Goal: Task Accomplishment & Management: Manage account settings

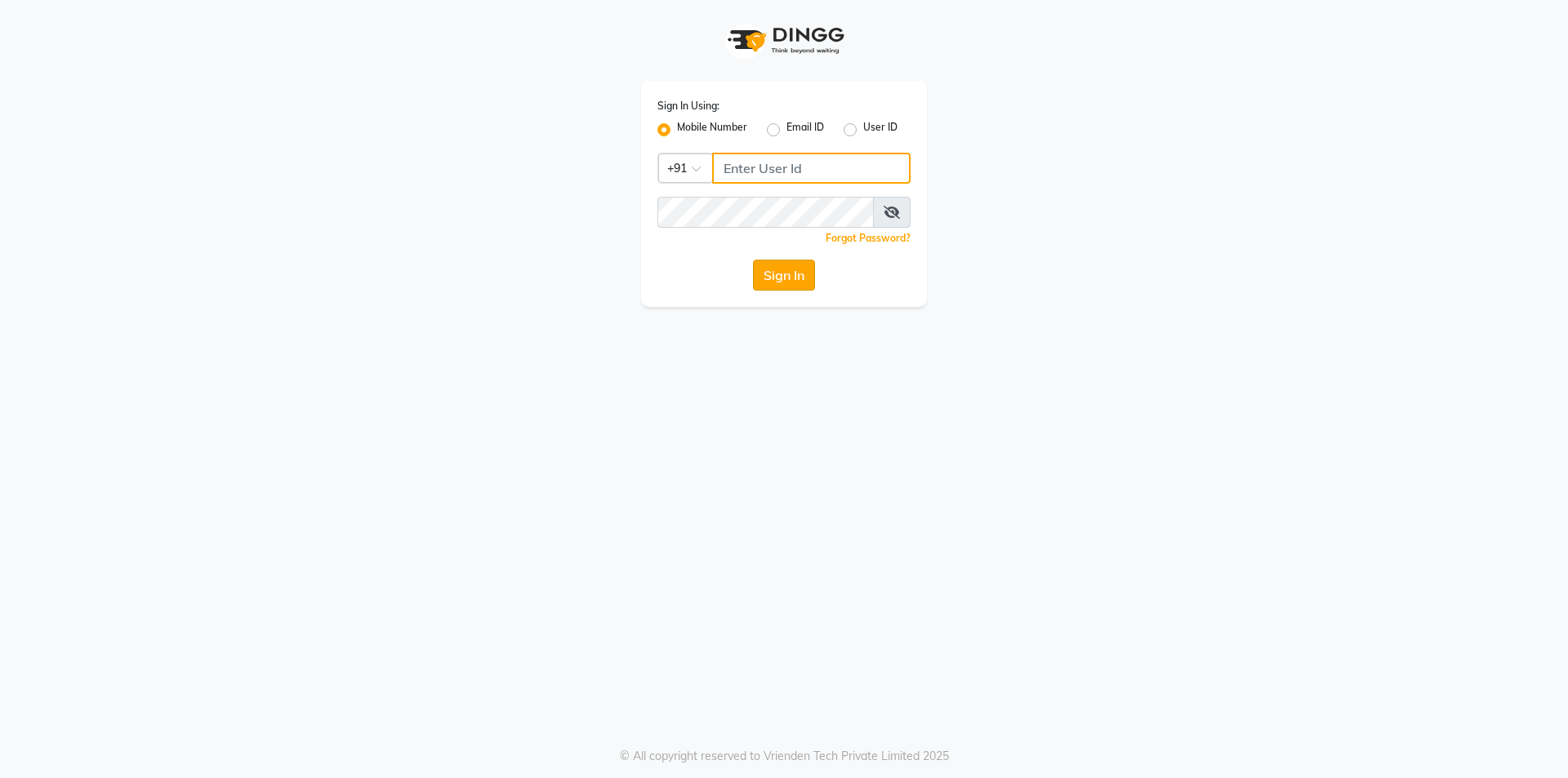
type input "8697289040"
click at [793, 280] on button "Sign In" at bounding box center [784, 275] width 63 height 31
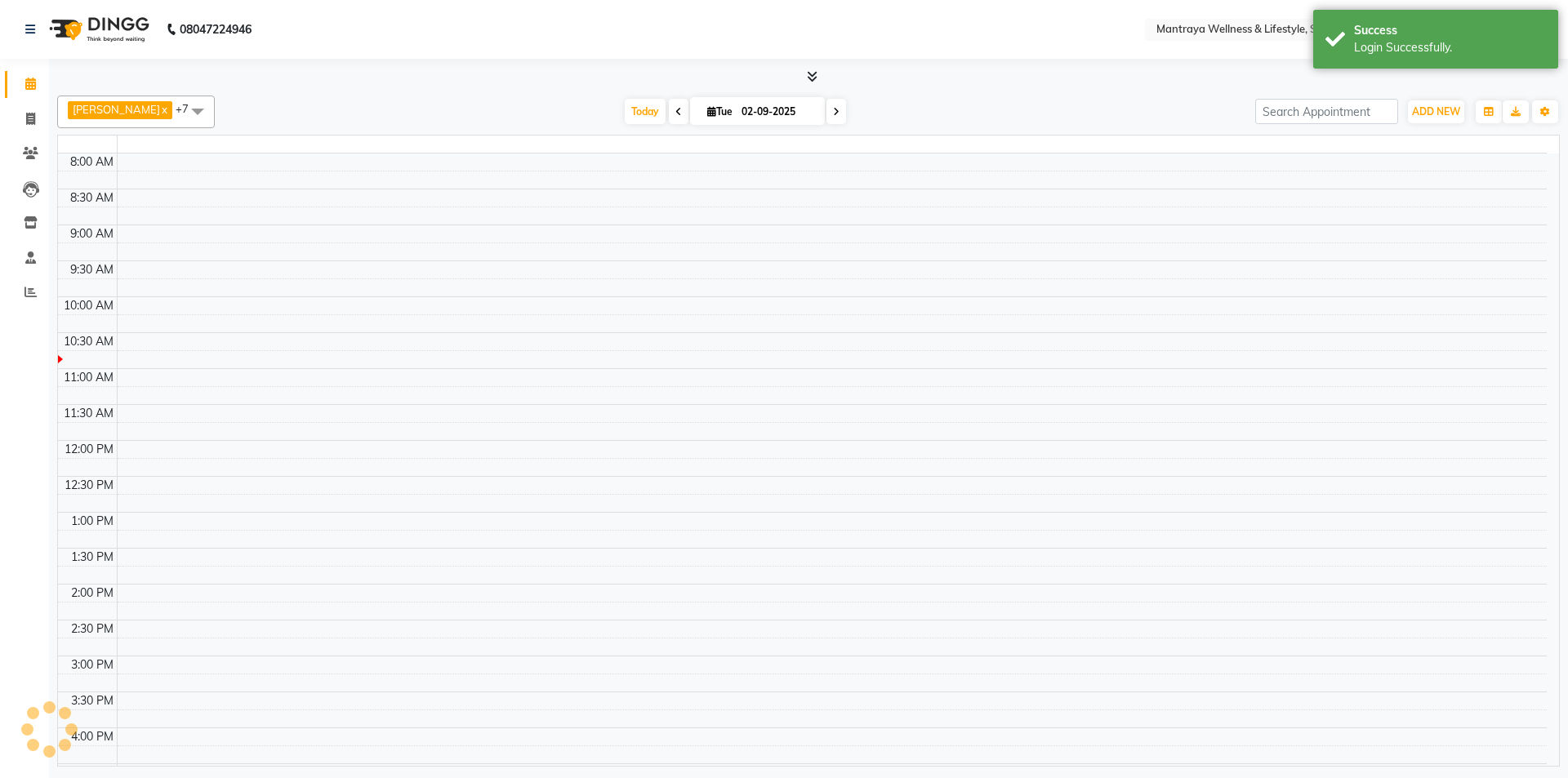
select select "en"
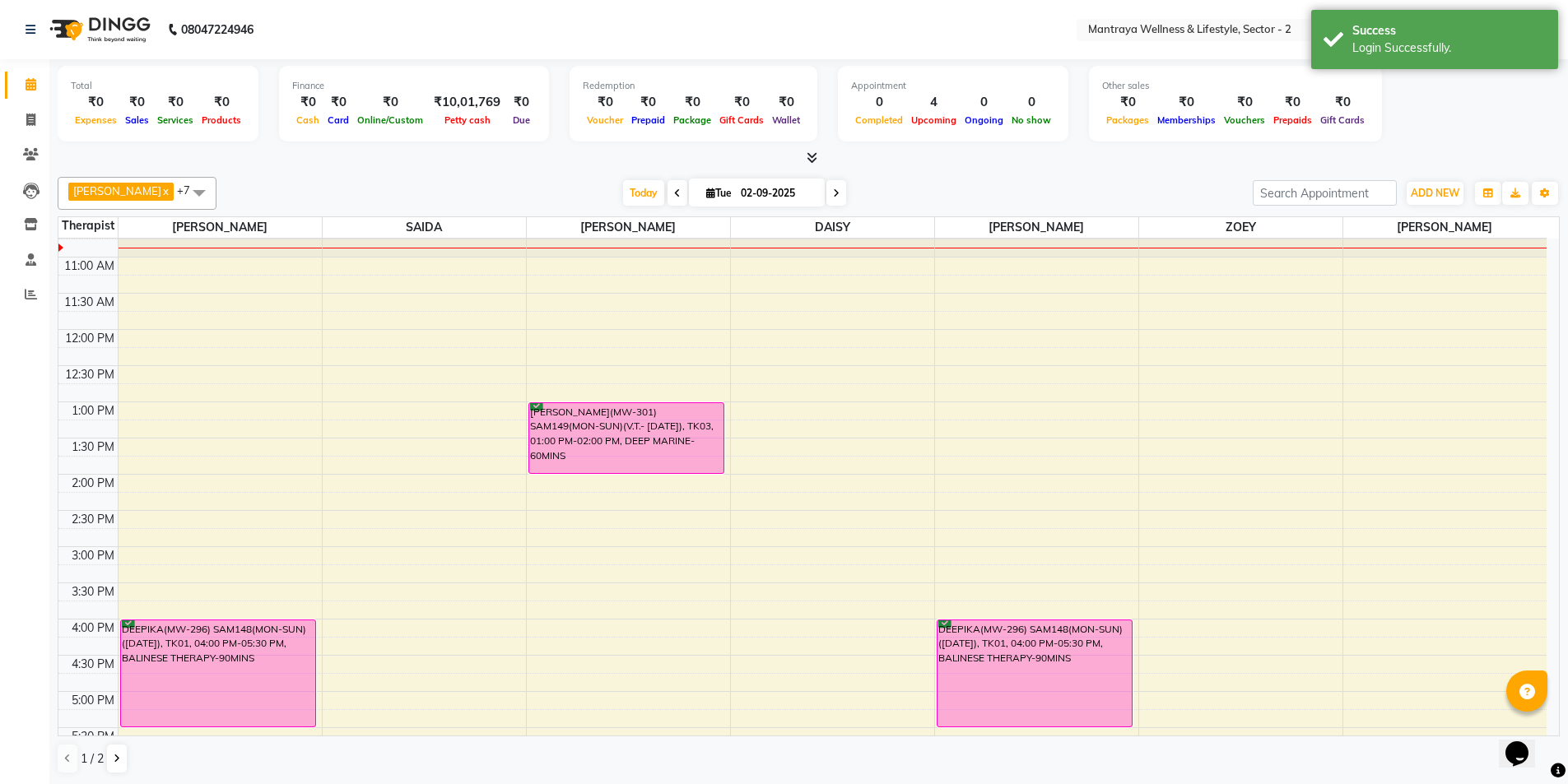
scroll to position [82, 0]
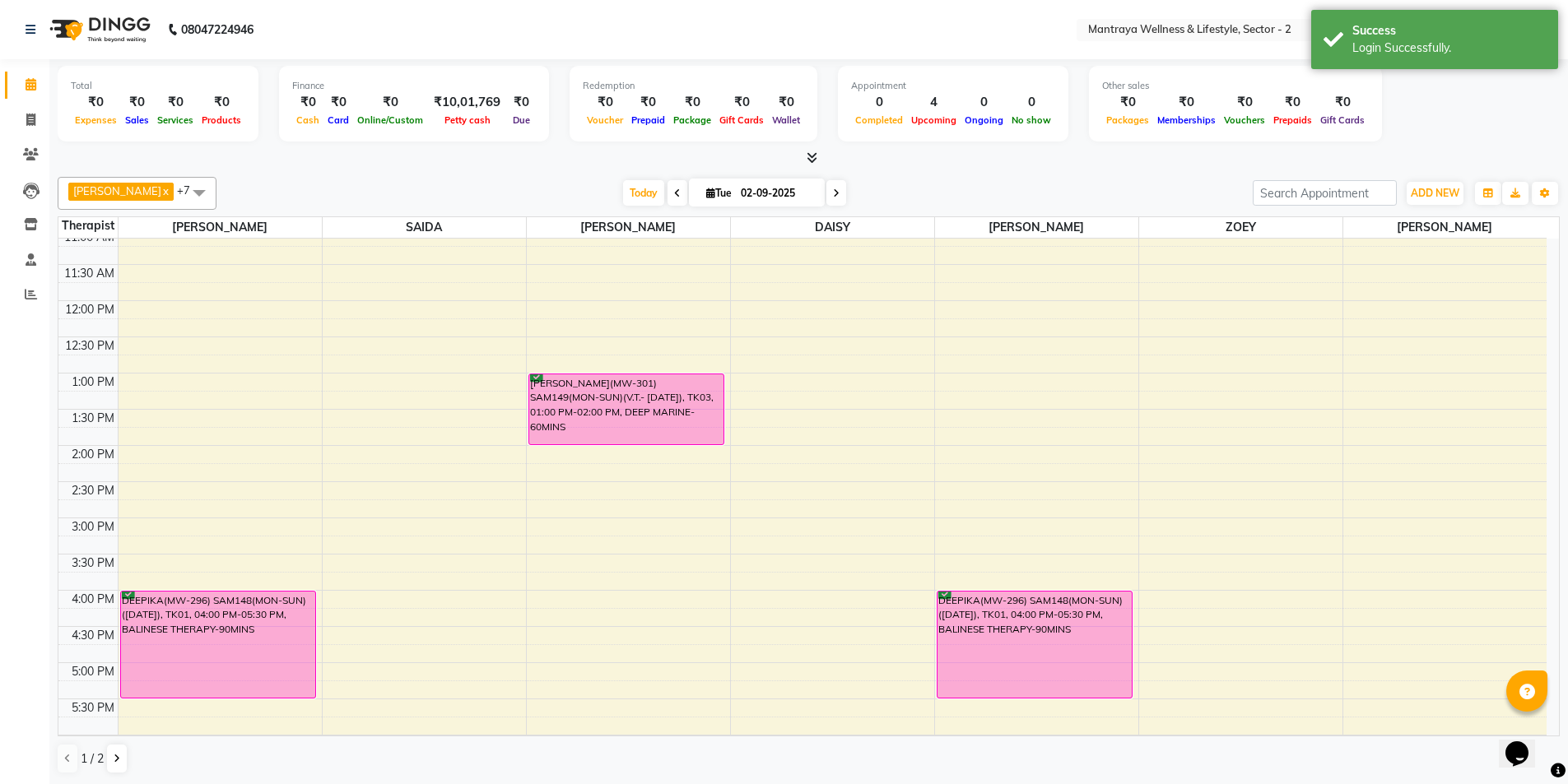
click at [674, 189] on icon at bounding box center [677, 193] width 7 height 10
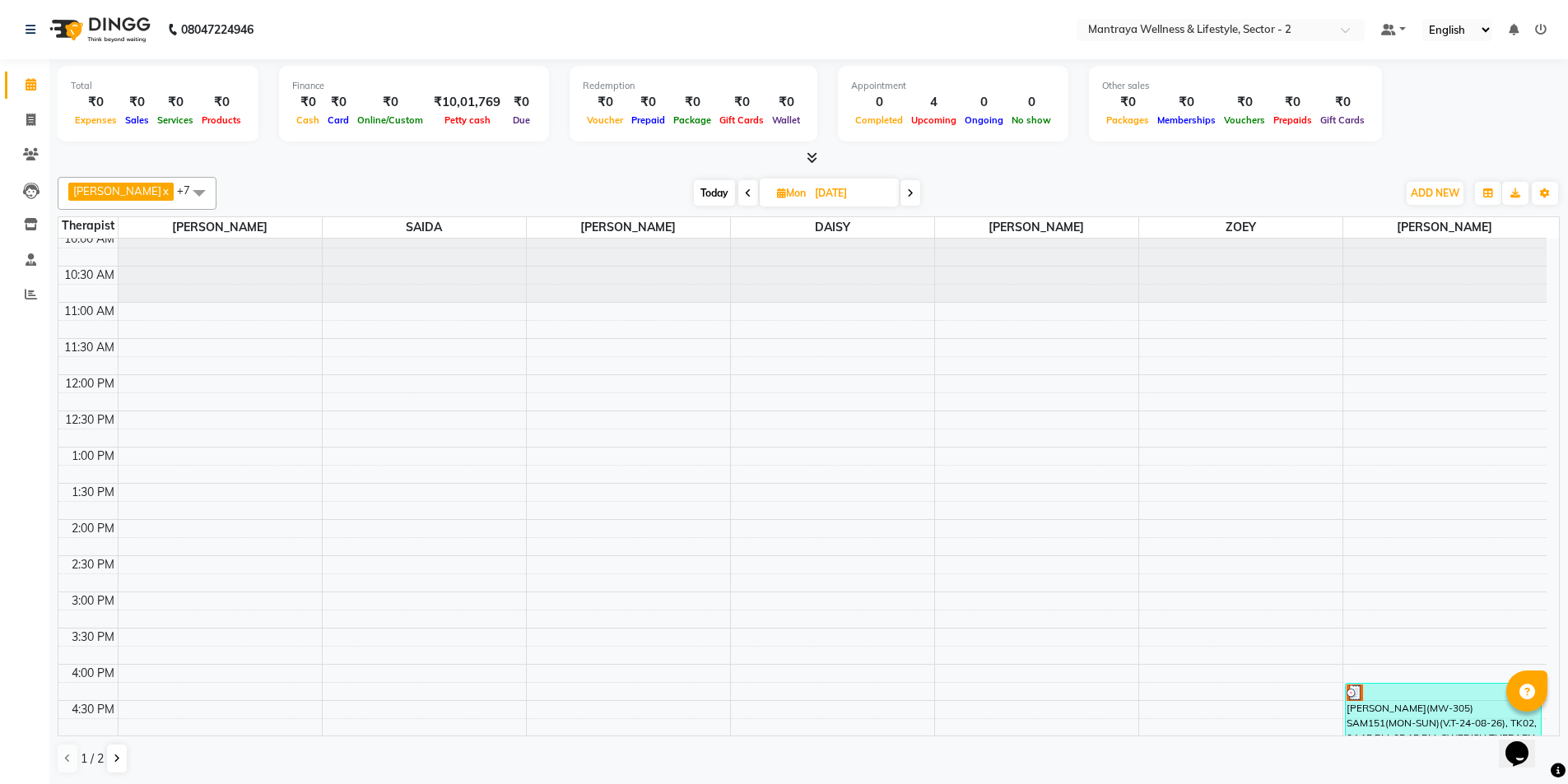
scroll to position [0, 0]
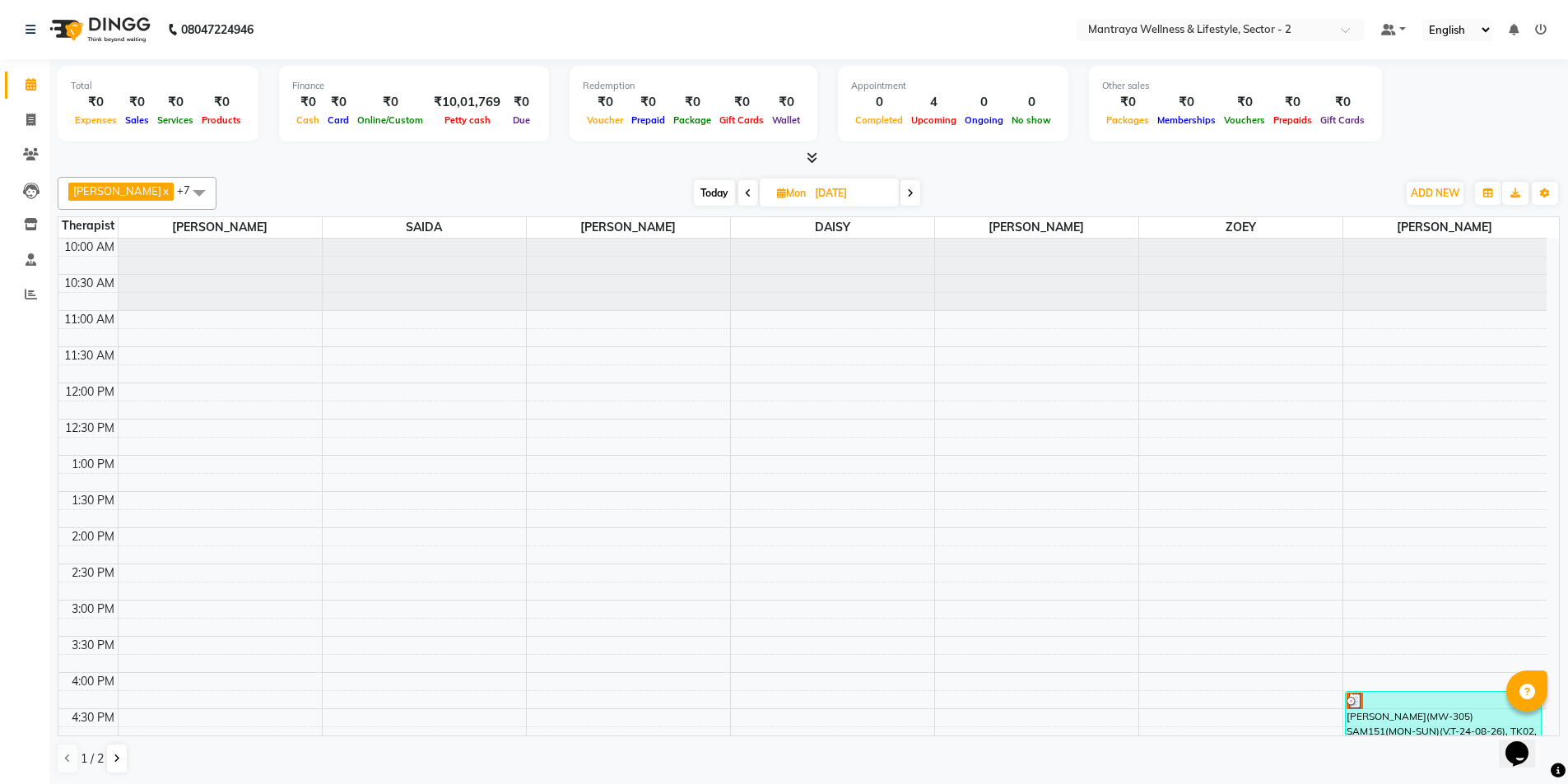
click at [745, 193] on icon at bounding box center [748, 193] width 7 height 10
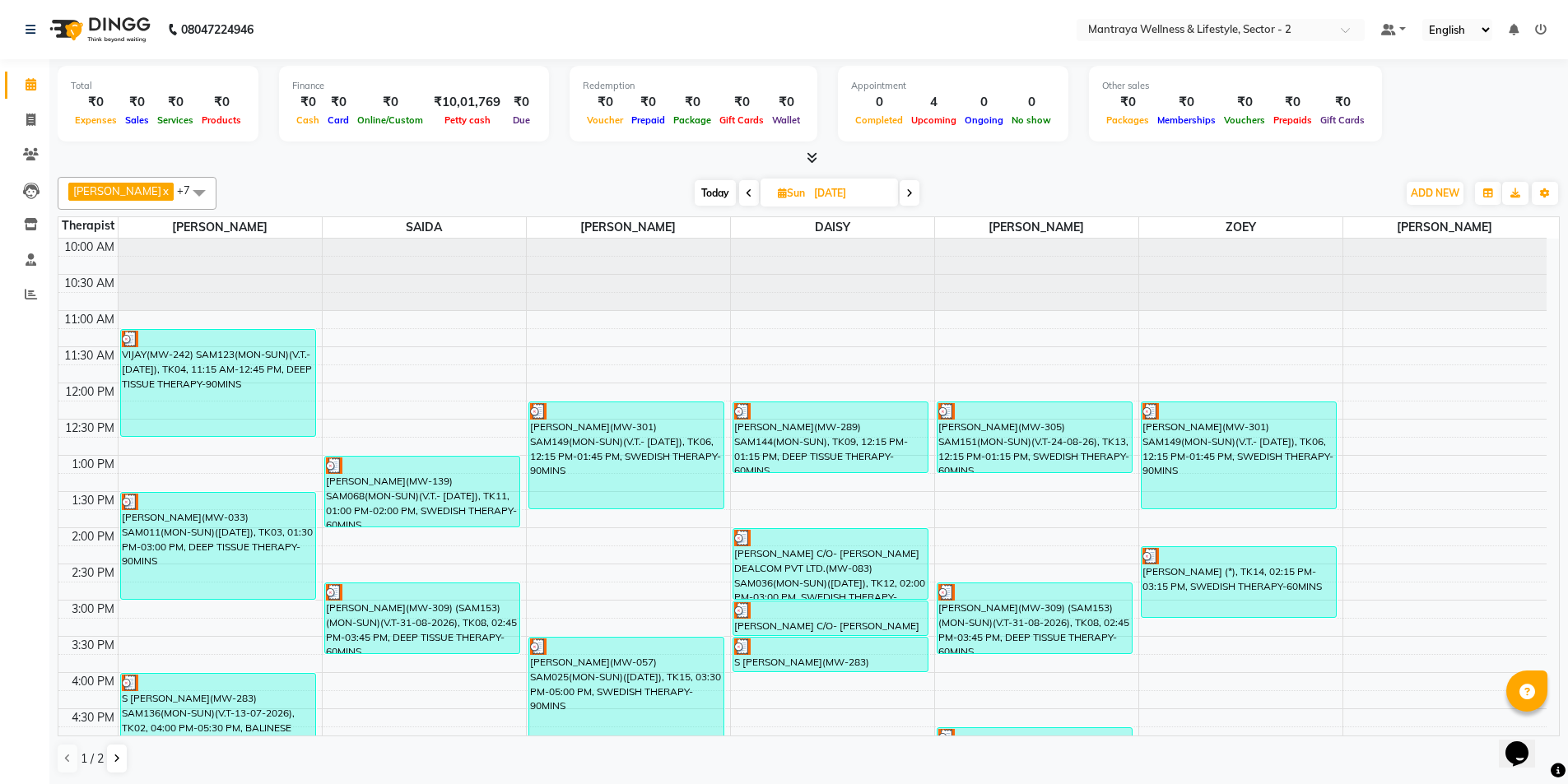
click at [907, 188] on icon at bounding box center [910, 193] width 7 height 10
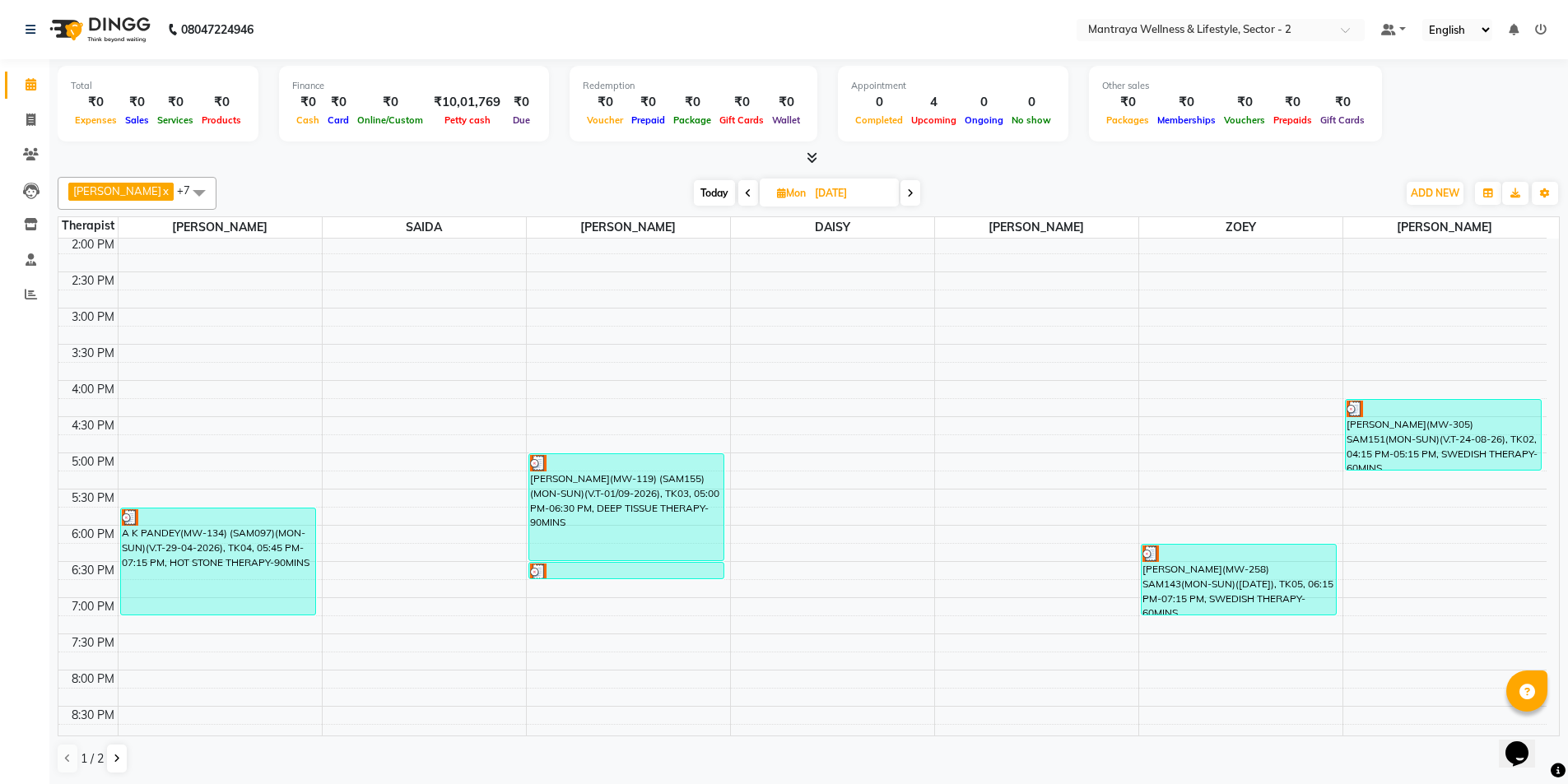
scroll to position [329, 0]
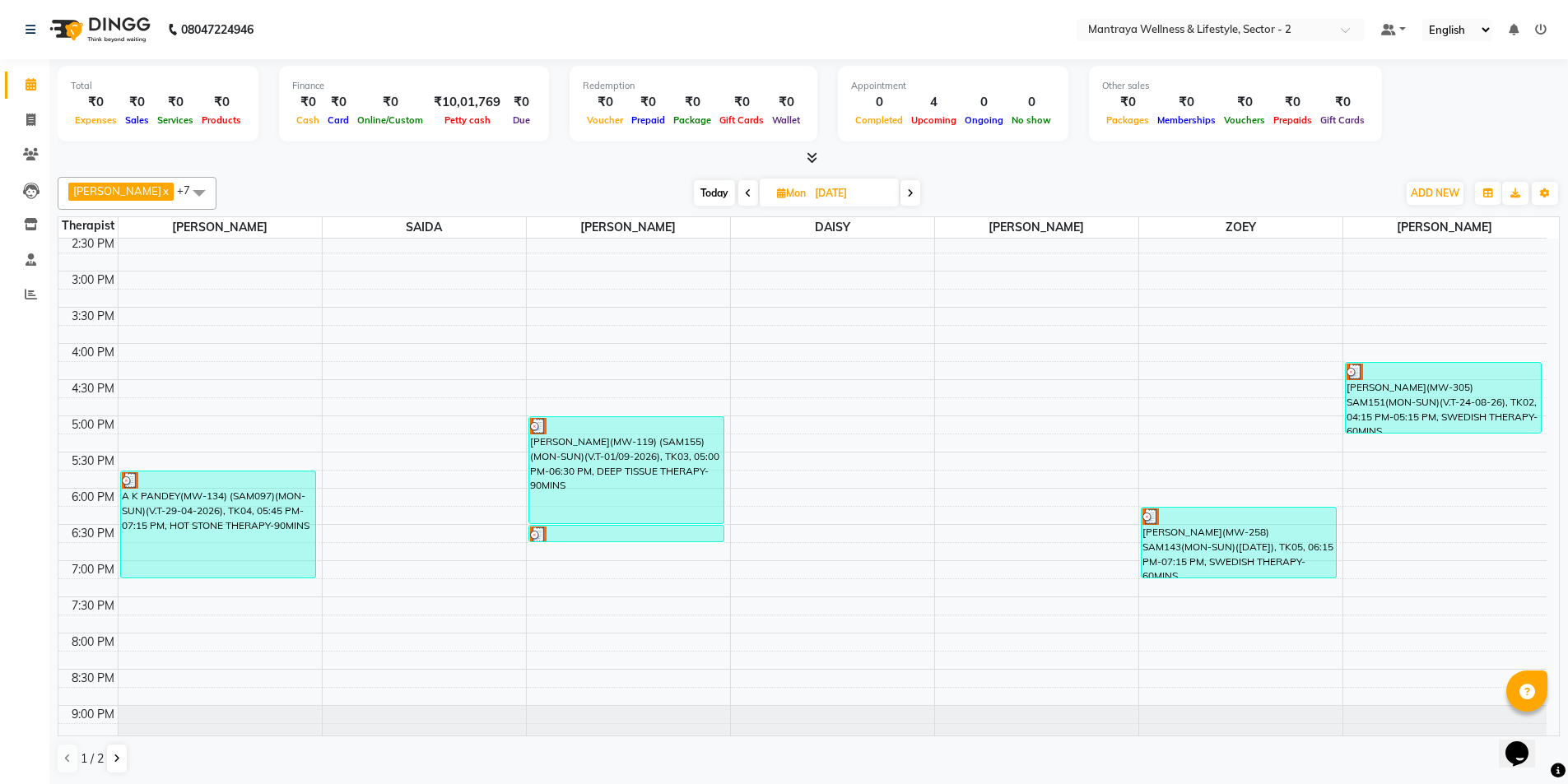
click at [908, 189] on icon at bounding box center [911, 193] width 7 height 10
type input "02-09-2025"
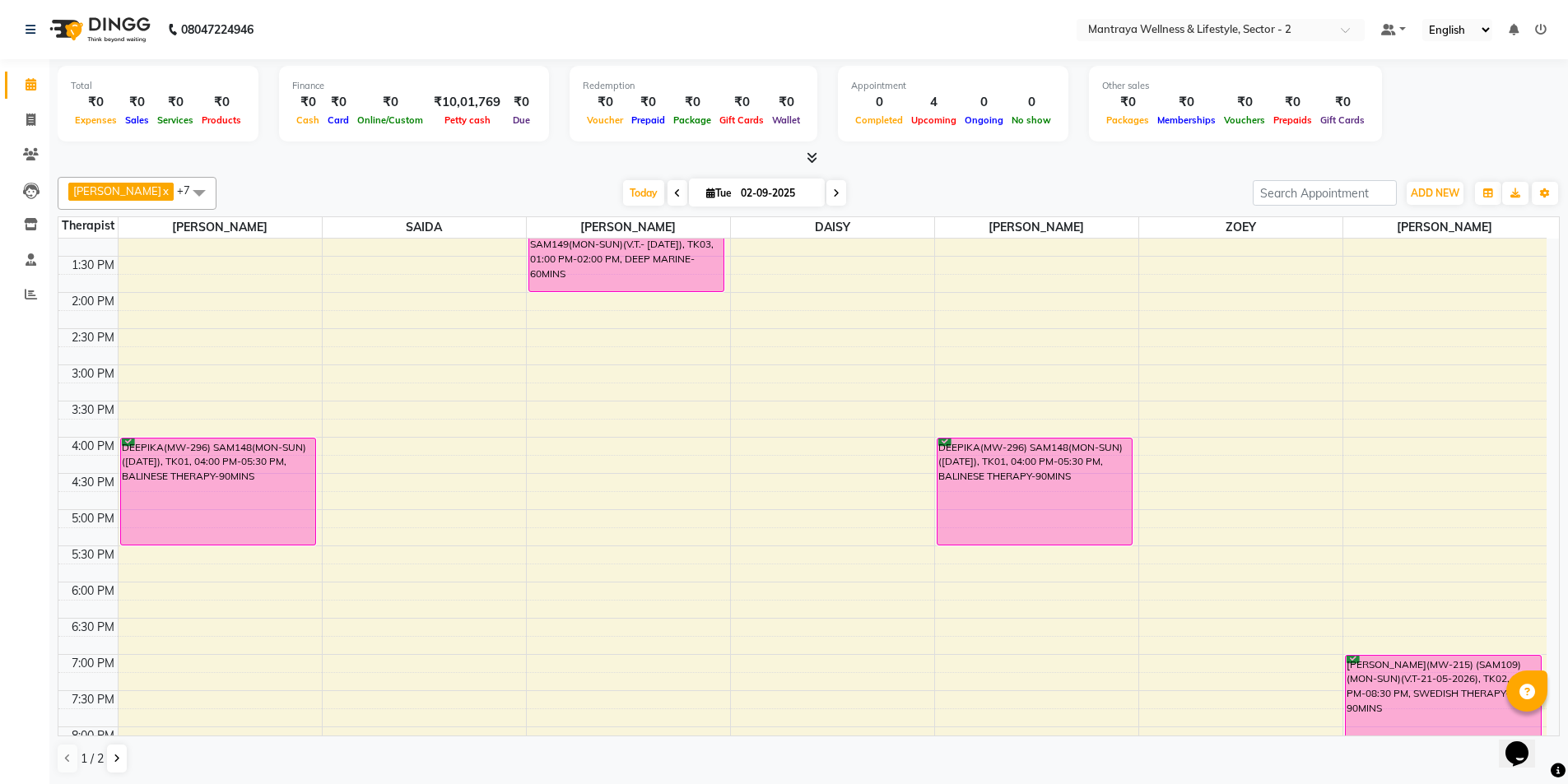
scroll to position [206, 0]
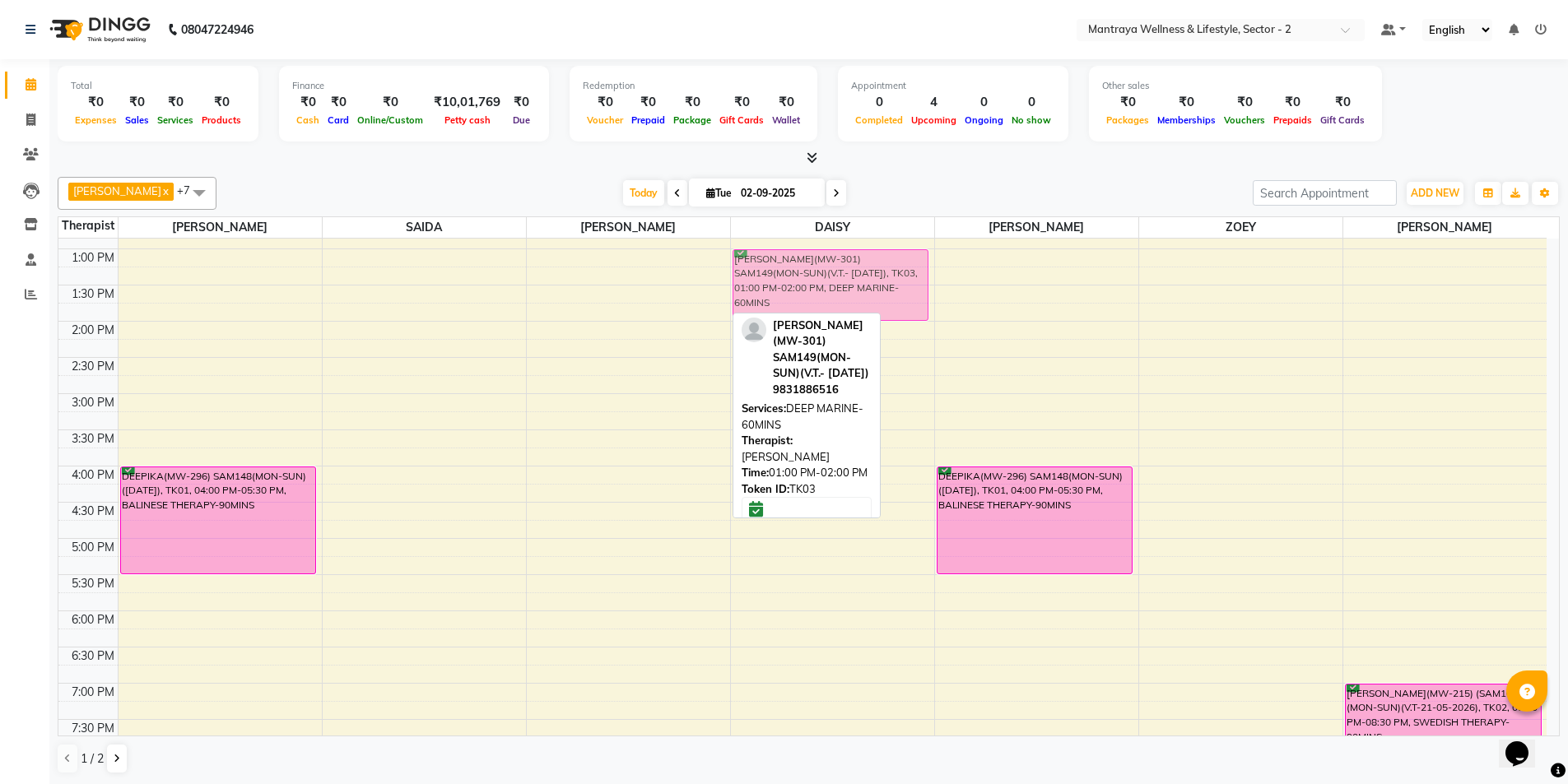
drag, startPoint x: 634, startPoint y: 292, endPoint x: 782, endPoint y: 292, distance: 148.0
click at [782, 292] on tr "DEEPIKA(MW-296) SAM148(MON-SUN)([DATE]), TK01, 04:00 PM-05:30 PM, BALINESE THER…" at bounding box center [802, 466] width 1488 height 868
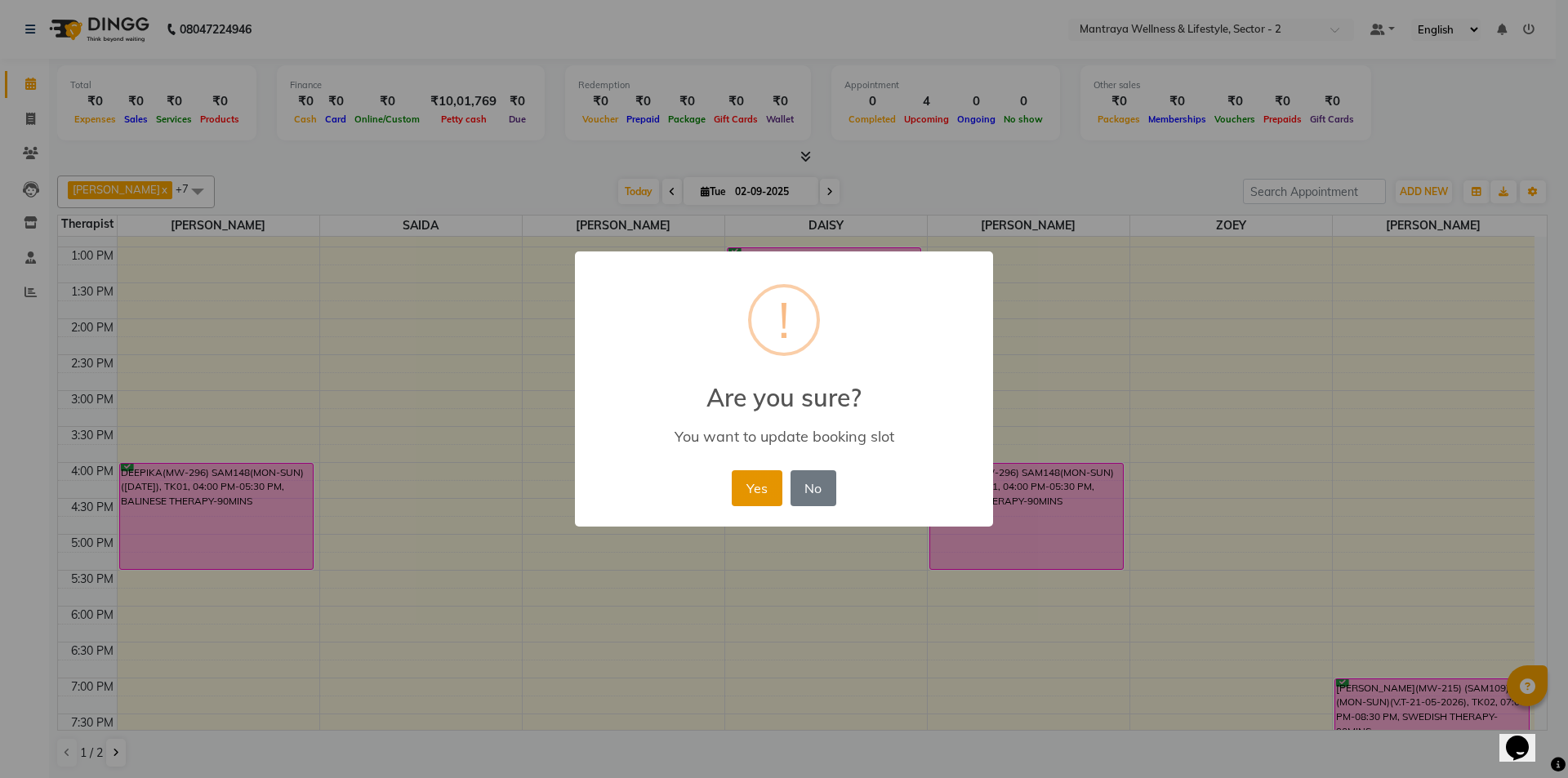
click at [751, 489] on button "Yes" at bounding box center [757, 488] width 50 height 36
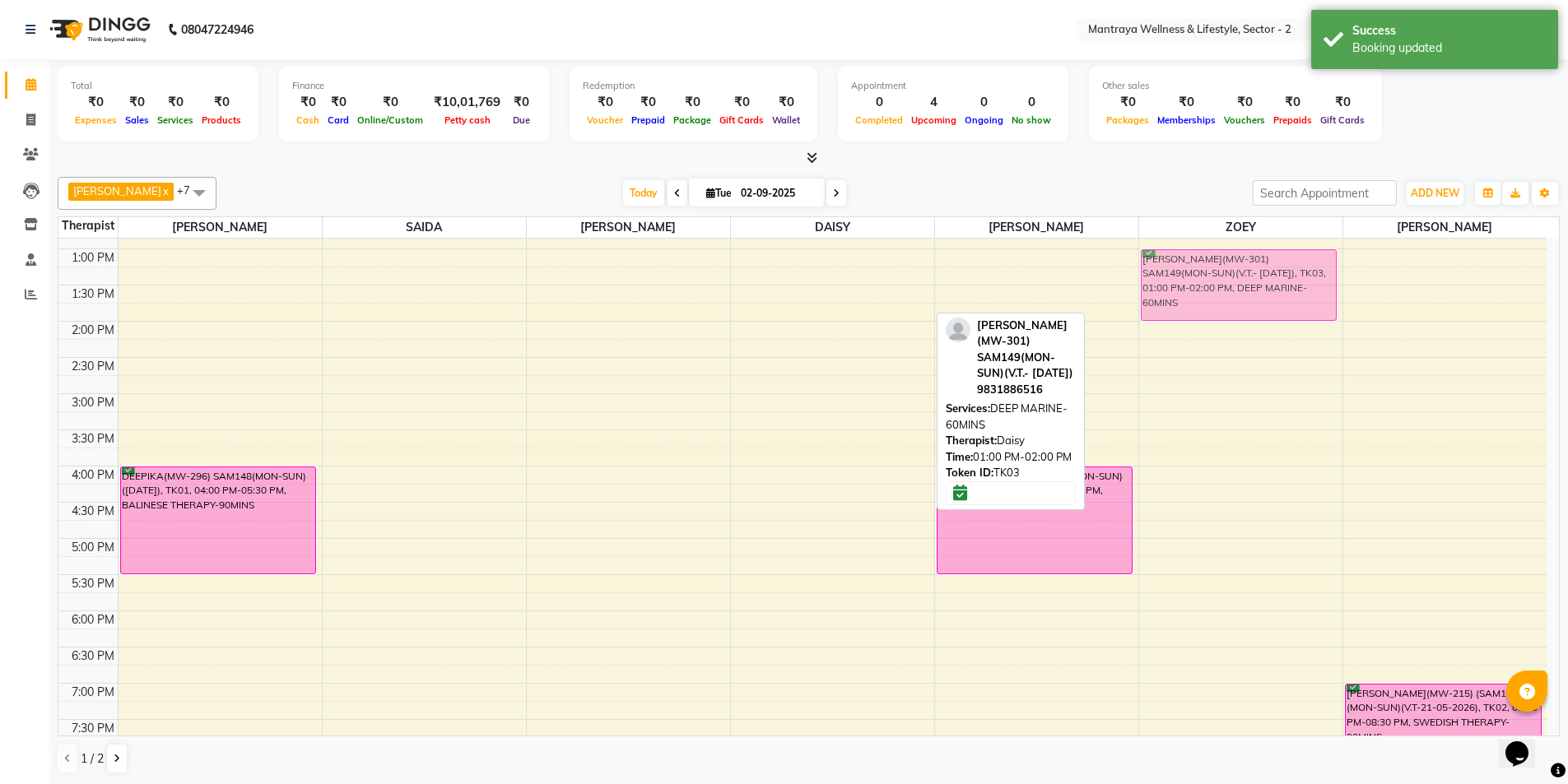
drag, startPoint x: 811, startPoint y: 293, endPoint x: 1158, endPoint y: 286, distance: 347.1
click at [1158, 286] on tr "DEEPIKA(MW-296) SAM148(MON-SUN)([DATE]), TK01, 04:00 PM-05:30 PM, BALINESE THER…" at bounding box center [802, 466] width 1488 height 868
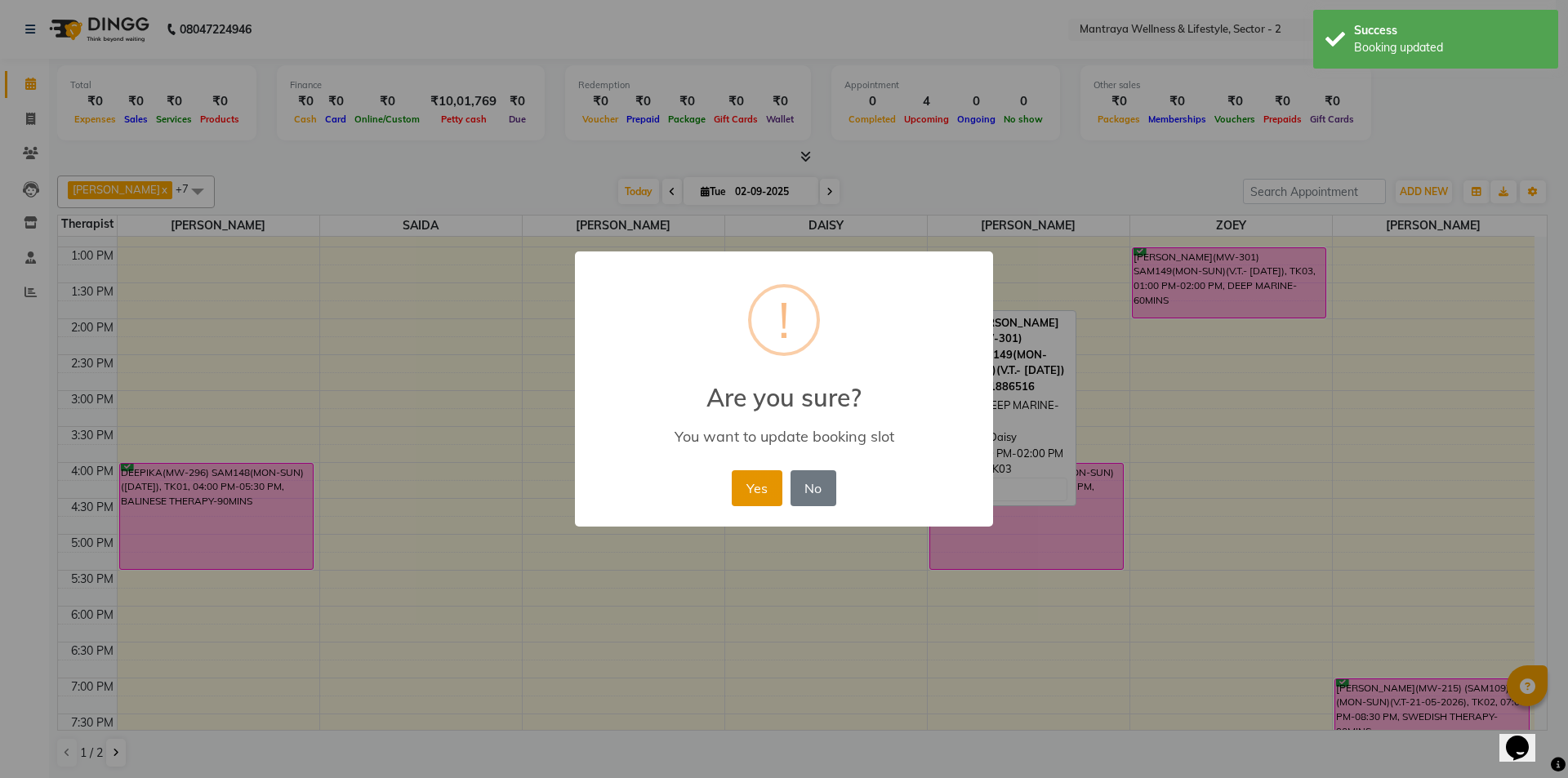
click at [762, 489] on button "Yes" at bounding box center [757, 488] width 50 height 36
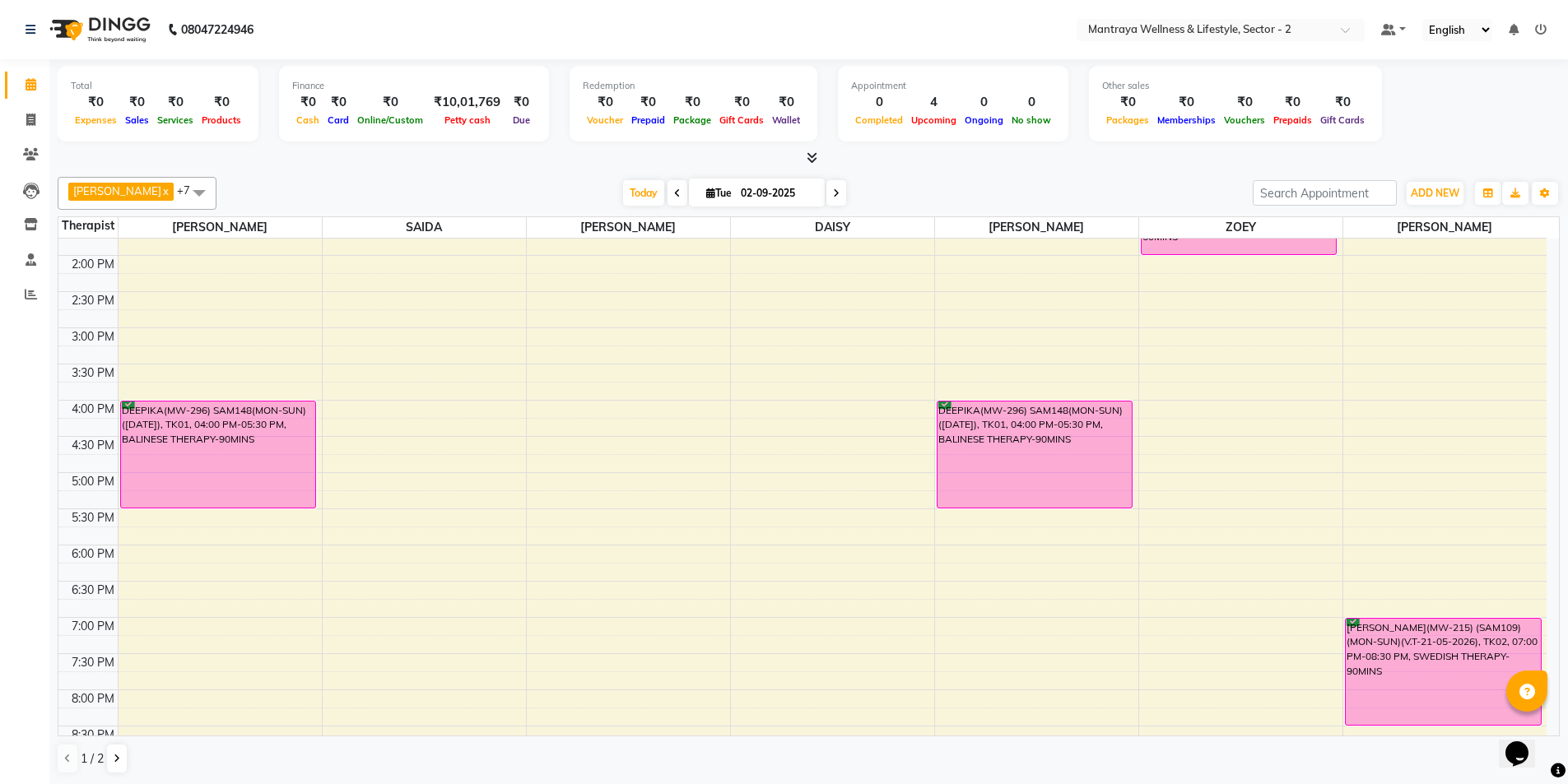
scroll to position [289, 0]
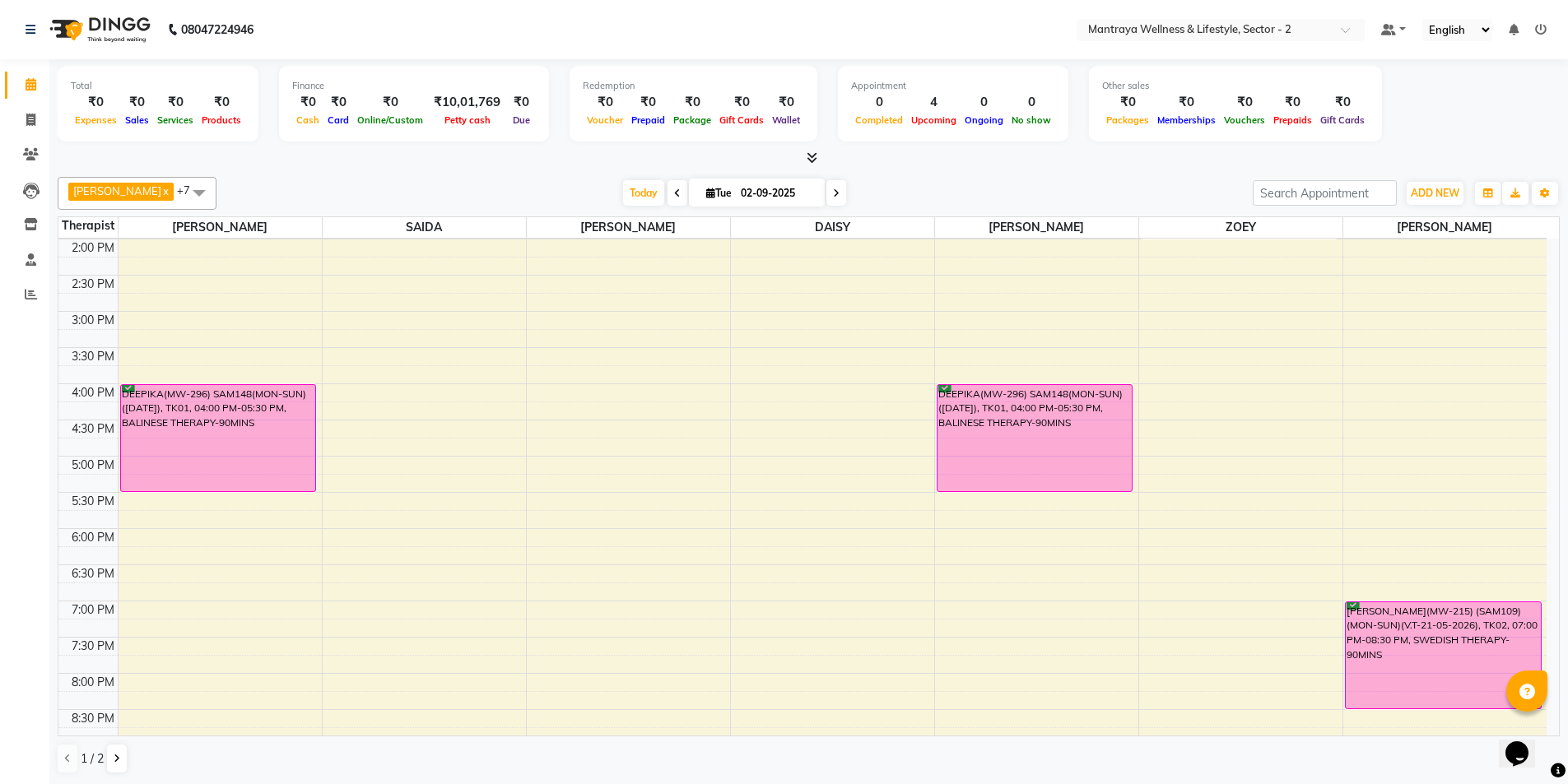
click at [702, 188] on span "Tue" at bounding box center [719, 193] width 34 height 13
select select "9"
select select "2025"
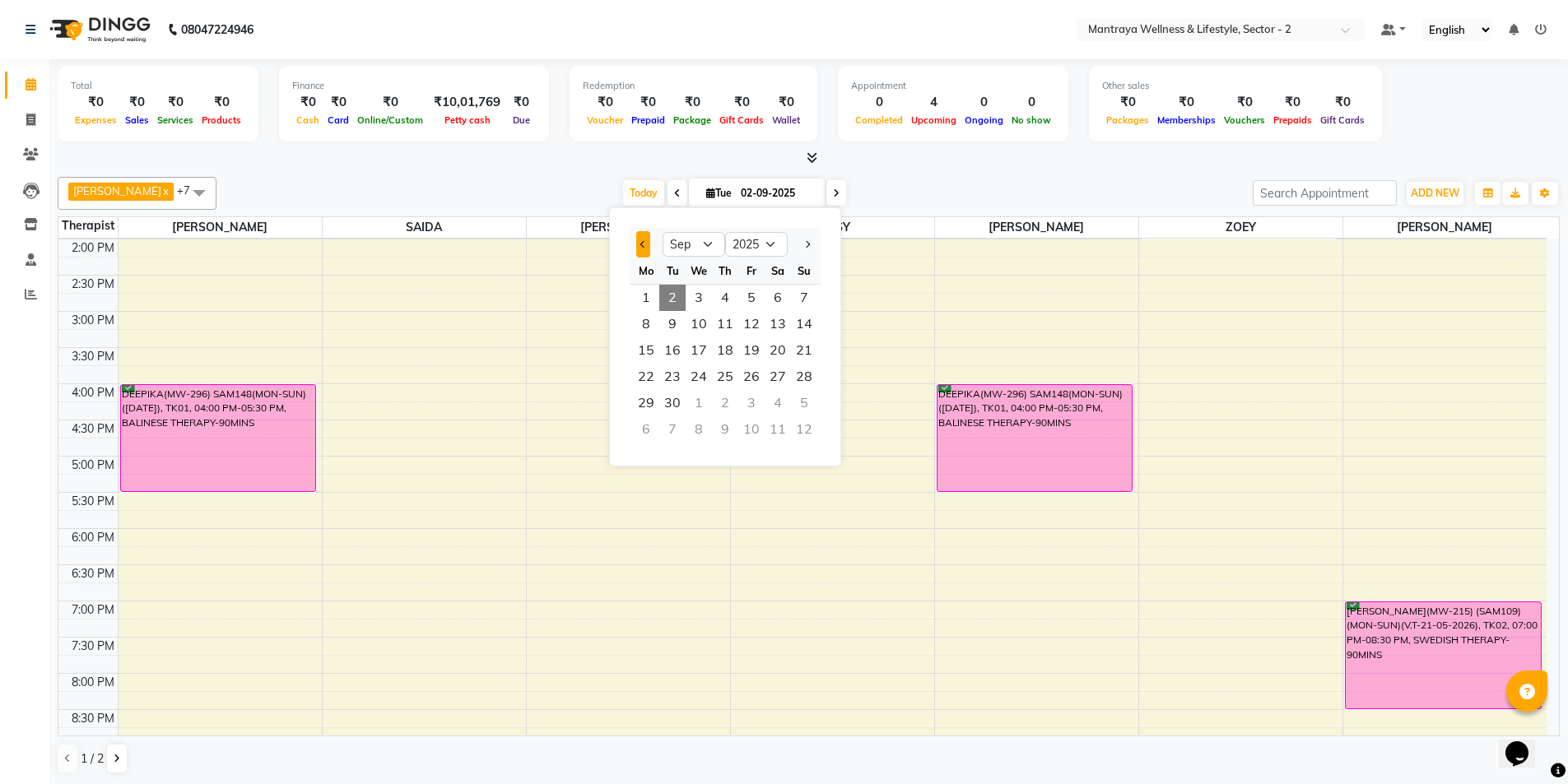
click at [642, 243] on span "Previous month" at bounding box center [643, 244] width 7 height 7
select select "8"
click at [752, 368] on span "22" at bounding box center [751, 376] width 26 height 26
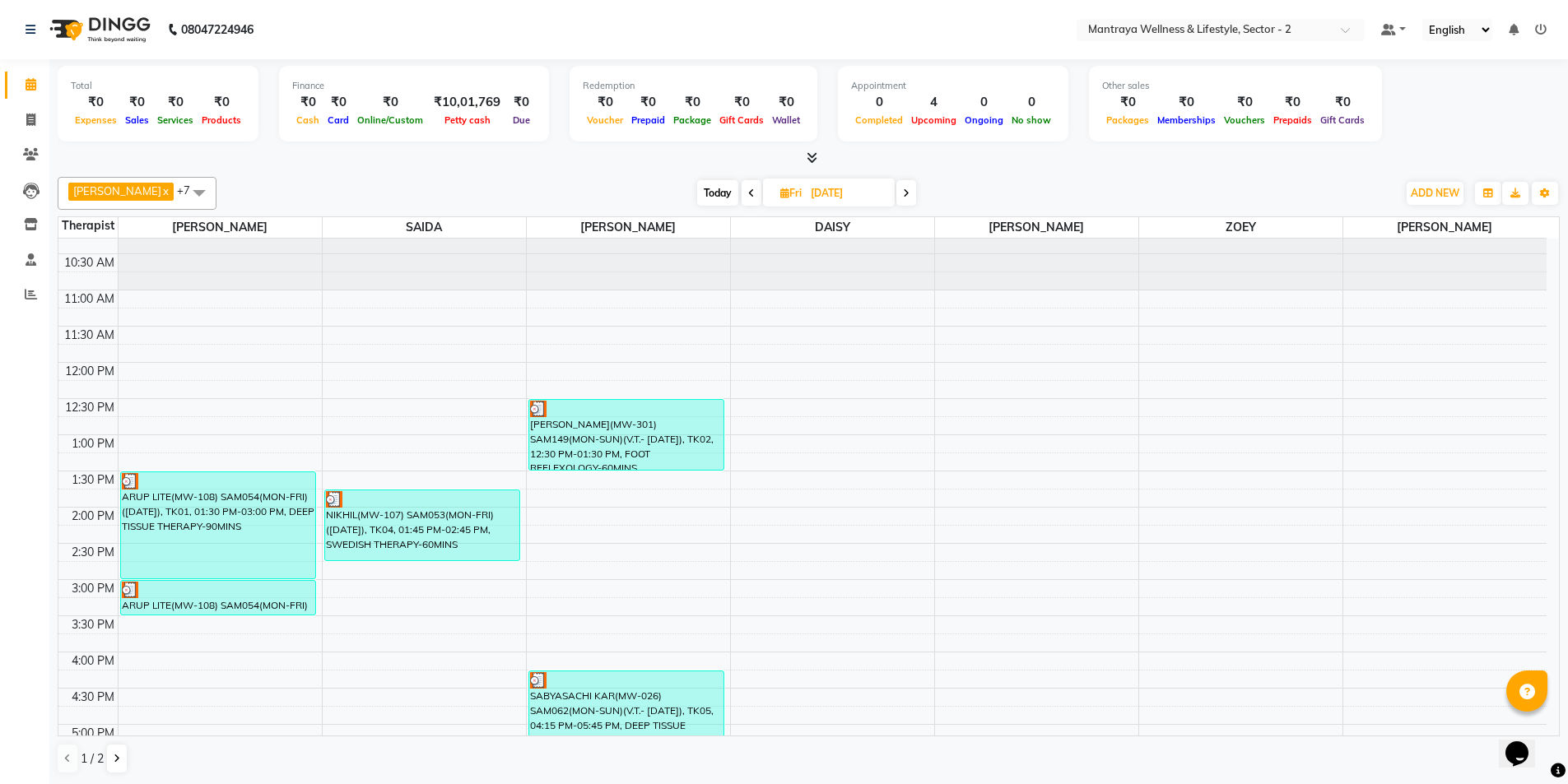
scroll to position [0, 0]
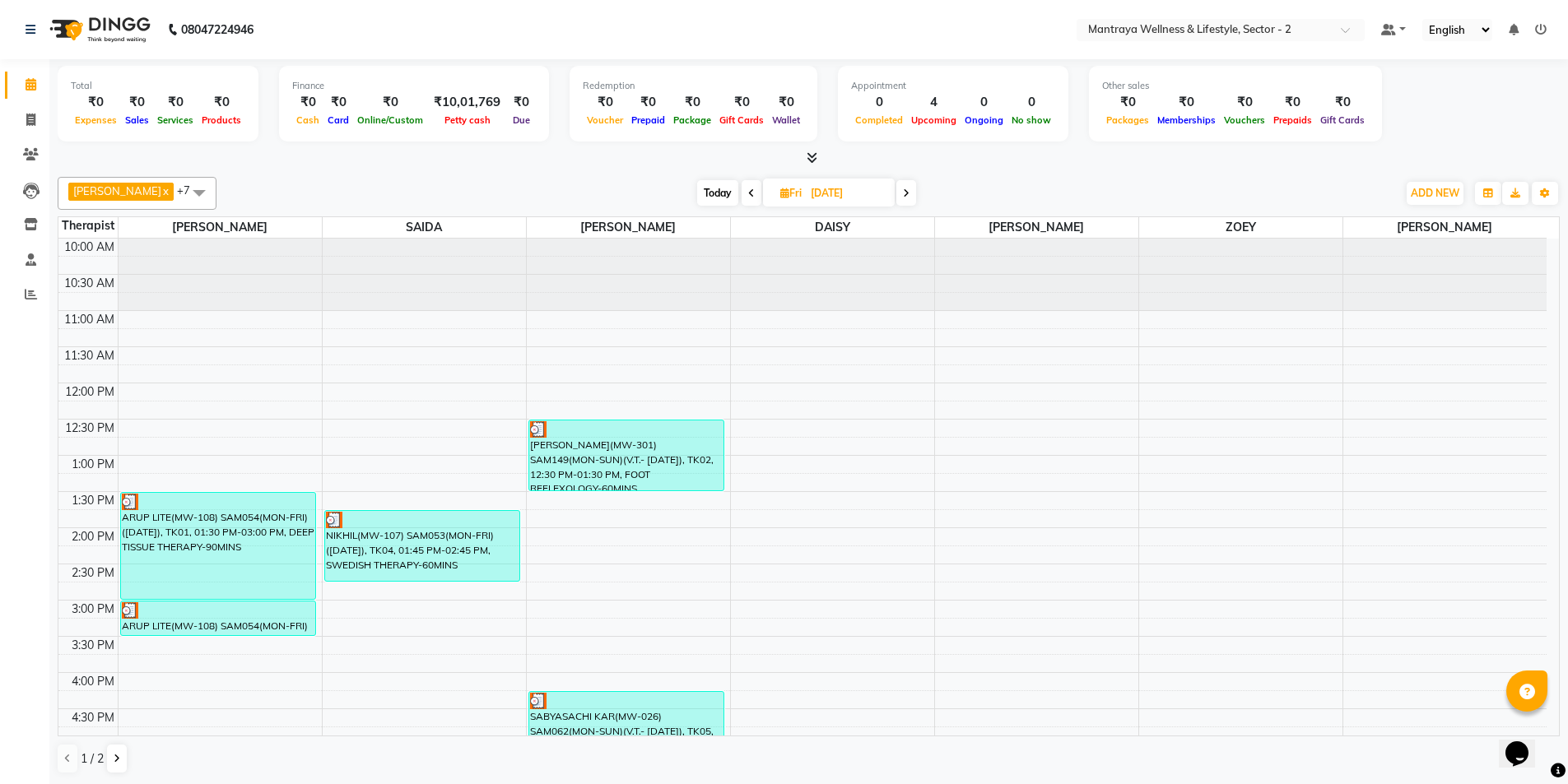
click at [701, 195] on span "Today" at bounding box center [718, 193] width 41 height 25
type input "02-09-2025"
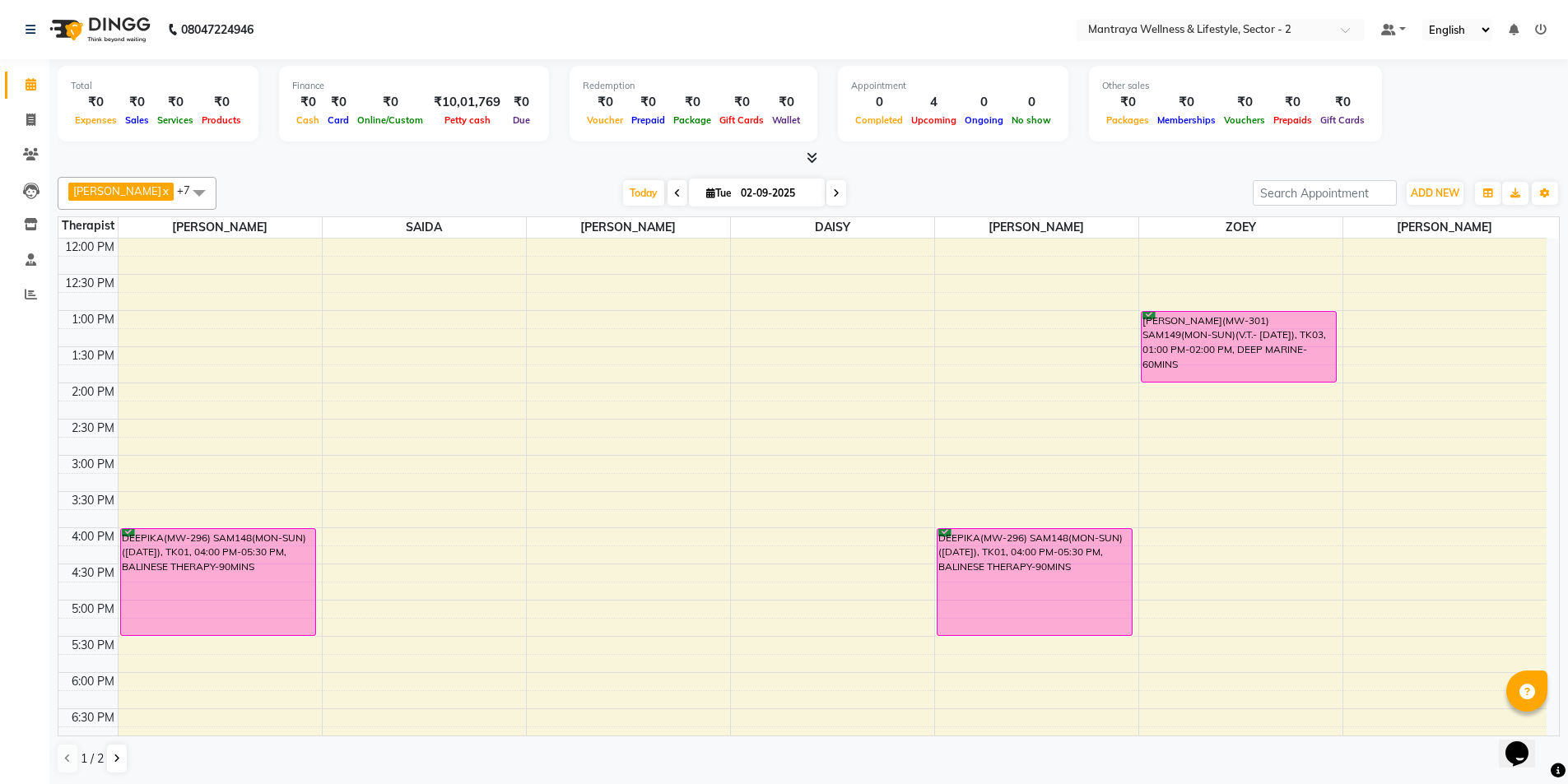
scroll to position [165, 0]
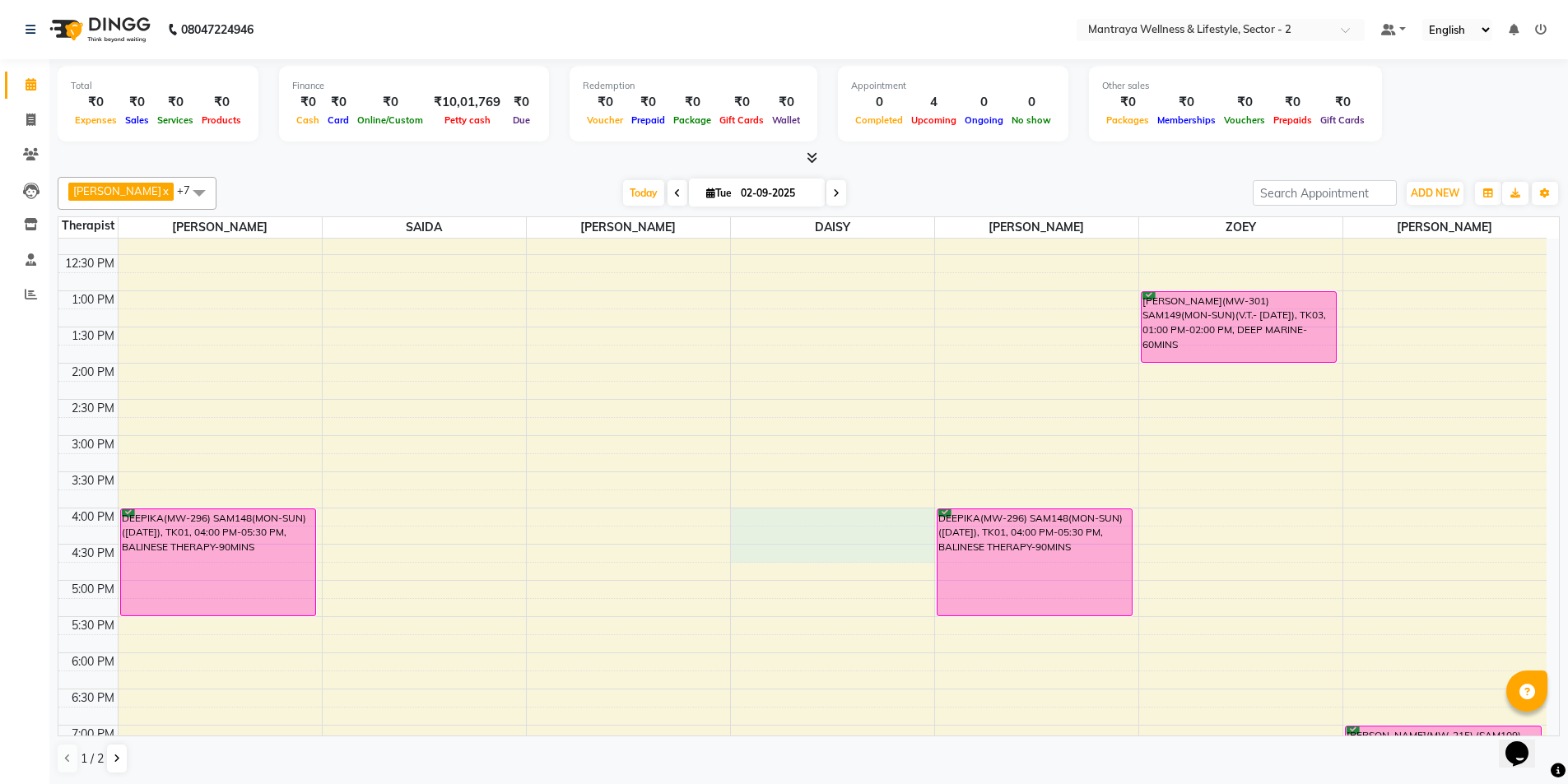
drag, startPoint x: 736, startPoint y: 509, endPoint x: 732, endPoint y: 548, distance: 39.2
click at [732, 548] on div "10:00 AM 10:30 AM 11:00 AM 11:30 AM 12:00 PM 12:30 PM 1:00 PM 1:30 PM 2:00 PM 2…" at bounding box center [802, 508] width 1488 height 868
select select "84332"
select select "tentative"
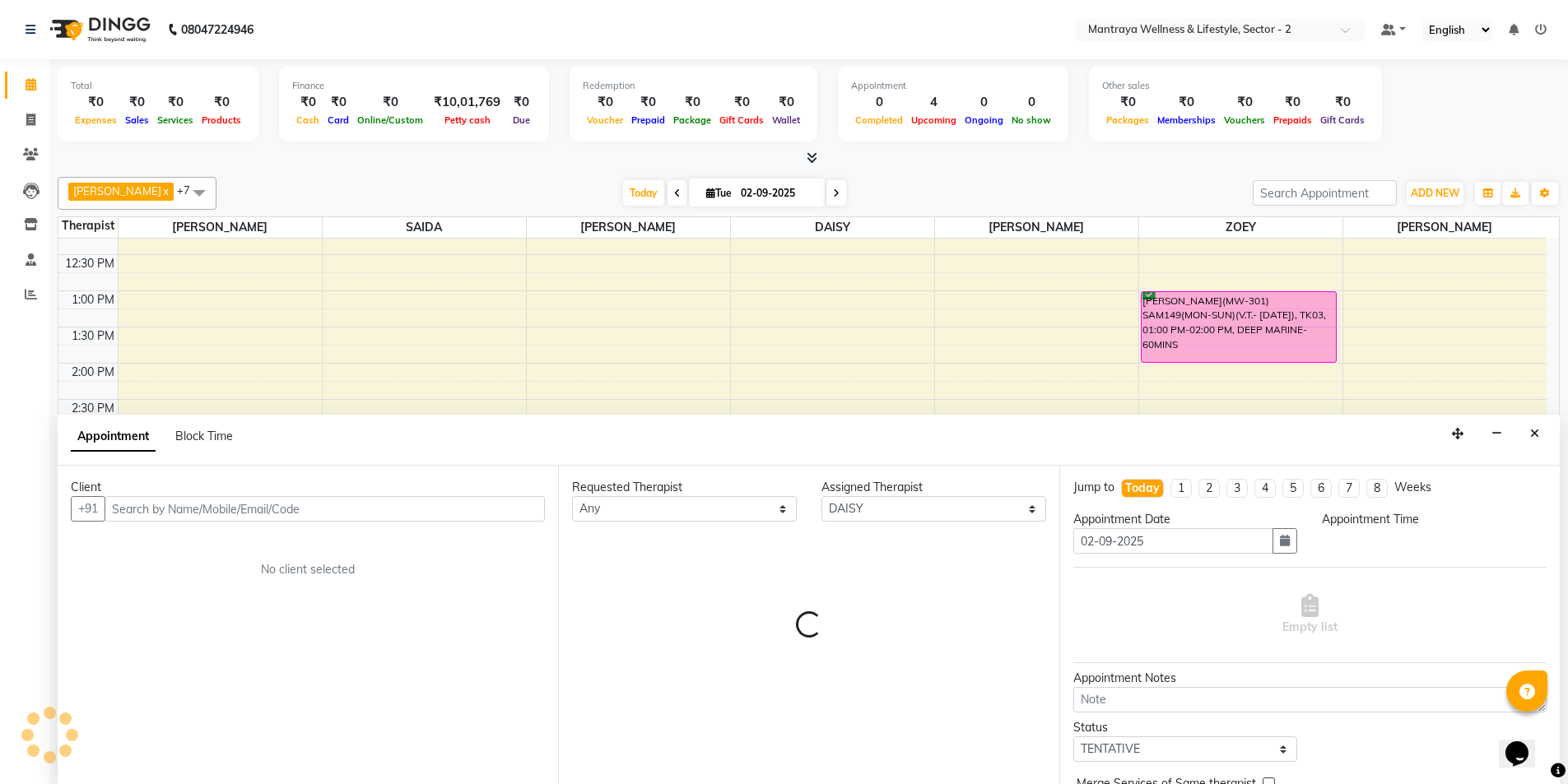
scroll to position [1, 0]
select select "960"
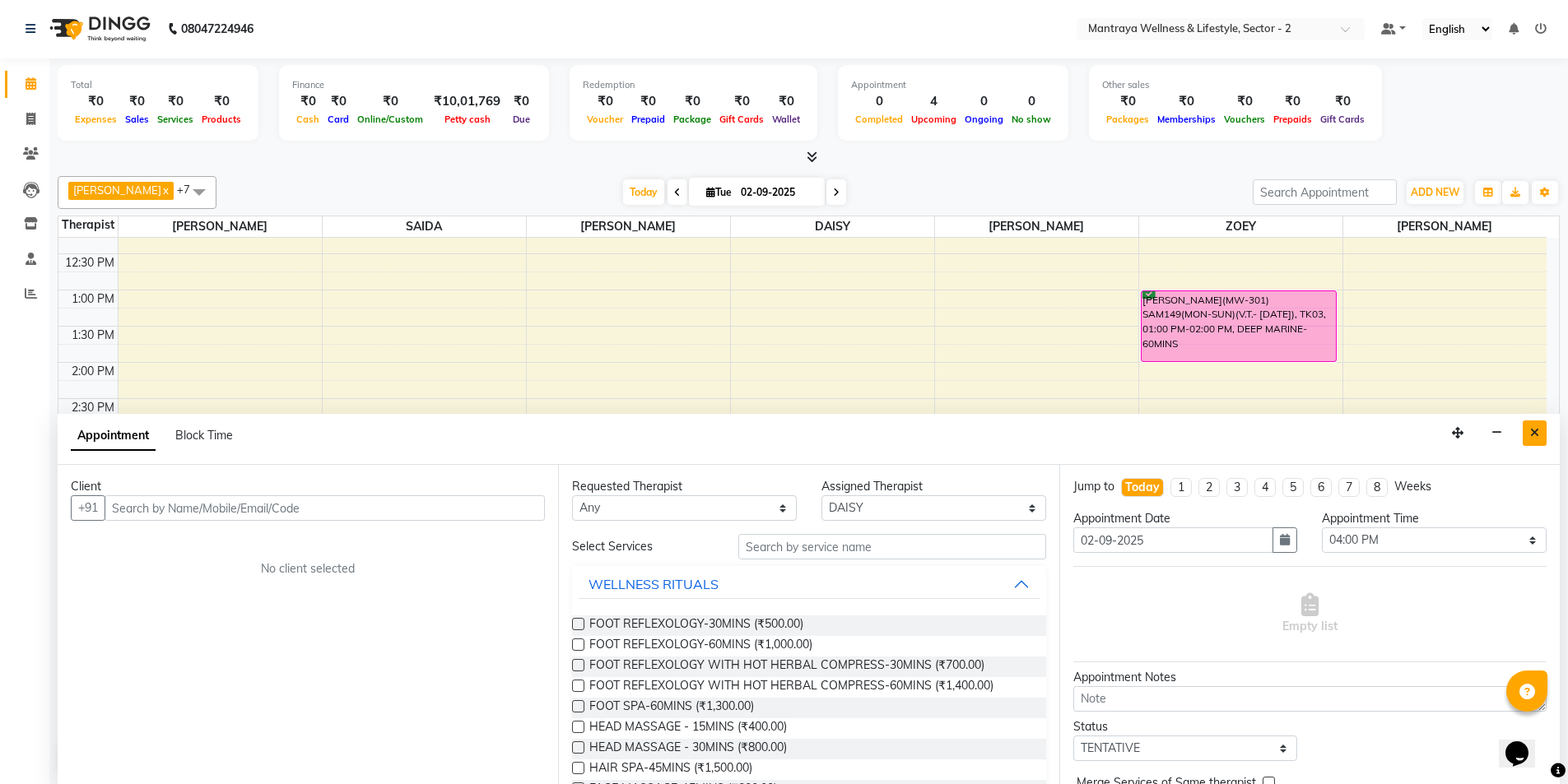
click at [1531, 431] on icon "Close" at bounding box center [1534, 433] width 9 height 12
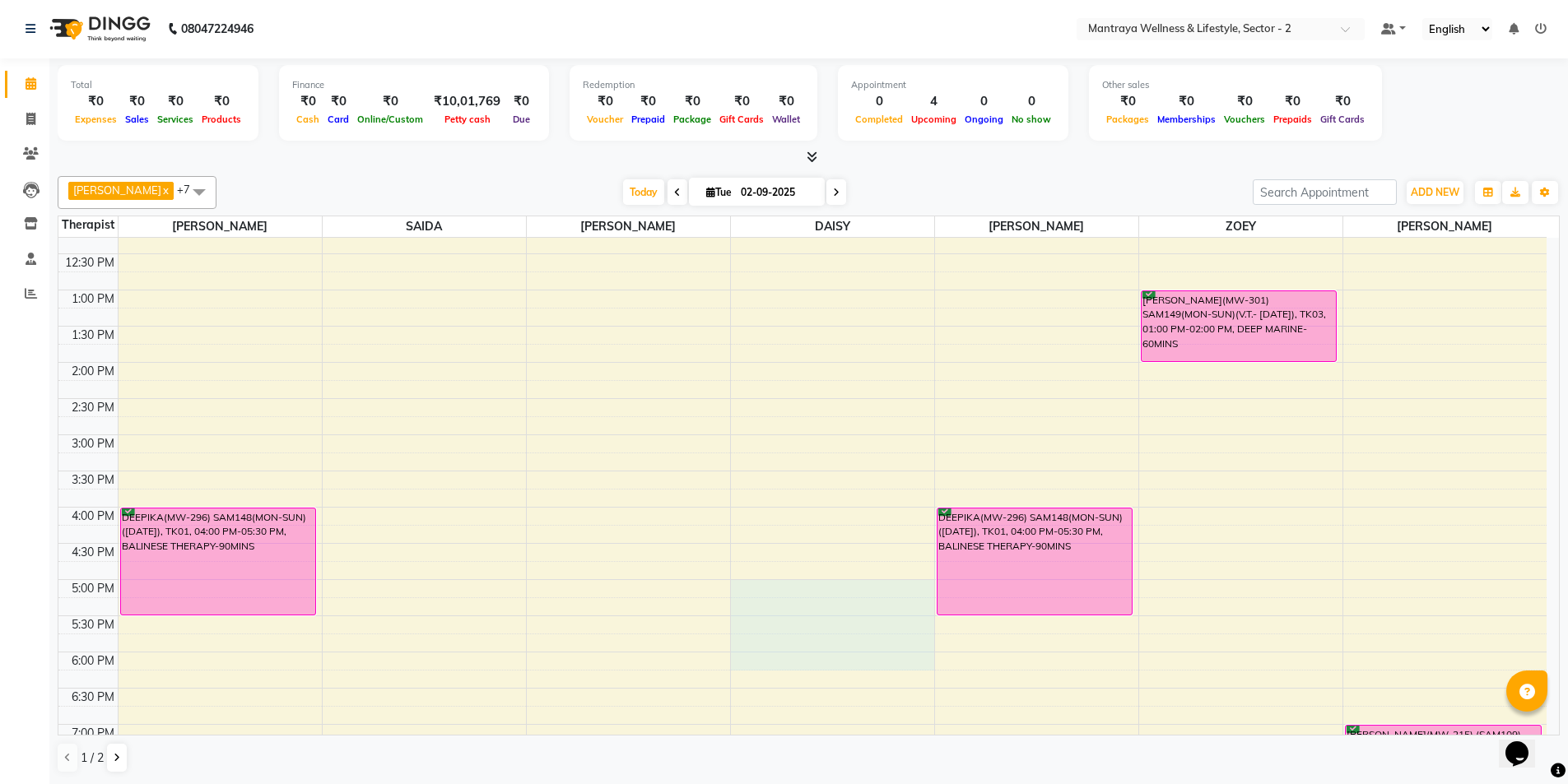
drag, startPoint x: 741, startPoint y: 583, endPoint x: 746, endPoint y: 654, distance: 71.2
click at [748, 660] on div "10:00 AM 10:30 AM 11:00 AM 11:30 AM 12:00 PM 12:30 PM 1:00 PM 1:30 PM 2:00 PM 2…" at bounding box center [802, 508] width 1488 height 868
select select "84332"
select select "1020"
select select "tentative"
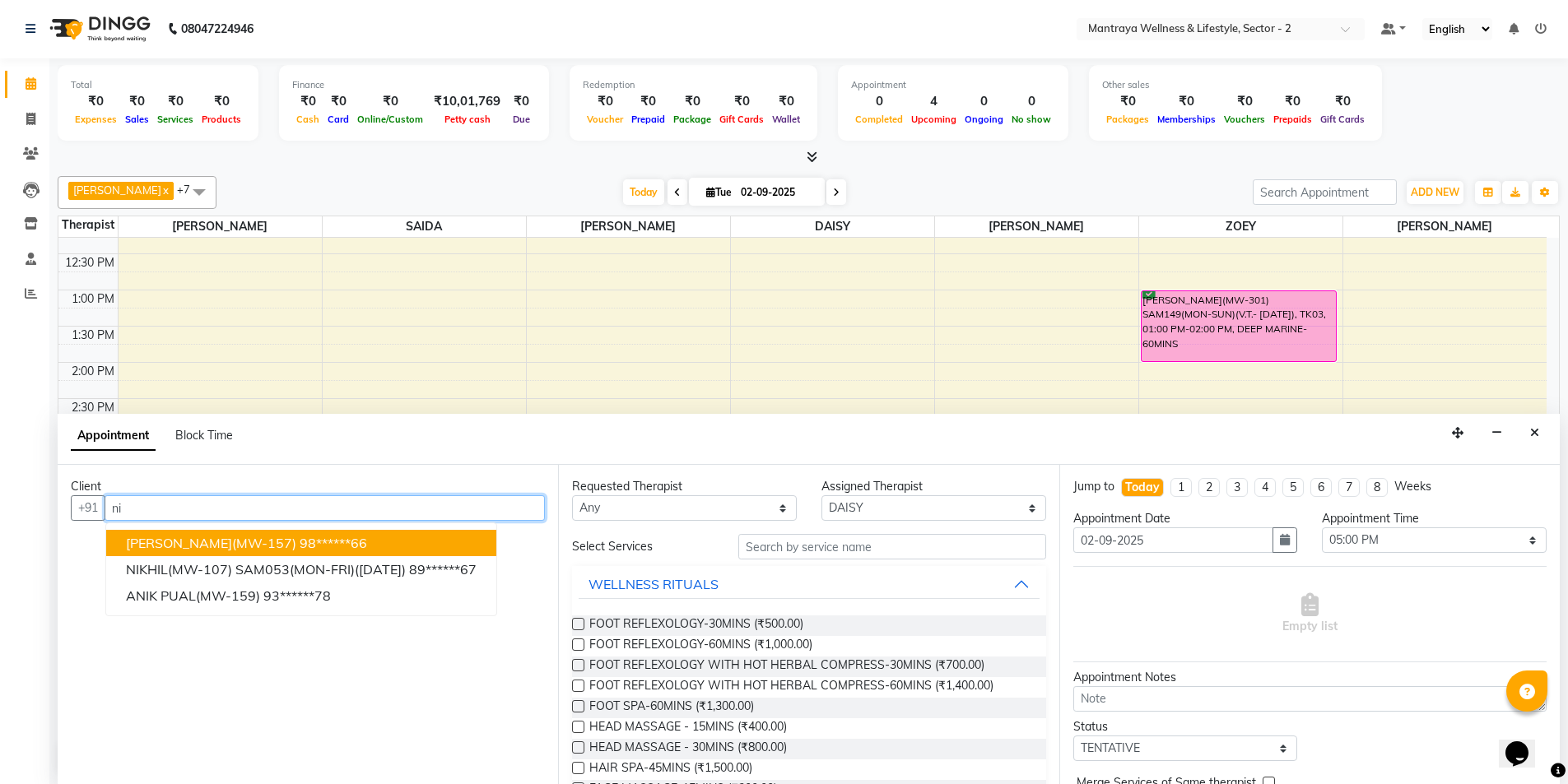
type input "n"
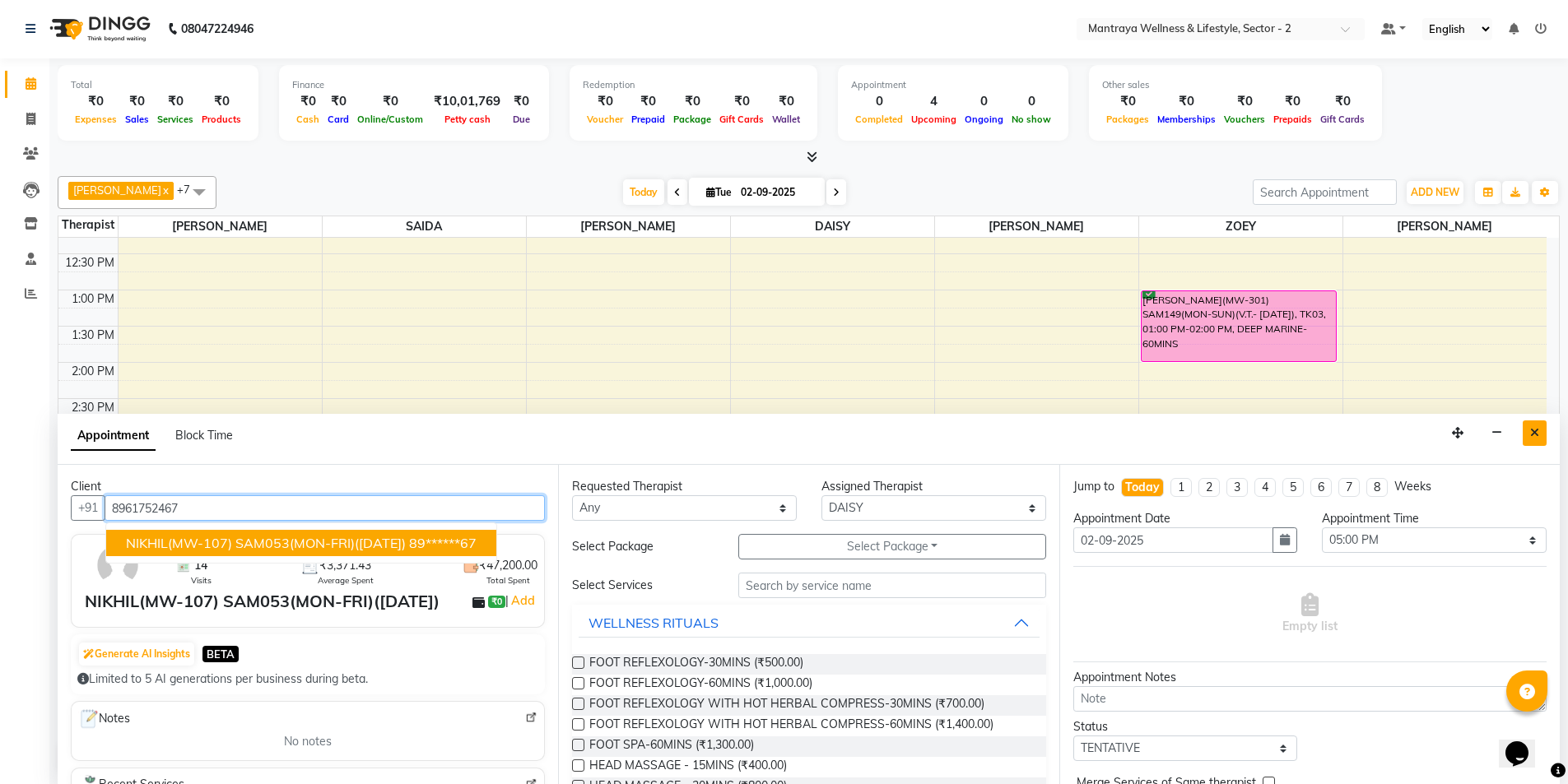
type input "8961752467"
click at [1540, 429] on button "Close" at bounding box center [1535, 433] width 24 height 25
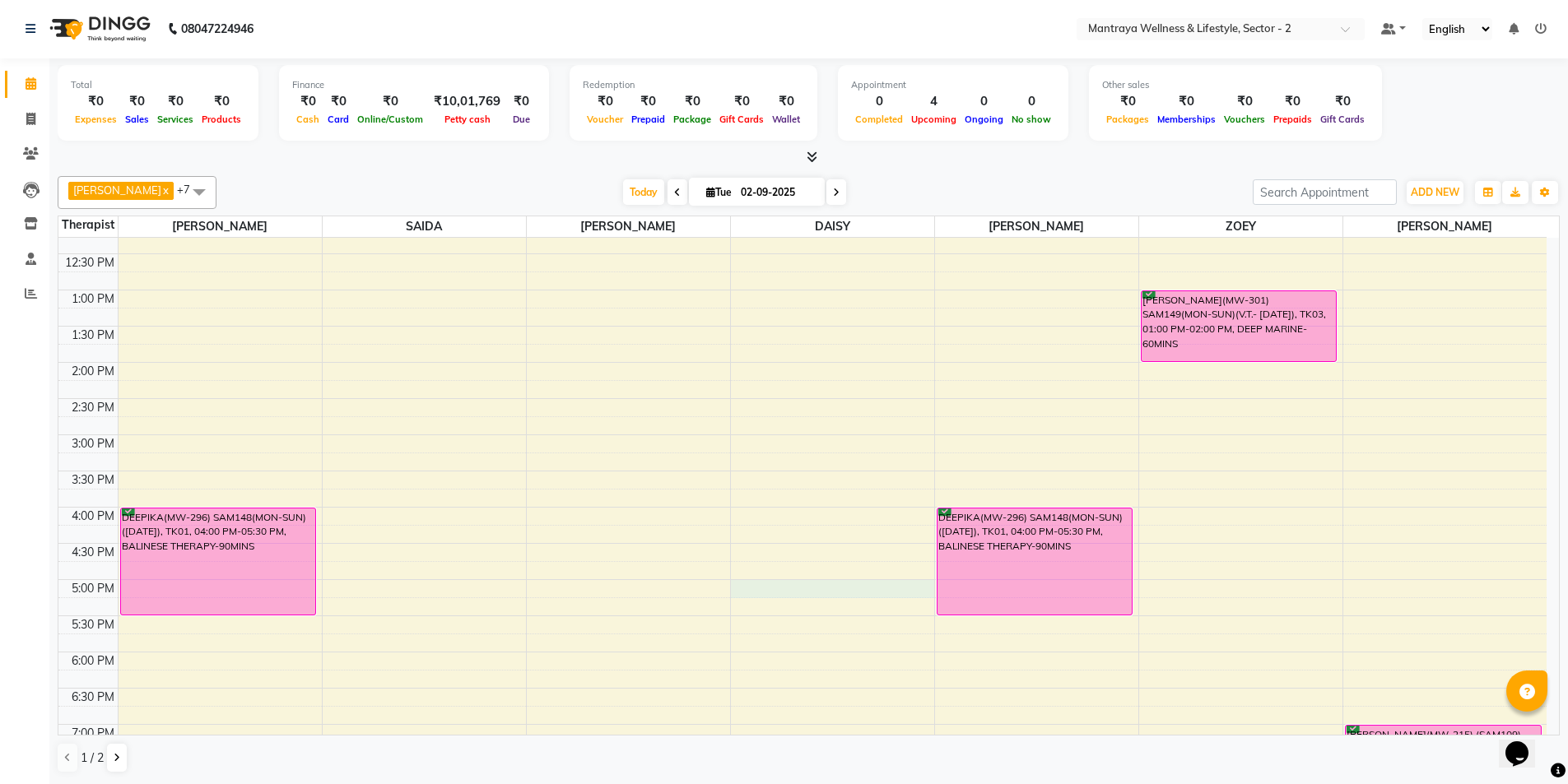
click at [741, 585] on div "10:00 AM 10:30 AM 11:00 AM 11:30 AM 12:00 PM 12:30 PM 1:00 PM 1:30 PM 2:00 PM 2…" at bounding box center [802, 508] width 1488 height 868
select select "84332"
select select "1020"
select select "tentative"
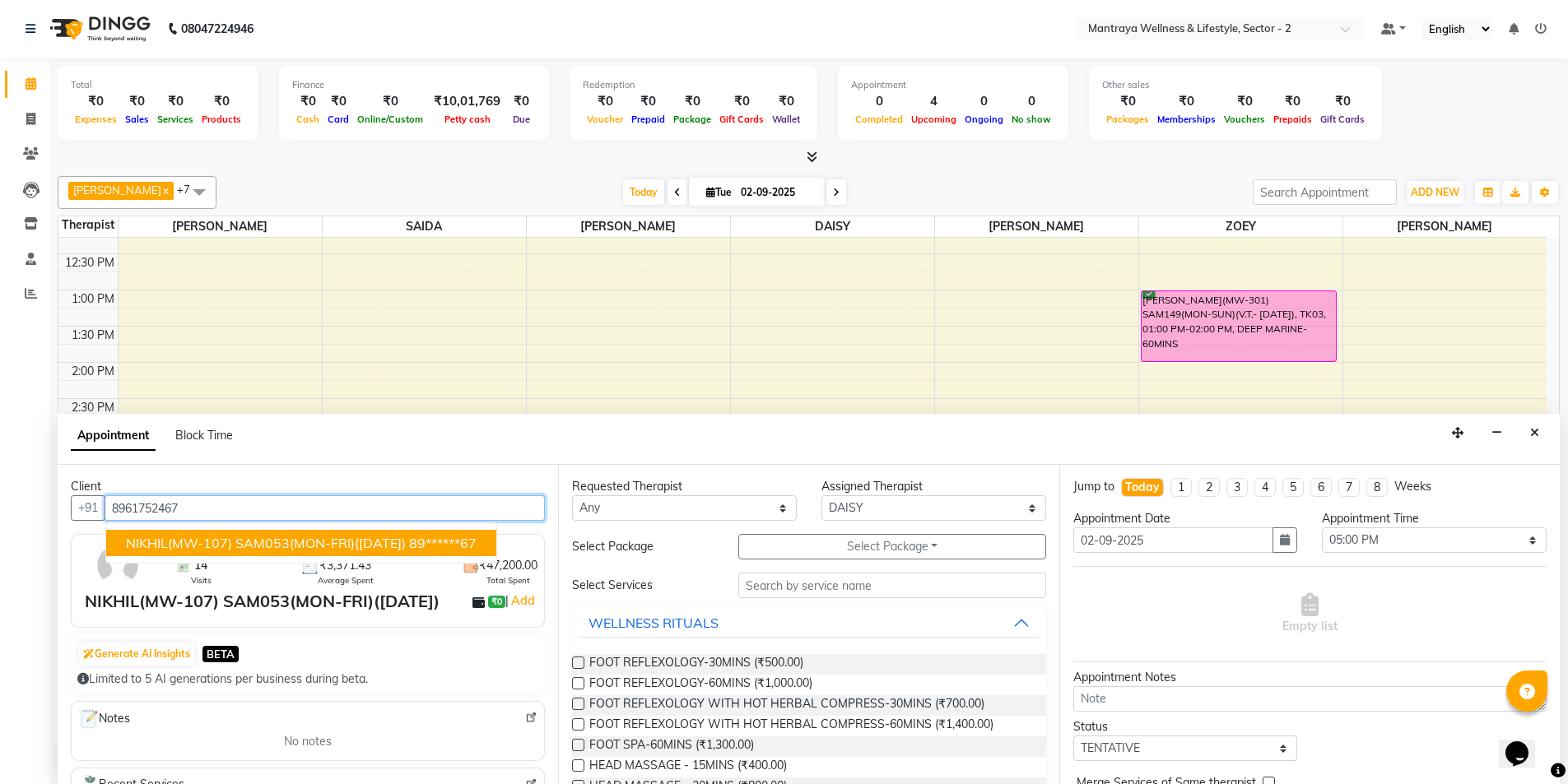
click at [193, 539] on span "NIKHIL(MW-107) SAM053(MON-FRI)([DATE])" at bounding box center [266, 543] width 280 height 16
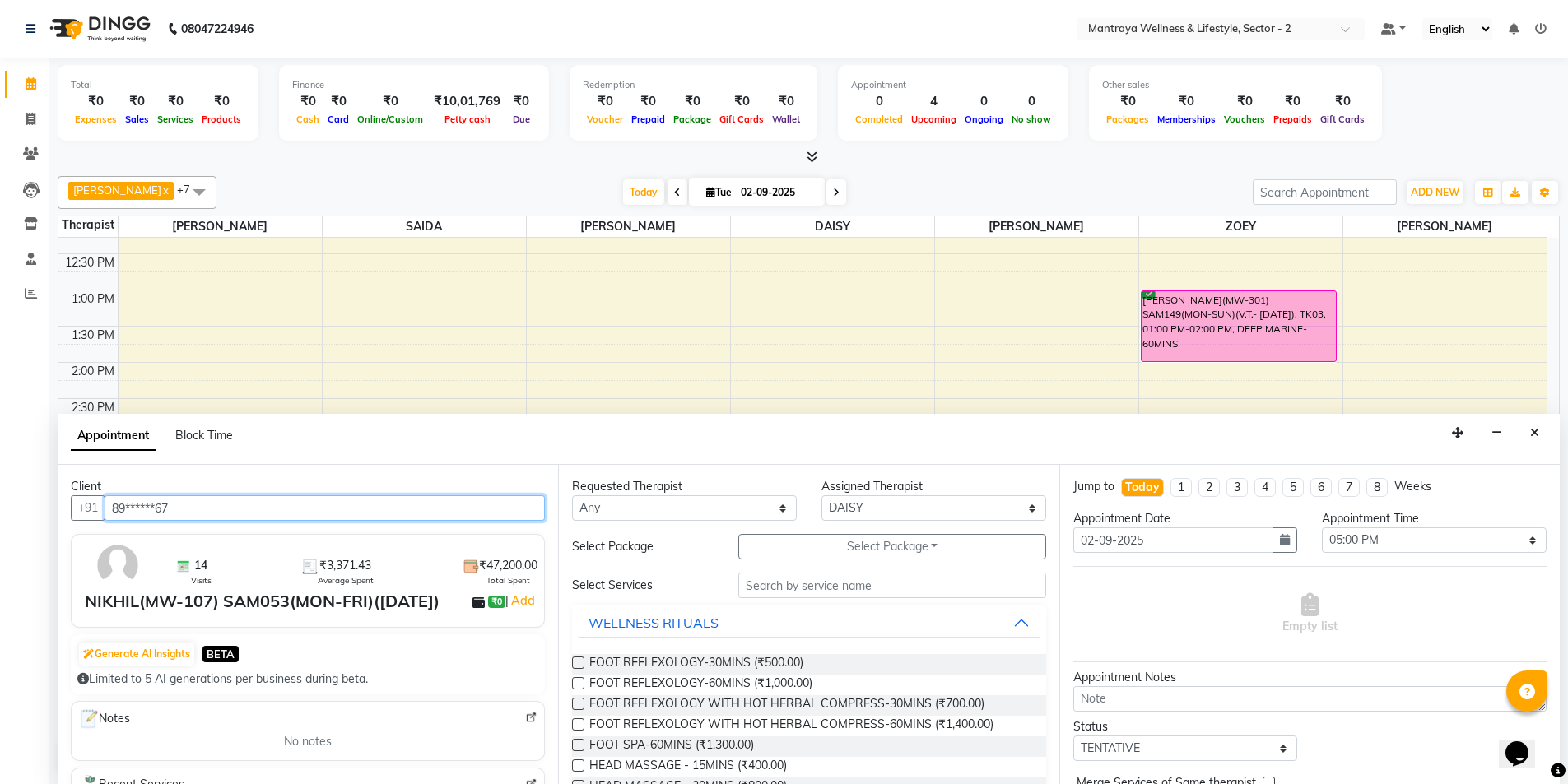
type input "89******67"
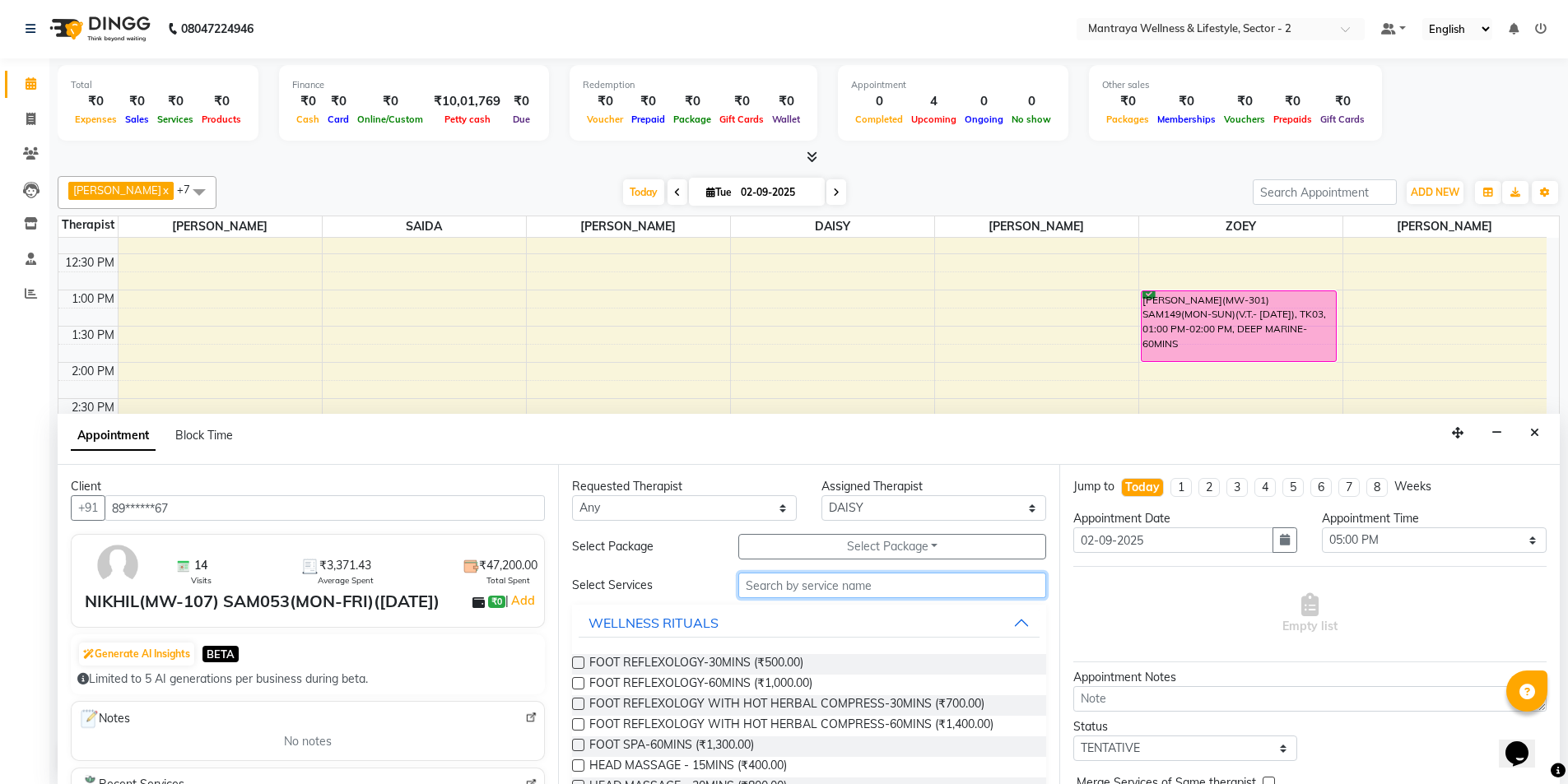
click at [887, 588] on input "text" at bounding box center [891, 585] width 307 height 25
click at [912, 591] on input "text" at bounding box center [891, 585] width 307 height 25
type input "b"
type input "d"
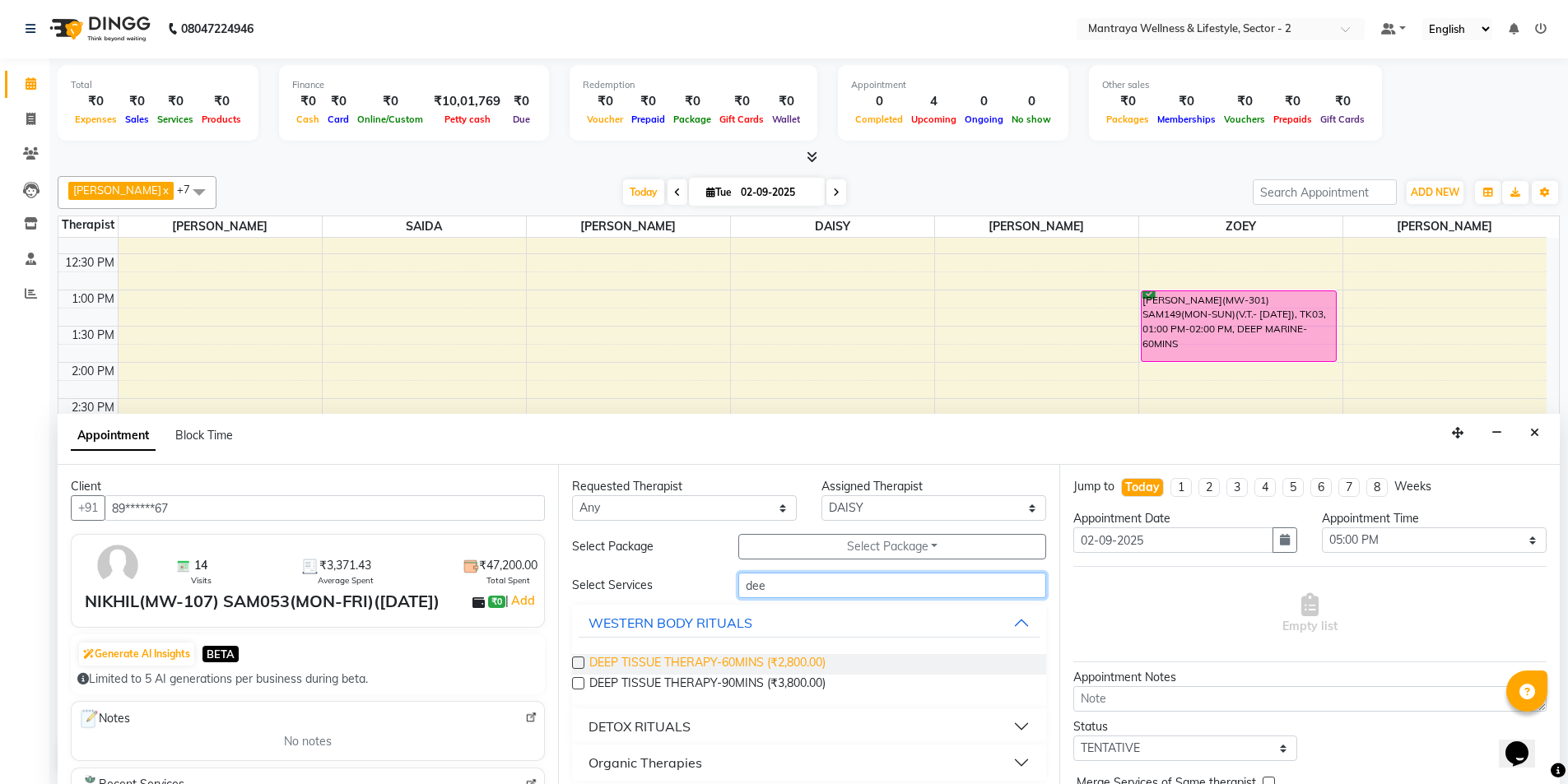
type input "dee"
click at [624, 658] on span "DEEP TISSUE THERAPY-60MINS (₹2,800.00)" at bounding box center [708, 664] width 237 height 20
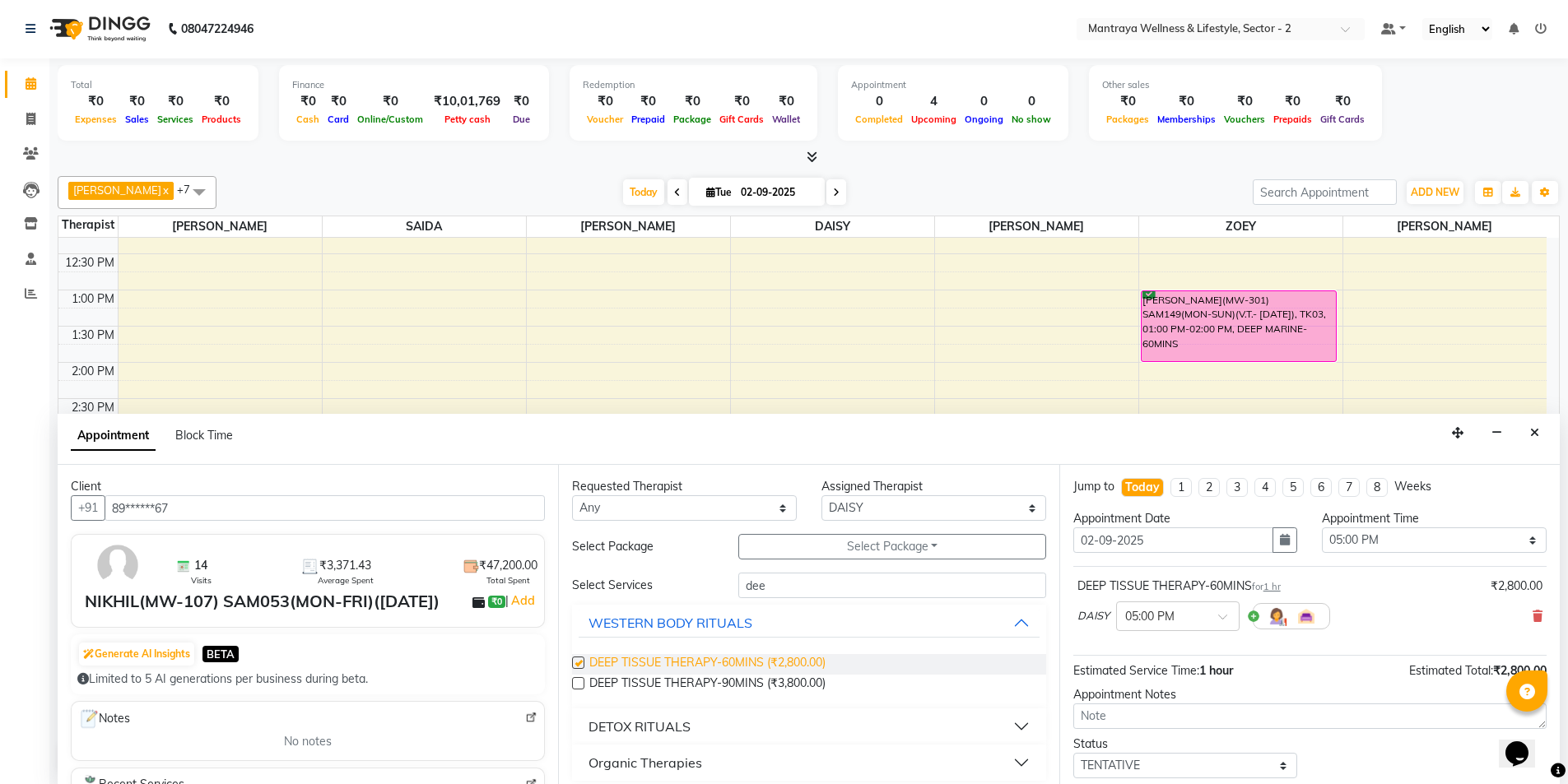
checkbox input "false"
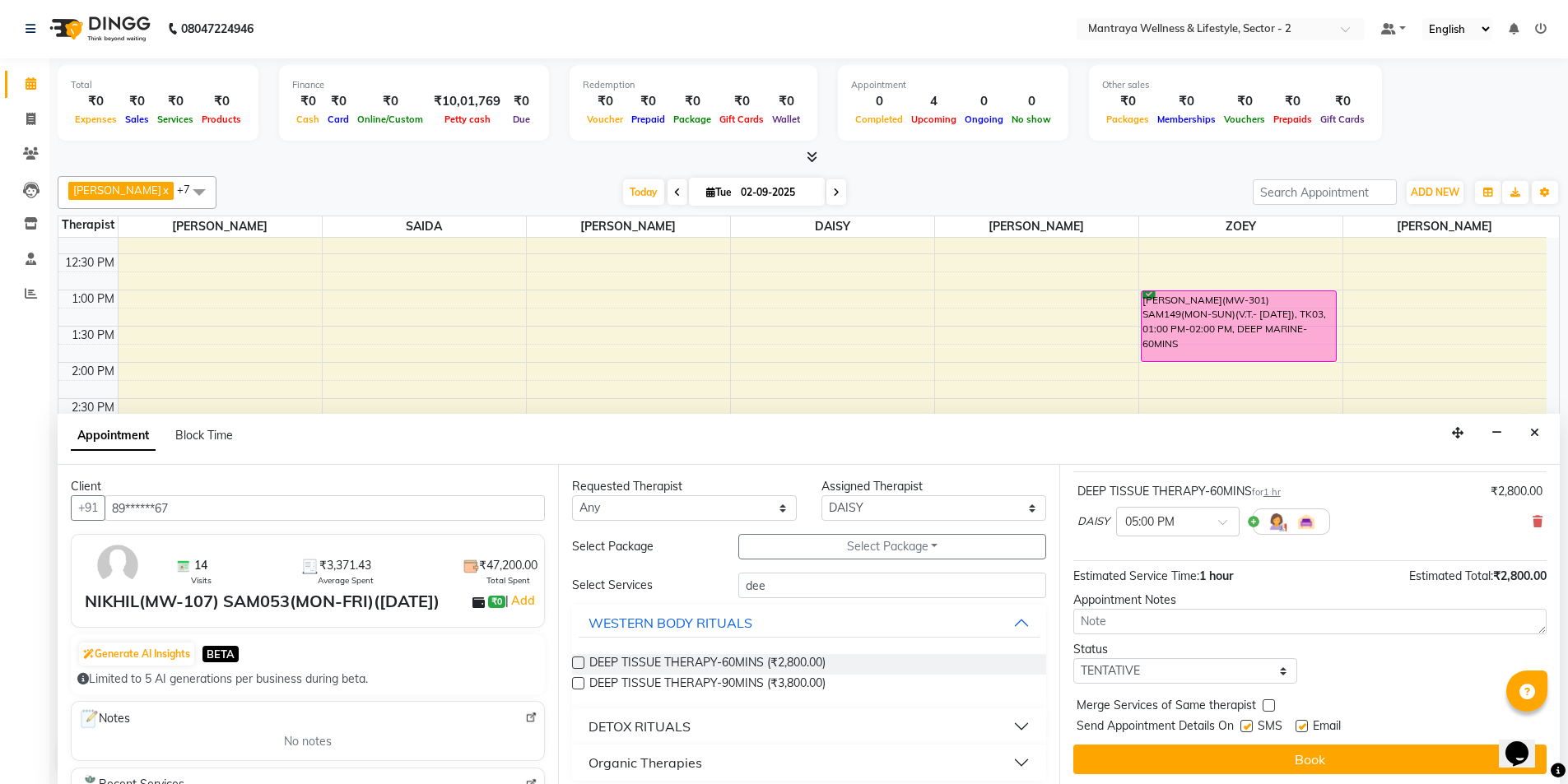
scroll to position [98, 0]
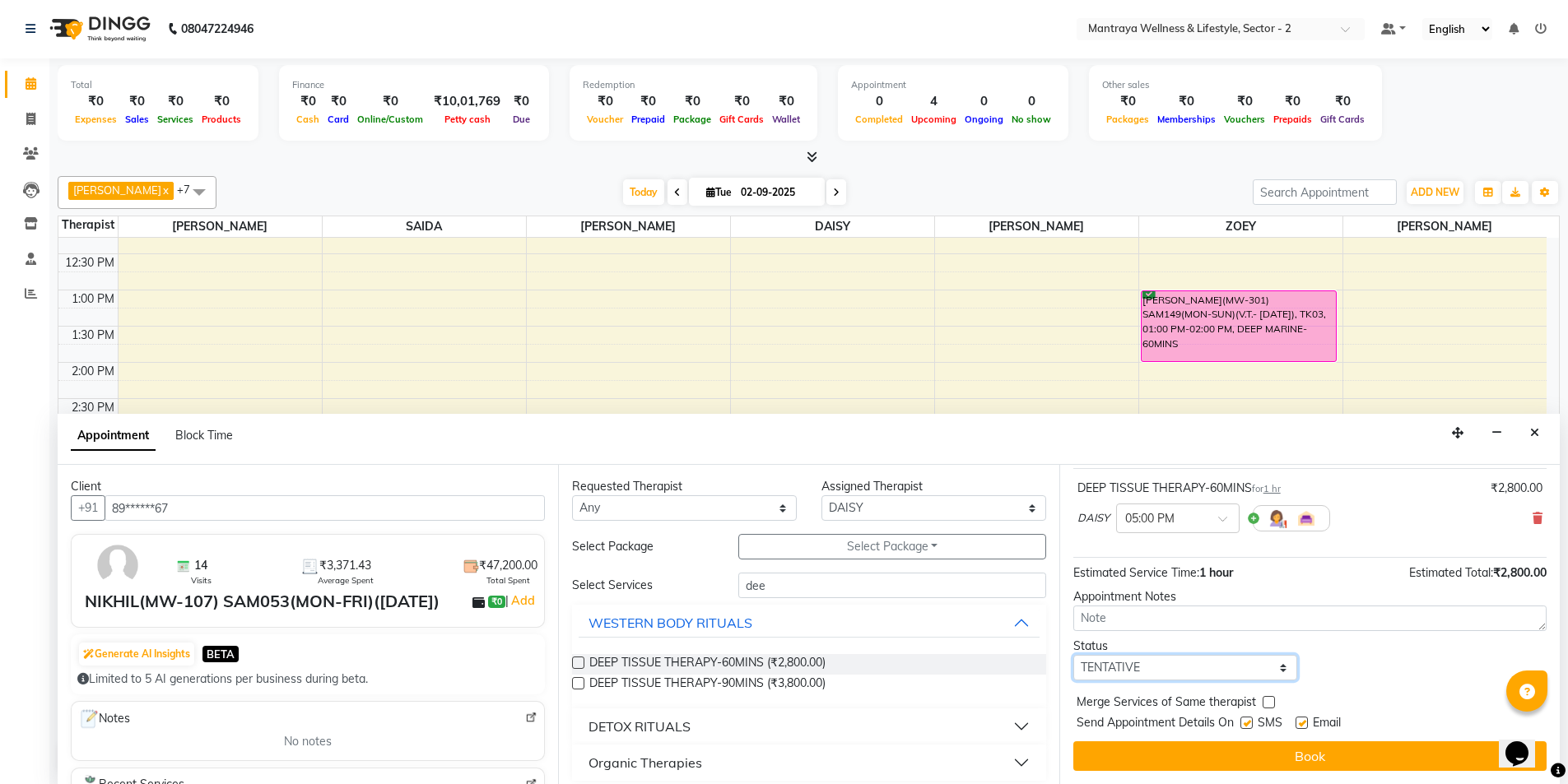
click at [1277, 672] on select "Select TENTATIVE CONFIRM CHECK-IN UPCOMING" at bounding box center [1186, 668] width 225 height 25
select select "confirm booking"
click at [1073, 655] on select "Select TENTATIVE CONFIRM CHECK-IN UPCOMING" at bounding box center [1186, 668] width 225 height 25
click at [1304, 717] on label at bounding box center [1301, 722] width 13 height 13
click at [1304, 719] on input "checkbox" at bounding box center [1300, 724] width 11 height 11
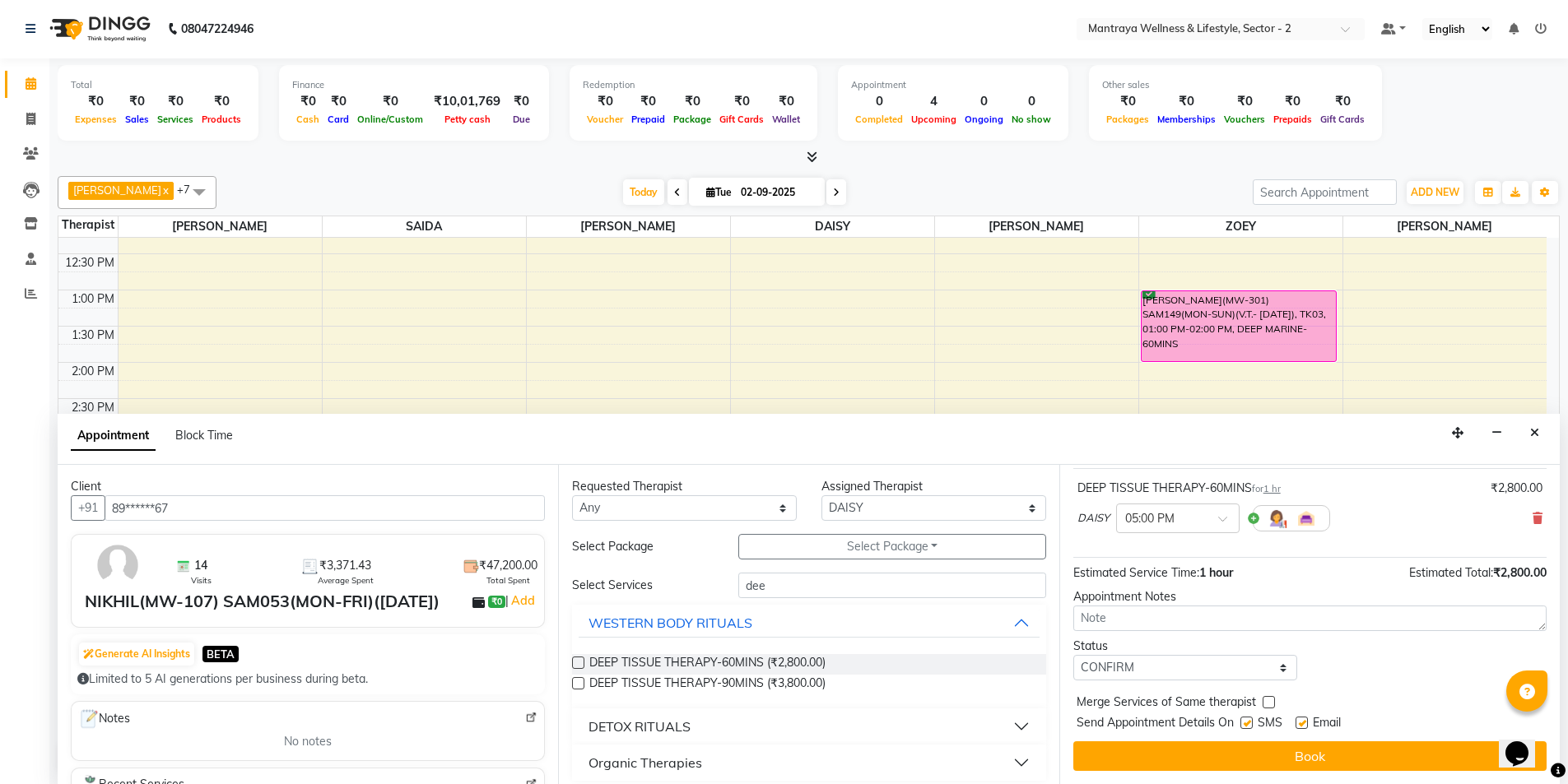
checkbox input "false"
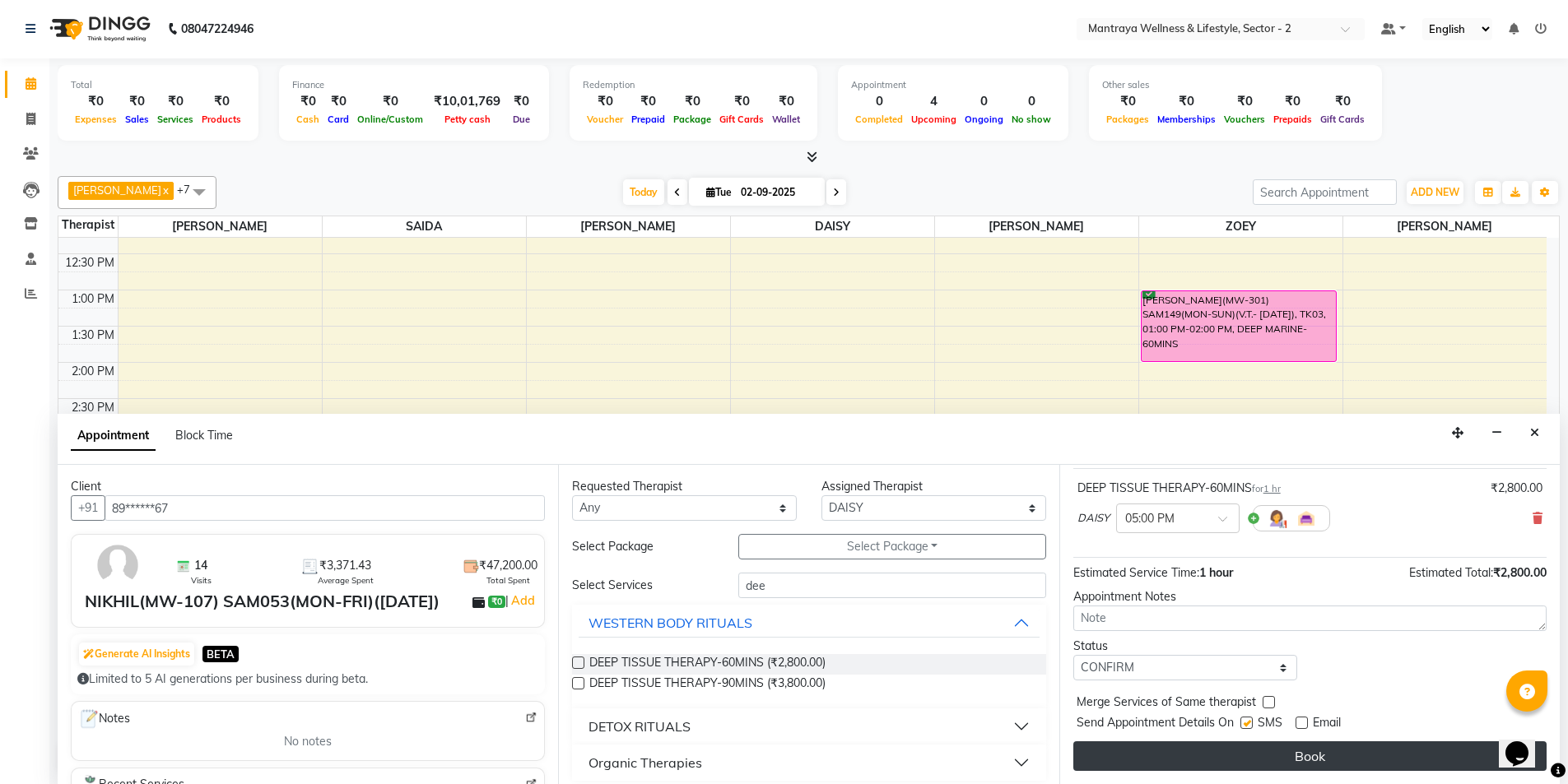
click at [1300, 754] on button "Book" at bounding box center [1310, 756] width 473 height 30
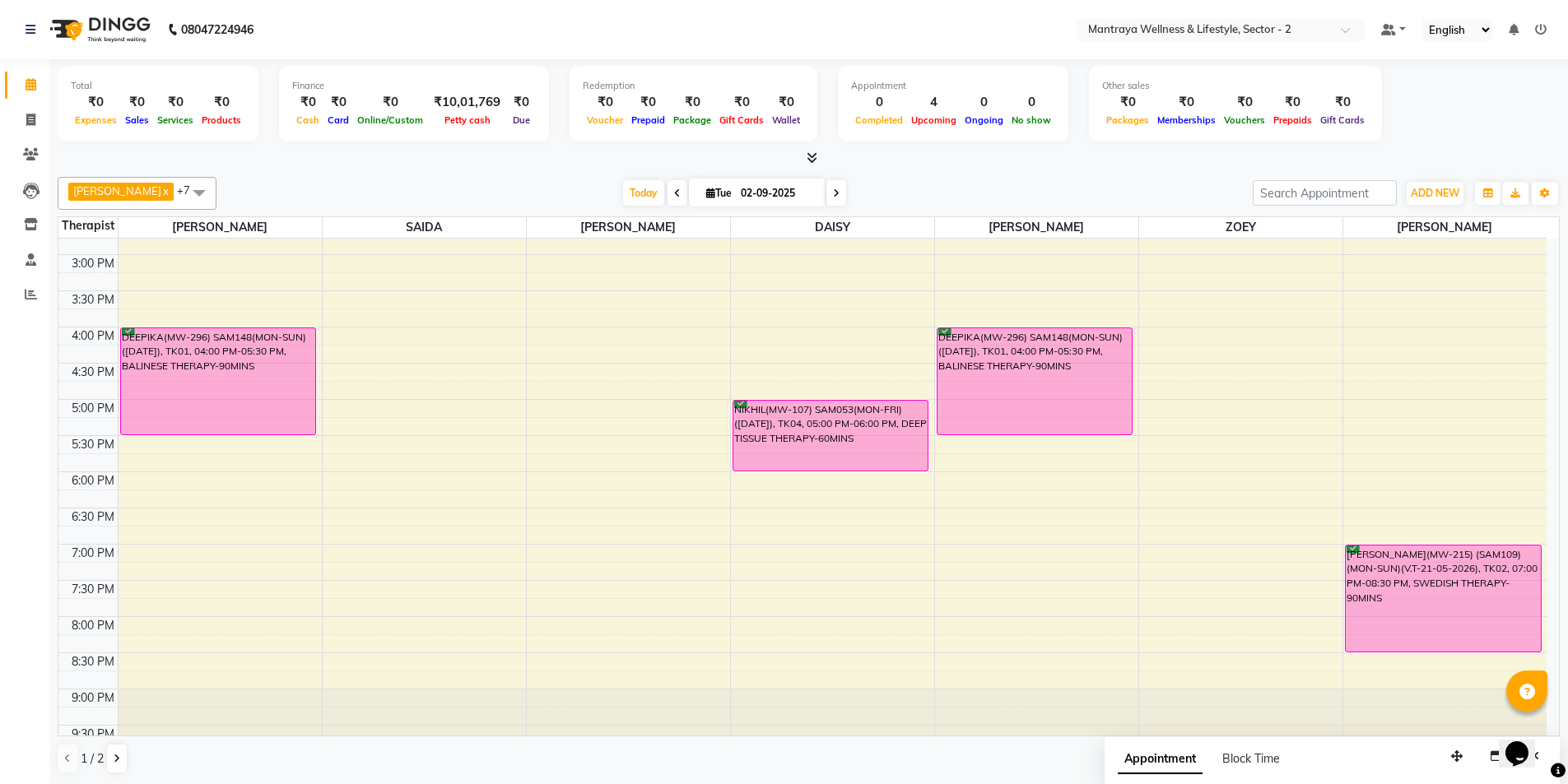
scroll to position [371, 0]
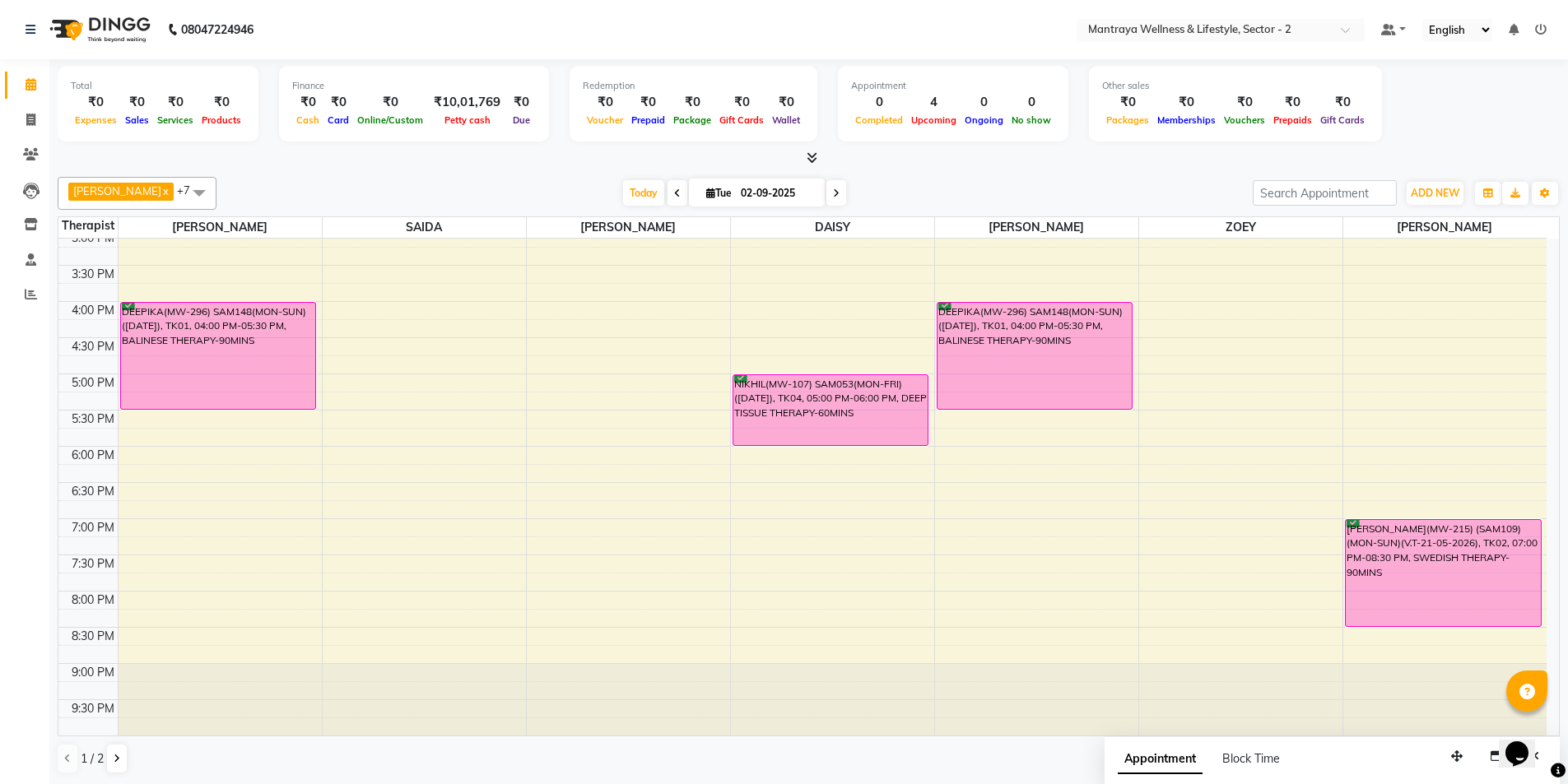
click at [674, 193] on icon at bounding box center [677, 193] width 7 height 10
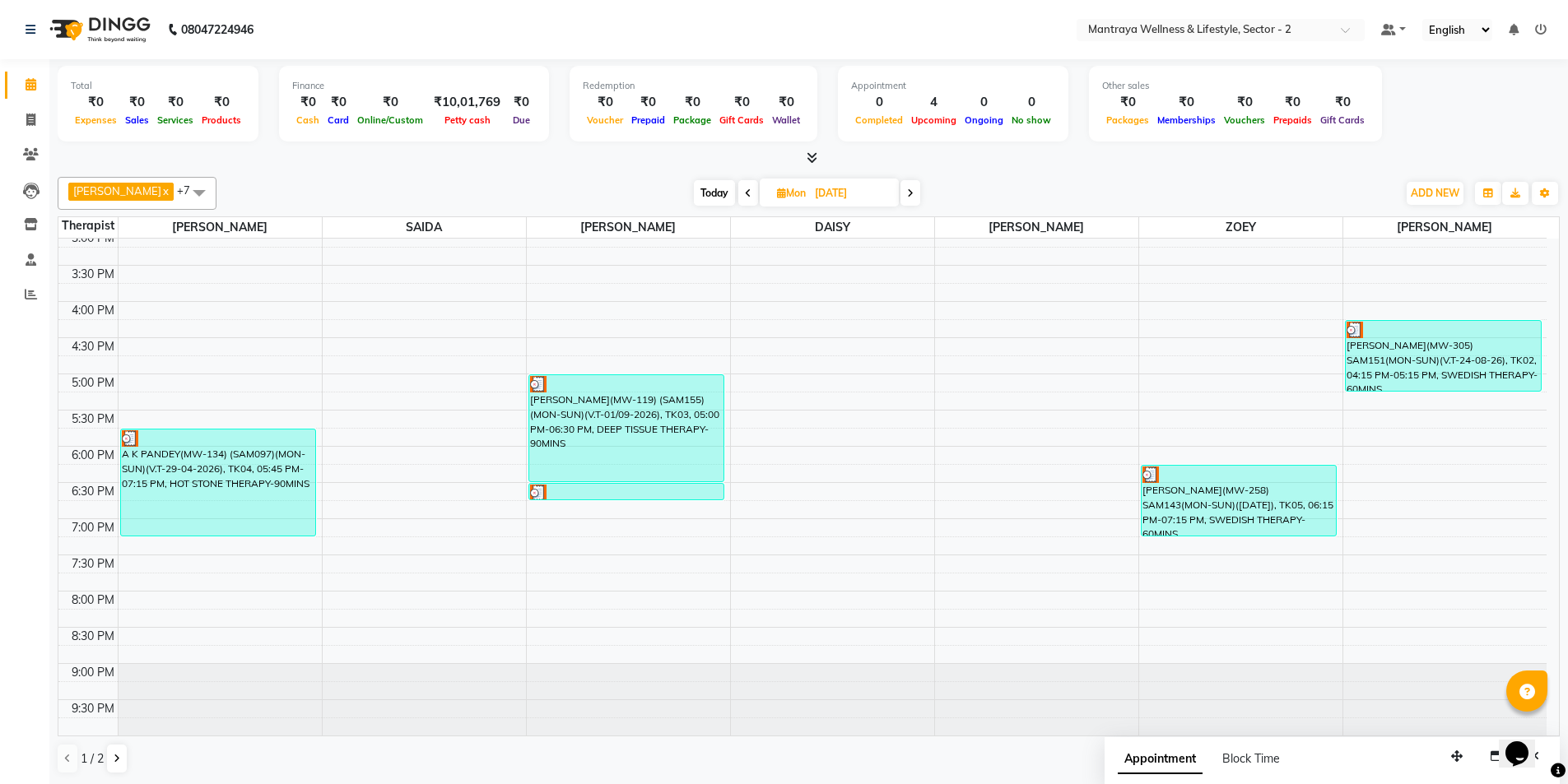
click at [908, 190] on icon at bounding box center [911, 193] width 7 height 10
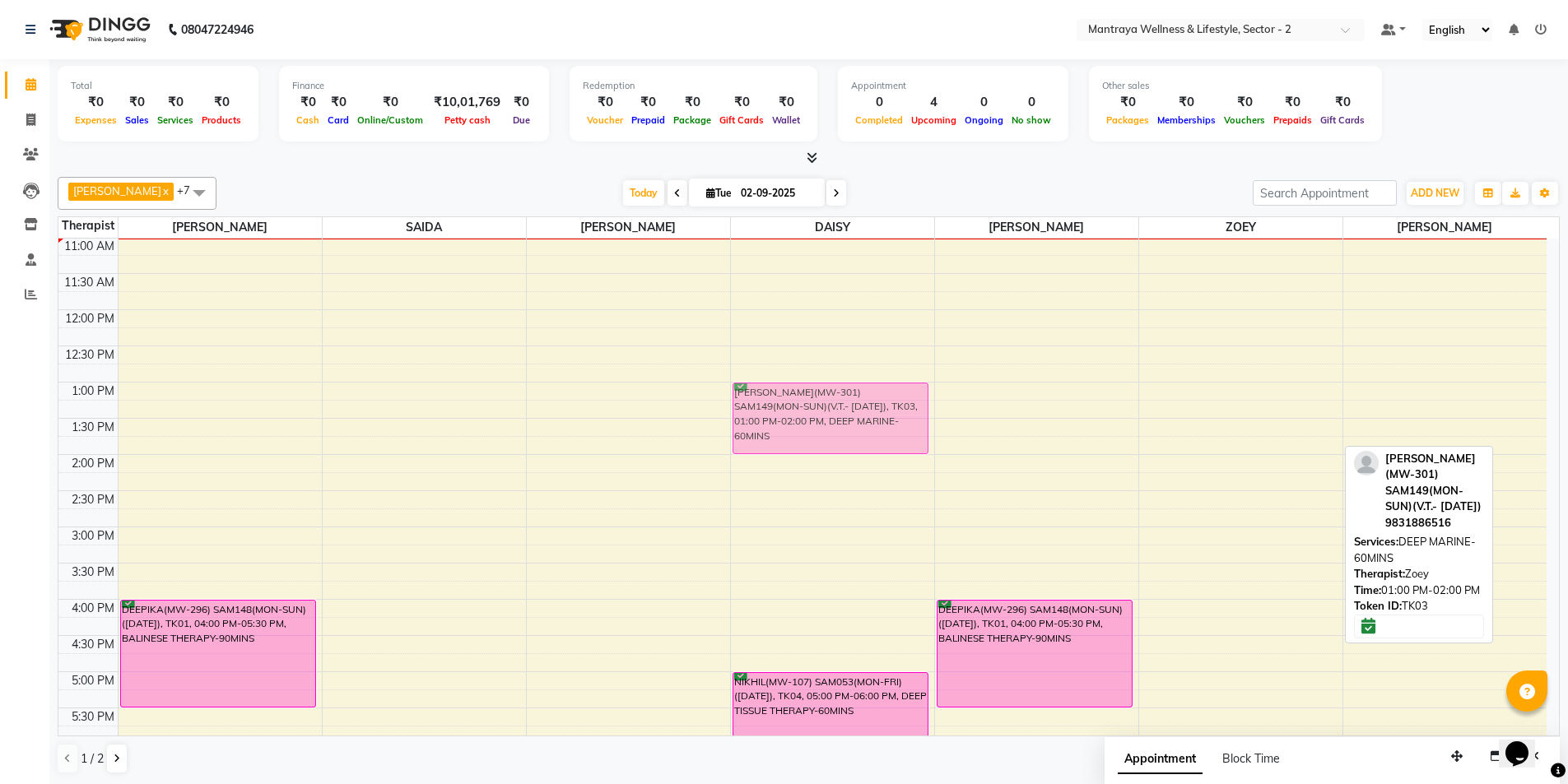
drag, startPoint x: 1210, startPoint y: 411, endPoint x: 795, endPoint y: 406, distance: 415.0
click at [795, 406] on tr "DEEPIKA(MW-296) SAM148(MON-SUN)([DATE]), TK01, 04:00 PM-05:30 PM, BALINESE THER…" at bounding box center [802, 600] width 1488 height 868
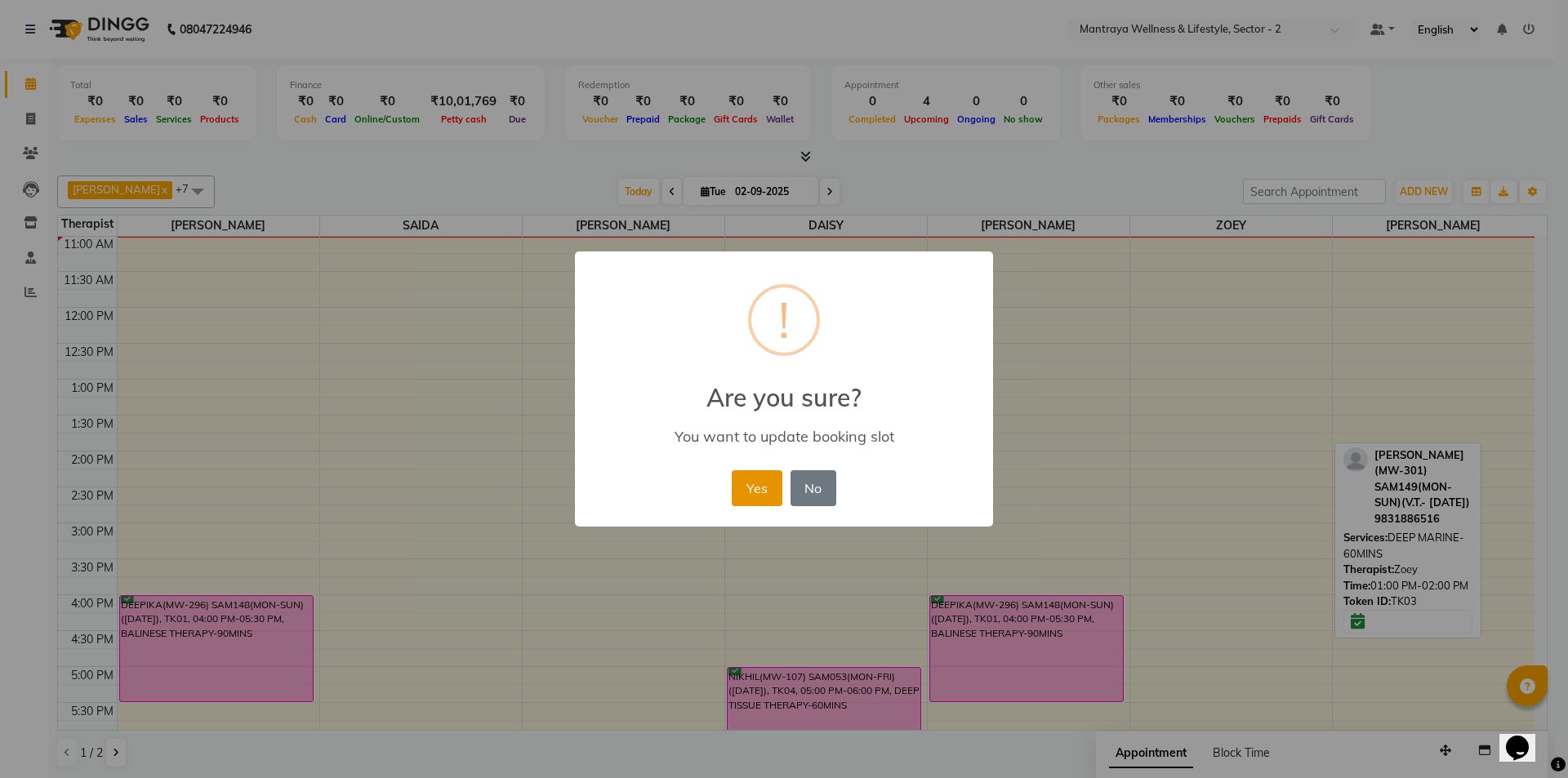
click at [749, 489] on button "Yes" at bounding box center [757, 488] width 50 height 36
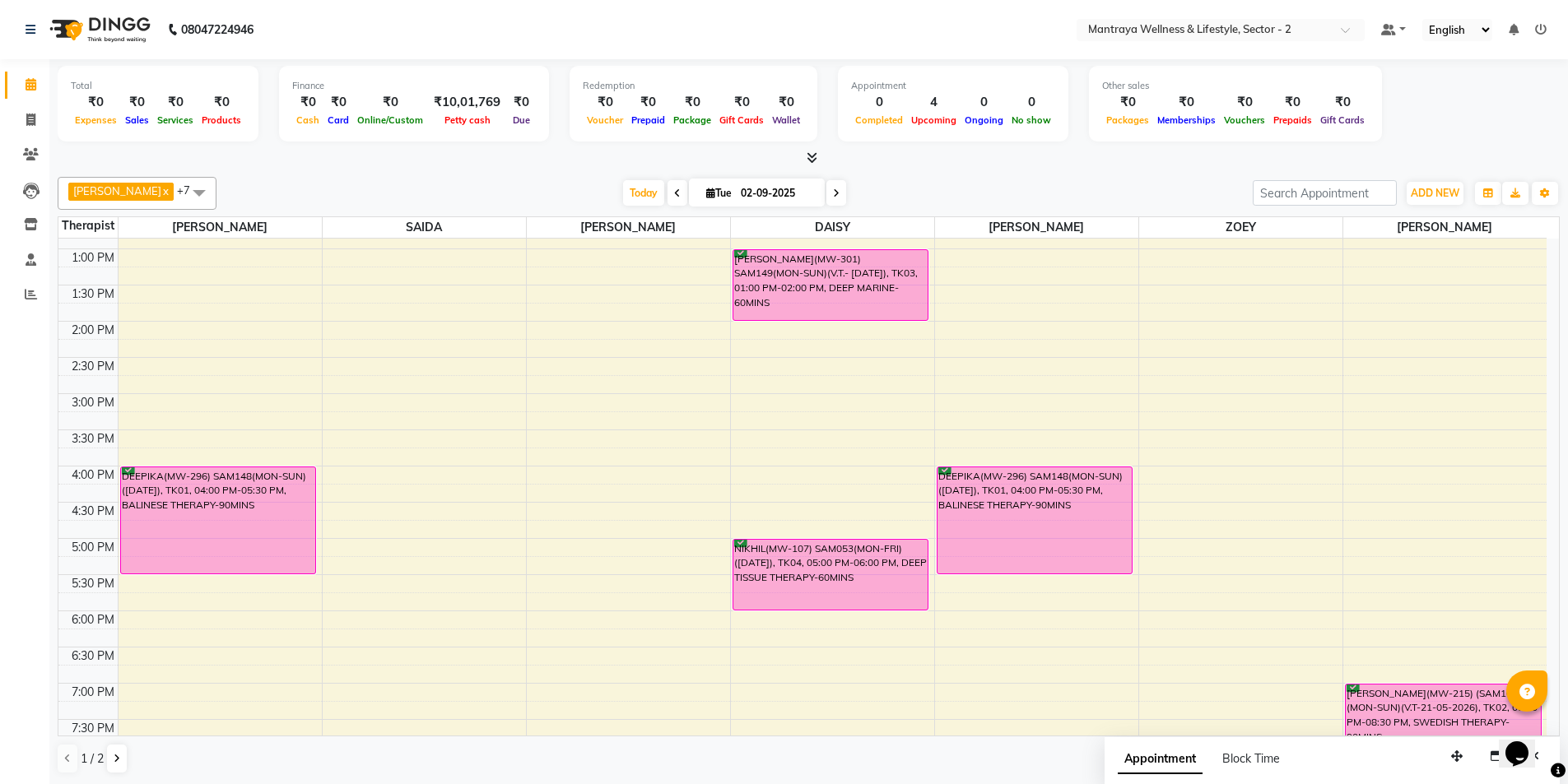
scroll to position [124, 0]
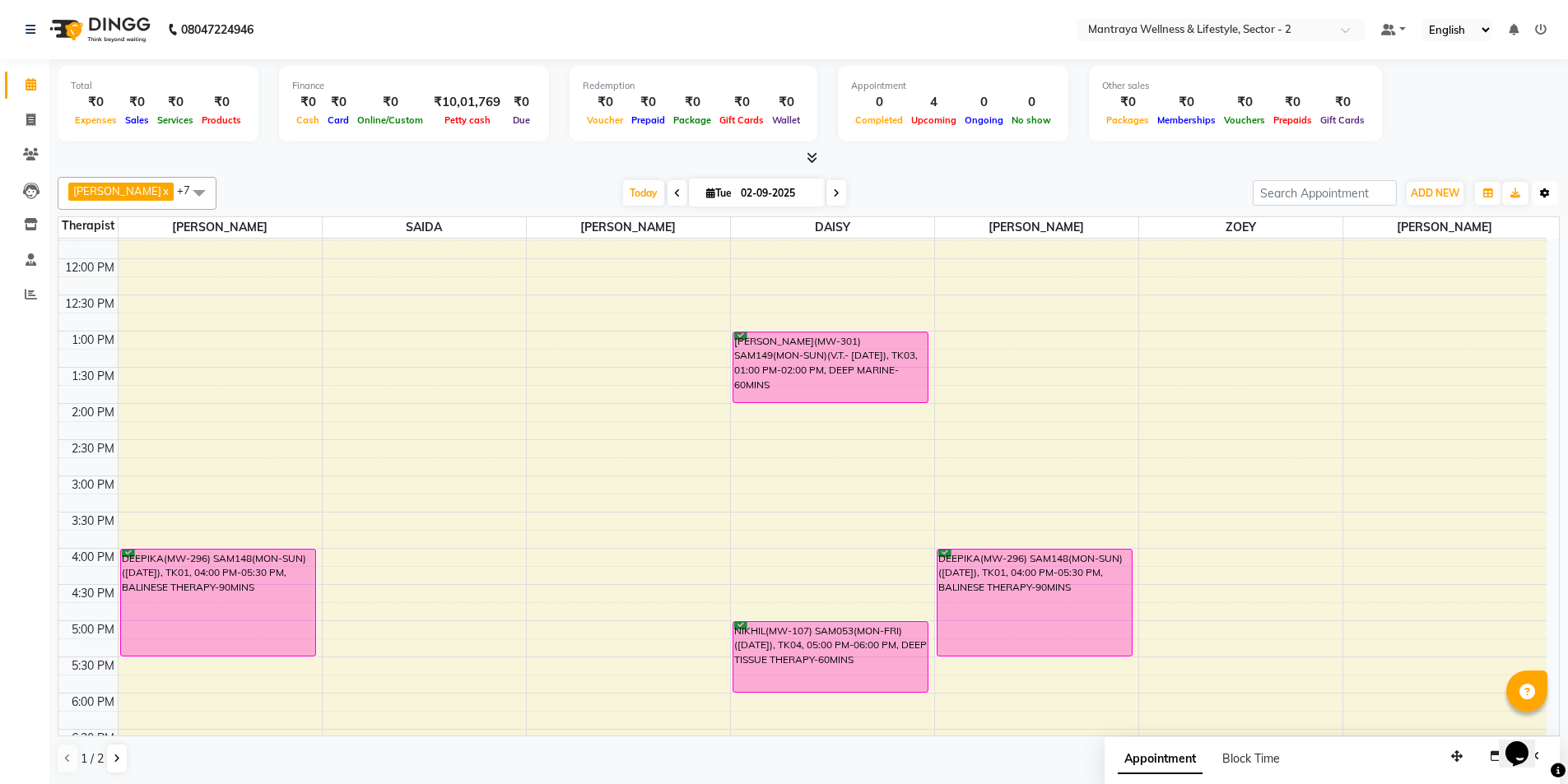
click at [1548, 191] on icon "button" at bounding box center [1545, 193] width 10 height 10
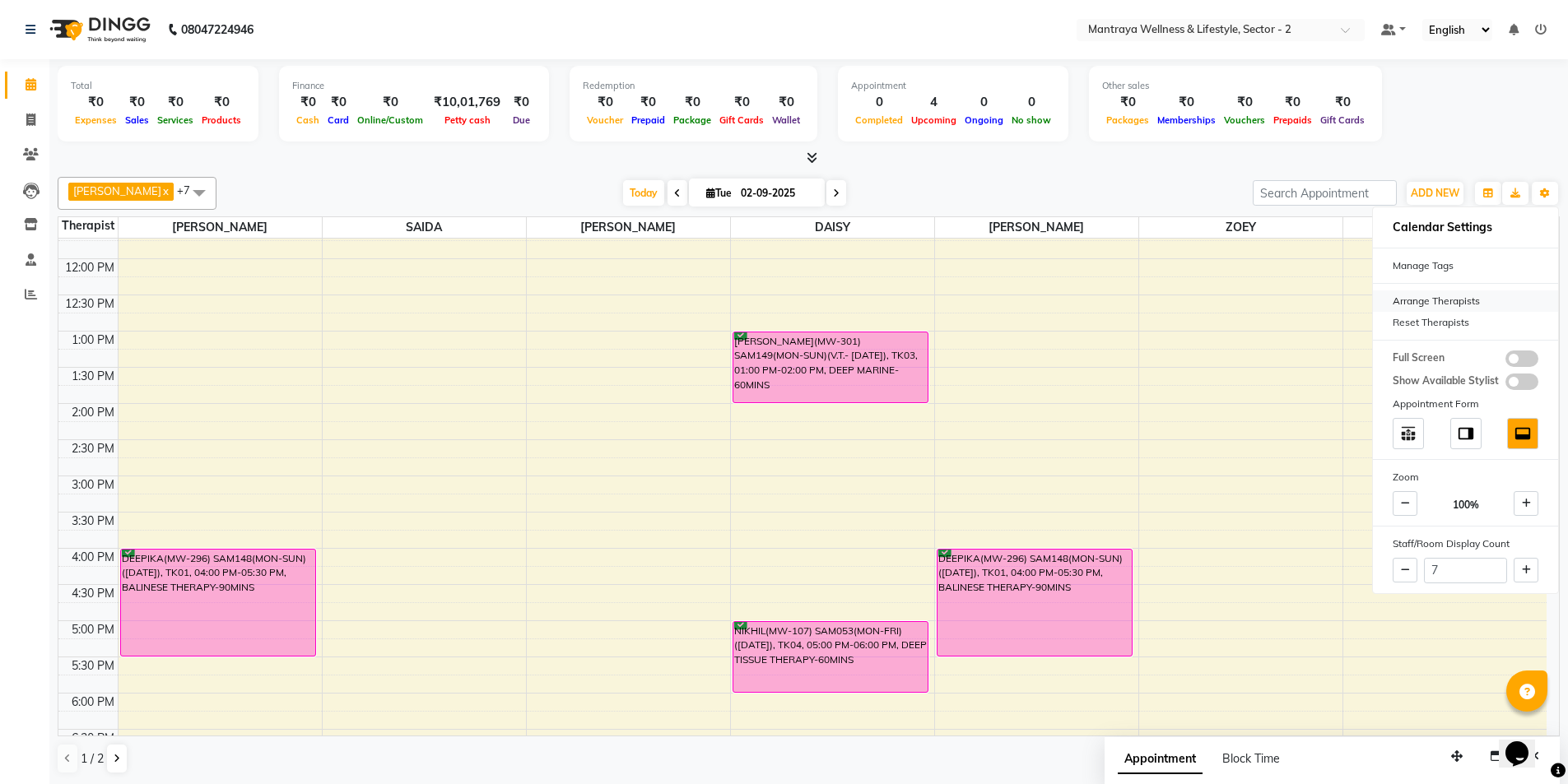
click at [1432, 297] on div "Arrange Therapists" at bounding box center [1465, 301] width 185 height 21
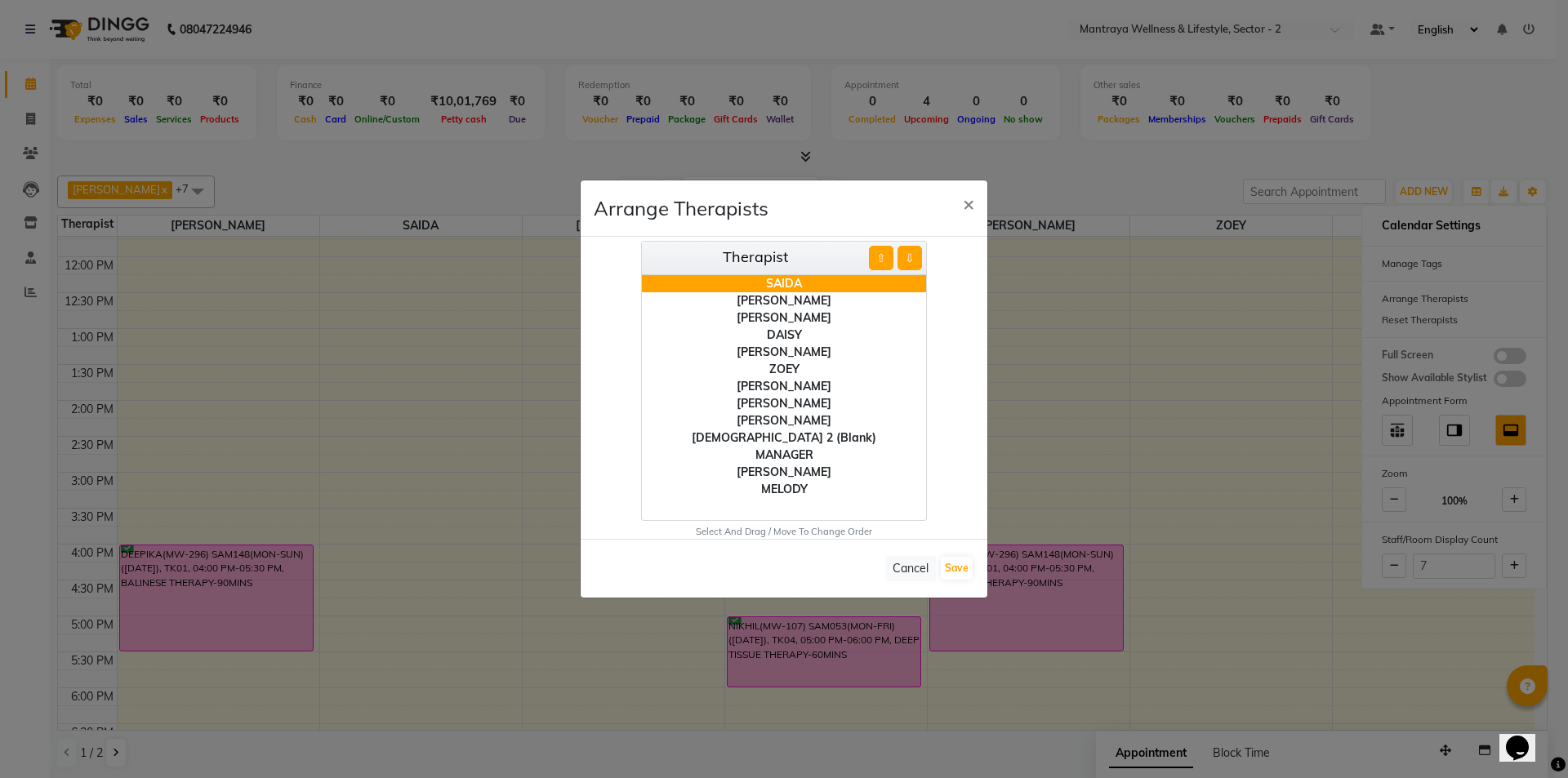
click at [787, 316] on div "[PERSON_NAME]" at bounding box center [783, 318] width 284 height 17
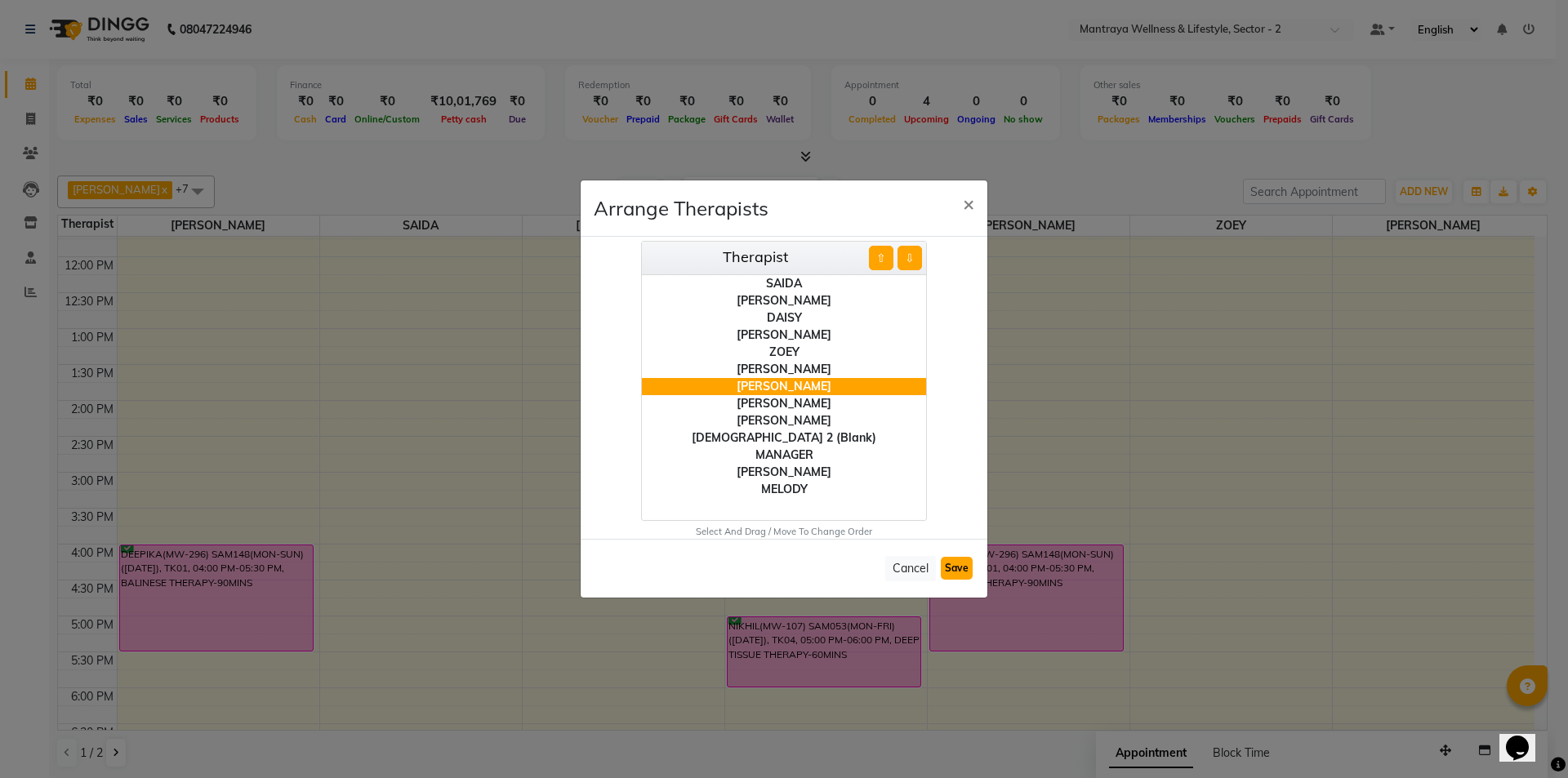
click at [950, 568] on button "Save" at bounding box center [956, 568] width 32 height 23
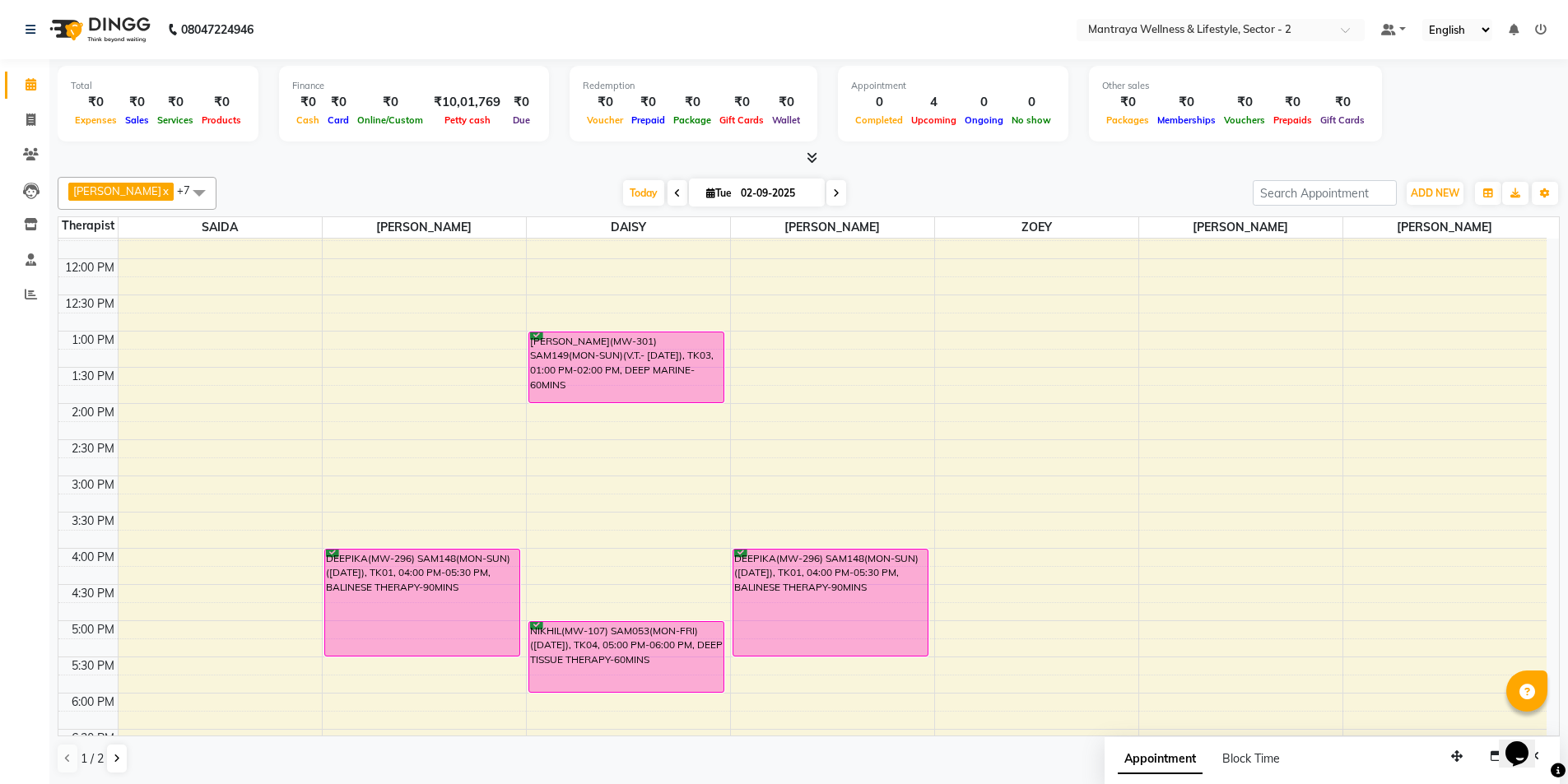
click at [833, 195] on icon at bounding box center [836, 193] width 7 height 10
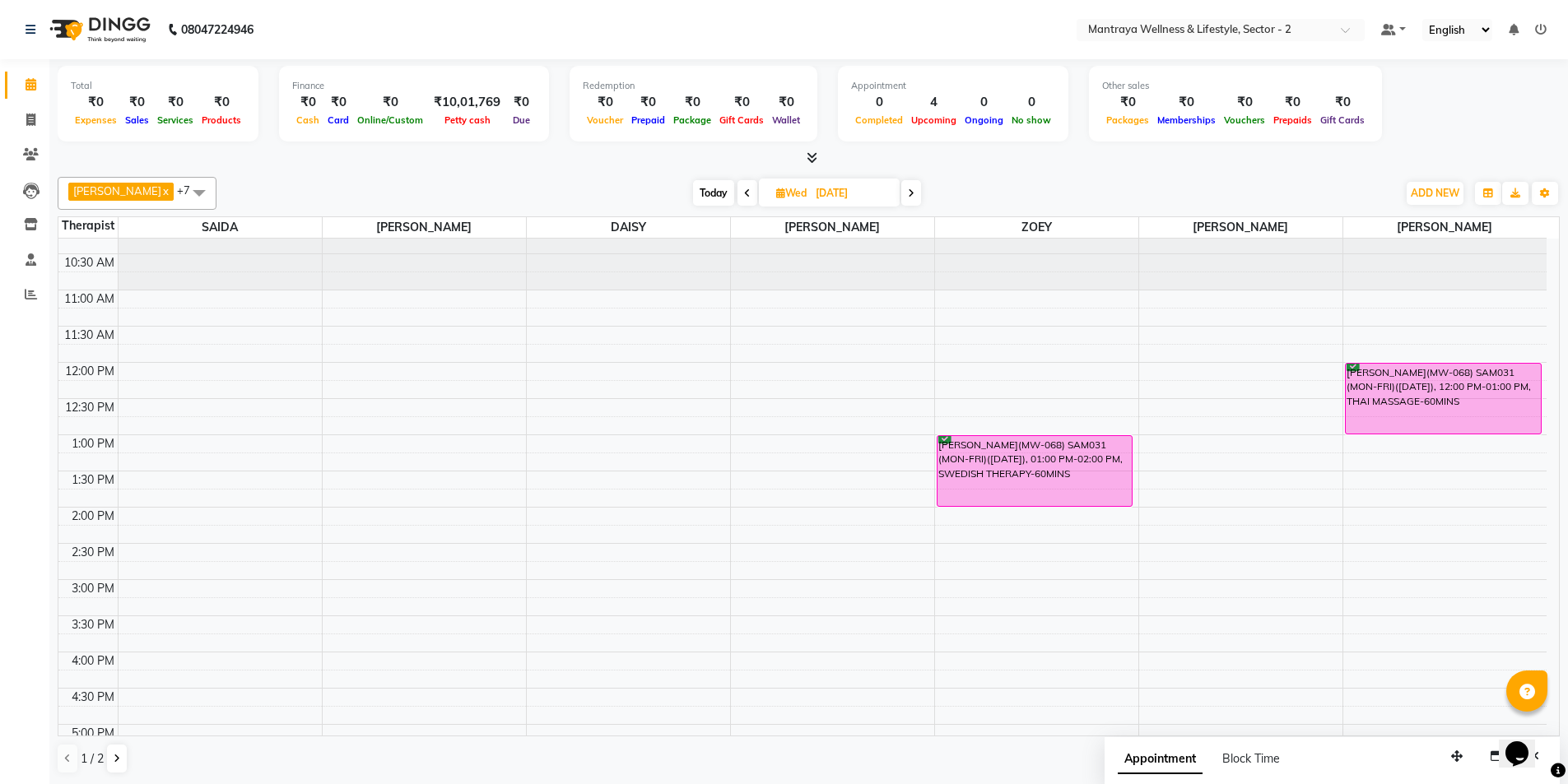
scroll to position [0, 0]
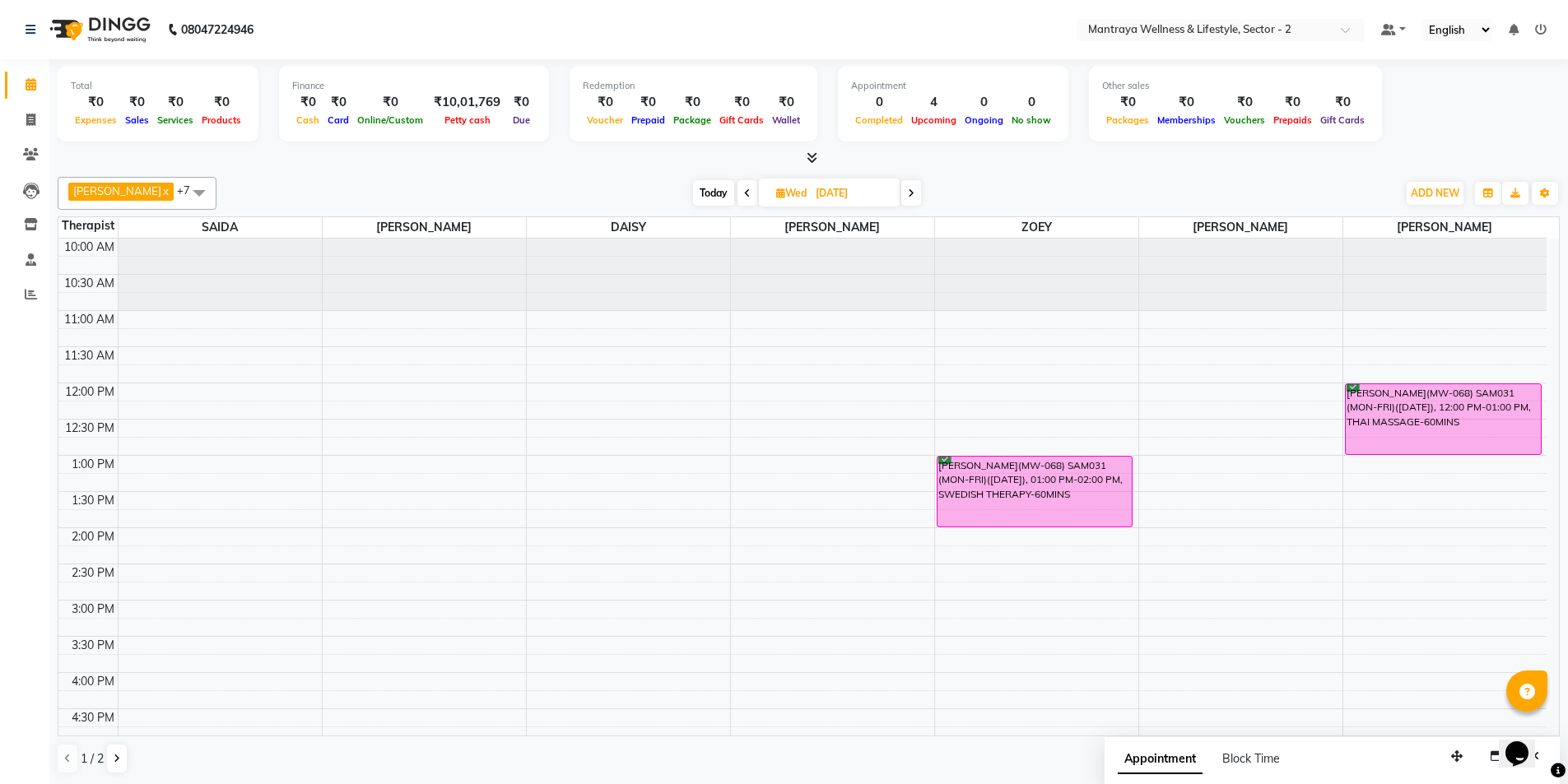
click at [744, 195] on icon at bounding box center [747, 193] width 7 height 10
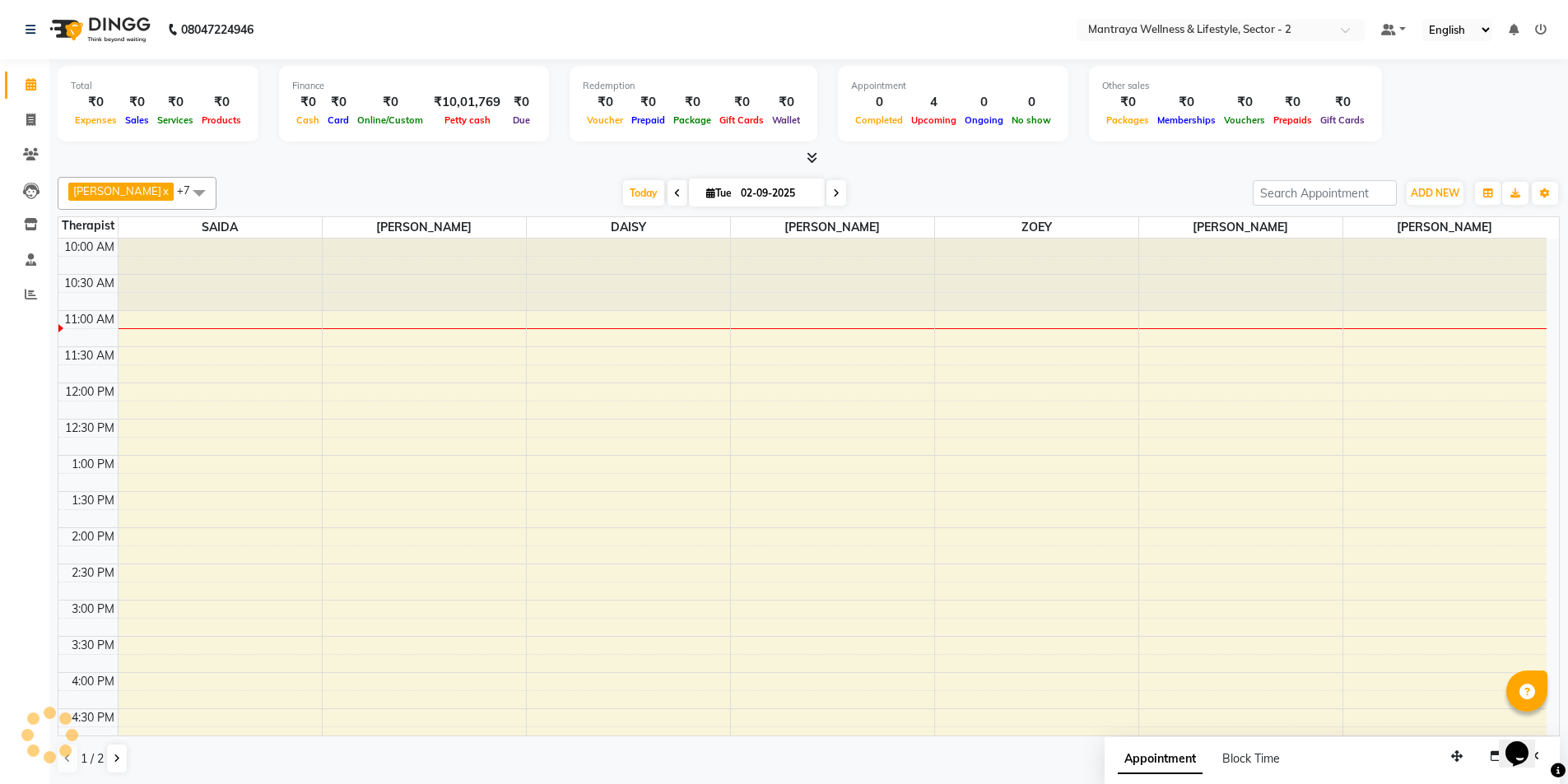
scroll to position [74, 0]
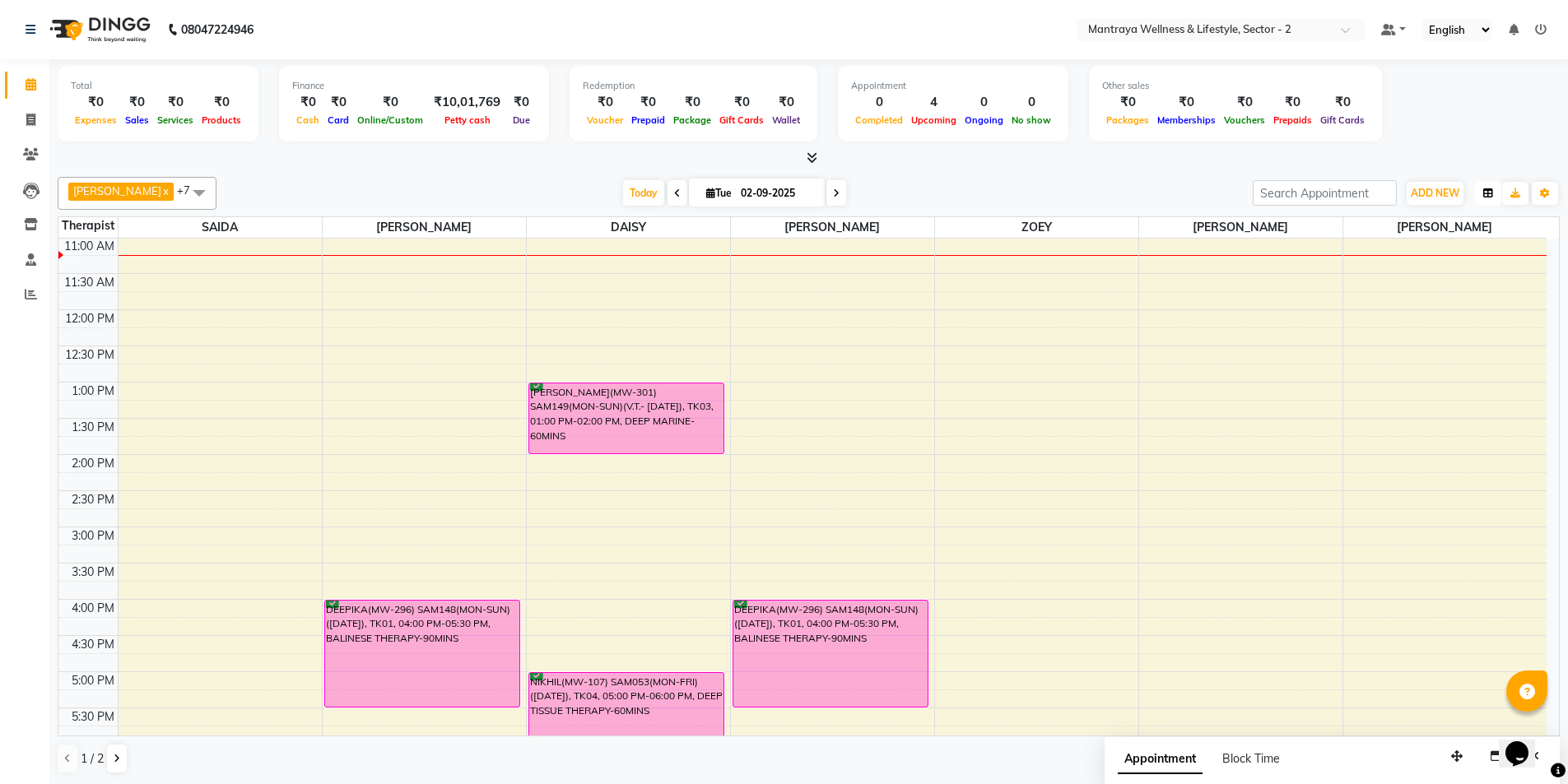
click at [1490, 192] on icon "button" at bounding box center [1488, 193] width 10 height 10
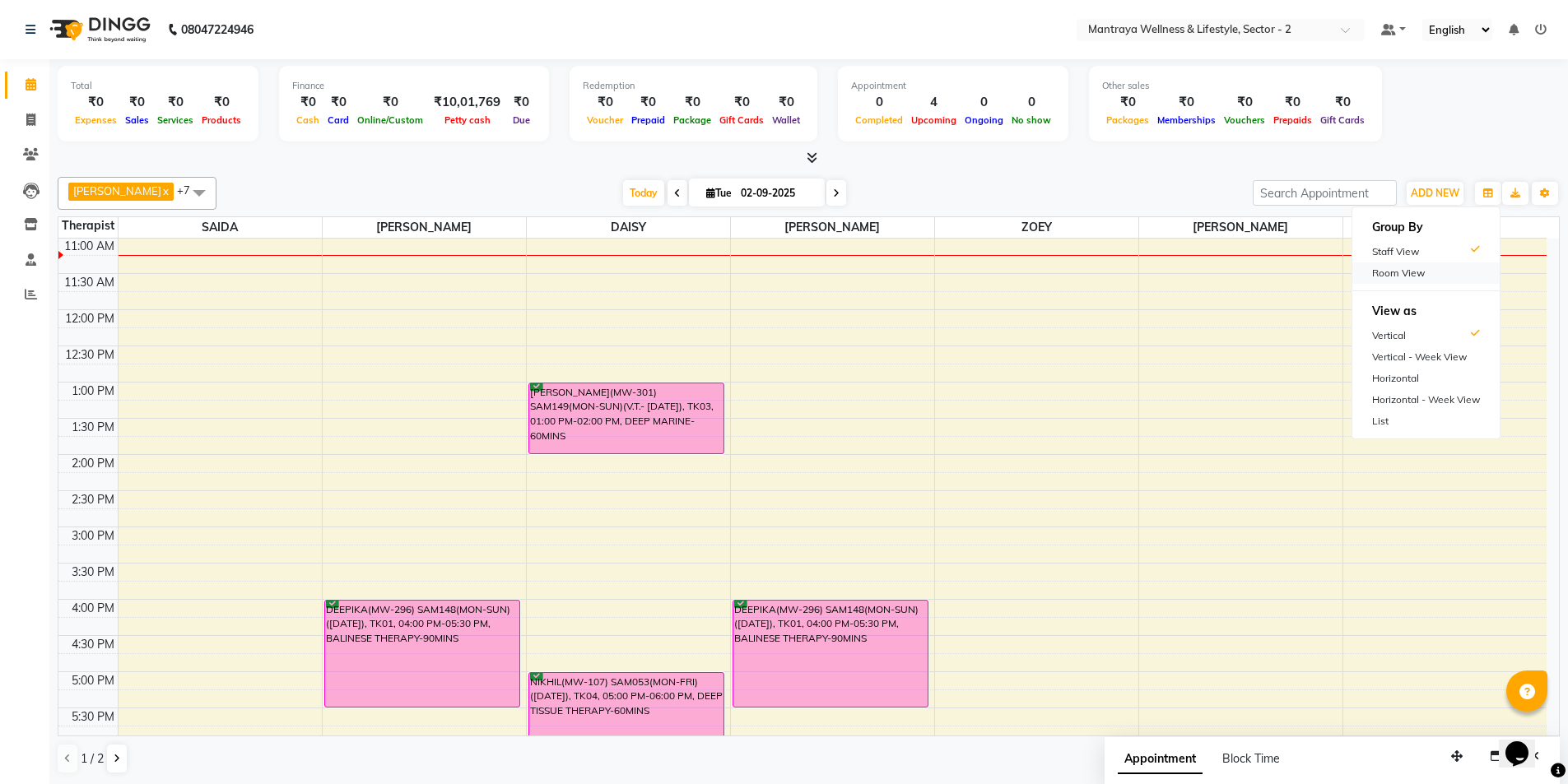
click at [1422, 269] on div "Room View" at bounding box center [1426, 273] width 147 height 21
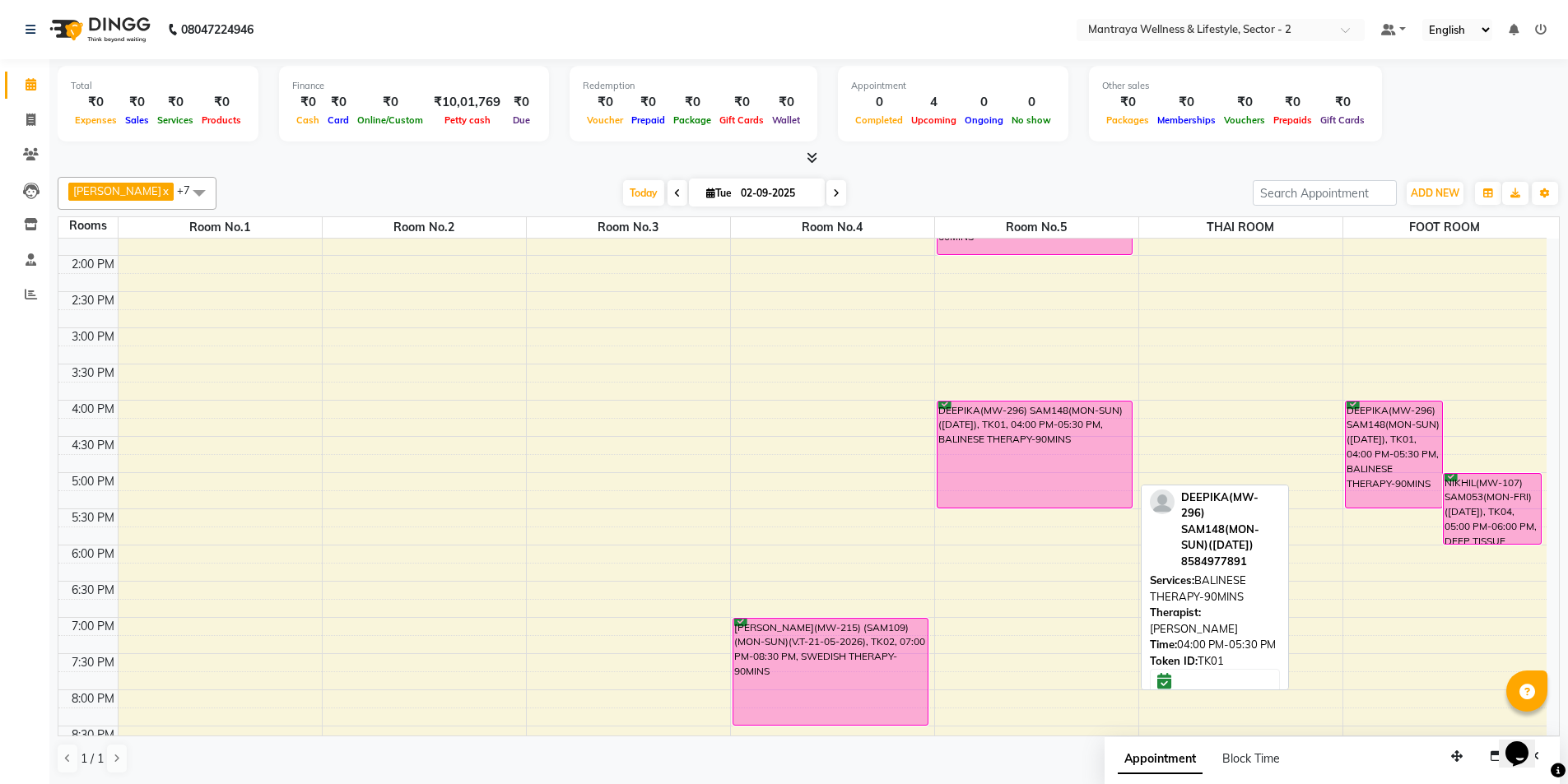
scroll to position [320, 0]
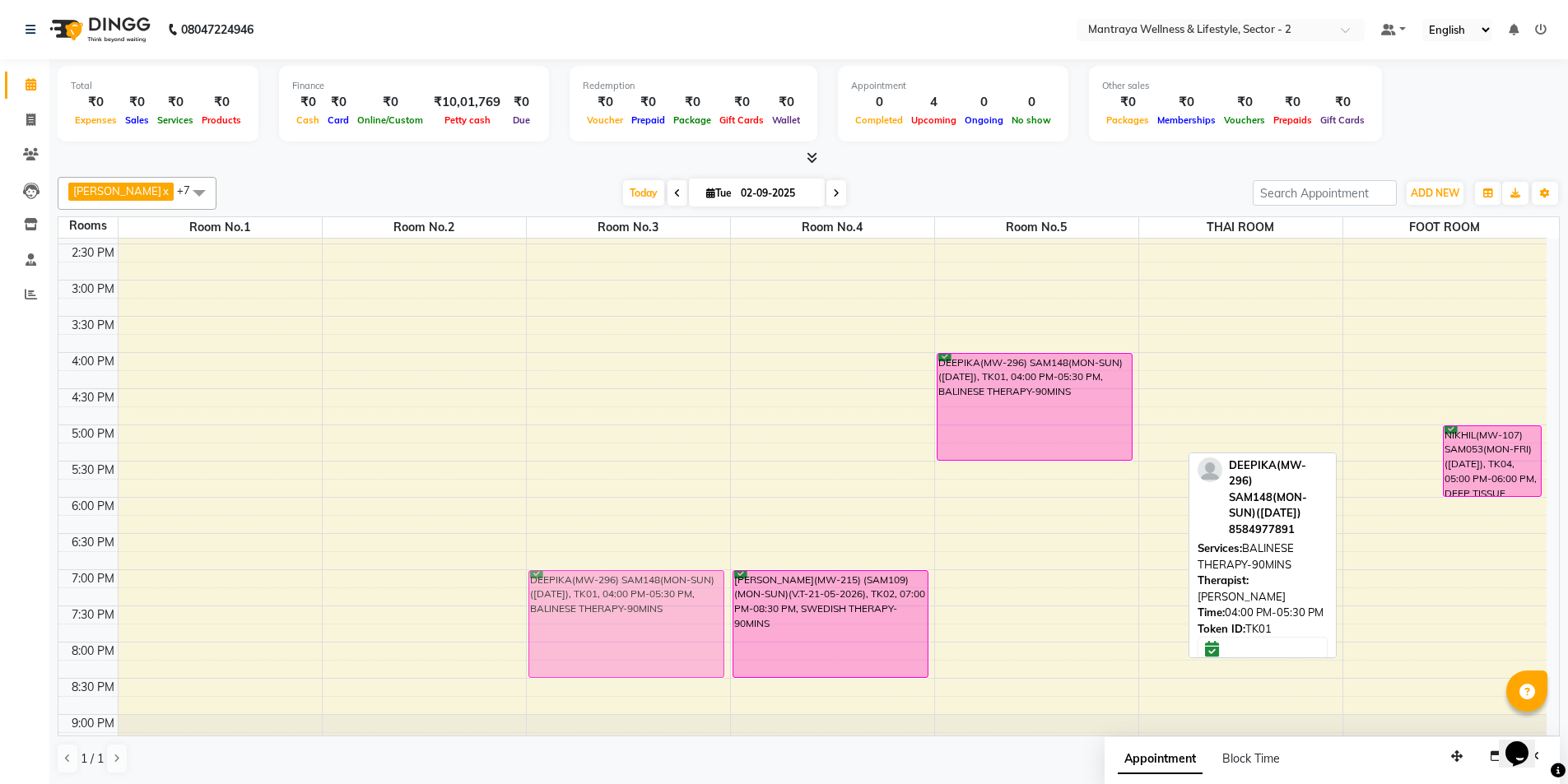
drag, startPoint x: 1390, startPoint y: 417, endPoint x: 662, endPoint y: 591, distance: 748.5
click at [664, 602] on tr "DEEPIKA(MW-296) SAM148(MON-SUN)([DATE]), TK01, 04:00 PM-05:30 PM, BALINESE THER…" at bounding box center [802, 353] width 1488 height 868
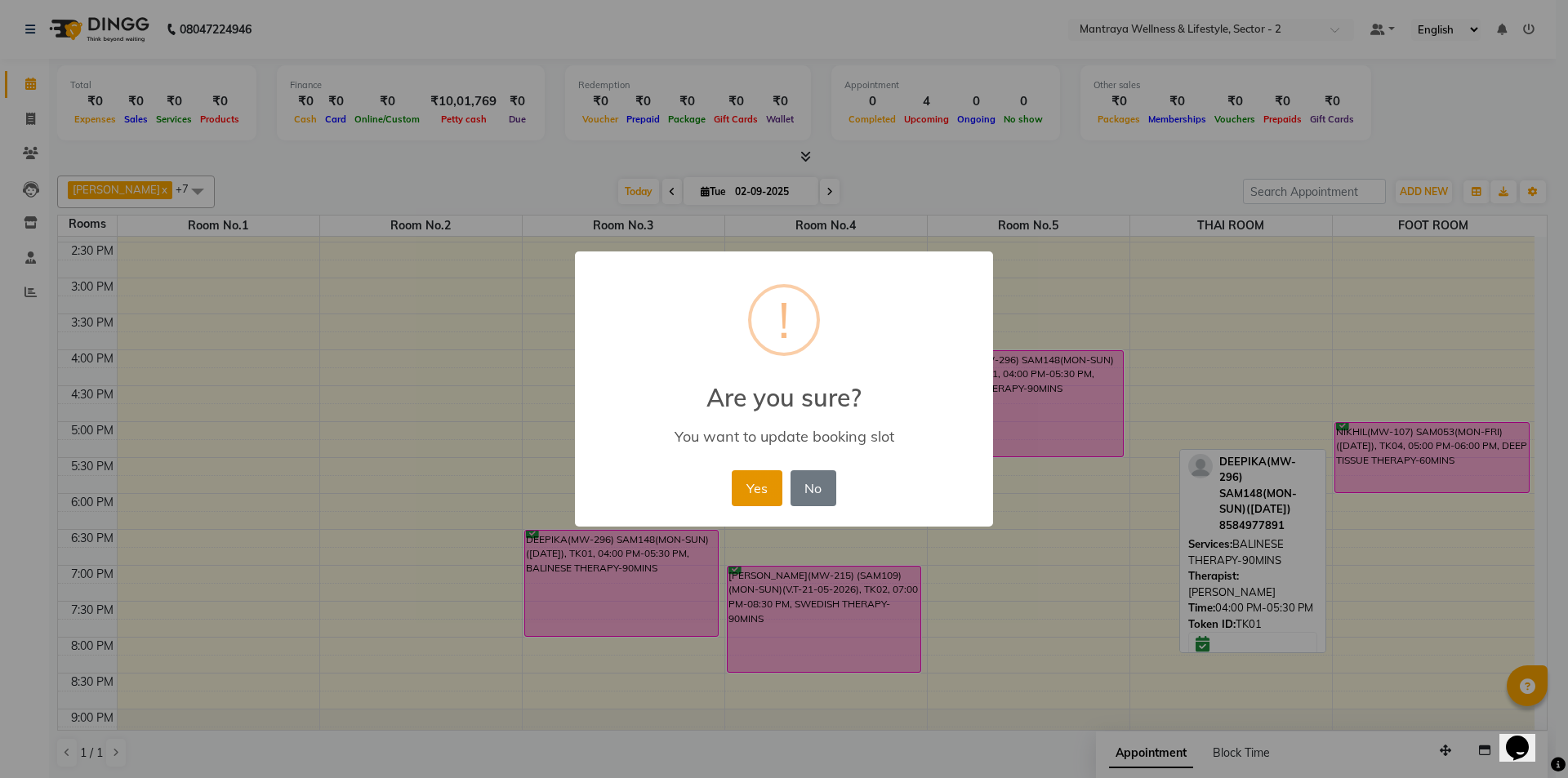
click at [767, 484] on button "Yes" at bounding box center [757, 488] width 50 height 36
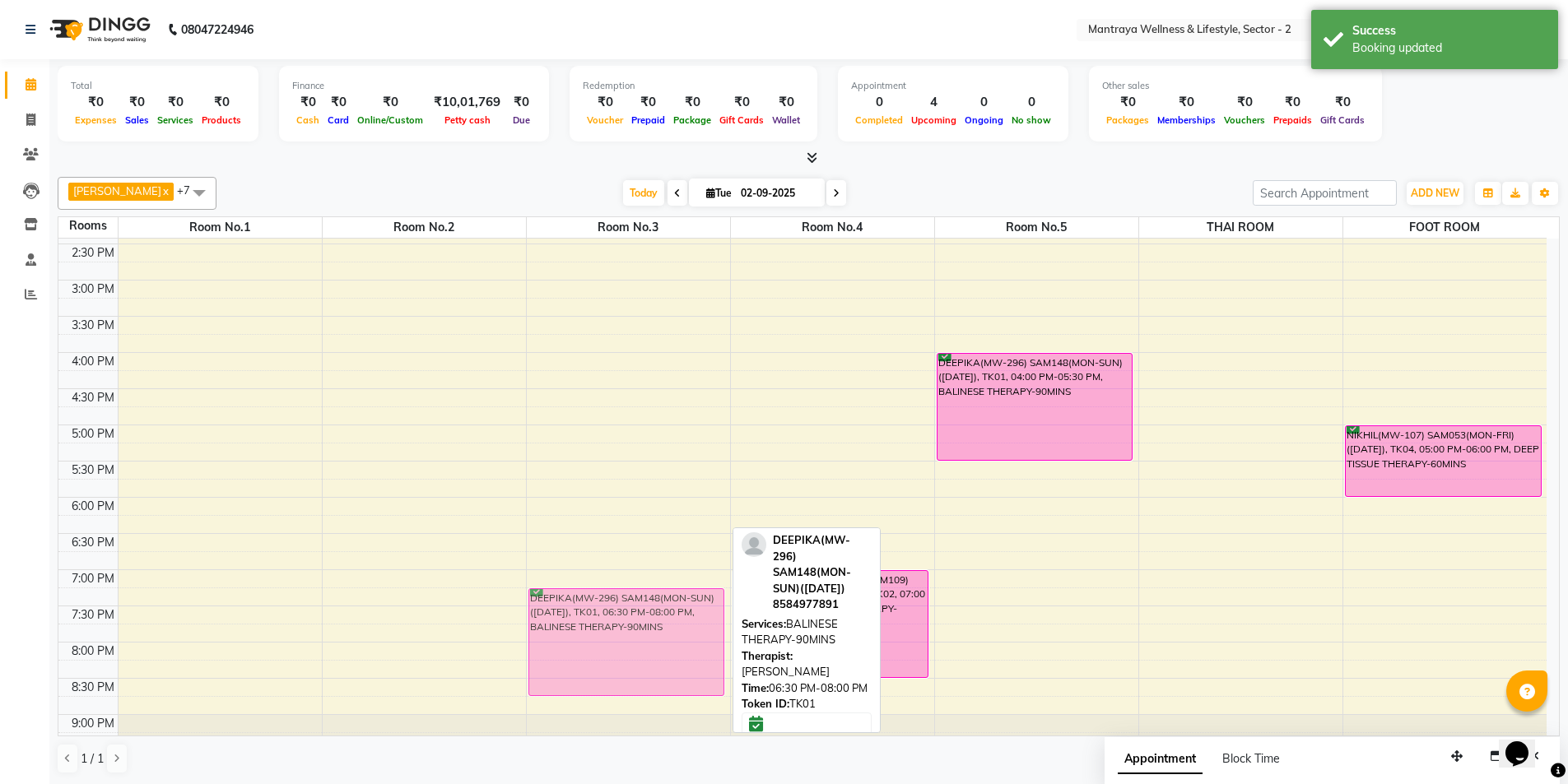
click at [693, 617] on div "DEEPIKA(MW-296) SAM148(MON-SUN)([DATE]), TK01, 06:30 PM-08:00 PM, BALINESE THER…" at bounding box center [628, 353] width 204 height 868
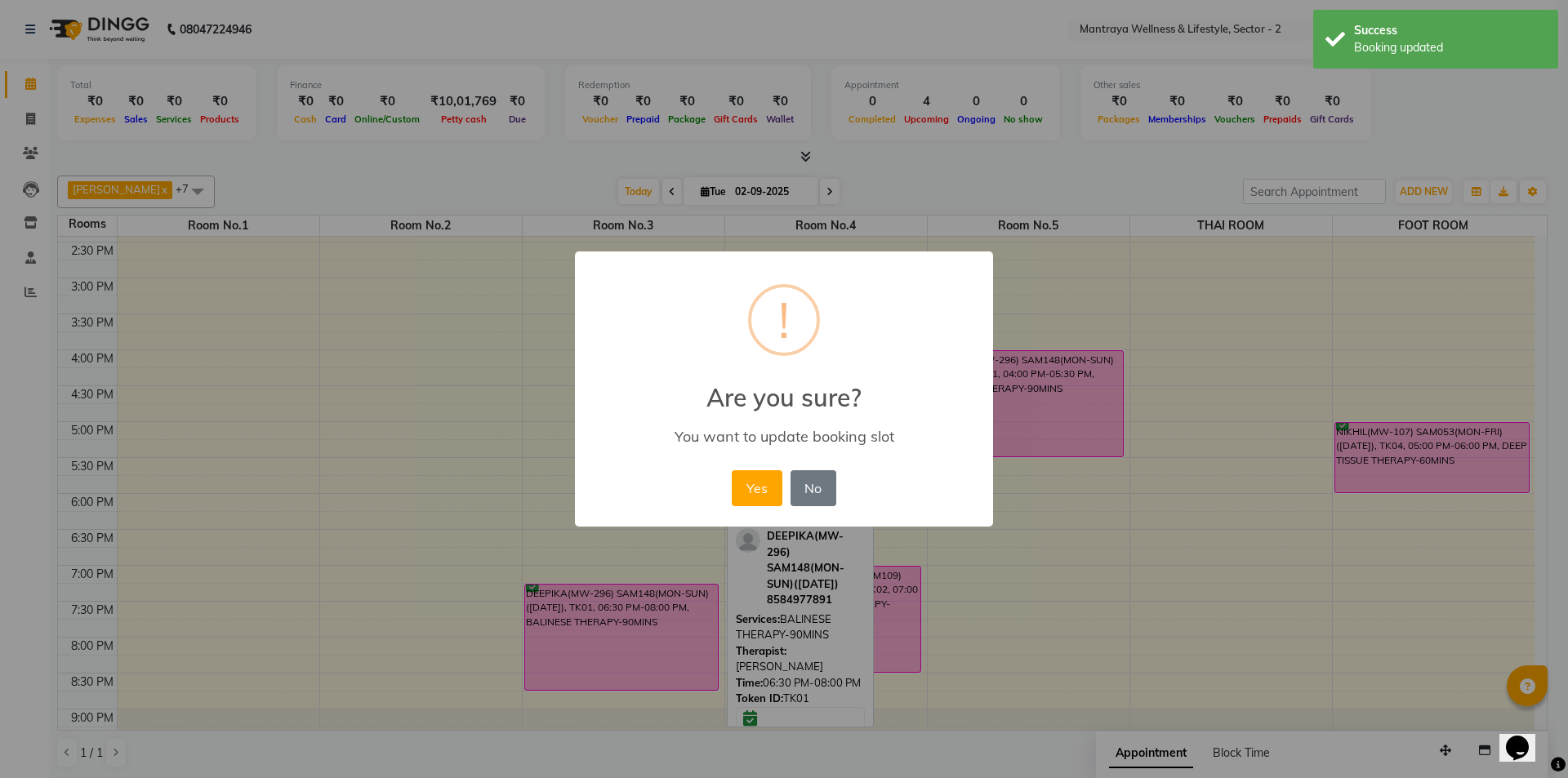
drag, startPoint x: 695, startPoint y: 622, endPoint x: 682, endPoint y: 584, distance: 40.2
click at [684, 590] on div "× ! Are you sure? You want to update booking slot Yes No No" at bounding box center [784, 389] width 1568 height 778
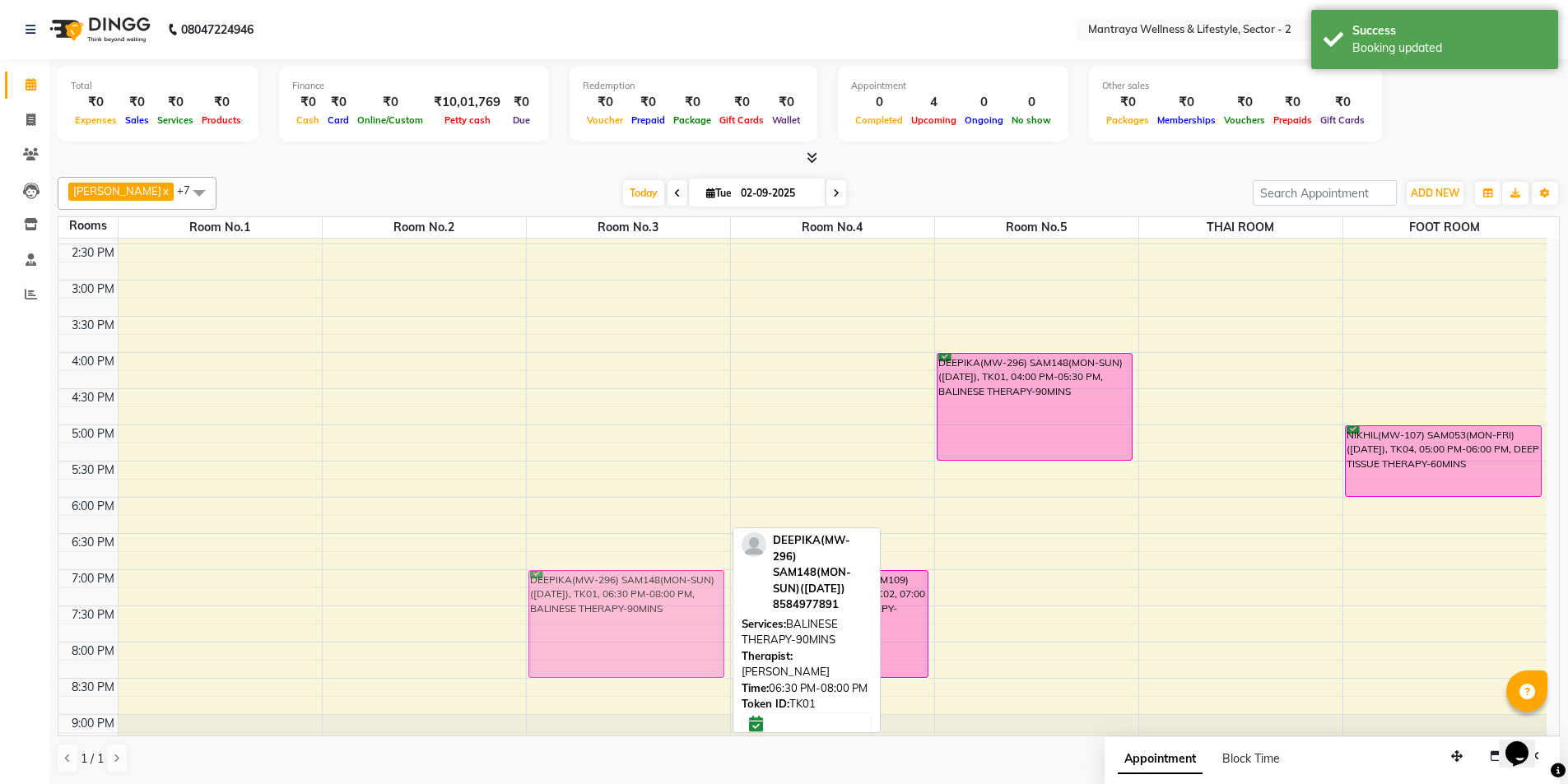
drag, startPoint x: 668, startPoint y: 581, endPoint x: 672, endPoint y: 610, distance: 29.3
click at [672, 610] on div "DEEPIKA(MW-296) SAM148(MON-SUN)([DATE]), TK01, 06:30 PM-08:00 PM, BALINESE THER…" at bounding box center [628, 353] width 204 height 868
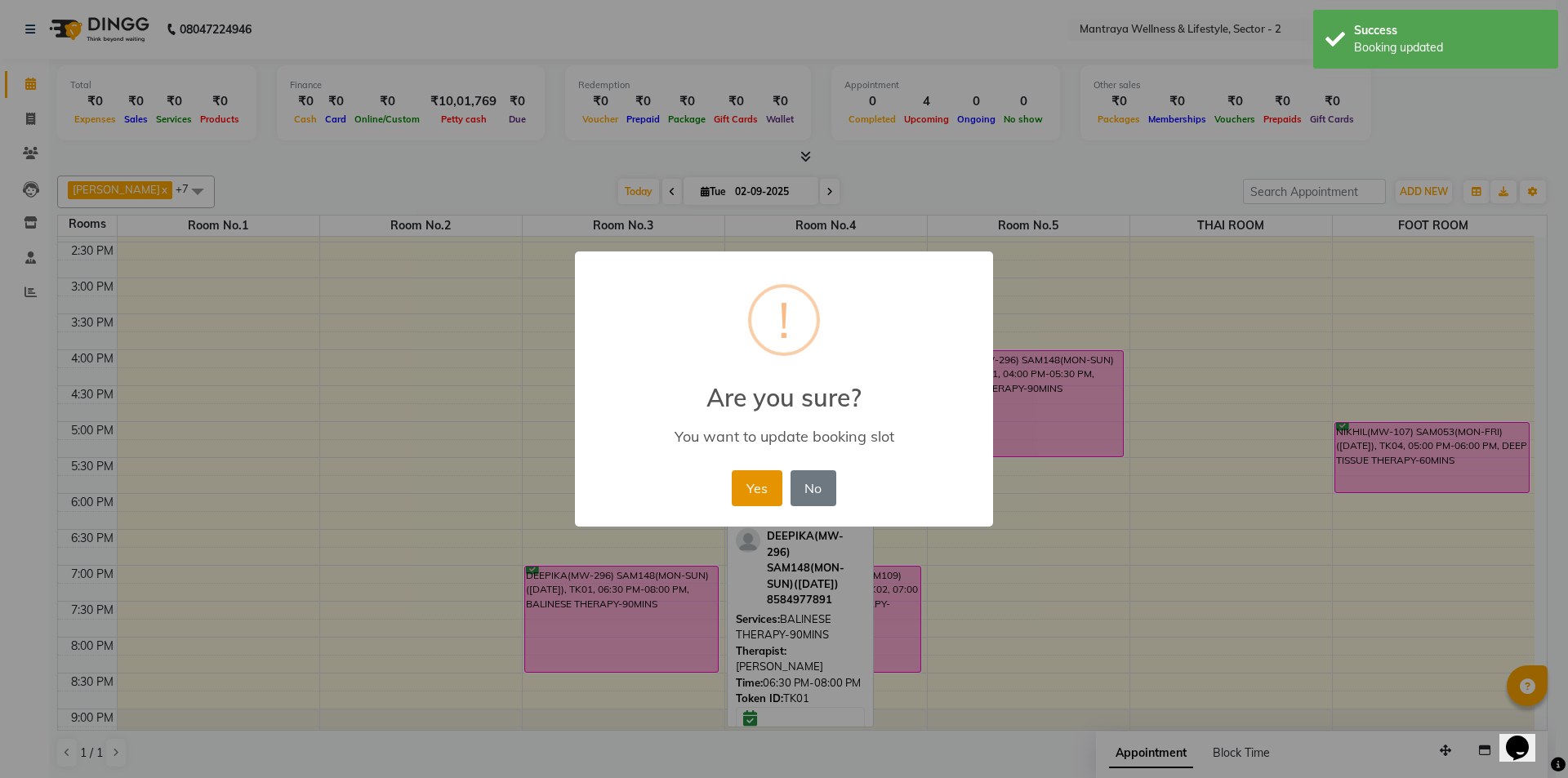
click at [765, 492] on button "Yes" at bounding box center [757, 488] width 50 height 36
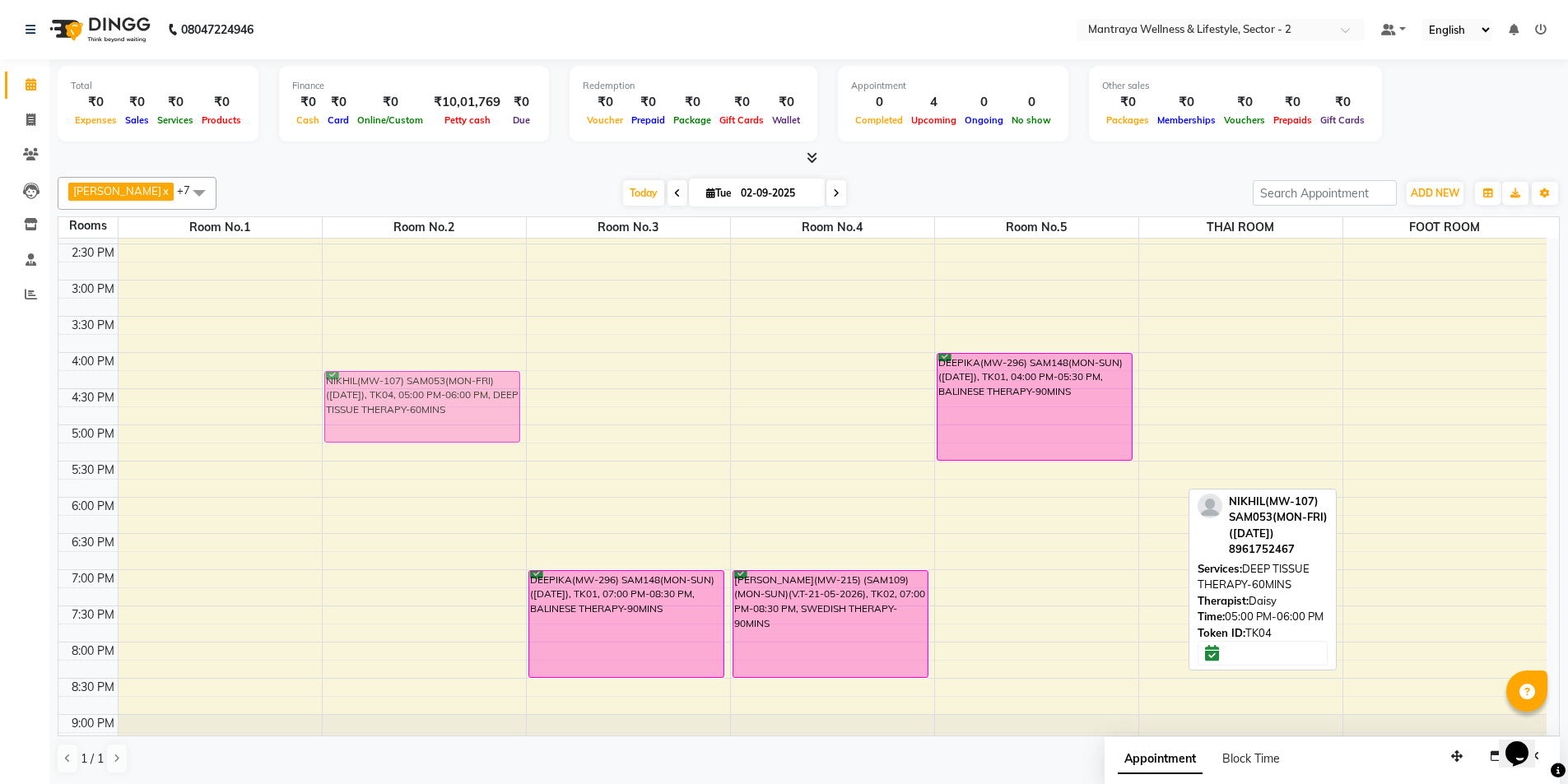
drag, startPoint x: 1427, startPoint y: 455, endPoint x: 482, endPoint y: 403, distance: 946.4
click at [482, 403] on tr "NIKHIL(MW-107) SAM053(MON-FRI)([DATE]), TK04, 05:00 PM-06:00 PM, DEEP TISSUE TH…" at bounding box center [802, 353] width 1488 height 868
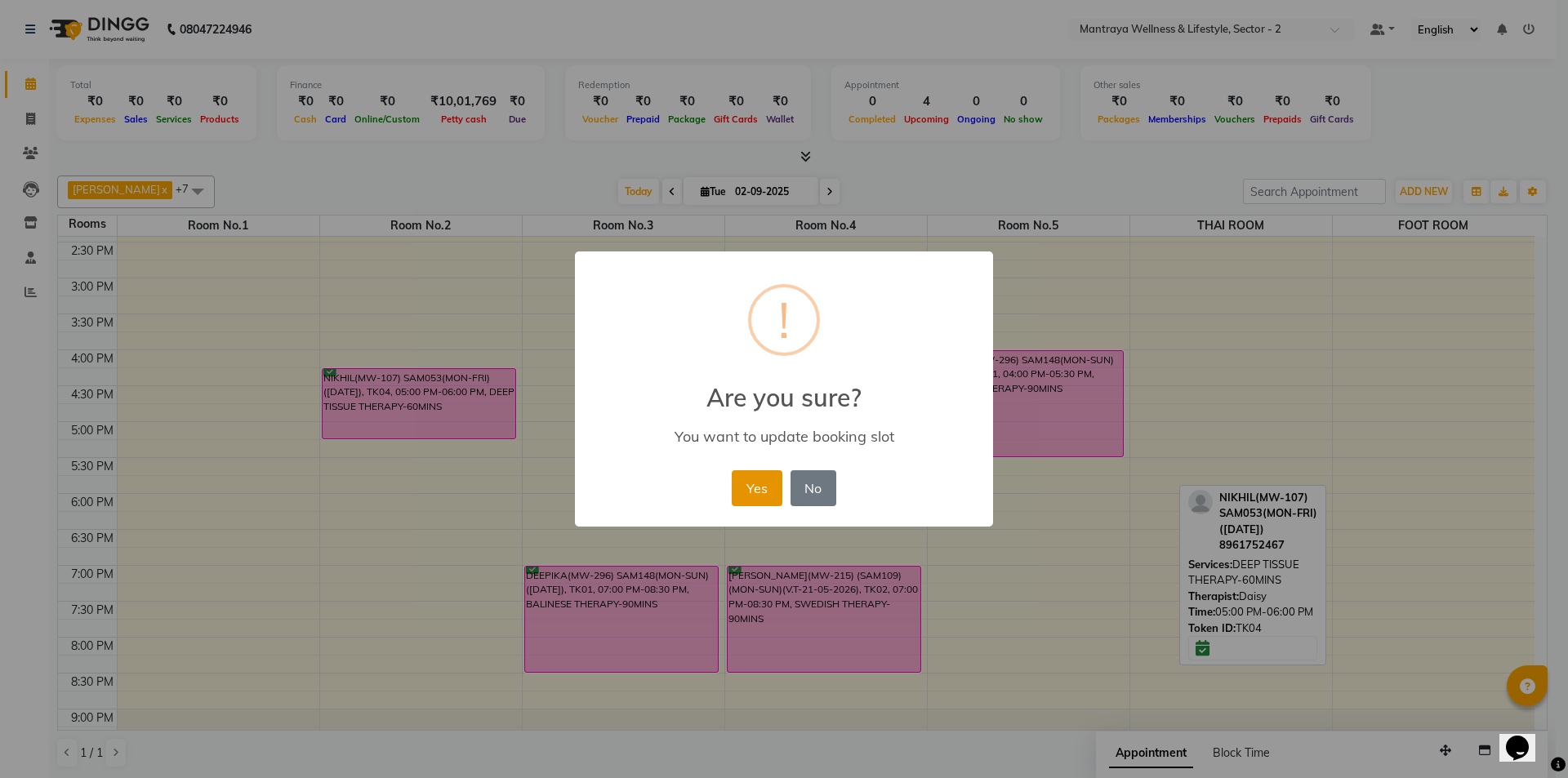
click at [760, 492] on button "Yes" at bounding box center [757, 488] width 50 height 36
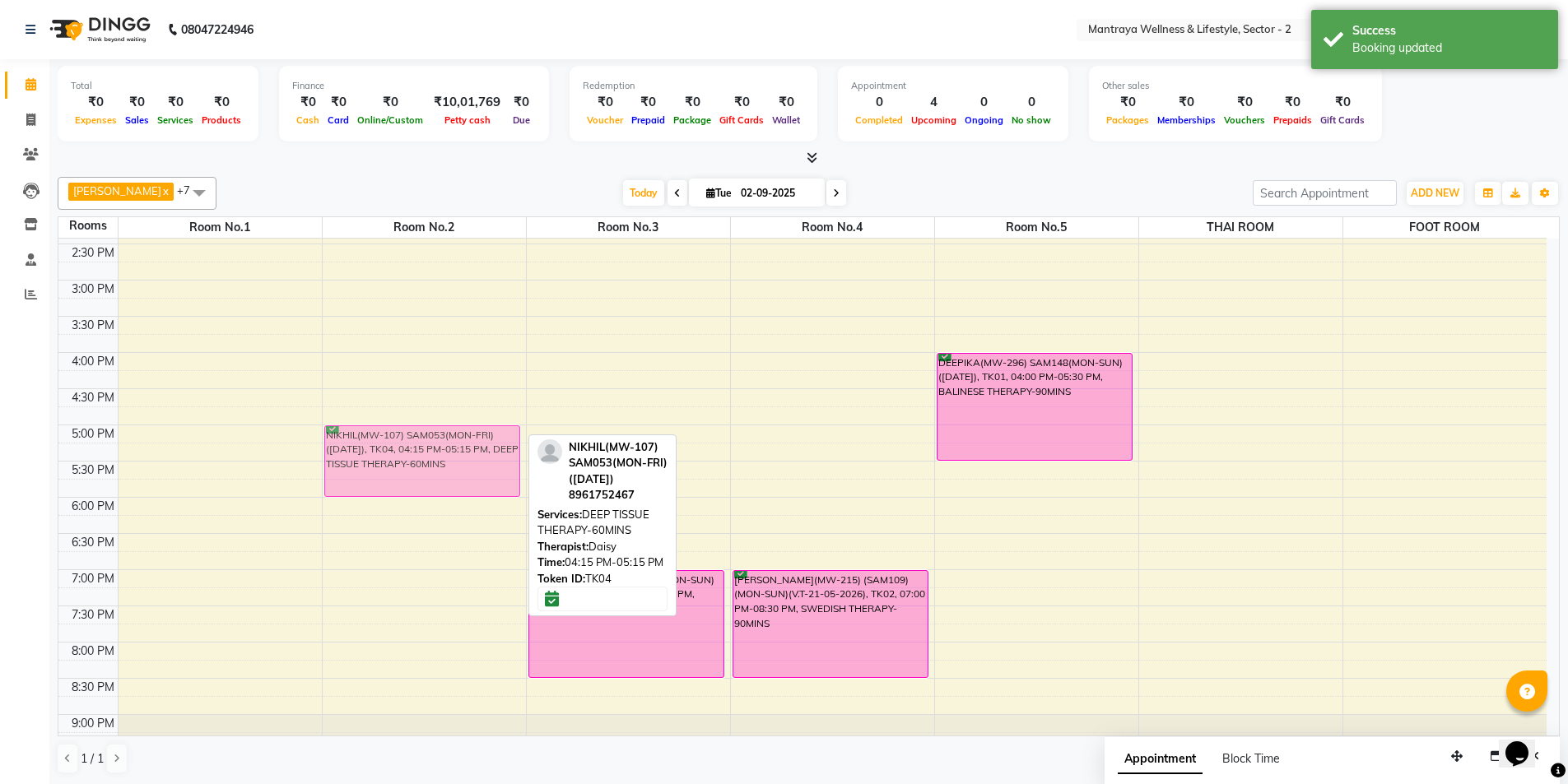
drag, startPoint x: 443, startPoint y: 399, endPoint x: 447, endPoint y: 449, distance: 50.2
click at [447, 449] on div "NIKHIL(MW-107) SAM053(MON-FRI)([DATE]), TK04, 04:15 PM-05:15 PM, DEEP TISSUE TH…" at bounding box center [425, 353] width 204 height 868
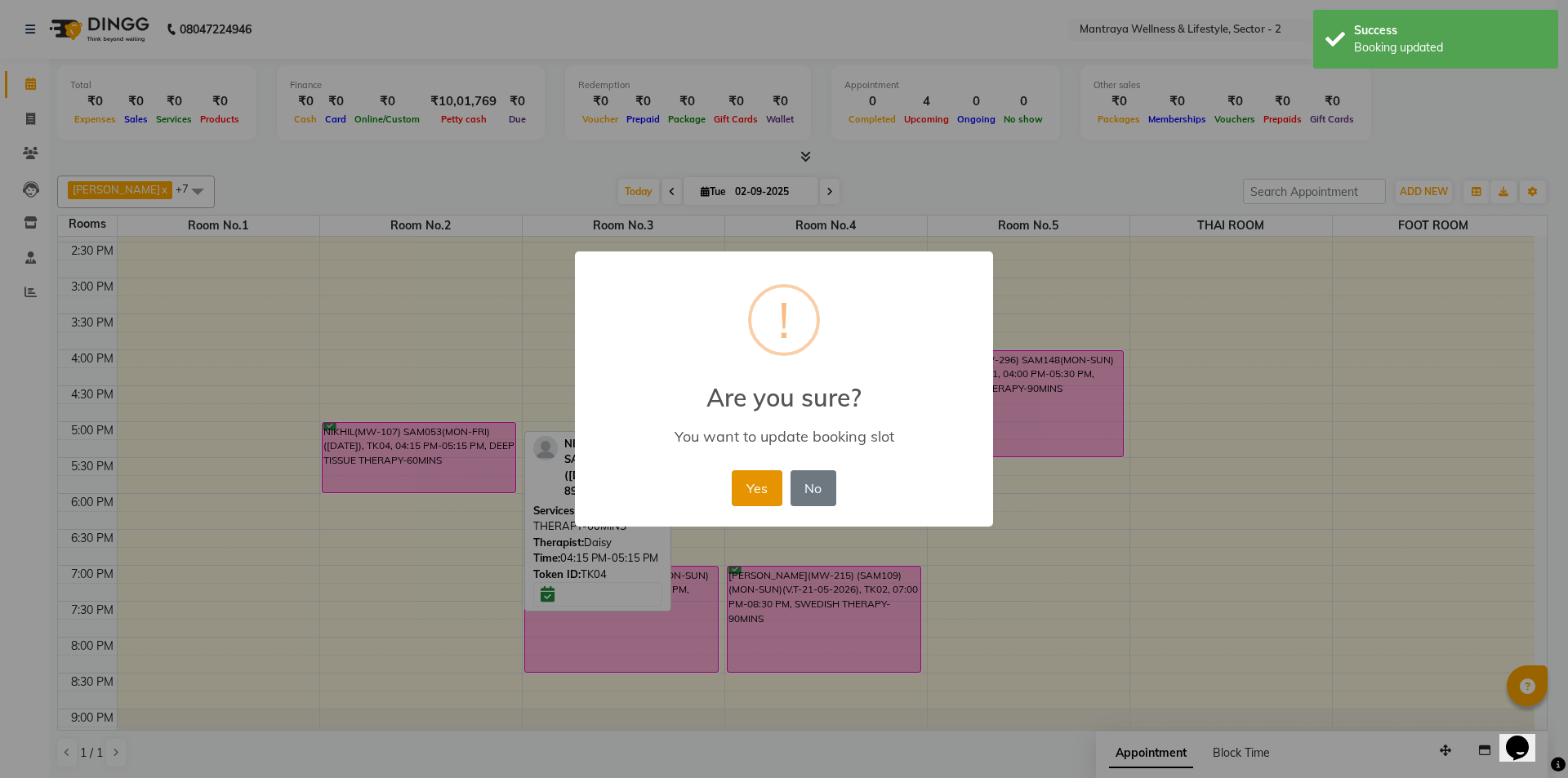
click at [750, 493] on button "Yes" at bounding box center [757, 488] width 50 height 36
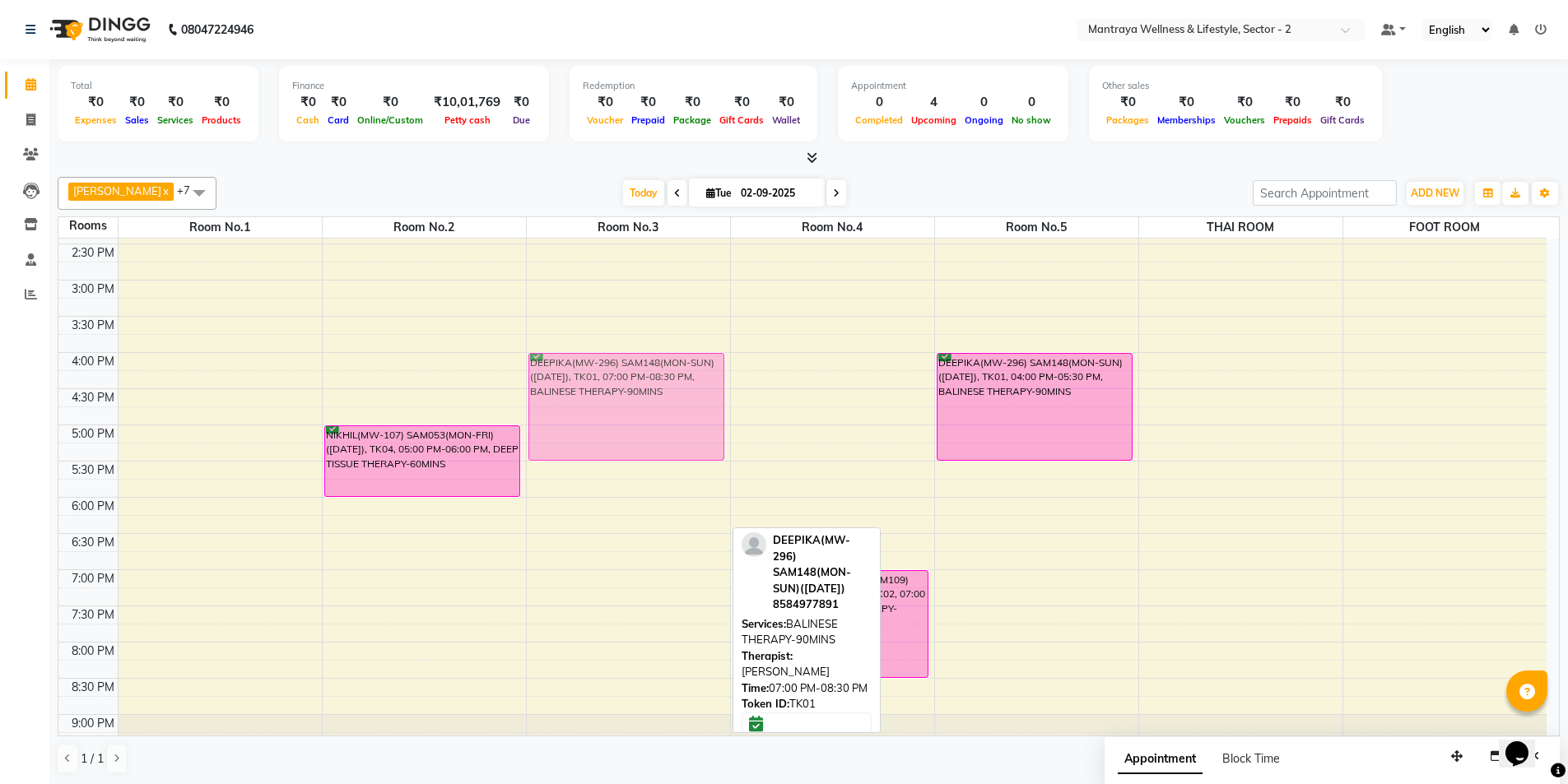
drag, startPoint x: 635, startPoint y: 625, endPoint x: 634, endPoint y: 413, distance: 212.0
click at [634, 413] on div "DEEPIKA(MW-296) SAM148(MON-SUN)([DATE]), TK01, 07:00 PM-08:30 PM, BALINESE THER…" at bounding box center [628, 353] width 204 height 868
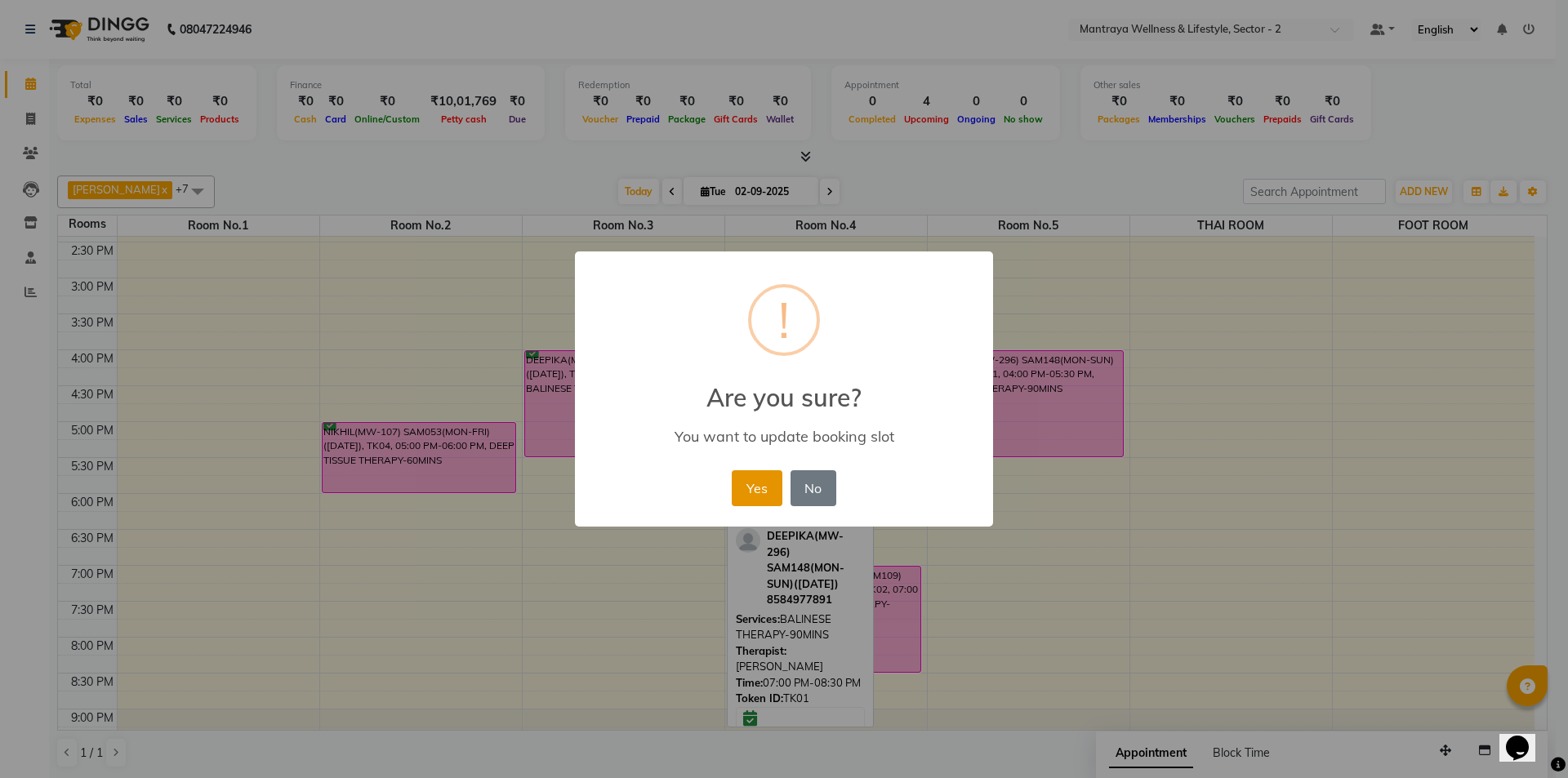
click at [747, 486] on button "Yes" at bounding box center [757, 488] width 50 height 36
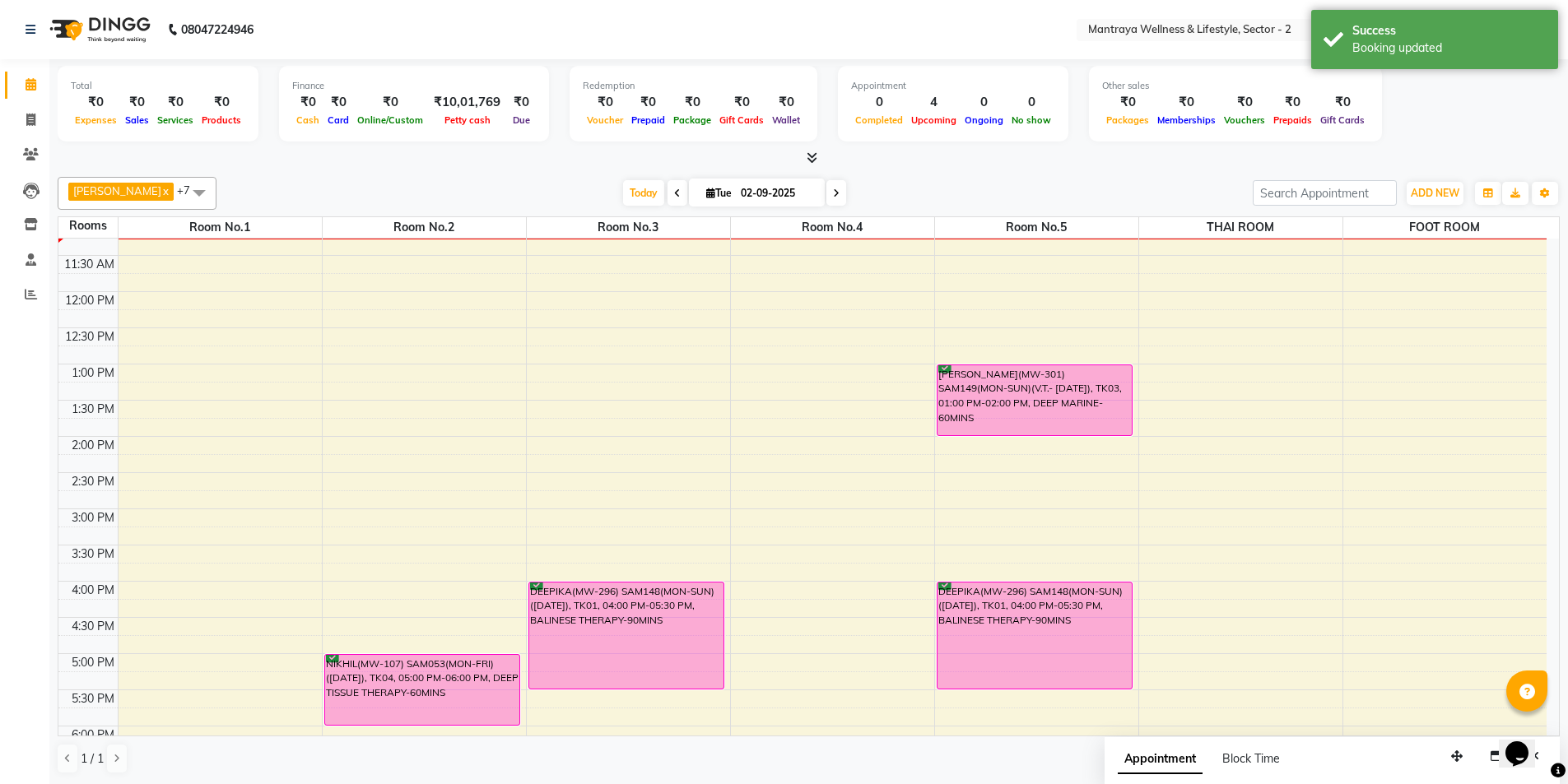
scroll to position [42, 0]
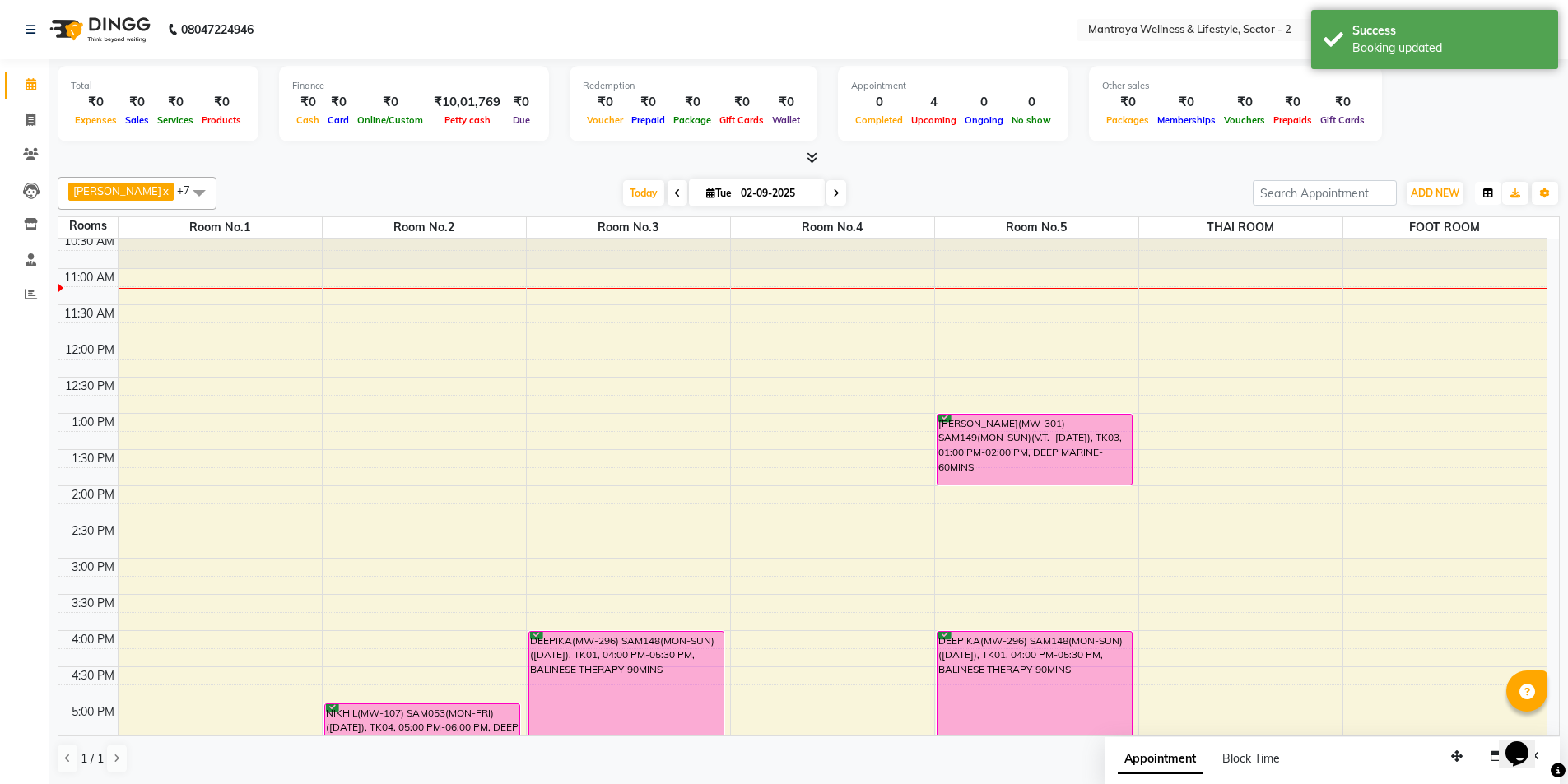
click at [1487, 192] on icon "button" at bounding box center [1488, 193] width 10 height 10
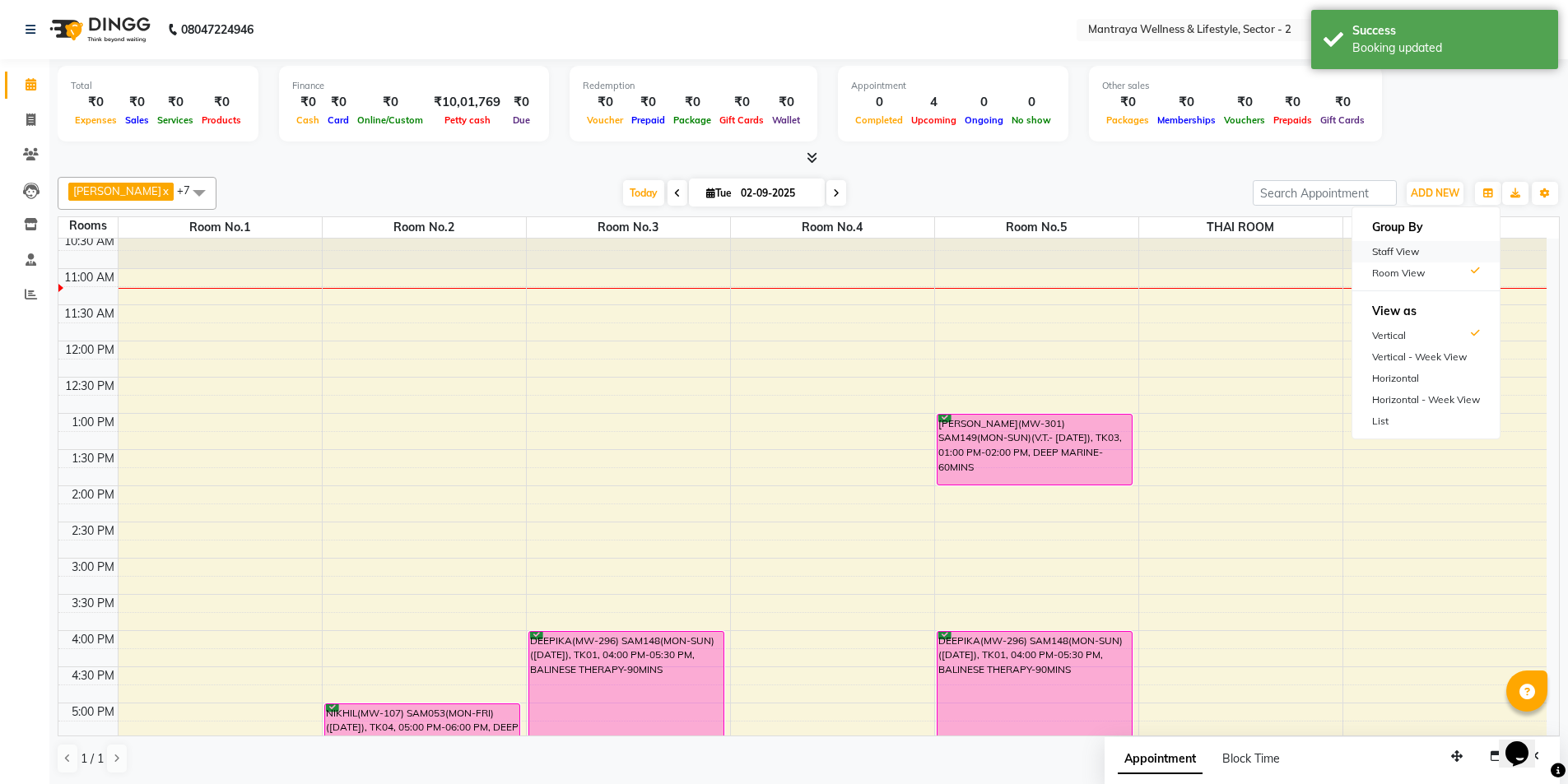
click at [1397, 245] on div "Staff View" at bounding box center [1426, 252] width 147 height 21
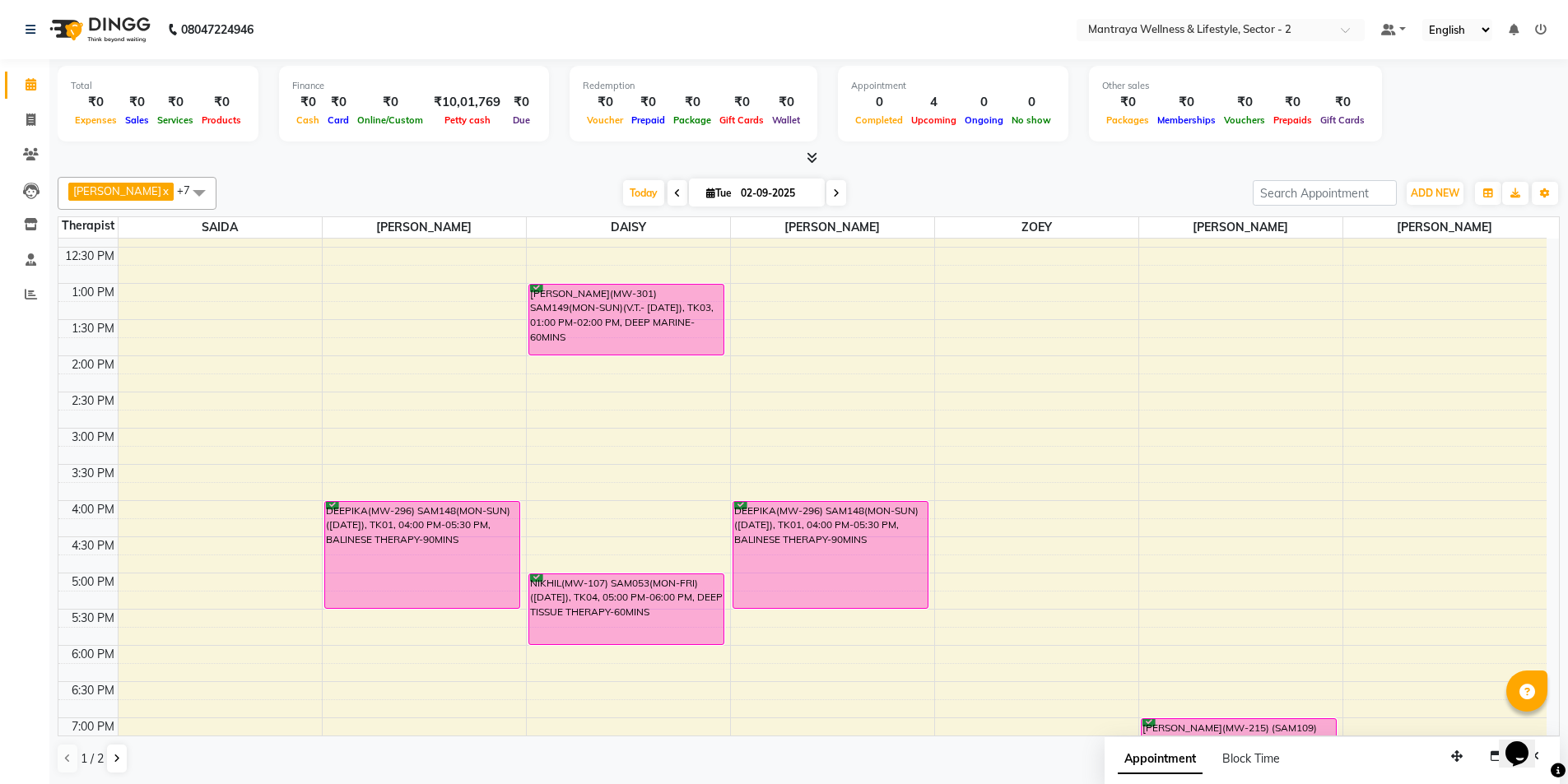
scroll to position [206, 0]
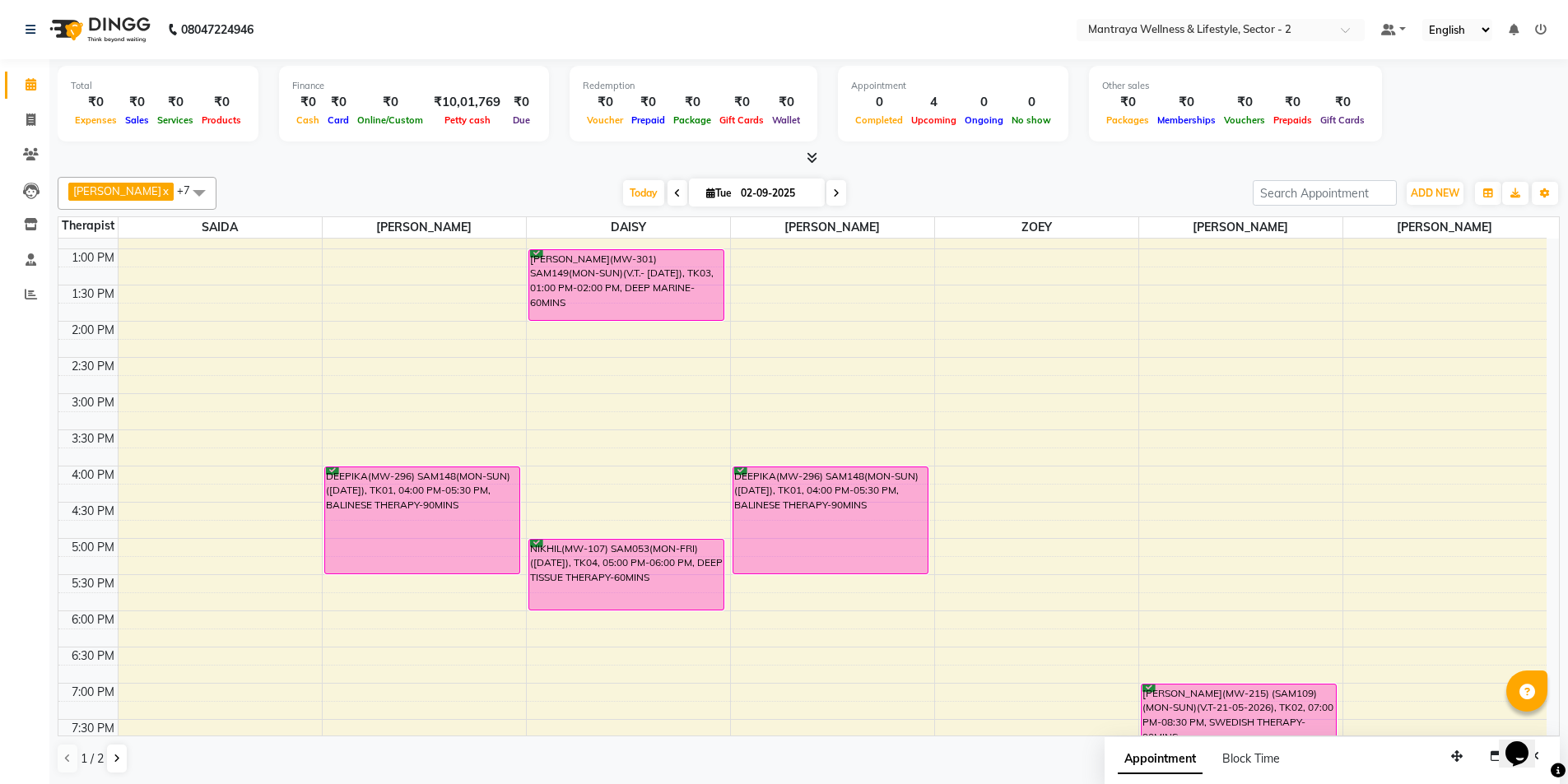
click at [674, 196] on icon at bounding box center [677, 193] width 7 height 10
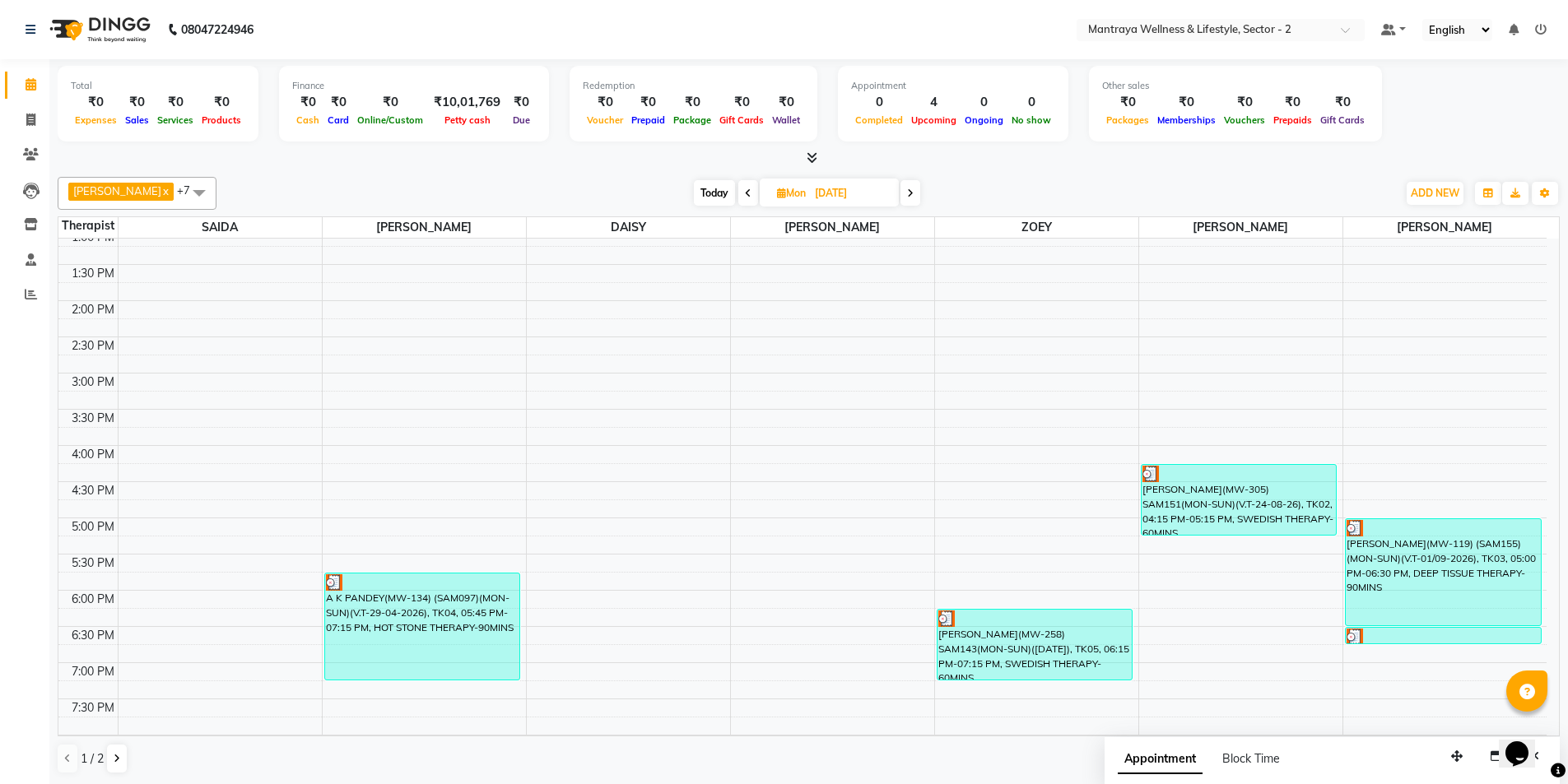
scroll to position [237, 0]
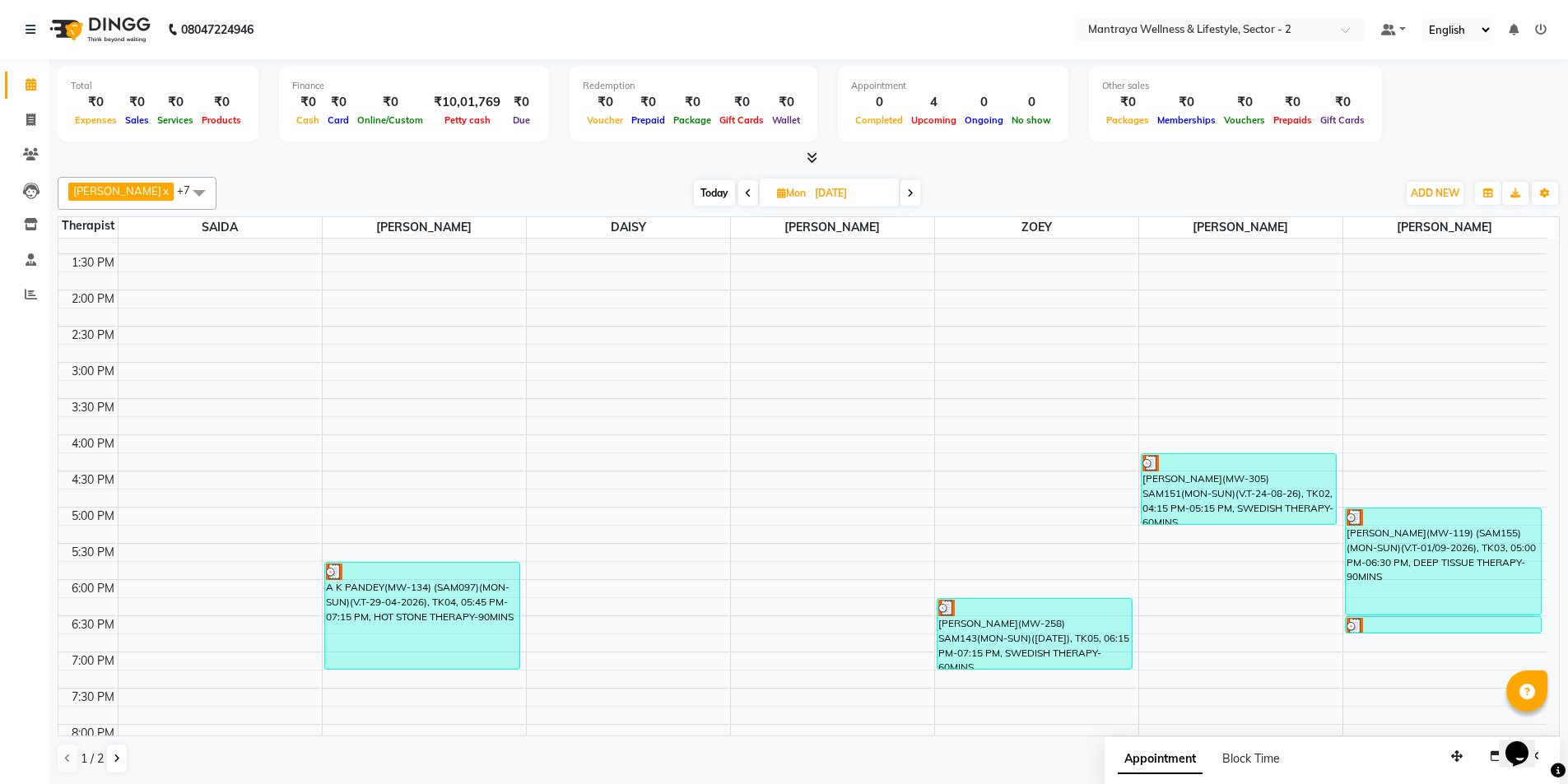
click at [908, 196] on icon at bounding box center [911, 193] width 7 height 10
type input "02-09-2025"
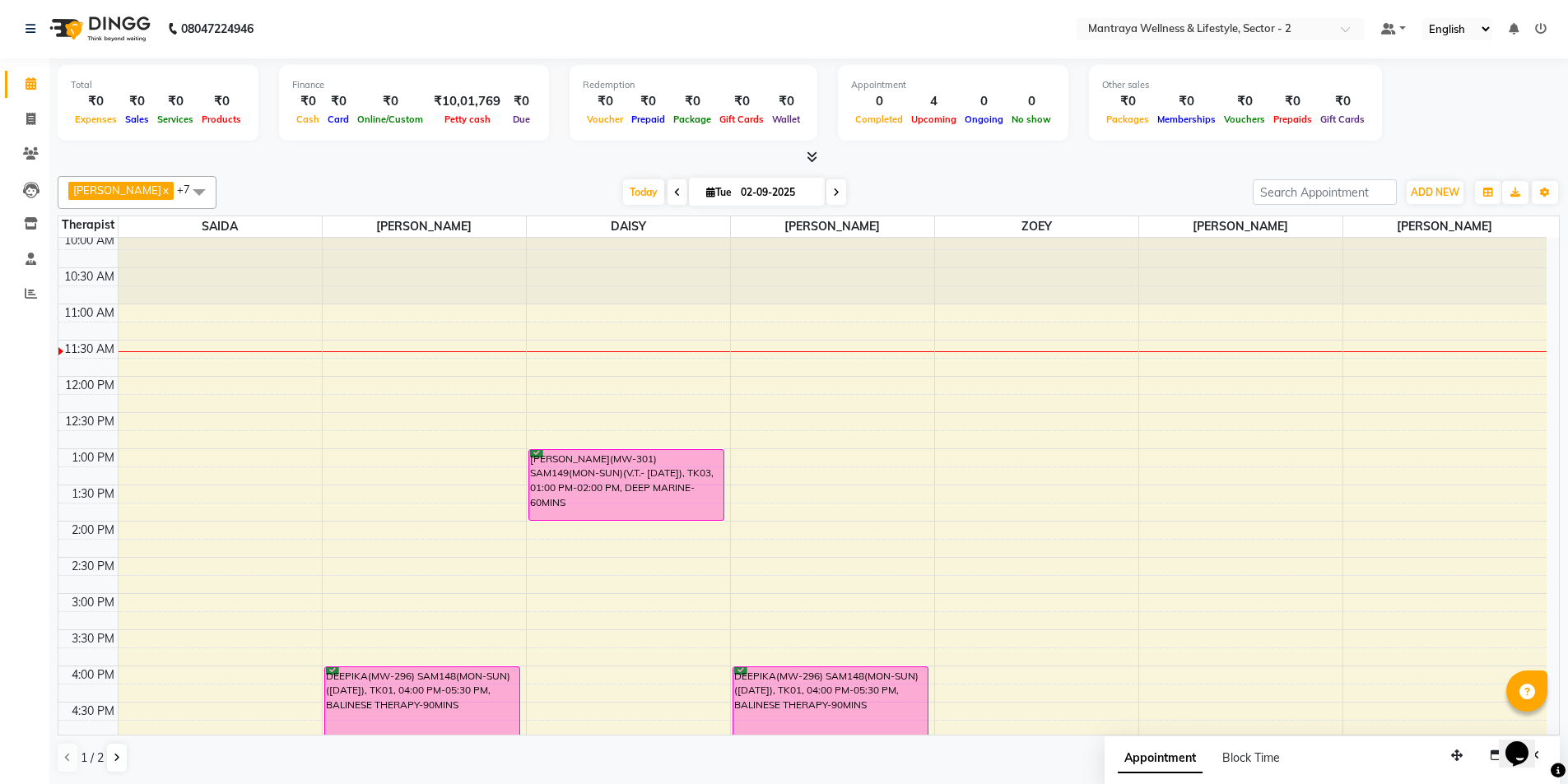
scroll to position [0, 0]
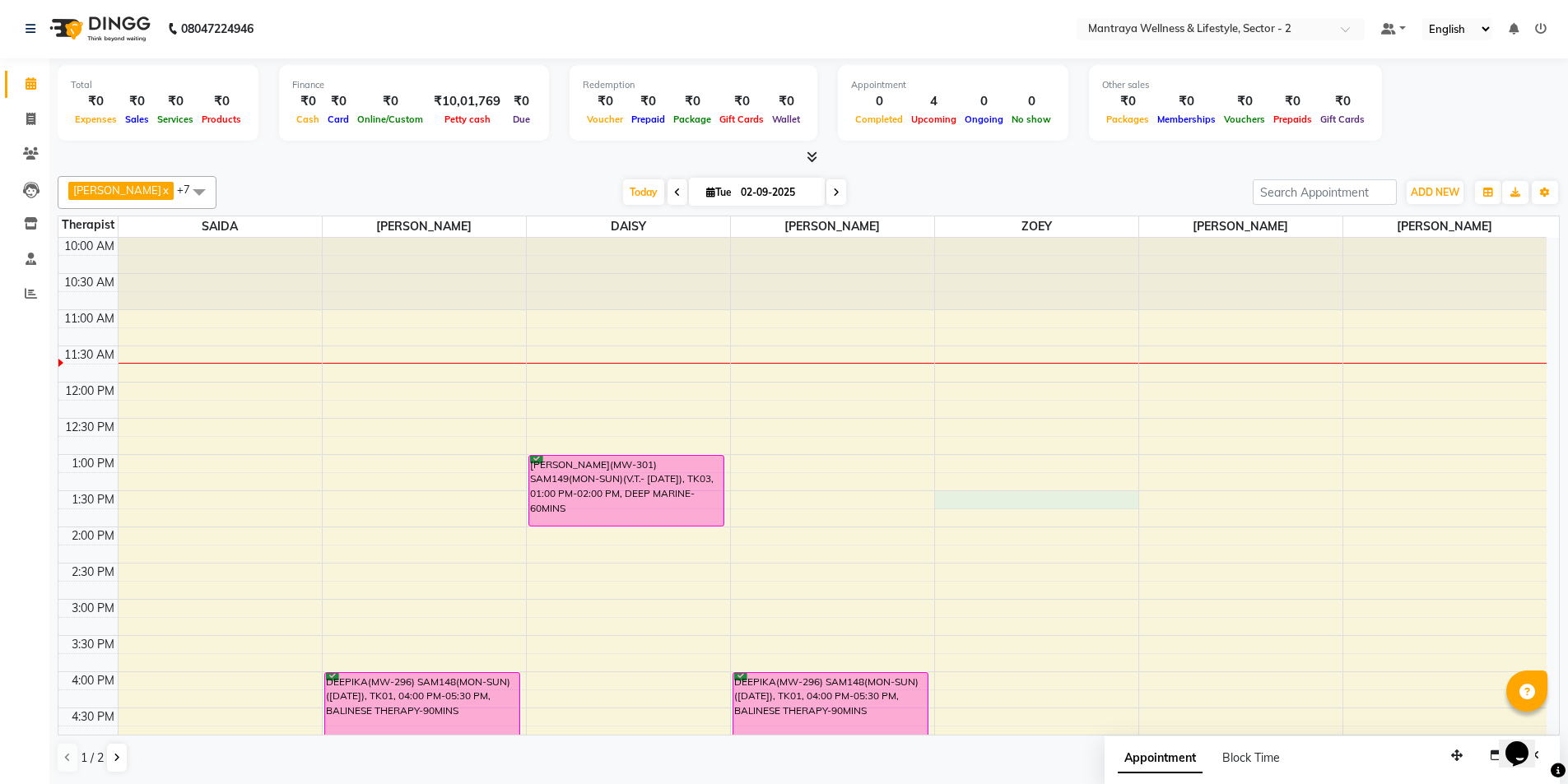
click at [956, 493] on div "10:00 AM 10:30 AM 11:00 AM 11:30 AM 12:00 PM 12:30 PM 1:00 PM 1:30 PM 2:00 PM 2…" at bounding box center [802, 672] width 1488 height 868
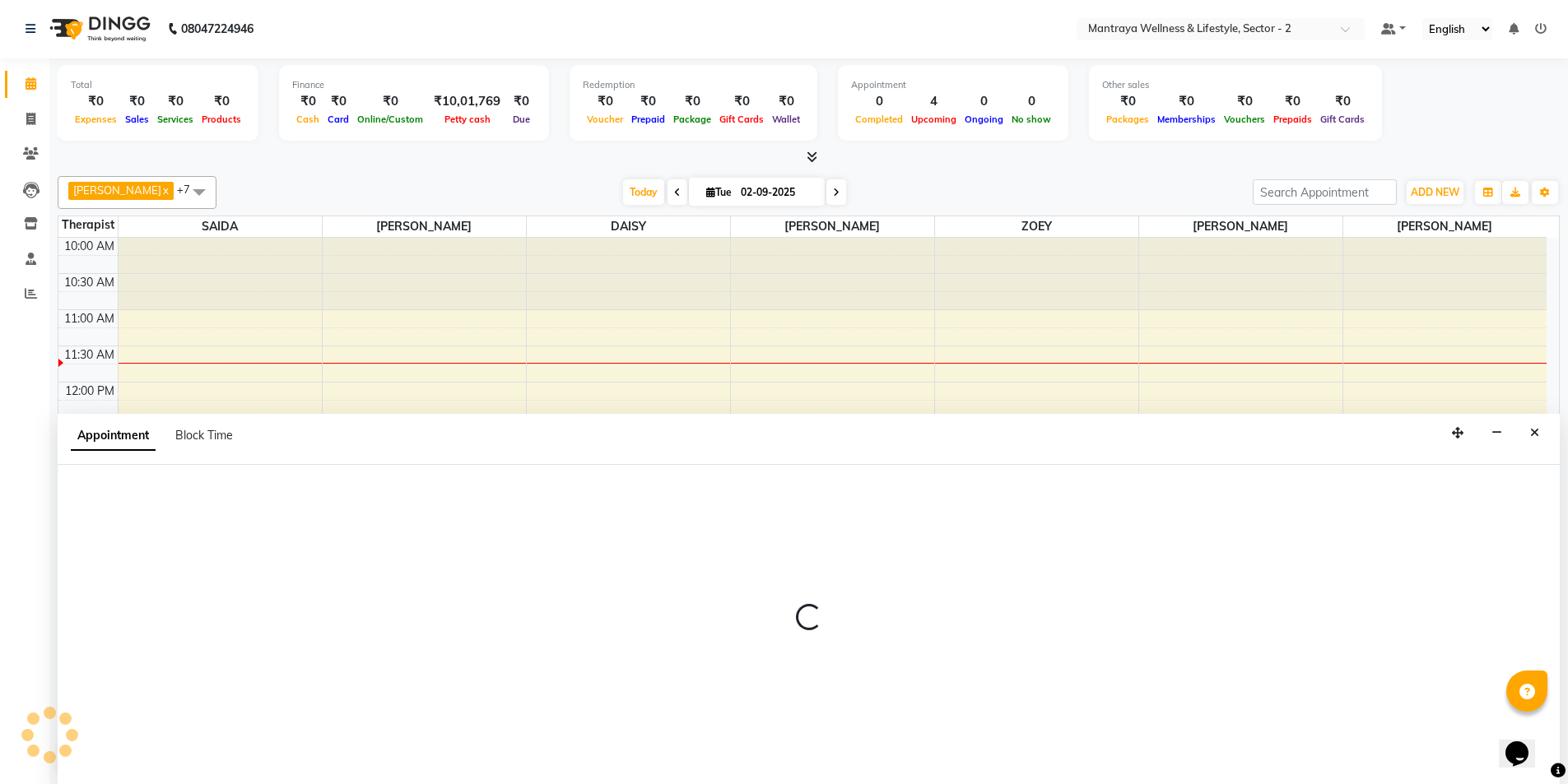
select select "80016"
select select "810"
select select "tentative"
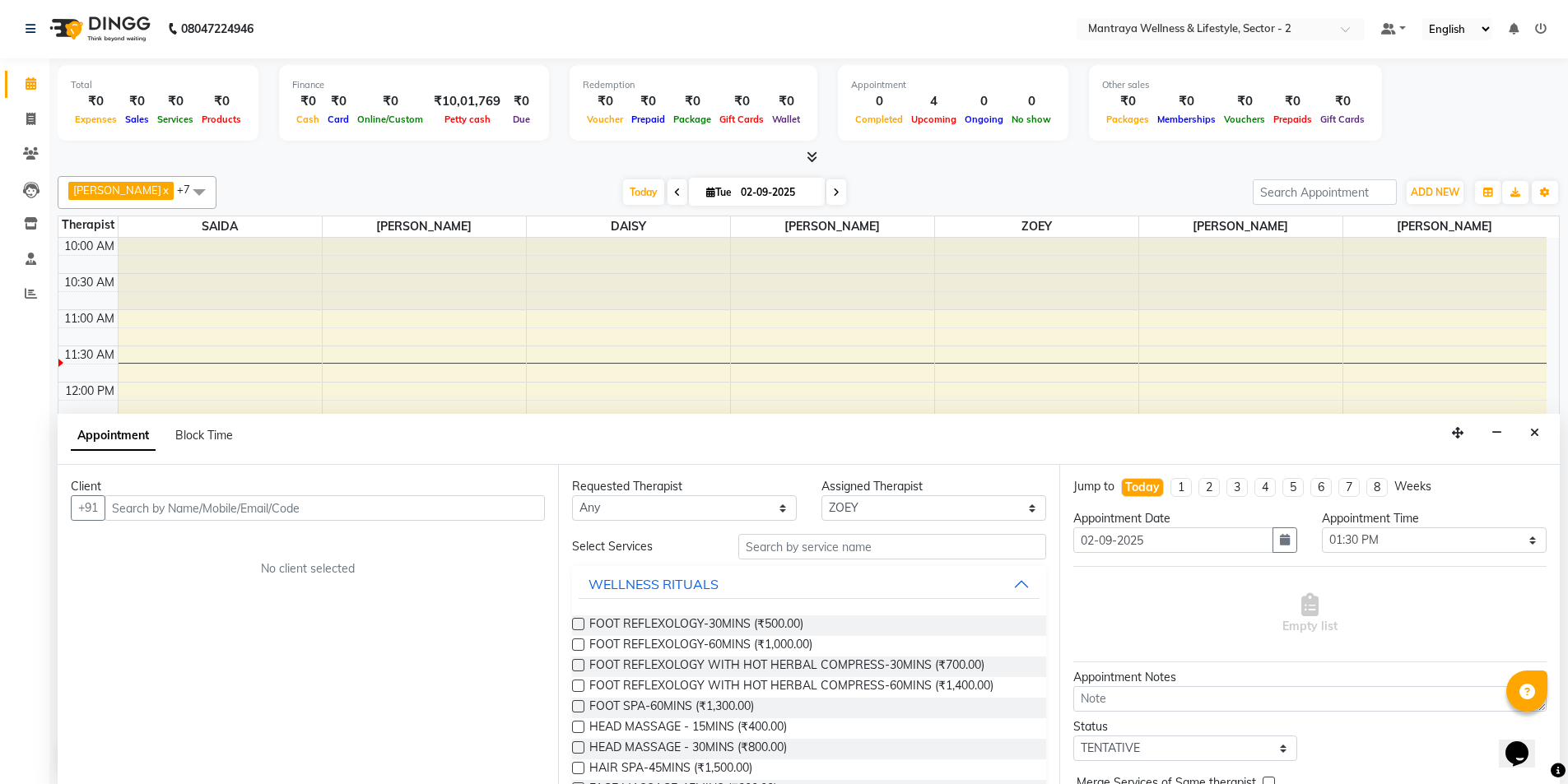
type input "s"
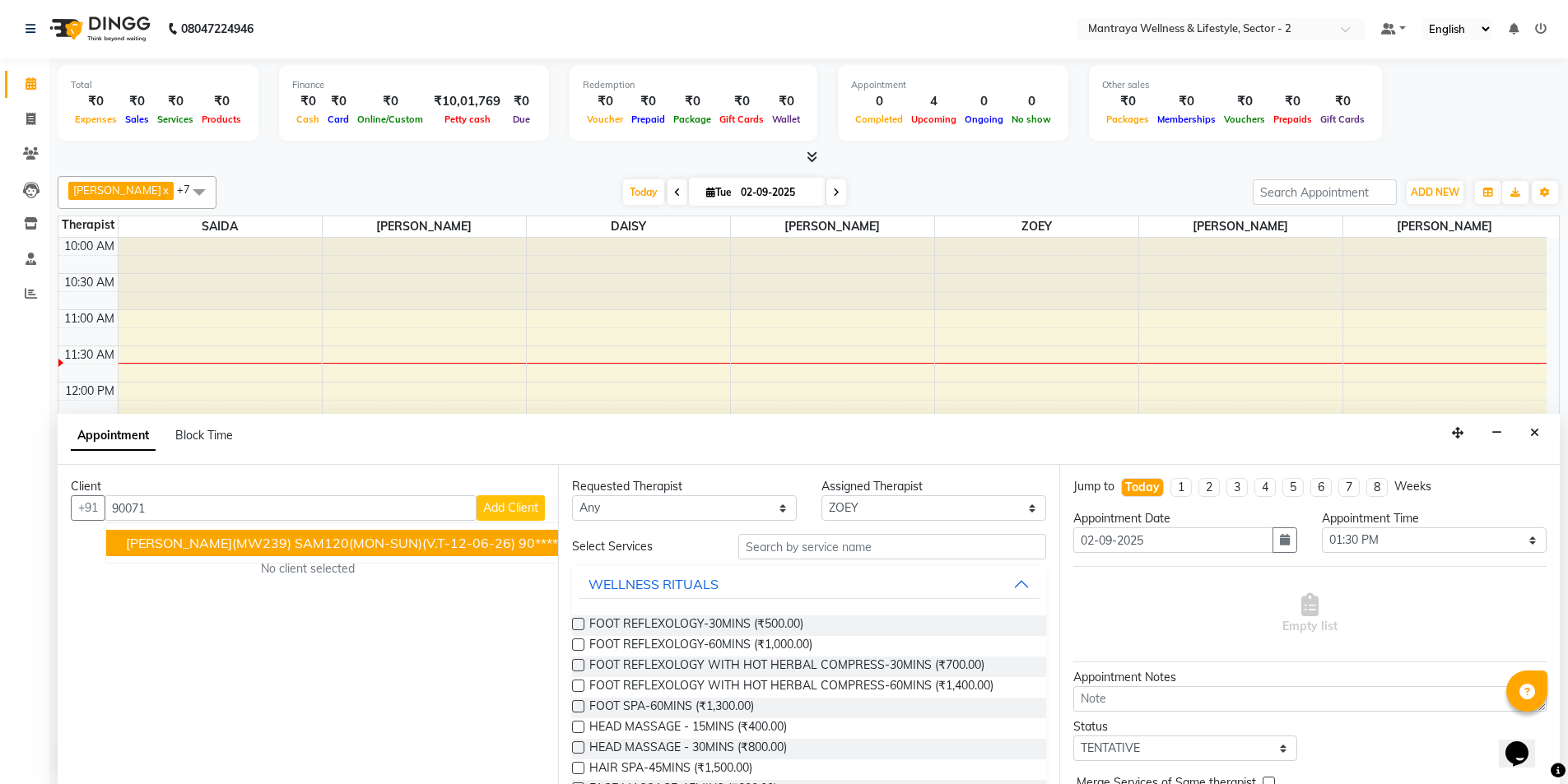
click at [211, 545] on span "[PERSON_NAME](MW239) SAM120(MON-SUN)(V.T-12-06-26)" at bounding box center [321, 543] width 390 height 16
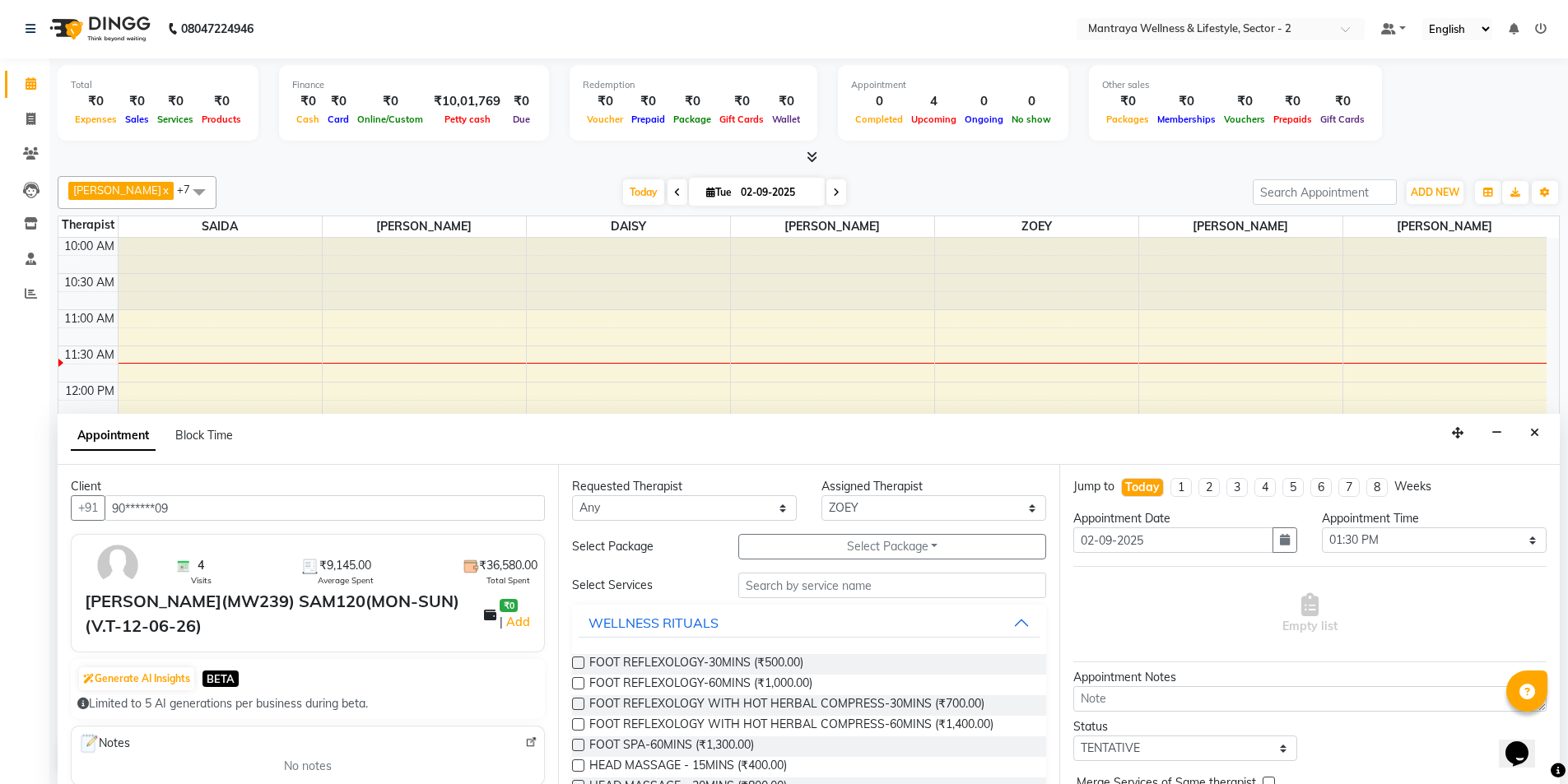
type input "90******09"
drag, startPoint x: 902, startPoint y: 585, endPoint x: 903, endPoint y: 617, distance: 32.0
click at [902, 591] on input "text" at bounding box center [891, 585] width 307 height 25
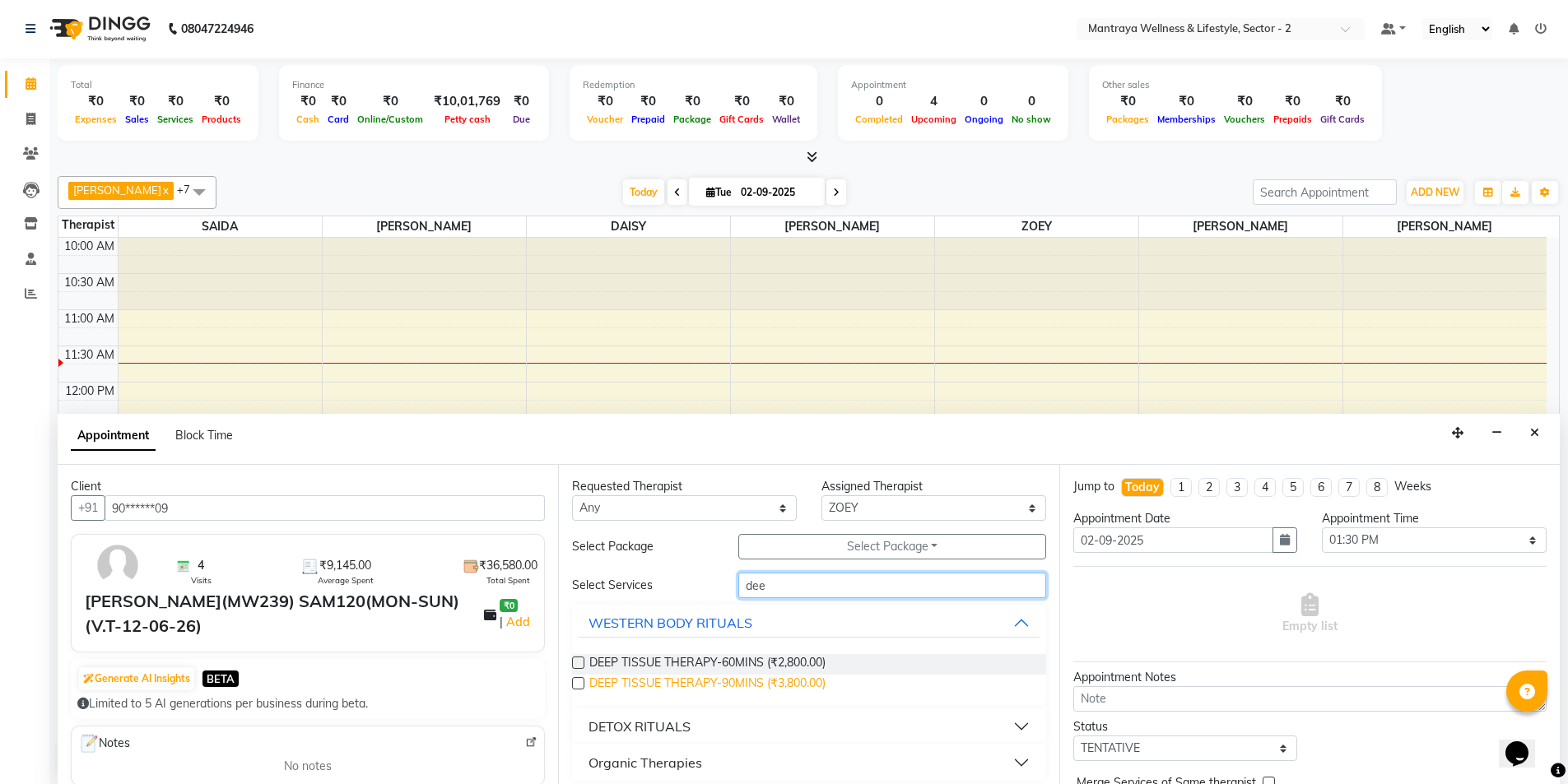
type input "dee"
click at [595, 679] on span "DEEP TISSUE THERAPY-90MINS (₹3,800.00)" at bounding box center [708, 684] width 237 height 20
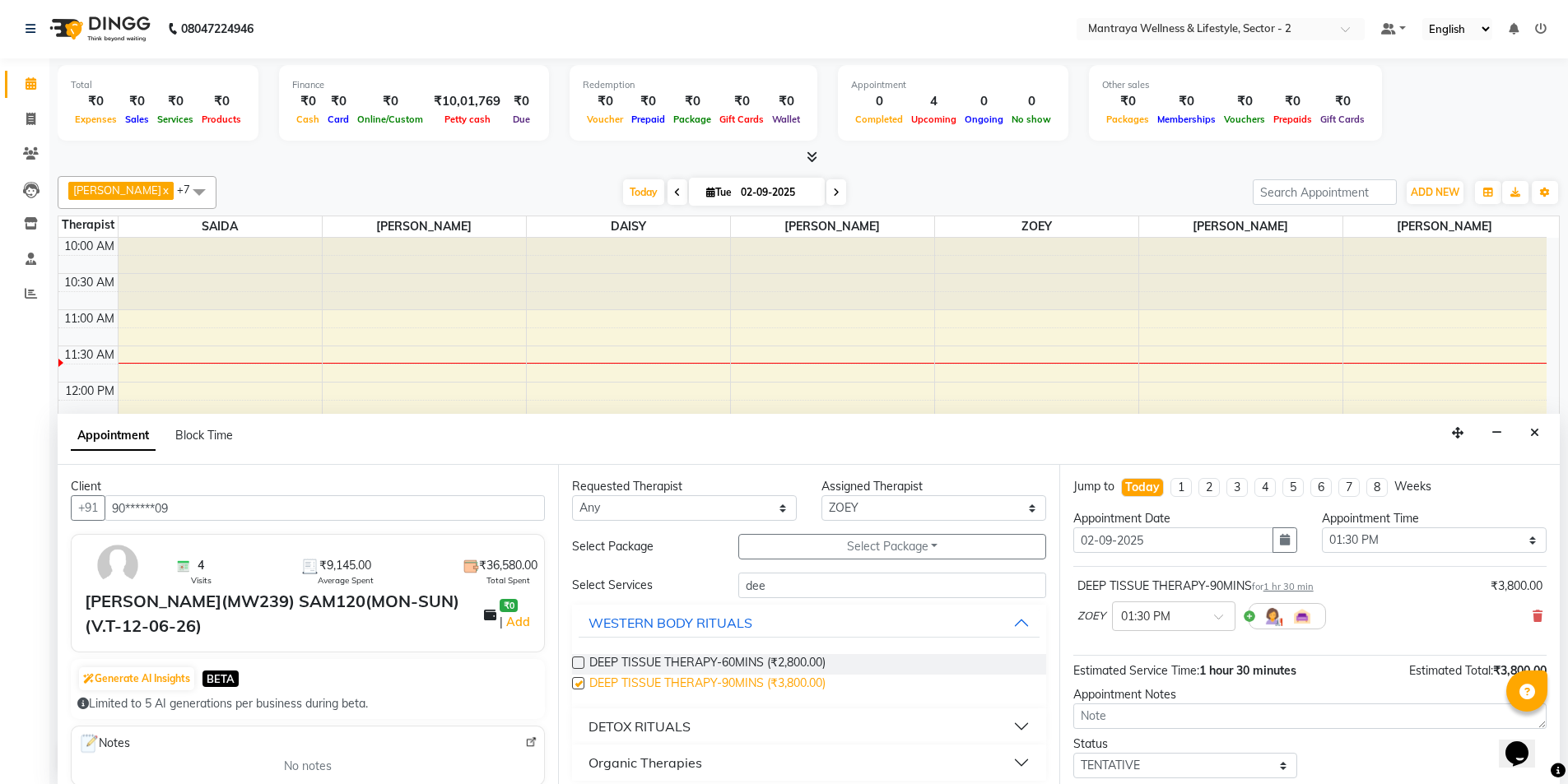
checkbox input "false"
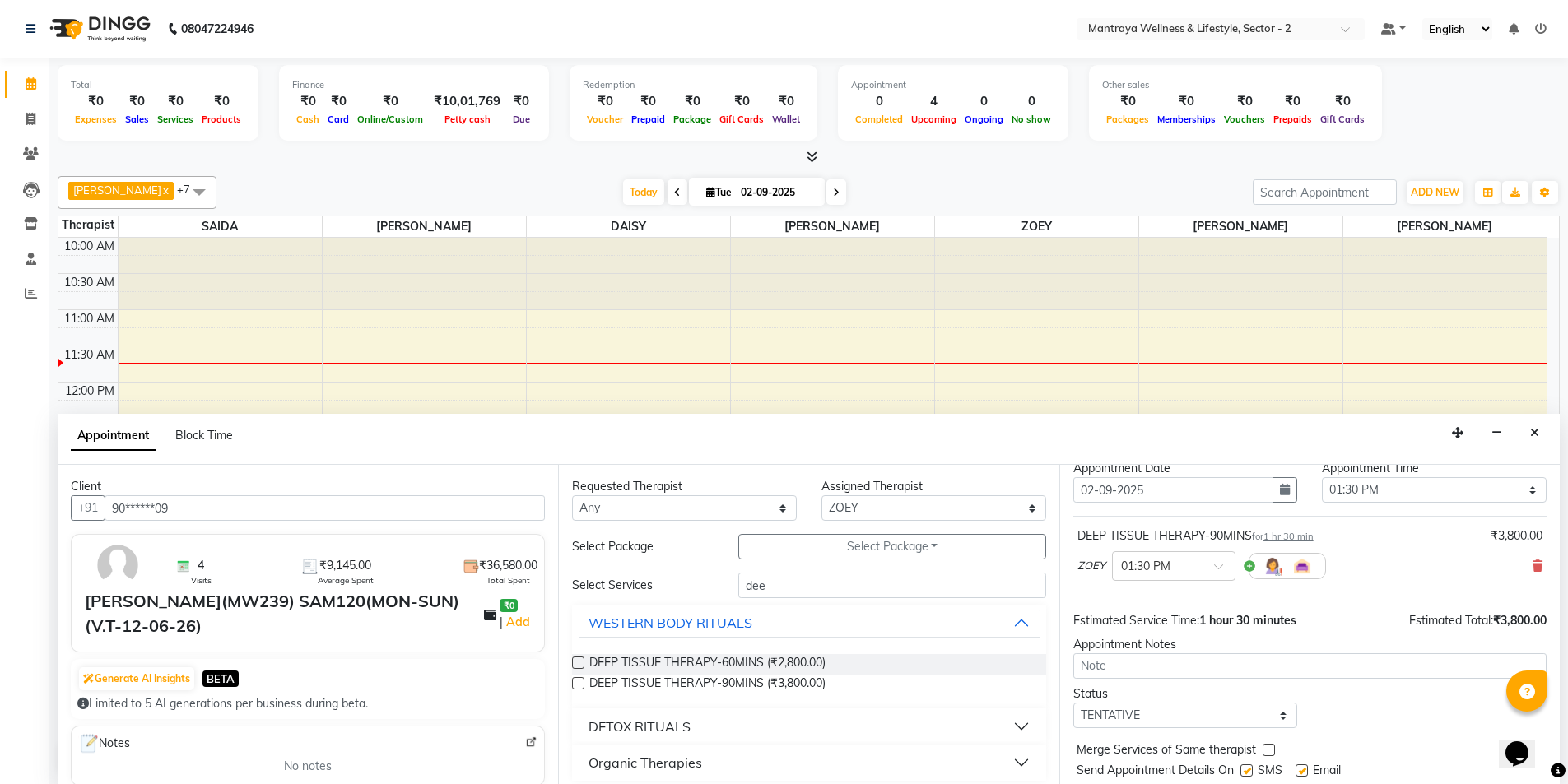
scroll to position [98, 0]
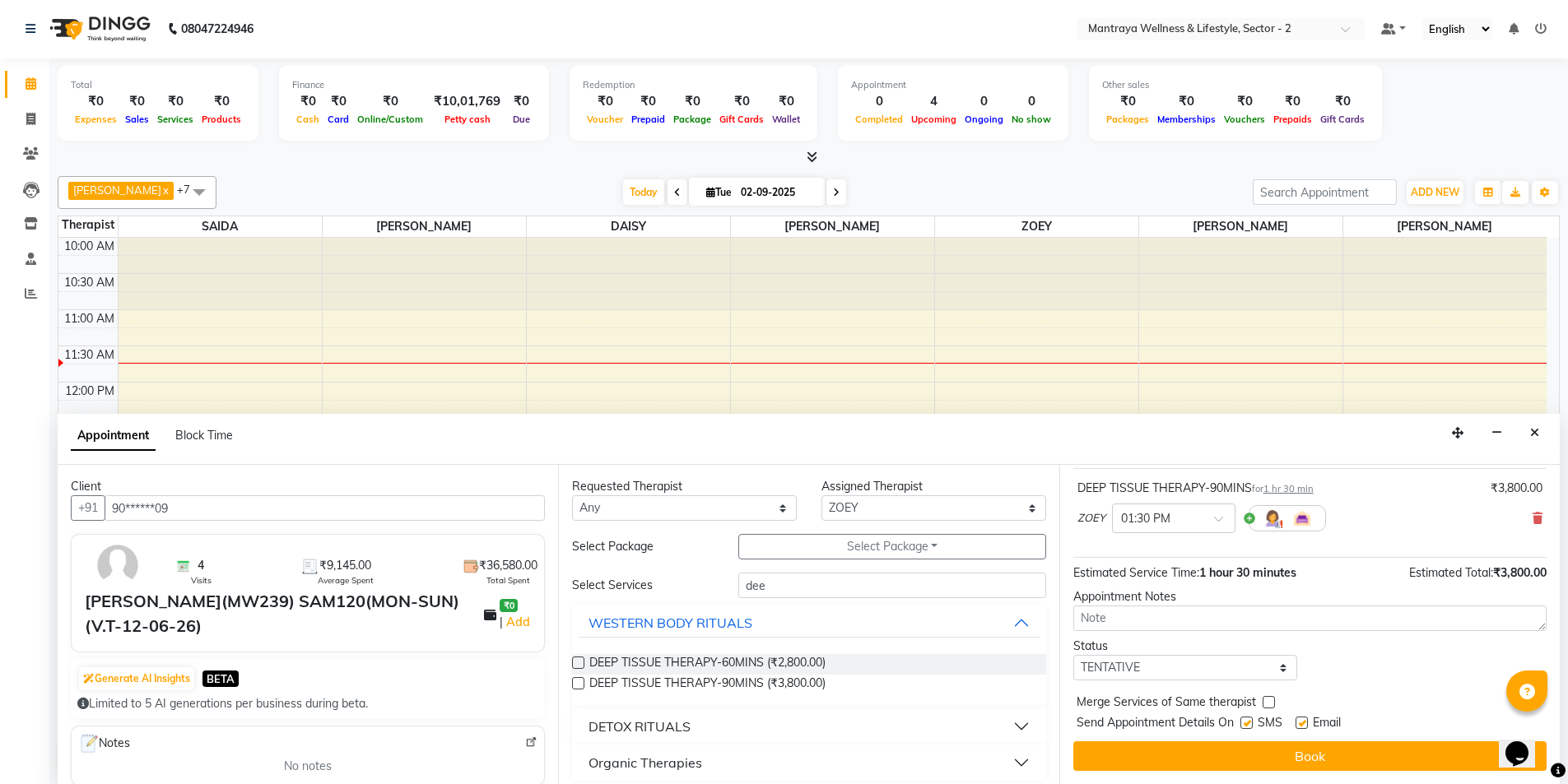
click at [1305, 723] on label at bounding box center [1301, 722] width 13 height 13
click at [1305, 723] on input "checkbox" at bounding box center [1300, 724] width 11 height 11
checkbox input "false"
click at [1274, 669] on select "Select TENTATIVE CONFIRM CHECK-IN UPCOMING" at bounding box center [1186, 668] width 225 height 25
select select "confirm booking"
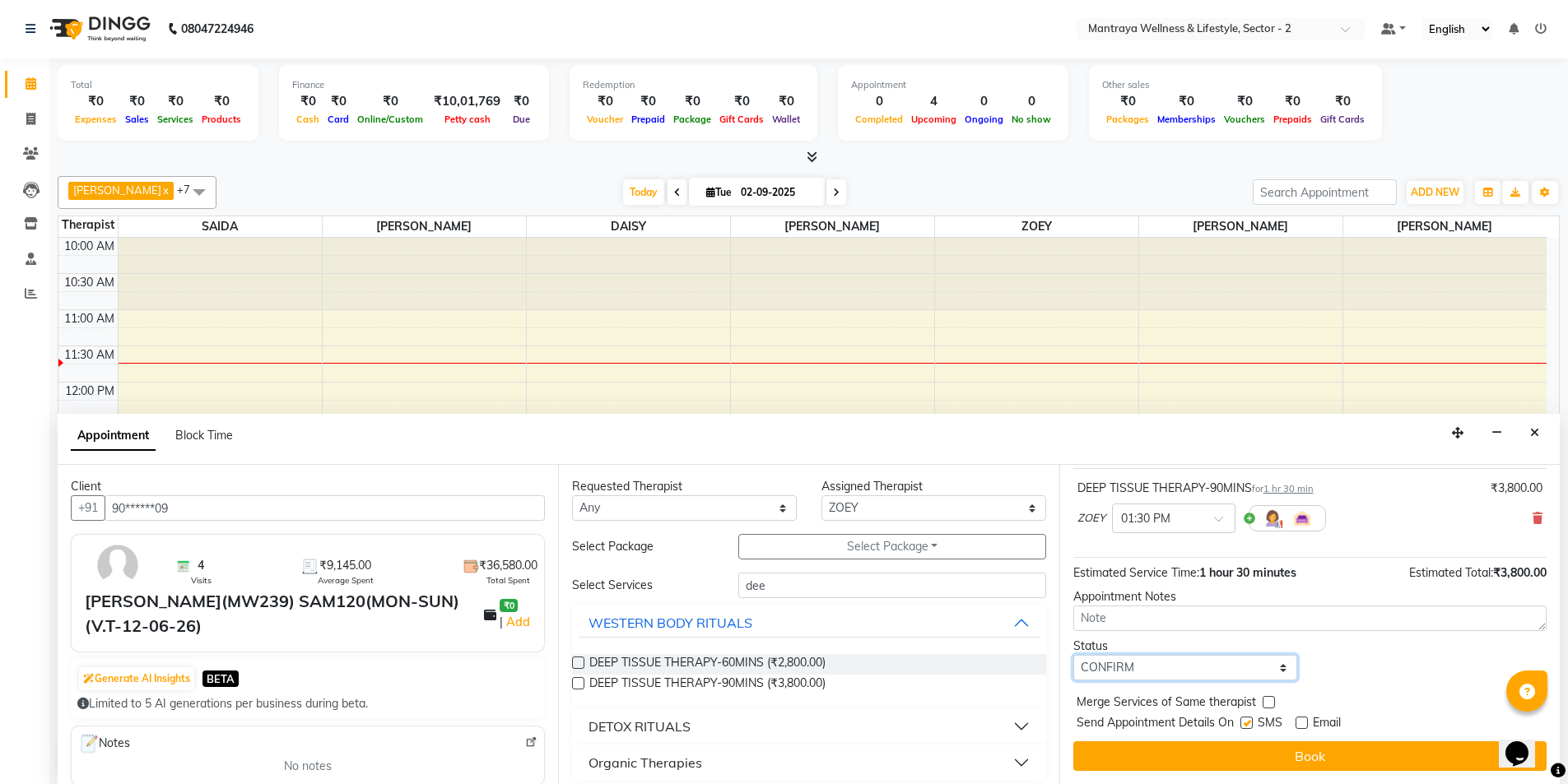
click at [1073, 655] on select "Select TENTATIVE CONFIRM CHECK-IN UPCOMING" at bounding box center [1186, 668] width 225 height 25
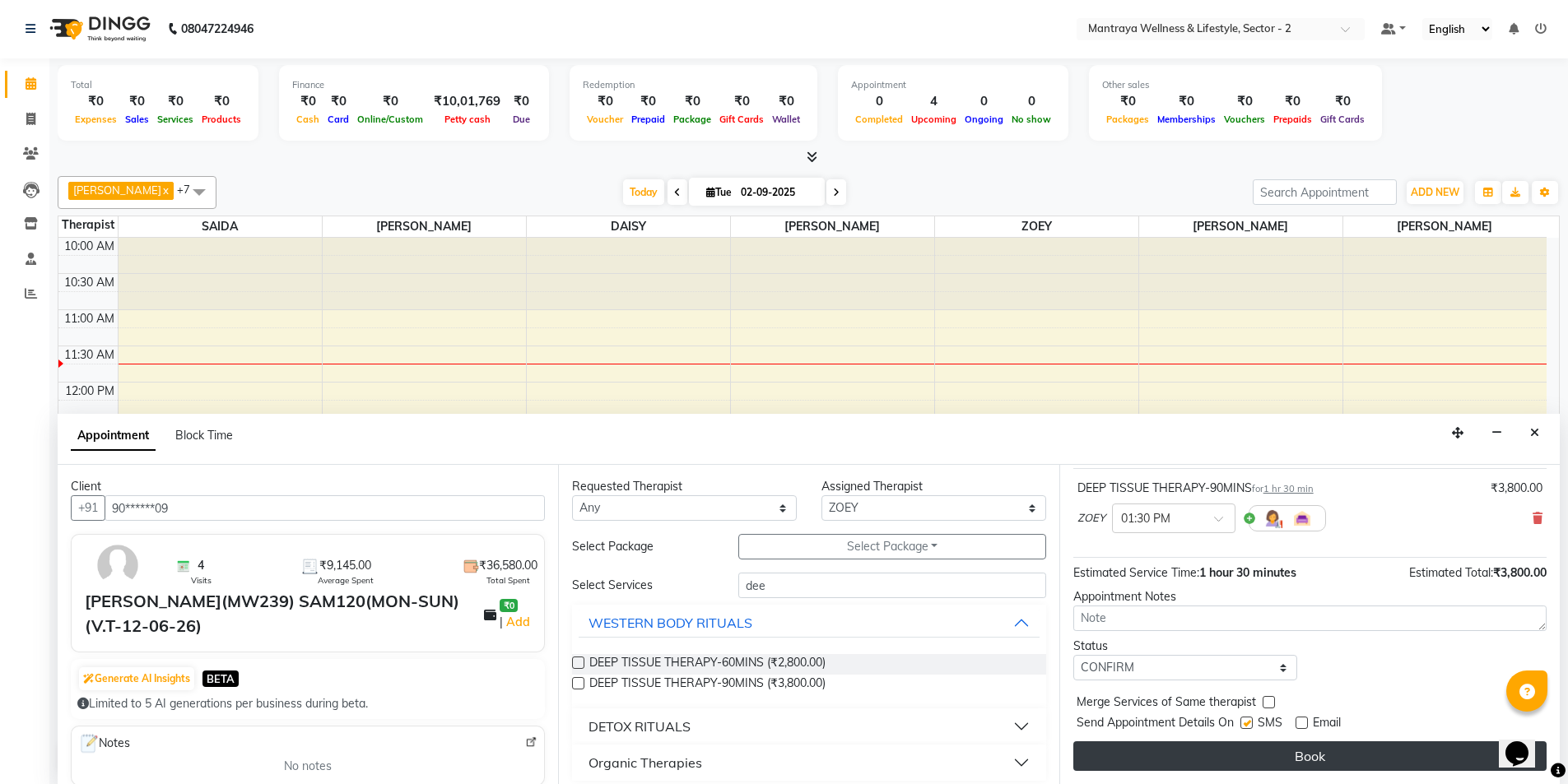
click at [1284, 760] on button "Book" at bounding box center [1310, 756] width 473 height 30
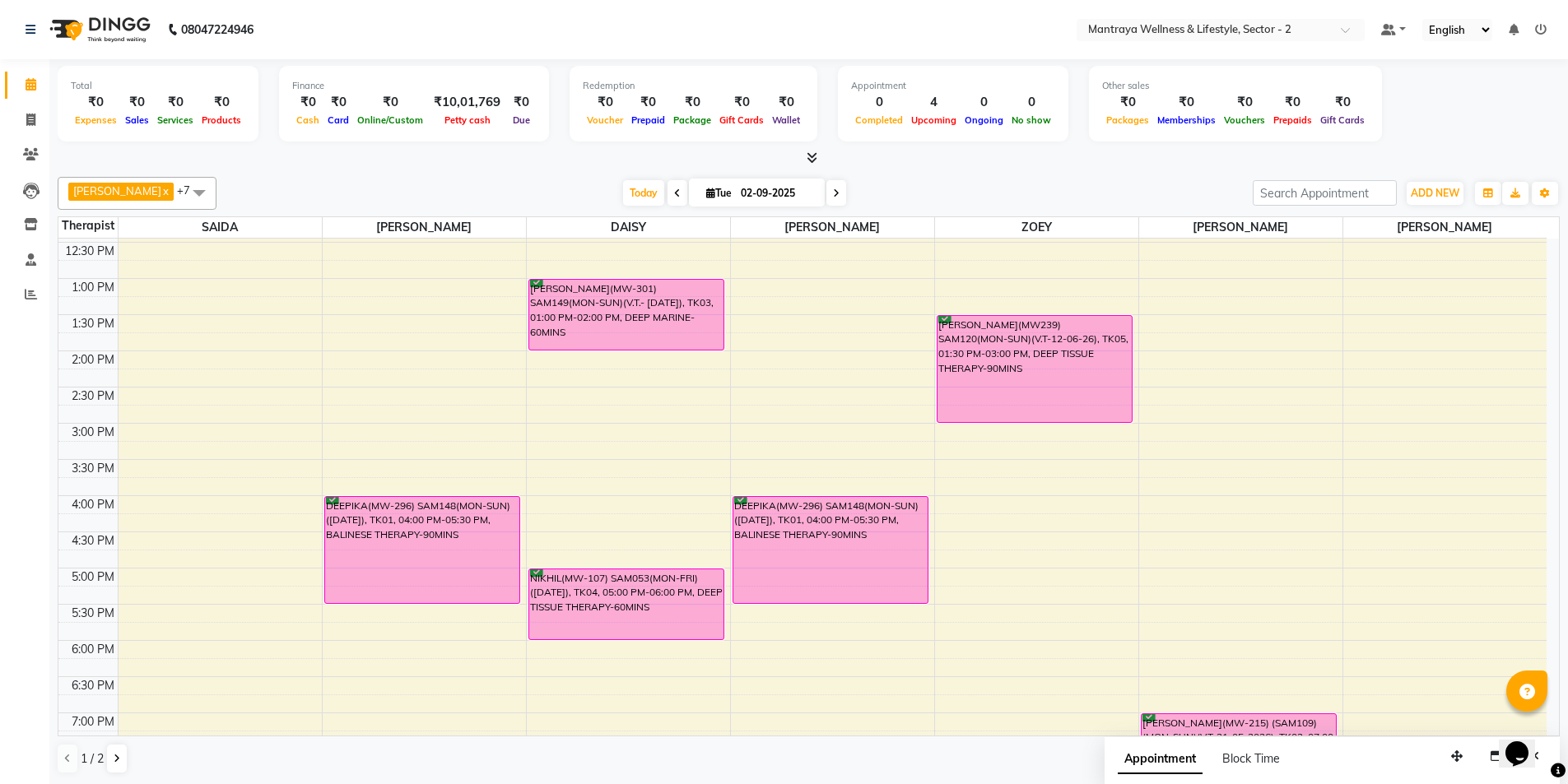
scroll to position [42, 0]
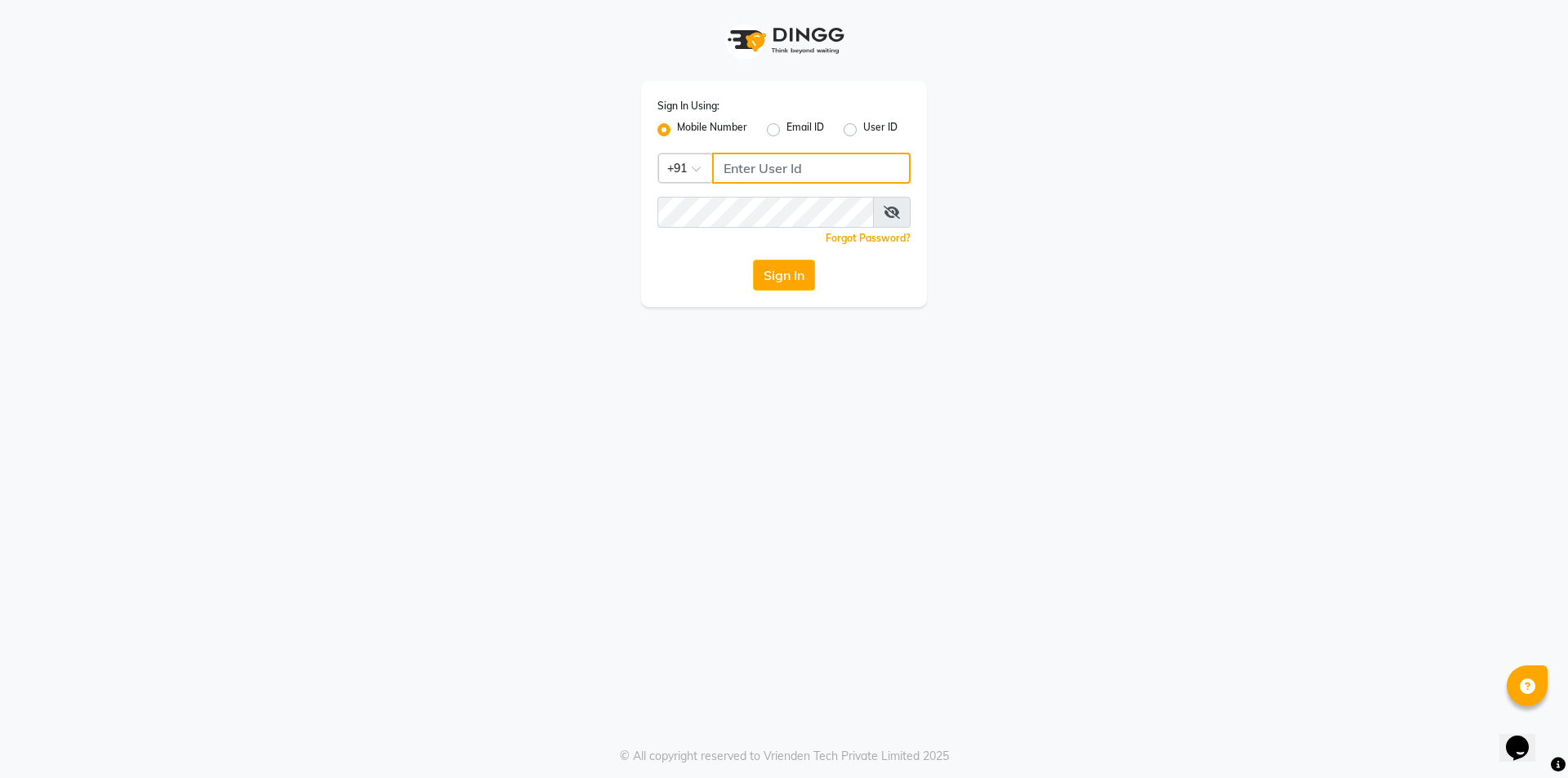
type input "8697289040"
click at [775, 271] on button "Sign In" at bounding box center [784, 275] width 63 height 31
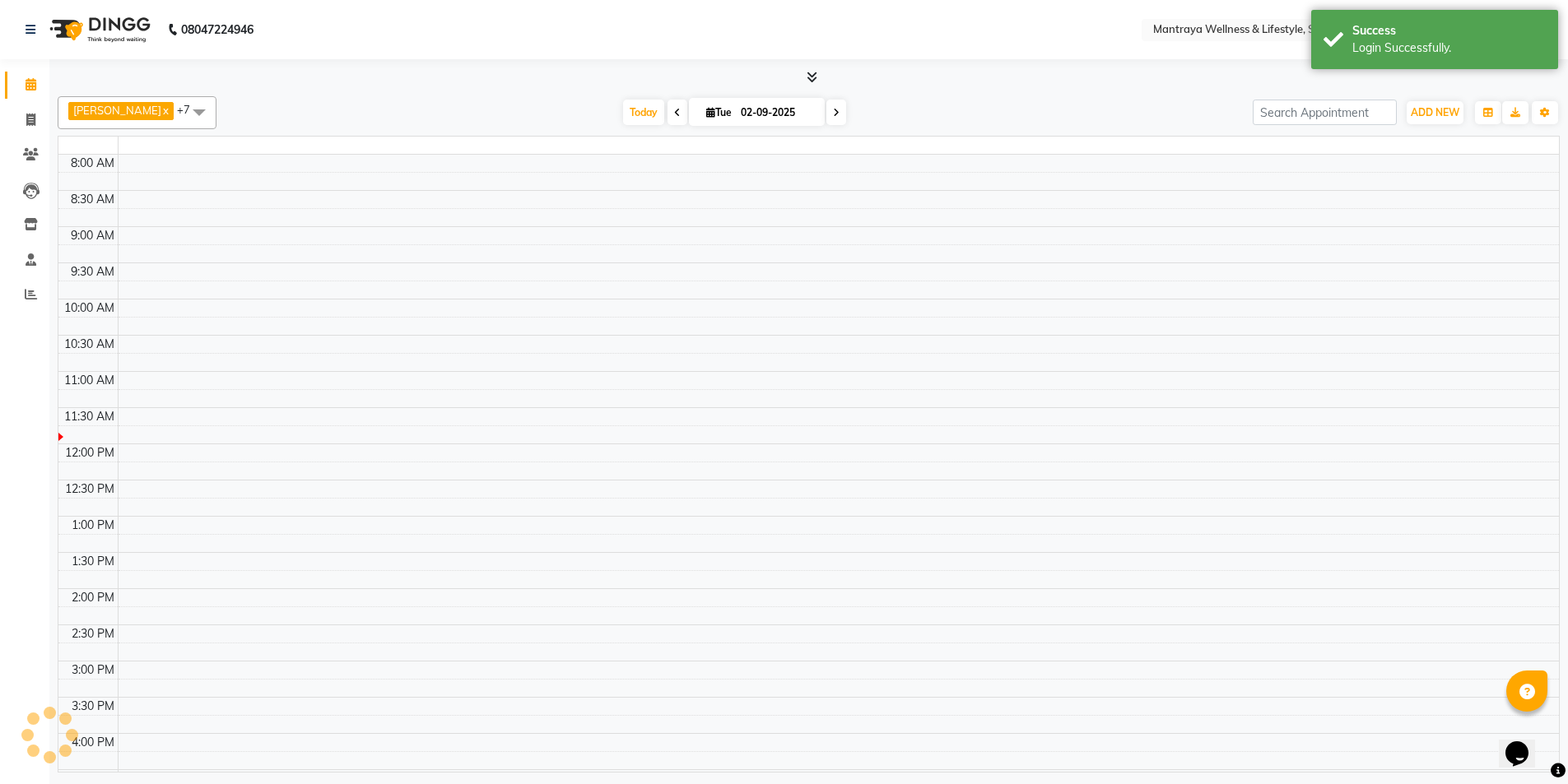
select select "en"
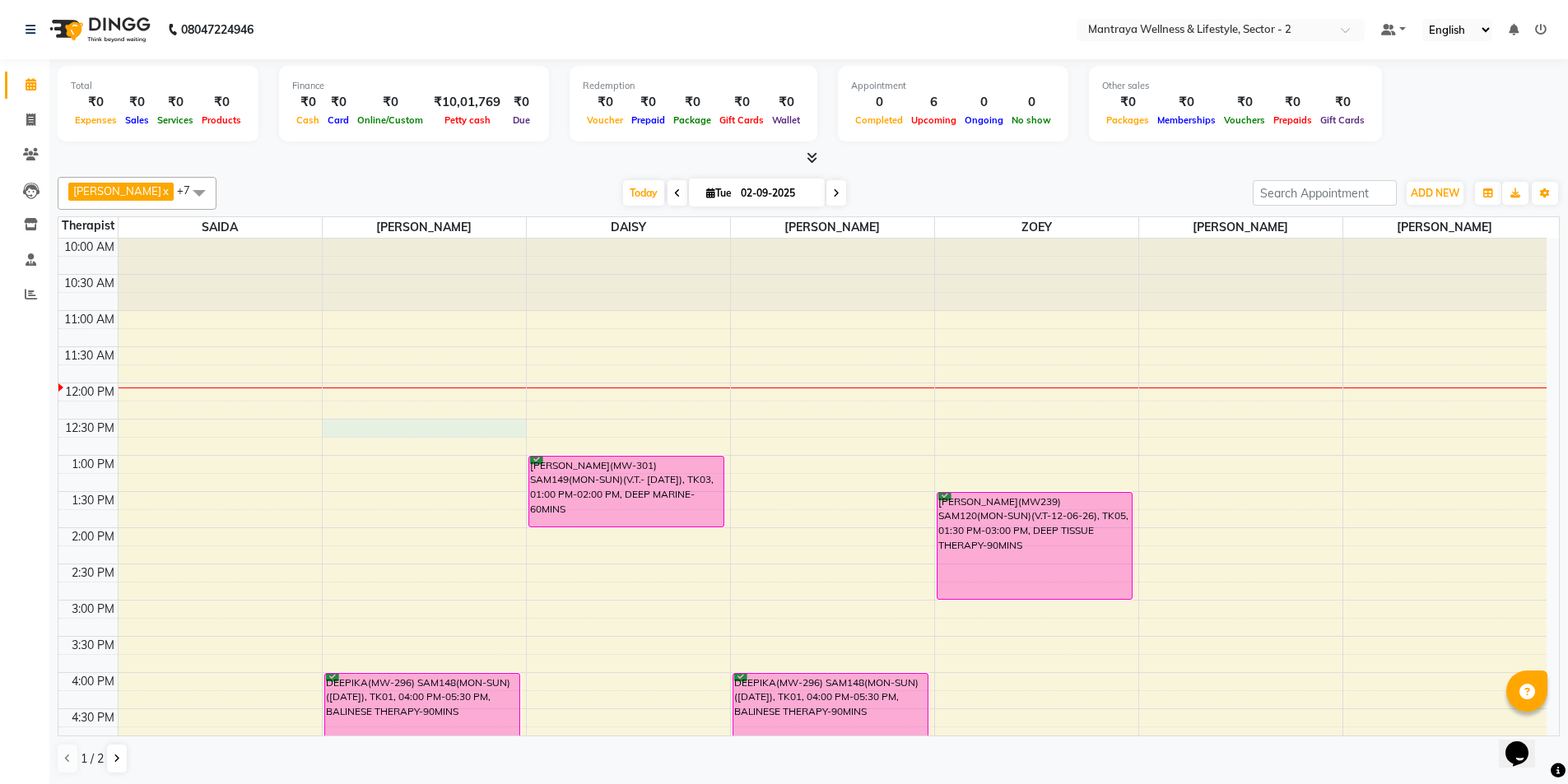
click at [326, 424] on div "10:00 AM 10:30 AM 11:00 AM 11:30 AM 12:00 PM 12:30 PM 1:00 PM 1:30 PM 2:00 PM 2…" at bounding box center [802, 673] width 1488 height 868
select select "69829"
select select "tentative"
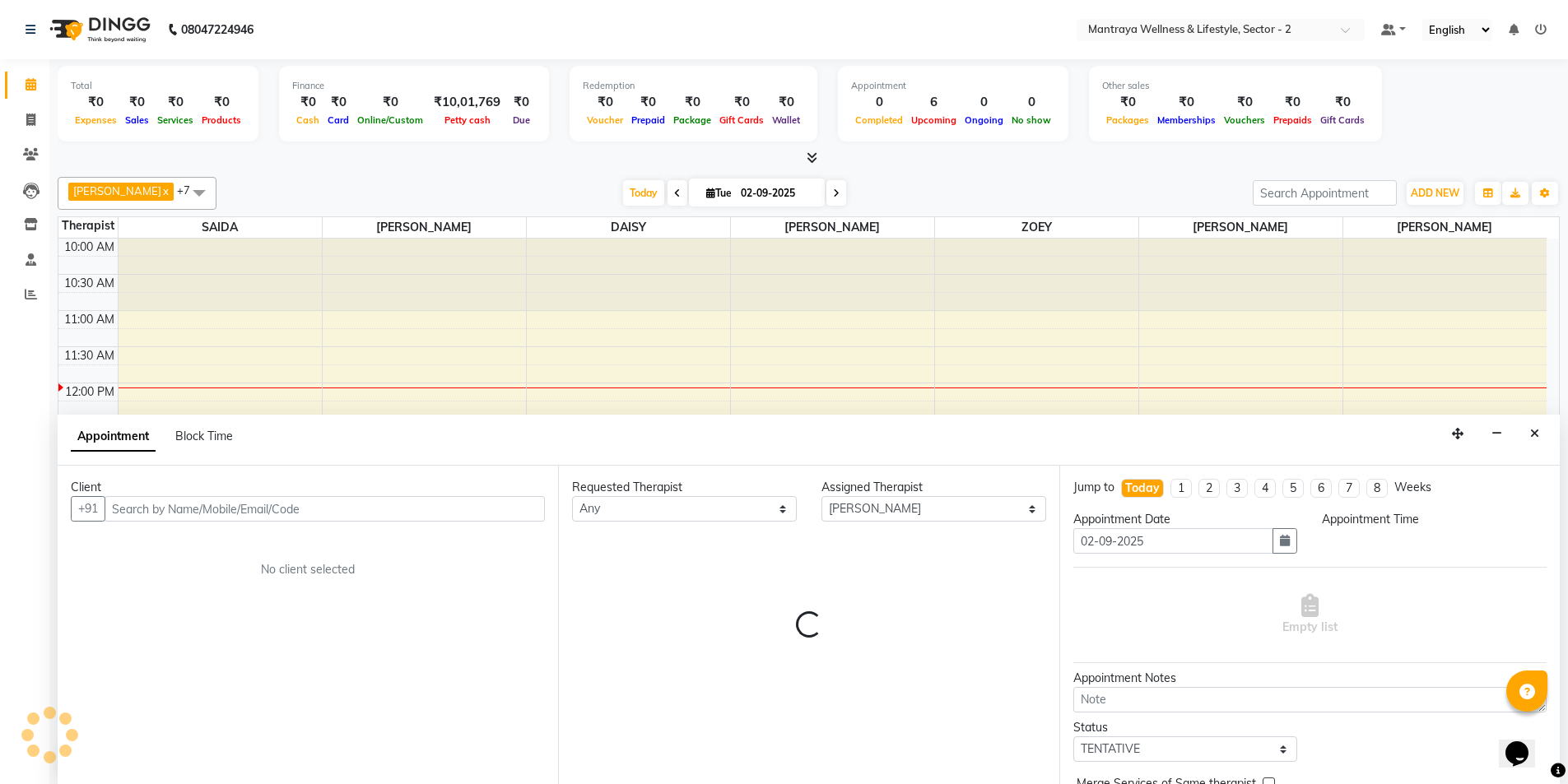
scroll to position [1, 0]
select select "750"
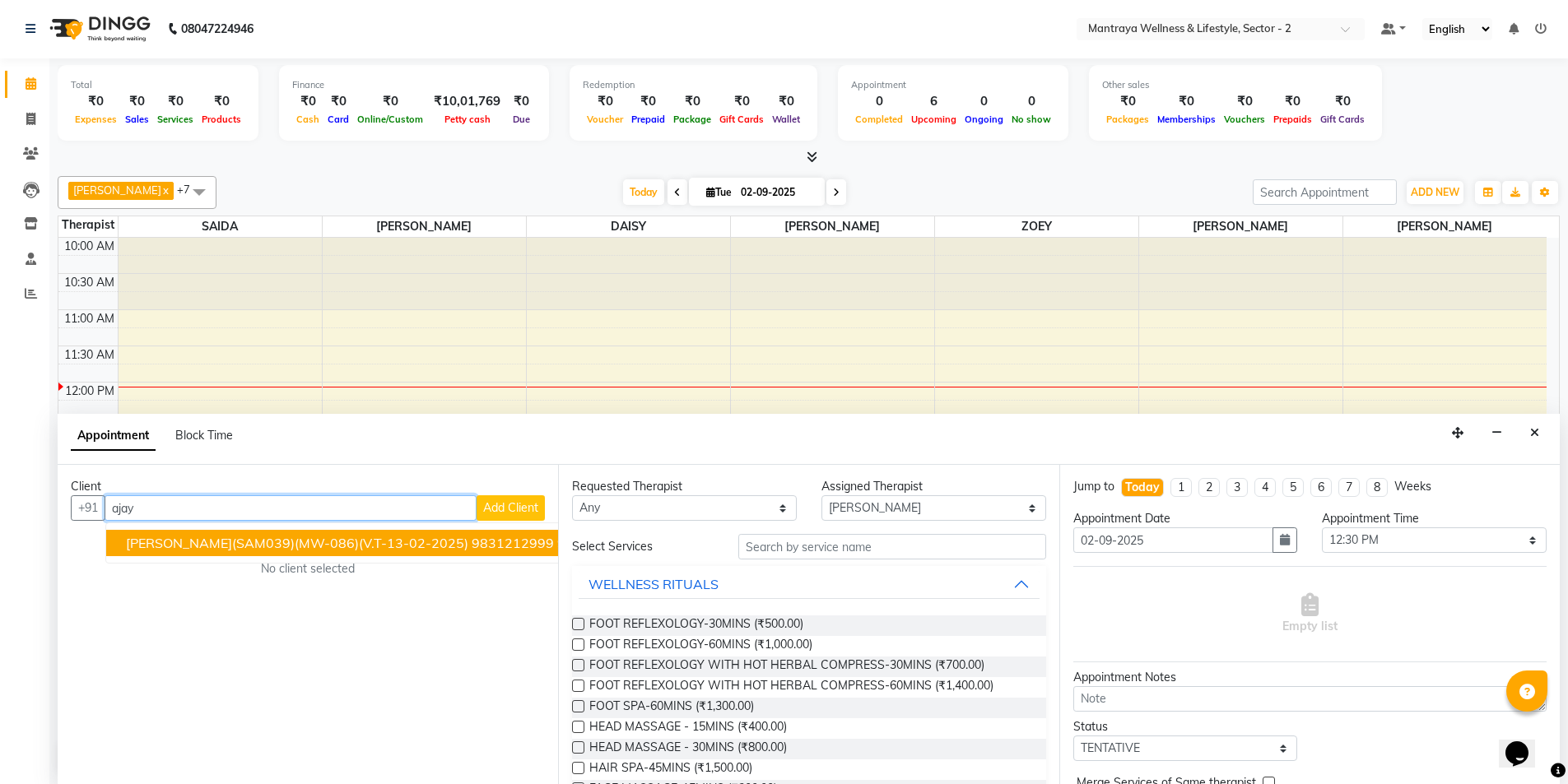
click at [349, 542] on span "[PERSON_NAME](SAM039)(MW-086)(V.T-13-02-2025) 9831212999" at bounding box center [339, 543] width 428 height 16
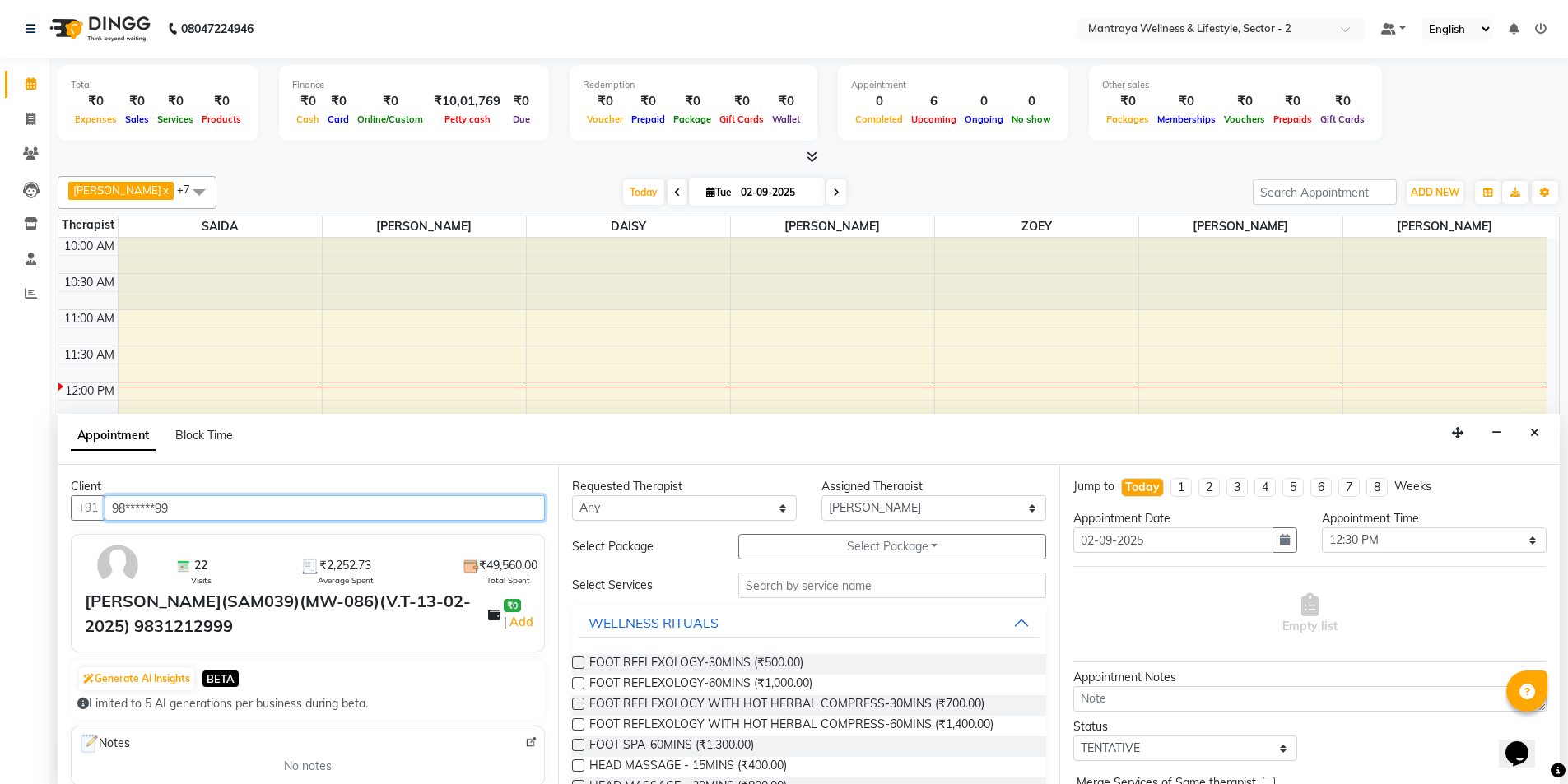
type input "98******99"
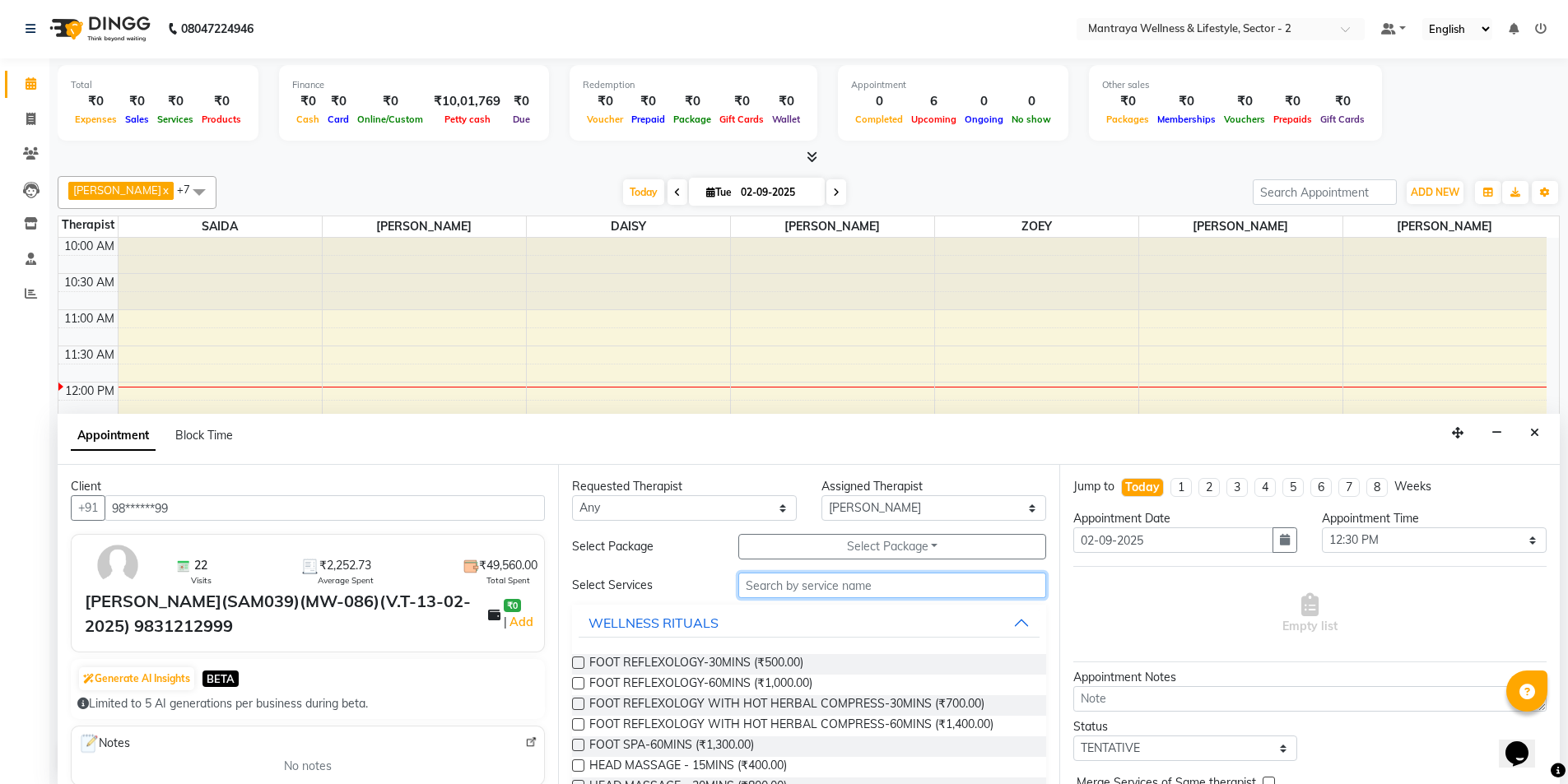
click at [967, 585] on input "text" at bounding box center [891, 585] width 307 height 25
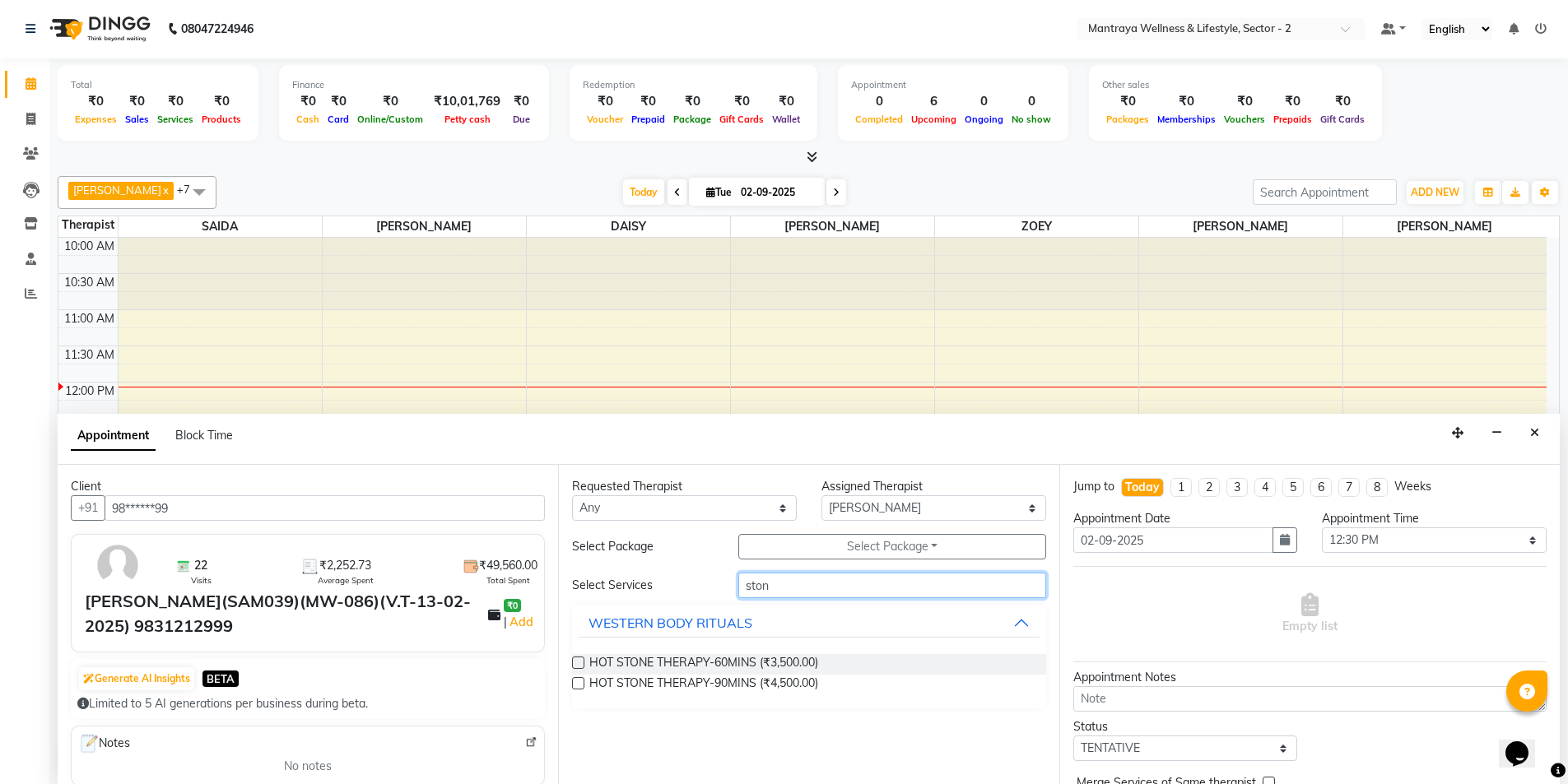
type input "ston"
click at [577, 680] on label at bounding box center [578, 683] width 13 height 13
click at [577, 680] on input "checkbox" at bounding box center [577, 684] width 11 height 11
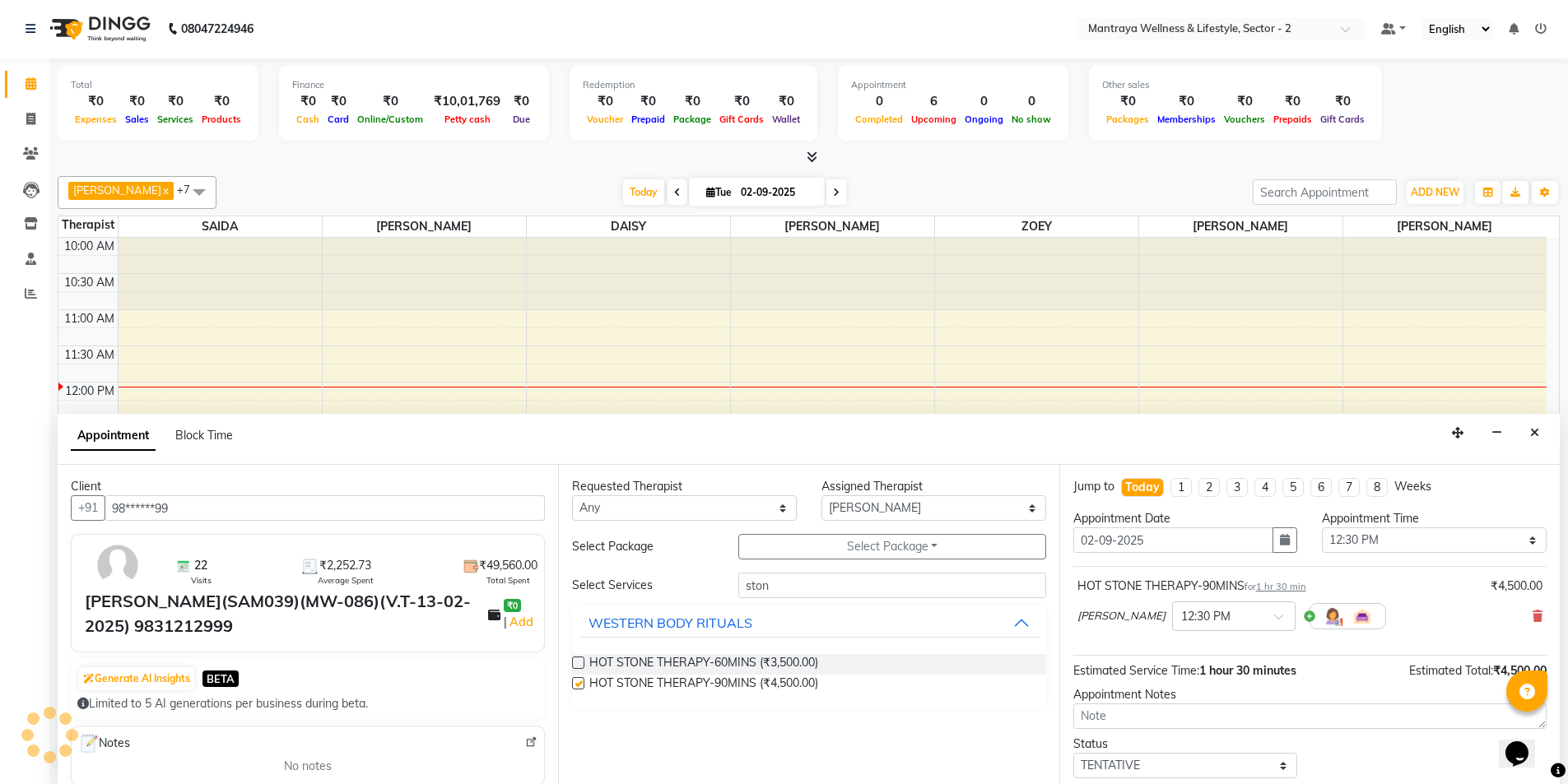
checkbox input "false"
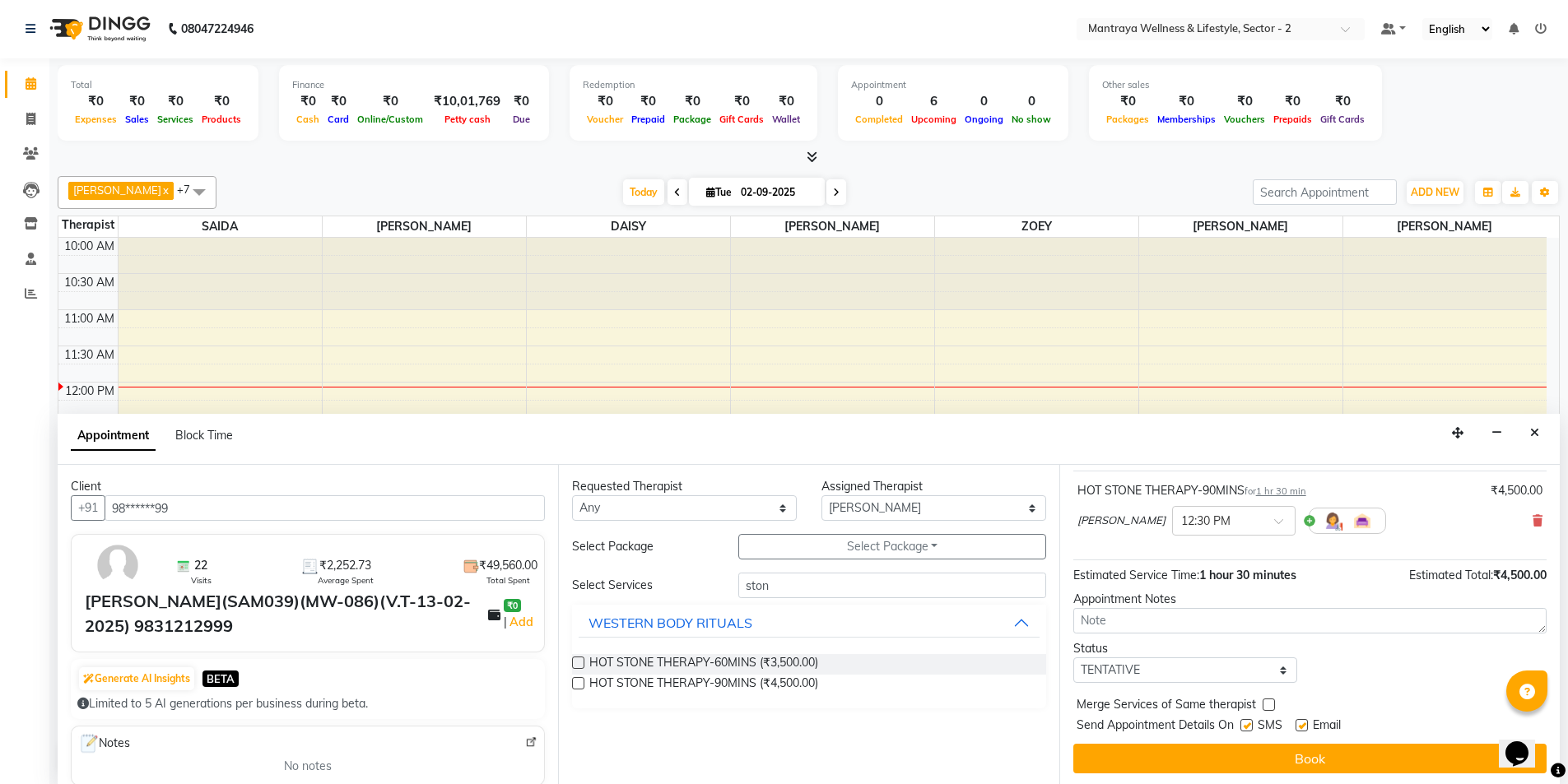
scroll to position [16, 0]
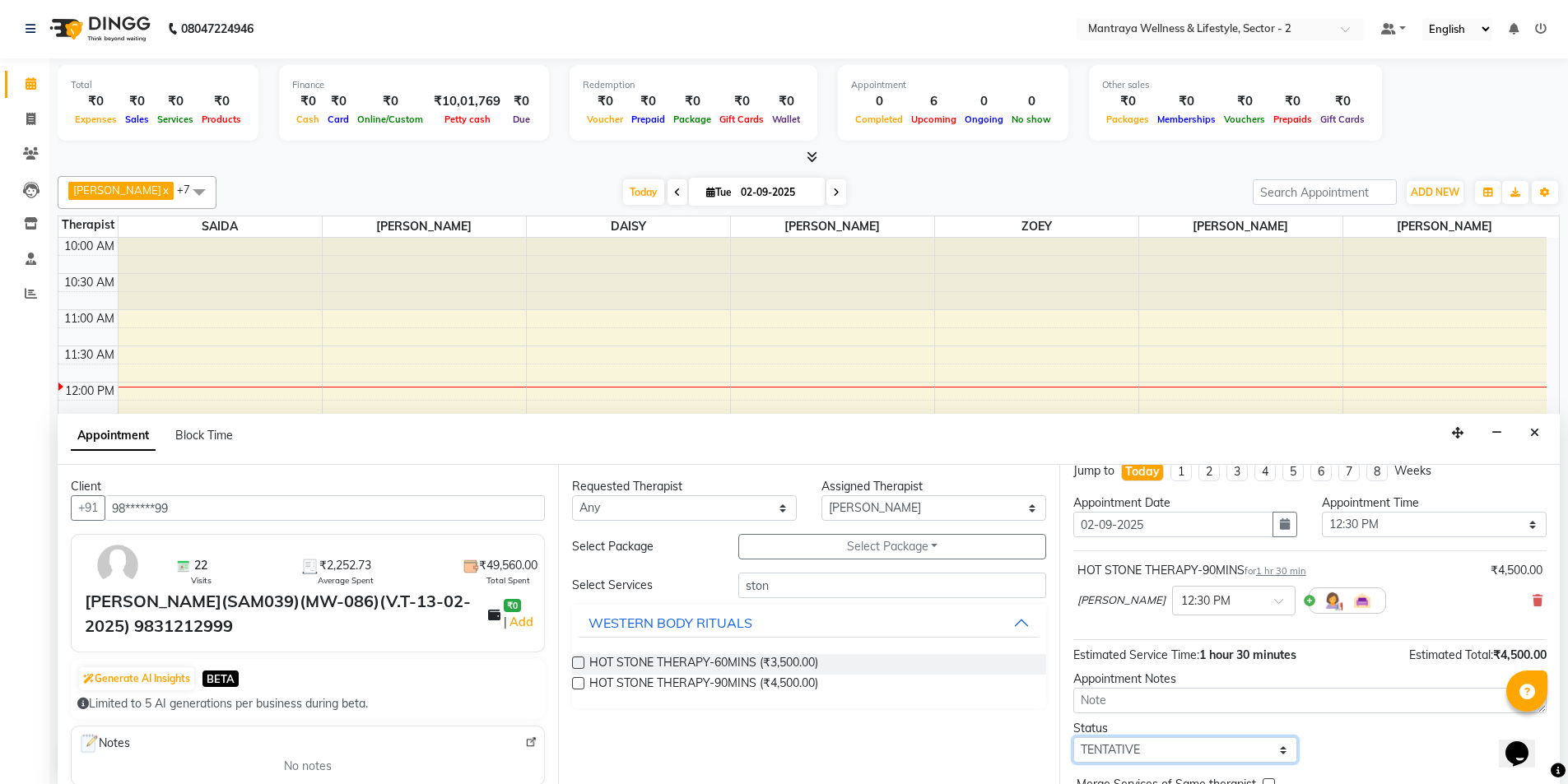
click at [1280, 751] on select "Select TENTATIVE CONFIRM CHECK-IN UPCOMING" at bounding box center [1186, 750] width 225 height 25
select select "confirm booking"
click at [1073, 737] on select "Select TENTATIVE CONFIRM CHECK-IN UPCOMING" at bounding box center [1186, 750] width 225 height 25
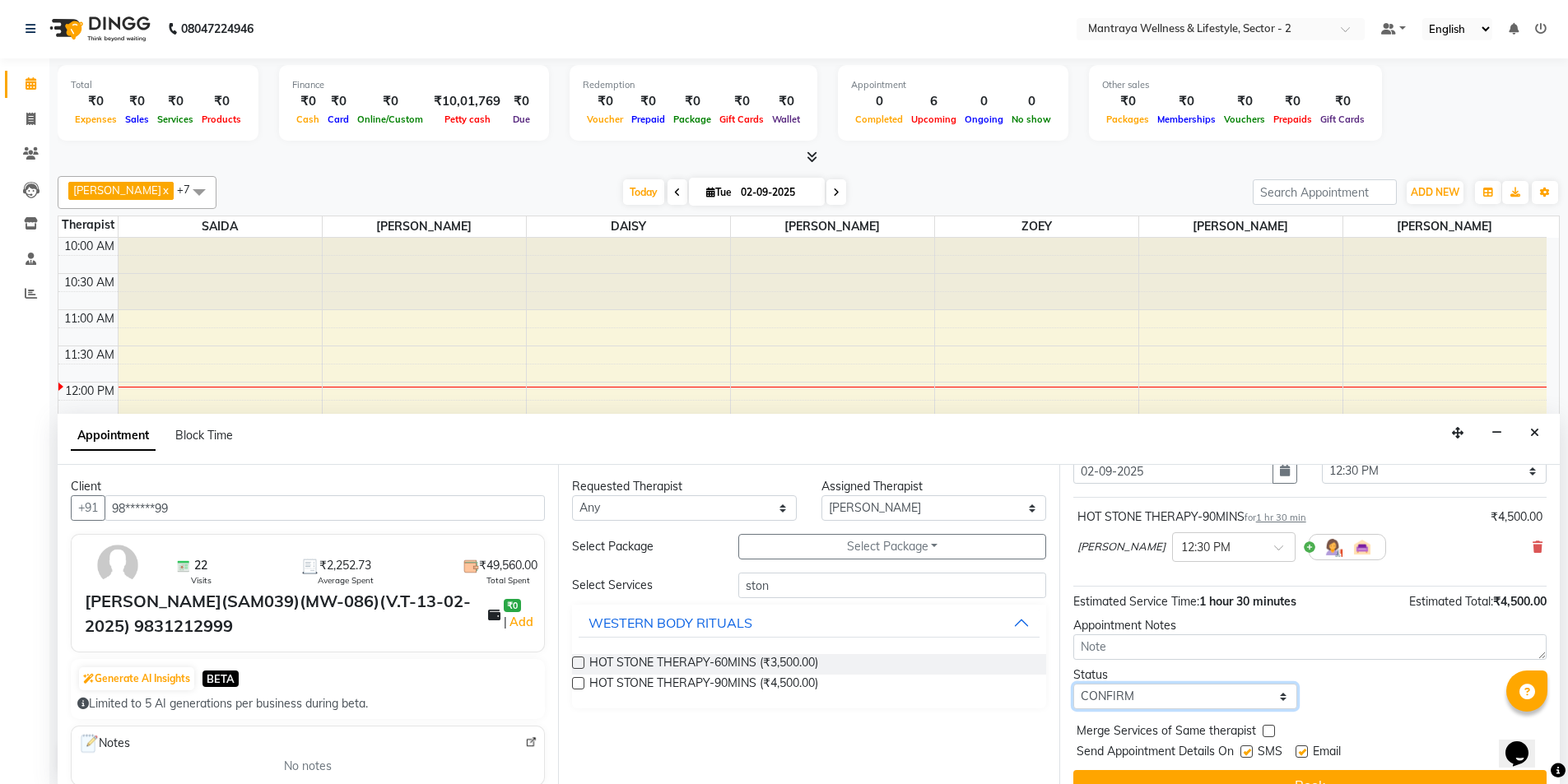
scroll to position [98, 0]
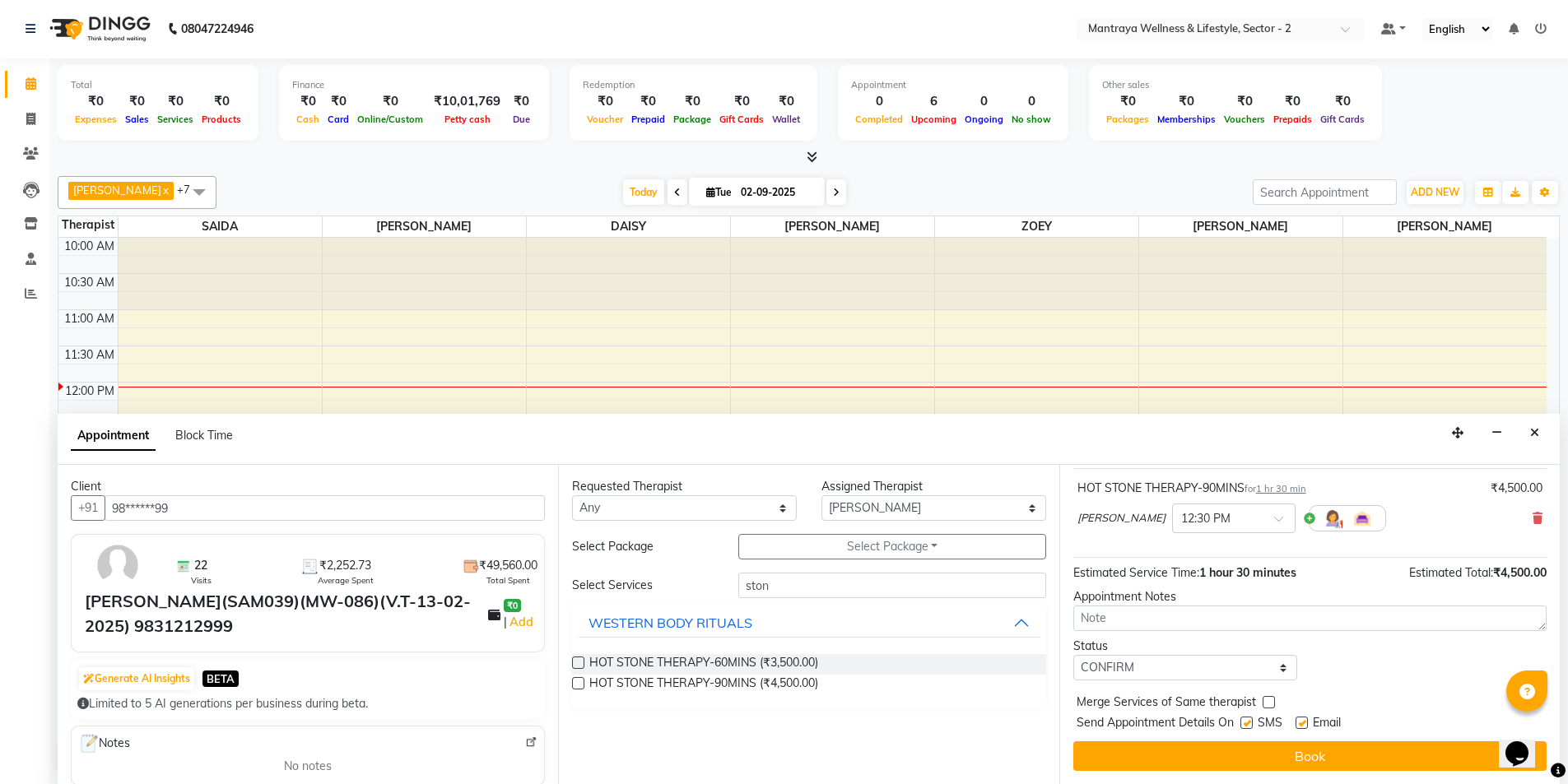
click at [1299, 718] on label at bounding box center [1301, 722] width 13 height 13
click at [1299, 719] on input "checkbox" at bounding box center [1300, 724] width 11 height 11
checkbox input "false"
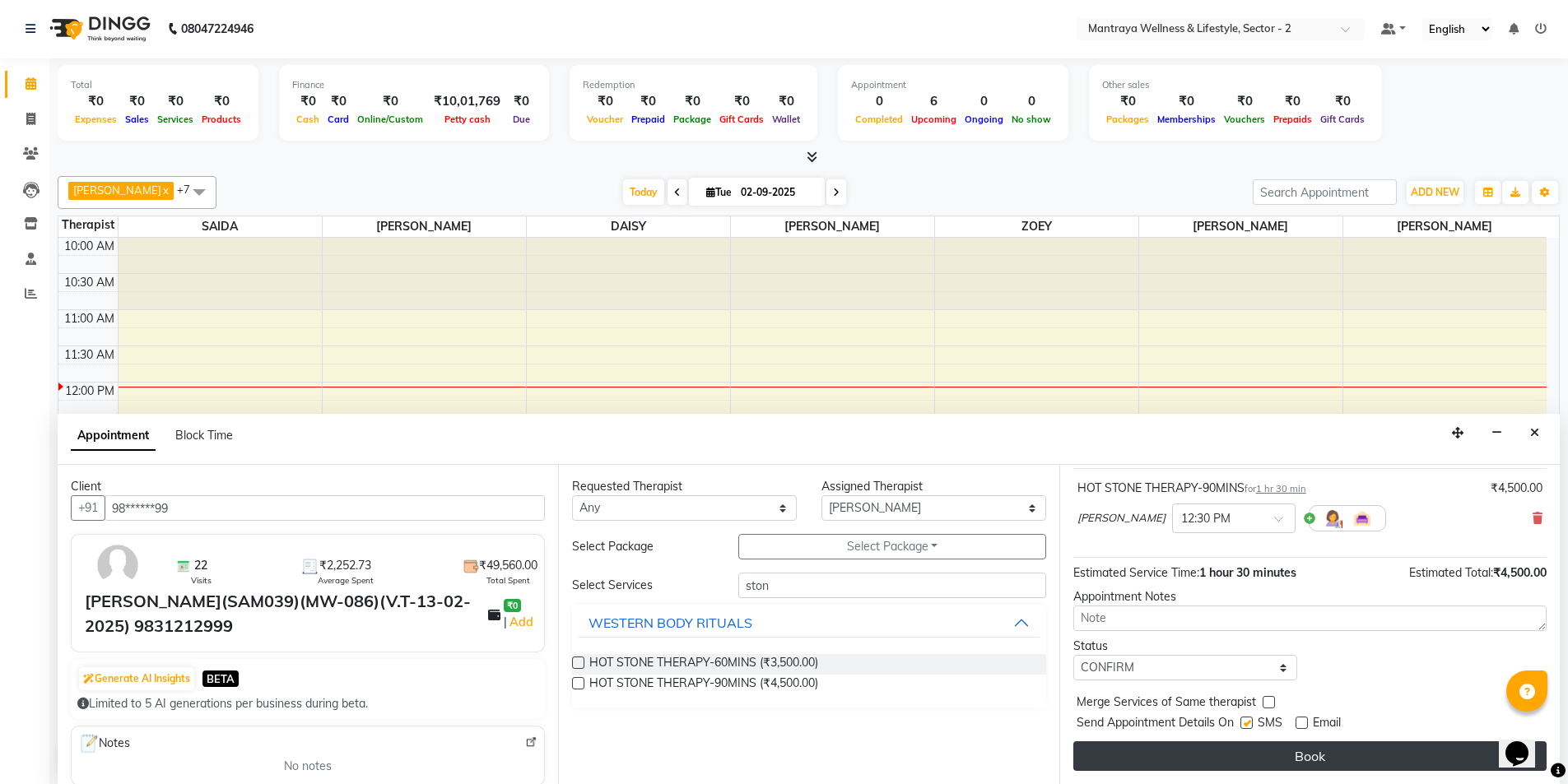
click at [1303, 754] on button "Book" at bounding box center [1310, 756] width 473 height 30
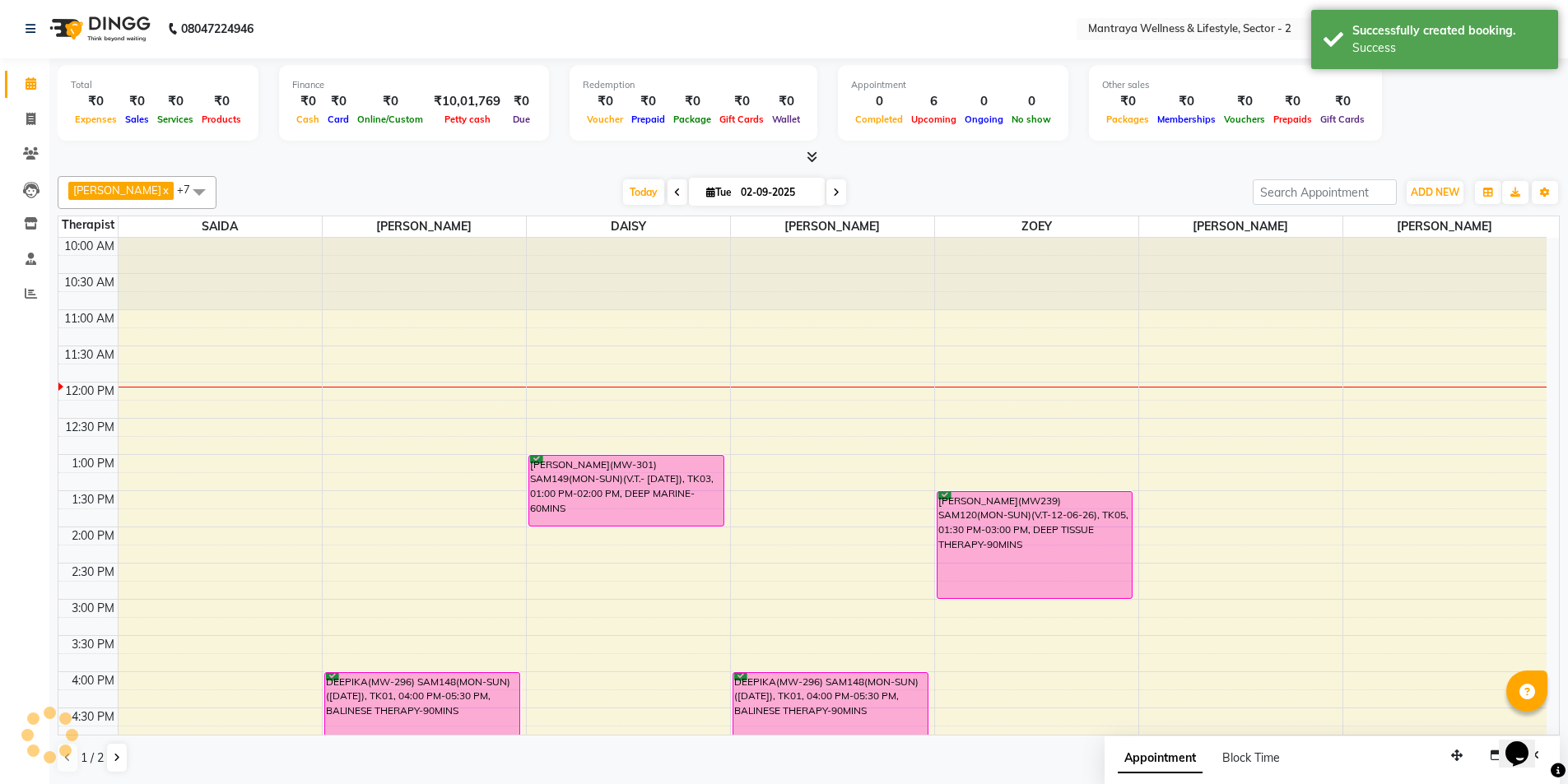
scroll to position [0, 0]
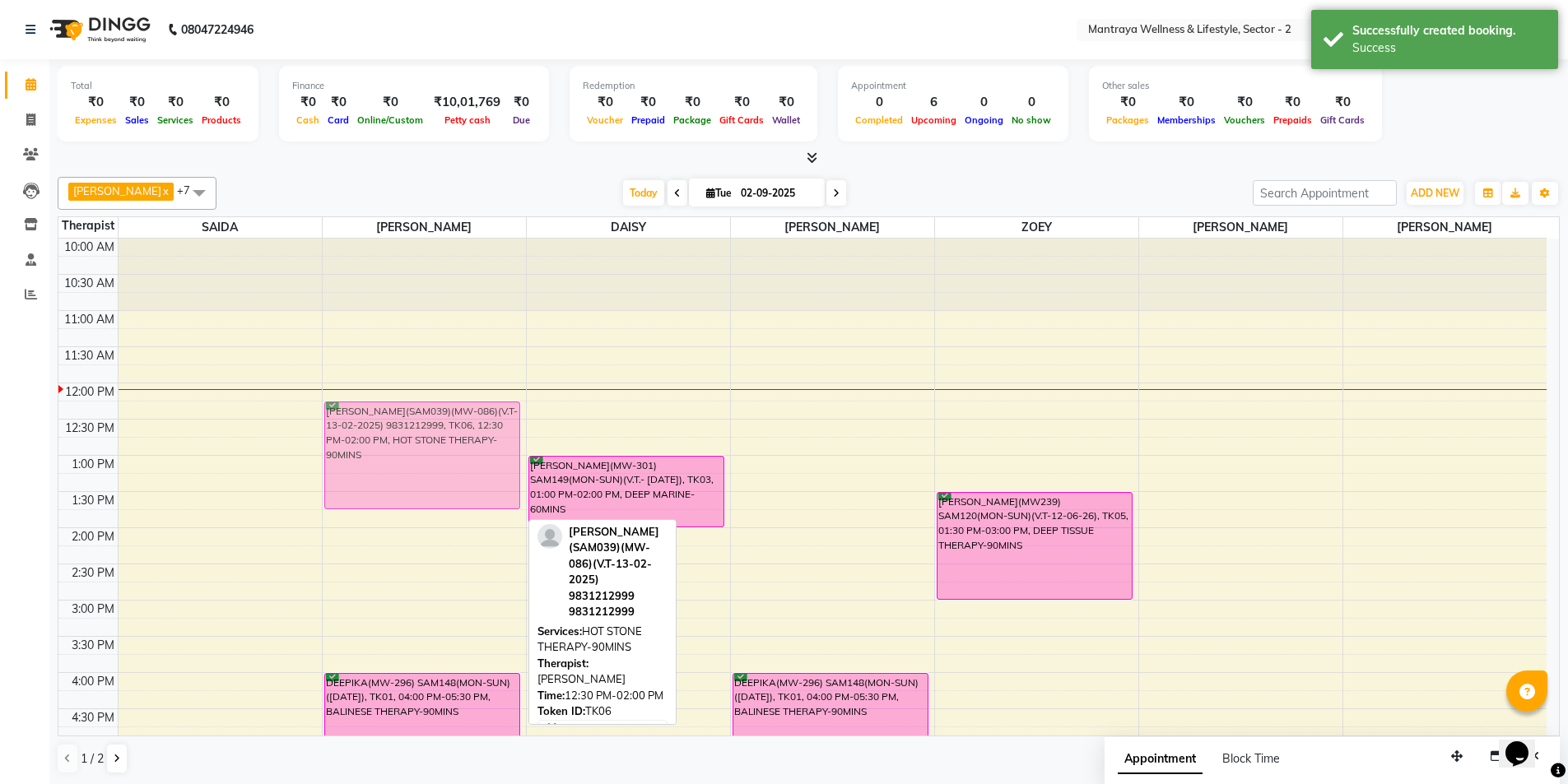
drag, startPoint x: 365, startPoint y: 478, endPoint x: 360, endPoint y: 460, distance: 18.7
click at [360, 460] on div "[PERSON_NAME](SAM039)(MW-086)(V.T-13-02-2025) 9831212999, TK06, 12:30 PM-02:00 …" at bounding box center [425, 673] width 204 height 868
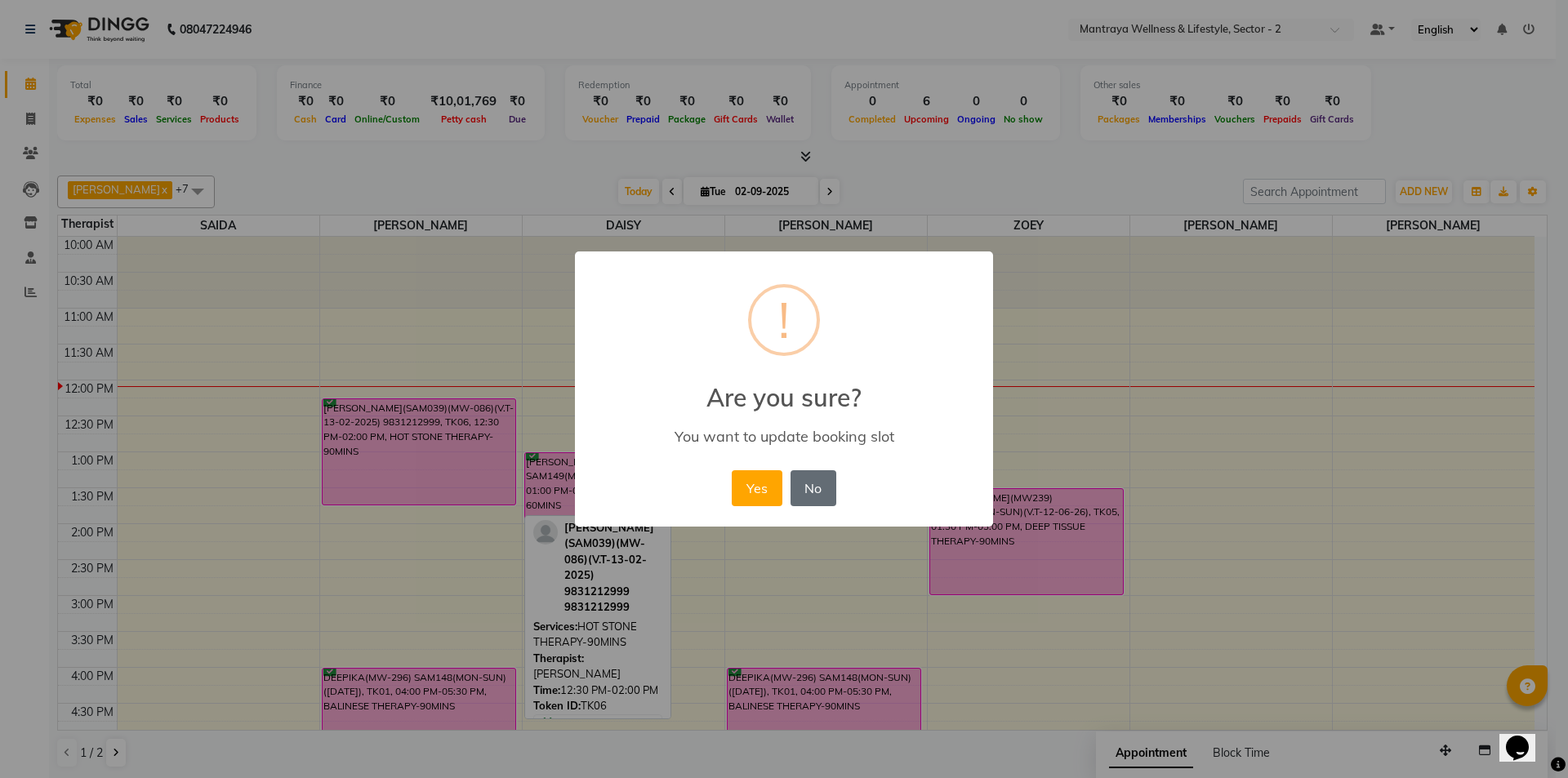
click at [808, 488] on button "No" at bounding box center [814, 488] width 46 height 36
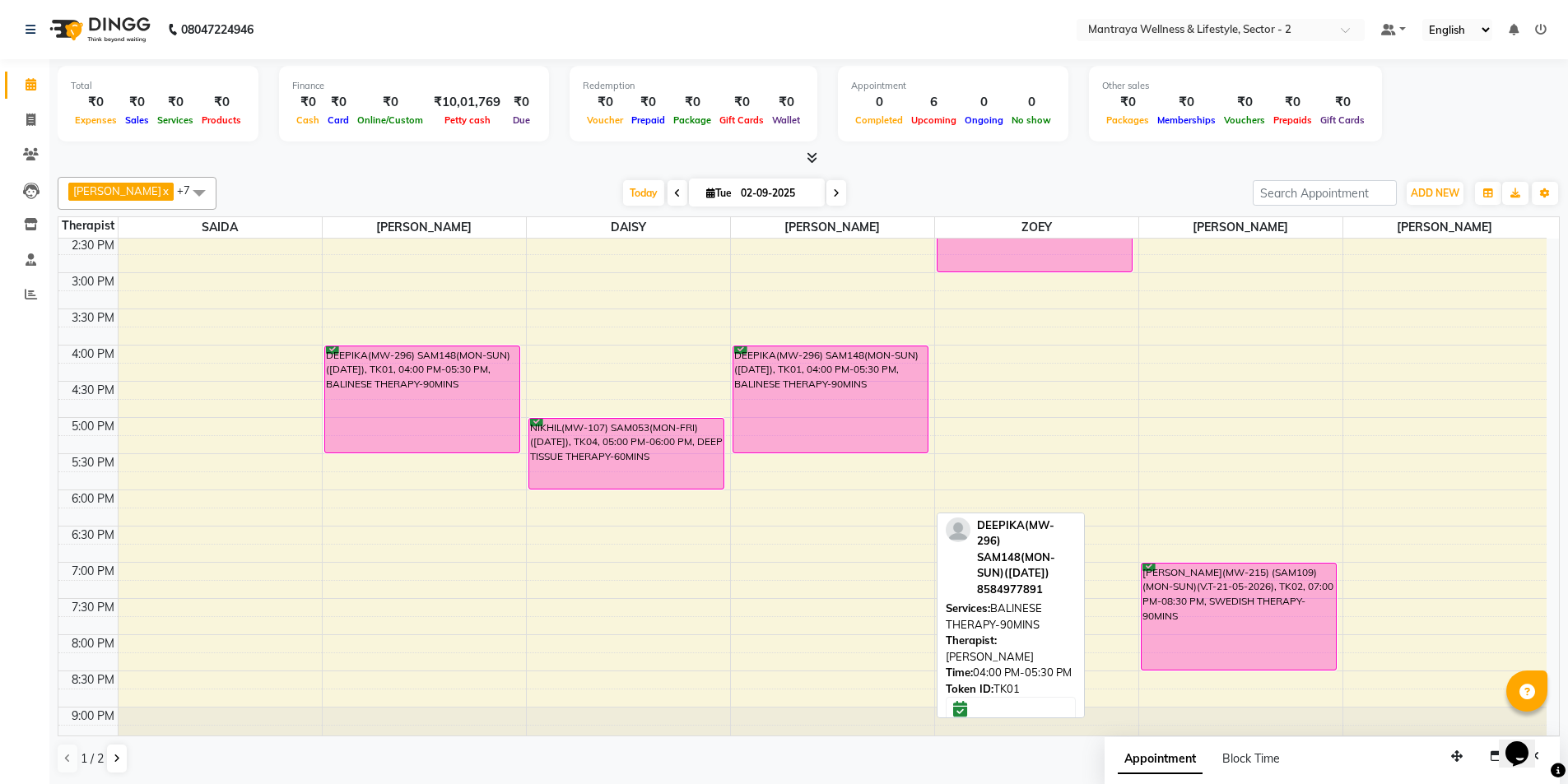
scroll to position [329, 0]
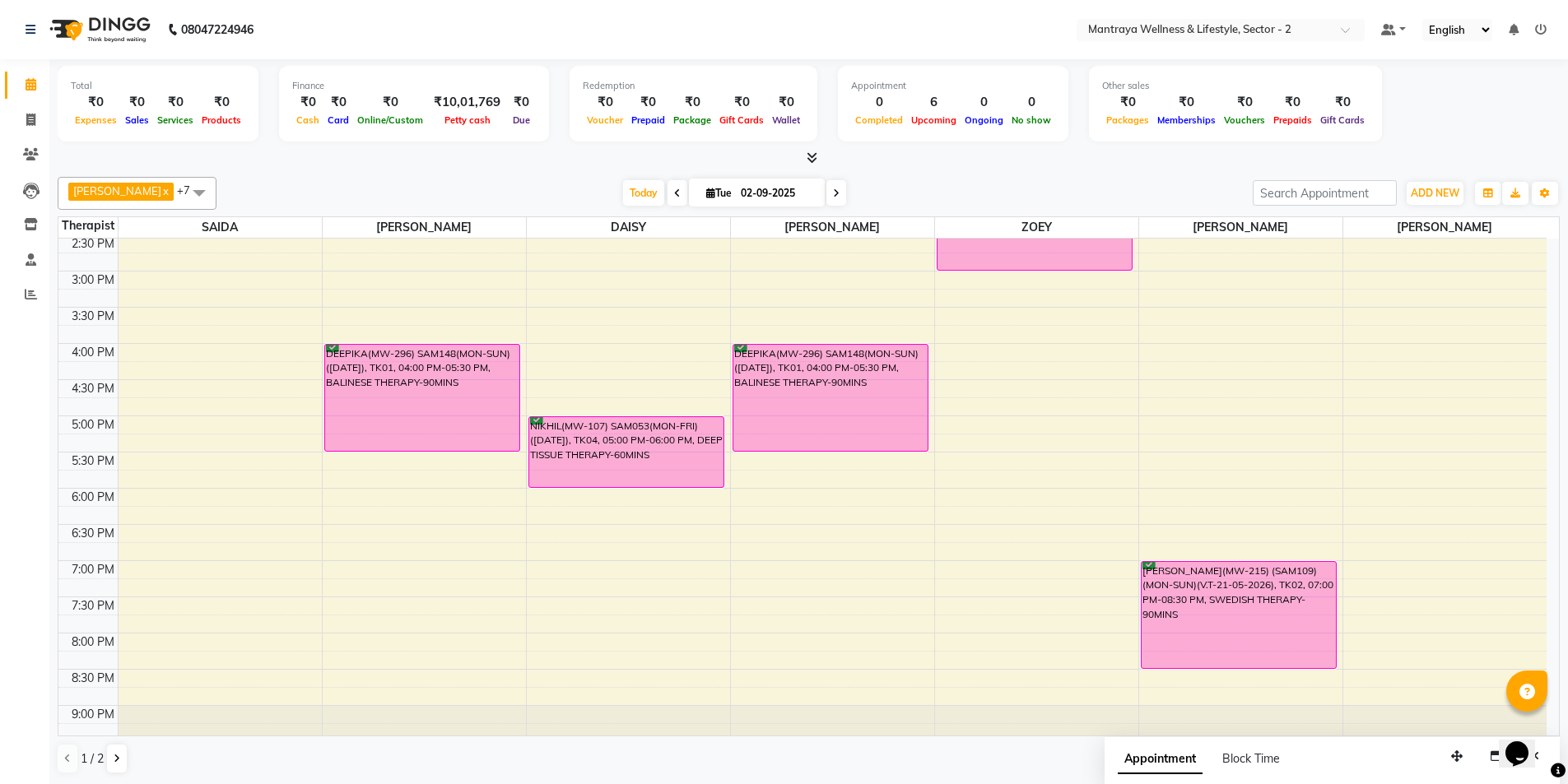
click at [944, 385] on div "10:00 AM 10:30 AM 11:00 AM 11:30 AM 12:00 PM 12:30 PM 1:00 PM 1:30 PM 2:00 PM 2…" at bounding box center [802, 344] width 1488 height 868
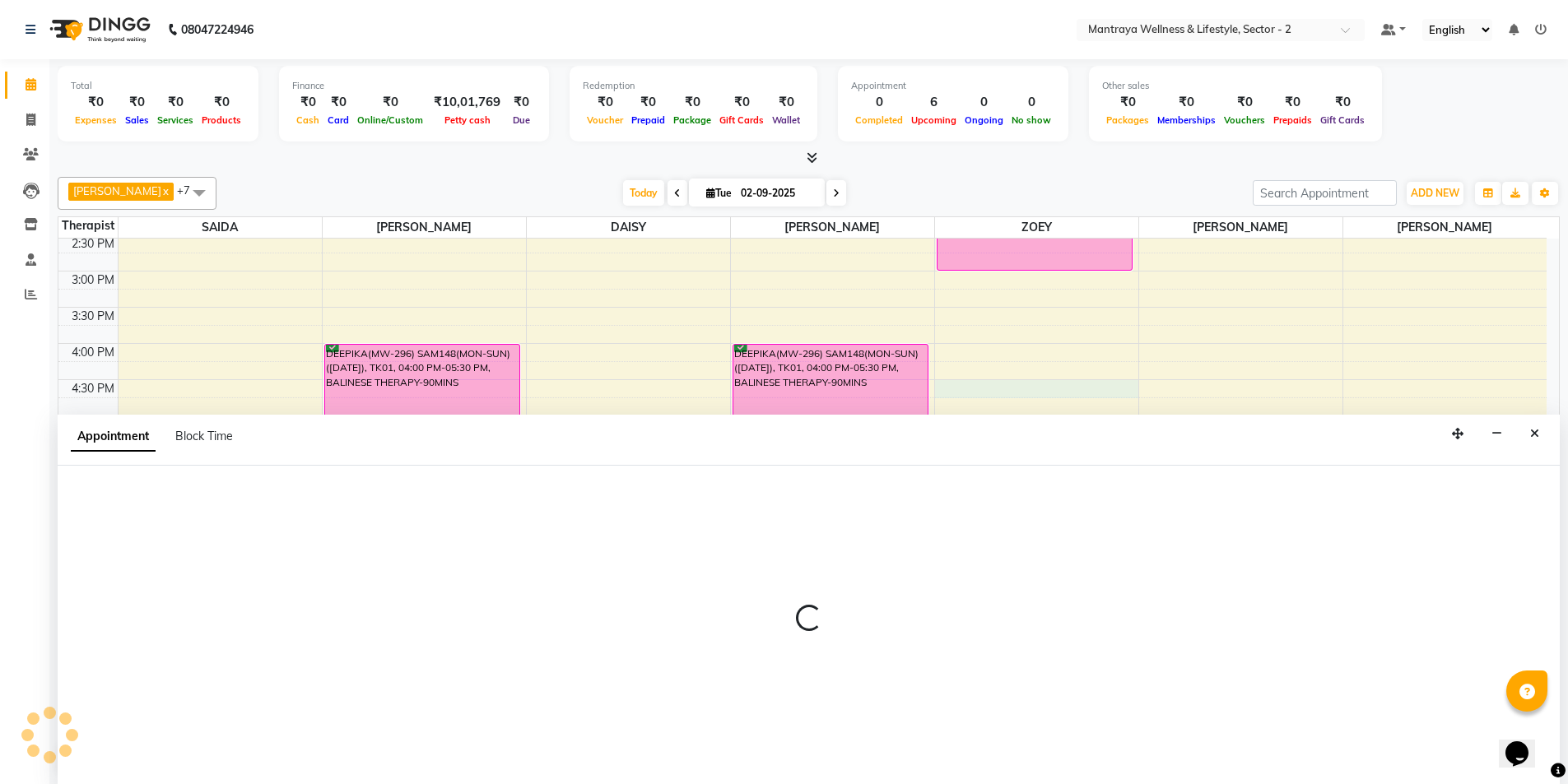
scroll to position [1, 0]
select select "80016"
select select "990"
select select "tentative"
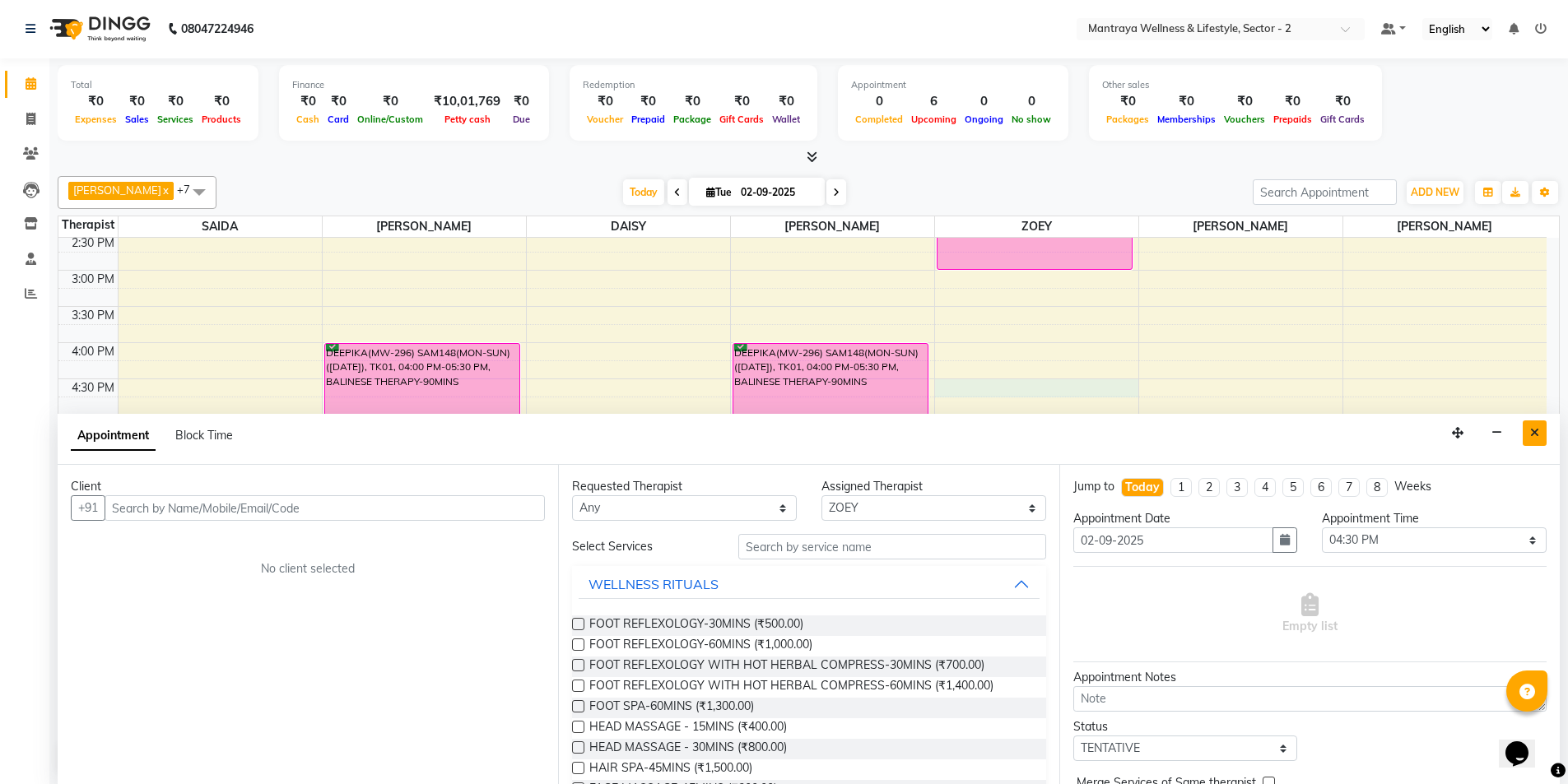
click at [1537, 429] on icon "Close" at bounding box center [1534, 433] width 9 height 12
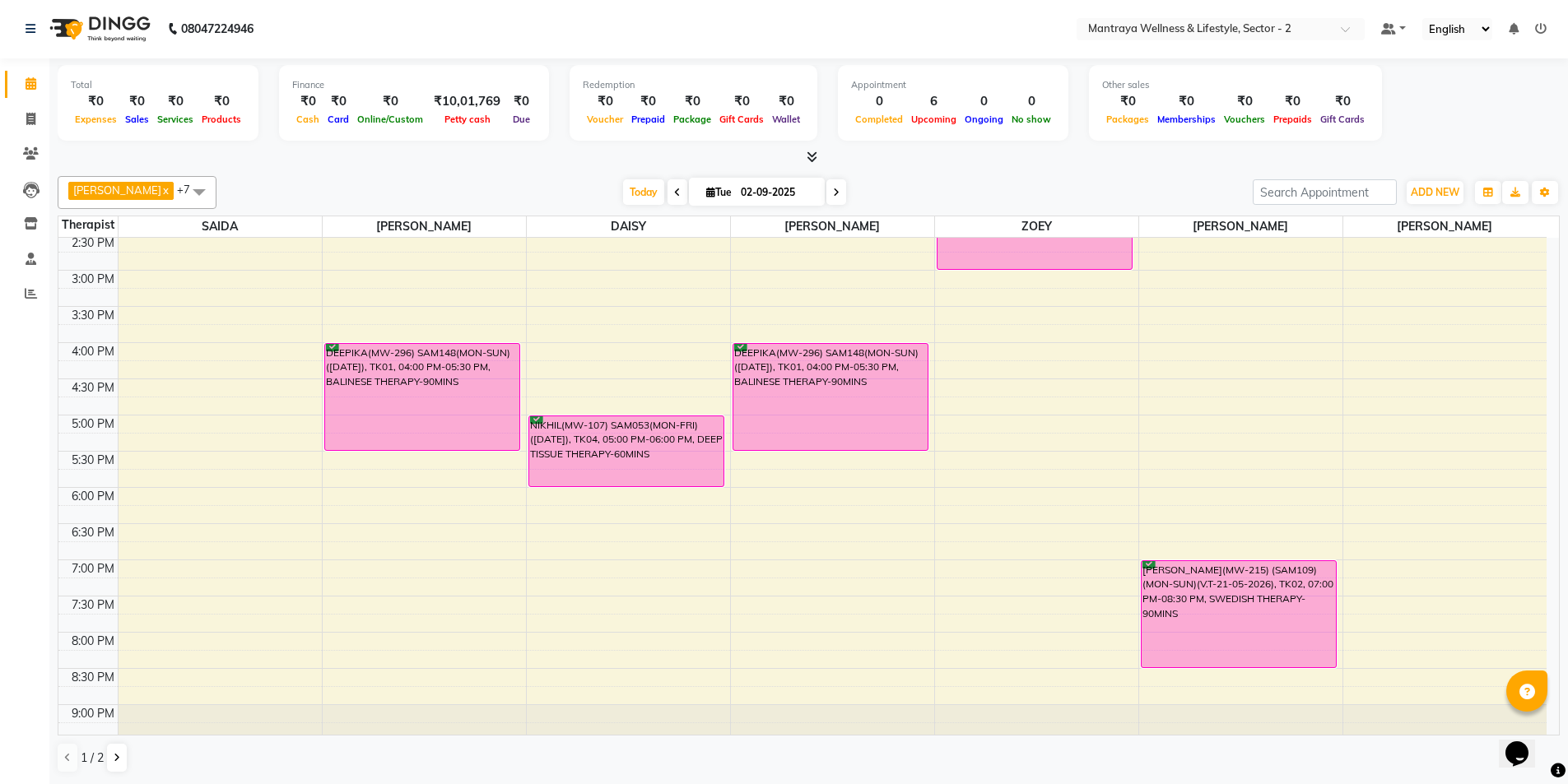
click at [833, 188] on icon at bounding box center [836, 193] width 7 height 10
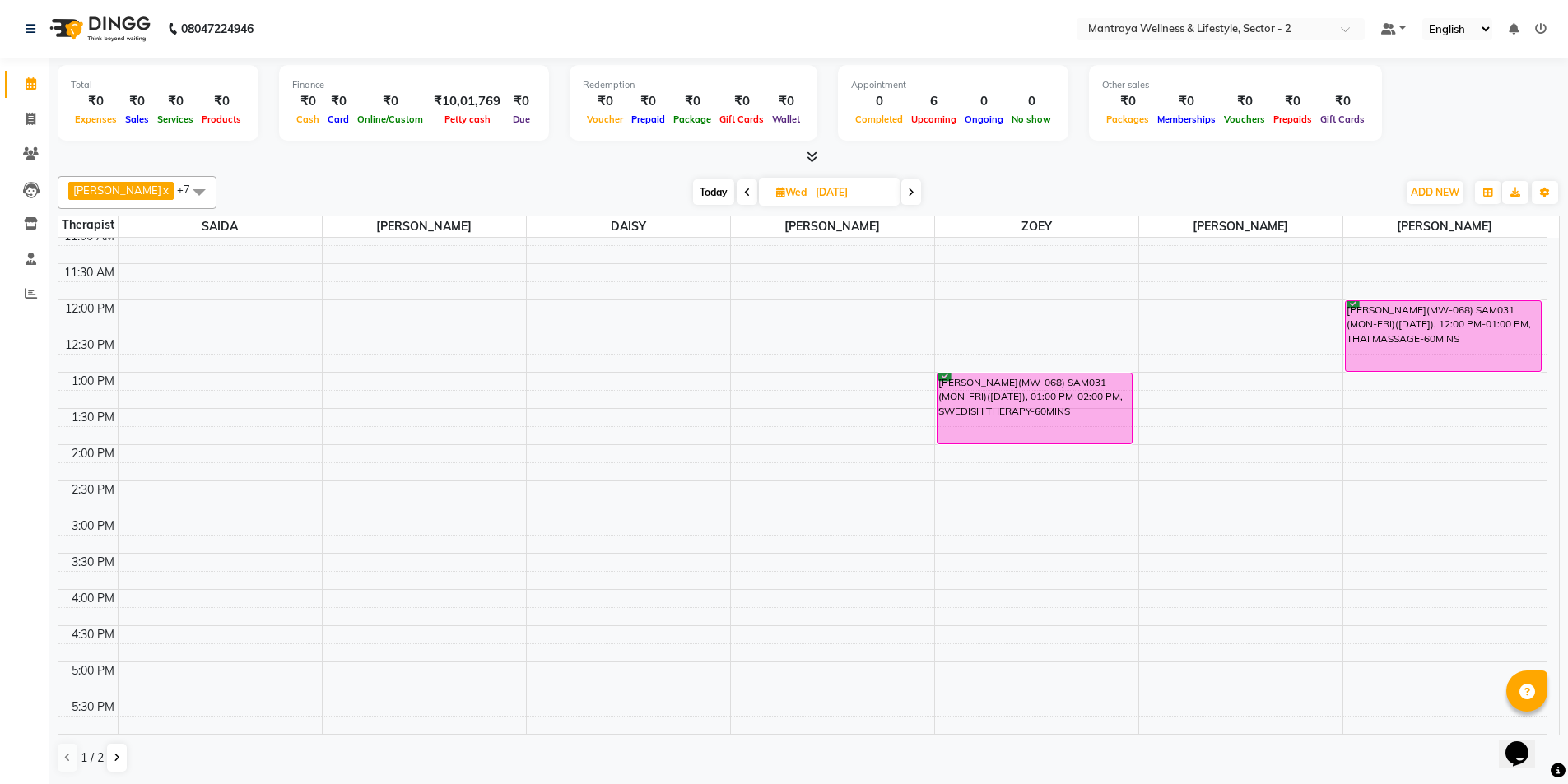
scroll to position [165, 0]
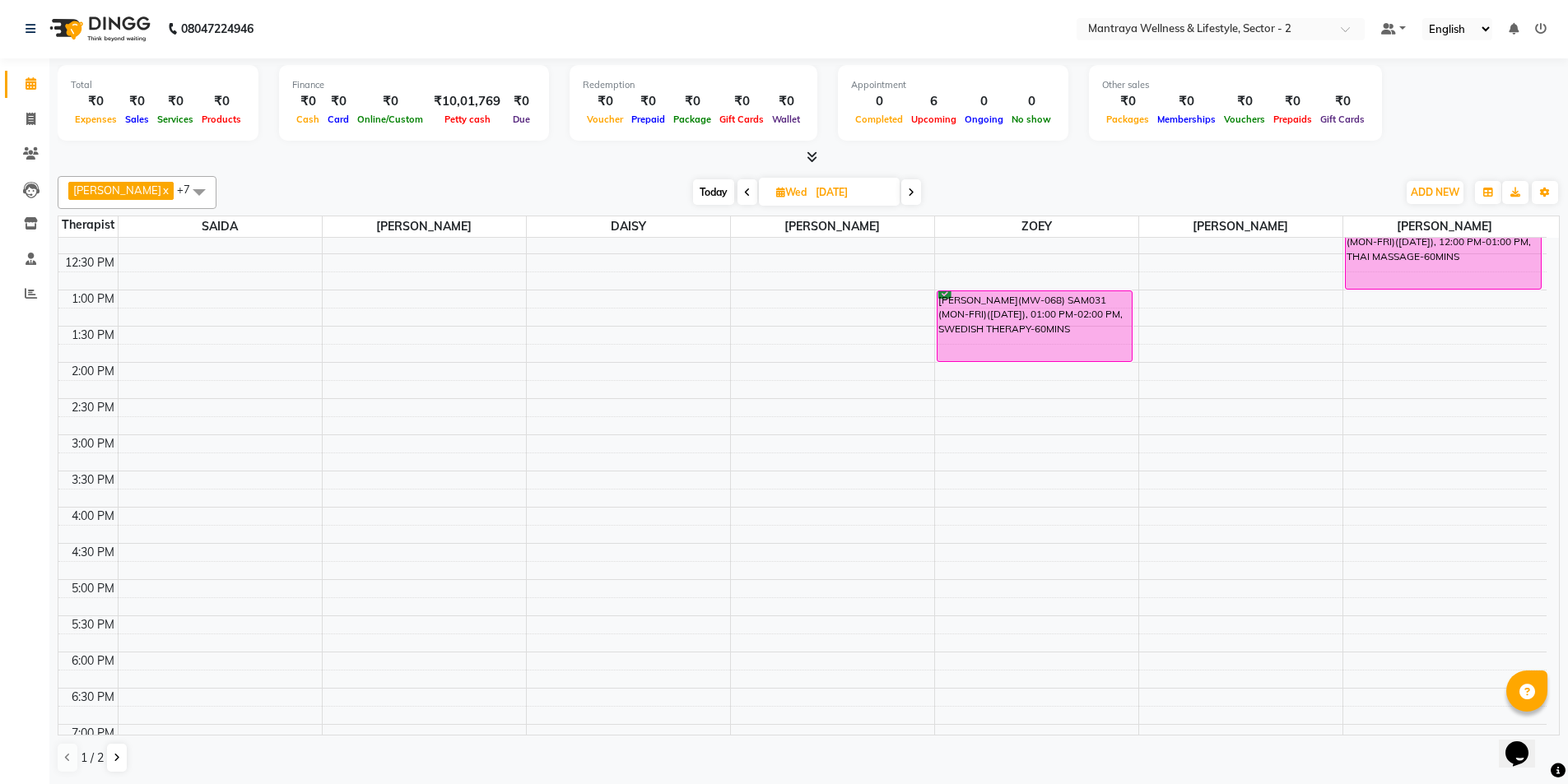
click at [744, 194] on icon at bounding box center [747, 193] width 7 height 10
type input "02-09-2025"
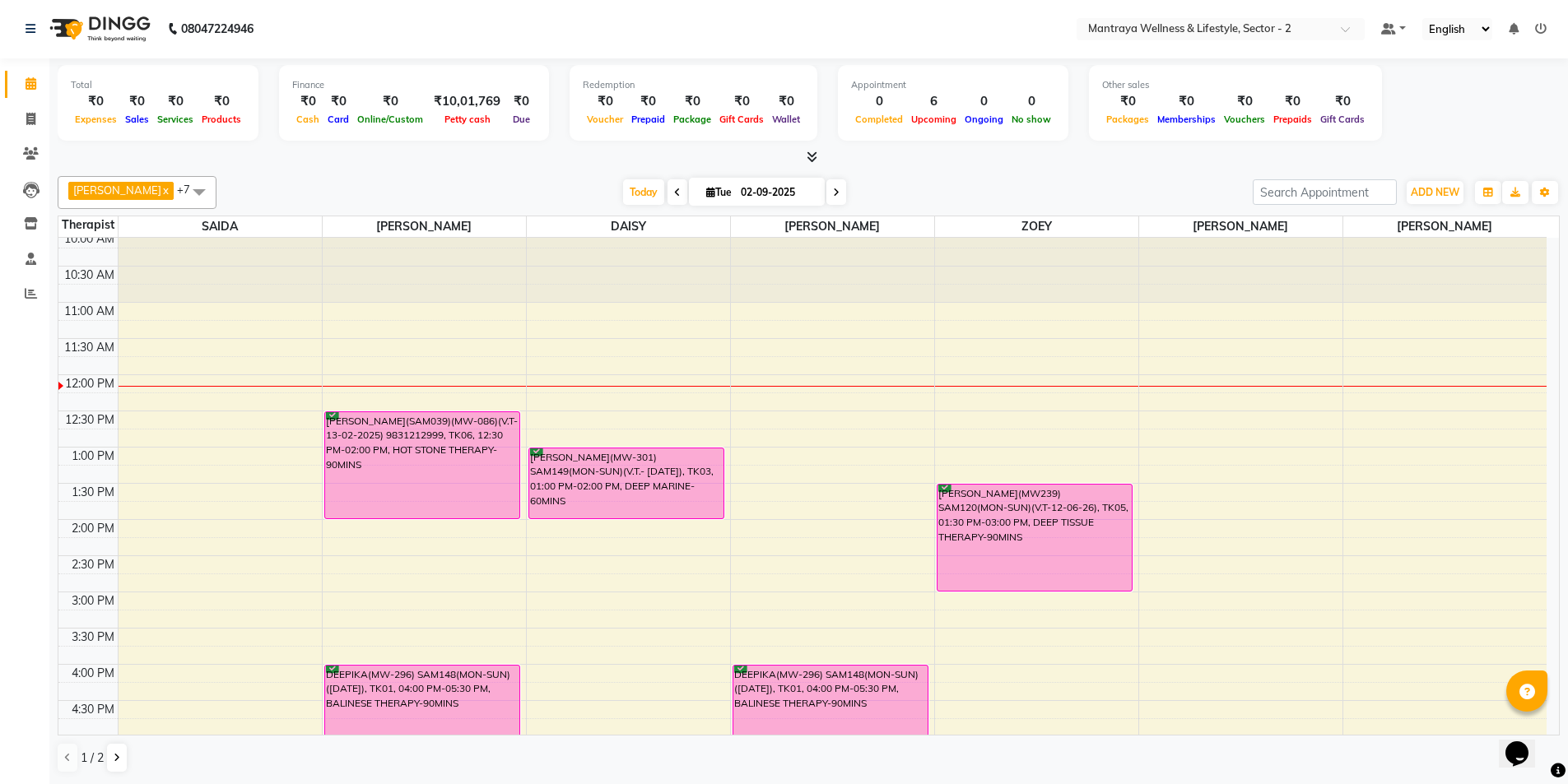
scroll to position [0, 0]
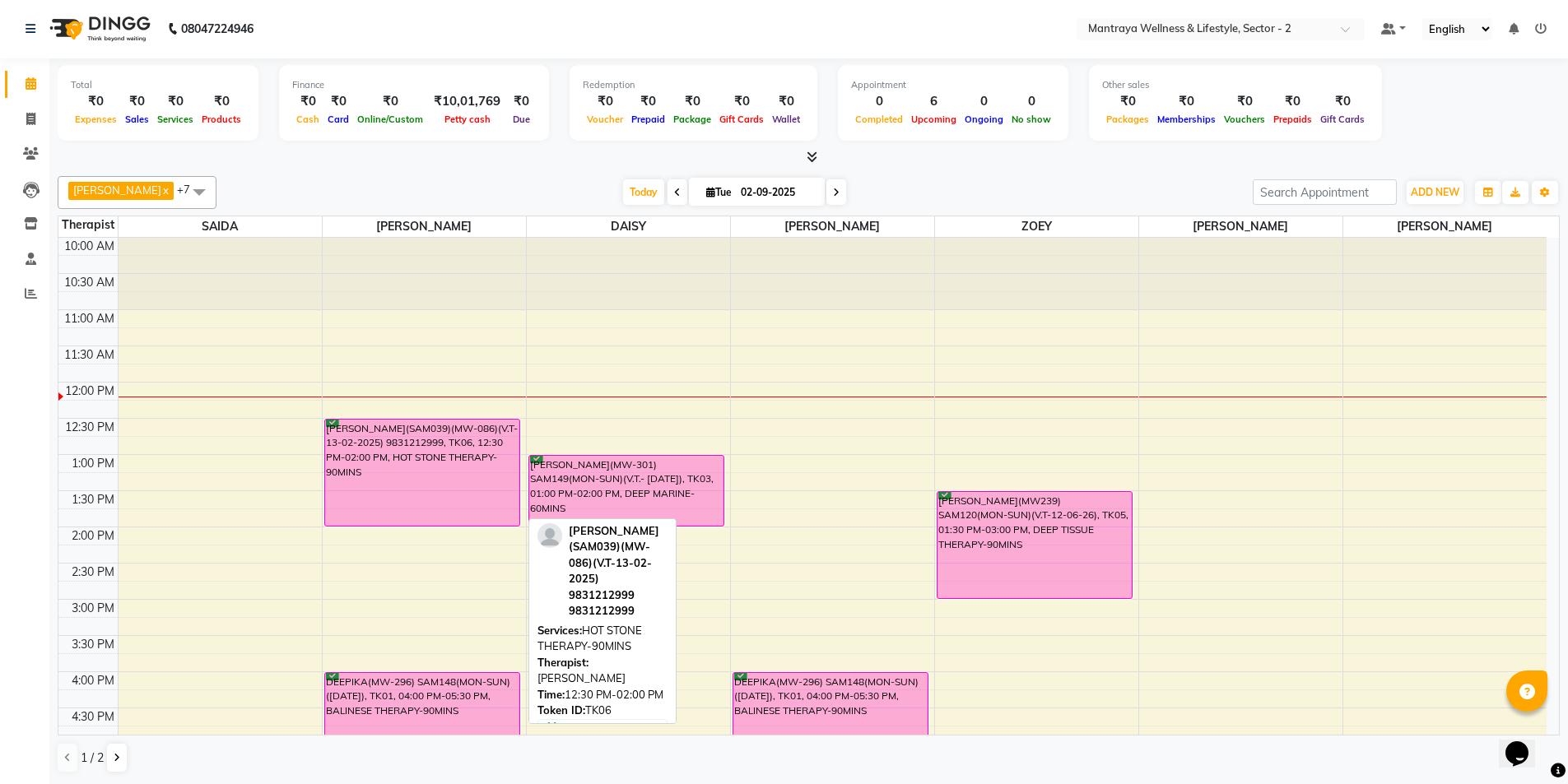
click at [460, 453] on div "[PERSON_NAME](SAM039)(MW-086)(V.T-13-02-2025) 9831212999, TK06, 12:30 PM-02:00 …" at bounding box center [422, 473] width 195 height 107
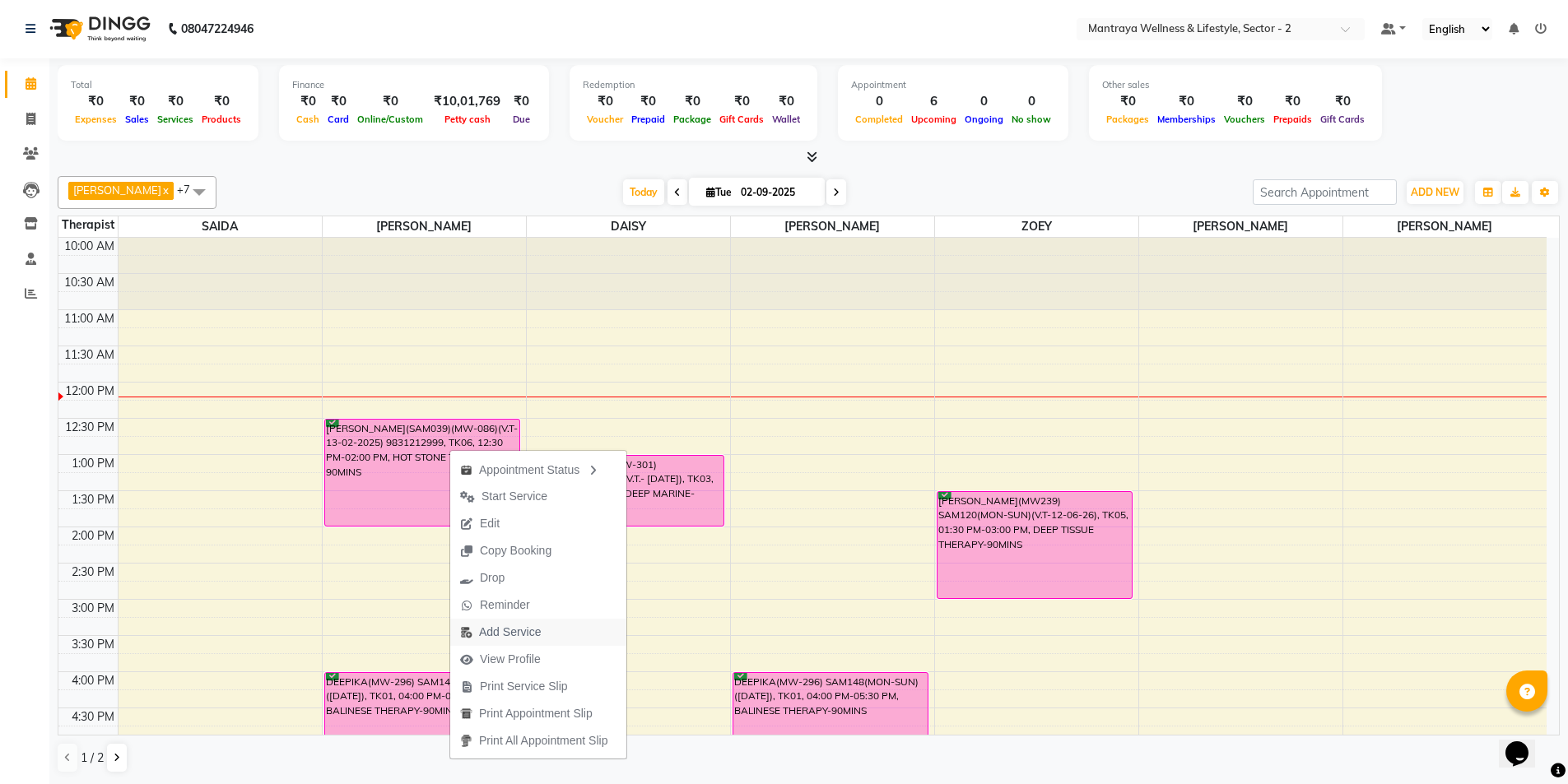
click at [520, 635] on span "Add Service" at bounding box center [510, 632] width 62 height 17
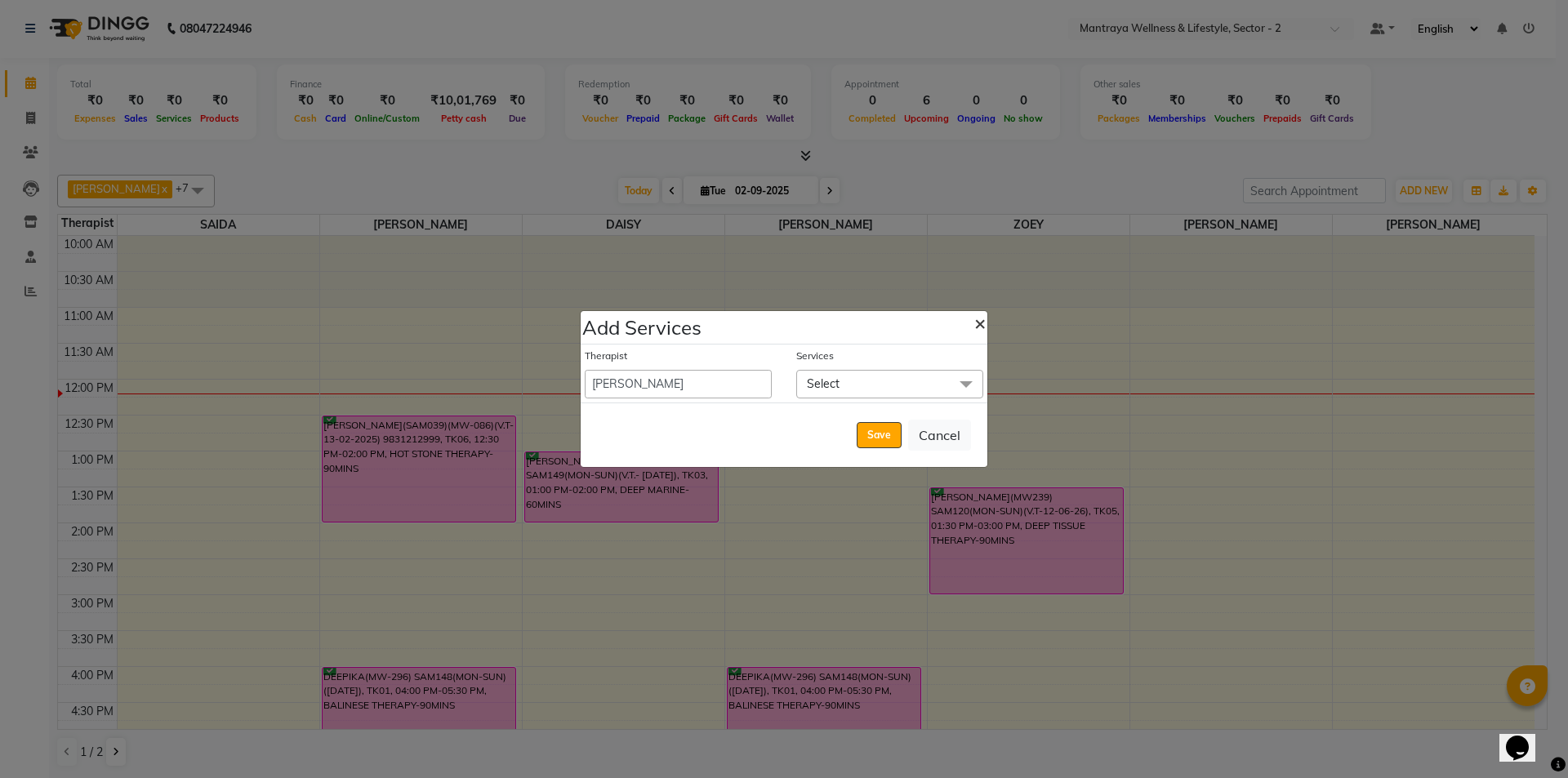
click at [983, 318] on span "×" at bounding box center [980, 322] width 12 height 24
select select "84382"
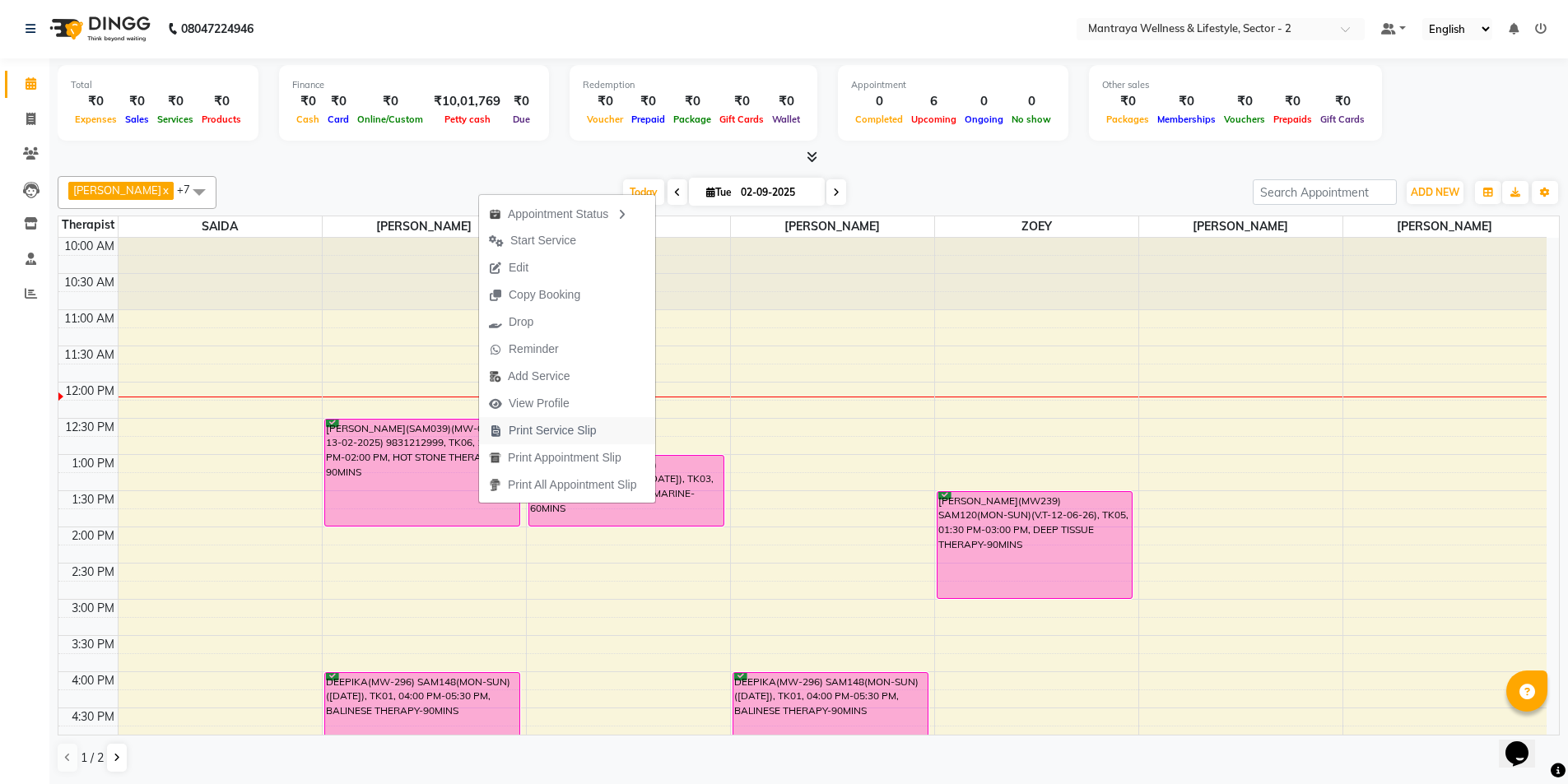
click at [561, 424] on span "Print Service Slip" at bounding box center [553, 430] width 88 height 17
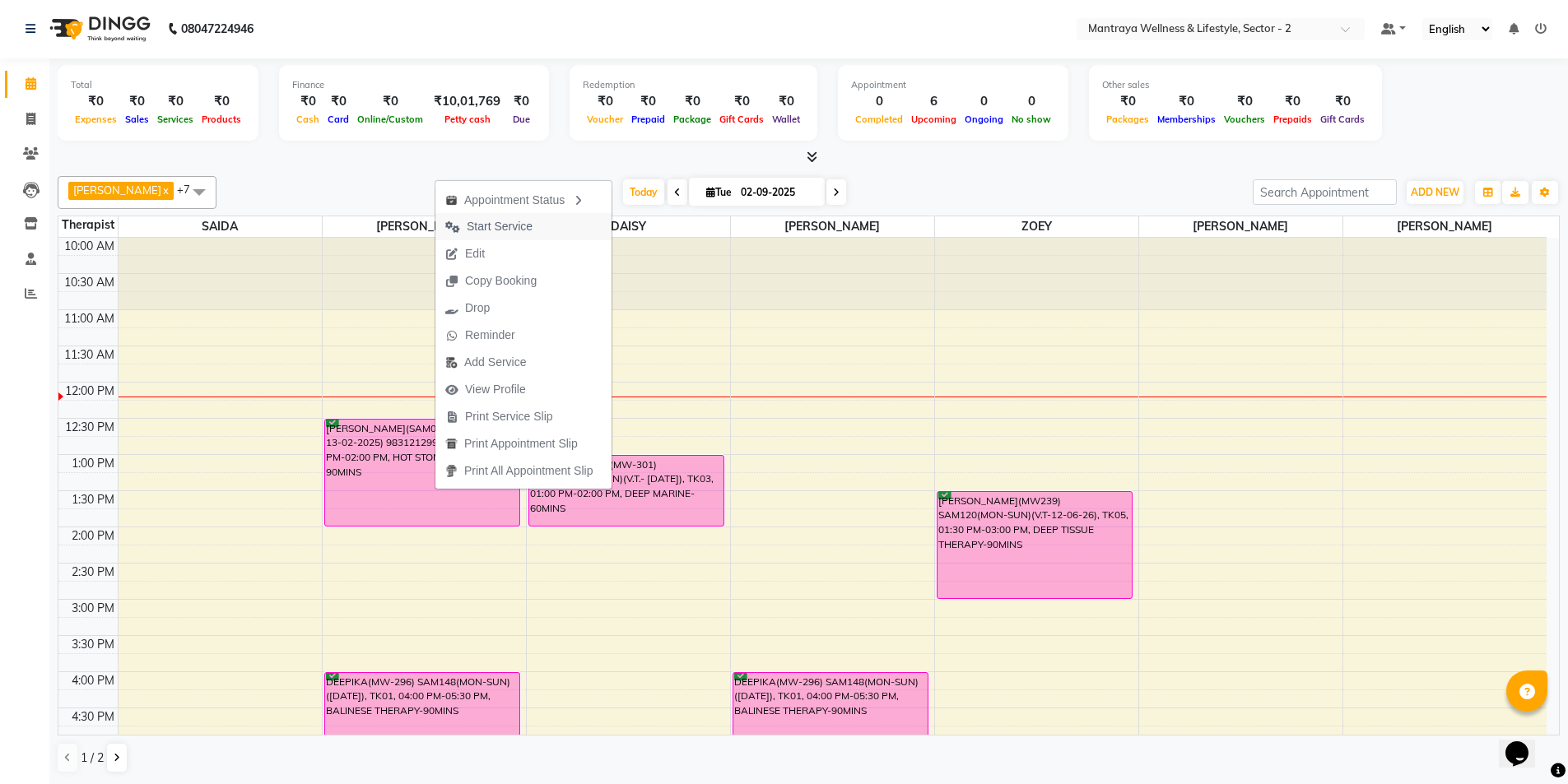
click at [498, 223] on span "Start Service" at bounding box center [499, 227] width 66 height 17
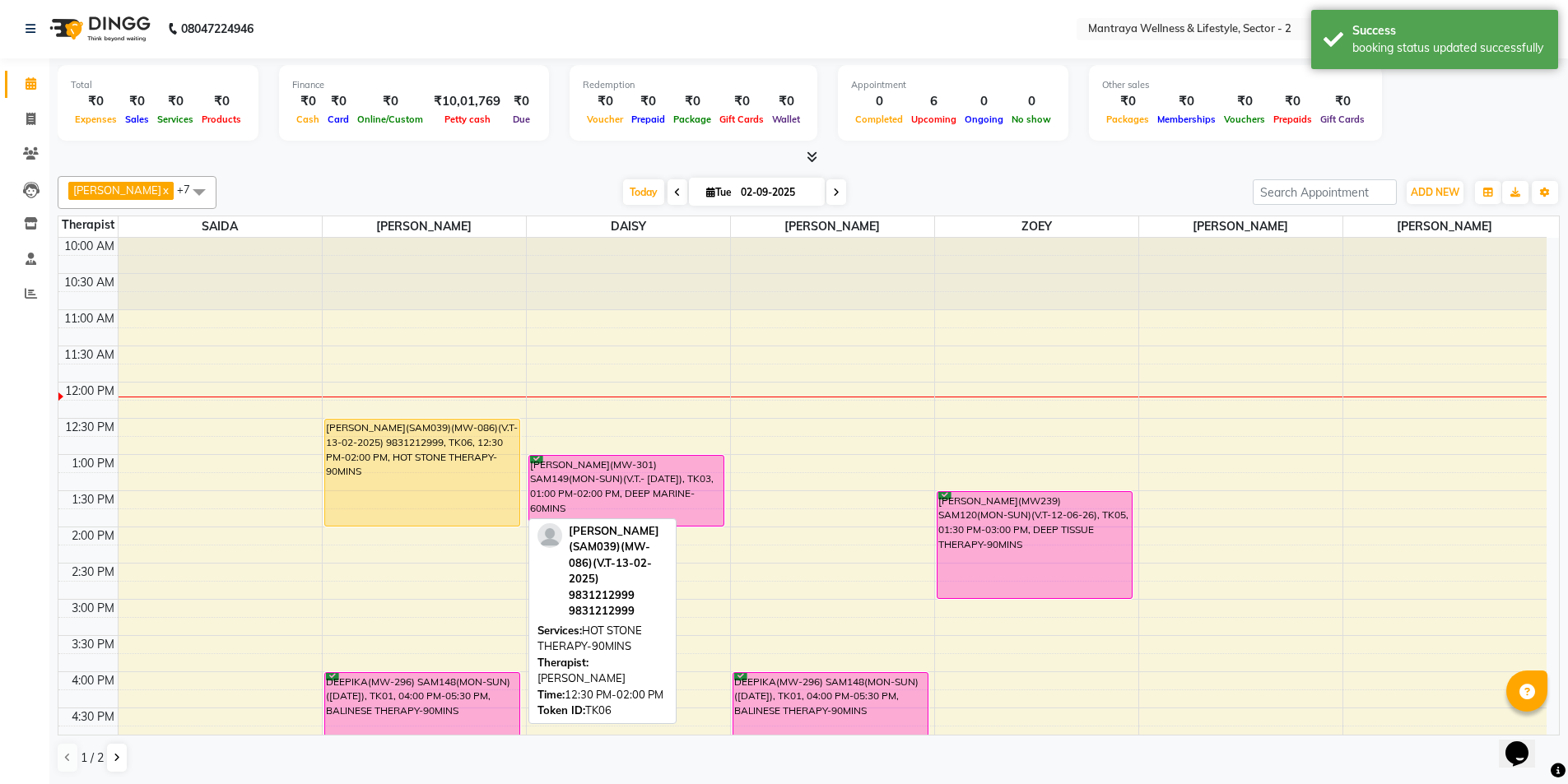
click at [426, 472] on div "[PERSON_NAME](SAM039)(MW-086)(V.T-13-02-2025) 9831212999, TK06, 12:30 PM-02:00 …" at bounding box center [422, 473] width 195 height 107
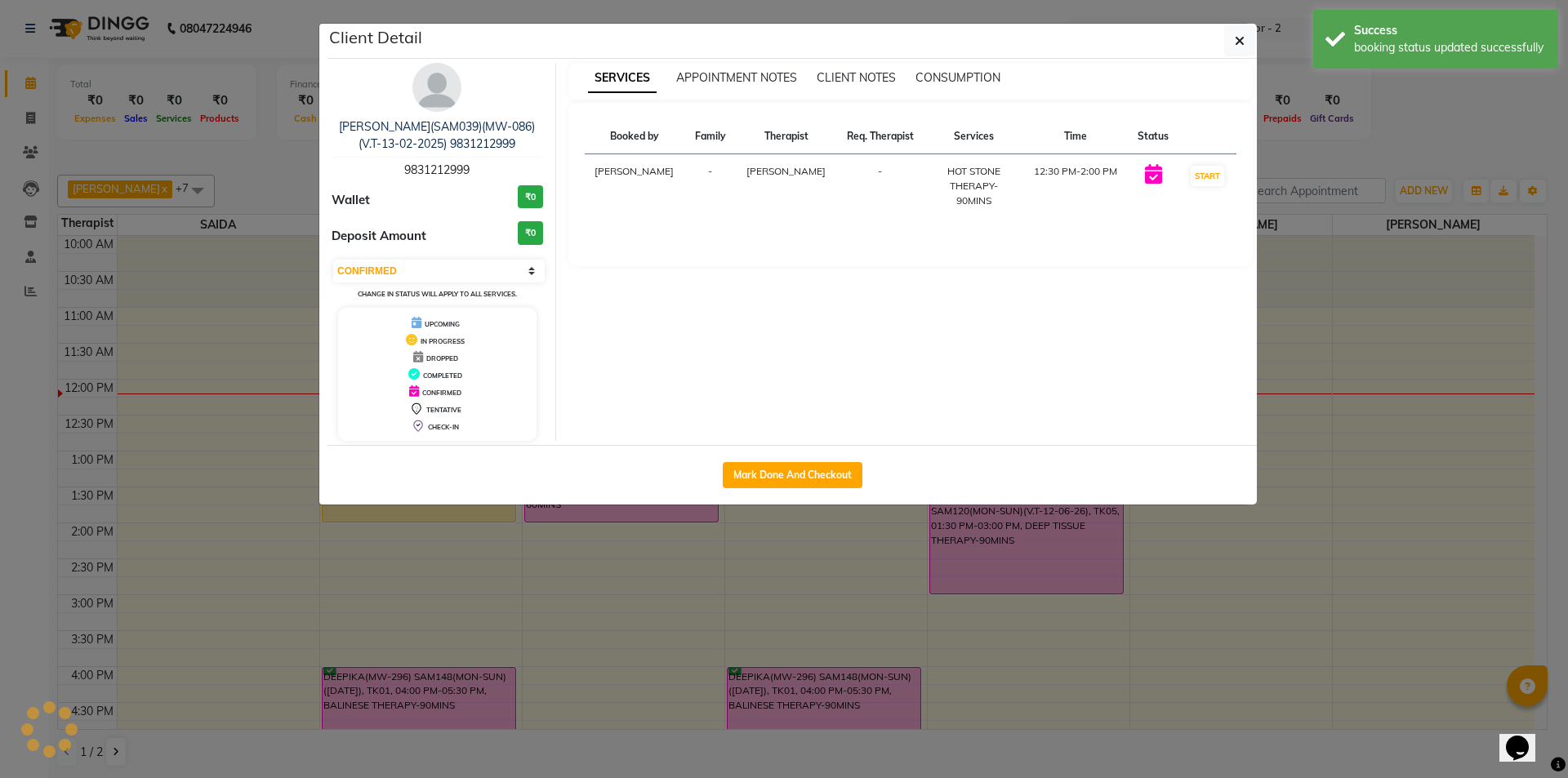
select select "1"
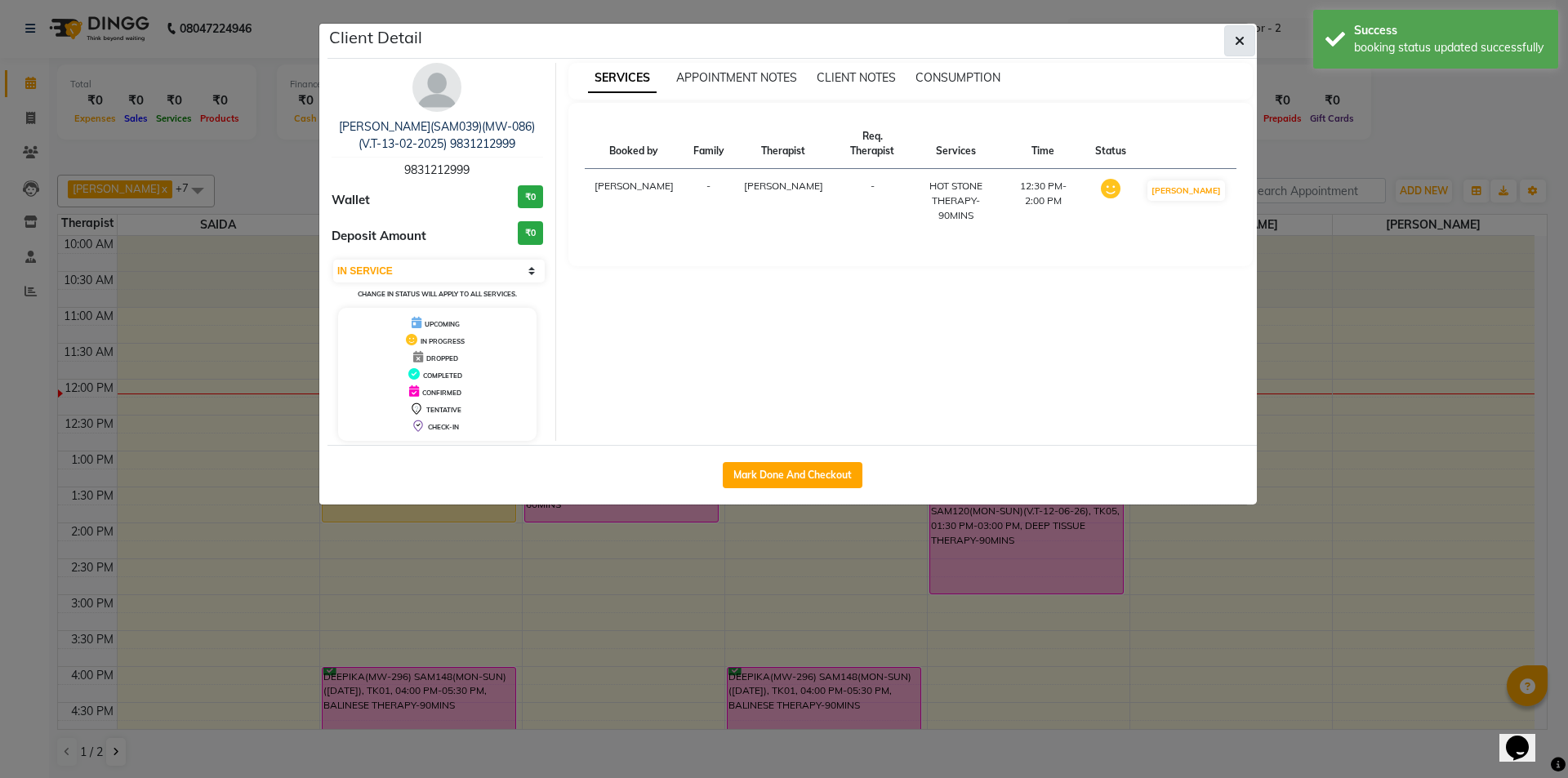
click at [1238, 32] on button "button" at bounding box center [1240, 40] width 31 height 31
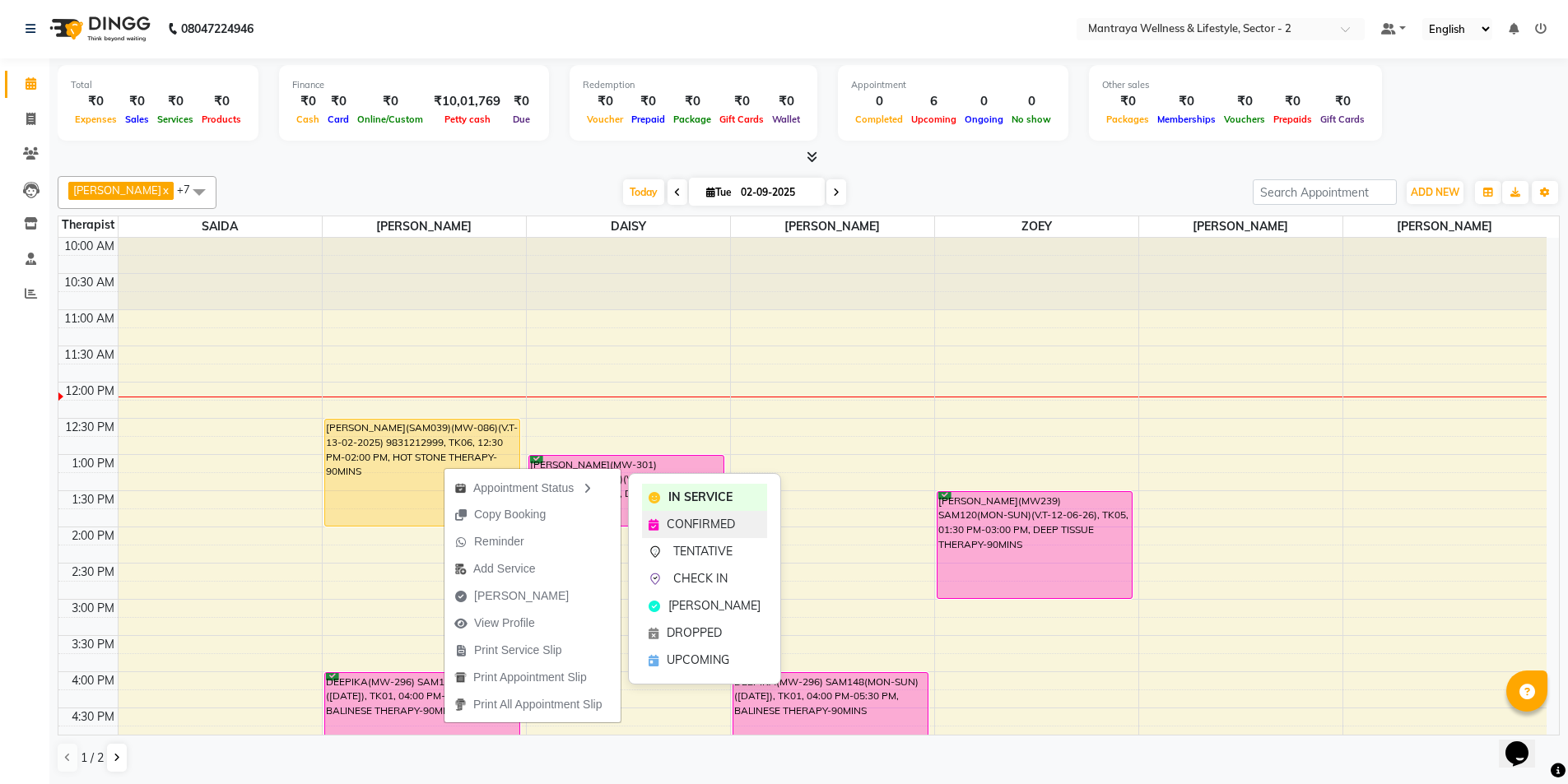
click at [685, 519] on span "CONFIRMED" at bounding box center [701, 524] width 68 height 17
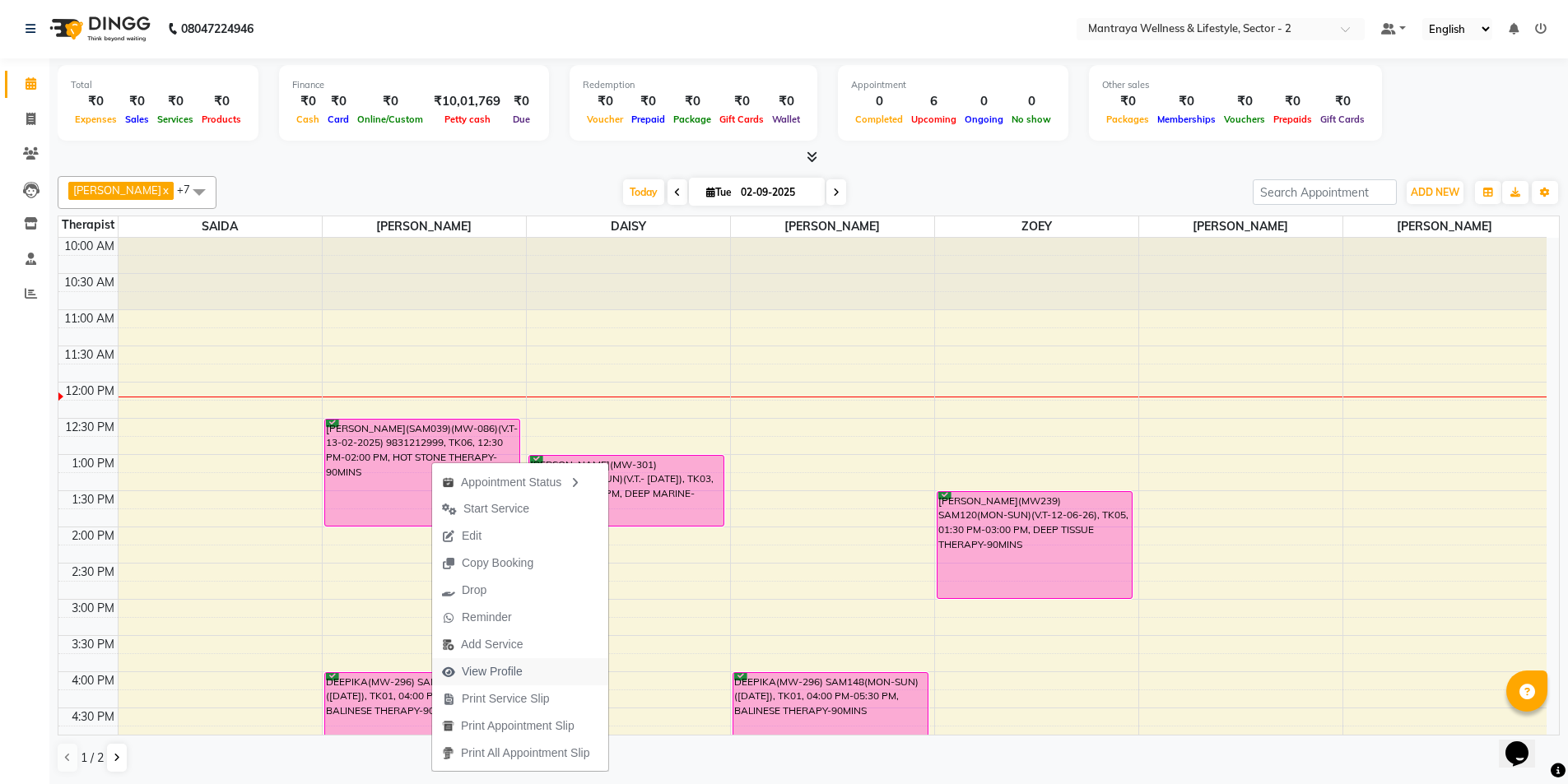
click at [548, 669] on button "View Profile" at bounding box center [521, 672] width 176 height 27
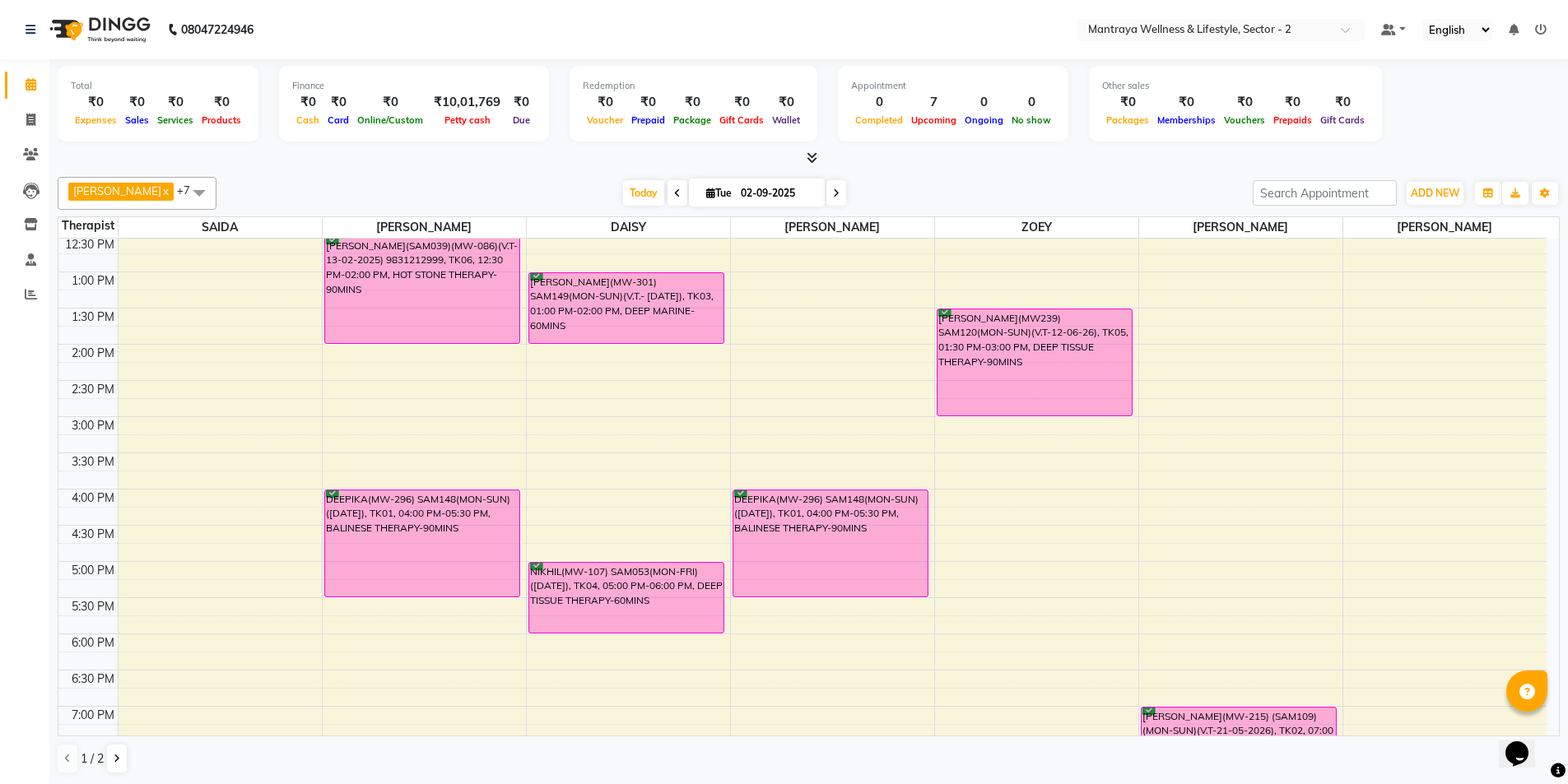
scroll to position [124, 0]
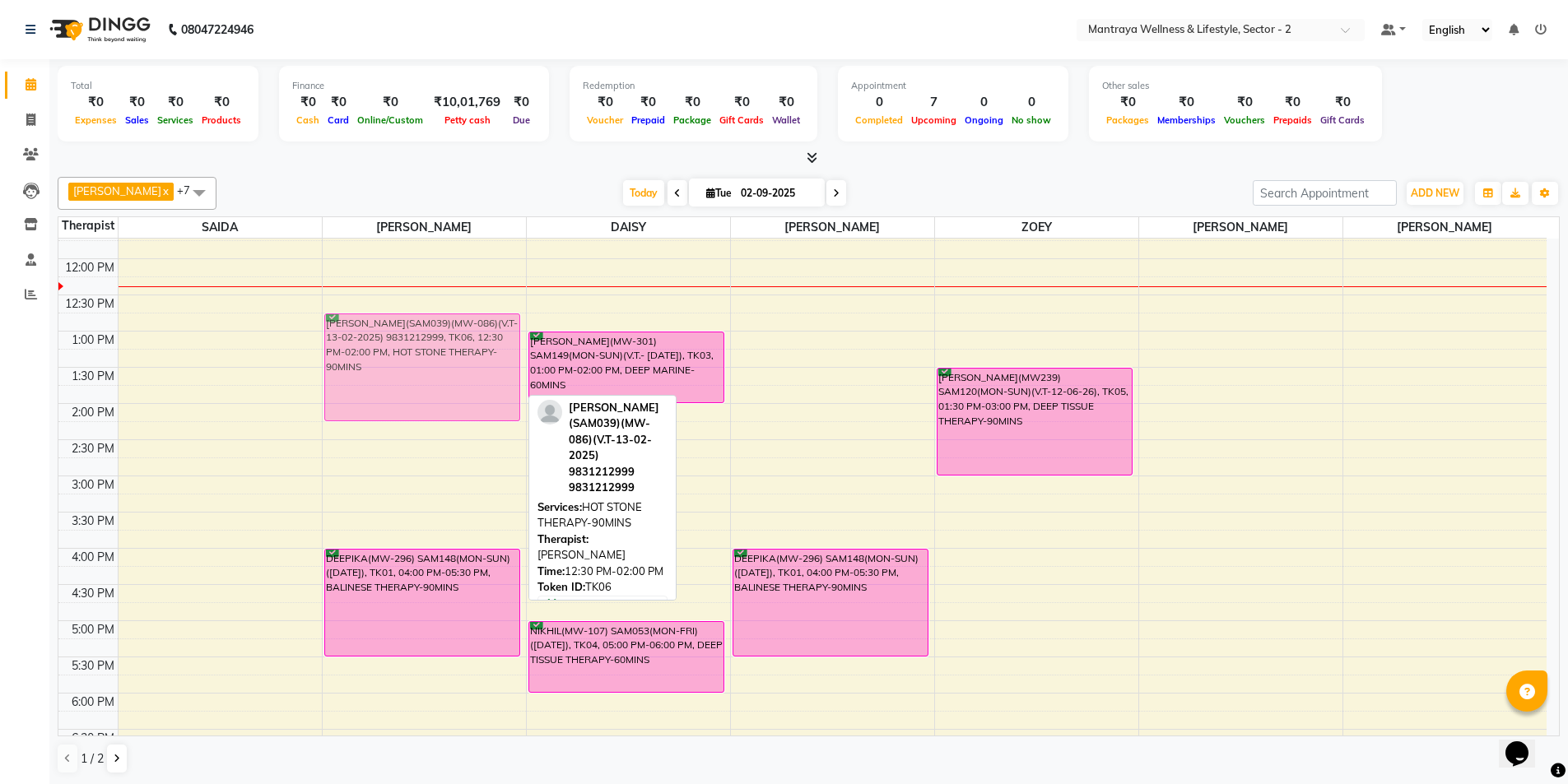
drag, startPoint x: 380, startPoint y: 357, endPoint x: 375, endPoint y: 373, distance: 16.8
click at [375, 373] on div "[PERSON_NAME](SAM039)(MW-086)(V.T-13-02-2025) 9831212999, TK06, 12:30 PM-02:00 …" at bounding box center [425, 549] width 204 height 868
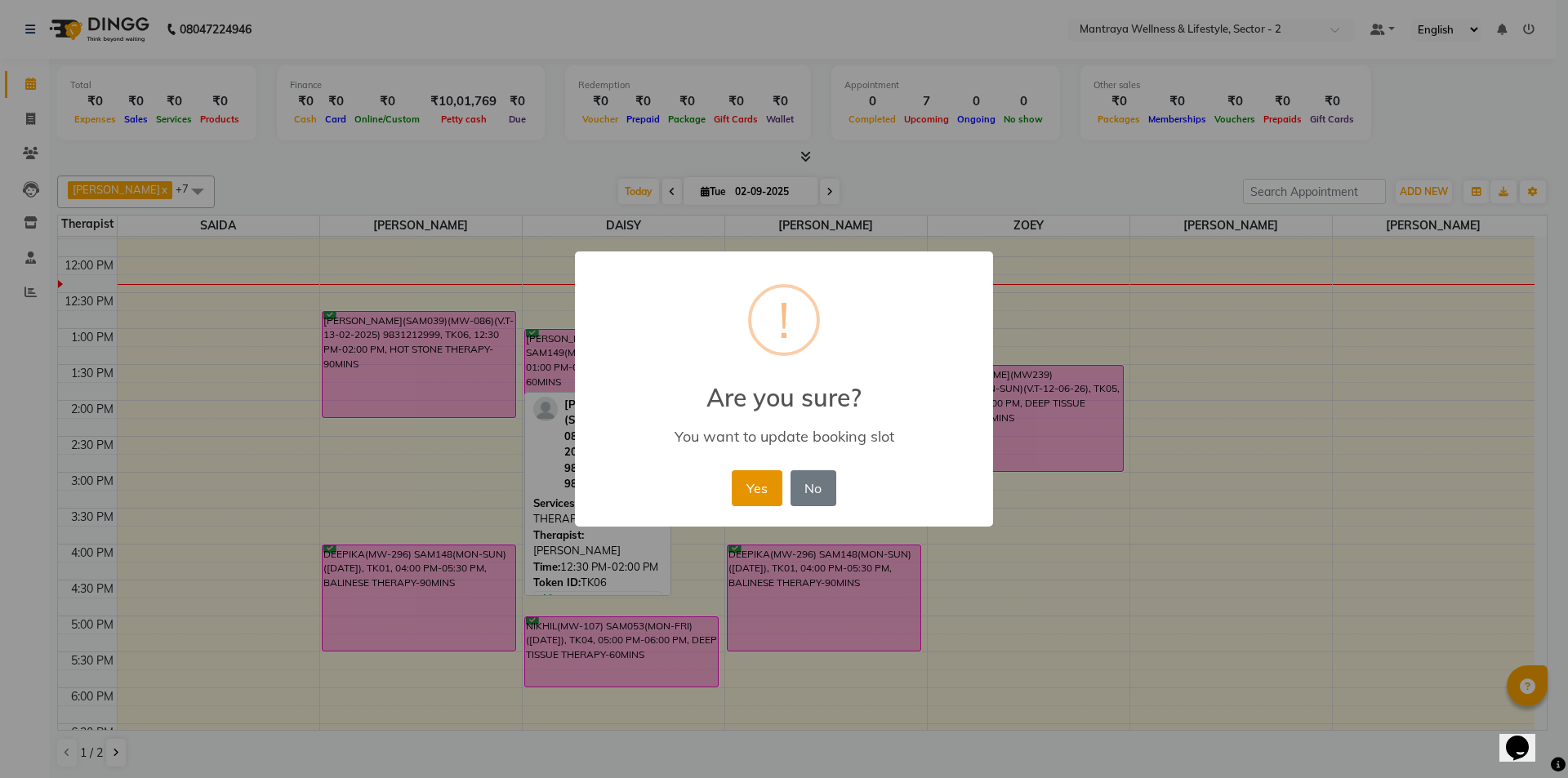
click at [748, 495] on button "Yes" at bounding box center [757, 488] width 50 height 36
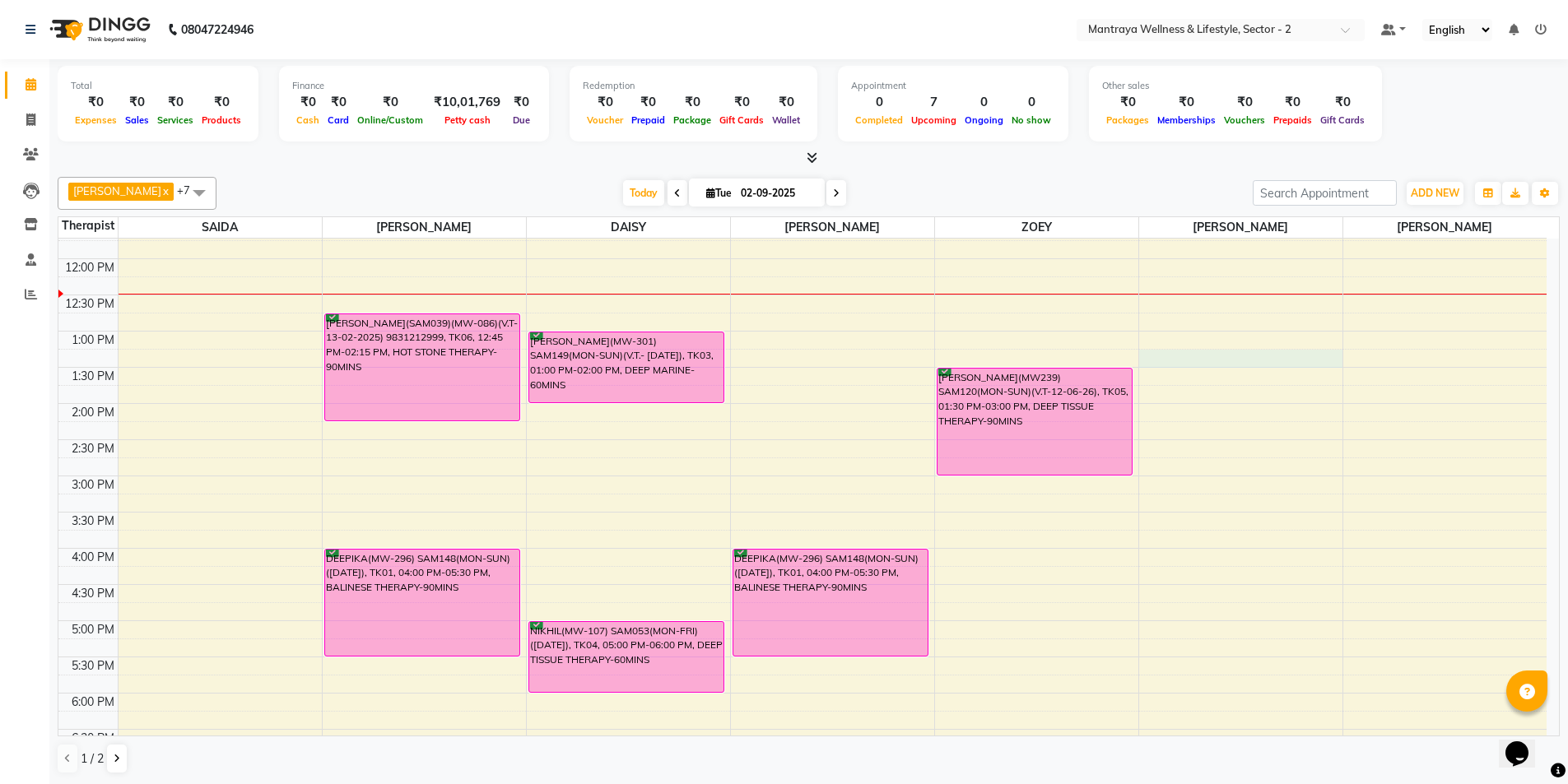
click at [1154, 361] on div "10:00 AM 10:30 AM 11:00 AM 11:30 AM 12:00 PM 12:30 PM 1:00 PM 1:30 PM 2:00 PM 2…" at bounding box center [802, 549] width 1488 height 868
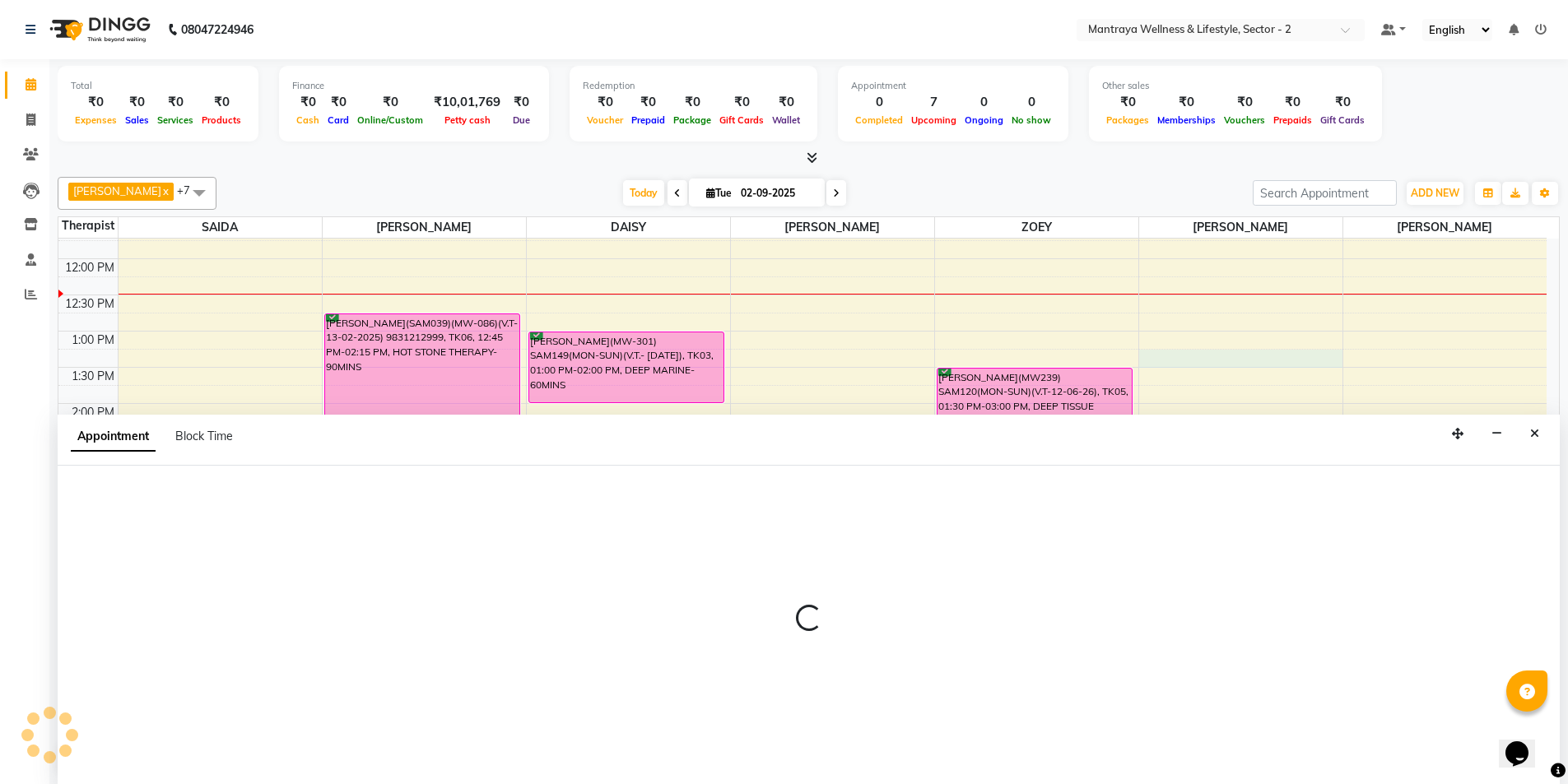
scroll to position [1, 0]
select select "84382"
select select "795"
select select "tentative"
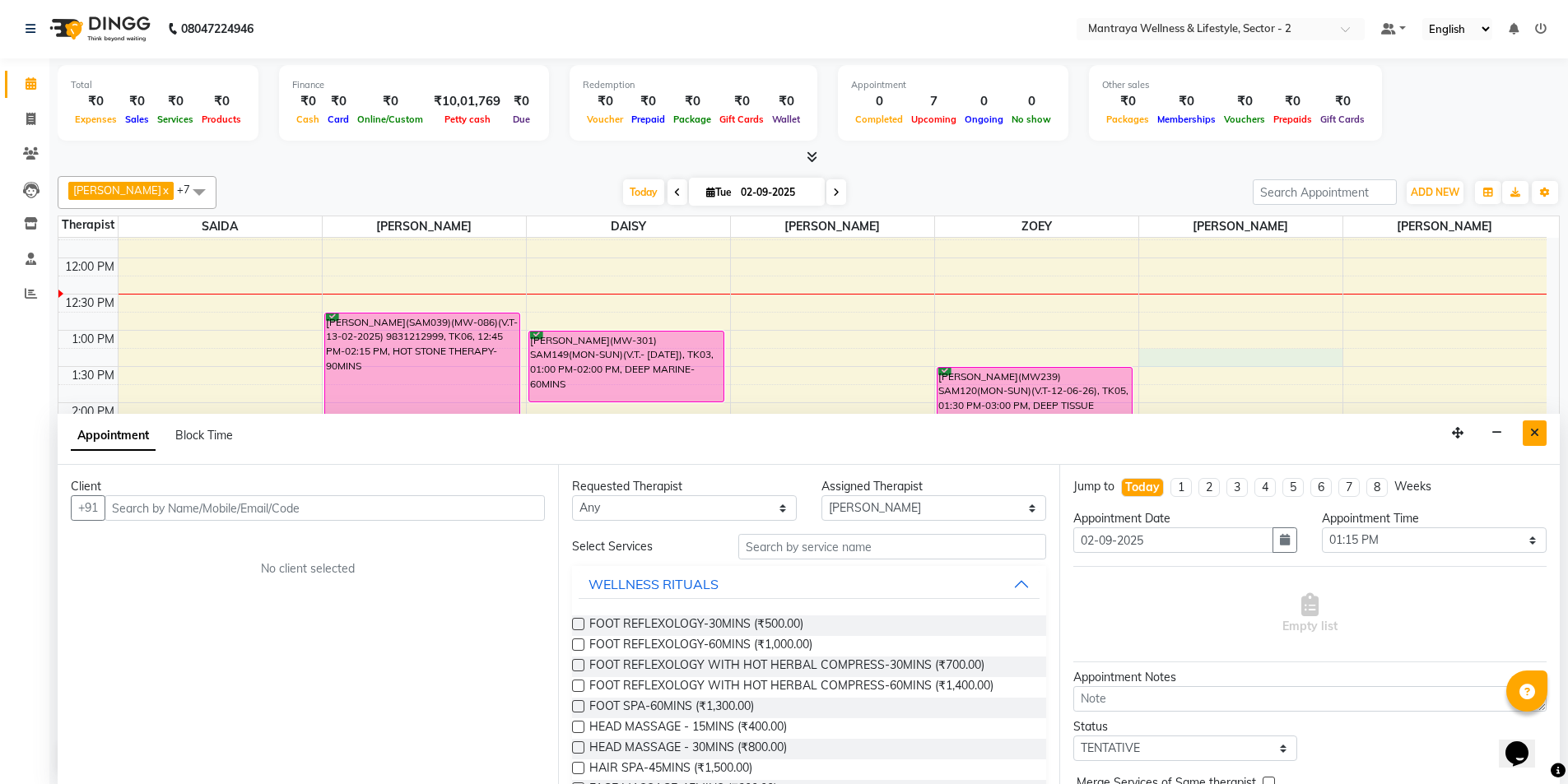
click at [1533, 438] on button "Close" at bounding box center [1535, 433] width 24 height 25
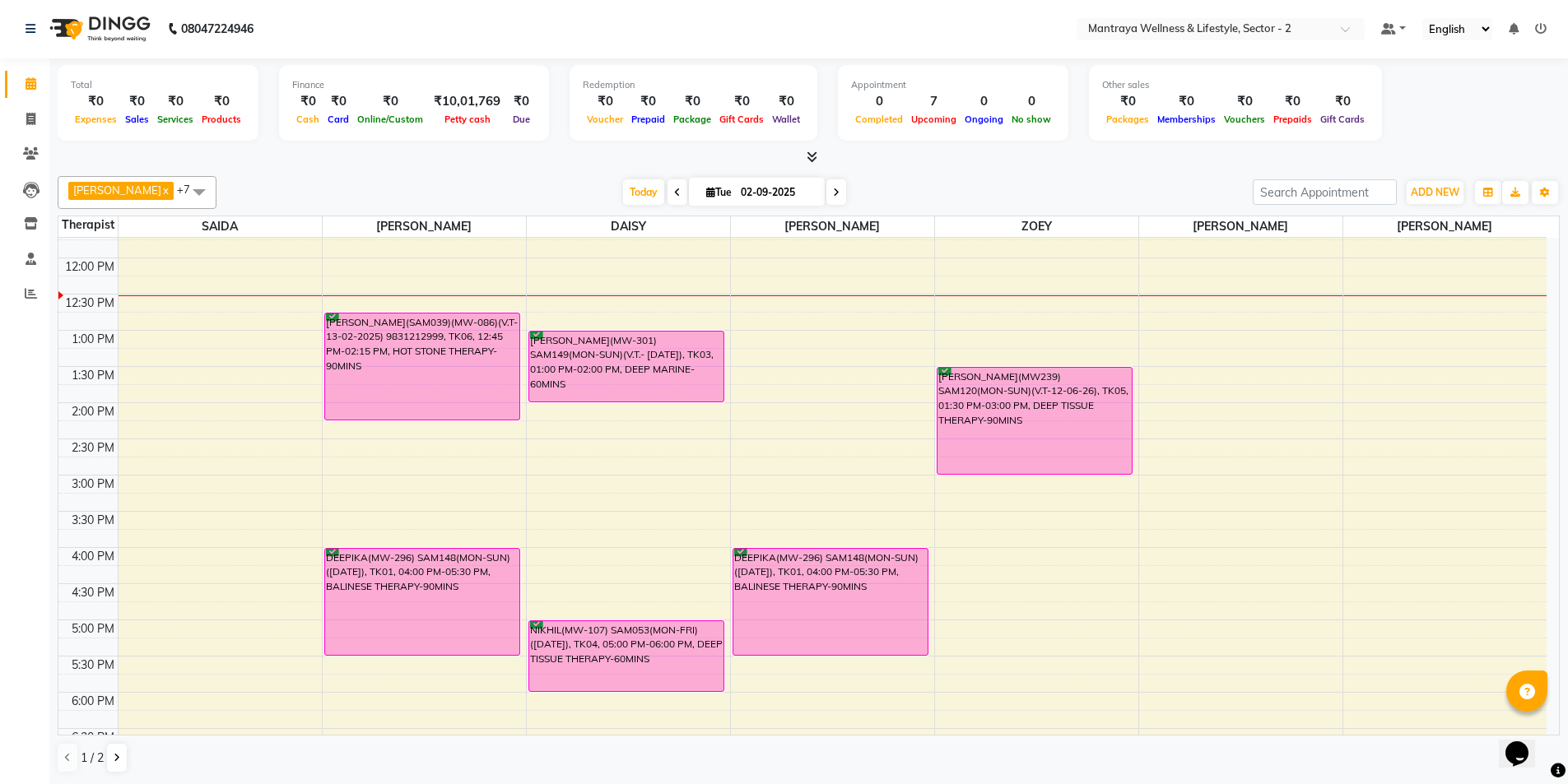
click at [1153, 351] on div "10:00 AM 10:30 AM 11:00 AM 11:30 AM 12:00 PM 12:30 PM 1:00 PM 1:30 PM 2:00 PM 2…" at bounding box center [802, 548] width 1488 height 868
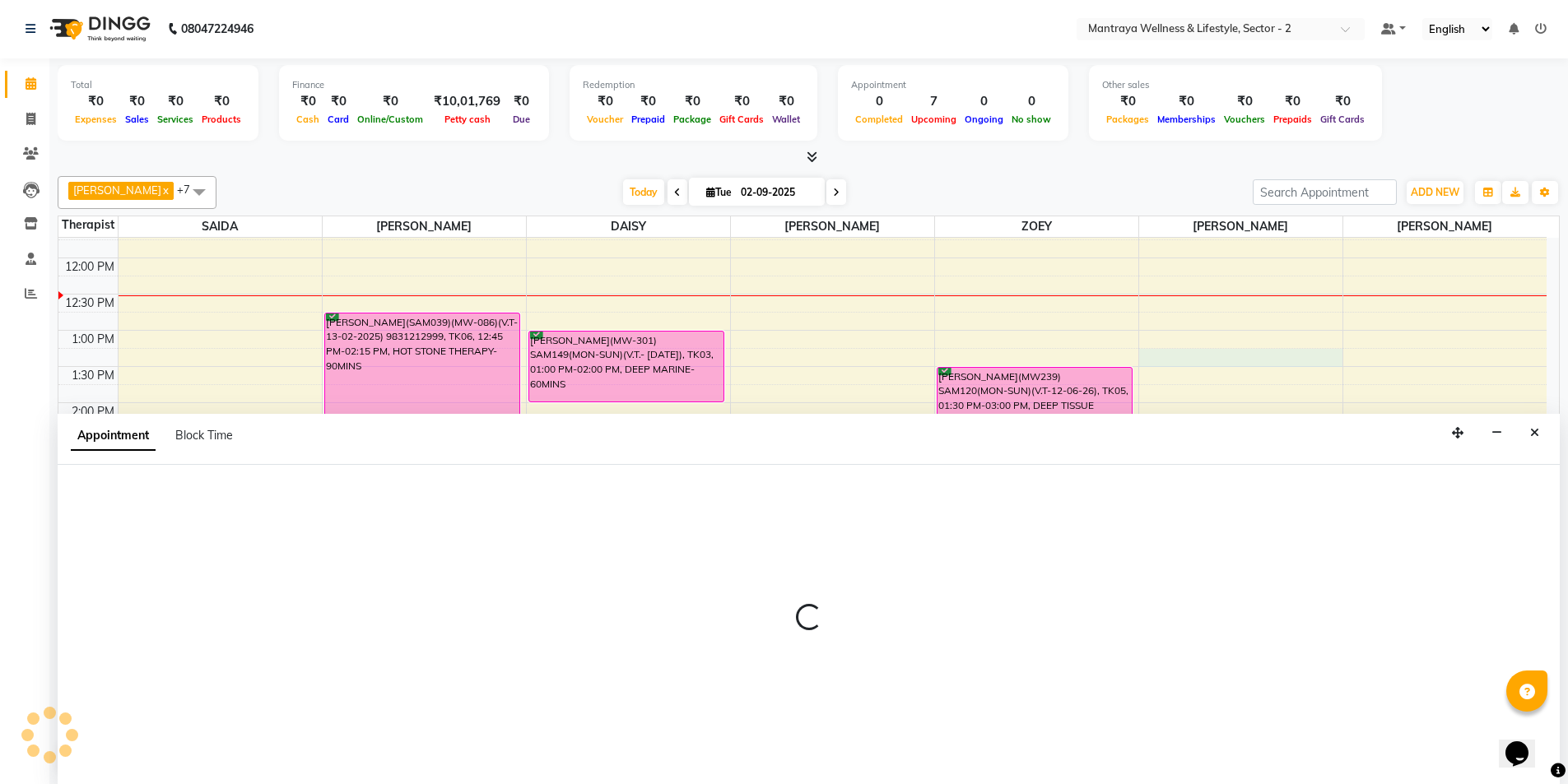
select select "84382"
select select "795"
select select "tentative"
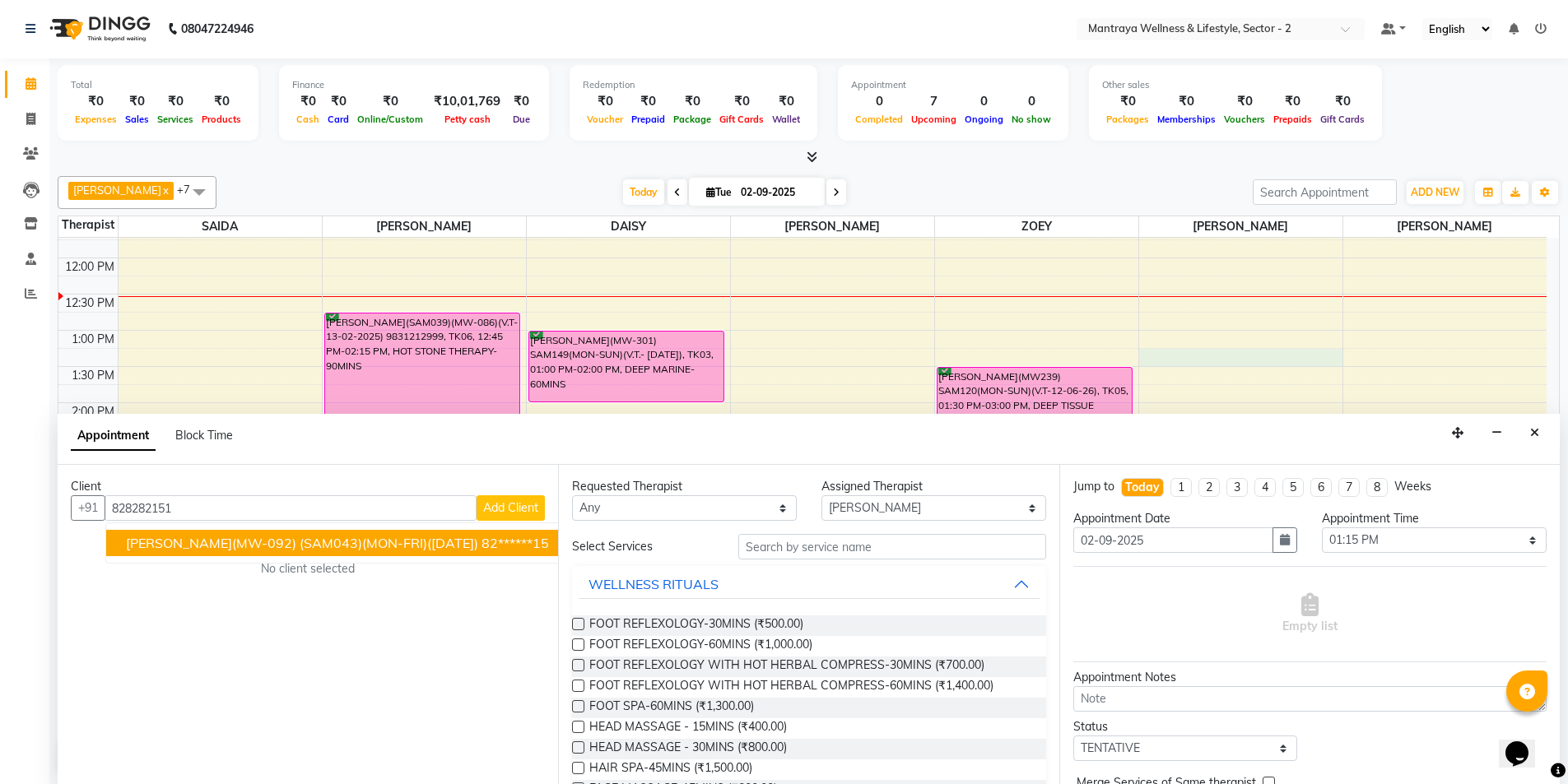
click at [432, 539] on span "[PERSON_NAME](MW-092) (SAM043)(MON-FRI)([DATE])" at bounding box center [302, 543] width 352 height 16
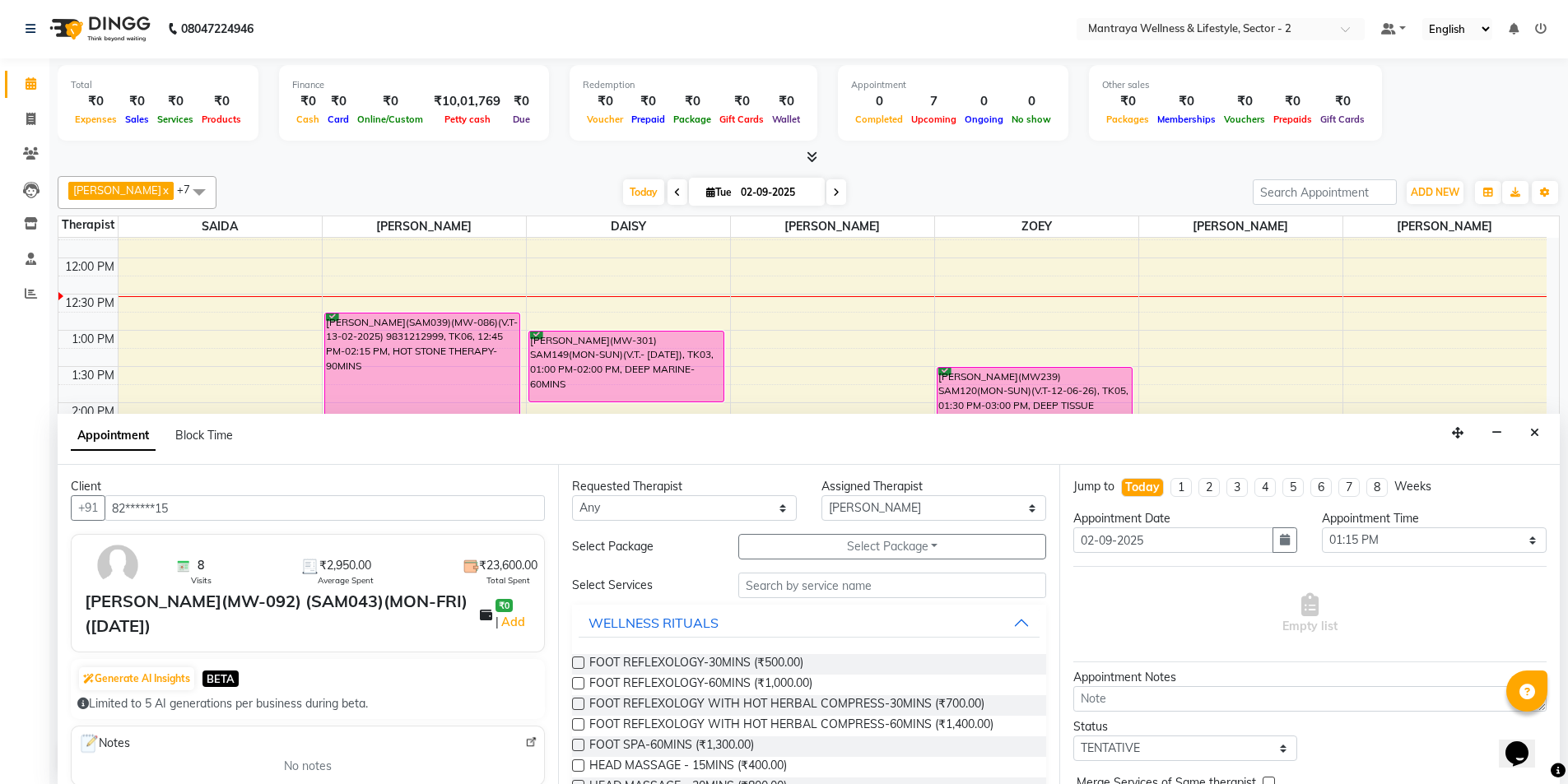
type input "82******15"
click at [887, 585] on input "text" at bounding box center [891, 585] width 307 height 25
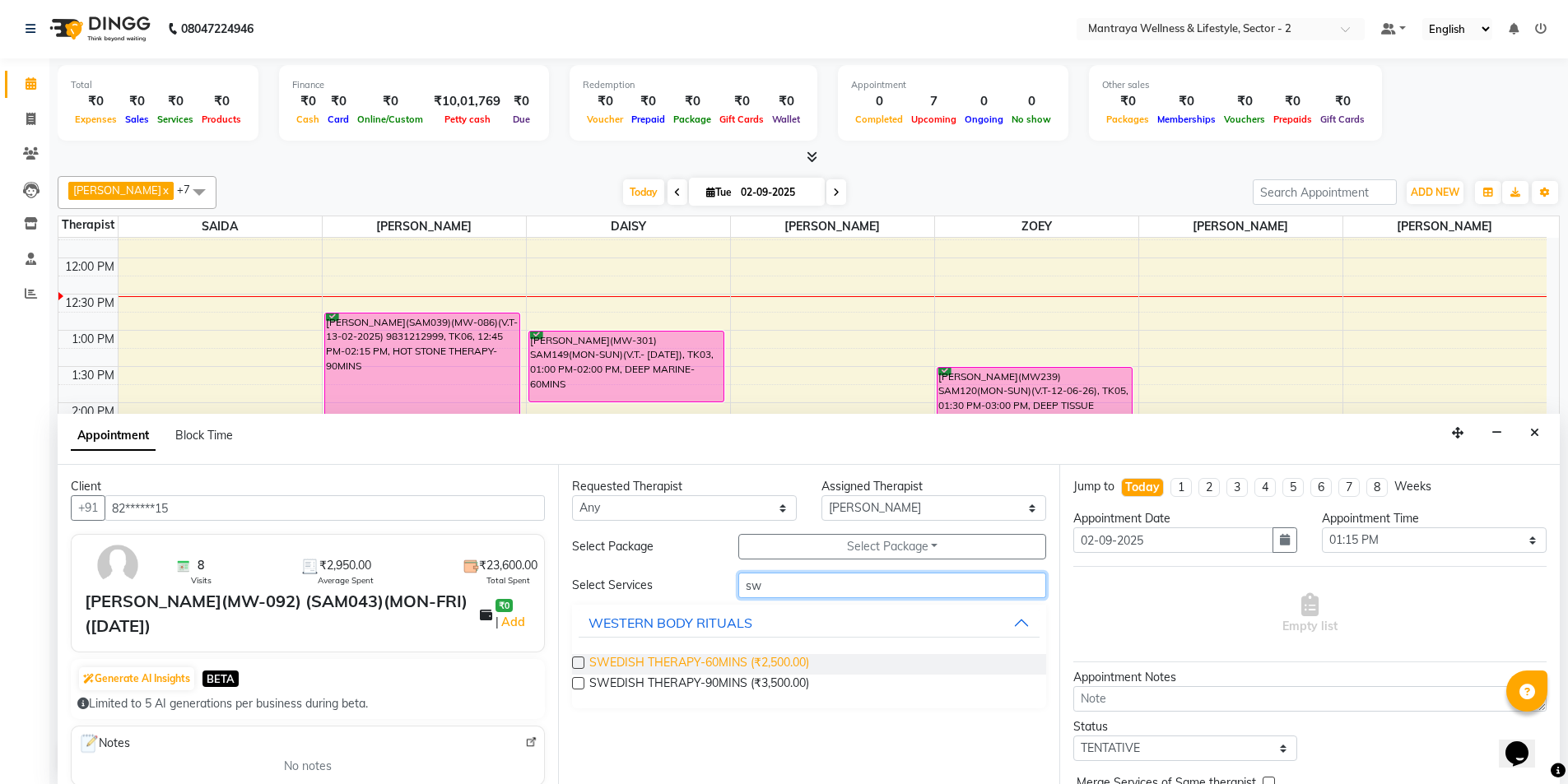
type input "sw"
click at [681, 662] on span "SWEDISH THERAPY-60MINS (₹2,500.00)" at bounding box center [699, 664] width 220 height 20
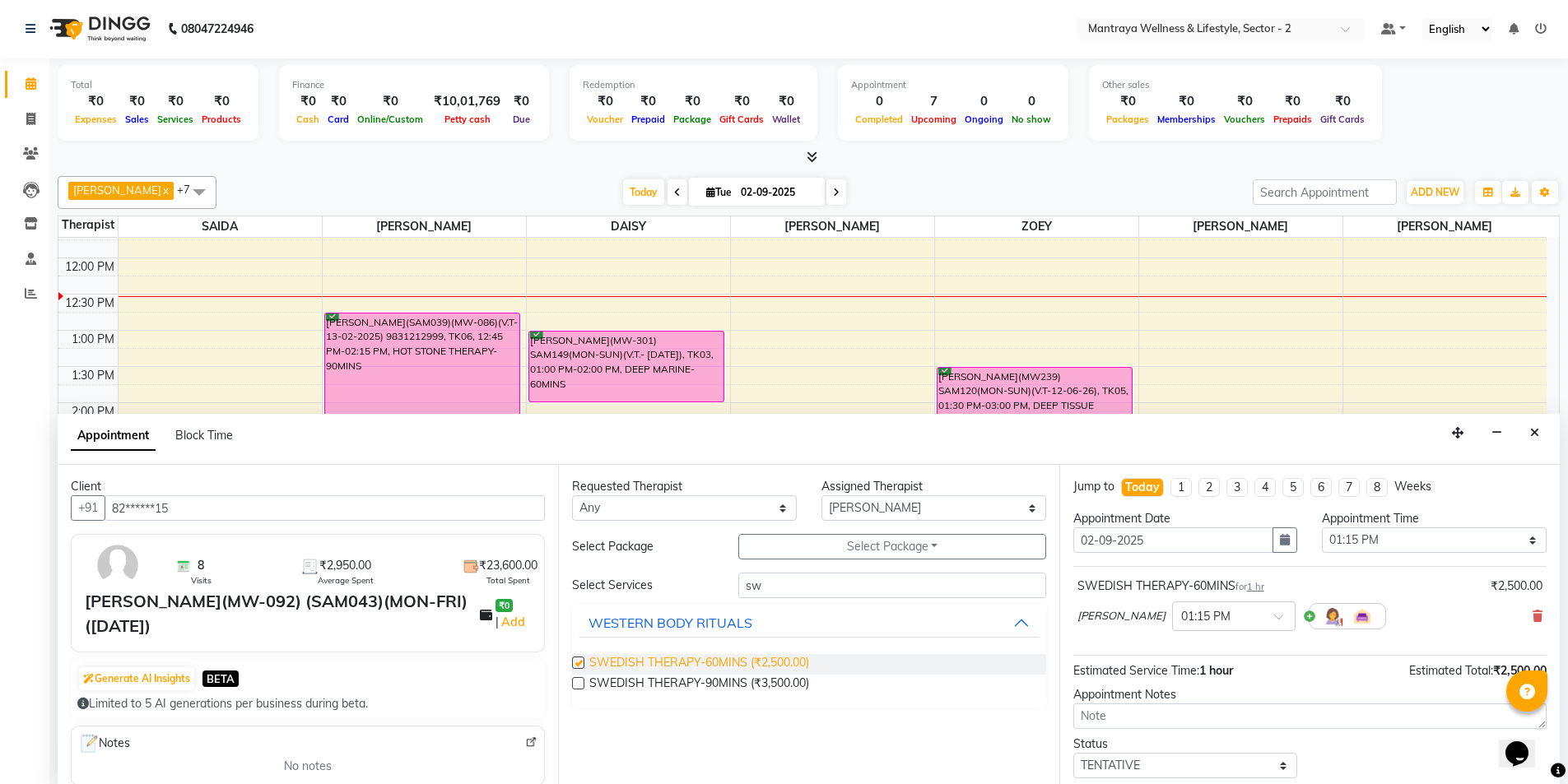
checkbox input "false"
click at [1274, 615] on span at bounding box center [1284, 621] width 20 height 17
click at [1173, 664] on div "12:45 PM" at bounding box center [1234, 667] width 122 height 30
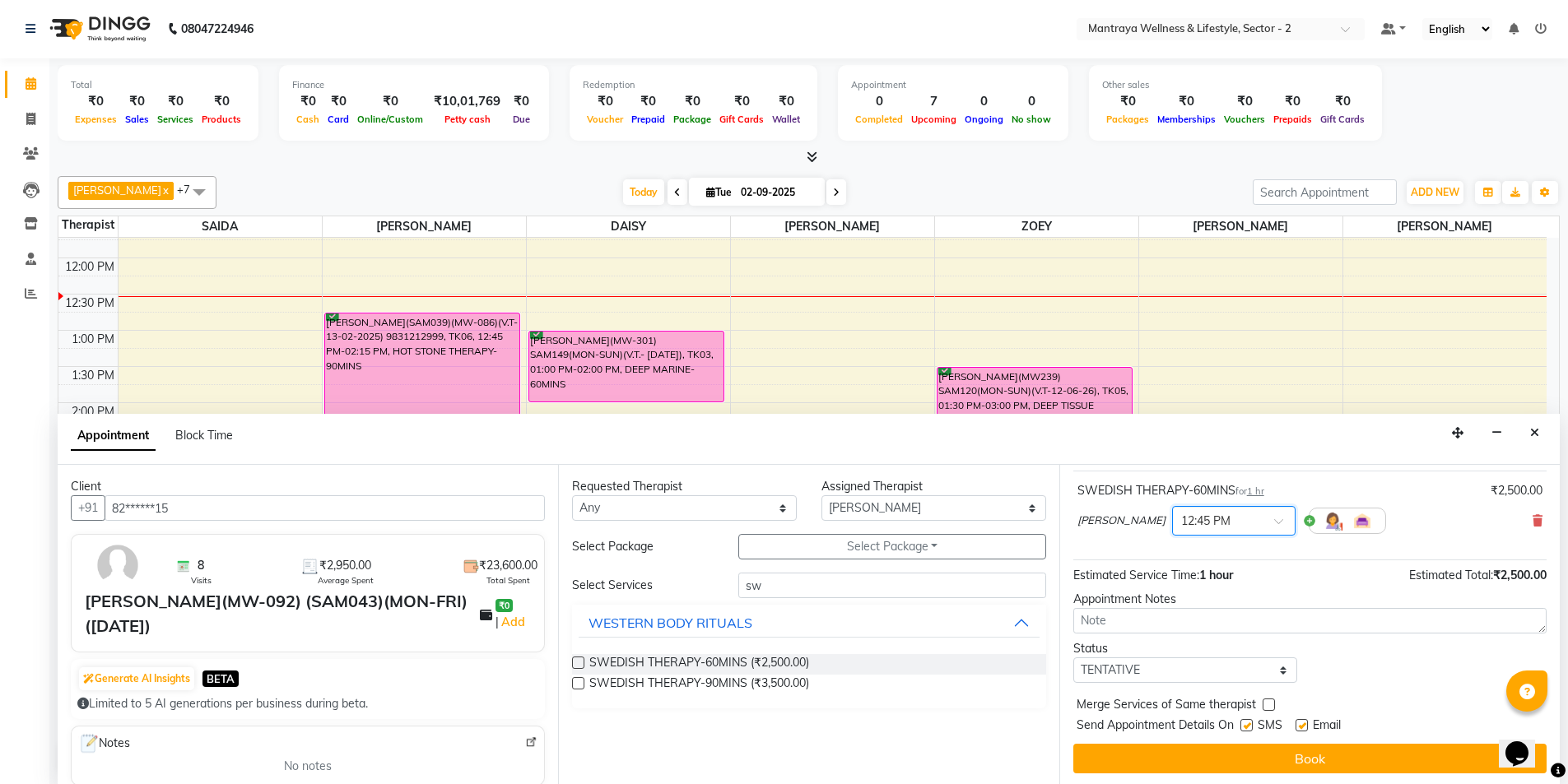
scroll to position [98, 0]
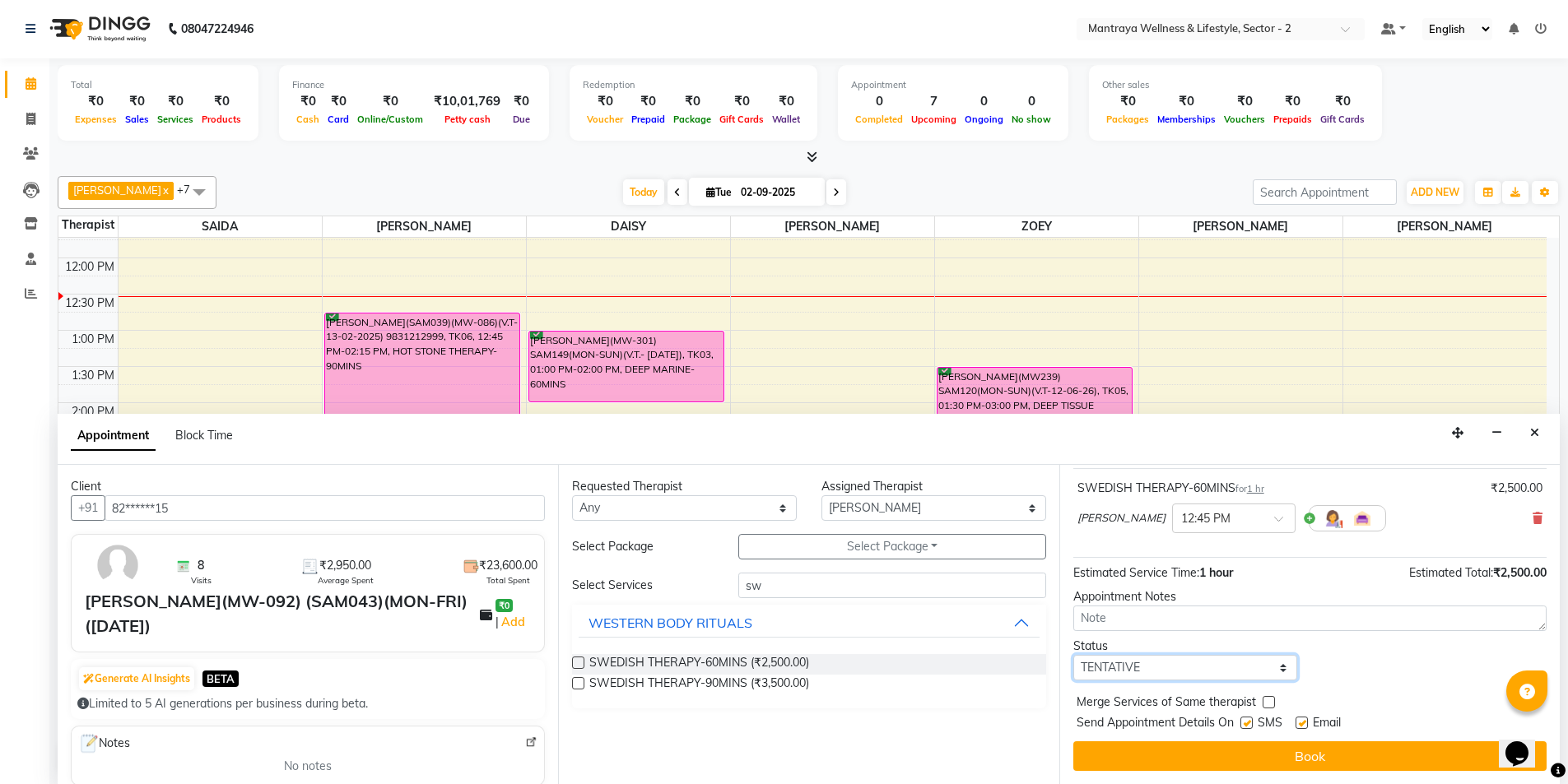
click at [1278, 671] on select "Select TENTATIVE CONFIRM CHECK-IN UPCOMING" at bounding box center [1186, 668] width 225 height 25
select select "confirm booking"
click at [1073, 655] on select "Select TENTATIVE CONFIRM CHECK-IN UPCOMING" at bounding box center [1186, 668] width 225 height 25
click at [1300, 726] on label at bounding box center [1301, 722] width 13 height 13
click at [1300, 726] on input "checkbox" at bounding box center [1300, 724] width 11 height 11
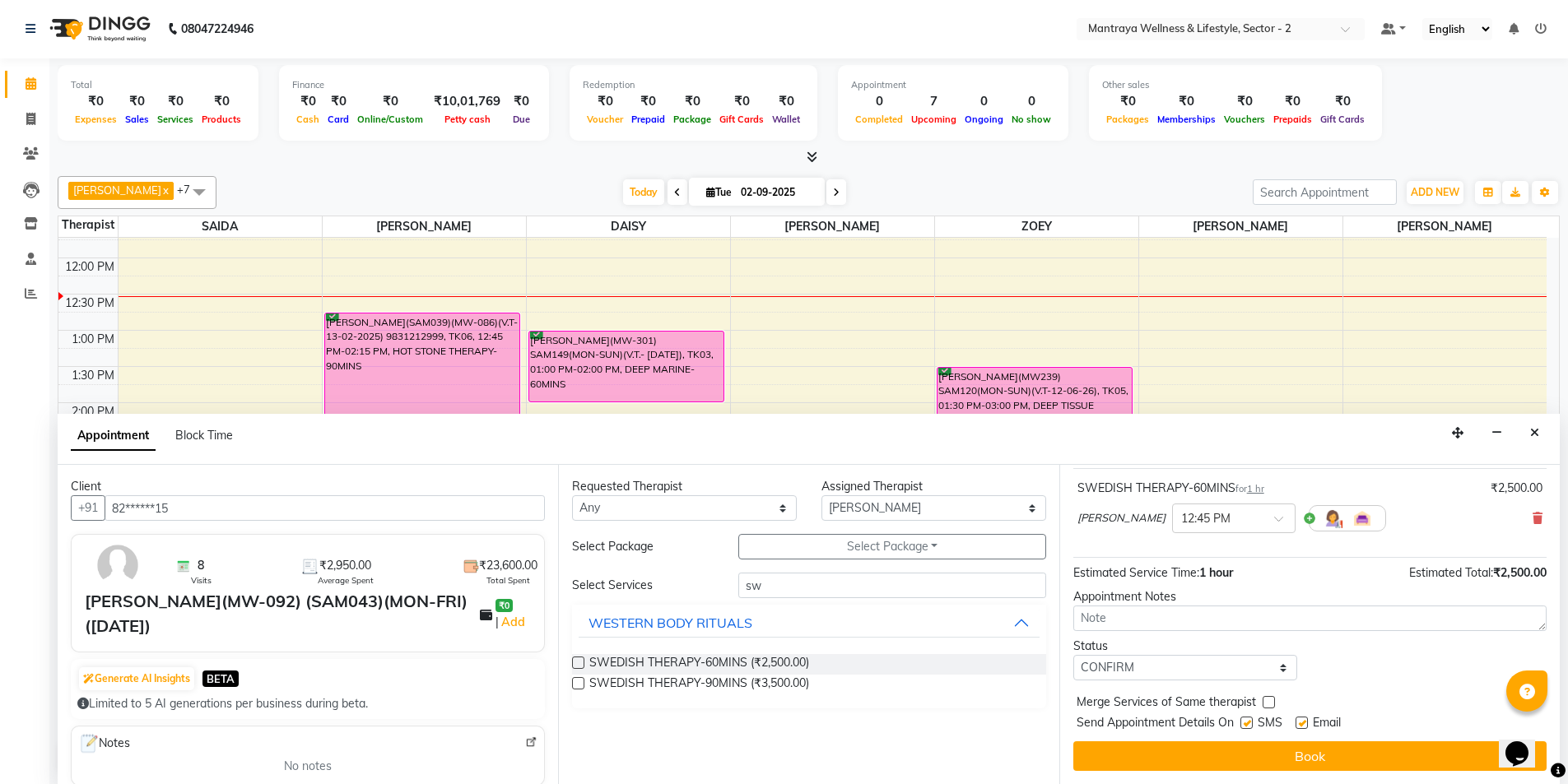
checkbox input "false"
click at [1247, 722] on label at bounding box center [1246, 722] width 13 height 13
click at [1247, 722] on input "checkbox" at bounding box center [1245, 724] width 11 height 11
checkbox input "false"
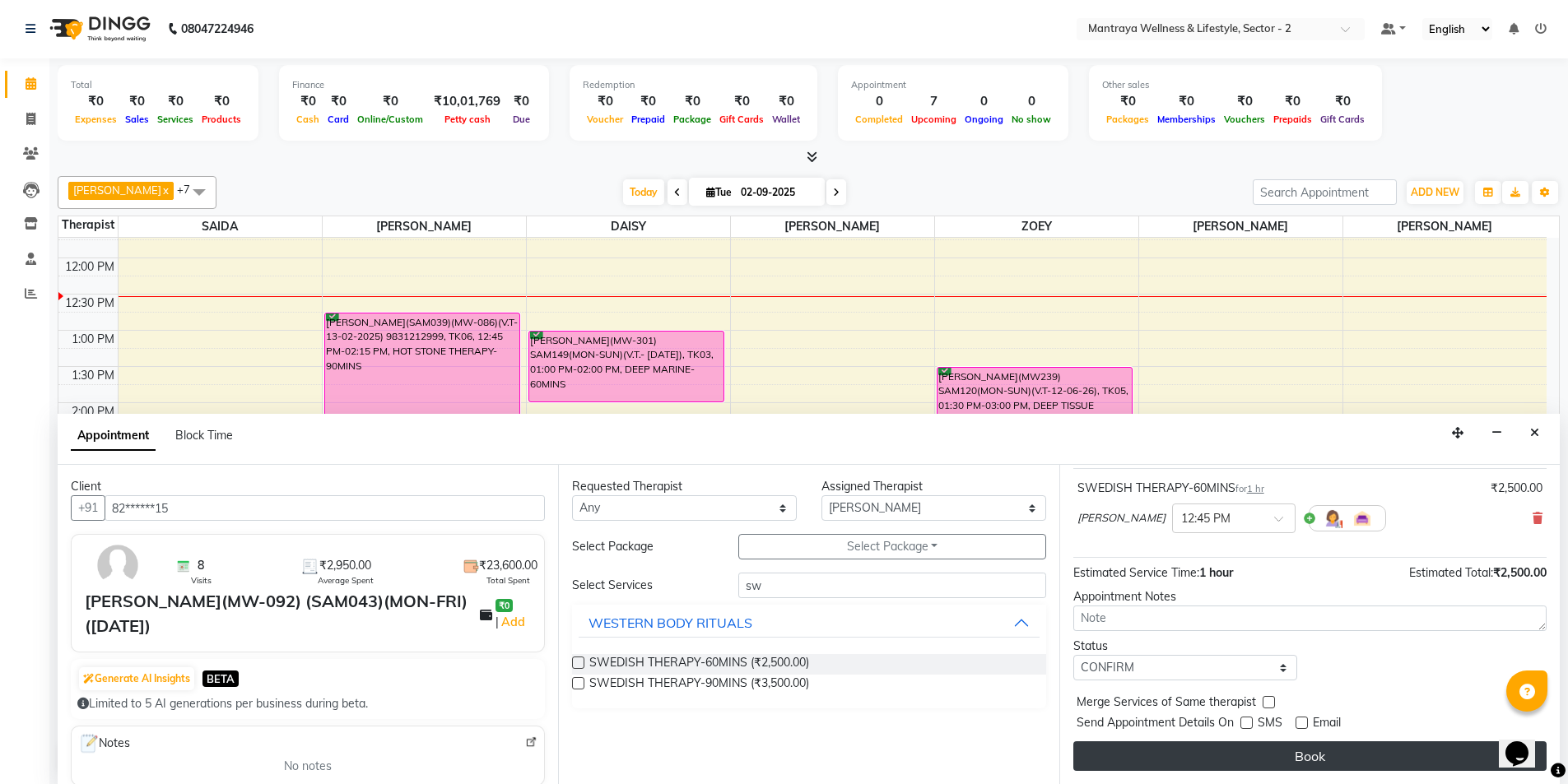
click at [1311, 764] on button "Book" at bounding box center [1310, 756] width 473 height 30
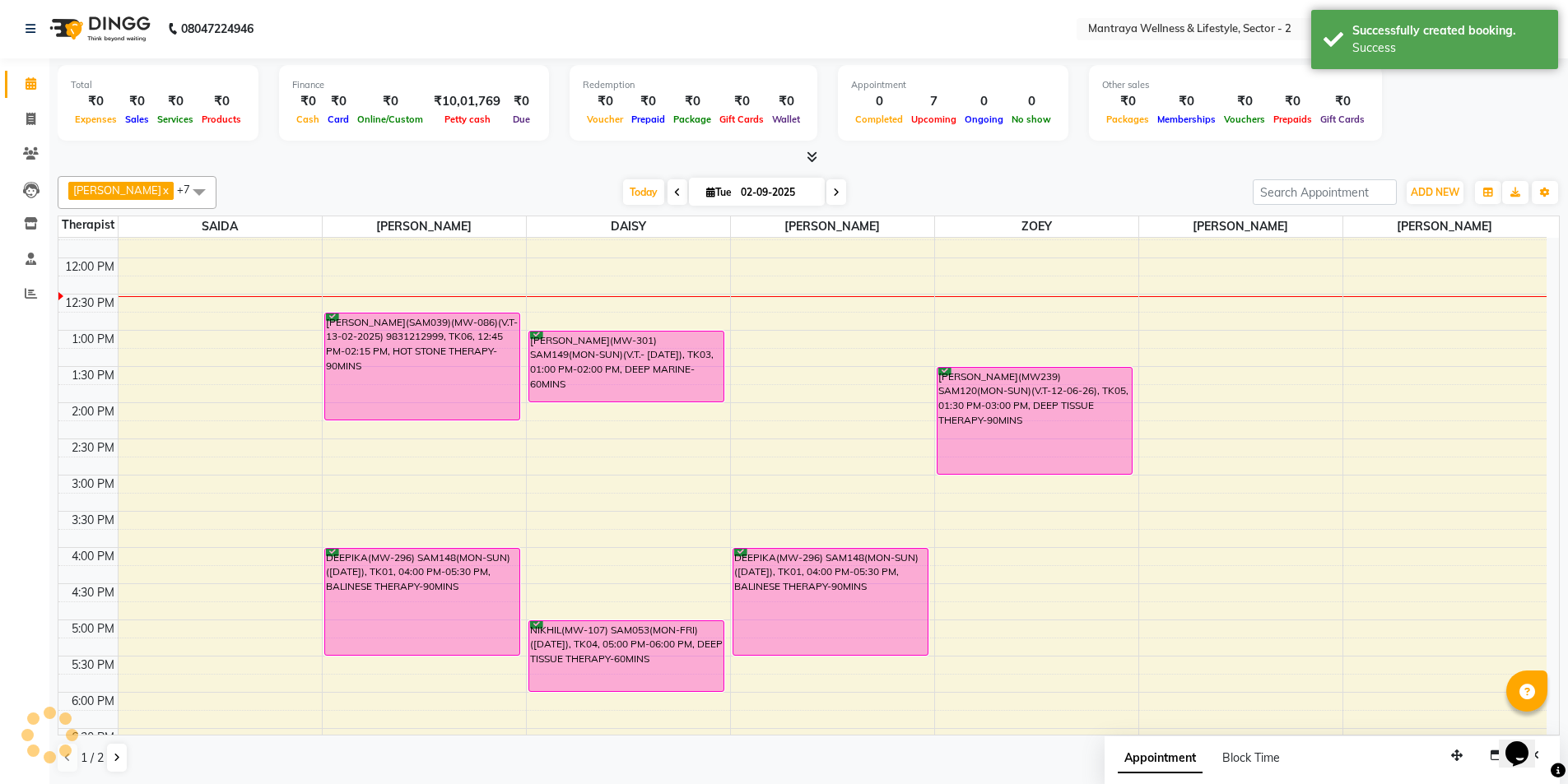
scroll to position [0, 0]
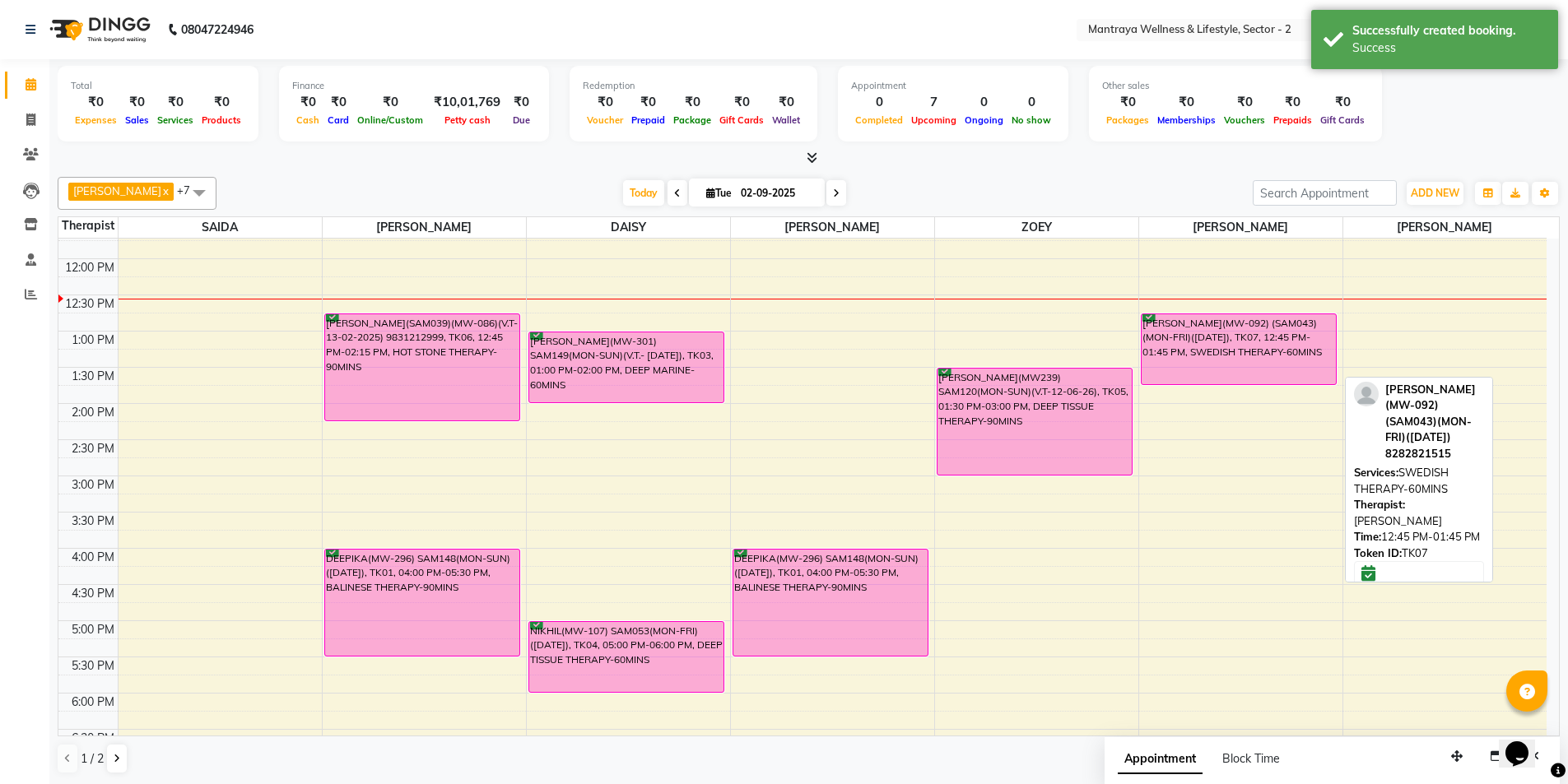
click at [1207, 351] on div "[PERSON_NAME](MW-092) (SAM043)(MON-FRI)([DATE]), TK07, 12:45 PM-01:45 PM, SWEDI…" at bounding box center [1238, 349] width 195 height 70
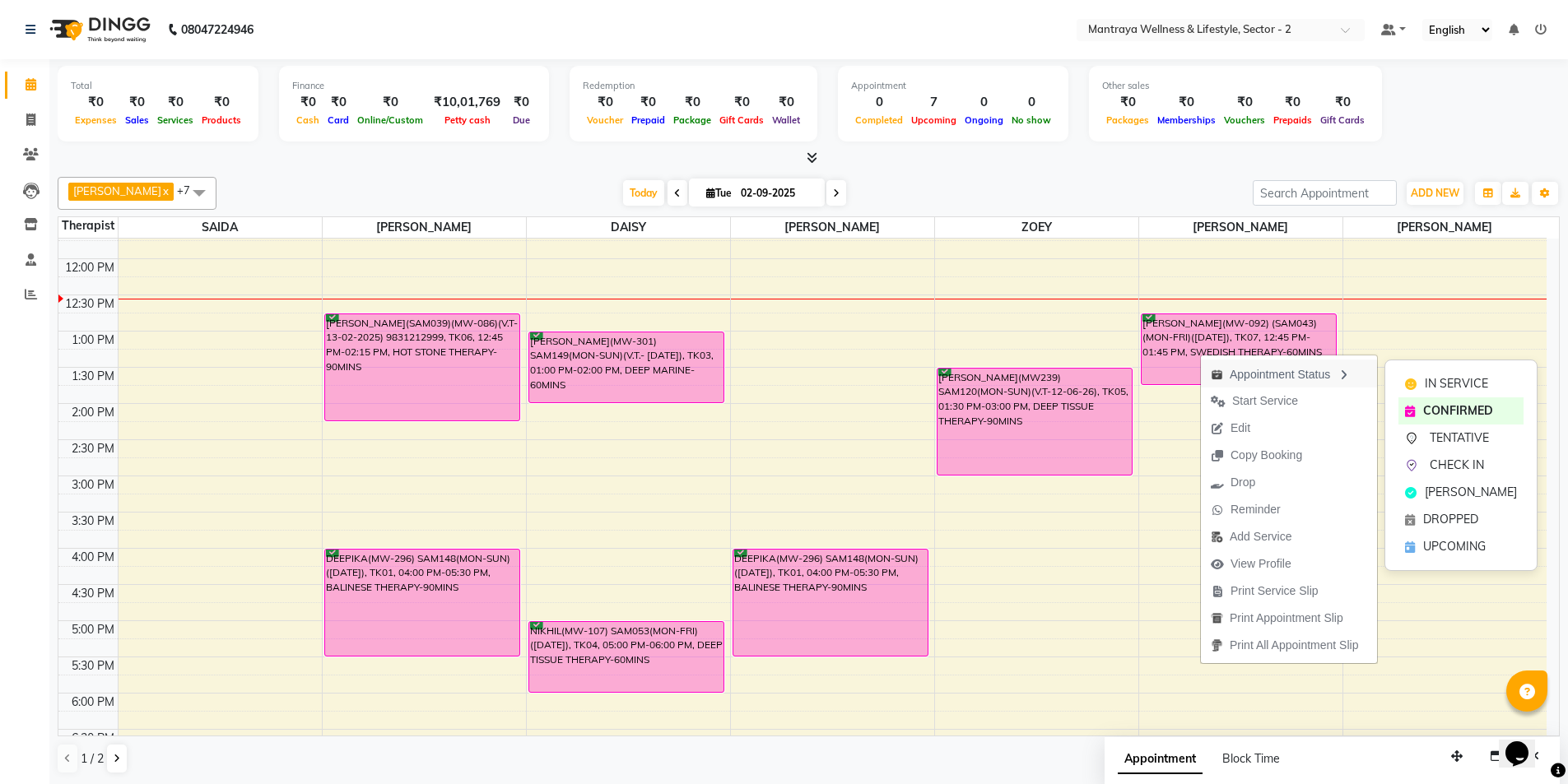
click at [1245, 375] on div "Appointment Status" at bounding box center [1290, 373] width 176 height 28
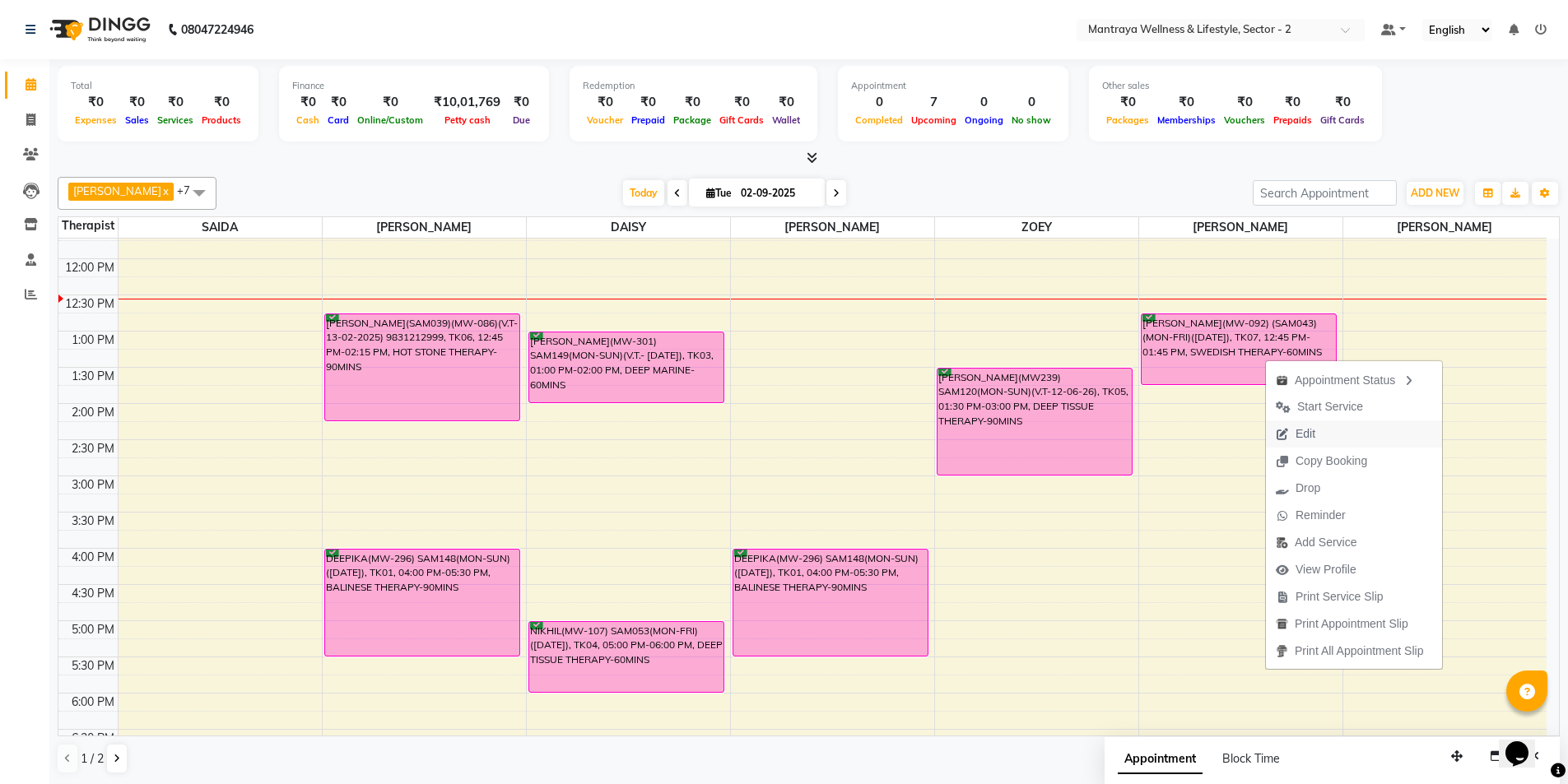
click at [1314, 433] on span "Edit" at bounding box center [1305, 434] width 19 height 17
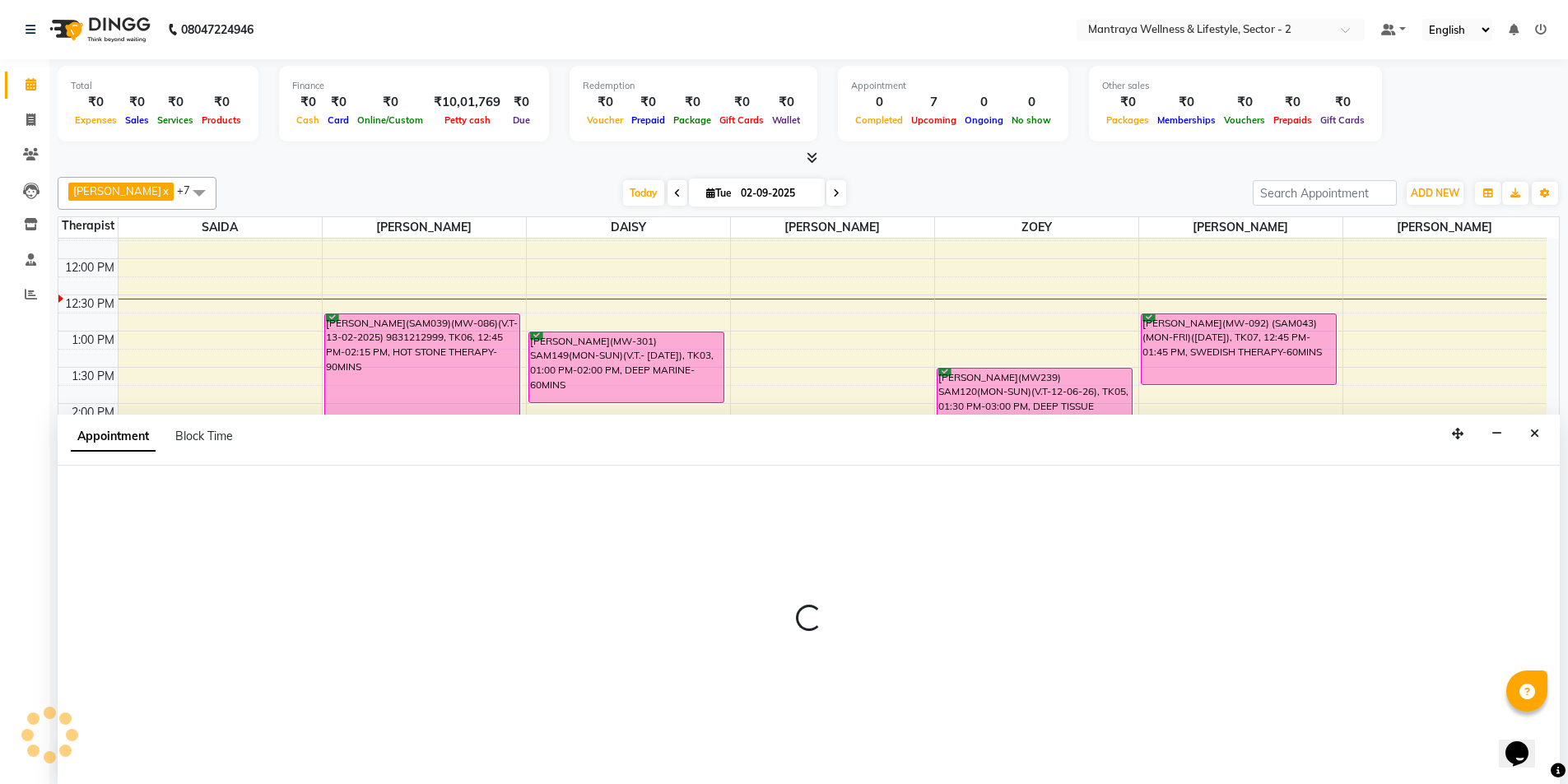
scroll to position [1, 0]
select select "765"
select select "confirm booking"
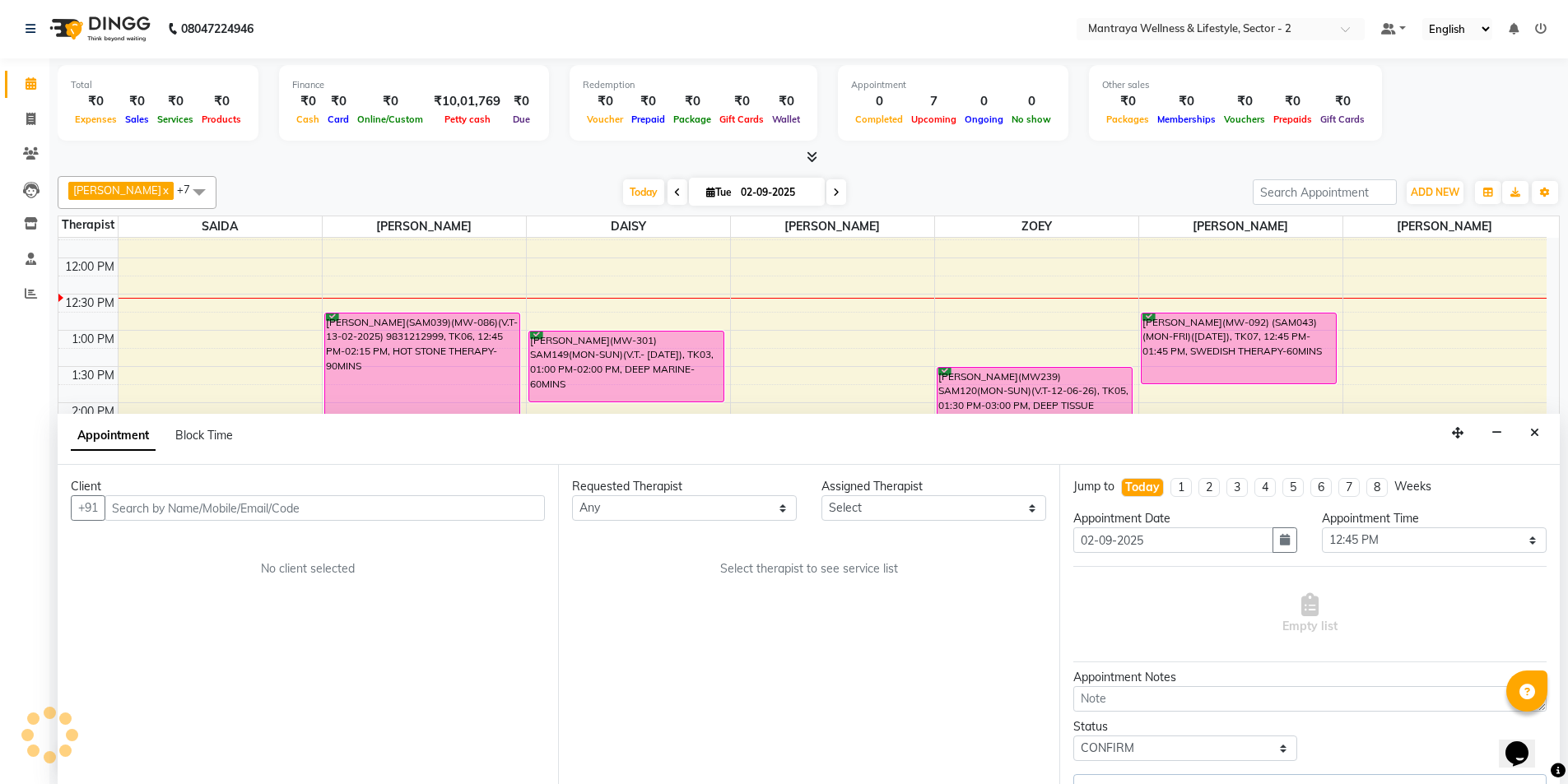
scroll to position [0, 0]
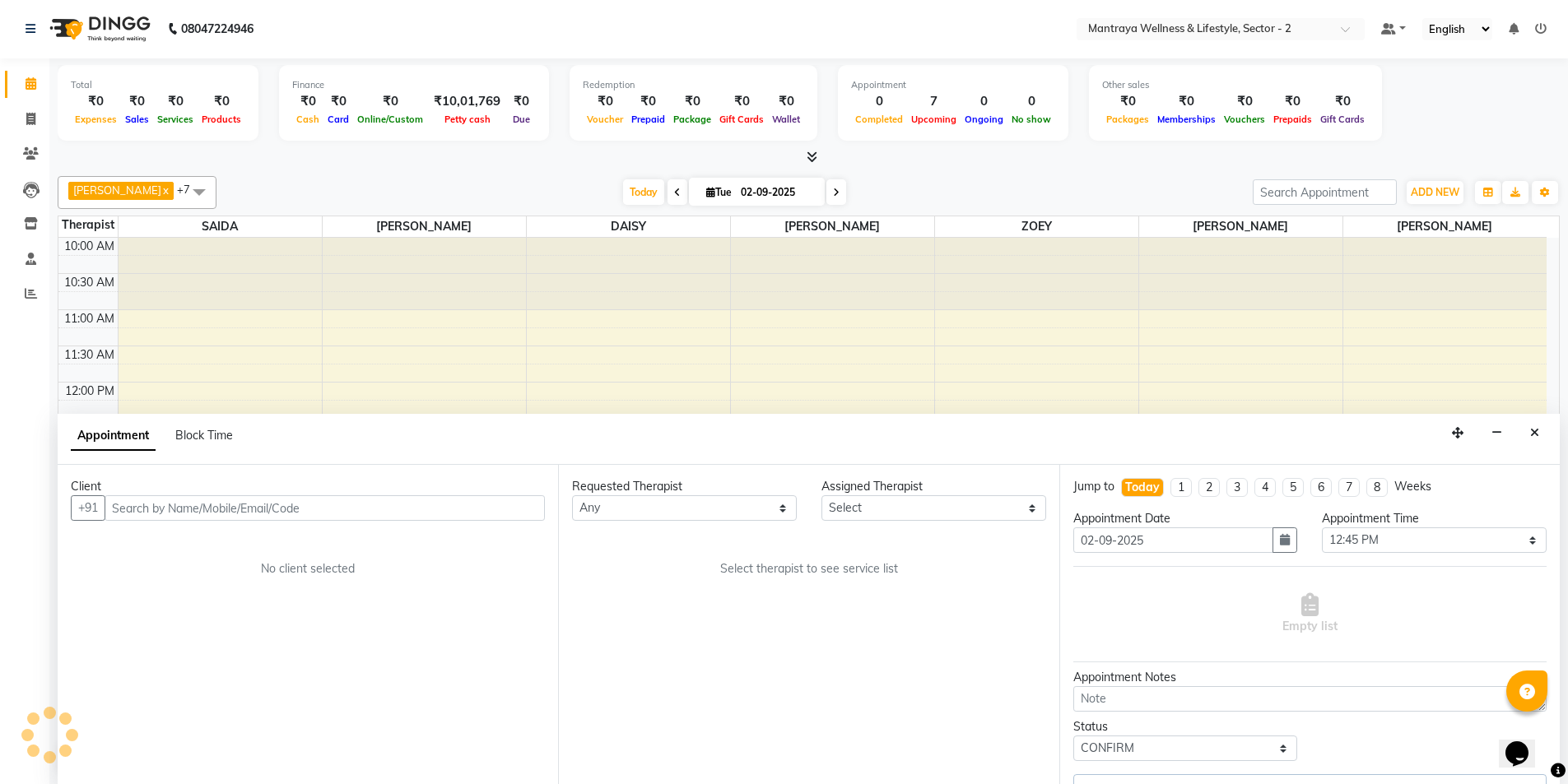
select select "84382"
select select "3835"
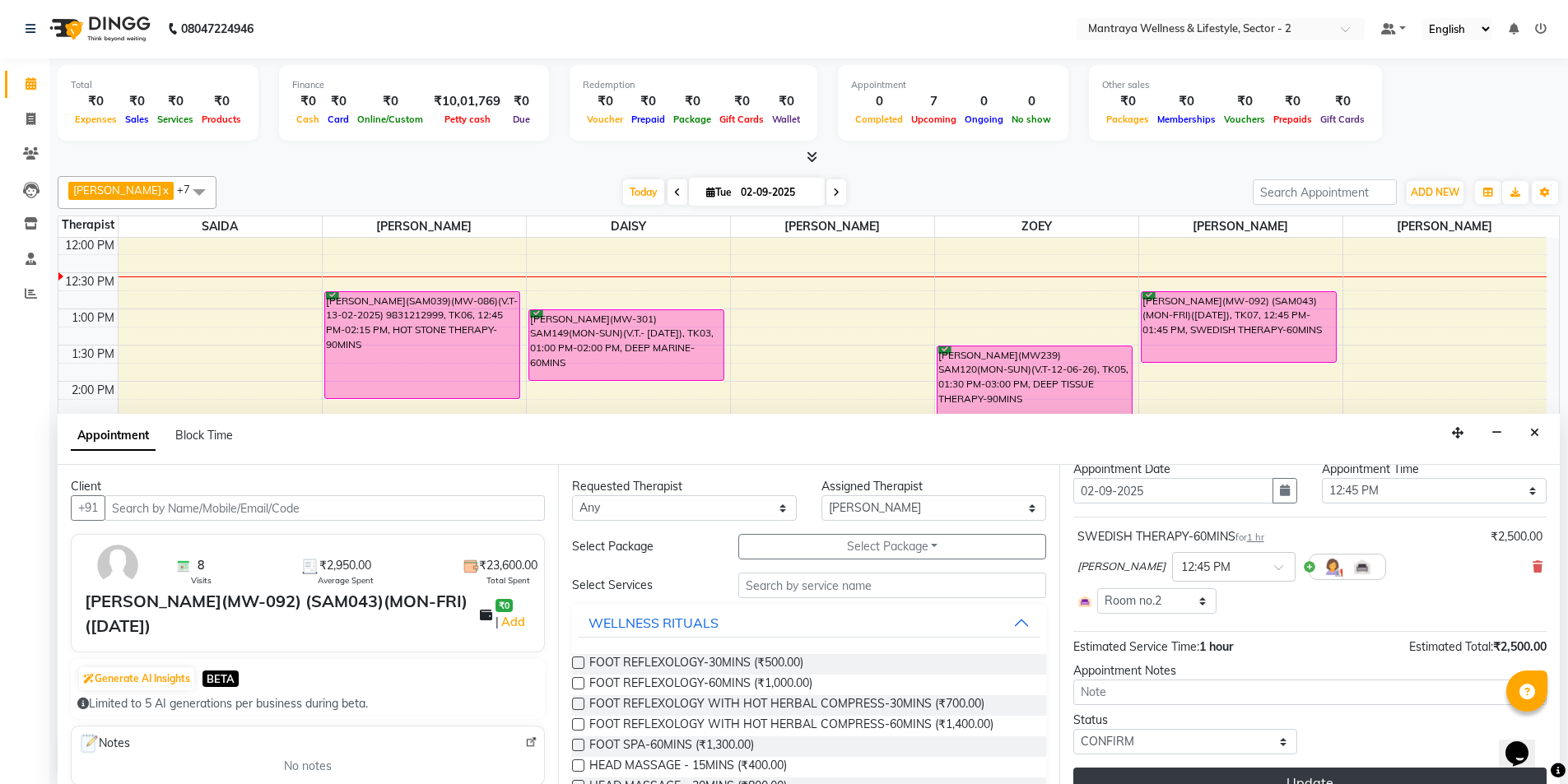
scroll to position [76, 0]
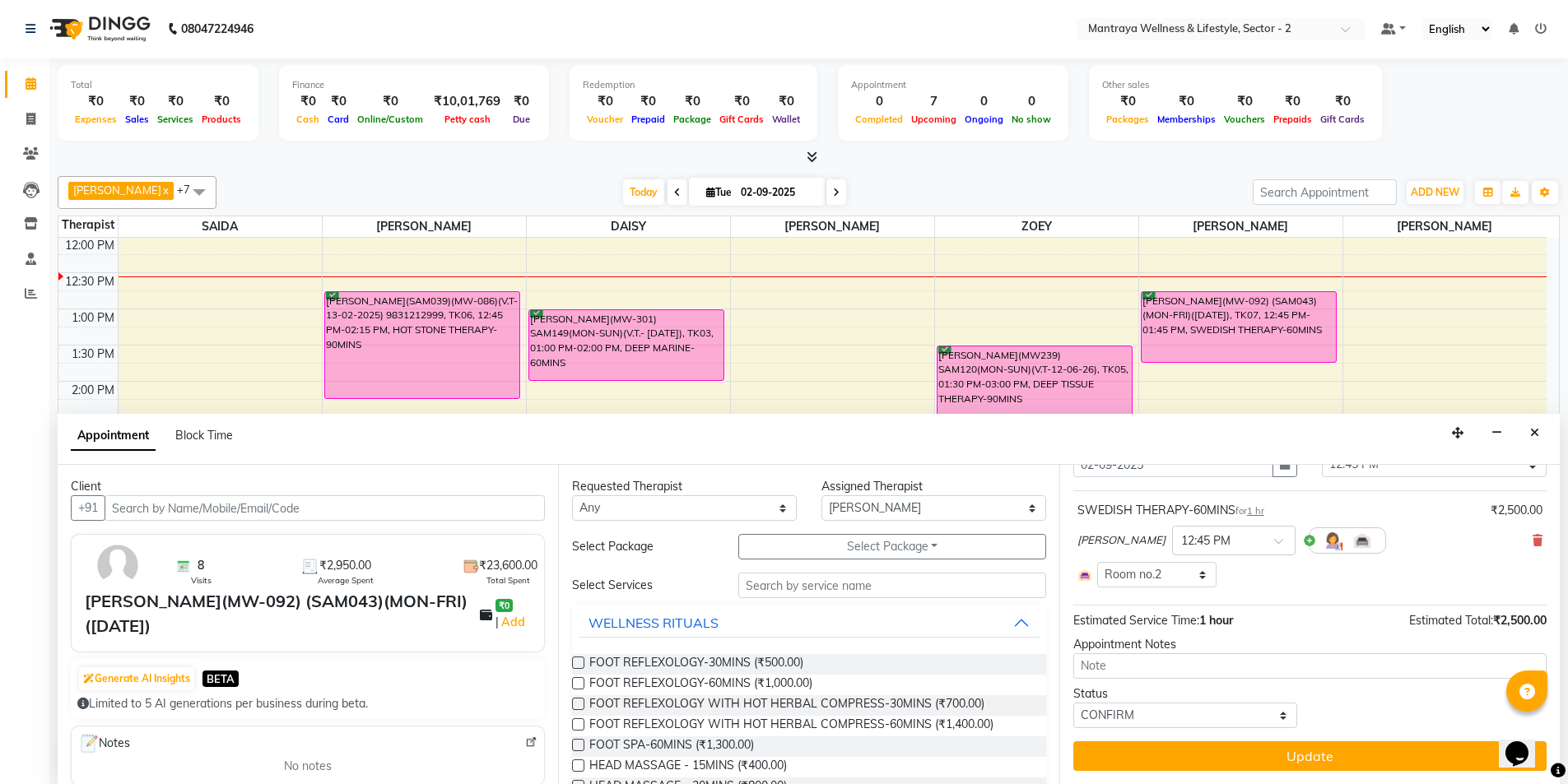
click at [1533, 540] on icon at bounding box center [1538, 541] width 10 height 12
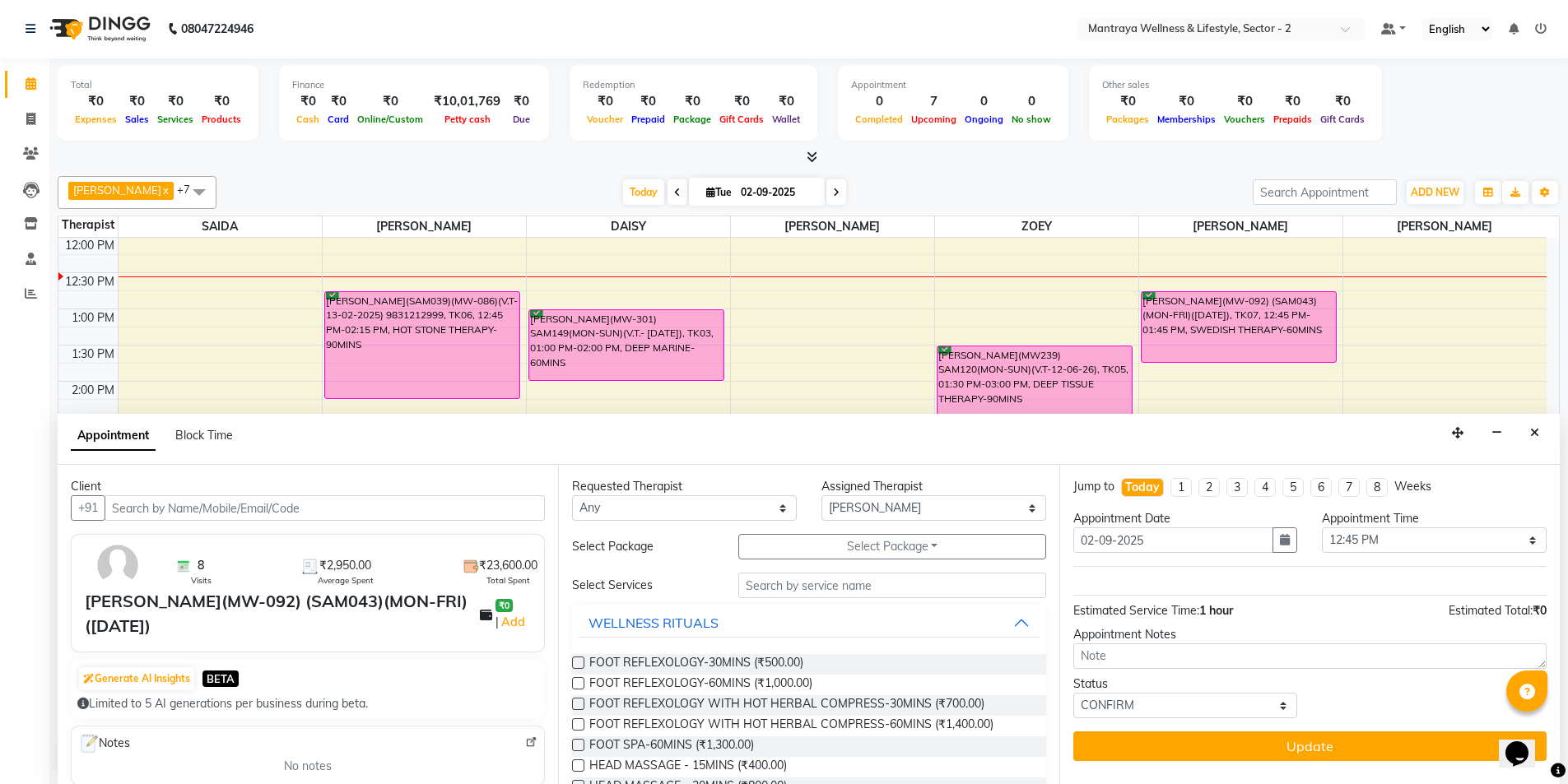
scroll to position [0, 0]
click at [855, 587] on input "text" at bounding box center [891, 585] width 307 height 25
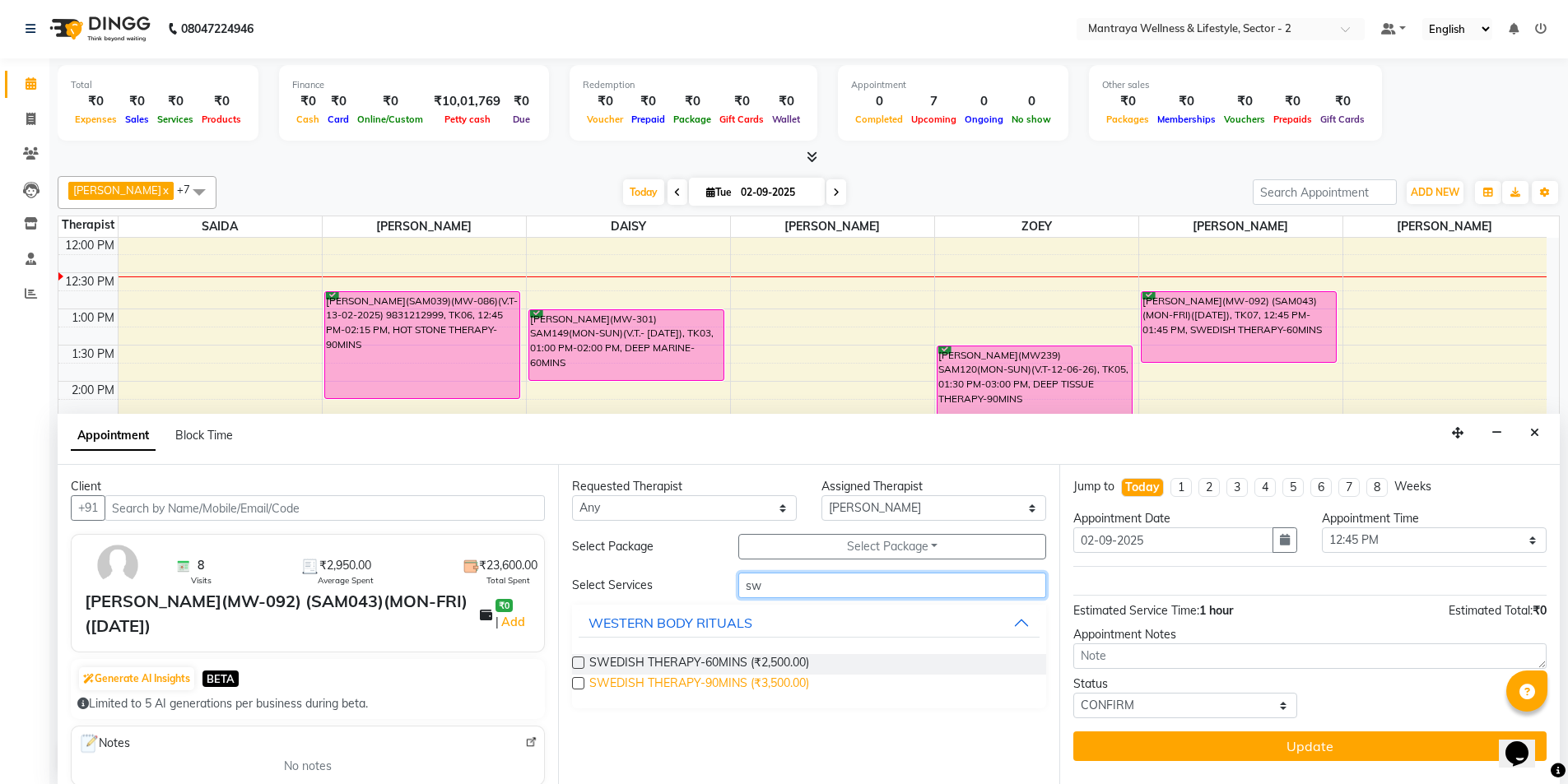
type input "sw"
click at [675, 678] on span "SWEDISH THERAPY-90MINS (₹3,500.00)" at bounding box center [699, 684] width 220 height 20
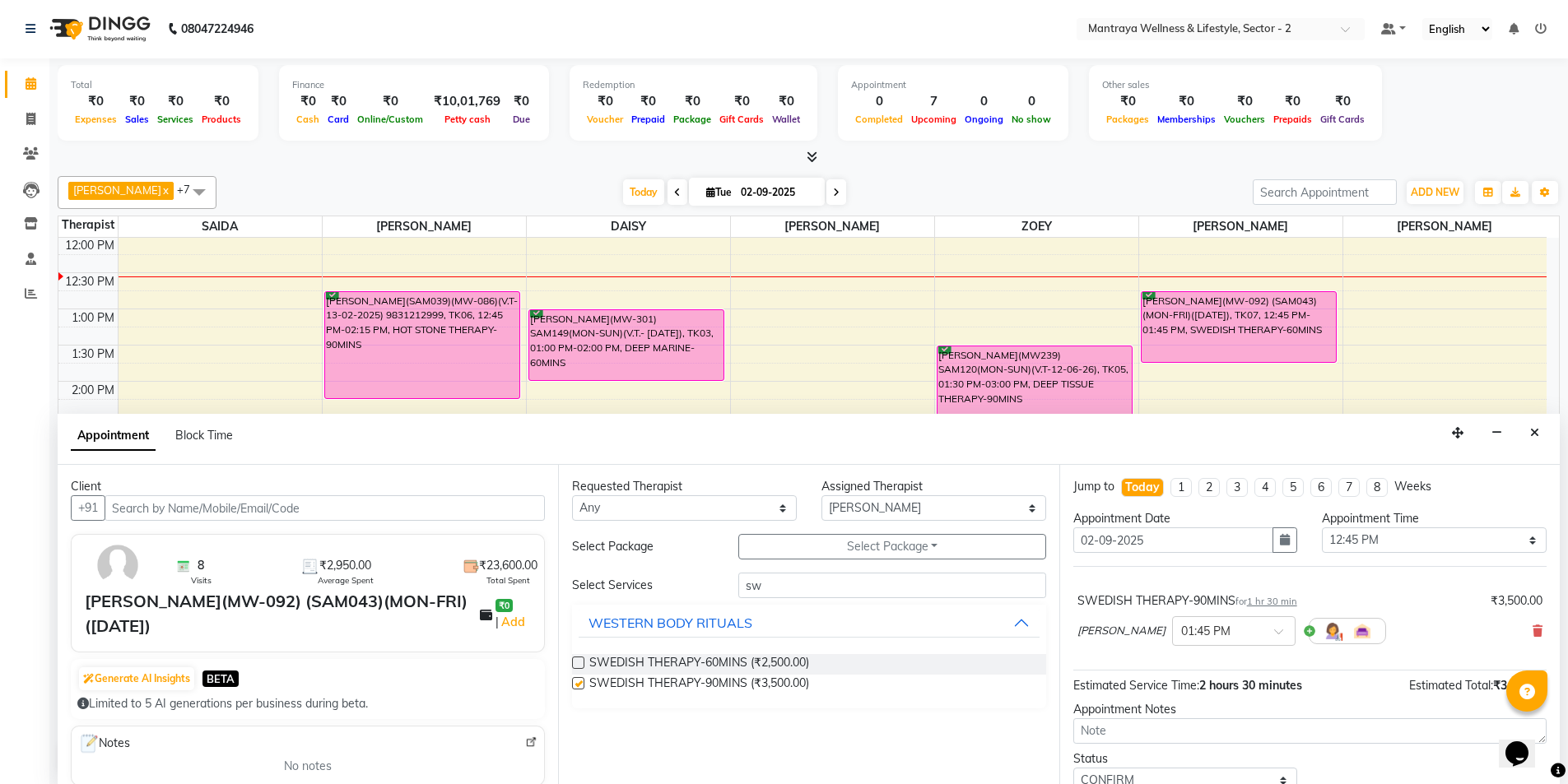
checkbox input "false"
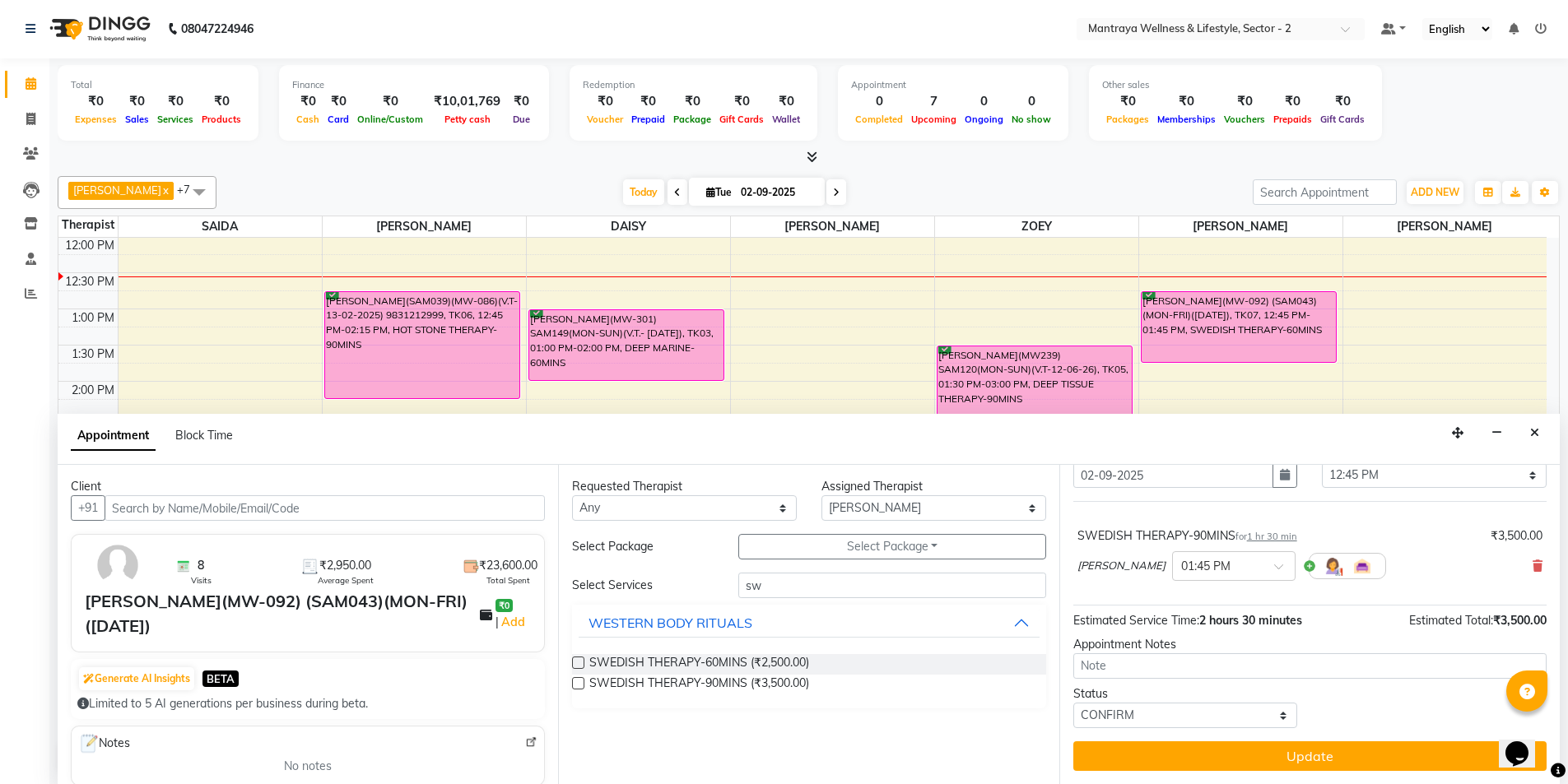
click at [1293, 749] on button "Update" at bounding box center [1310, 756] width 473 height 30
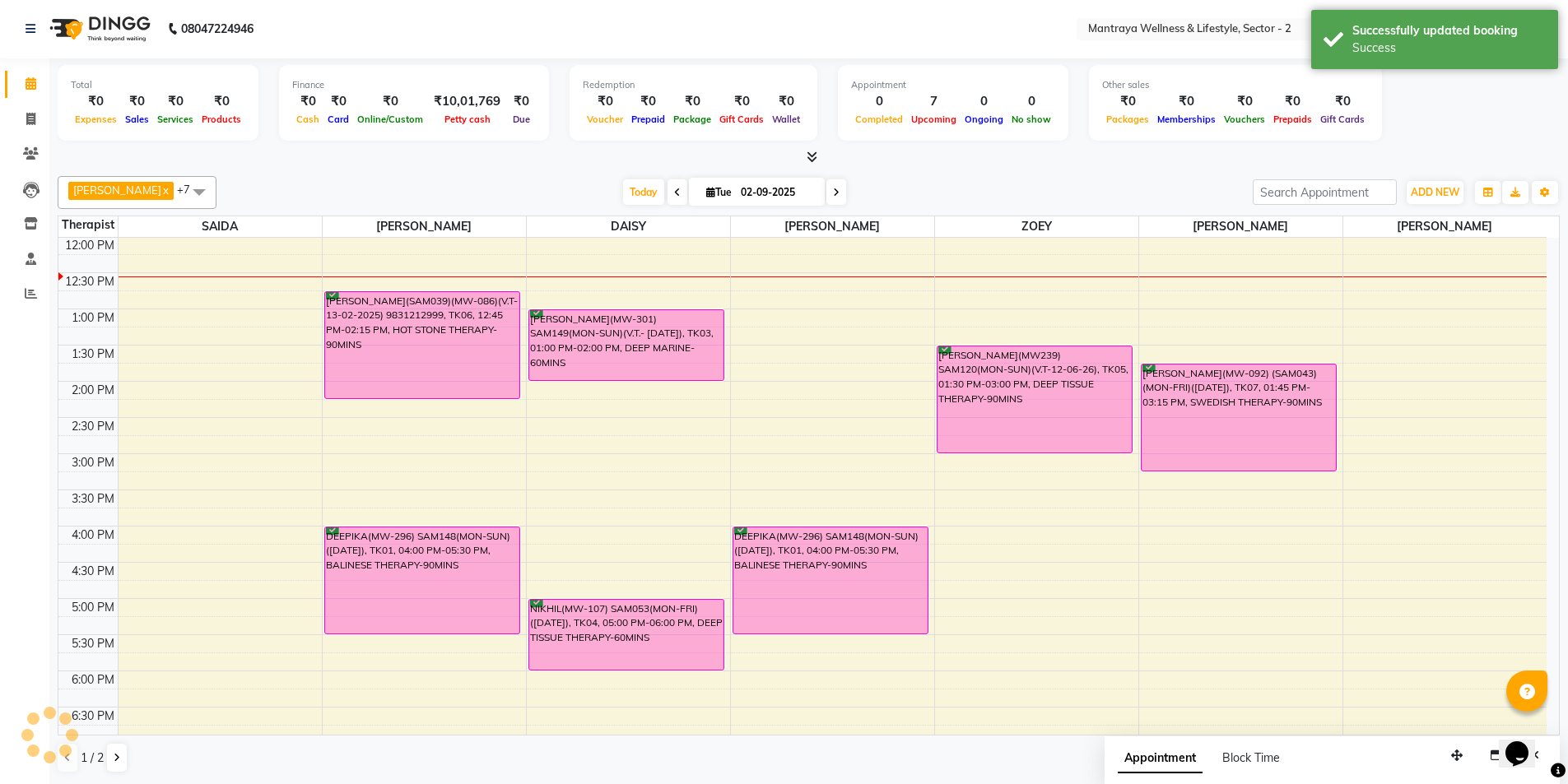
scroll to position [0, 0]
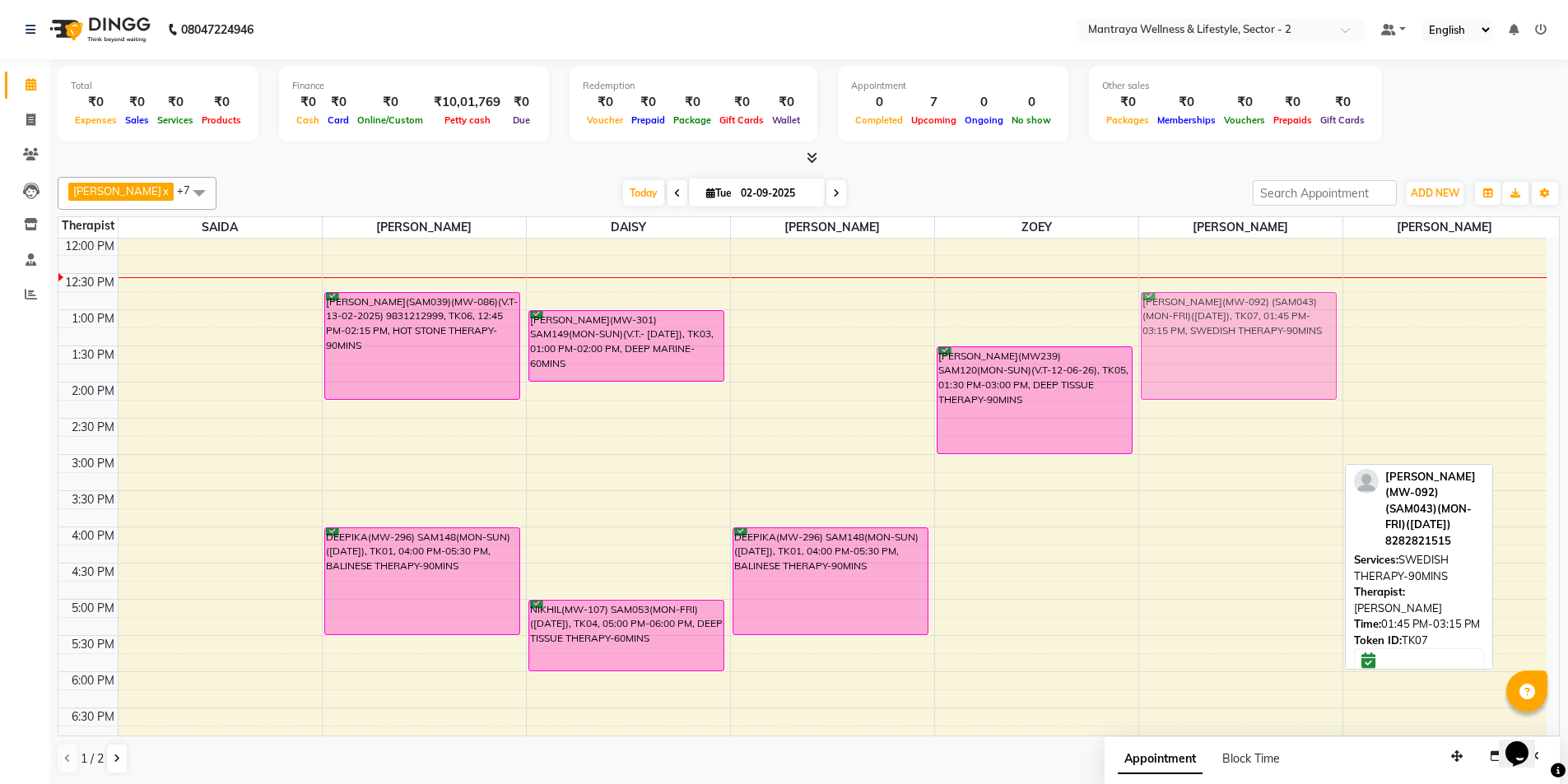
drag, startPoint x: 1194, startPoint y: 420, endPoint x: 1193, endPoint y: 342, distance: 78.0
click at [1193, 342] on div "[PERSON_NAME](MW-092) (SAM043)(MON-FRI)([DATE]), TK07, 01:45 PM-03:15 PM, SWEDI…" at bounding box center [1241, 527] width 204 height 868
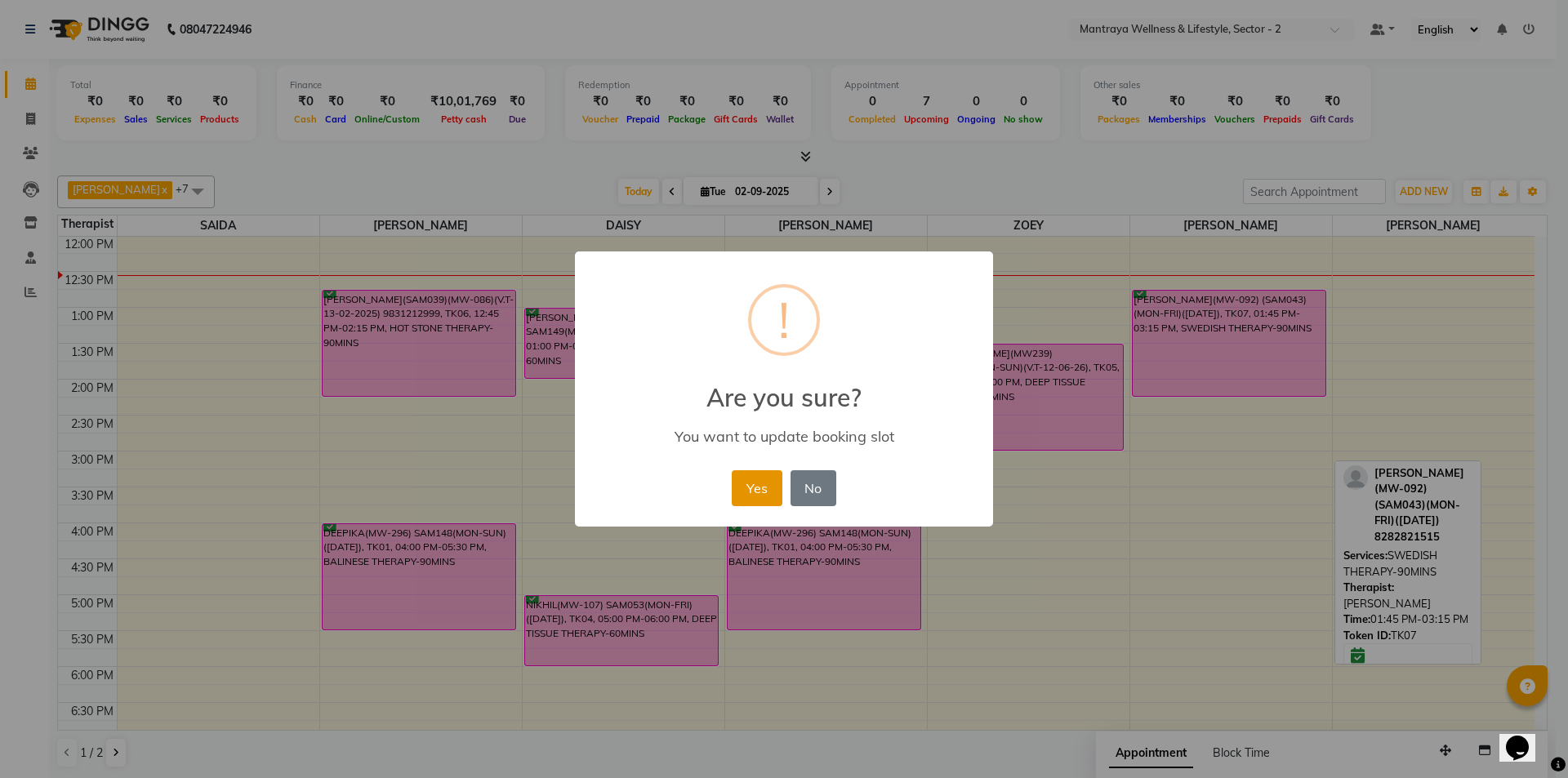
click at [767, 479] on button "Yes" at bounding box center [757, 488] width 50 height 36
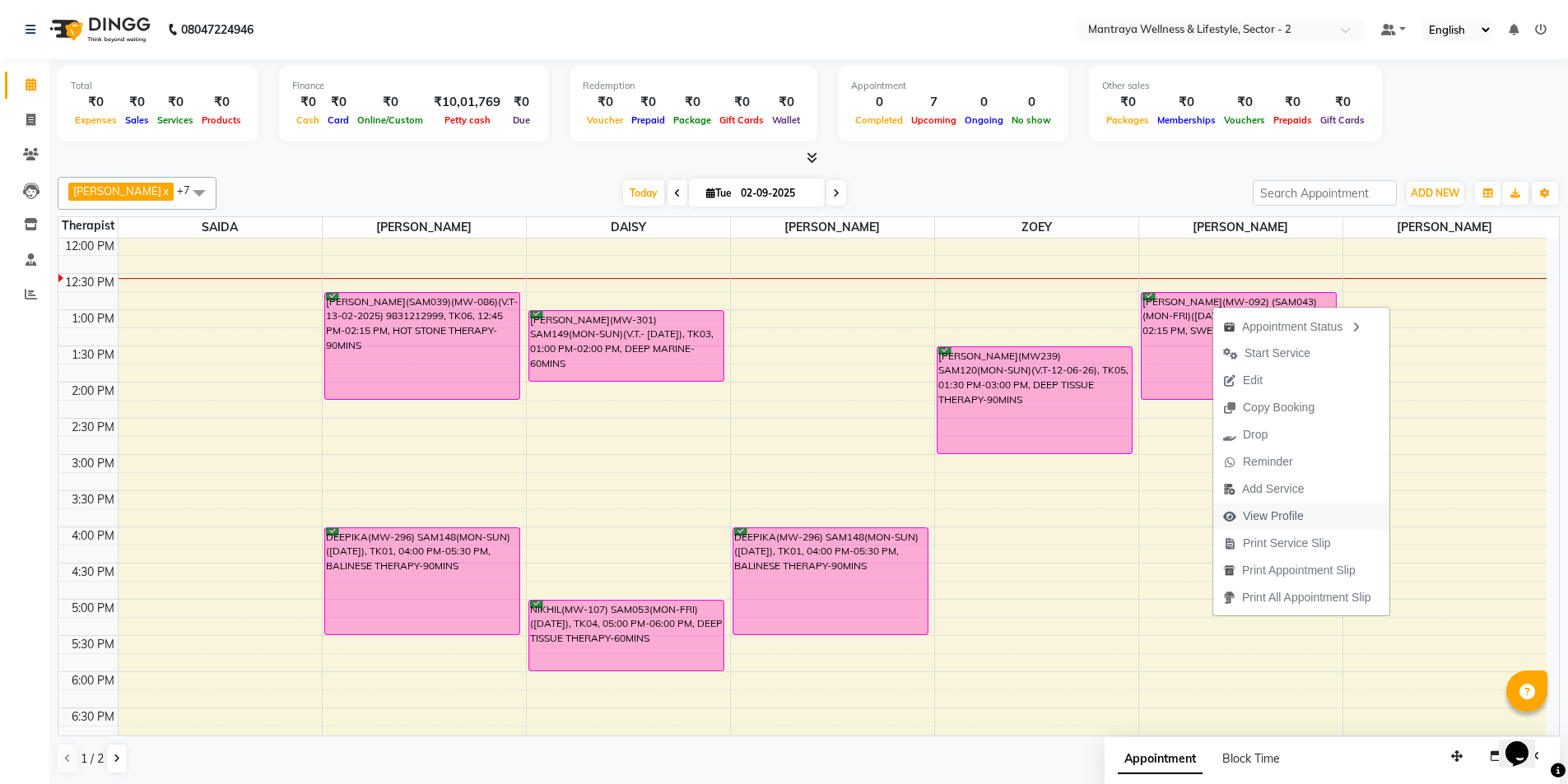
click at [1300, 516] on span "View Profile" at bounding box center [1273, 517] width 61 height 17
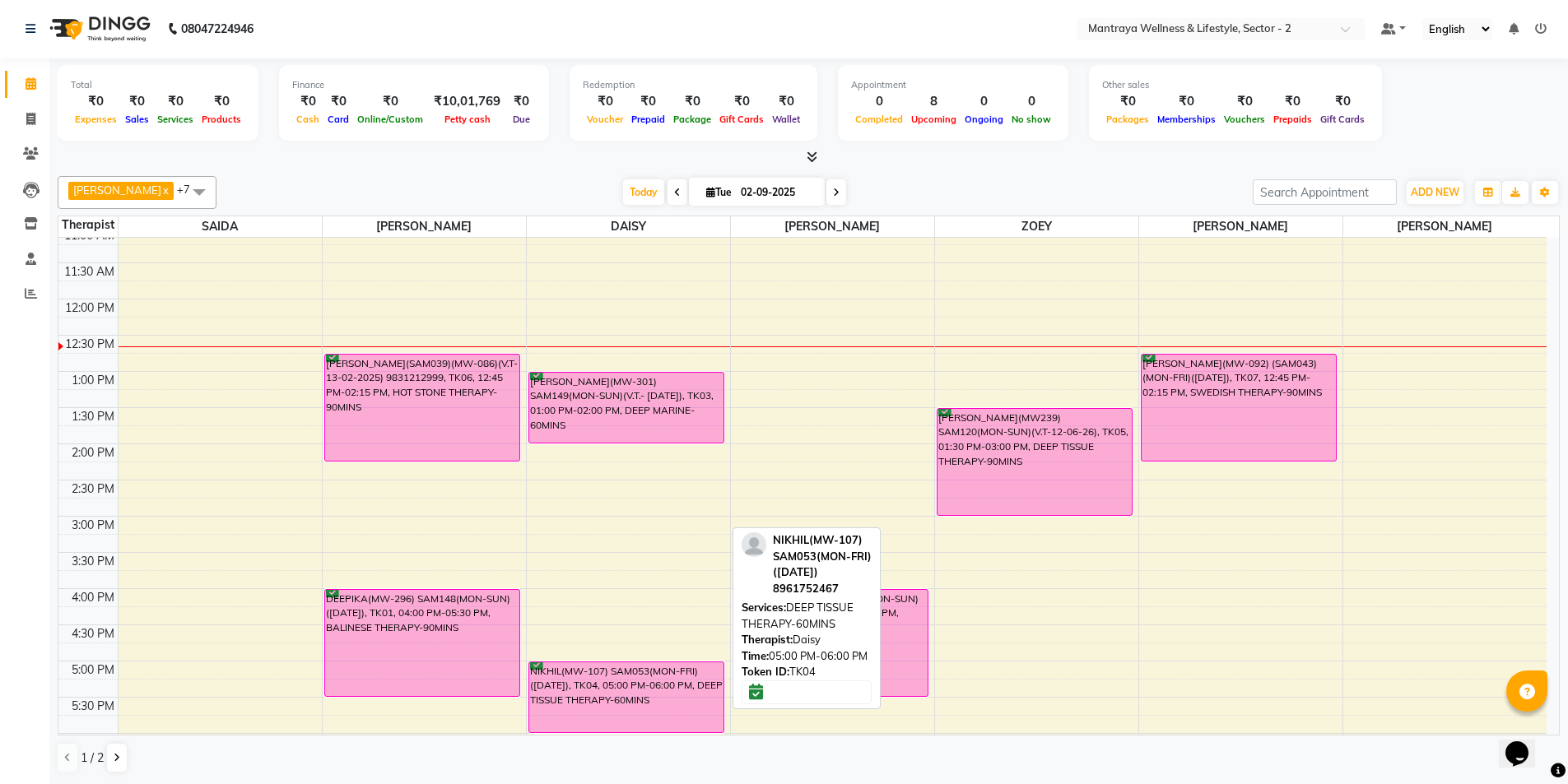
scroll to position [42, 0]
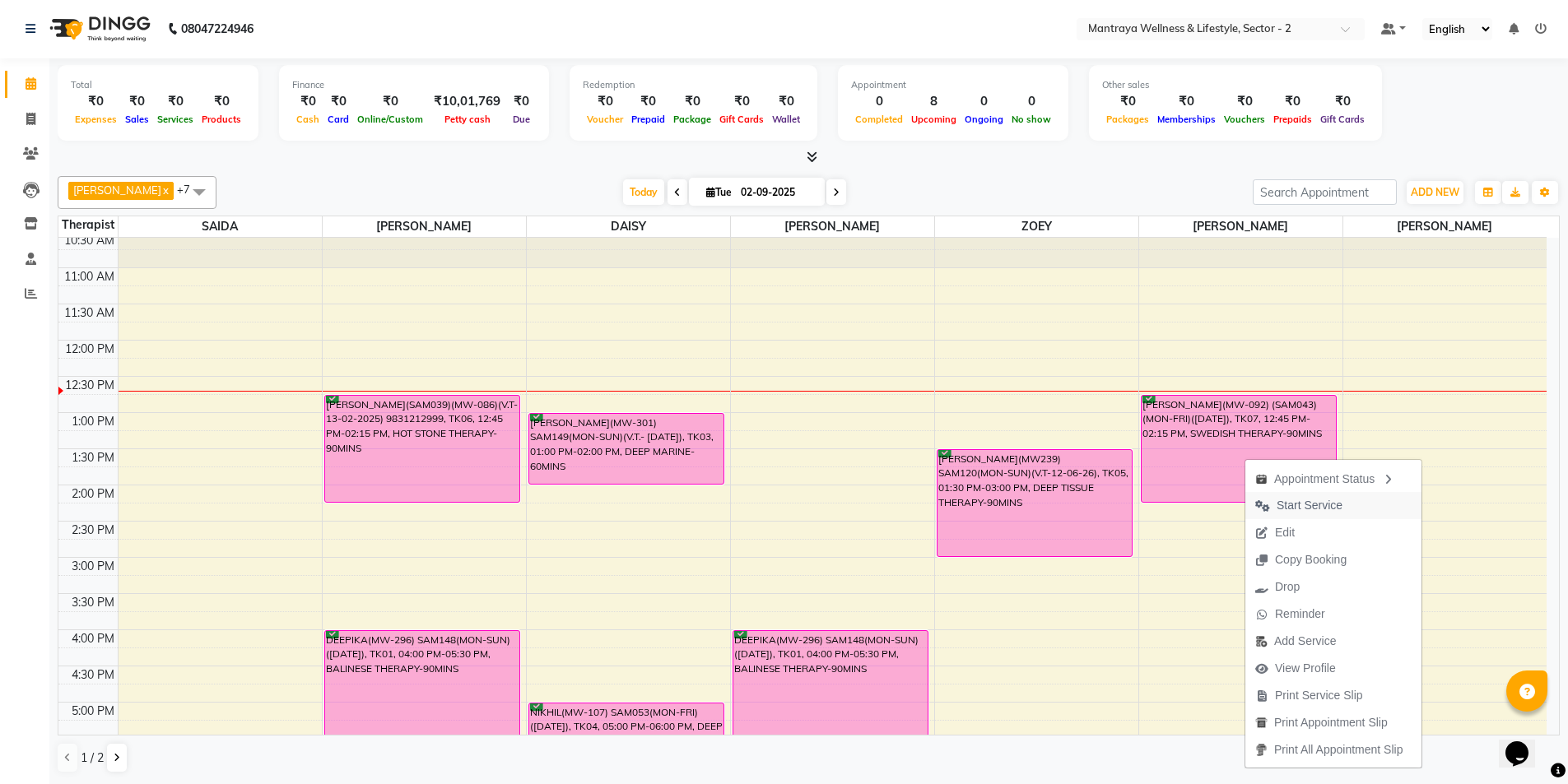
click at [1288, 499] on span "Start Service" at bounding box center [1310, 506] width 66 height 17
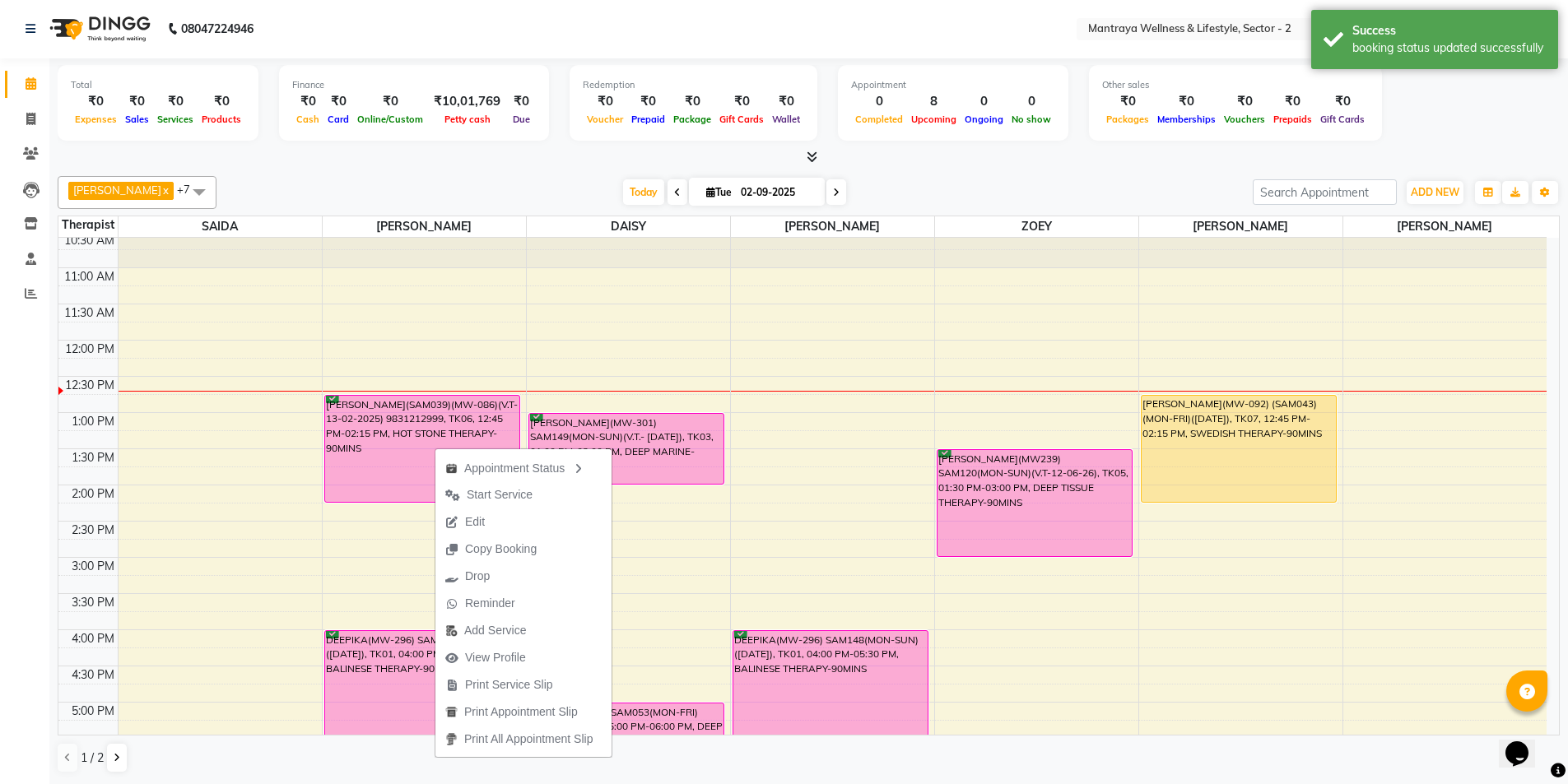
click at [526, 489] on span "Start Service" at bounding box center [499, 495] width 66 height 17
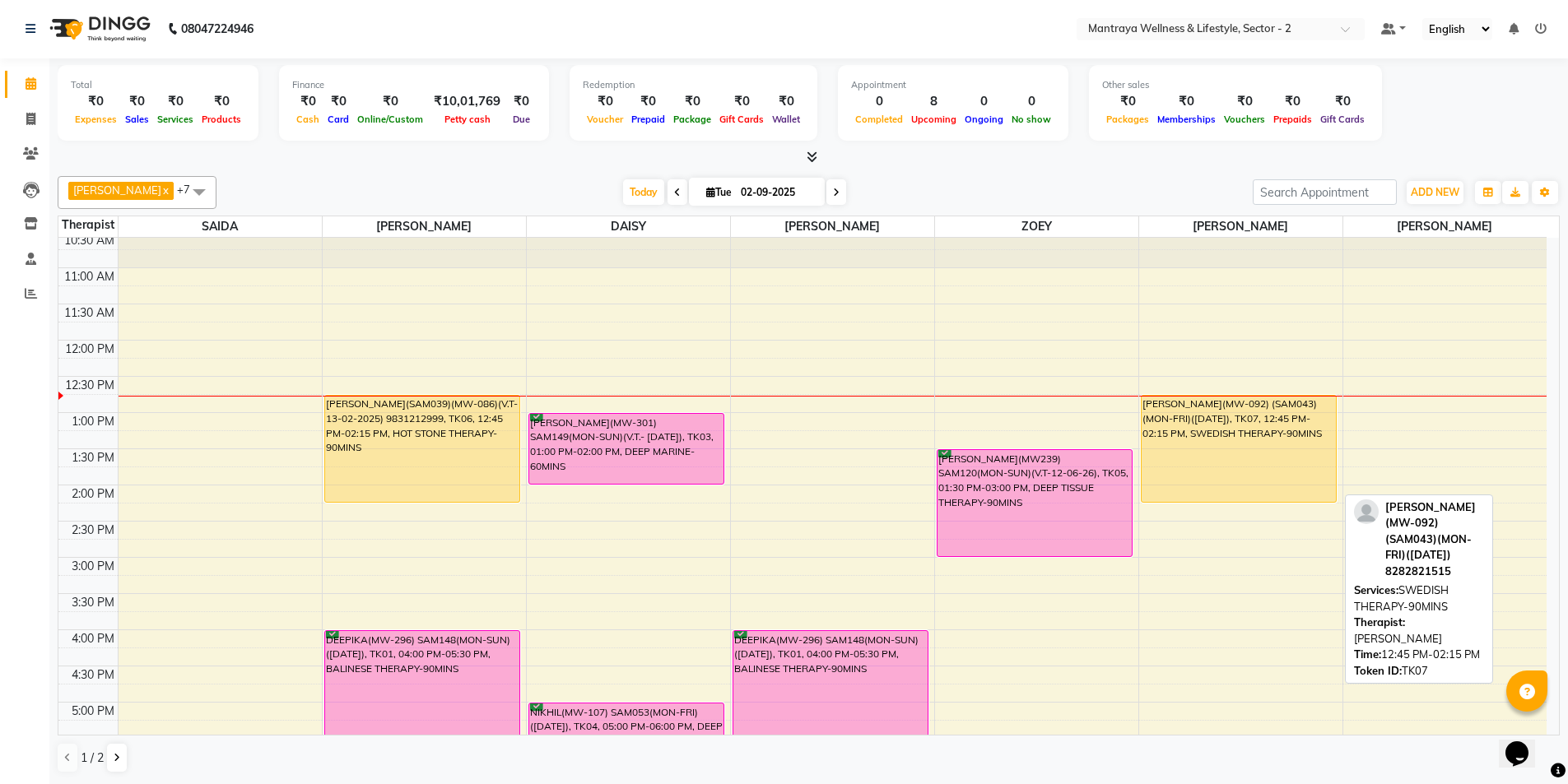
click at [1290, 432] on div "[PERSON_NAME](MW-092) (SAM043)(MON-FRI)([DATE]), TK07, 12:45 PM-02:15 PM, SWEDI…" at bounding box center [1238, 449] width 195 height 107
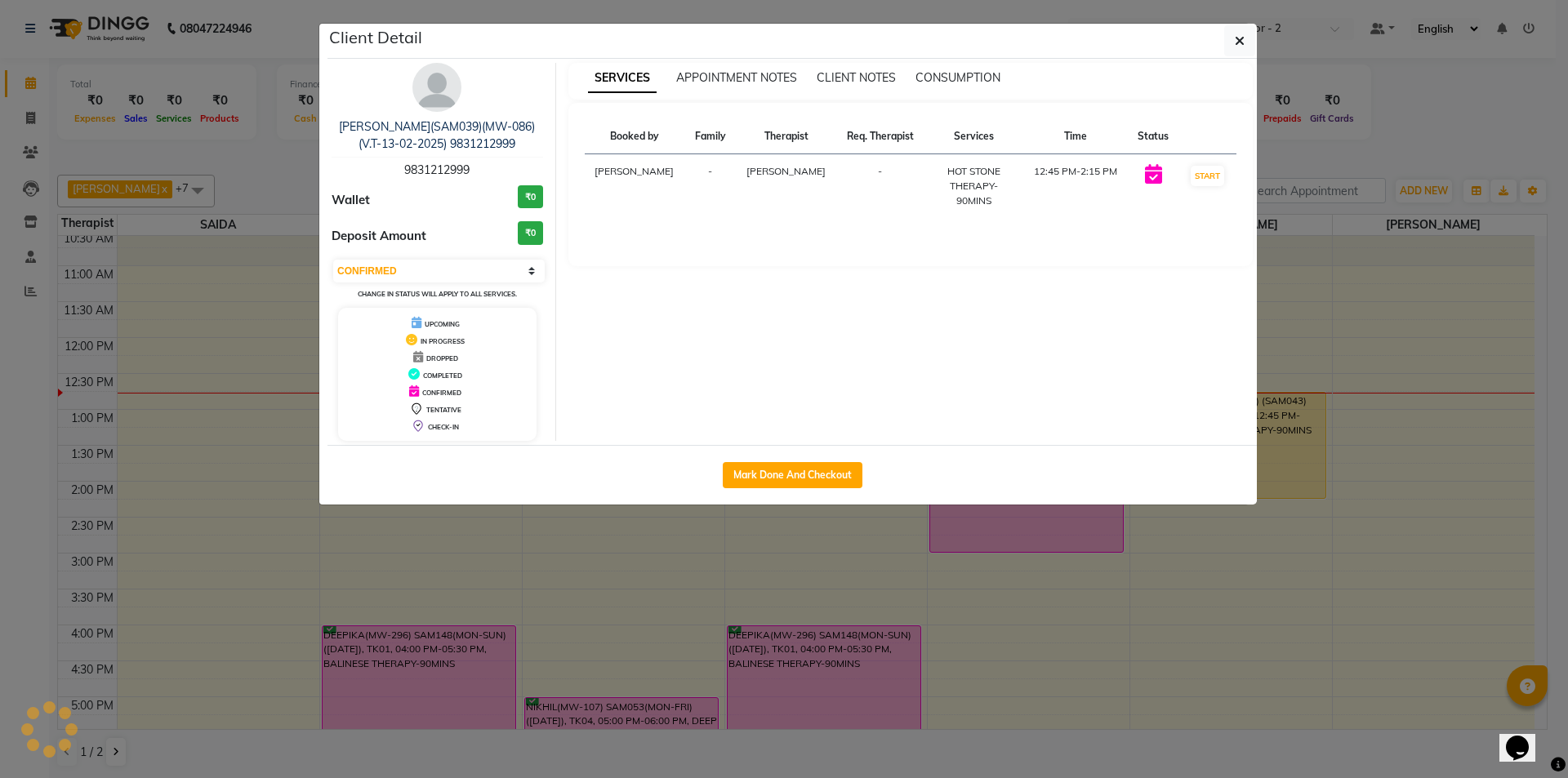
select select "1"
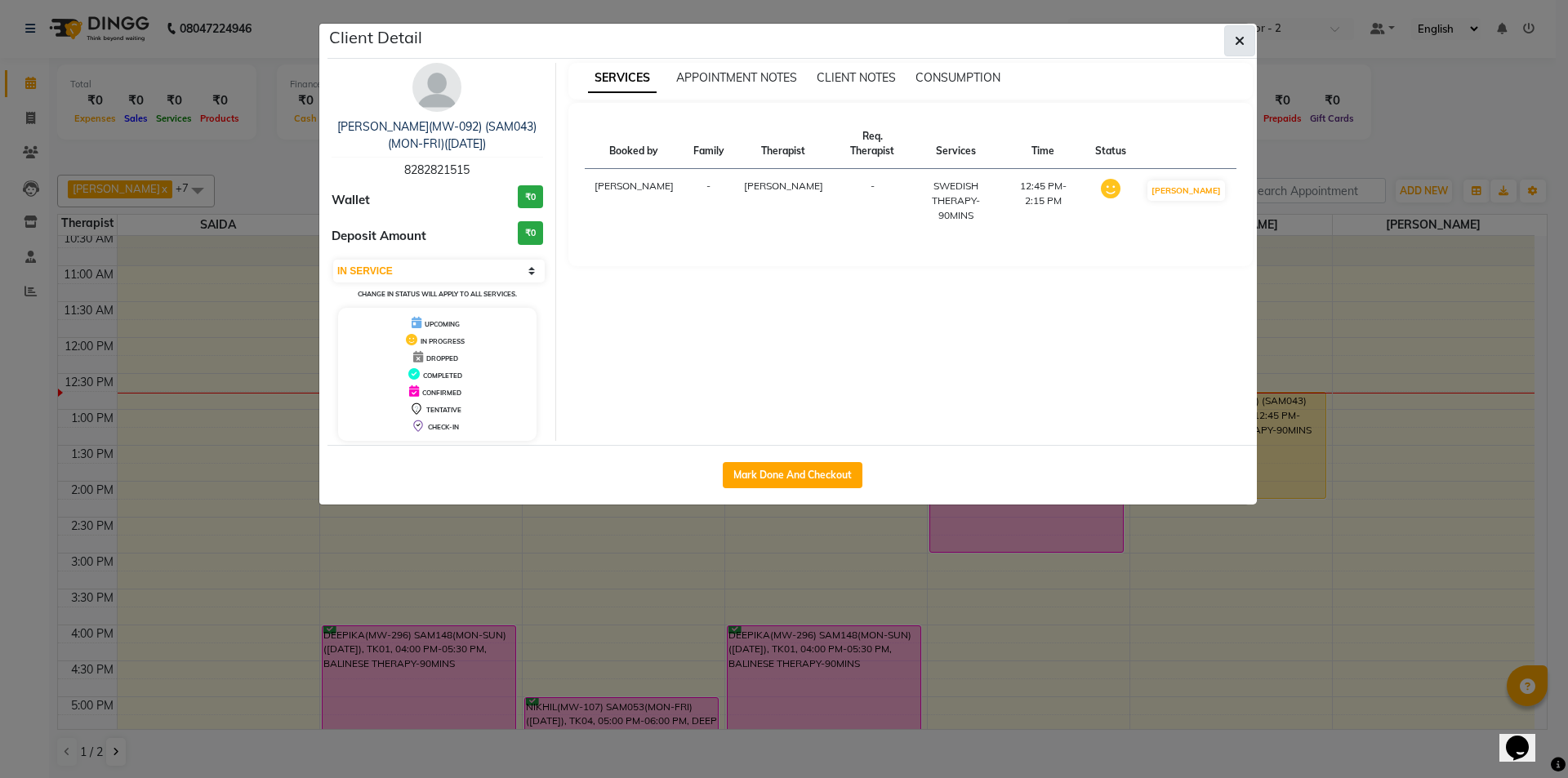
click at [1242, 43] on icon "button" at bounding box center [1240, 41] width 10 height 13
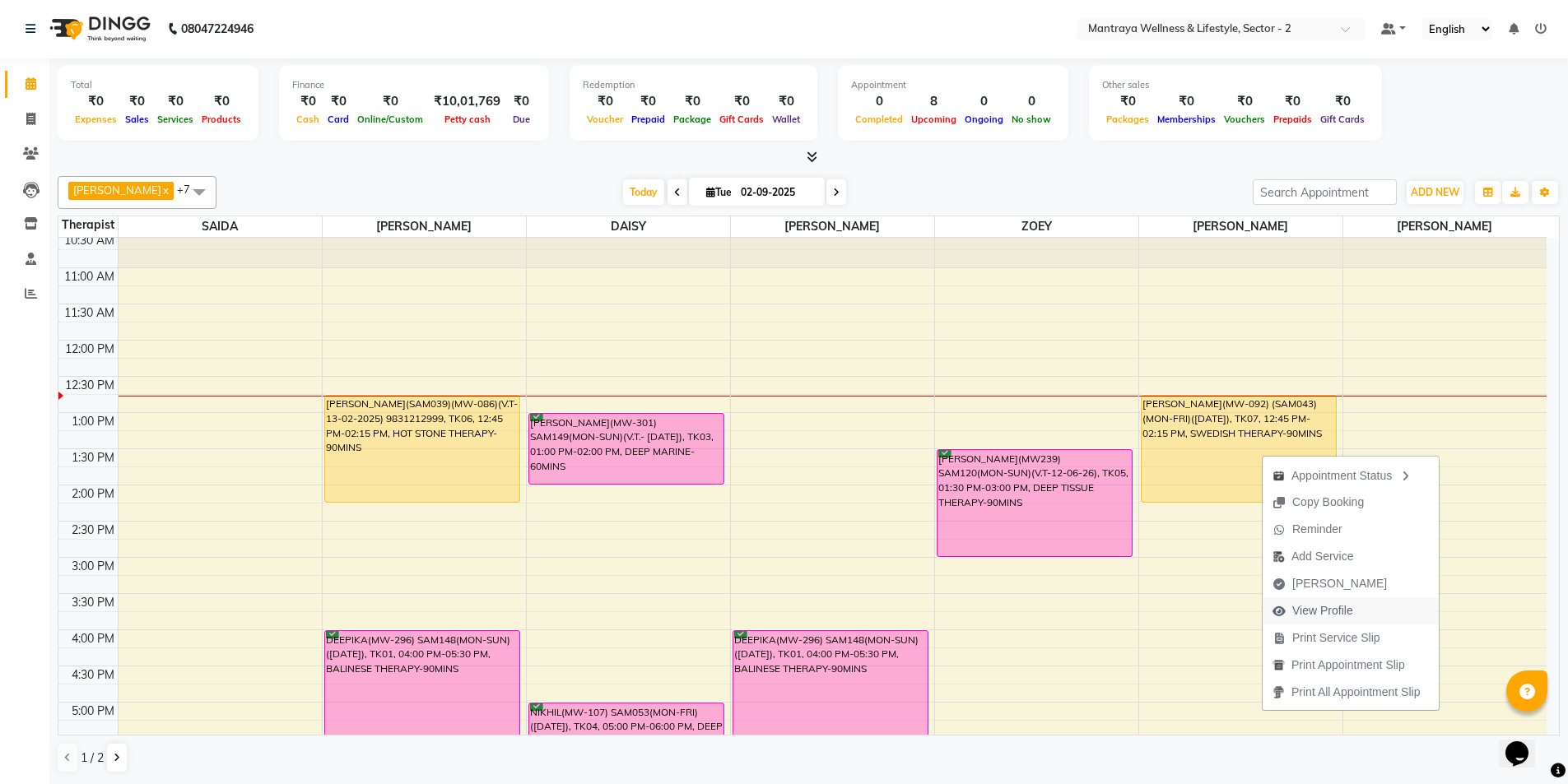
click at [1315, 607] on span "View Profile" at bounding box center [1323, 611] width 61 height 17
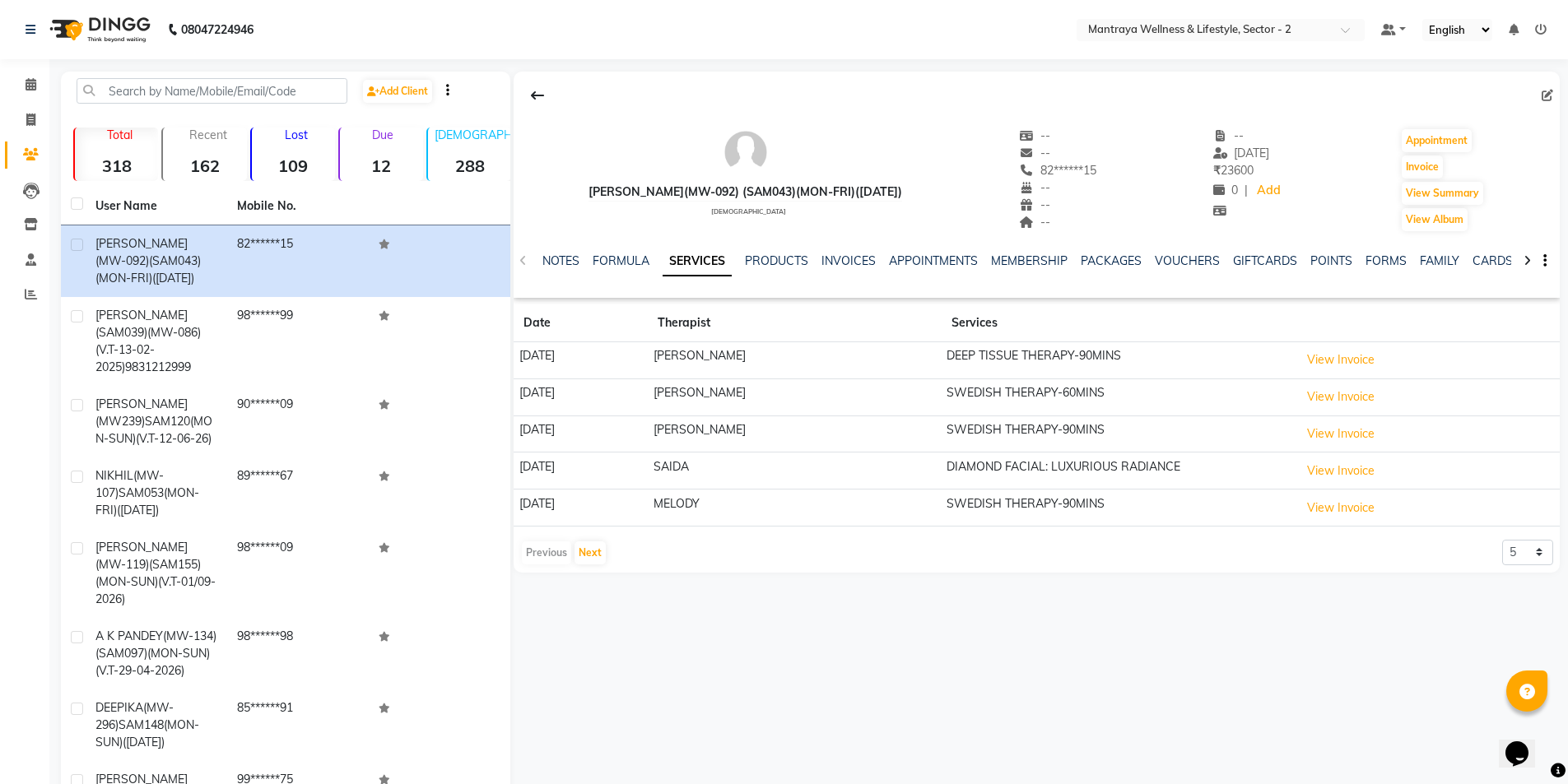
scroll to position [82, 0]
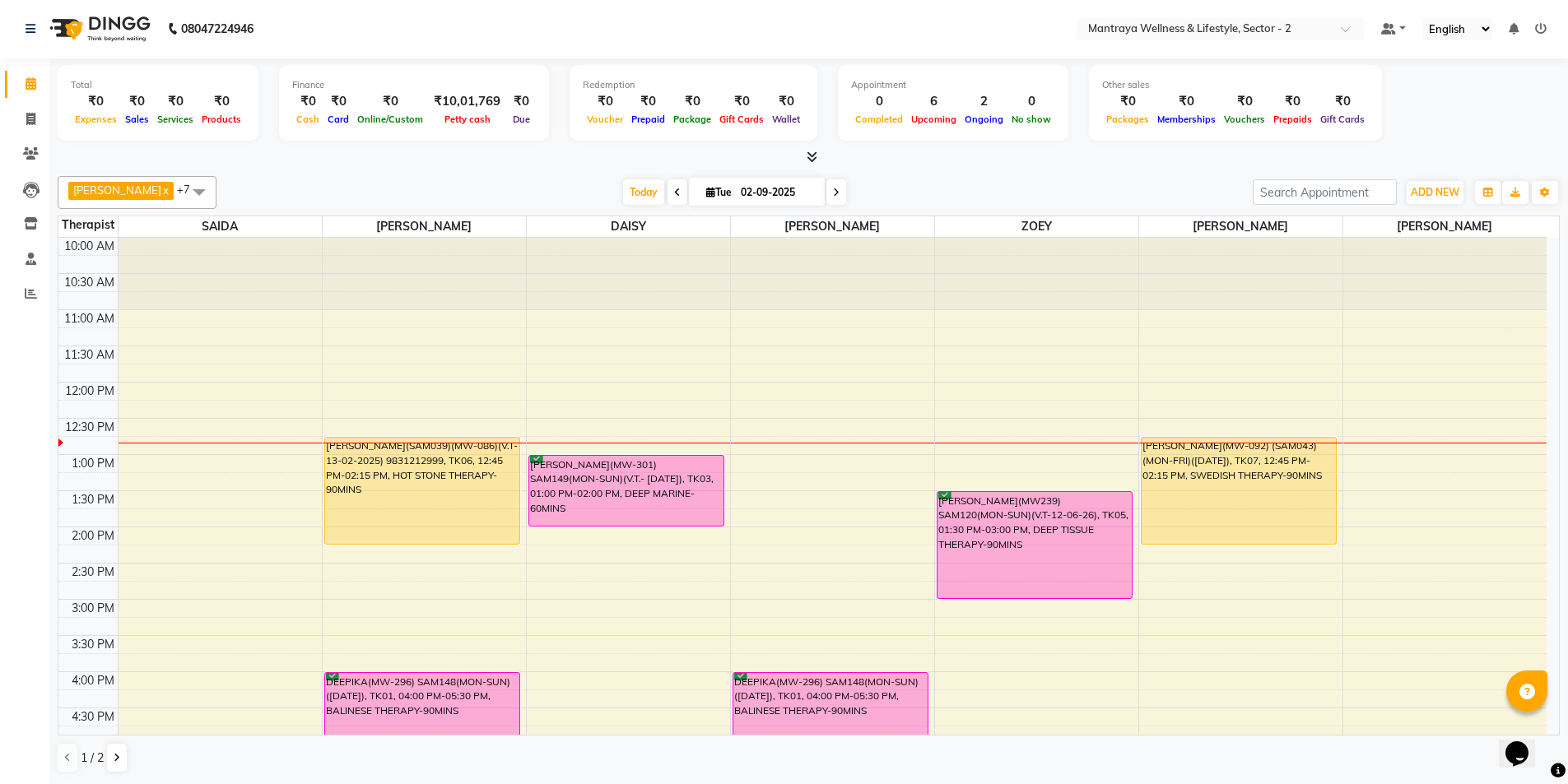
scroll to position [82, 0]
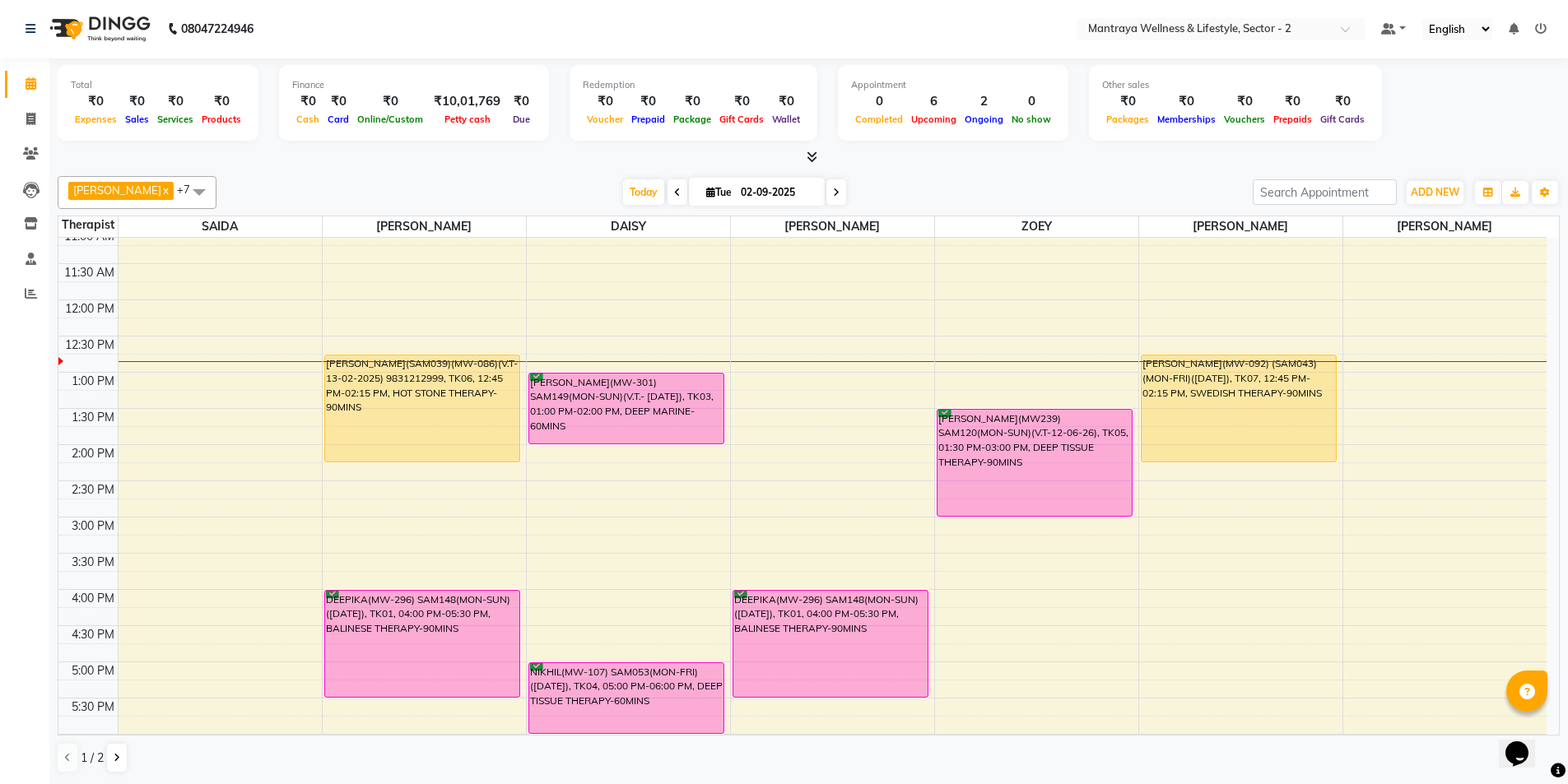
click at [833, 193] on icon at bounding box center [836, 193] width 7 height 10
type input "[DATE]"
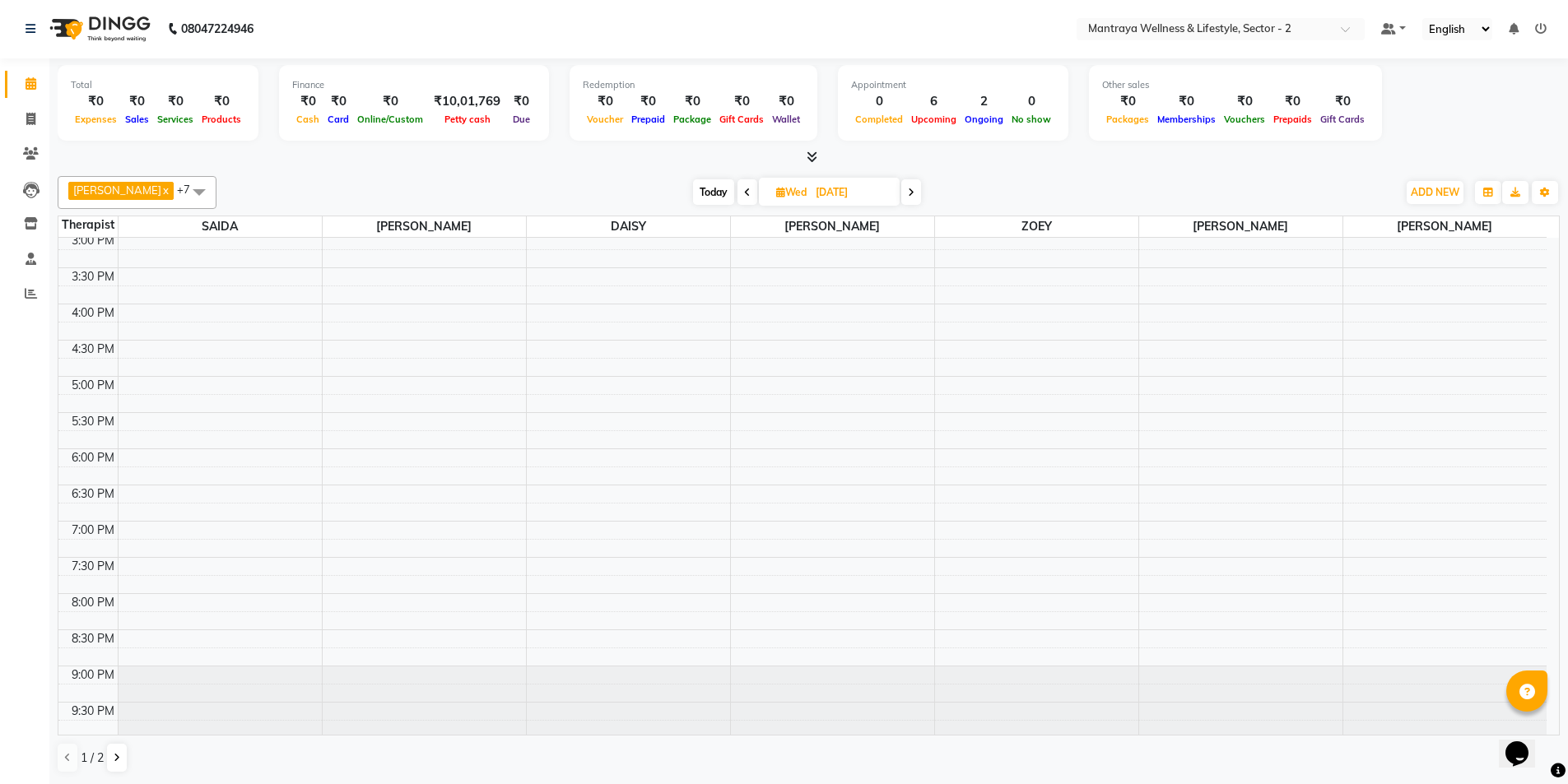
scroll to position [371, 0]
click at [340, 528] on div "10:00 AM 10:30 AM 11:00 AM 11:30 AM 12:00 PM 12:30 PM 1:00 PM 1:30 PM 2:00 PM 2…" at bounding box center [802, 300] width 1488 height 868
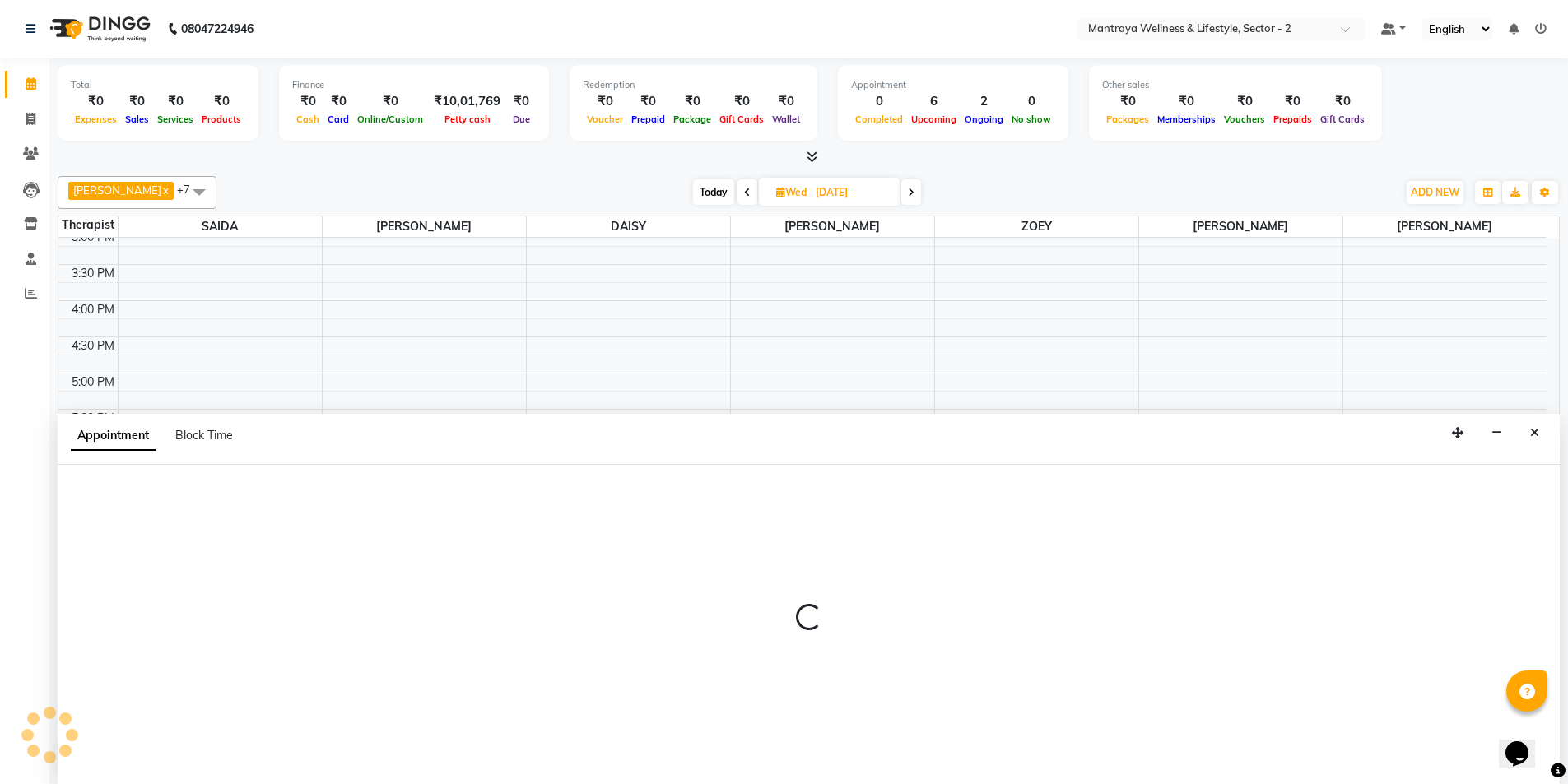
select select "69829"
select select "1140"
select select "tentative"
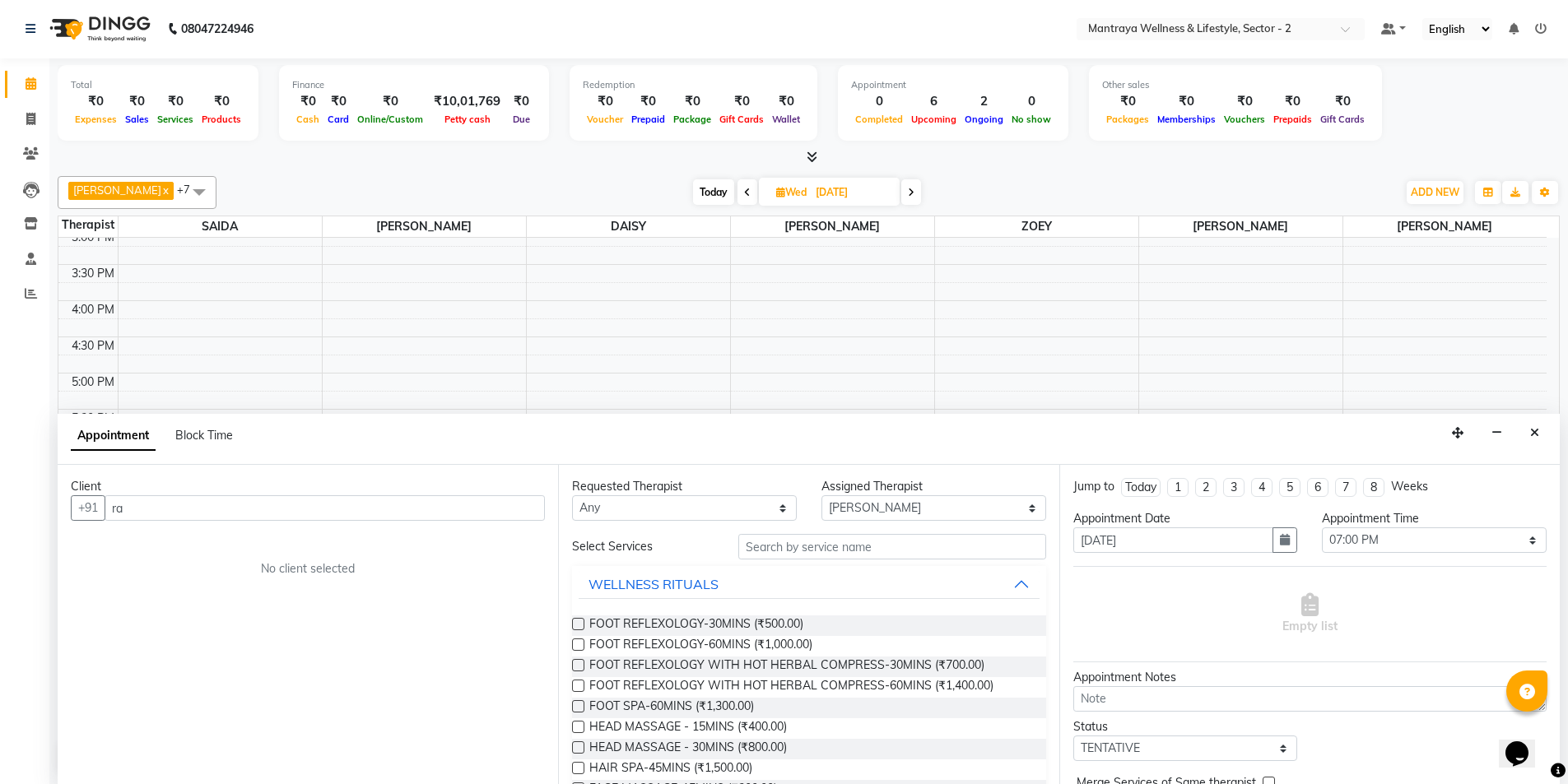
type input "r"
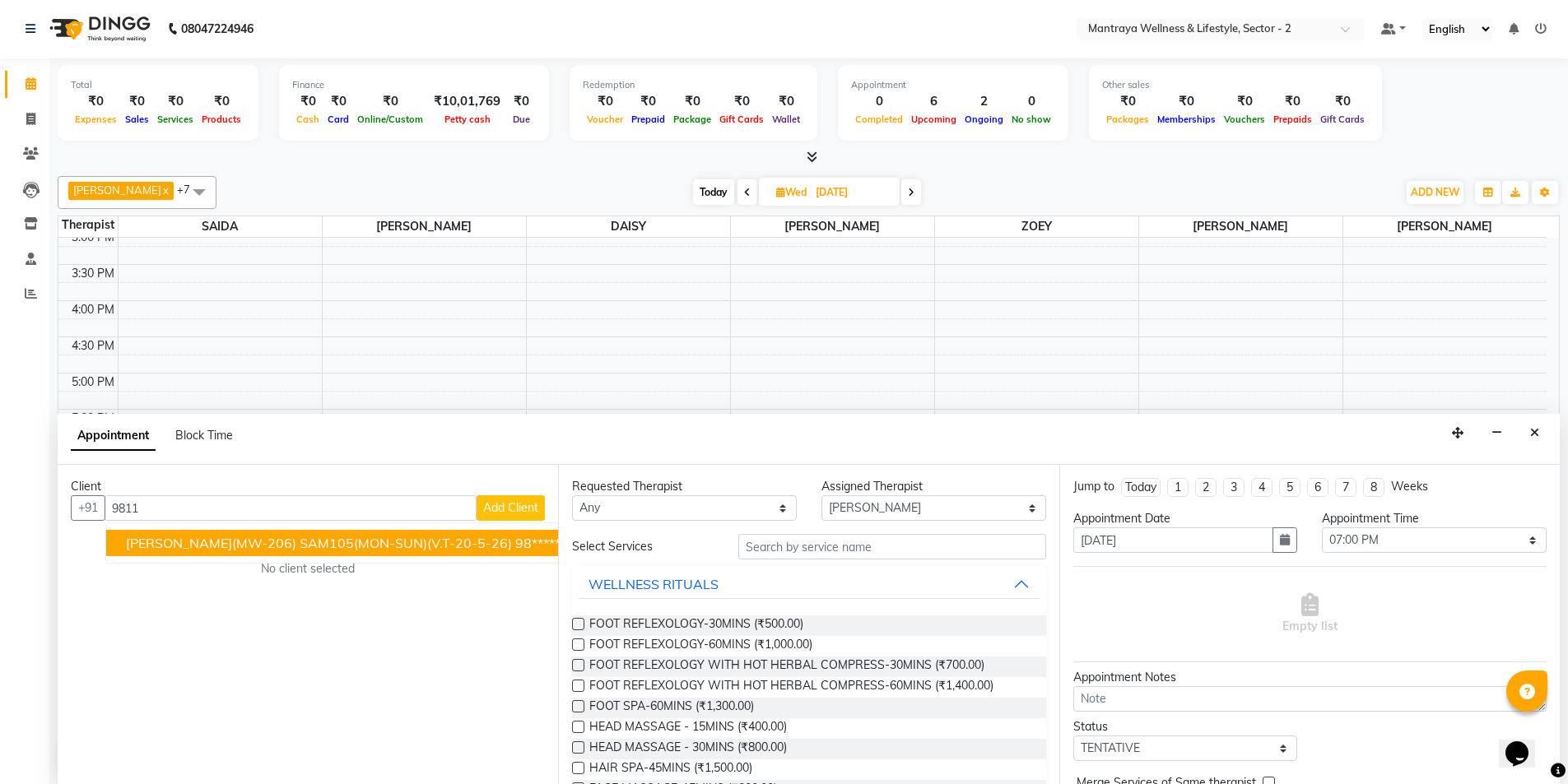
click at [345, 549] on span "[PERSON_NAME](MW-206) SAM105(MON-SUN)(V.T-20-5-26)" at bounding box center [319, 543] width 386 height 16
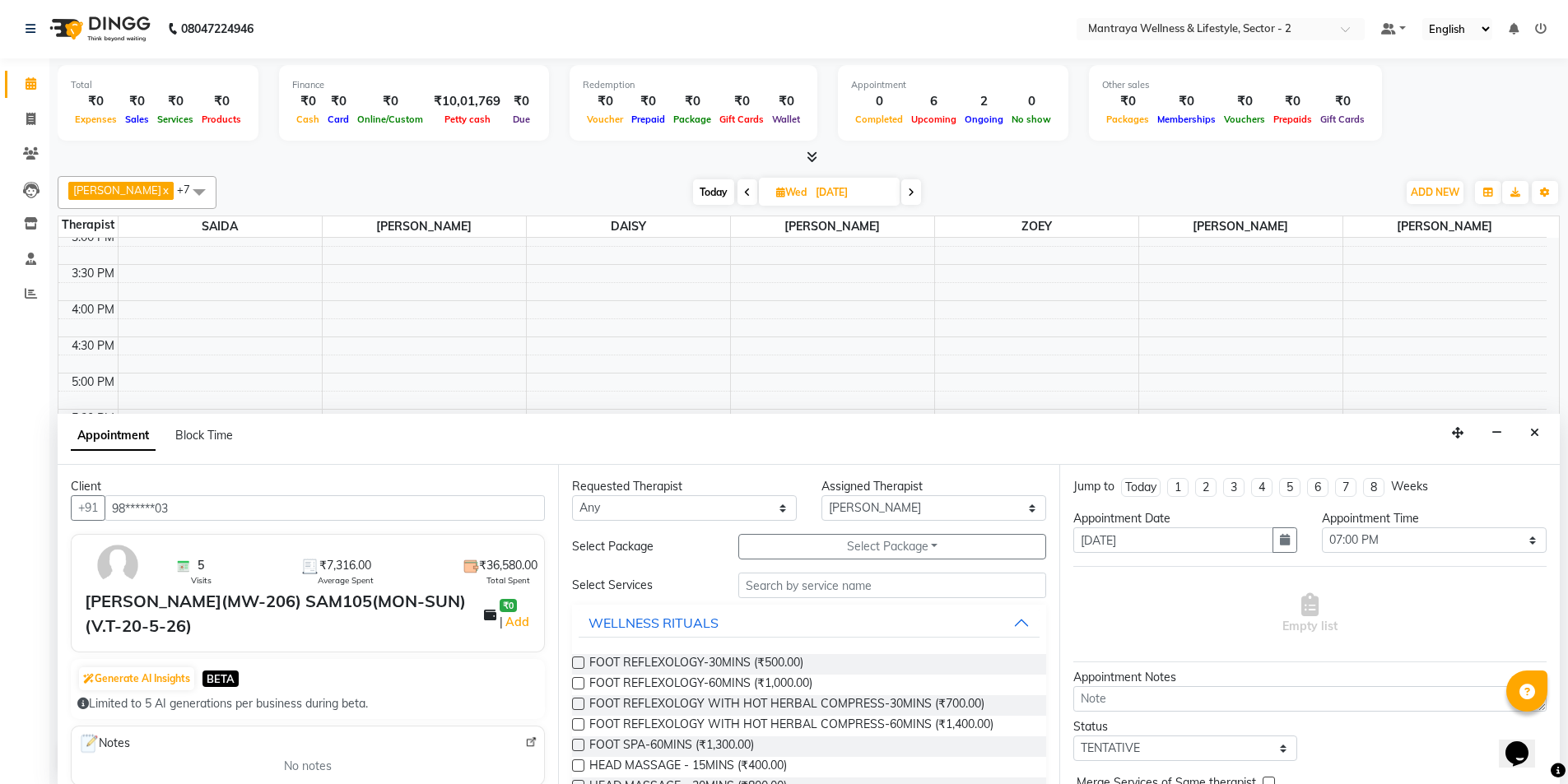
type input "98******03"
click at [771, 585] on input "text" at bounding box center [891, 585] width 307 height 25
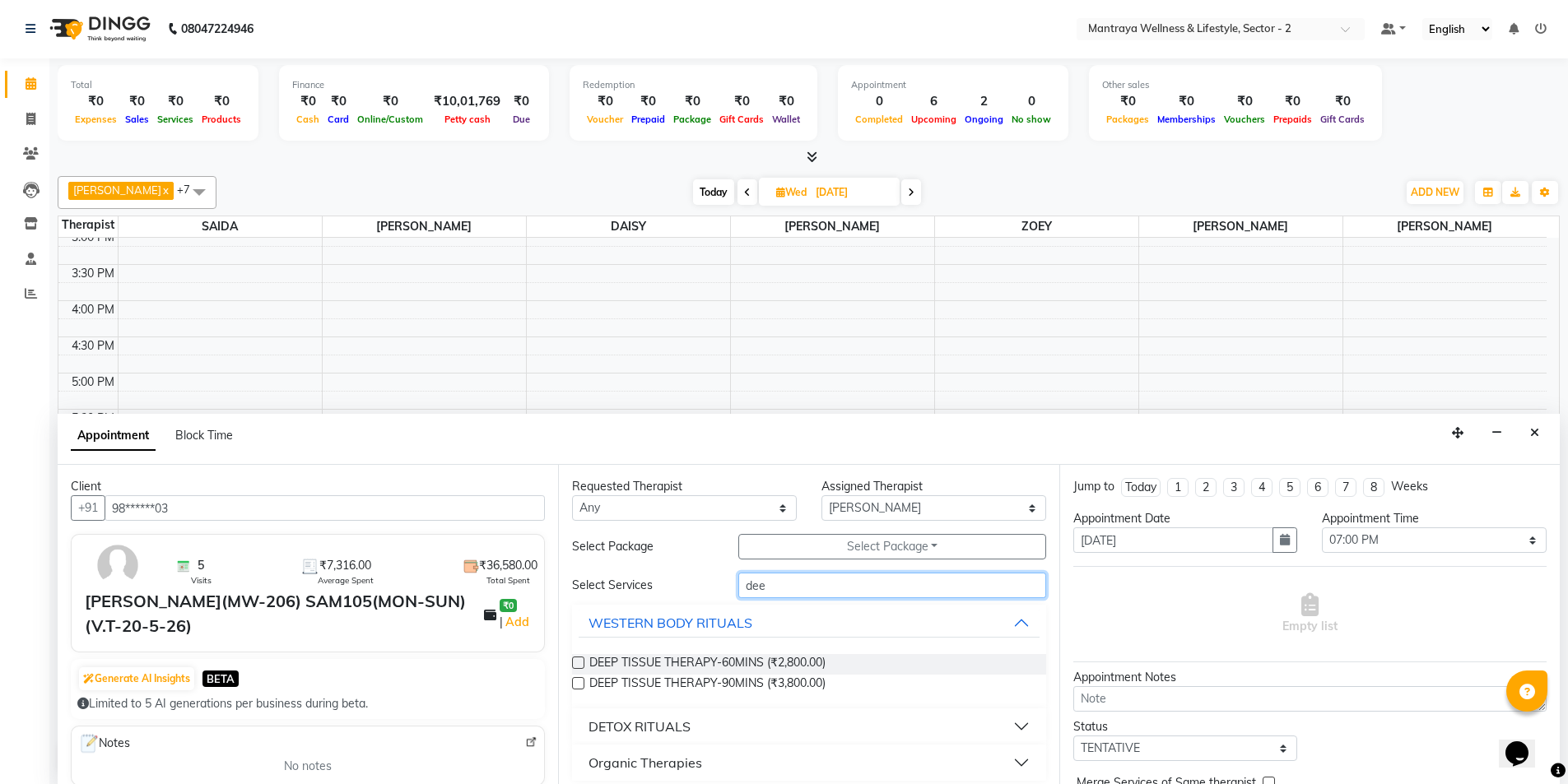
type input "dee"
click at [575, 682] on label at bounding box center [578, 683] width 13 height 13
click at [575, 682] on input "checkbox" at bounding box center [577, 684] width 11 height 11
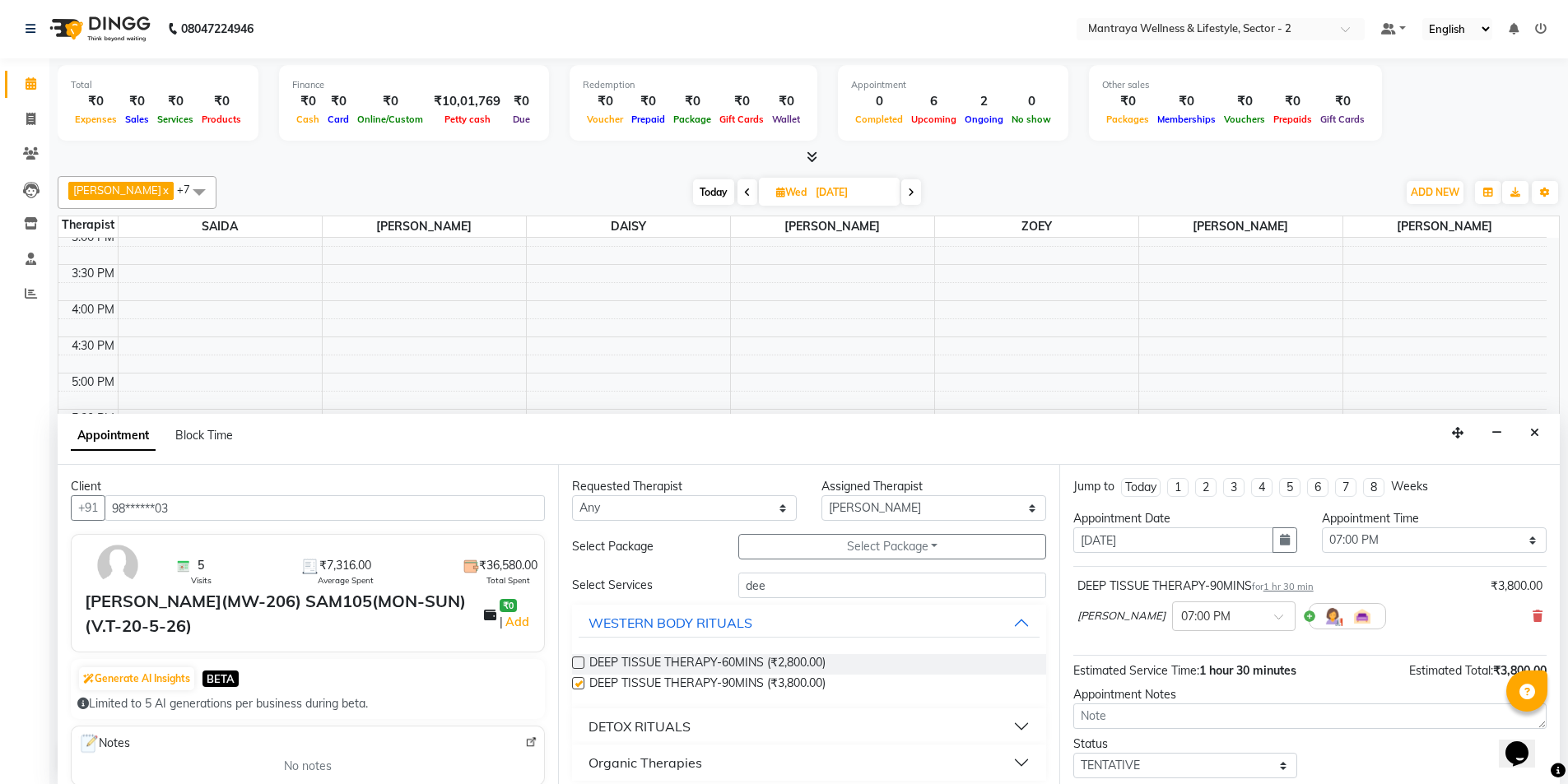
checkbox input "false"
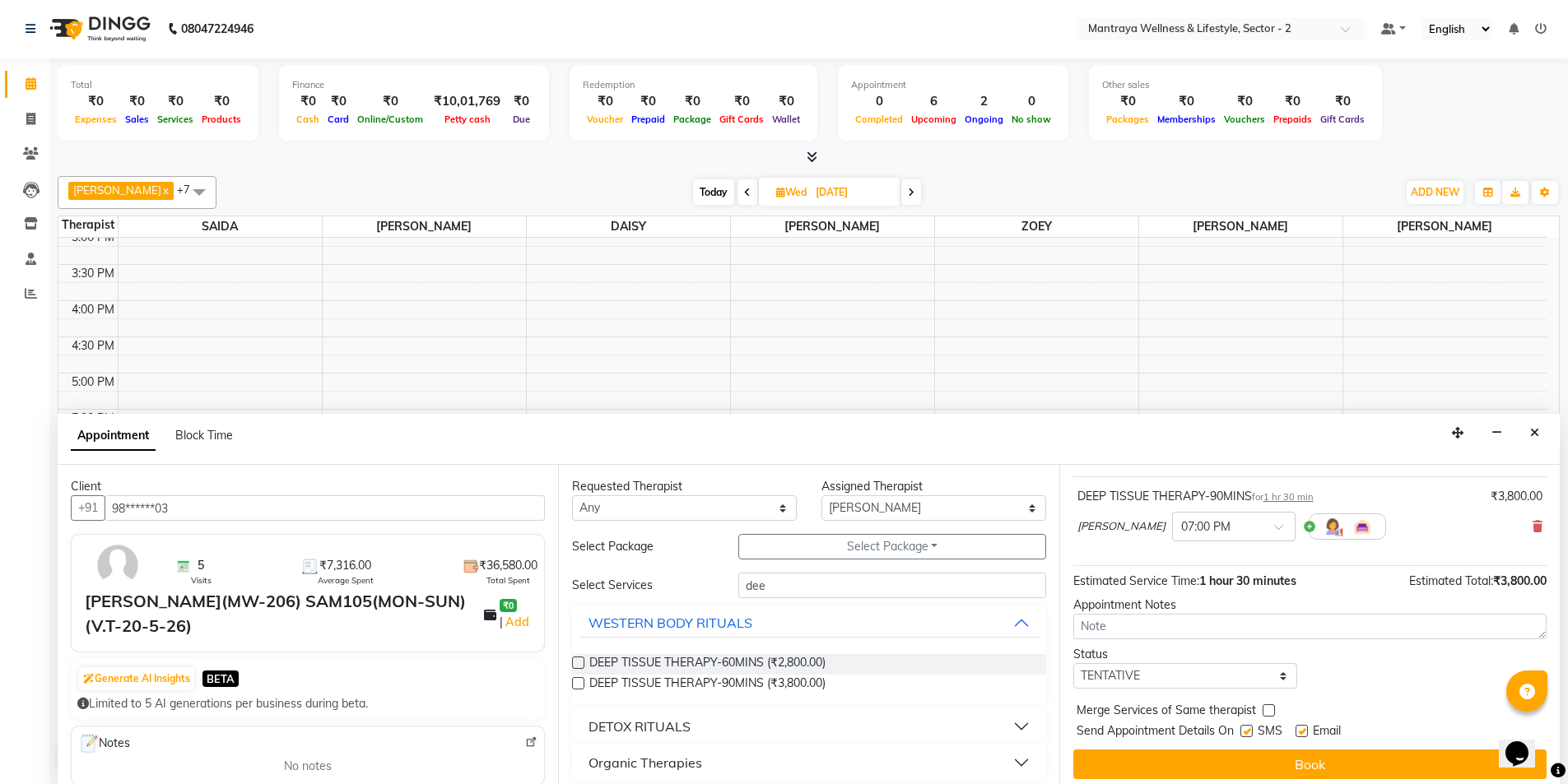
scroll to position [98, 0]
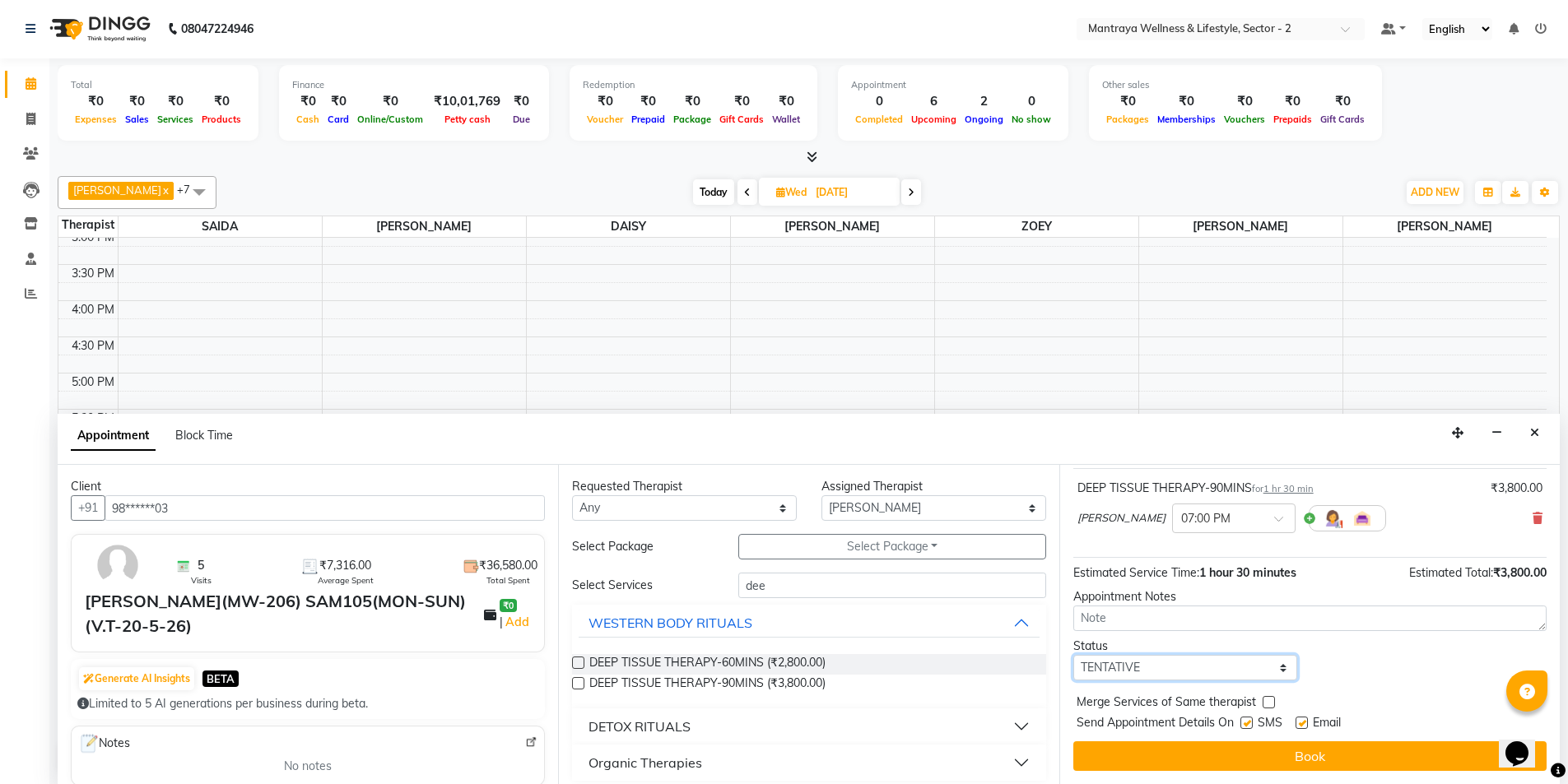
click at [1283, 669] on select "Select TENTATIVE CONFIRM UPCOMING" at bounding box center [1186, 668] width 225 height 25
select select "confirm booking"
click at [1073, 655] on select "Select TENTATIVE CONFIRM UPCOMING" at bounding box center [1186, 668] width 225 height 25
click at [1301, 722] on label at bounding box center [1301, 722] width 13 height 13
click at [1301, 722] on input "checkbox" at bounding box center [1300, 724] width 11 height 11
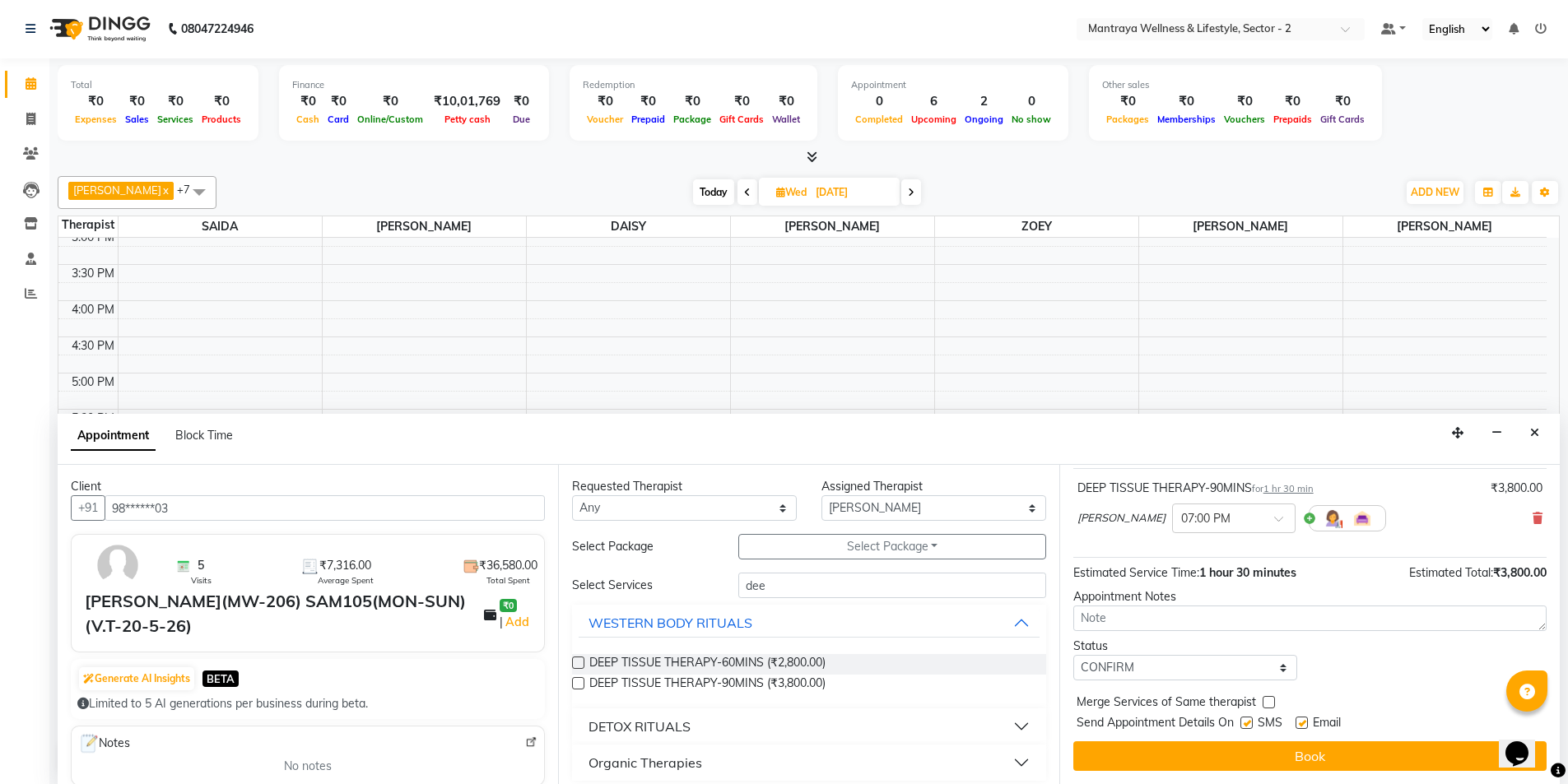
checkbox input "false"
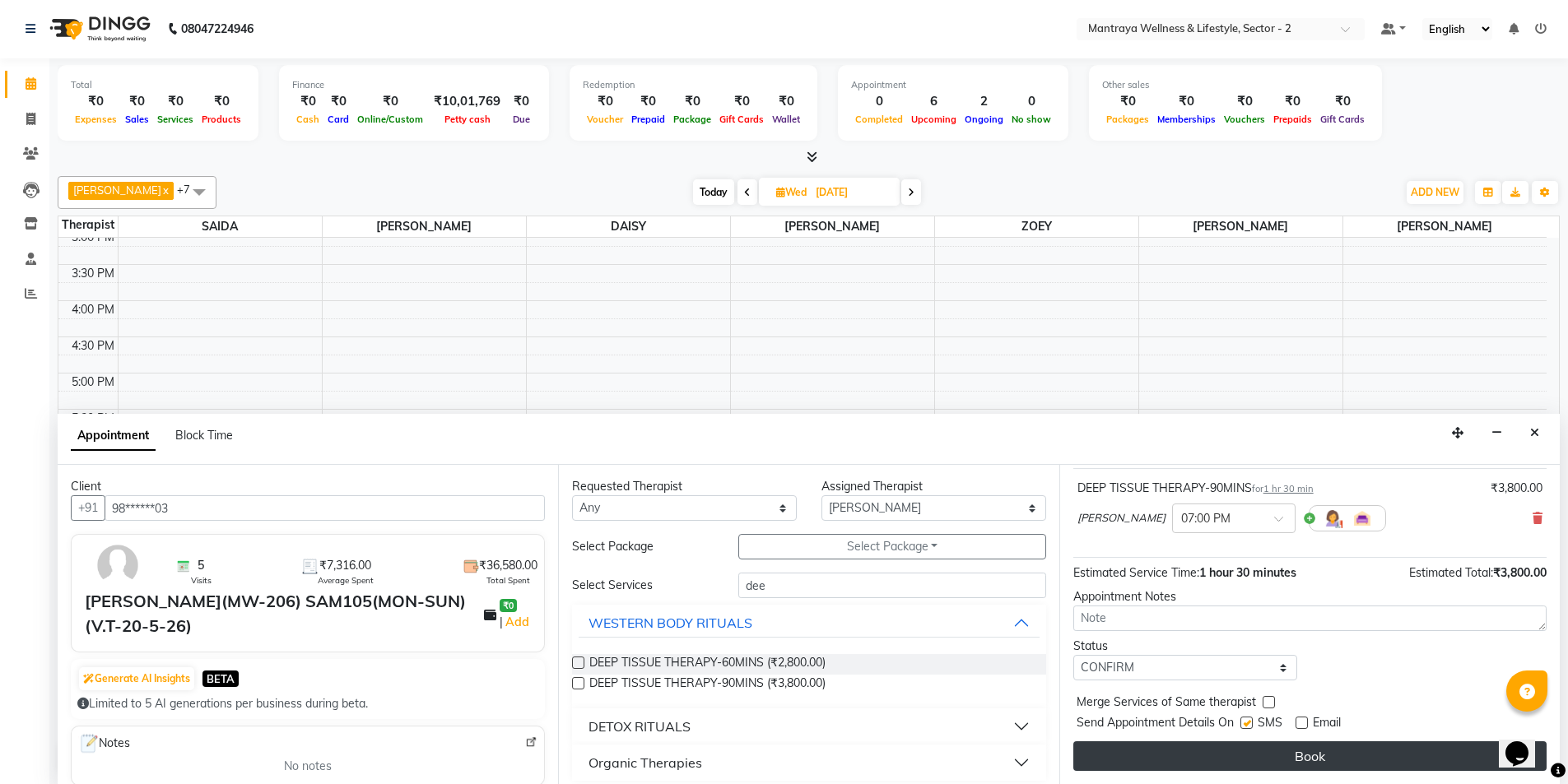
click at [1315, 749] on button "Book" at bounding box center [1310, 756] width 473 height 30
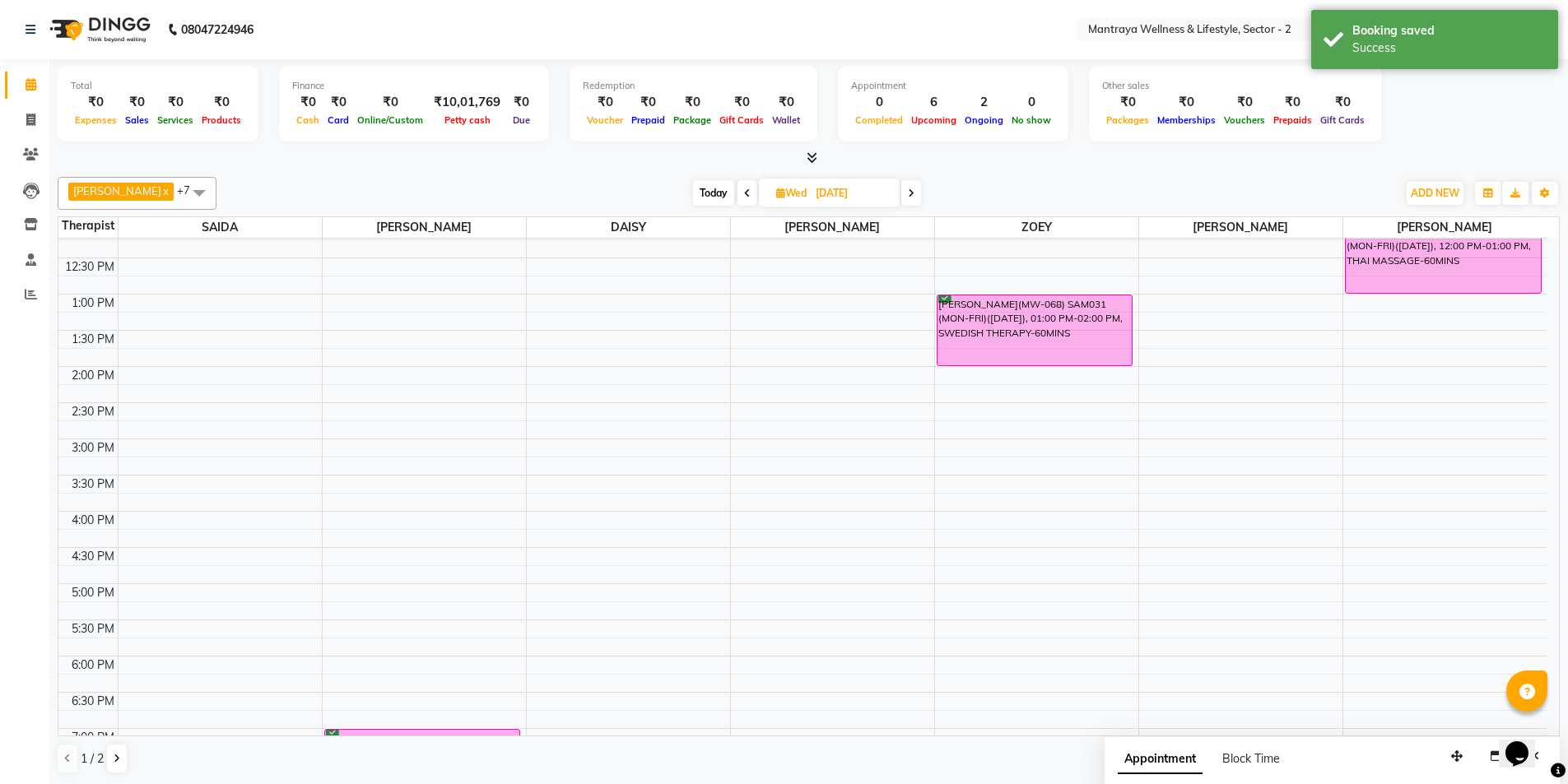
scroll to position [124, 0]
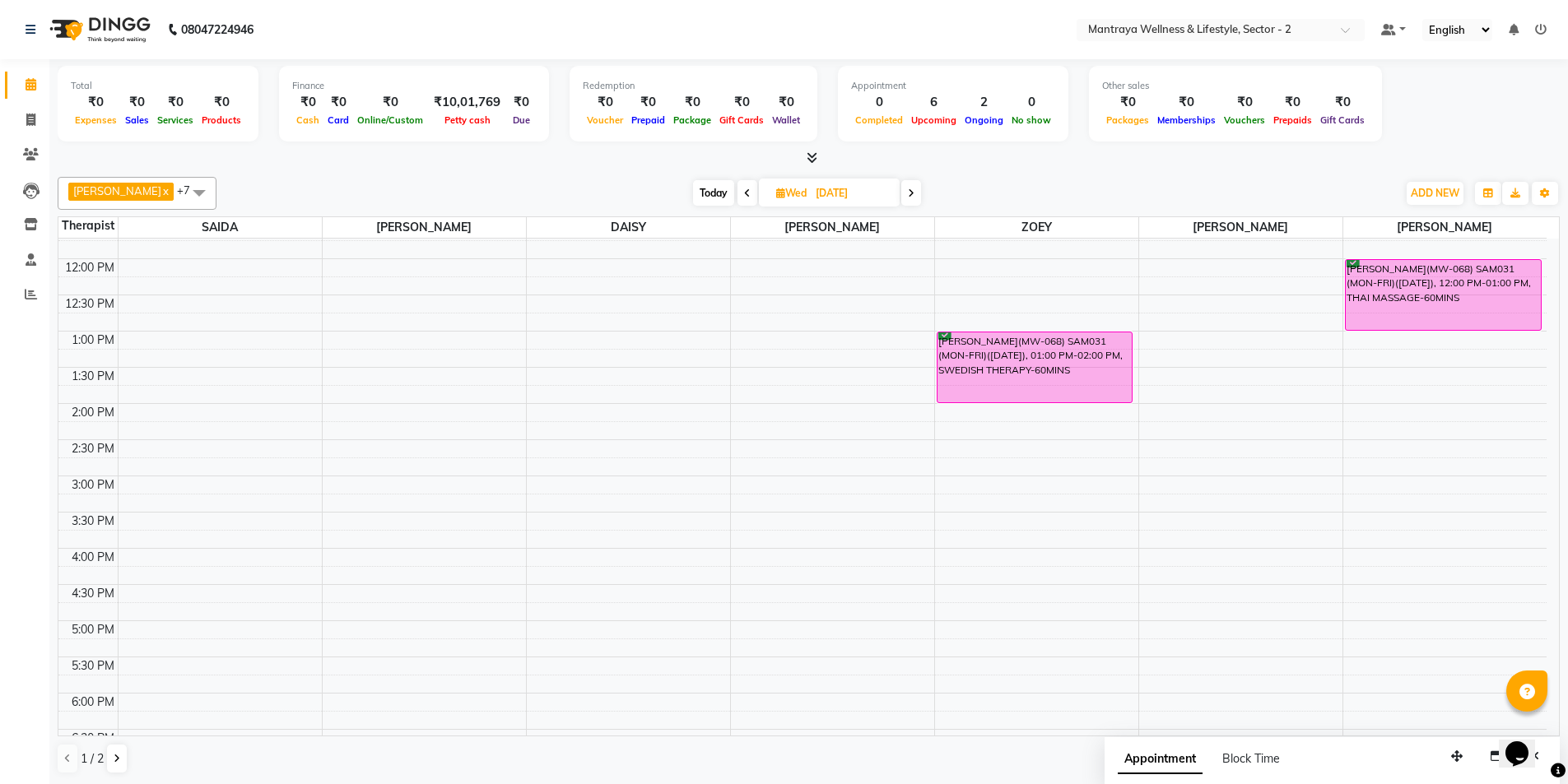
click at [744, 192] on icon at bounding box center [747, 193] width 7 height 10
type input "02-09-2025"
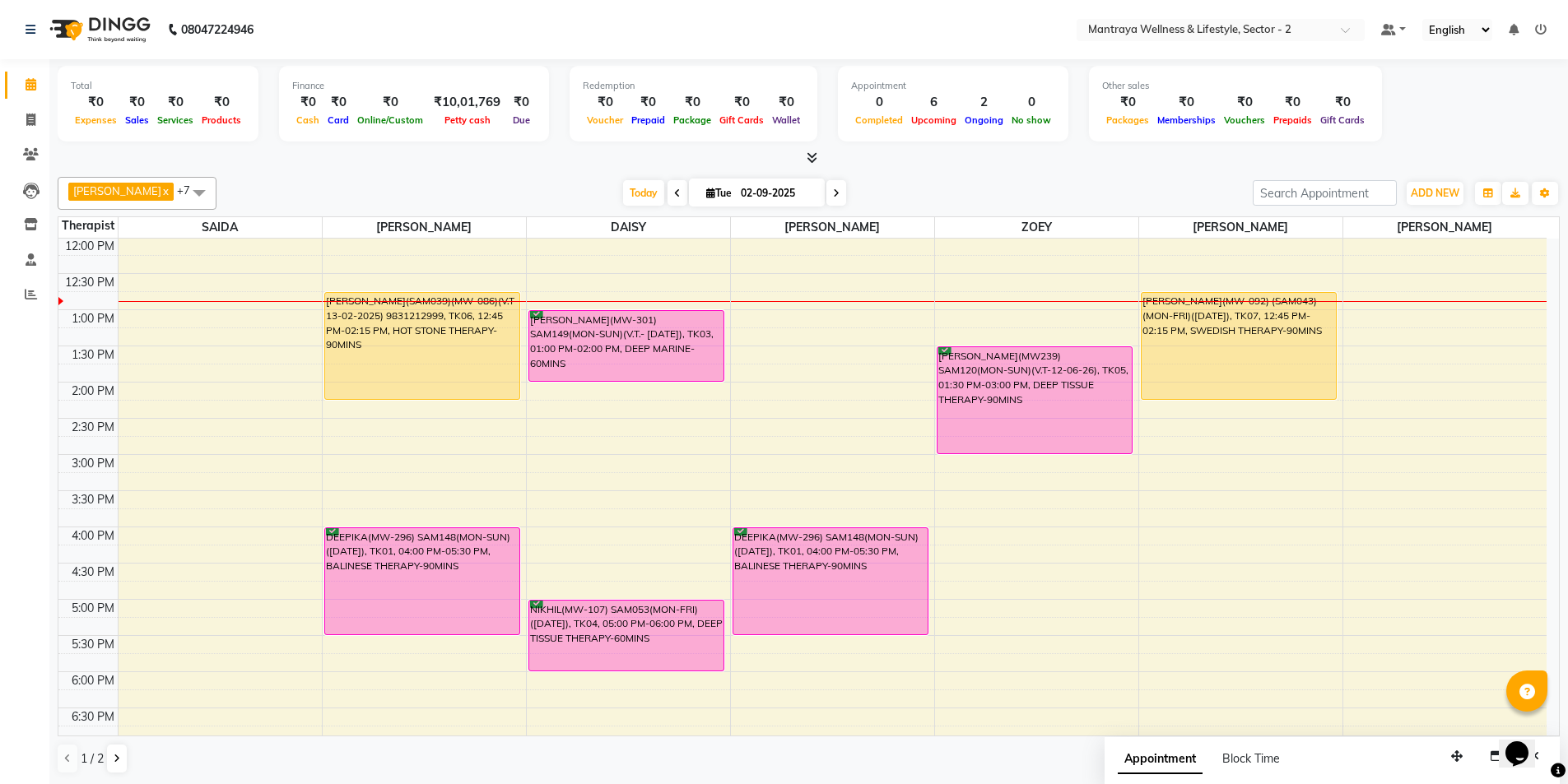
scroll to position [371, 0]
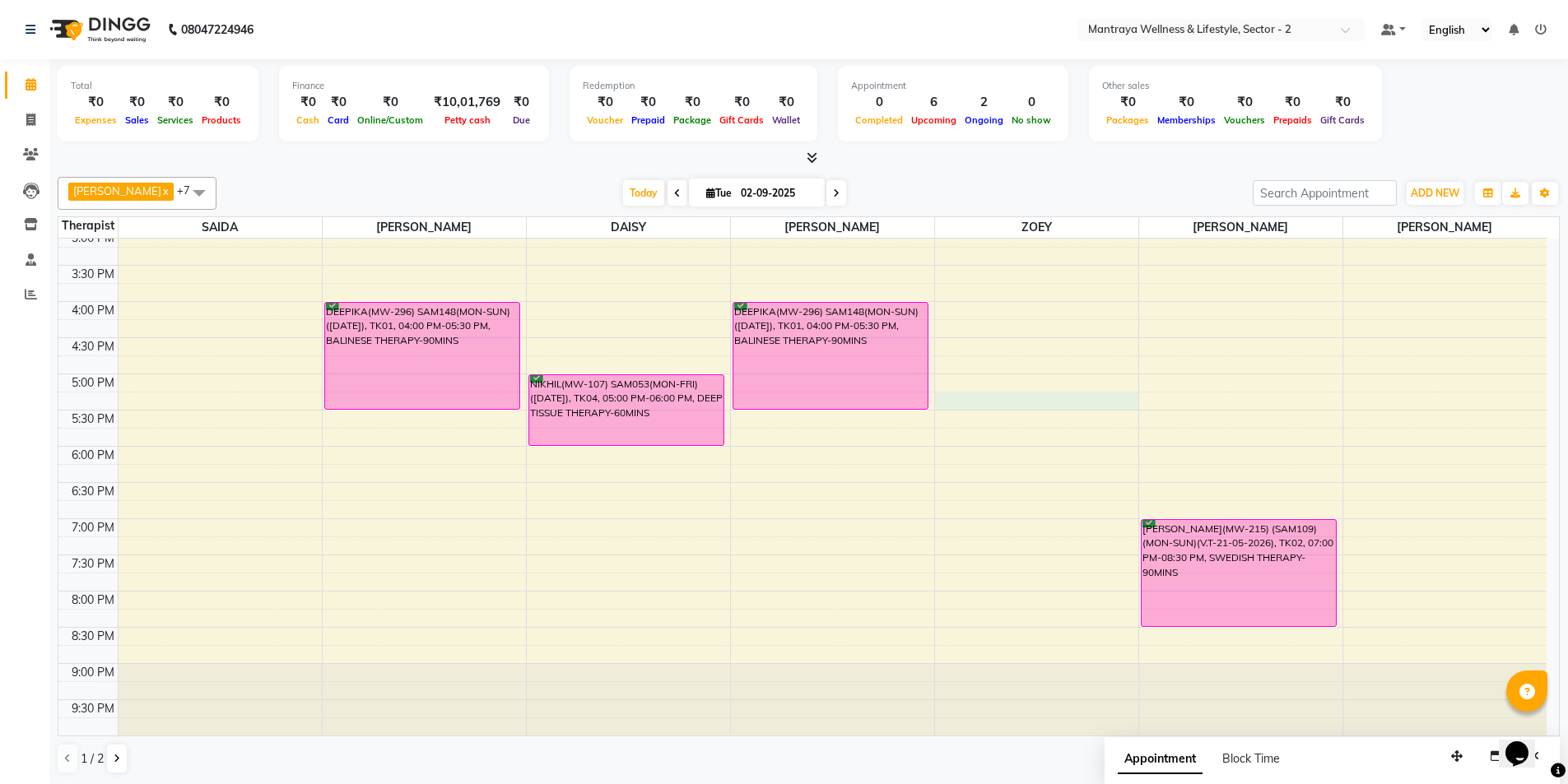
click at [945, 400] on div "10:00 AM 10:30 AM 11:00 AM 11:30 AM 12:00 PM 12:30 PM 1:00 PM 1:30 PM 2:00 PM 2…" at bounding box center [802, 301] width 1488 height 868
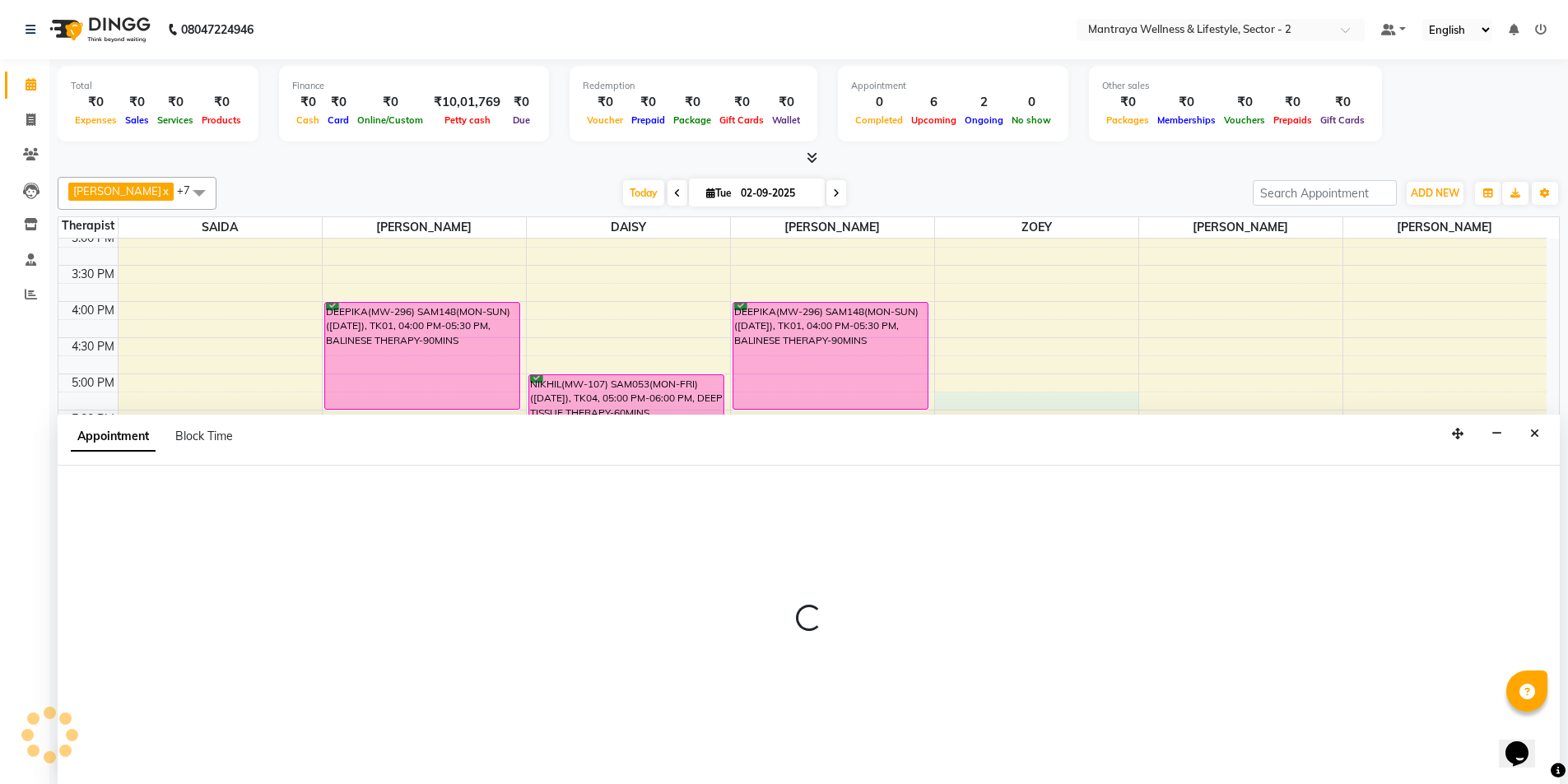
scroll to position [1, 0]
select select "80016"
select select "1035"
select select "tentative"
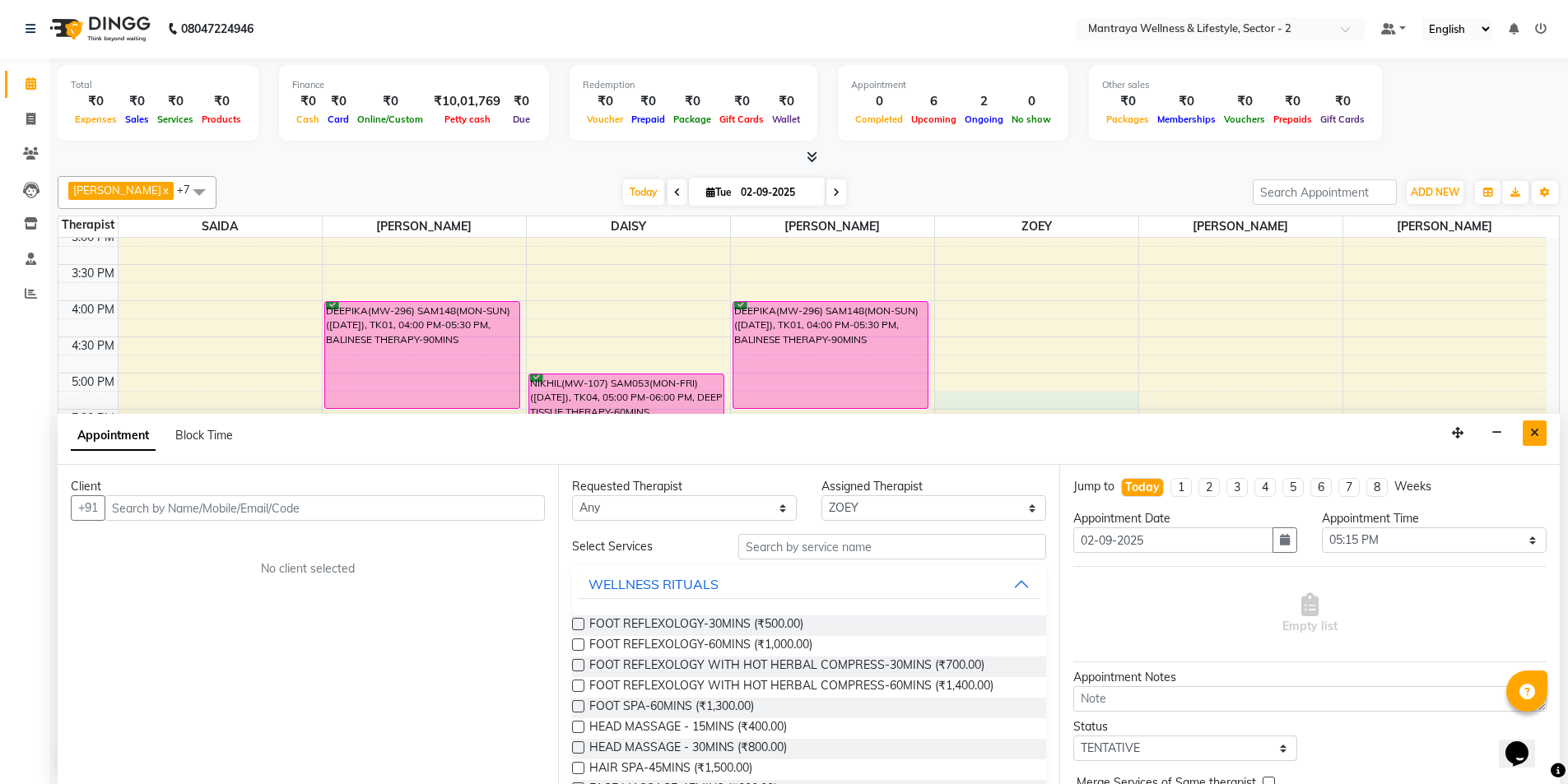
click at [1536, 430] on icon "Close" at bounding box center [1534, 433] width 9 height 12
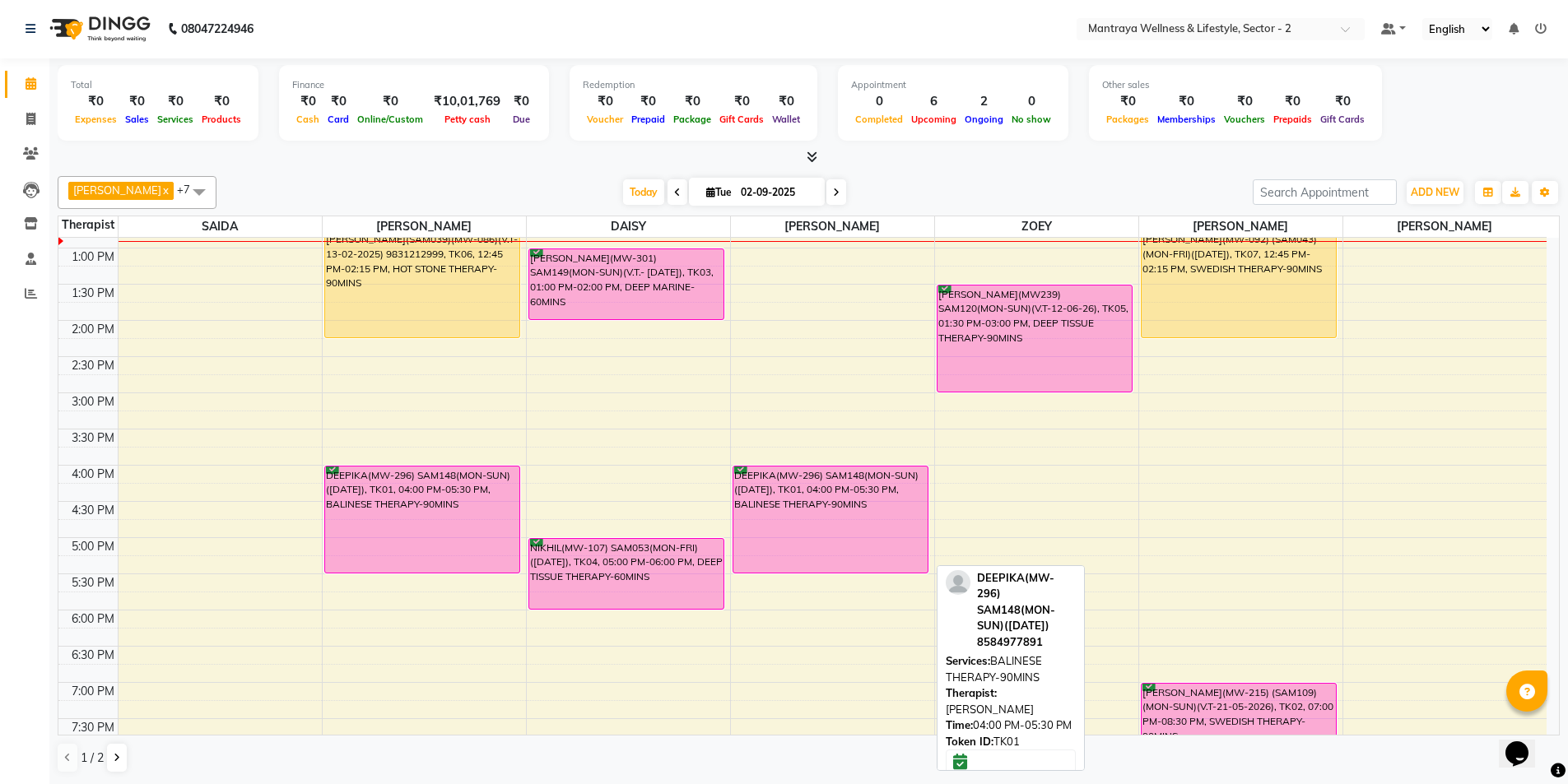
scroll to position [124, 0]
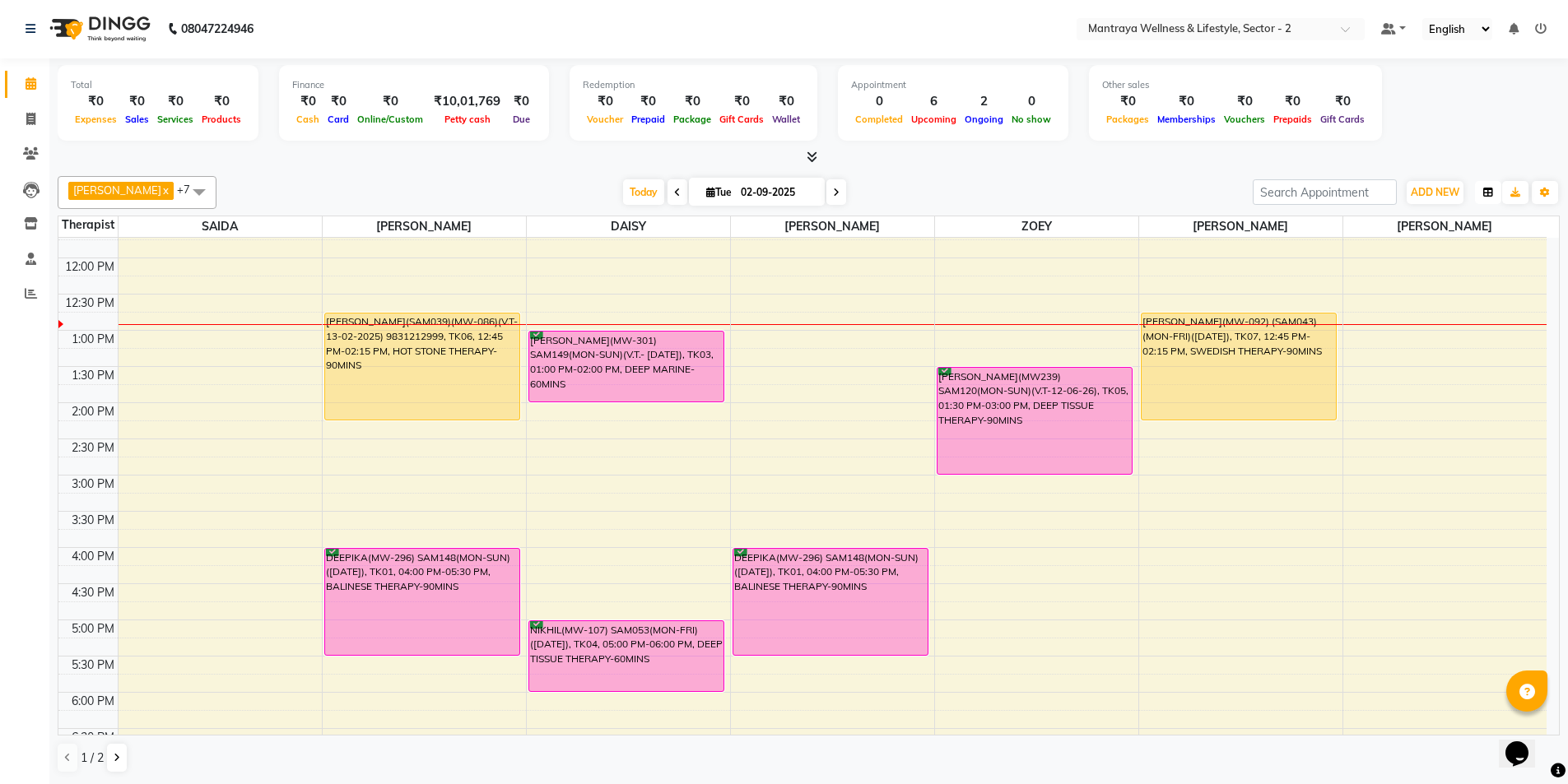
click at [1486, 186] on button "button" at bounding box center [1488, 193] width 26 height 23
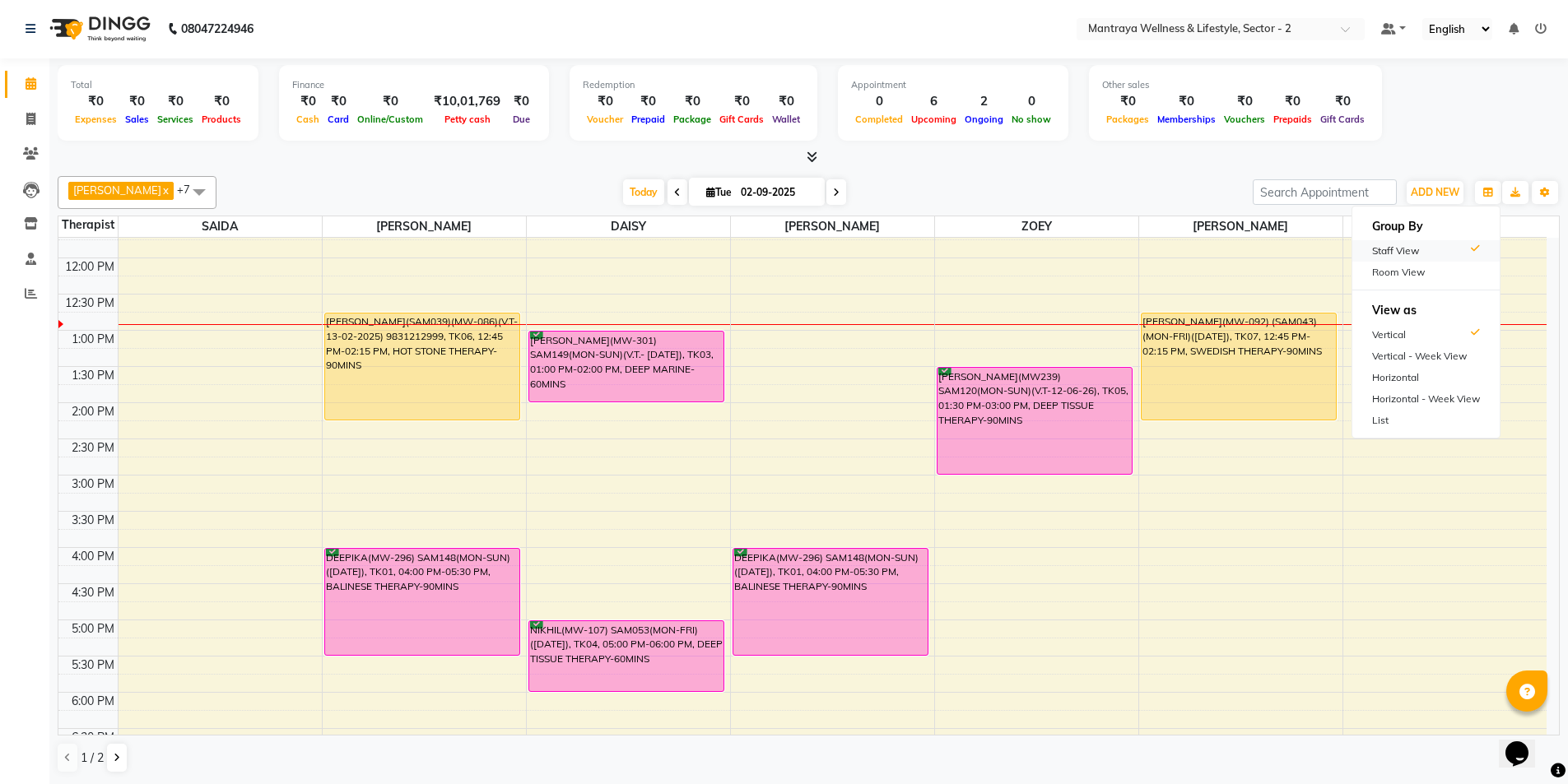
click at [1390, 248] on div "Staff View" at bounding box center [1426, 251] width 147 height 21
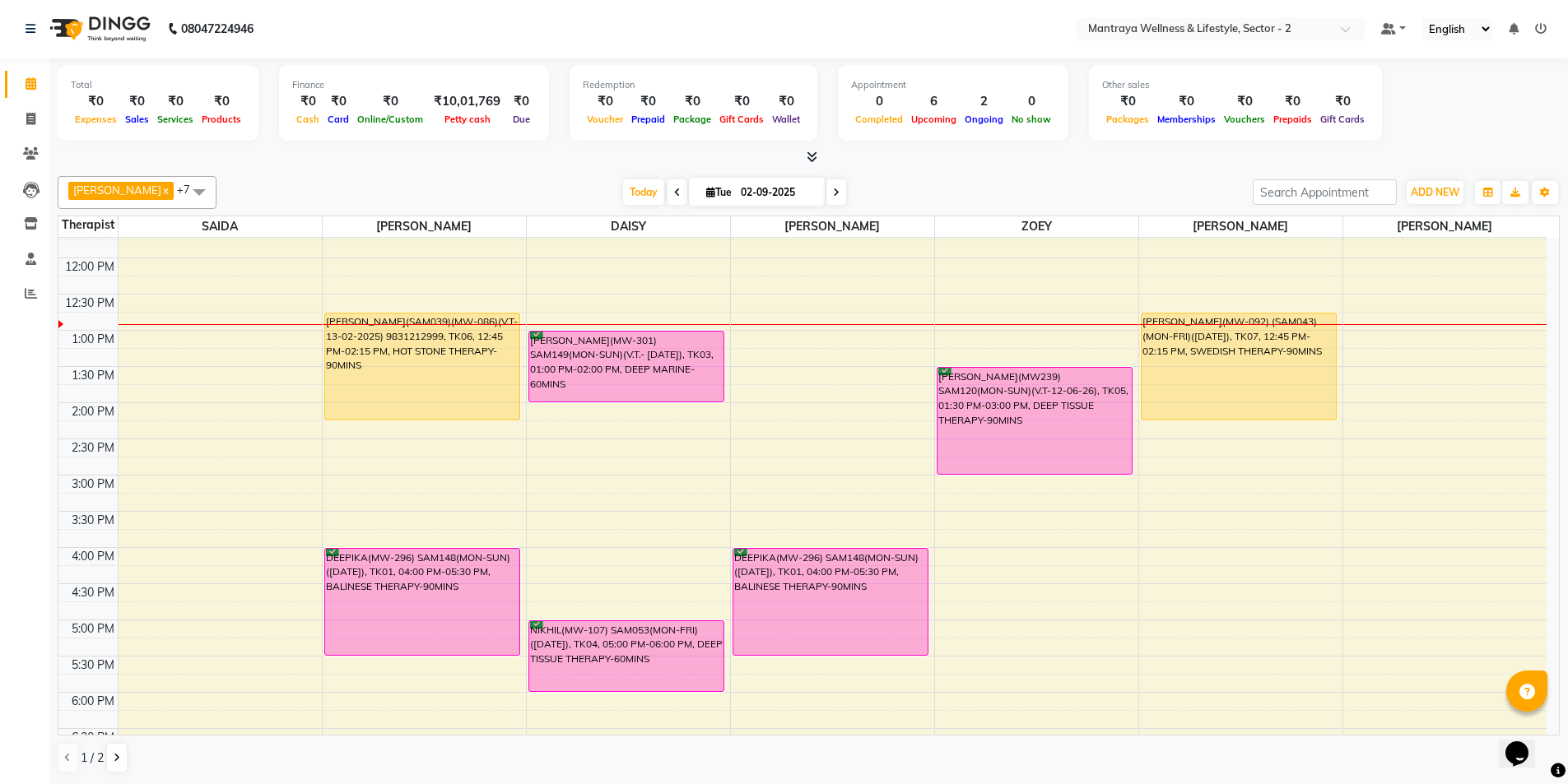
click at [826, 183] on span at bounding box center [836, 192] width 19 height 25
type input "[DATE]"
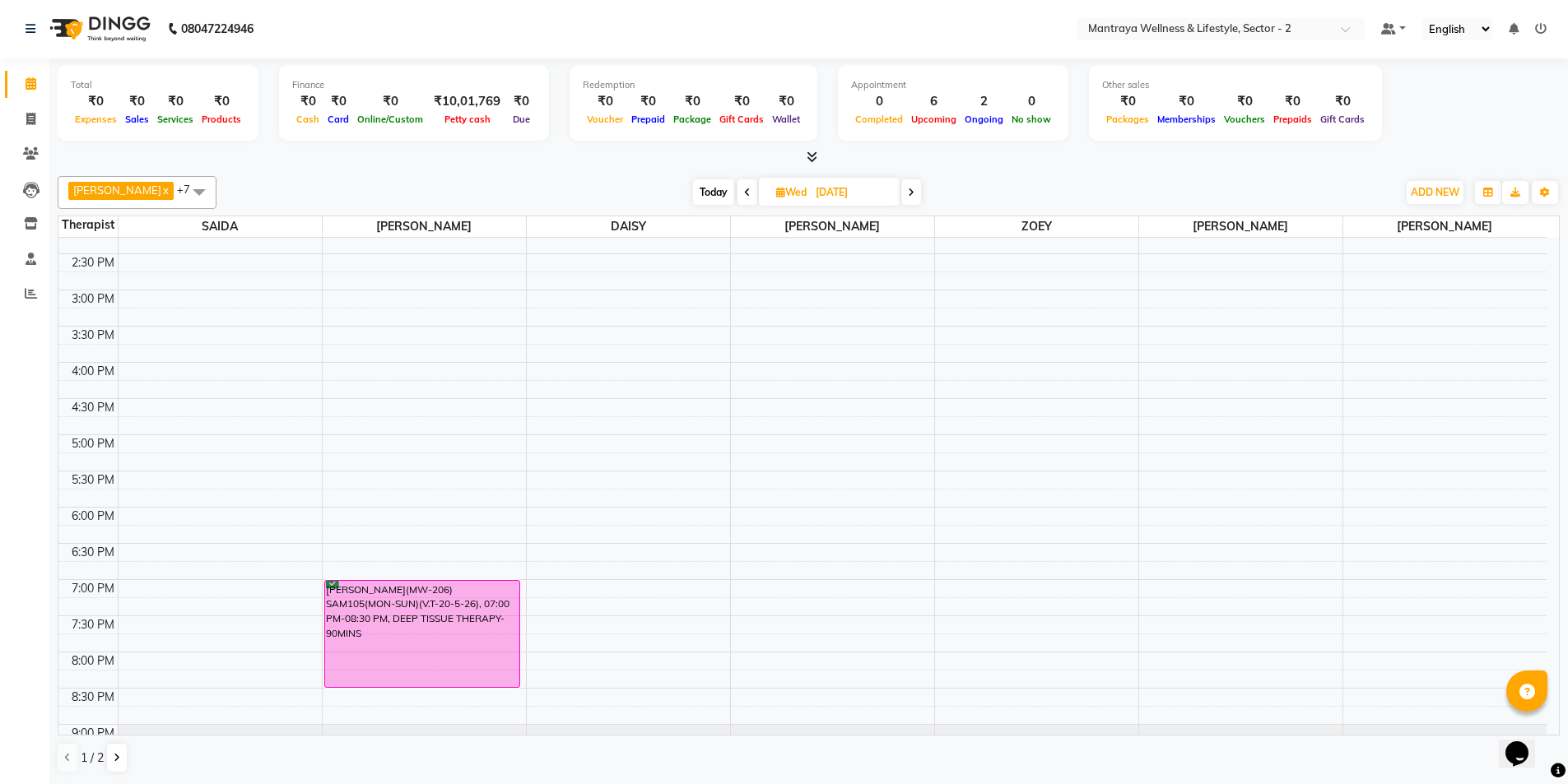
scroll to position [310, 0]
click at [628, 519] on div "10:00 AM 10:30 AM 11:00 AM 11:30 AM 12:00 PM 12:30 PM 1:00 PM 1:30 PM 2:00 PM 2…" at bounding box center [802, 361] width 1488 height 868
select select "84332"
select select "tentative"
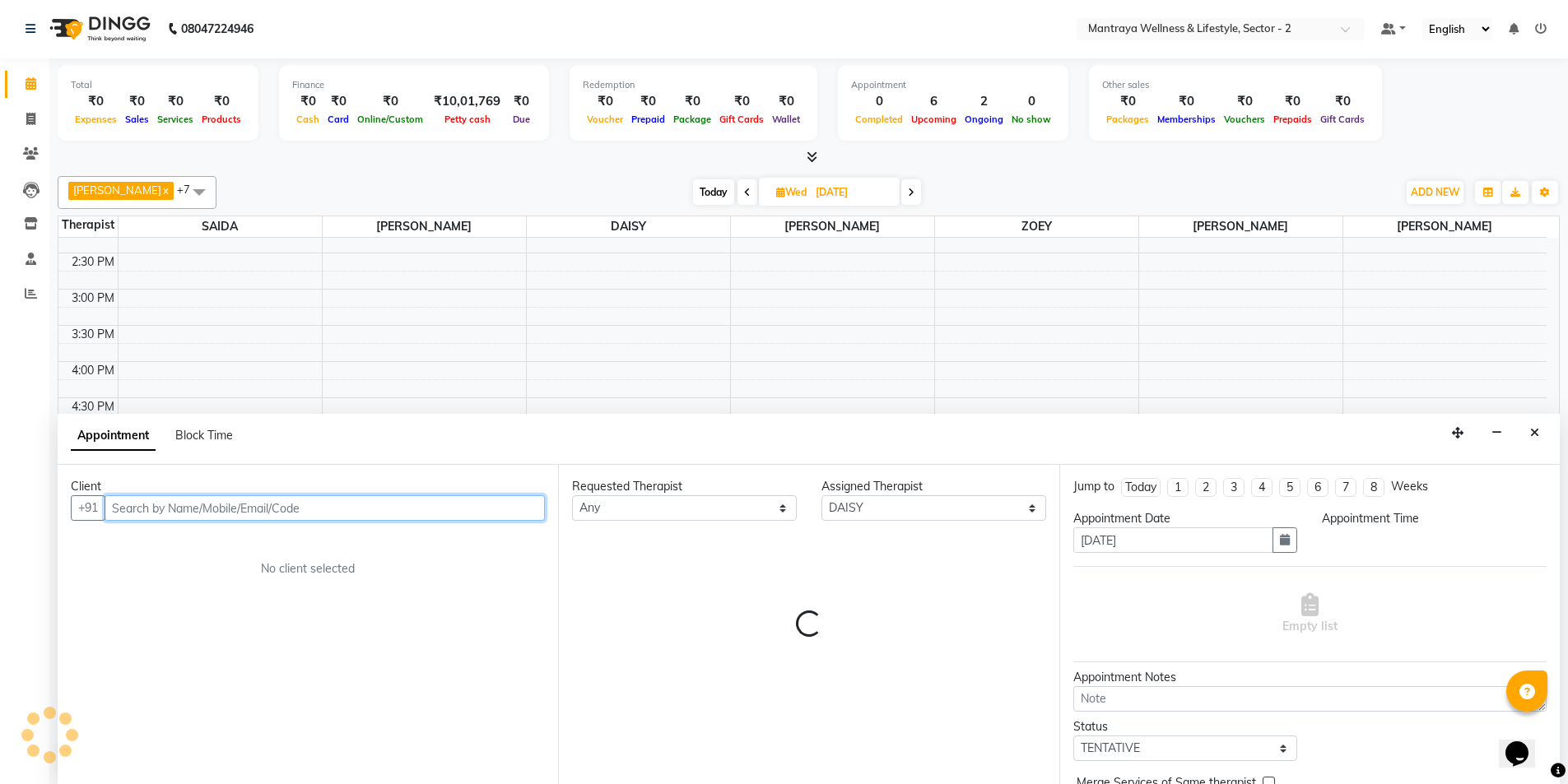
select select "1080"
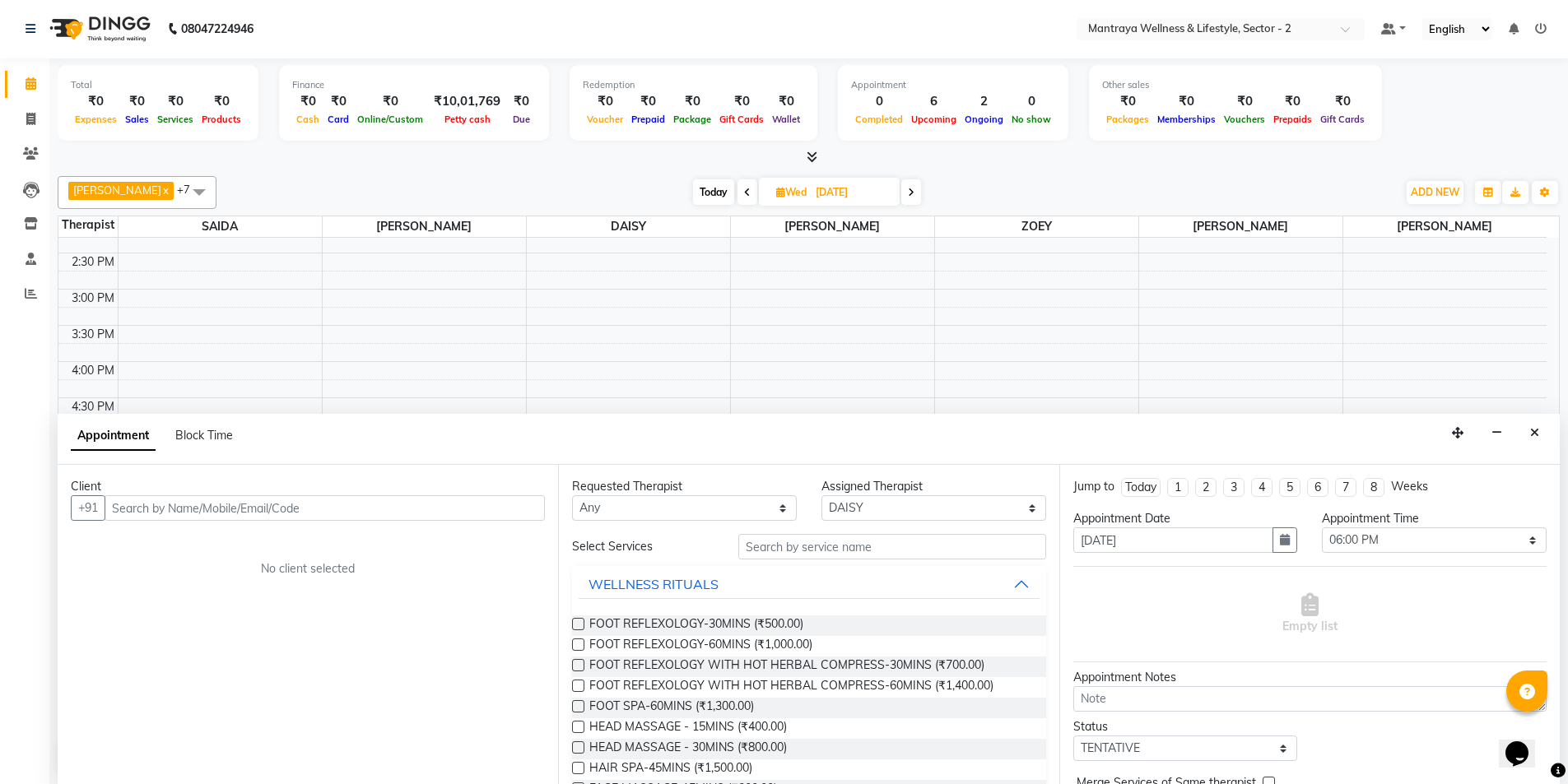
click at [976, 139] on div "Appointment 0 Completed 6 Upcoming 2 Ongoing 0 No show" at bounding box center [953, 103] width 231 height 76
click at [491, 509] on input "text" at bounding box center [325, 508] width 440 height 25
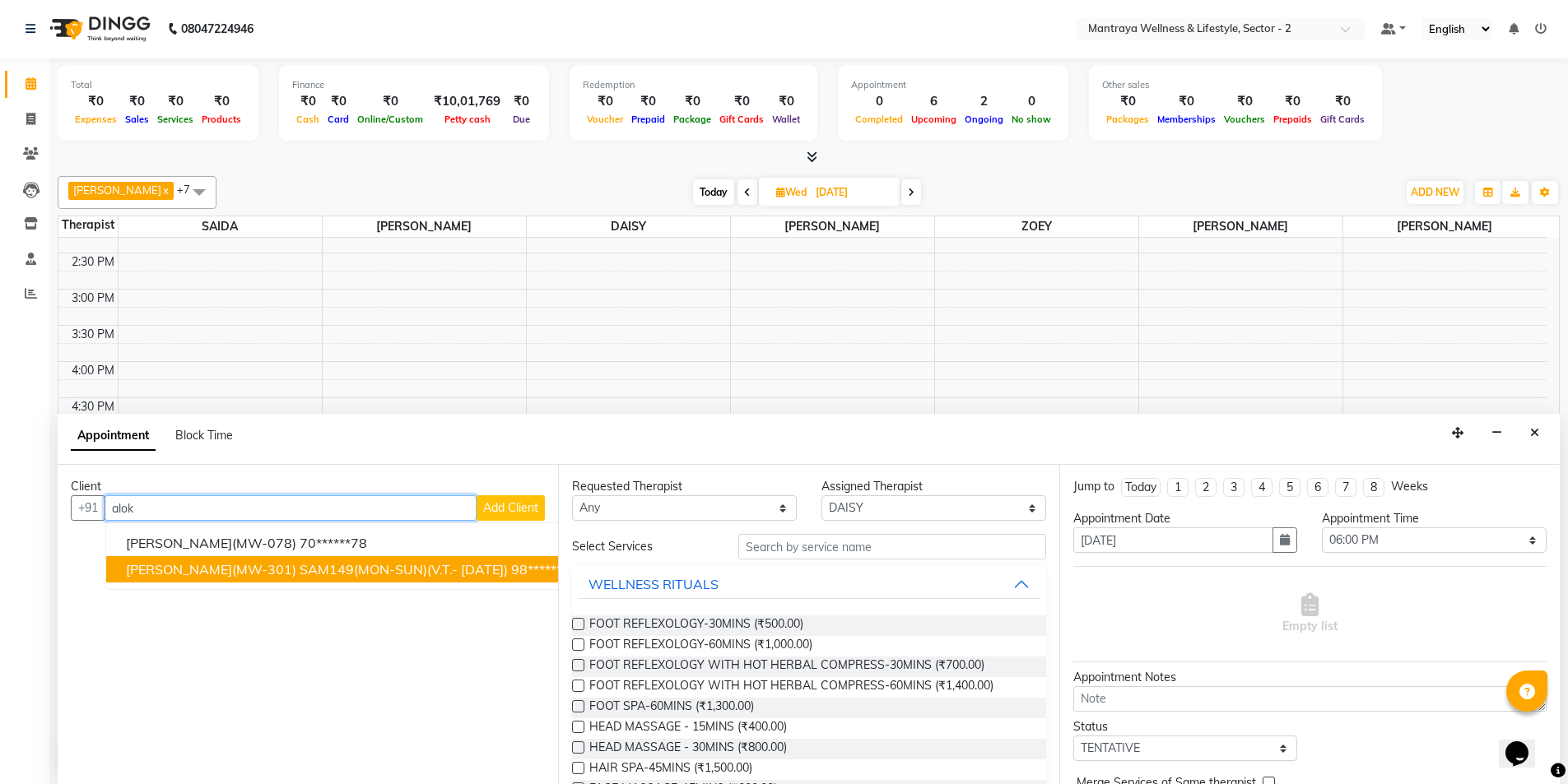
click at [420, 577] on button "[PERSON_NAME](MW-301) SAM149(MON-SUN)(V.T.- [DATE]) 98******16" at bounding box center [353, 569] width 493 height 26
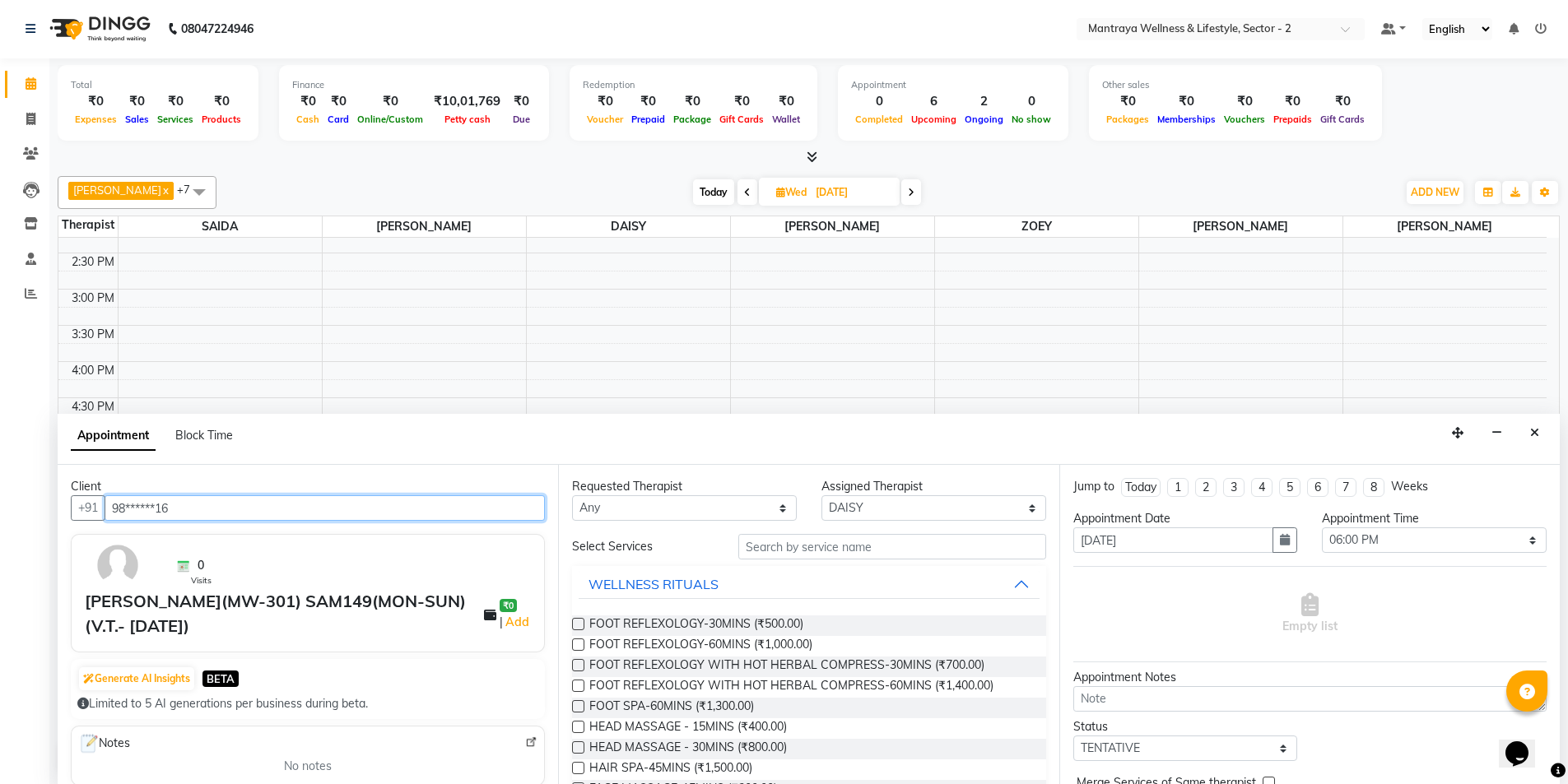
type input "98******16"
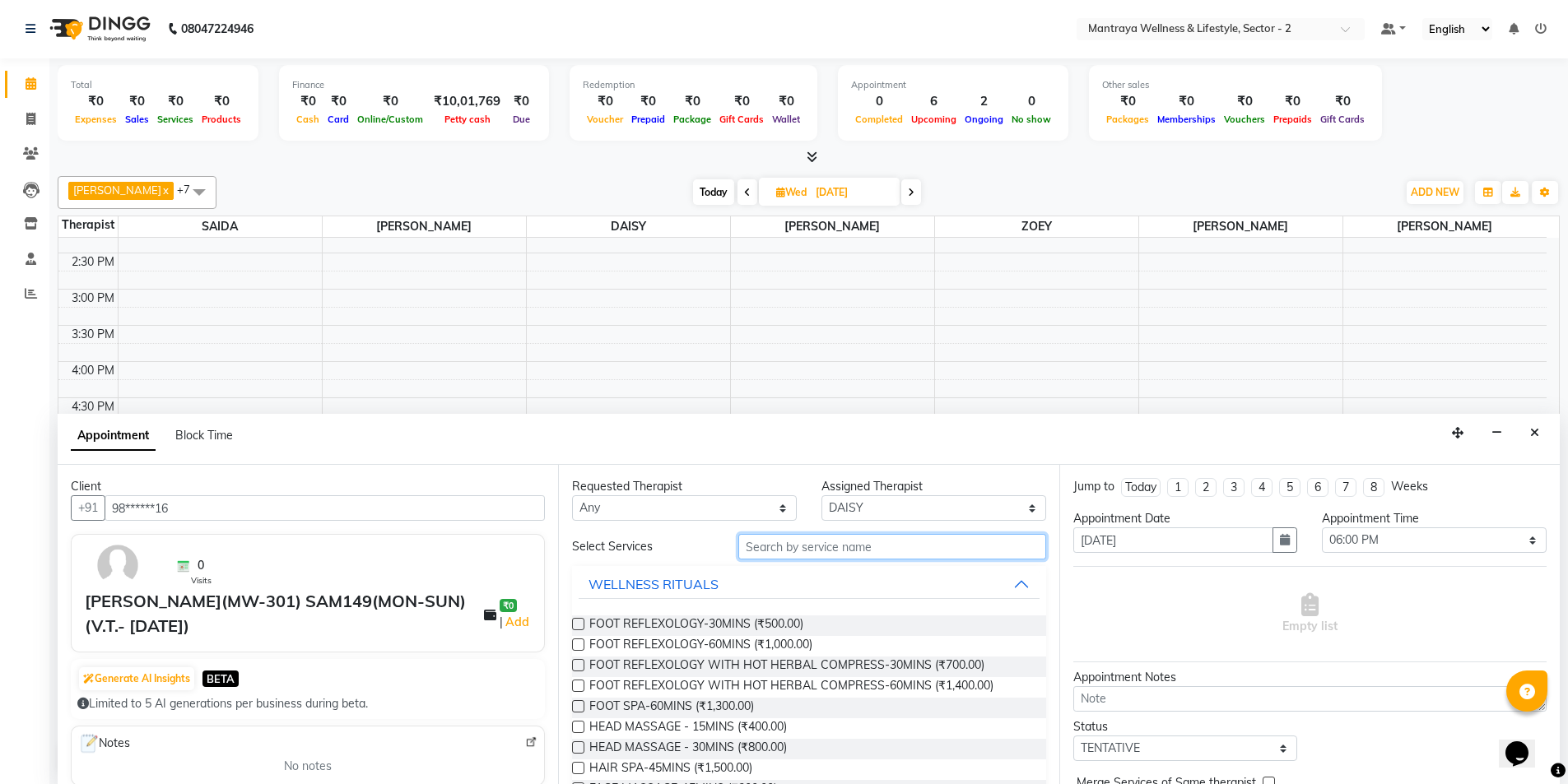
click at [785, 546] on input "text" at bounding box center [891, 547] width 307 height 25
type input "f"
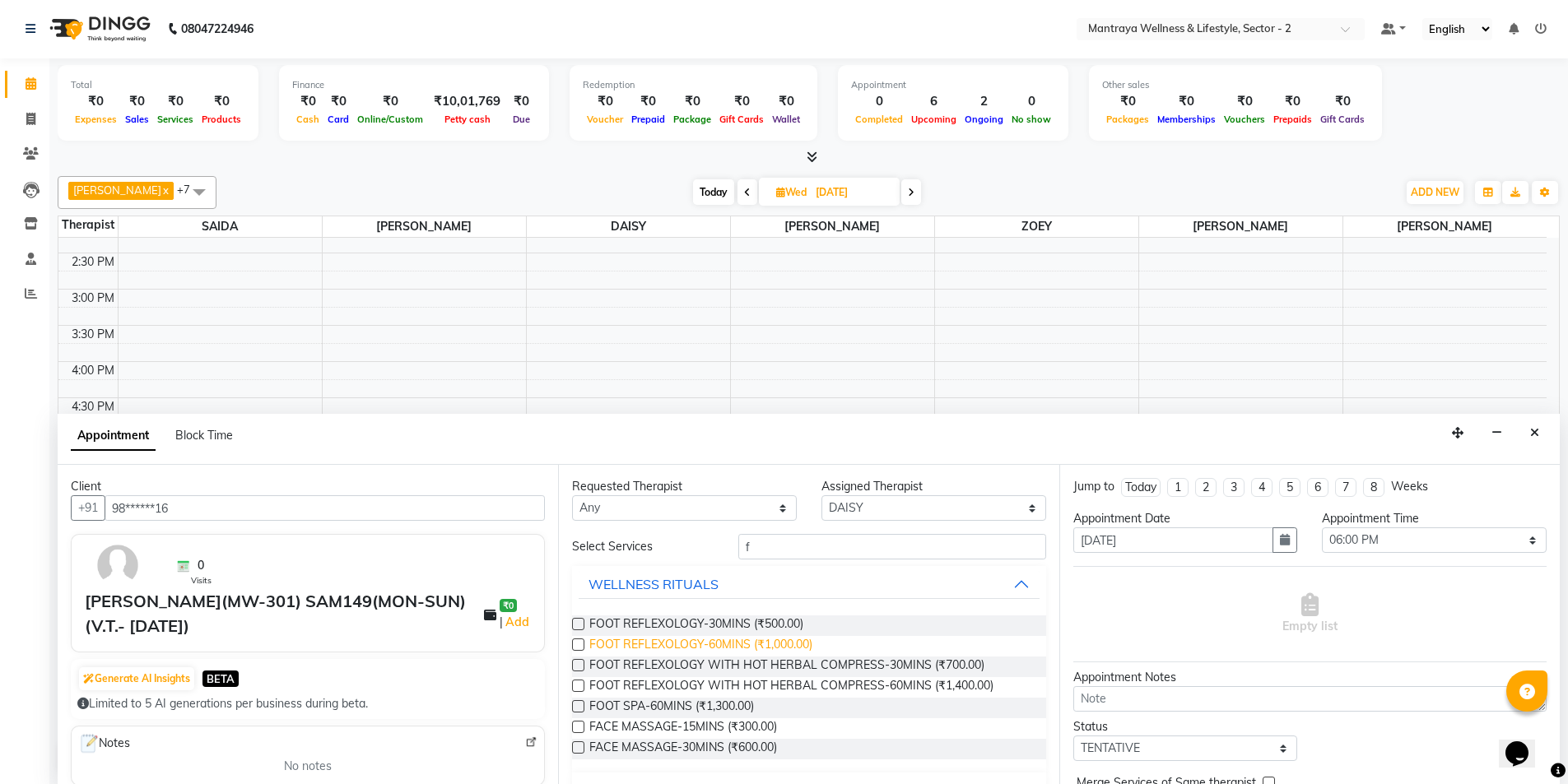
click at [669, 645] on span "FOOT REFLEXOLOGY-60MINS (₹1,000.00)" at bounding box center [701, 645] width 223 height 20
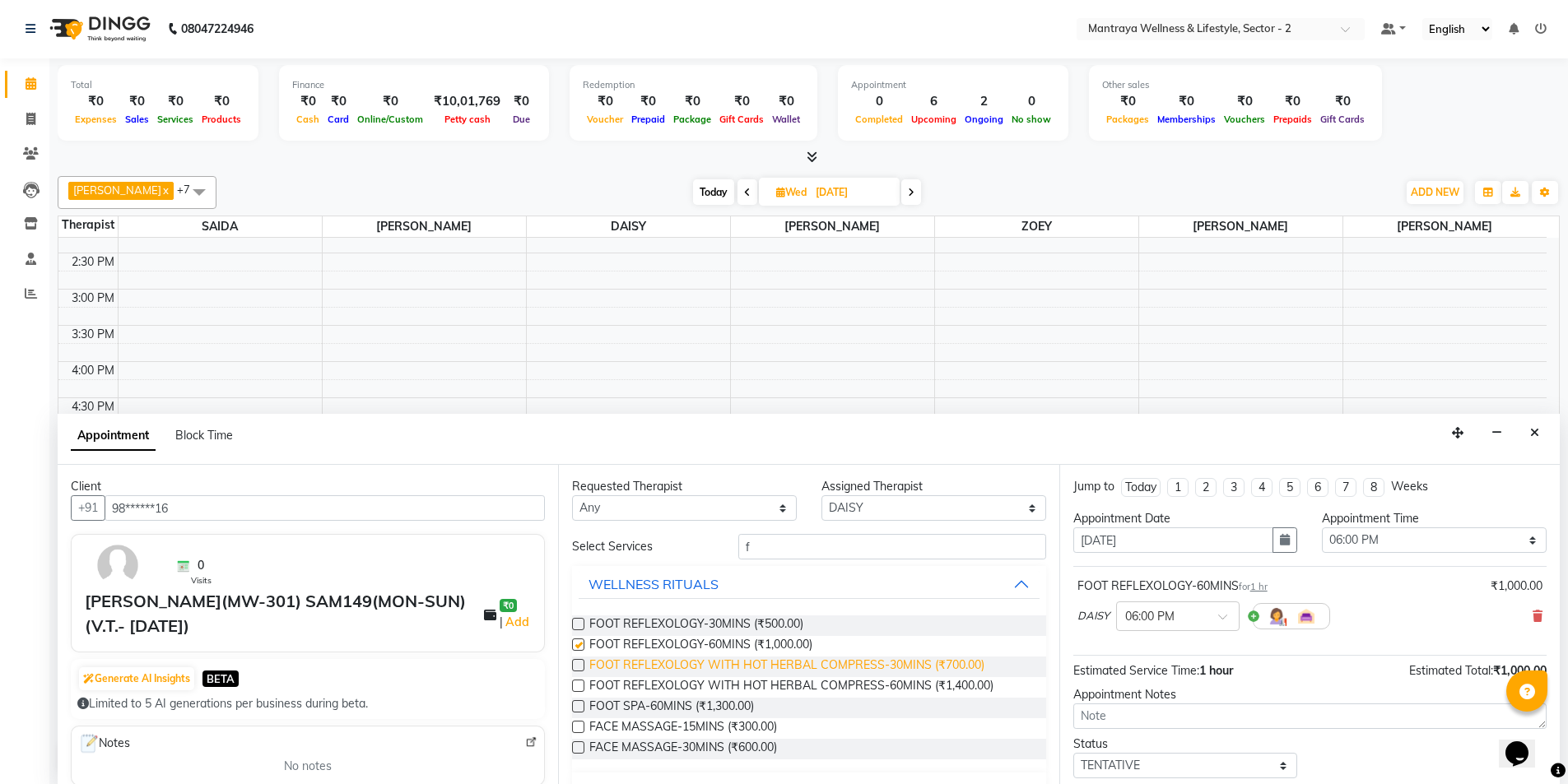
checkbox input "false"
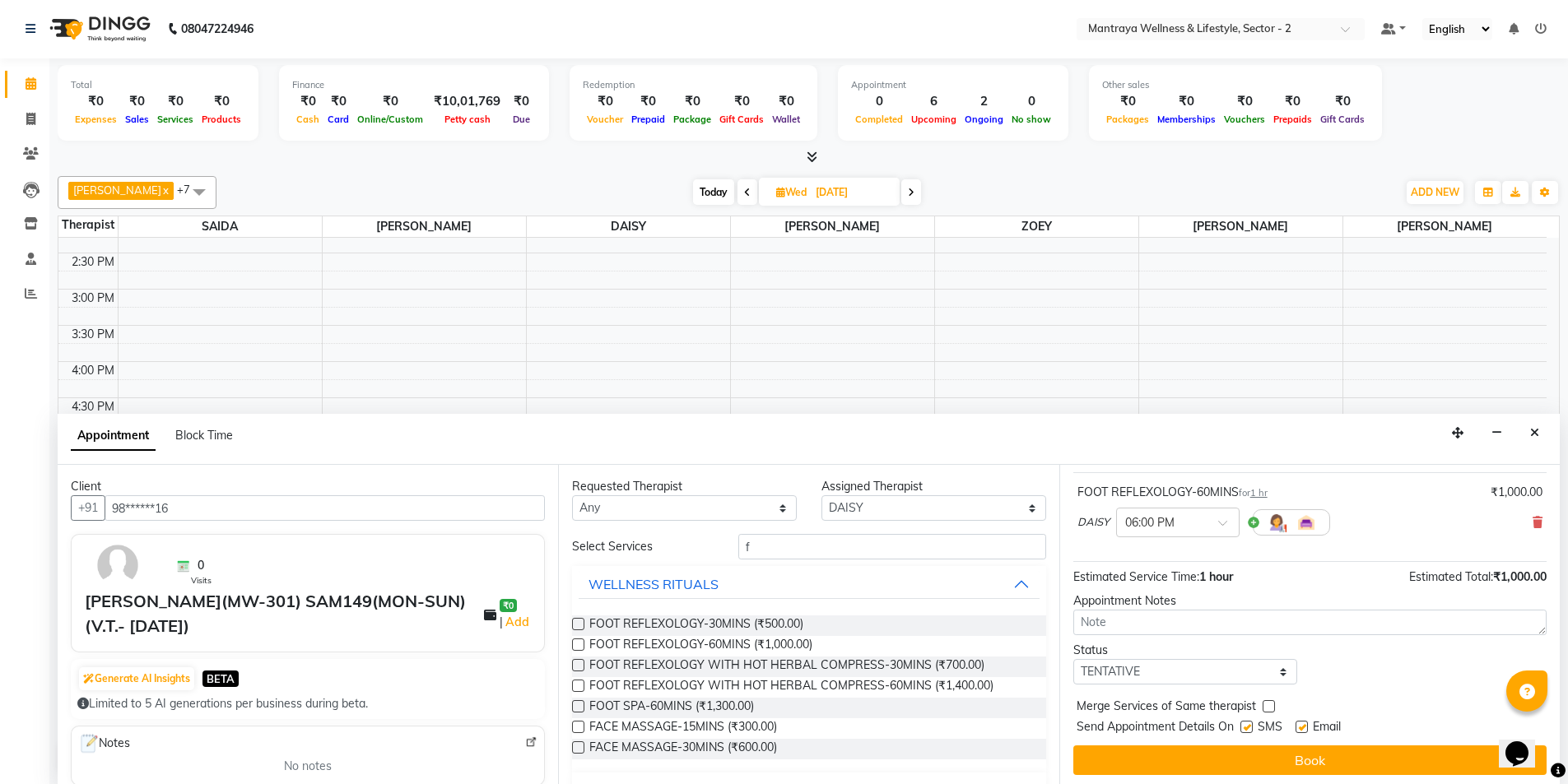
scroll to position [98, 0]
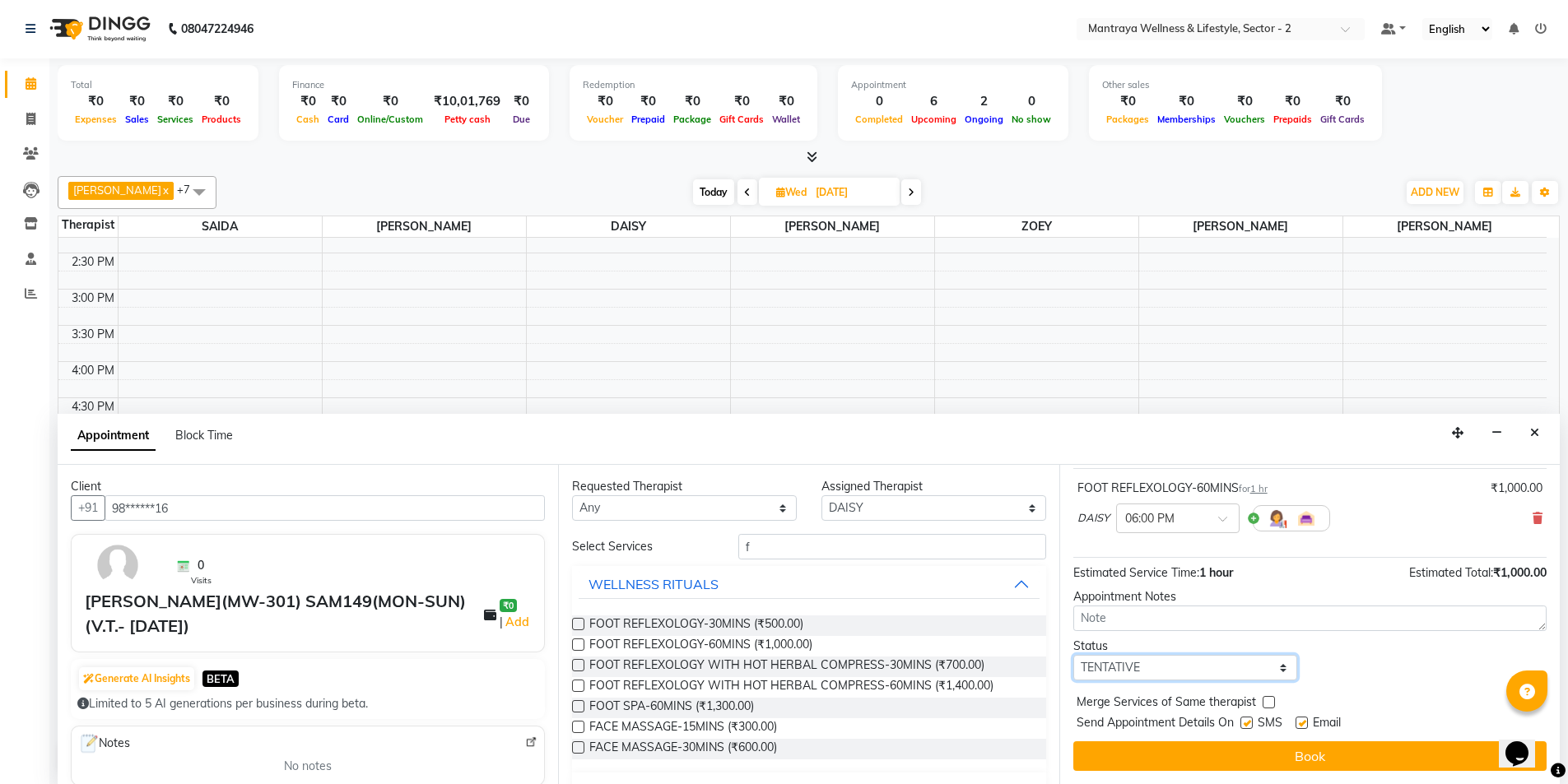
click at [1181, 667] on select "Select TENTATIVE CONFIRM UPCOMING" at bounding box center [1186, 668] width 225 height 25
select select "confirm booking"
click at [1073, 655] on select "Select TENTATIVE CONFIRM UPCOMING" at bounding box center [1186, 668] width 225 height 25
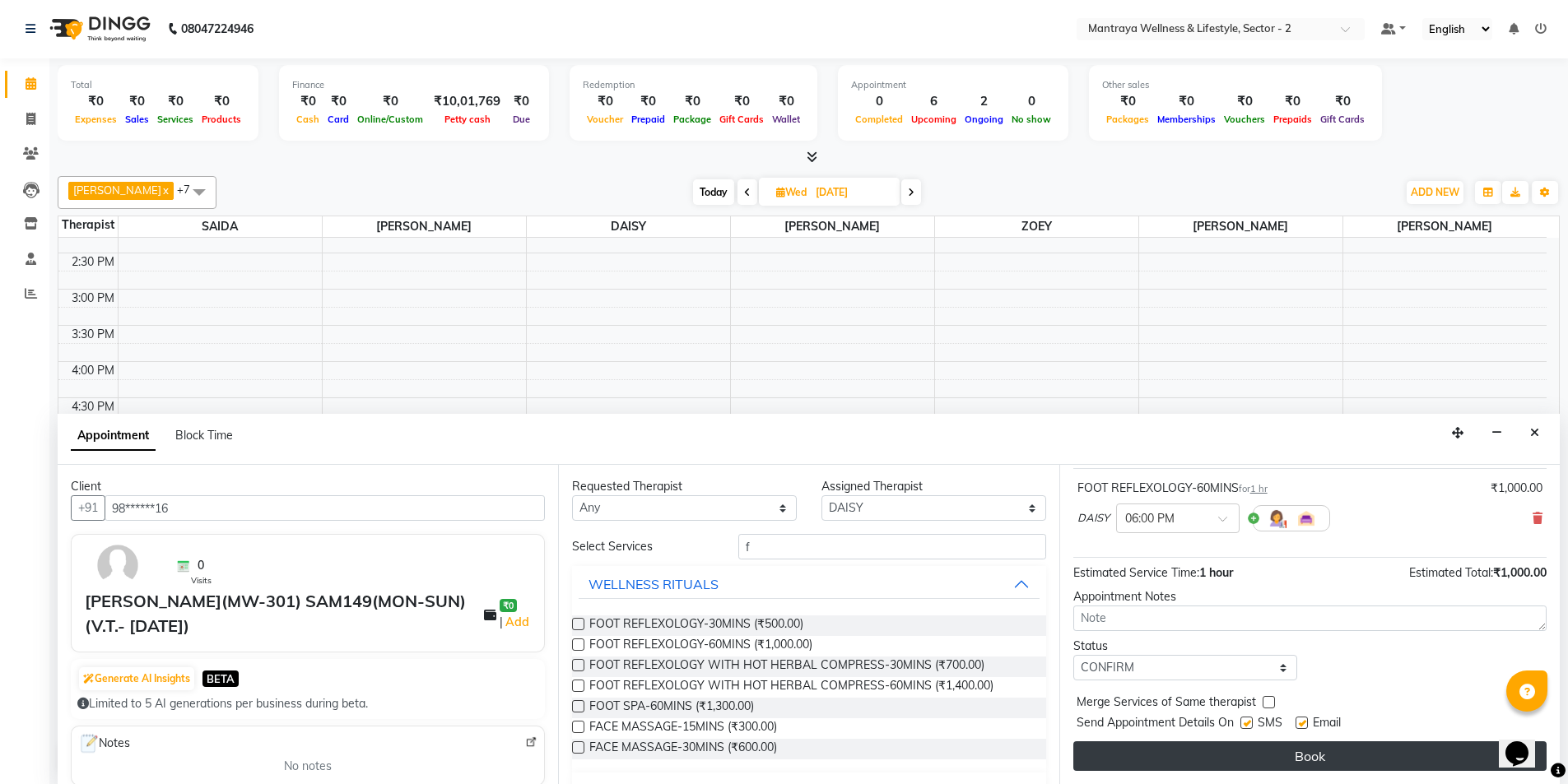
click at [1262, 754] on button "Book" at bounding box center [1310, 756] width 473 height 30
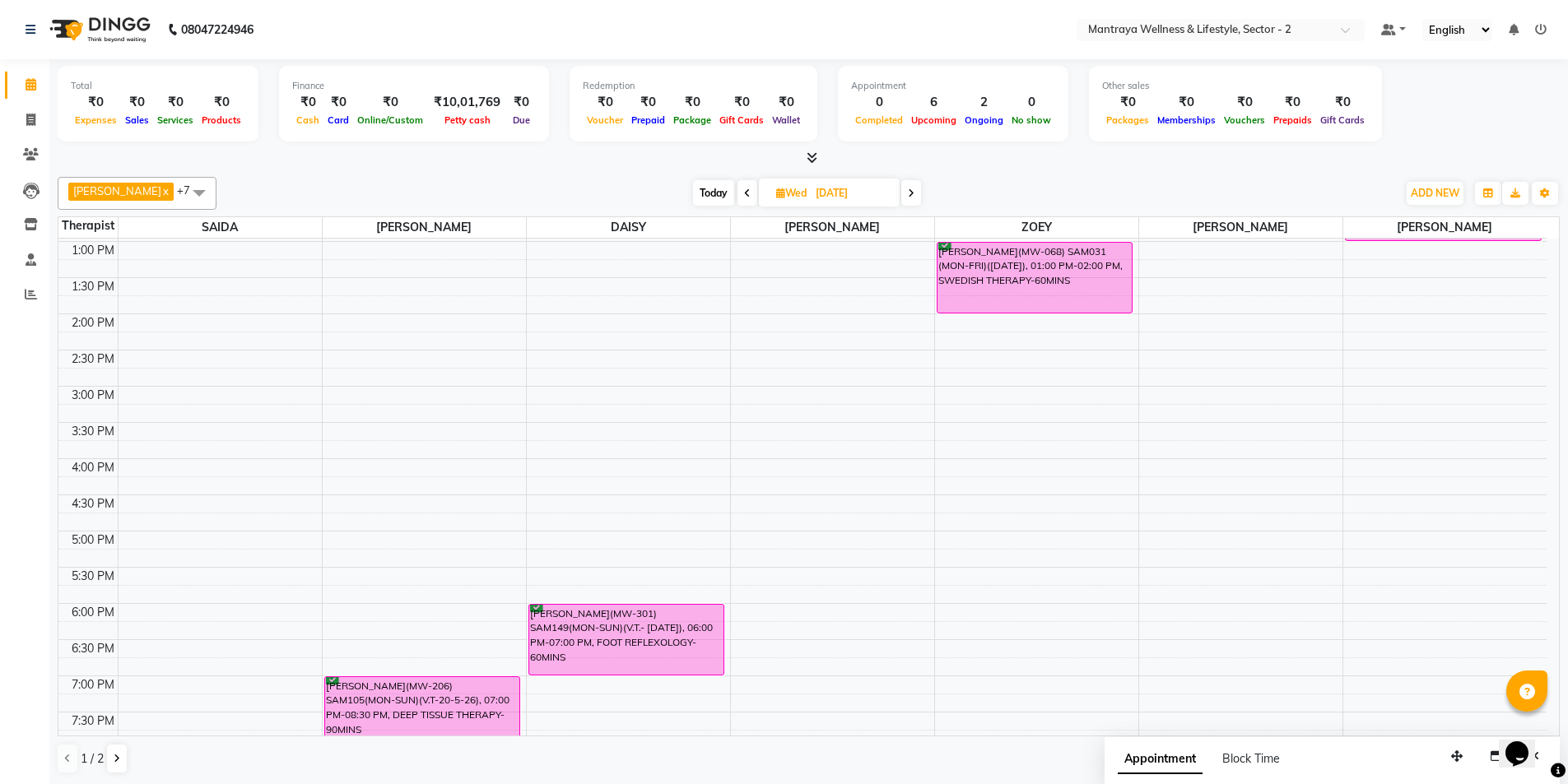
scroll to position [0, 0]
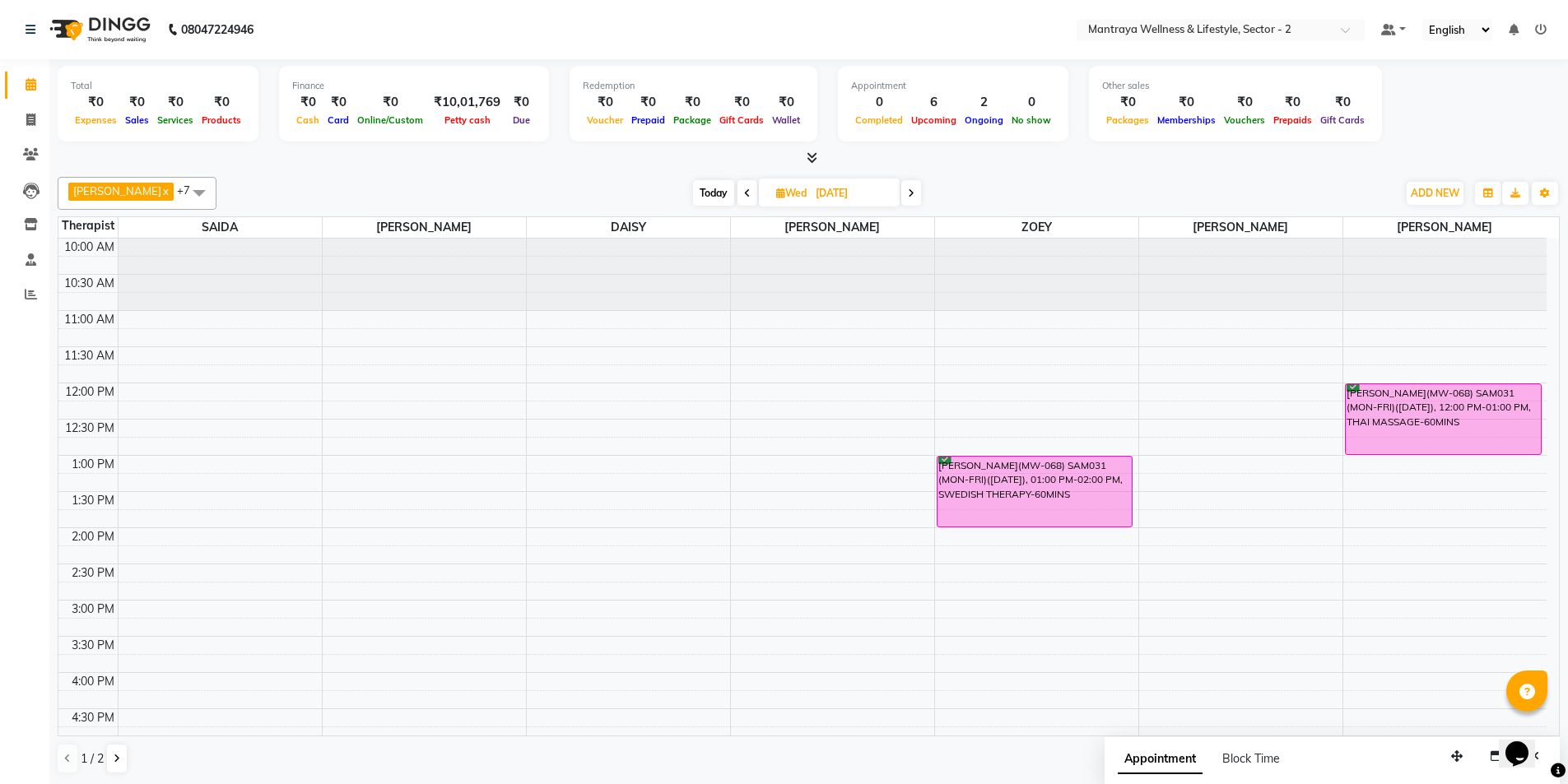
click at [693, 183] on span "Today" at bounding box center [714, 193] width 41 height 25
type input "02-09-2025"
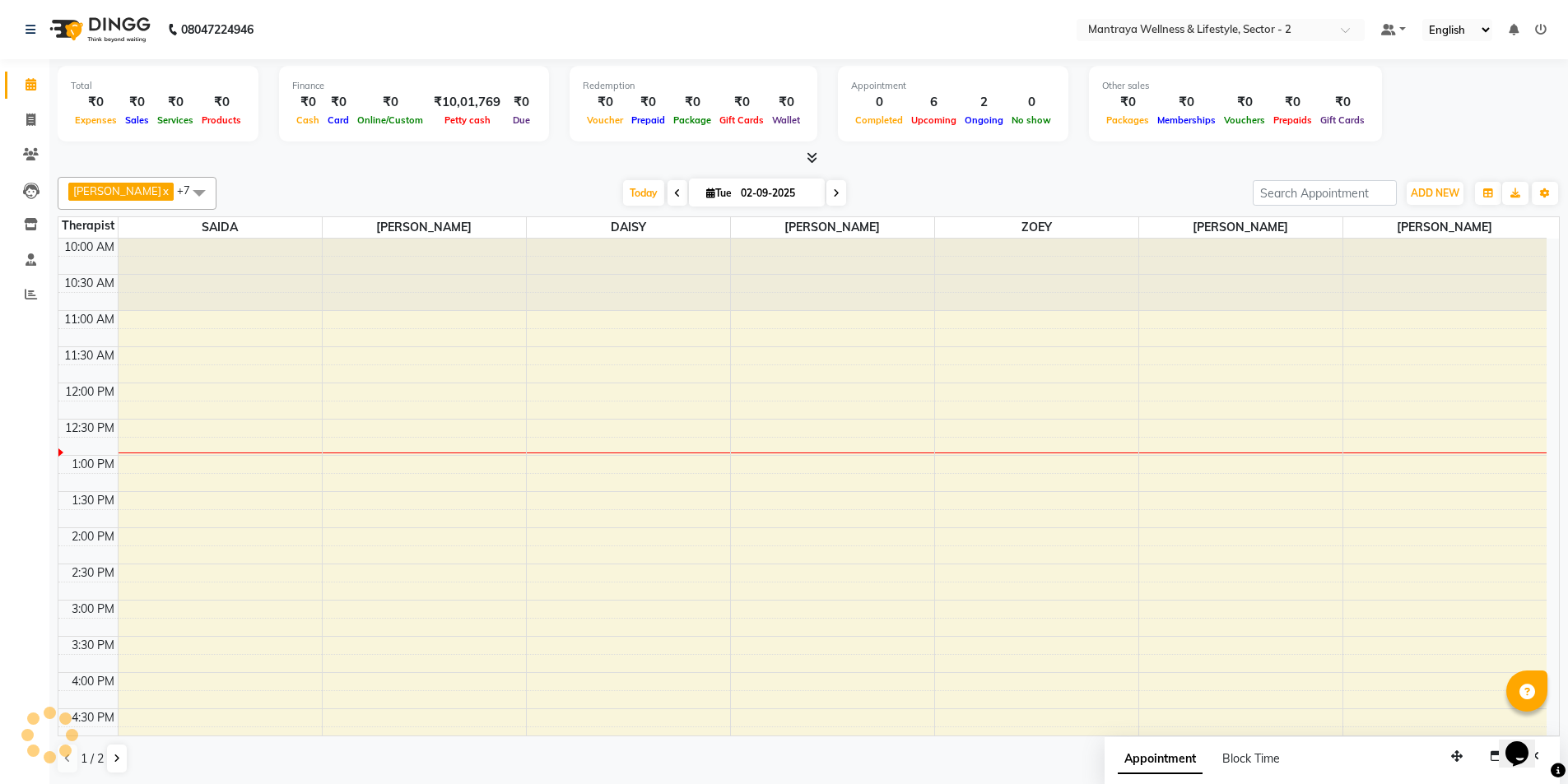
scroll to position [145, 0]
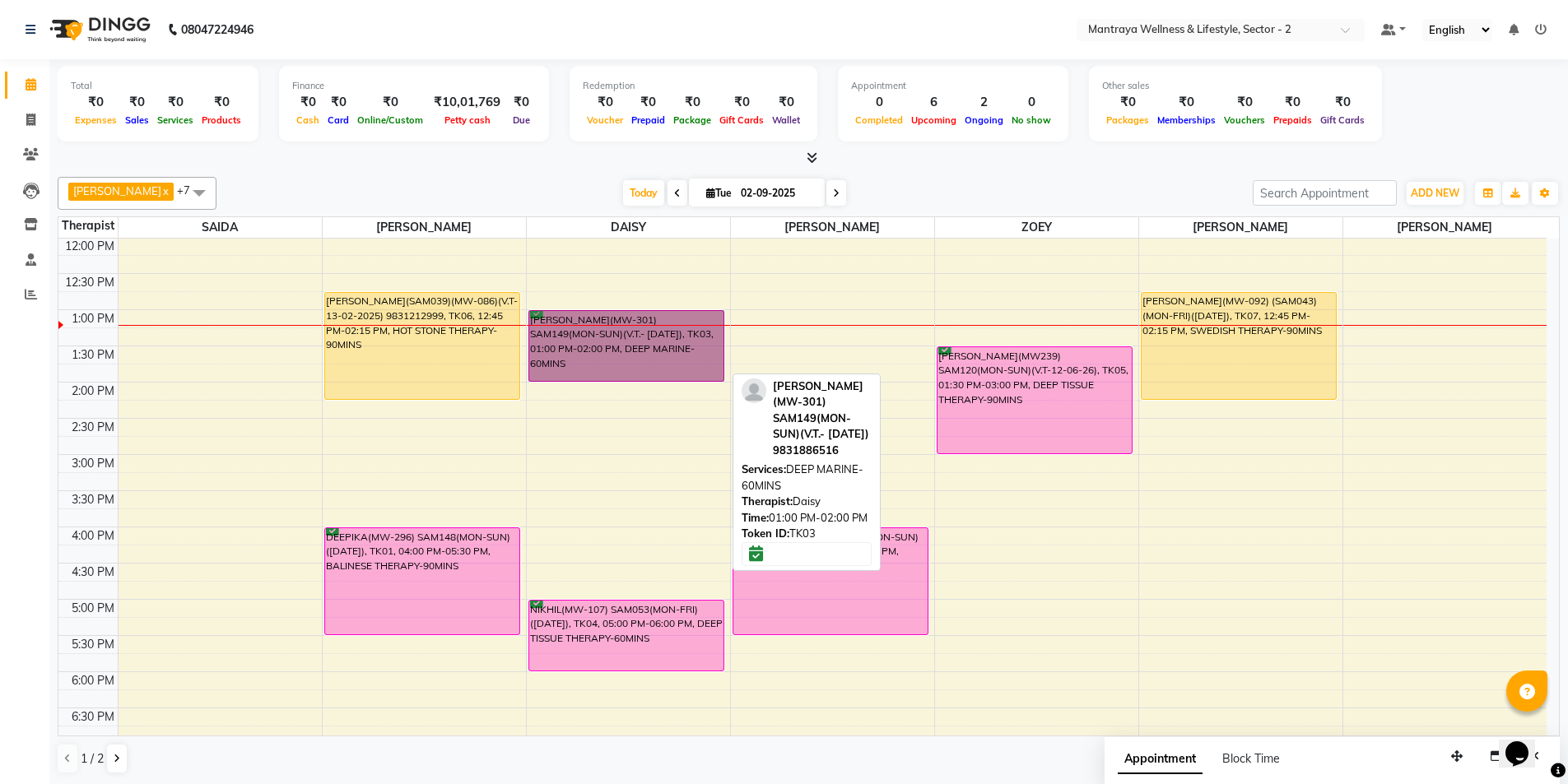
drag, startPoint x: 604, startPoint y: 352, endPoint x: 616, endPoint y: 348, distance: 12.6
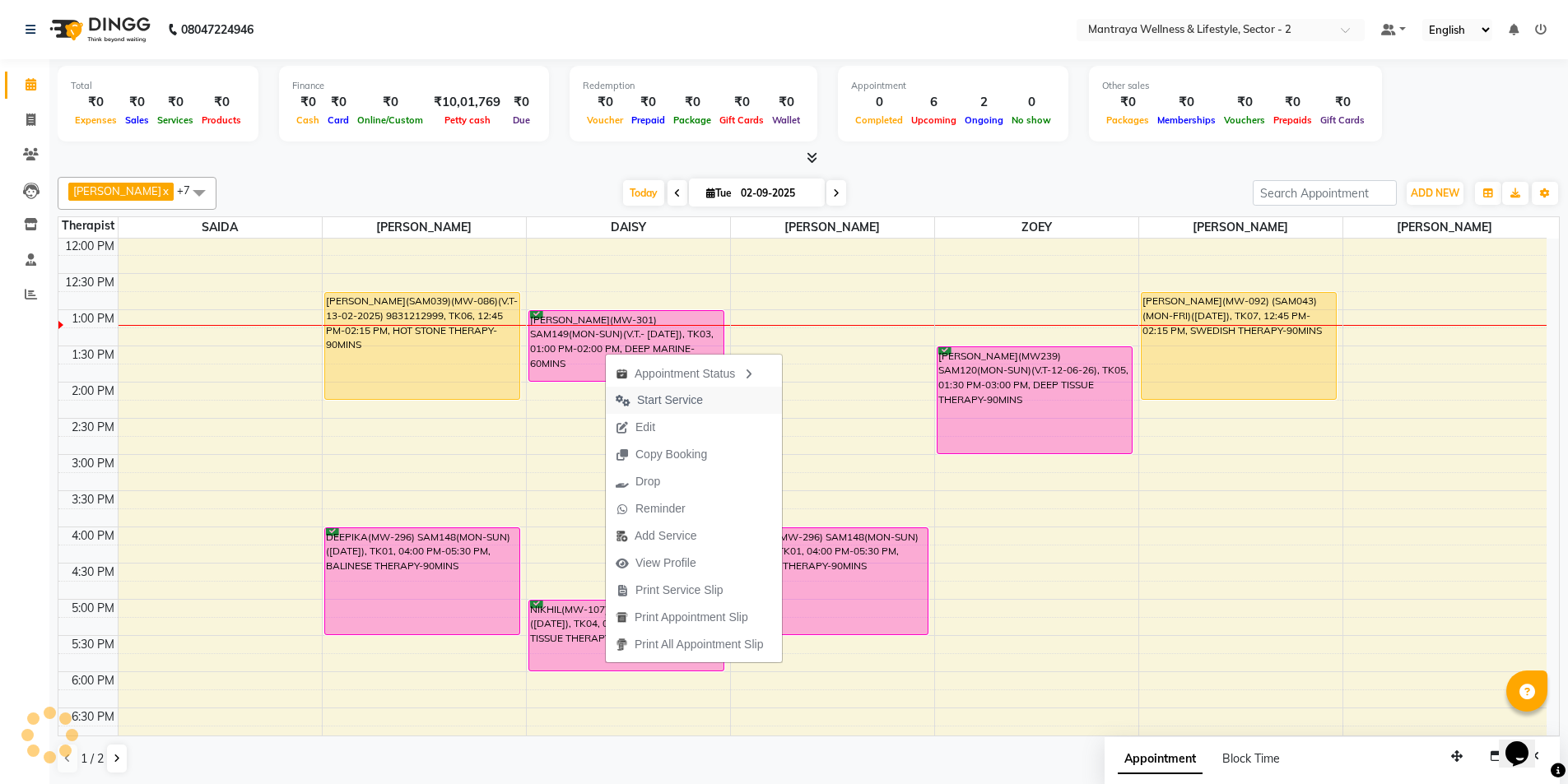
click at [638, 403] on span "Start Service" at bounding box center [670, 400] width 66 height 17
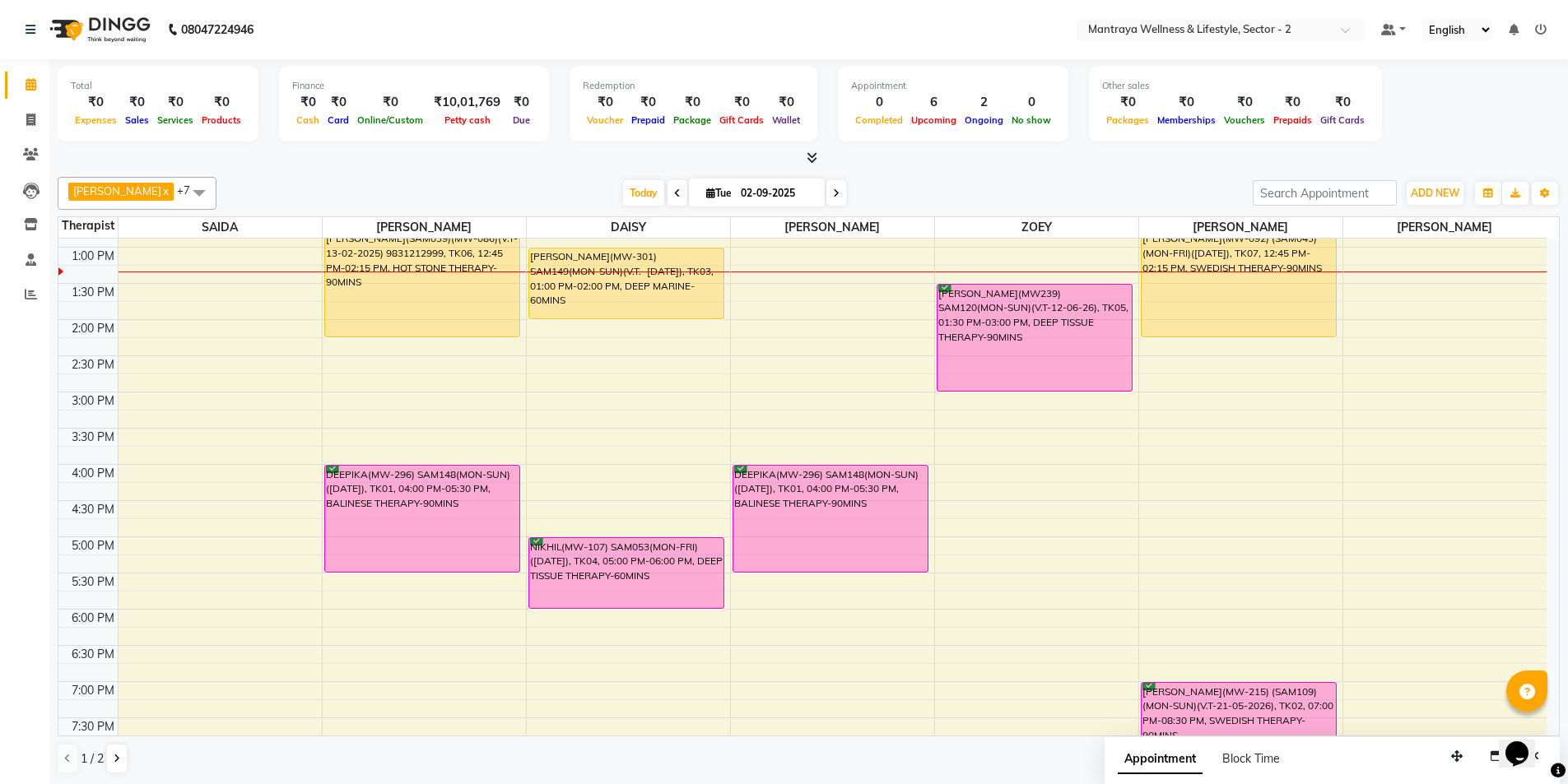
scroll to position [206, 0]
drag, startPoint x: 1490, startPoint y: 196, endPoint x: 1451, endPoint y: 261, distance: 75.8
click at [1488, 196] on icon "button" at bounding box center [1488, 193] width 10 height 10
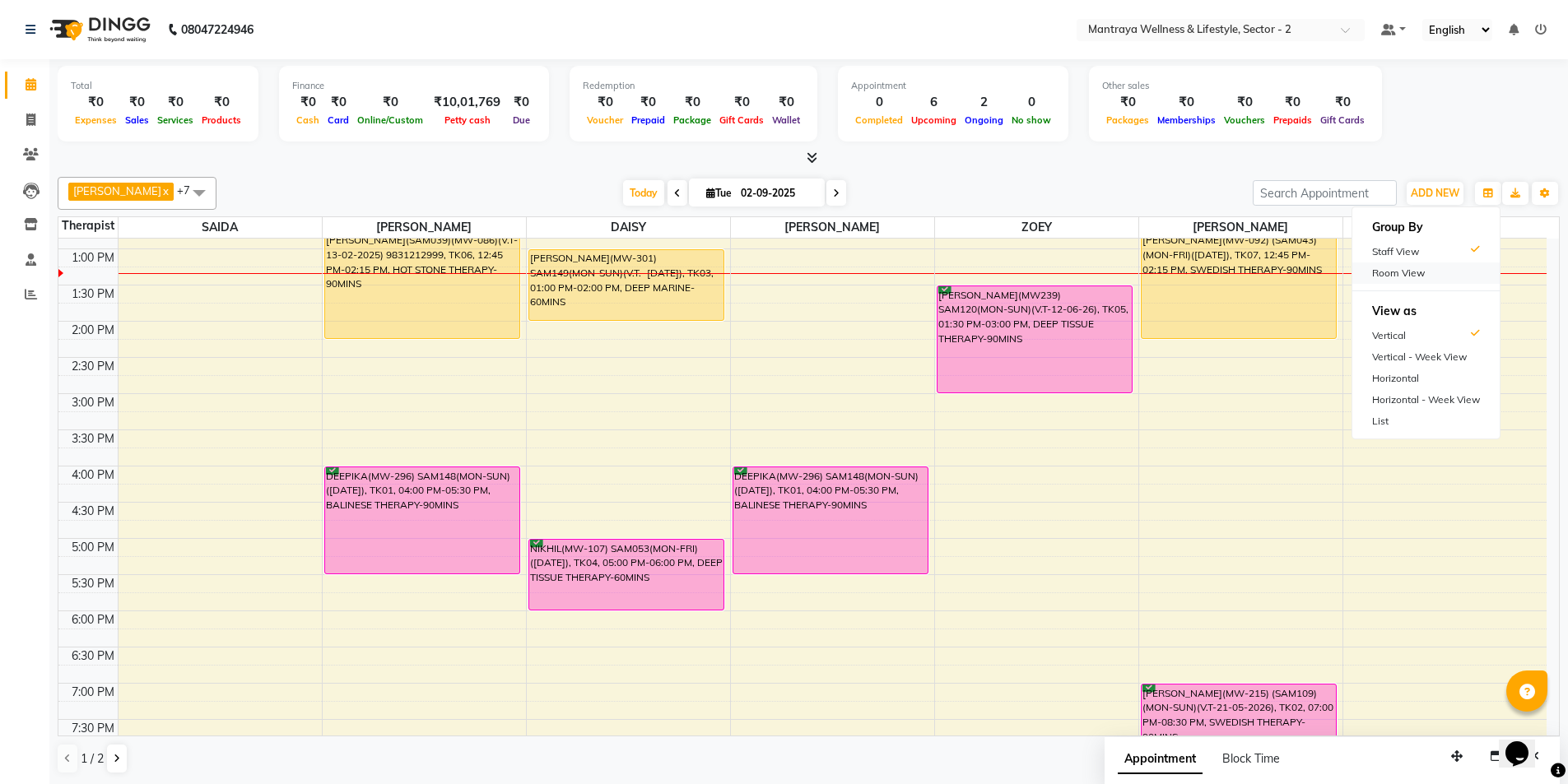
click at [1420, 280] on div "Room View" at bounding box center [1426, 273] width 147 height 21
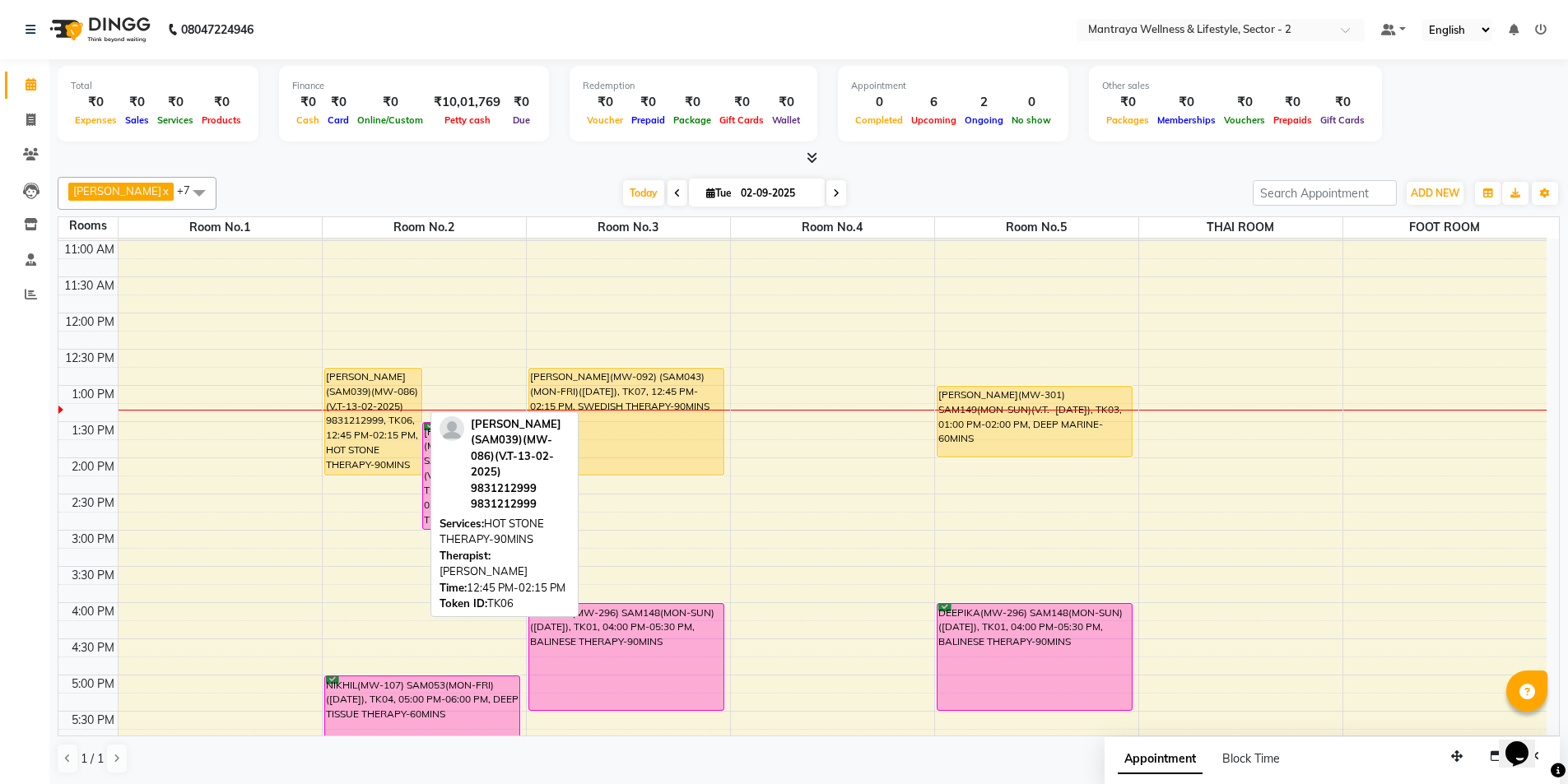
scroll to position [42, 0]
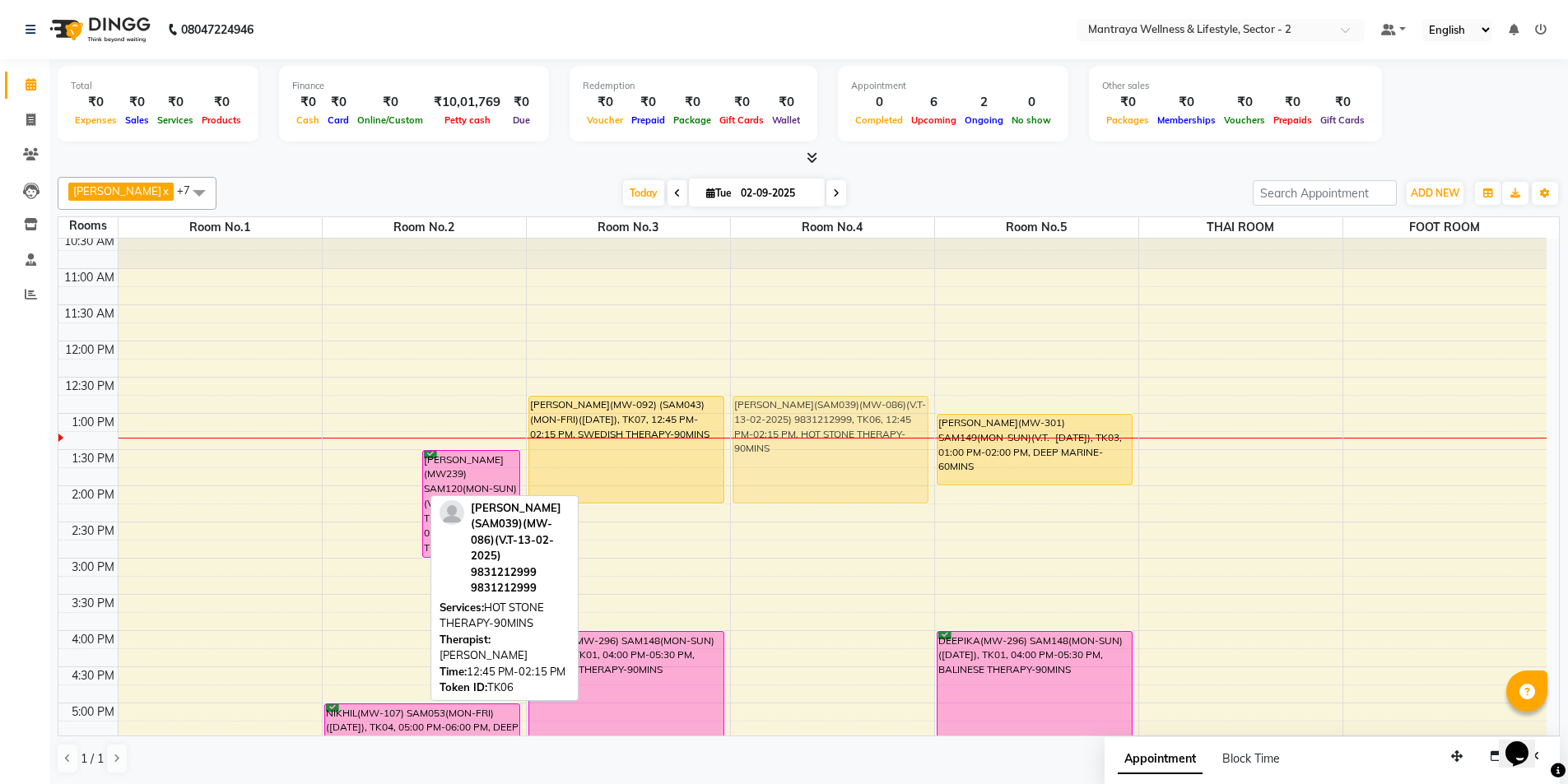
drag, startPoint x: 363, startPoint y: 473, endPoint x: 781, endPoint y: 467, distance: 418.0
click at [781, 467] on tr "[PERSON_NAME](SAM039)(MW-086)(V.T-13-02-2025) 9831212999, TK06, 12:45 PM-02:15 …" at bounding box center [802, 631] width 1488 height 868
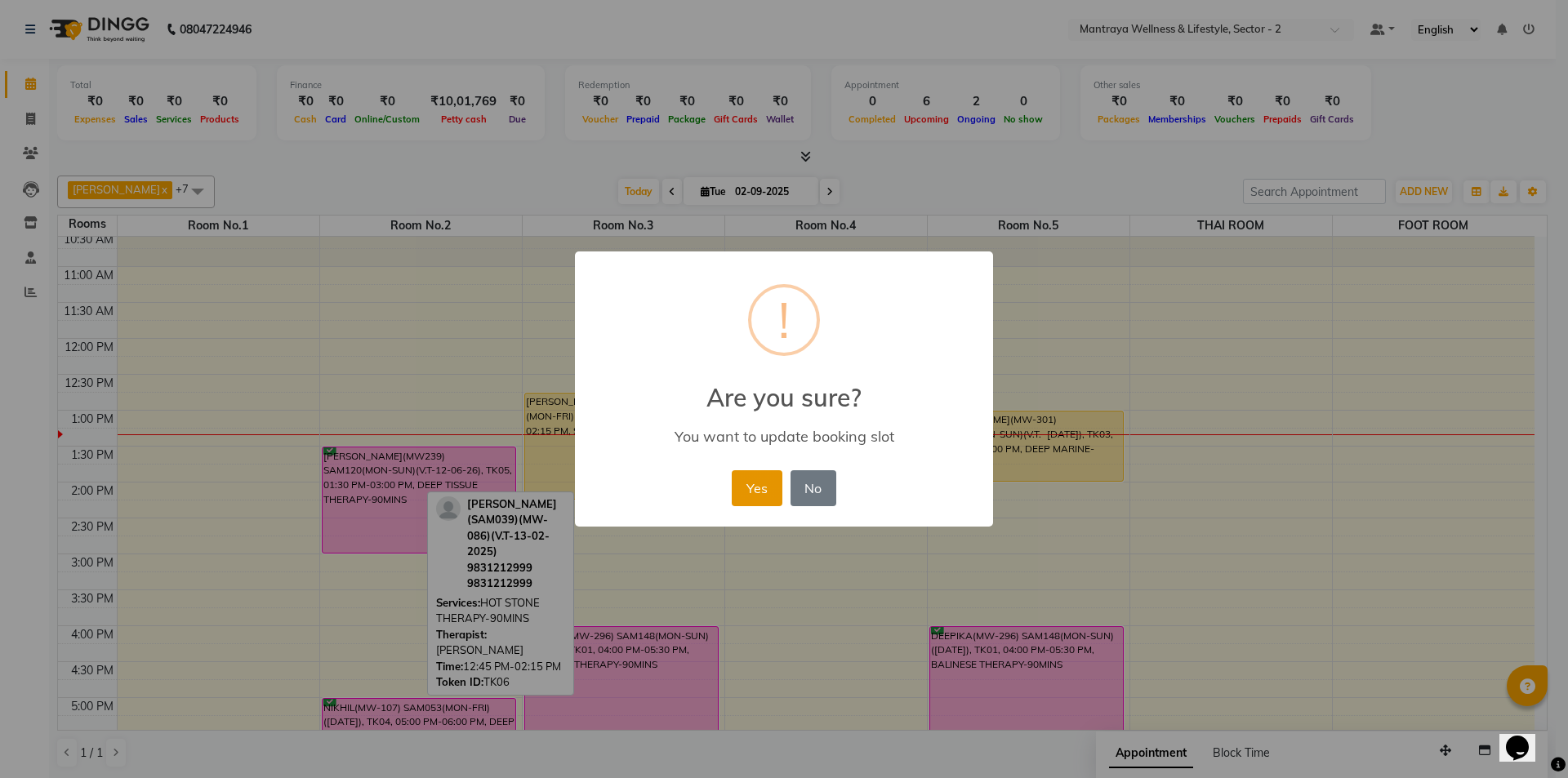
click at [764, 489] on button "Yes" at bounding box center [757, 488] width 50 height 36
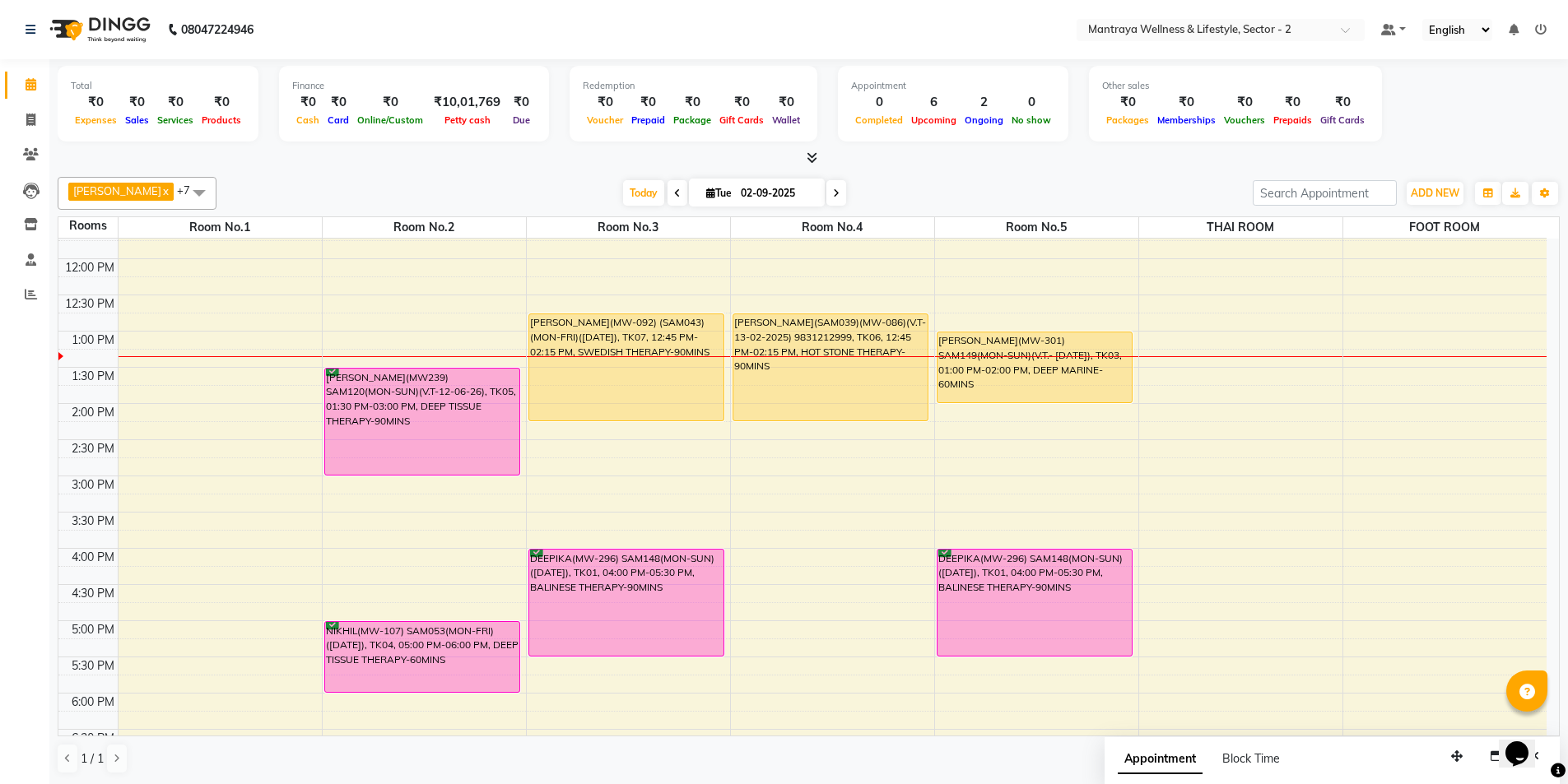
scroll to position [206, 0]
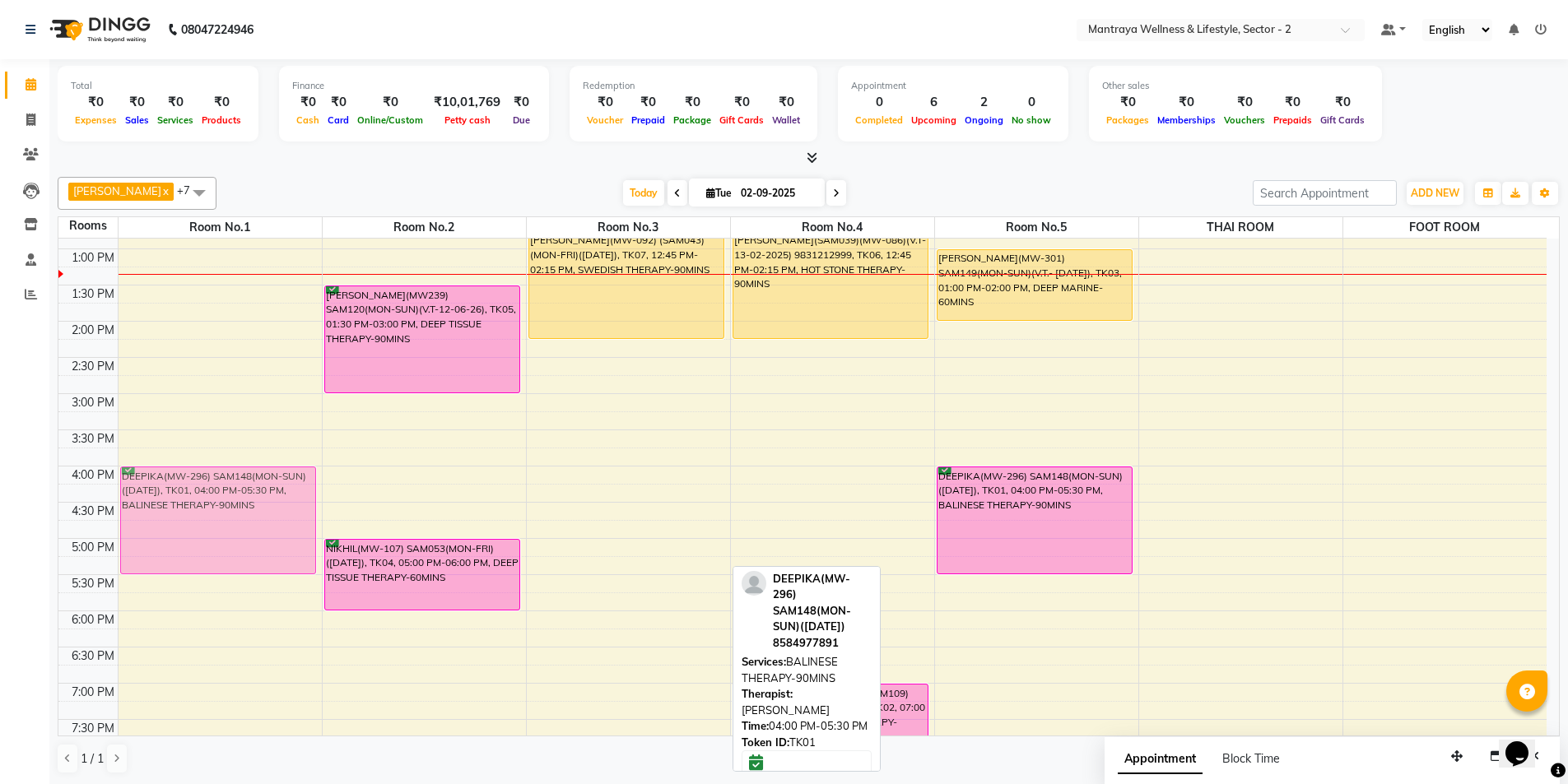
drag, startPoint x: 590, startPoint y: 498, endPoint x: 172, endPoint y: 493, distance: 418.0
click at [172, 493] on tr "DEEPIKA(MW-296) SAM148(MON-SUN)([DATE]), TK01, 04:00 PM-05:30 PM, BALINESE THER…" at bounding box center [802, 466] width 1488 height 868
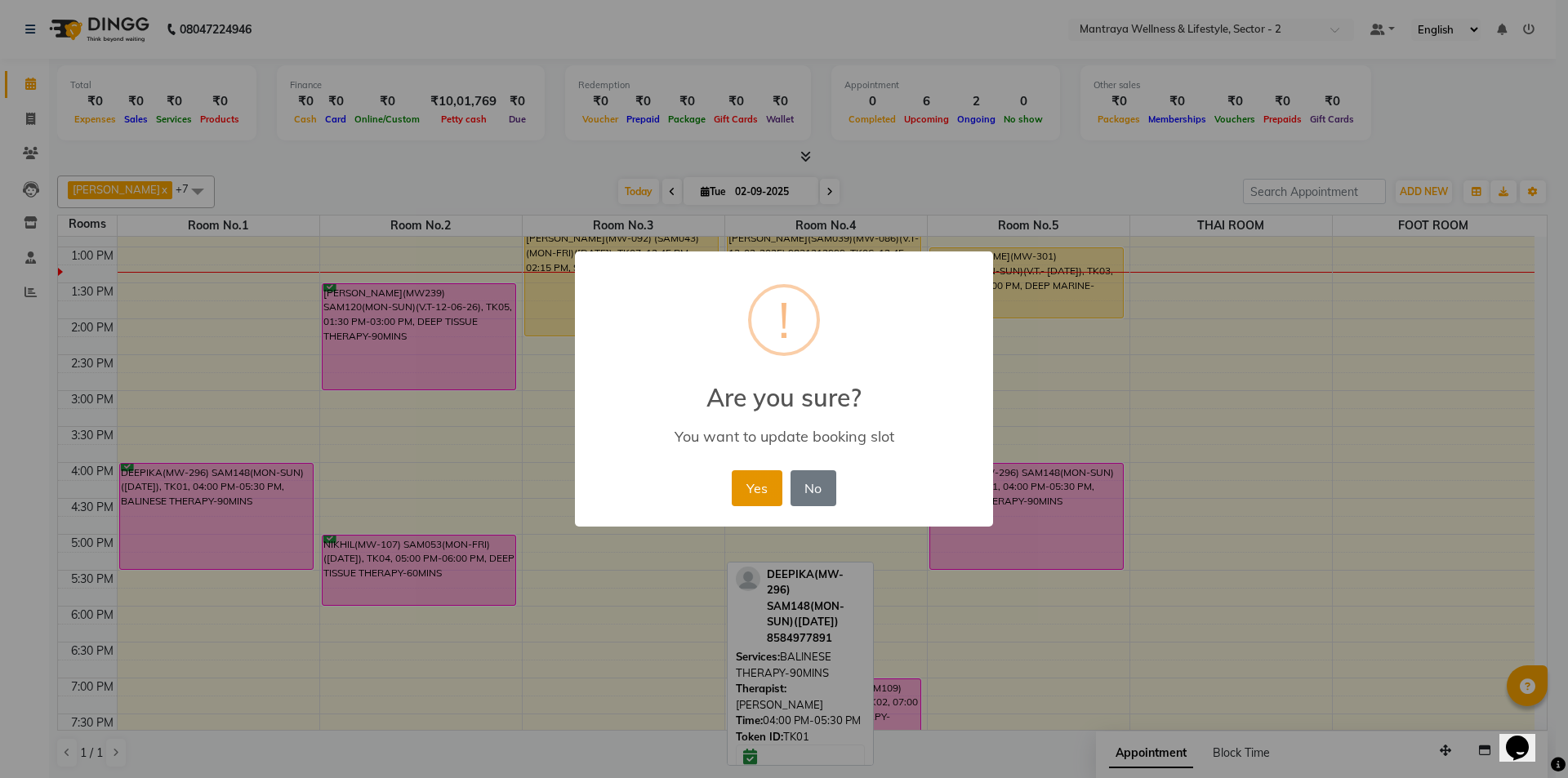
click at [761, 495] on button "Yes" at bounding box center [757, 488] width 50 height 36
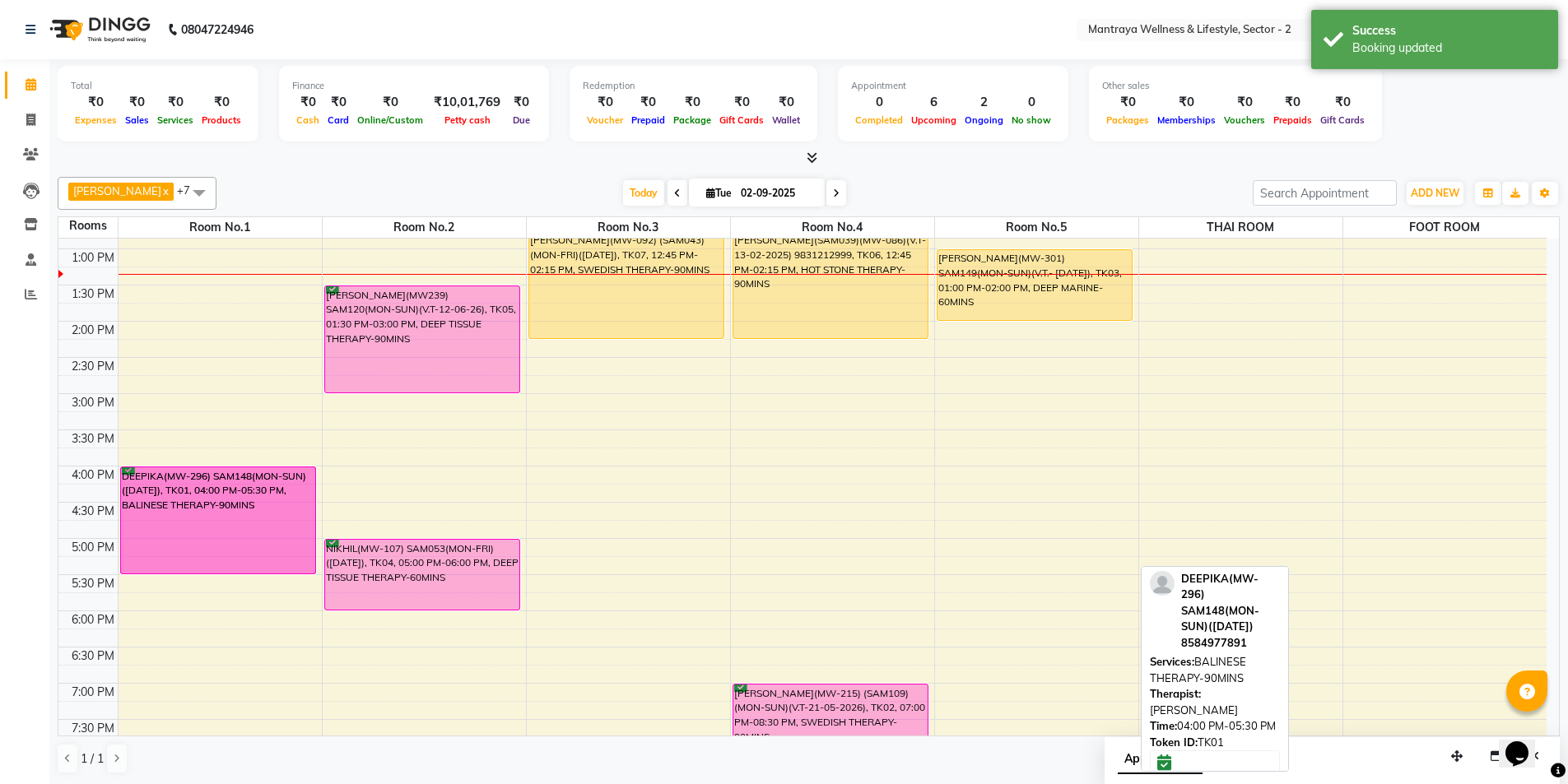
drag, startPoint x: 1001, startPoint y: 520, endPoint x: 285, endPoint y: 515, distance: 716.0
click at [236, 514] on tr "DEEPIKA(MW-296) SAM148(MON-SUN)([DATE]), TK01, 04:00 PM-05:30 PM, BALINESE THER…" at bounding box center [802, 466] width 1488 height 868
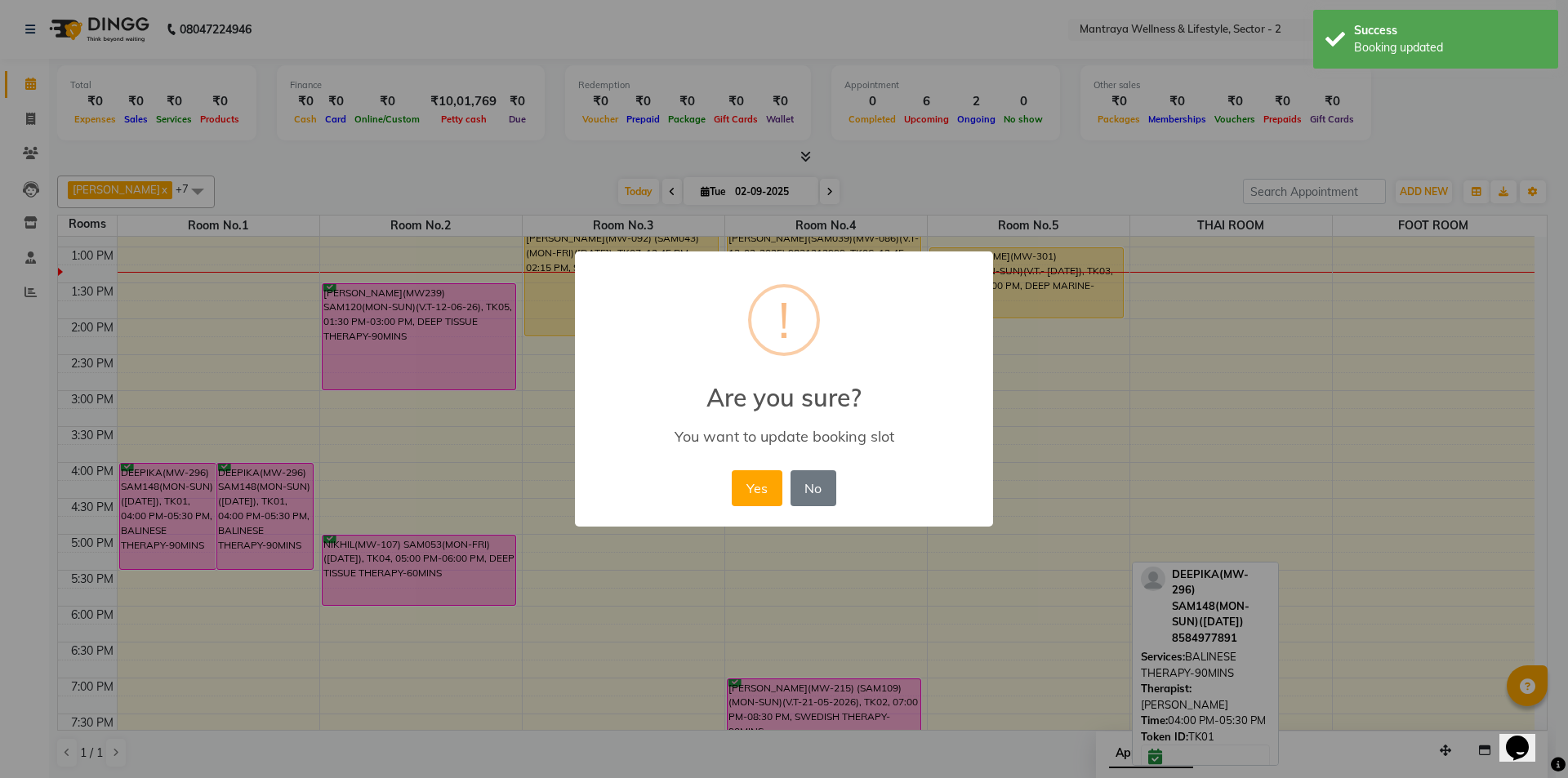
click at [749, 484] on button "Yes" at bounding box center [757, 488] width 50 height 36
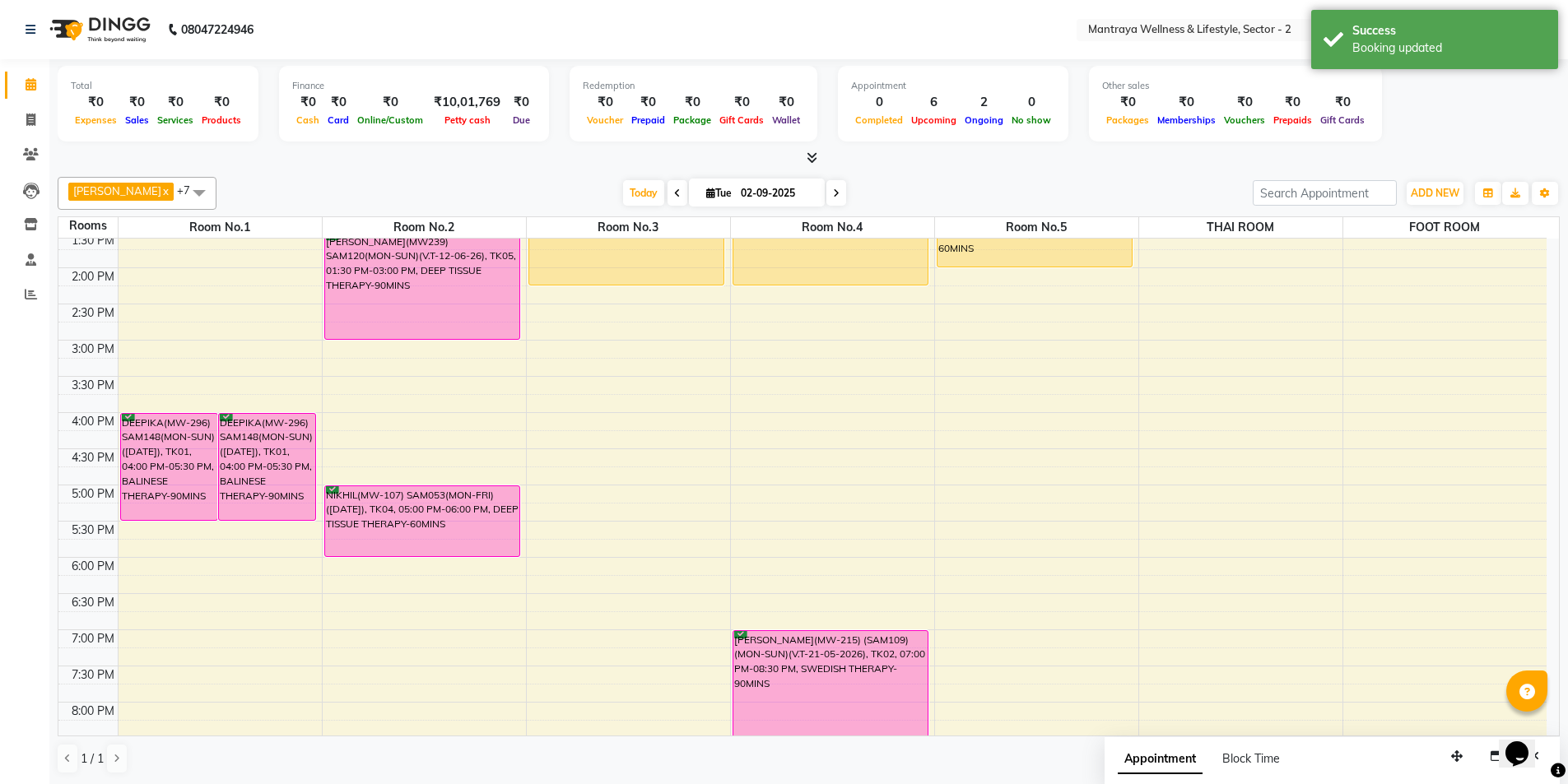
scroll to position [371, 0]
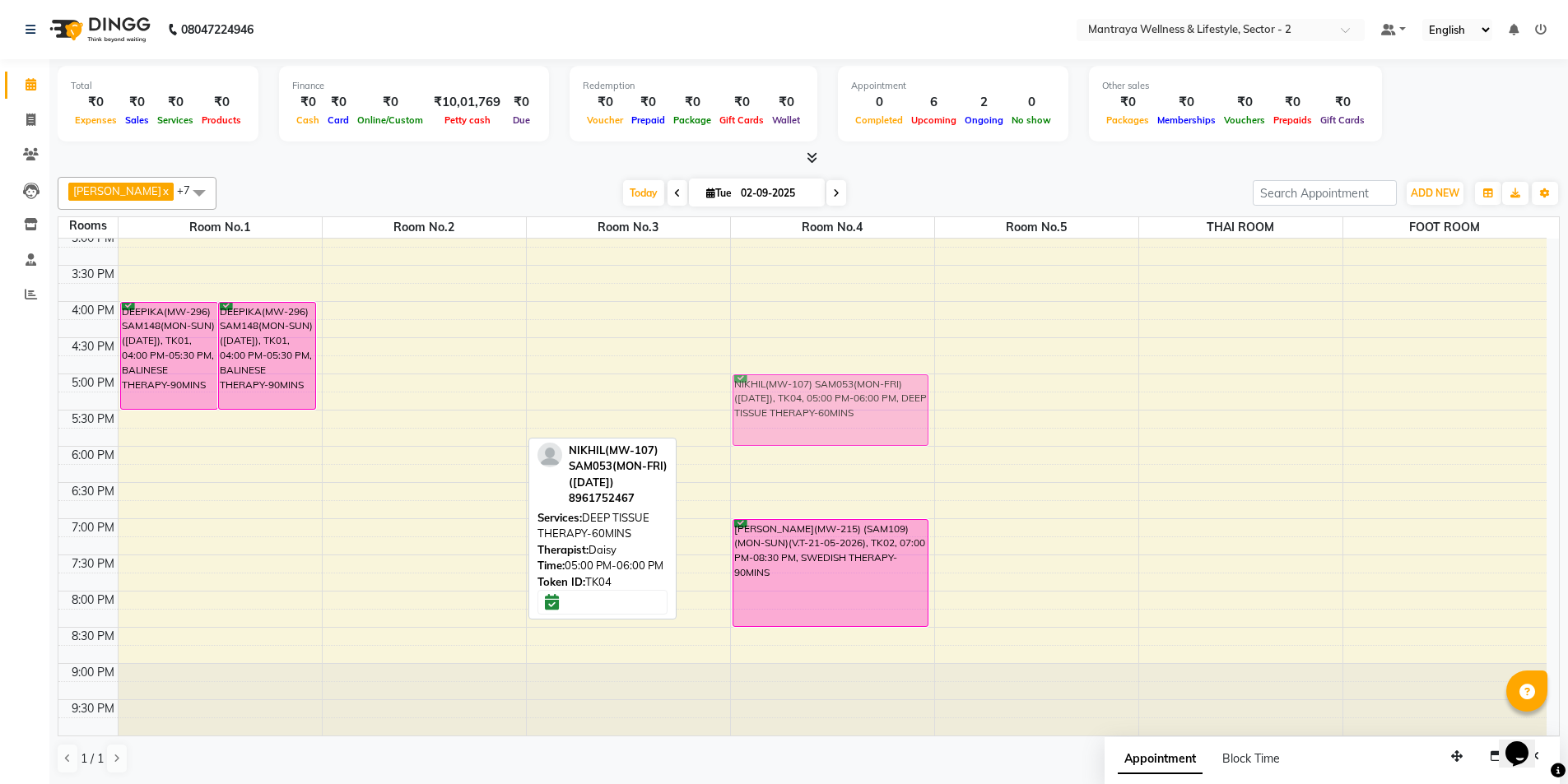
drag, startPoint x: 480, startPoint y: 412, endPoint x: 789, endPoint y: 412, distance: 309.0
click at [805, 412] on tr "DEEPIKA(MW-296) SAM148(MON-SUN)([DATE]), TK01, 04:00 PM-05:30 PM, BALINESE THER…" at bounding box center [802, 301] width 1488 height 868
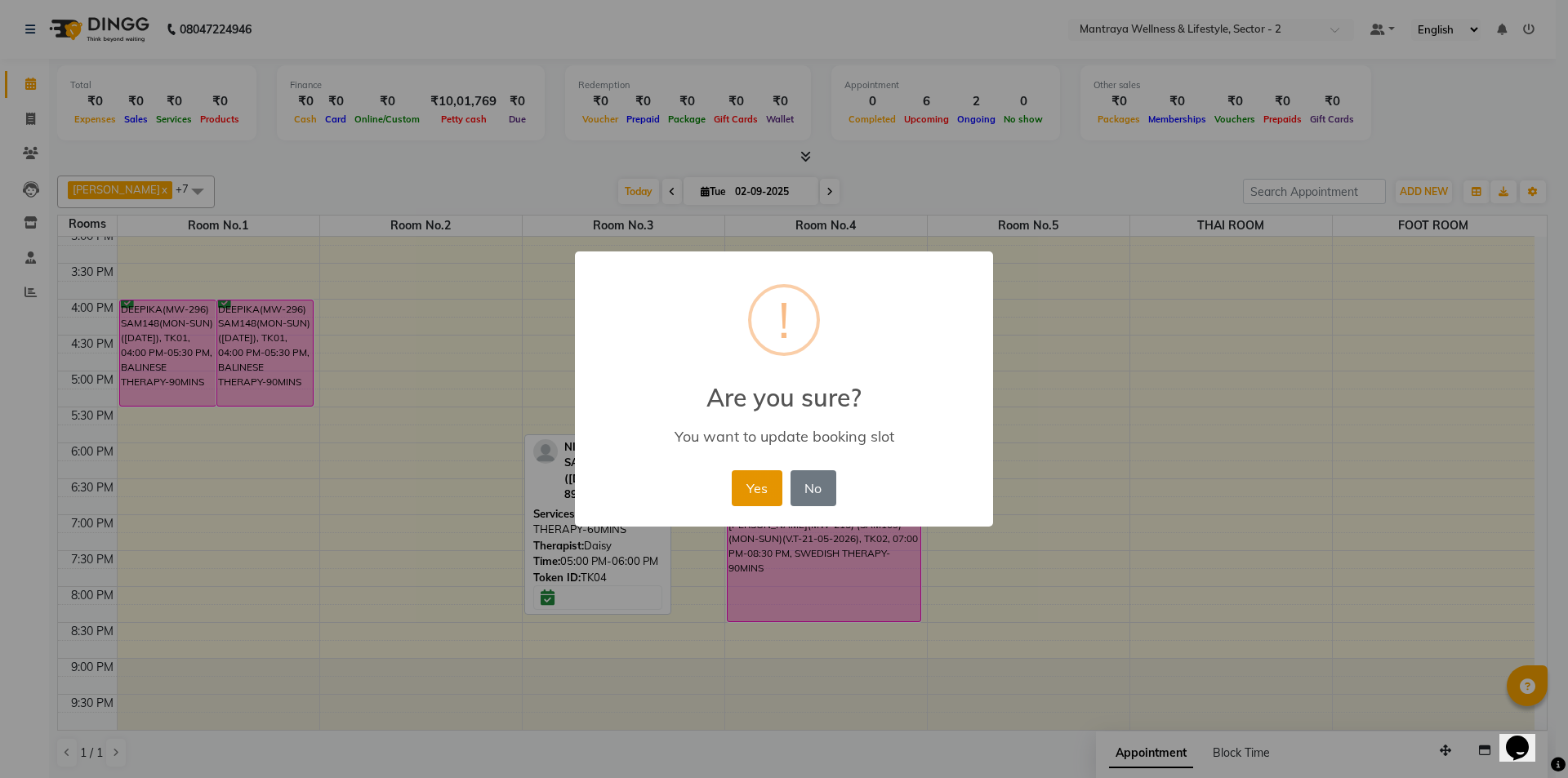
click at [754, 501] on button "Yes" at bounding box center [757, 488] width 50 height 36
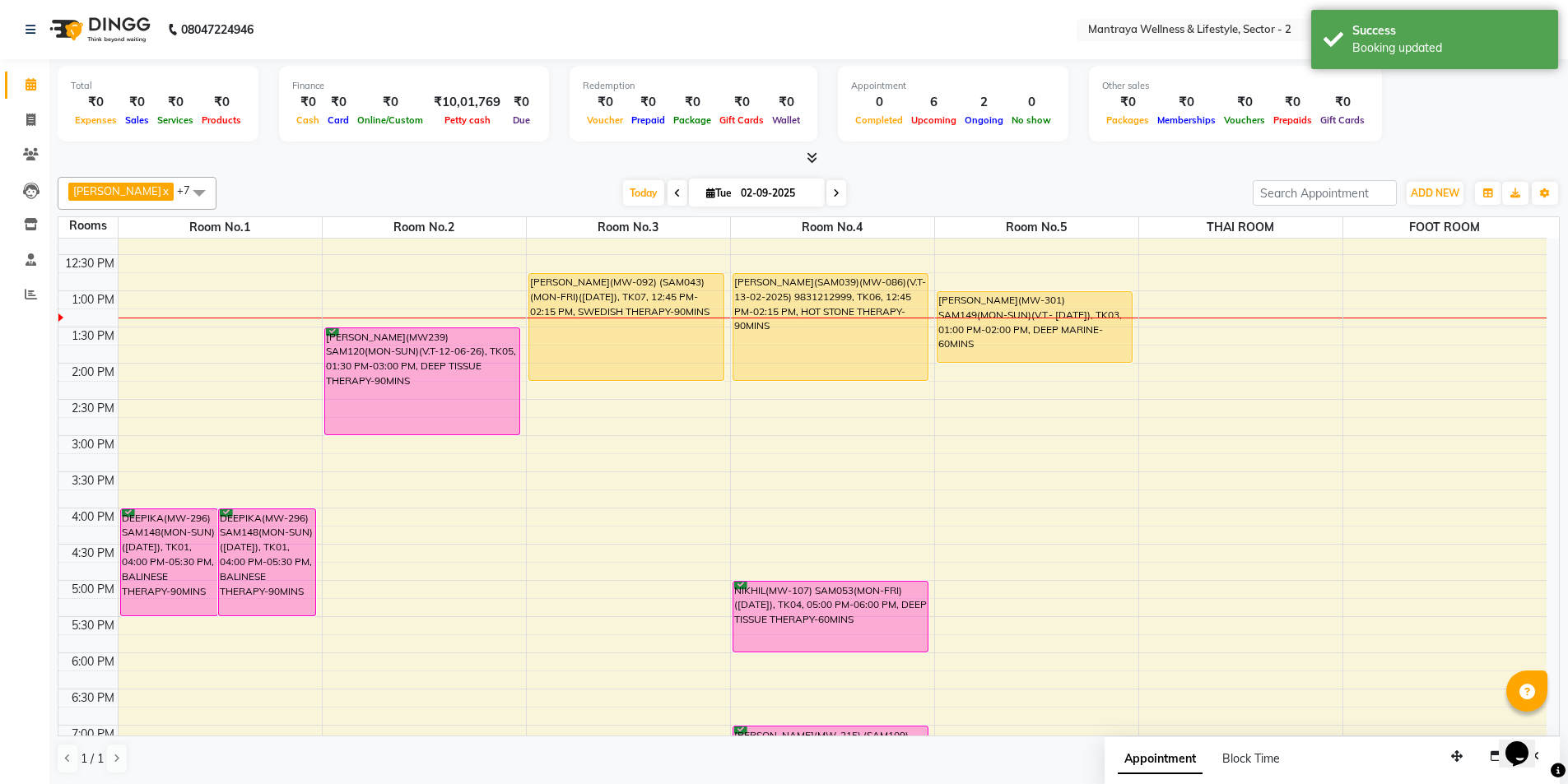
scroll to position [42, 0]
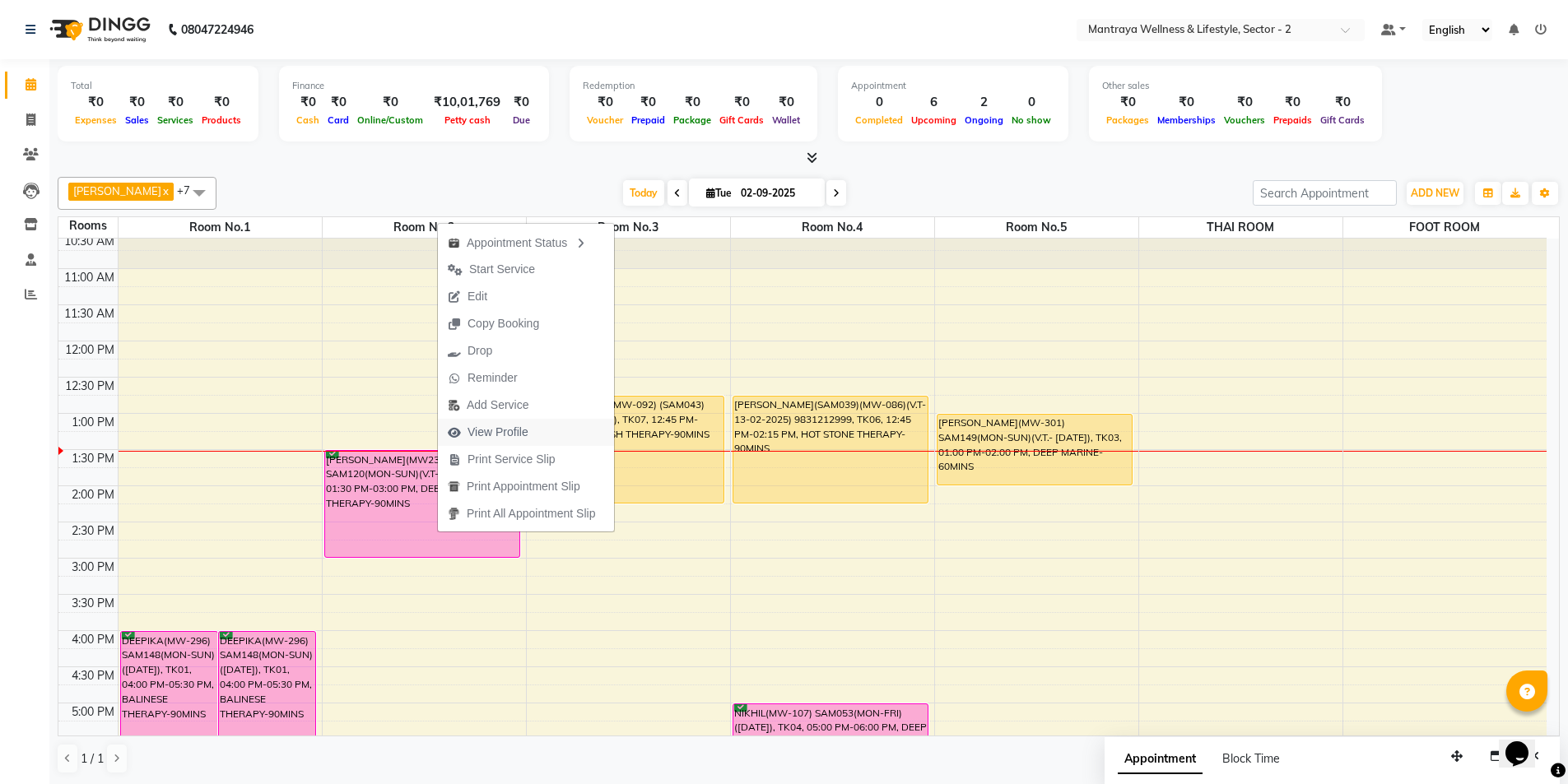
click at [513, 428] on span "View Profile" at bounding box center [497, 432] width 61 height 17
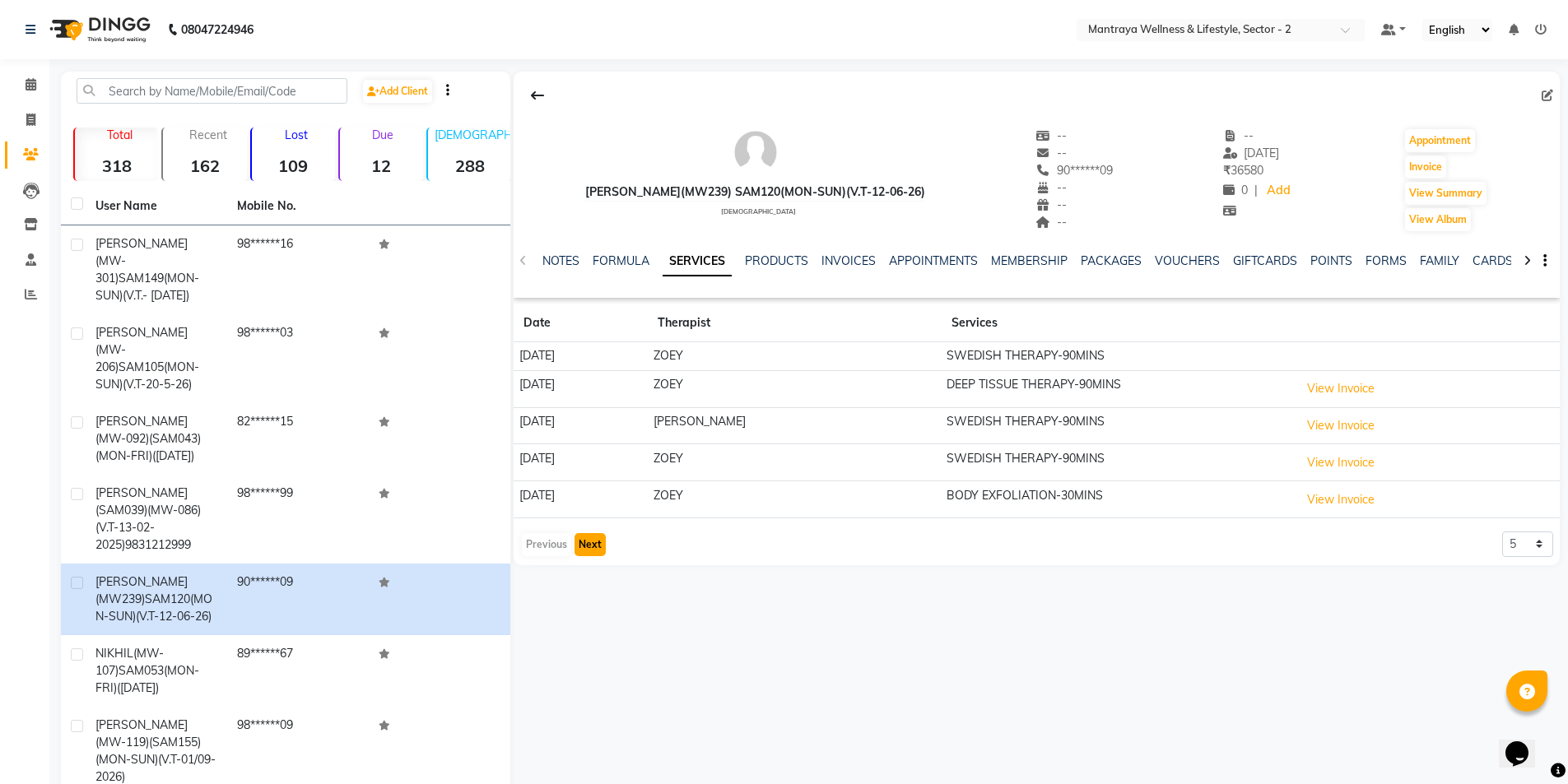
click at [586, 543] on button "Next" at bounding box center [591, 545] width 31 height 23
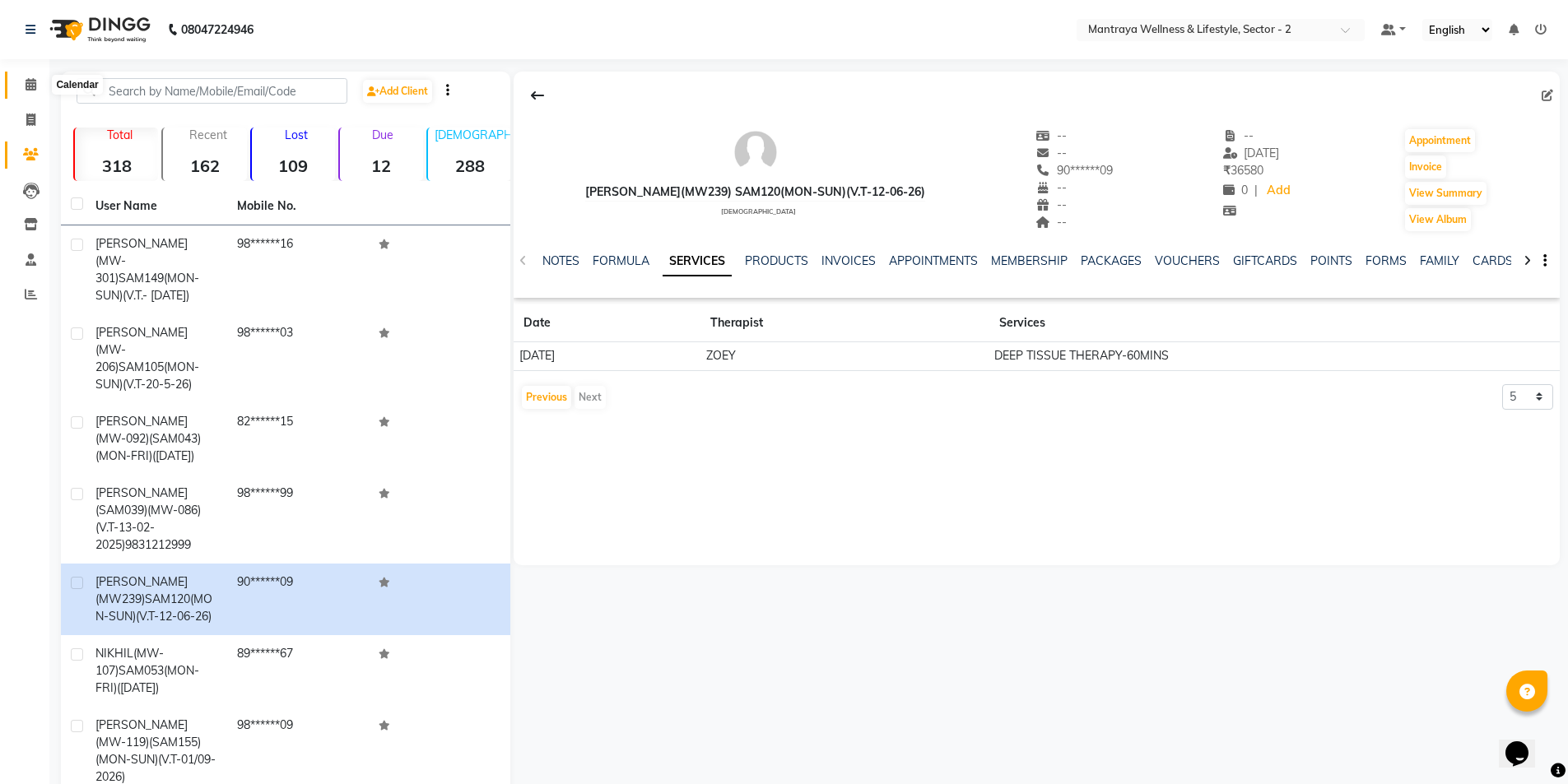
click at [23, 78] on span at bounding box center [31, 85] width 29 height 19
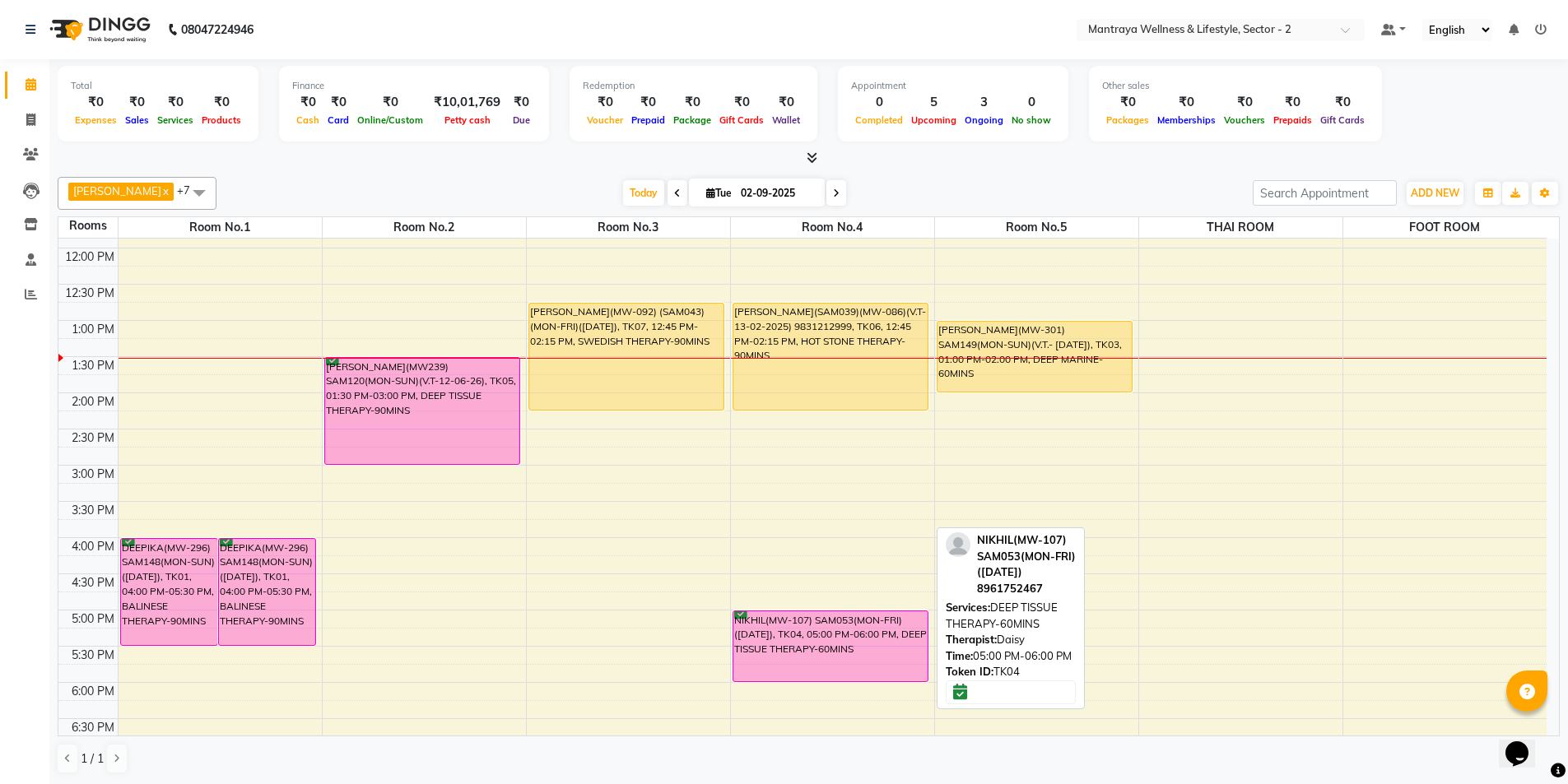
scroll to position [165, 0]
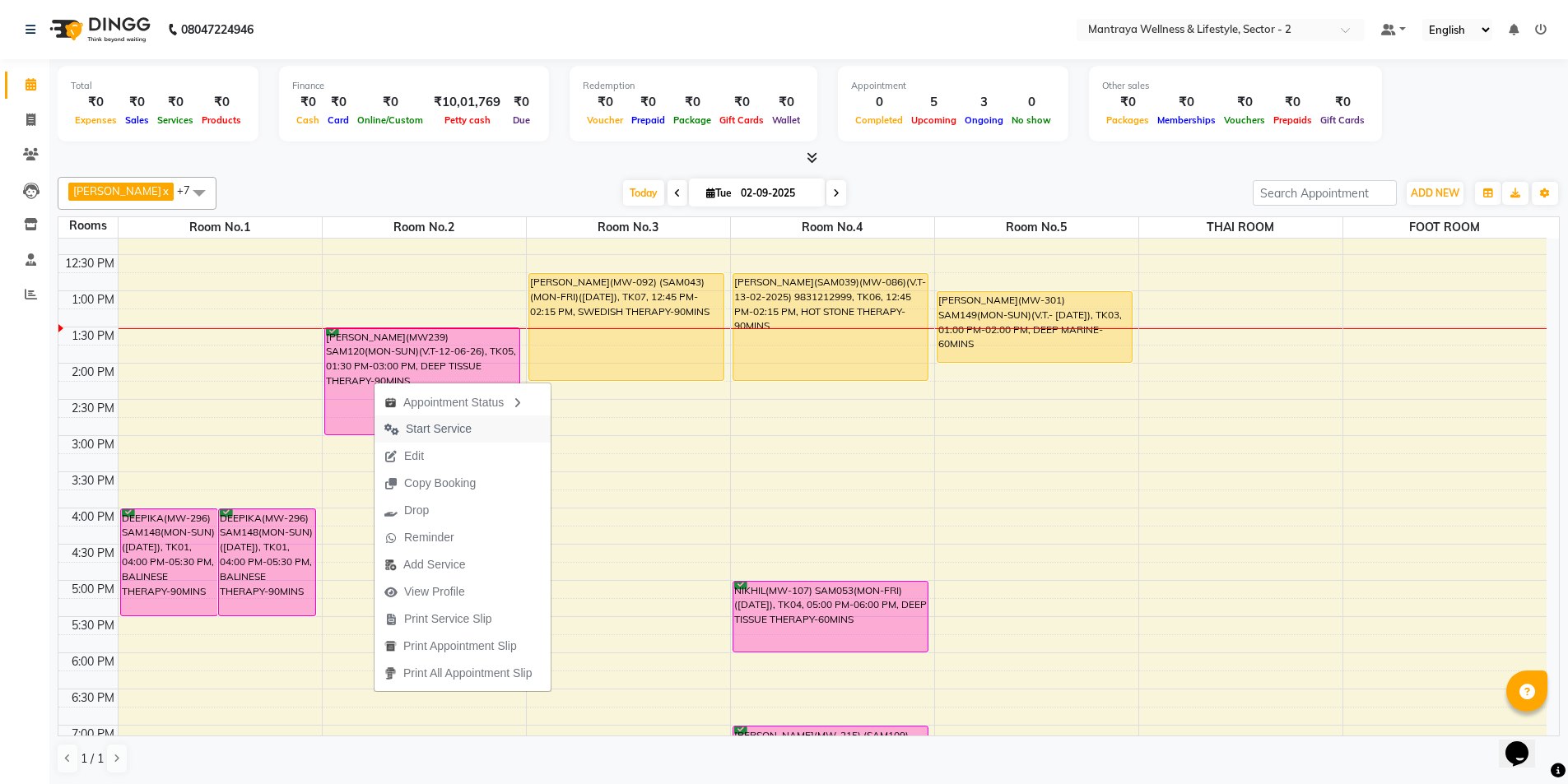
click at [422, 423] on span "Start Service" at bounding box center [439, 429] width 66 height 17
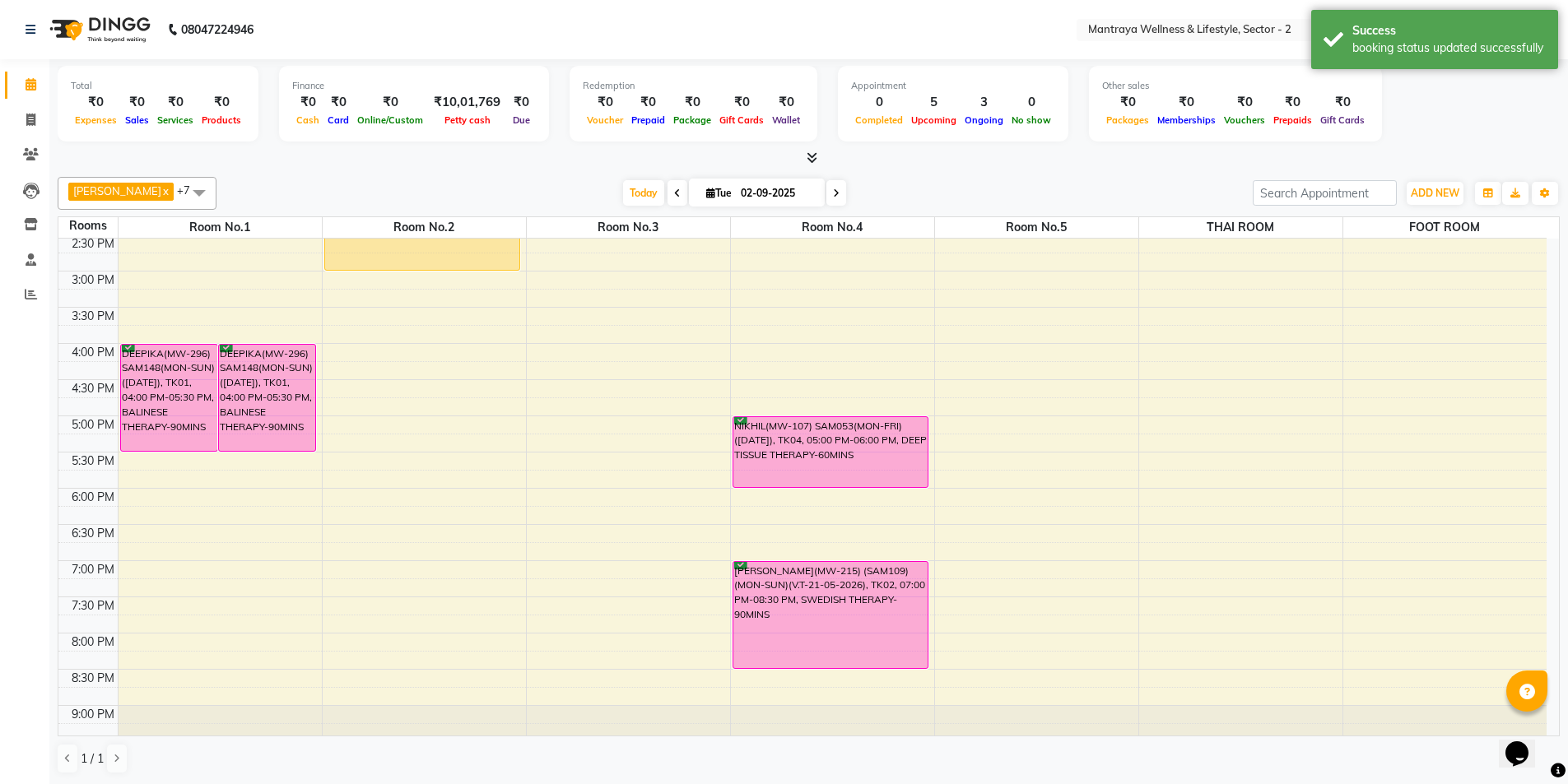
scroll to position [371, 0]
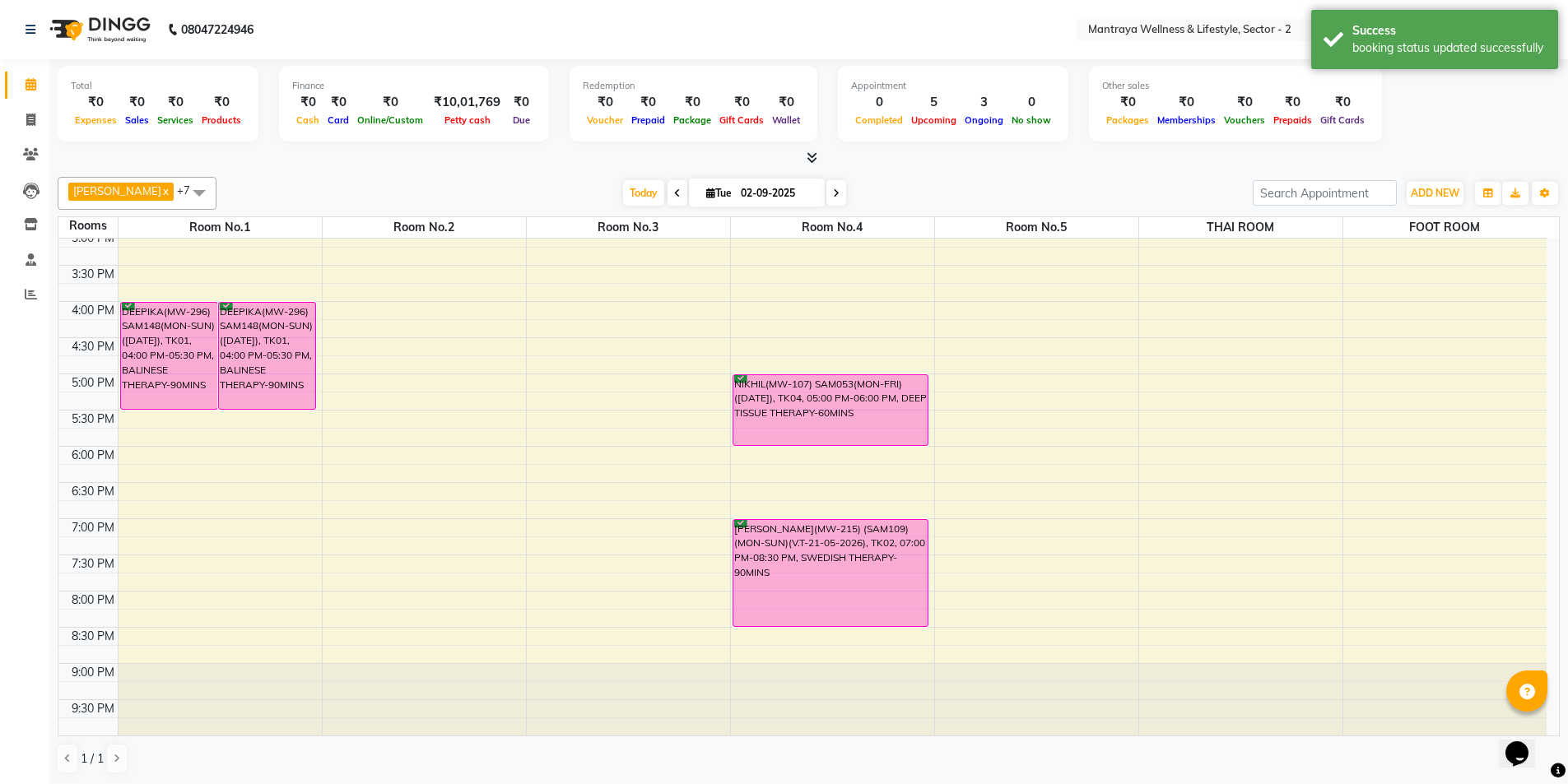
click at [736, 191] on input "02-09-2025" at bounding box center [777, 193] width 82 height 24
select select "9"
select select "2025"
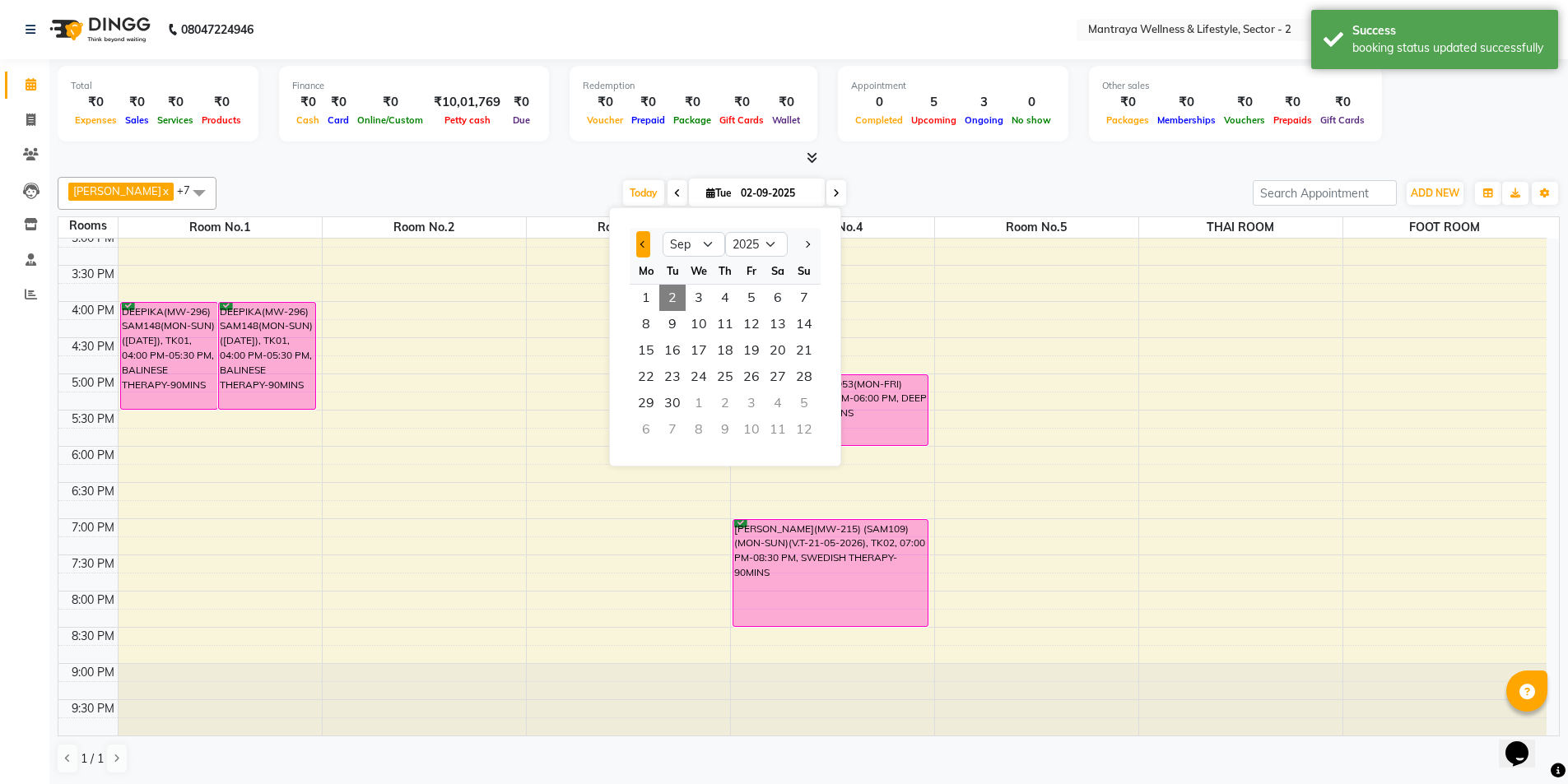
click at [643, 238] on button "Previous month" at bounding box center [643, 244] width 14 height 26
select select "8"
click at [672, 400] on span "26" at bounding box center [672, 402] width 26 height 26
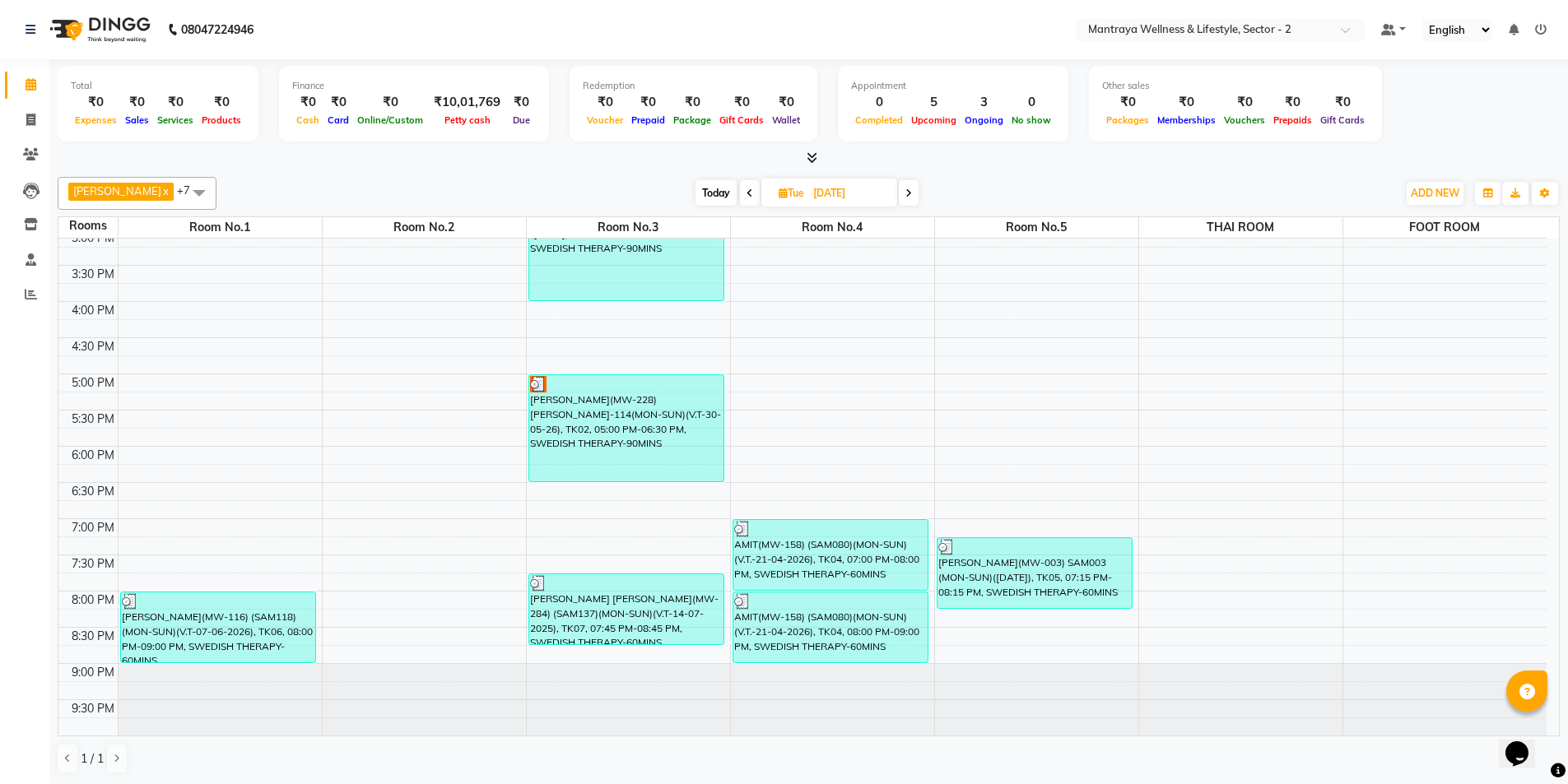
click at [699, 197] on span "Today" at bounding box center [716, 193] width 41 height 25
type input "02-09-2025"
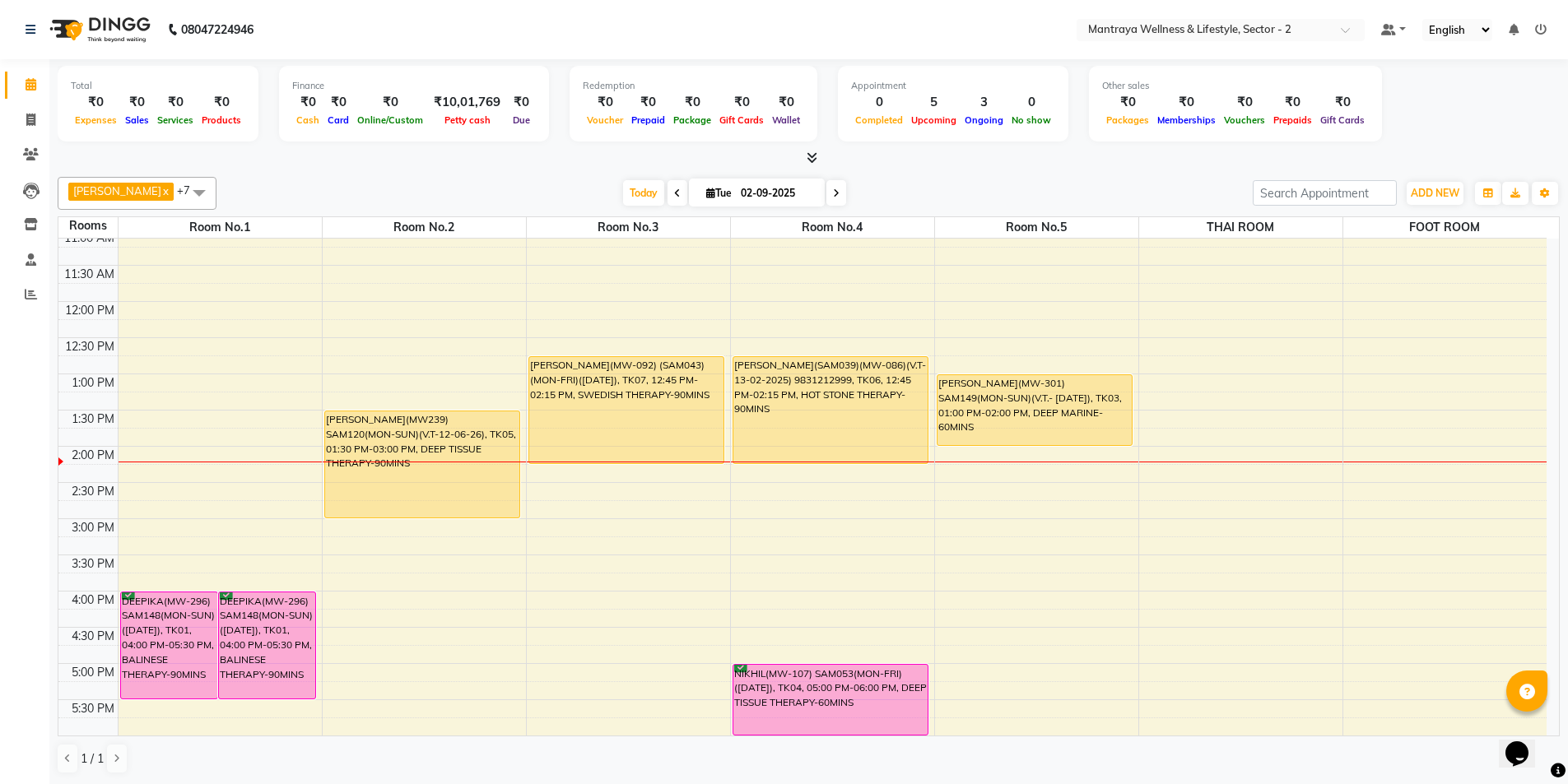
scroll to position [44, 0]
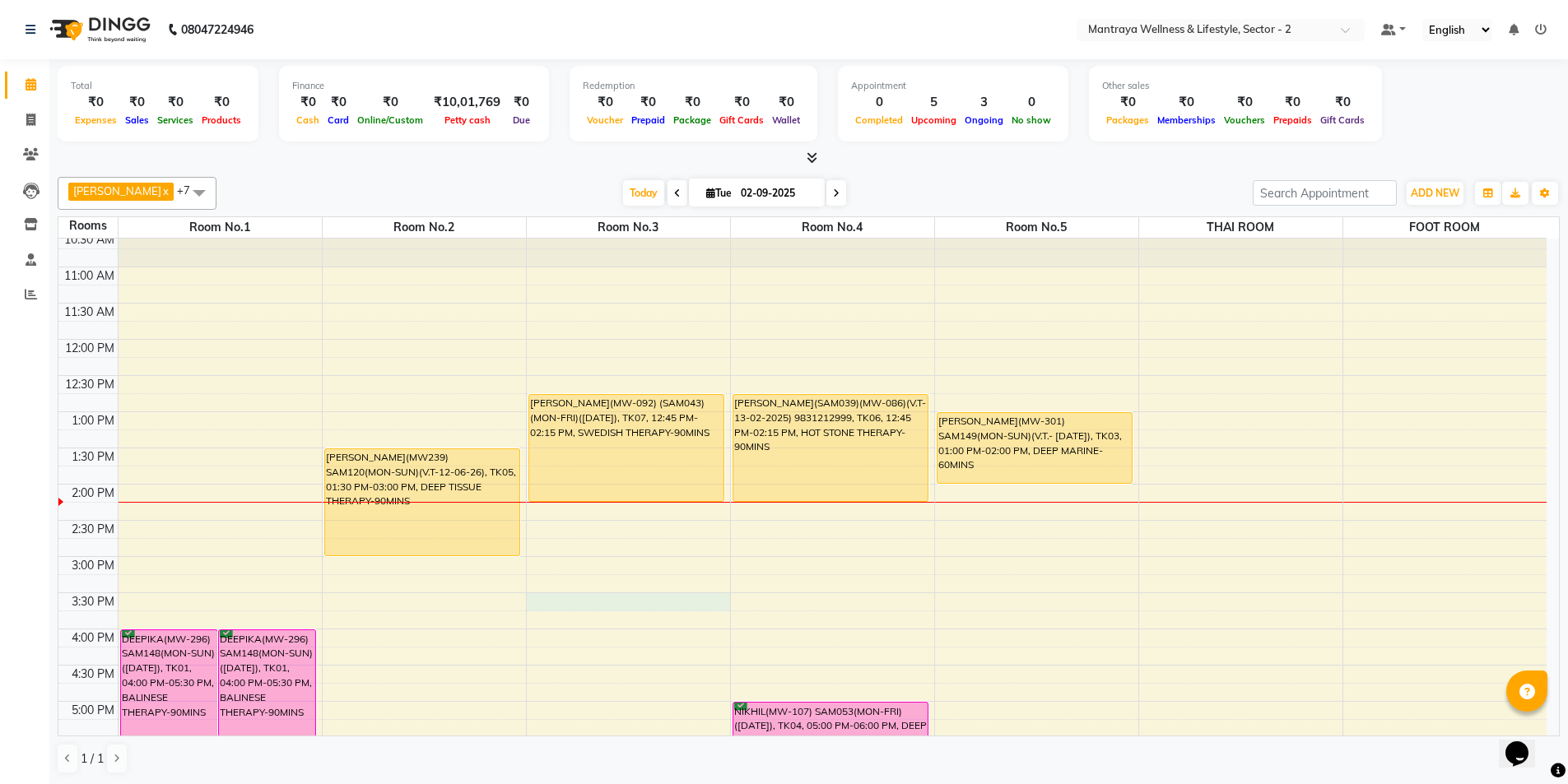
click at [619, 611] on div "10:00 AM 10:30 AM 11:00 AM 11:30 AM 12:00 PM 12:30 PM 1:00 PM 1:30 PM 2:00 PM 2…" at bounding box center [802, 629] width 1488 height 868
select select "tentative"
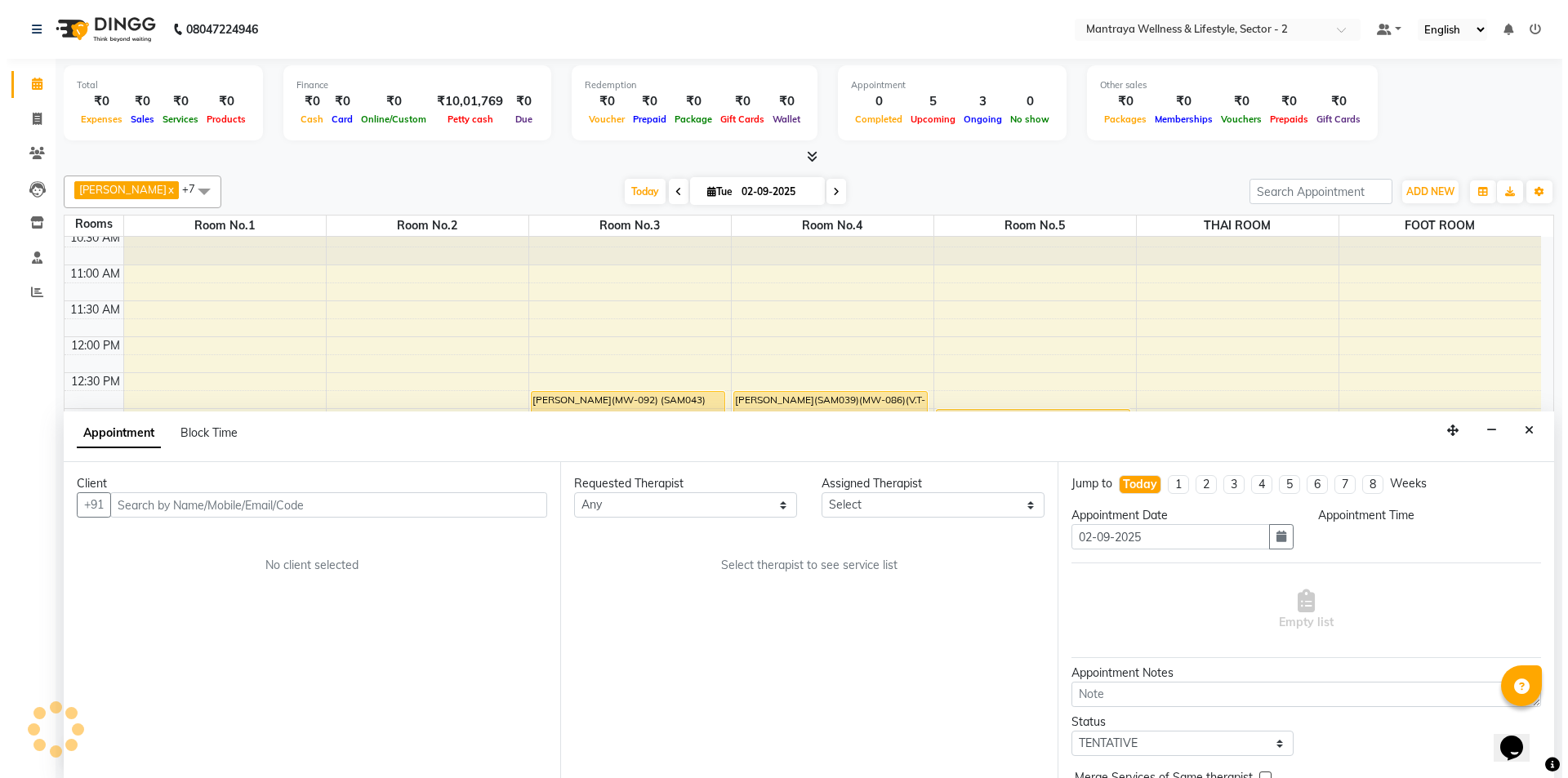
scroll to position [1, 0]
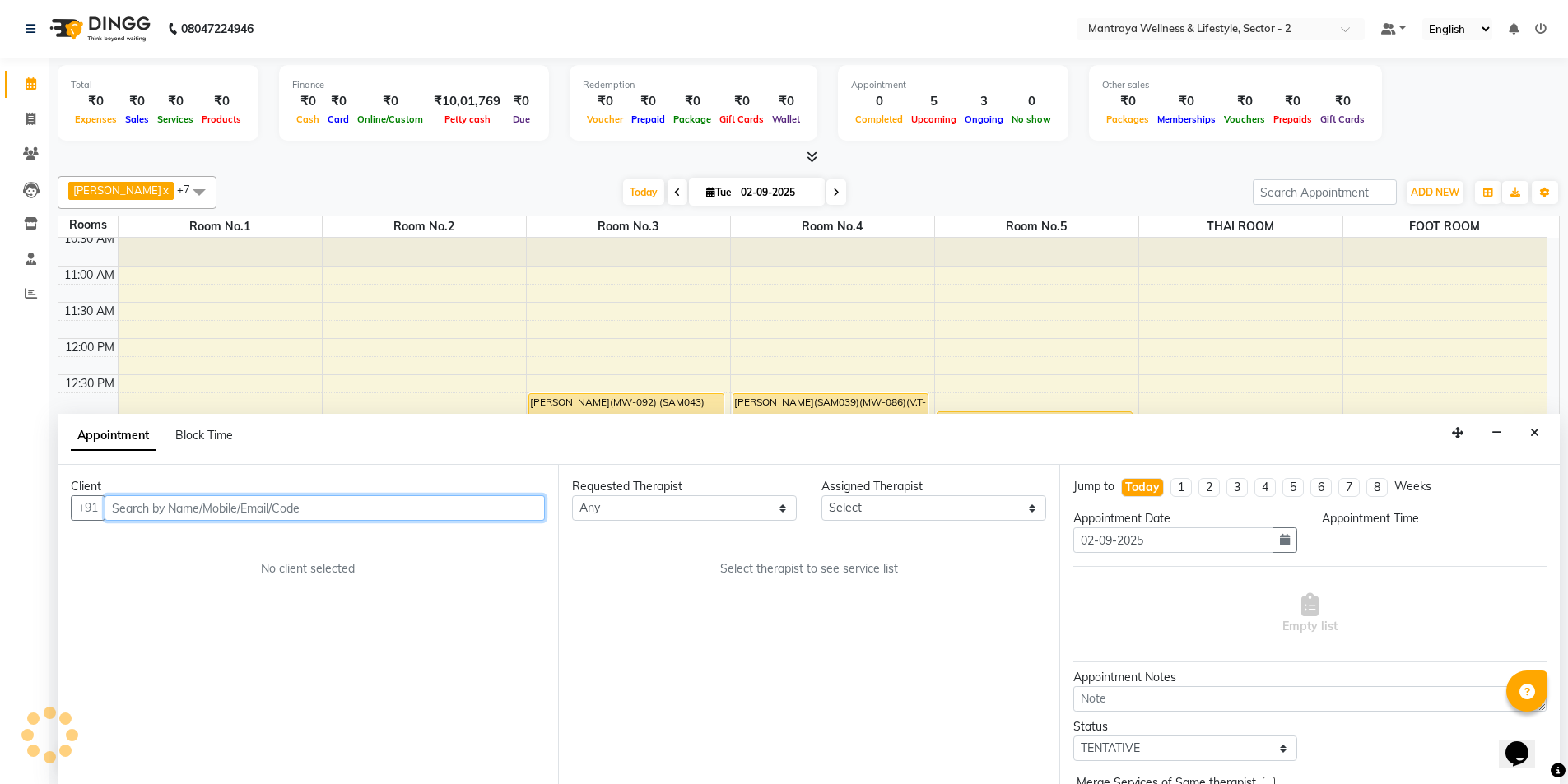
select select "930"
click at [1536, 427] on icon "Close" at bounding box center [1534, 433] width 9 height 12
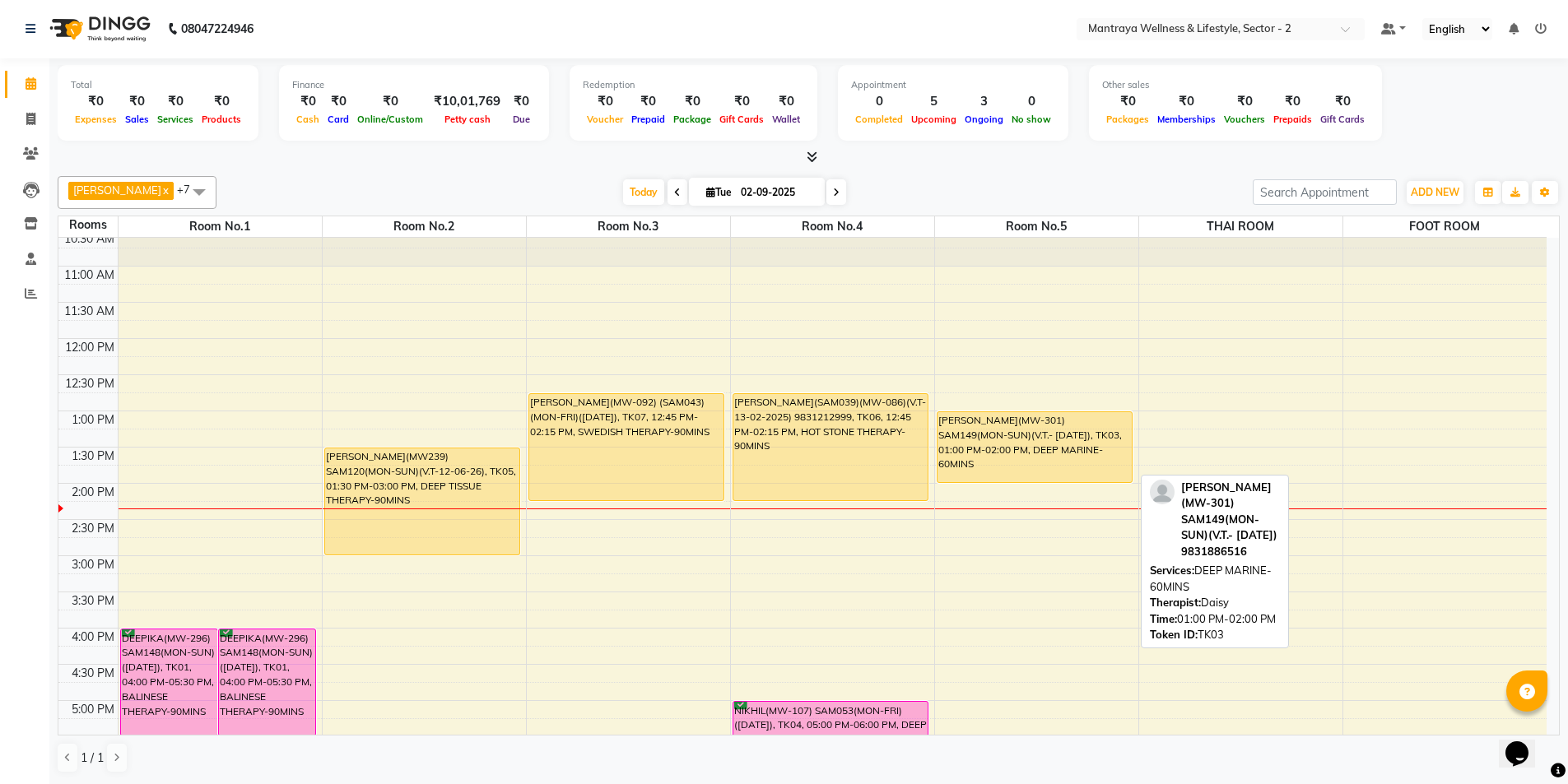
click at [990, 455] on div "[PERSON_NAME](MW-301) SAM149(MON-SUN)(V.T.- [DATE]), TK03, 01:00 PM-02:00 PM, D…" at bounding box center [1035, 447] width 195 height 70
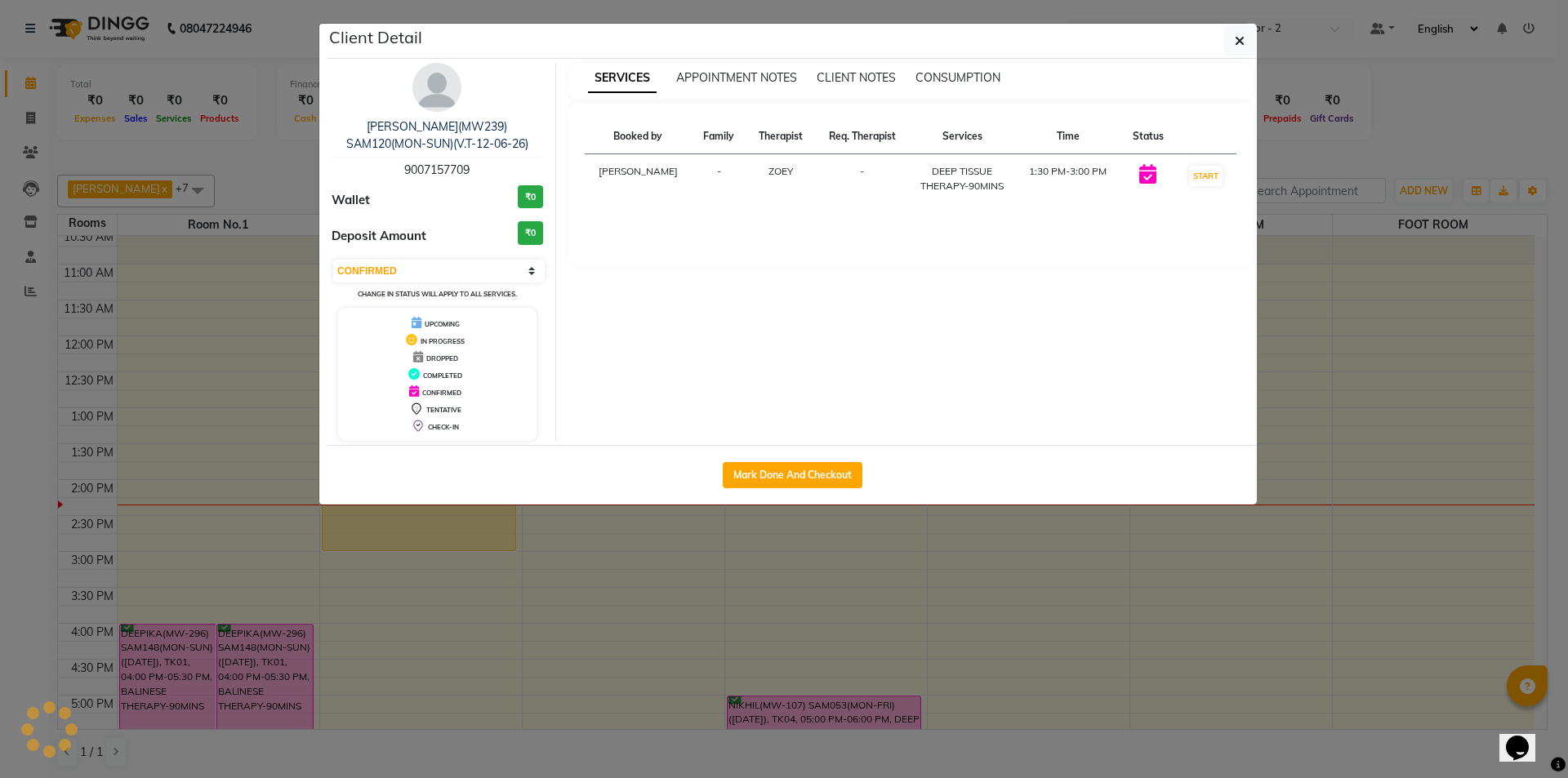
select select "1"
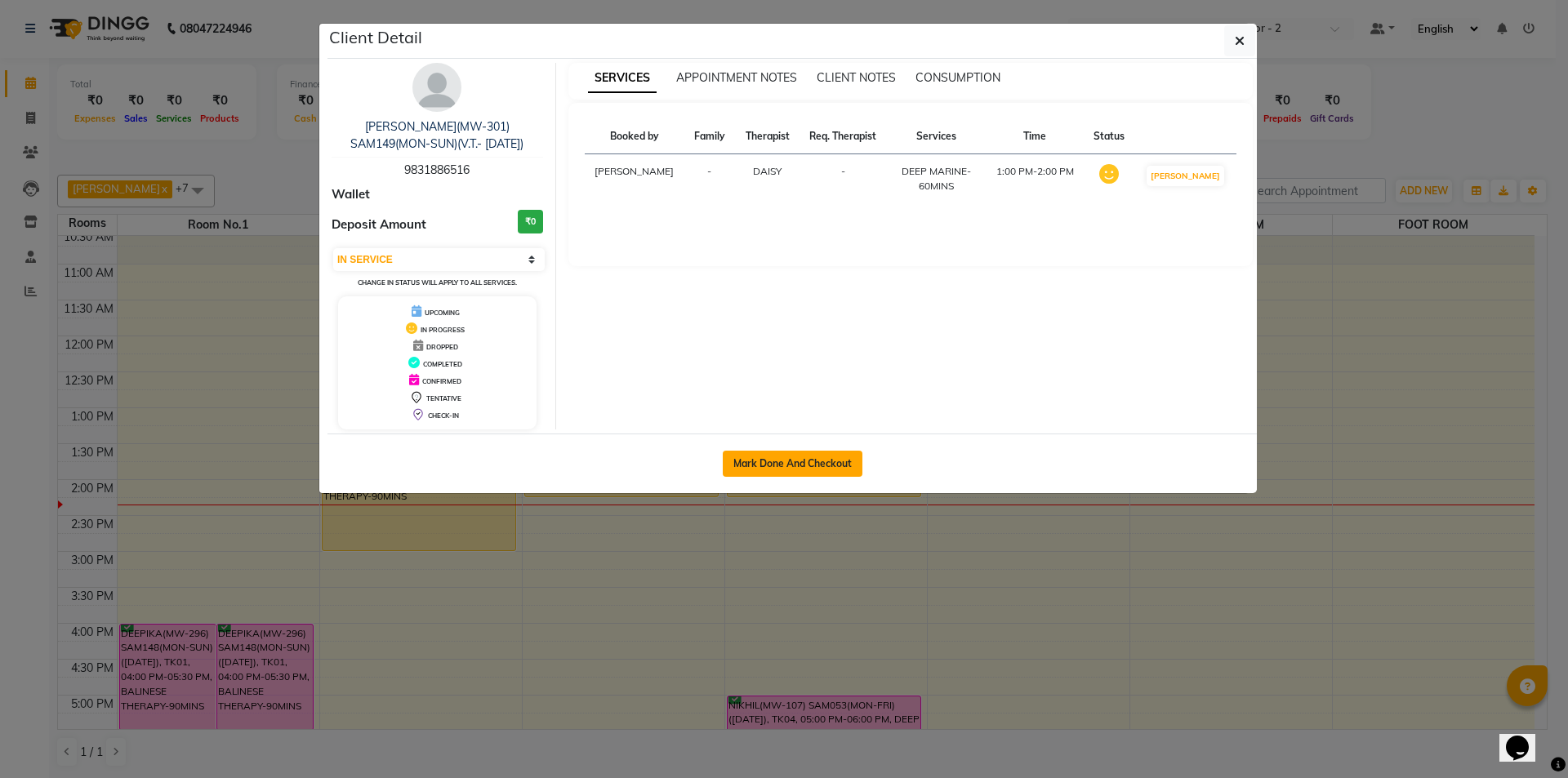
click at [824, 460] on button "Mark Done And Checkout" at bounding box center [792, 464] width 139 height 26
select select "service"
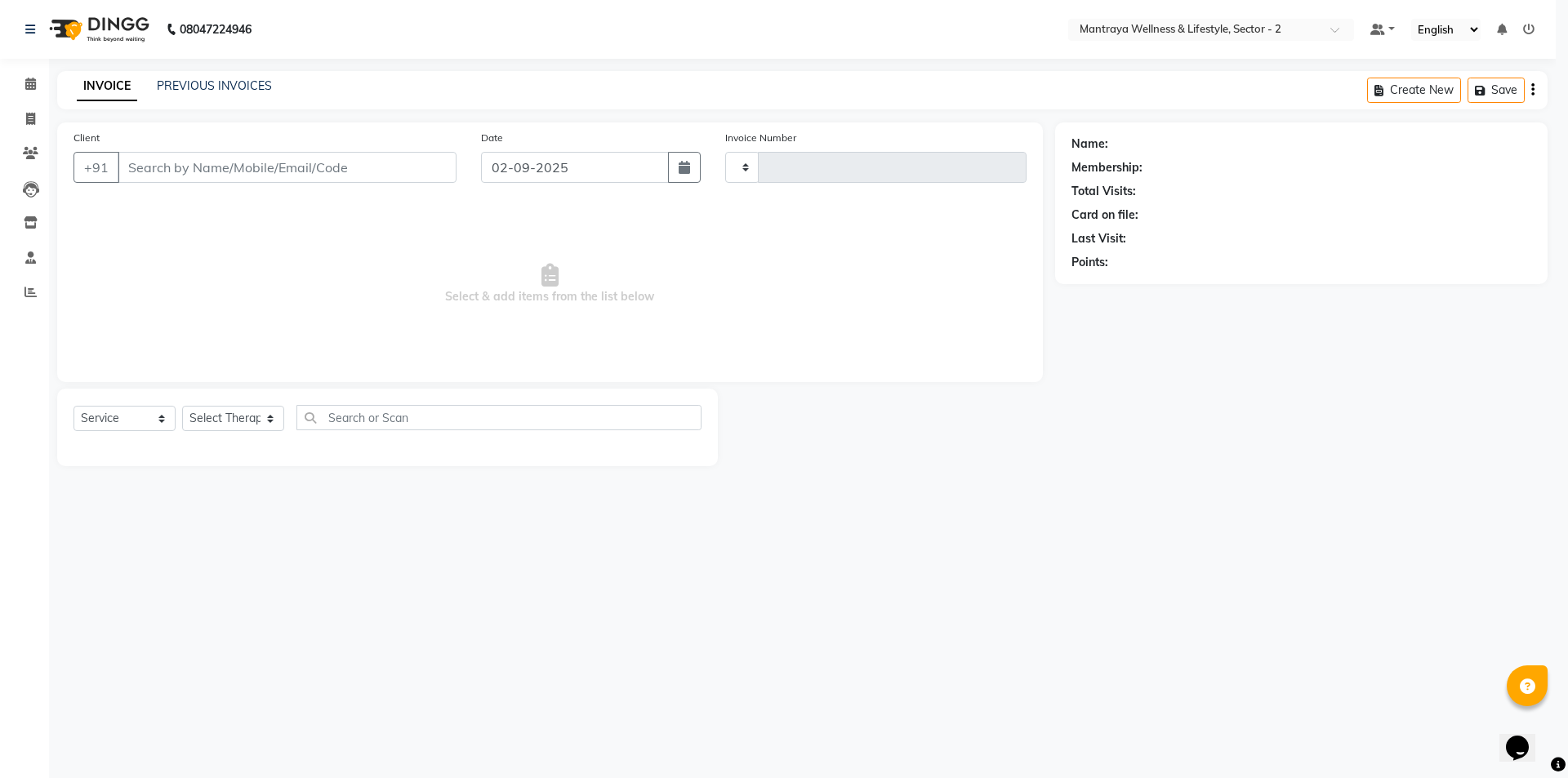
type input "0212"
select select "7655"
type input "98******16"
select select "84332"
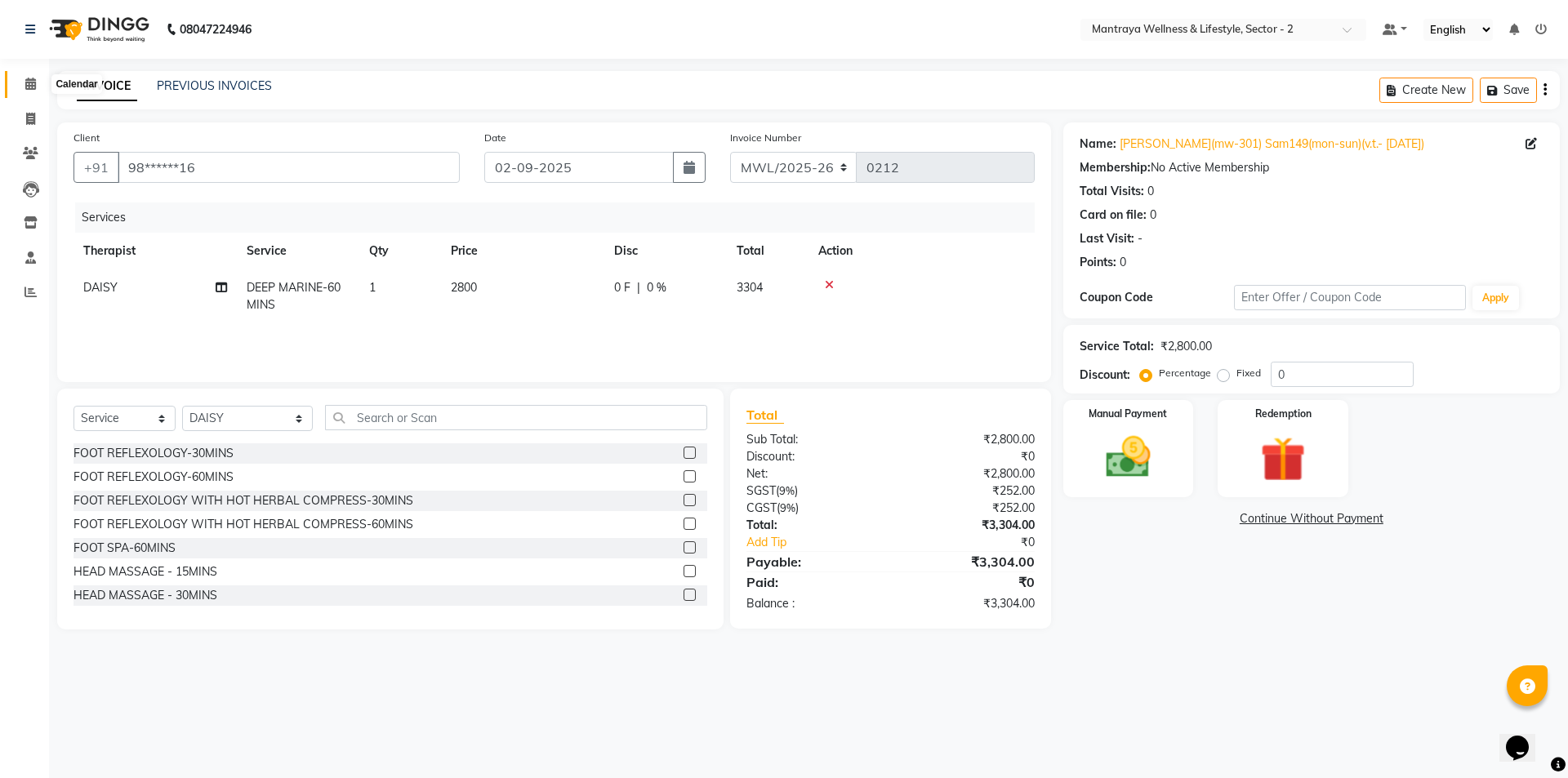
click at [31, 80] on icon at bounding box center [30, 84] width 11 height 13
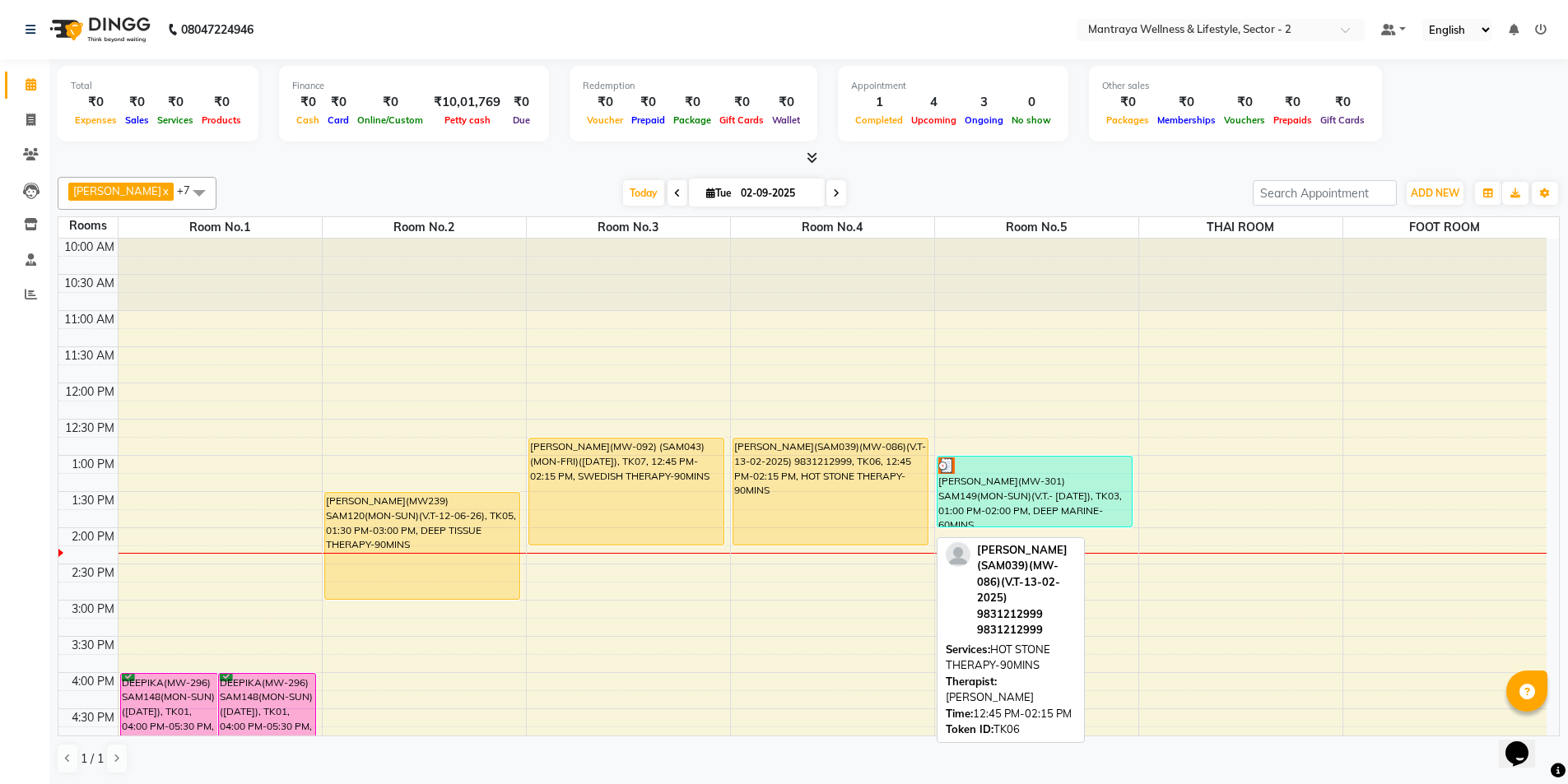
click at [838, 531] on div "[PERSON_NAME](SAM039)(MW-086)(V.T-13-02-2025) 9831212999, TK06, 12:45 PM-02:15 …" at bounding box center [830, 491] width 195 height 107
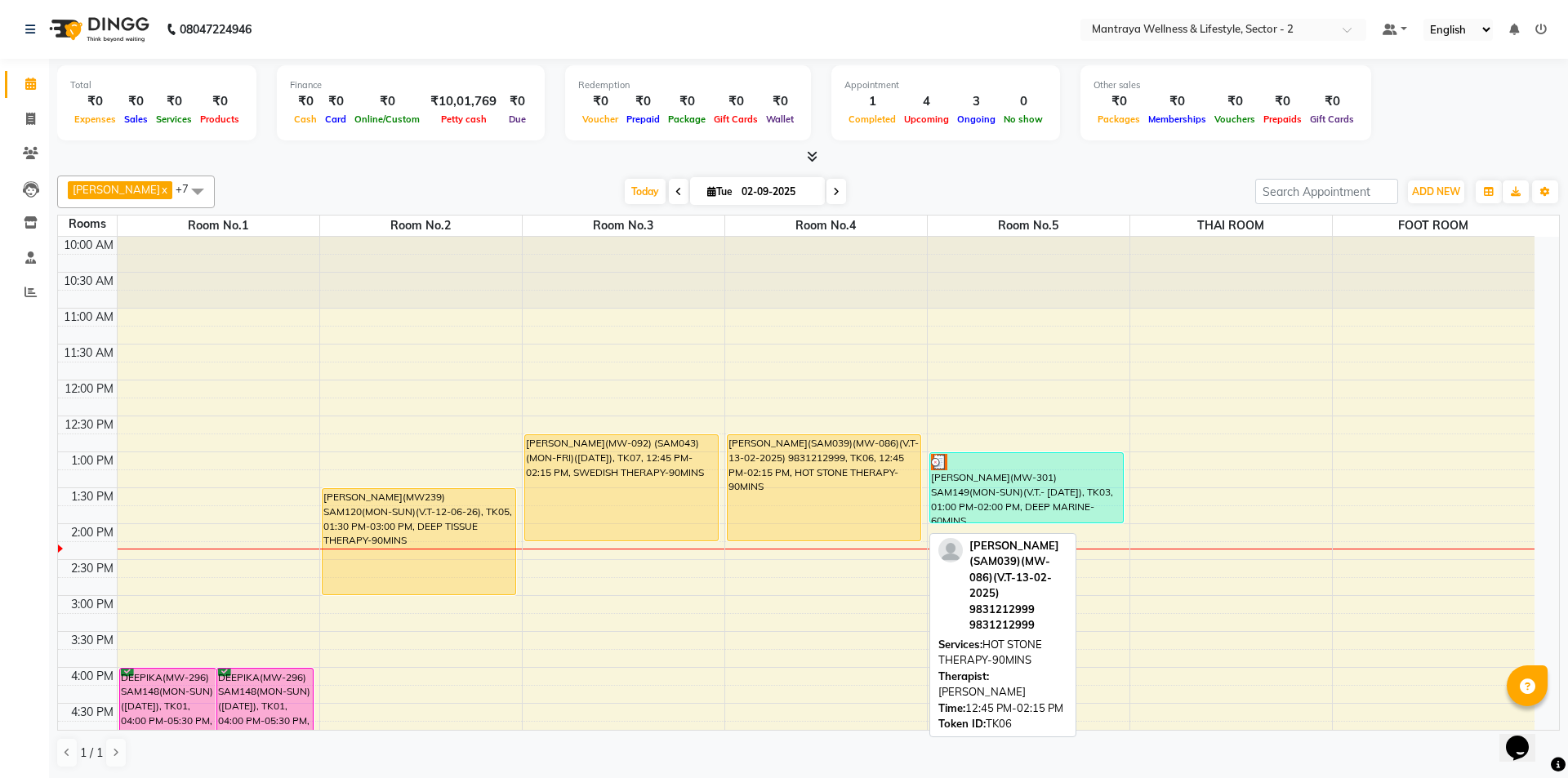
select select "1"
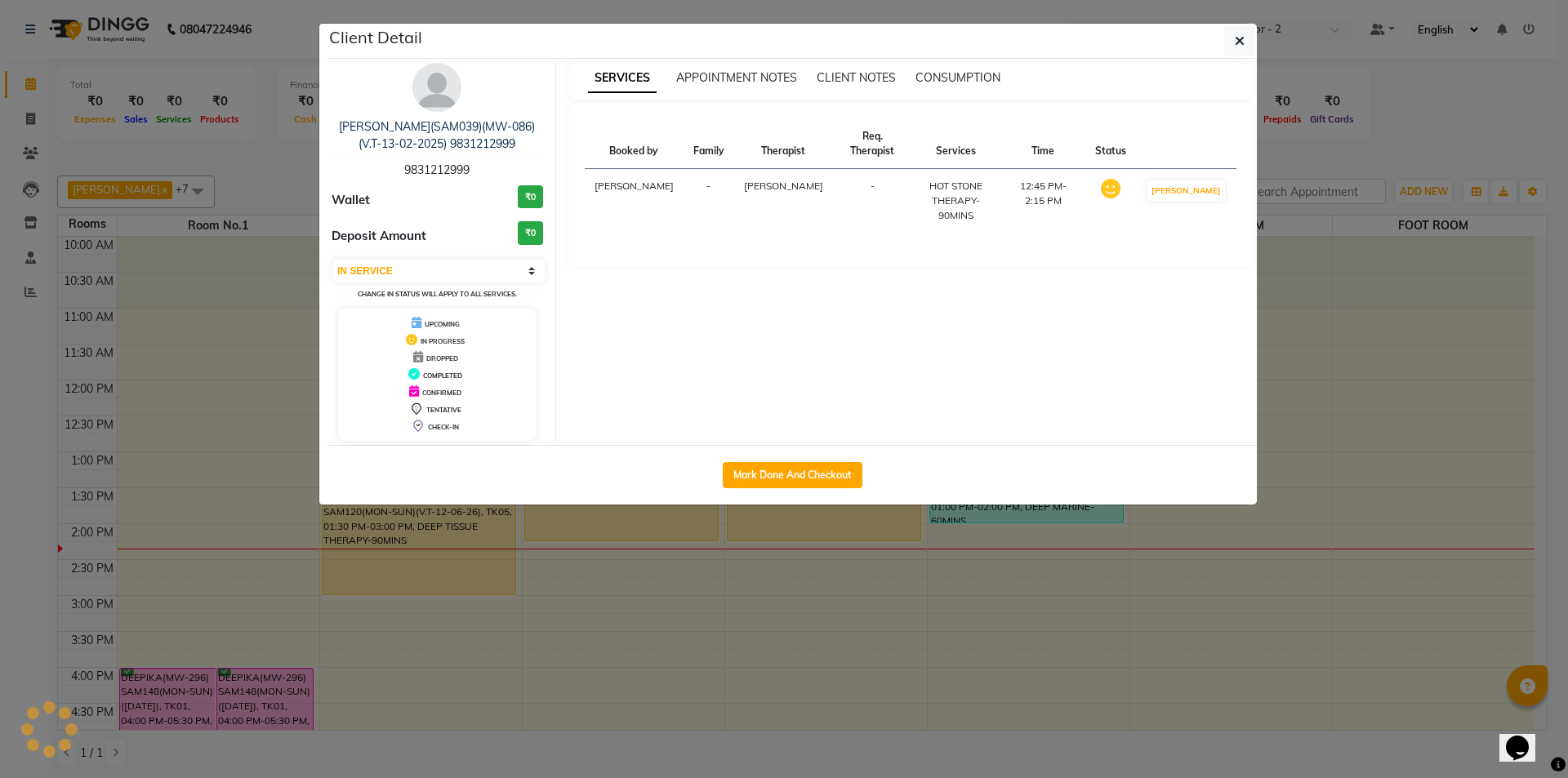
click at [831, 527] on ngb-modal-window "Client Detail [PERSON_NAME](SAM039)(MW-086)(V.T-13-02-2025) 9831212999 98312129…" at bounding box center [784, 389] width 1568 height 778
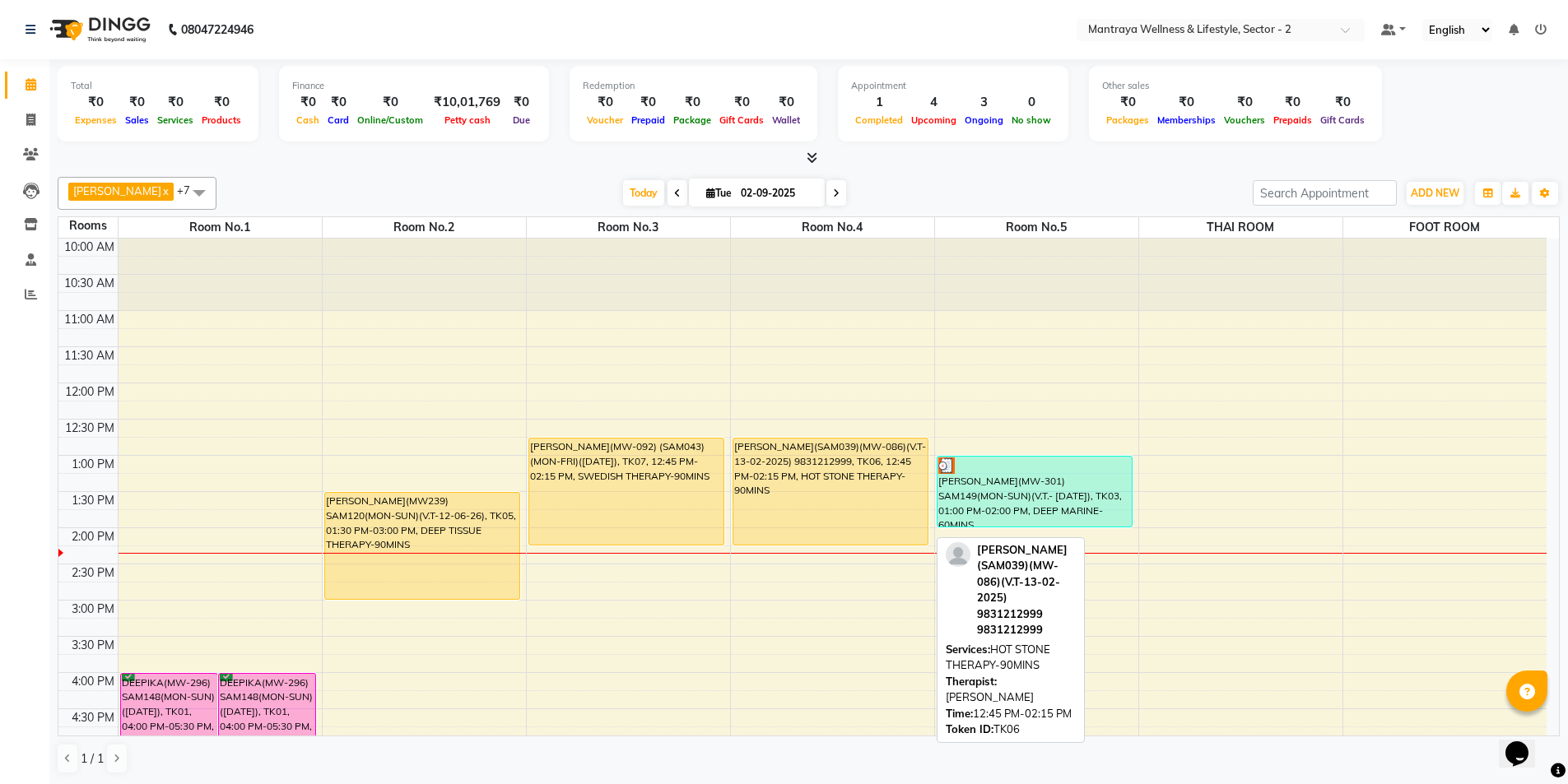
click at [838, 531] on div "[PERSON_NAME](SAM039)(MW-086)(V.T-13-02-2025) 9831212999, TK06, 12:45 PM-02:15 …" at bounding box center [830, 491] width 195 height 107
select select "1"
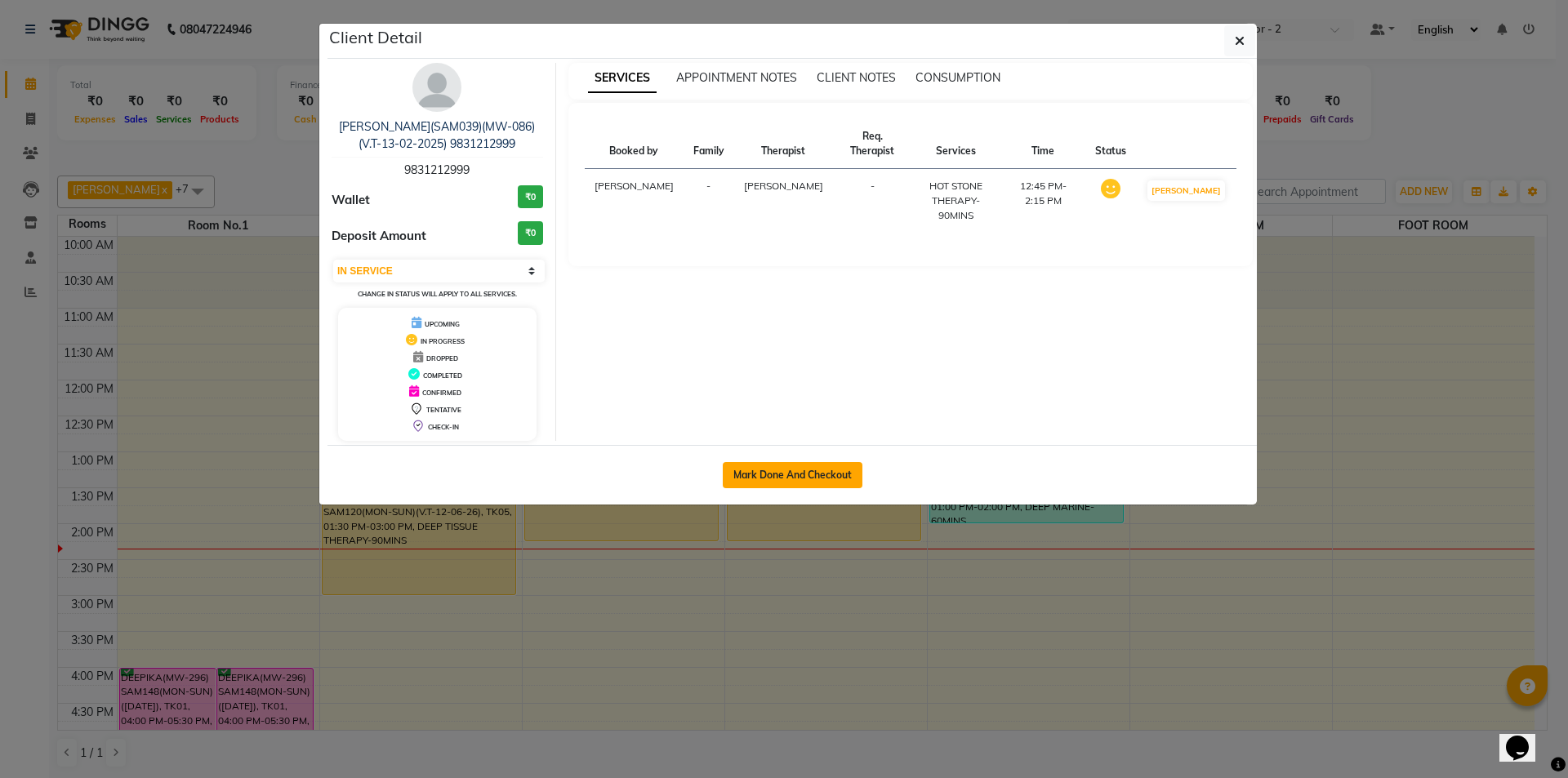
click at [824, 484] on button "Mark Done And Checkout" at bounding box center [792, 474] width 139 height 26
select select "7655"
select select "service"
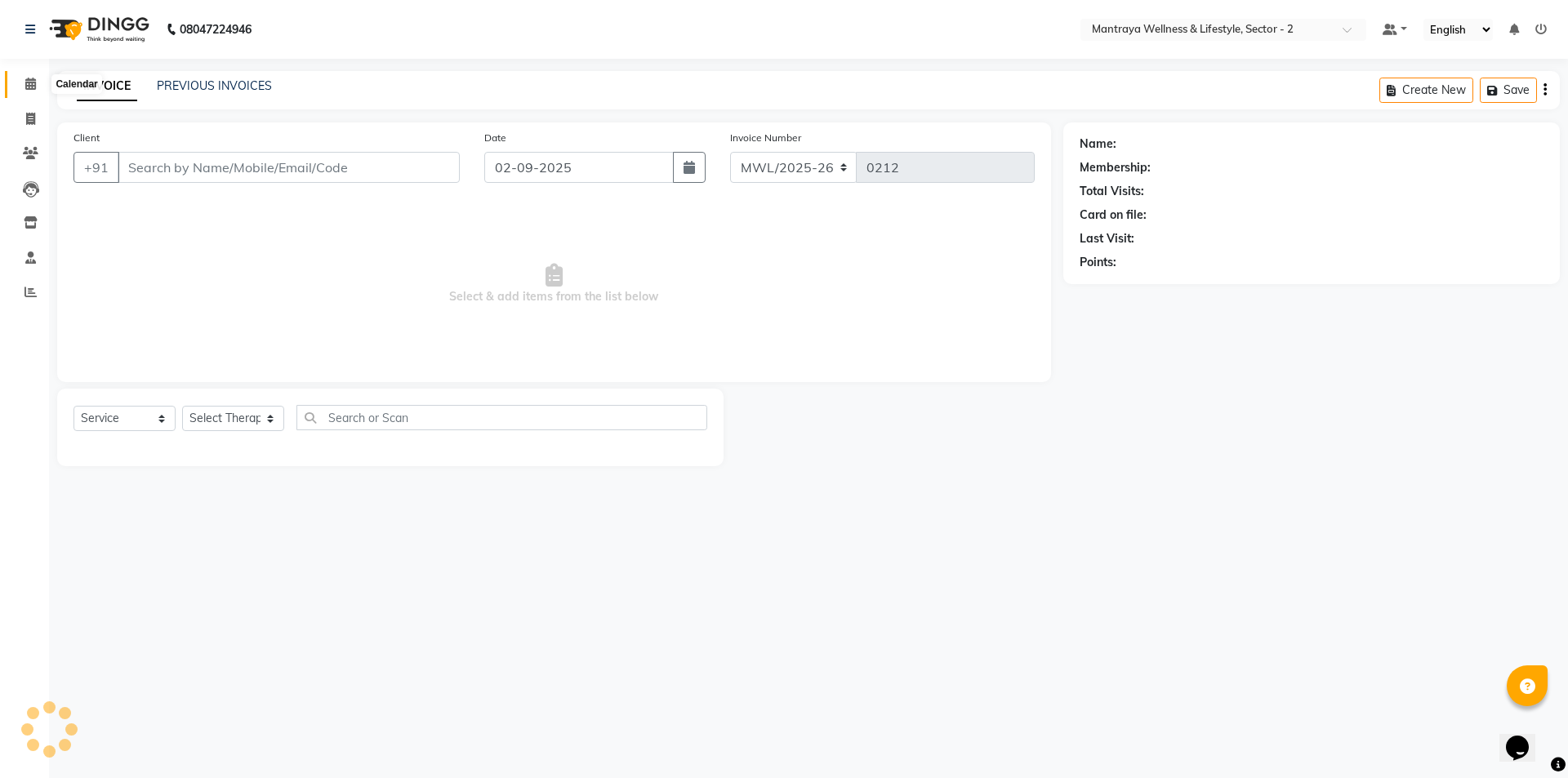
click at [31, 85] on icon at bounding box center [30, 84] width 11 height 13
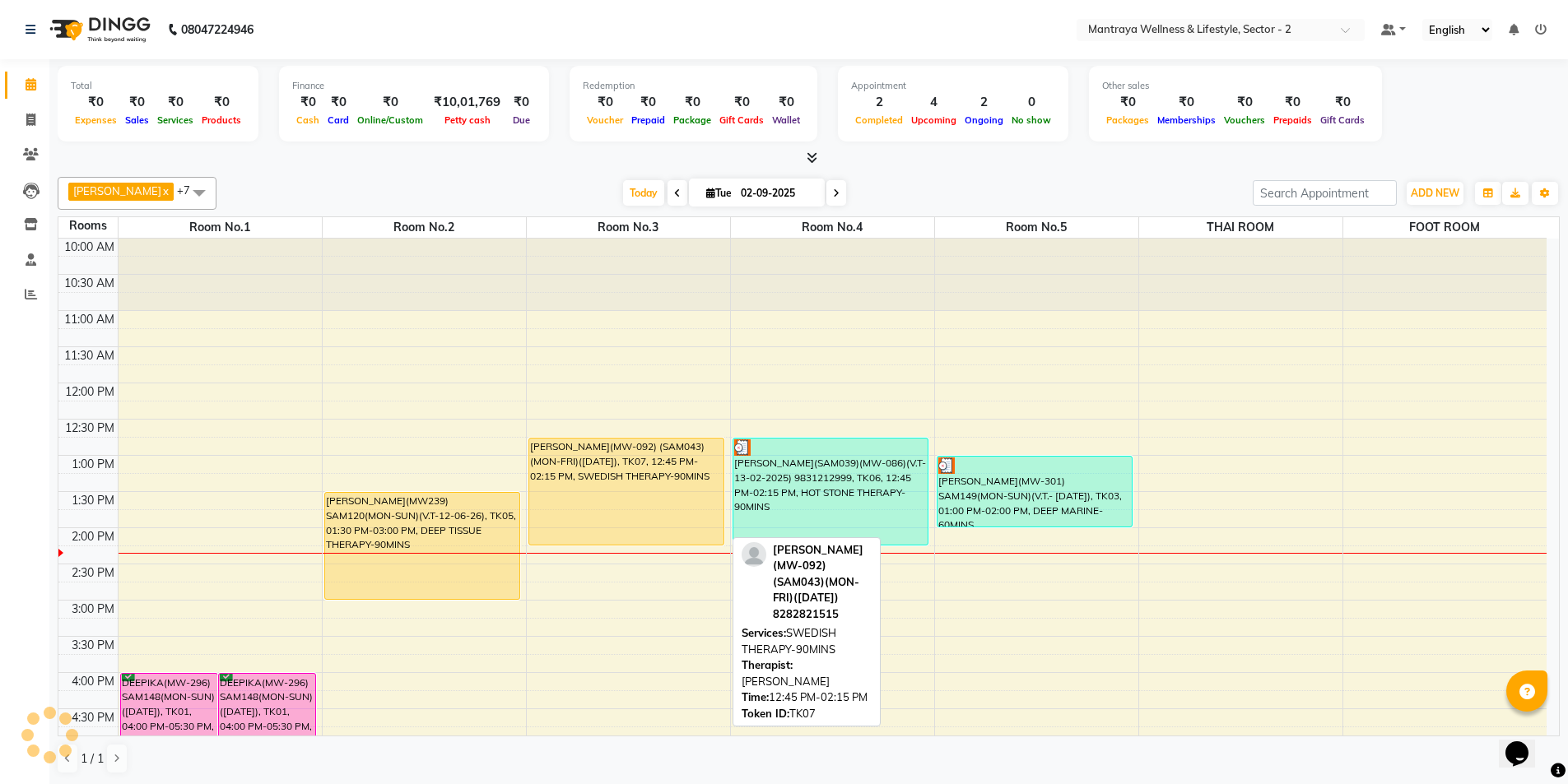
click at [636, 489] on div "[PERSON_NAME](MW-092) (SAM043)(MON-FRI)([DATE]), TK07, 12:45 PM-02:15 PM, SWEDI…" at bounding box center [626, 491] width 195 height 107
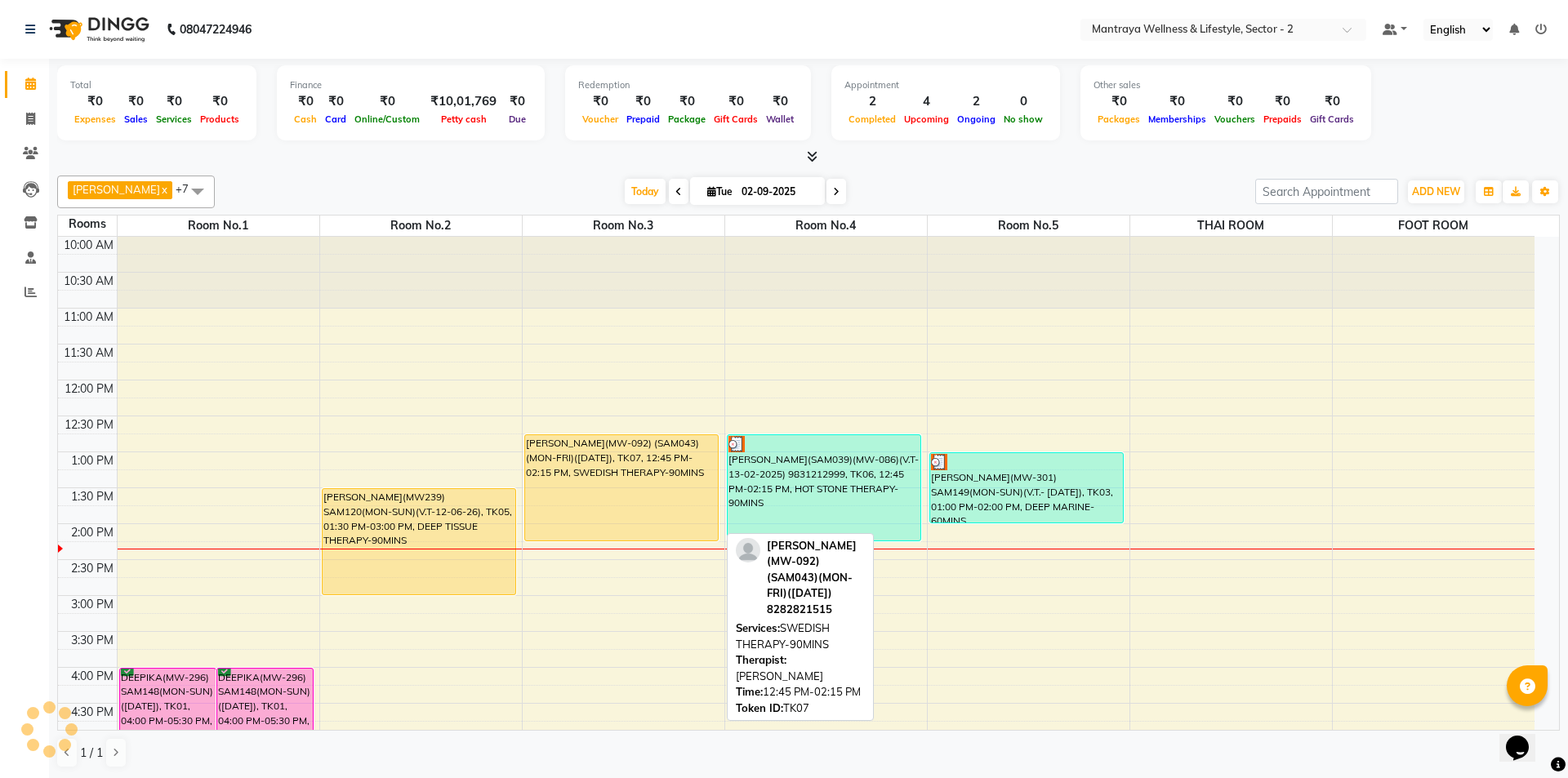
select select "1"
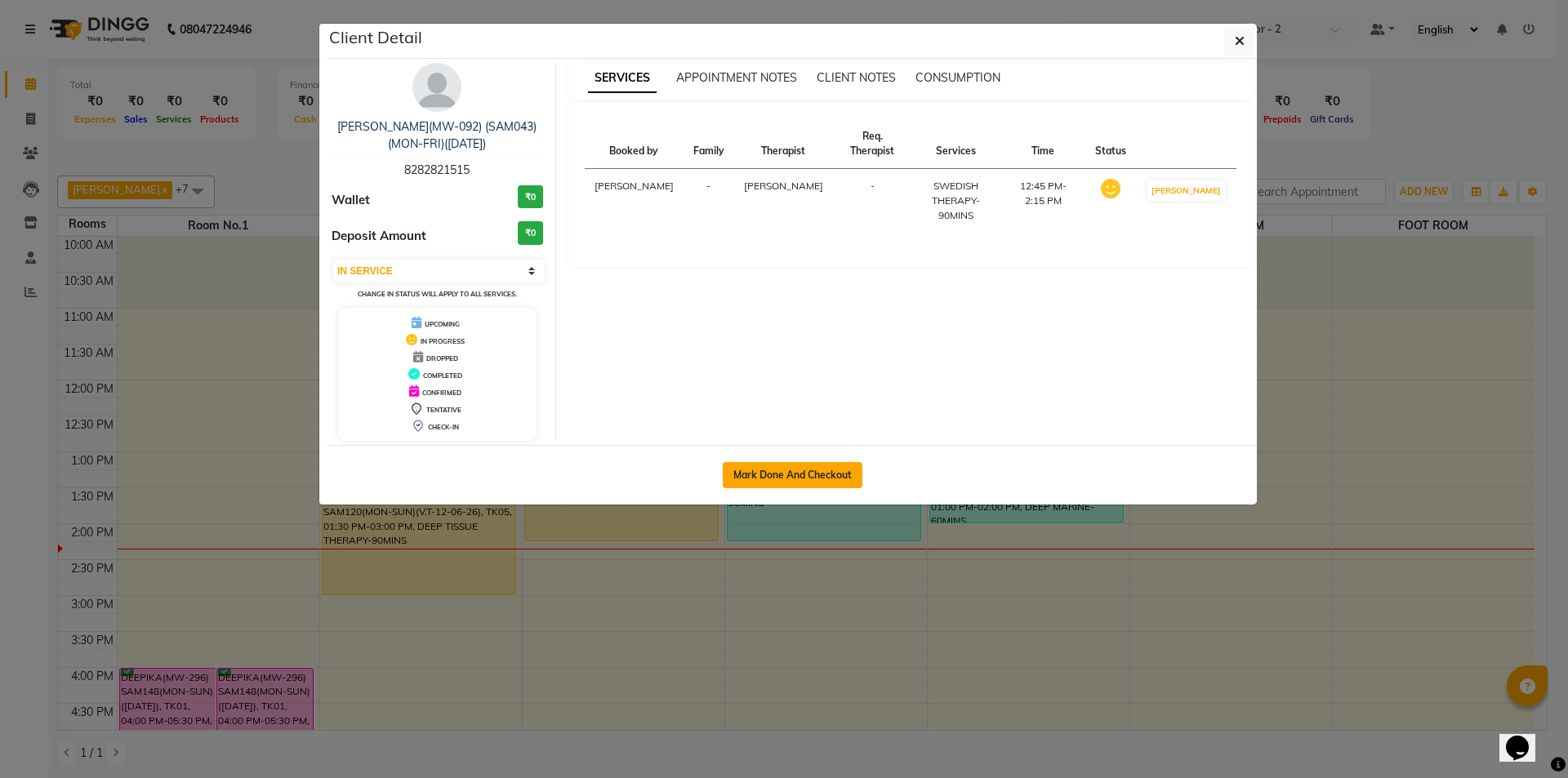
click at [744, 475] on button "Mark Done And Checkout" at bounding box center [792, 474] width 139 height 26
select select "7655"
select select "service"
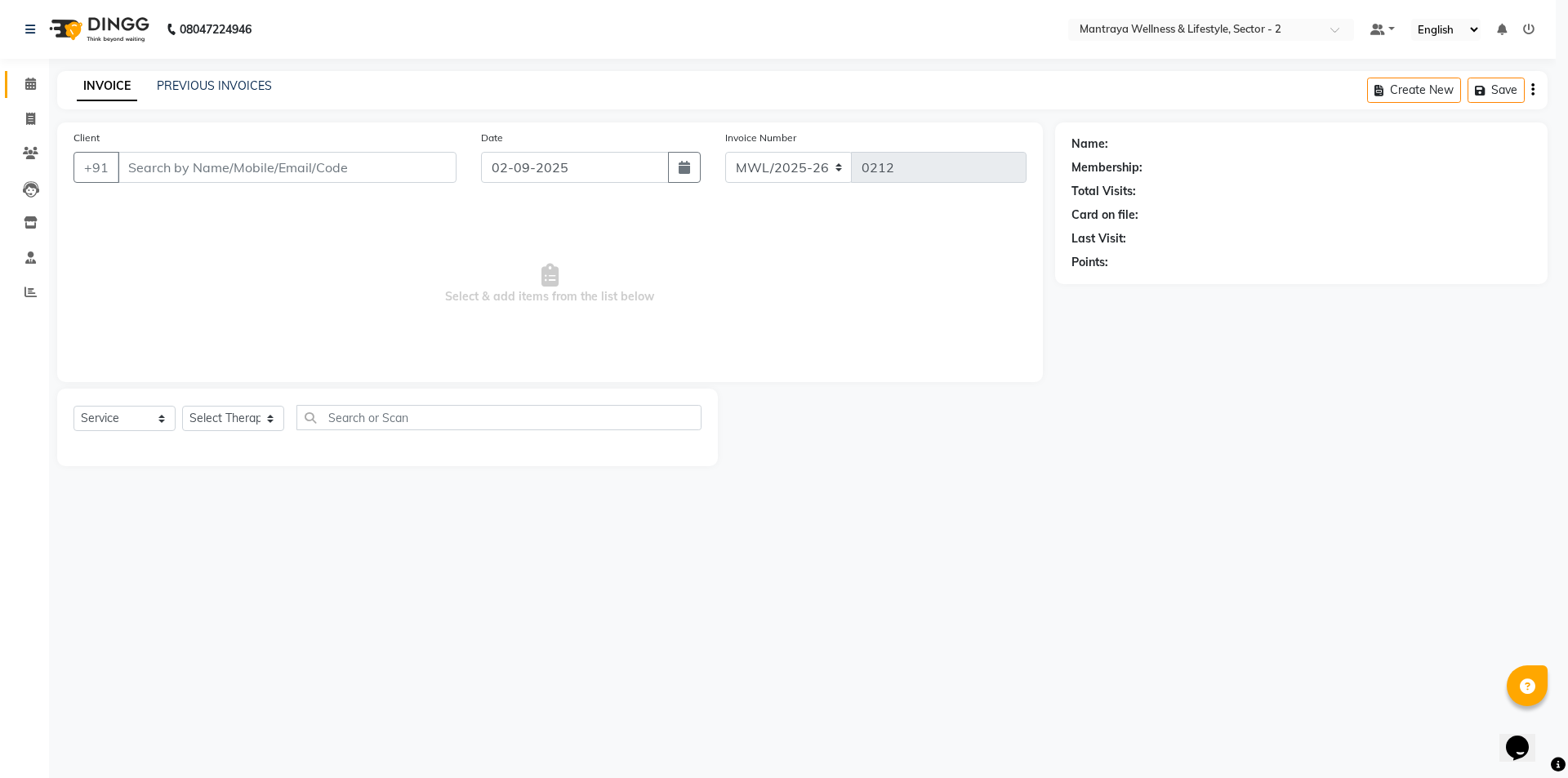
select select "3"
type input "82******15"
select select "84382"
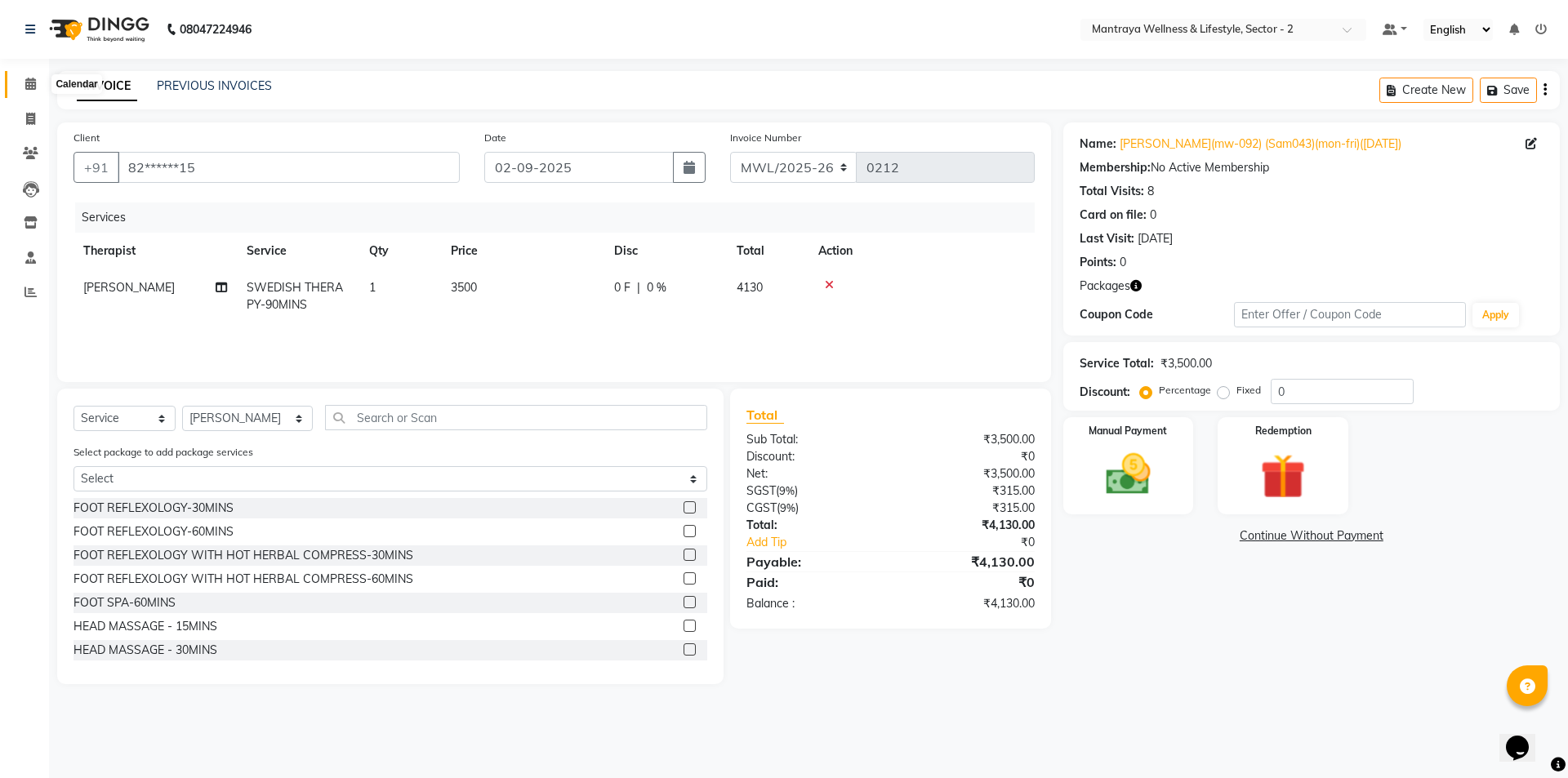
click at [23, 84] on span at bounding box center [31, 85] width 29 height 19
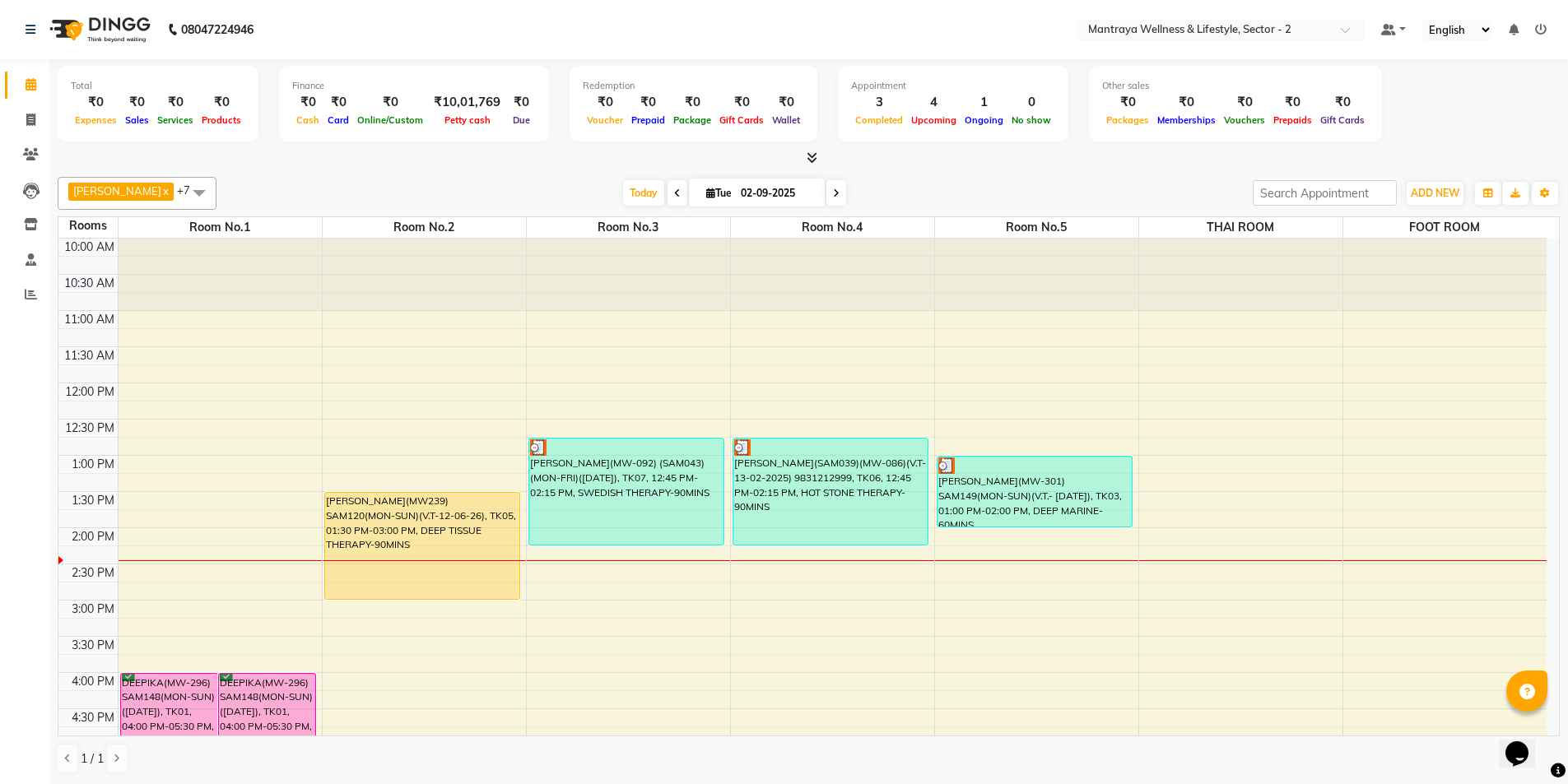
click at [924, 182] on div "[DATE] [DATE]" at bounding box center [735, 193] width 1020 height 24
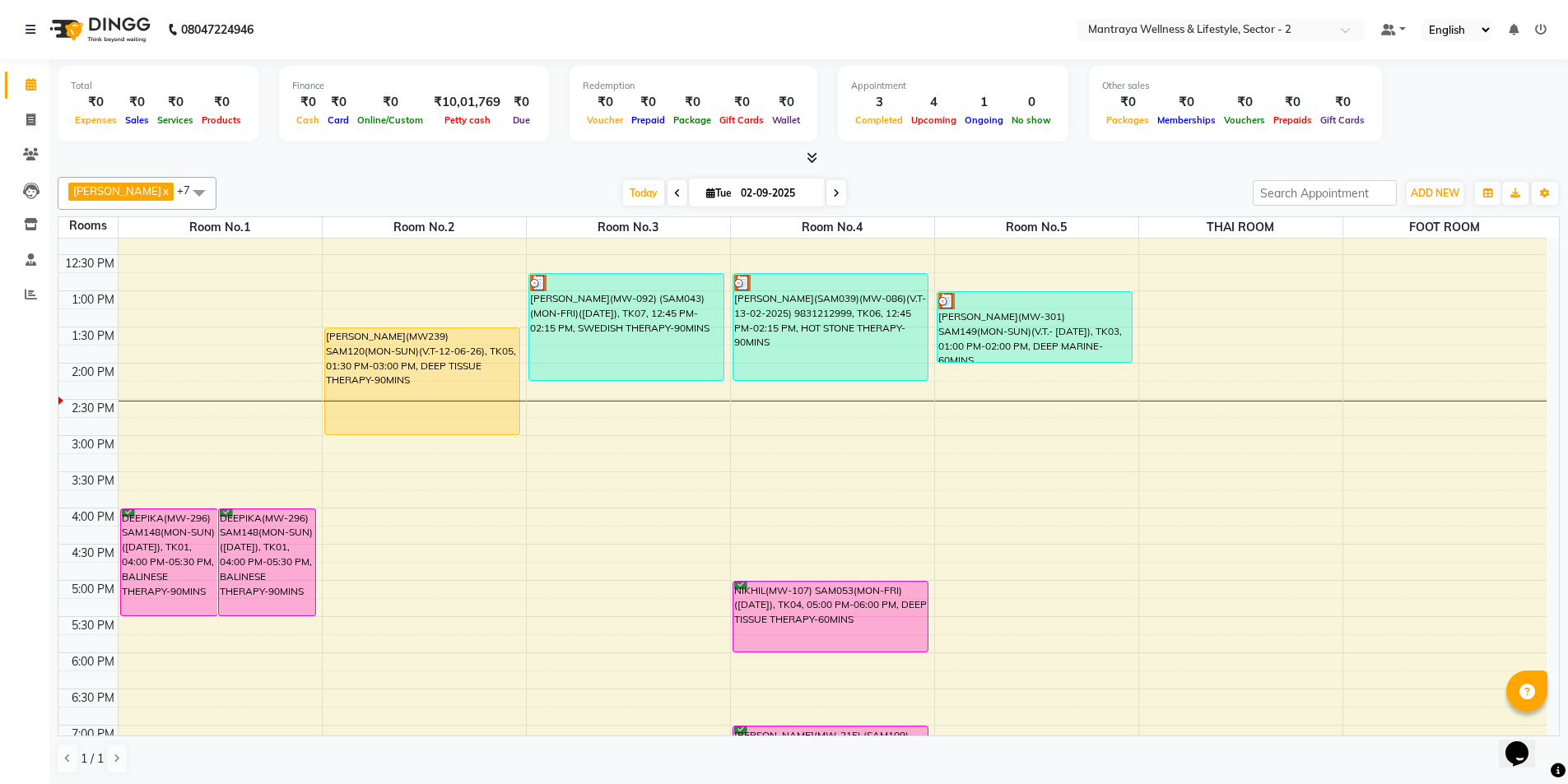
scroll to position [247, 0]
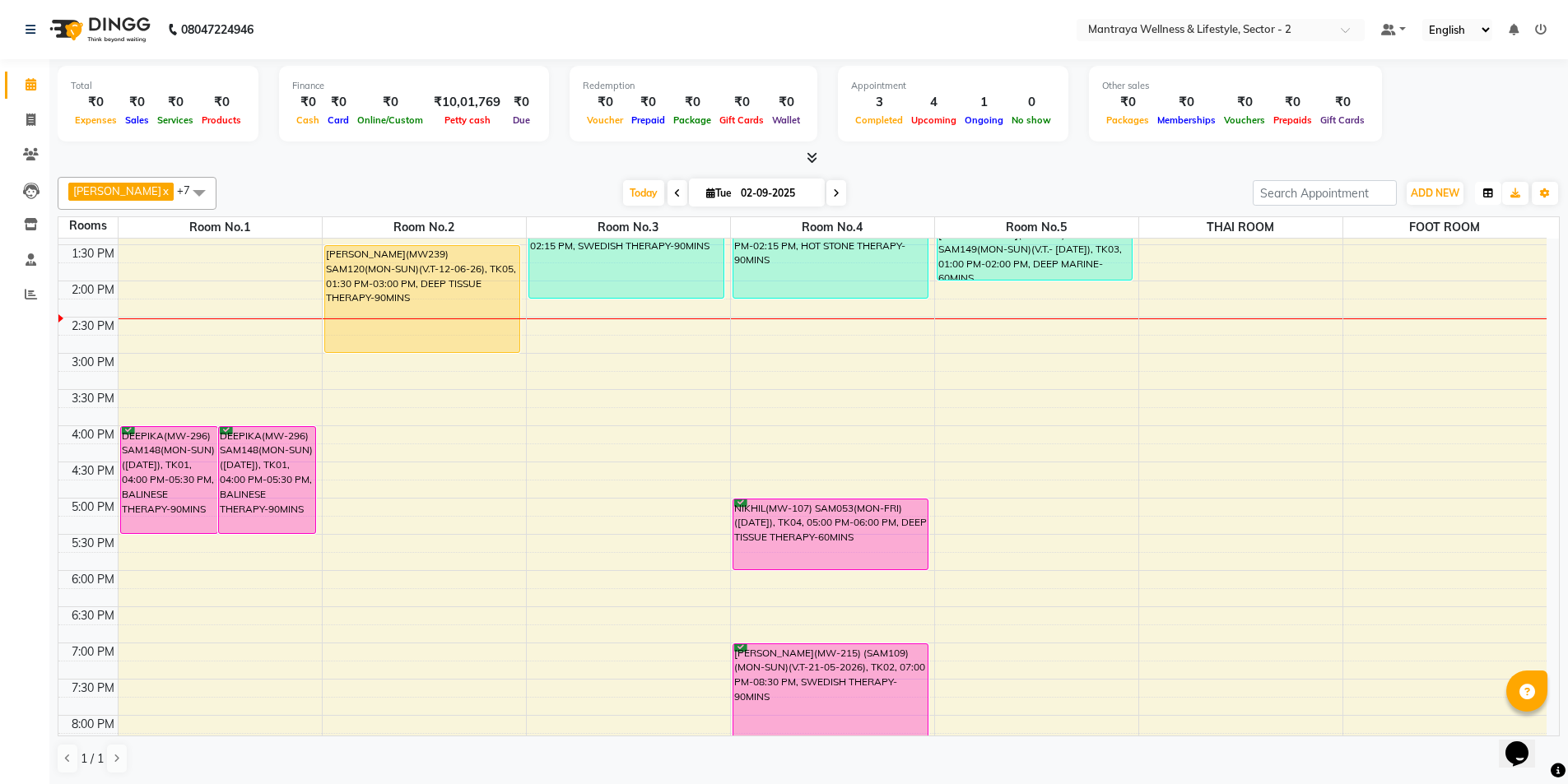
click at [1495, 193] on button "button" at bounding box center [1488, 194] width 26 height 23
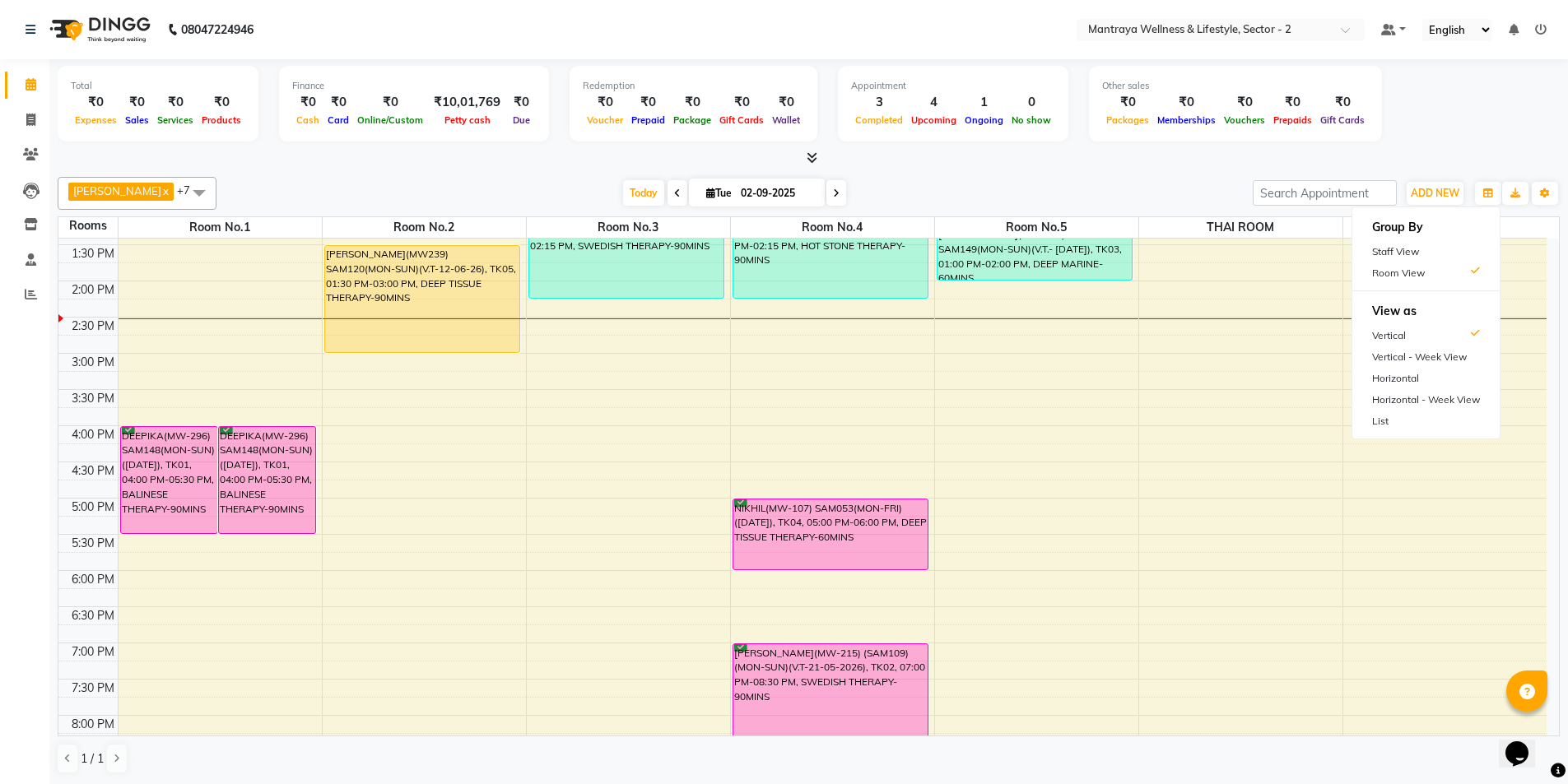
click at [705, 184] on span "[DATE]" at bounding box center [757, 192] width 136 height 28
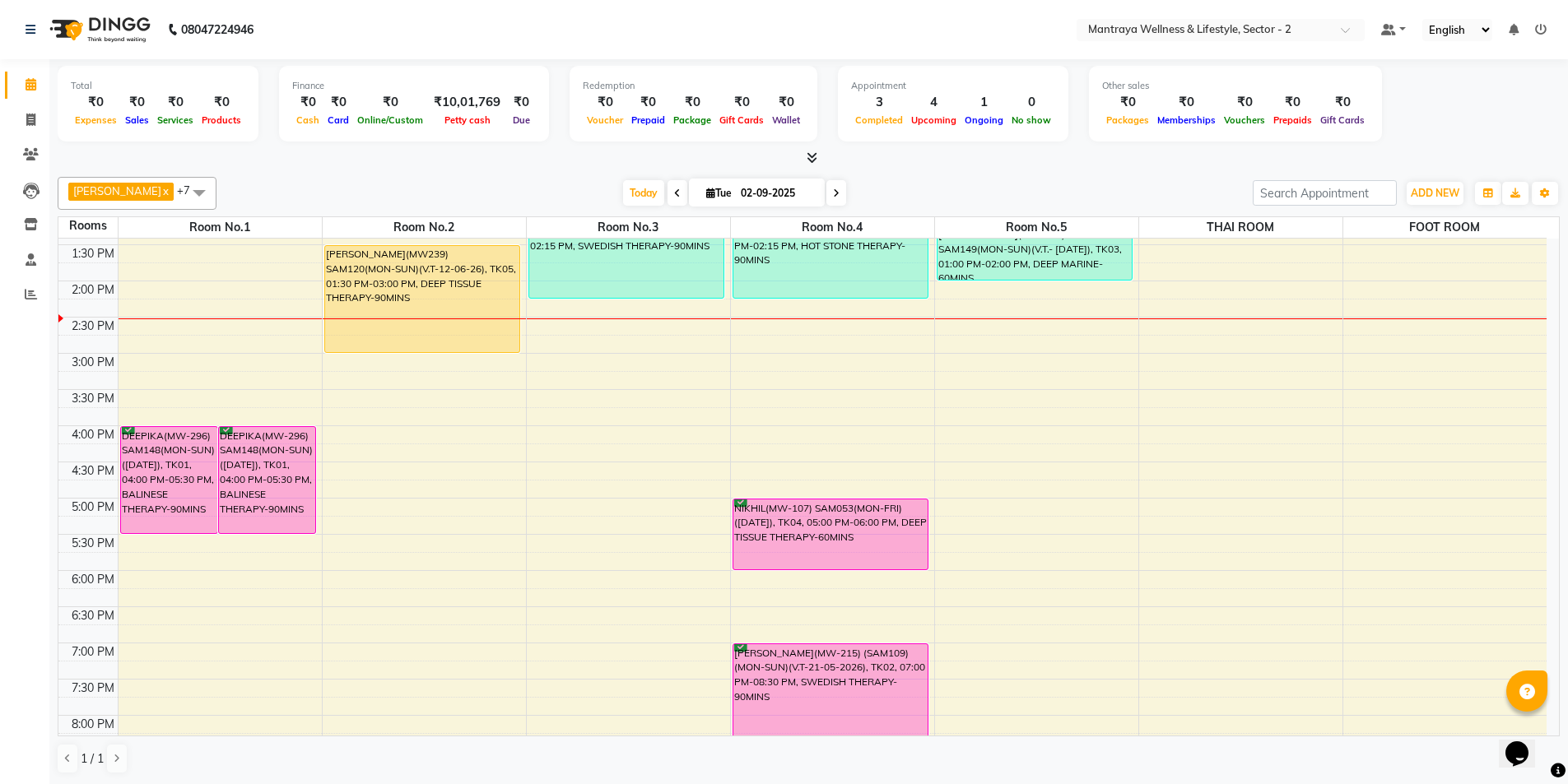
click at [742, 182] on input "02-09-2025" at bounding box center [777, 193] width 82 height 24
select select "9"
select select "2025"
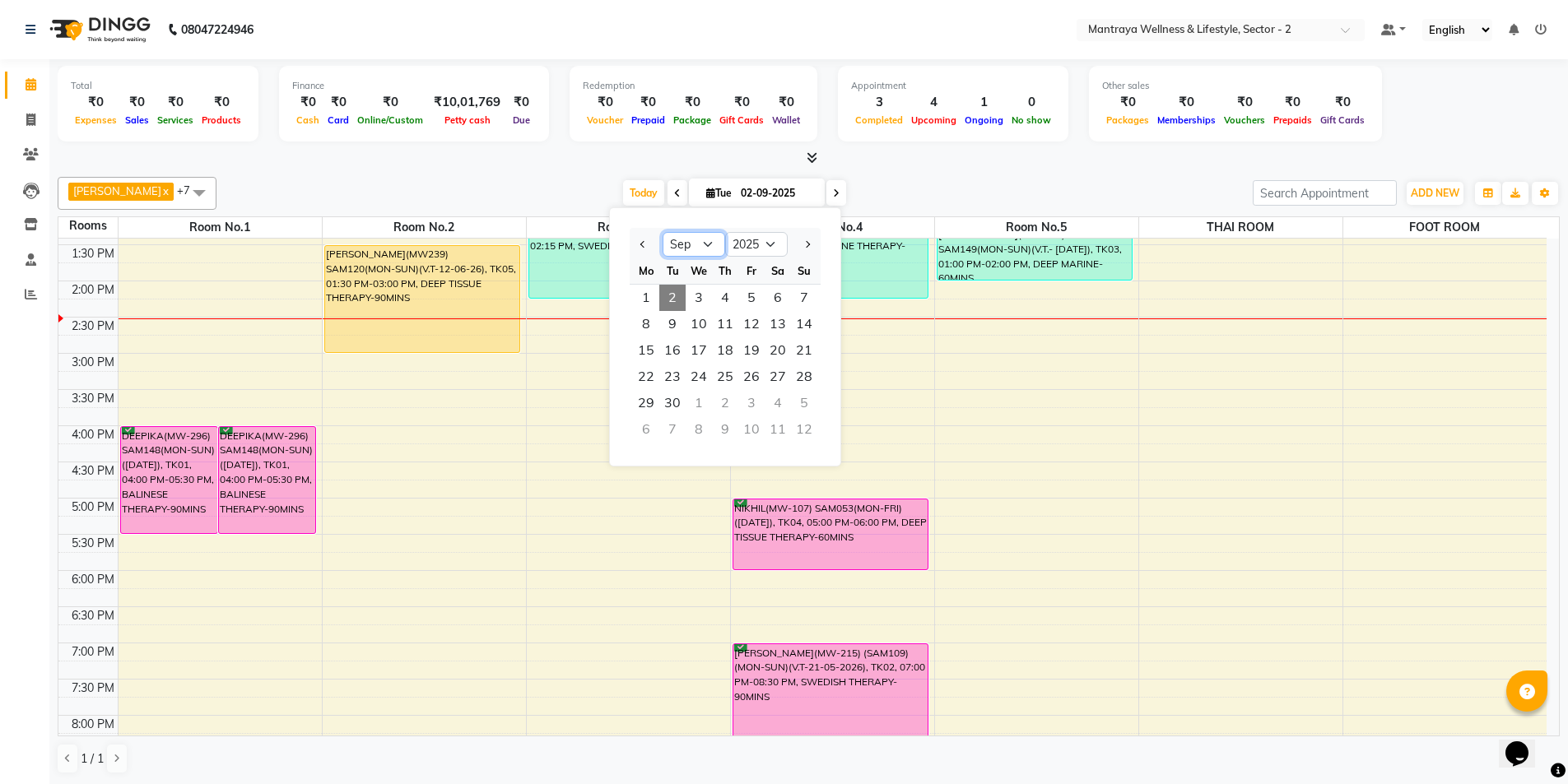
click at [706, 244] on select "Jan Feb Mar Apr May Jun [DATE] Aug Sep Oct Nov Dec" at bounding box center [693, 243] width 63 height 24
select select "8"
click at [662, 232] on select "Jan Feb Mar Apr May Jun [DATE] Aug Sep Oct Nov Dec" at bounding box center [693, 243] width 63 height 24
click at [678, 405] on span "26" at bounding box center [672, 402] width 26 height 26
type input "[DATE]"
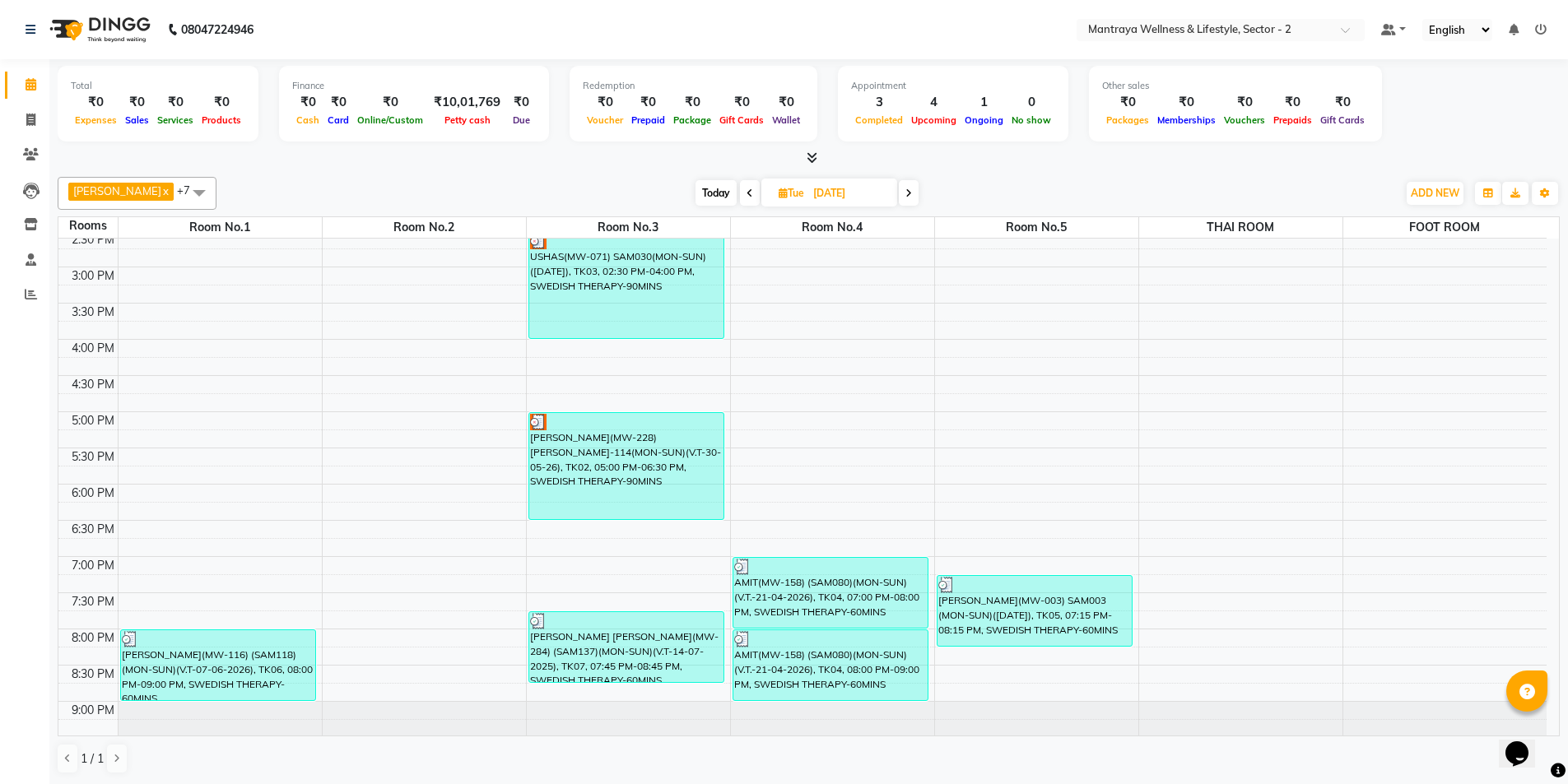
scroll to position [371, 0]
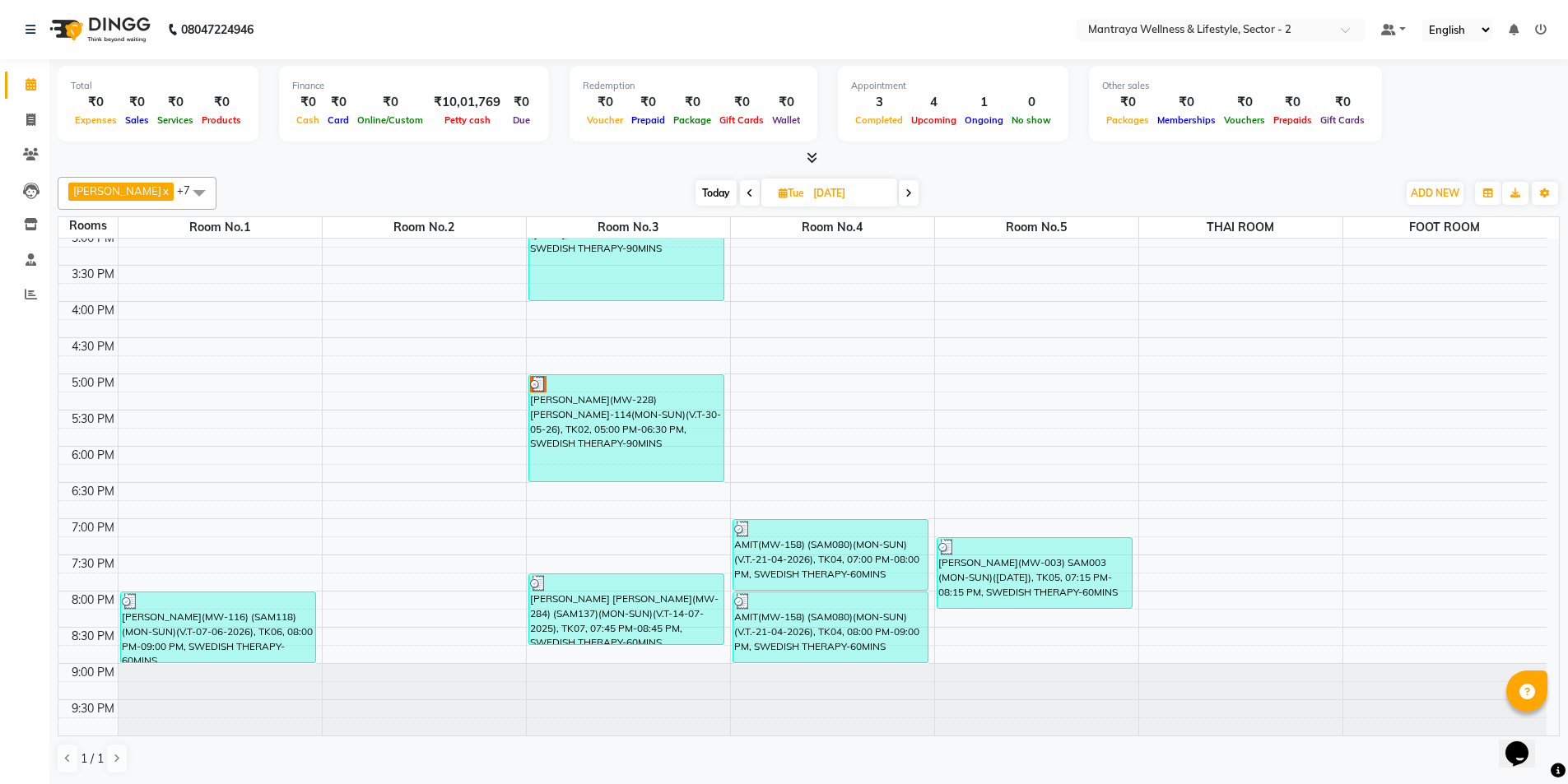
click at [821, 197] on input "[DATE]" at bounding box center [849, 193] width 82 height 24
select select "8"
select select "2025"
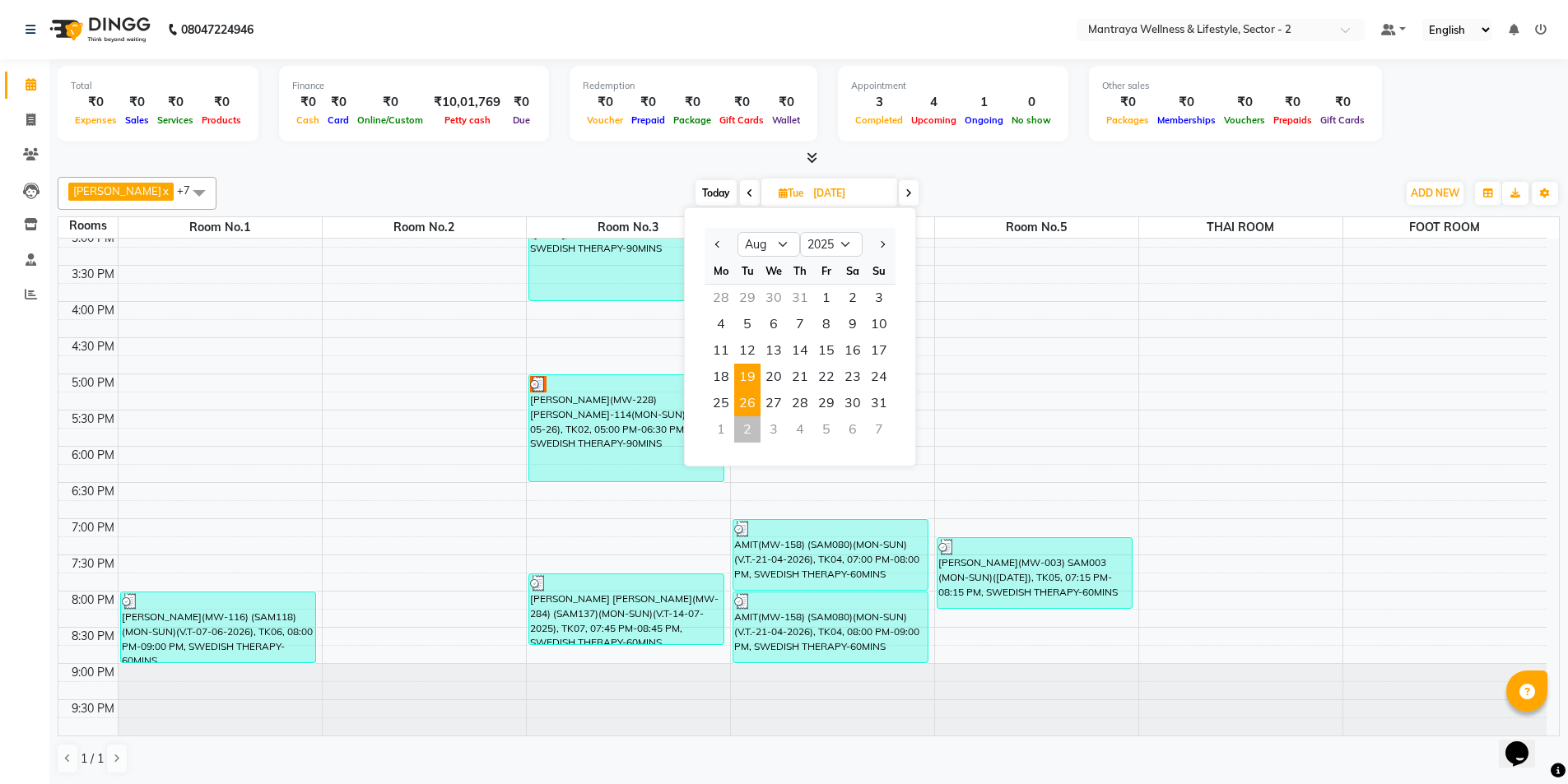
click at [742, 376] on span "19" at bounding box center [747, 376] width 26 height 26
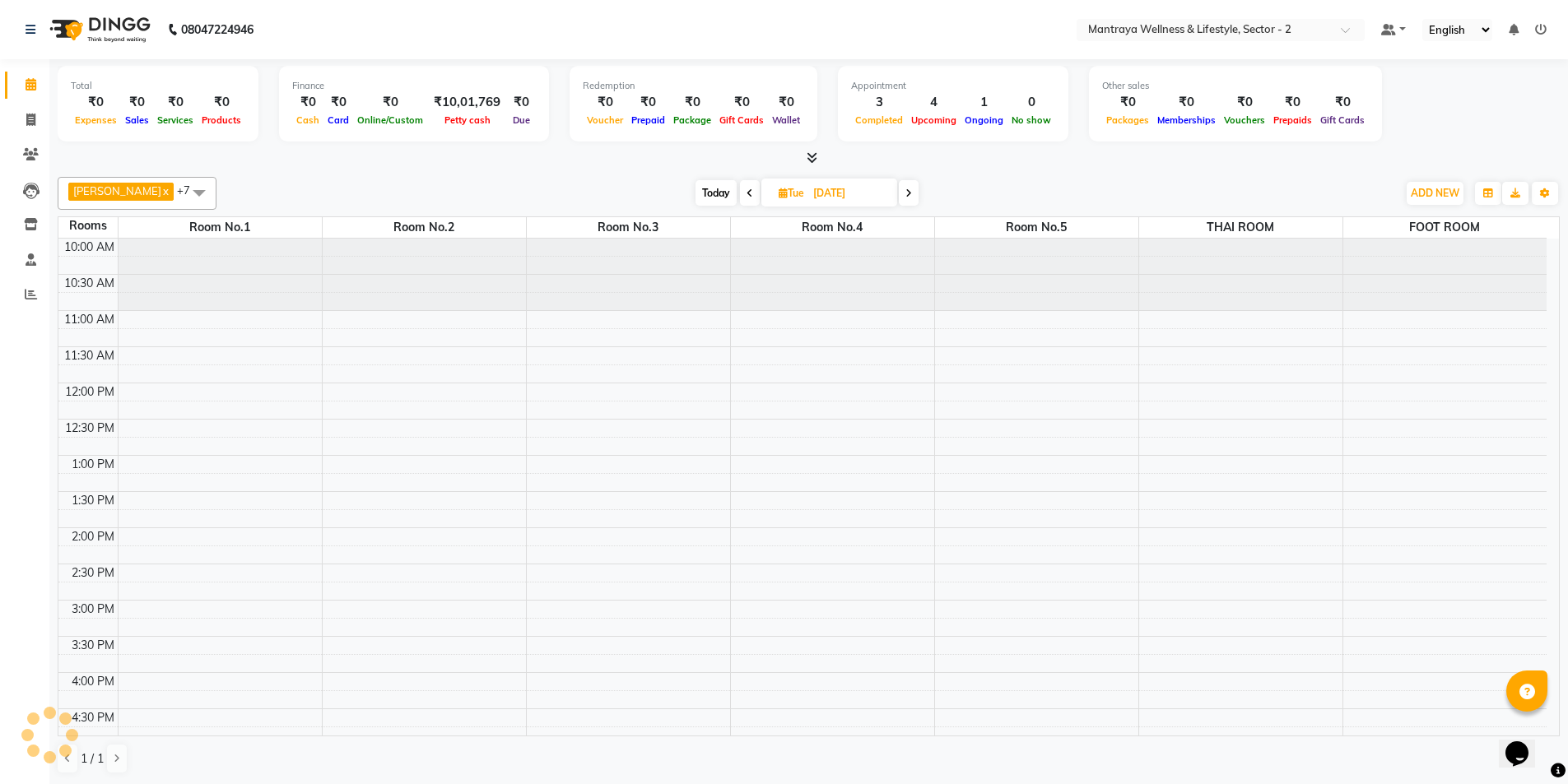
scroll to position [291, 0]
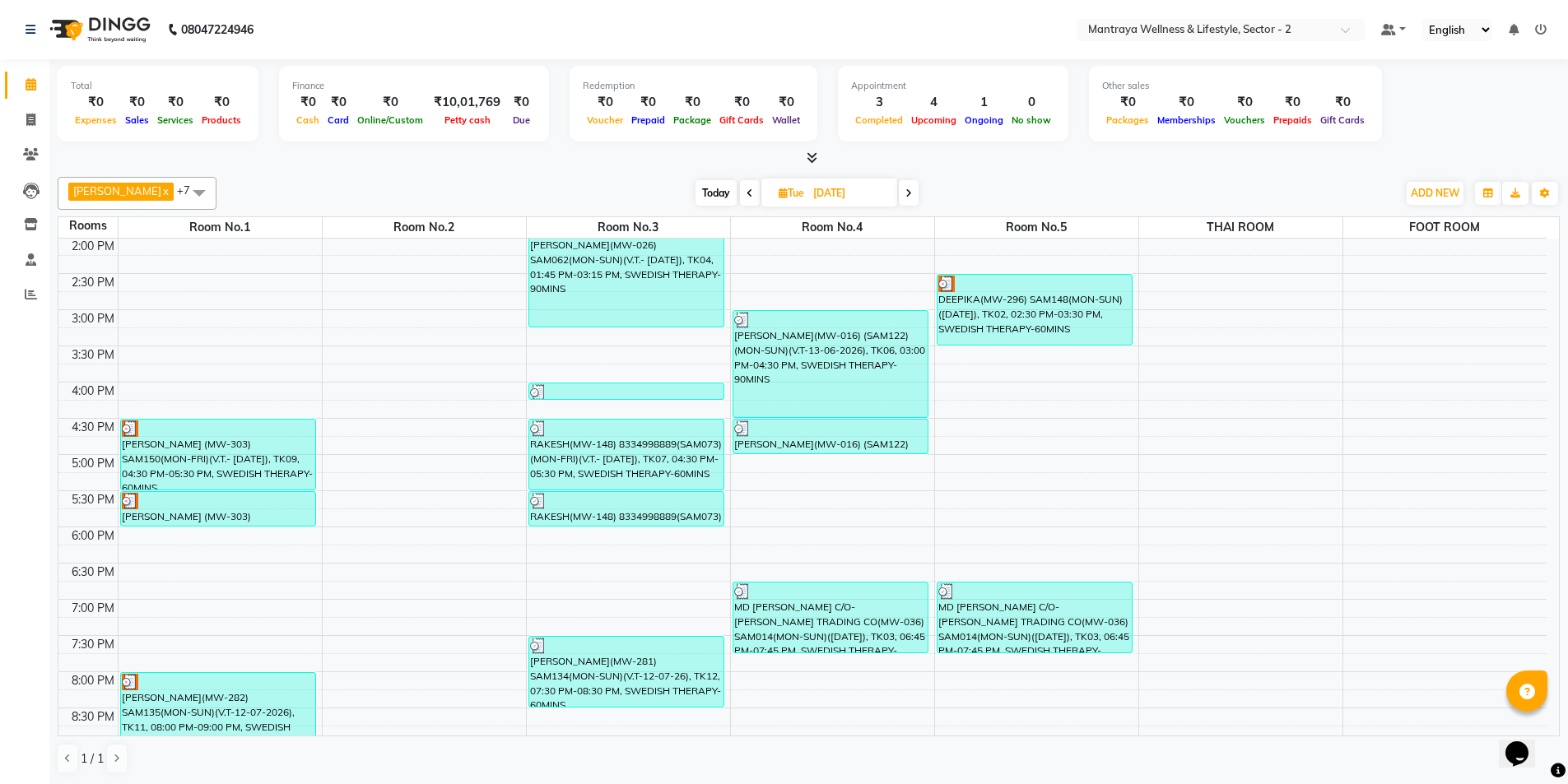
click at [702, 193] on span "Today" at bounding box center [716, 193] width 41 height 25
type input "02-09-2025"
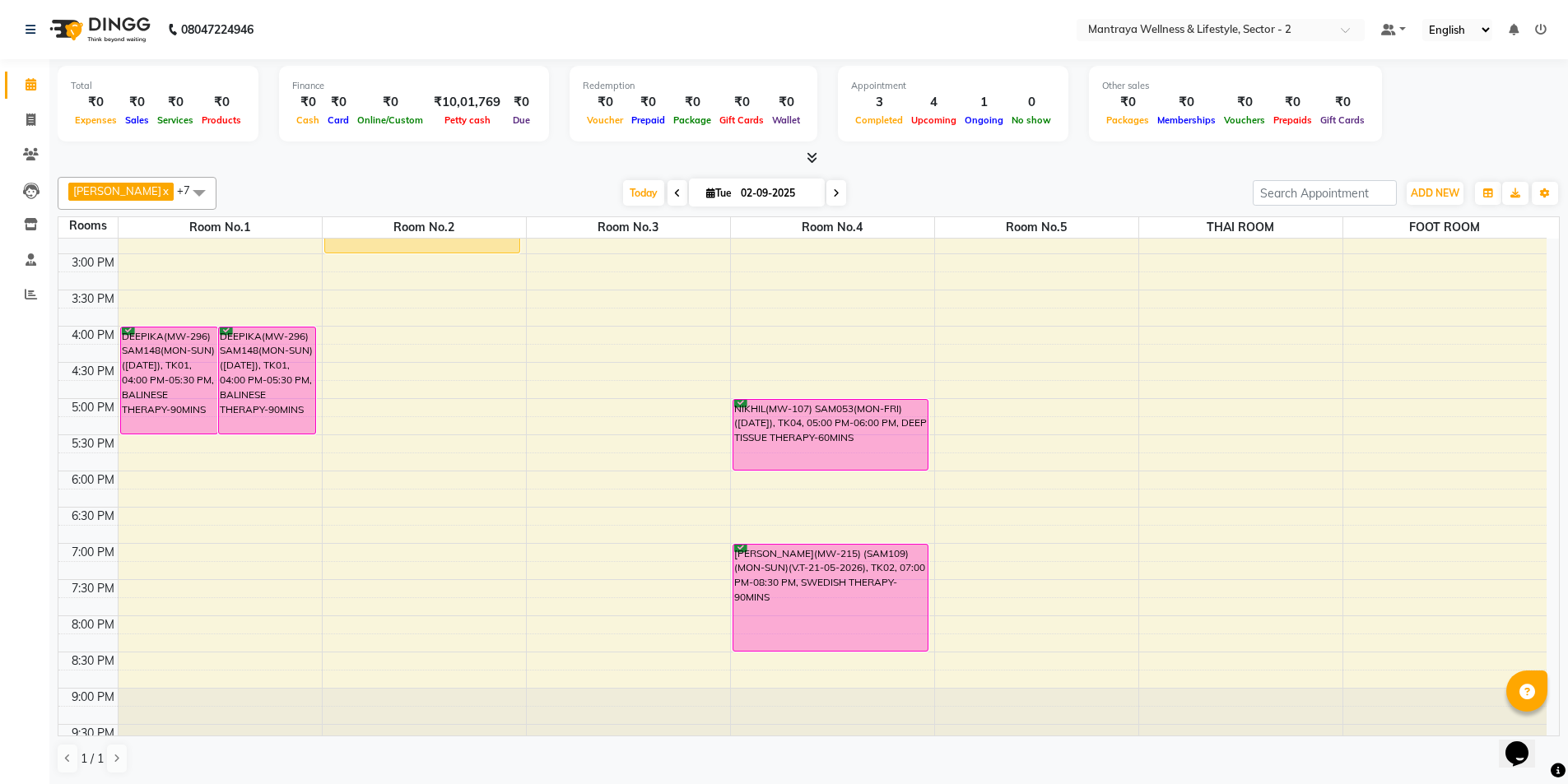
scroll to position [371, 0]
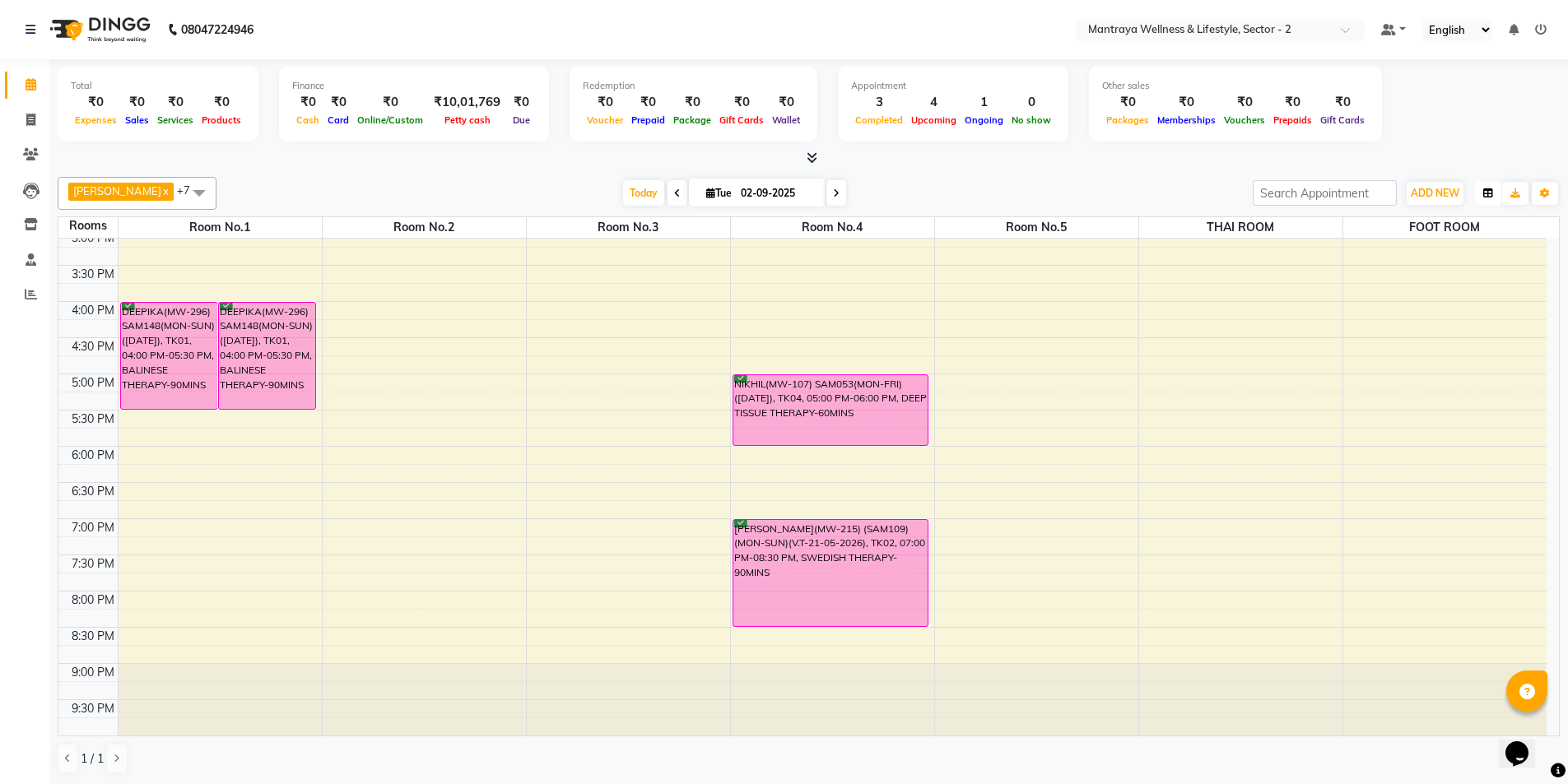
click at [1483, 185] on button "button" at bounding box center [1488, 194] width 26 height 23
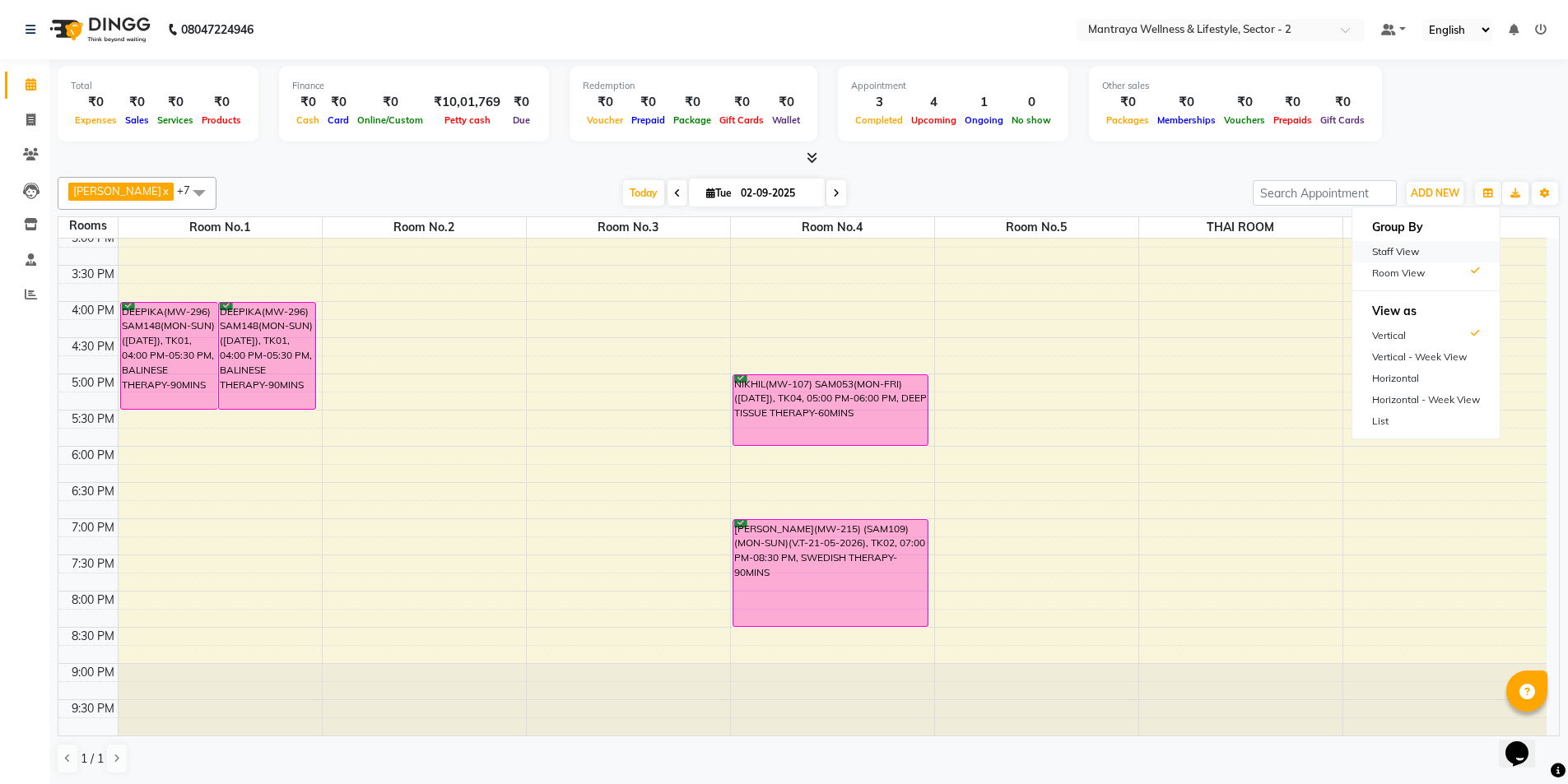
click at [1397, 253] on div "Staff View" at bounding box center [1426, 252] width 147 height 21
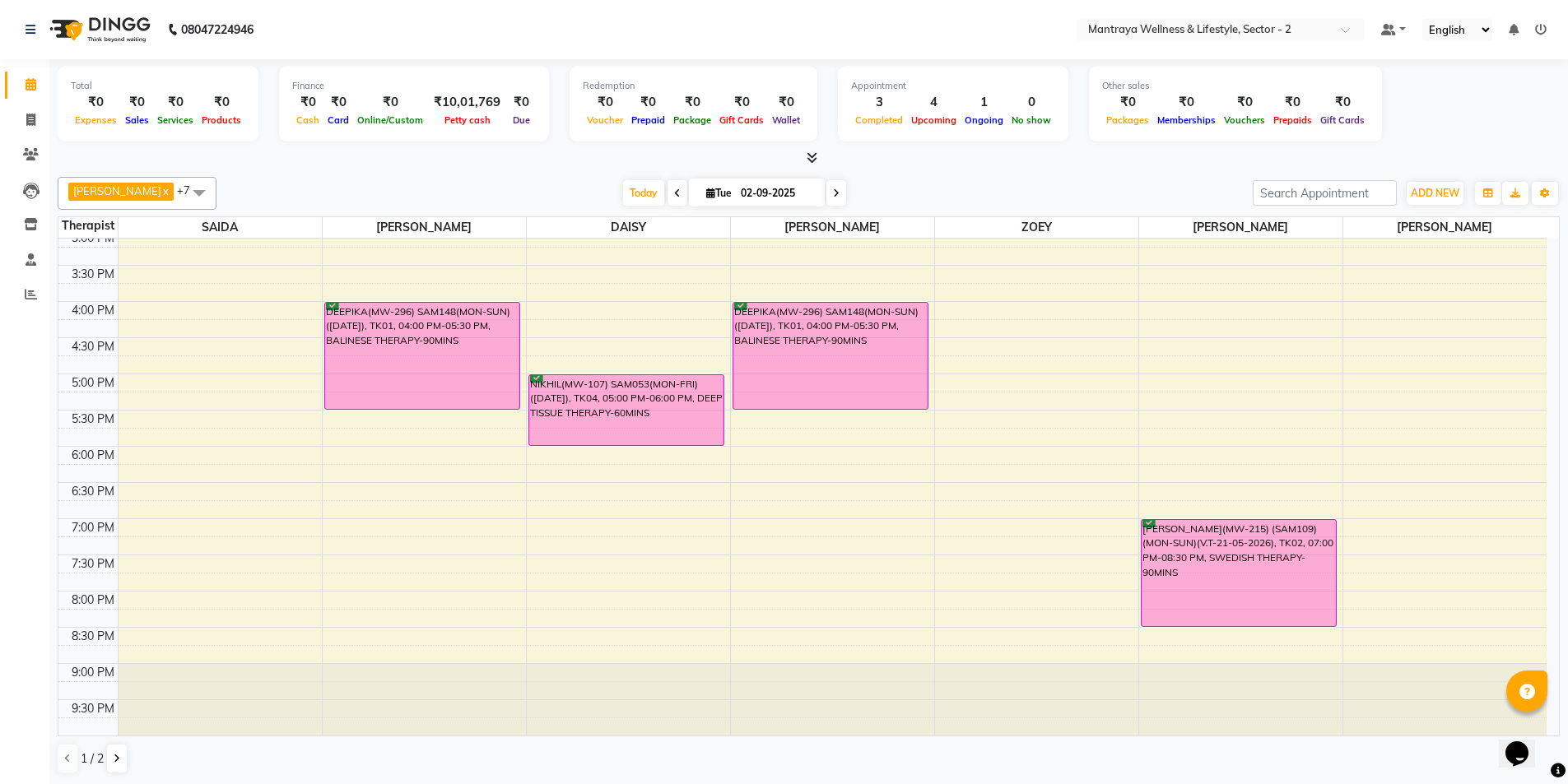
click at [755, 183] on input "02-09-2025" at bounding box center [777, 193] width 82 height 24
select select "9"
select select "2025"
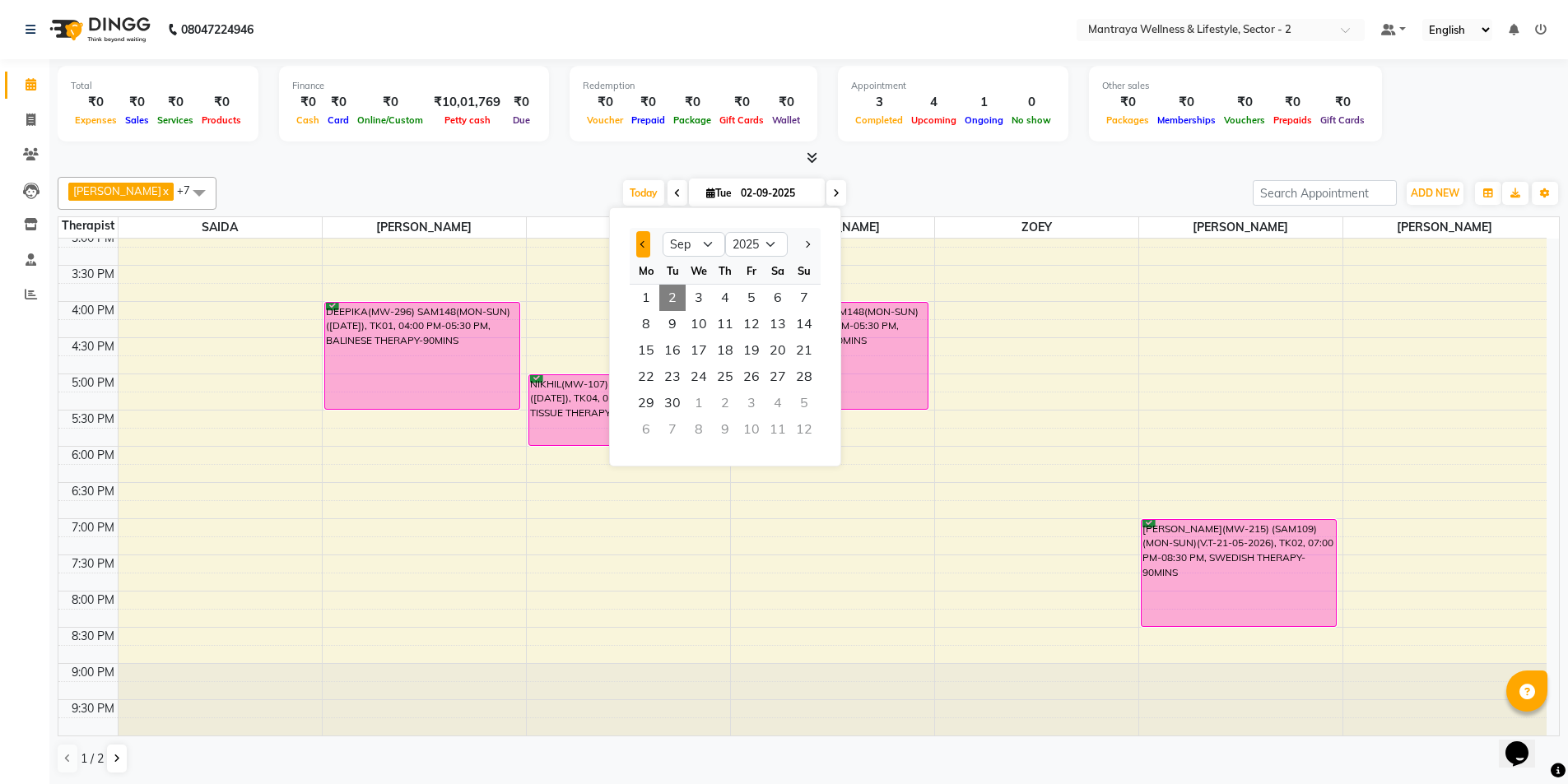
click at [646, 242] on button "Previous month" at bounding box center [643, 244] width 14 height 26
select select "8"
click at [668, 406] on span "26" at bounding box center [672, 402] width 26 height 26
type input "[DATE]"
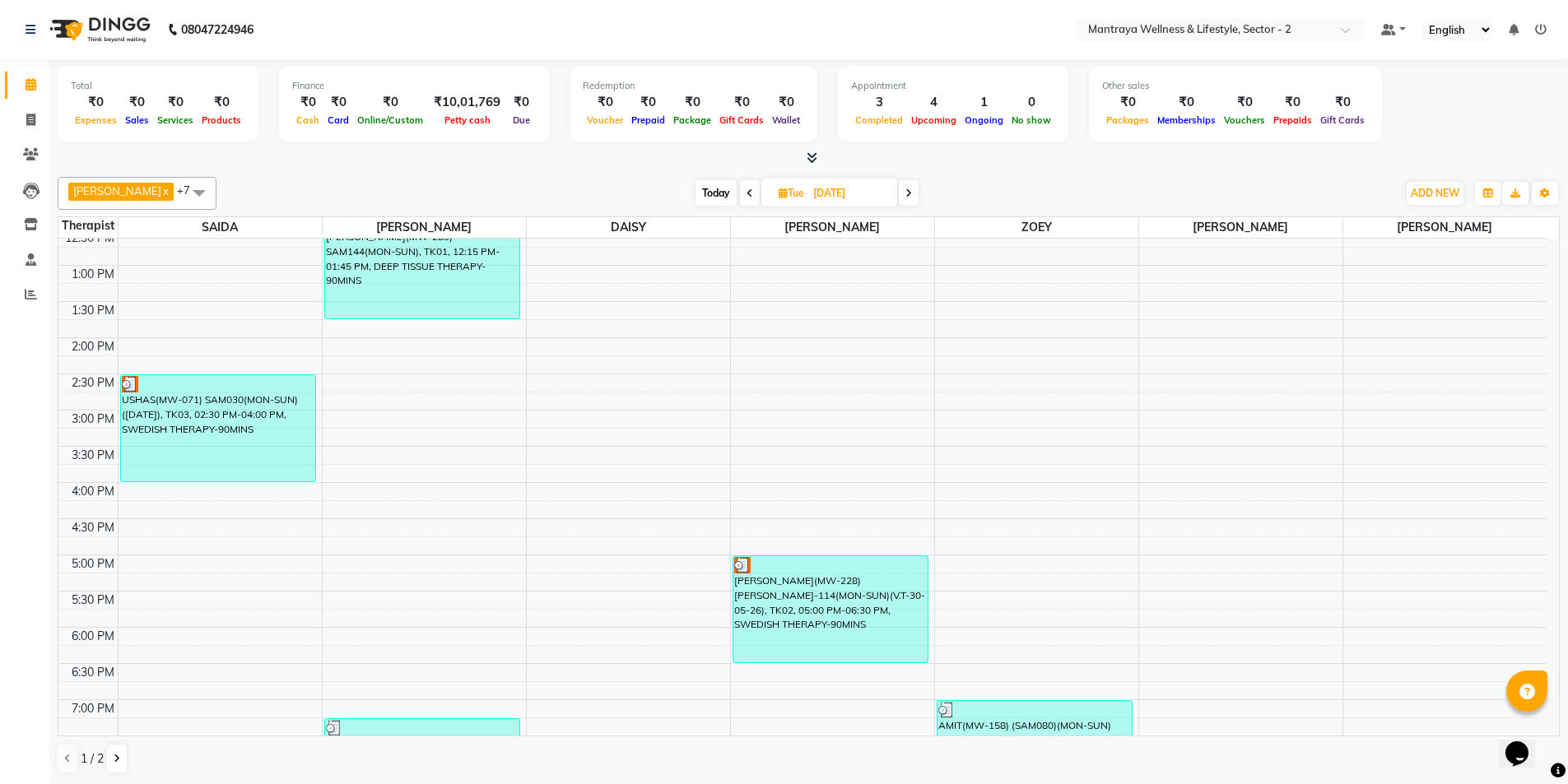
scroll to position [44, 0]
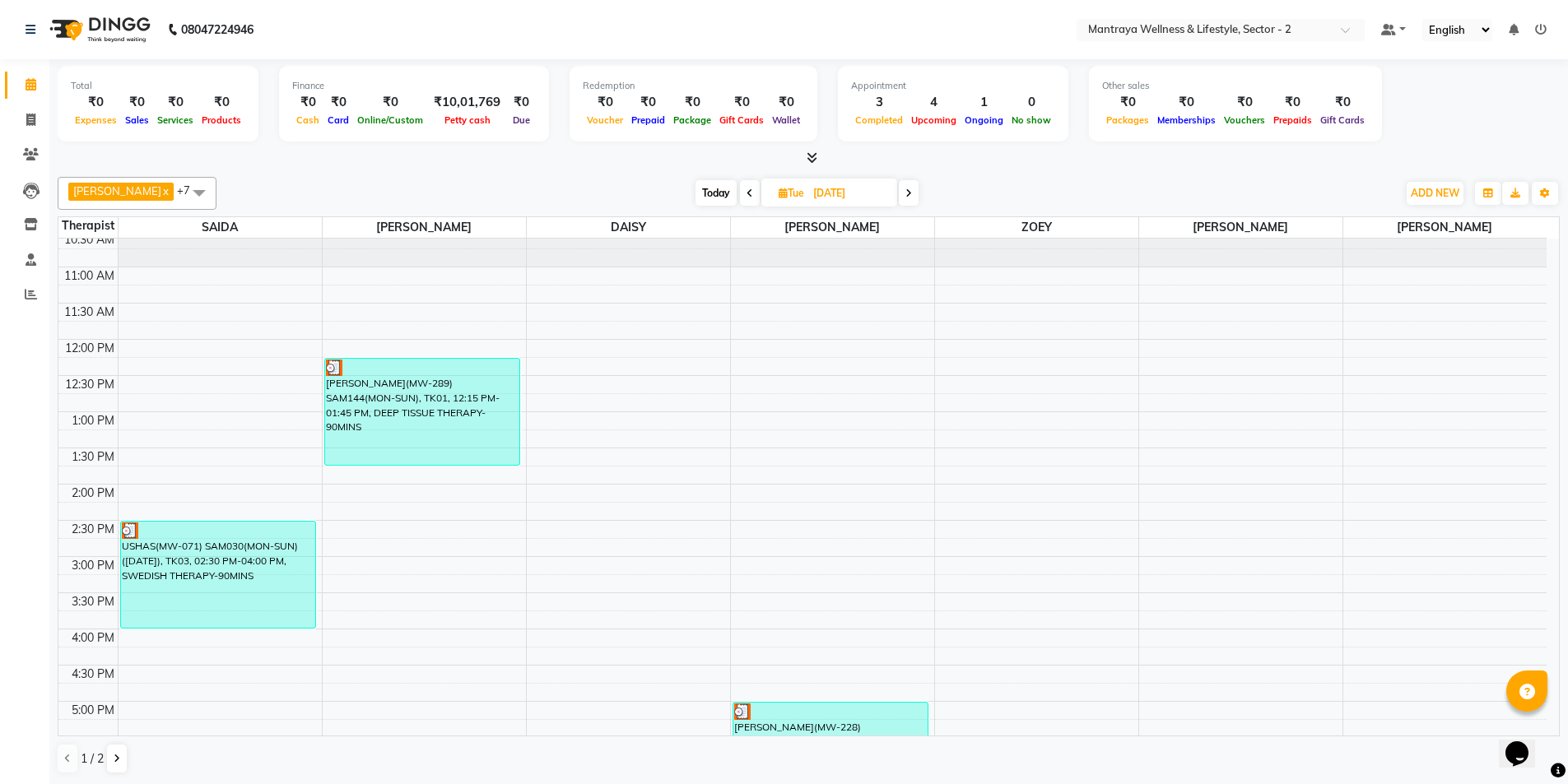
click at [775, 188] on span "Tue" at bounding box center [791, 193] width 34 height 13
select select "8"
select select "2025"
click at [747, 380] on span "19" at bounding box center [747, 376] width 26 height 26
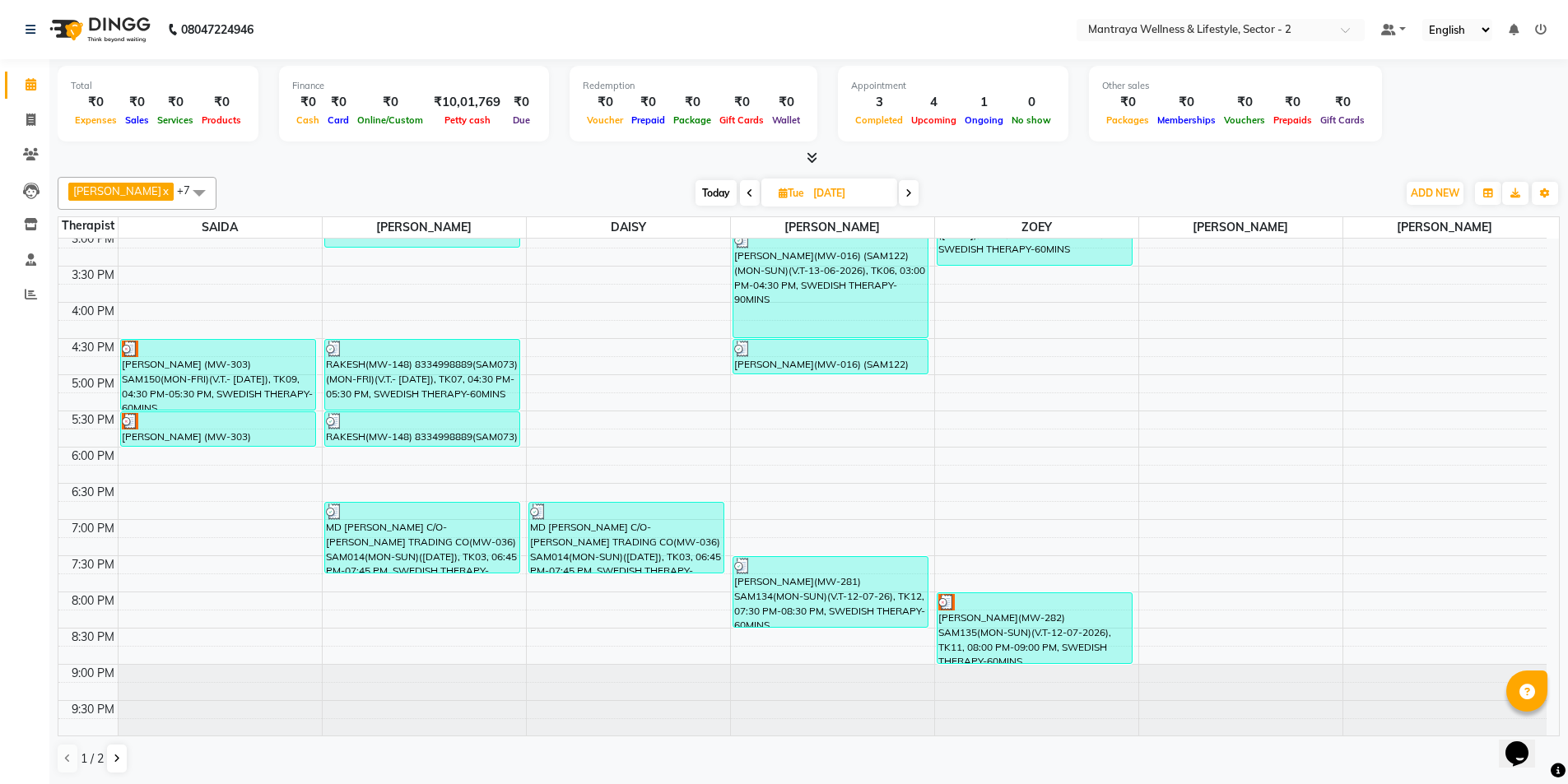
scroll to position [371, 0]
click at [695, 197] on span "Today" at bounding box center [716, 193] width 41 height 25
type input "02-09-2025"
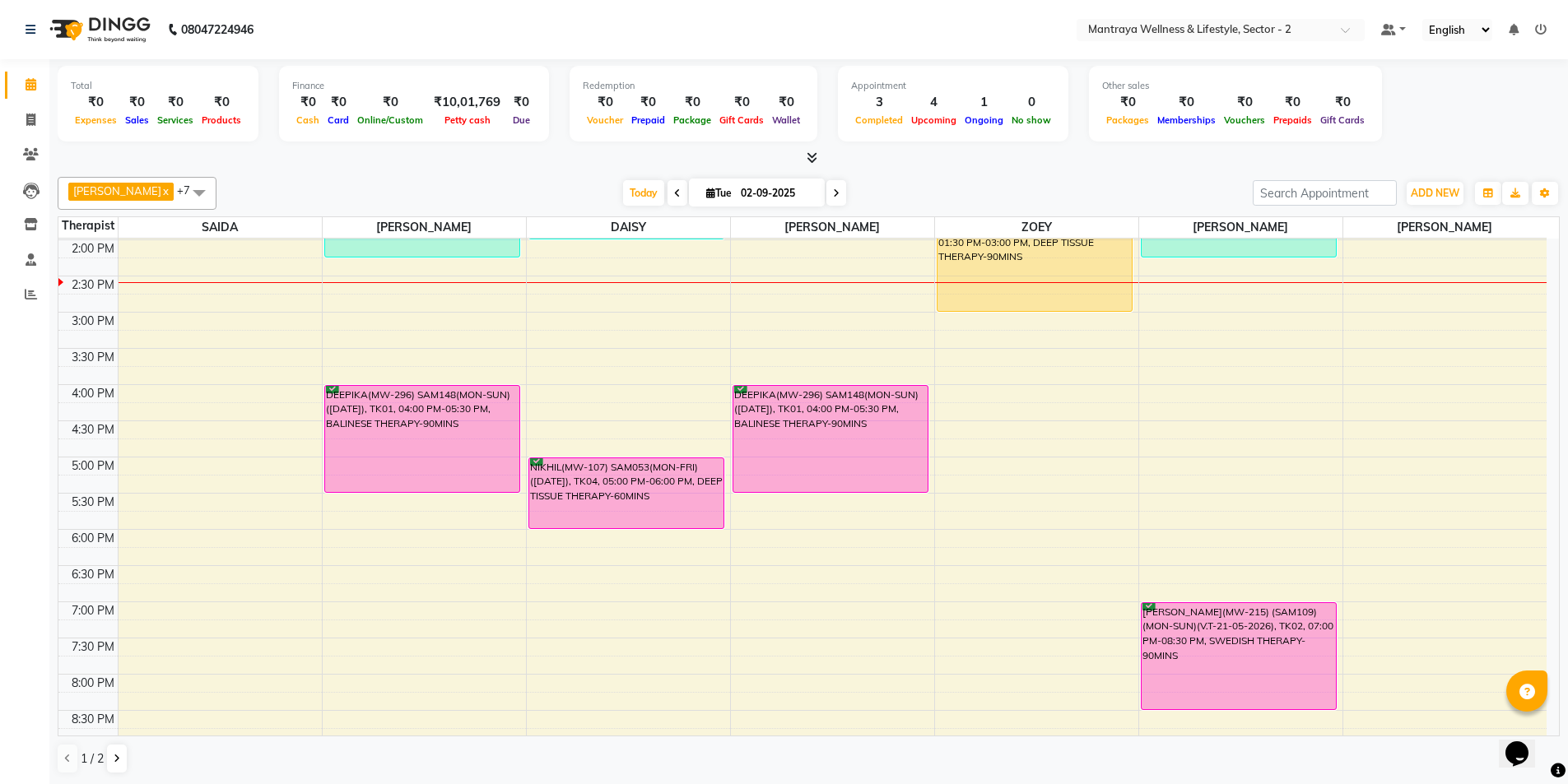
scroll to position [291, 0]
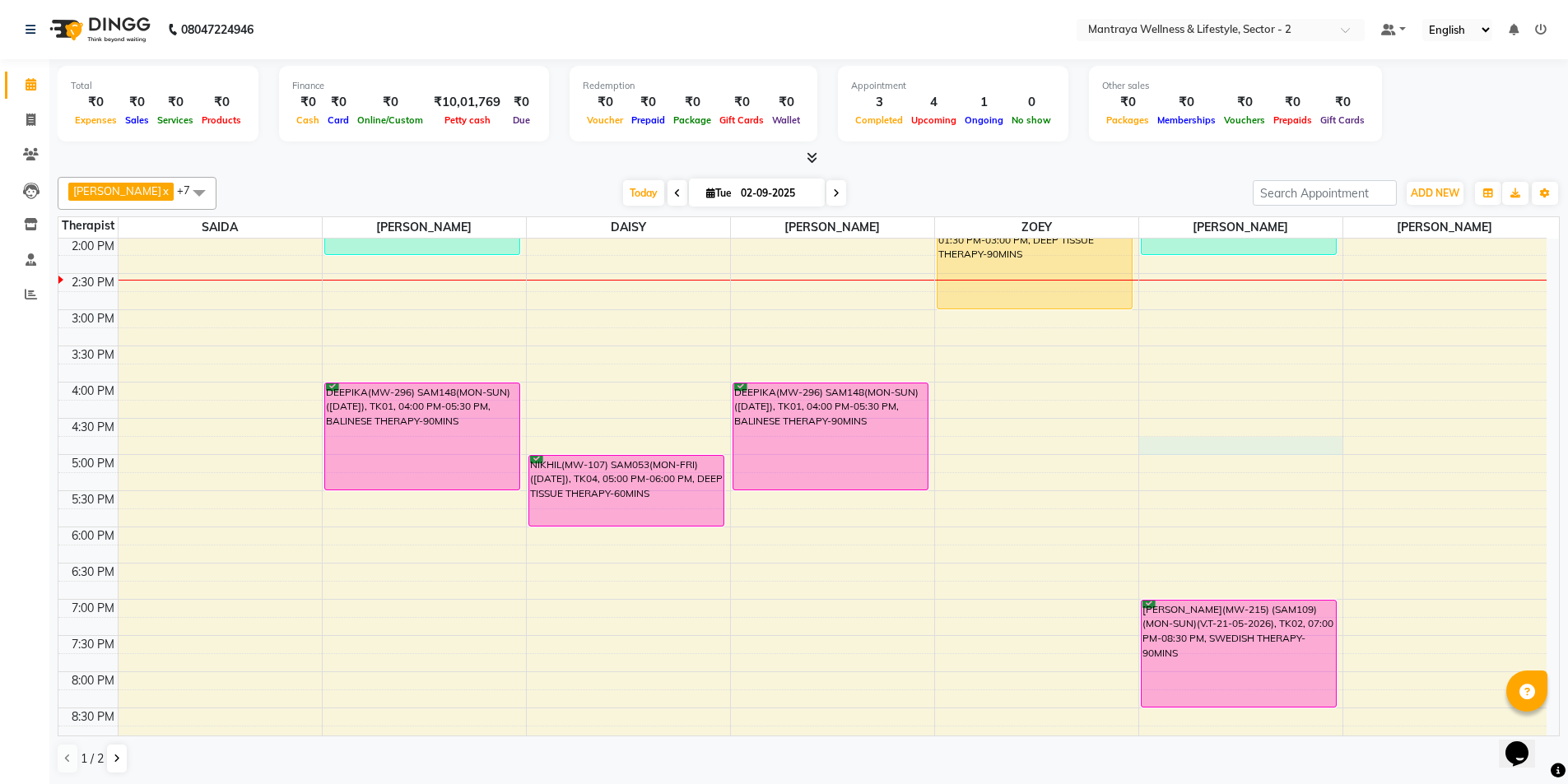
click at [1191, 453] on div "10:00 AM 10:30 AM 11:00 AM 11:30 AM 12:00 PM 12:30 PM 1:00 PM 1:30 PM 2:00 PM 2…" at bounding box center [802, 383] width 1488 height 868
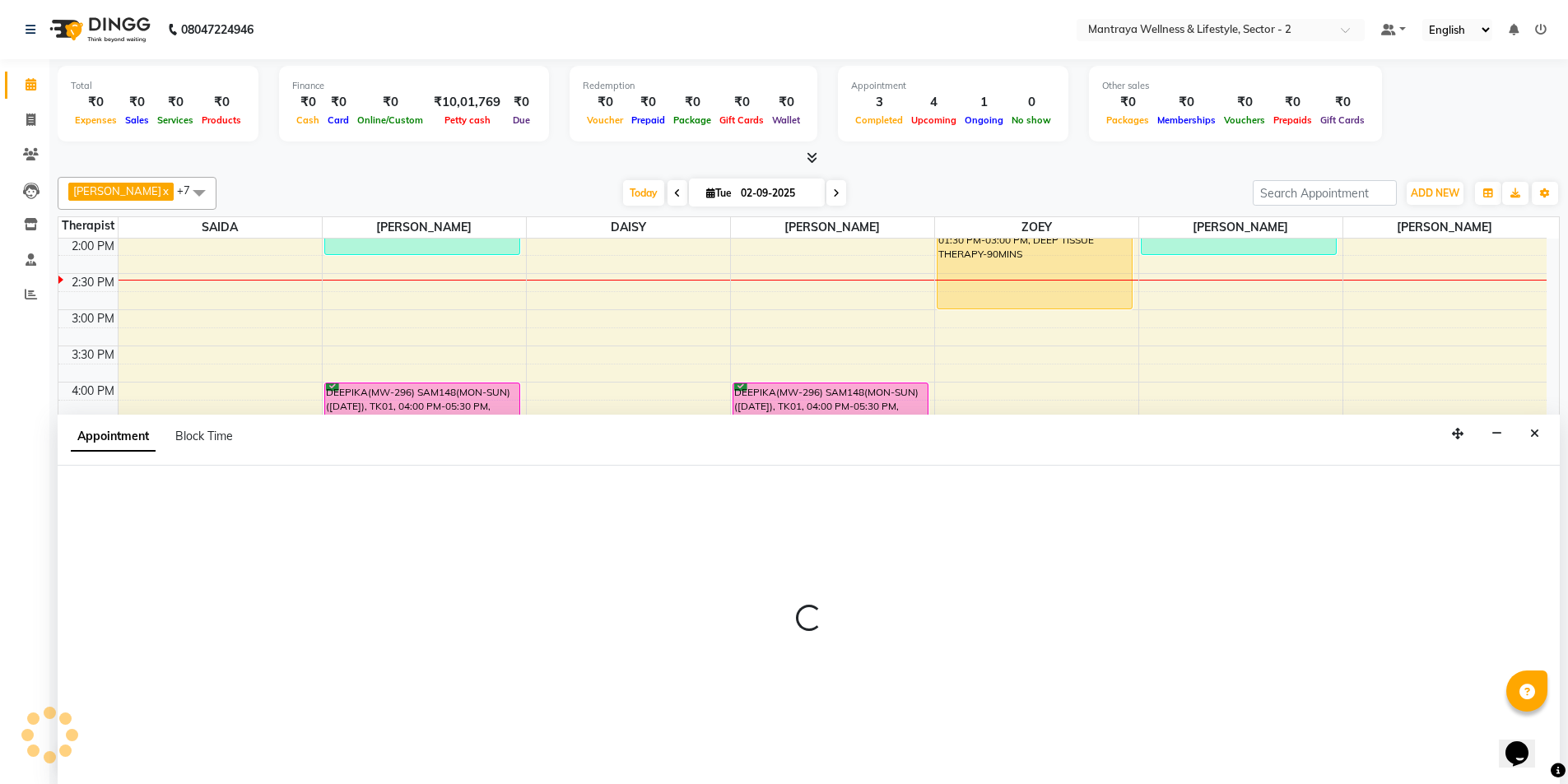
scroll to position [1, 0]
select select "84382"
select select "1005"
select select "tentative"
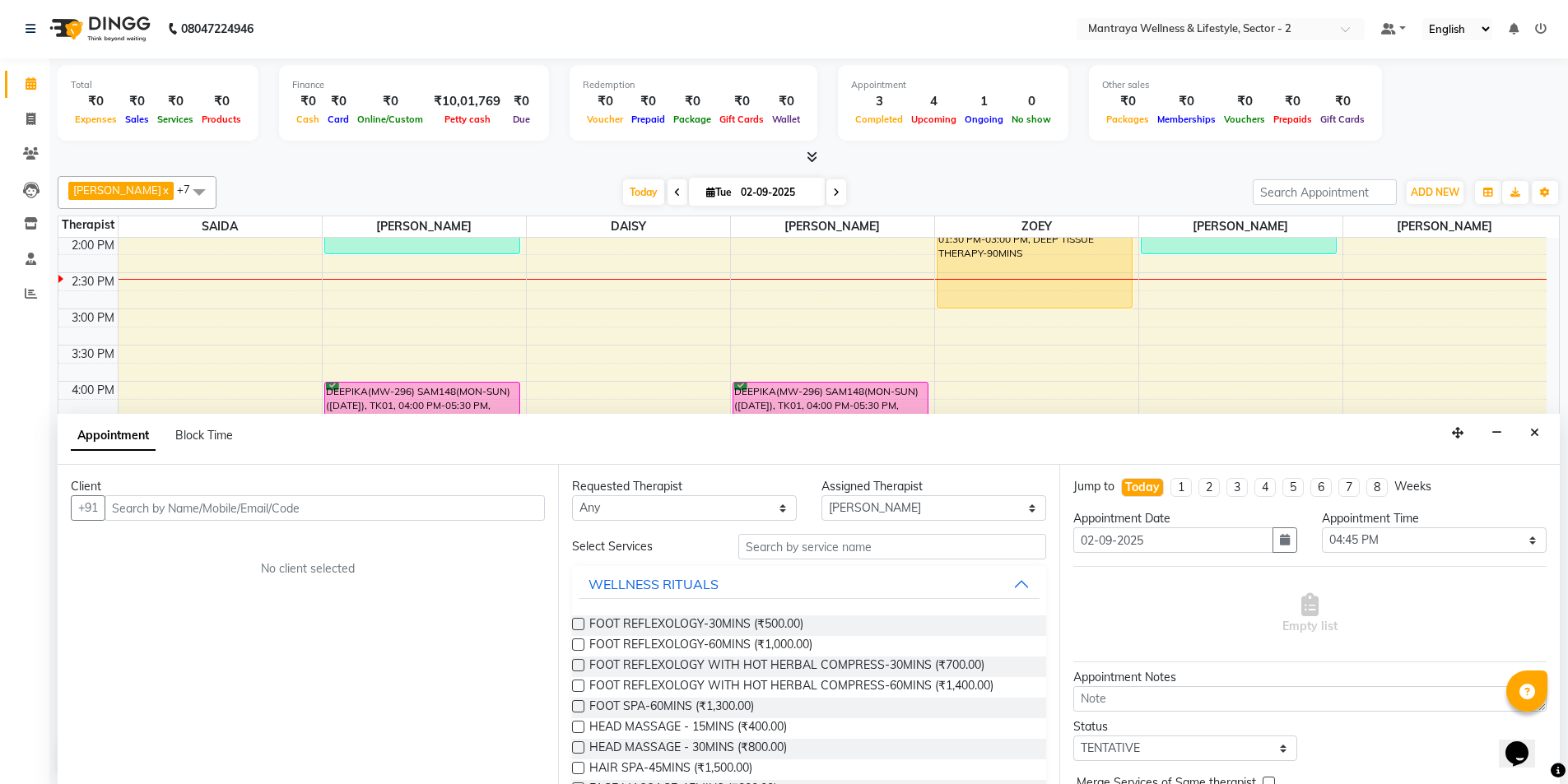
click at [990, 165] on div at bounding box center [808, 158] width 1502 height 17
click at [1540, 433] on button "Close" at bounding box center [1535, 433] width 24 height 25
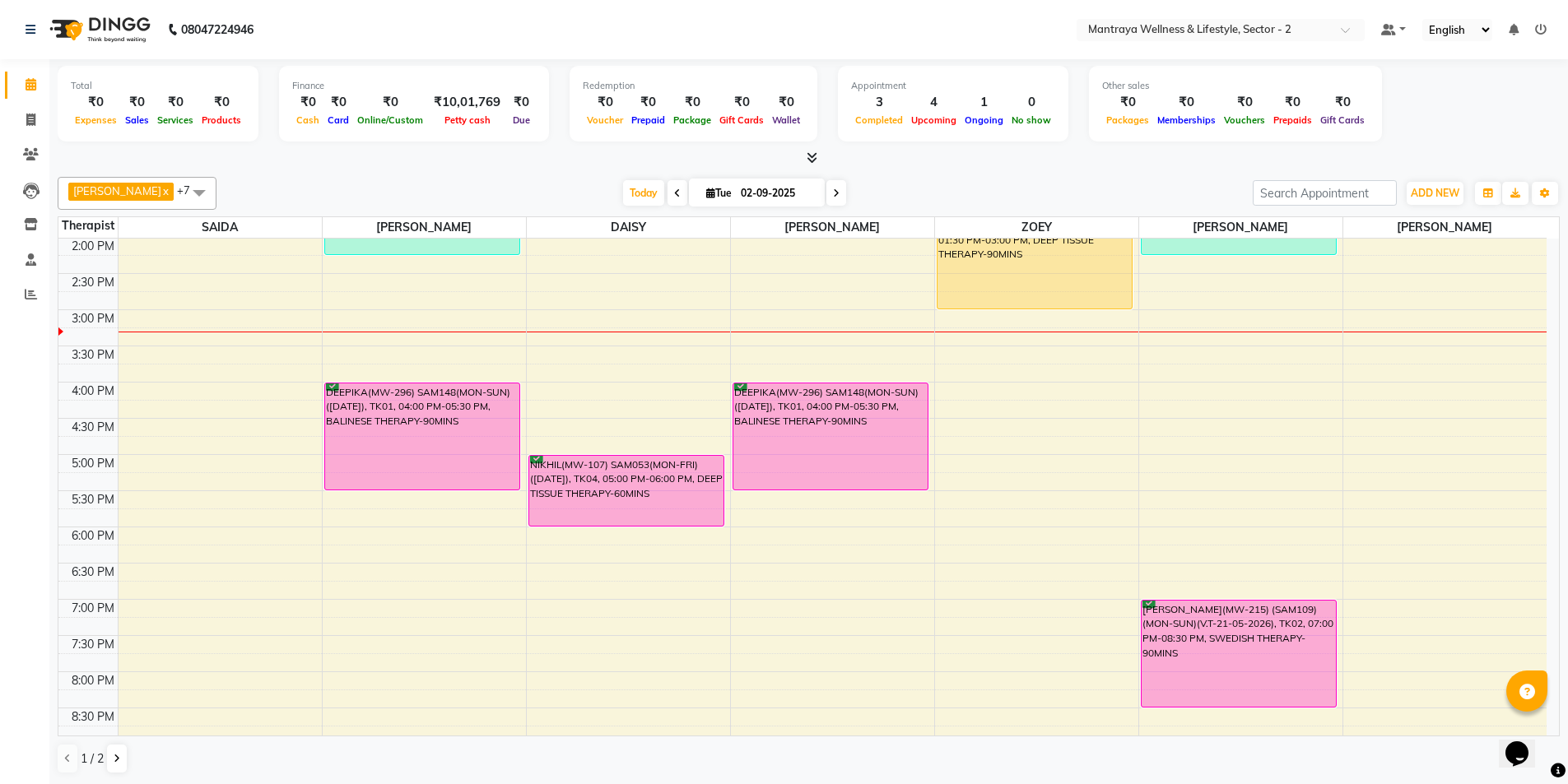
scroll to position [44, 0]
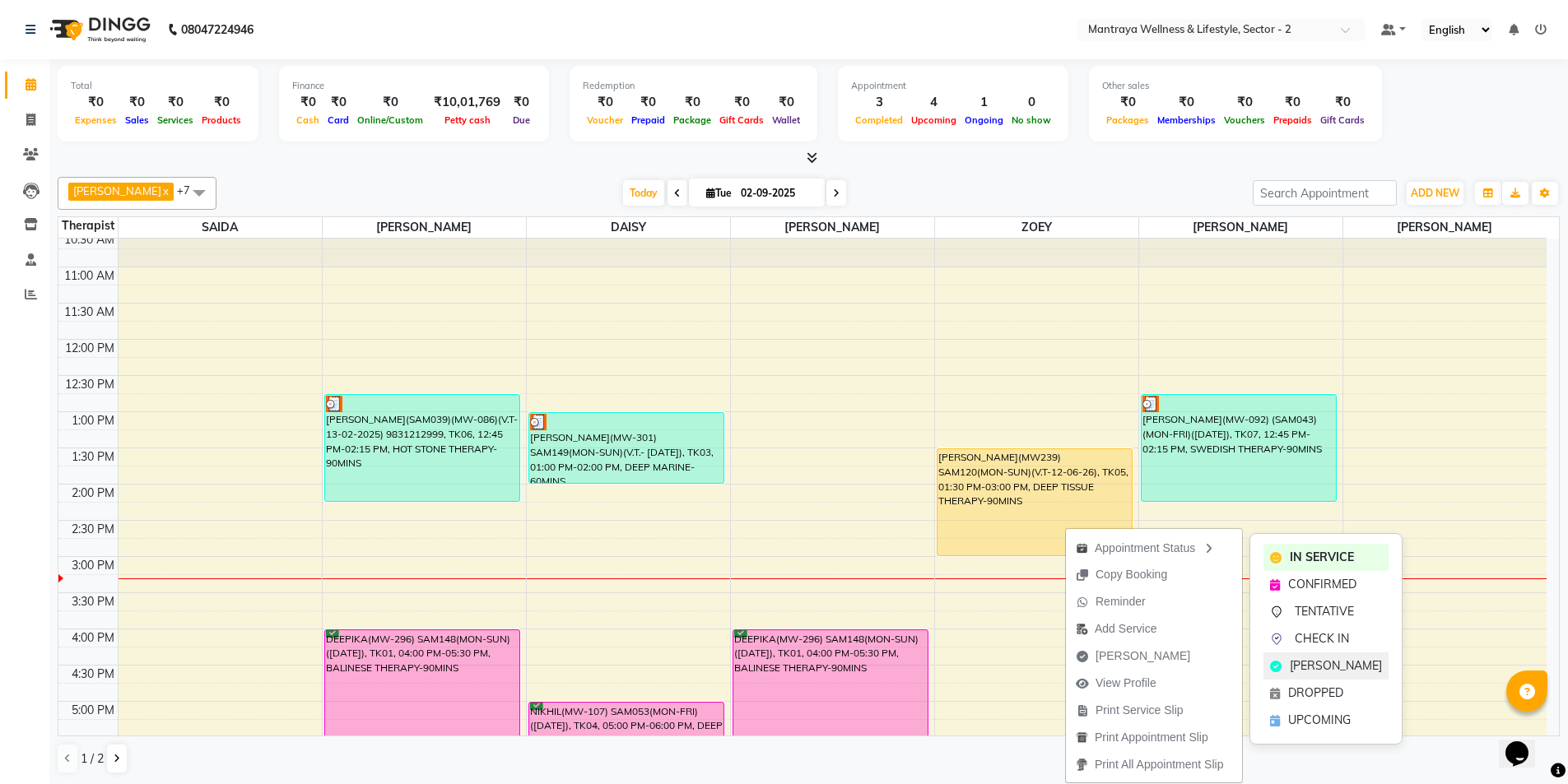
click at [1301, 667] on span "[PERSON_NAME]" at bounding box center [1335, 666] width 92 height 17
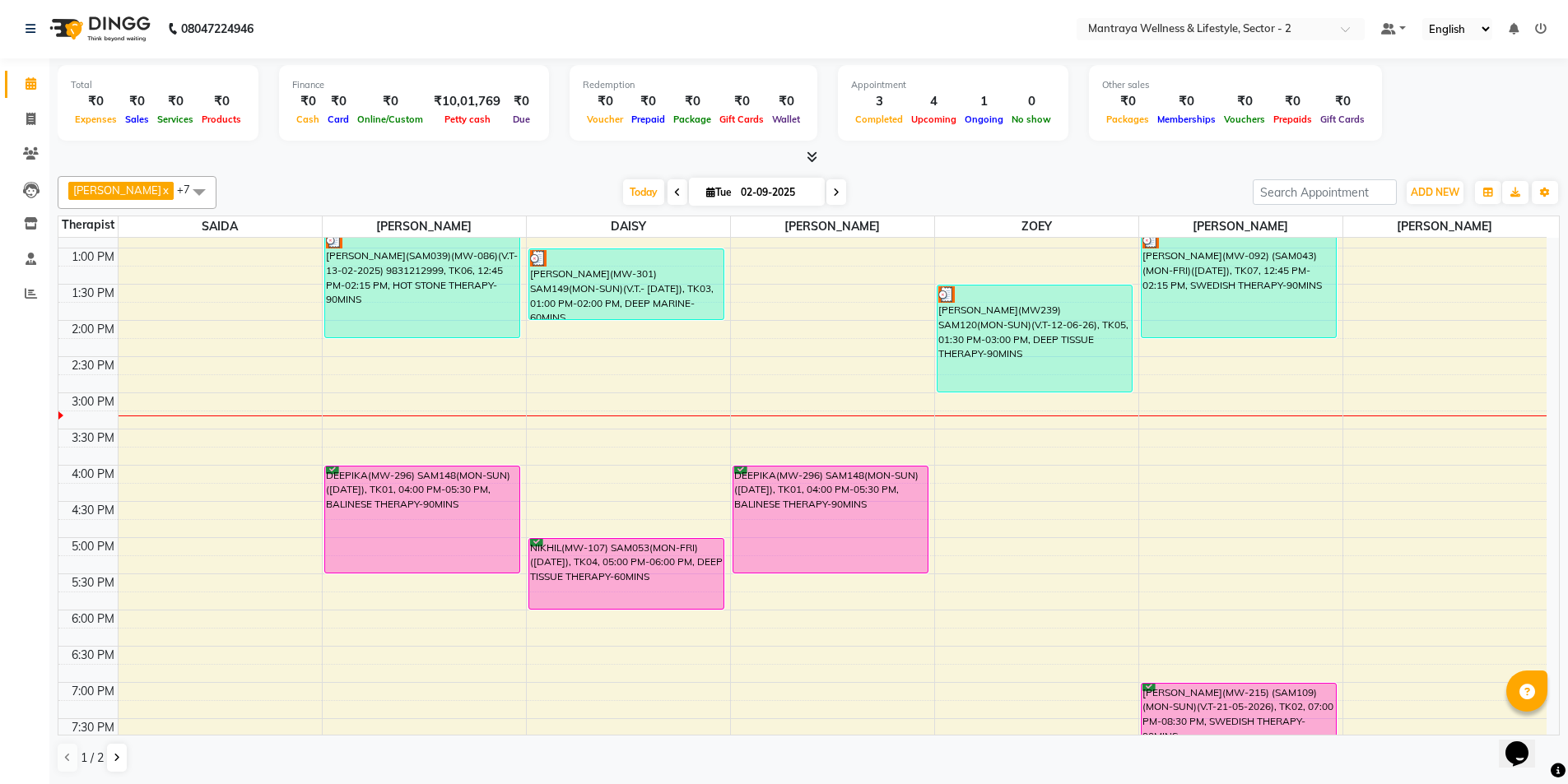
scroll to position [289, 0]
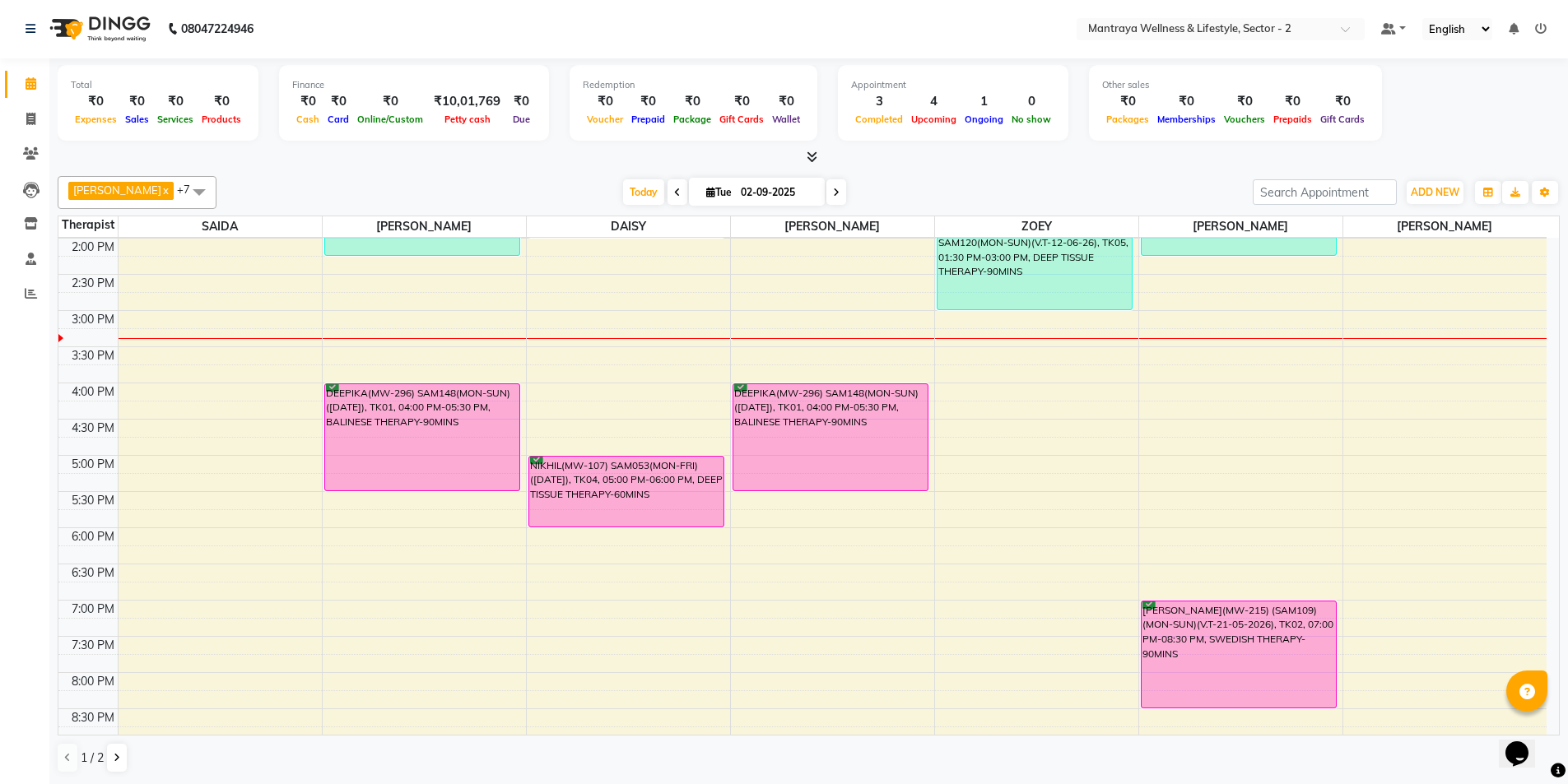
click at [239, 167] on div "Total ₹0 Expenses ₹0 Sales ₹0 Services ₹0 Products Finance ₹0 Cash ₹0 Card ₹0 O…" at bounding box center [809, 421] width 1519 height 726
click at [458, 643] on div "10:00 AM 10:30 AM 11:00 AM 11:30 AM 12:00 PM 12:30 PM 1:00 PM 1:30 PM 2:00 PM 2…" at bounding box center [802, 383] width 1488 height 868
select select "69829"
select select "tentative"
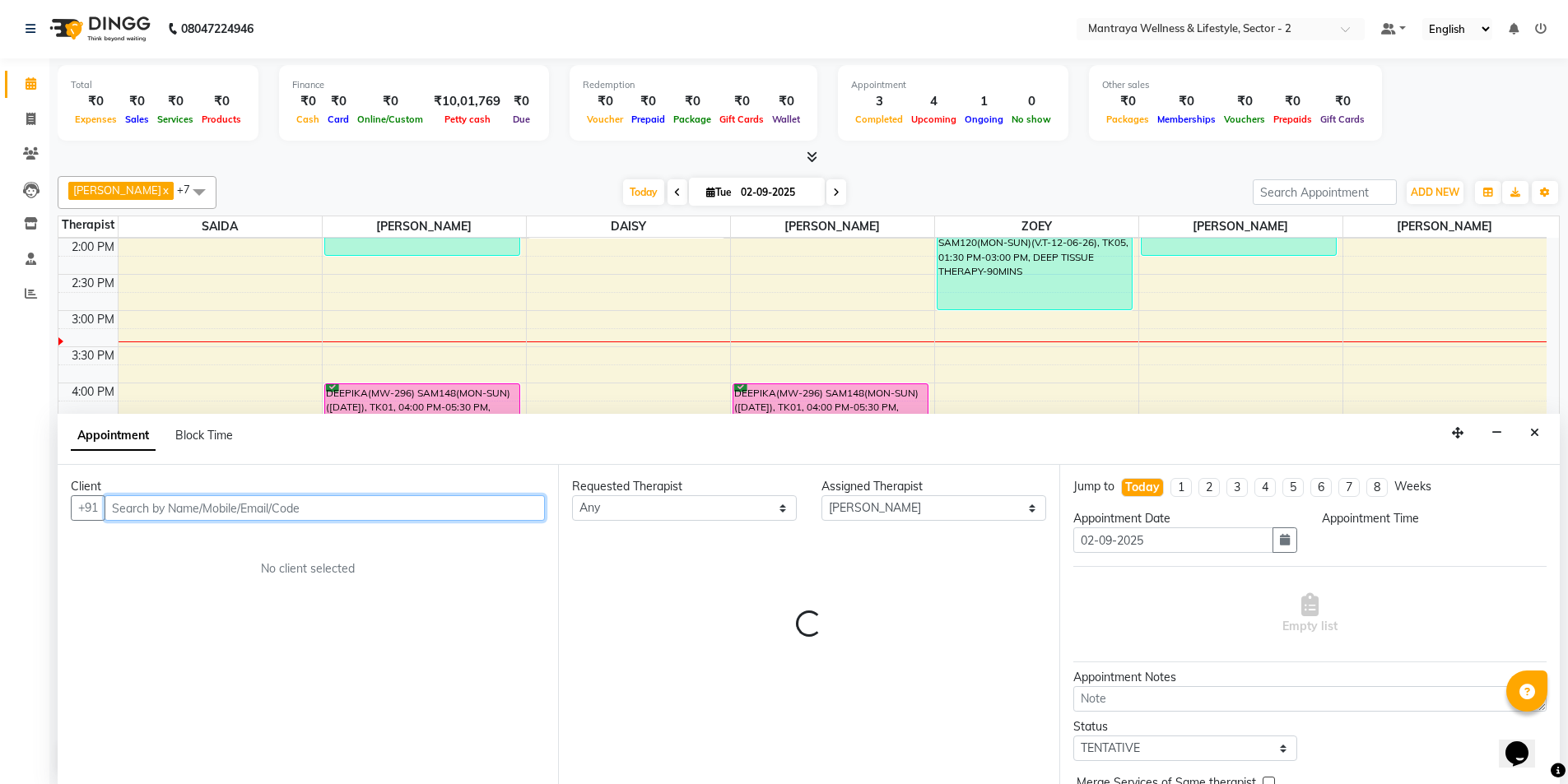
select select "1170"
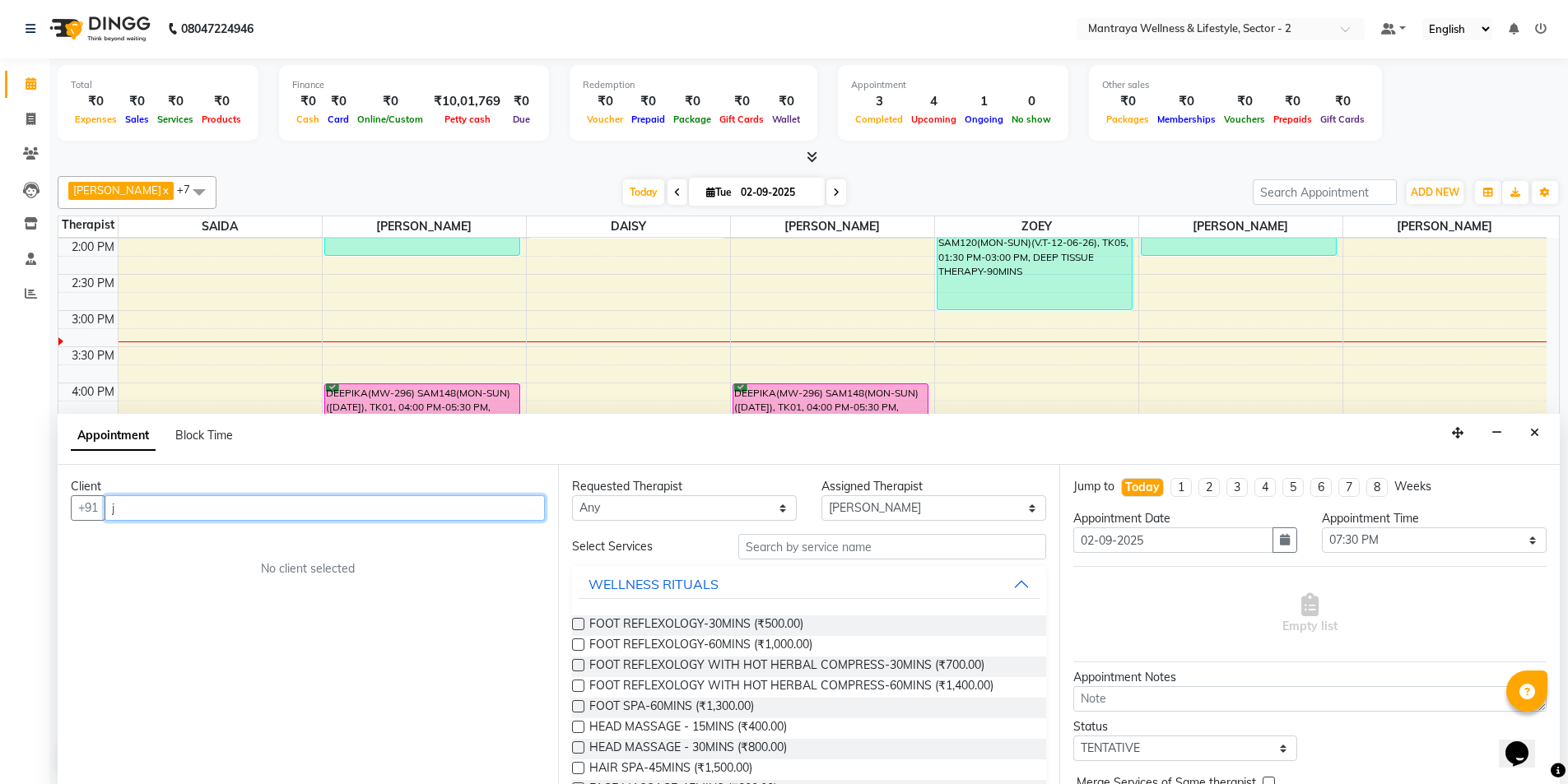
type input "j"
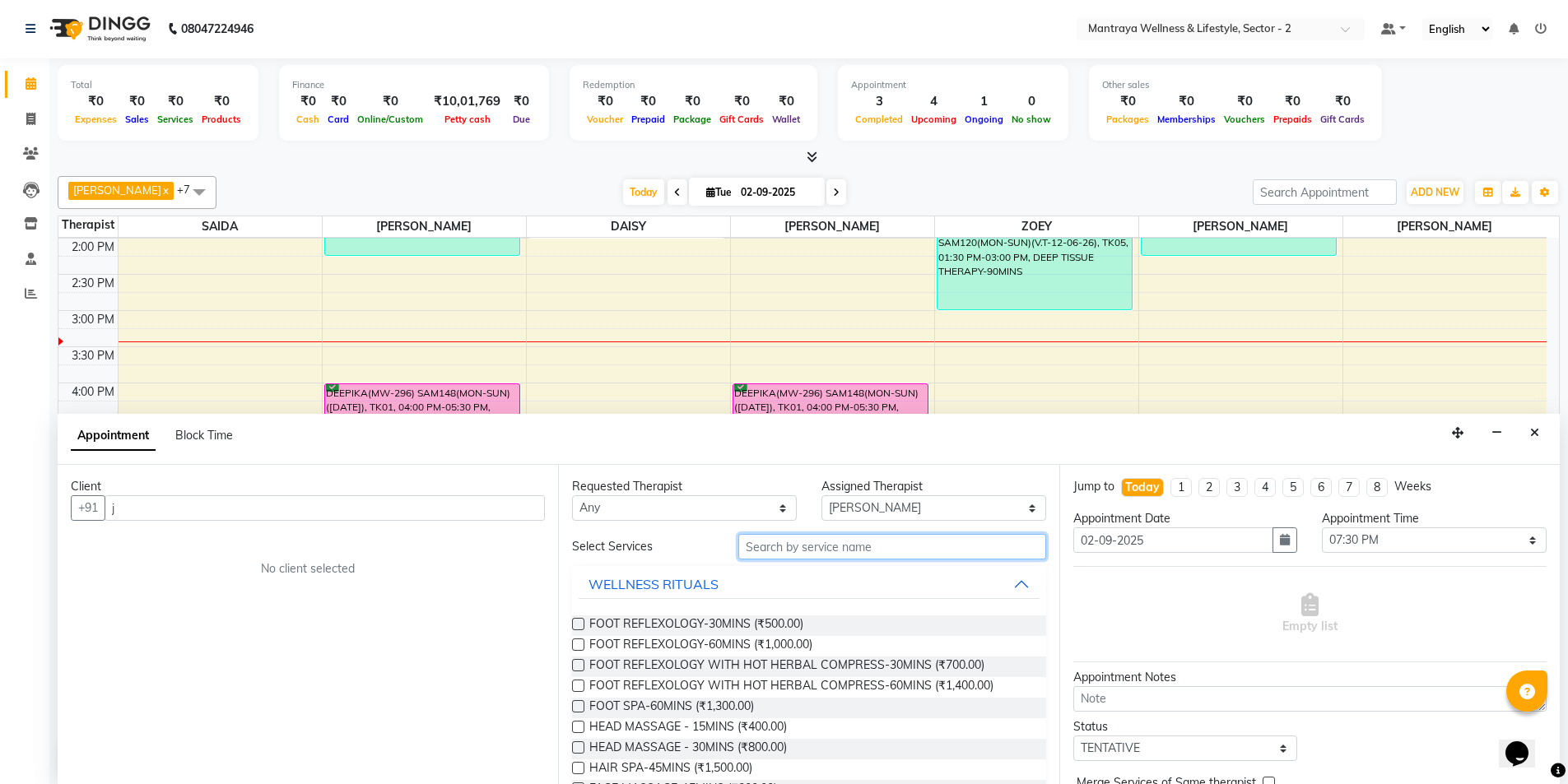
click at [955, 545] on input "text" at bounding box center [891, 547] width 307 height 25
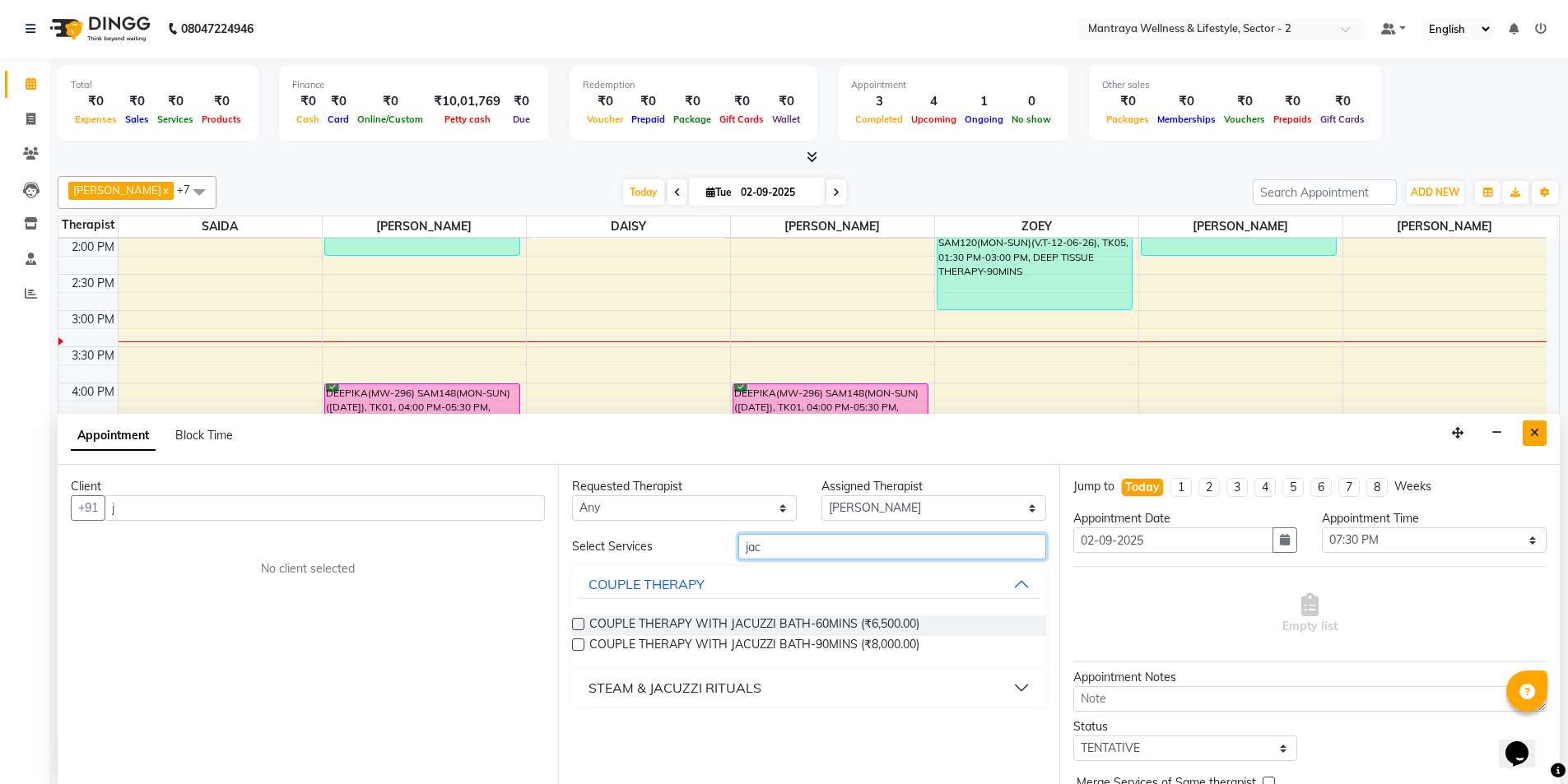
type input "jac"
click at [1544, 441] on button "Close" at bounding box center [1535, 433] width 24 height 25
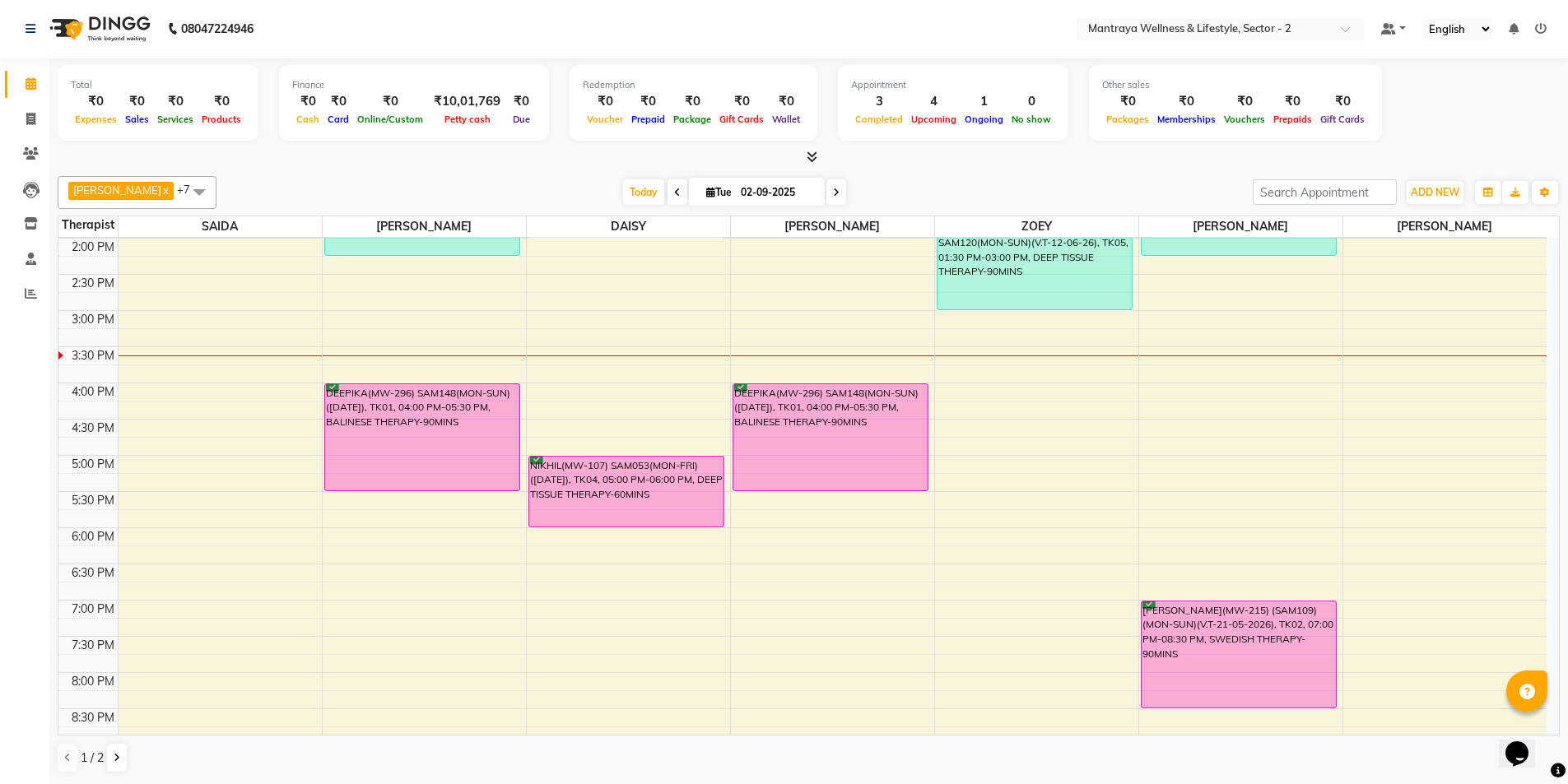
click at [1468, 129] on div "Total ₹0 Expenses ₹0 Sales ₹0 Services ₹0 Products Finance ₹0 Cash ₹0 Card ₹0 O…" at bounding box center [808, 105] width 1502 height 80
click at [1495, 194] on button "button" at bounding box center [1488, 193] width 26 height 23
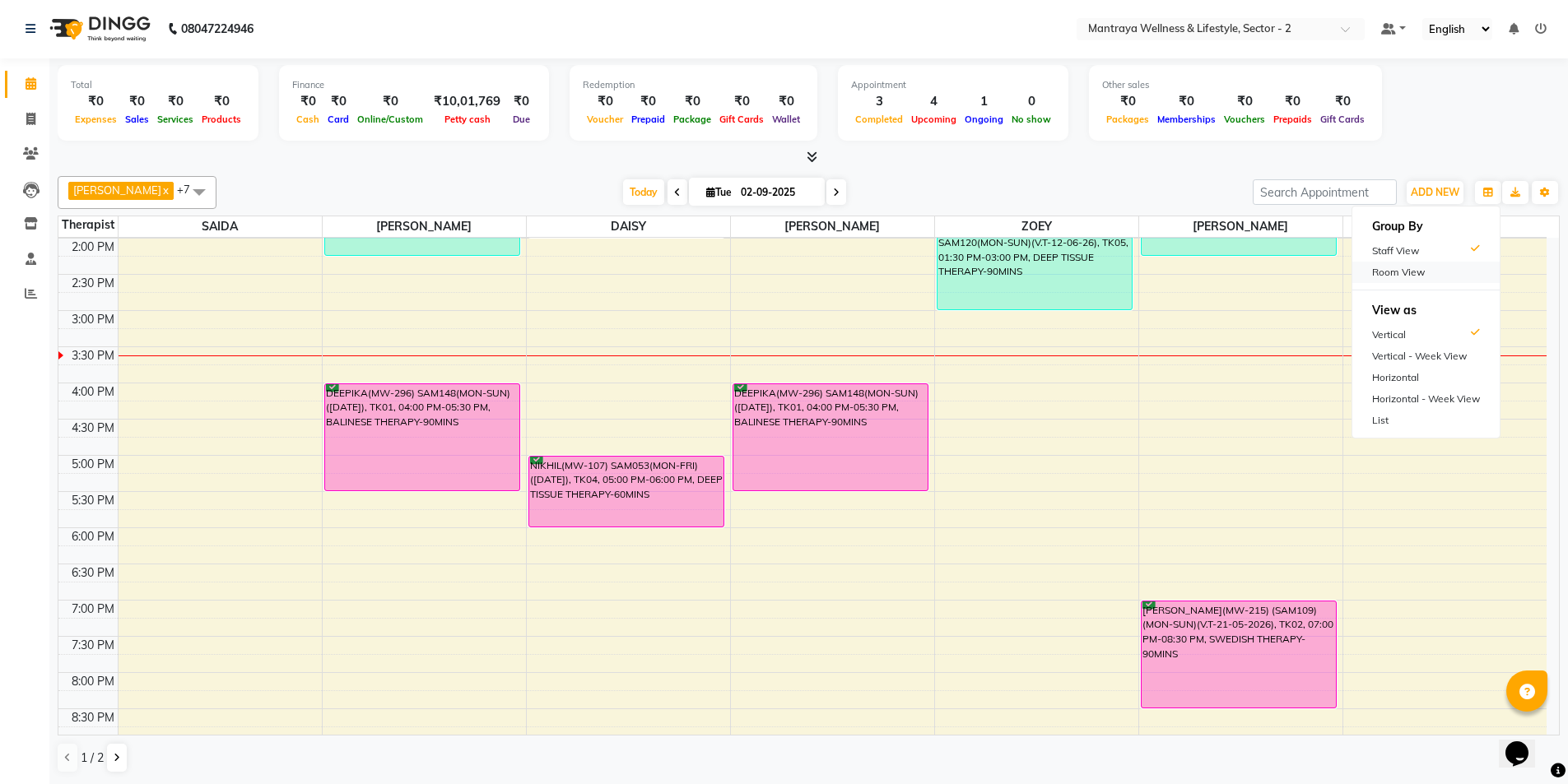
click at [1406, 279] on div "Room View" at bounding box center [1426, 272] width 147 height 21
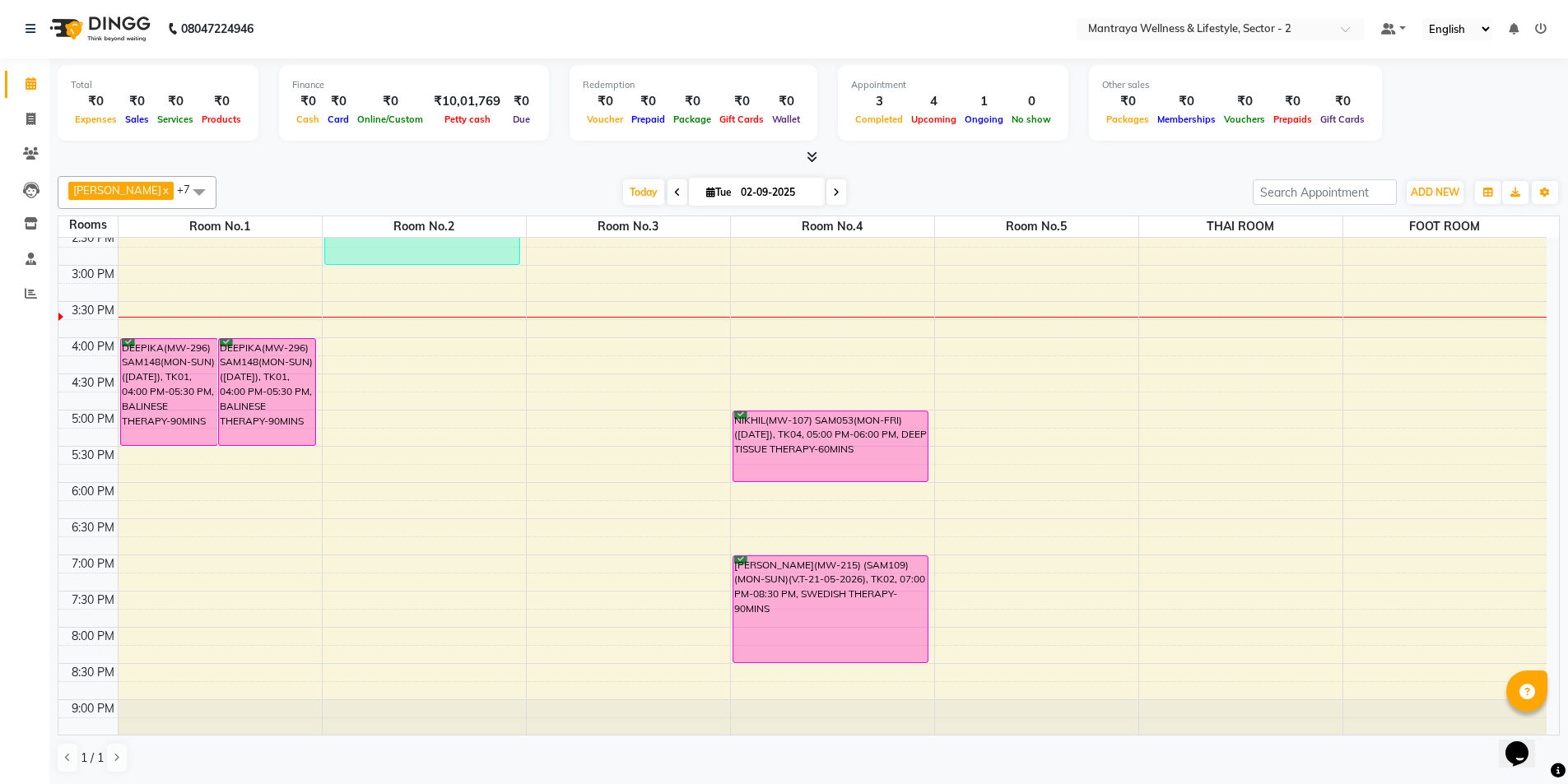
scroll to position [371, 0]
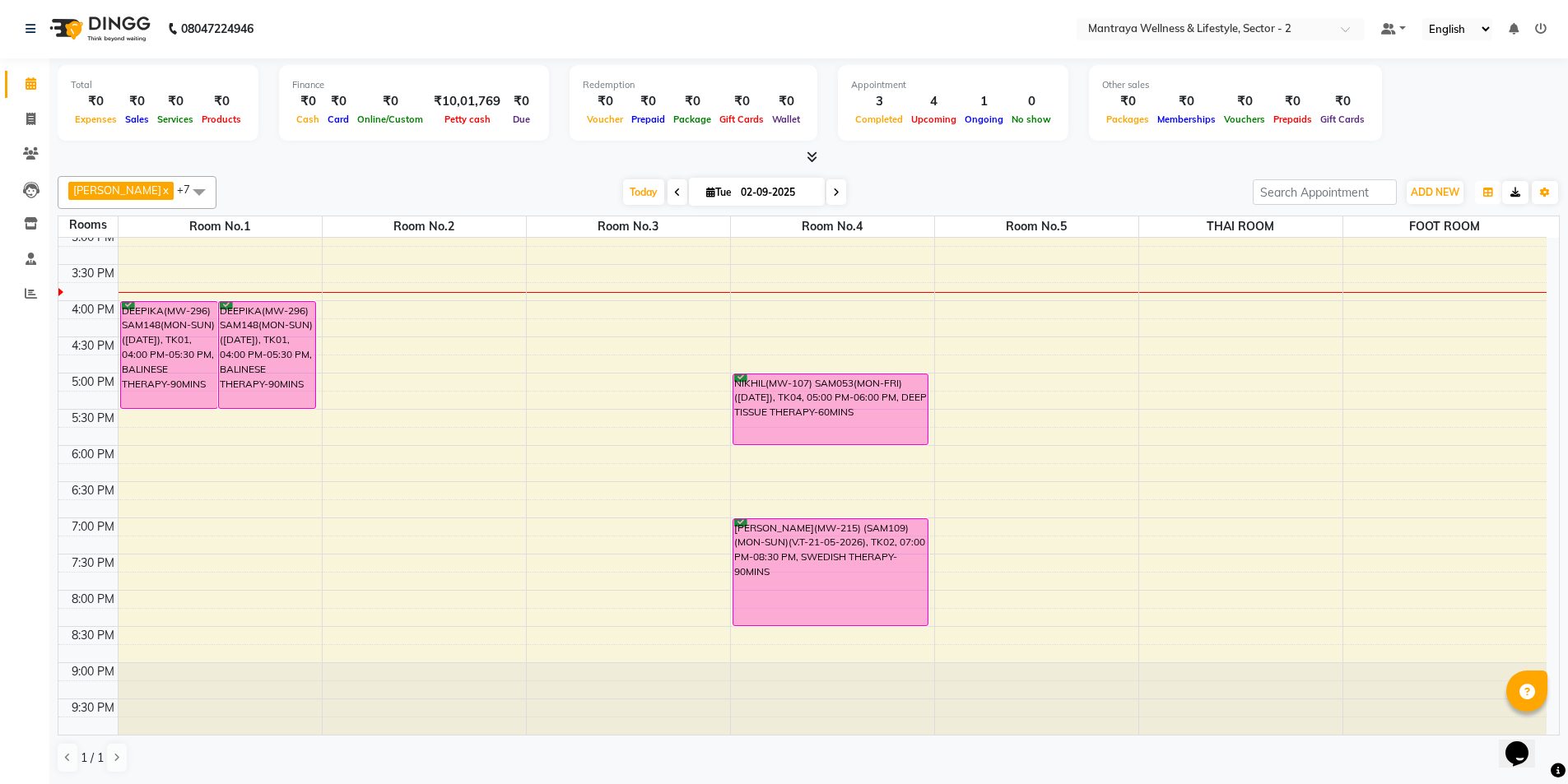
click at [1496, 193] on button "button" at bounding box center [1488, 193] width 26 height 23
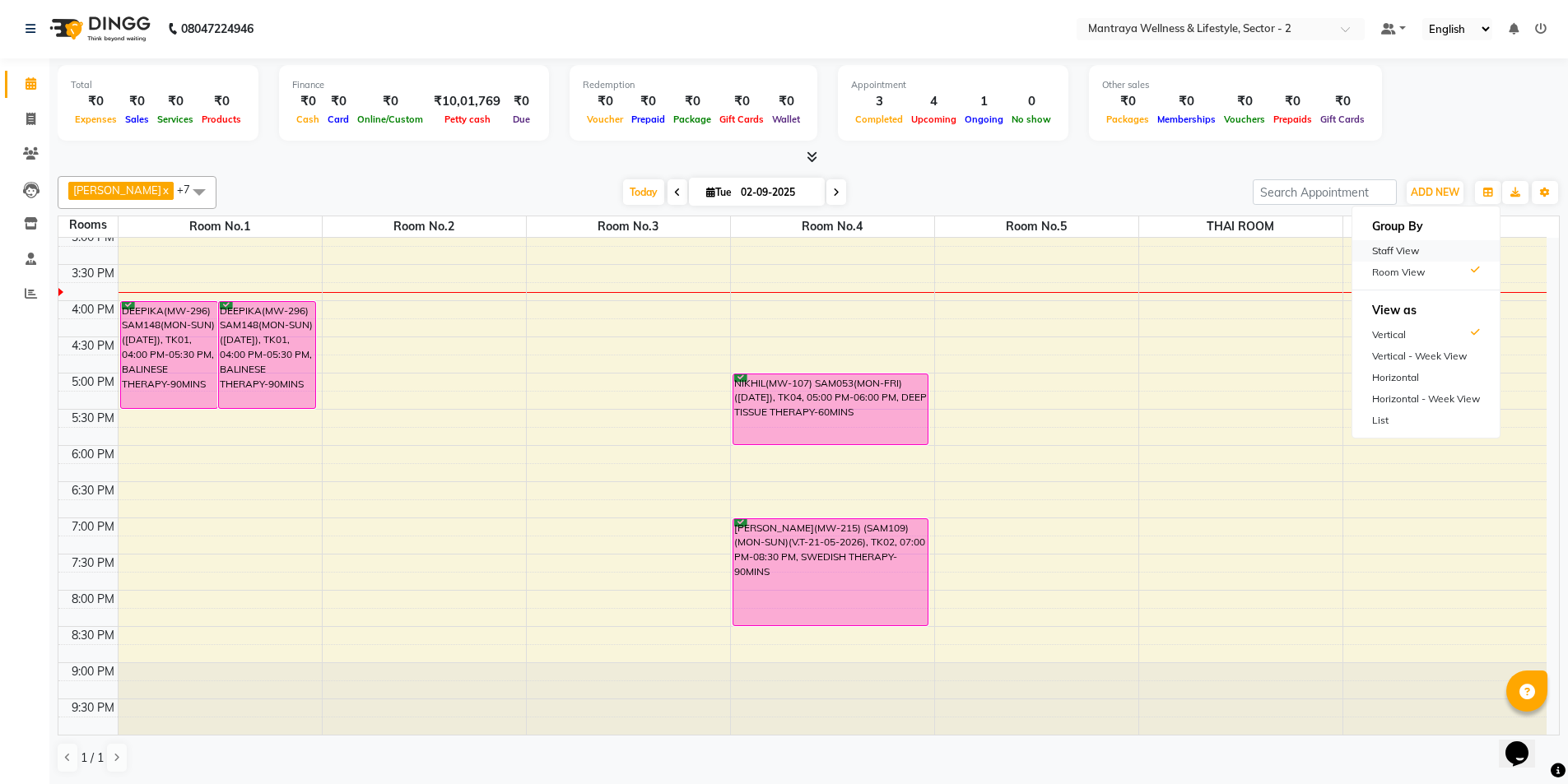
click at [1418, 249] on div "Staff View" at bounding box center [1426, 251] width 147 height 21
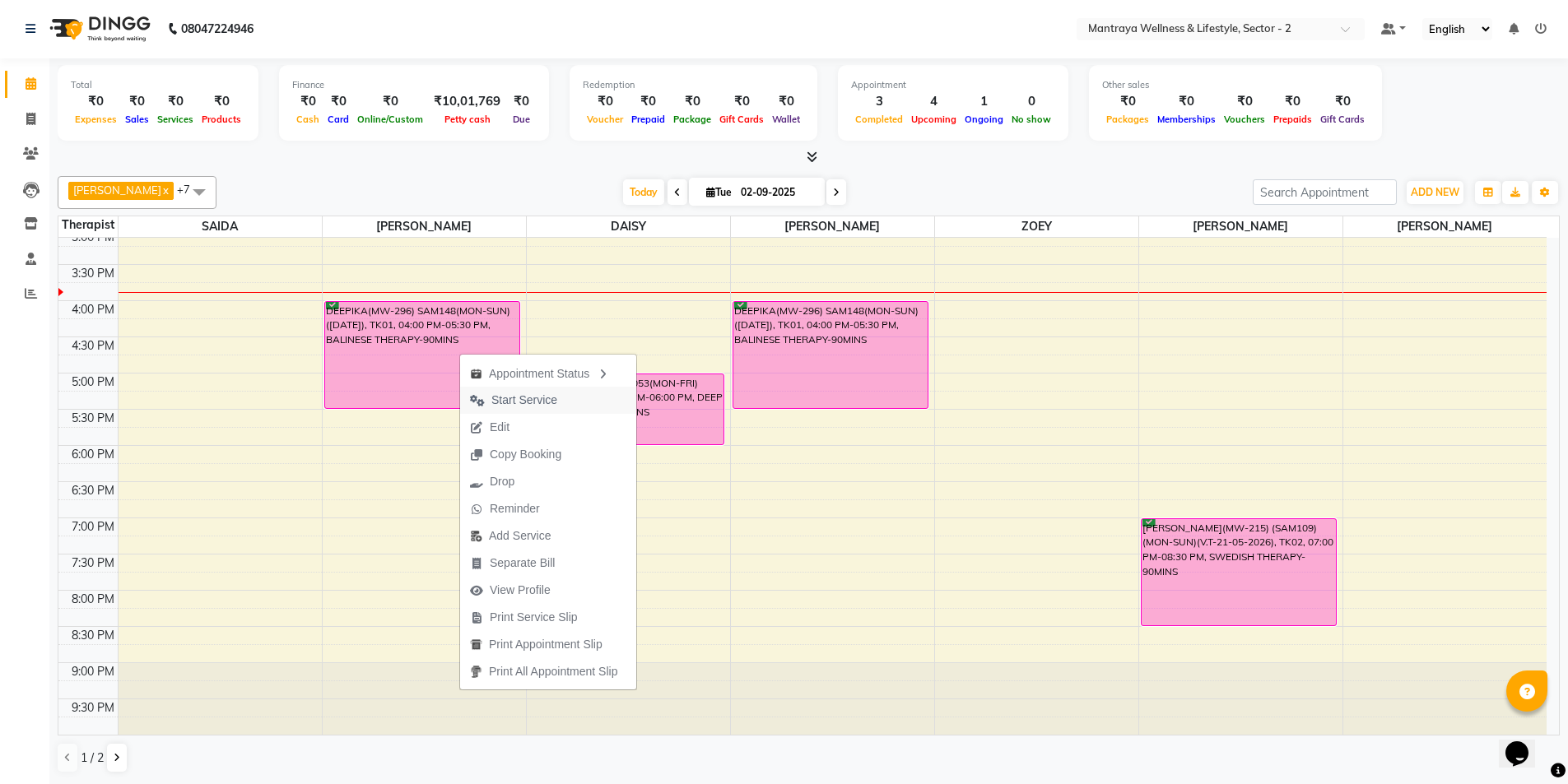
click at [501, 405] on span "Start Service" at bounding box center [525, 400] width 66 height 17
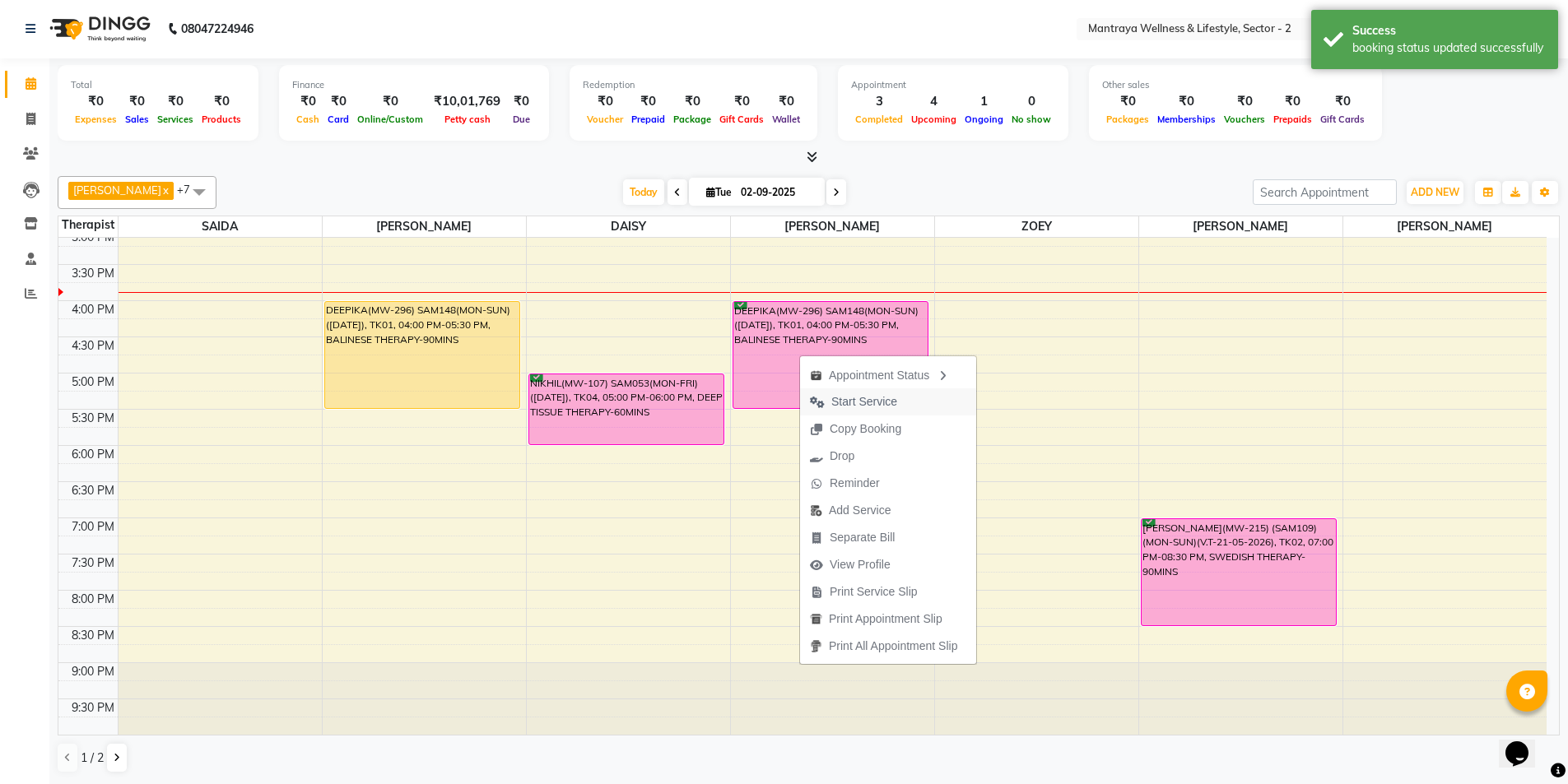
click at [866, 398] on span "Start Service" at bounding box center [864, 402] width 66 height 17
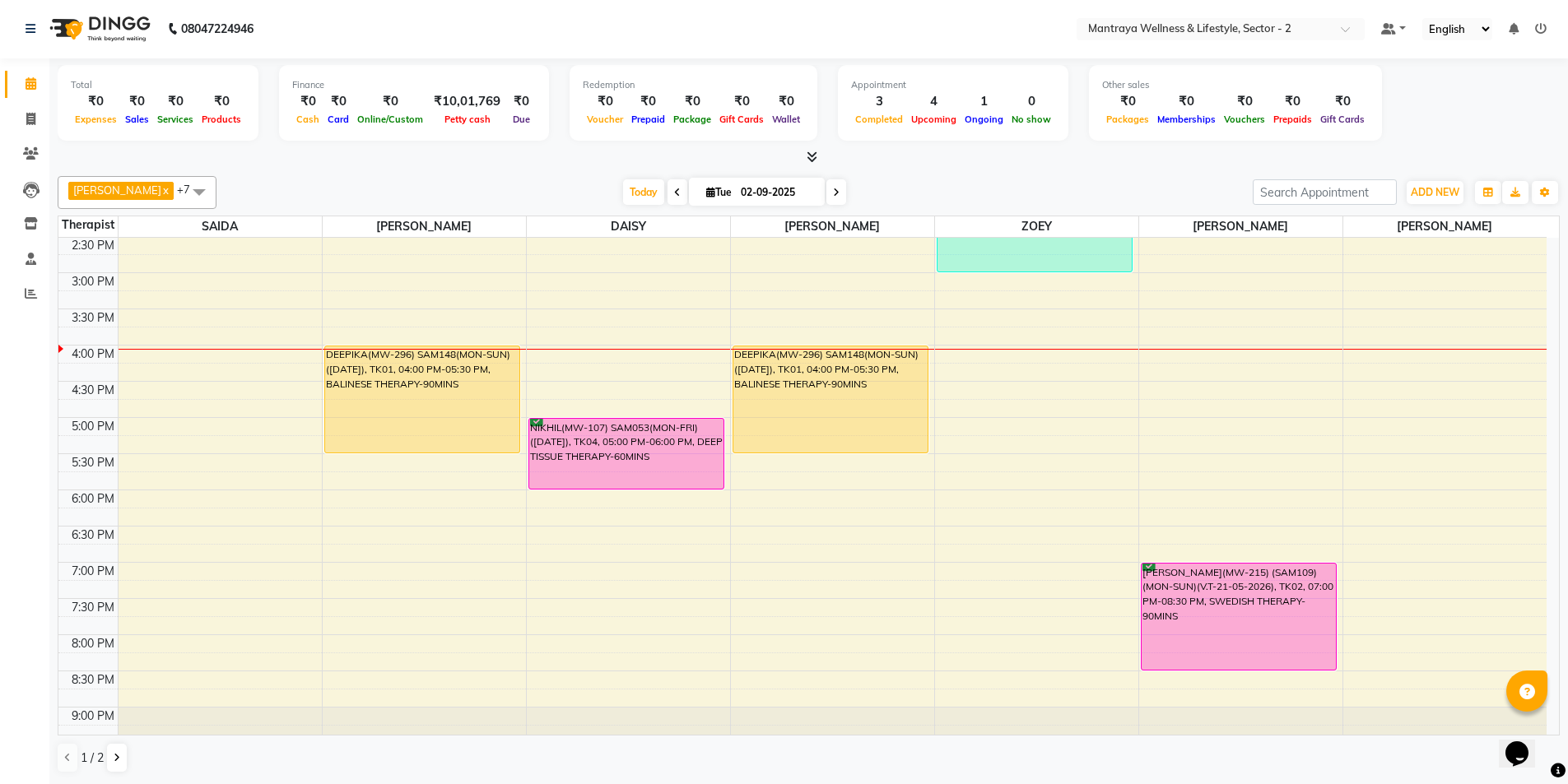
scroll to position [289, 0]
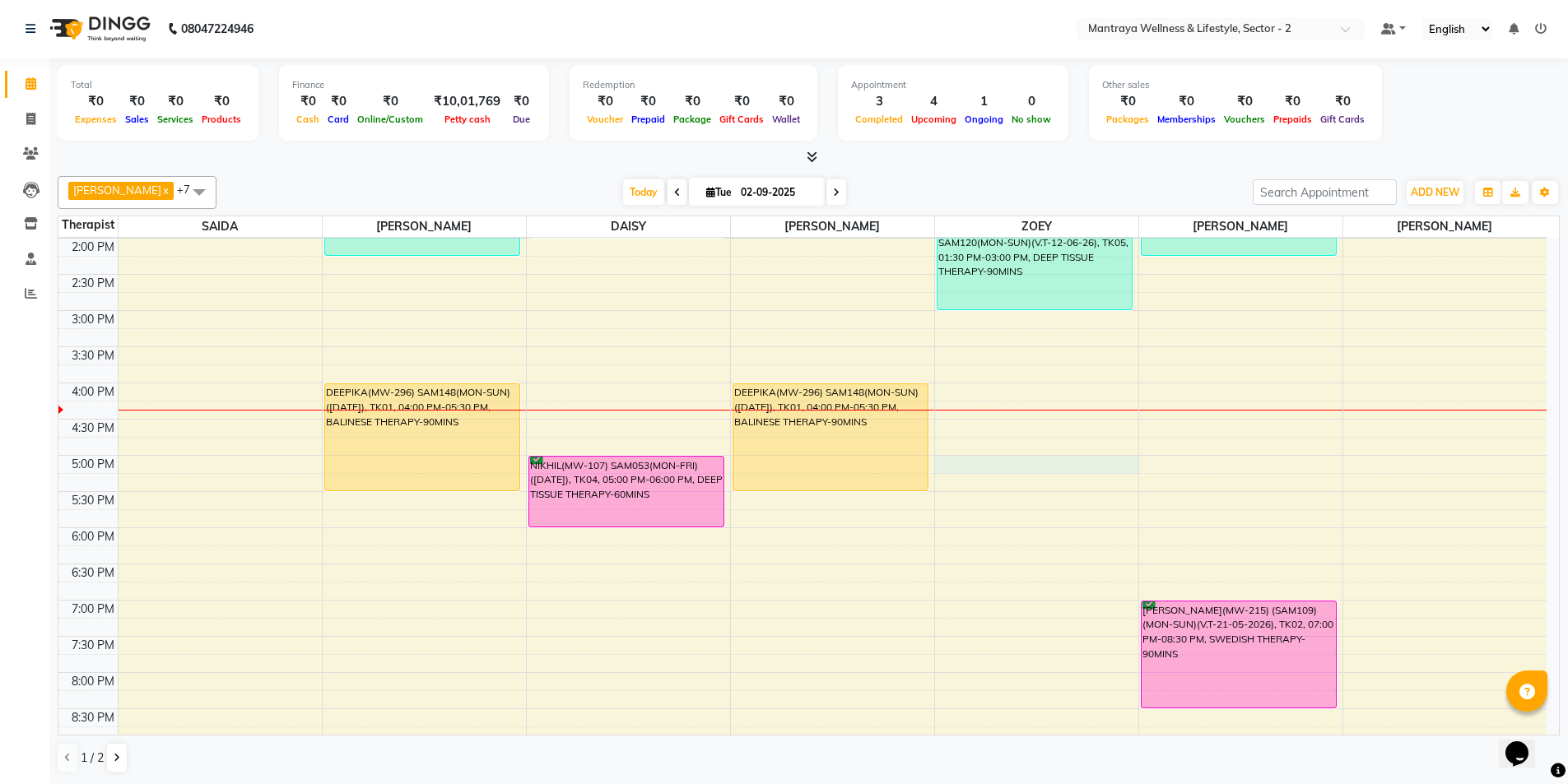
click at [977, 462] on div "10:00 AM 10:30 AM 11:00 AM 11:30 AM 12:00 PM 12:30 PM 1:00 PM 1:30 PM 2:00 PM 2…" at bounding box center [802, 383] width 1488 height 868
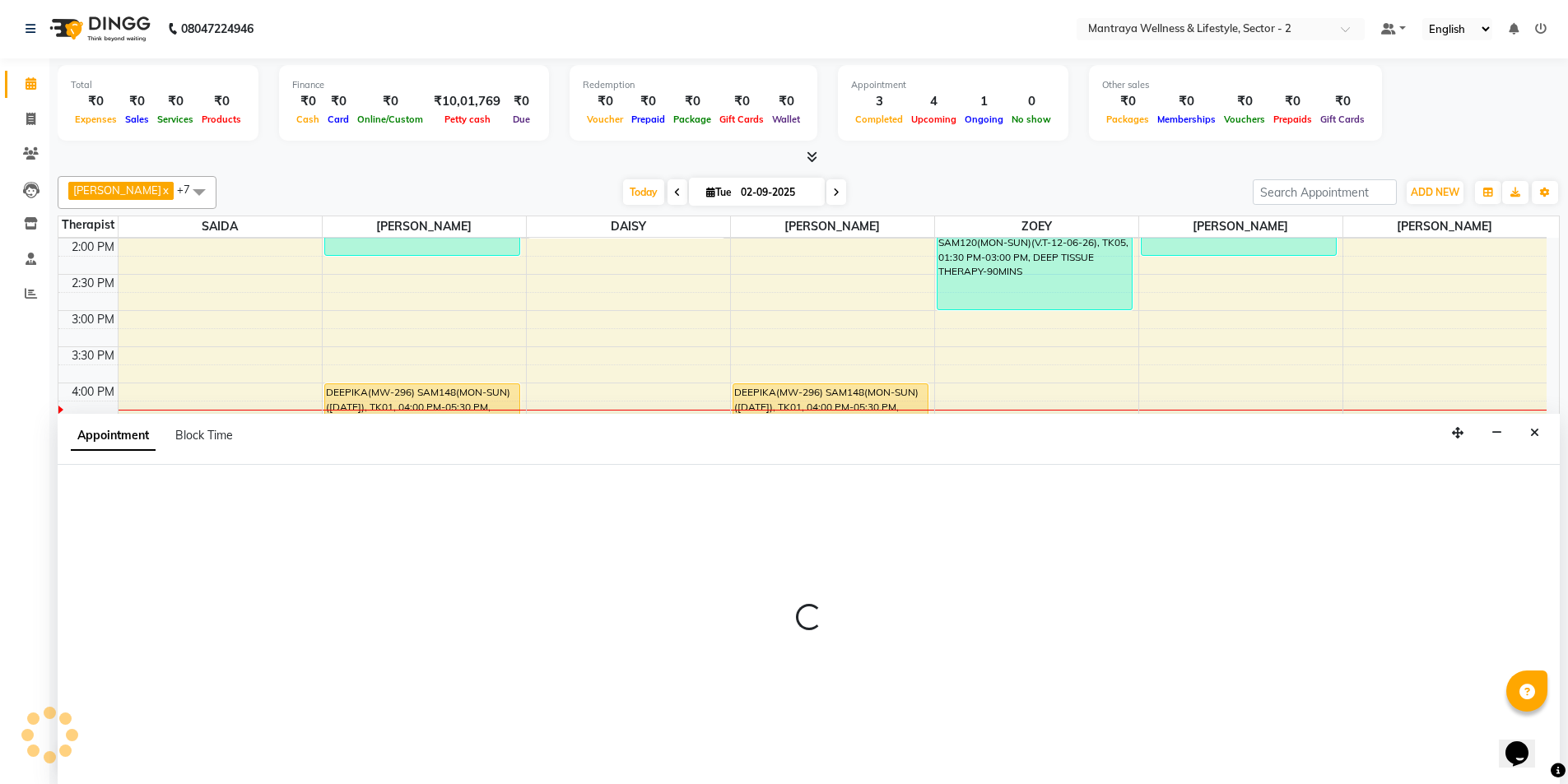
select select "80016"
select select "tentative"
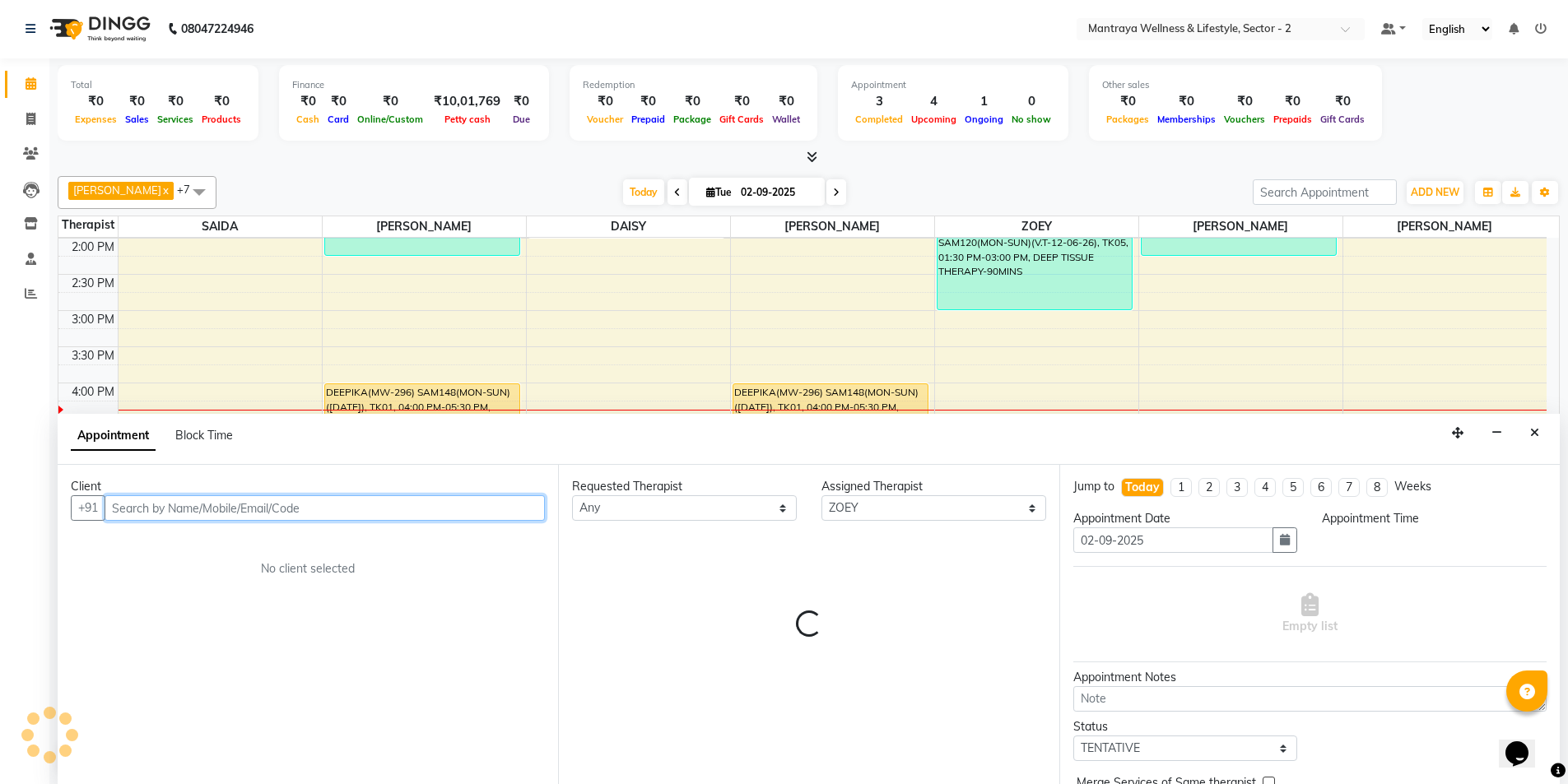
select select "1020"
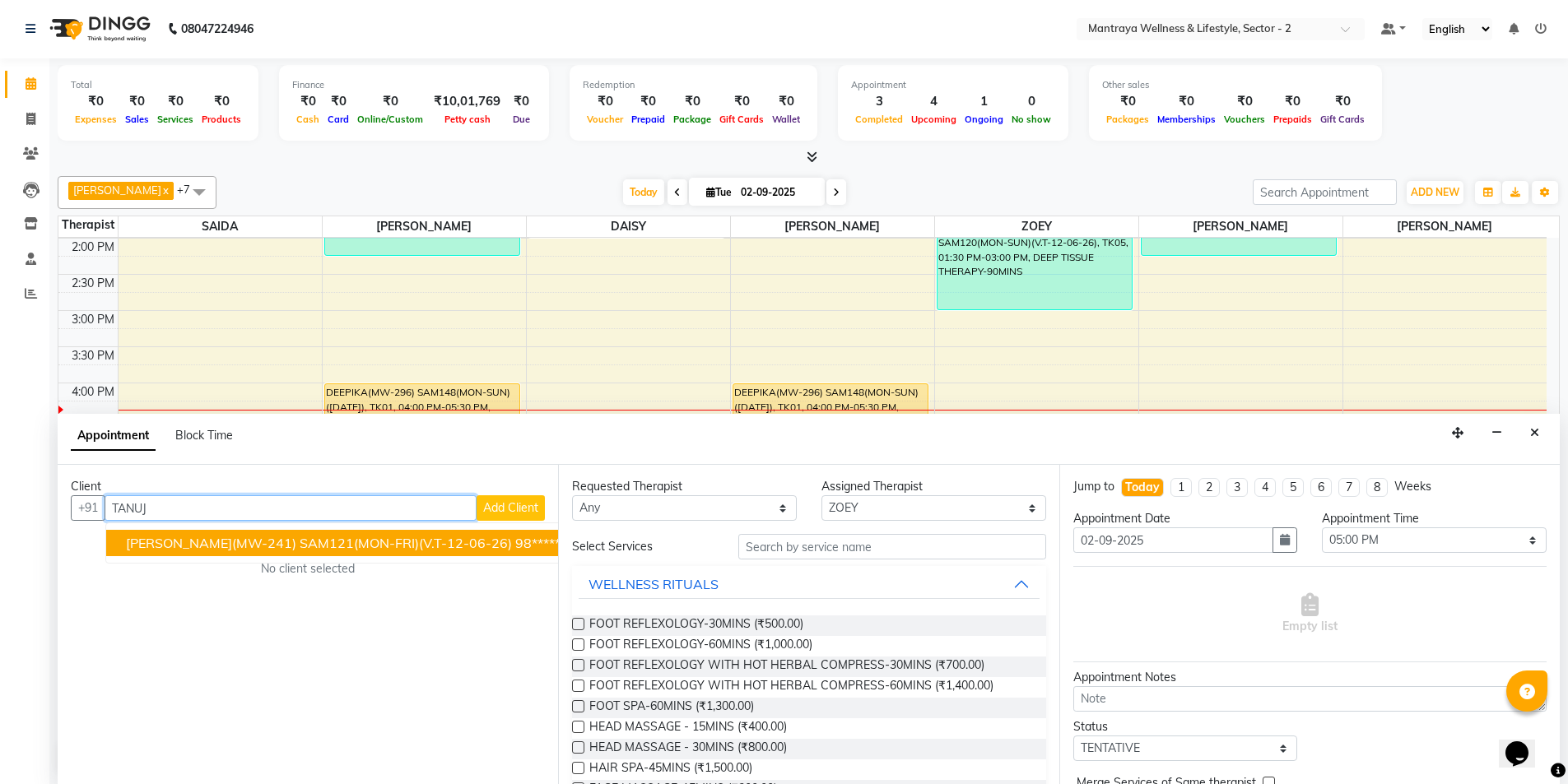
click at [438, 543] on span "[PERSON_NAME](MW-241) SAM121(MON-FRI)(V.T-12-06-26)" at bounding box center [319, 543] width 386 height 16
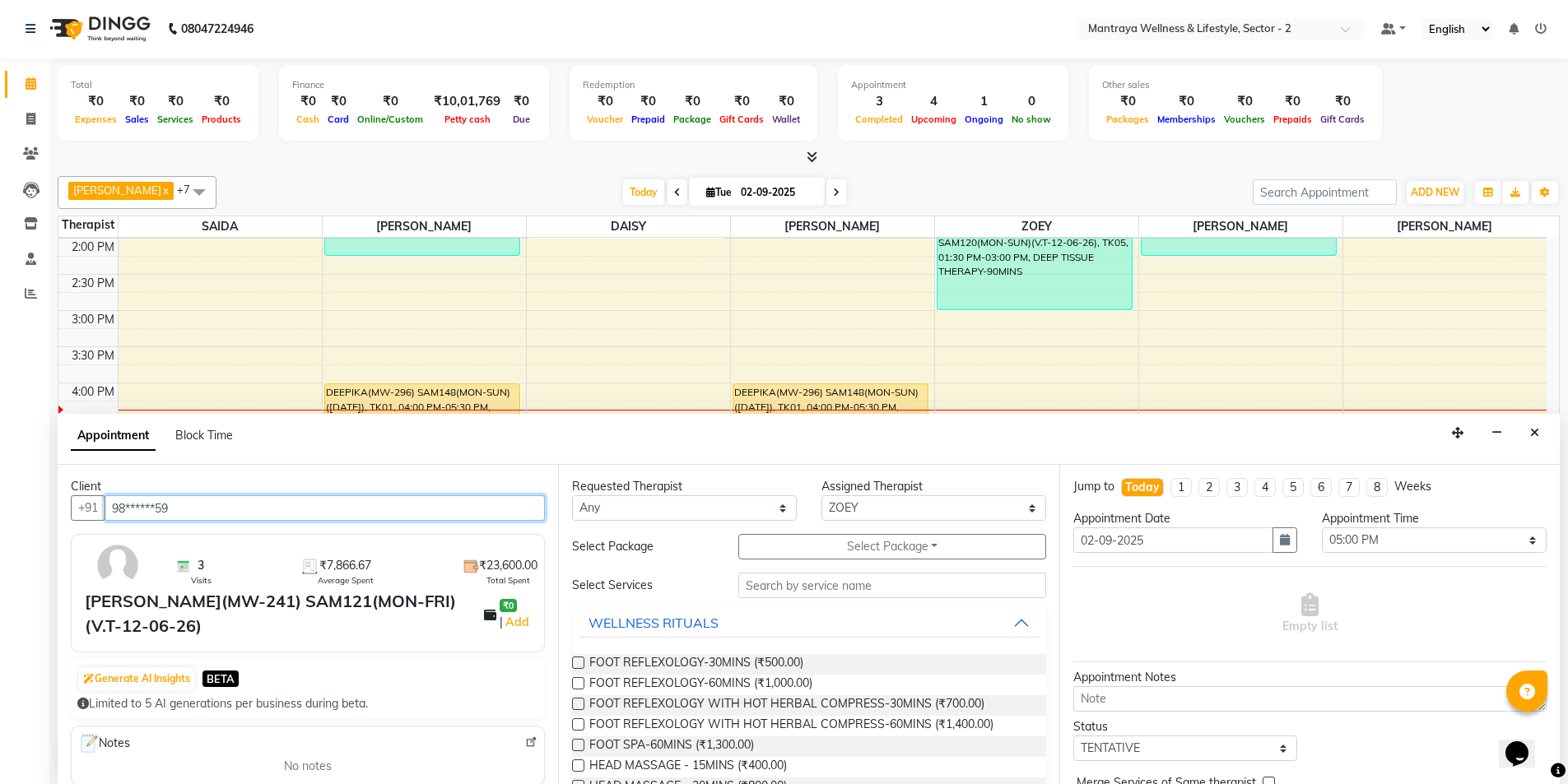
type input "98******59"
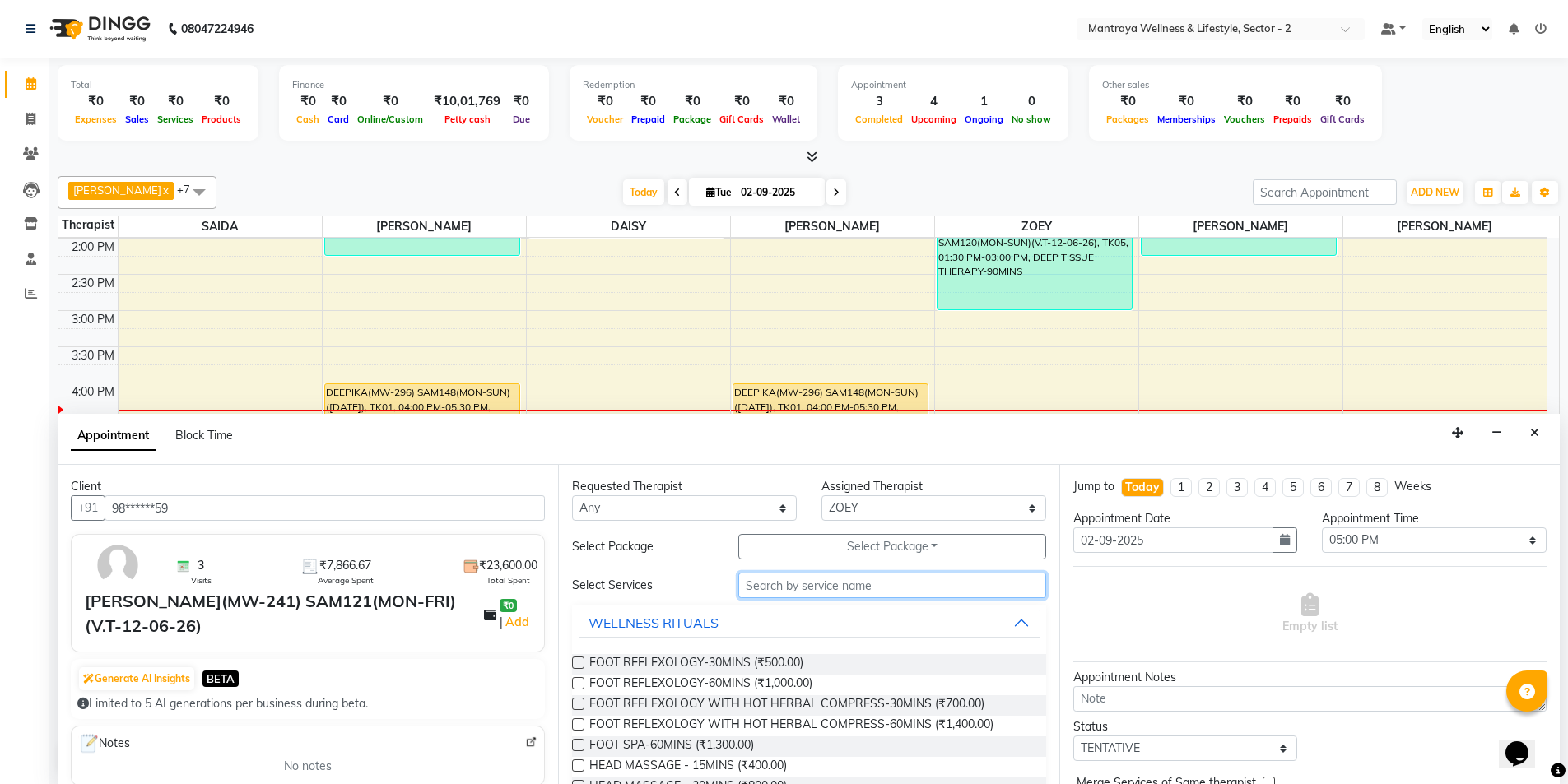
click at [765, 585] on input "text" at bounding box center [891, 585] width 307 height 25
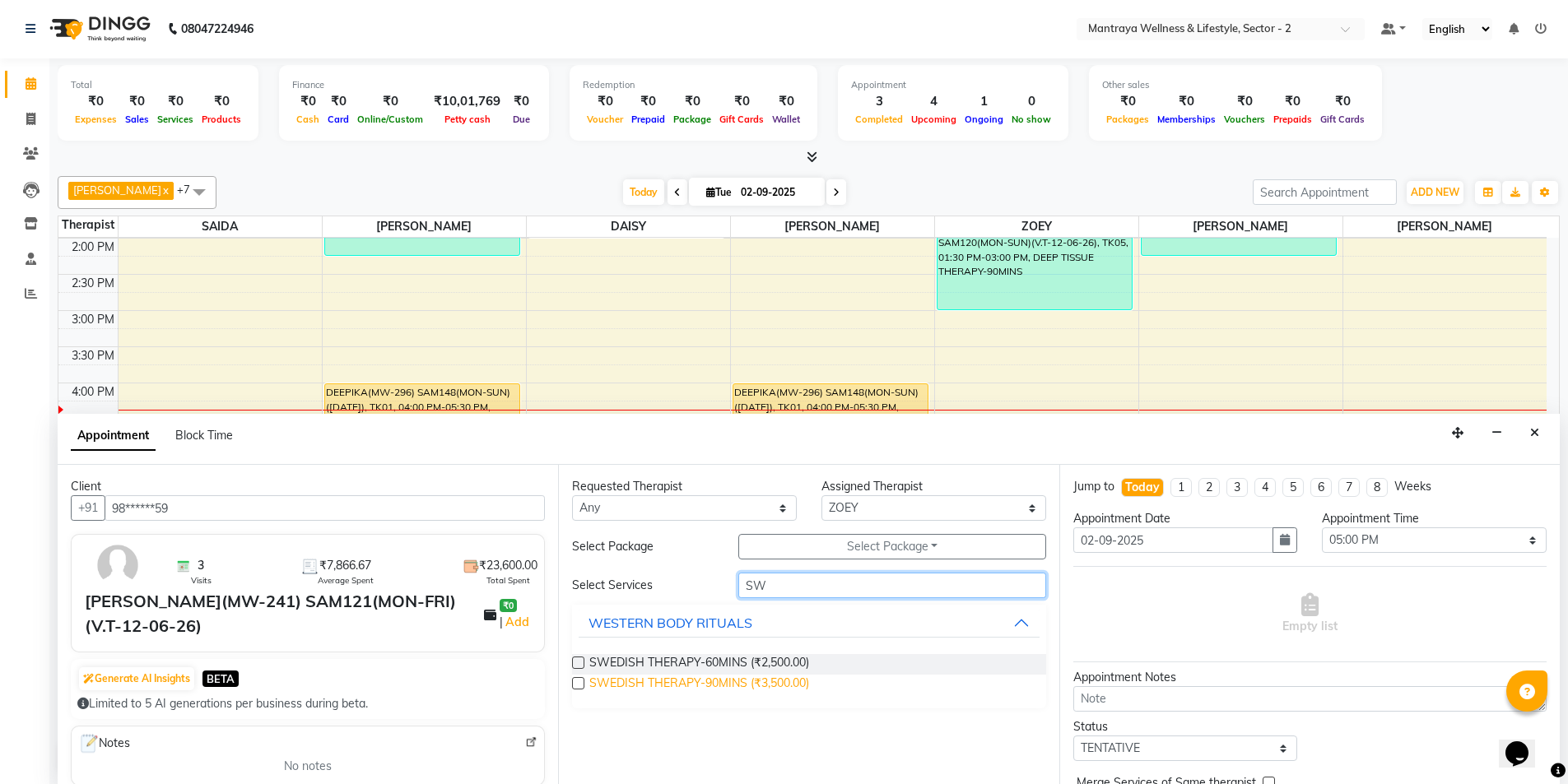
type input "SW"
click at [681, 683] on span "SWEDISH THERAPY-90MINS (₹3,500.00)" at bounding box center [699, 684] width 220 height 20
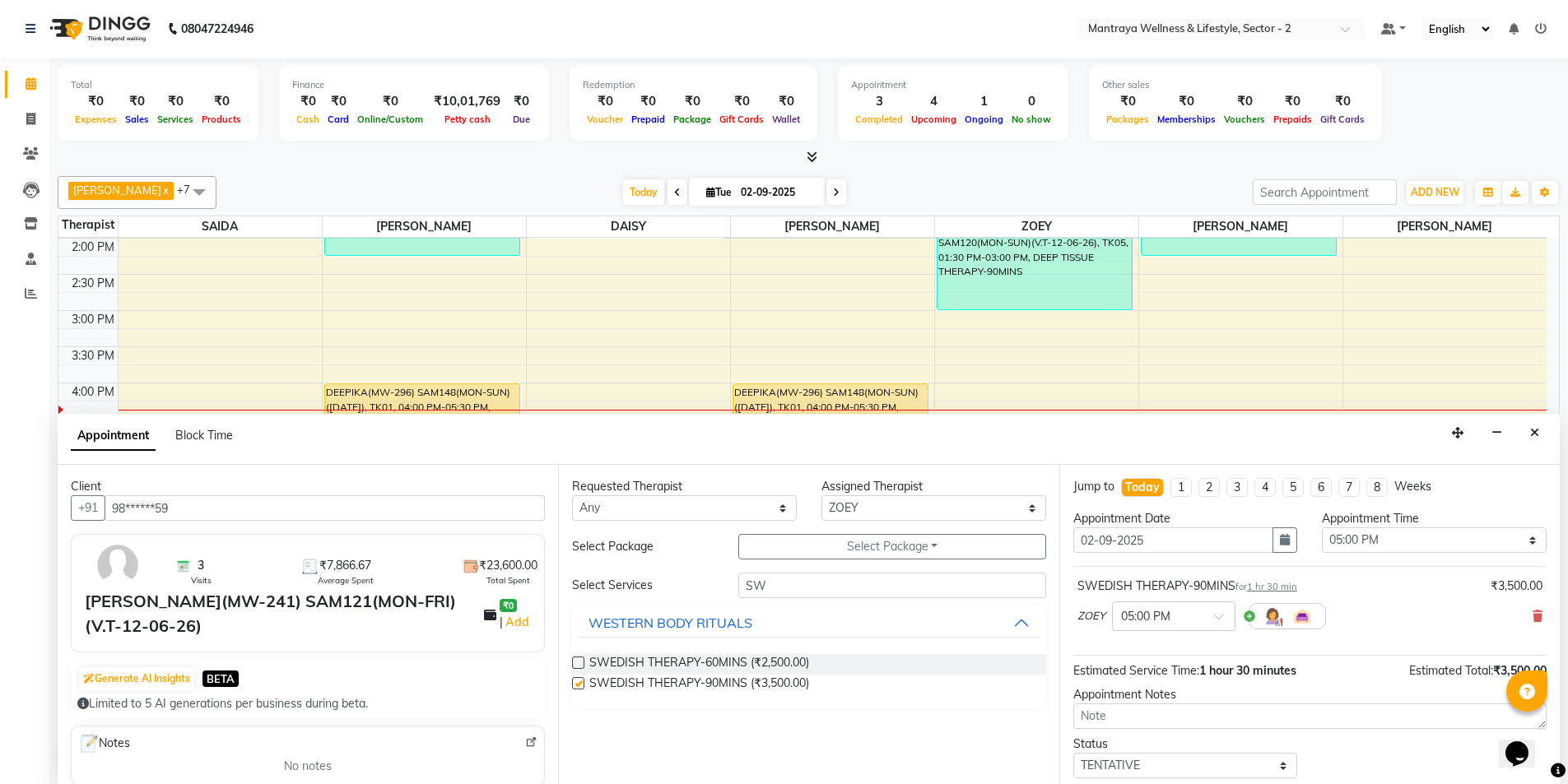
checkbox input "false"
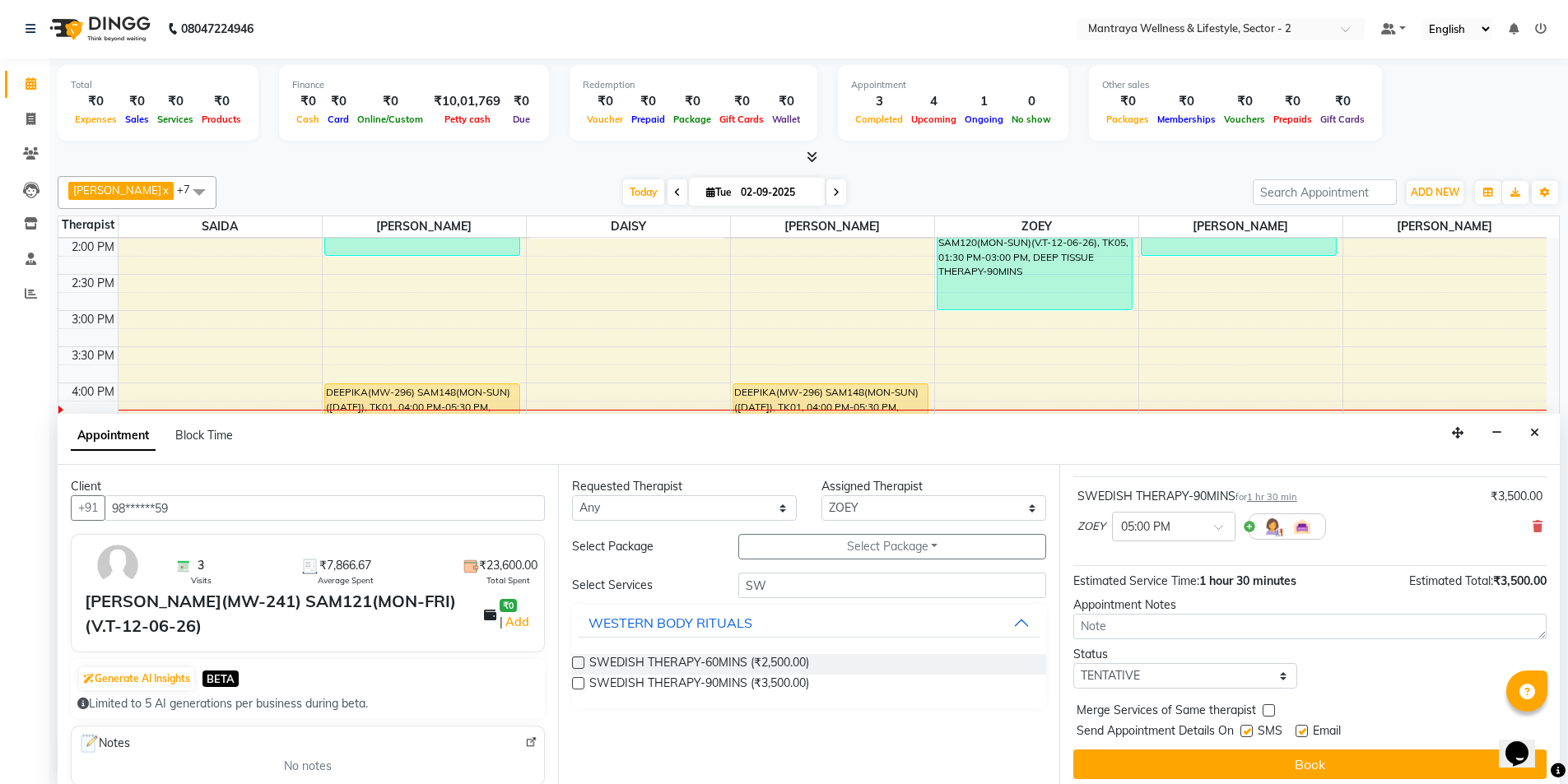
scroll to position [98, 0]
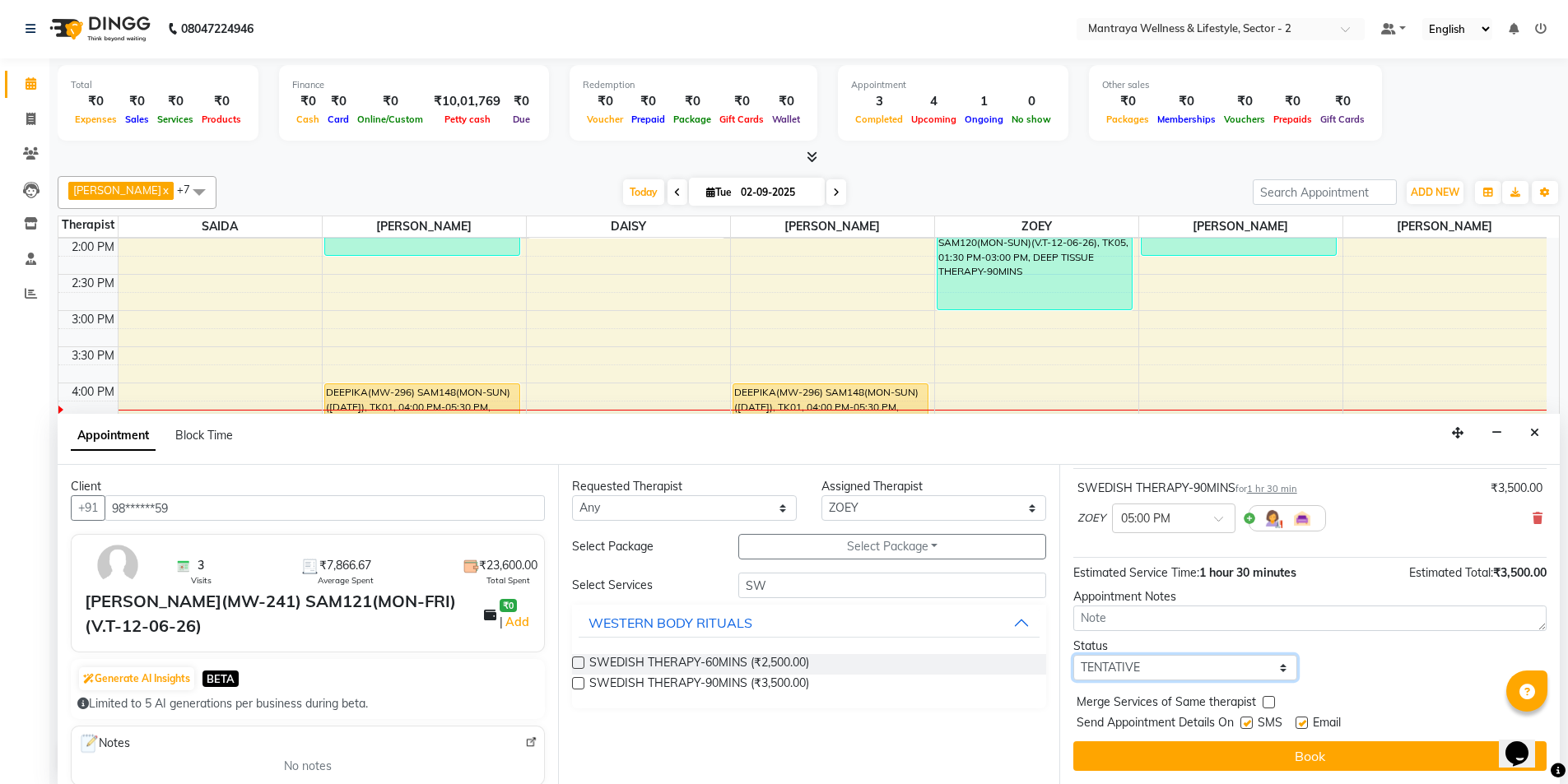
click at [1162, 667] on select "Select TENTATIVE CONFIRM CHECK-IN UPCOMING" at bounding box center [1186, 668] width 225 height 25
select select "confirm booking"
click at [1073, 655] on select "Select TENTATIVE CONFIRM CHECK-IN UPCOMING" at bounding box center [1186, 668] width 225 height 25
drag, startPoint x: 1248, startPoint y: 727, endPoint x: 1266, endPoint y: 726, distance: 18.0
click at [1251, 727] on label at bounding box center [1246, 722] width 13 height 13
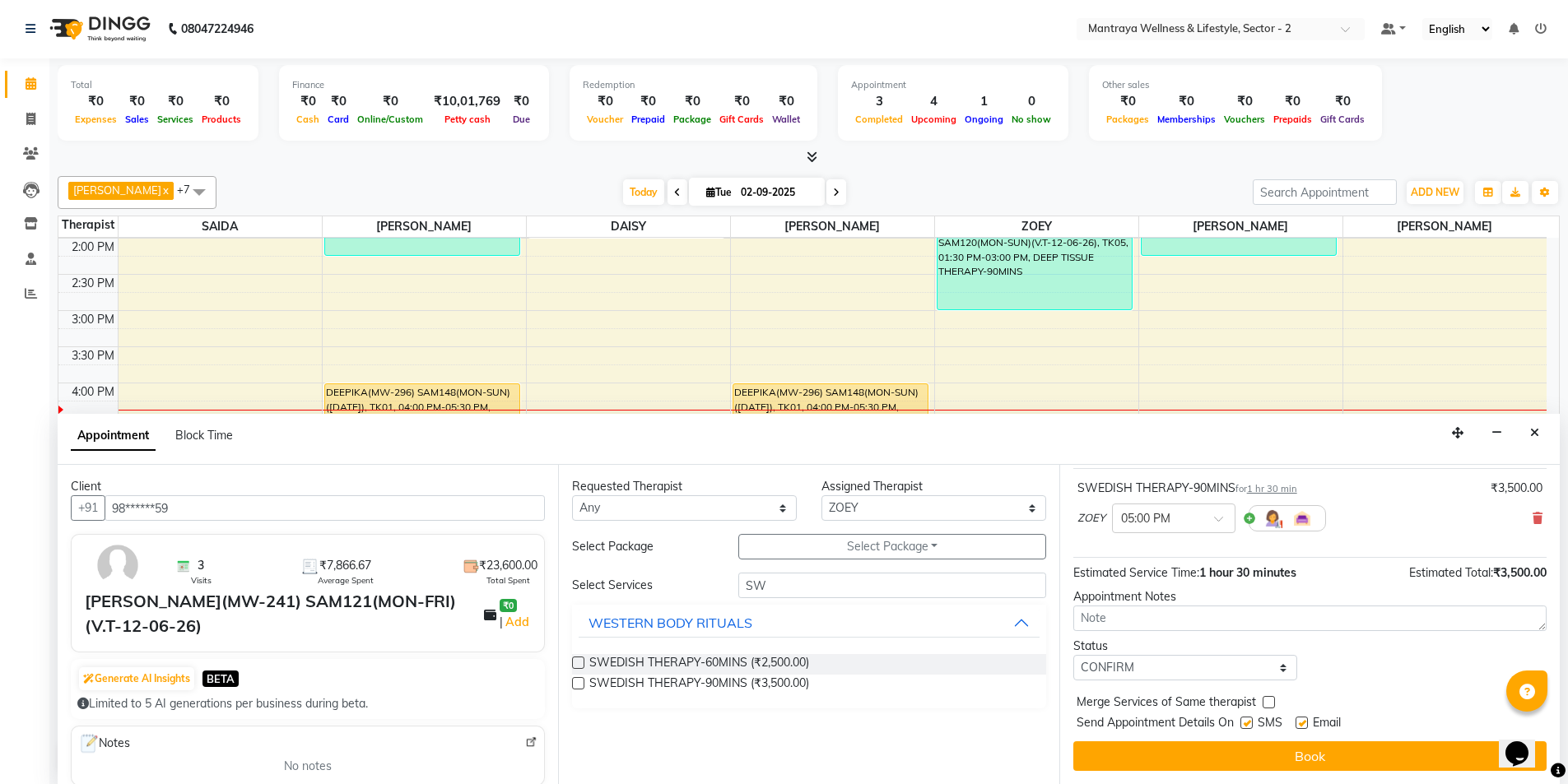
click at [1251, 727] on input "checkbox" at bounding box center [1245, 724] width 11 height 11
checkbox input "false"
drag, startPoint x: 1302, startPoint y: 720, endPoint x: 1280, endPoint y: 733, distance: 25.6
click at [1302, 721] on label at bounding box center [1301, 722] width 13 height 13
click at [1302, 721] on input "checkbox" at bounding box center [1300, 724] width 11 height 11
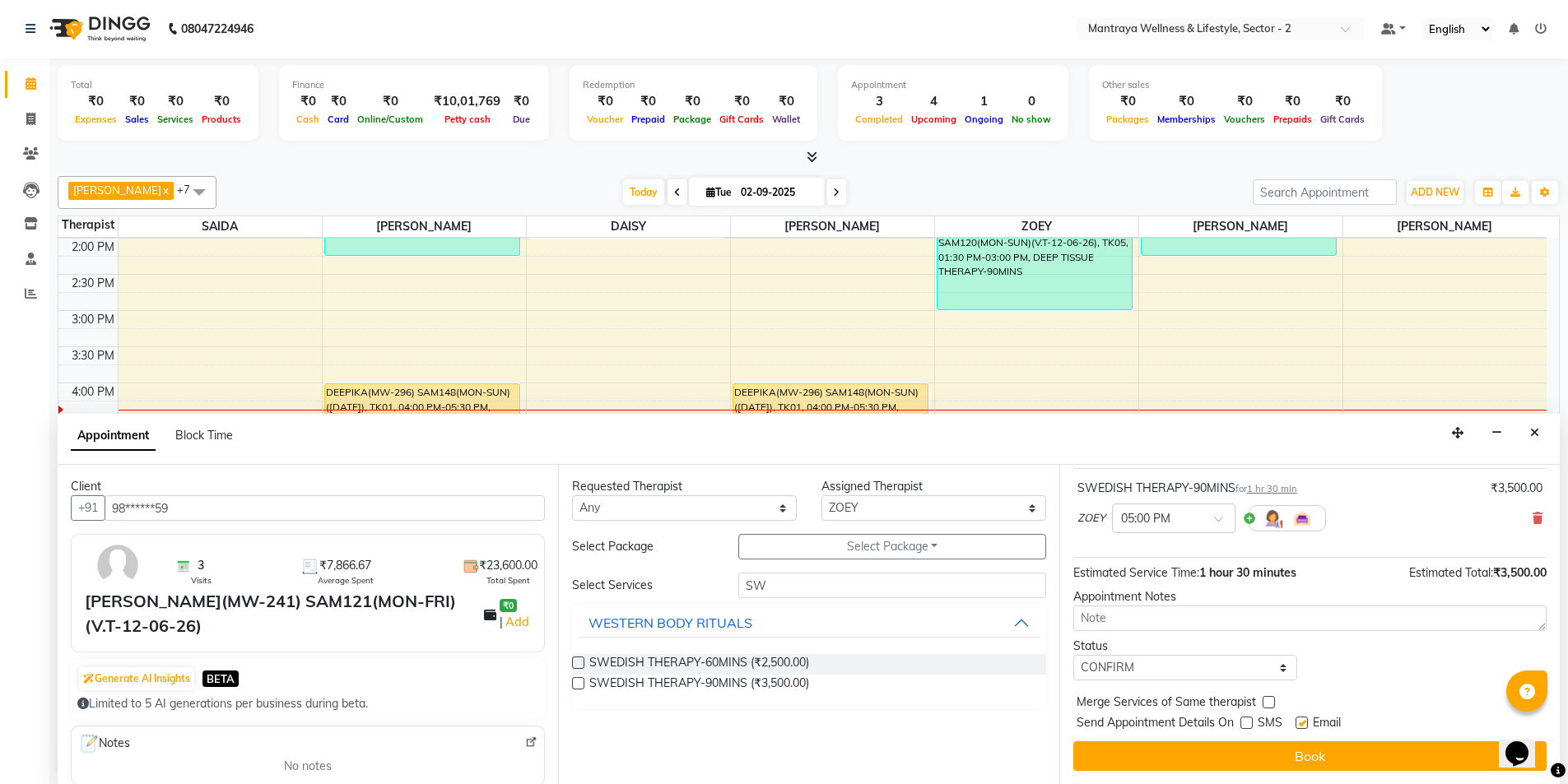
checkbox input "false"
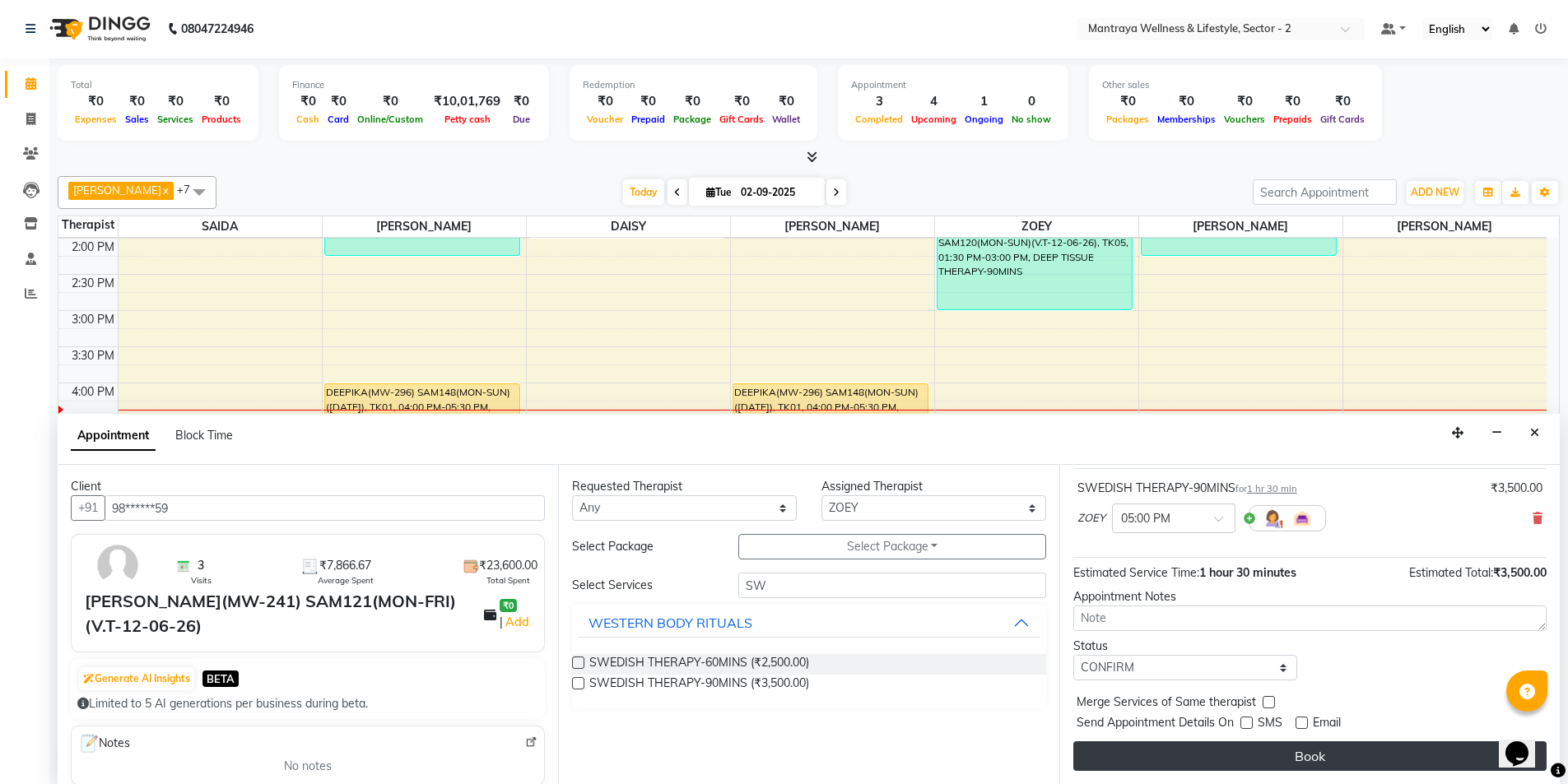
click at [1264, 743] on button "Book" at bounding box center [1310, 756] width 473 height 30
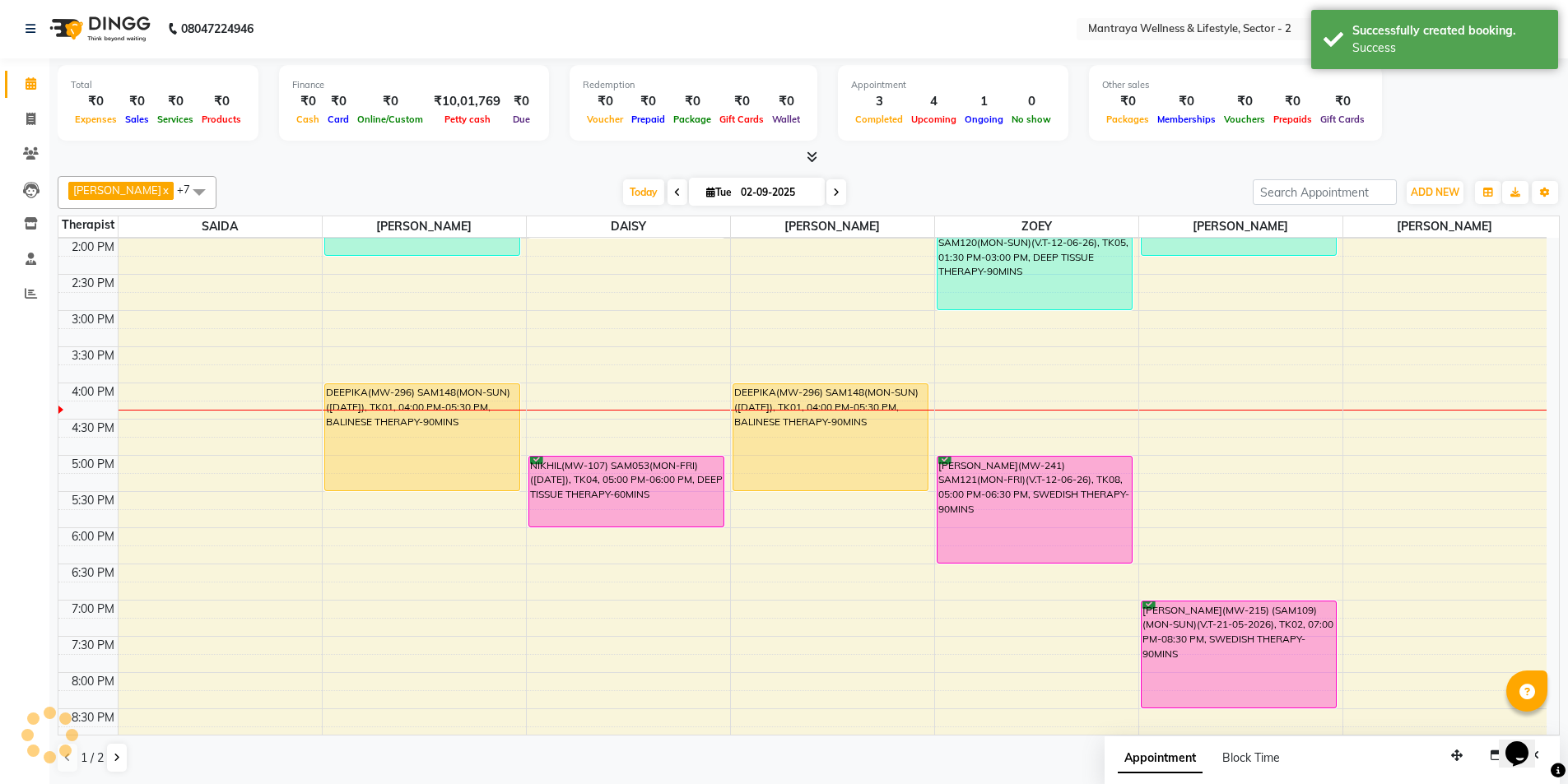
scroll to position [0, 0]
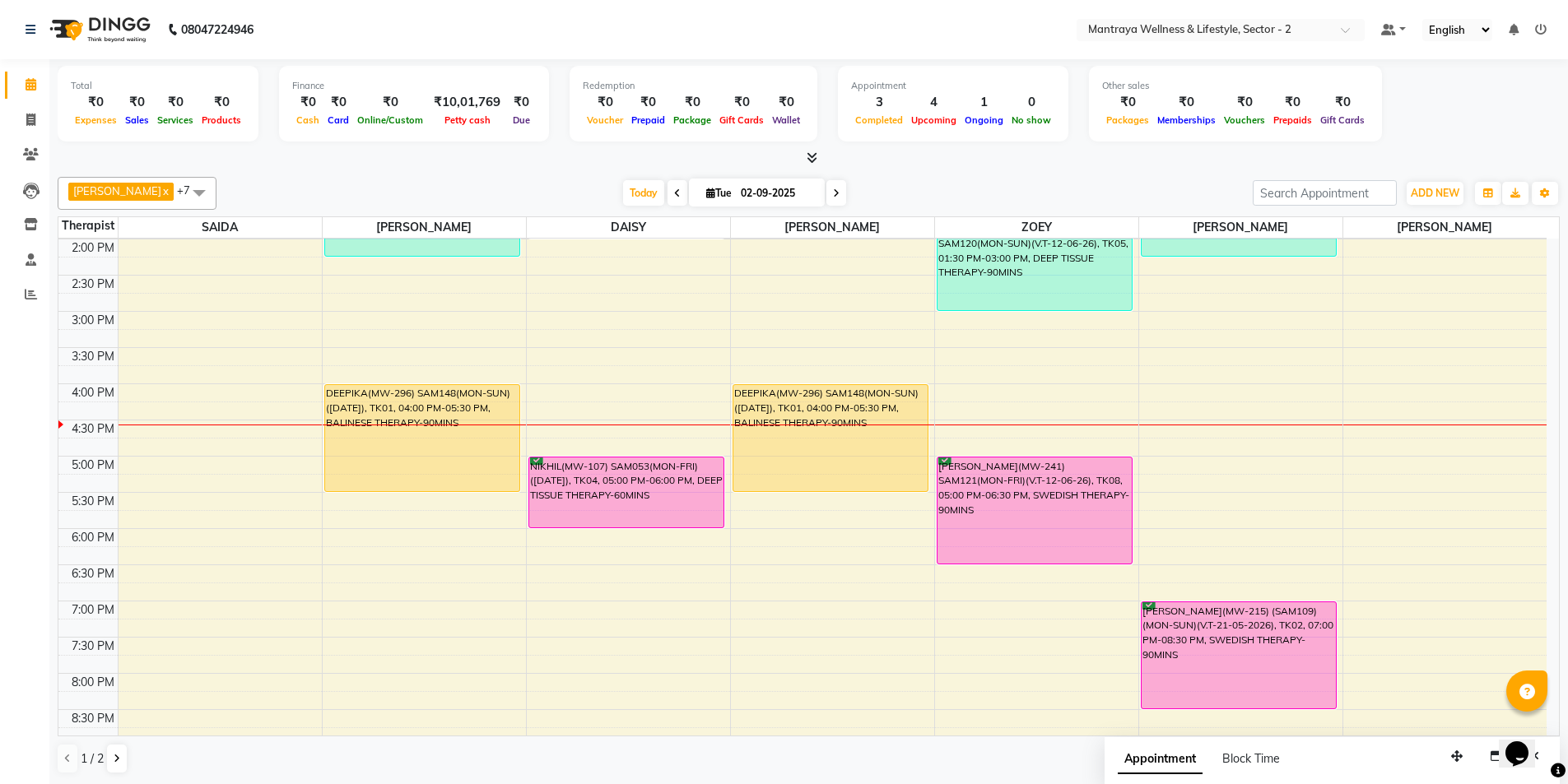
click at [234, 161] on div at bounding box center [808, 159] width 1502 height 17
click at [1476, 198] on button "button" at bounding box center [1488, 194] width 26 height 23
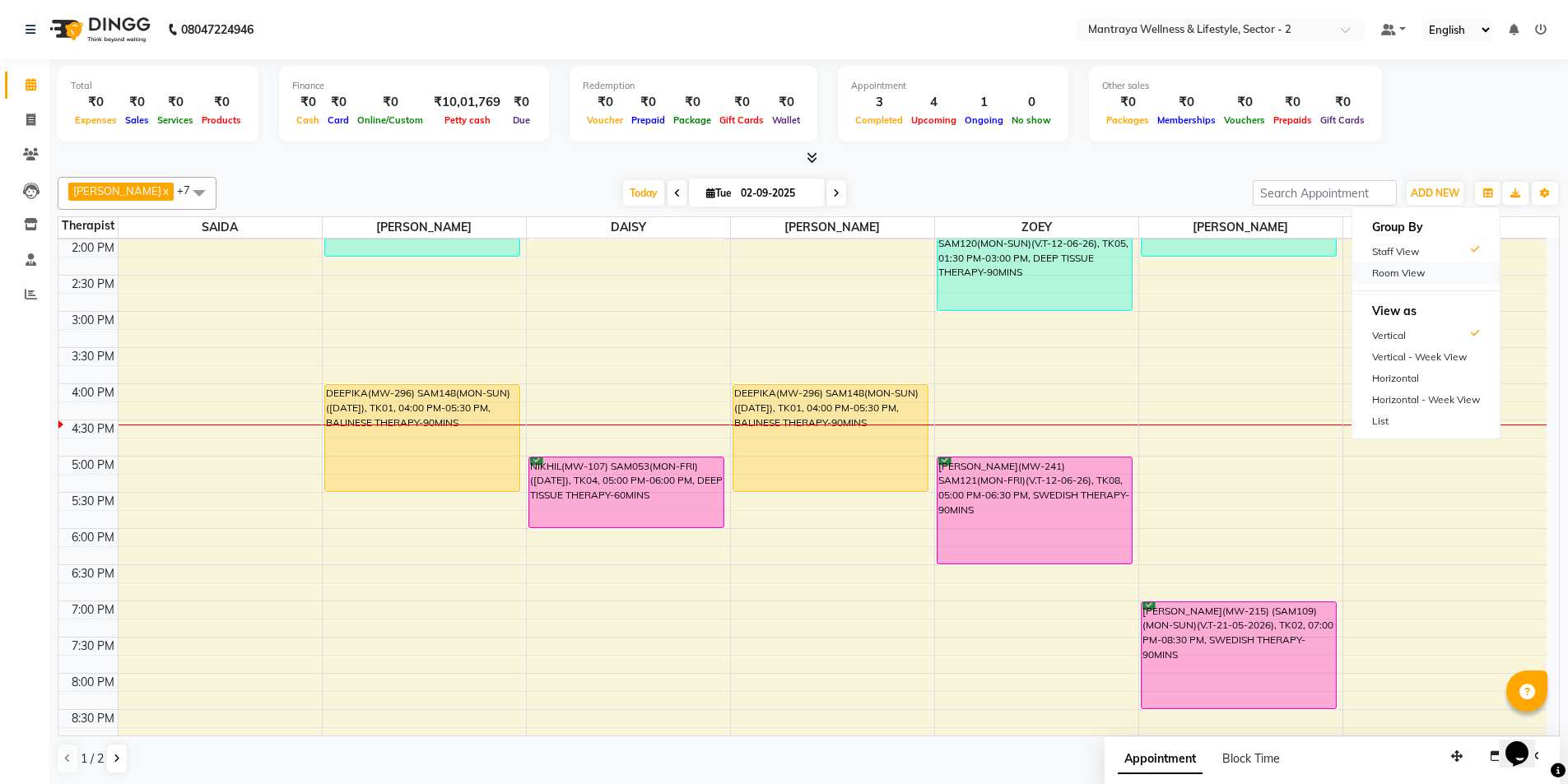
click at [1375, 267] on div "Room View" at bounding box center [1426, 273] width 147 height 21
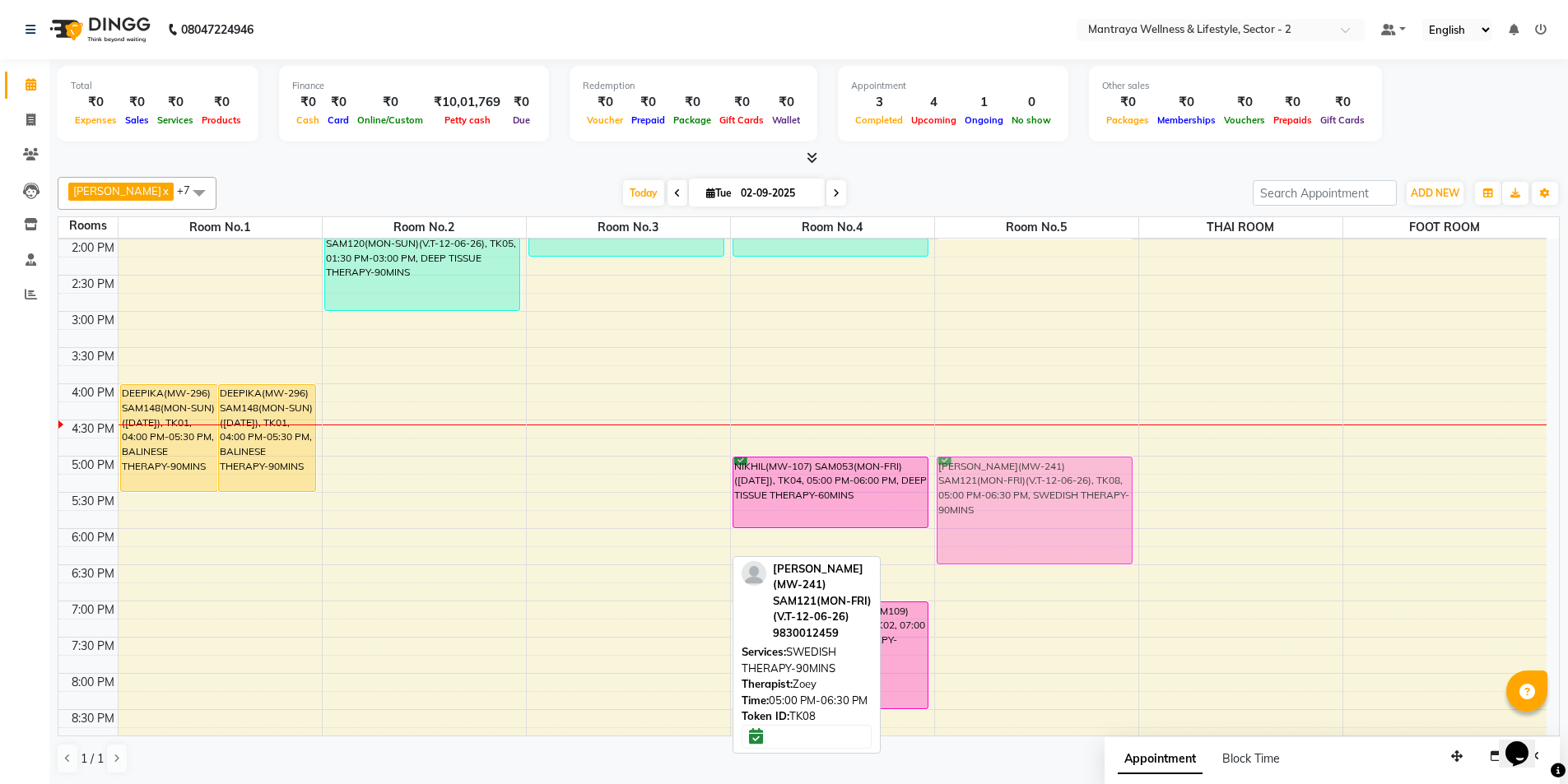
drag, startPoint x: 640, startPoint y: 502, endPoint x: 1007, endPoint y: 503, distance: 367.0
click at [1007, 503] on tr "DEEPIKA(MW-296) SAM148(MON-SUN)([DATE]), TK01, 04:00 PM-05:30 PM, BALINESE THER…" at bounding box center [802, 384] width 1488 height 868
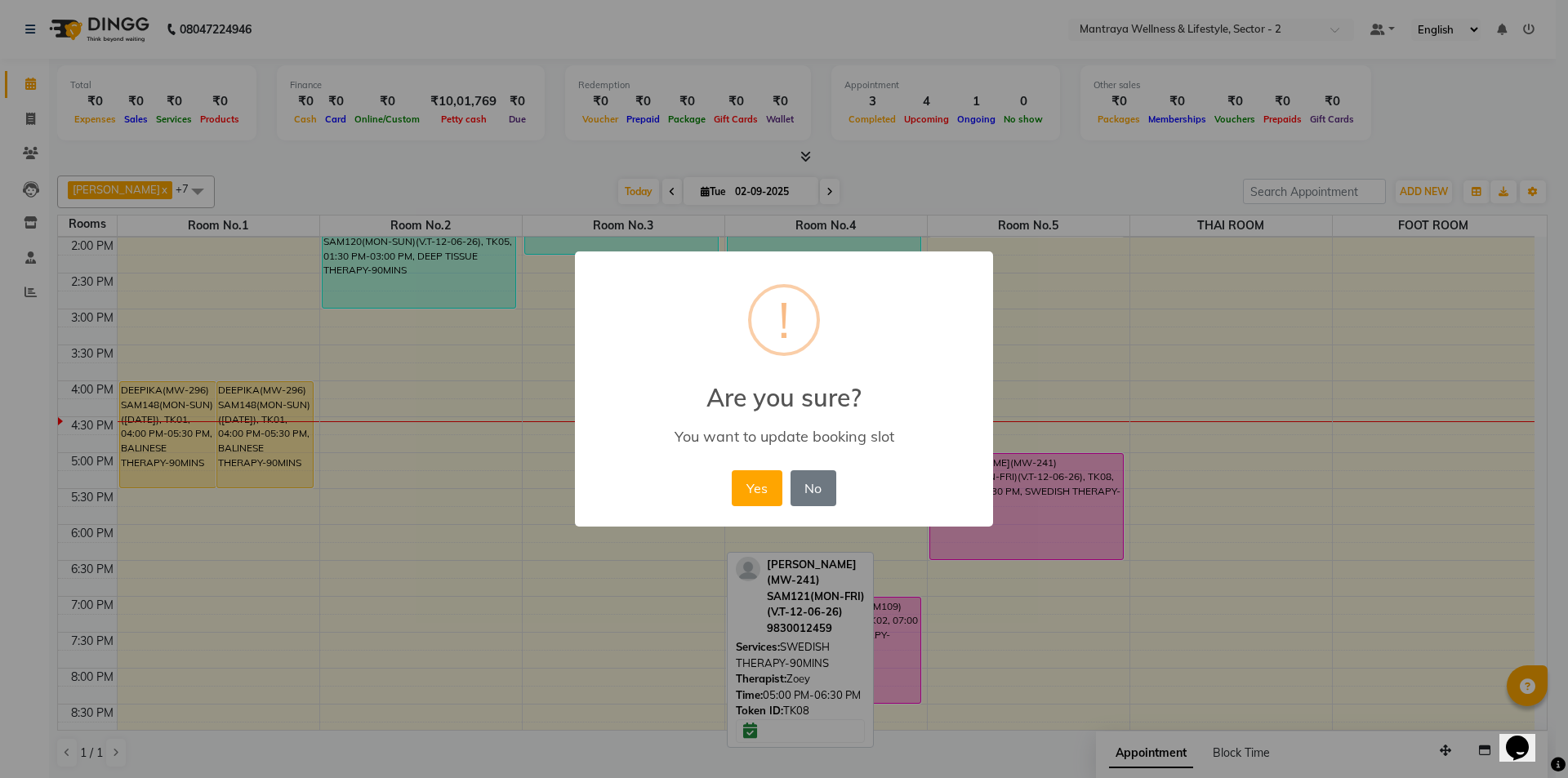
click at [727, 490] on div "× ! Are you sure? You want to update booking slot Yes No No" at bounding box center [784, 389] width 418 height 276
click at [739, 489] on button "Yes" at bounding box center [757, 488] width 50 height 36
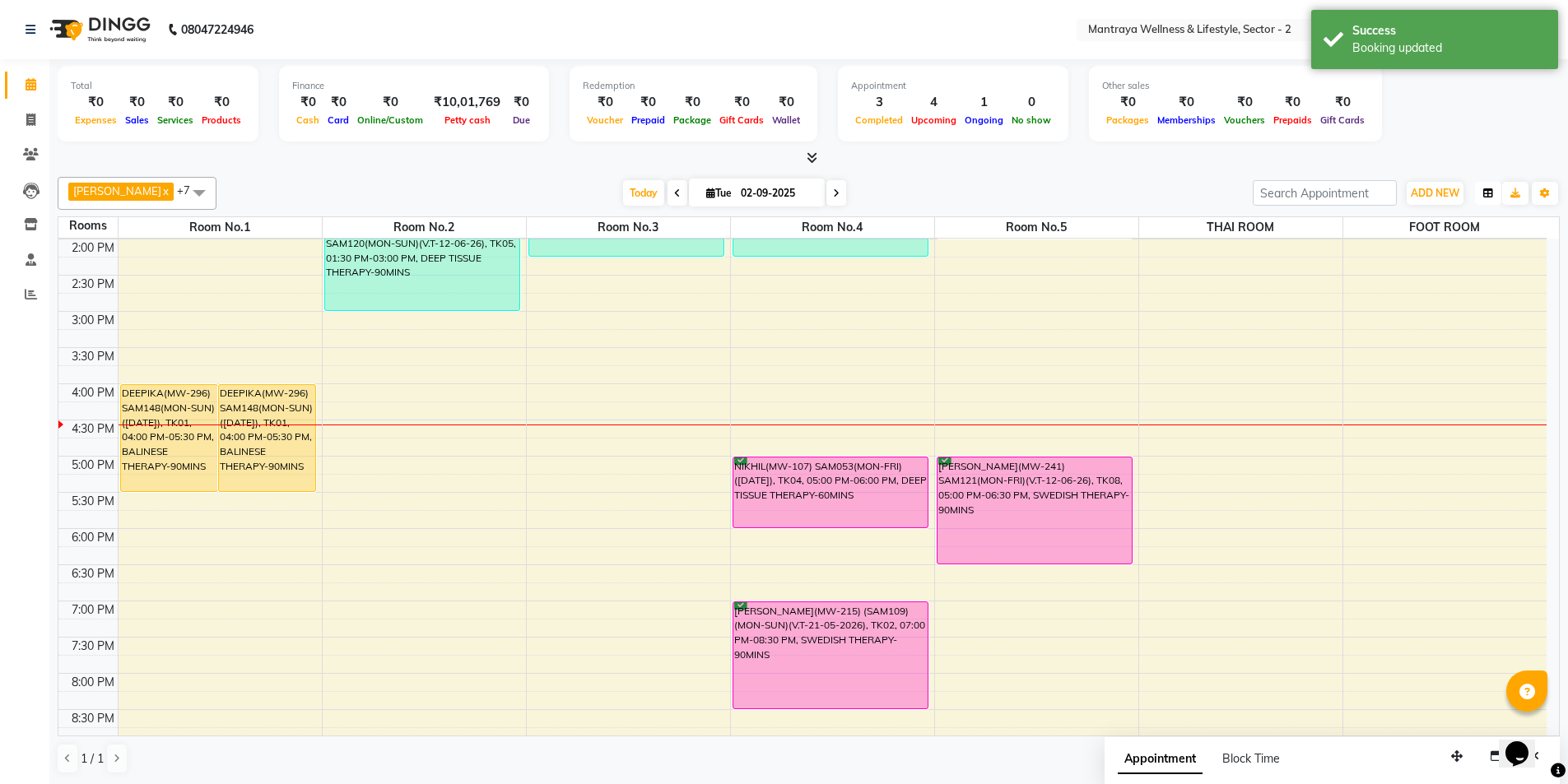
click at [1496, 189] on button "button" at bounding box center [1488, 194] width 26 height 23
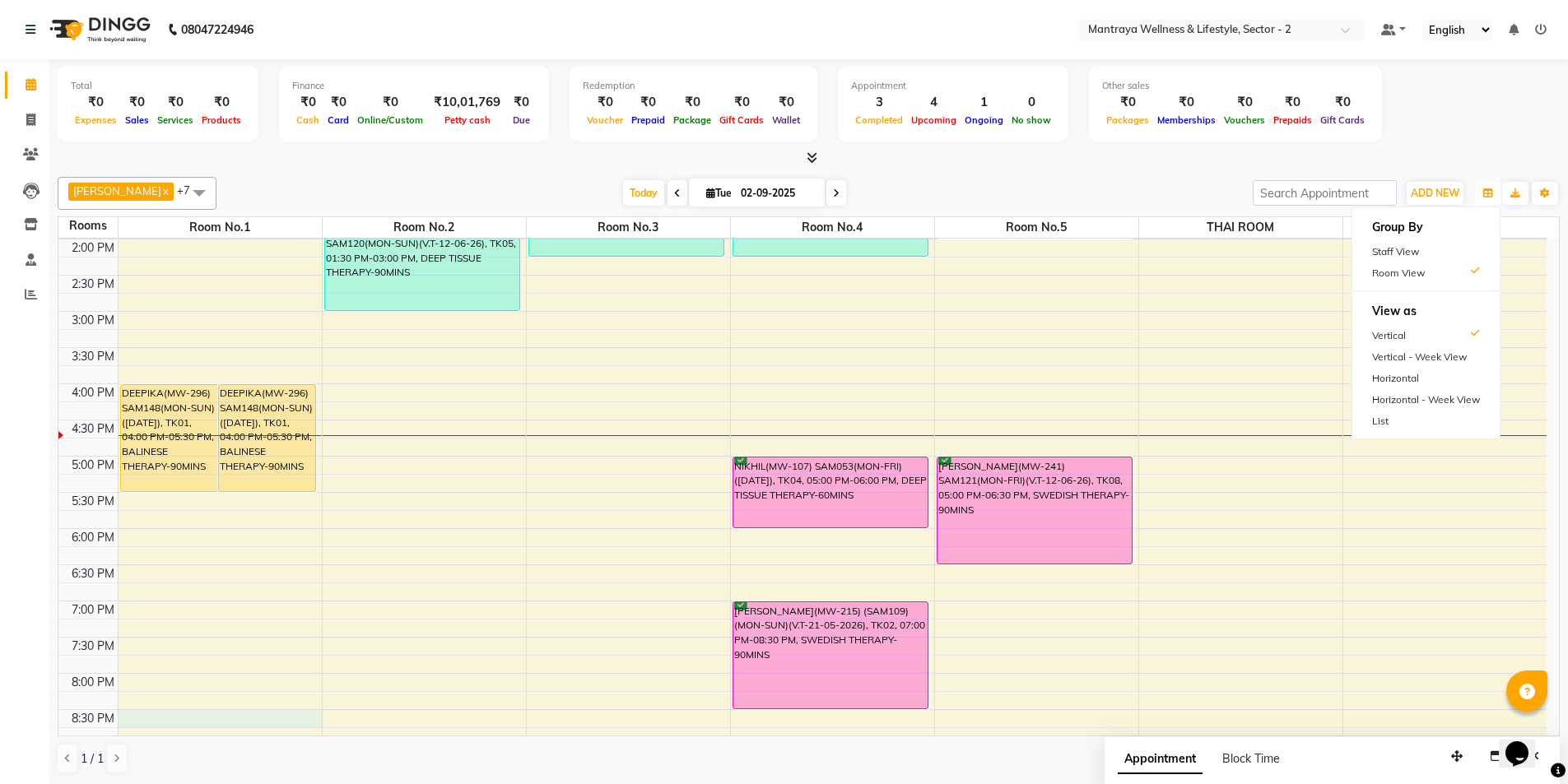
click at [303, 727] on div "10:00 AM 10:30 AM 11:00 AM 11:30 AM 12:00 PM 12:30 PM 1:00 PM 1:30 PM 2:00 PM 2…" at bounding box center [802, 384] width 1488 height 868
select select "tentative"
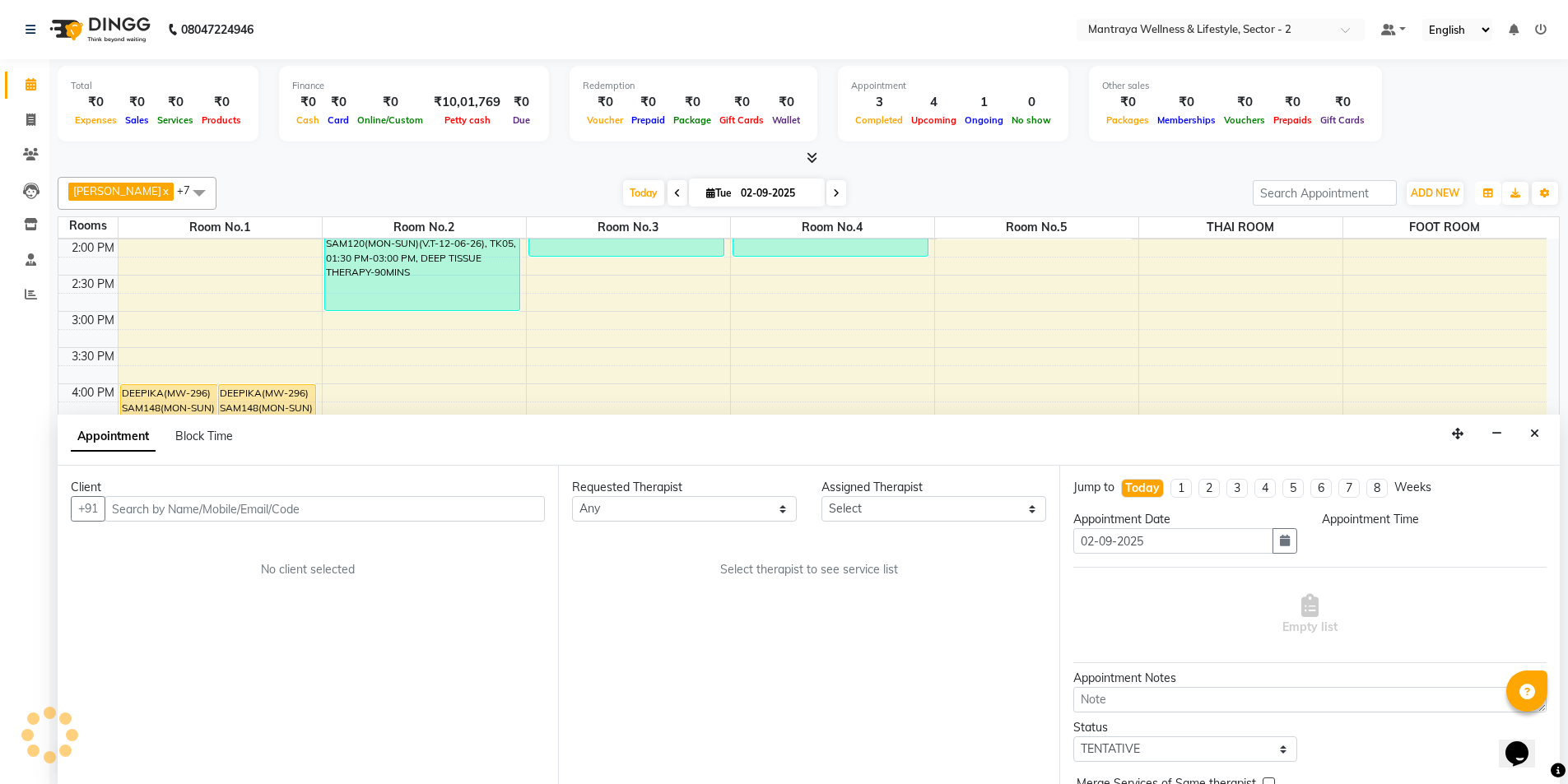
scroll to position [1, 0]
select select "1230"
click at [1530, 426] on button "Close" at bounding box center [1535, 433] width 24 height 25
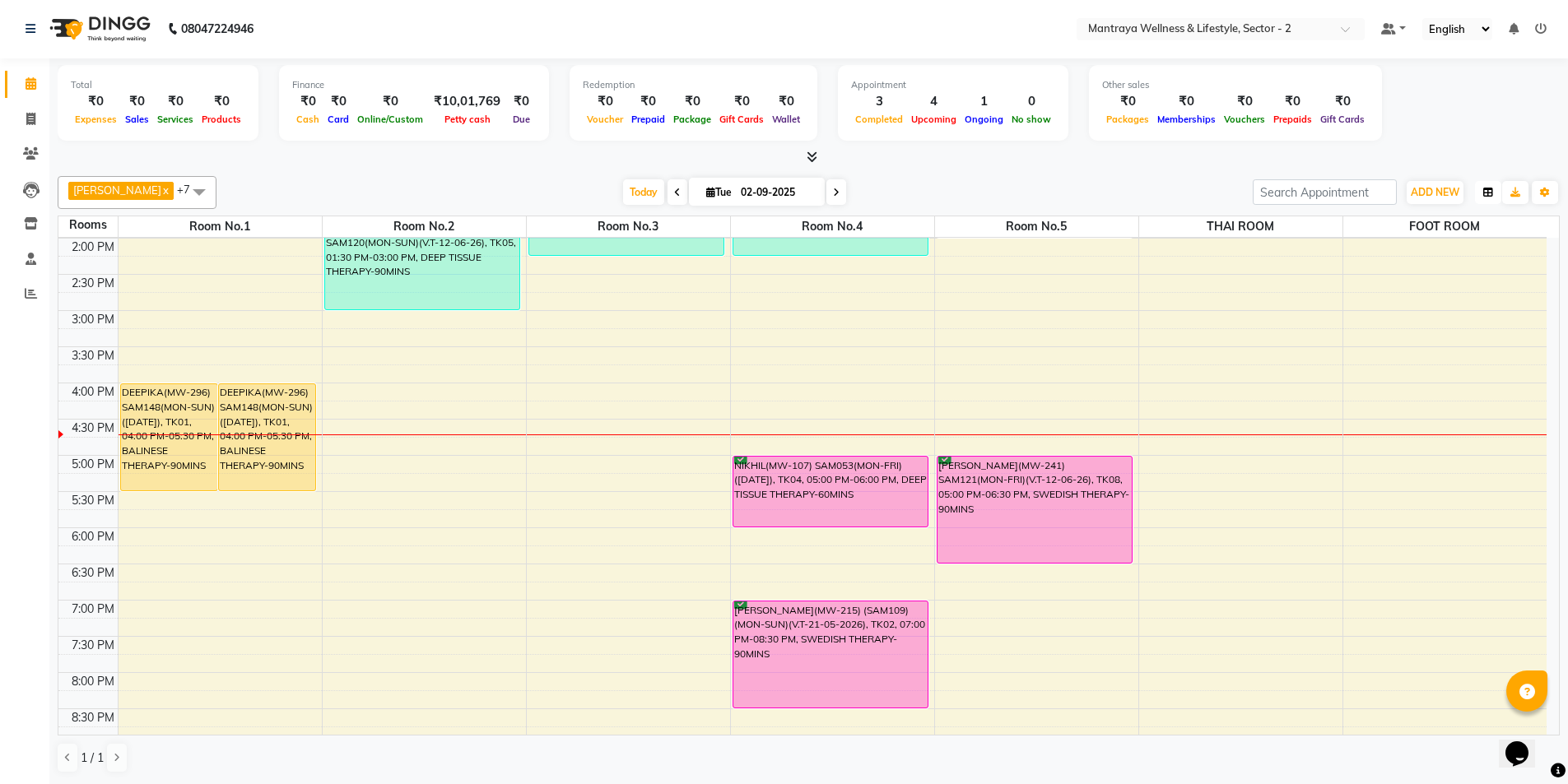
click at [1490, 191] on icon "button" at bounding box center [1488, 193] width 10 height 10
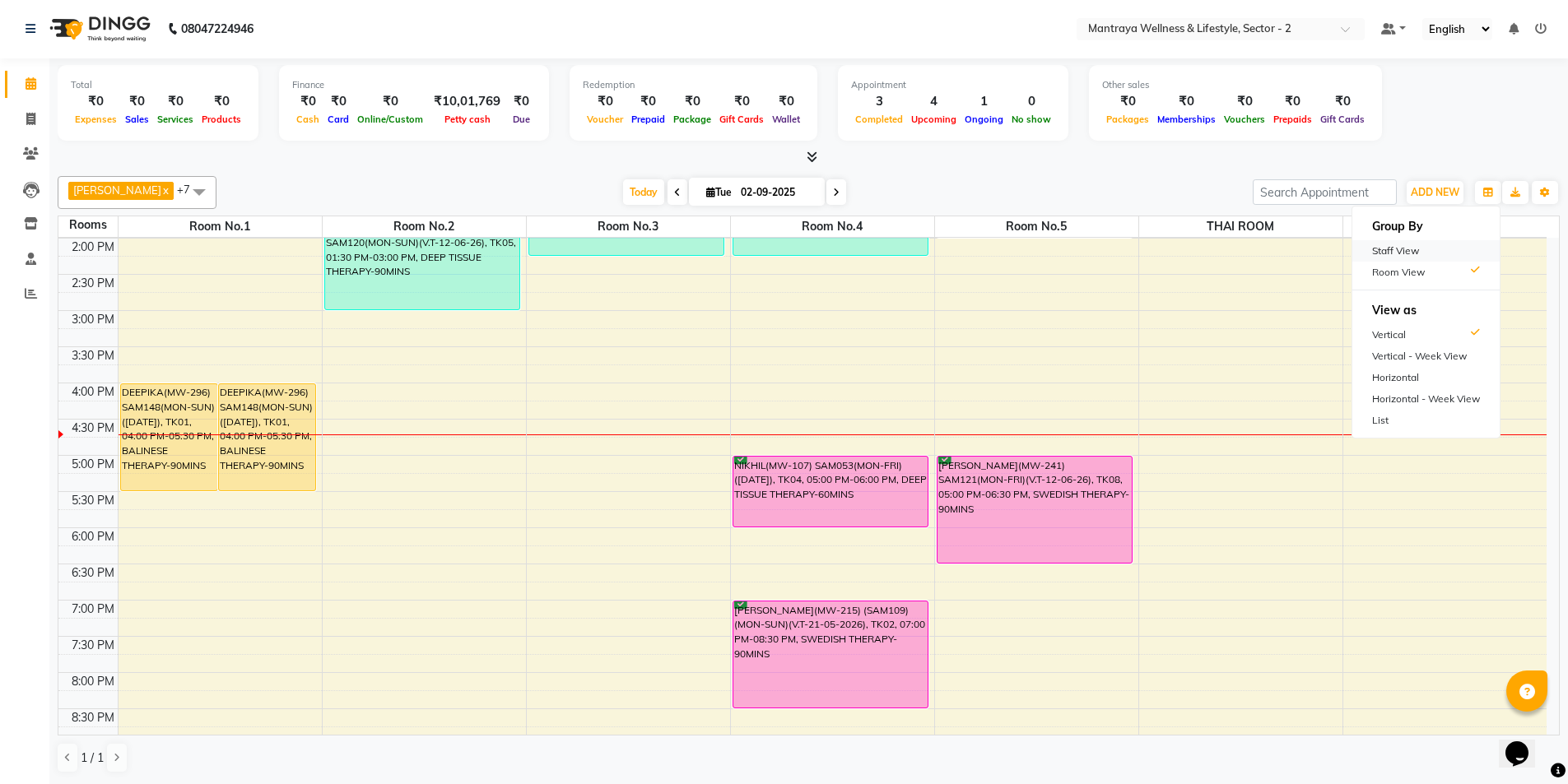
click at [1410, 251] on div "Staff View" at bounding box center [1426, 251] width 147 height 21
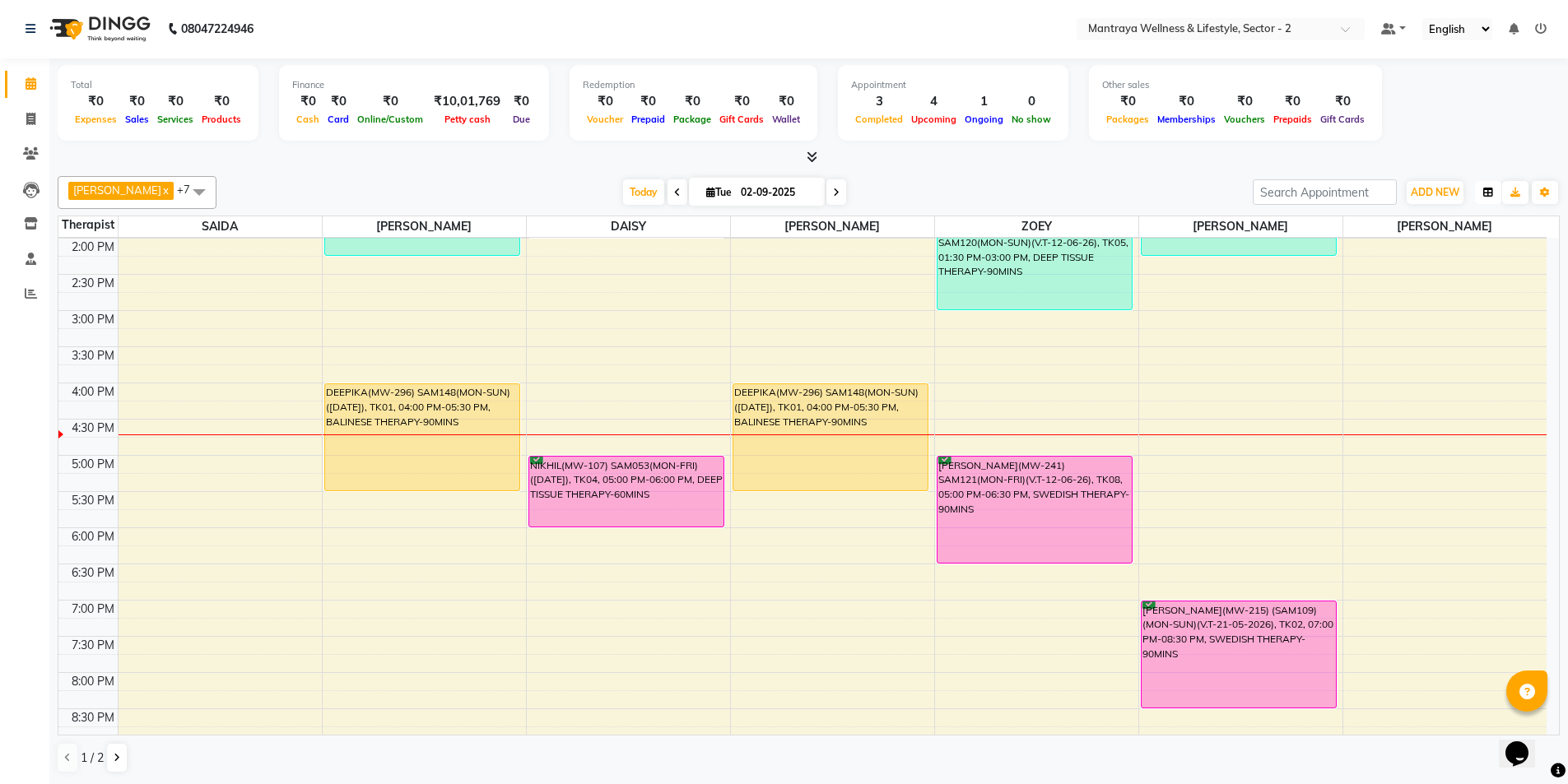
drag, startPoint x: 1485, startPoint y: 186, endPoint x: 1485, endPoint y: 197, distance: 11.0
click at [1485, 188] on button "button" at bounding box center [1488, 193] width 26 height 23
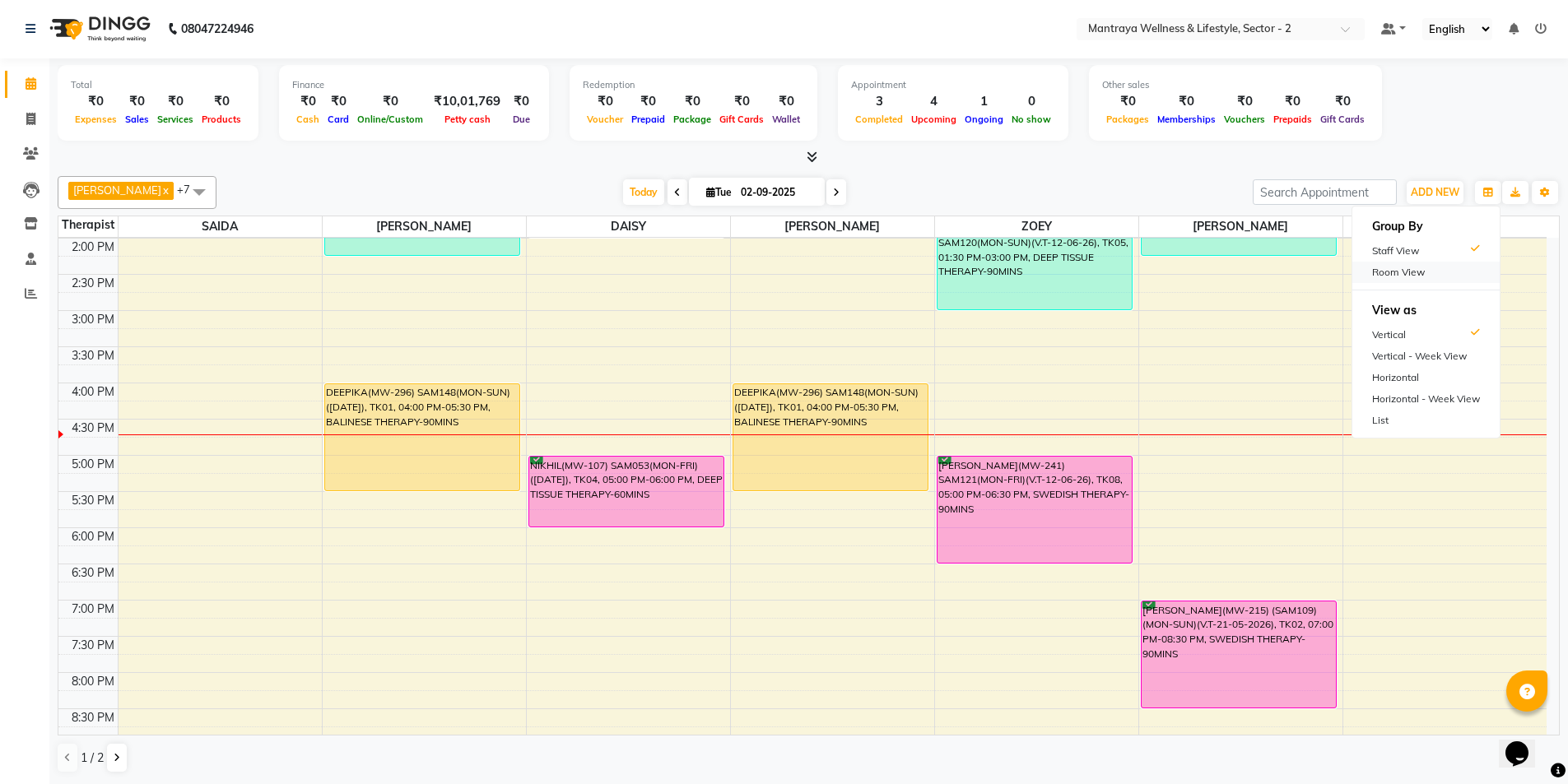
click at [1389, 272] on div "Room View" at bounding box center [1426, 272] width 147 height 21
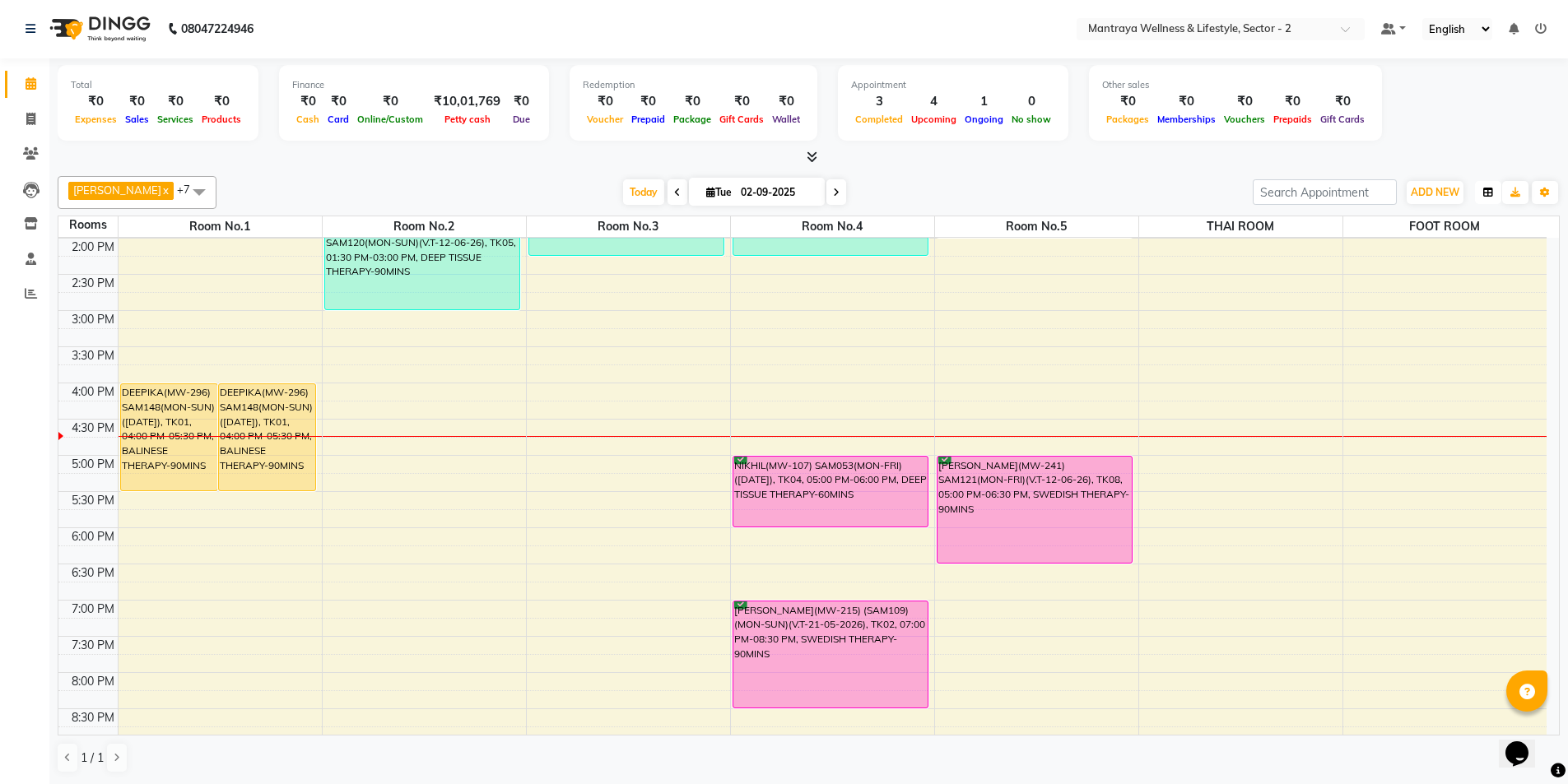
click at [1486, 197] on icon "button" at bounding box center [1488, 193] width 10 height 10
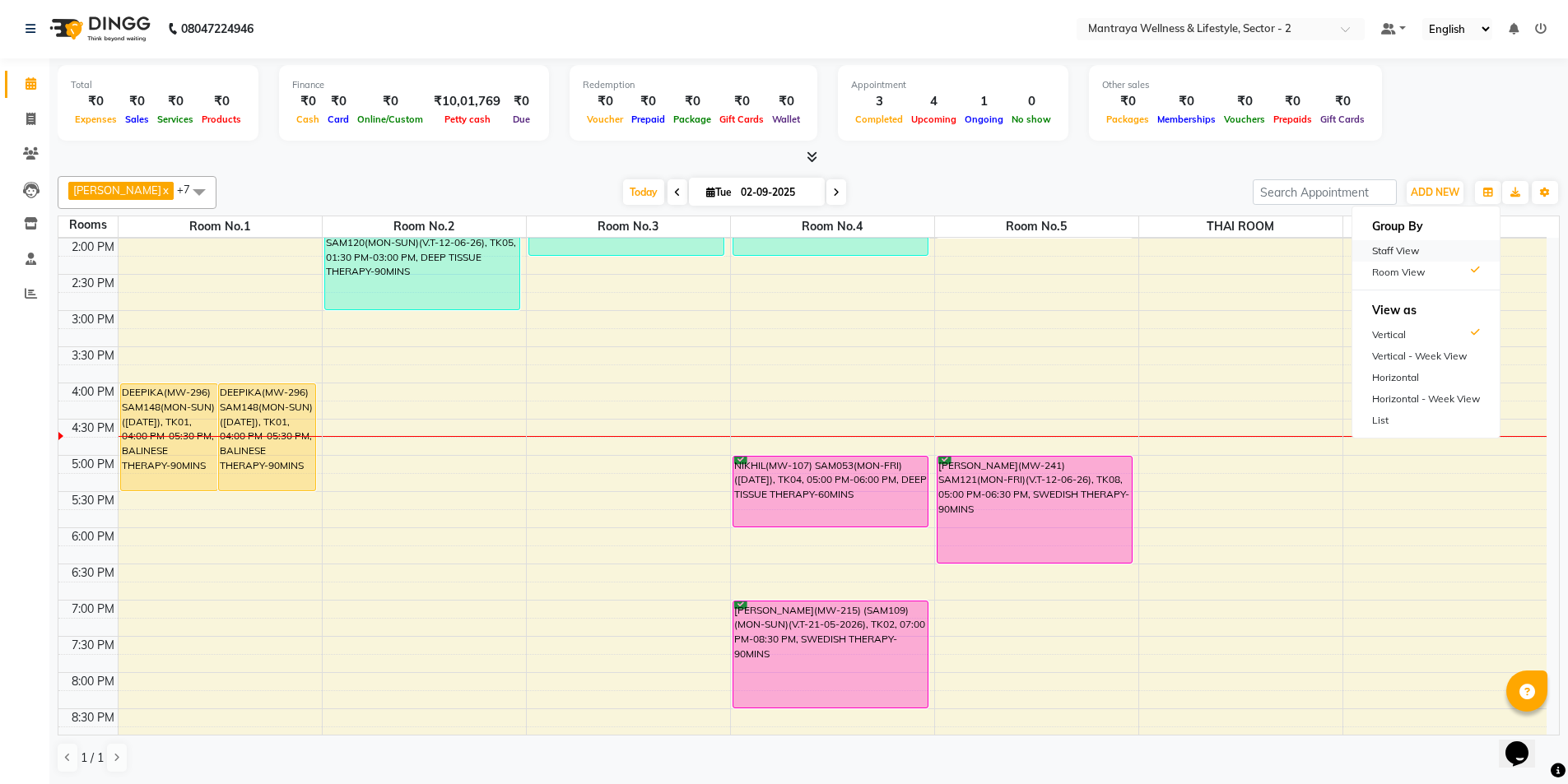
click at [1390, 258] on div "Staff View" at bounding box center [1426, 251] width 147 height 21
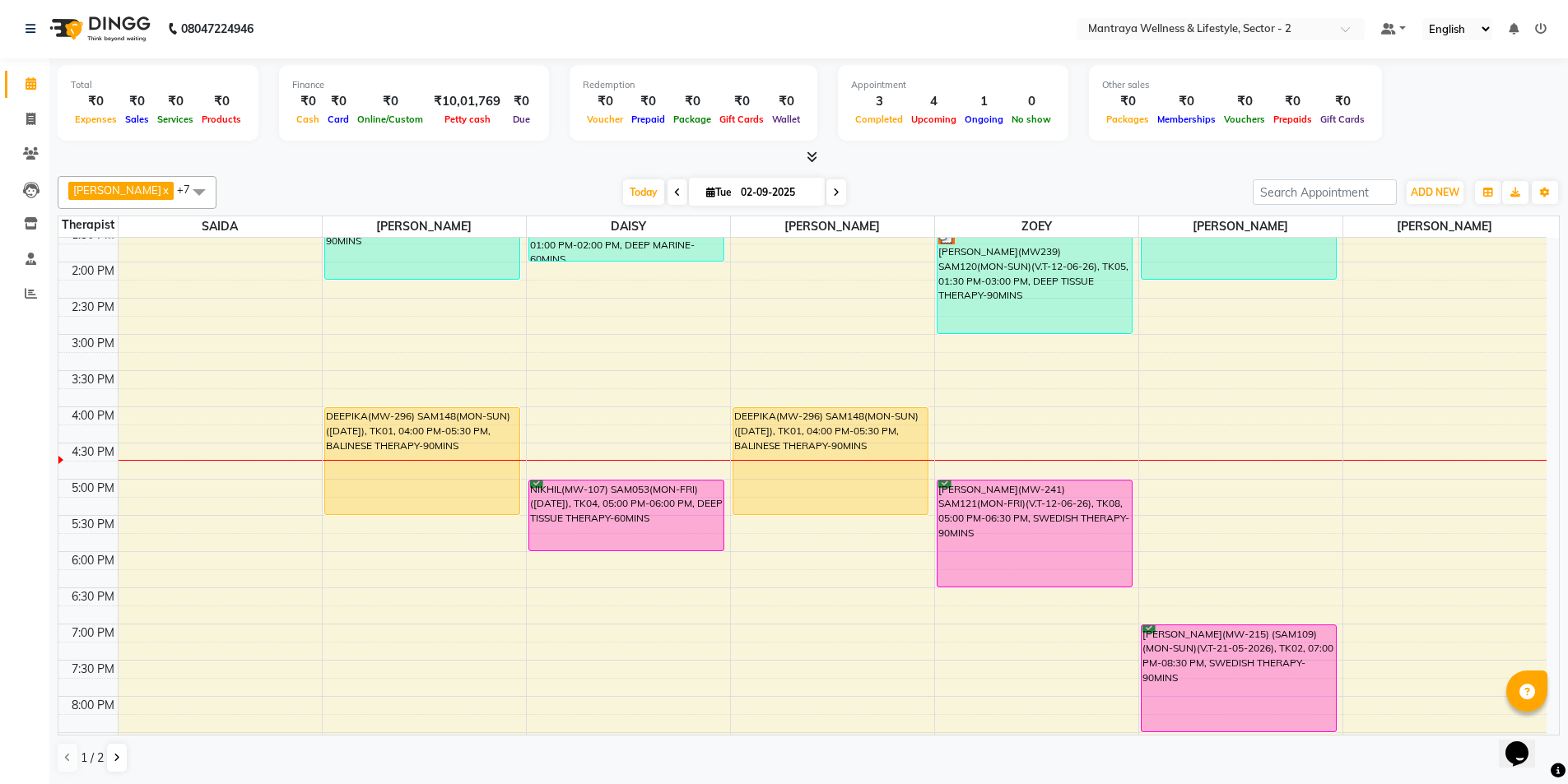
scroll to position [289, 0]
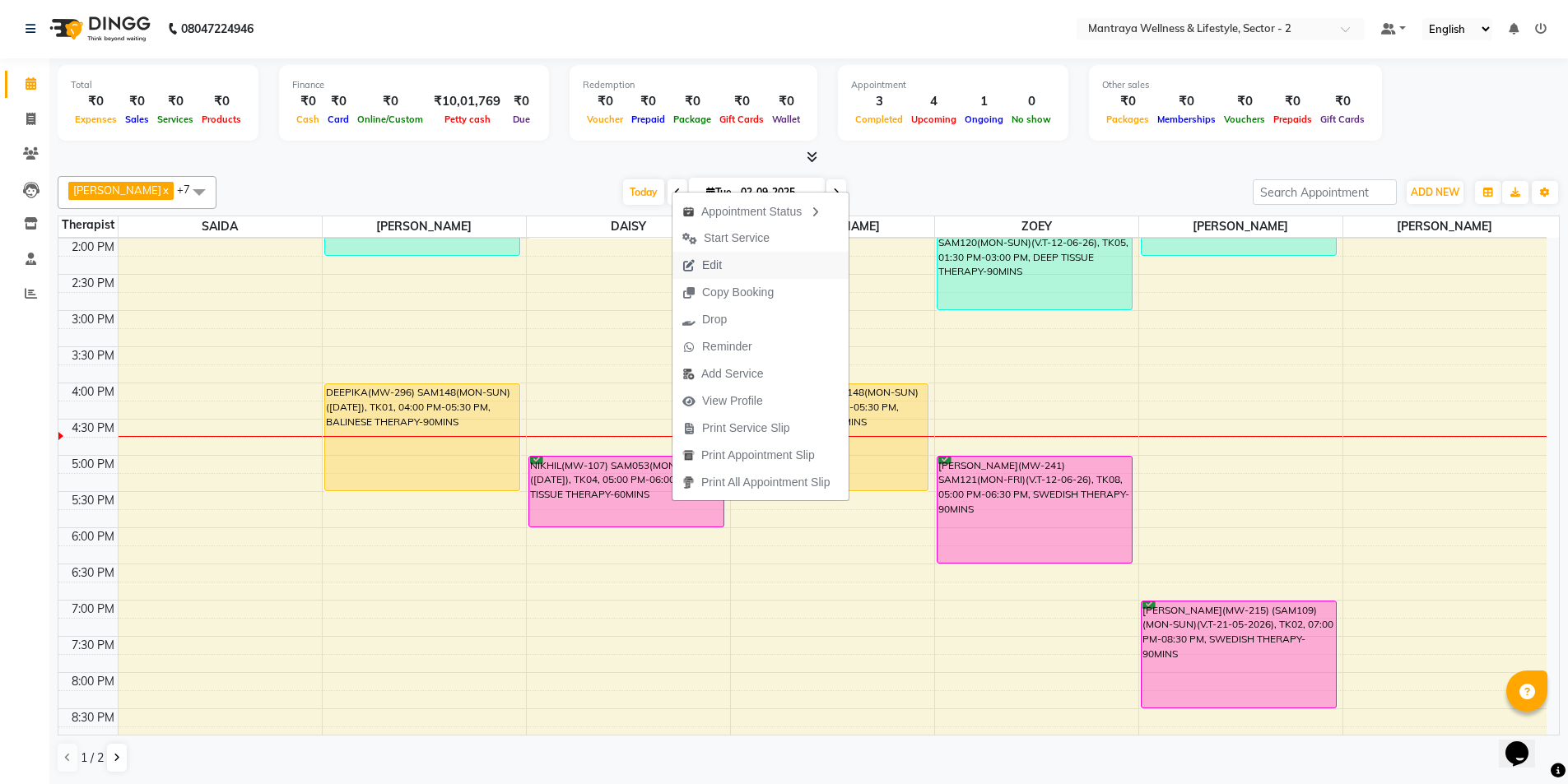
click at [724, 265] on span "Edit" at bounding box center [702, 266] width 59 height 27
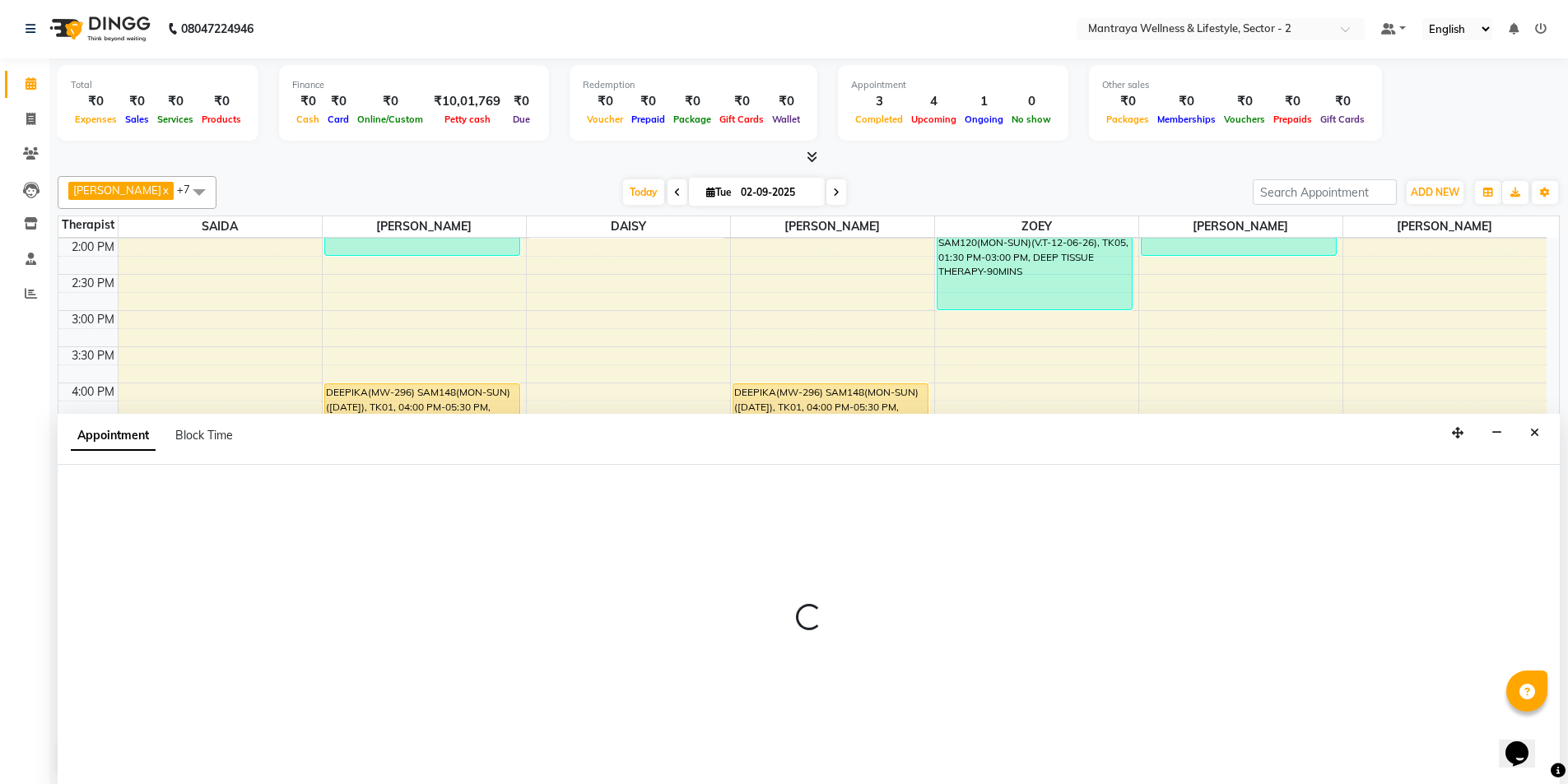
select select "confirm booking"
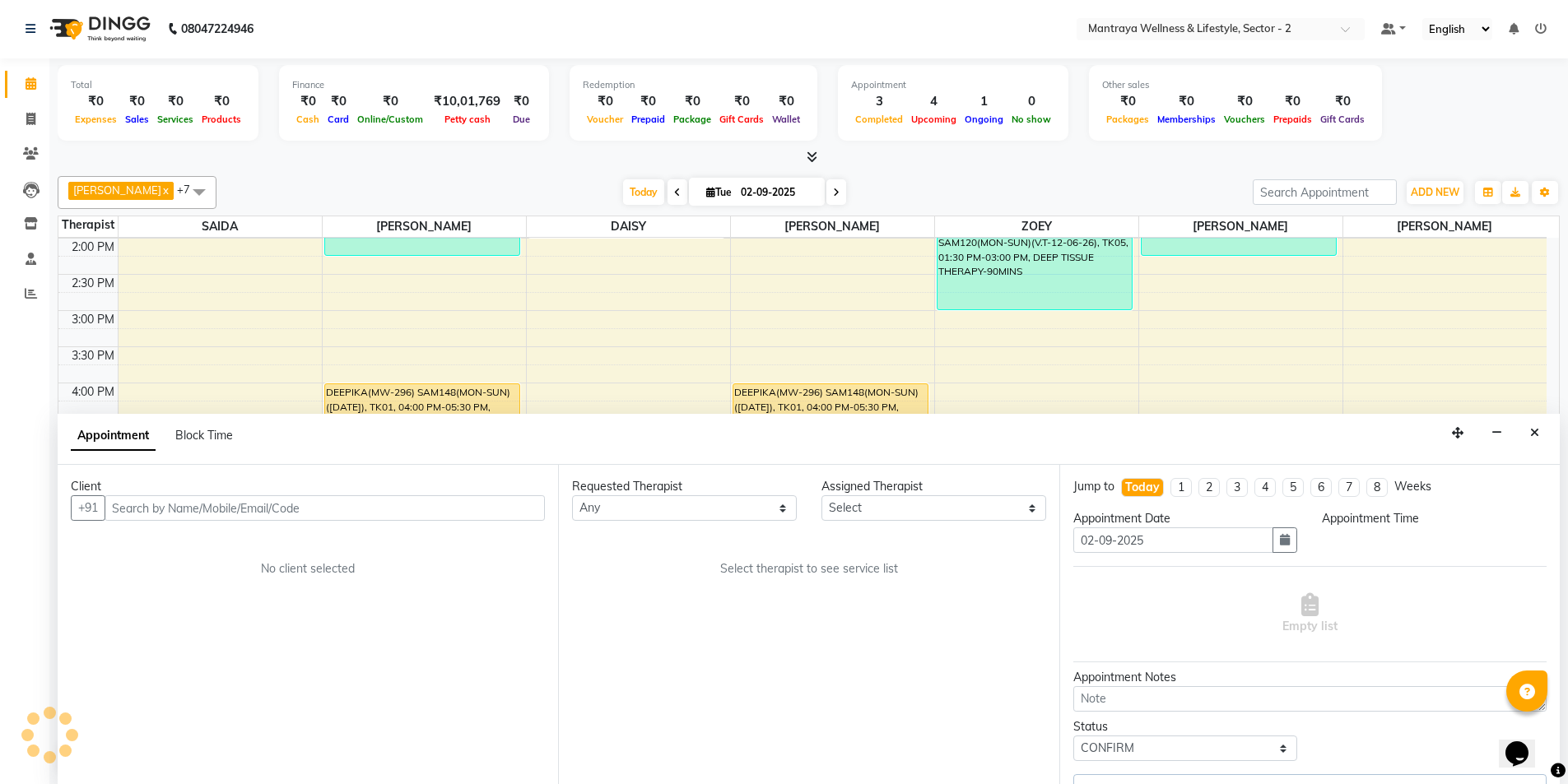
scroll to position [0, 0]
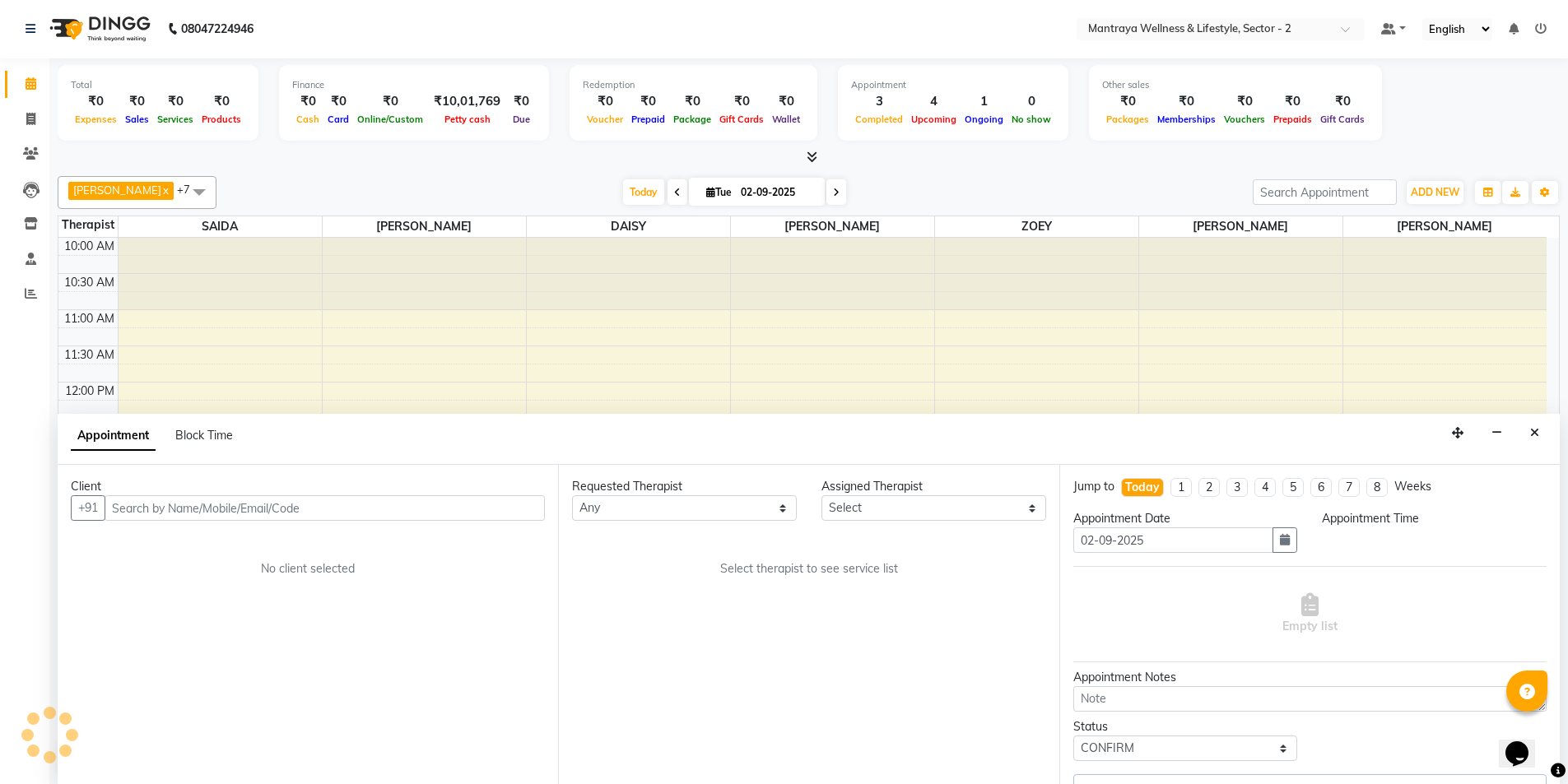
select select "84332"
select select "1020"
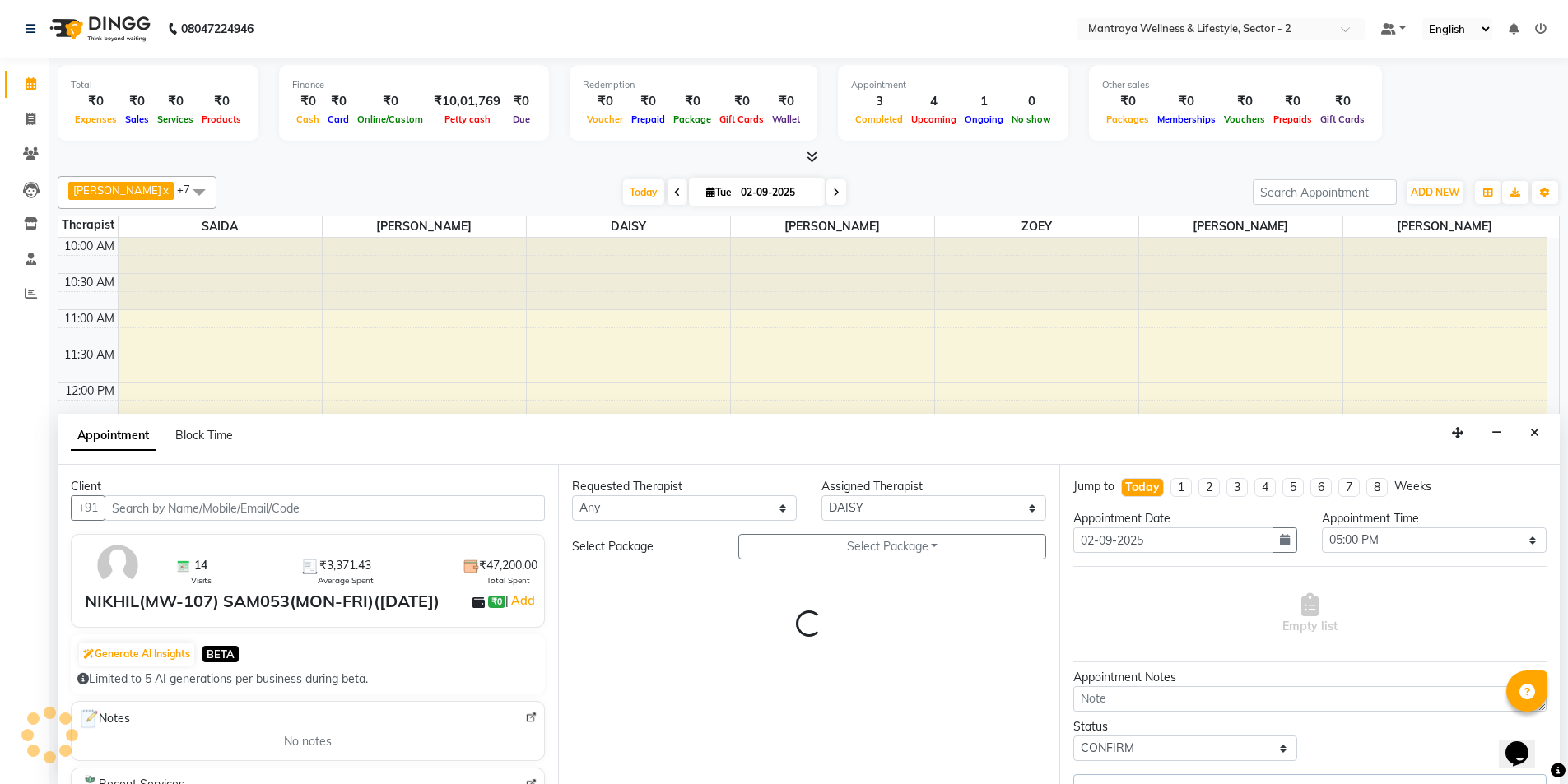
scroll to position [371, 0]
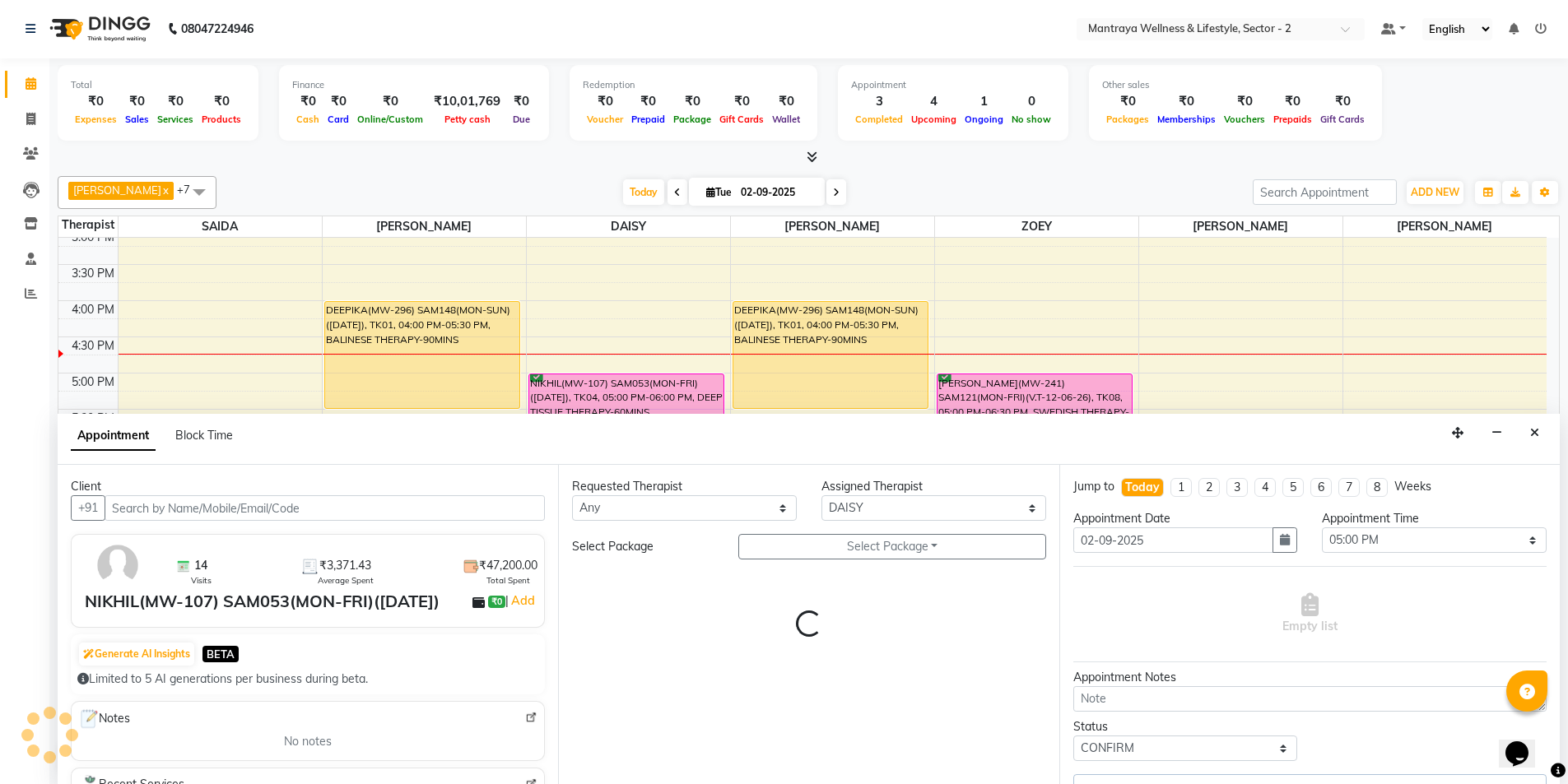
select select "3837"
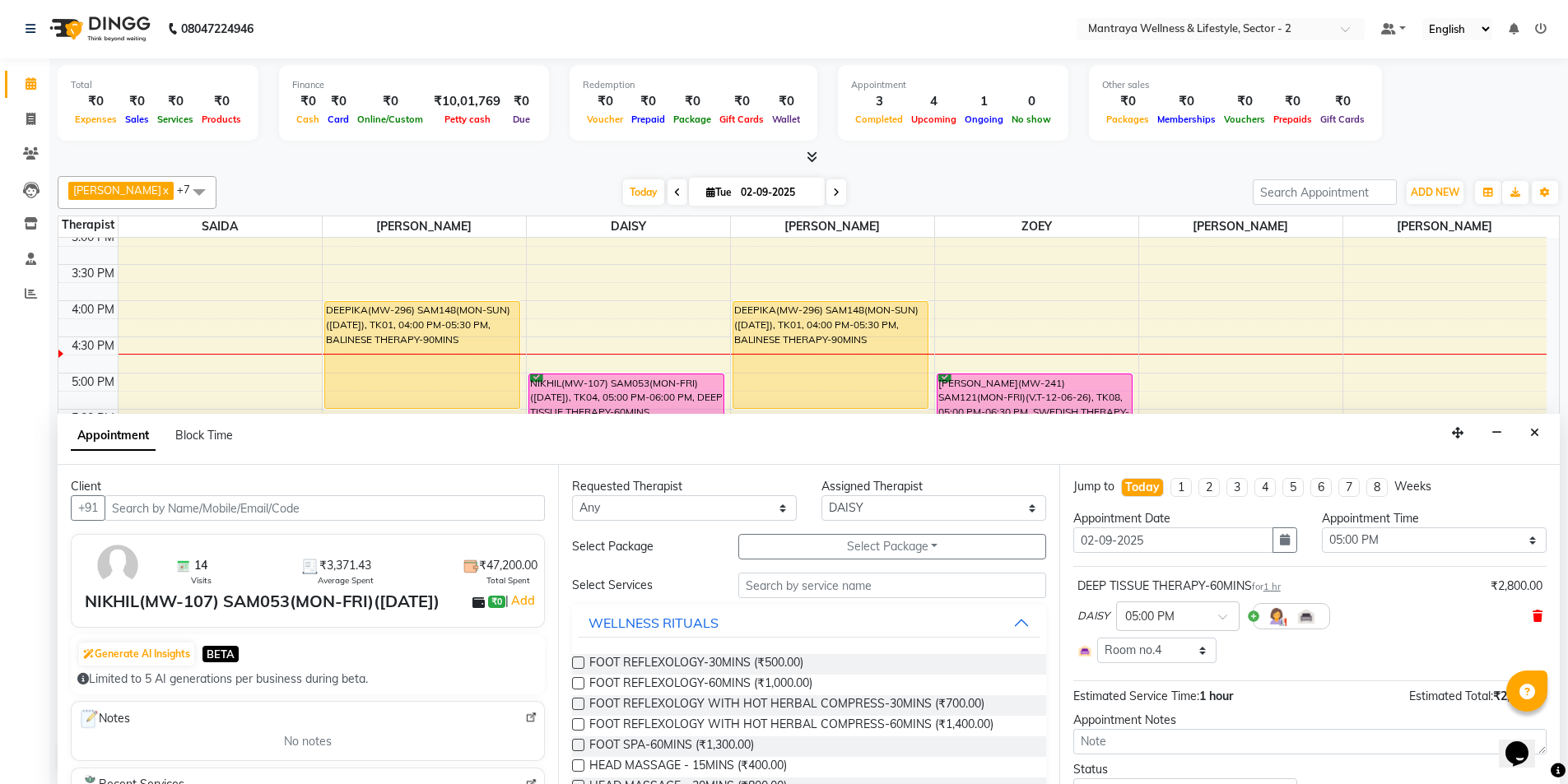
click at [1533, 612] on icon at bounding box center [1538, 616] width 10 height 12
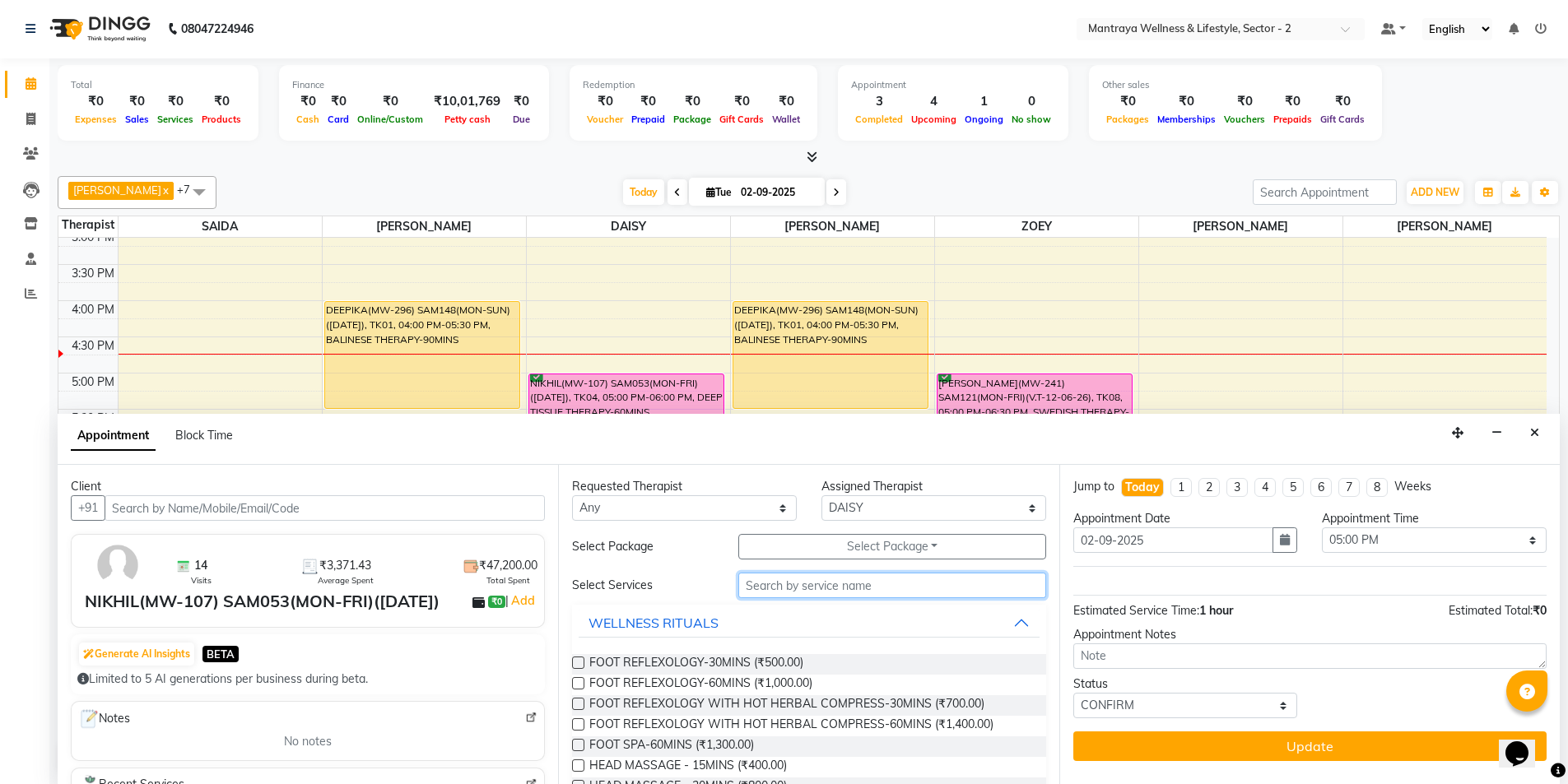
click at [931, 588] on input "text" at bounding box center [891, 585] width 307 height 25
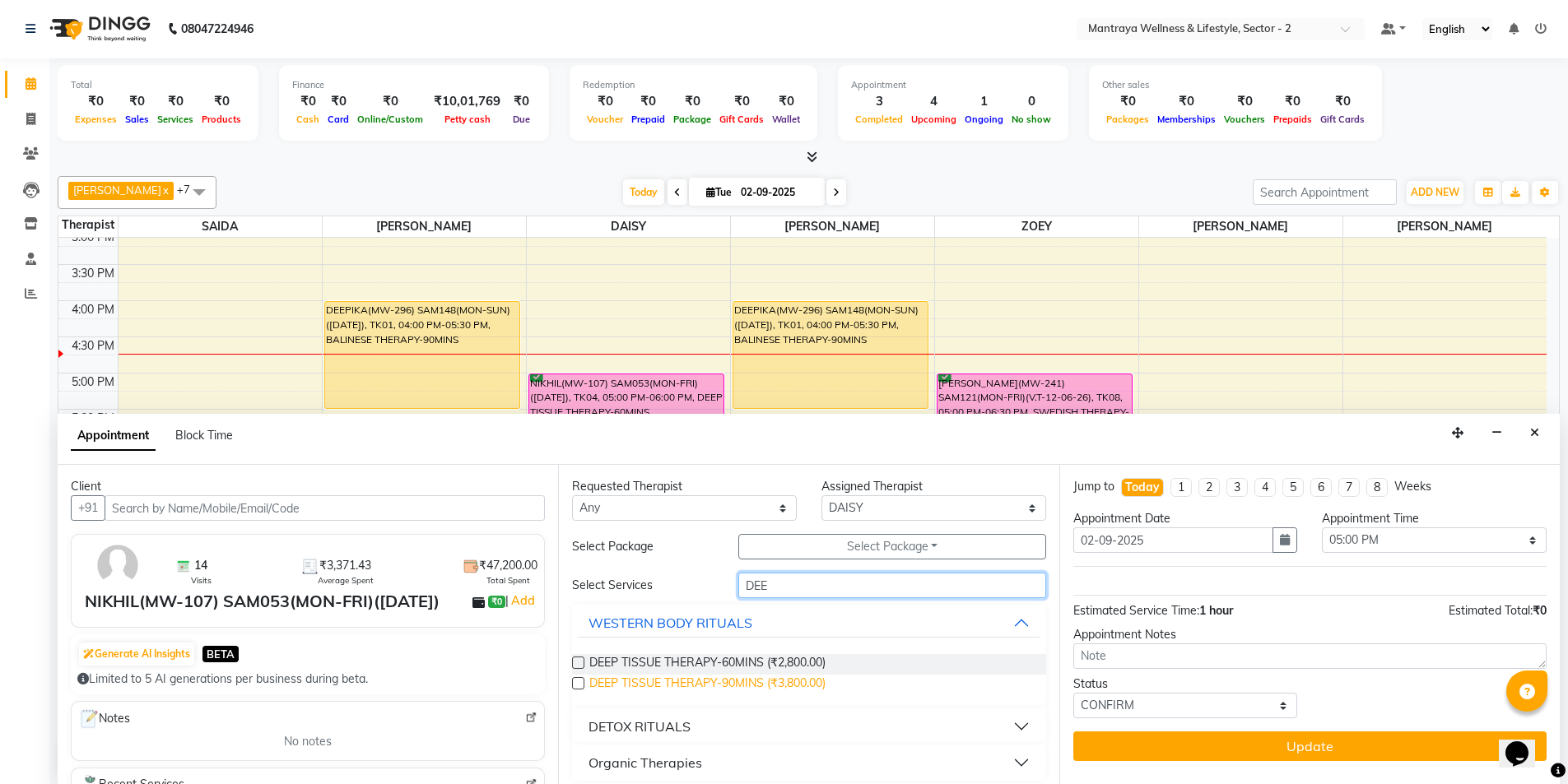
type input "DEE"
click at [825, 683] on span "DEEP TISSUE THERAPY-90MINS (₹3,800.00)" at bounding box center [708, 684] width 237 height 20
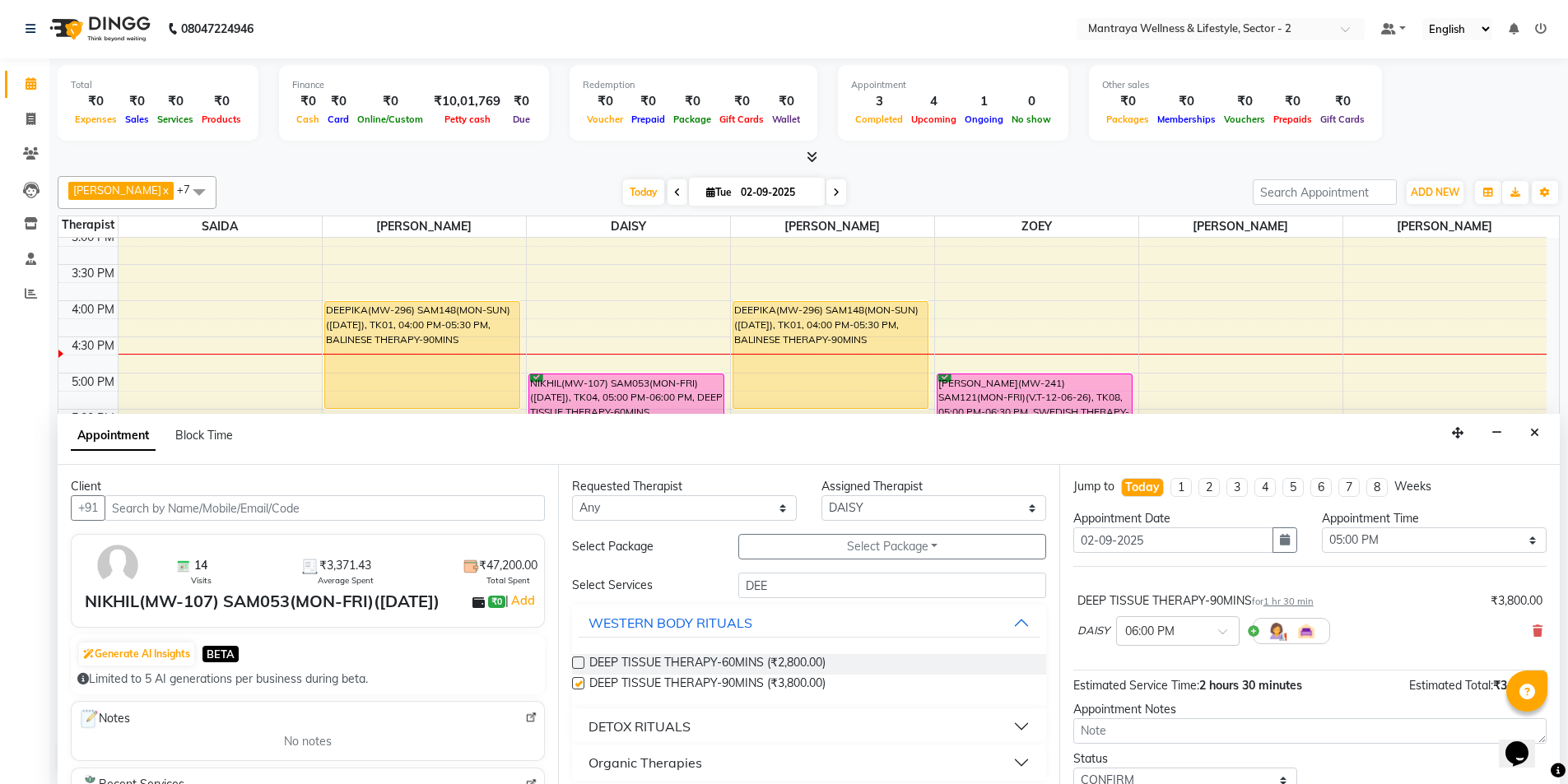
checkbox input "false"
click at [1185, 629] on input "text" at bounding box center [1161, 630] width 73 height 17
click at [1158, 664] on div "04:45 PM" at bounding box center [1178, 673] width 122 height 30
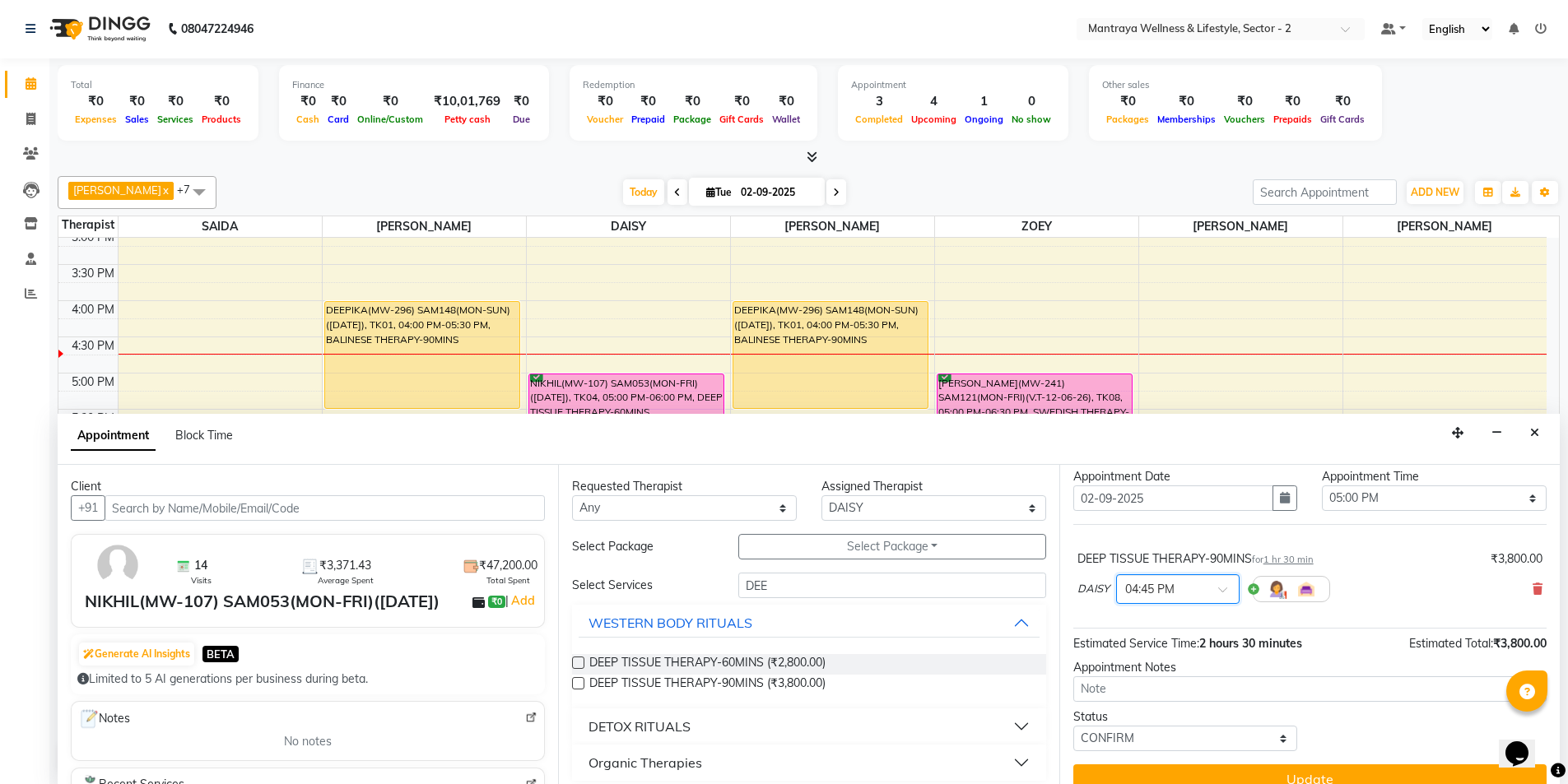
scroll to position [65, 0]
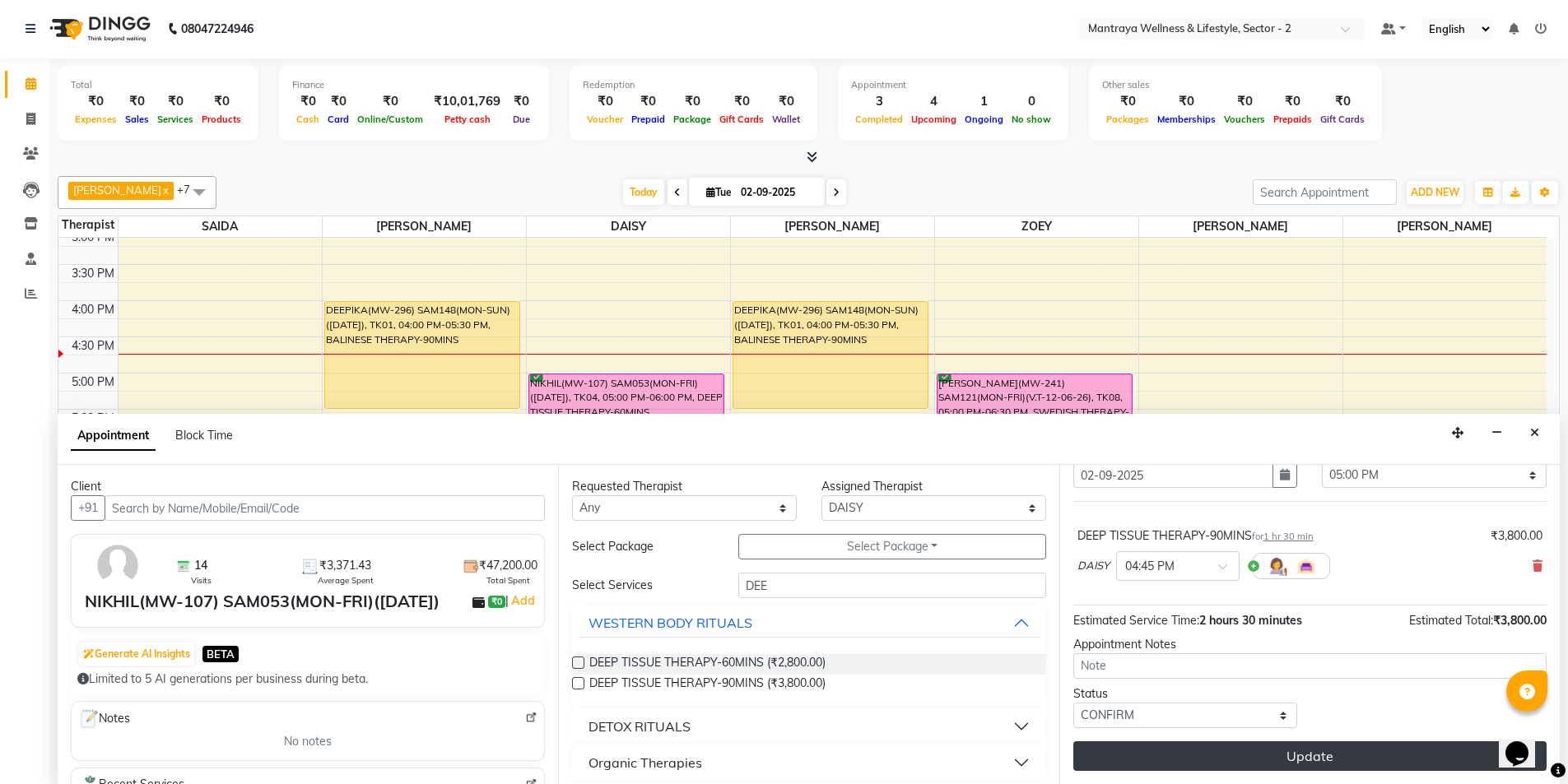
drag, startPoint x: 1159, startPoint y: 759, endPoint x: 1231, endPoint y: 780, distance: 75.0
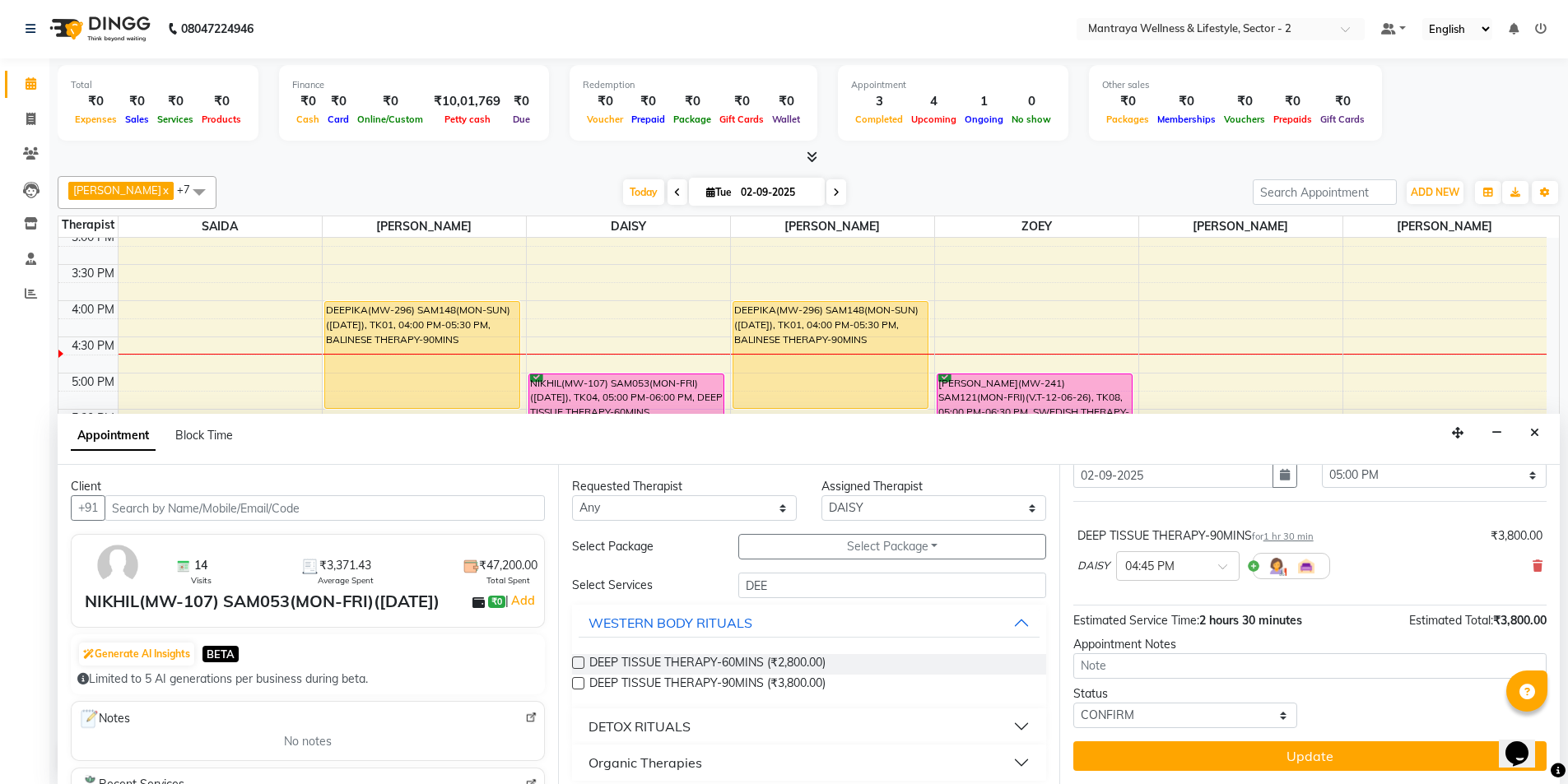
click at [1159, 760] on button "Update" at bounding box center [1310, 756] width 473 height 30
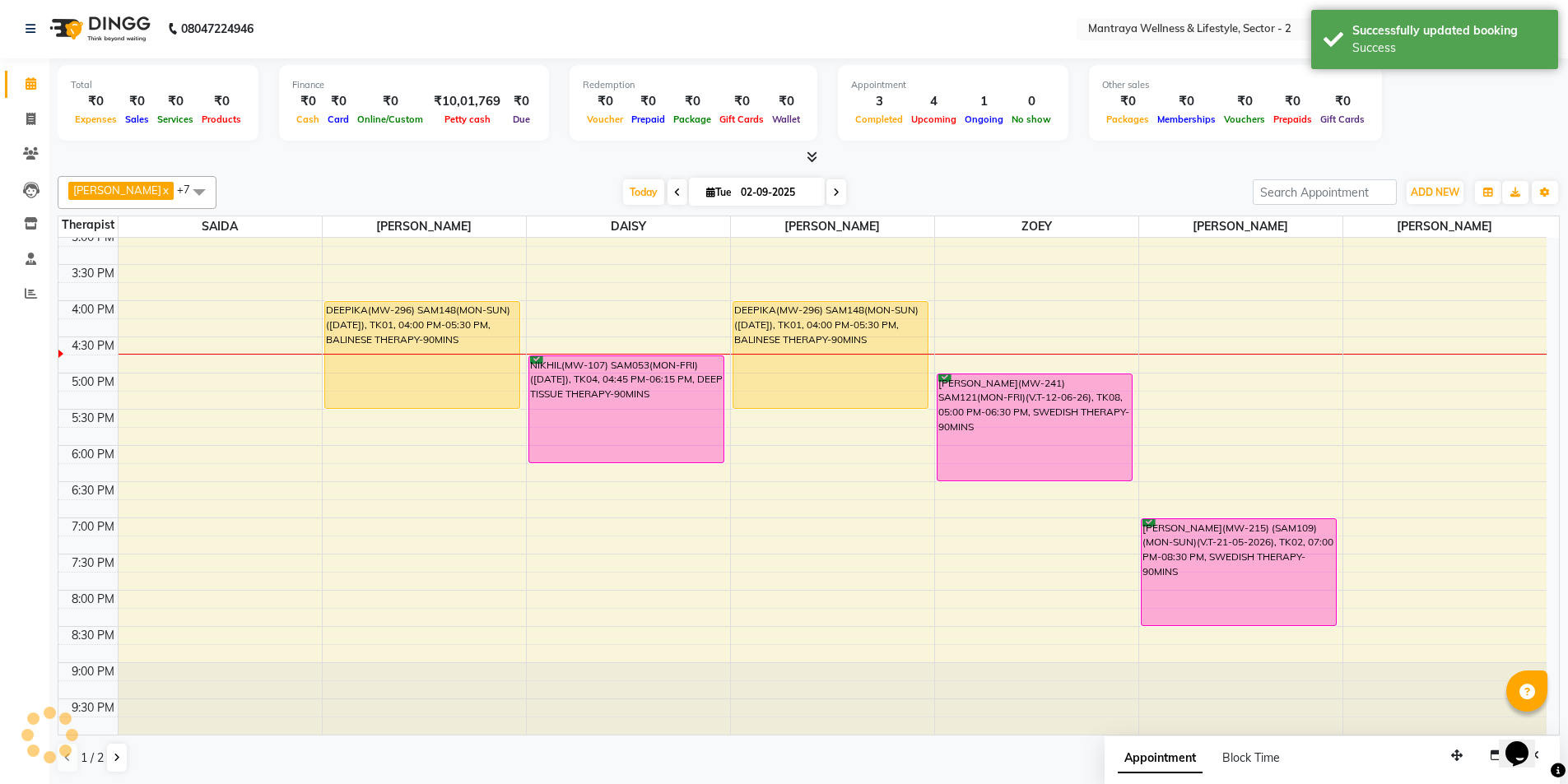
scroll to position [0, 0]
click at [1482, 187] on button "button" at bounding box center [1488, 194] width 26 height 23
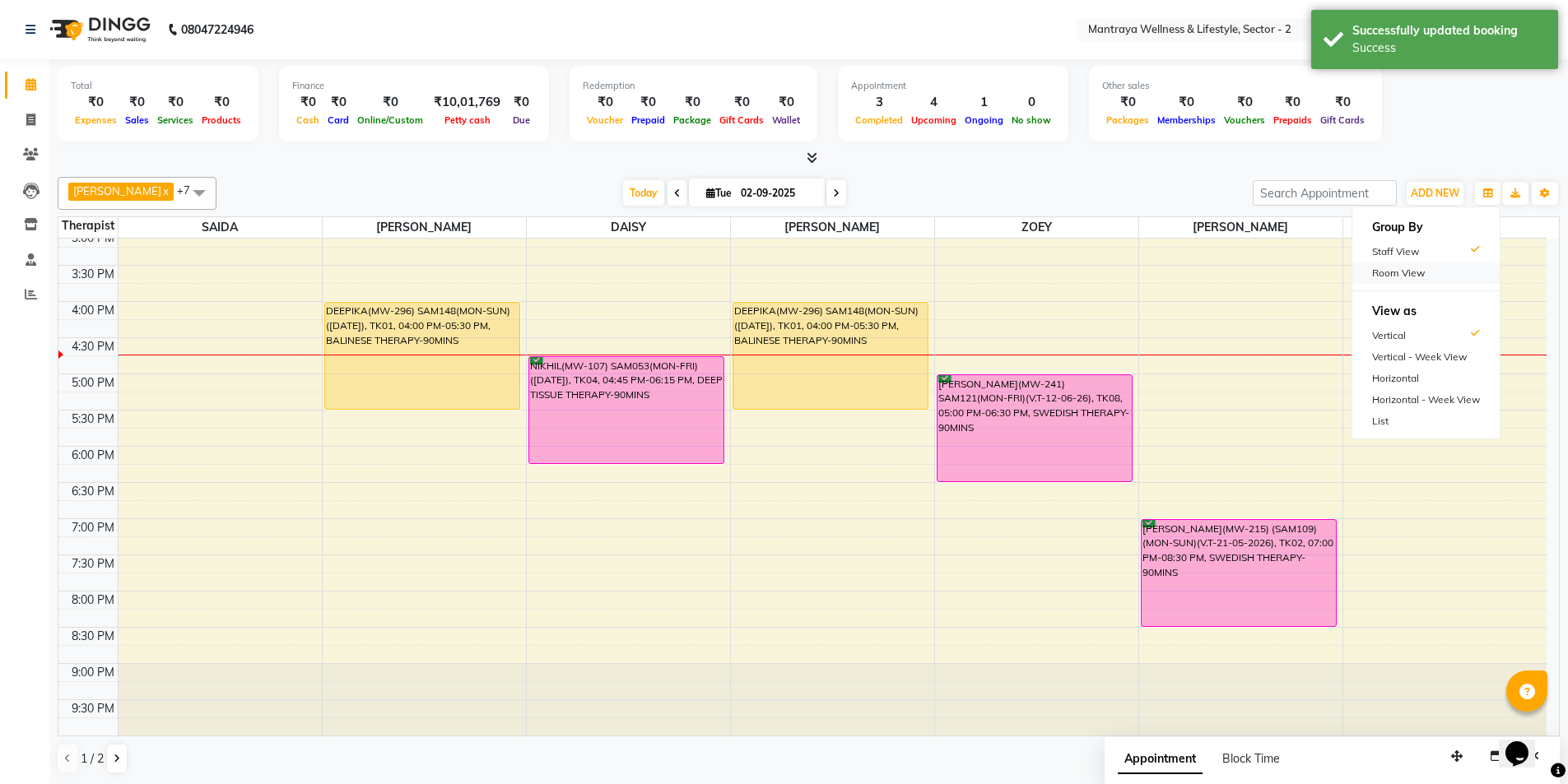
click at [1382, 269] on div "Room View" at bounding box center [1426, 273] width 147 height 21
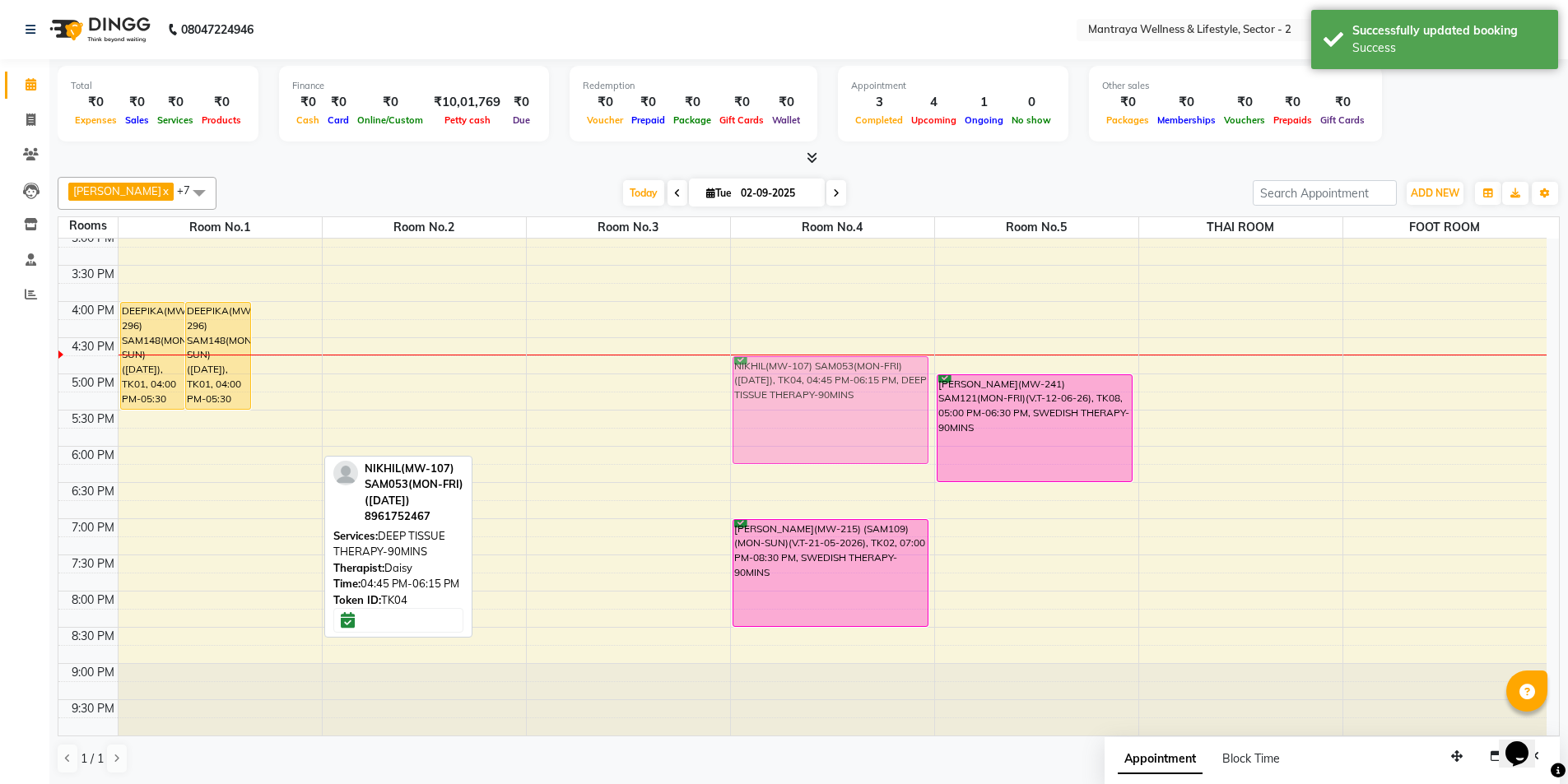
drag, startPoint x: 290, startPoint y: 433, endPoint x: 809, endPoint y: 433, distance: 519.0
click at [807, 432] on tr "DEEPIKA(MW-296) SAM148(MON-SUN)([DATE]), TK01, 04:00 PM-05:30 PM, BALINESE THER…" at bounding box center [802, 301] width 1488 height 868
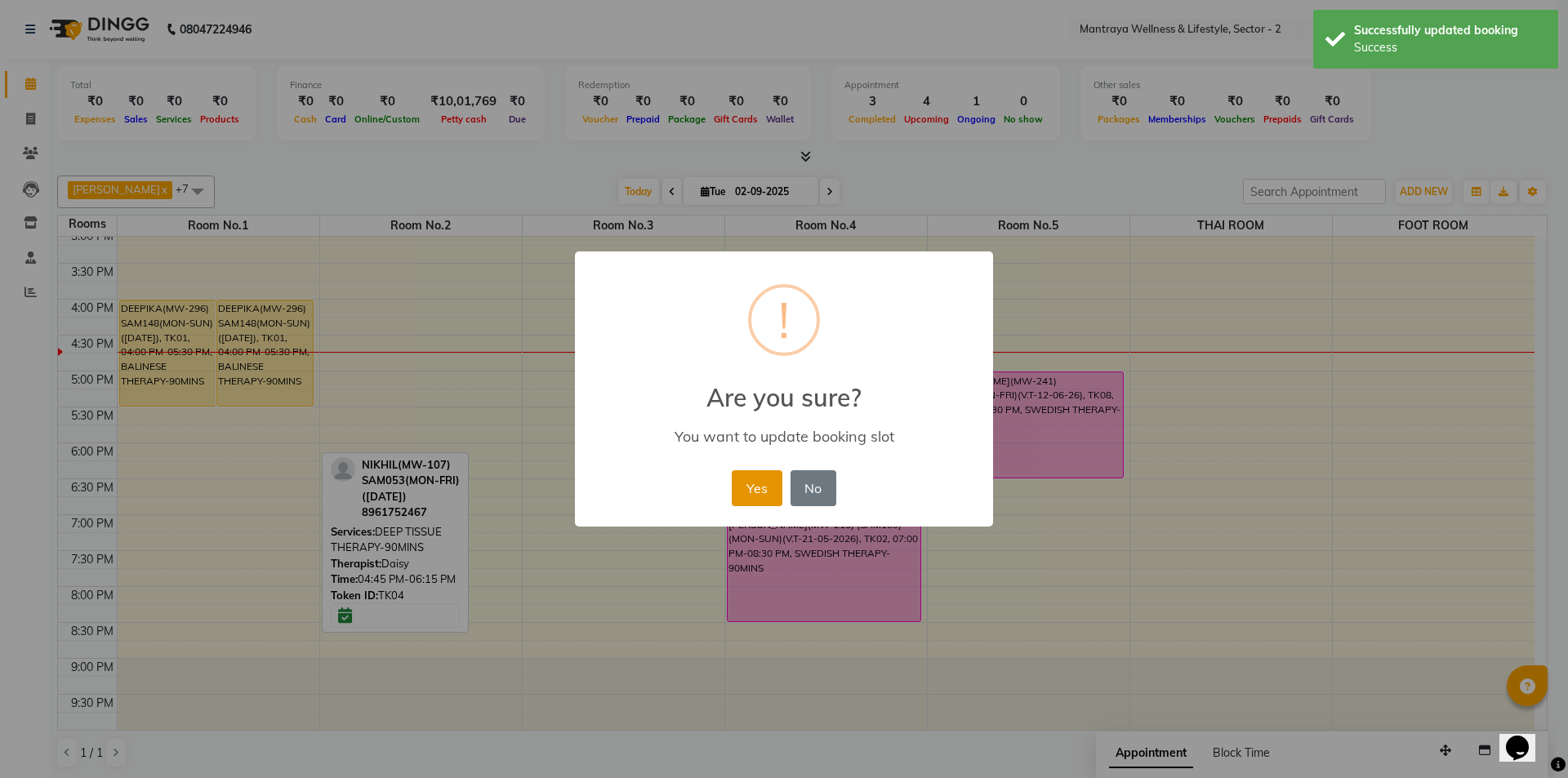
click at [746, 497] on button "Yes" at bounding box center [757, 488] width 50 height 36
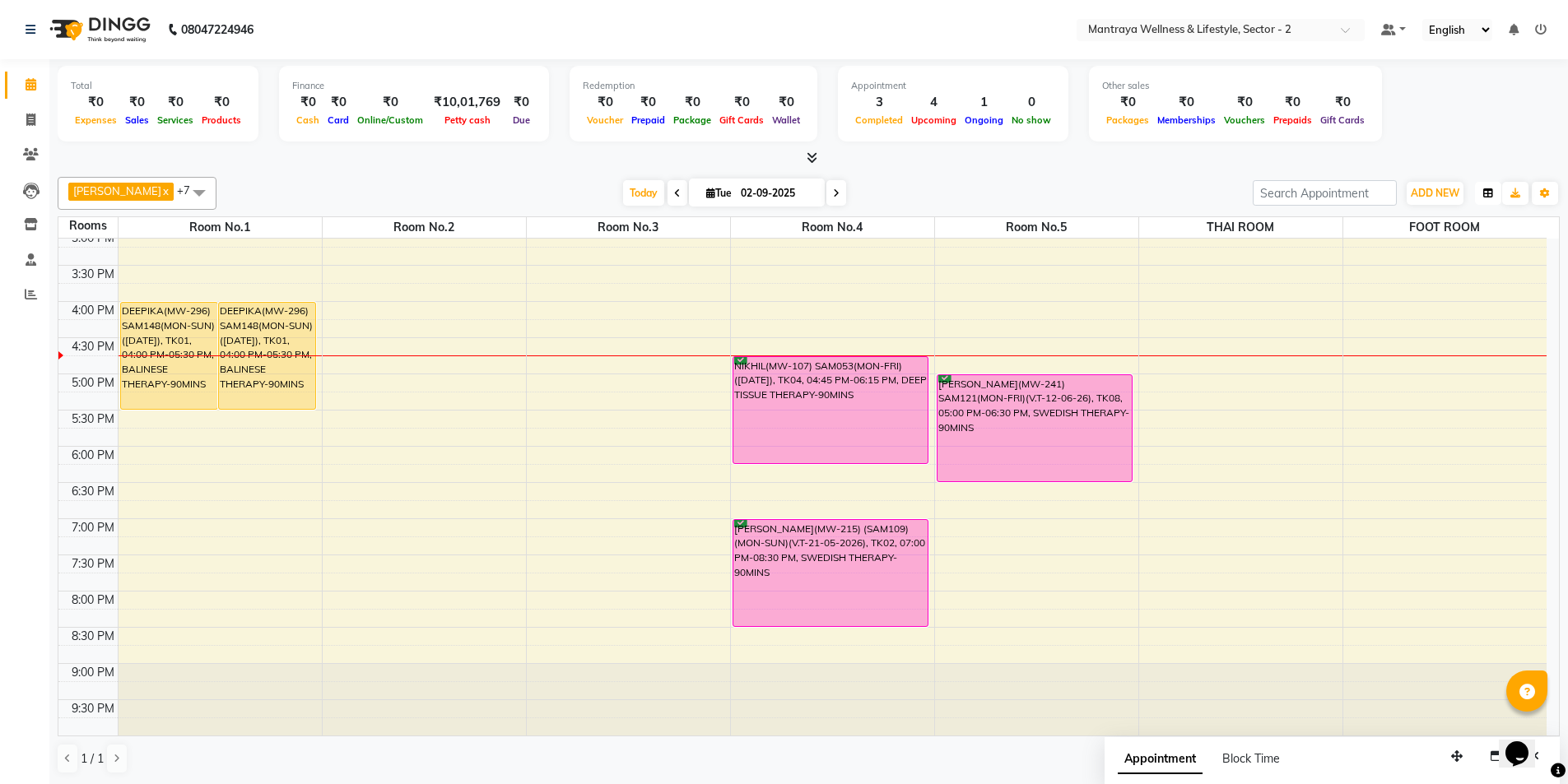
click at [1488, 198] on icon "button" at bounding box center [1488, 193] width 10 height 10
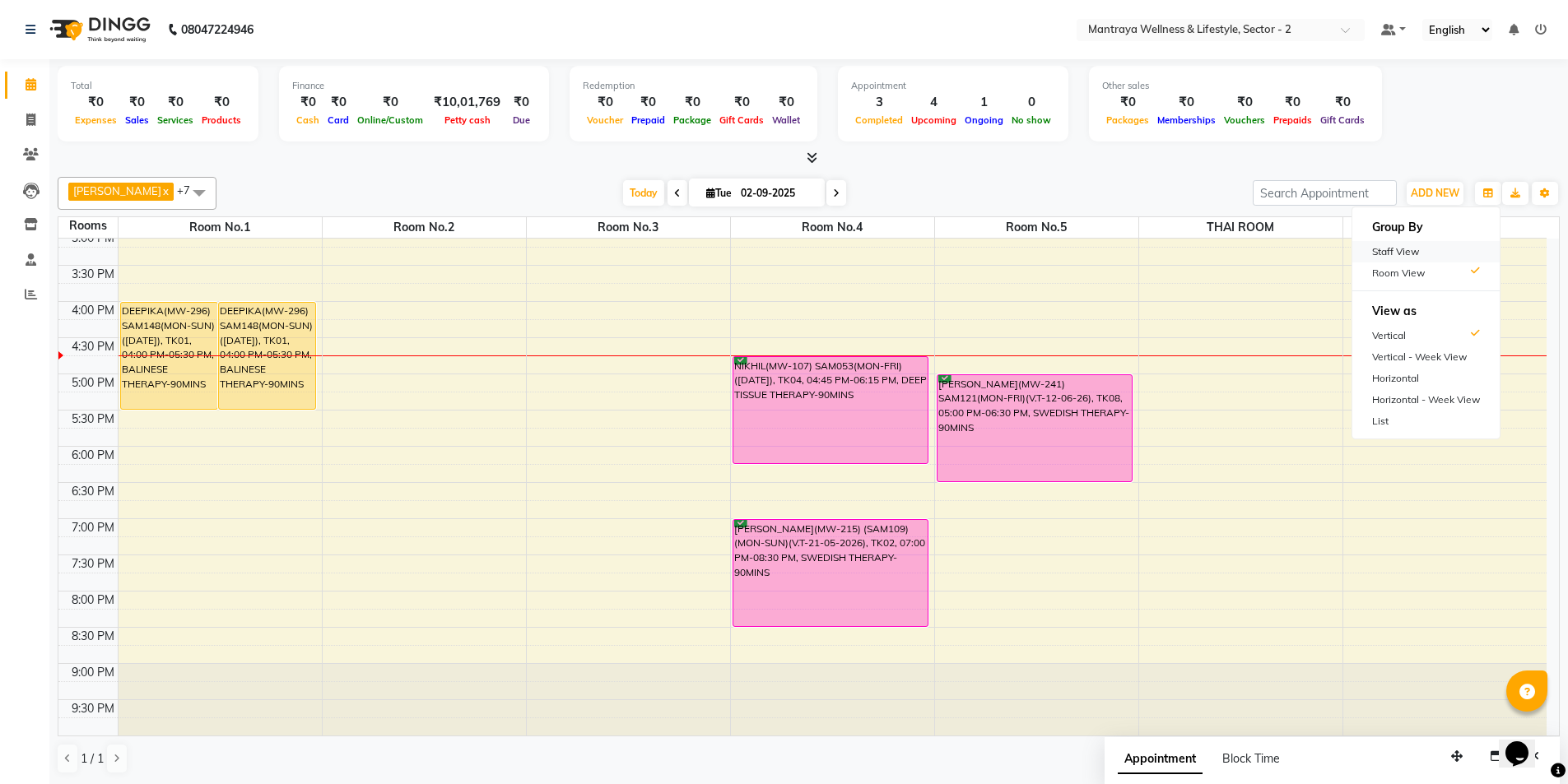
click at [1430, 252] on div "Staff View" at bounding box center [1426, 252] width 147 height 21
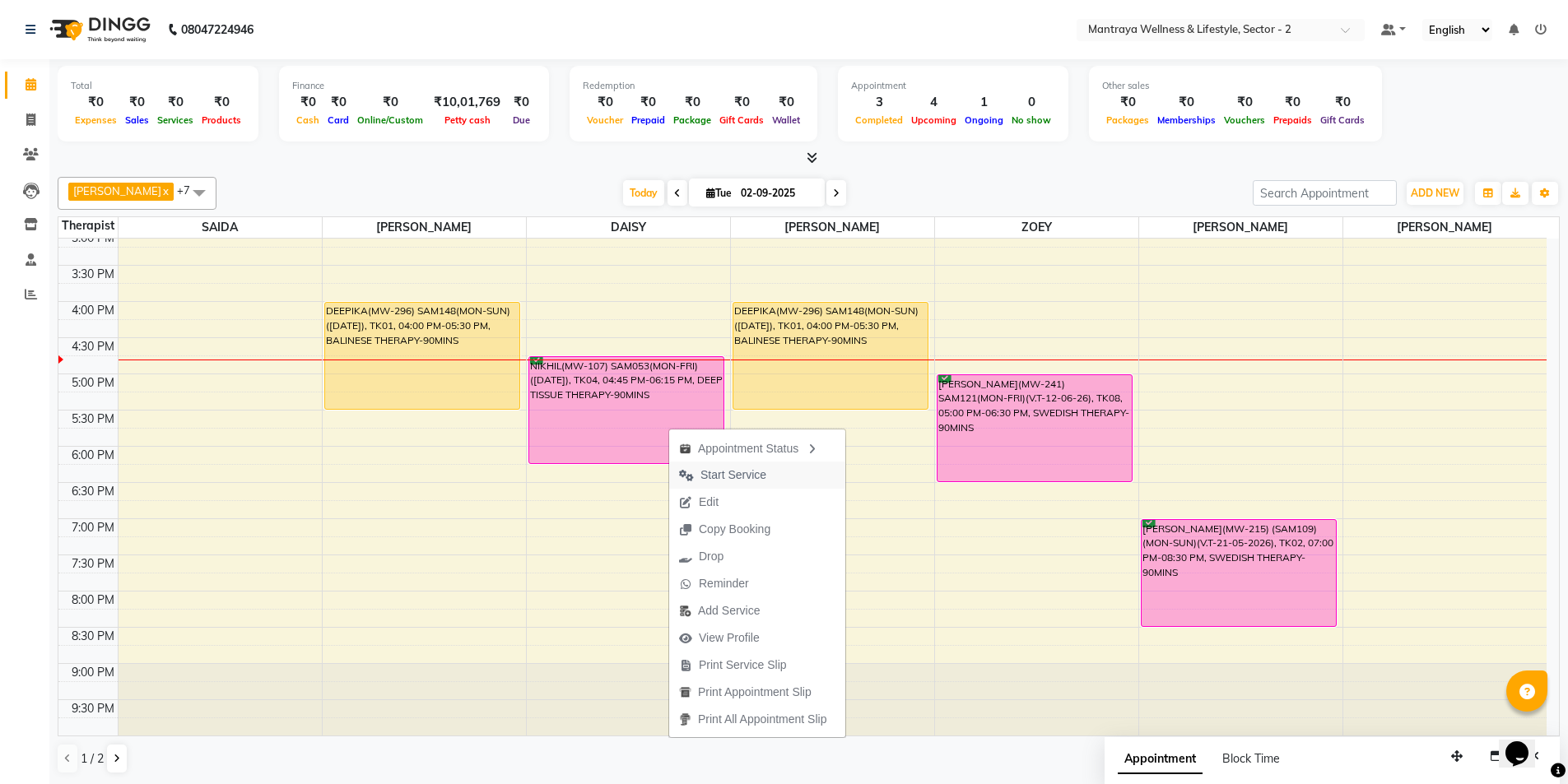
click at [702, 475] on span "Start Service" at bounding box center [733, 475] width 66 height 17
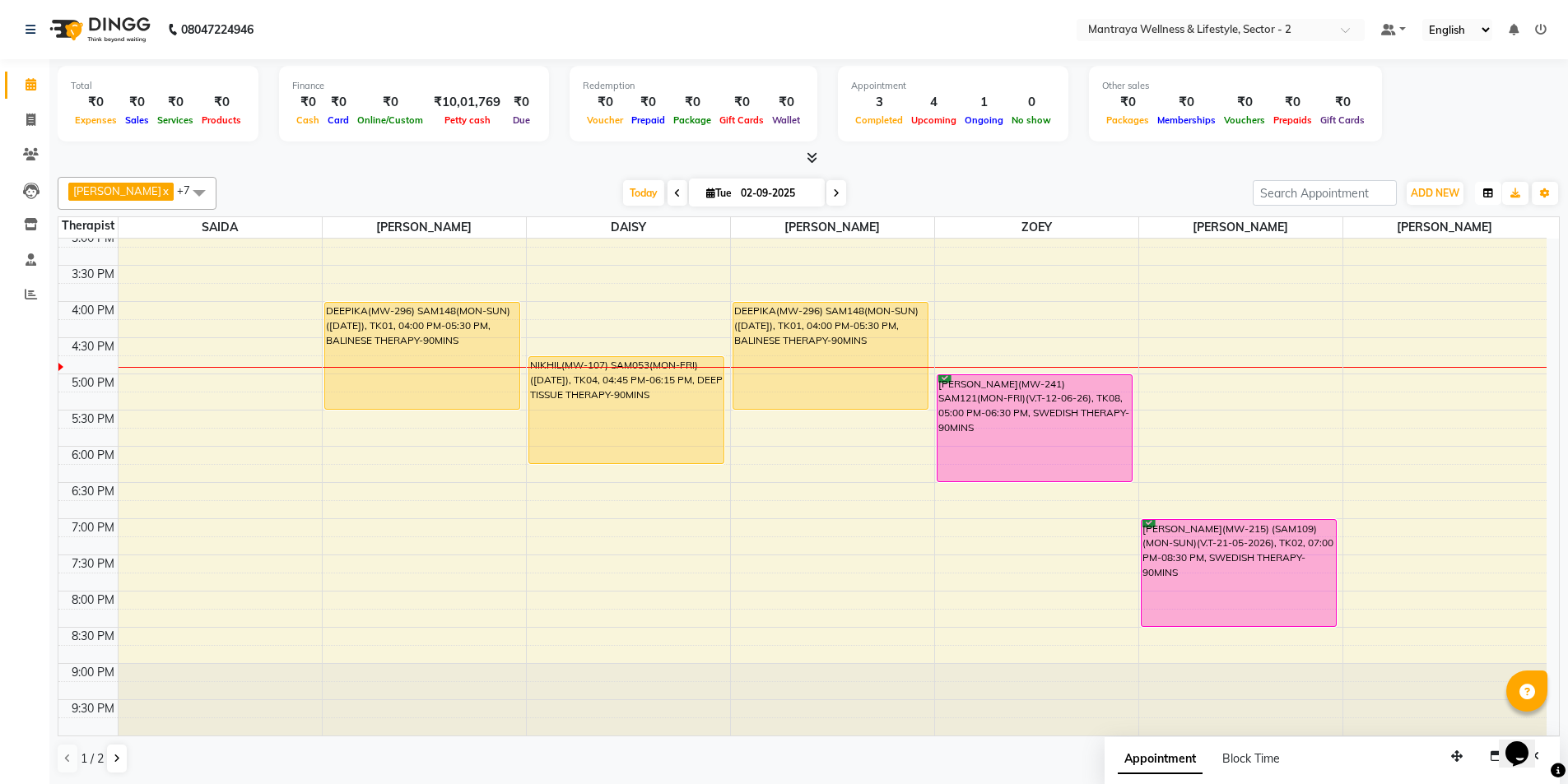
click at [1484, 188] on icon "button" at bounding box center [1488, 193] width 10 height 10
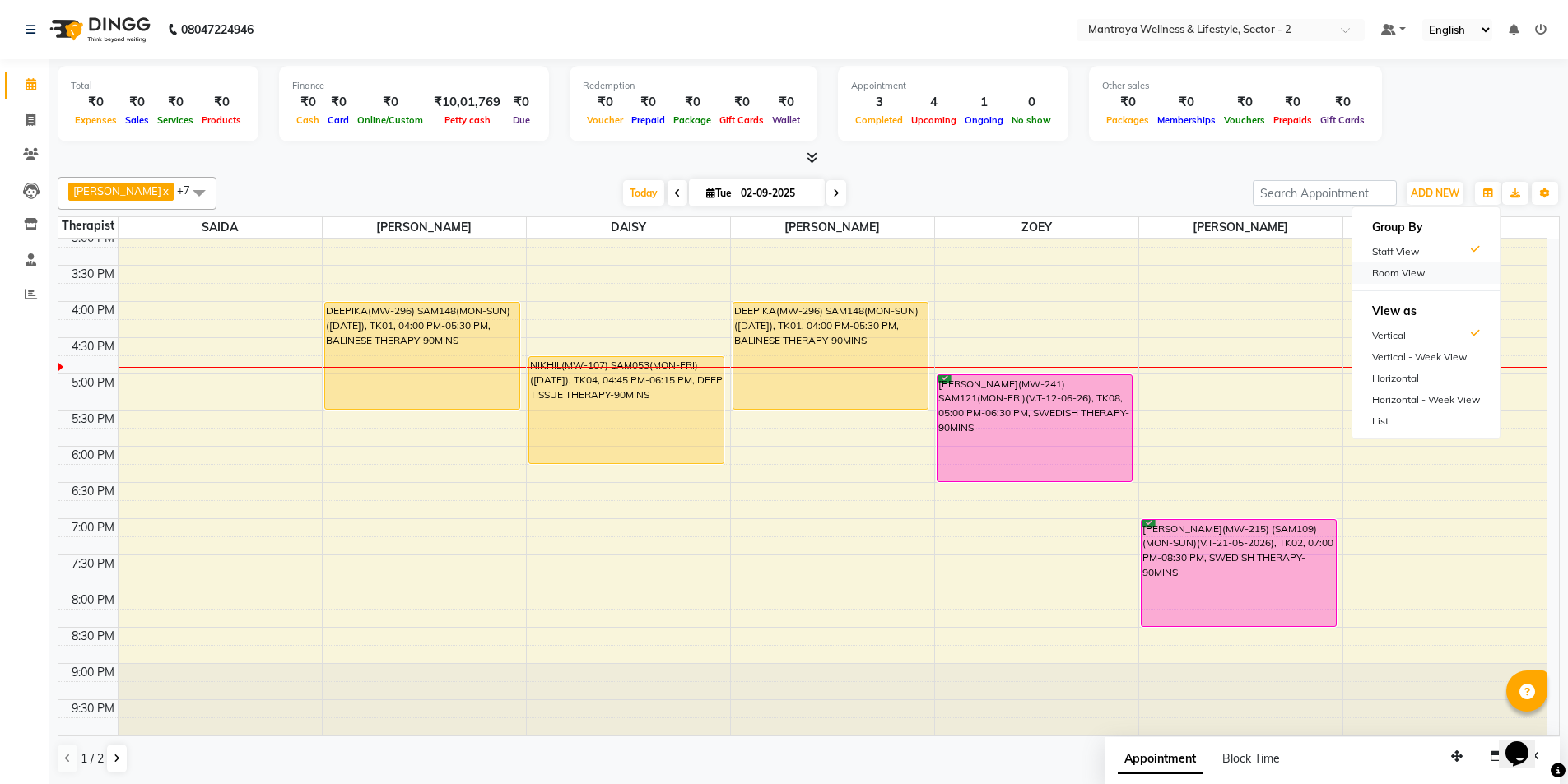
click at [1418, 268] on div "Room View" at bounding box center [1426, 273] width 147 height 21
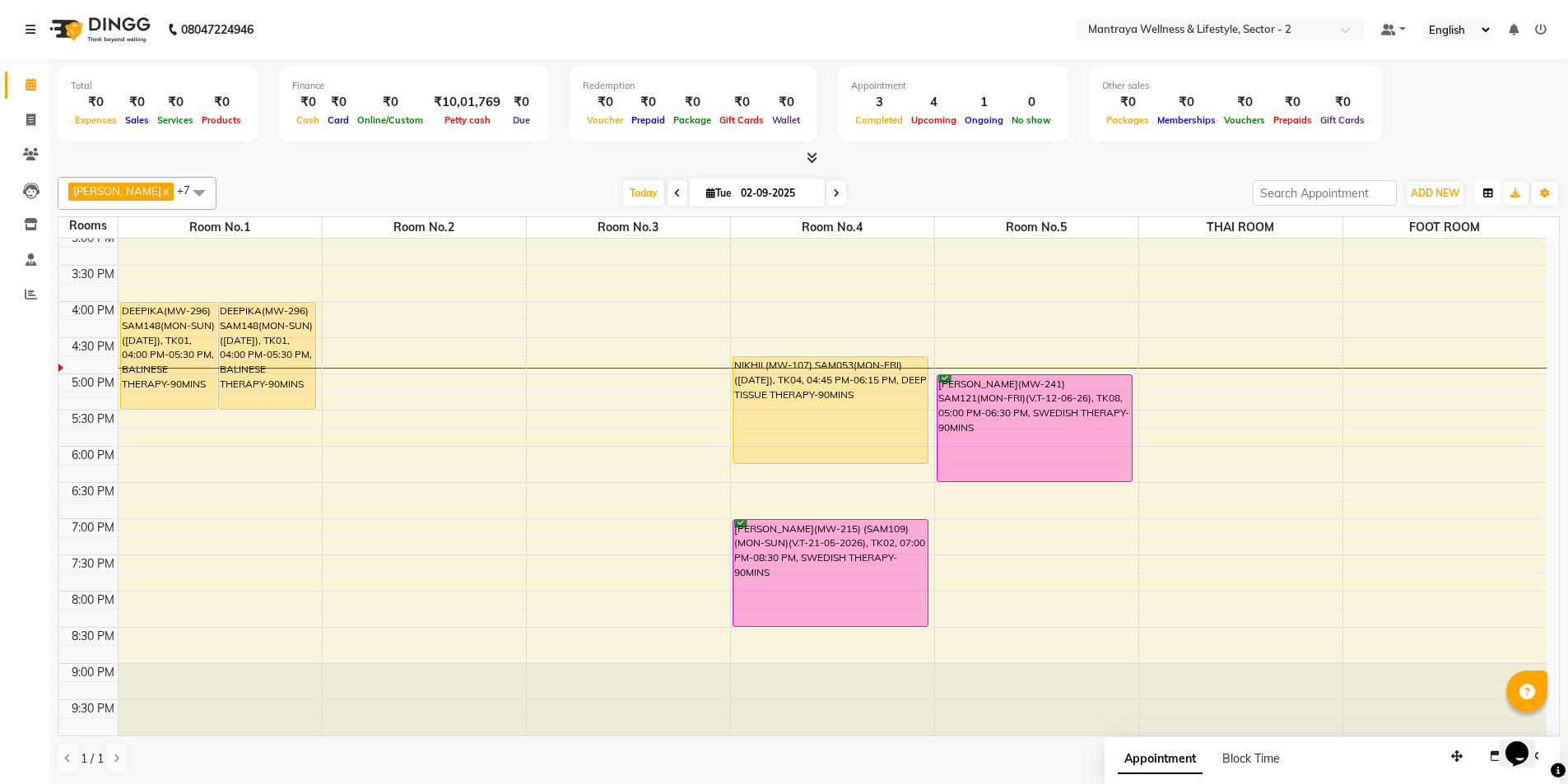
click at [1495, 197] on button "button" at bounding box center [1488, 194] width 26 height 23
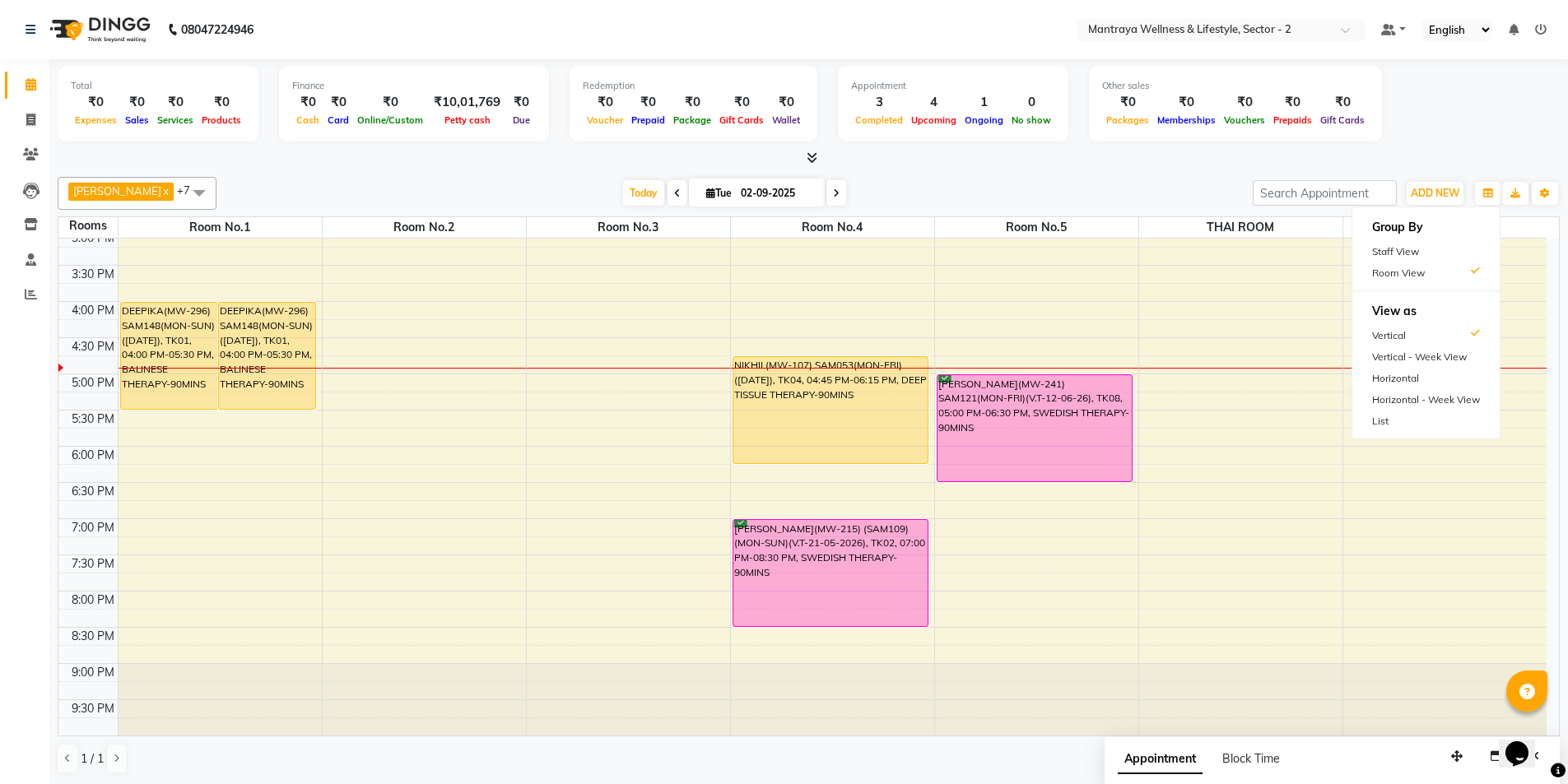
click at [1411, 255] on div "Staff View" at bounding box center [1426, 252] width 147 height 21
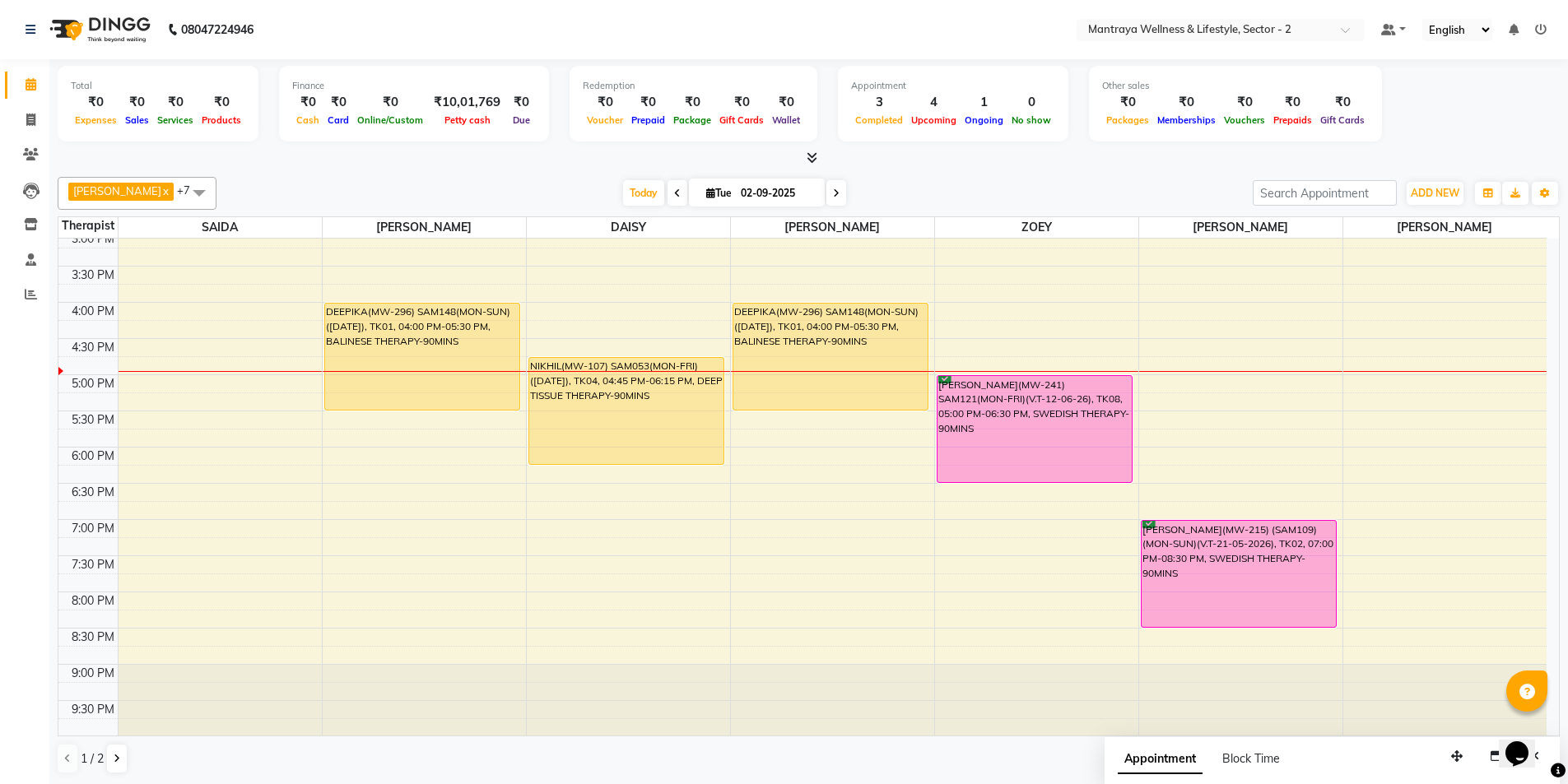
scroll to position [371, 0]
click at [373, 438] on div "10:00 AM 10:30 AM 11:00 AM 11:30 AM 12:00 PM 12:30 PM 1:00 PM 1:30 PM 2:00 PM 2…" at bounding box center [802, 301] width 1488 height 868
select select "69829"
select select "tentative"
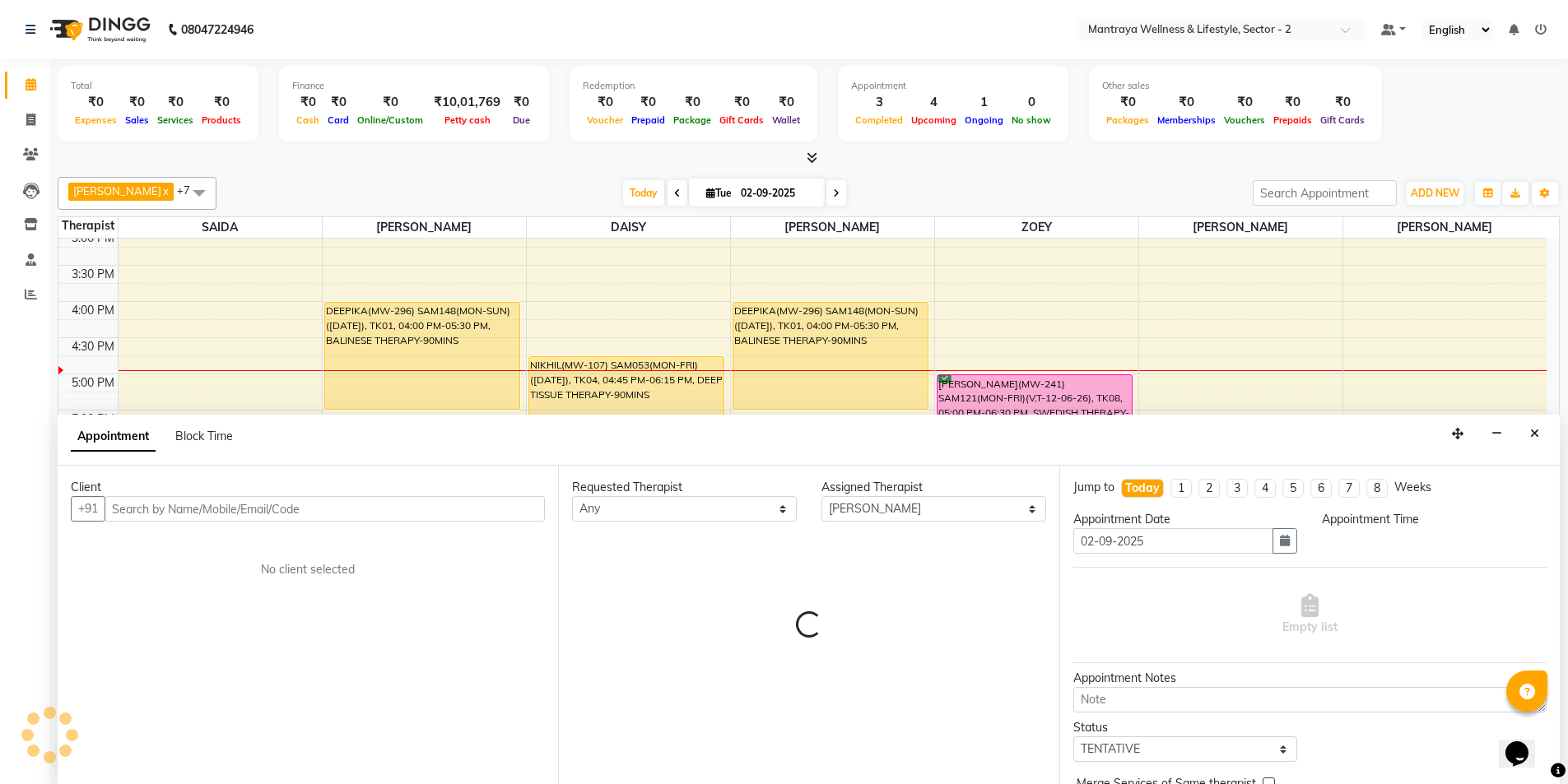
scroll to position [1, 0]
select select "1065"
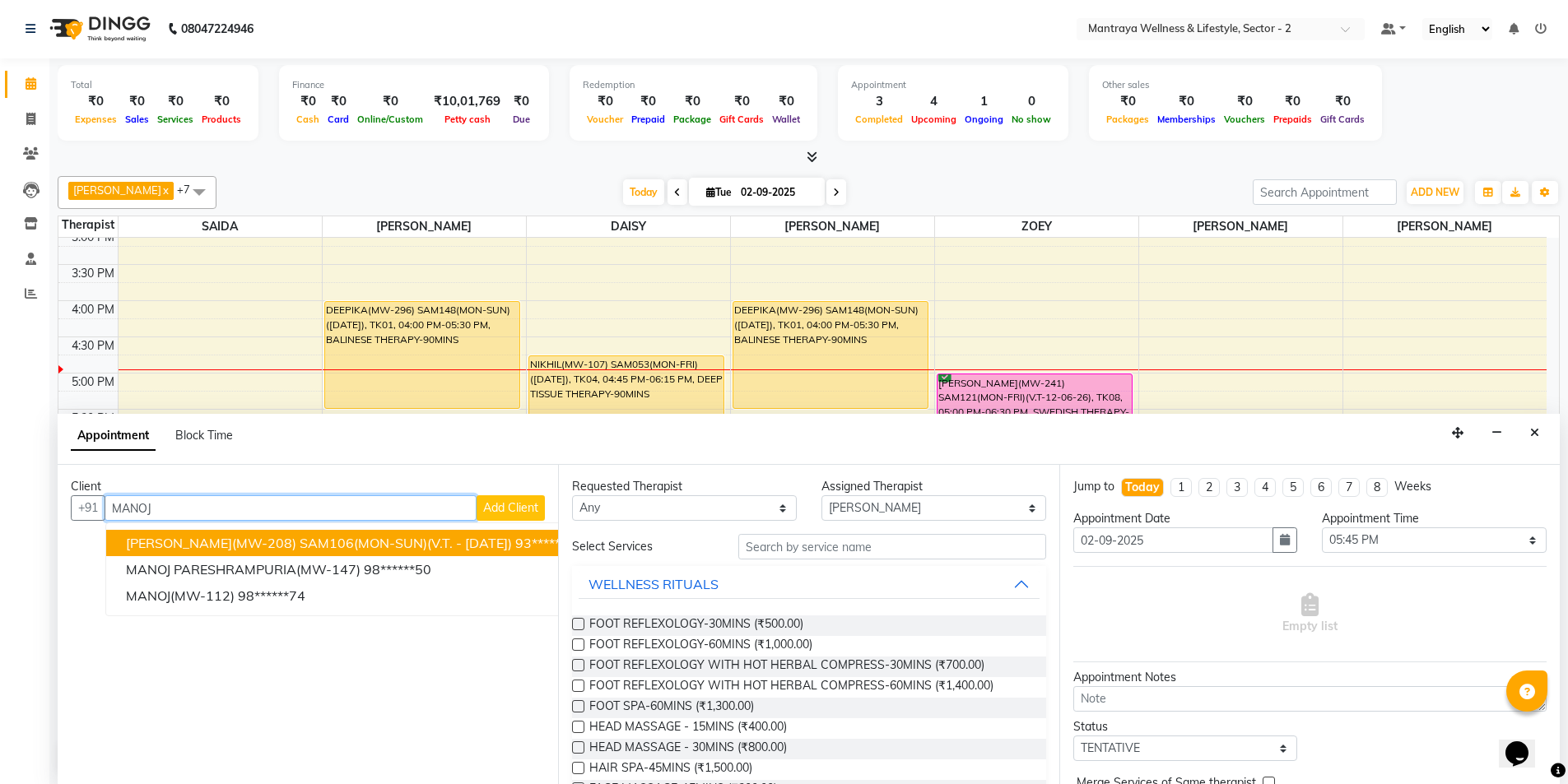
click at [274, 545] on span "[PERSON_NAME](MW-208) SAM106(MON-SUN)(V.T. - [DATE])" at bounding box center [319, 543] width 386 height 16
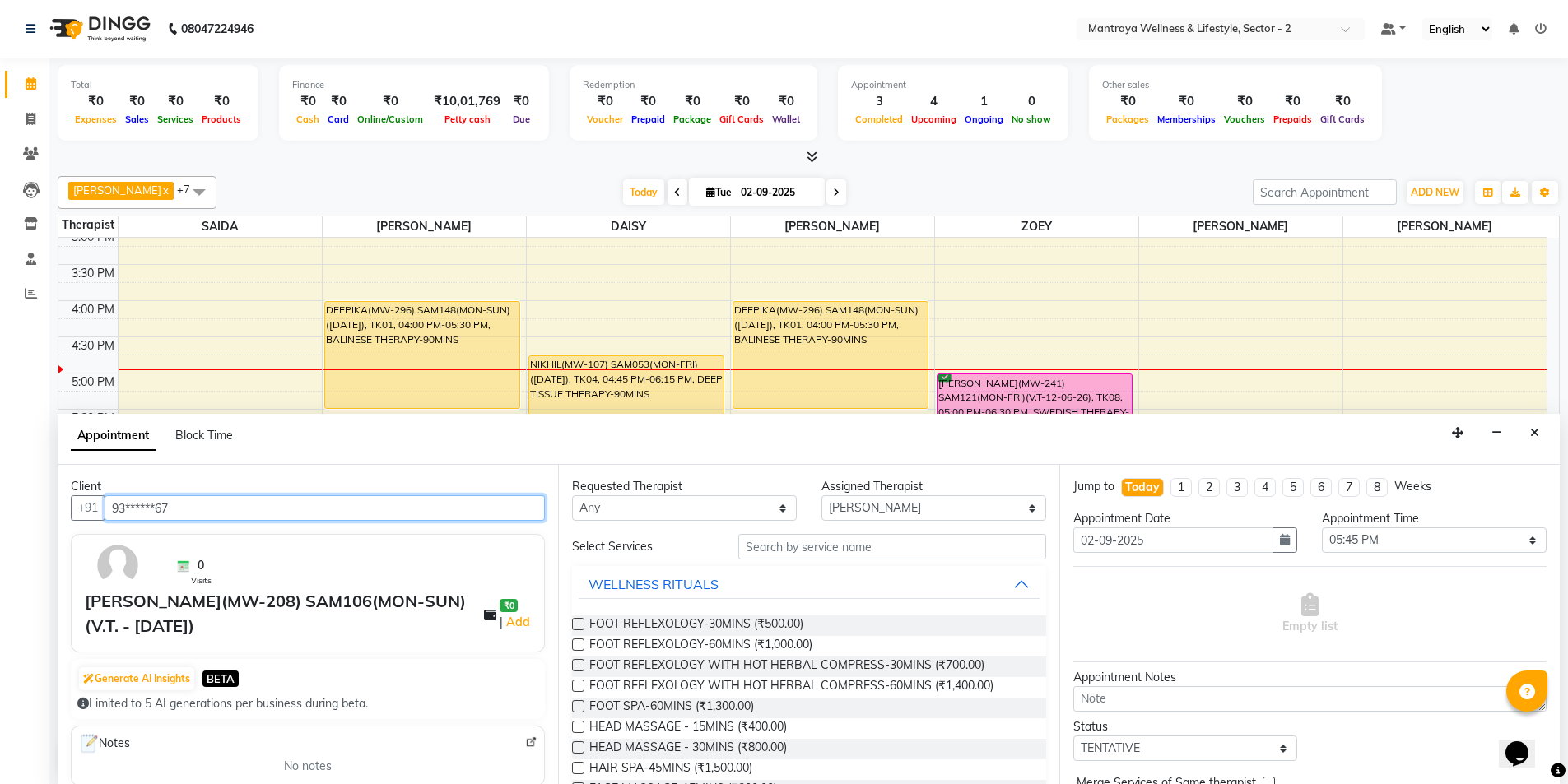
type input "93******67"
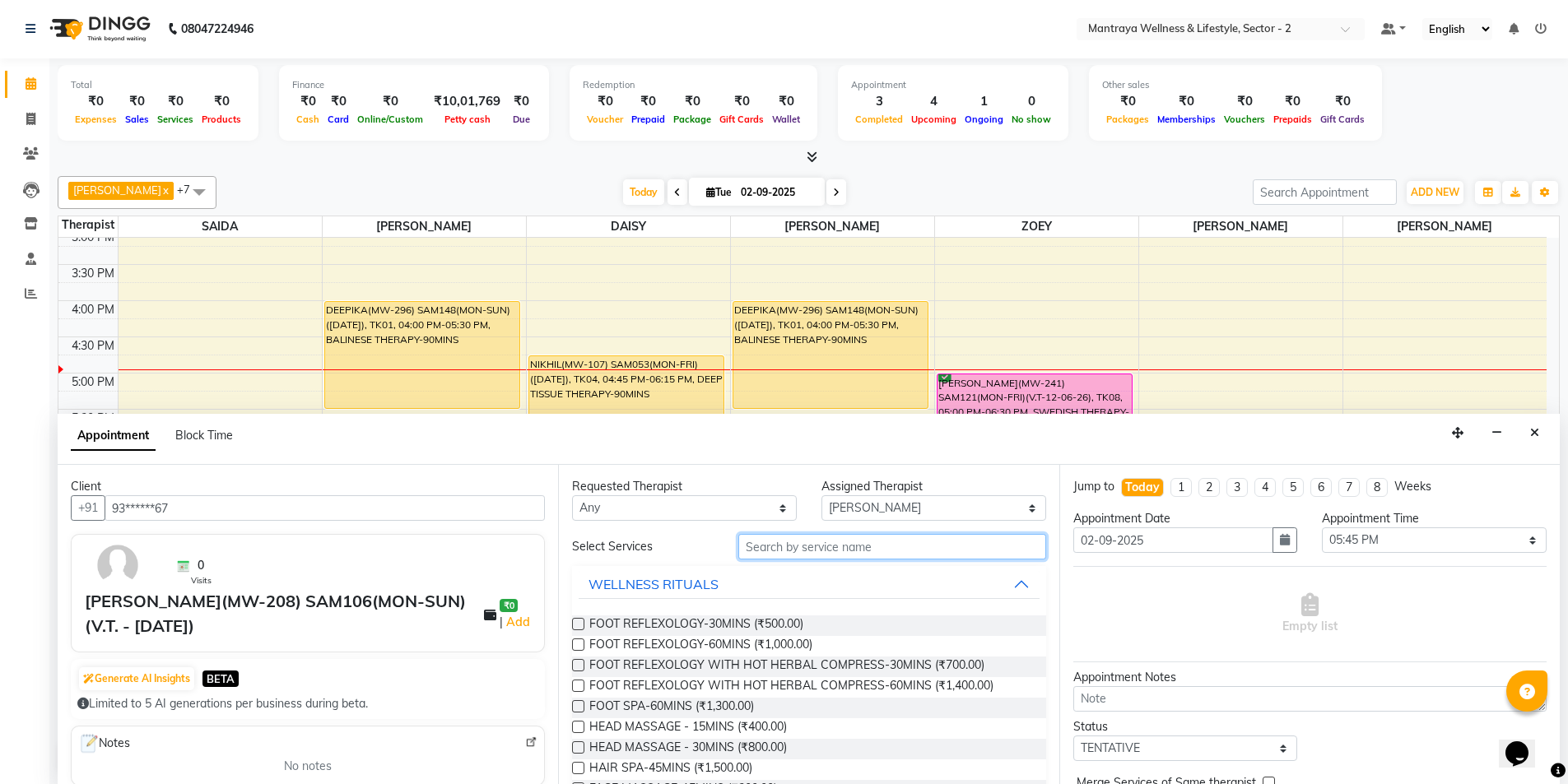
click at [772, 550] on input "text" at bounding box center [891, 547] width 307 height 25
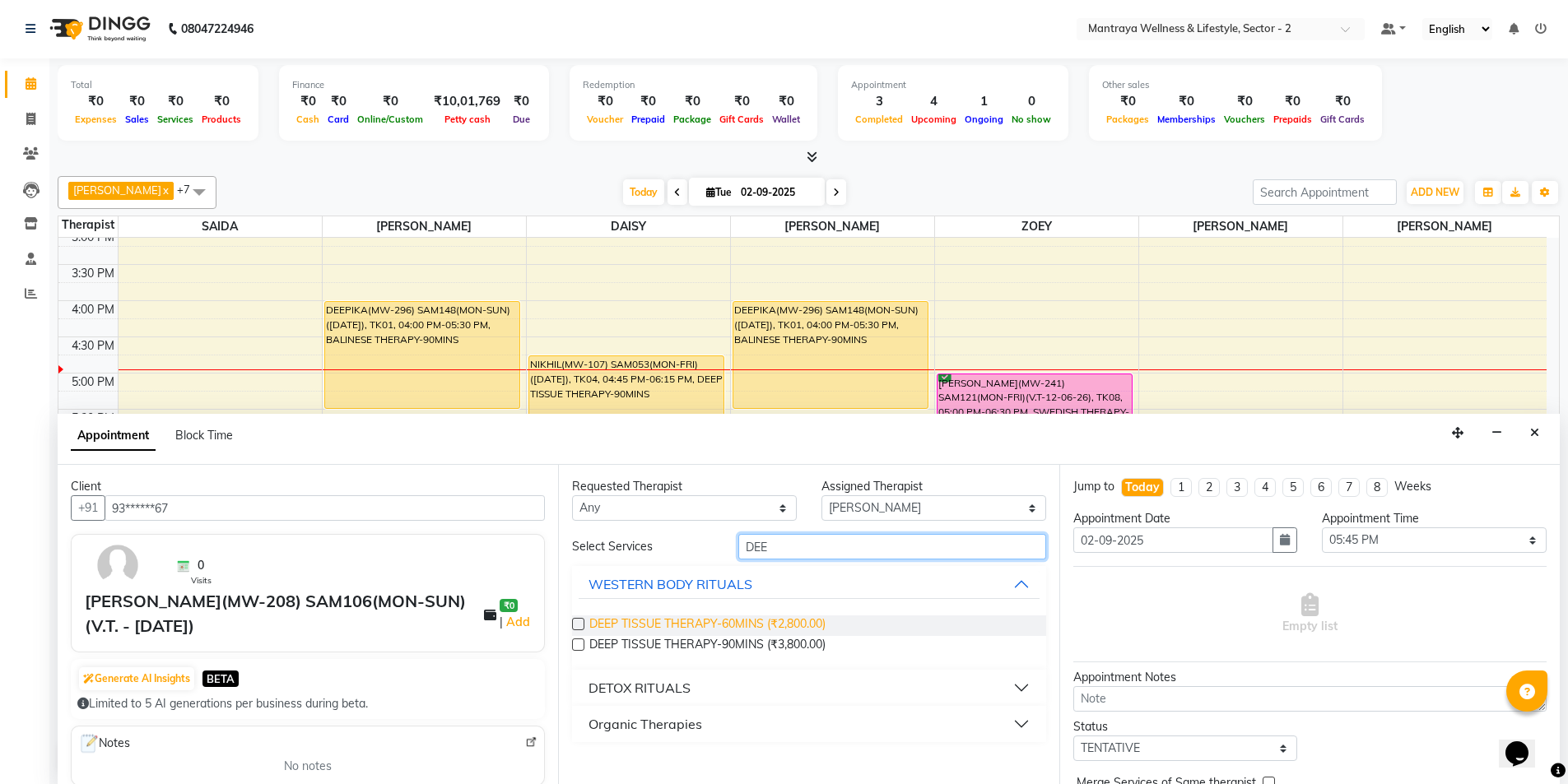
type input "DEE"
click at [652, 624] on span "DEEP TISSUE THERAPY-60MINS (₹2,800.00)" at bounding box center [708, 625] width 237 height 20
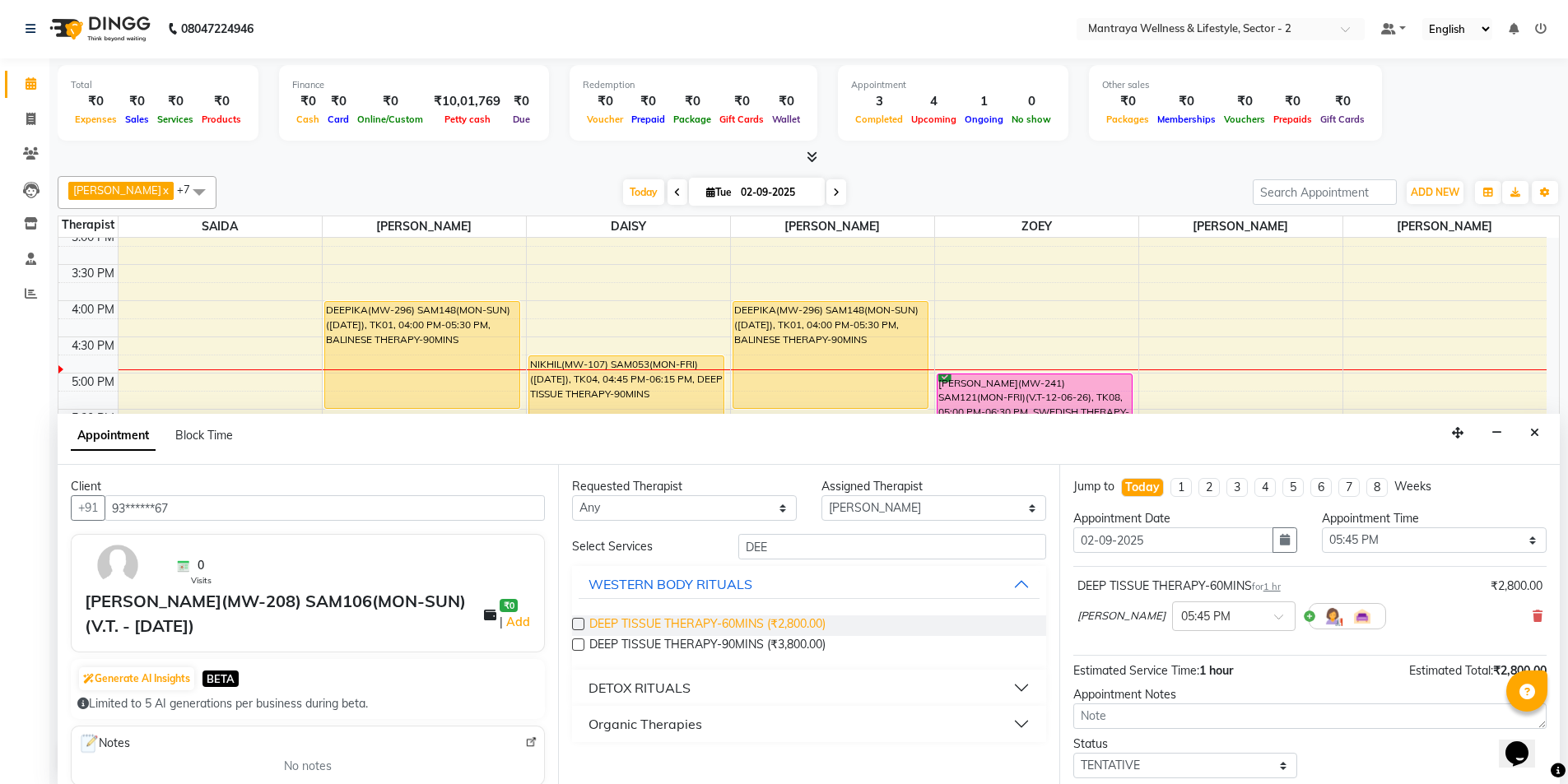
click at [652, 624] on span "DEEP TISSUE THERAPY-60MINS (₹2,800.00)" at bounding box center [708, 625] width 237 height 20
checkbox input "false"
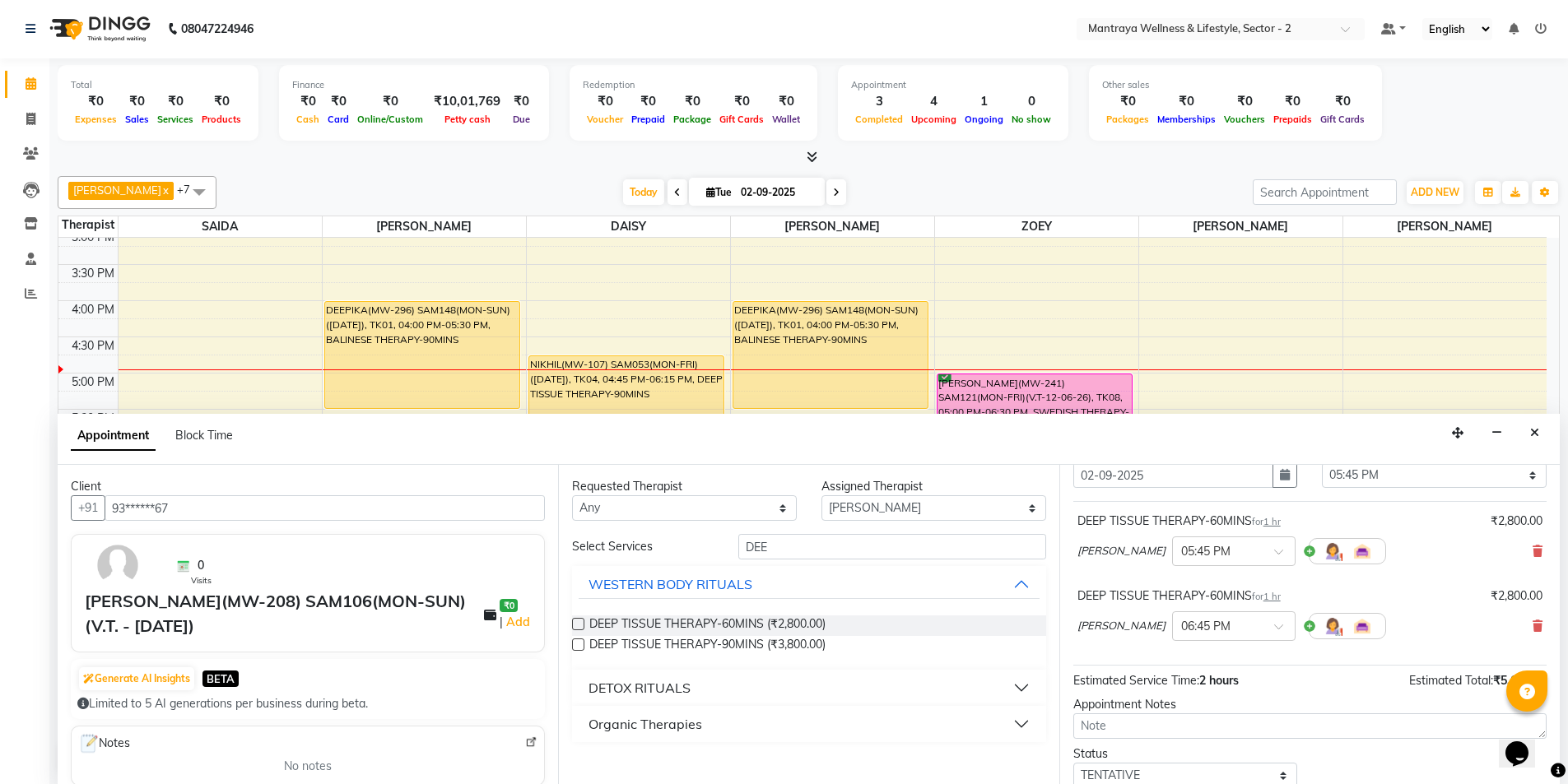
scroll to position [172, 0]
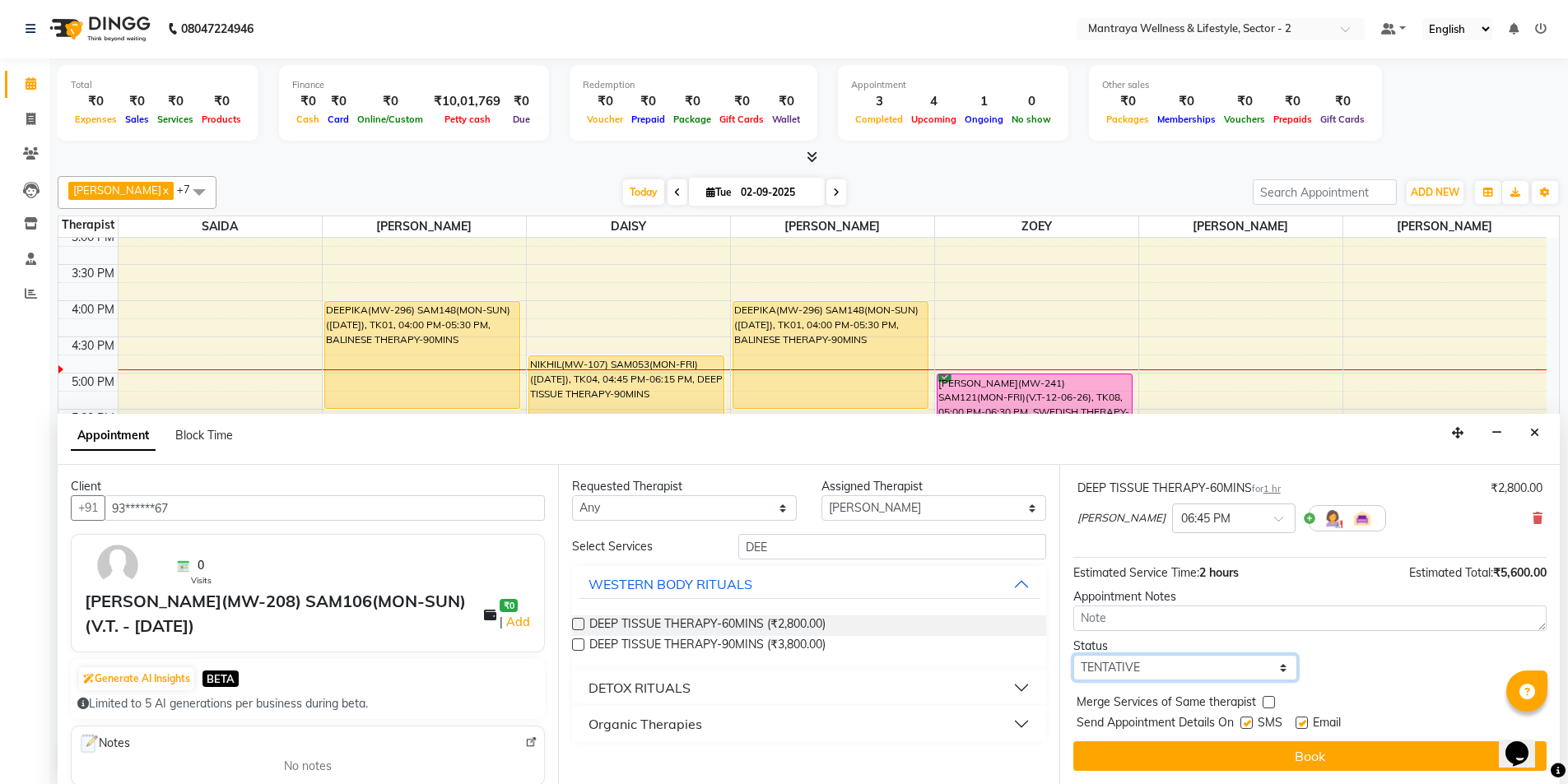
click at [1196, 672] on select "Select TENTATIVE CONFIRM CHECK-IN UPCOMING" at bounding box center [1186, 668] width 225 height 25
select select "confirm booking"
click at [1073, 655] on select "Select TENTATIVE CONFIRM CHECK-IN UPCOMING" at bounding box center [1186, 668] width 225 height 25
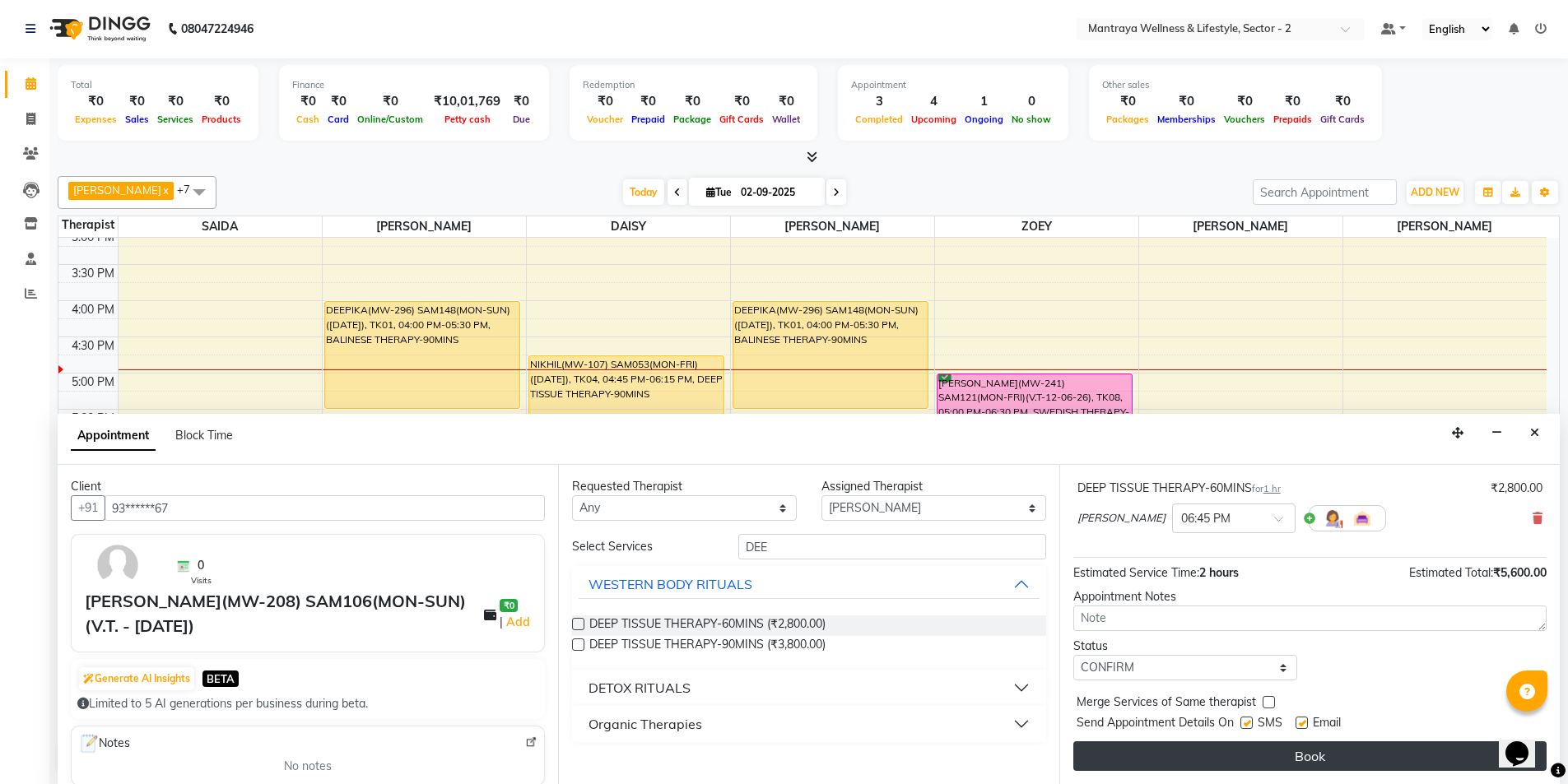
click at [1224, 754] on button "Book" at bounding box center [1310, 756] width 473 height 30
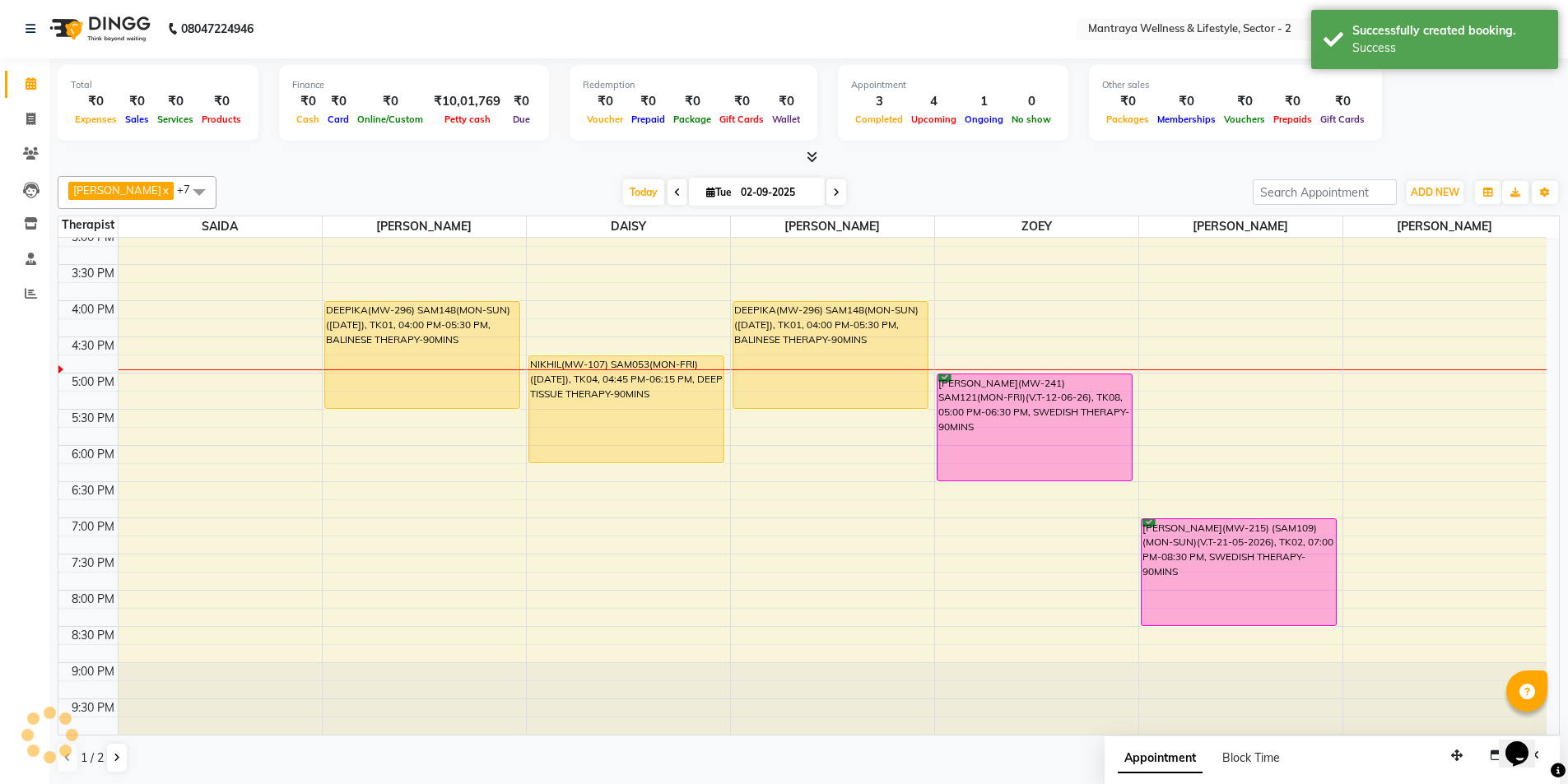
scroll to position [0, 0]
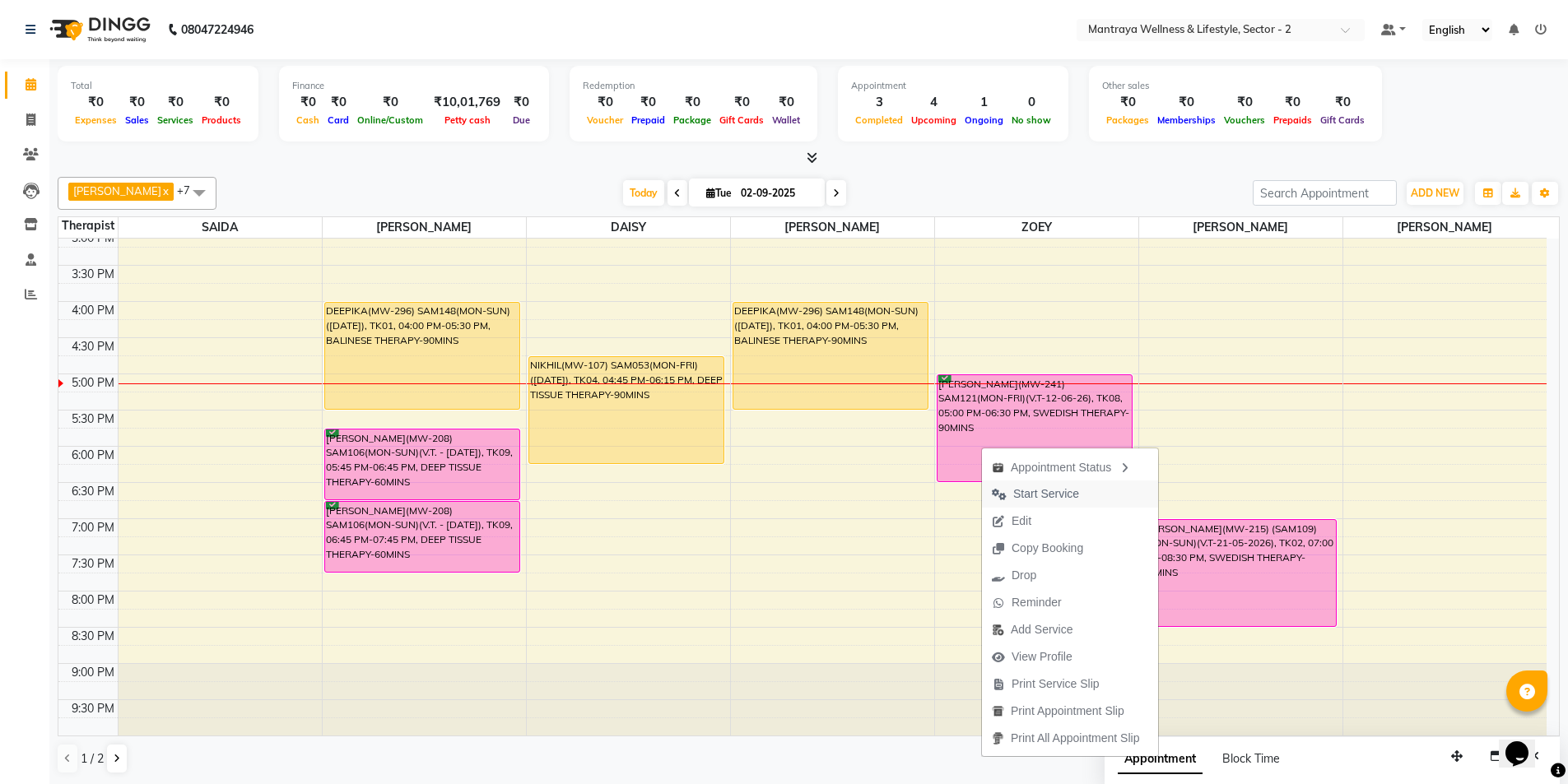
click at [1040, 489] on span "Start Service" at bounding box center [1046, 494] width 66 height 17
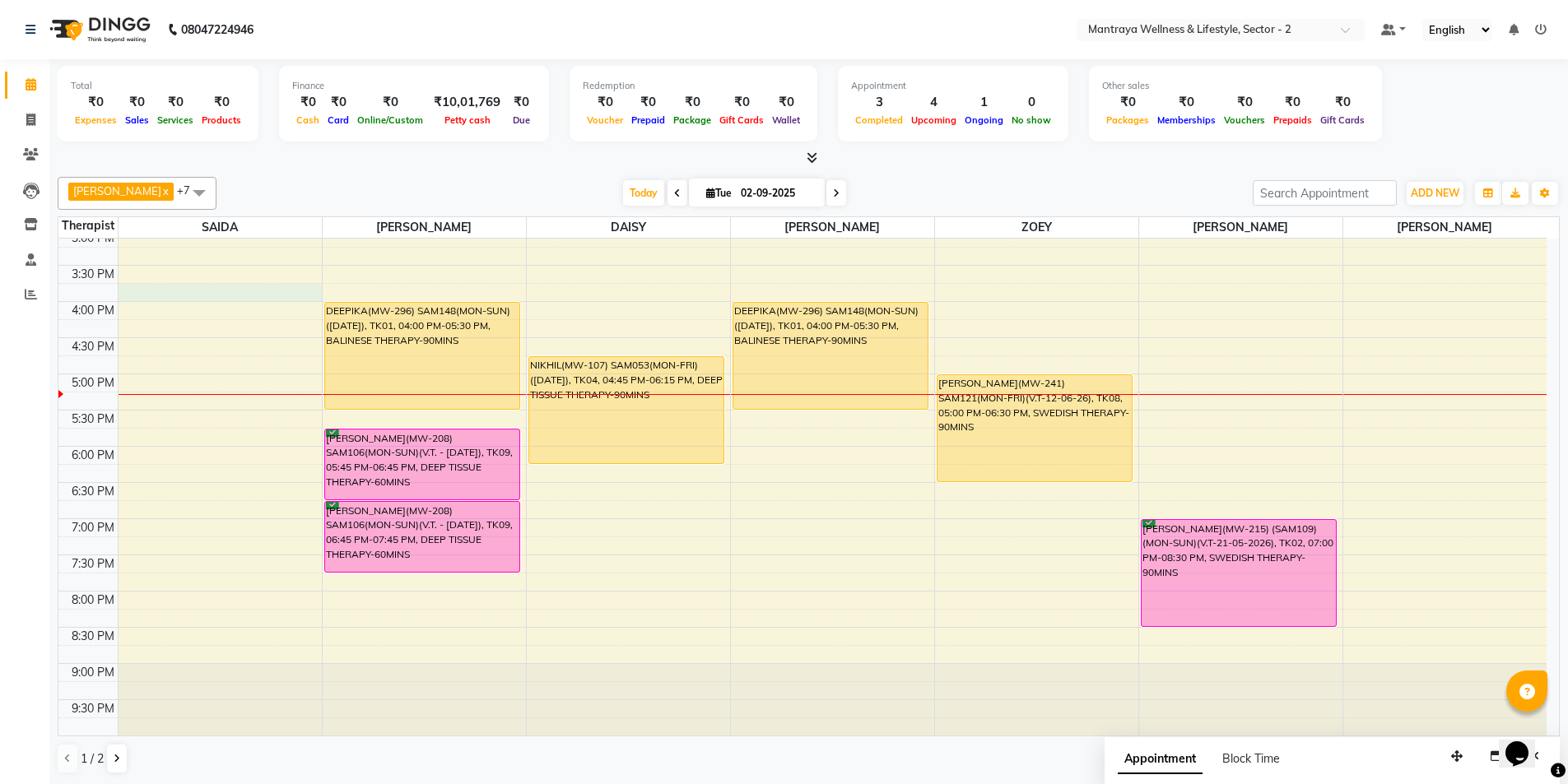
click at [161, 286] on div "10:00 AM 10:30 AM 11:00 AM 11:30 AM 12:00 PM 12:30 PM 1:00 PM 1:30 PM 2:00 PM 2…" at bounding box center [802, 301] width 1488 height 868
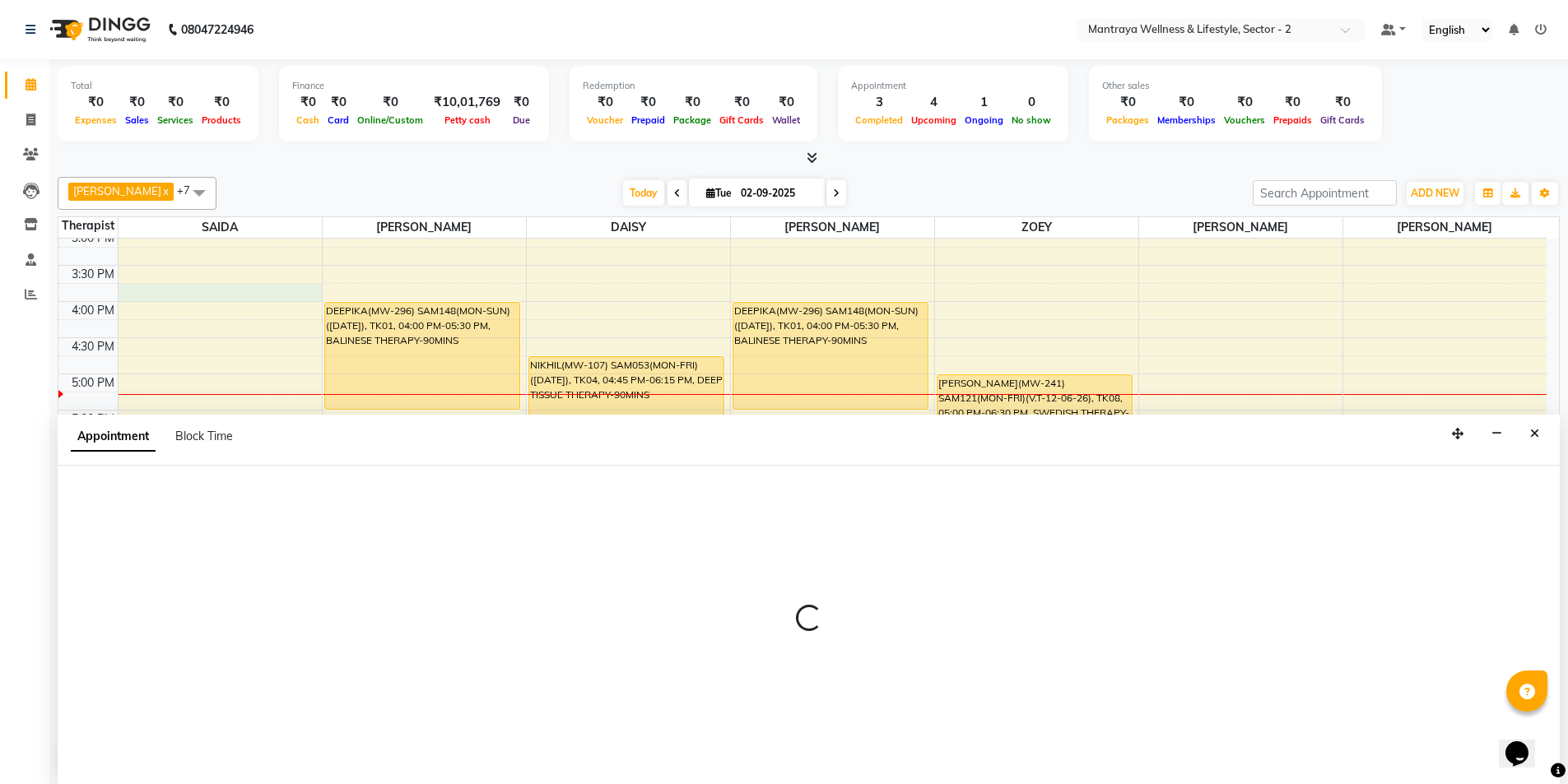
scroll to position [1, 0]
select select "68082"
select select "945"
select select "tentative"
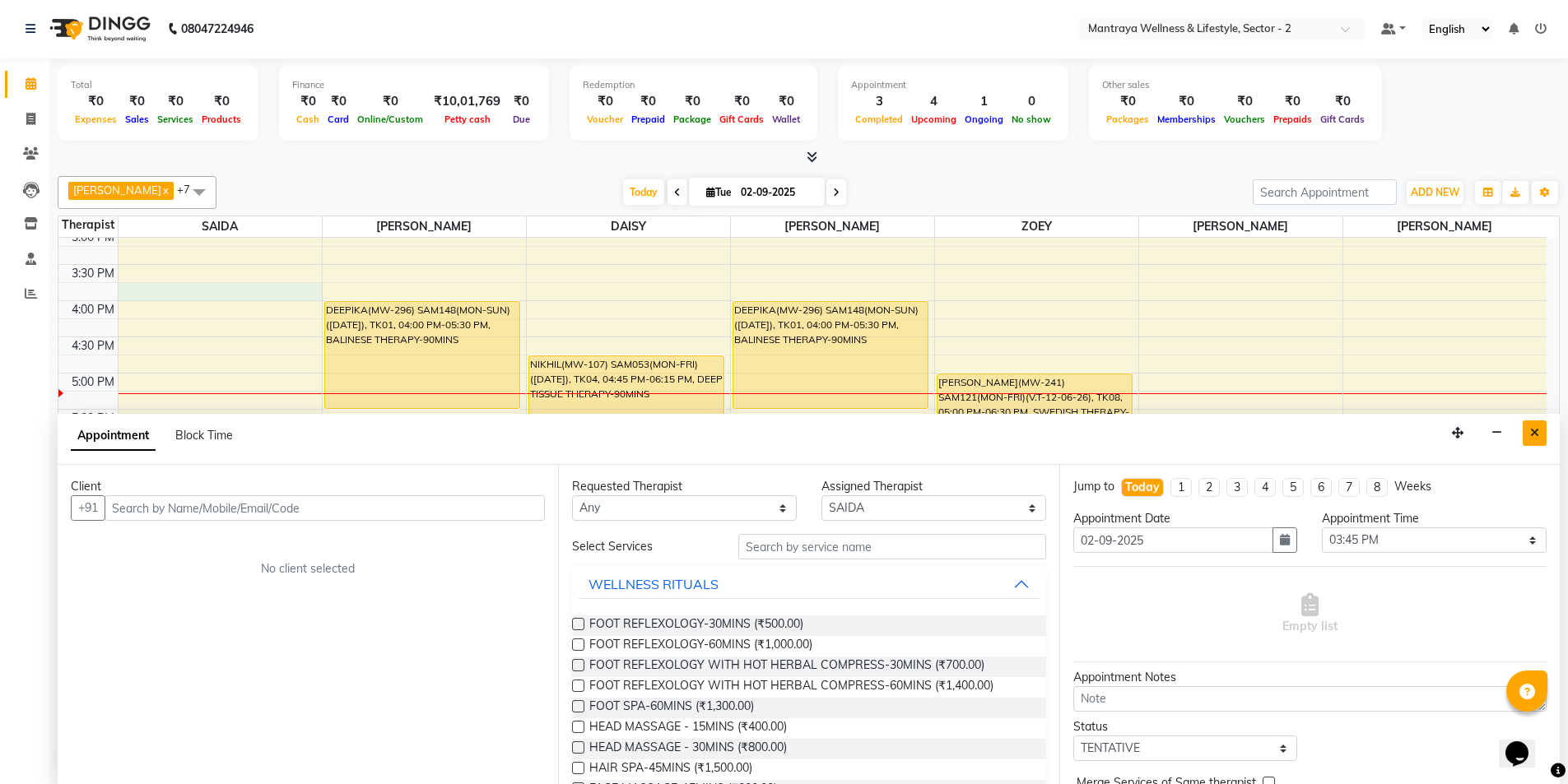
click at [1537, 433] on icon "Close" at bounding box center [1534, 433] width 9 height 12
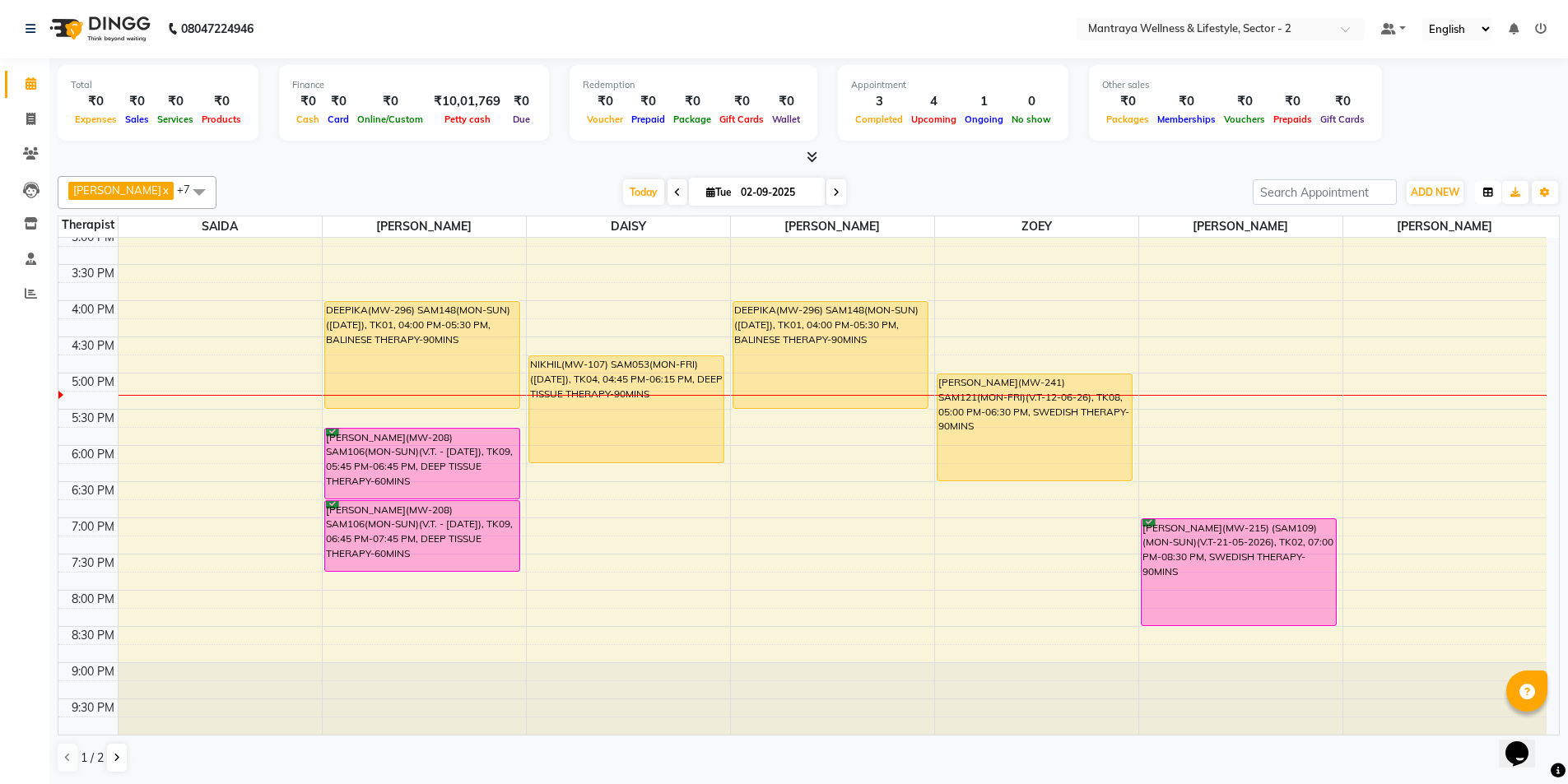
click at [1490, 188] on icon "button" at bounding box center [1488, 193] width 10 height 10
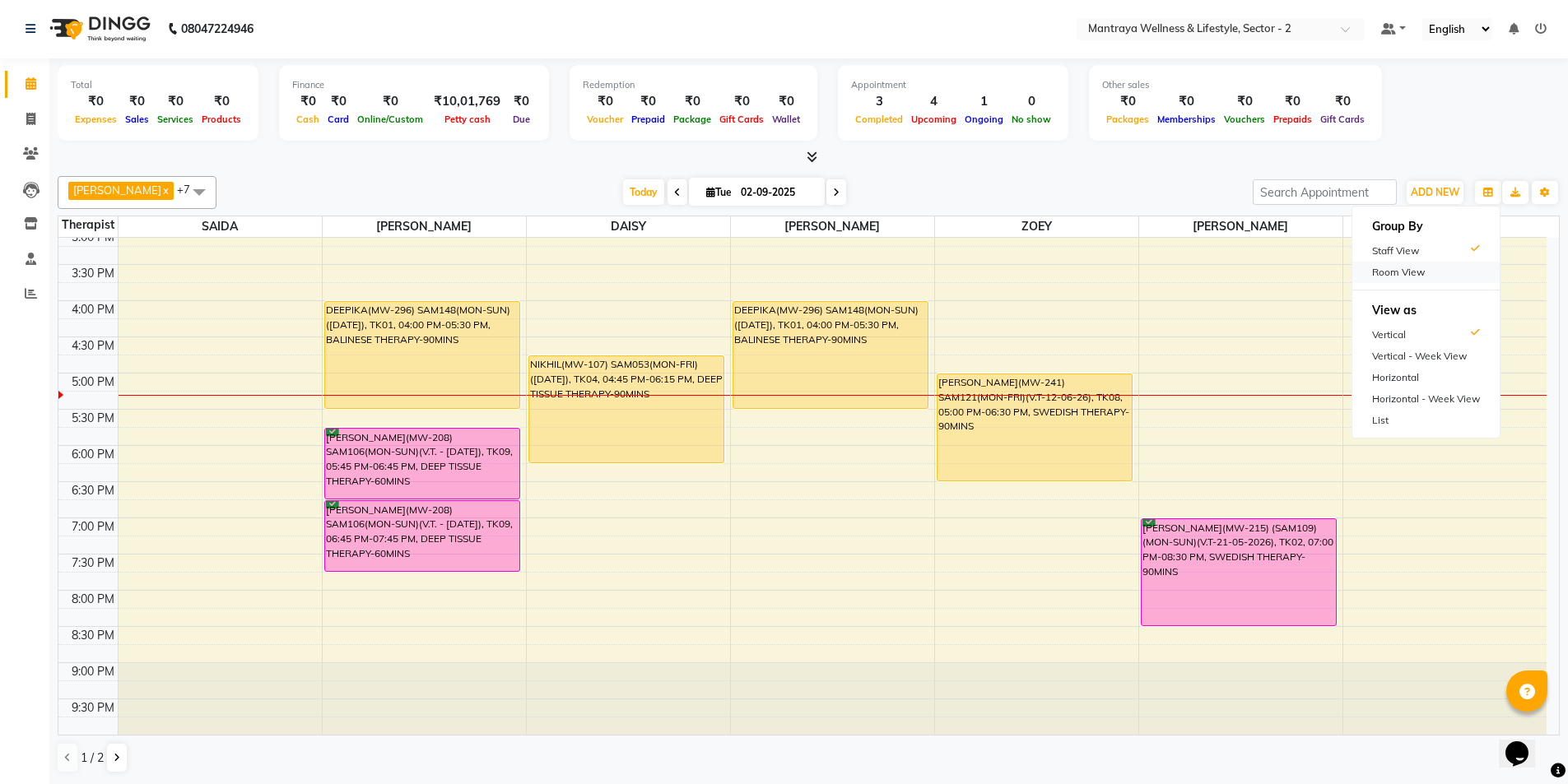
click at [1396, 271] on div "Room View" at bounding box center [1426, 272] width 147 height 21
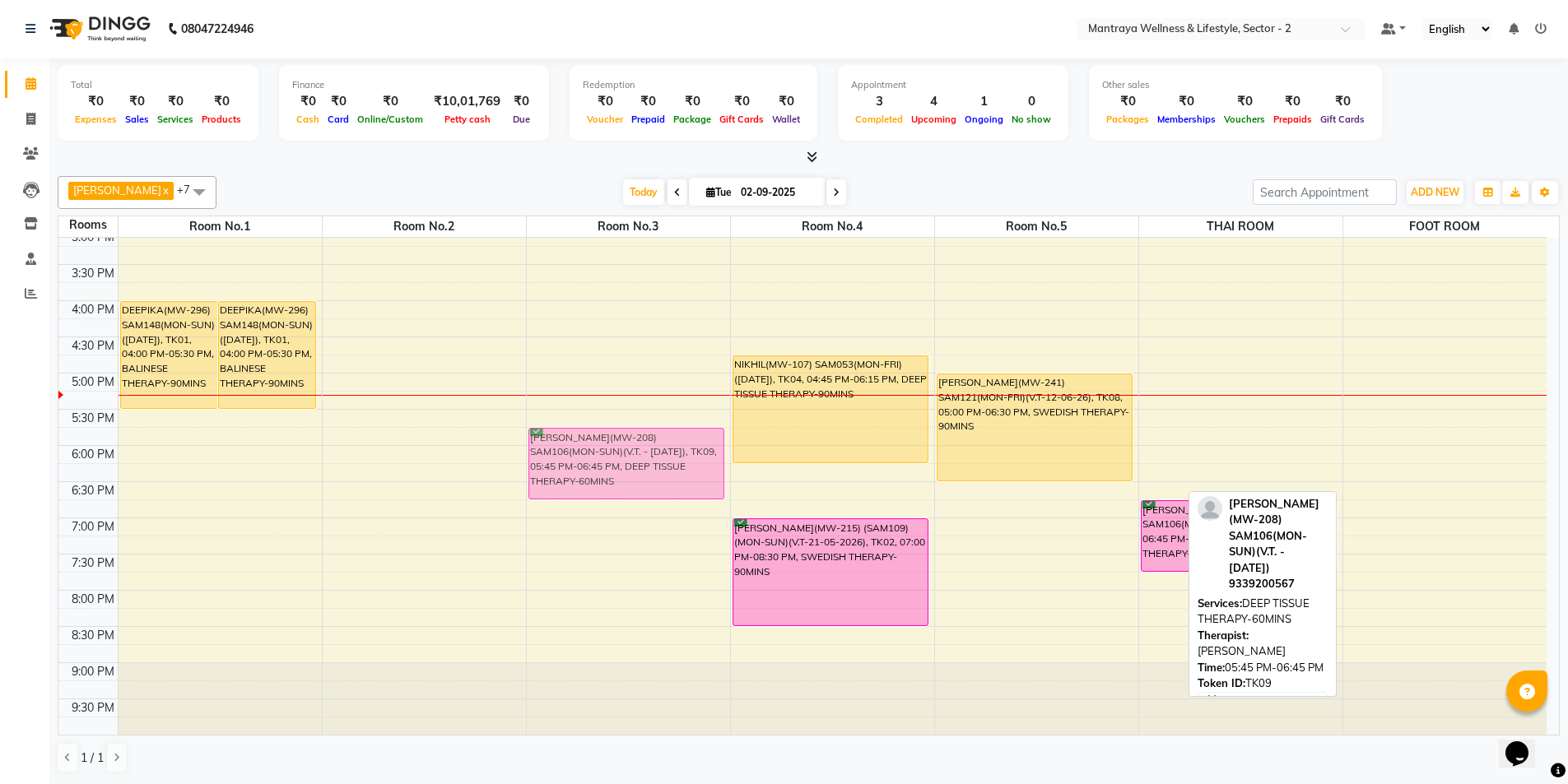
drag, startPoint x: 1479, startPoint y: 452, endPoint x: 656, endPoint y: 444, distance: 823.0
click at [656, 444] on tr "DEEPIKA(MW-296) SAM148(MON-SUN)([DATE]), TK01, 04:00 PM-05:30 PM, BALINESE THER…" at bounding box center [802, 300] width 1488 height 868
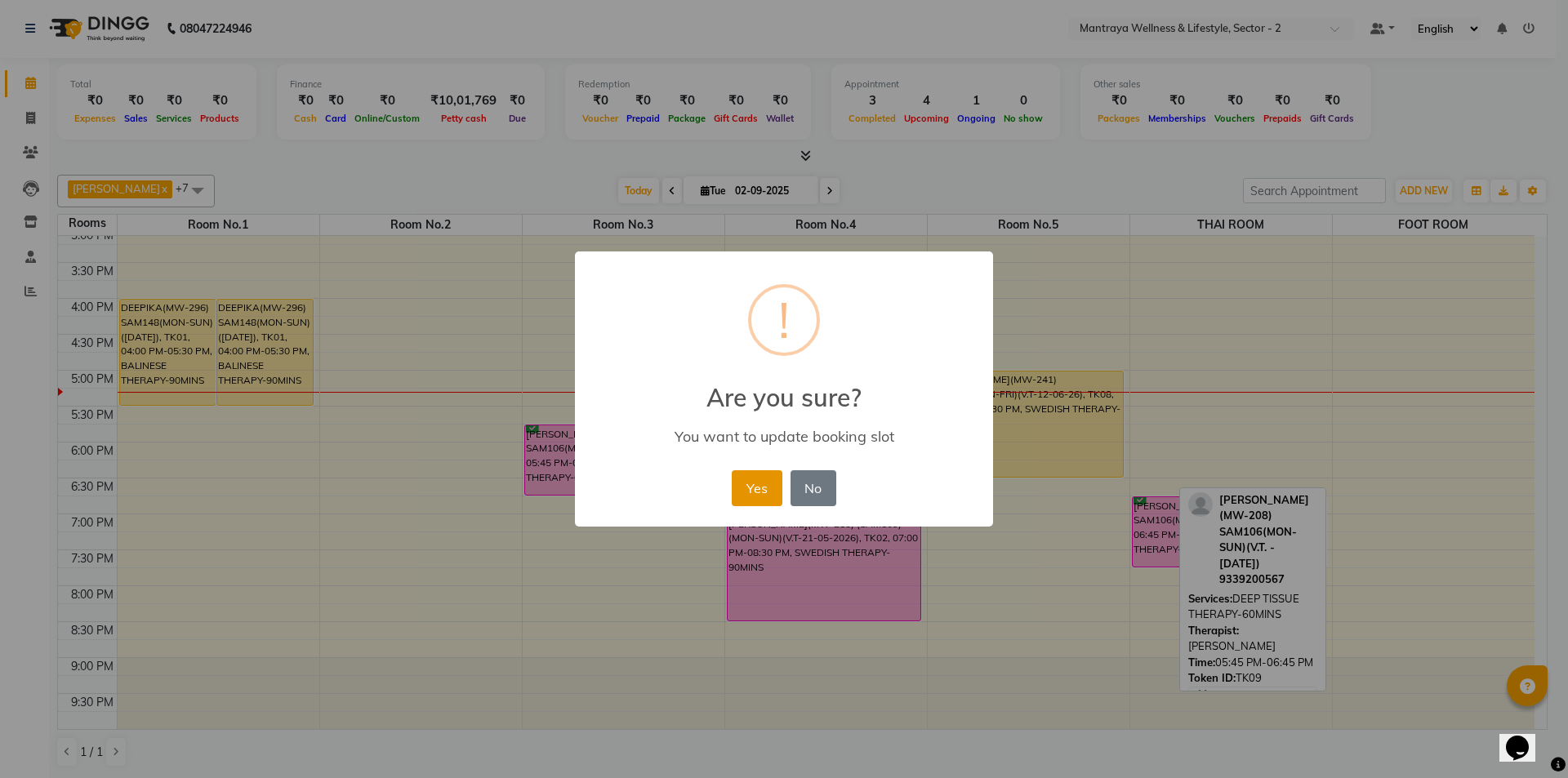
click at [759, 488] on button "Yes" at bounding box center [757, 488] width 50 height 36
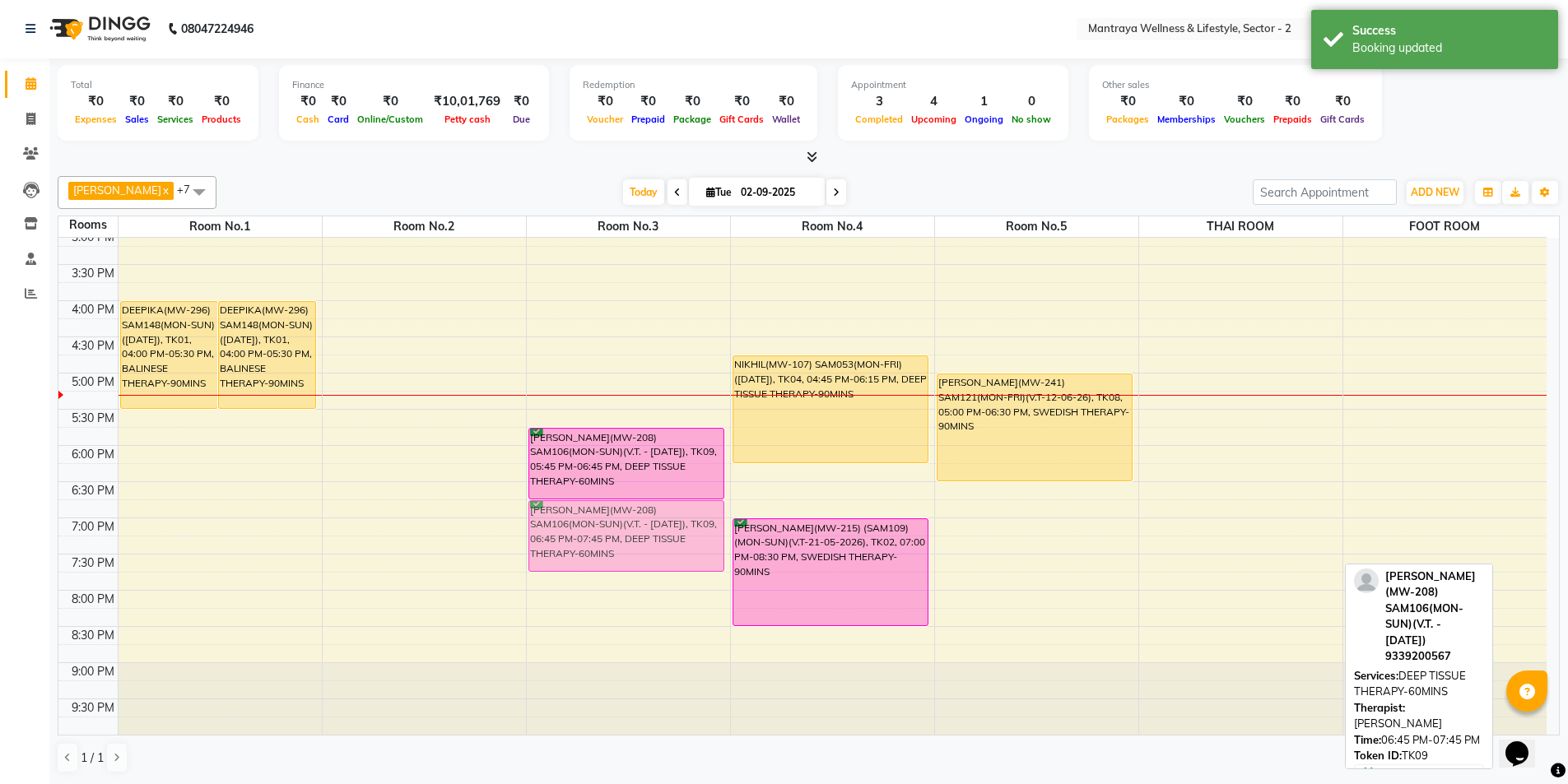
drag, startPoint x: 1182, startPoint y: 524, endPoint x: 631, endPoint y: 520, distance: 551.0
click at [631, 520] on tr "DEEPIKA(MW-296) SAM148(MON-SUN)([DATE]), TK01, 04:00 PM-05:30 PM, BALINESE THER…" at bounding box center [802, 300] width 1488 height 868
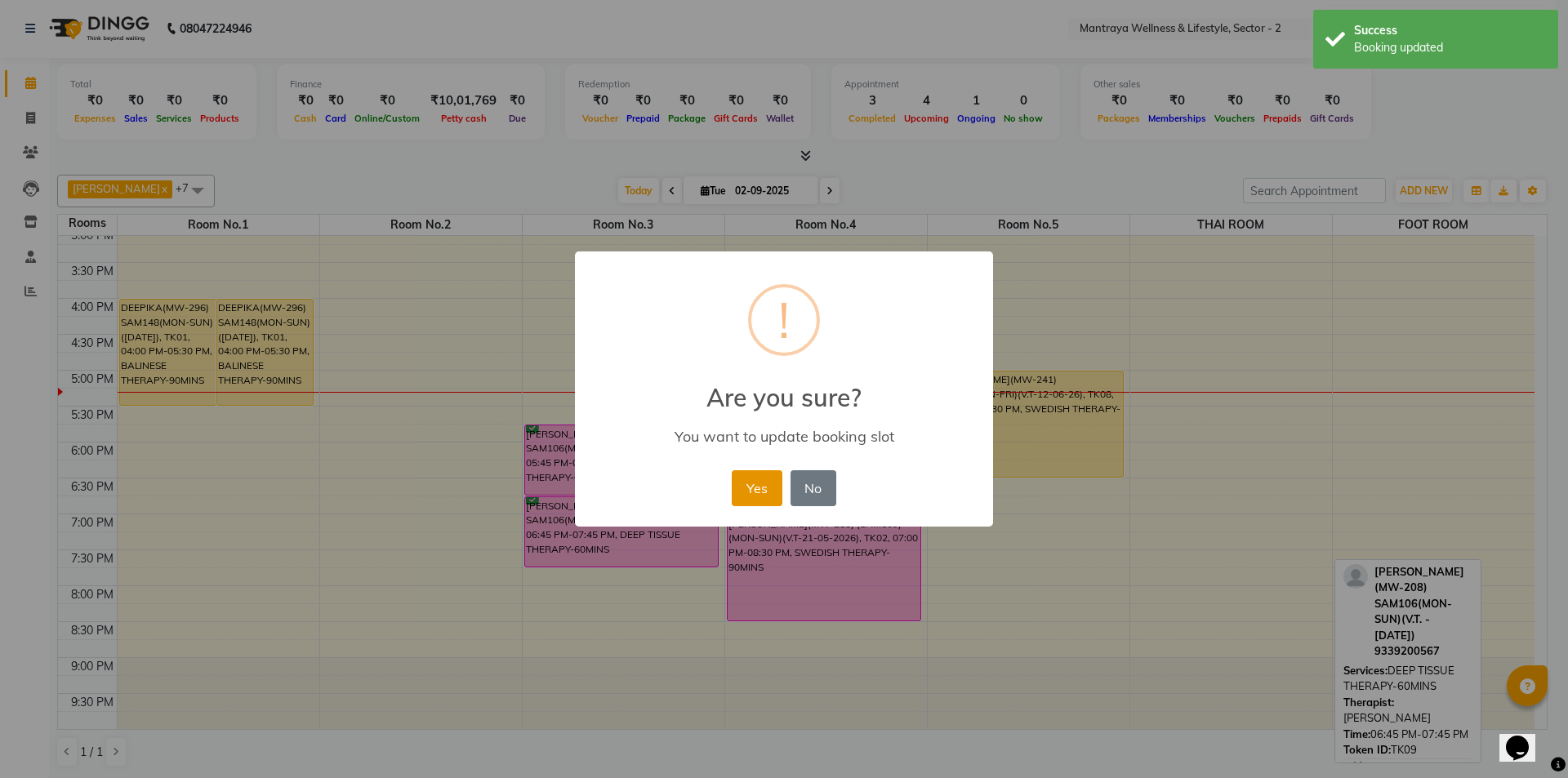
click at [772, 483] on button "Yes" at bounding box center [757, 488] width 50 height 36
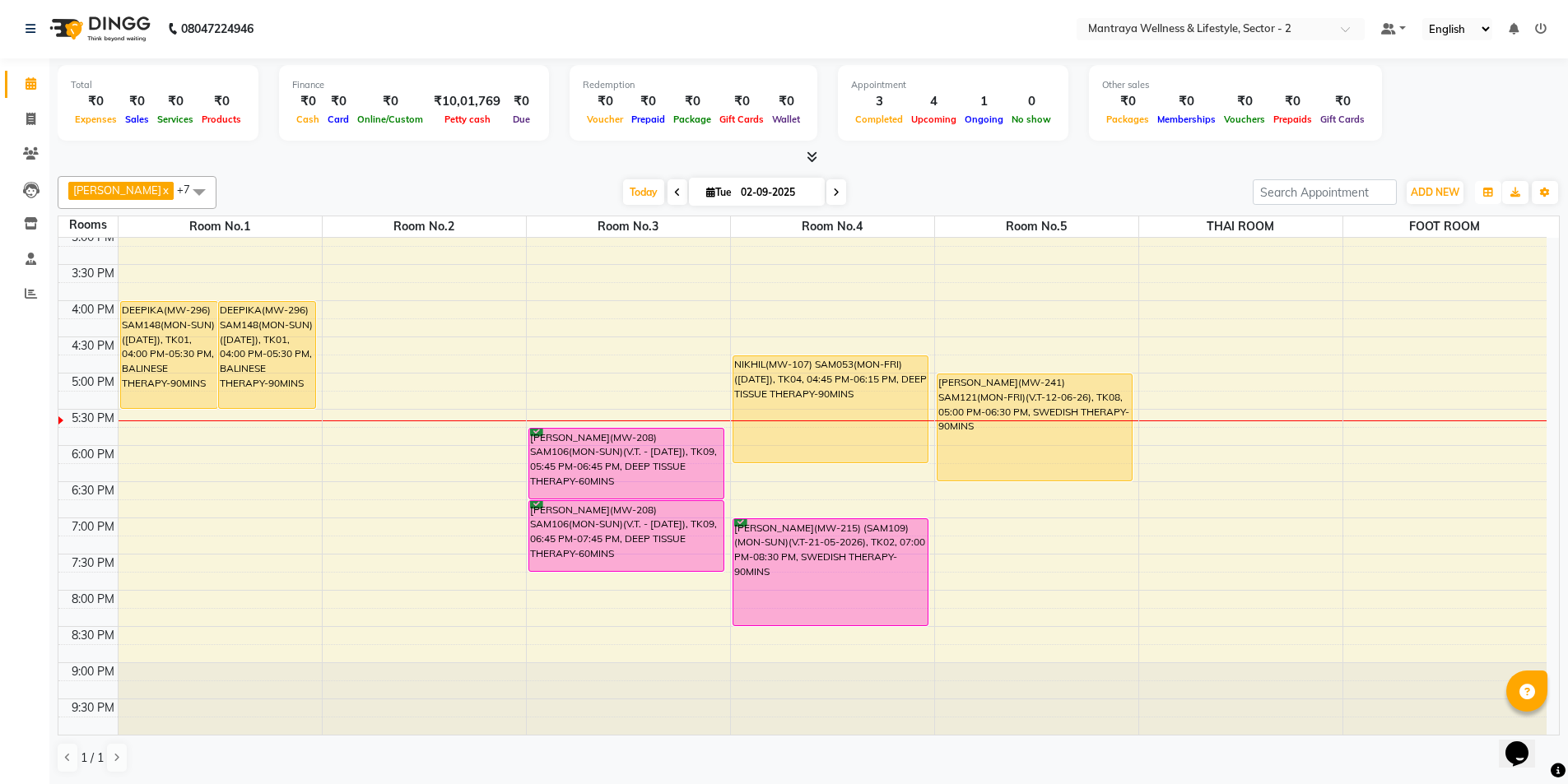
drag, startPoint x: 1495, startPoint y: 193, endPoint x: 1449, endPoint y: 228, distance: 57.8
click at [1492, 193] on button "button" at bounding box center [1488, 193] width 26 height 23
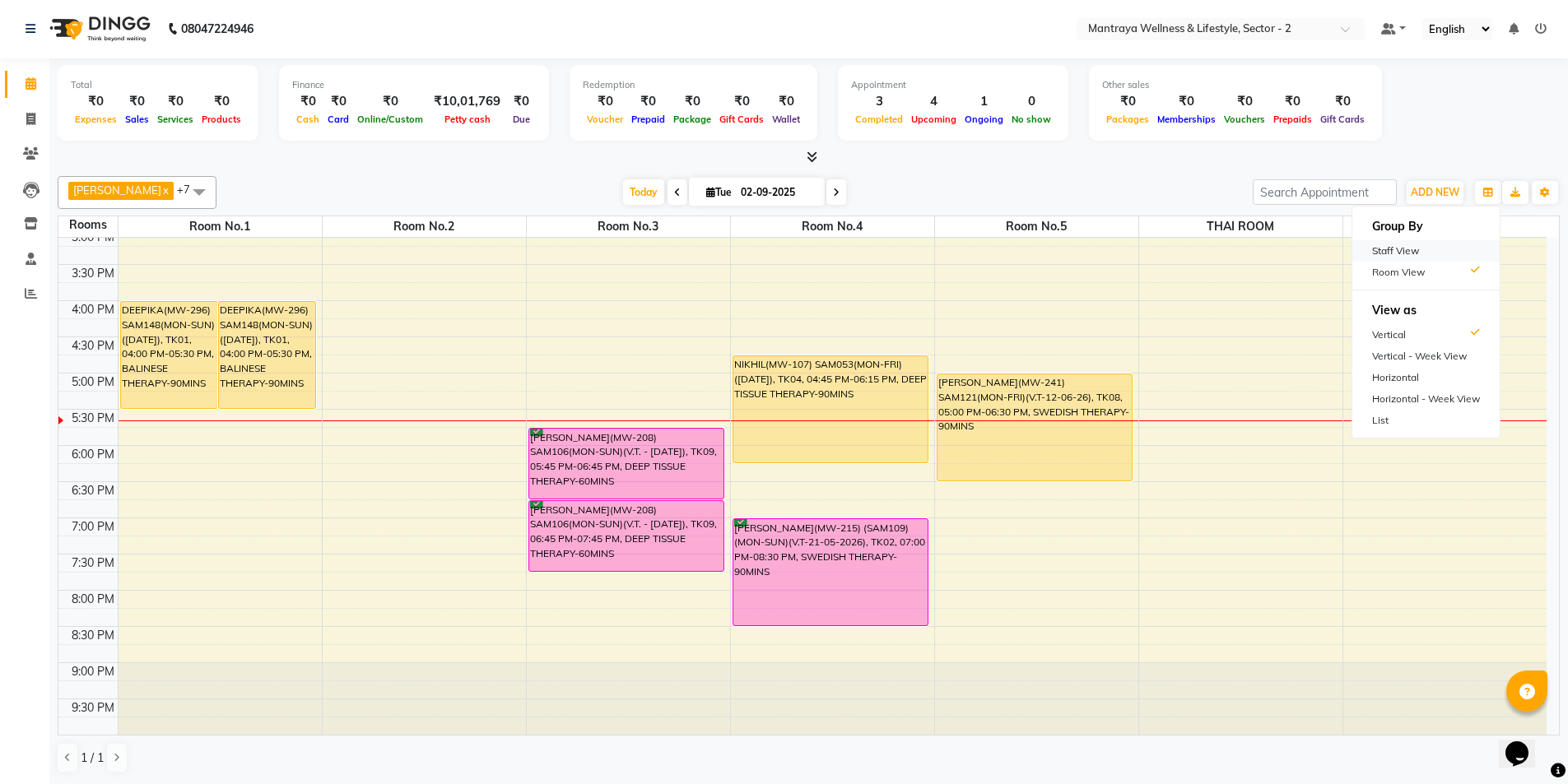
click at [1408, 249] on div "Staff View" at bounding box center [1426, 251] width 147 height 21
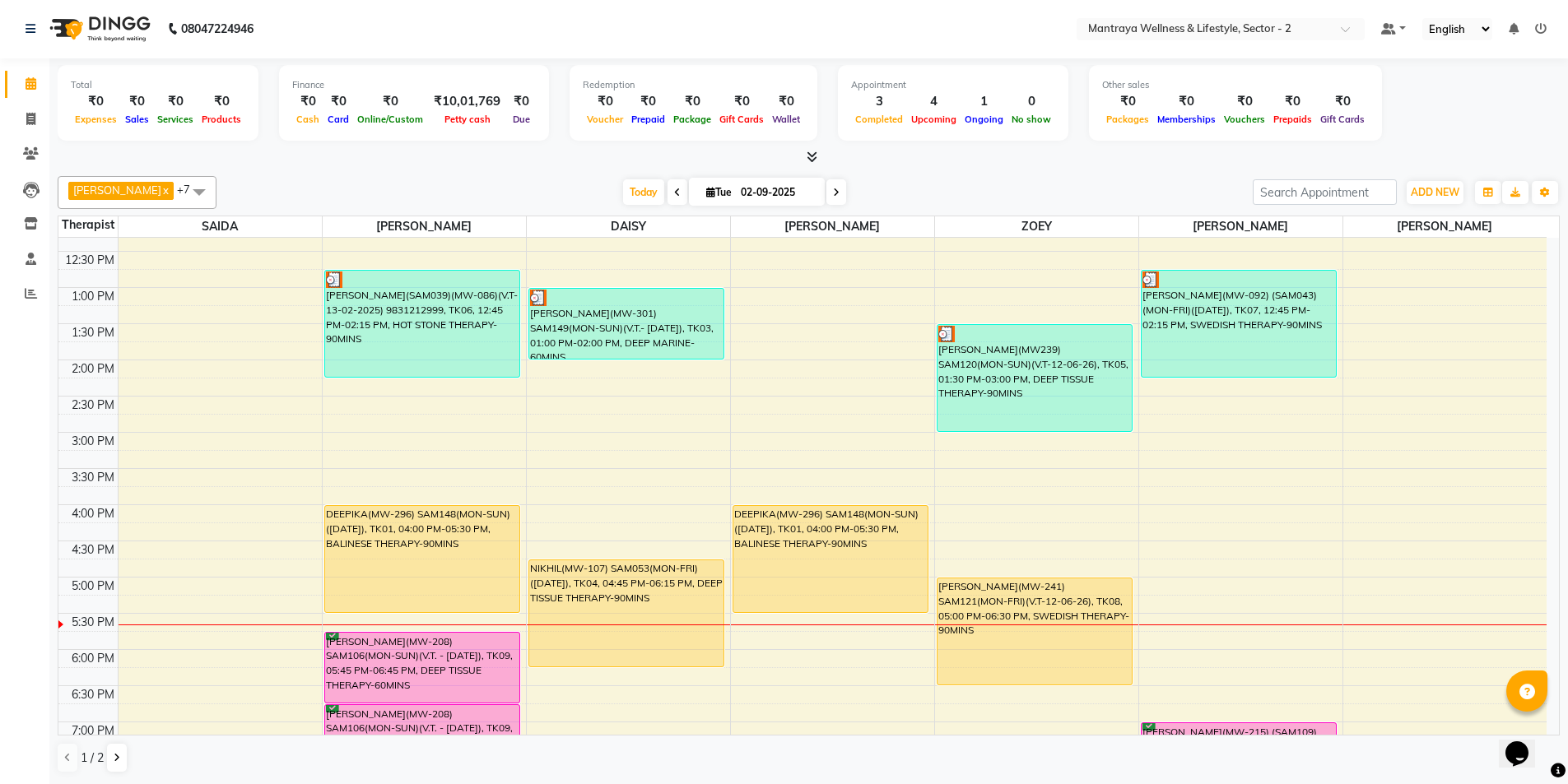
scroll to position [206, 0]
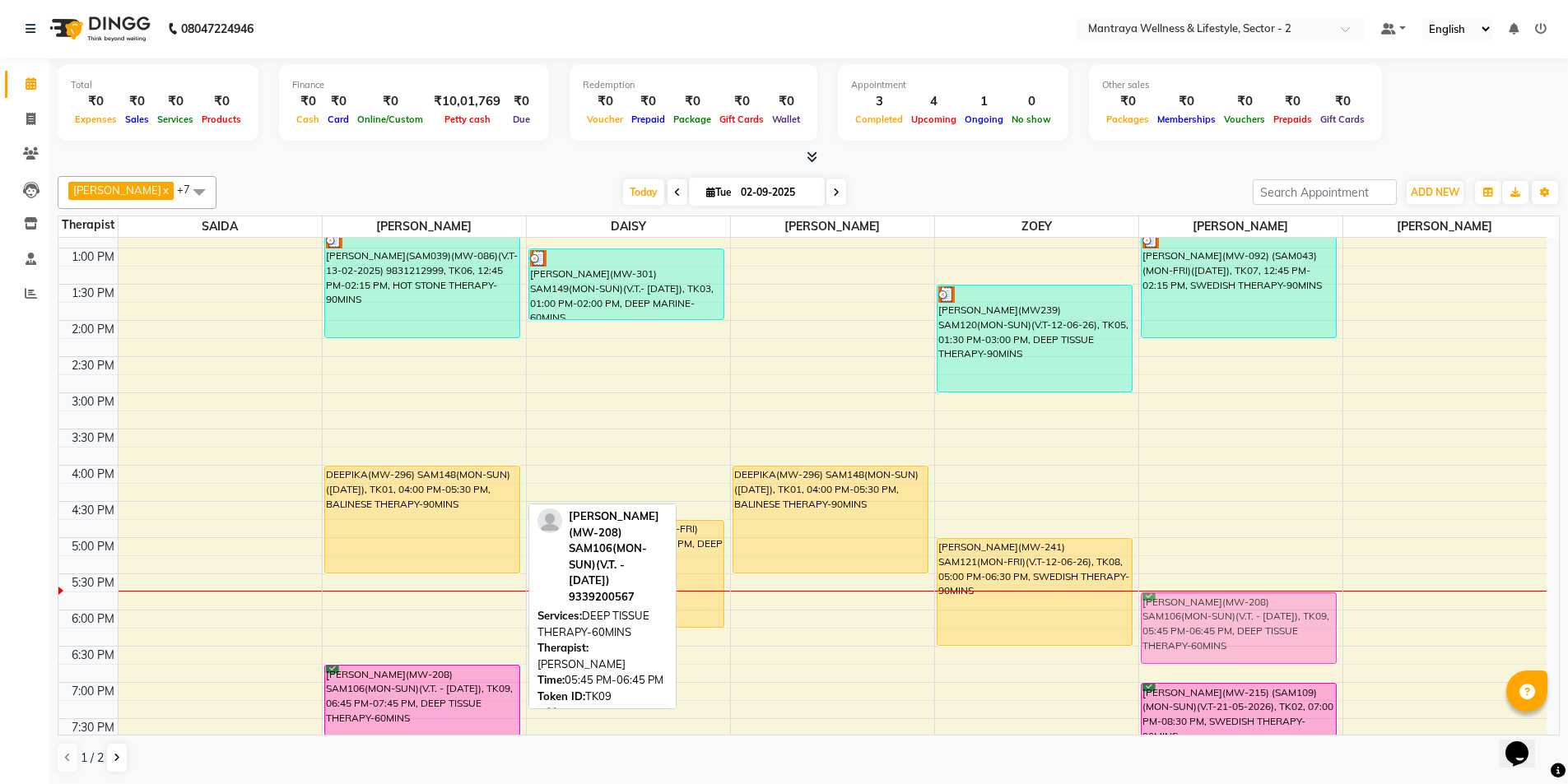
drag, startPoint x: 475, startPoint y: 606, endPoint x: 1237, endPoint y: 608, distance: 762.0
click at [1237, 608] on tr "[PERSON_NAME](SAM039)(MW-086)(V.T-13-02-2025) 9831212999, TK06, 12:45 PM-02:15 …" at bounding box center [802, 465] width 1488 height 868
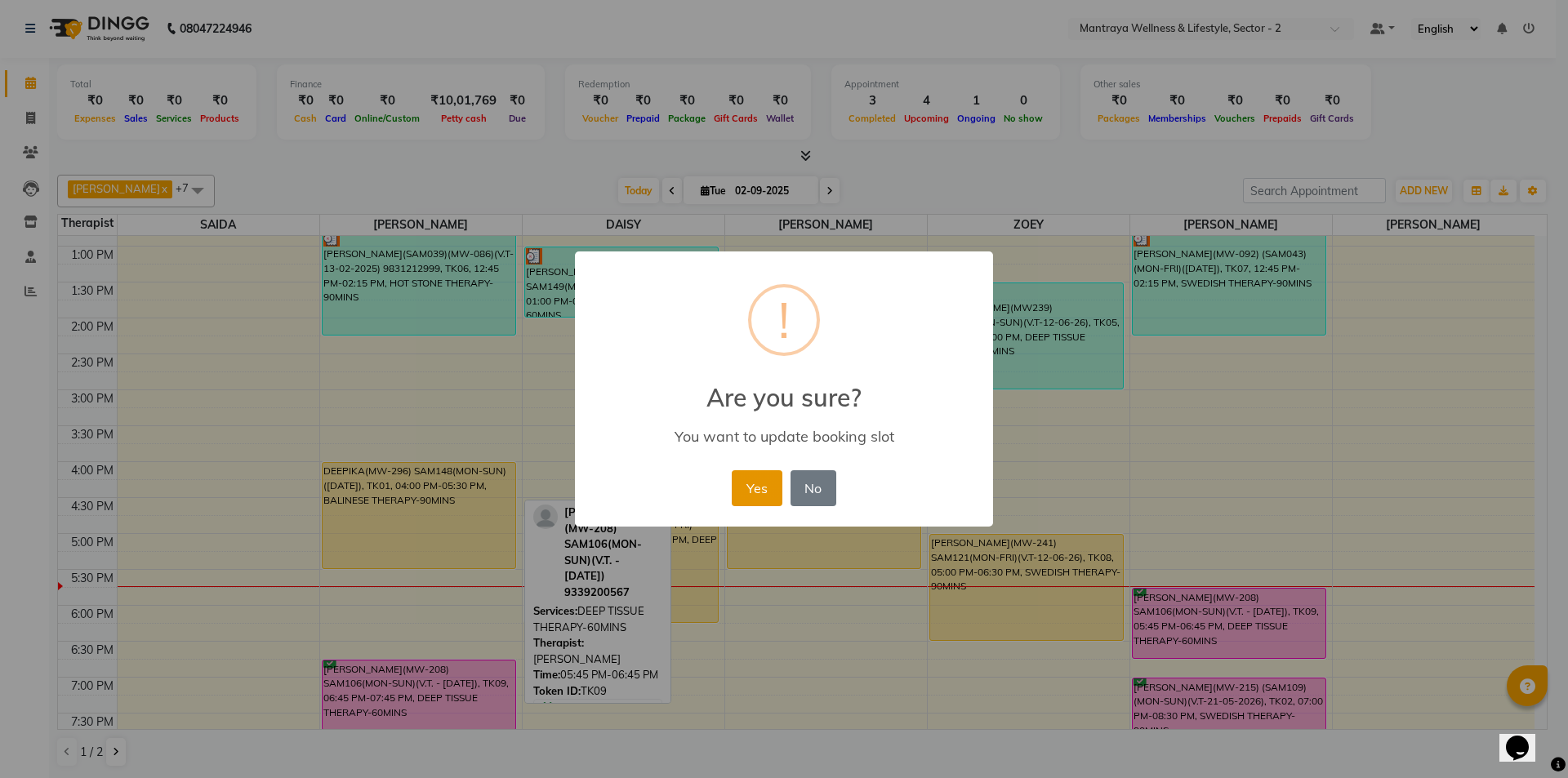
click at [752, 491] on button "Yes" at bounding box center [757, 488] width 50 height 36
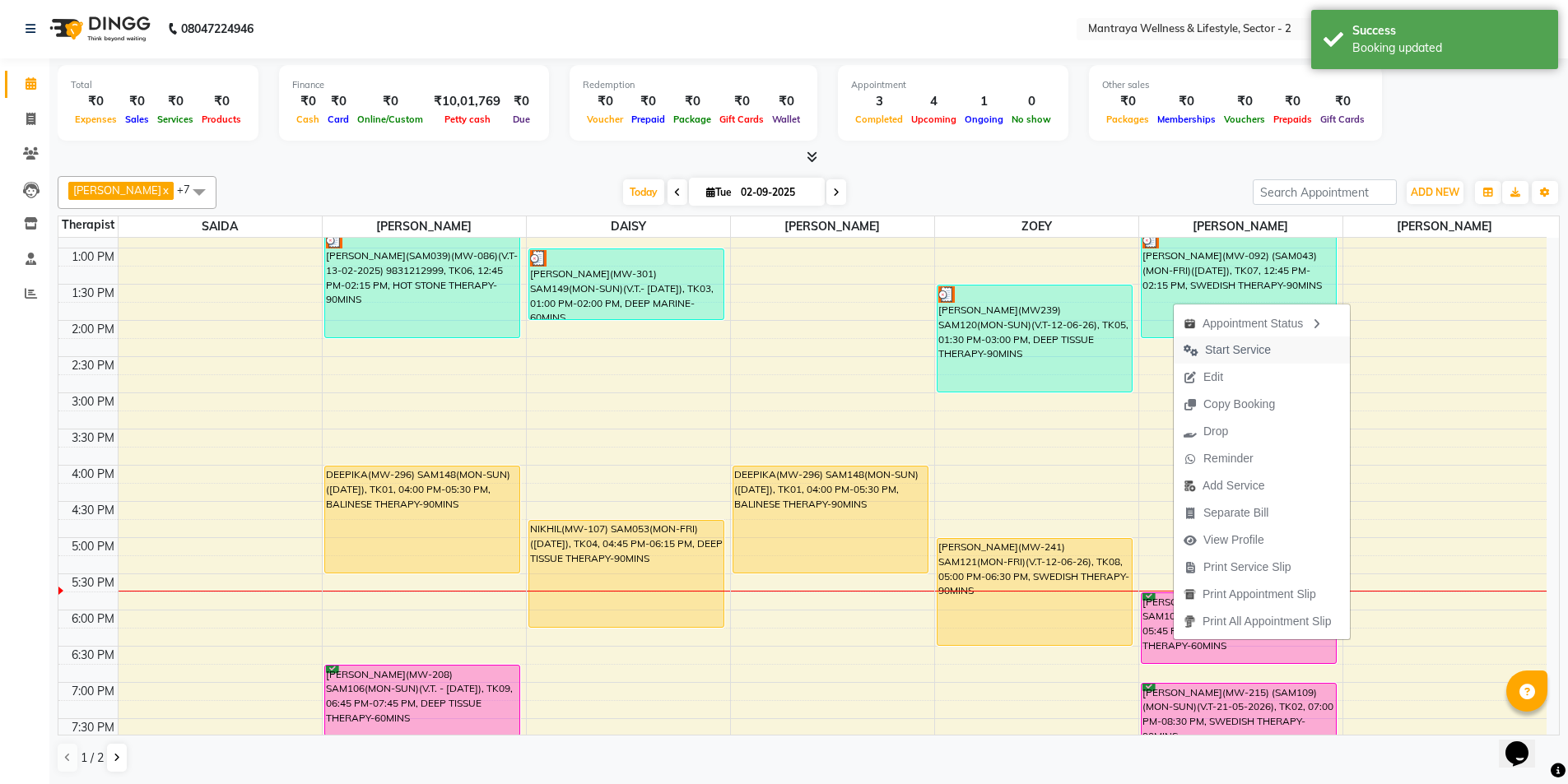
click at [1224, 349] on span "Start Service" at bounding box center [1238, 350] width 66 height 17
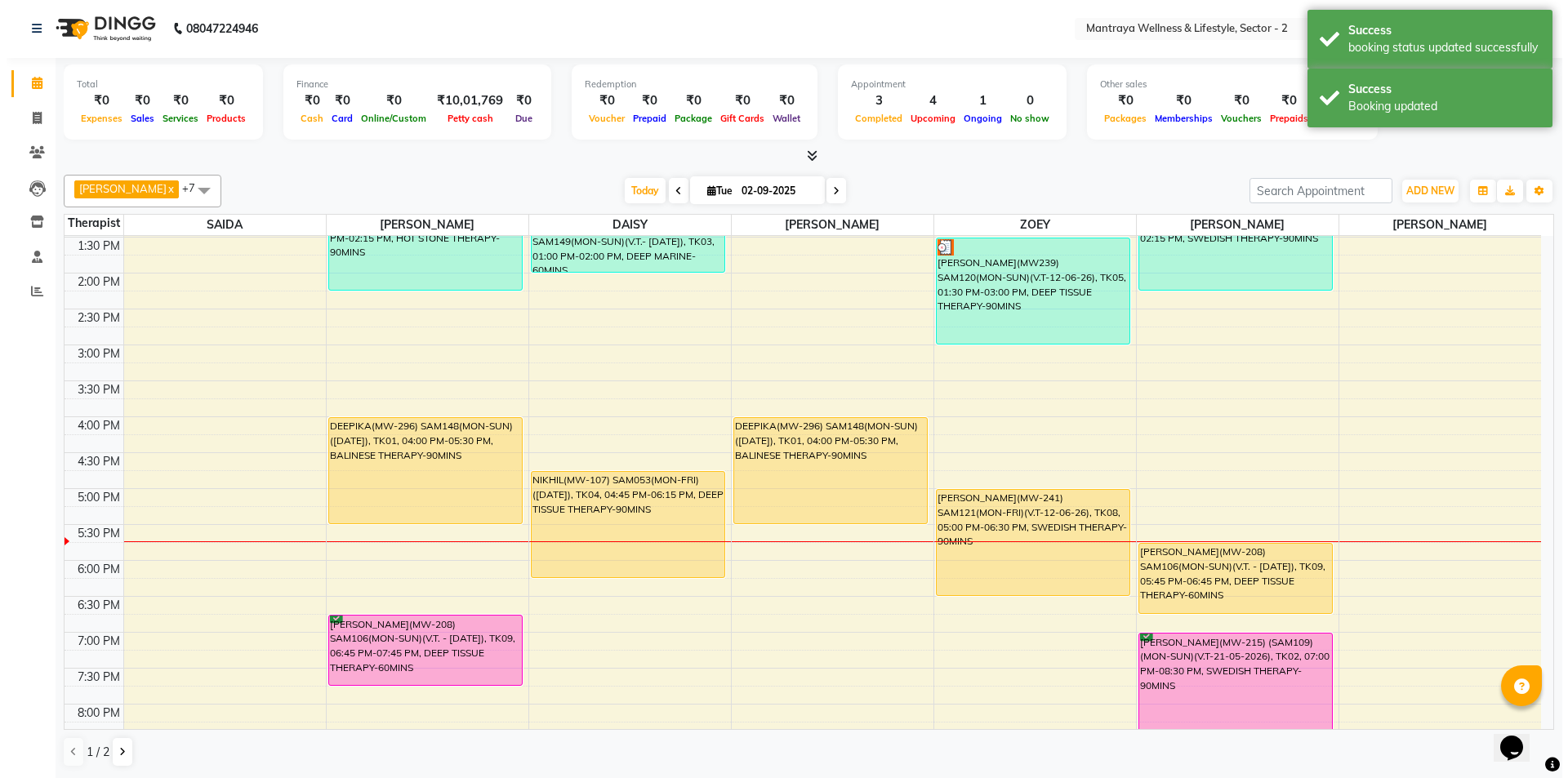
scroll to position [287, 0]
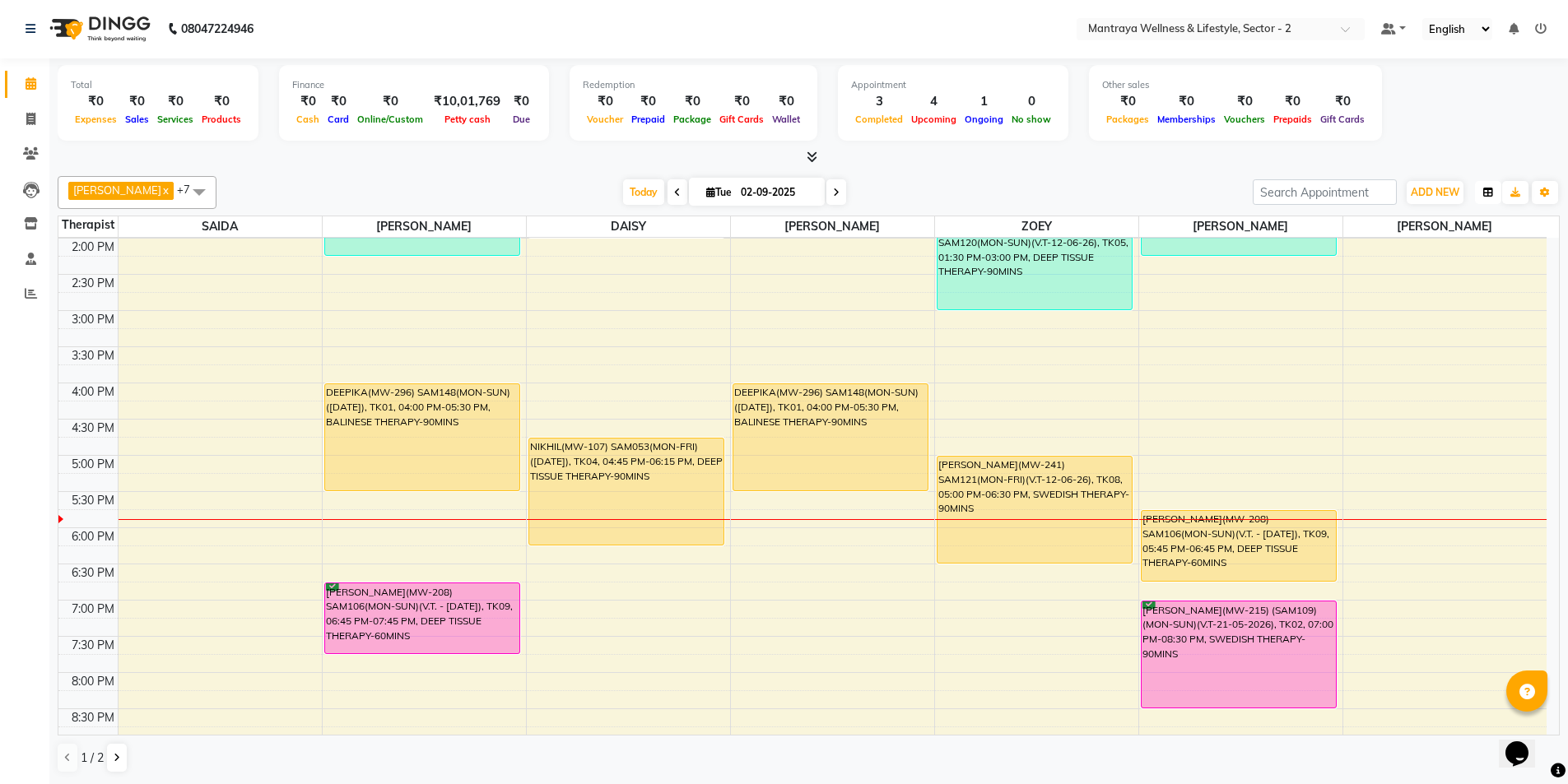
drag, startPoint x: 1485, startPoint y: 185, endPoint x: 1458, endPoint y: 212, distance: 38.2
click at [1485, 189] on button "button" at bounding box center [1488, 193] width 26 height 23
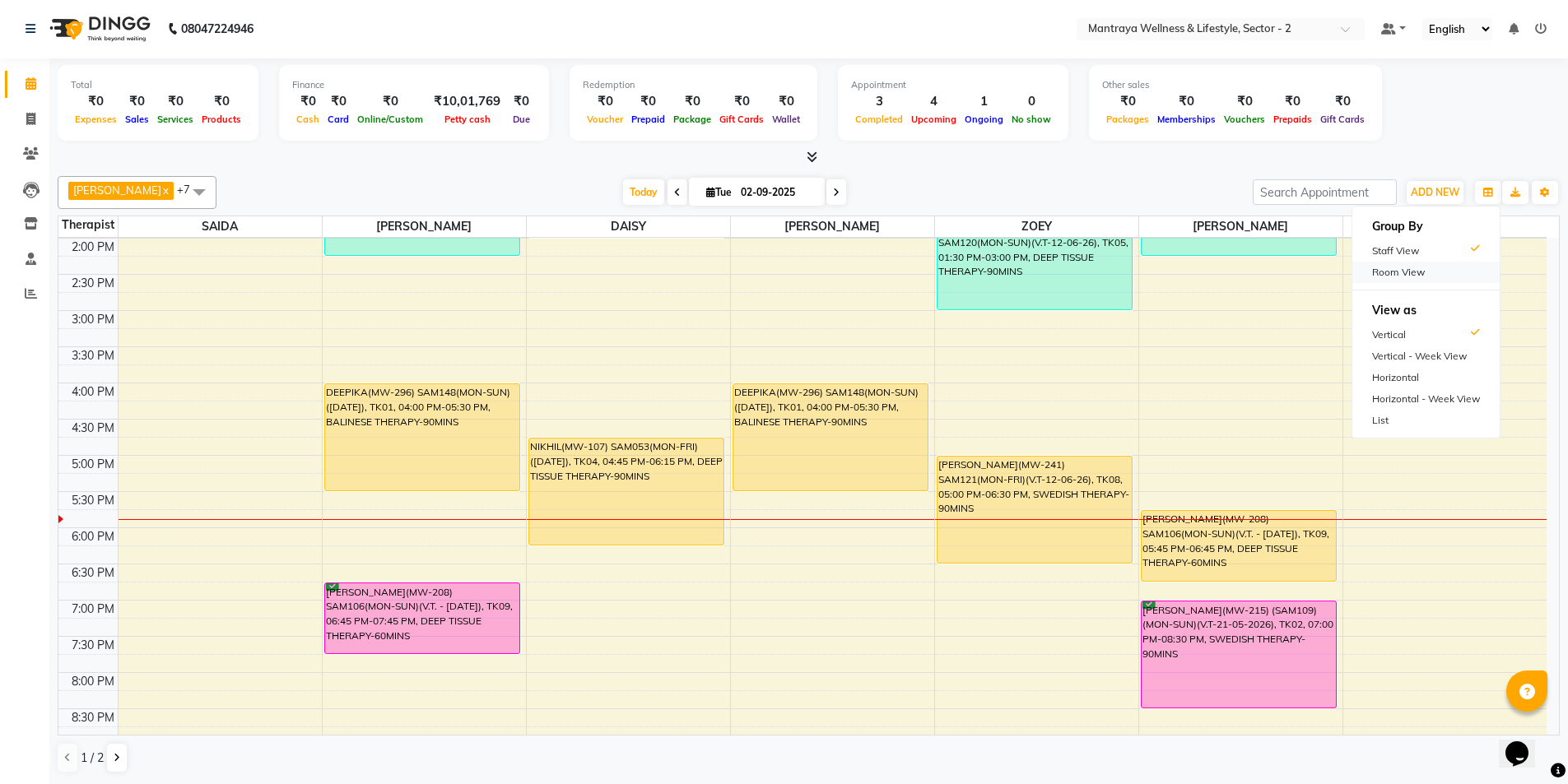
click at [1381, 272] on div "Room View" at bounding box center [1426, 272] width 147 height 21
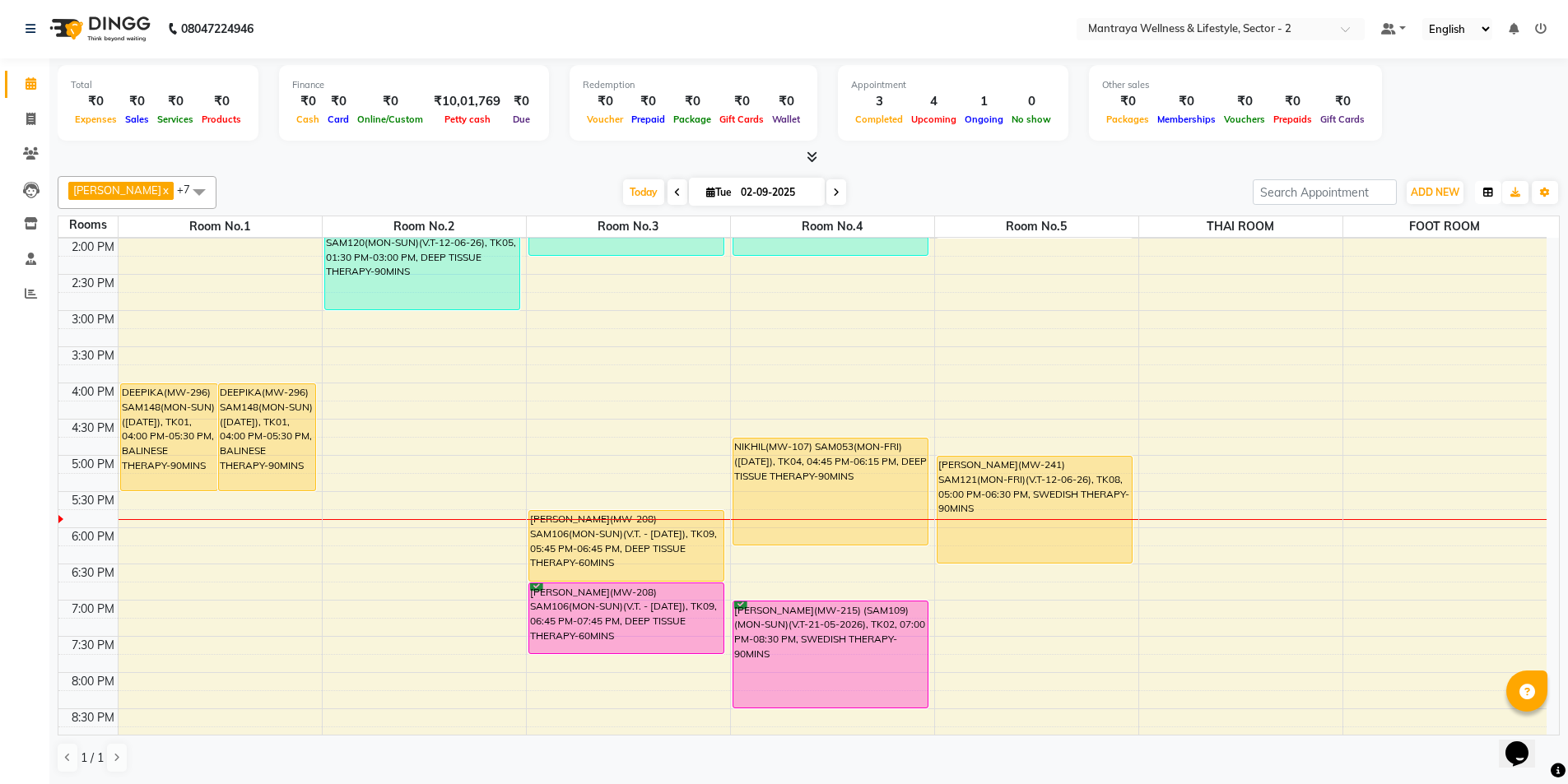
click at [1494, 194] on button "button" at bounding box center [1488, 193] width 26 height 23
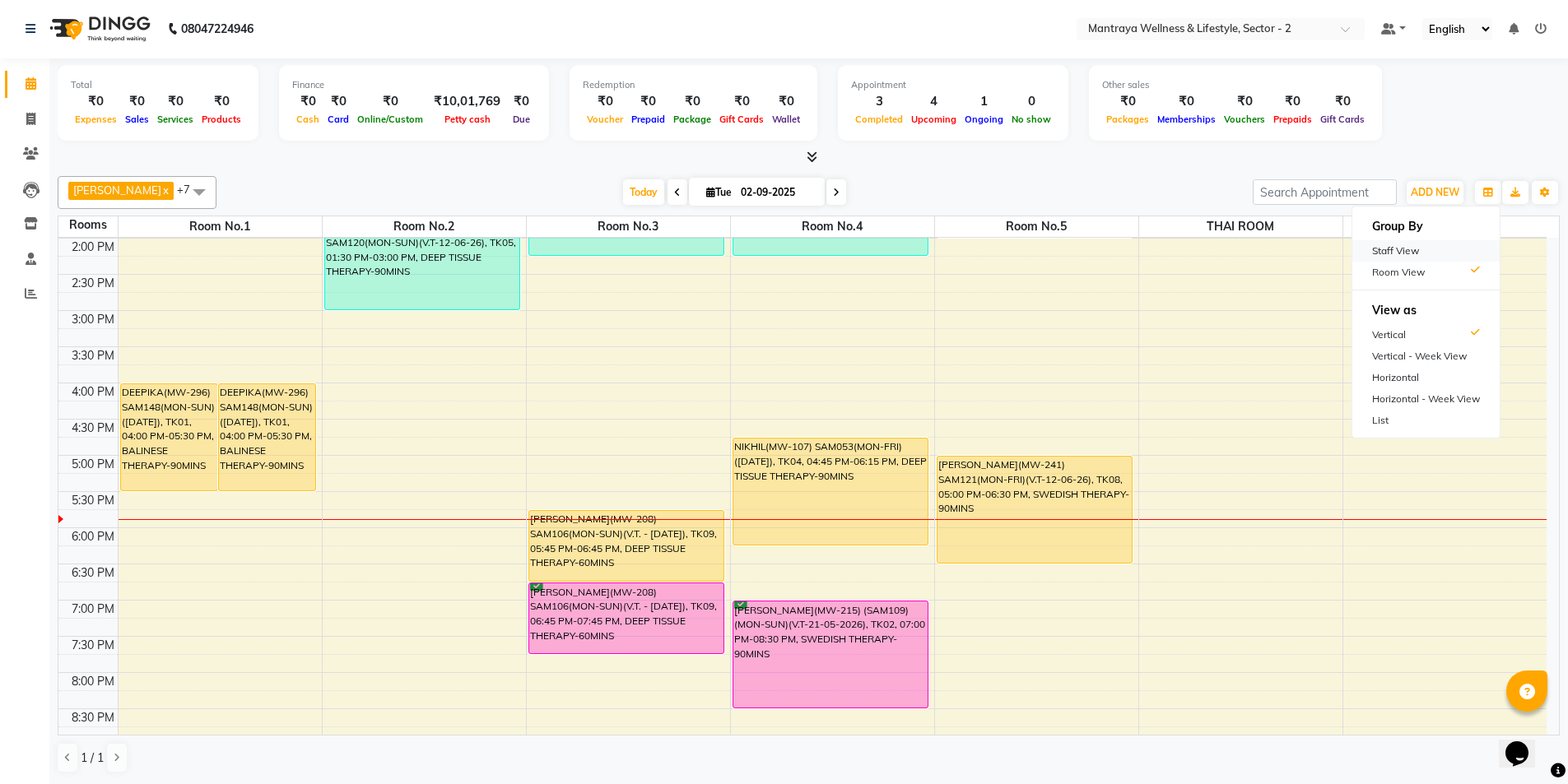
click at [1403, 248] on div "Staff View" at bounding box center [1426, 251] width 147 height 21
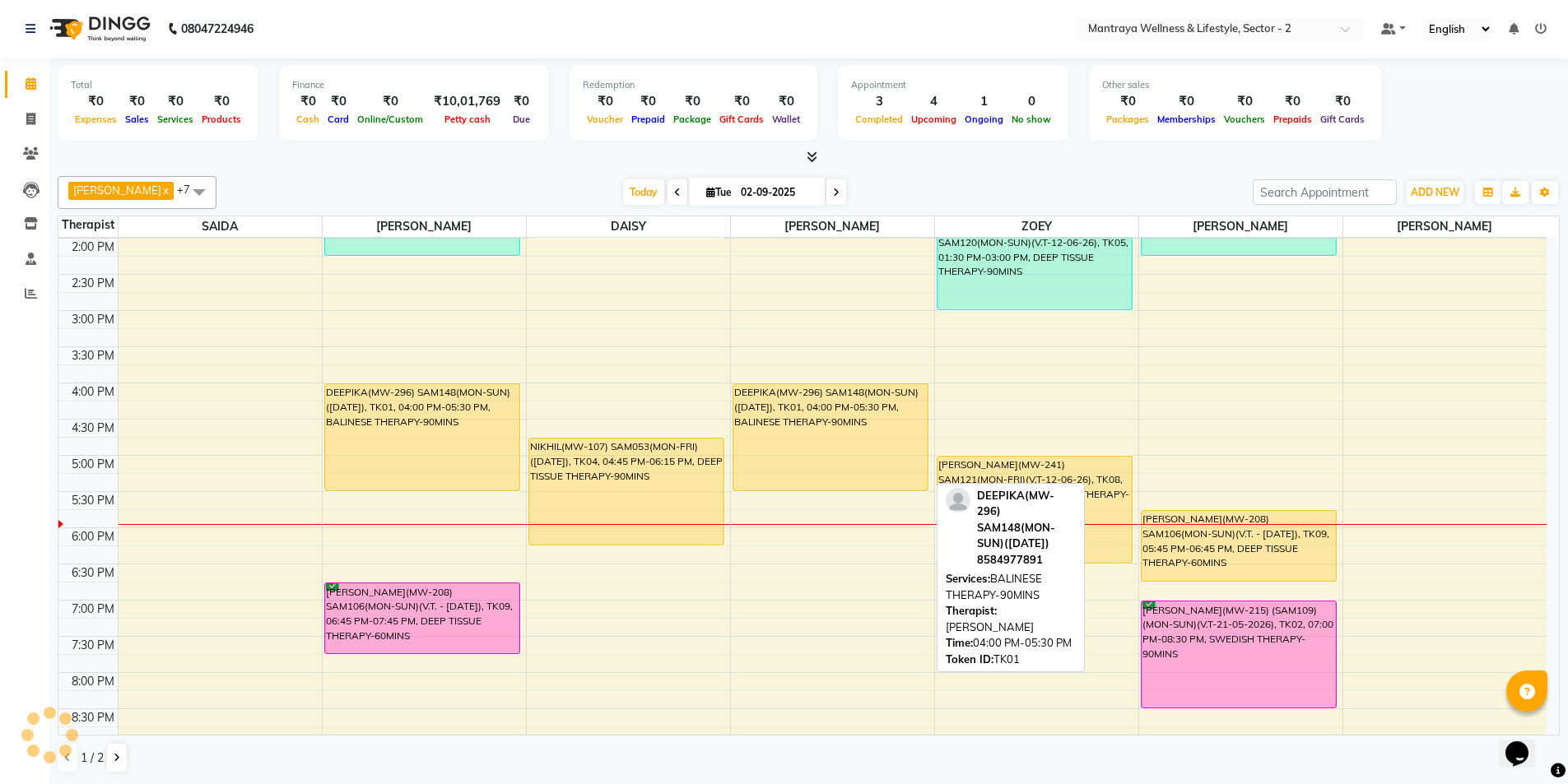
click at [796, 459] on div "DEEPIKA(MW-296) SAM148(MON-SUN)([DATE]), TK01, 04:00 PM-05:30 PM, BALINESE THER…" at bounding box center [830, 437] width 195 height 107
click at [797, 459] on div "DEEPIKA(MW-296) SAM148(MON-SUN)([DATE]), TK01, 04:00 PM-05:30 PM, BALINESE THER…" at bounding box center [830, 437] width 195 height 107
select select "1"
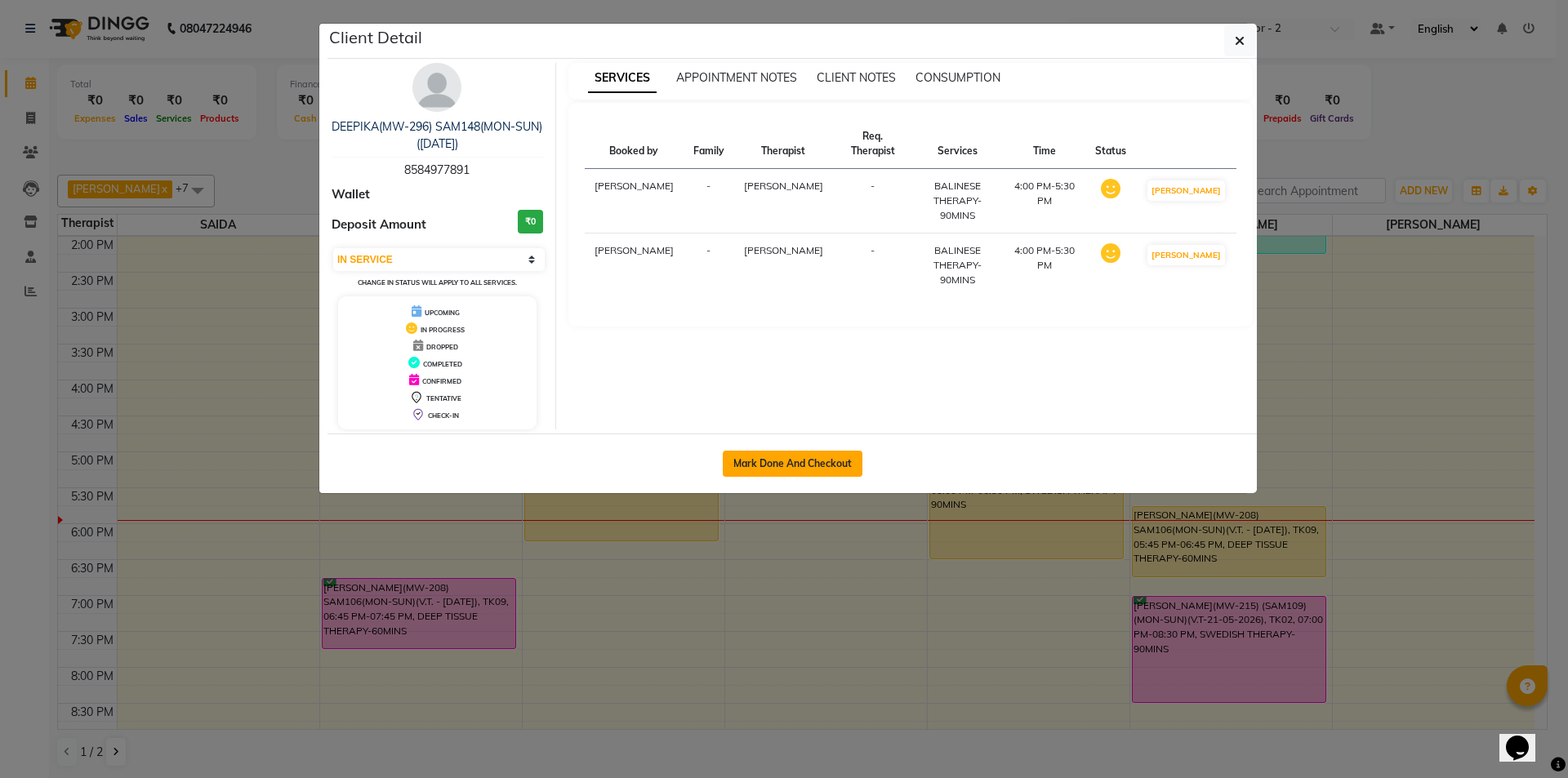
click at [854, 461] on button "Mark Done And Checkout" at bounding box center [792, 464] width 139 height 26
select select "service"
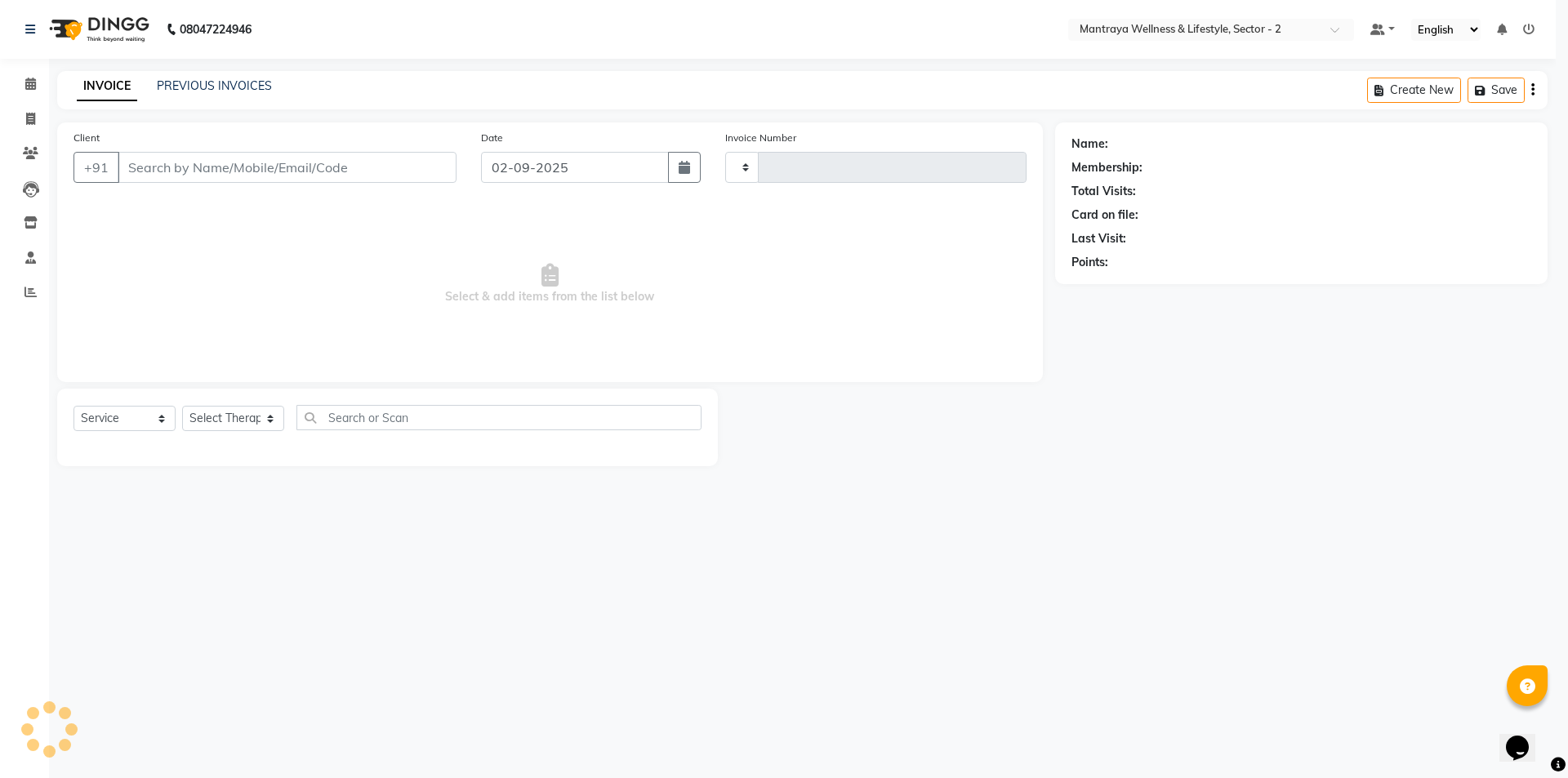
type input "0212"
select select "7655"
select select "3"
type input "85******91"
select select "69829"
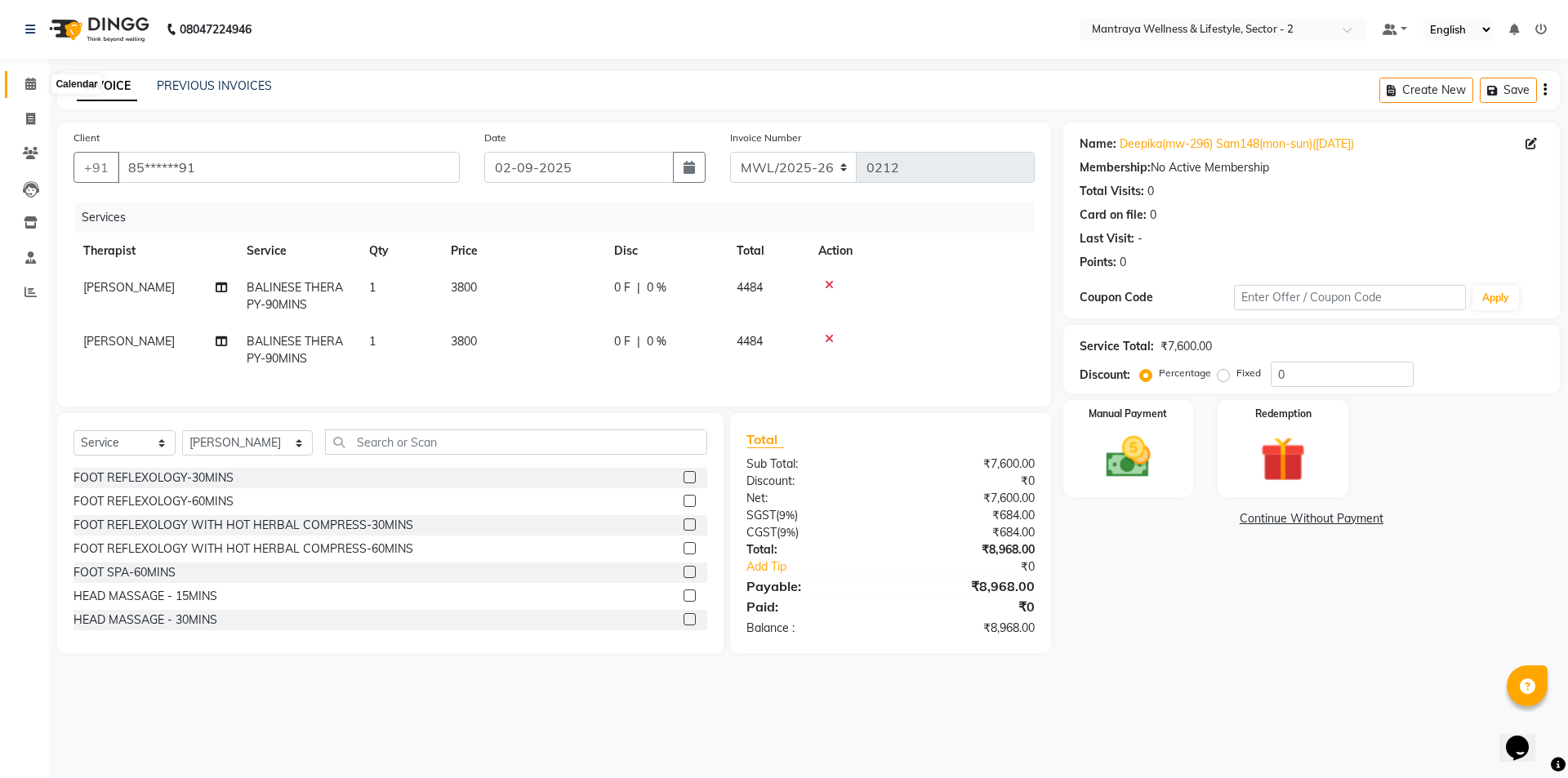
click at [32, 75] on span at bounding box center [31, 85] width 29 height 19
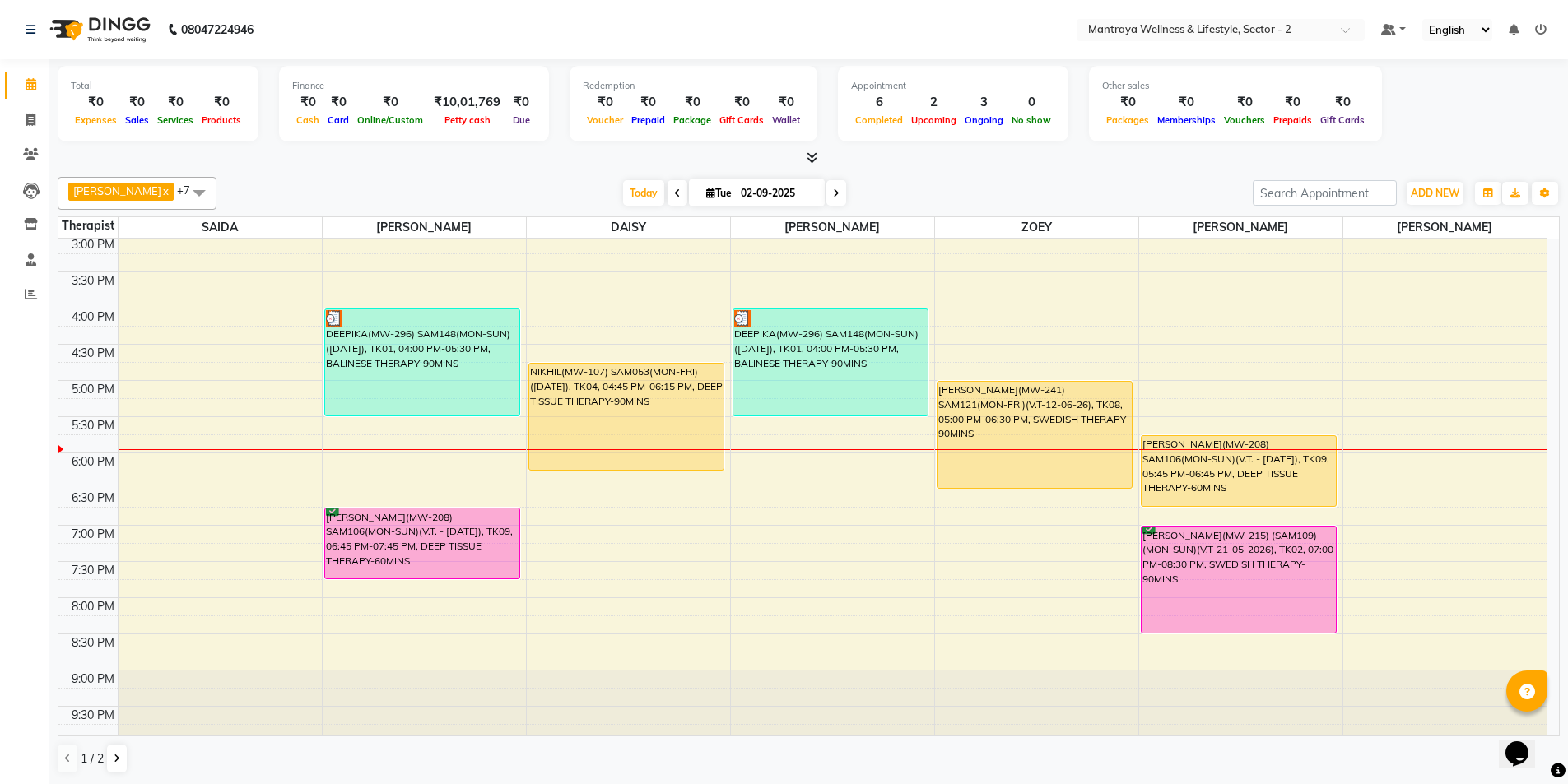
scroll to position [371, 0]
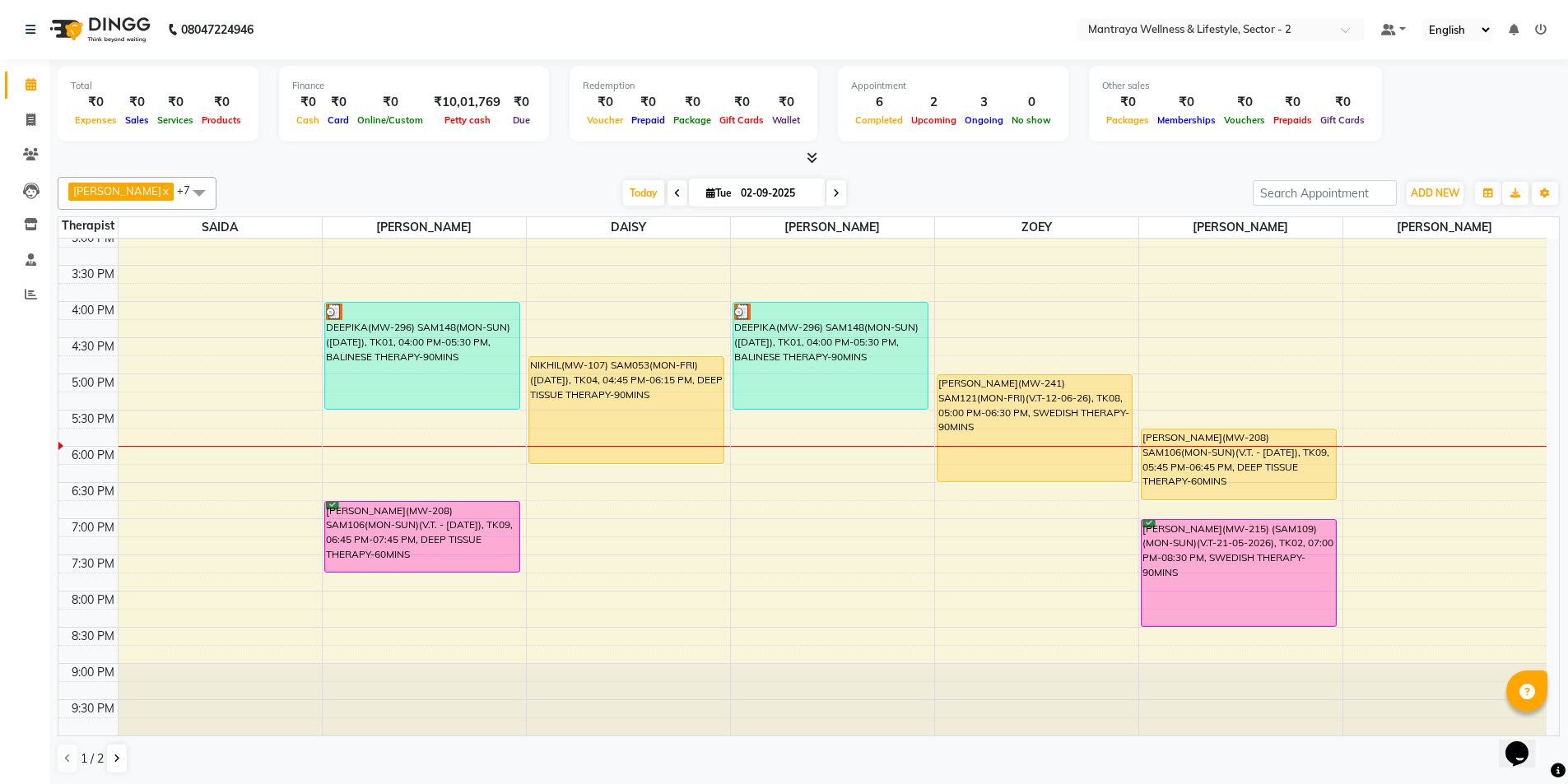
click at [29, 500] on div "Calendar Invoice Clients Leads Inventory Staff Reports Completed InProgress Upc…" at bounding box center [111, 403] width 222 height 713
click at [27, 155] on icon at bounding box center [31, 154] width 16 height 13
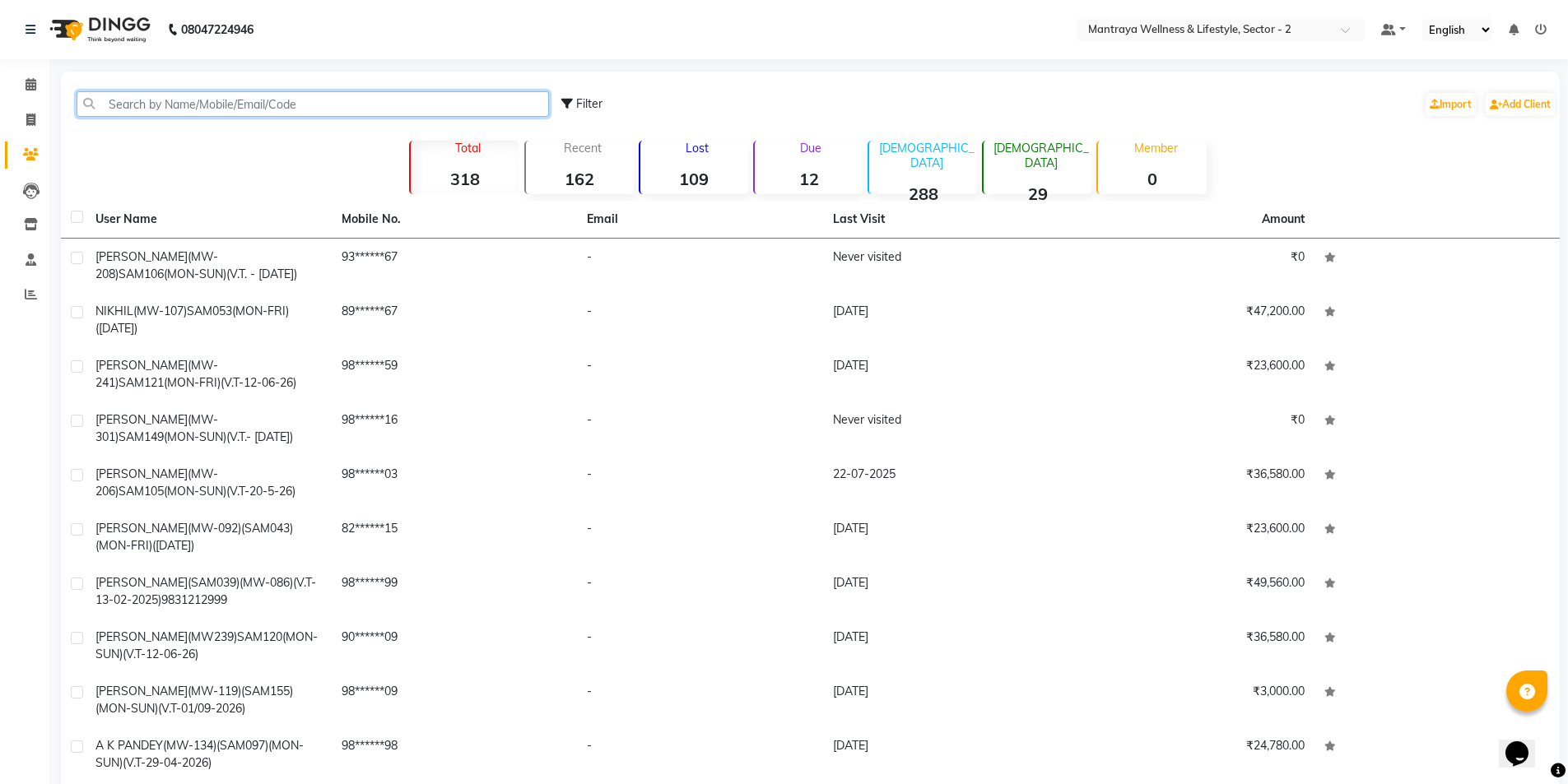
click at [207, 95] on input "text" at bounding box center [312, 104] width 472 height 25
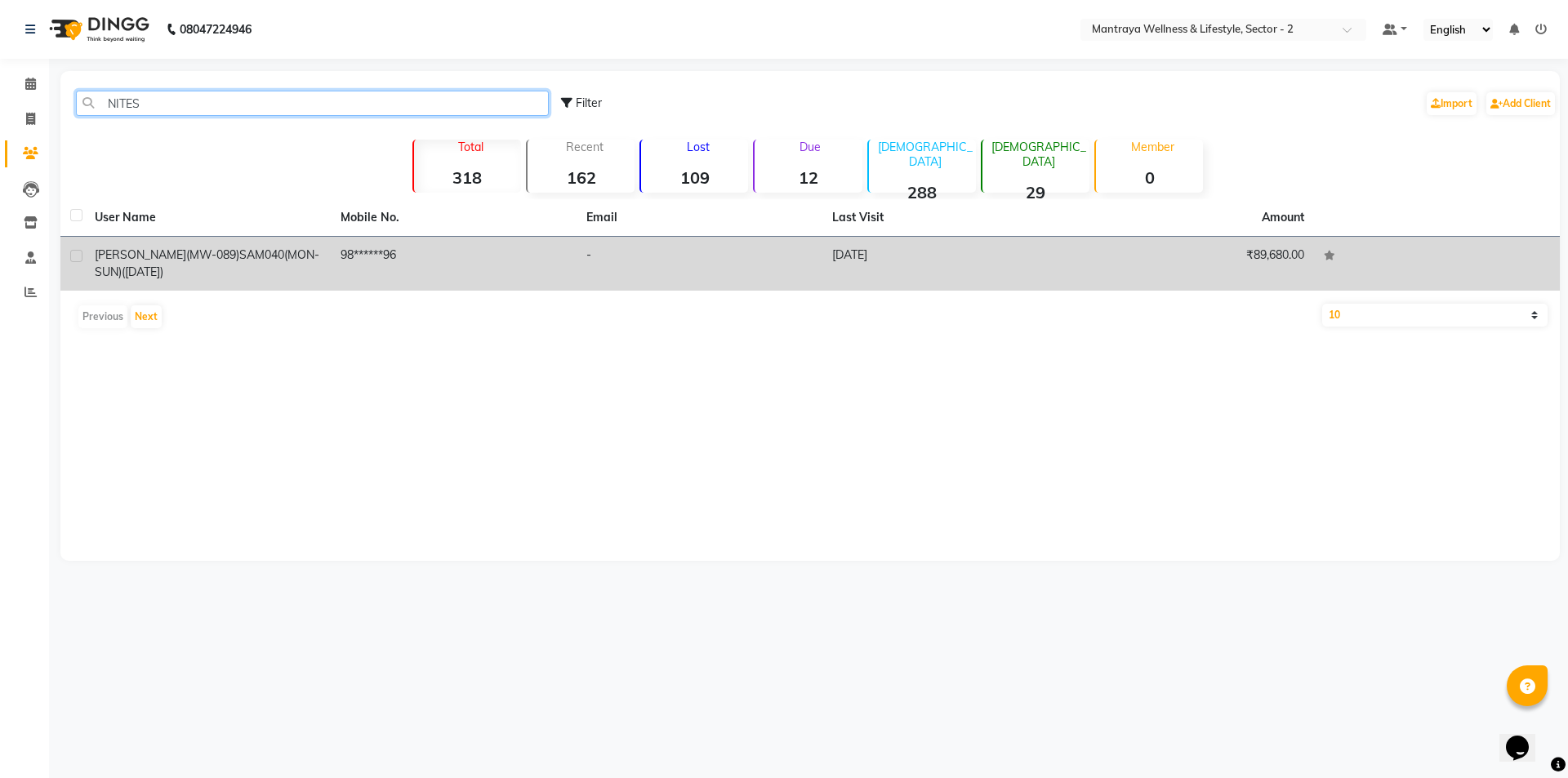
type input "NITES"
click at [154, 264] on div "[PERSON_NAME](MW-089) SAM040(MON-SUN)([DATE])" at bounding box center [207, 264] width 226 height 35
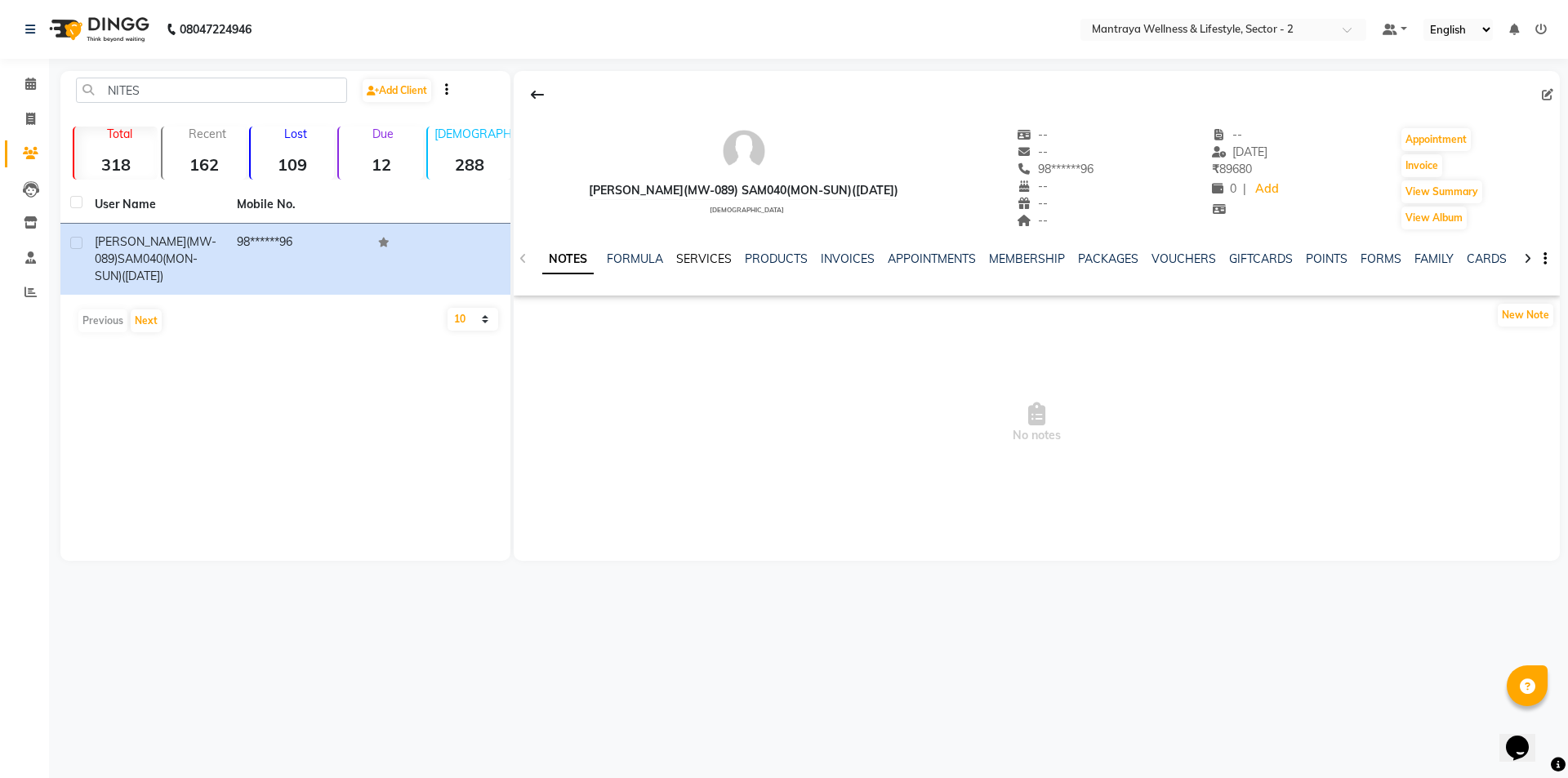
click at [700, 257] on link "SERVICES" at bounding box center [704, 258] width 56 height 14
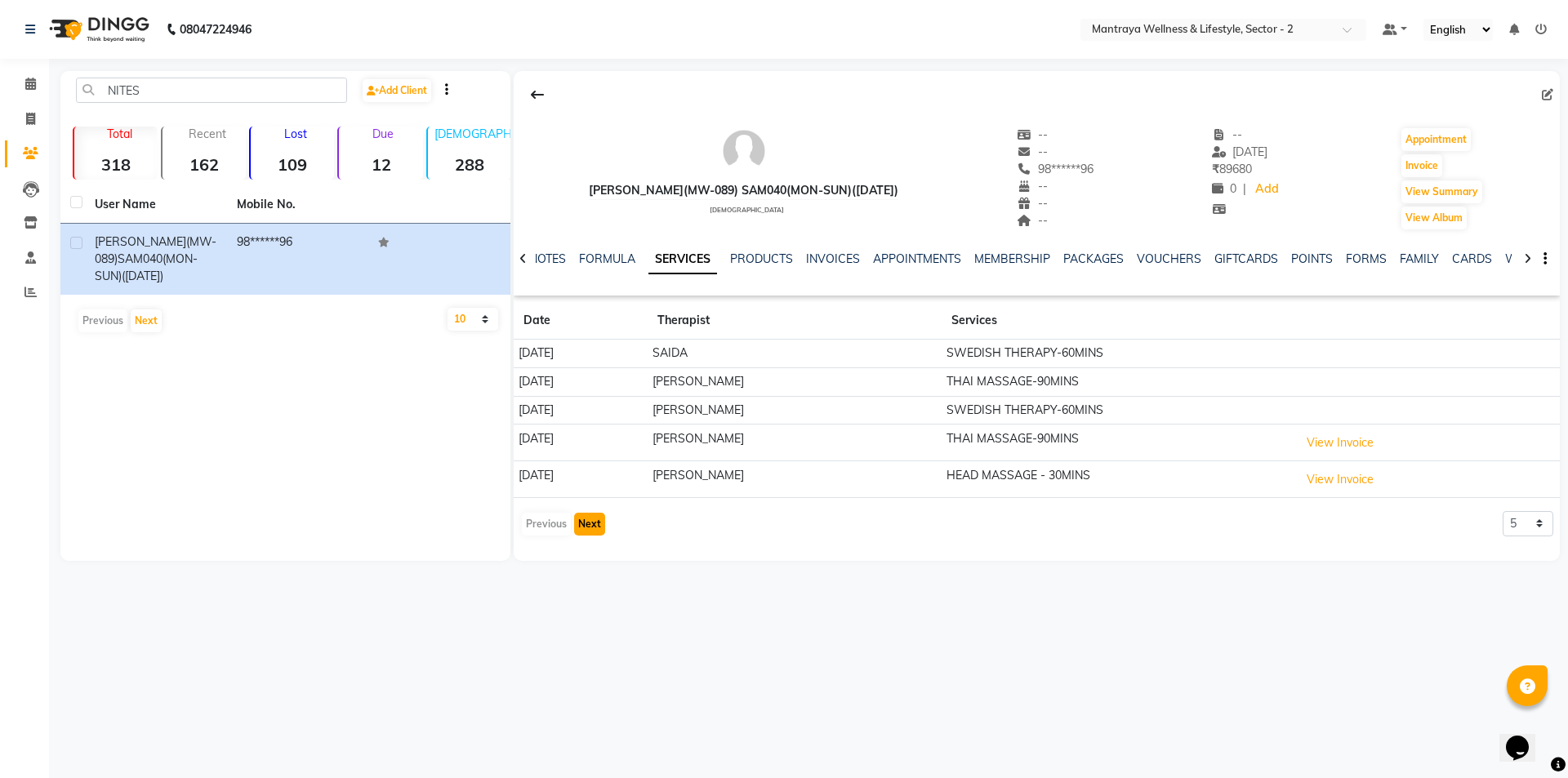
click at [581, 524] on button "Next" at bounding box center [590, 524] width 31 height 23
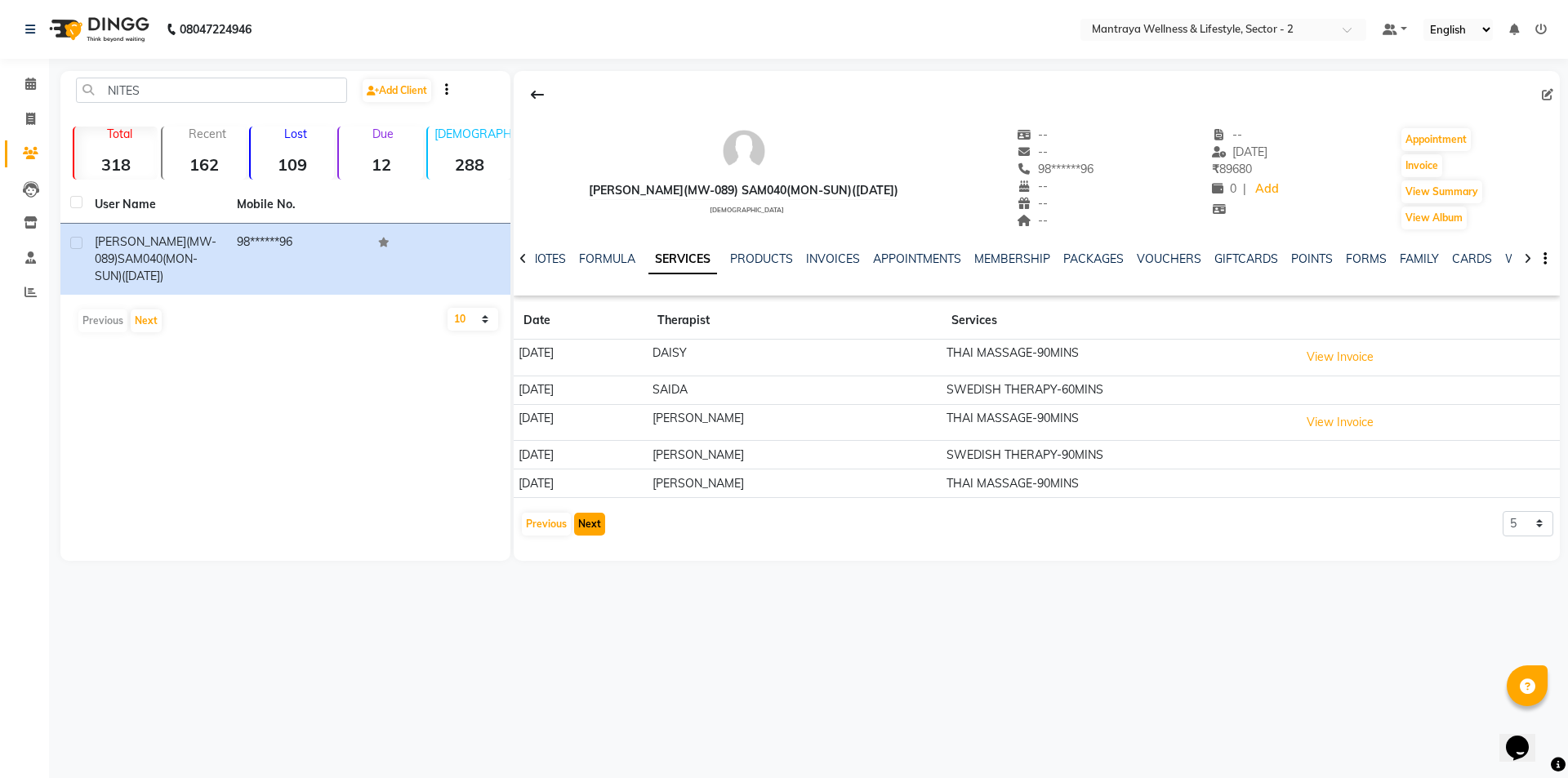
click at [581, 524] on button "Next" at bounding box center [590, 524] width 31 height 23
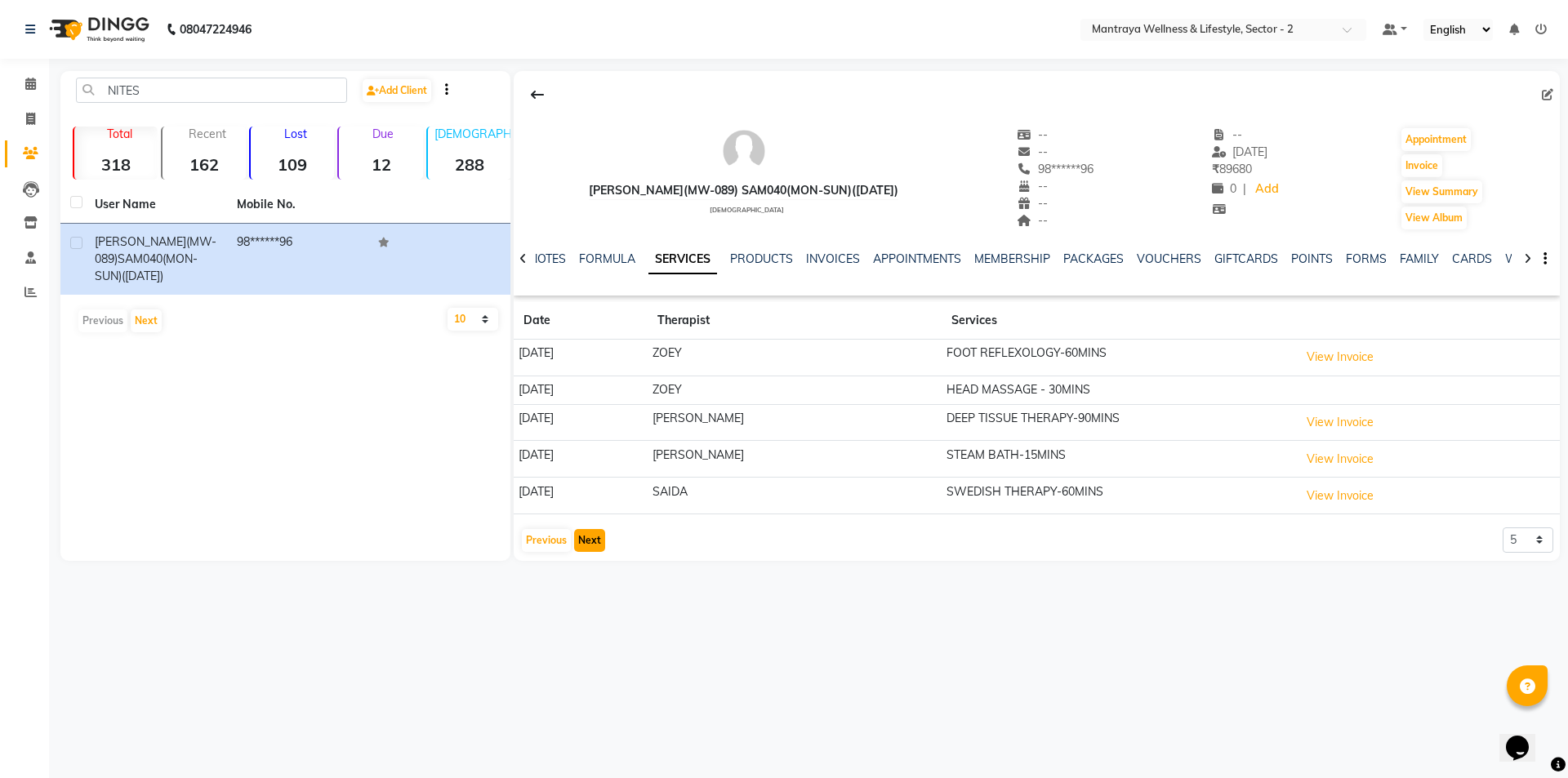
click at [579, 536] on button "Next" at bounding box center [590, 540] width 31 height 23
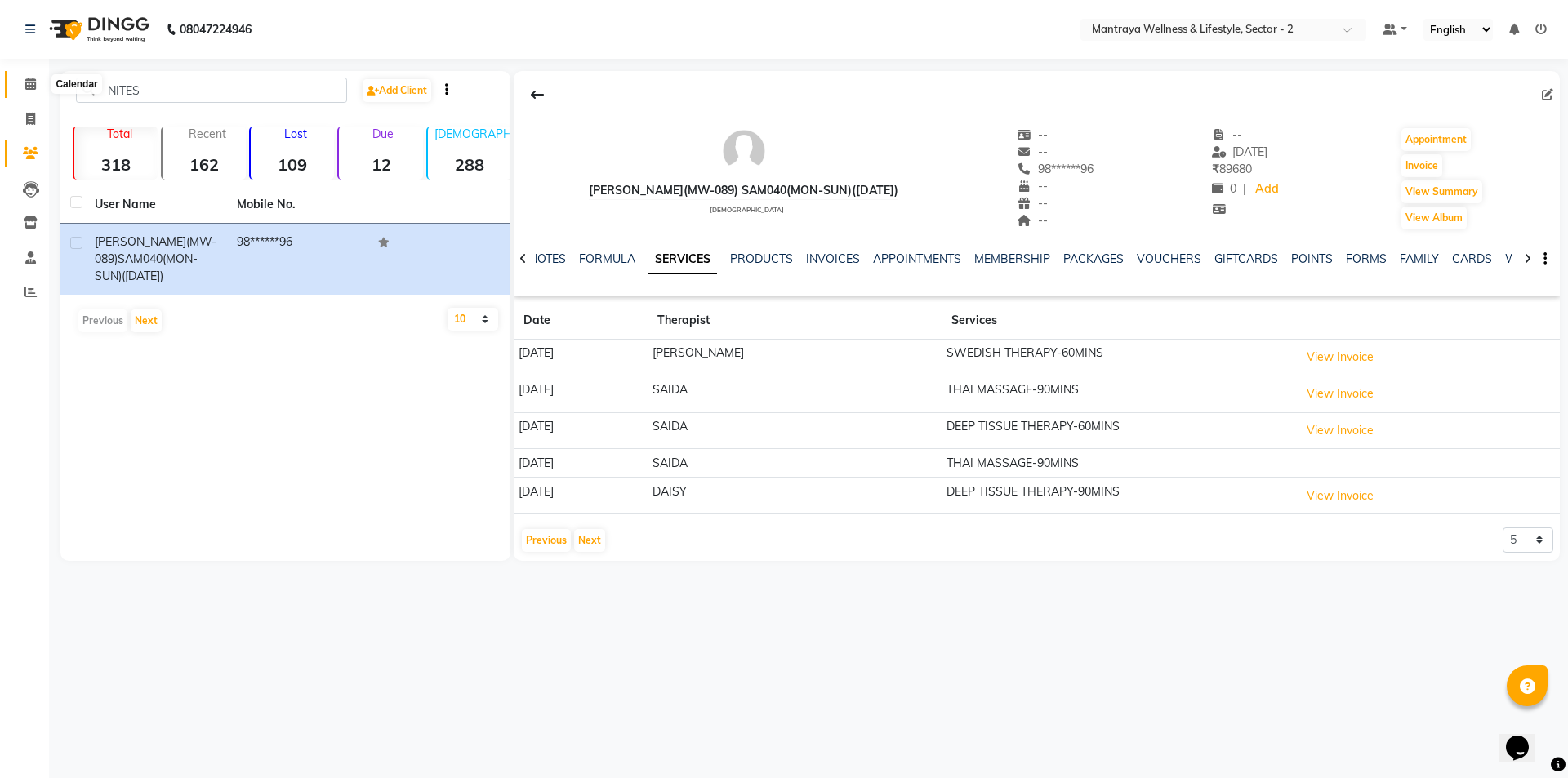
drag, startPoint x: 30, startPoint y: 80, endPoint x: 51, endPoint y: 90, distance: 23.3
click at [30, 81] on icon at bounding box center [30, 84] width 11 height 13
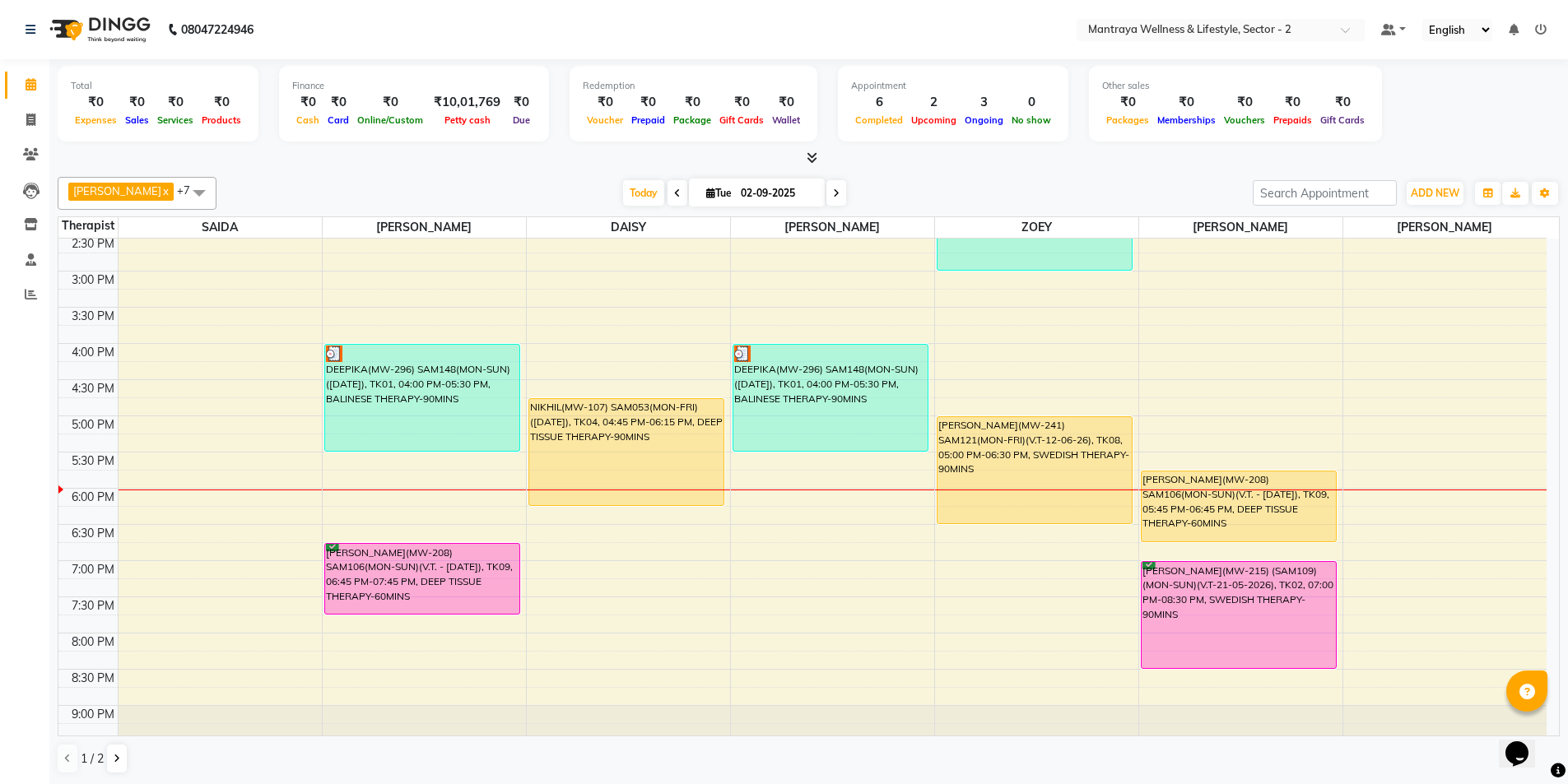
scroll to position [371, 0]
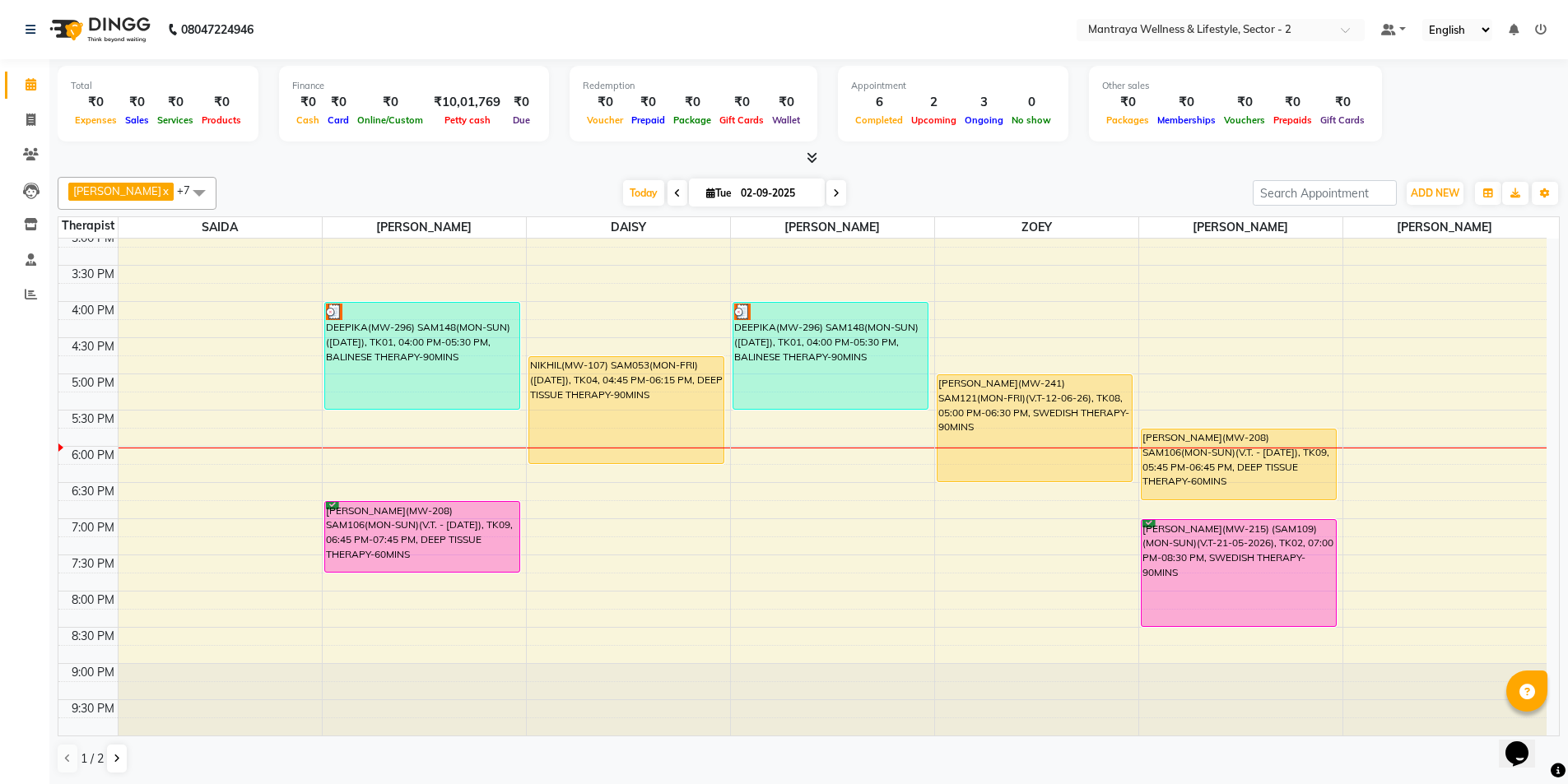
click at [778, 527] on div "10:00 AM 10:30 AM 11:00 AM 11:30 AM 12:00 PM 12:30 PM 1:00 PM 1:30 PM 2:00 PM 2…" at bounding box center [802, 301] width 1488 height 868
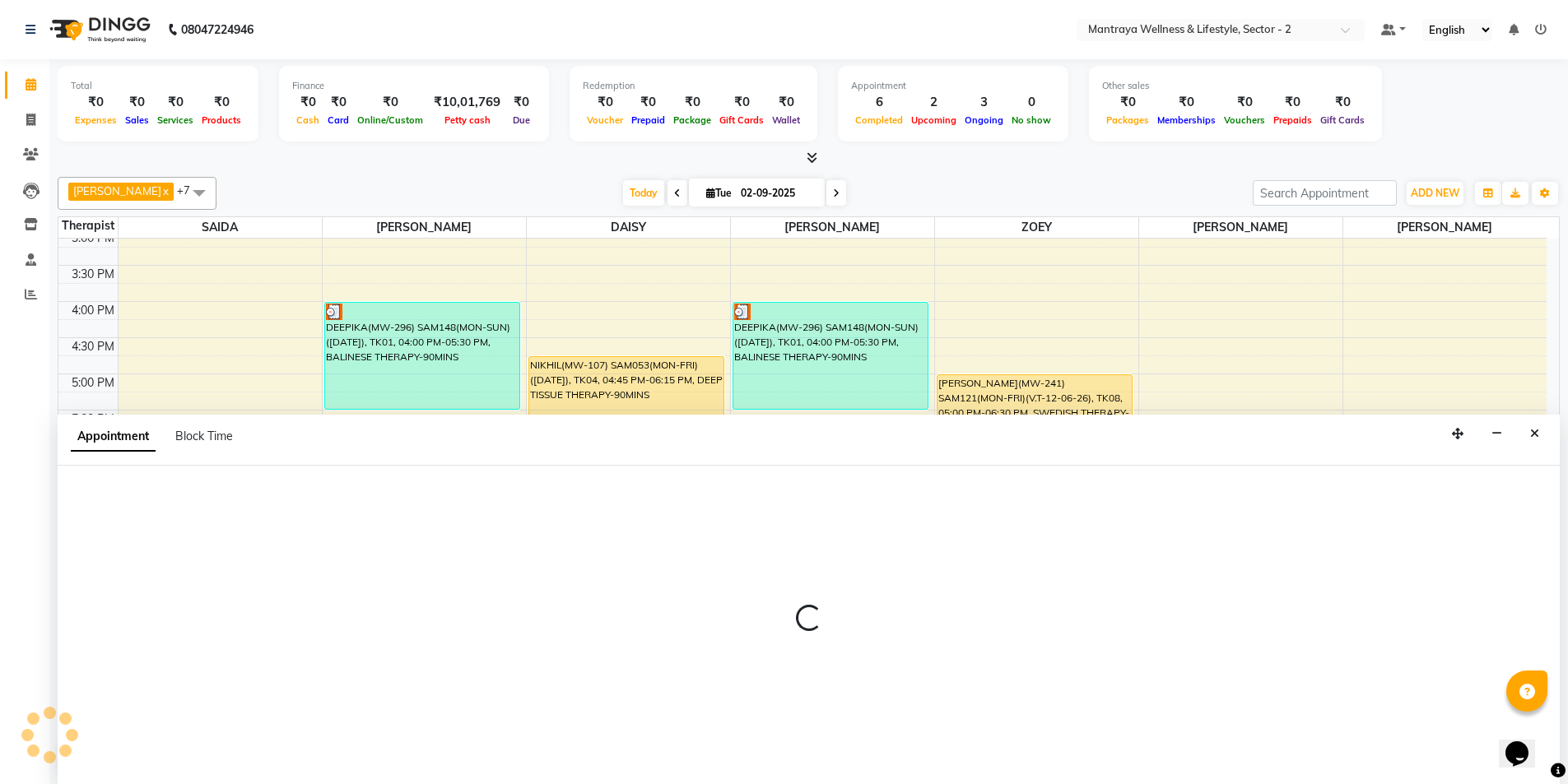
scroll to position [1, 0]
select select "67358"
select select "1140"
select select "tentative"
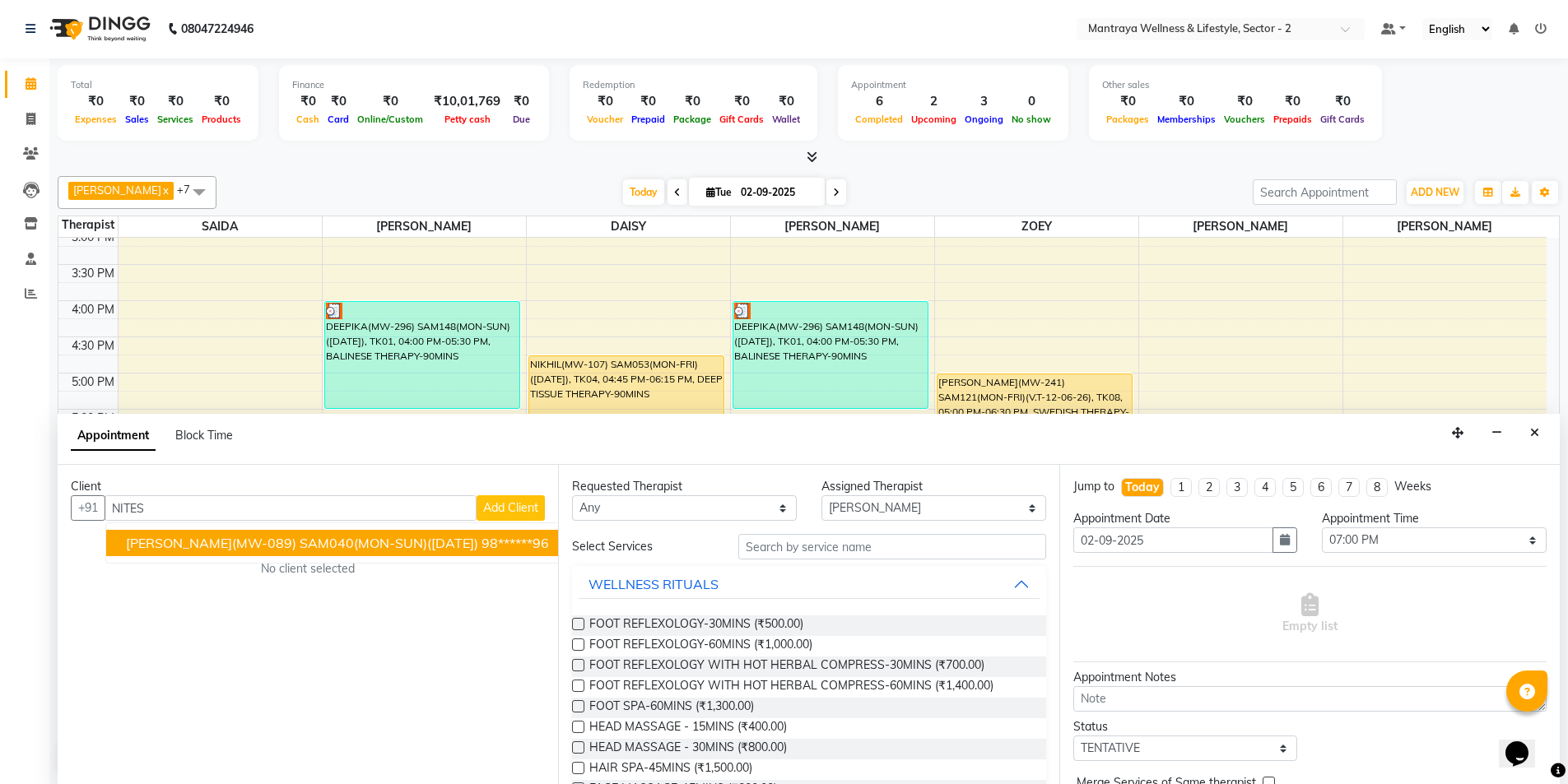
click at [441, 547] on span "[PERSON_NAME](MW-089) SAM040(MON-SUN)([DATE])" at bounding box center [302, 543] width 352 height 16
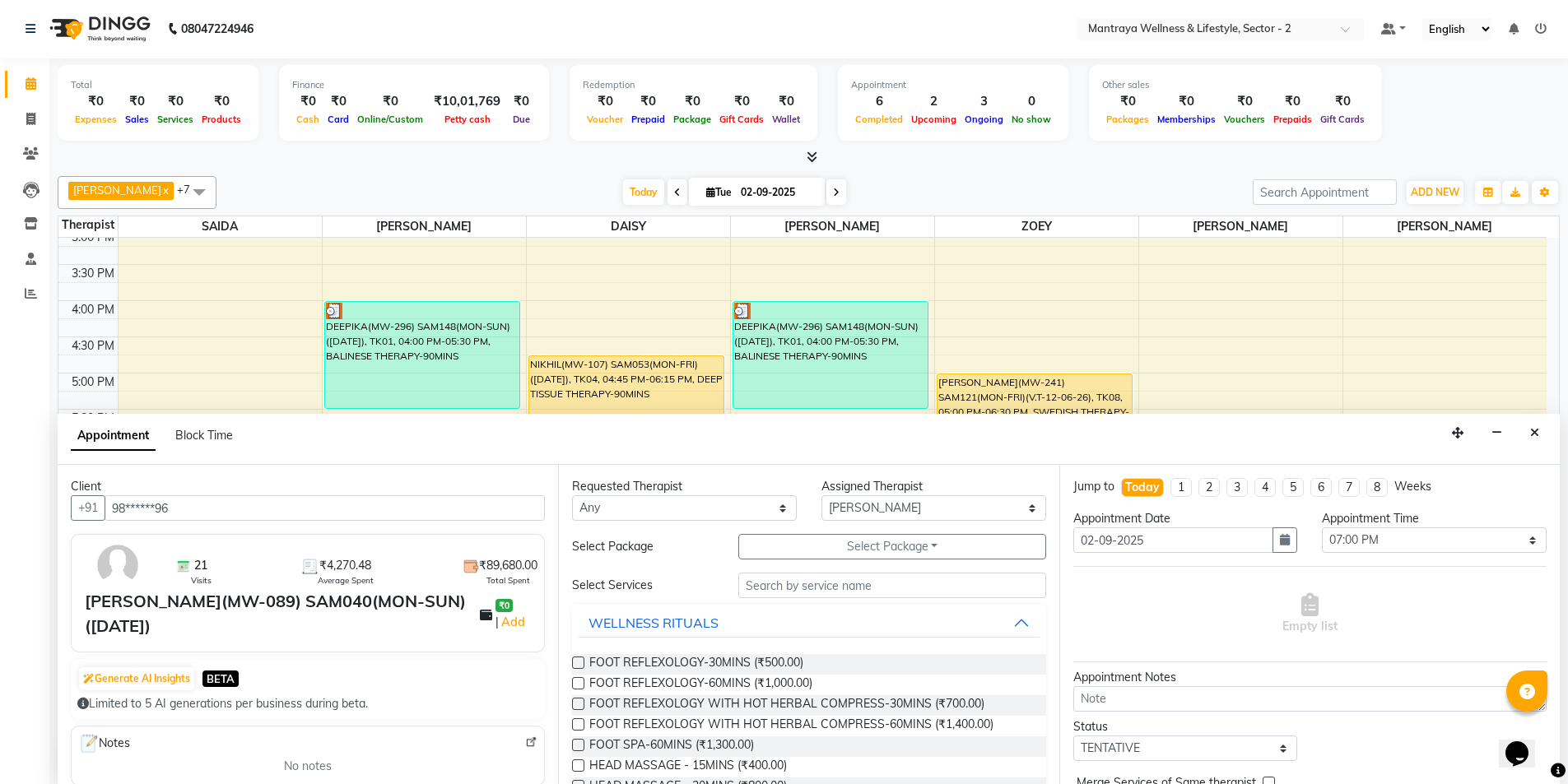
type input "98******96"
click at [805, 586] on input "text" at bounding box center [891, 585] width 307 height 25
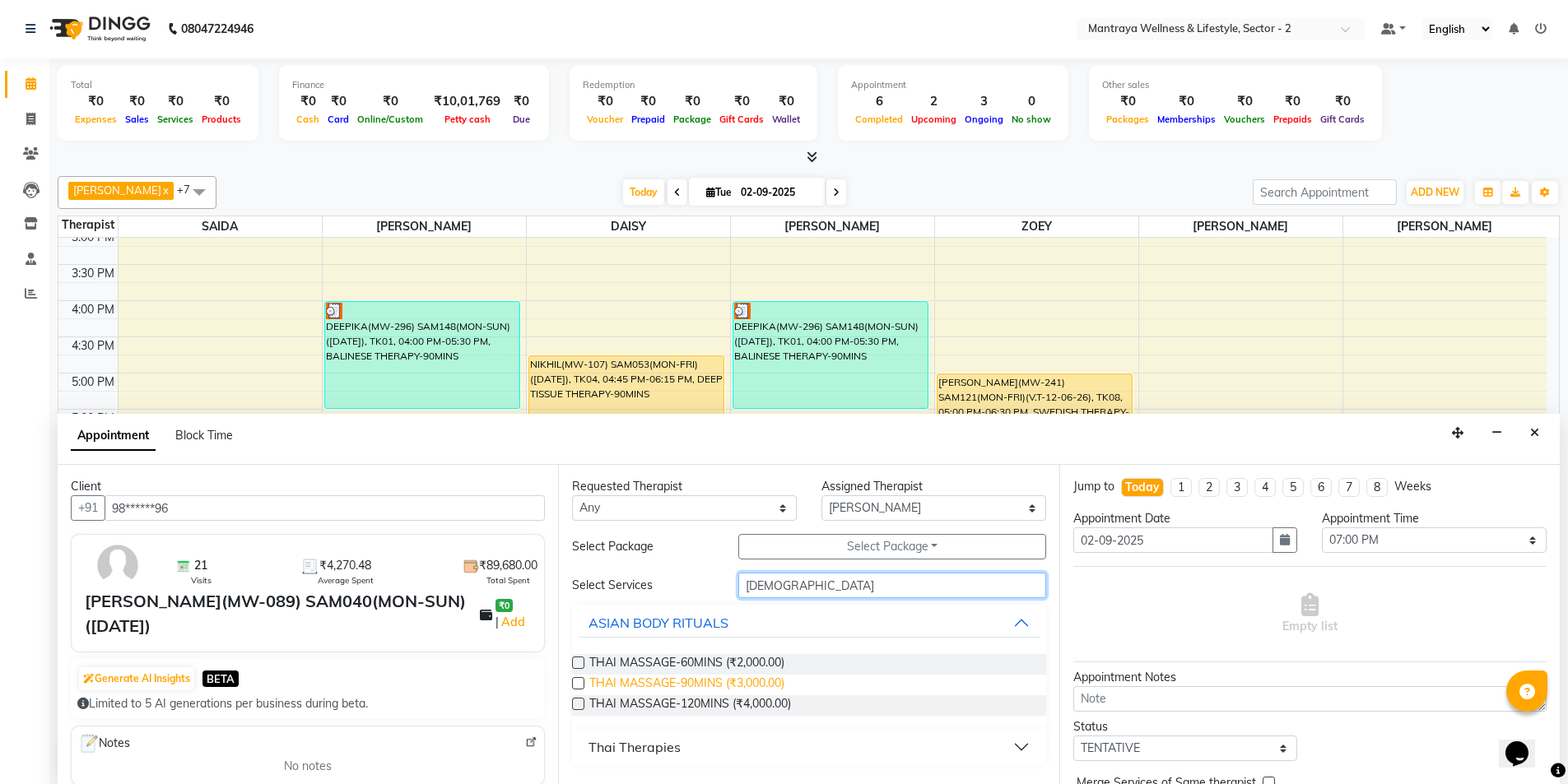
type input "[DEMOGRAPHIC_DATA]"
click at [700, 678] on span "THAI MASSAGE-90MINS (₹3,000.00)" at bounding box center [687, 684] width 195 height 20
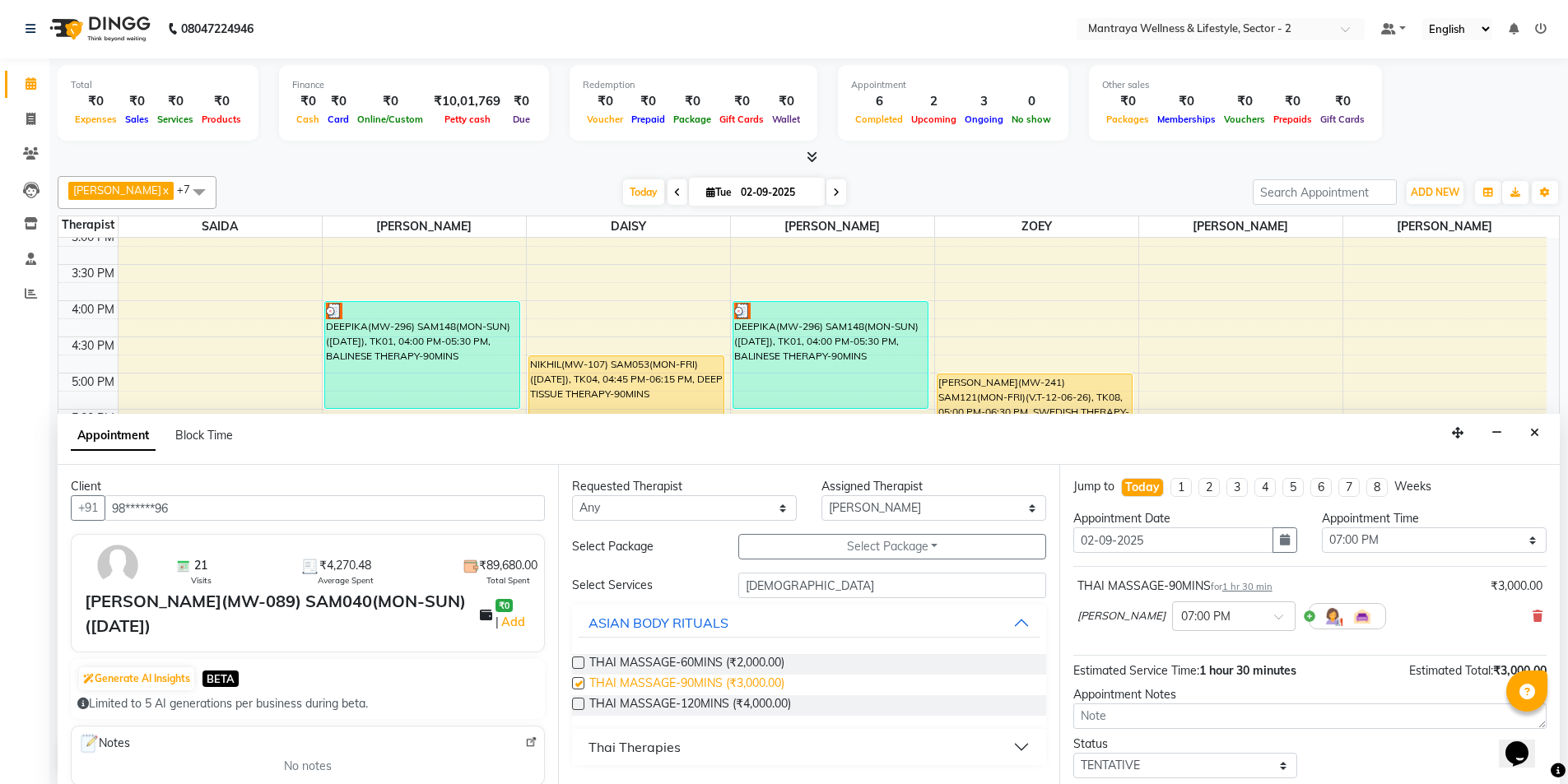
checkbox input "false"
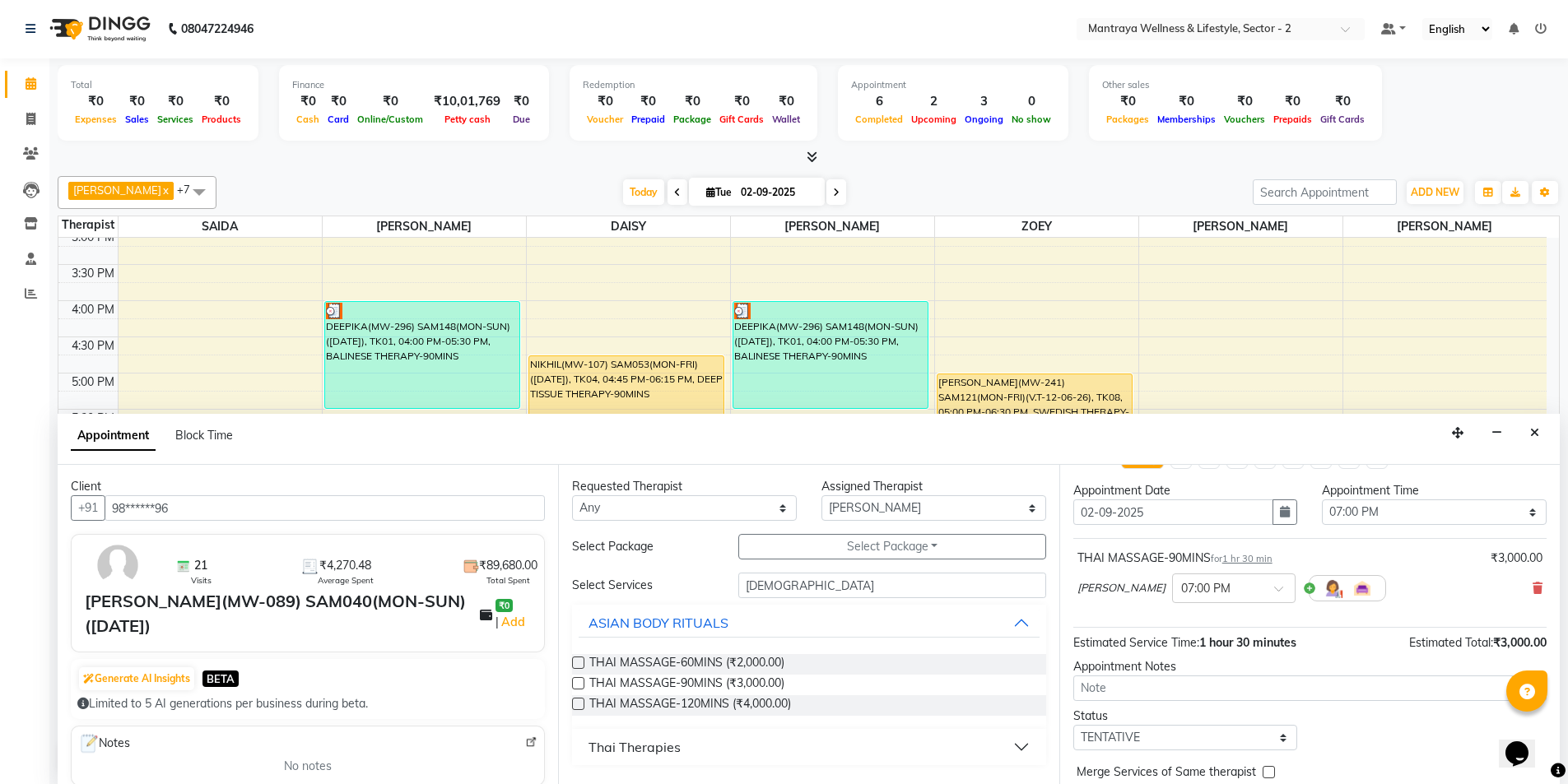
scroll to position [16, 0]
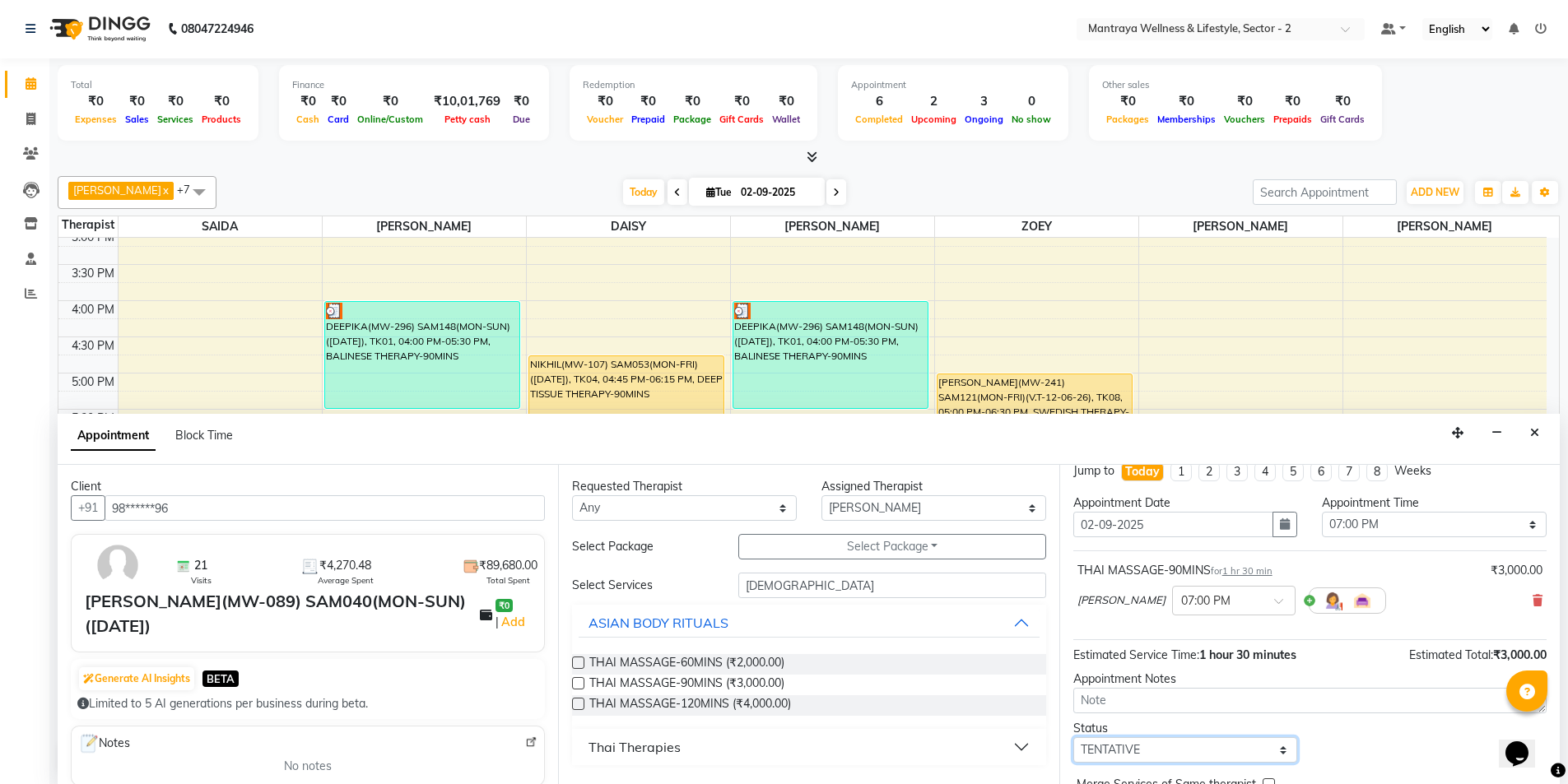
click at [1140, 748] on select "Select TENTATIVE CONFIRM CHECK-IN UPCOMING" at bounding box center [1186, 750] width 225 height 25
select select "confirm booking"
click at [1073, 737] on select "Select TENTATIVE CONFIRM CHECK-IN UPCOMING" at bounding box center [1186, 750] width 225 height 25
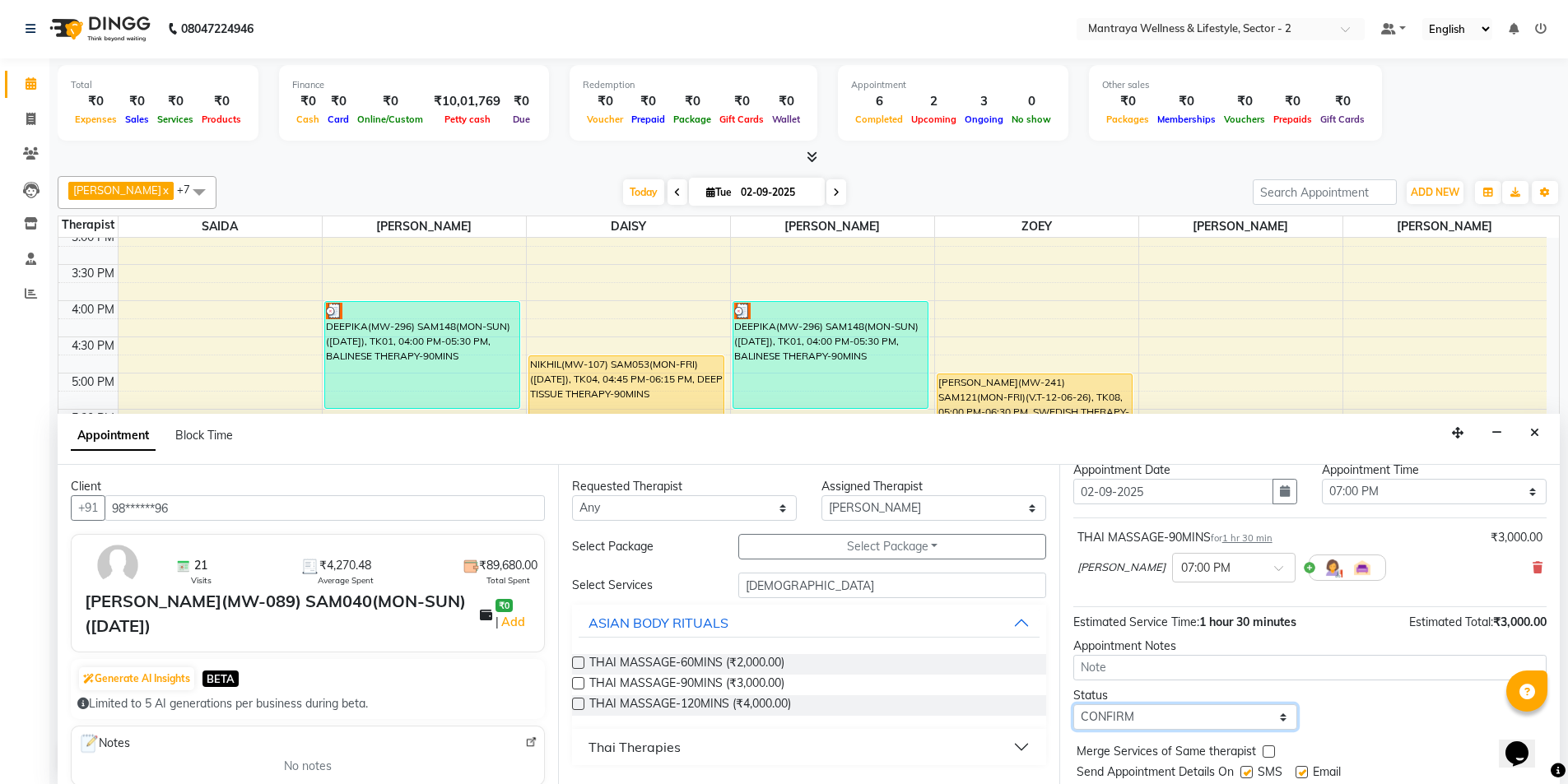
scroll to position [98, 0]
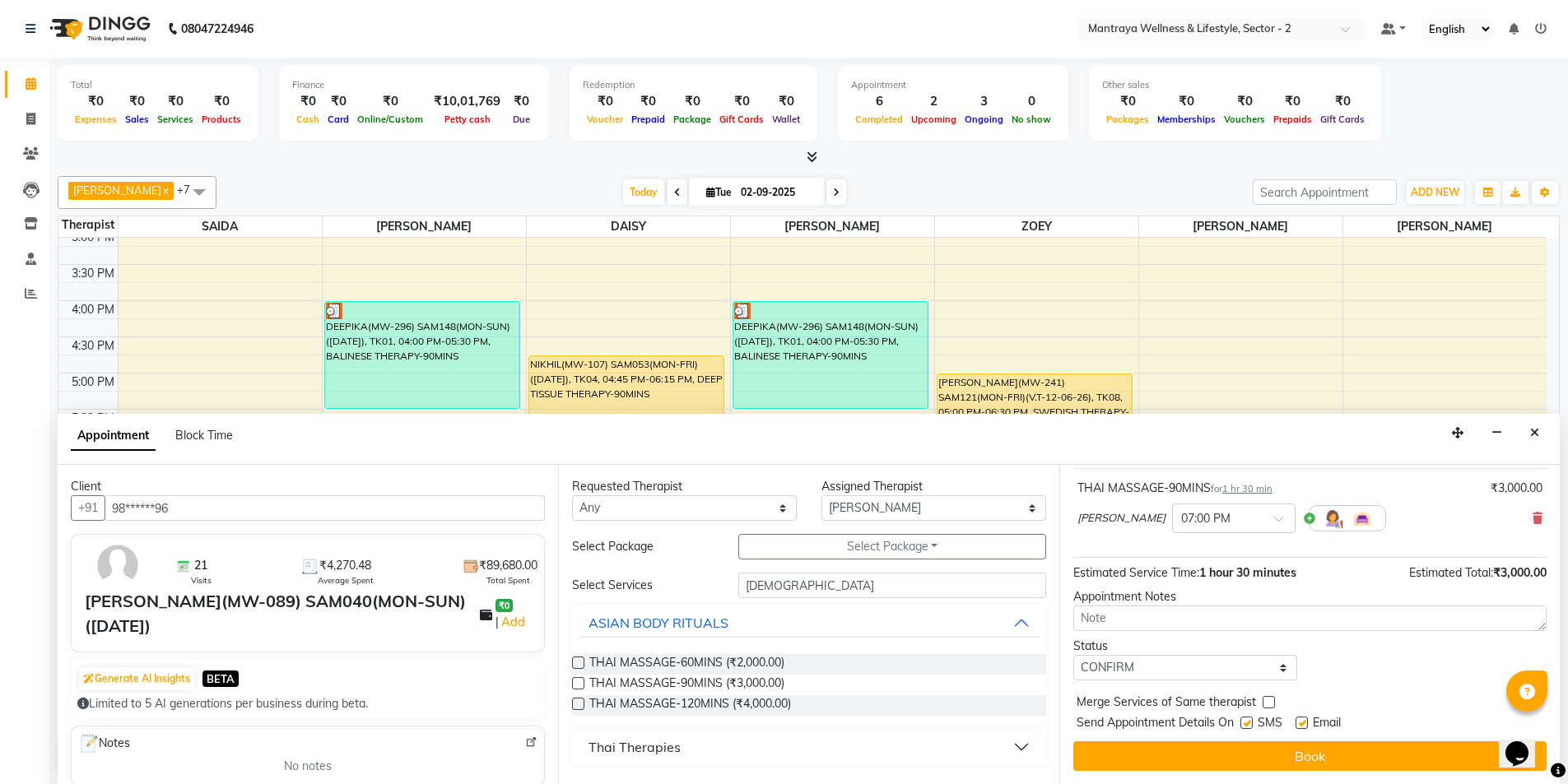
click at [1223, 749] on button "Book" at bounding box center [1310, 756] width 473 height 30
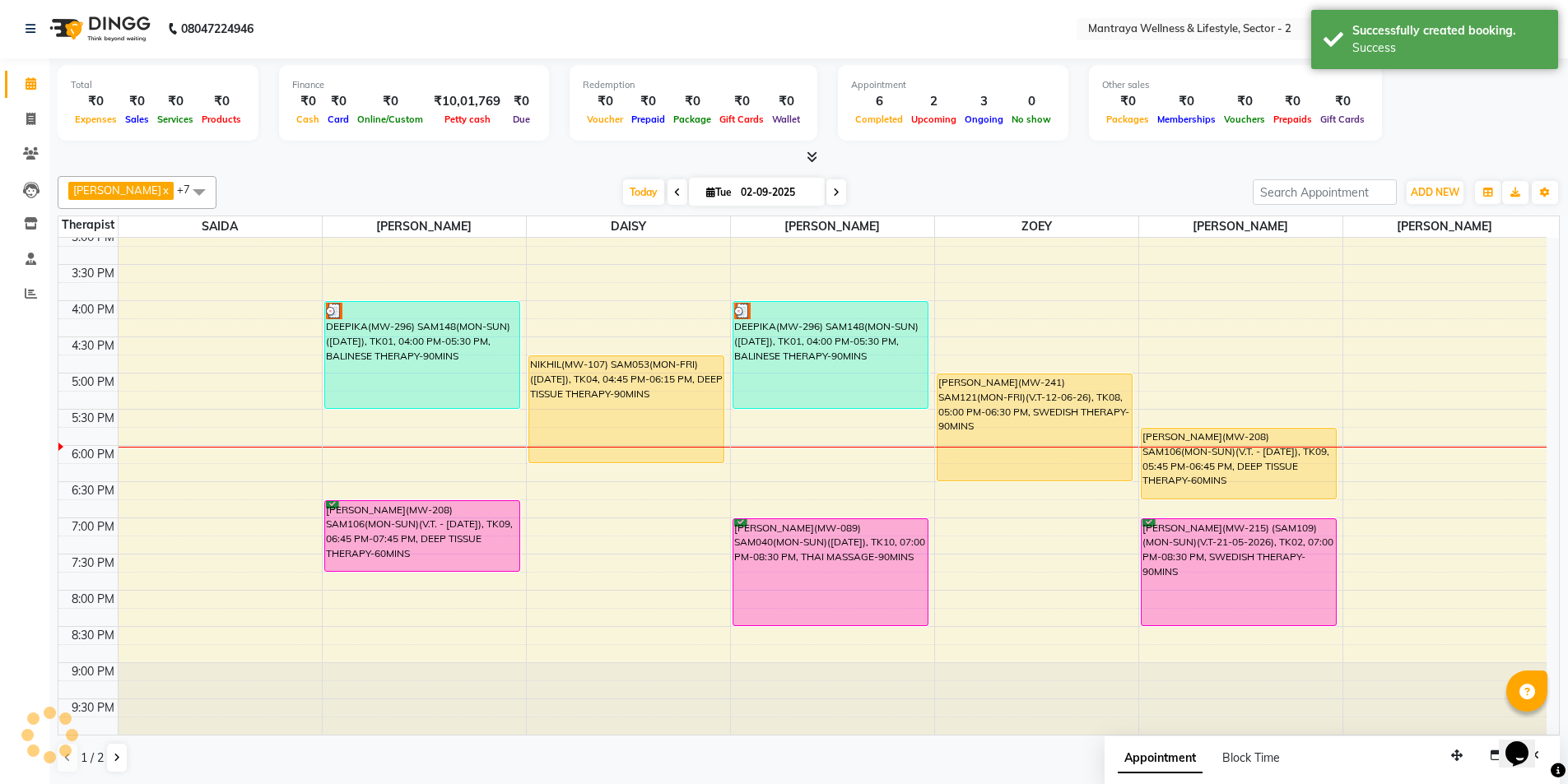
scroll to position [0, 0]
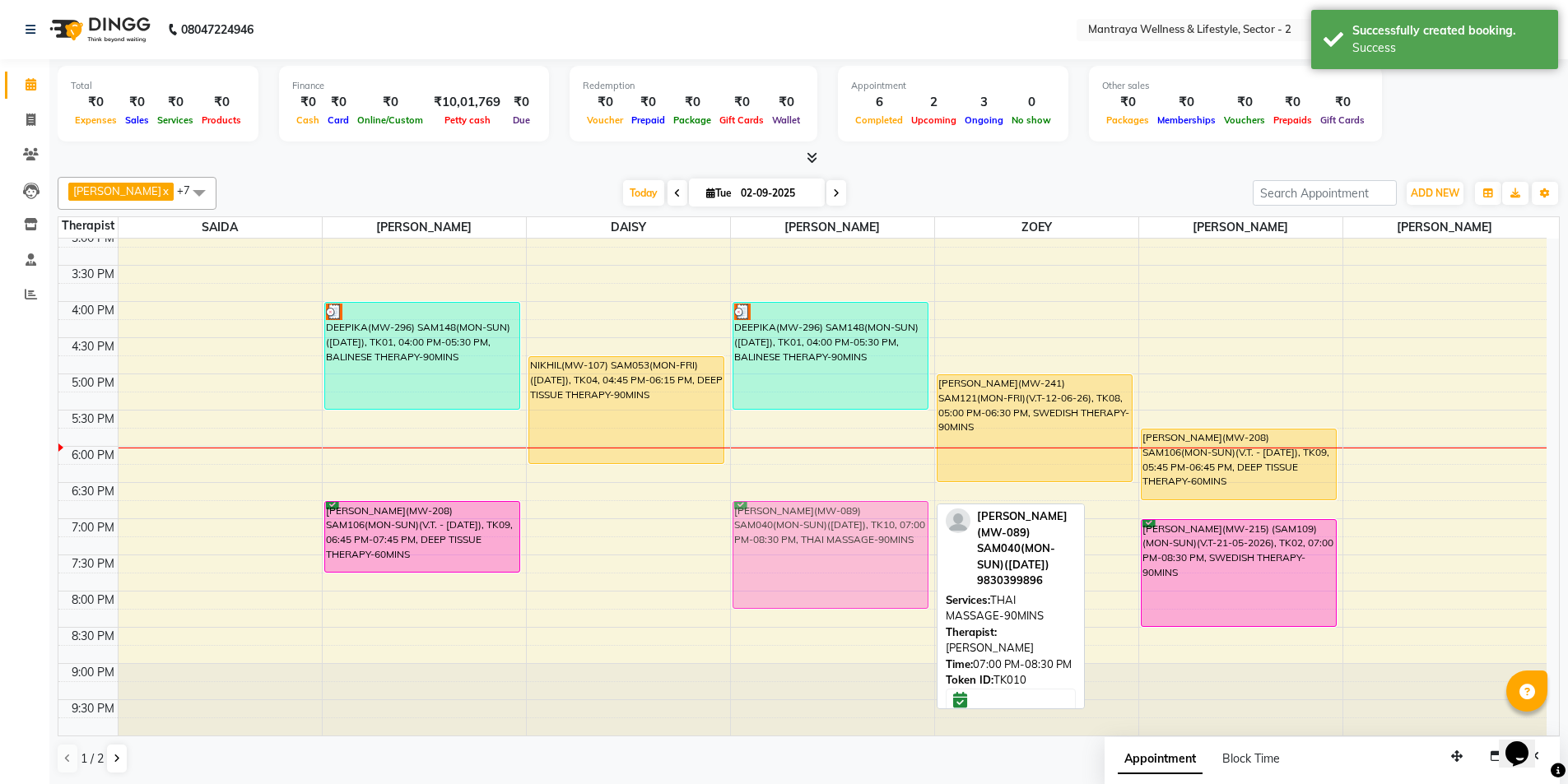
click at [809, 544] on div "DEEPIKA(MW-296) SAM148(MON-SUN)([DATE]), TK01, 04:00 PM-05:30 PM, BALINESE THER…" at bounding box center [833, 301] width 204 height 868
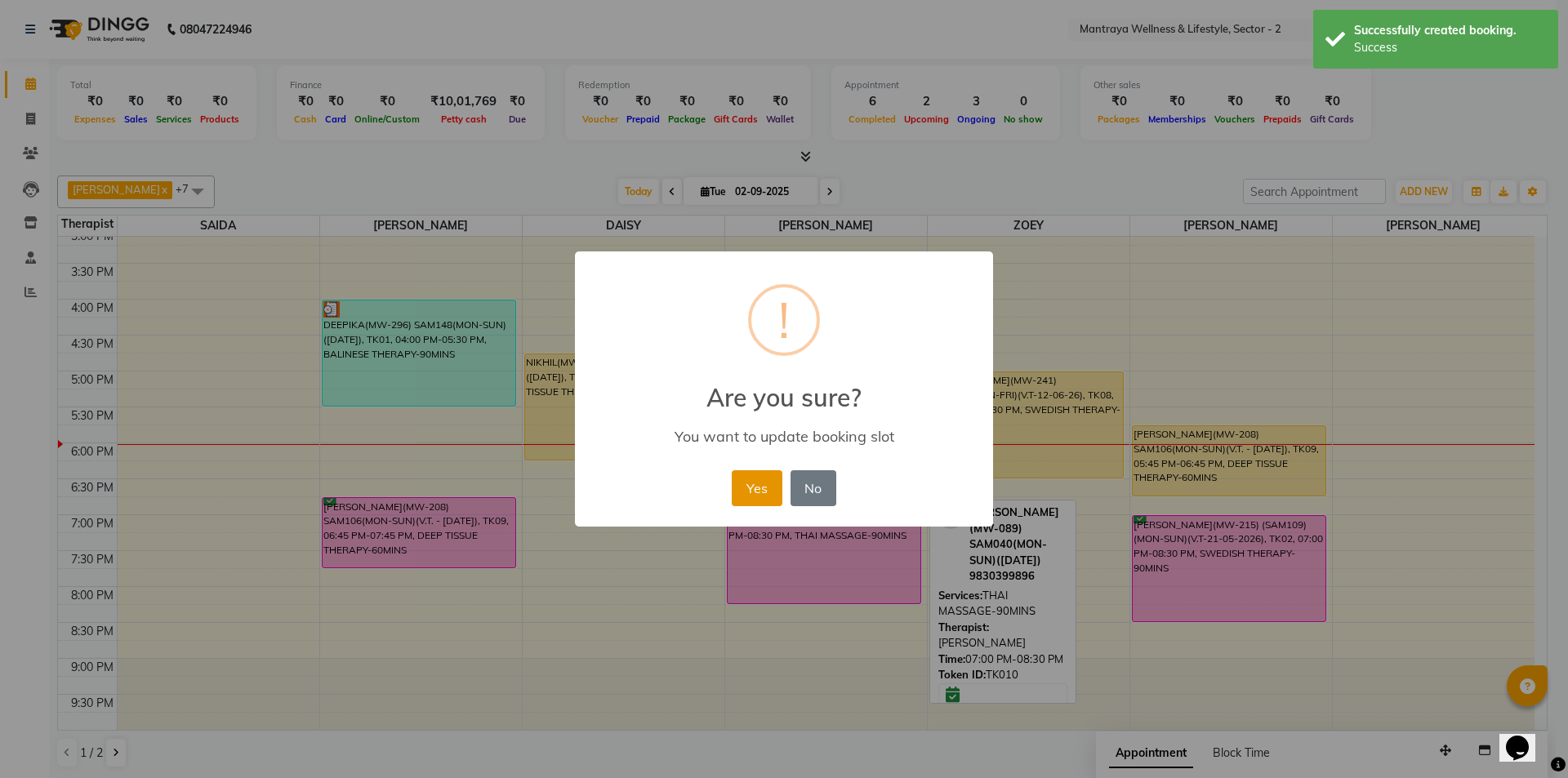
click at [751, 490] on button "Yes" at bounding box center [757, 488] width 50 height 36
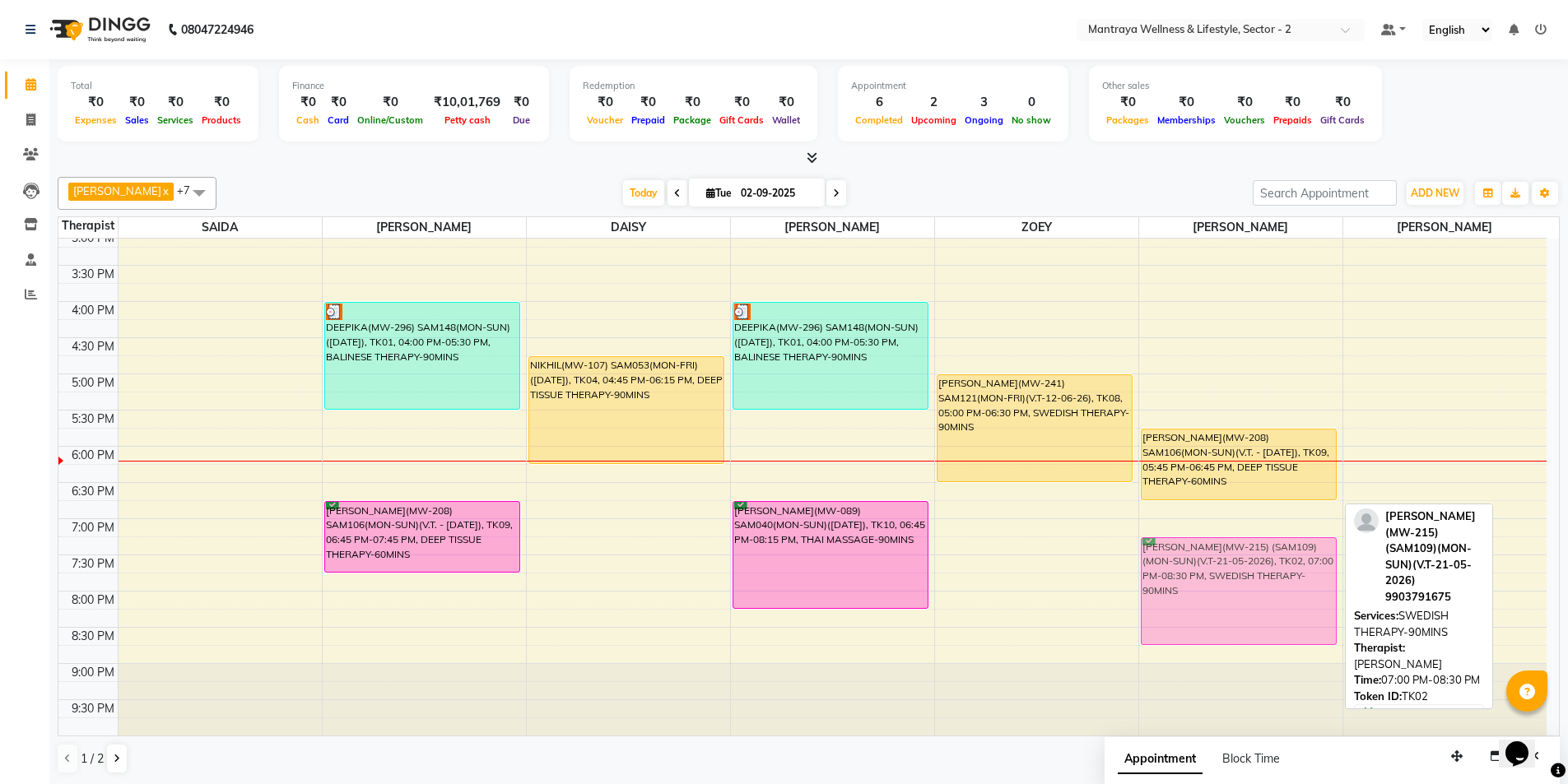
click at [1236, 572] on div "[PERSON_NAME](MW-092) (SAM043)(MON-FRI)([DATE]), TK07, 12:45 PM-02:15 PM, SWEDI…" at bounding box center [1241, 301] width 204 height 868
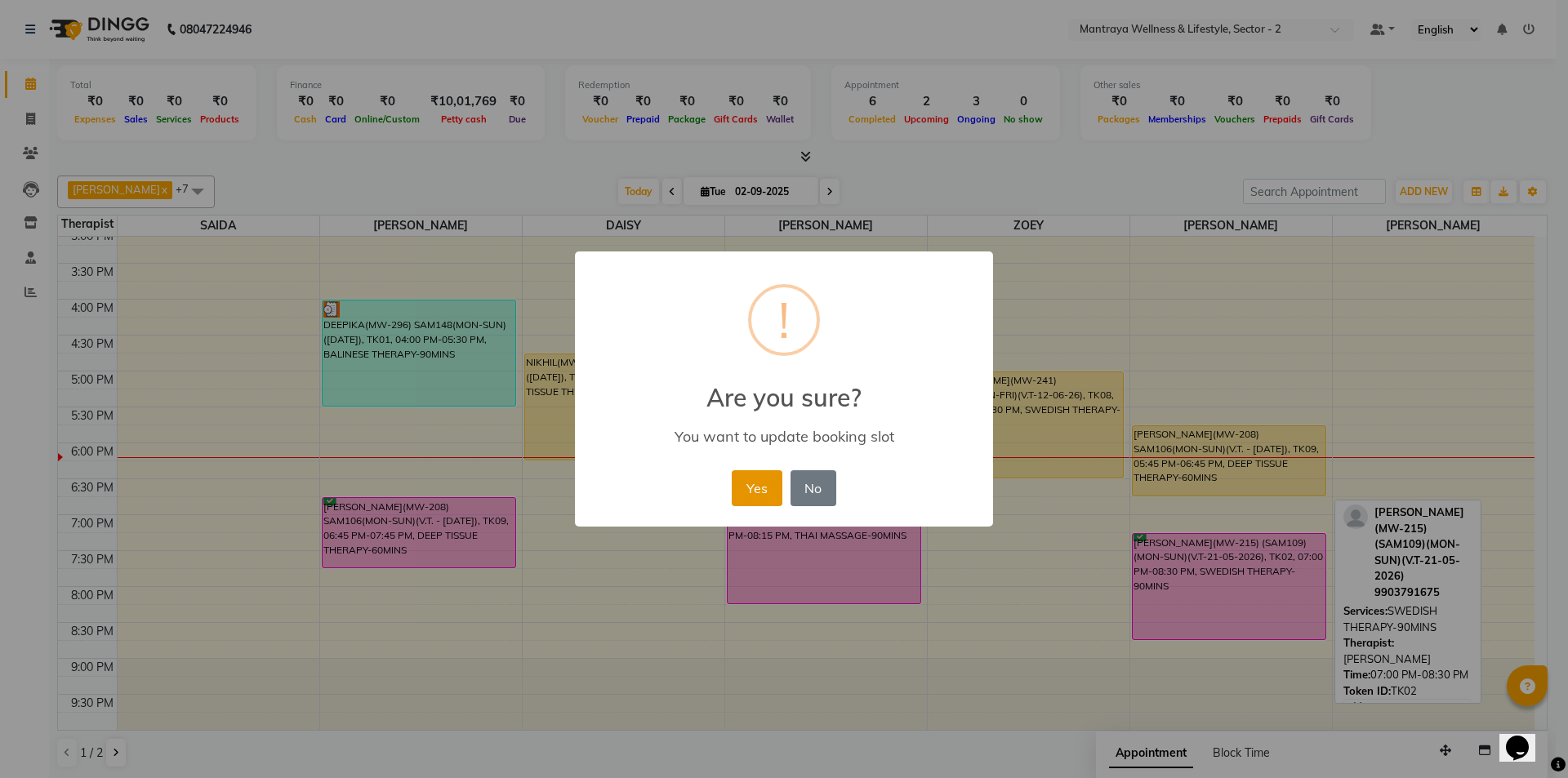
click at [752, 481] on button "Yes" at bounding box center [757, 488] width 50 height 36
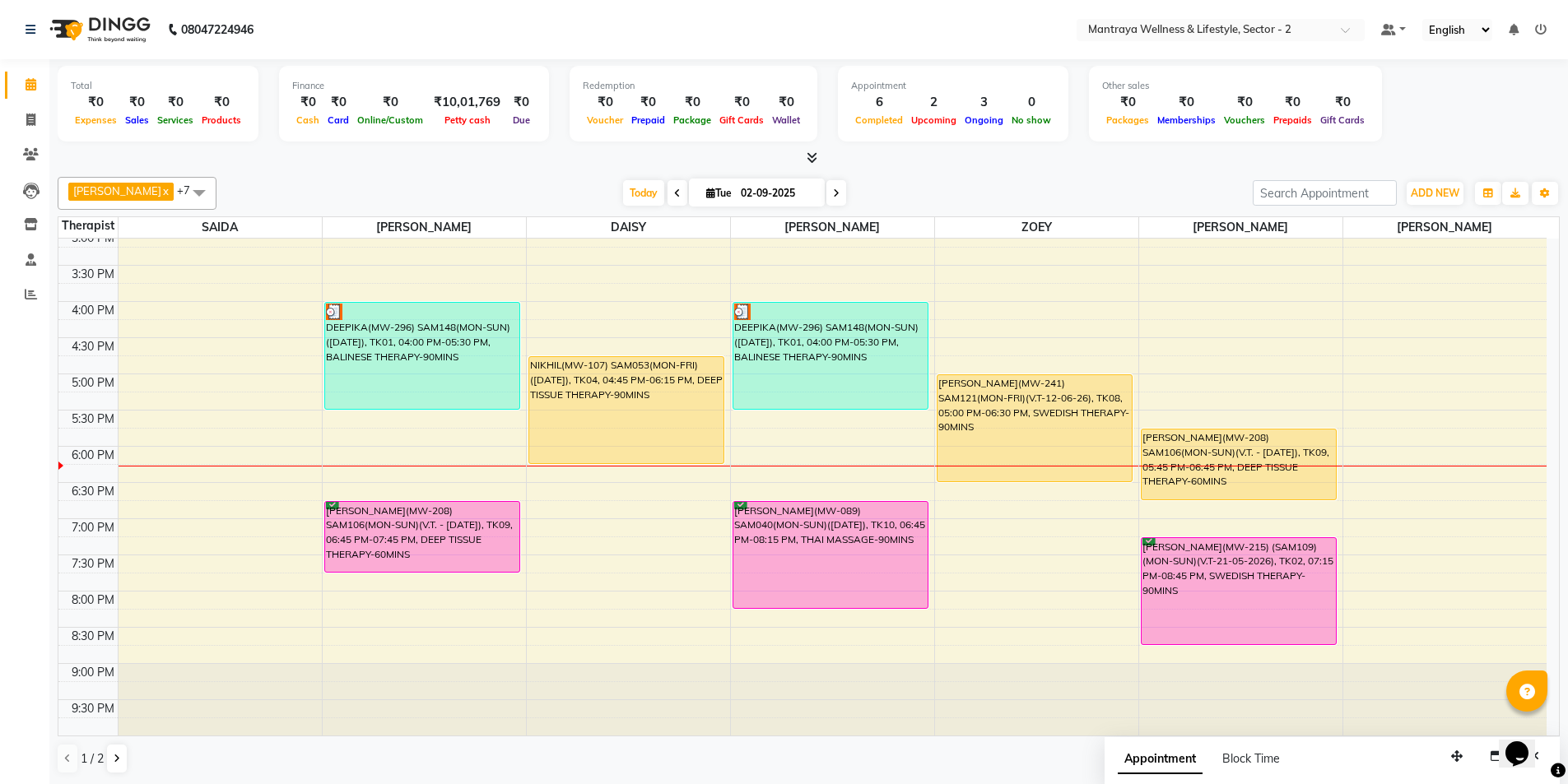
click at [755, 185] on input "02-09-2025" at bounding box center [777, 193] width 82 height 24
select select "9"
select select "2025"
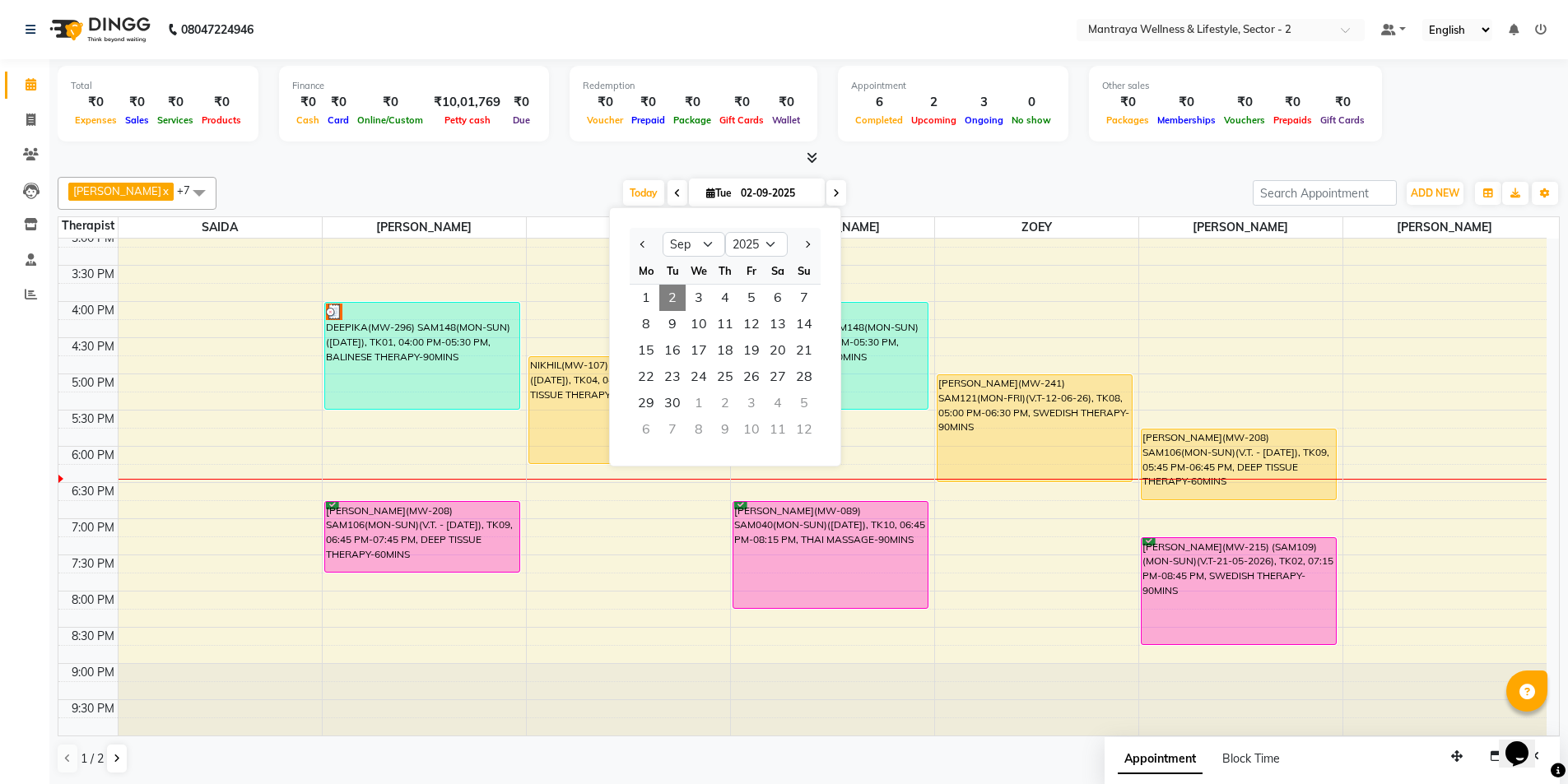
click at [0, 466] on div "Calendar Invoice Clients Leads Inventory Staff Reports Completed InProgress Upc…" at bounding box center [111, 403] width 222 height 713
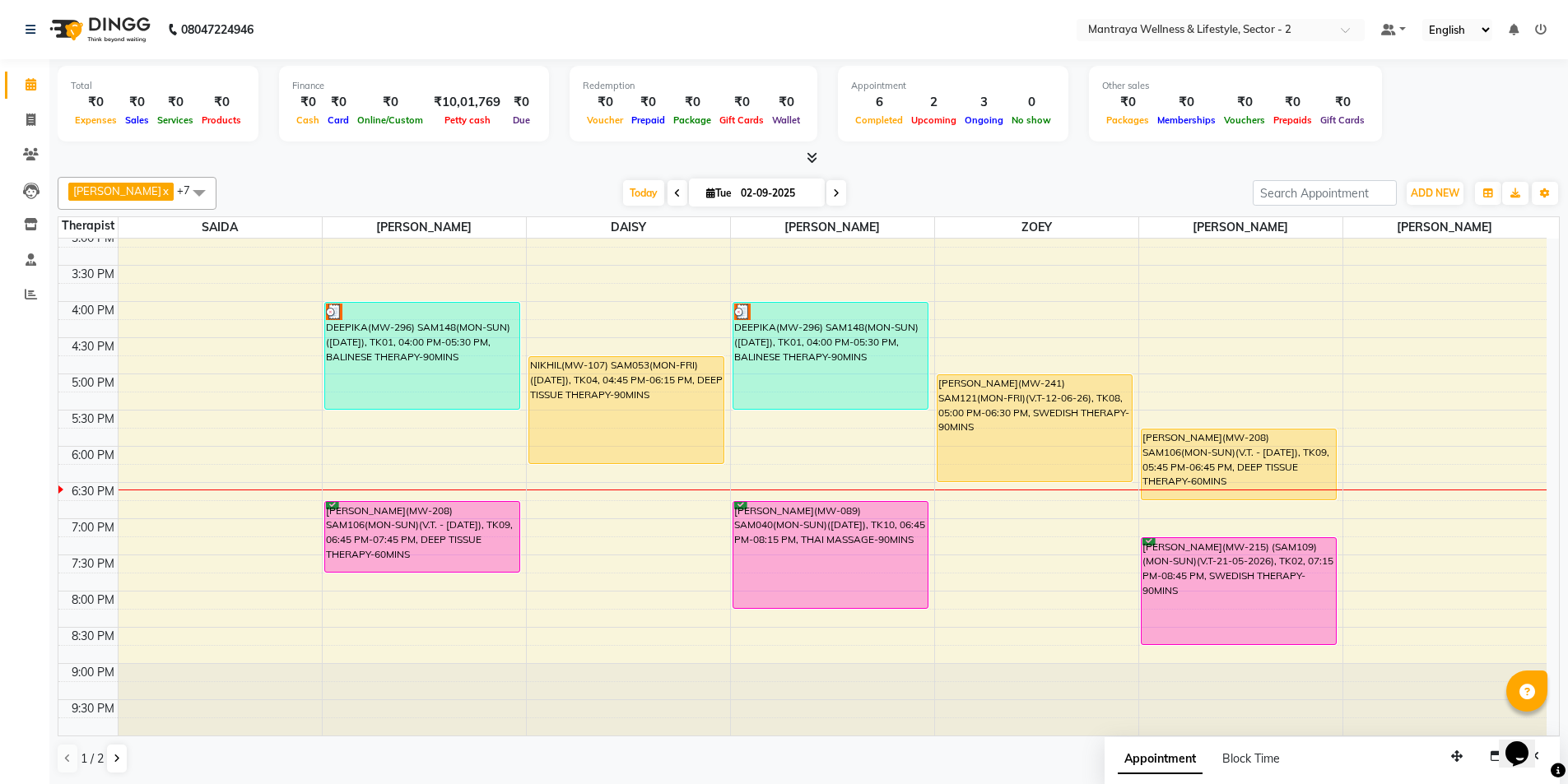
click at [188, 149] on div "Total ₹0 Expenses ₹0 Sales ₹0 Services ₹0 Products Finance ₹0 Cash ₹0 Card ₹0 O…" at bounding box center [808, 112] width 1502 height 108
click at [1488, 193] on icon "button" at bounding box center [1488, 193] width 10 height 10
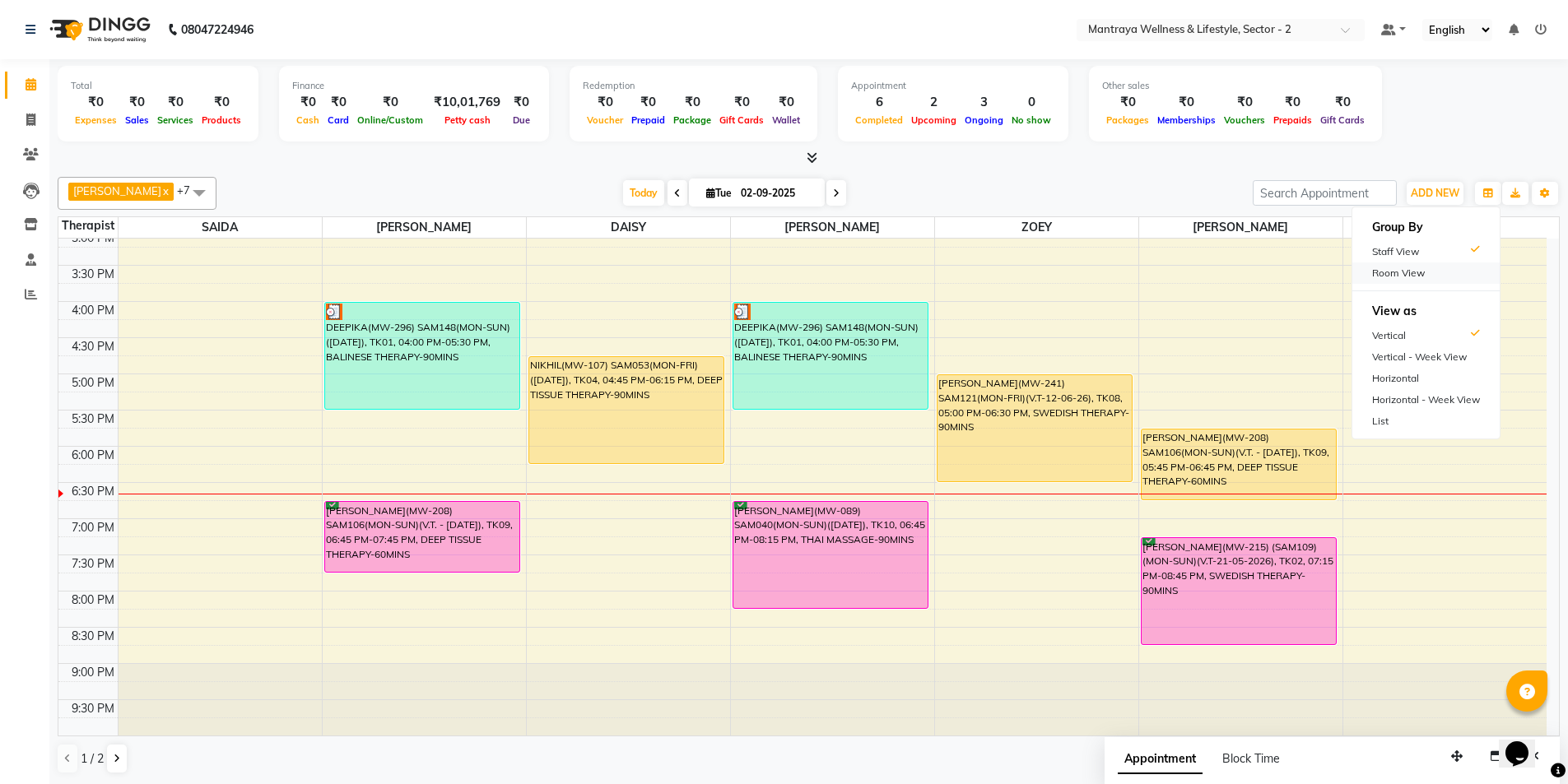
click at [1393, 275] on div "Room View" at bounding box center [1426, 273] width 147 height 21
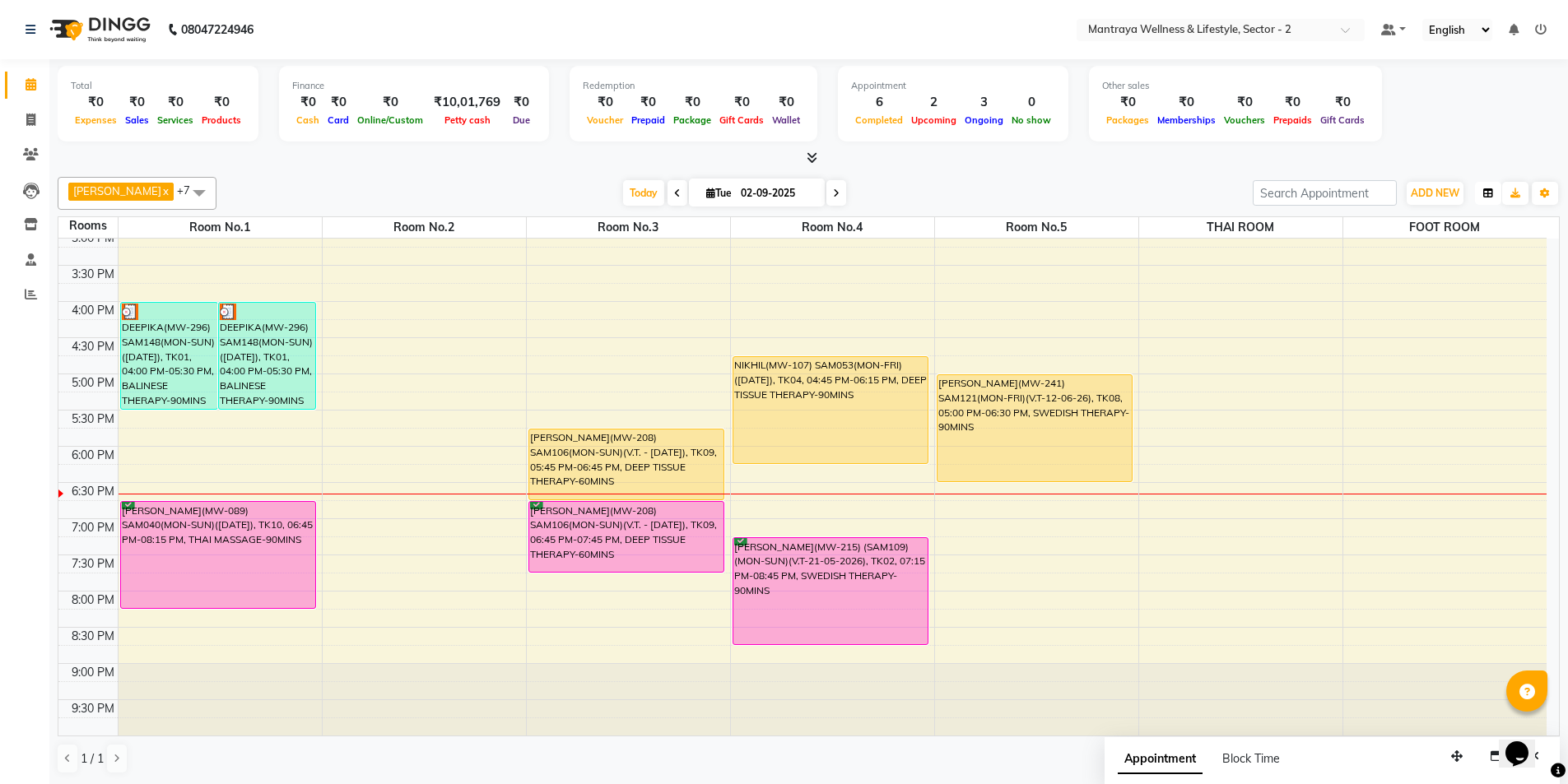
click at [1488, 188] on icon "button" at bounding box center [1488, 193] width 10 height 10
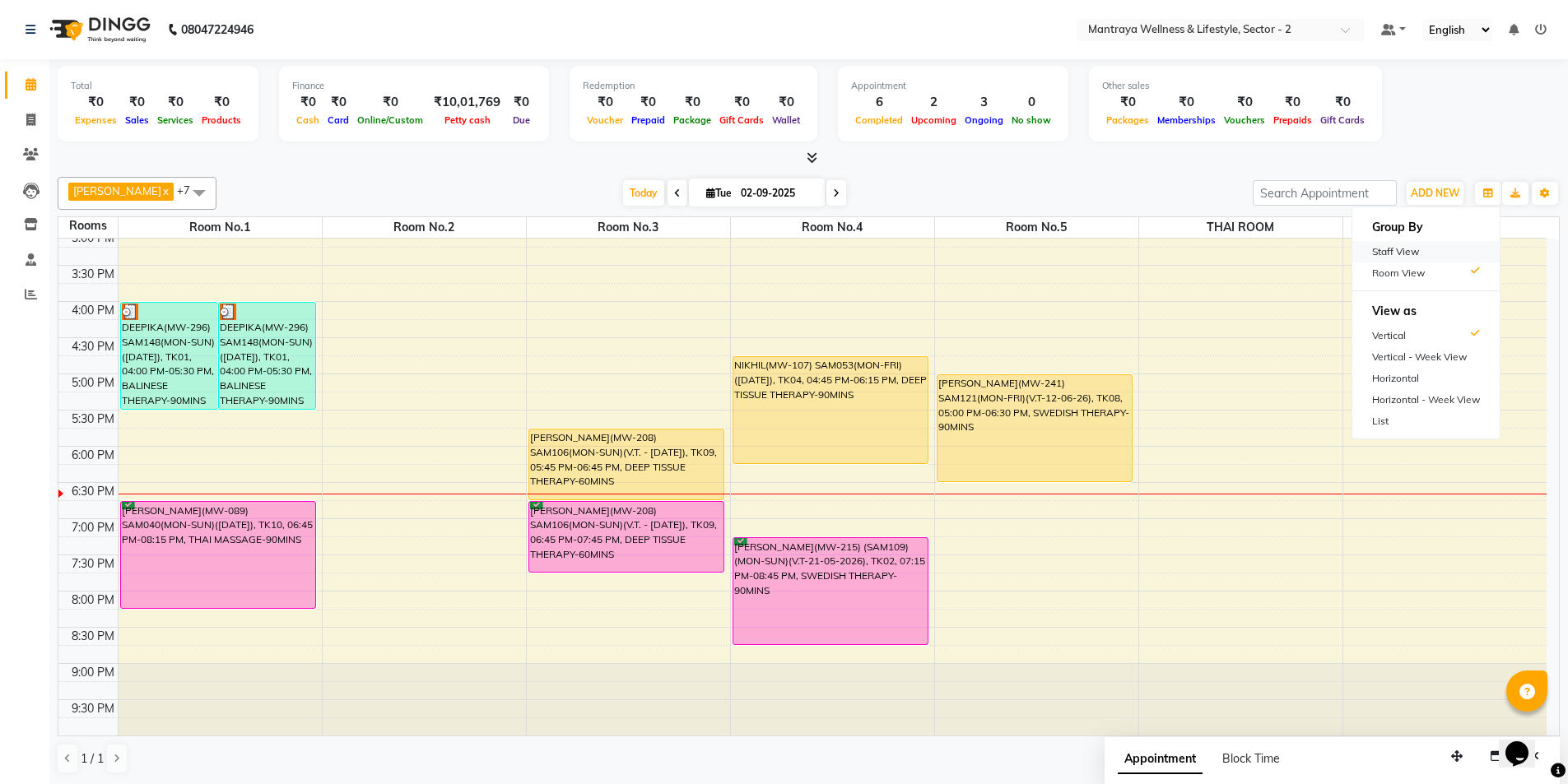
click at [1422, 246] on div "Staff View" at bounding box center [1426, 252] width 147 height 21
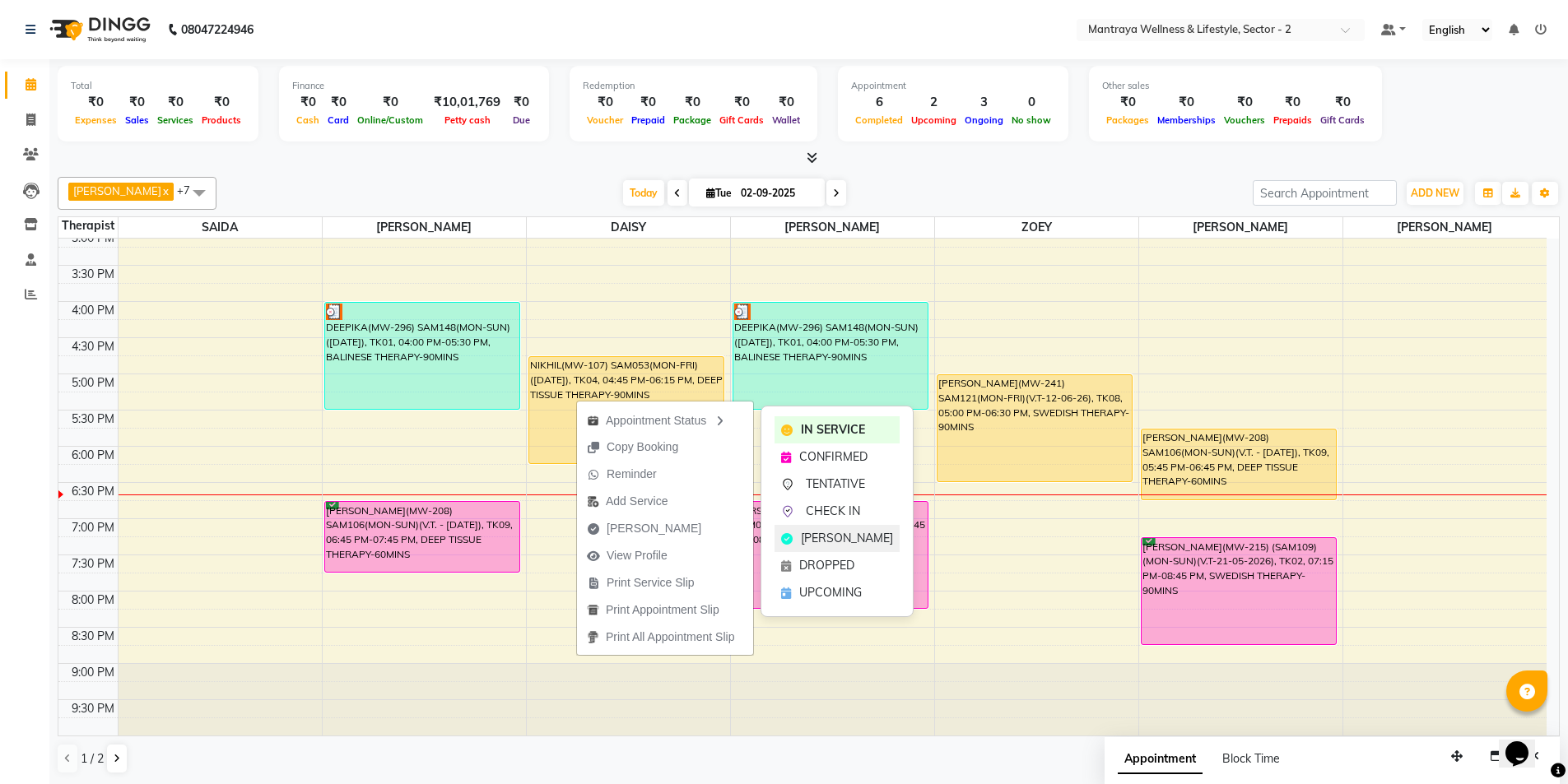
click at [817, 540] on span "[PERSON_NAME]" at bounding box center [847, 539] width 92 height 17
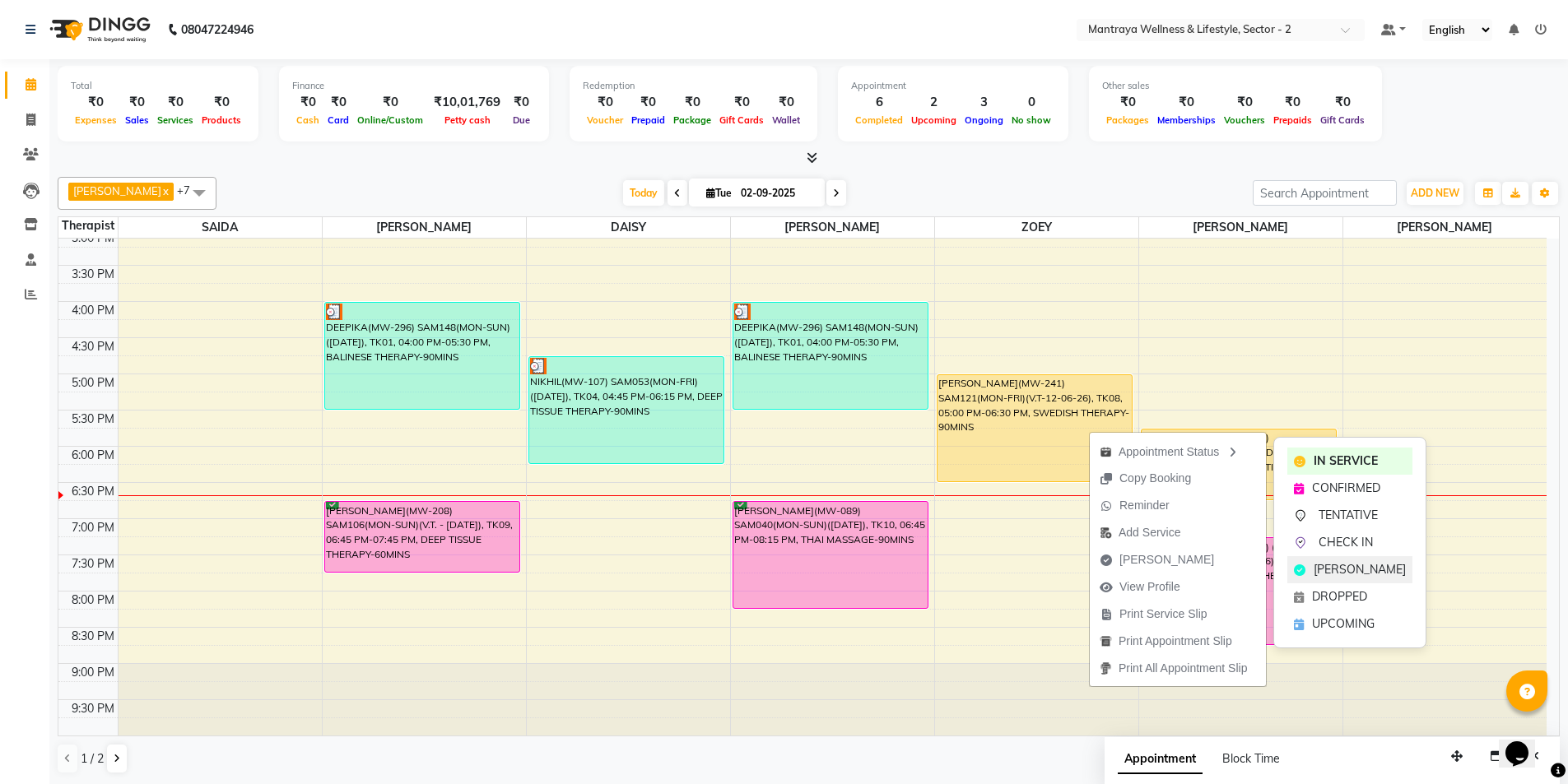
click at [1308, 574] on div "[PERSON_NAME]" at bounding box center [1350, 570] width 125 height 27
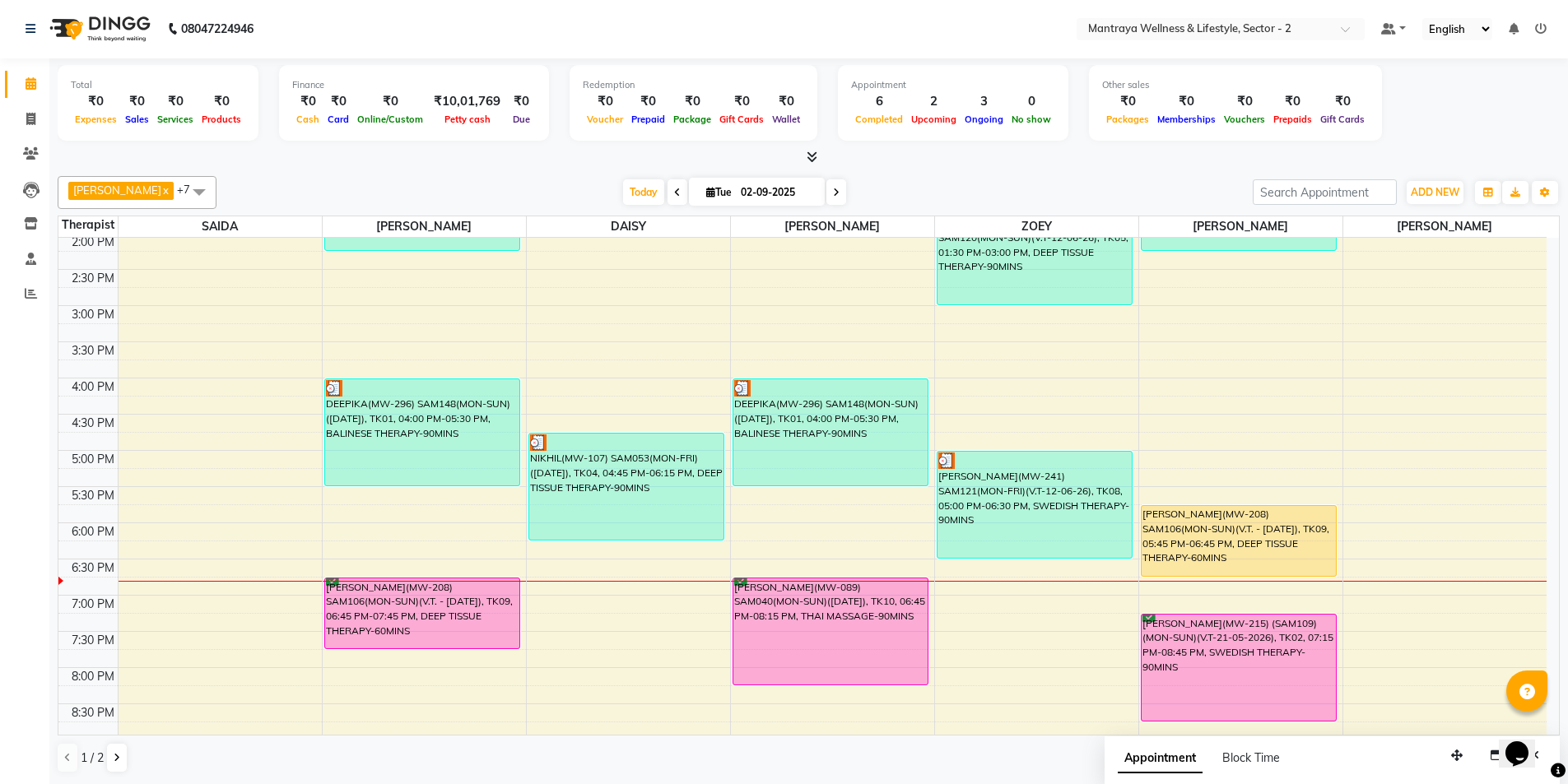
scroll to position [371, 0]
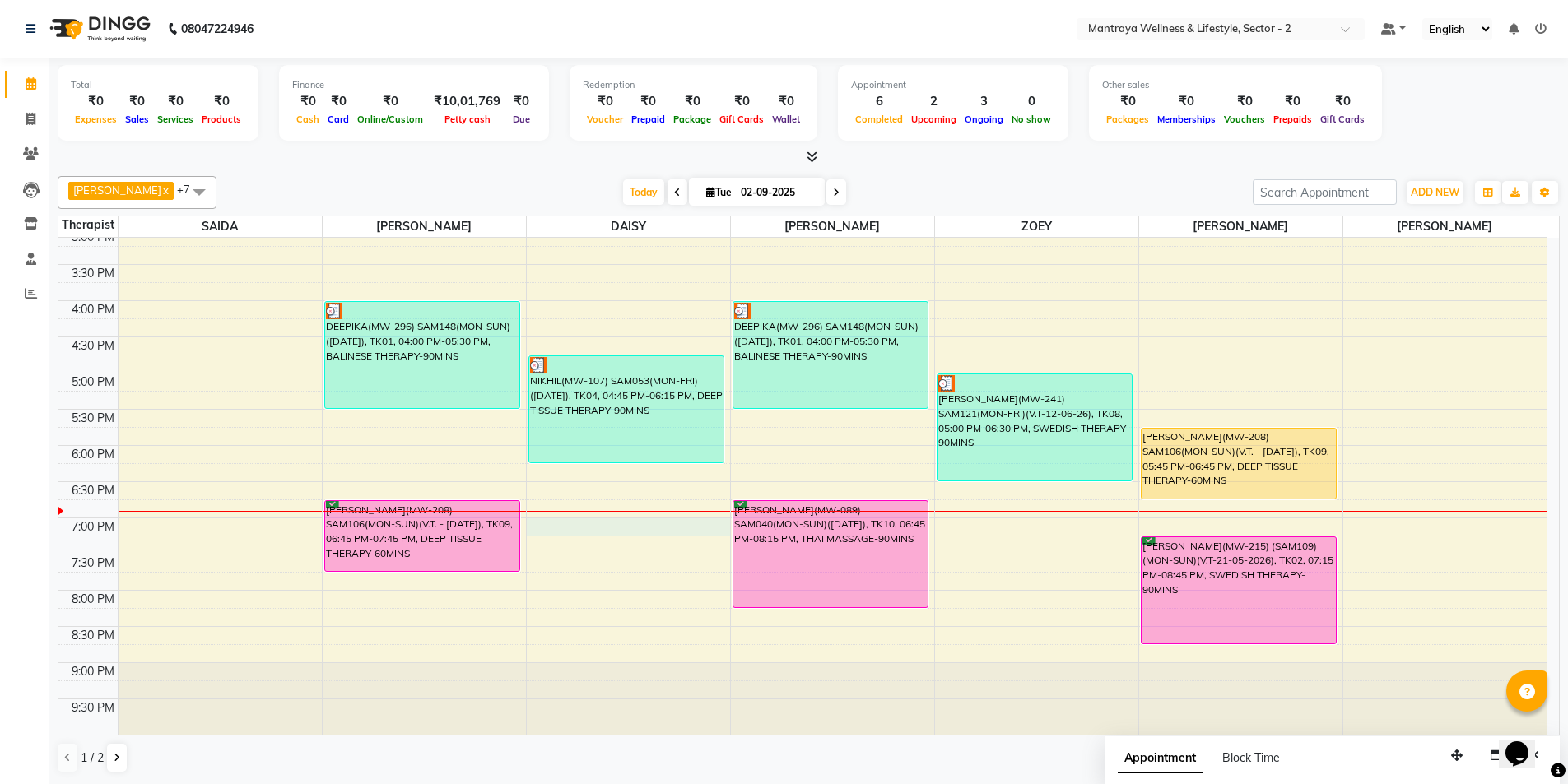
click at [558, 529] on div "10:00 AM 10:30 AM 11:00 AM 11:30 AM 12:00 PM 12:30 PM 1:00 PM 1:30 PM 2:00 PM 2…" at bounding box center [802, 300] width 1488 height 868
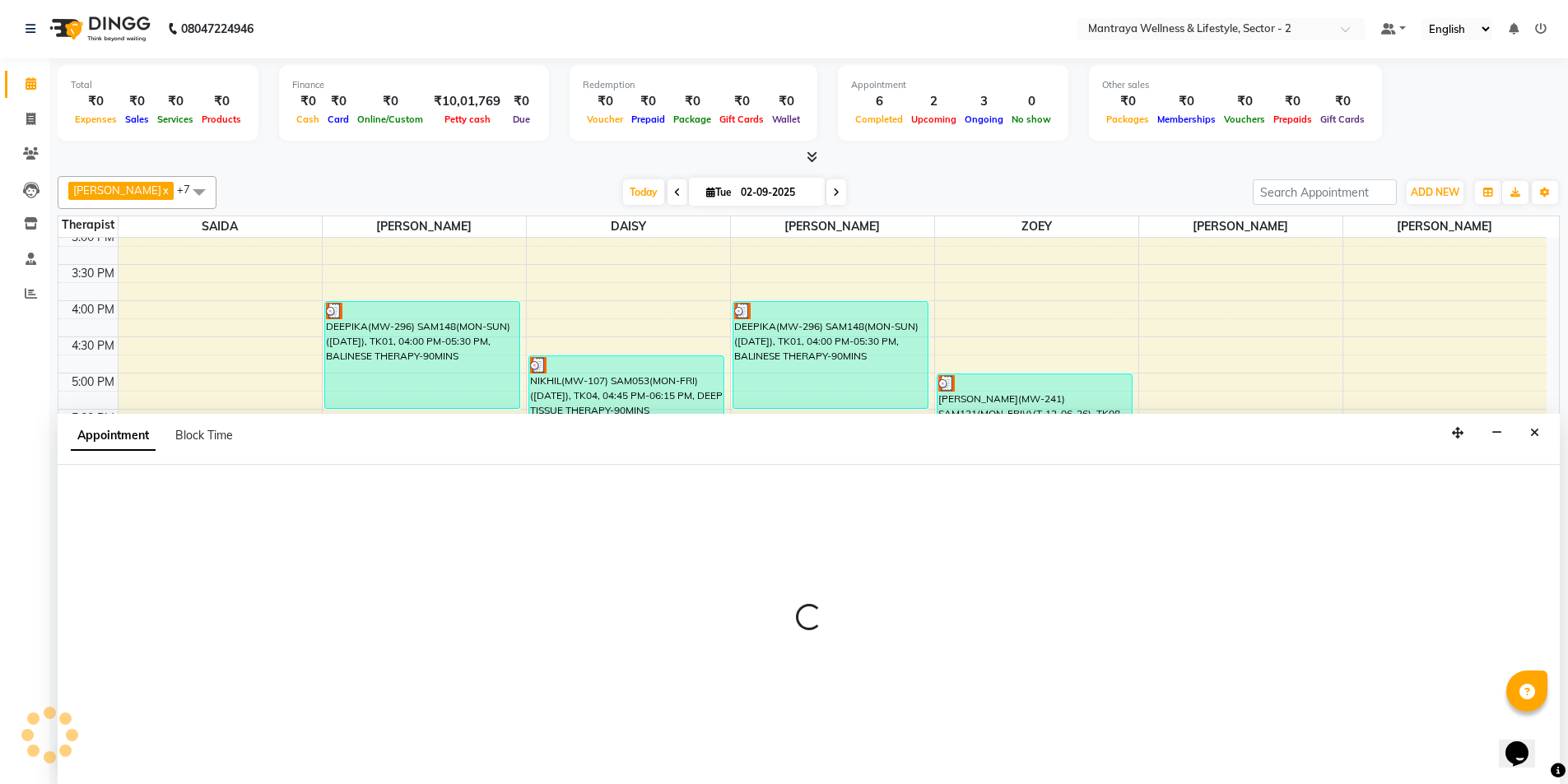
select select "84332"
select select "1140"
select select "tentative"
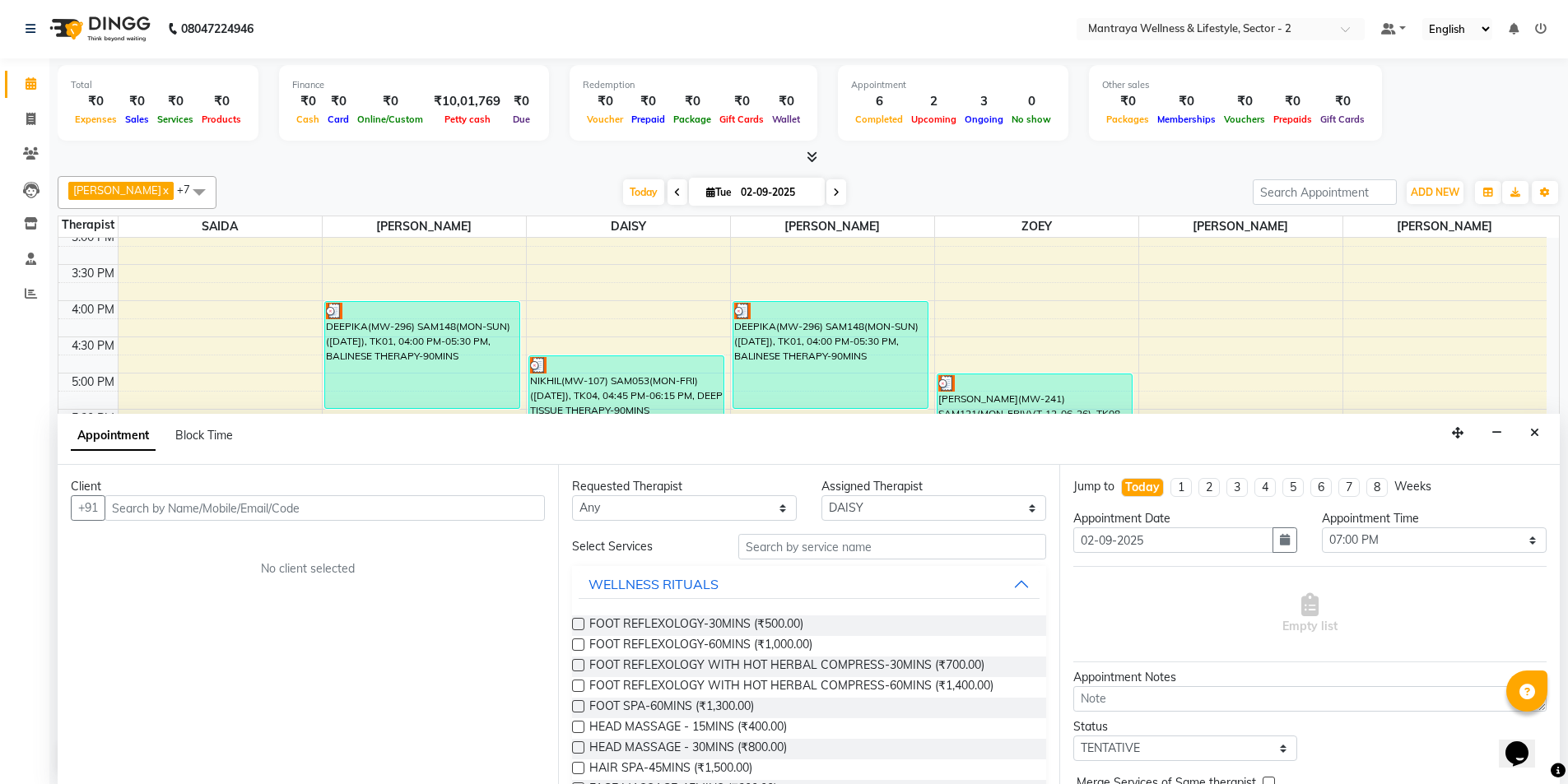
type input "S"
type input "B"
type input "9830224452"
click at [532, 515] on button "Add Client" at bounding box center [511, 508] width 68 height 25
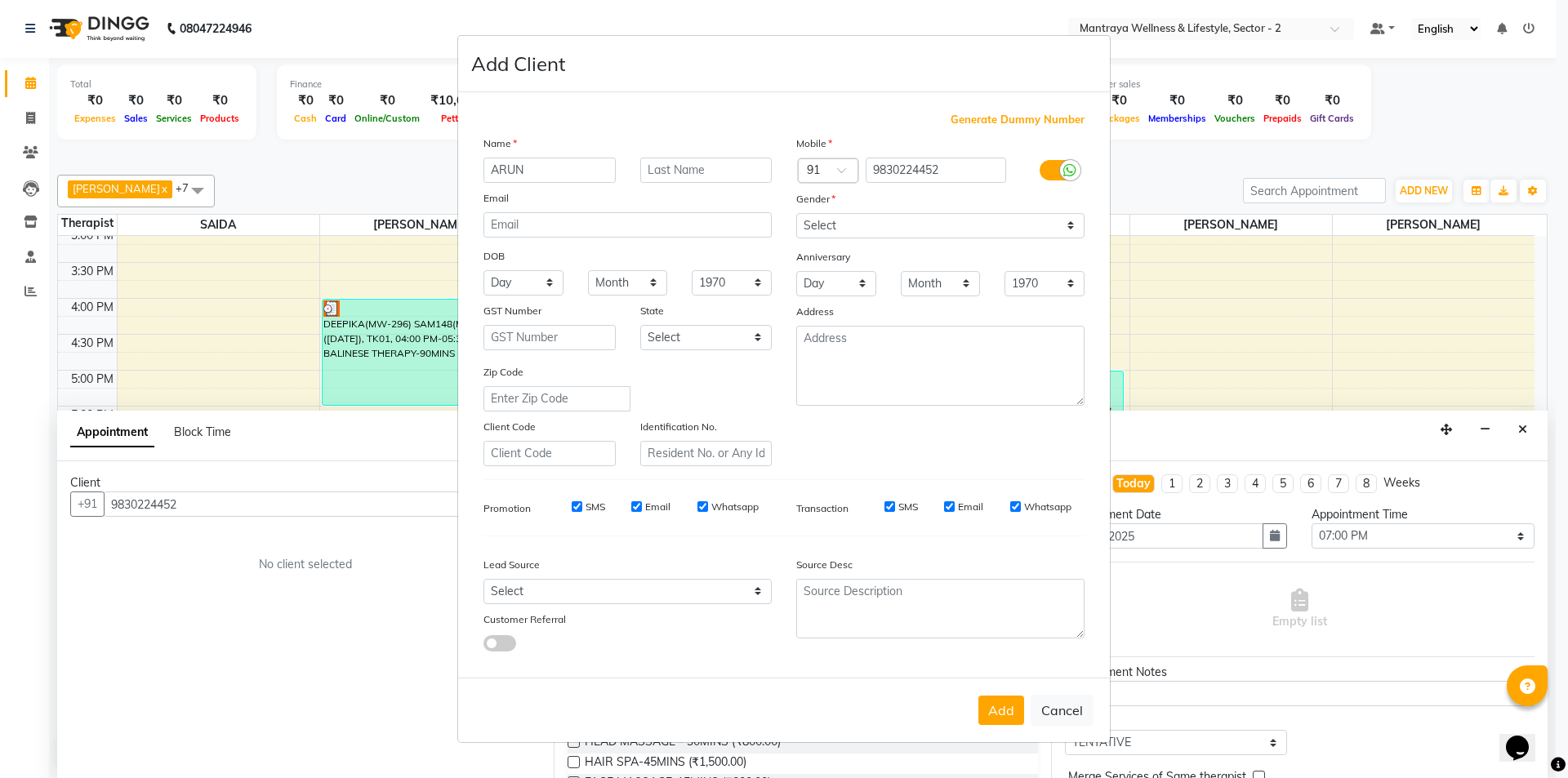
type input "ARUN"
click at [936, 231] on select "Select [DEMOGRAPHIC_DATA] [DEMOGRAPHIC_DATA] Other Prefer Not To Say" at bounding box center [941, 226] width 289 height 25
select select "[DEMOGRAPHIC_DATA]"
click at [797, 213] on select "Select [DEMOGRAPHIC_DATA] [DEMOGRAPHIC_DATA] Other Prefer Not To Say" at bounding box center [941, 226] width 289 height 25
click at [1014, 711] on button "Add" at bounding box center [1001, 710] width 46 height 30
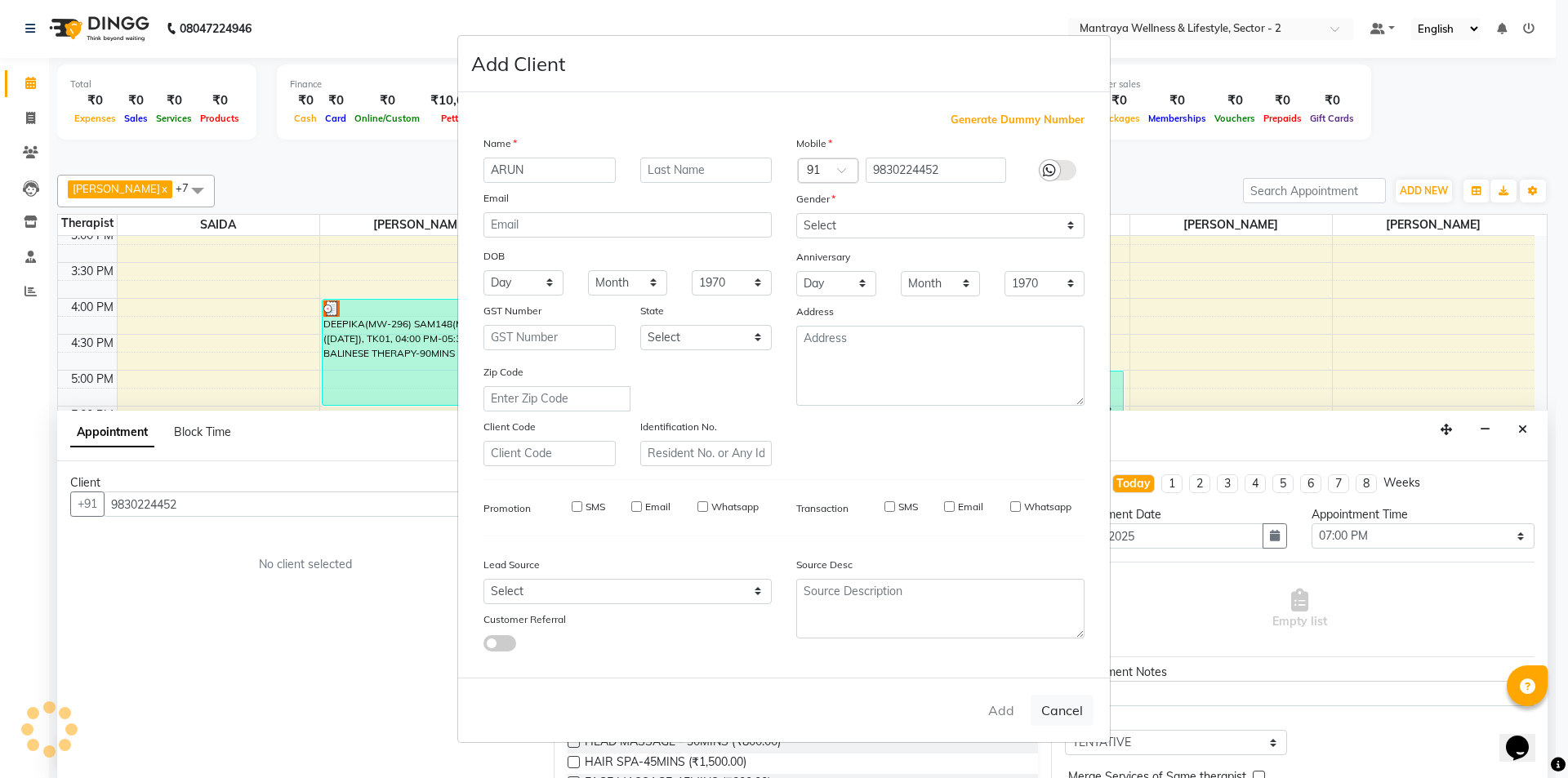
type input "98******52"
select select
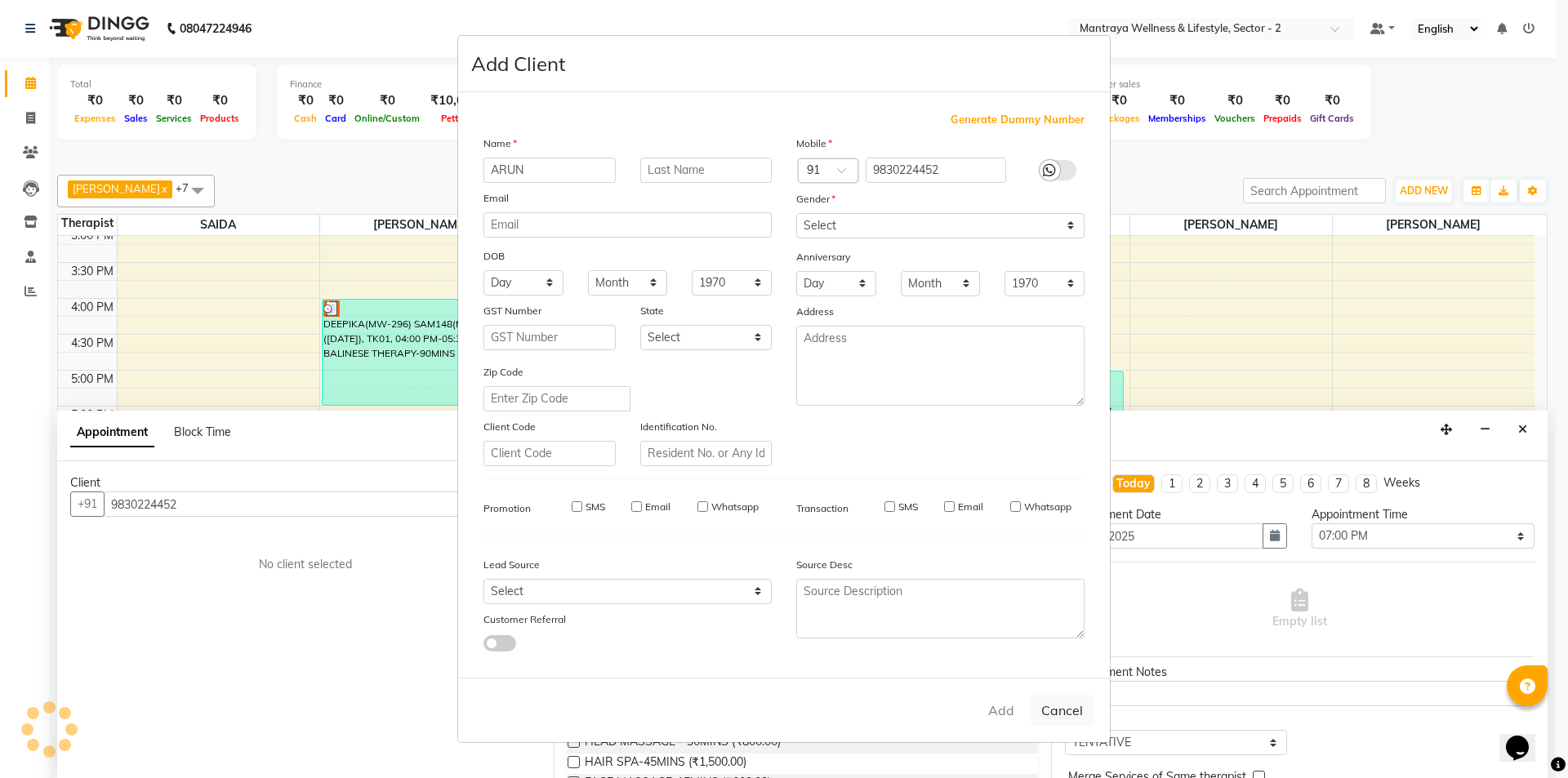
select select
checkbox input "false"
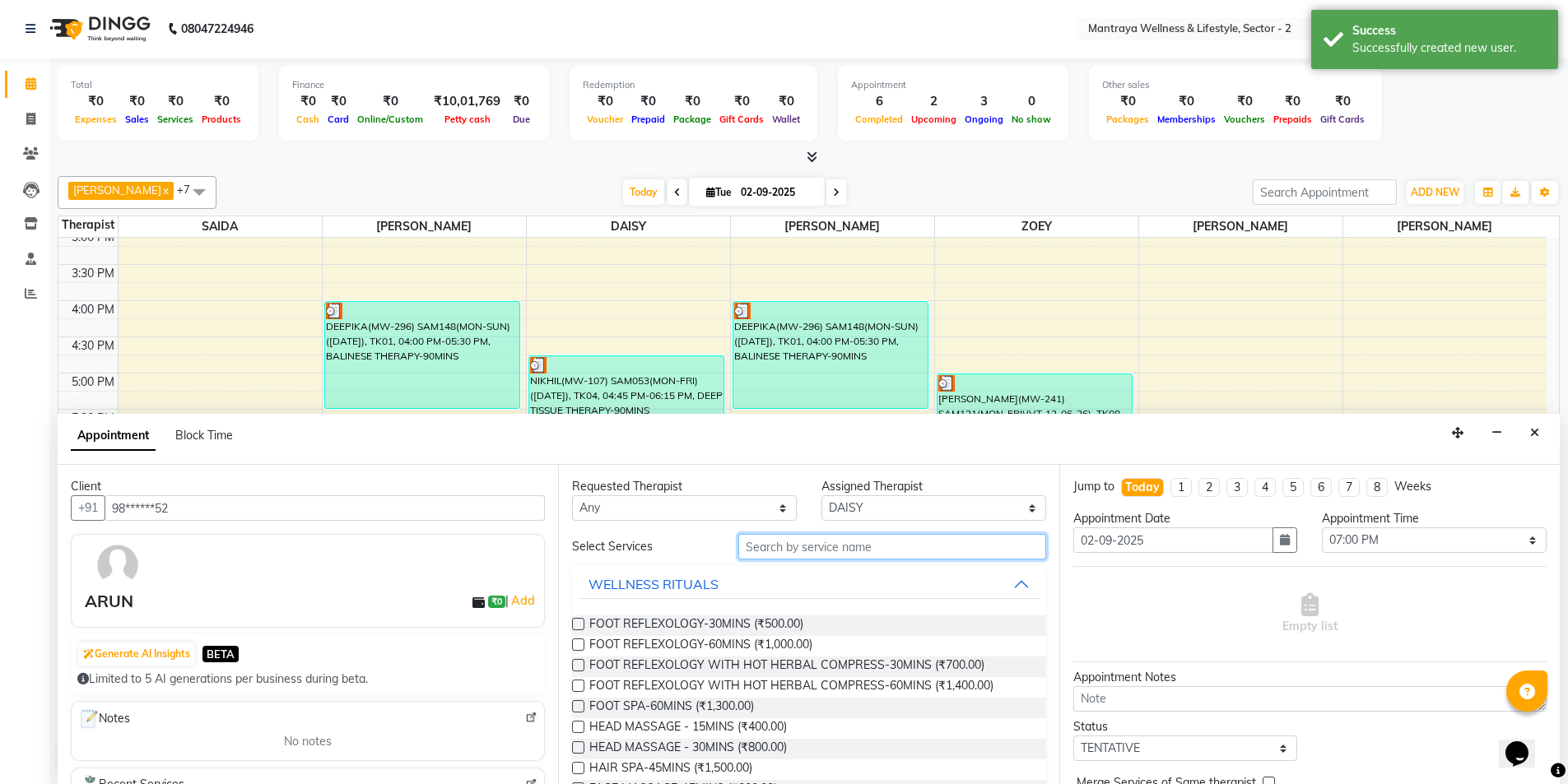
click at [834, 550] on input "text" at bounding box center [891, 547] width 307 height 25
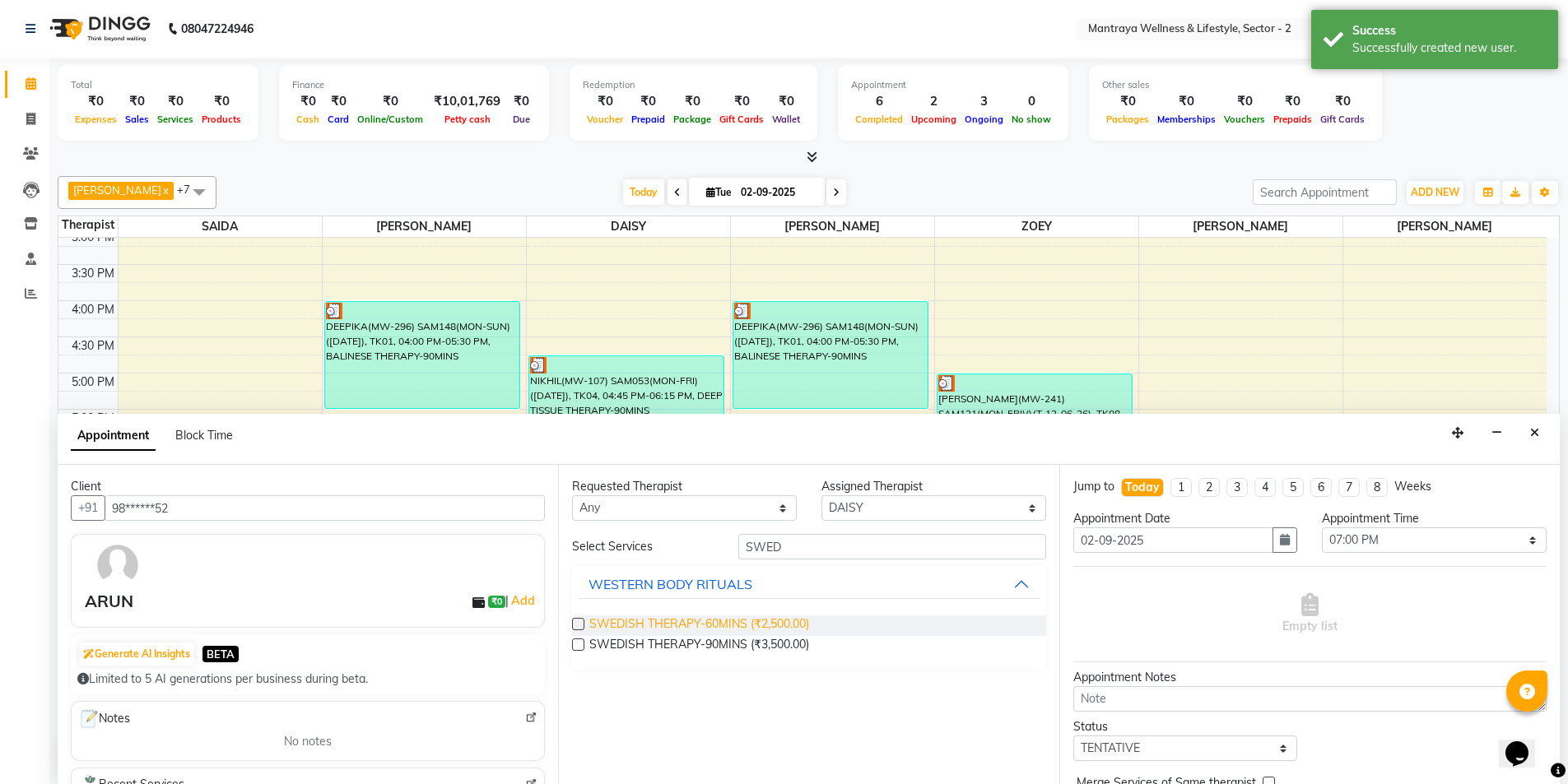
click at [787, 629] on span "SWEDISH THERAPY-60MINS (₹2,500.00)" at bounding box center [699, 625] width 220 height 20
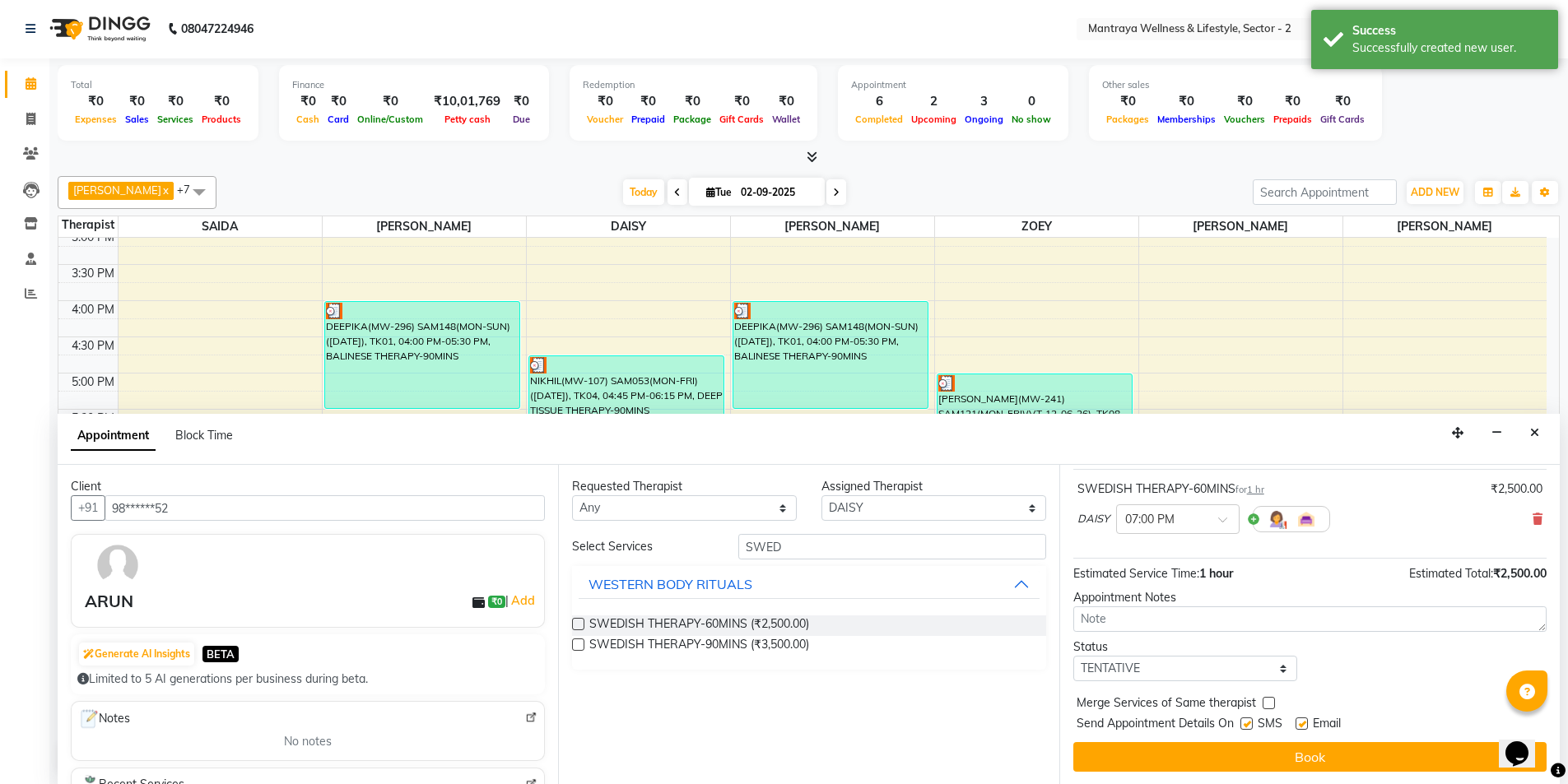
scroll to position [98, 0]
click at [1196, 676] on select "Select TENTATIVE CONFIRM CHECK-IN UPCOMING" at bounding box center [1186, 668] width 225 height 25
click at [1073, 655] on select "Select TENTATIVE CONFIRM CHECK-IN UPCOMING" at bounding box center [1186, 668] width 225 height 25
click at [1136, 668] on select "Select TENTATIVE CONFIRM CHECK-IN UPCOMING" at bounding box center [1186, 668] width 225 height 25
click at [1073, 655] on select "Select TENTATIVE CONFIRM CHECK-IN UPCOMING" at bounding box center [1186, 668] width 225 height 25
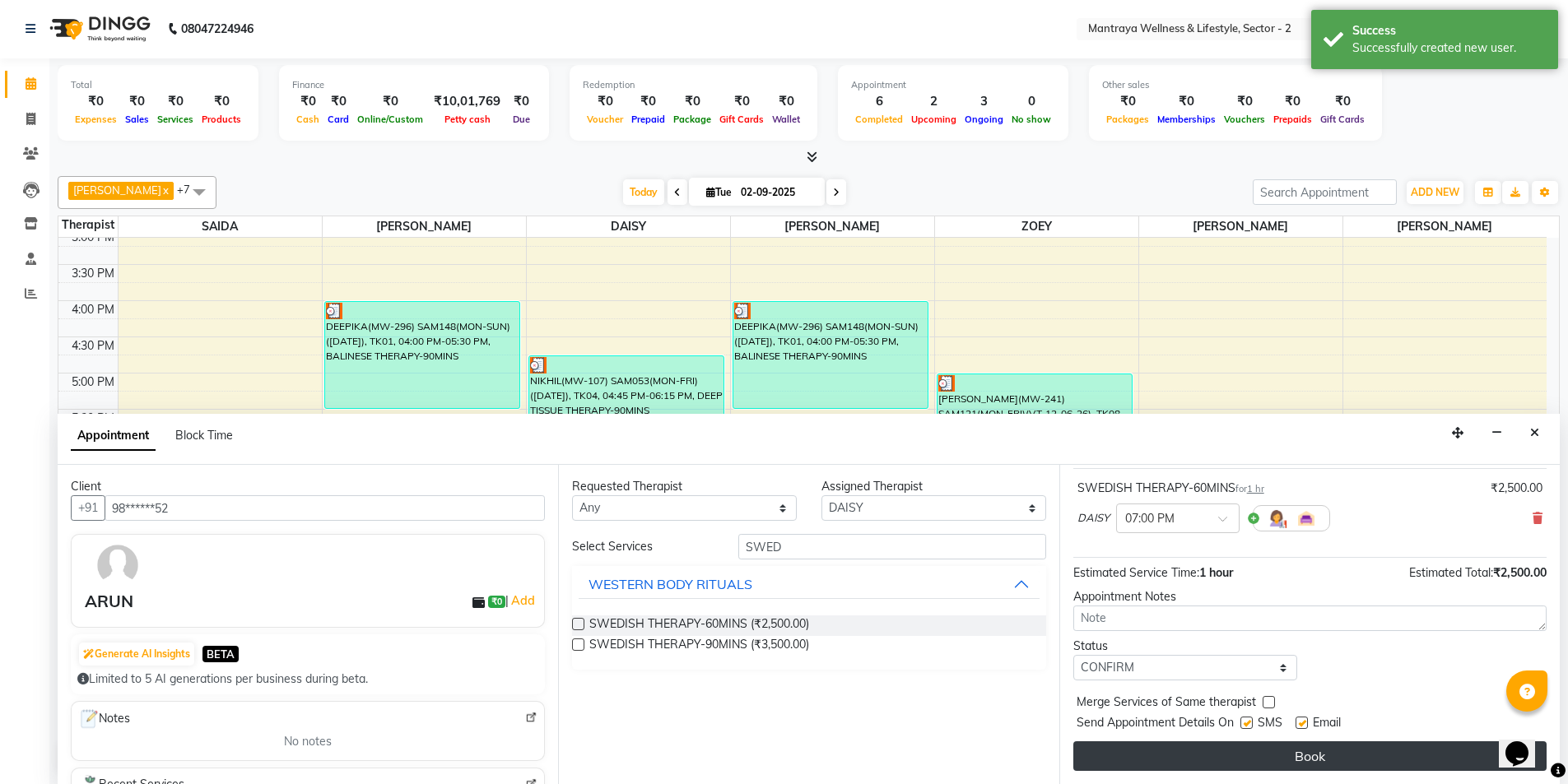
click at [1200, 747] on button "Book" at bounding box center [1310, 756] width 473 height 30
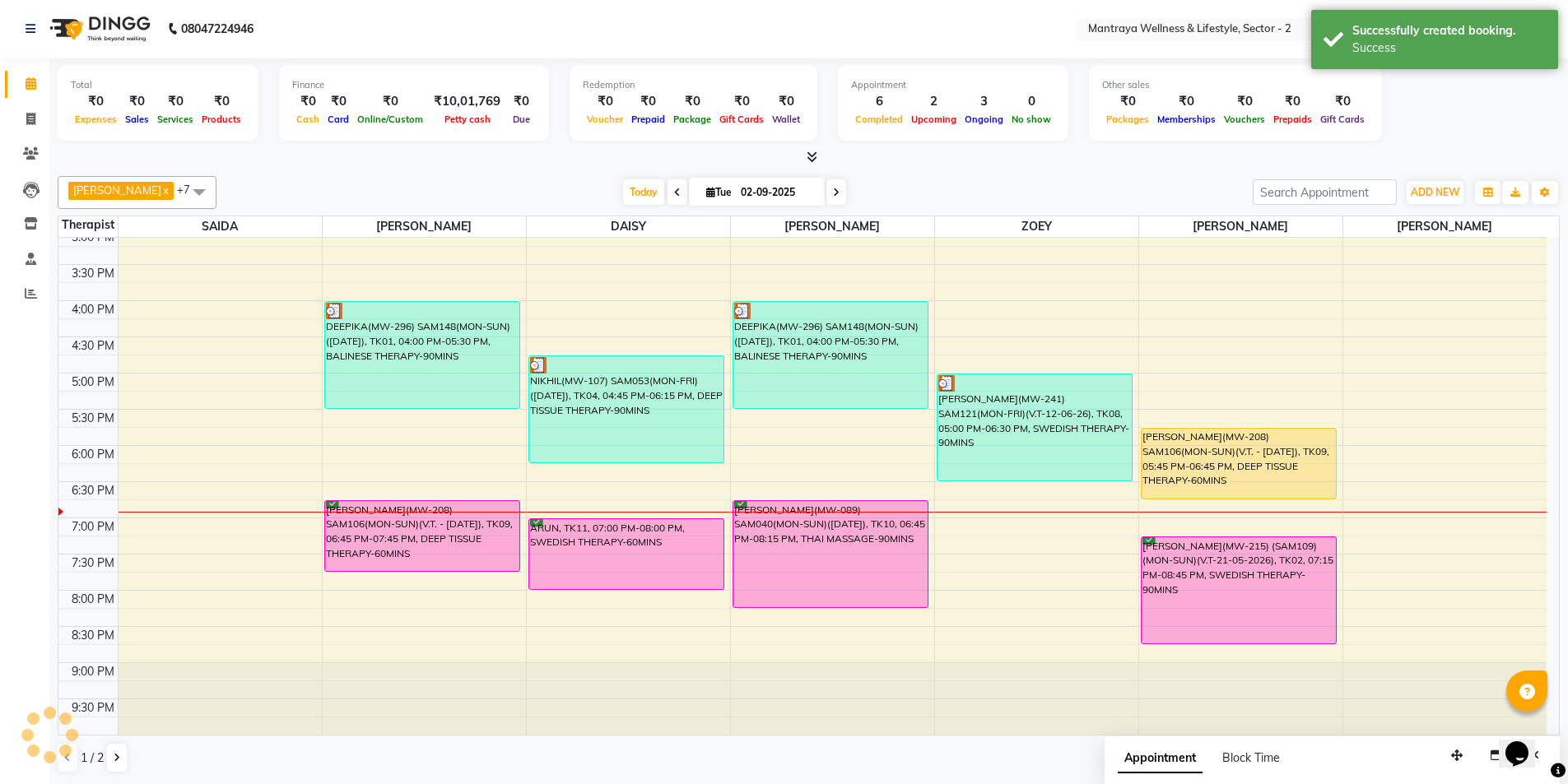
scroll to position [0, 0]
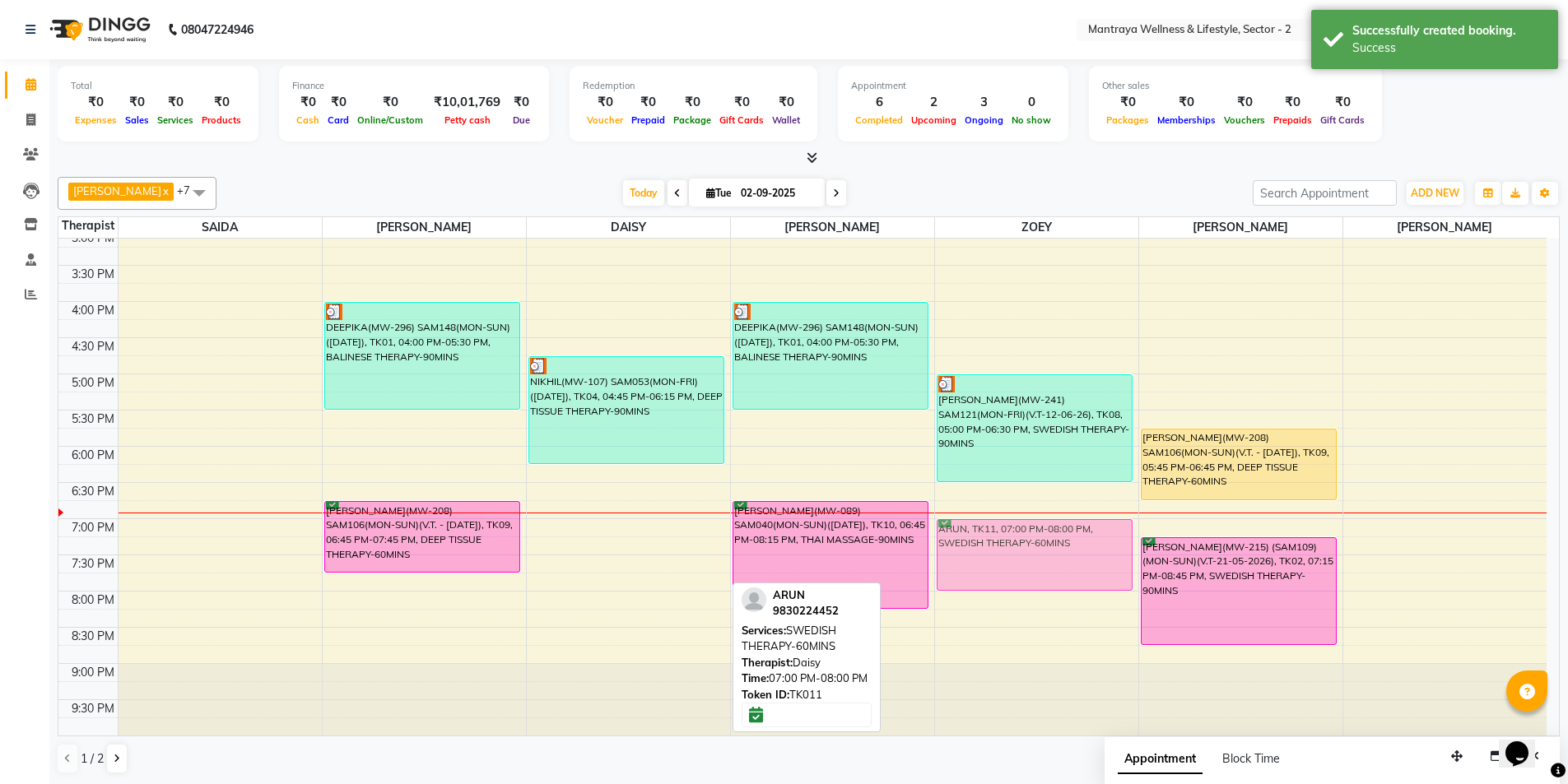
drag, startPoint x: 660, startPoint y: 565, endPoint x: 982, endPoint y: 558, distance: 322.1
click at [982, 558] on tr "[PERSON_NAME](SAM039)(MW-086)(V.T-13-02-2025) 9831212999, TK06, 12:45 PM-02:15 …" at bounding box center [802, 301] width 1488 height 868
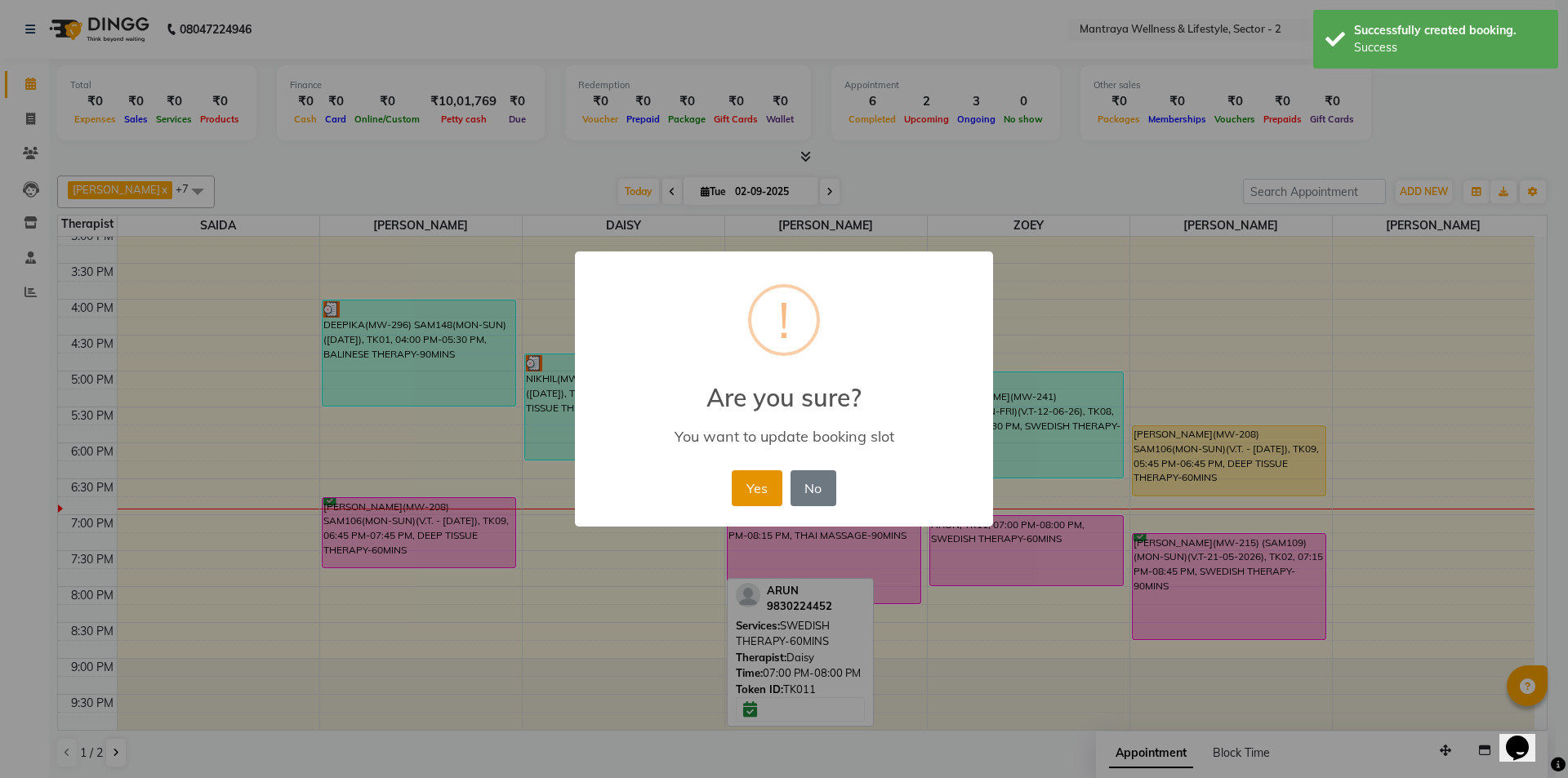
click at [757, 499] on button "Yes" at bounding box center [757, 488] width 50 height 36
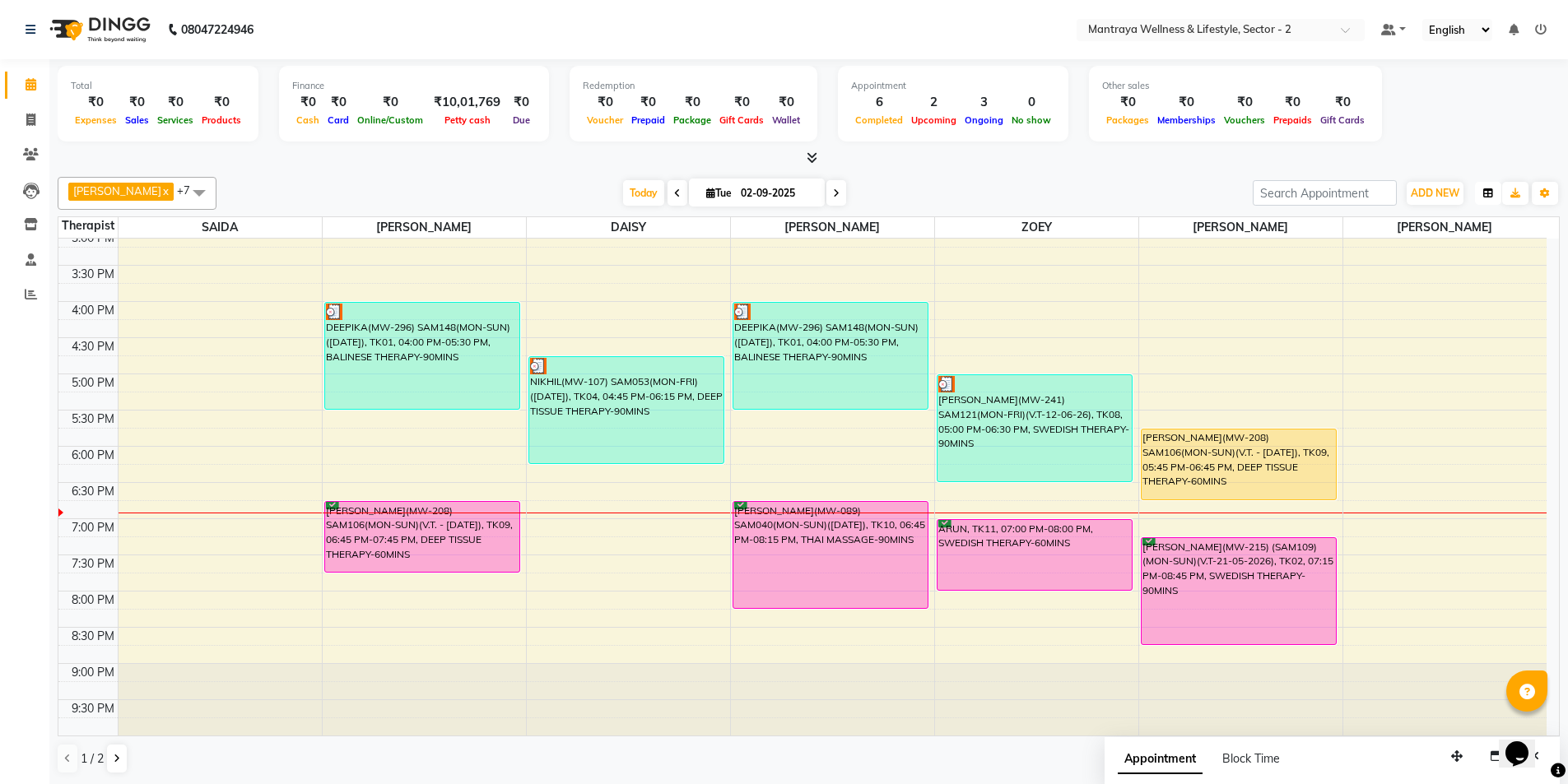
click at [1495, 189] on button "button" at bounding box center [1488, 194] width 26 height 23
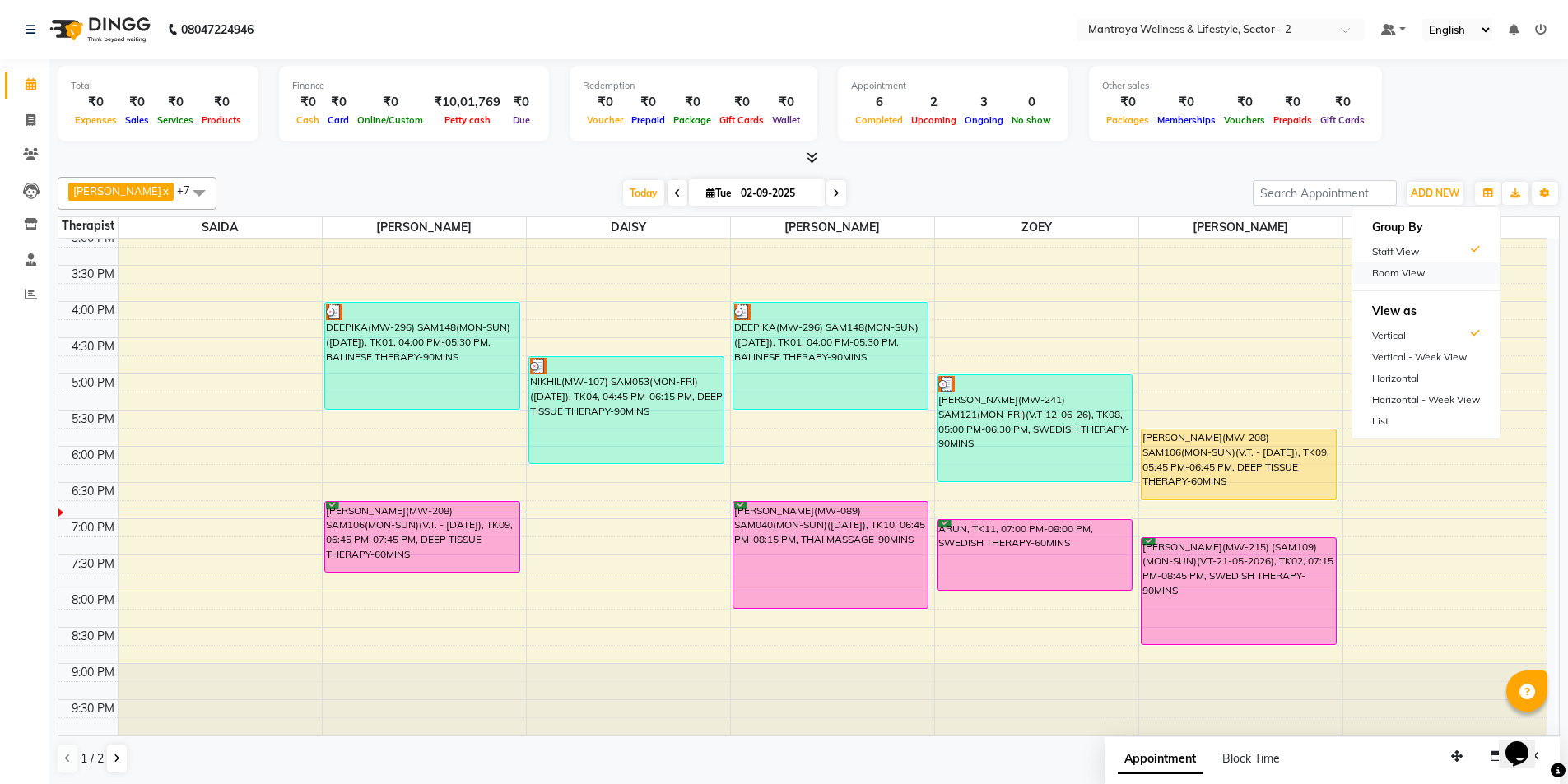
click at [1432, 275] on div "Room View" at bounding box center [1426, 273] width 147 height 21
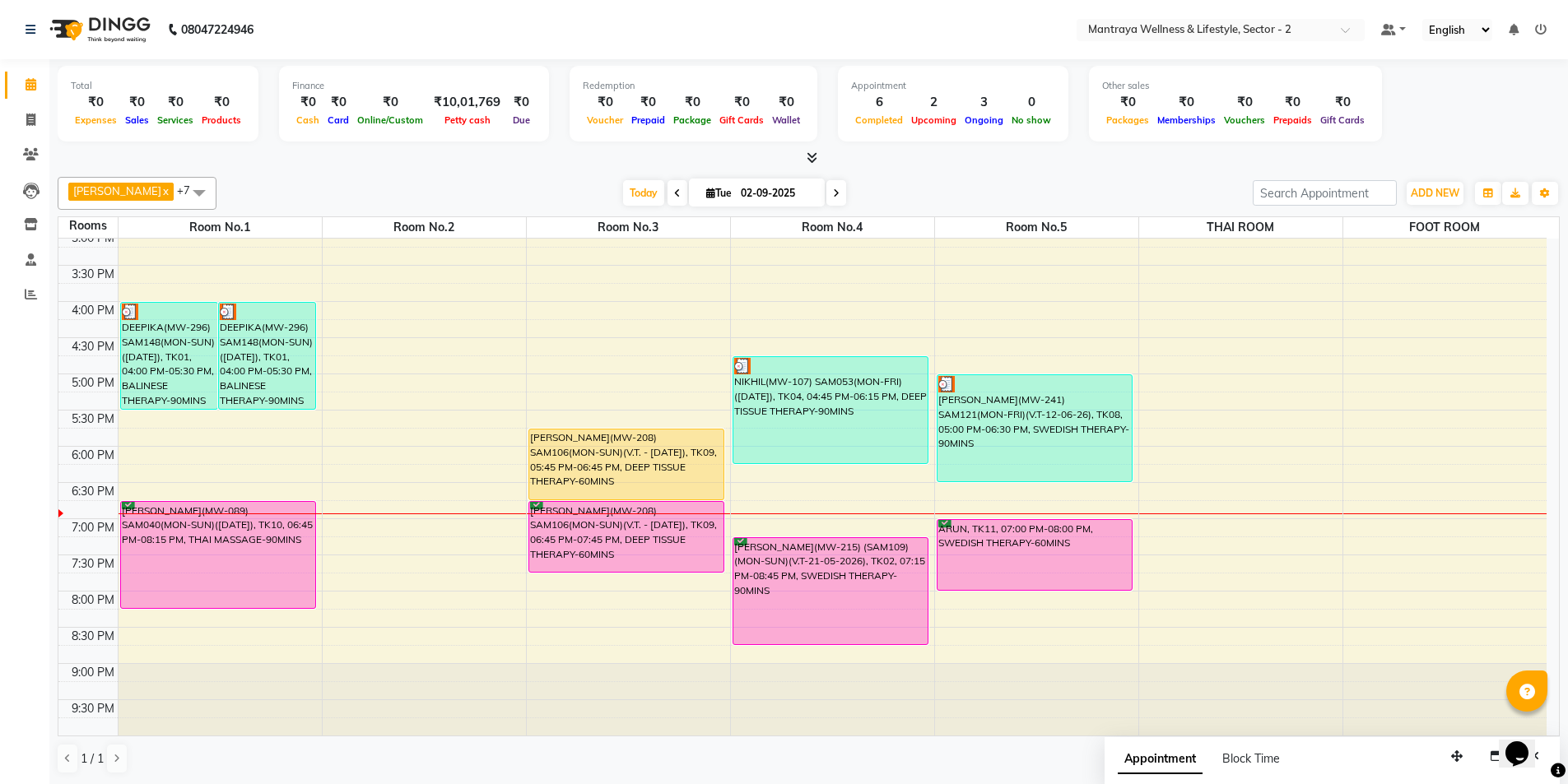
scroll to position [1, 0]
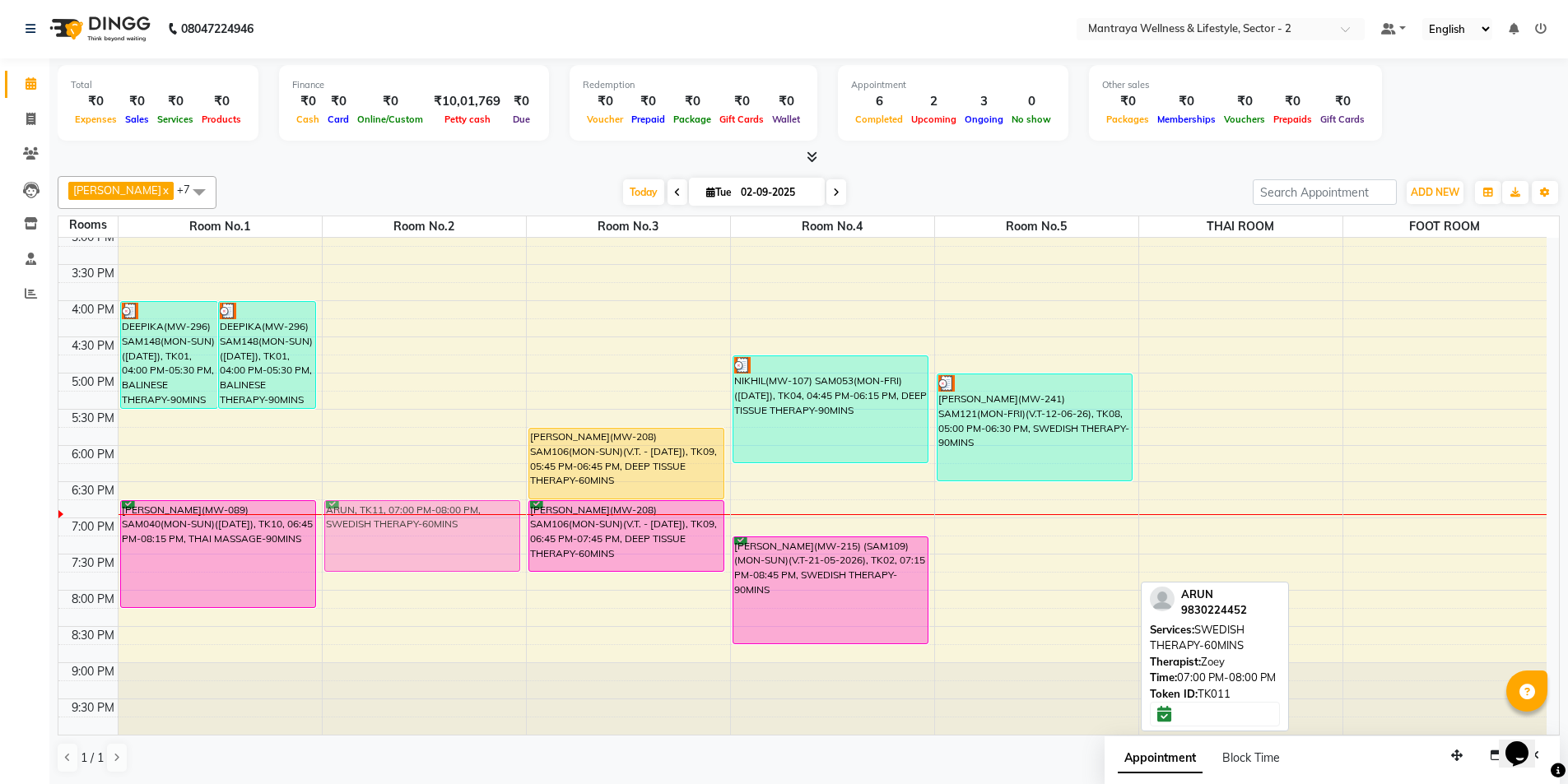
drag, startPoint x: 1011, startPoint y: 531, endPoint x: 450, endPoint y: 518, distance: 561.2
click at [450, 518] on tr "DEEPIKA(MW-296) SAM148(MON-SUN)([DATE]), TK01, 04:00 PM-05:30 PM, BALINESE THER…" at bounding box center [802, 300] width 1488 height 868
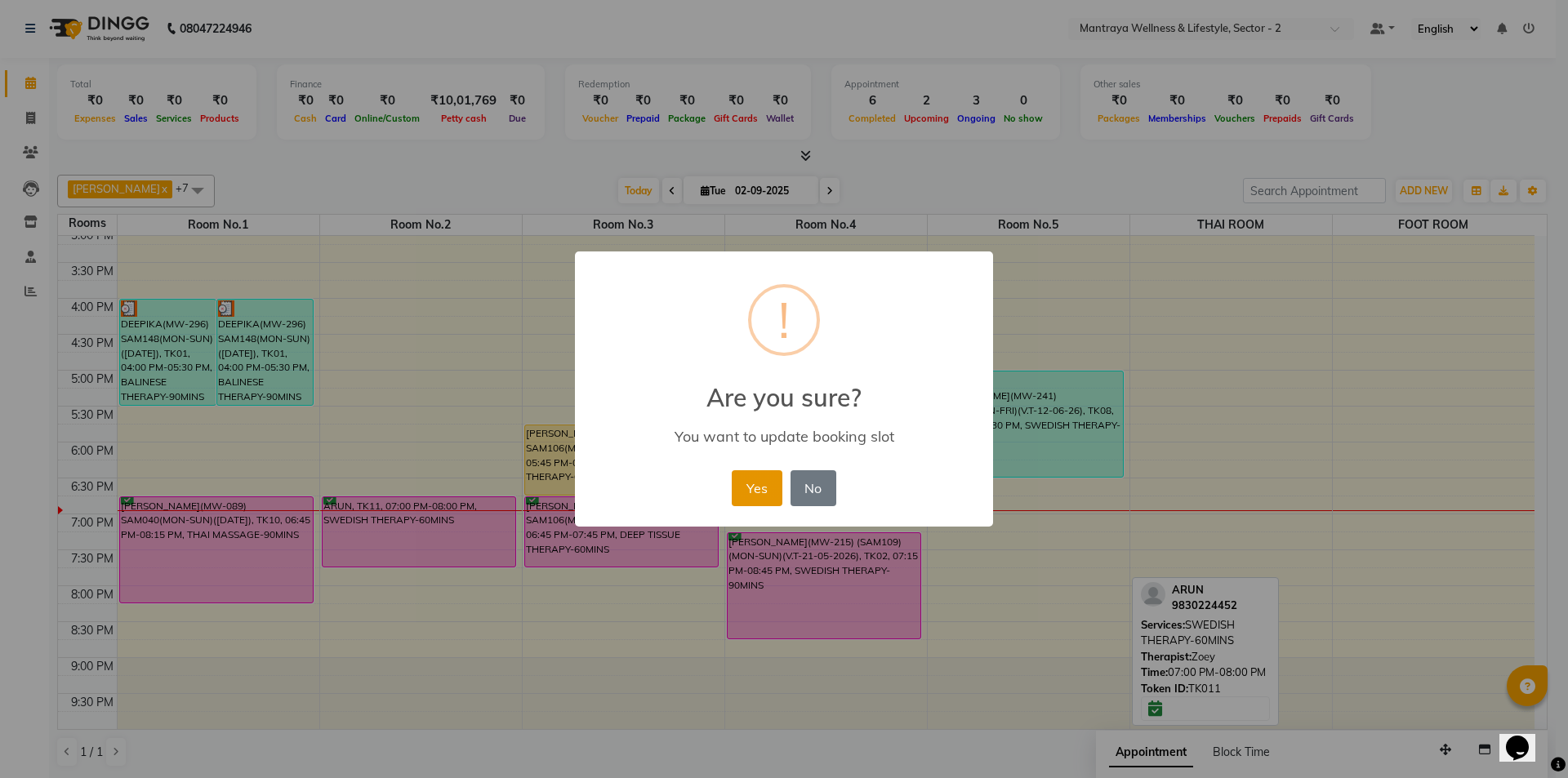
click at [749, 485] on button "Yes" at bounding box center [757, 488] width 50 height 36
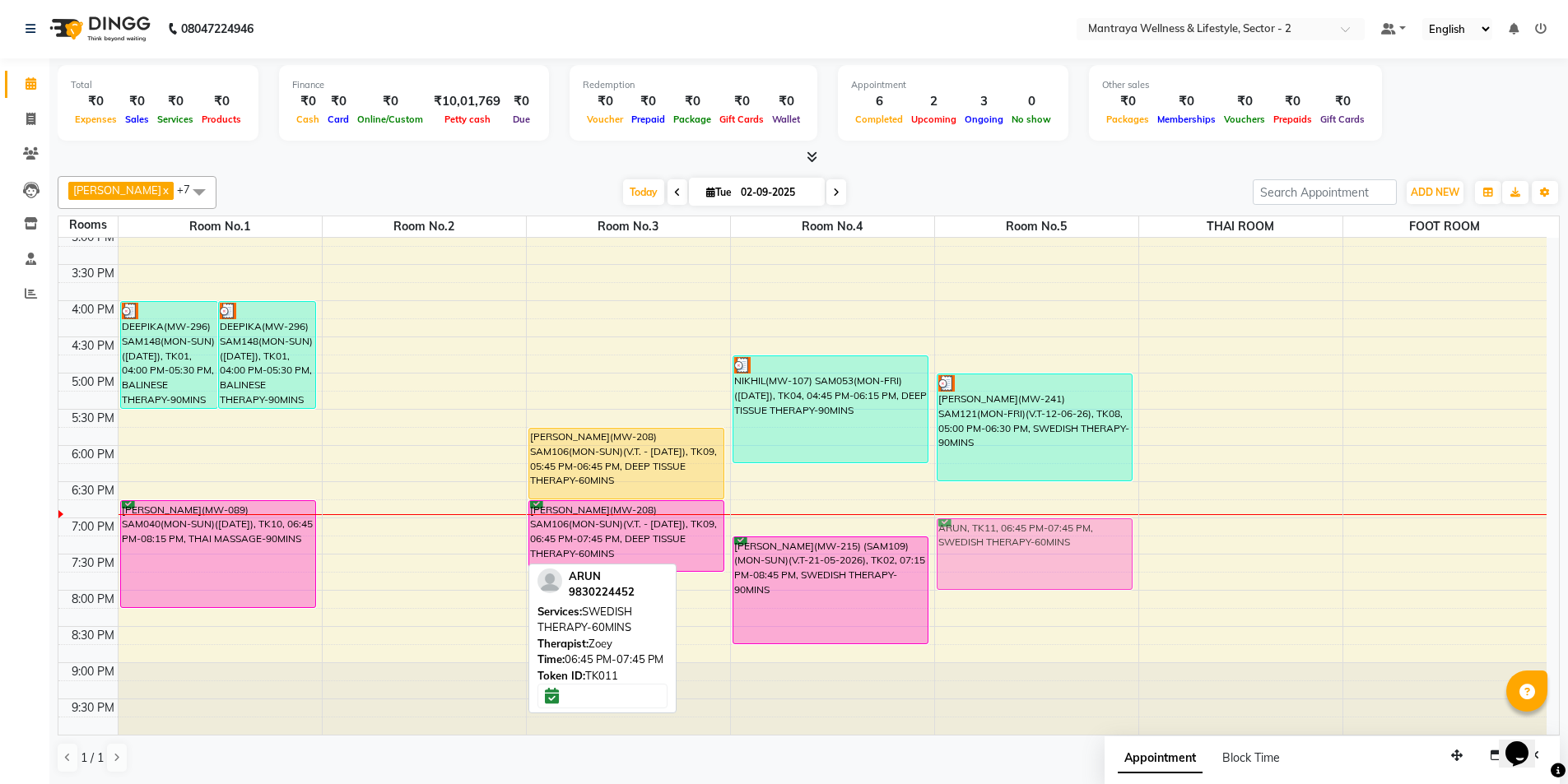
drag, startPoint x: 380, startPoint y: 525, endPoint x: 980, endPoint y: 540, distance: 600.2
click at [980, 540] on tr "DEEPIKA(MW-296) SAM148(MON-SUN)([DATE]), TK01, 04:00 PM-05:30 PM, BALINESE THER…" at bounding box center [802, 300] width 1488 height 868
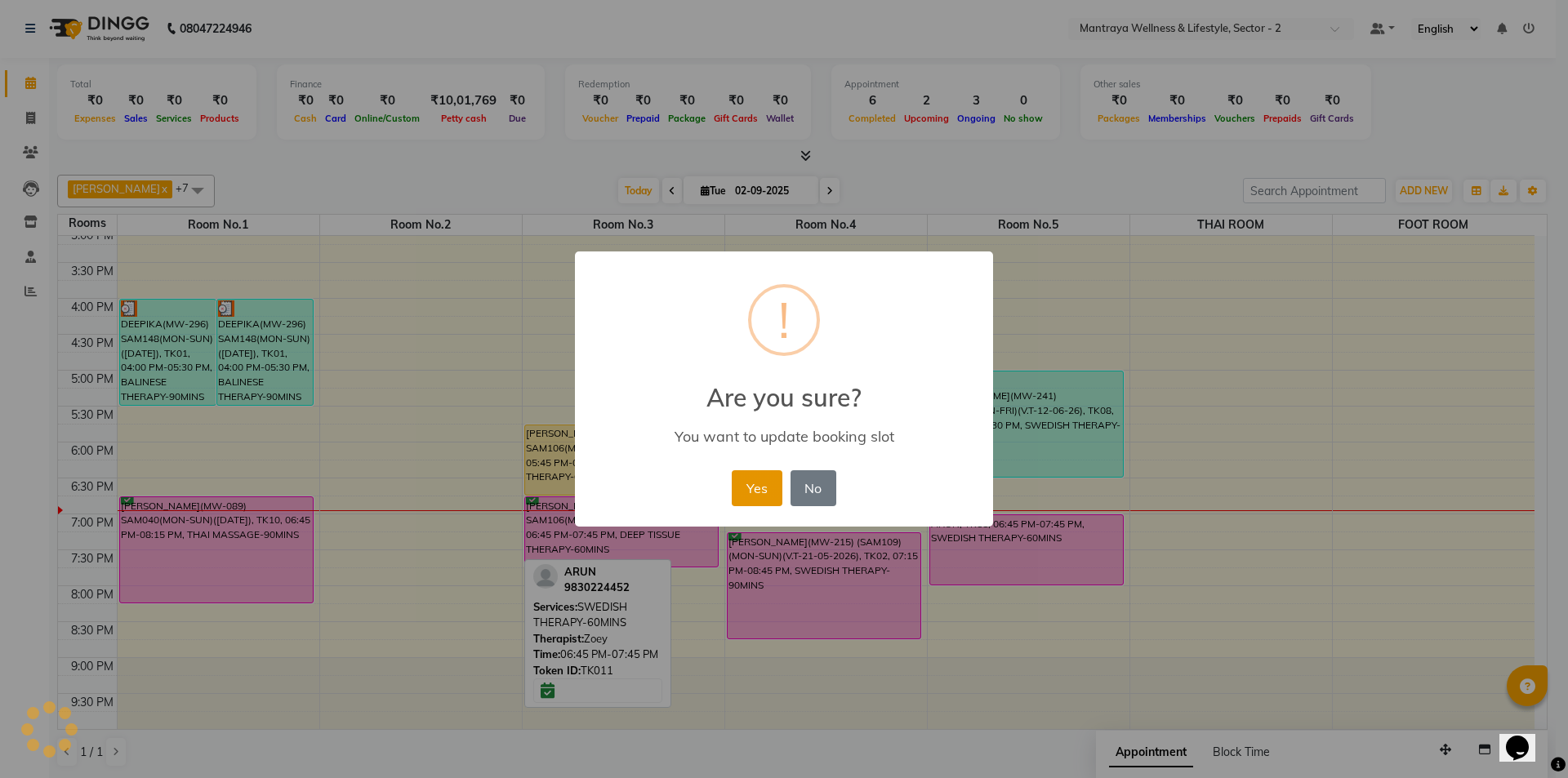
click at [748, 495] on button "Yes" at bounding box center [757, 488] width 50 height 36
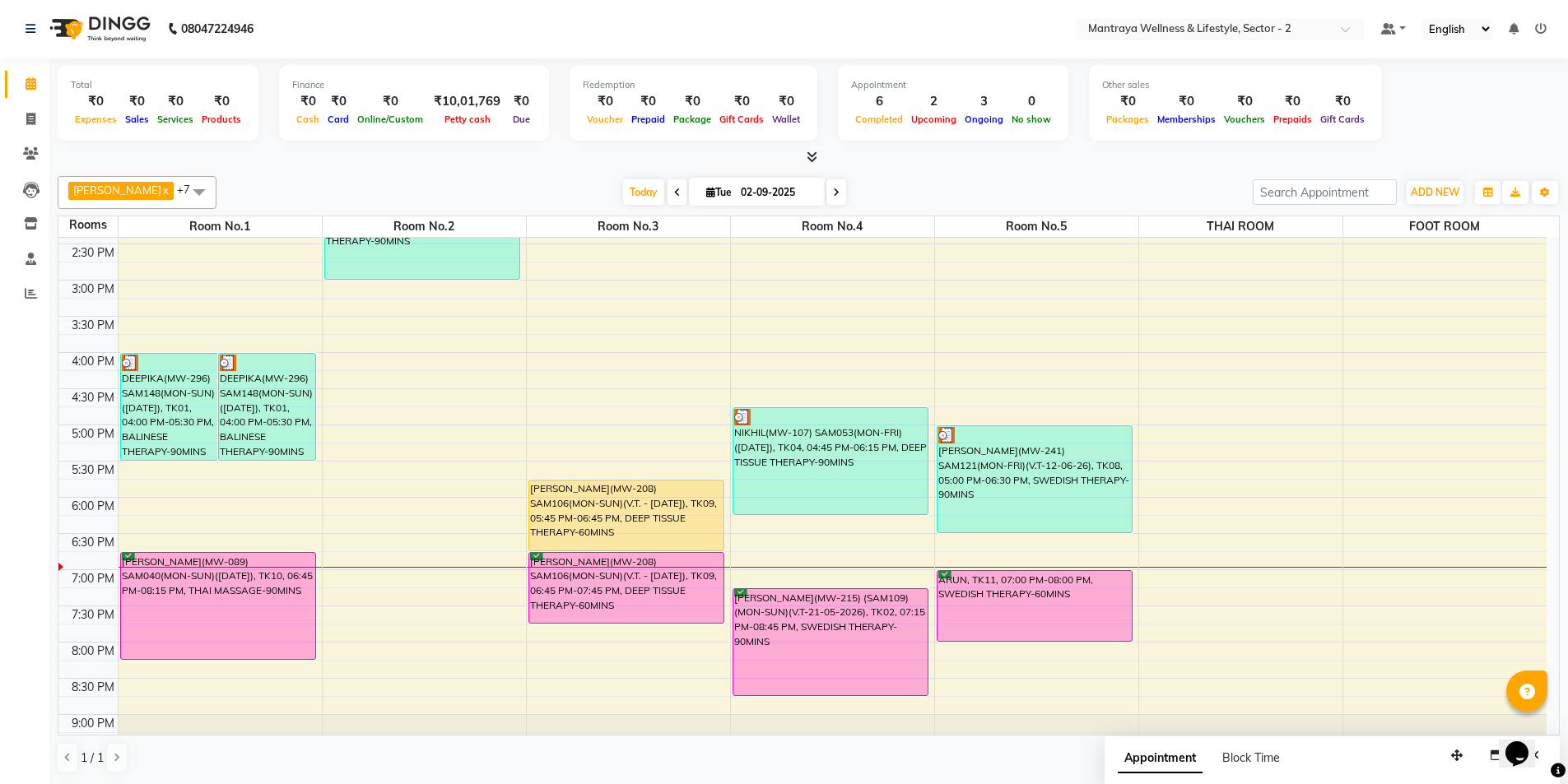
scroll to position [371, 0]
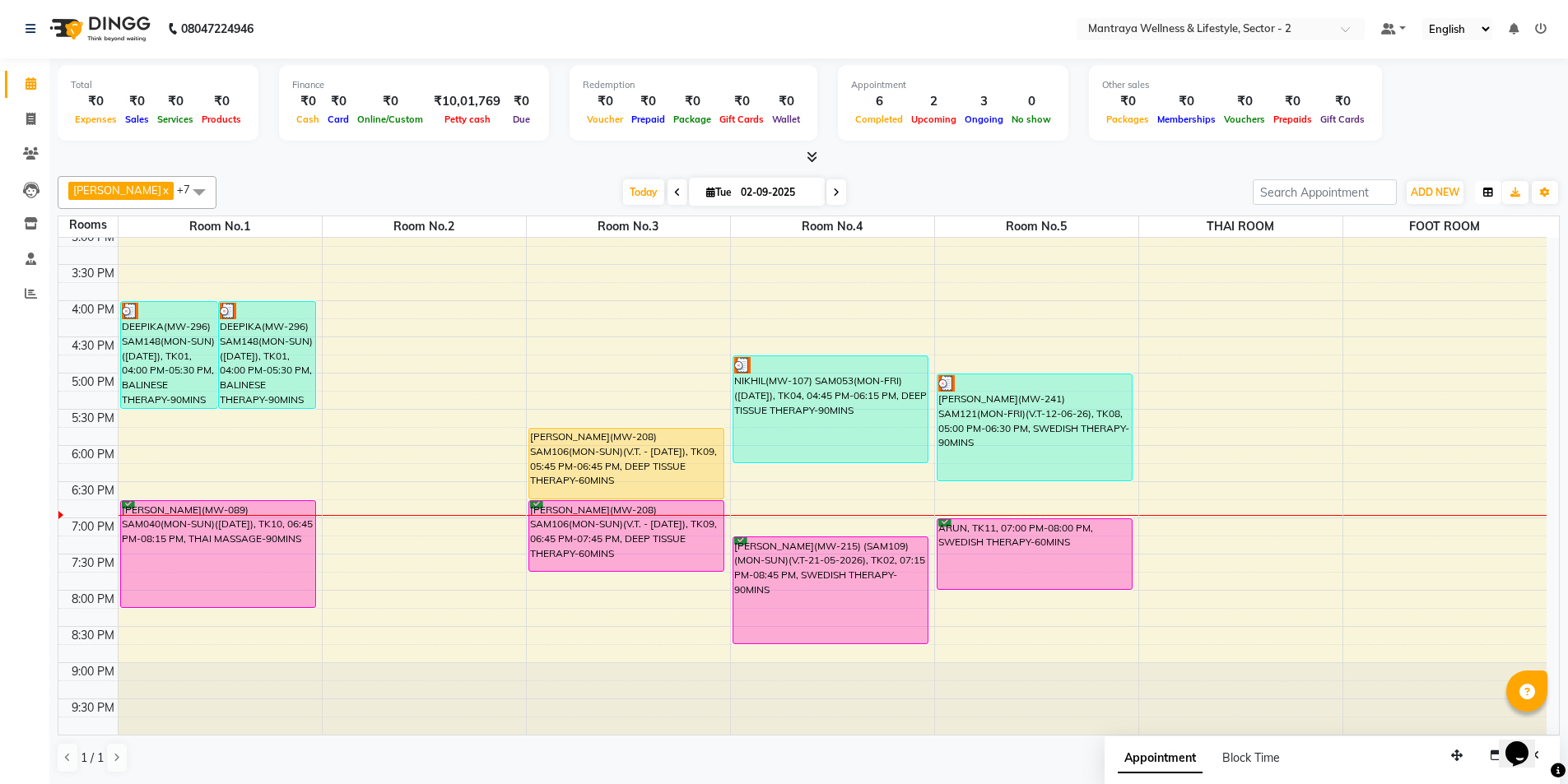
click at [1487, 192] on icon "button" at bounding box center [1488, 193] width 10 height 10
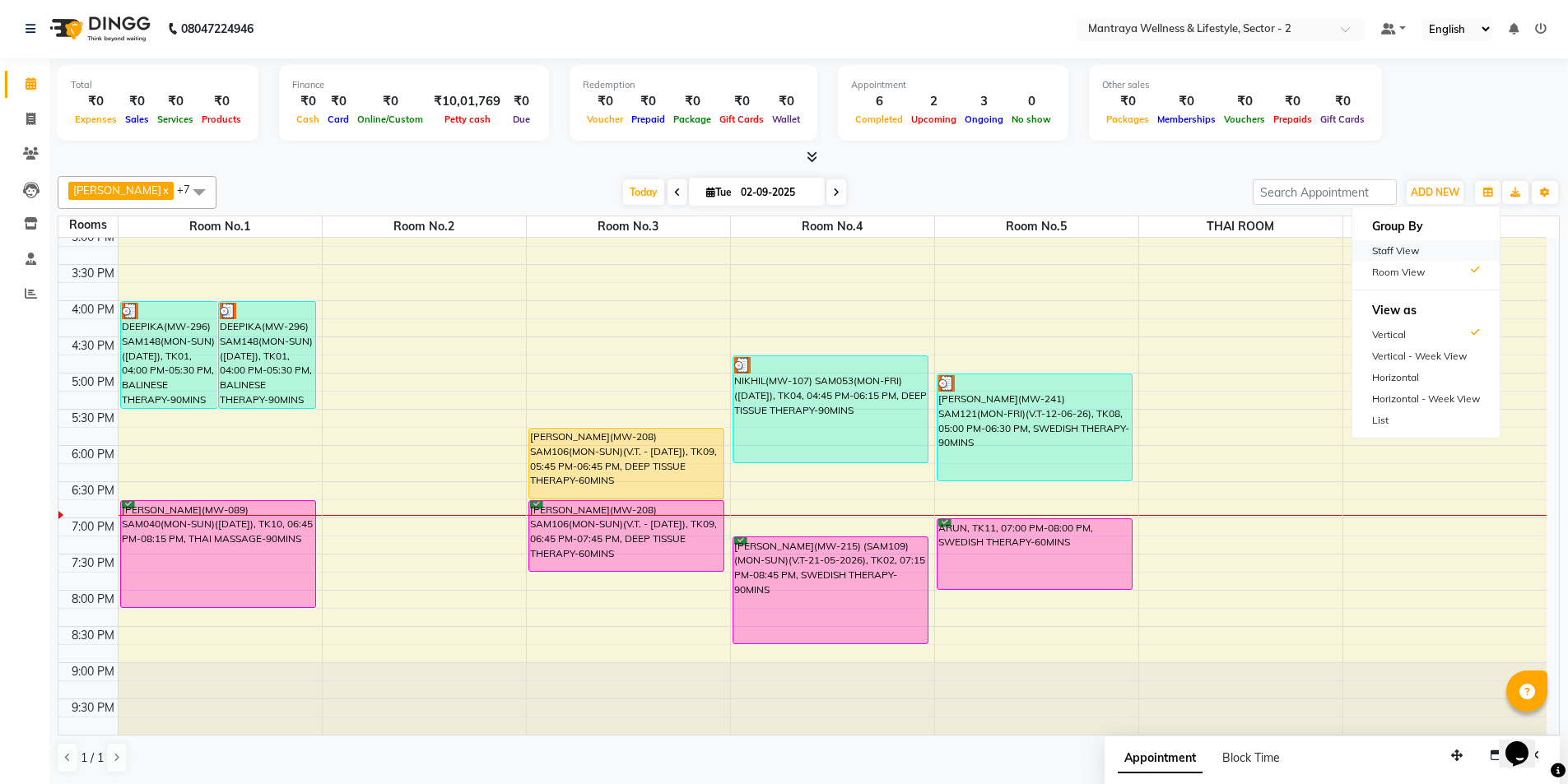
click at [1392, 245] on div "Staff View" at bounding box center [1426, 251] width 147 height 21
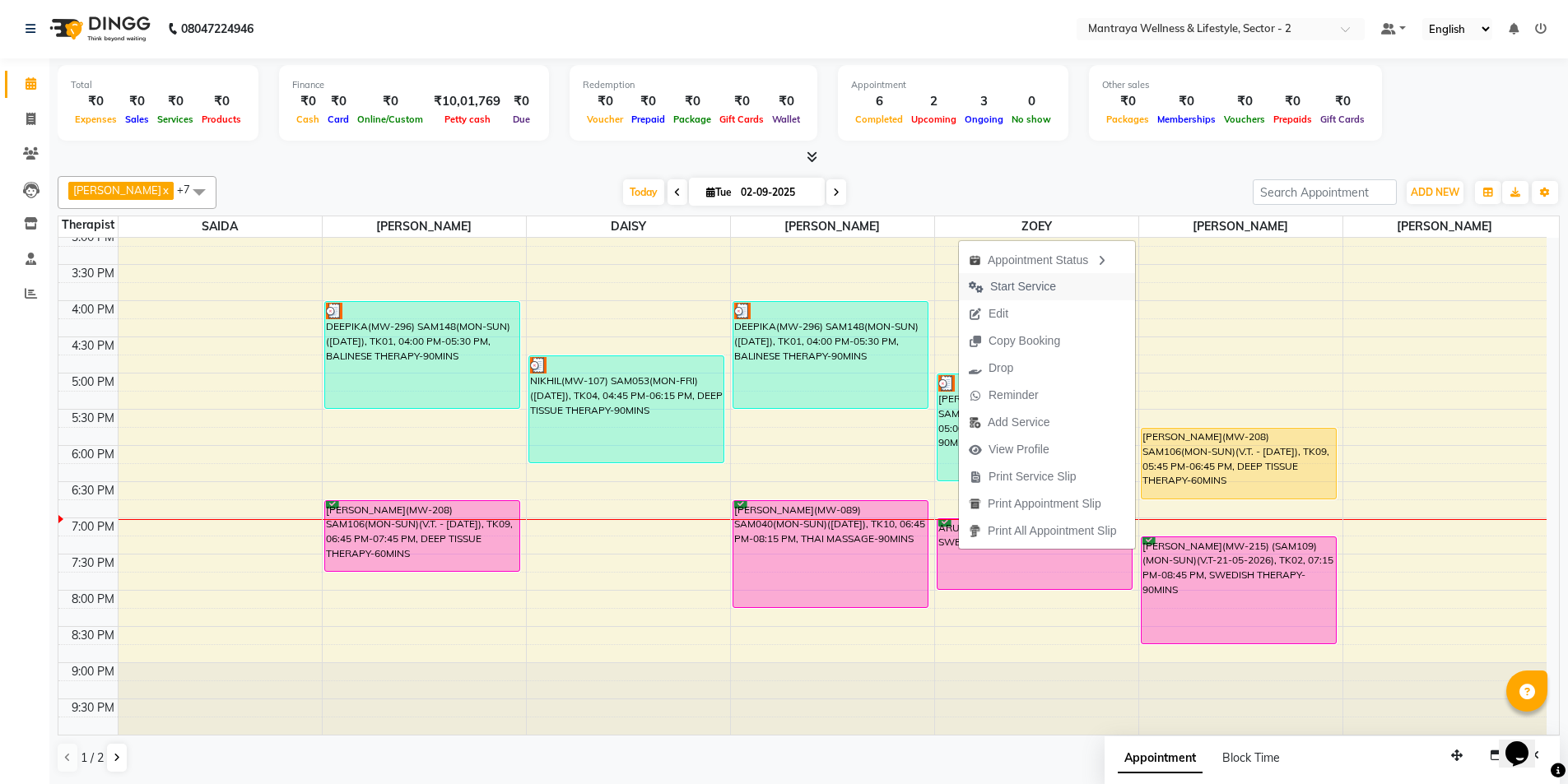
click at [1022, 288] on span "Start Service" at bounding box center [1023, 287] width 66 height 17
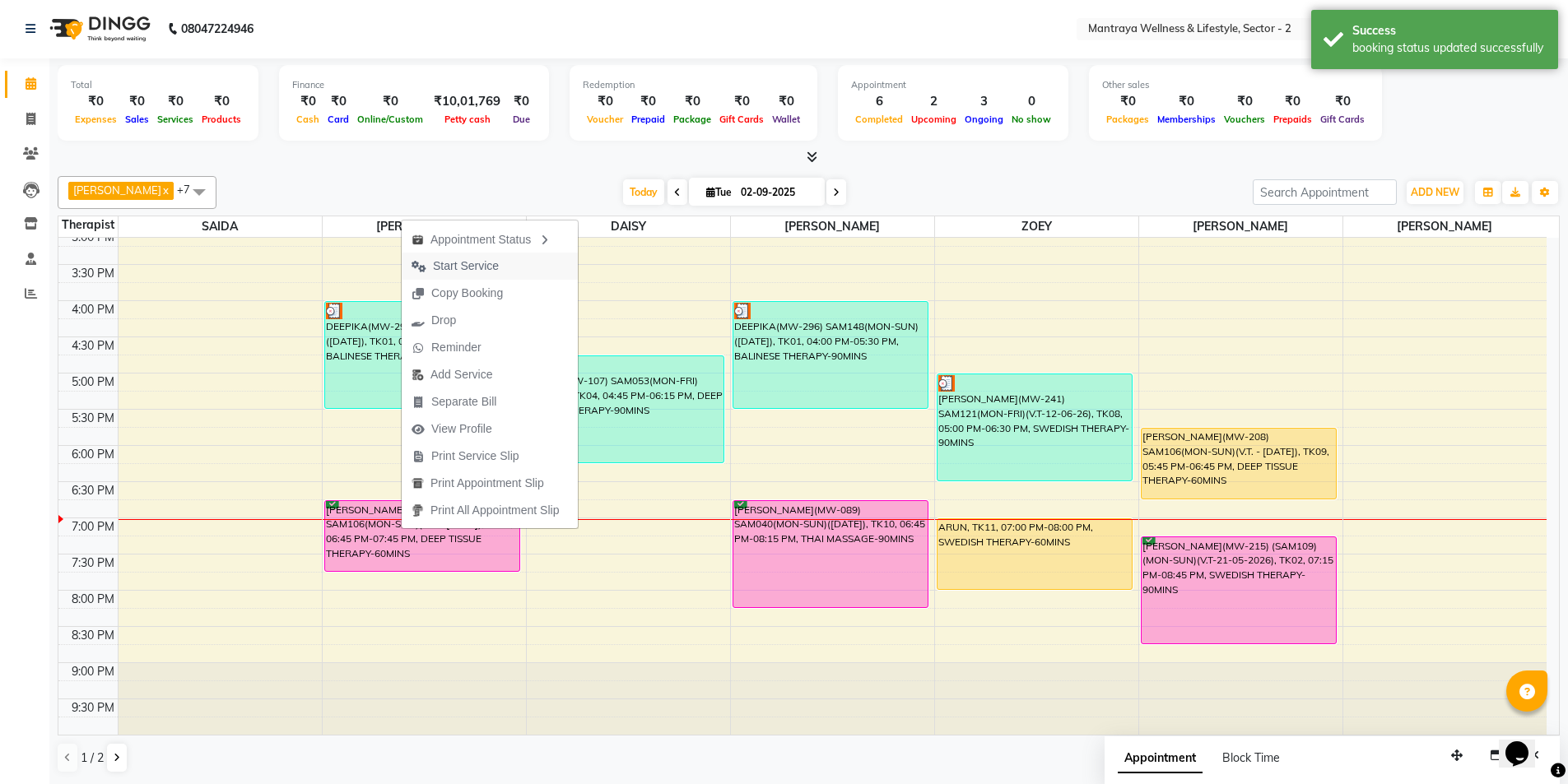
click at [473, 267] on span "Start Service" at bounding box center [466, 267] width 66 height 17
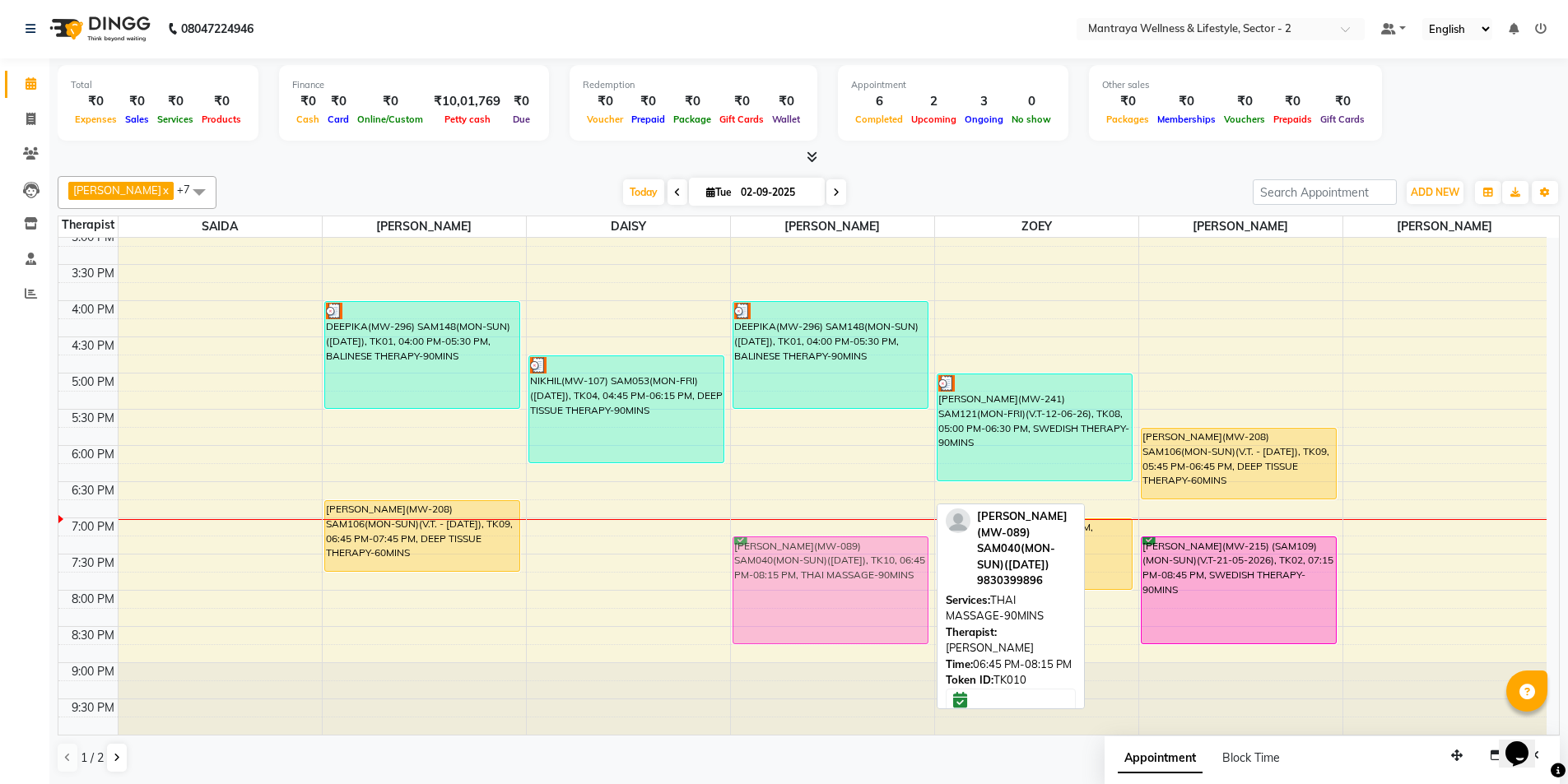
drag, startPoint x: 805, startPoint y: 551, endPoint x: 807, endPoint y: 585, distance: 34.1
click at [807, 585] on div "DEEPIKA(MW-296) SAM148(MON-SUN)([DATE]), TK01, 04:00 PM-05:30 PM, BALINESE THER…" at bounding box center [833, 300] width 204 height 868
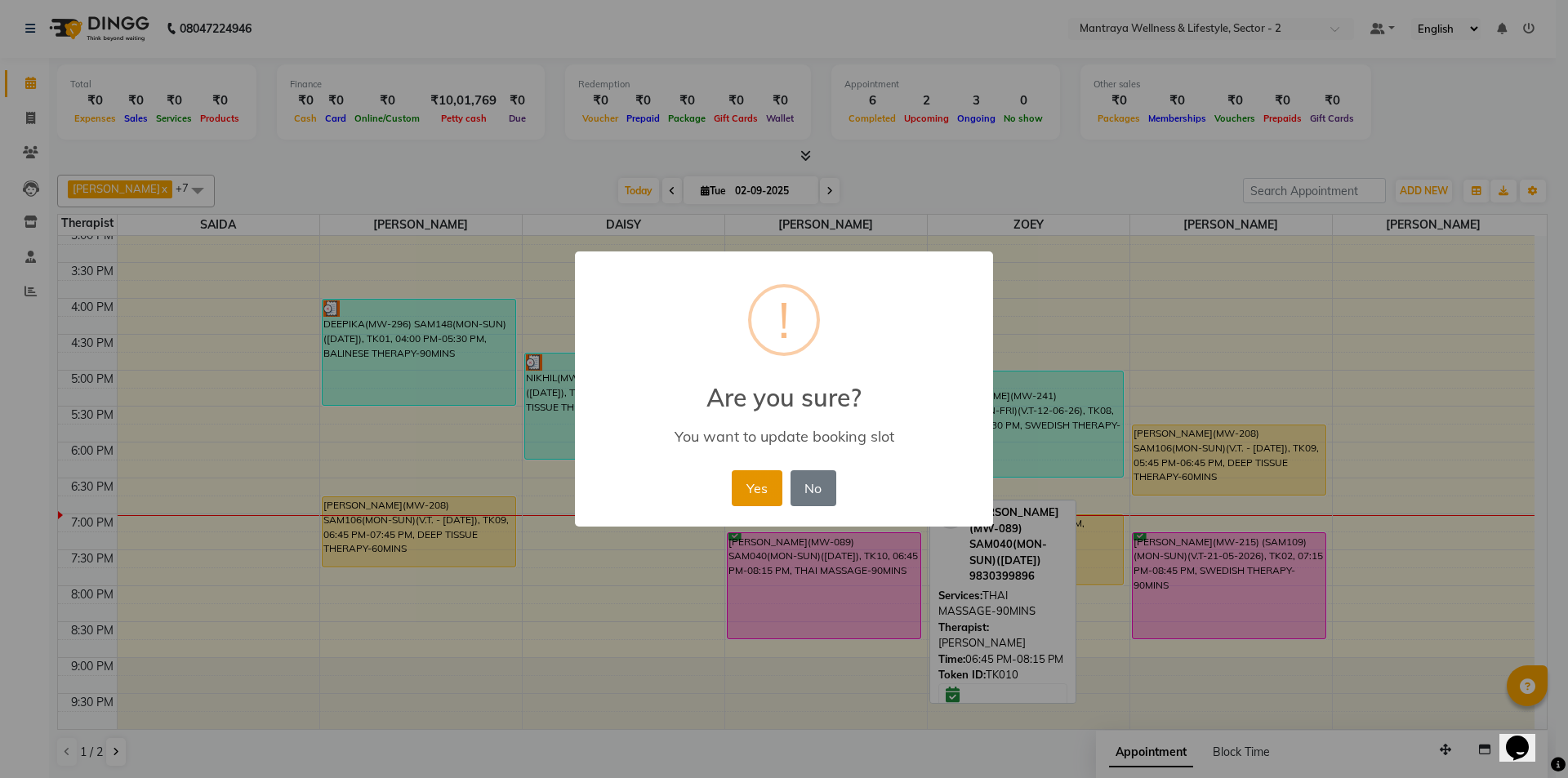
click at [754, 484] on button "Yes" at bounding box center [757, 488] width 50 height 36
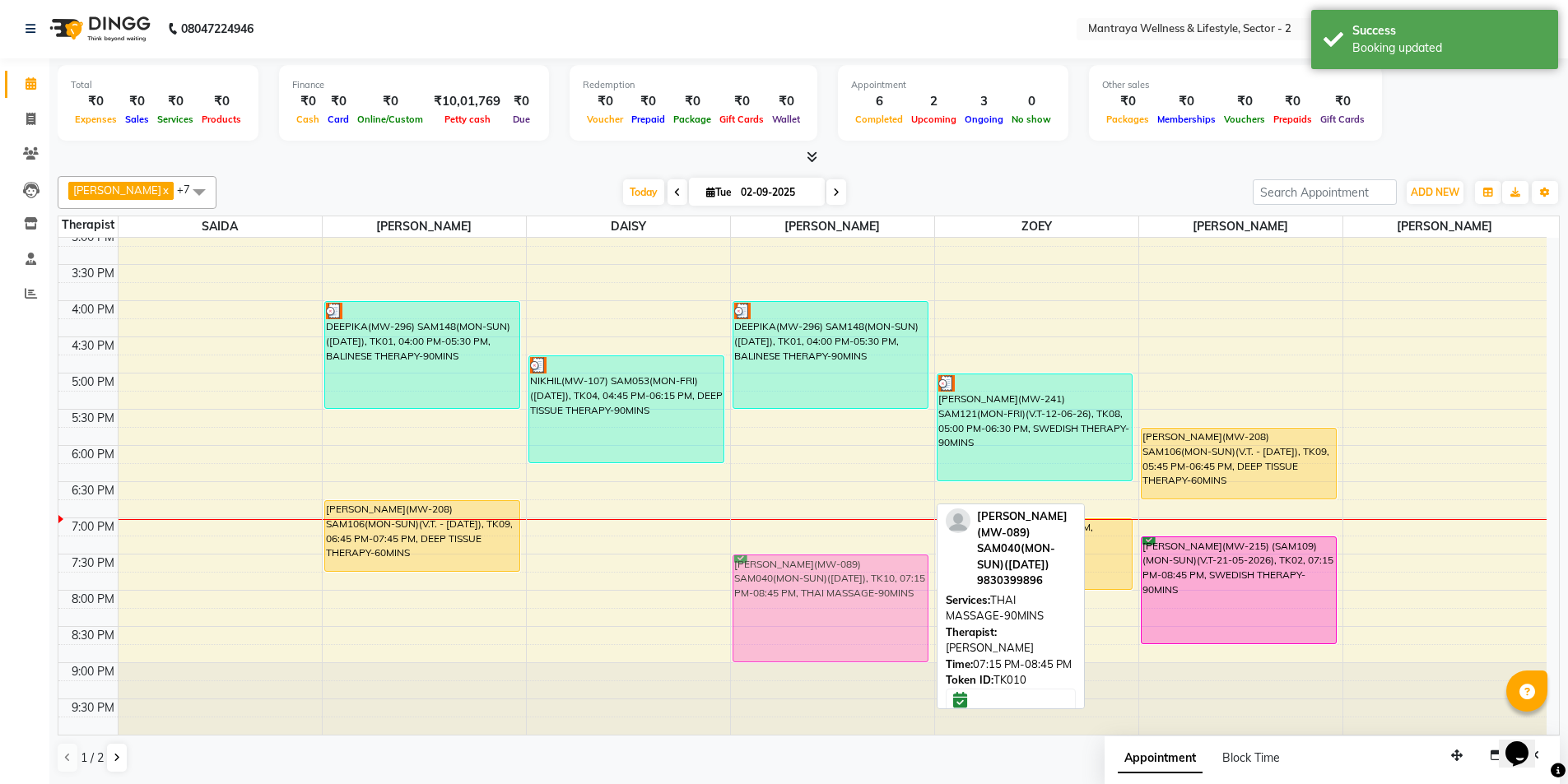
click at [805, 592] on div "DEEPIKA(MW-296) SAM148(MON-SUN)([DATE]), TK01, 04:00 PM-05:30 PM, BALINESE THER…" at bounding box center [833, 300] width 204 height 868
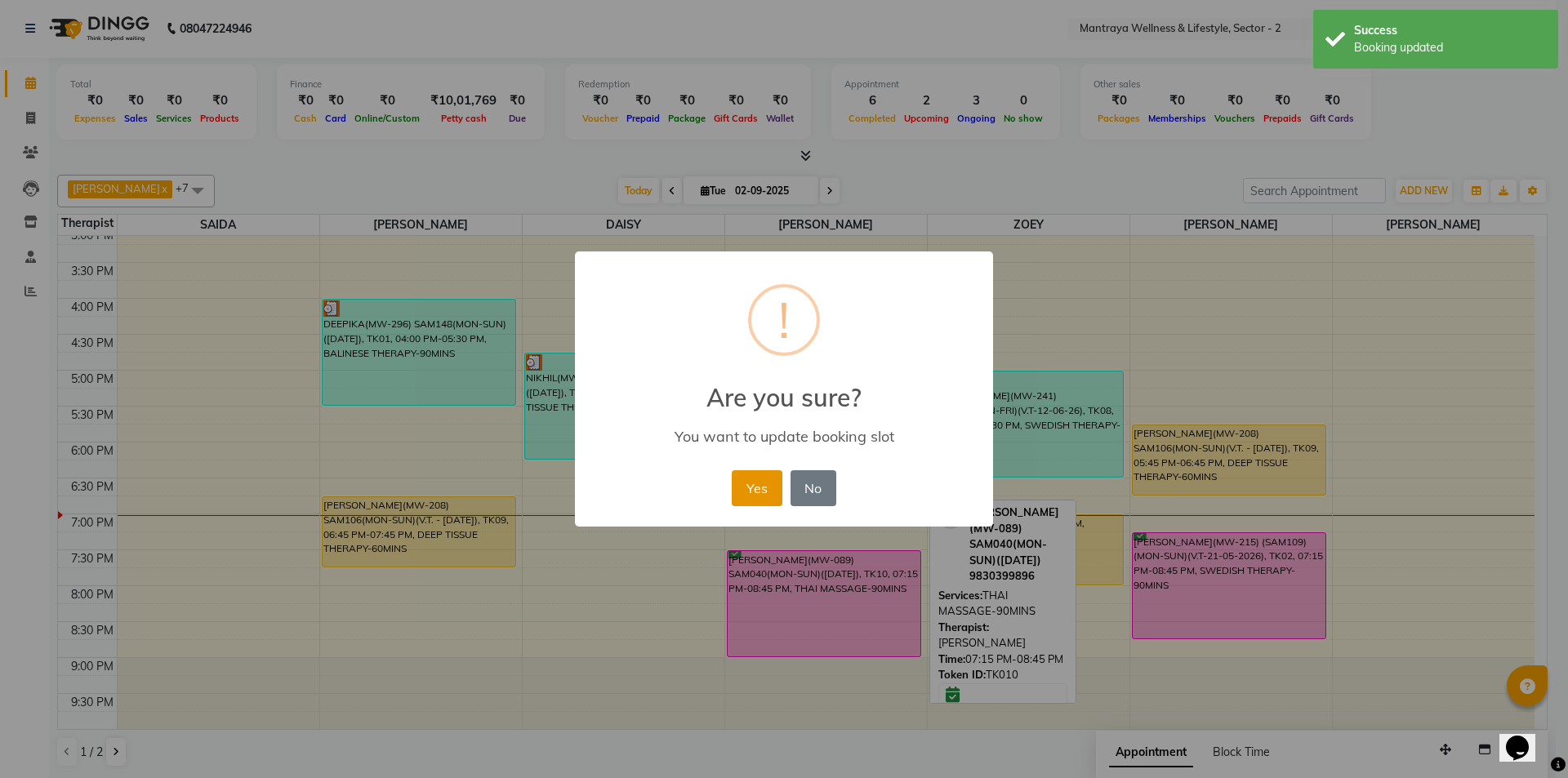
click at [752, 494] on button "Yes" at bounding box center [757, 488] width 50 height 36
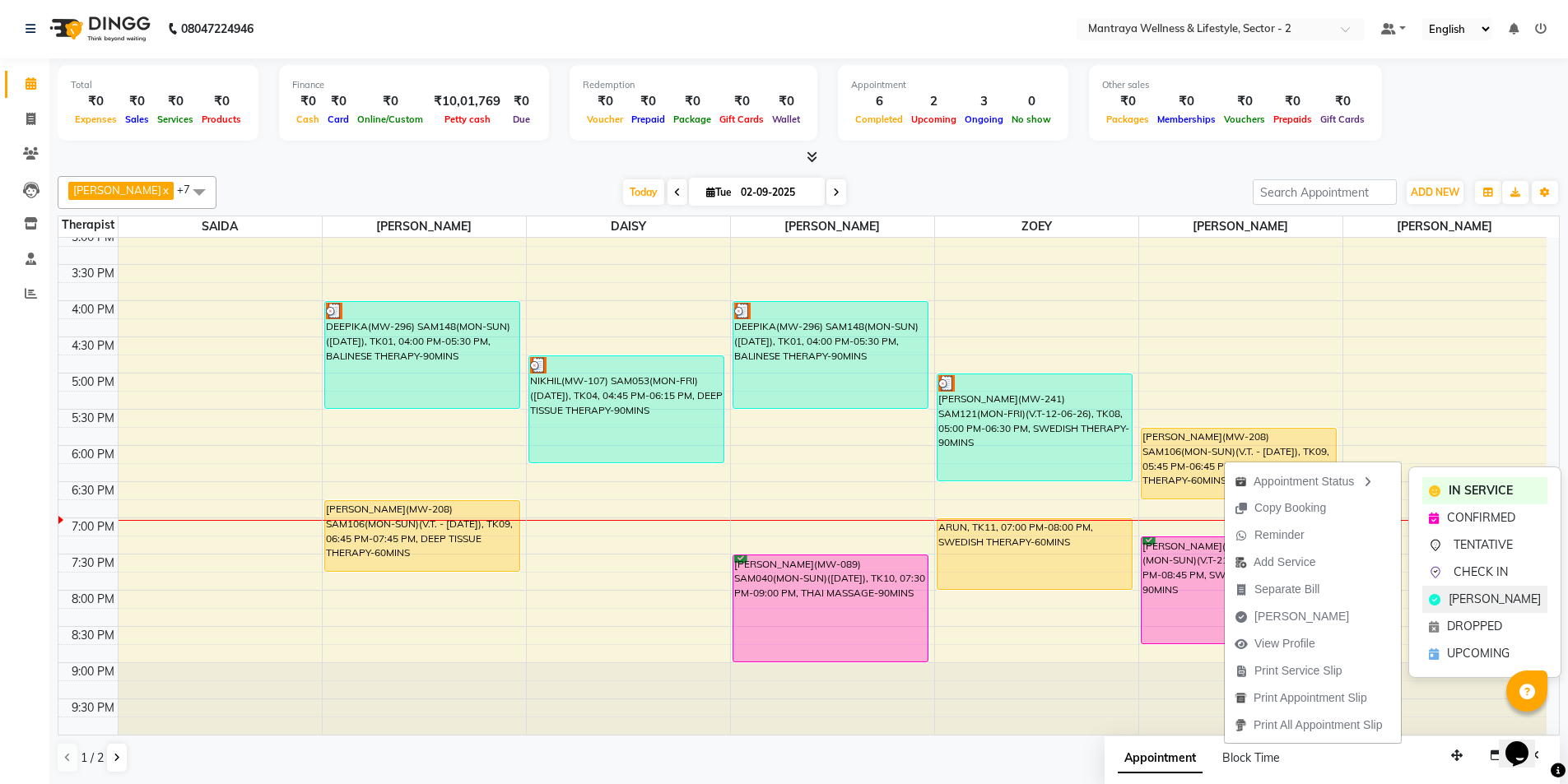
click at [1469, 594] on span "[PERSON_NAME]" at bounding box center [1494, 600] width 92 height 17
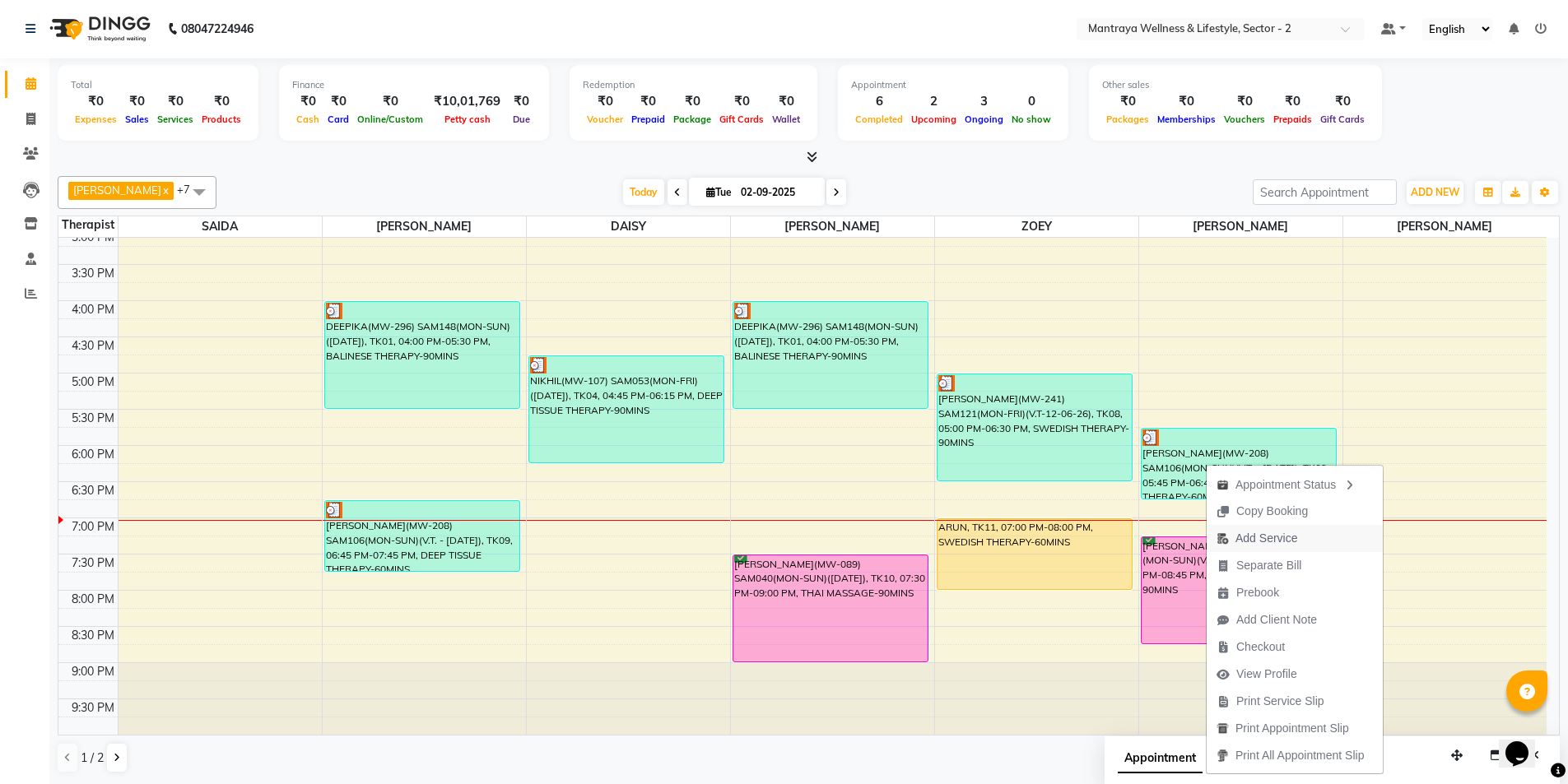
click at [1278, 534] on span "Add Service" at bounding box center [1266, 539] width 62 height 17
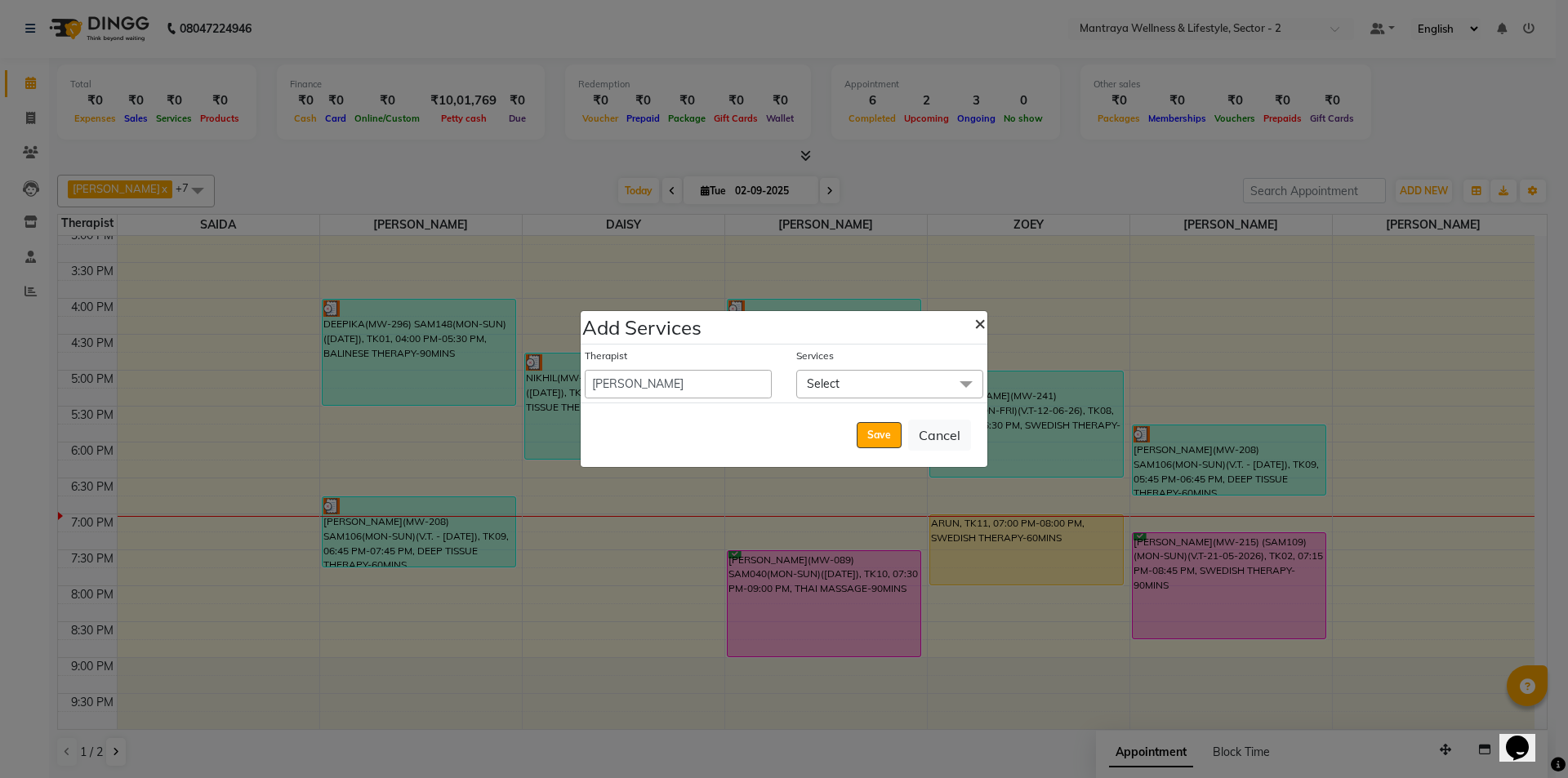
click at [981, 322] on span "×" at bounding box center [980, 322] width 12 height 24
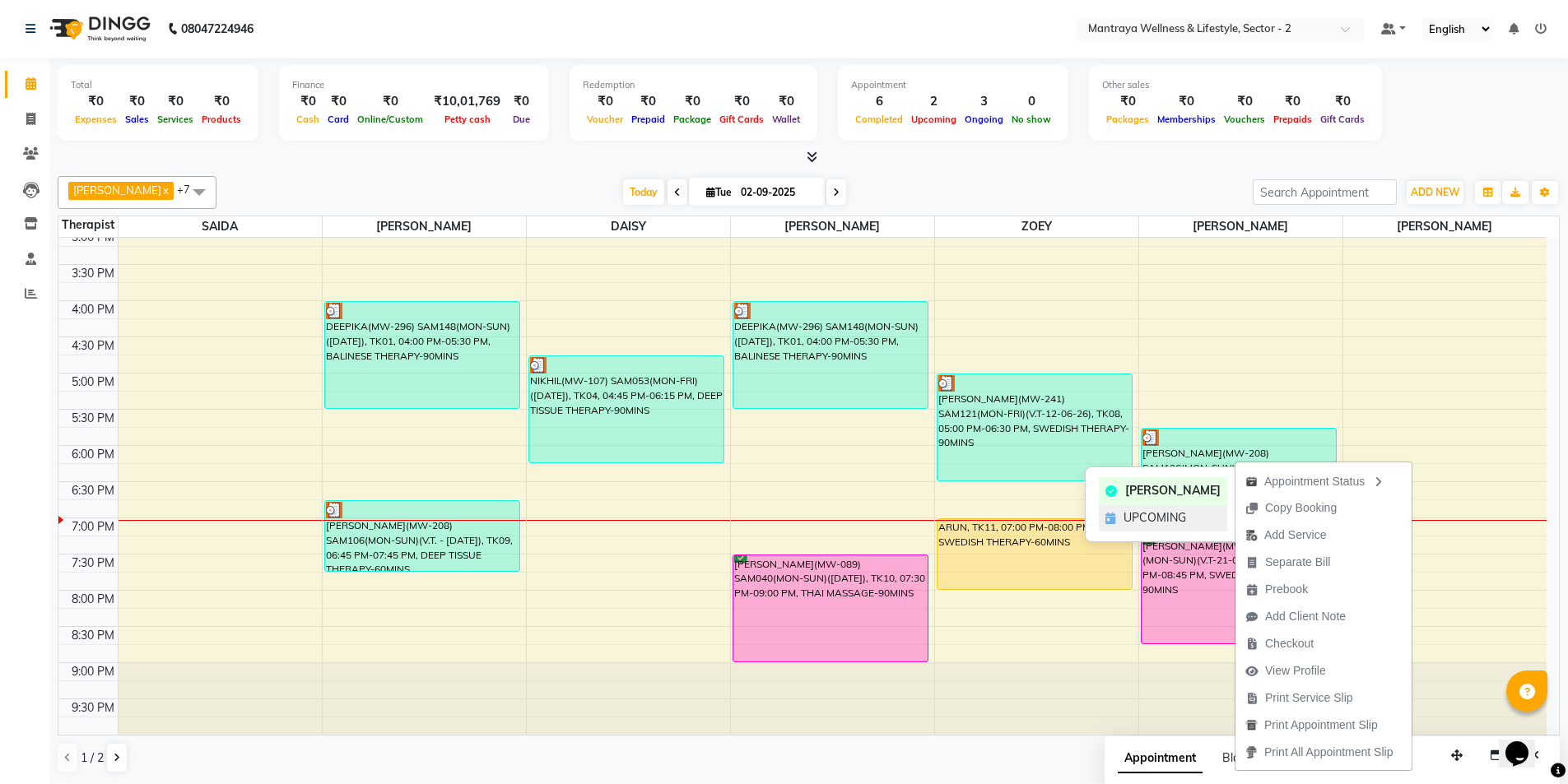
click at [1155, 511] on span "UPCOMING" at bounding box center [1155, 517] width 63 height 17
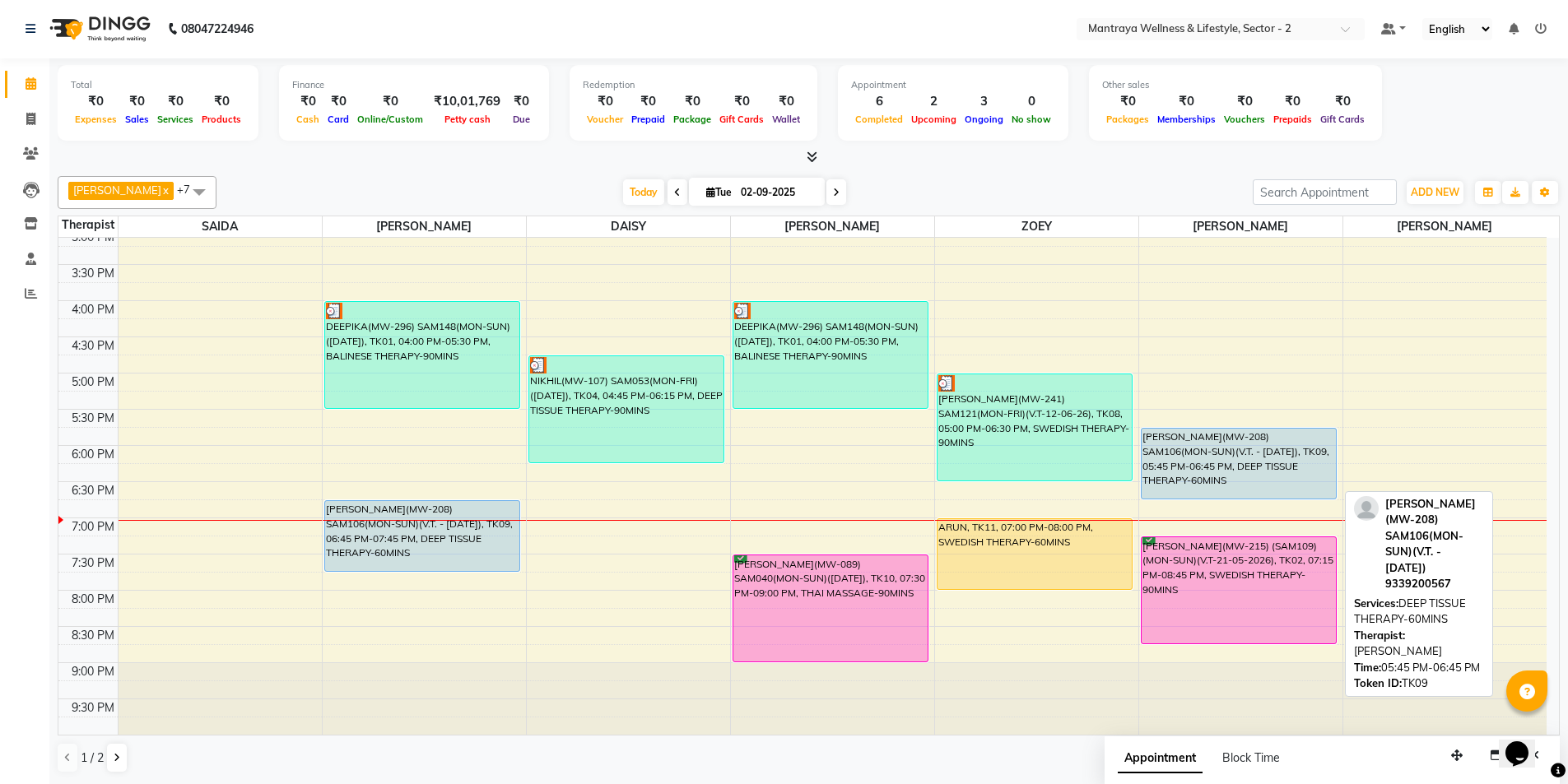
click at [1196, 460] on div "[PERSON_NAME](MW-208) SAM106(MON-SUN)(V.T. - [DATE]), TK09, 05:45 PM-06:45 PM, …" at bounding box center [1238, 463] width 195 height 70
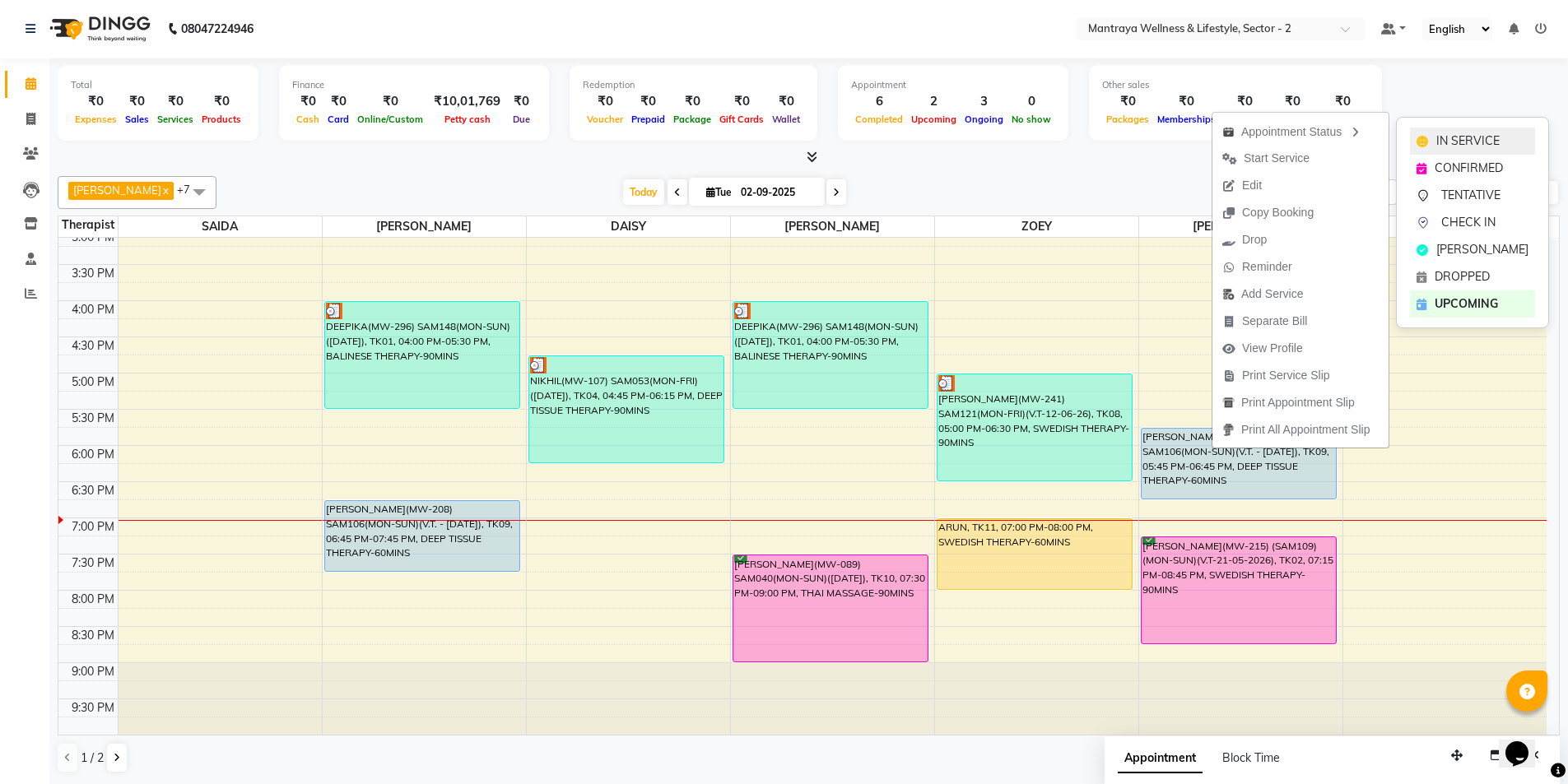
click at [1449, 145] on span "IN SERVICE" at bounding box center [1467, 141] width 63 height 17
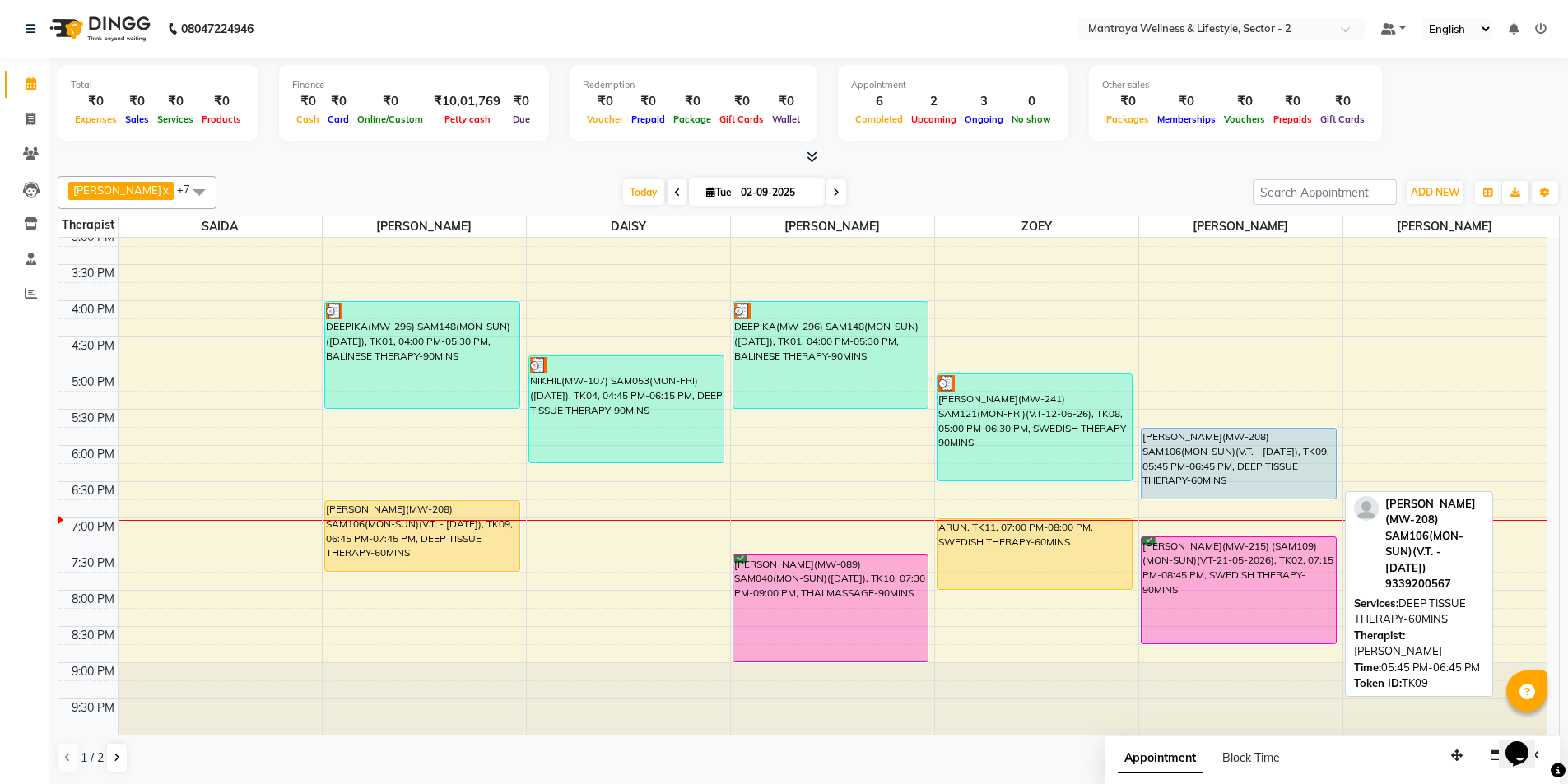
click at [1227, 463] on div "[PERSON_NAME](MW-208) SAM106(MON-SUN)(V.T. - [DATE]), TK09, 05:45 PM-06:45 PM, …" at bounding box center [1238, 463] width 195 height 70
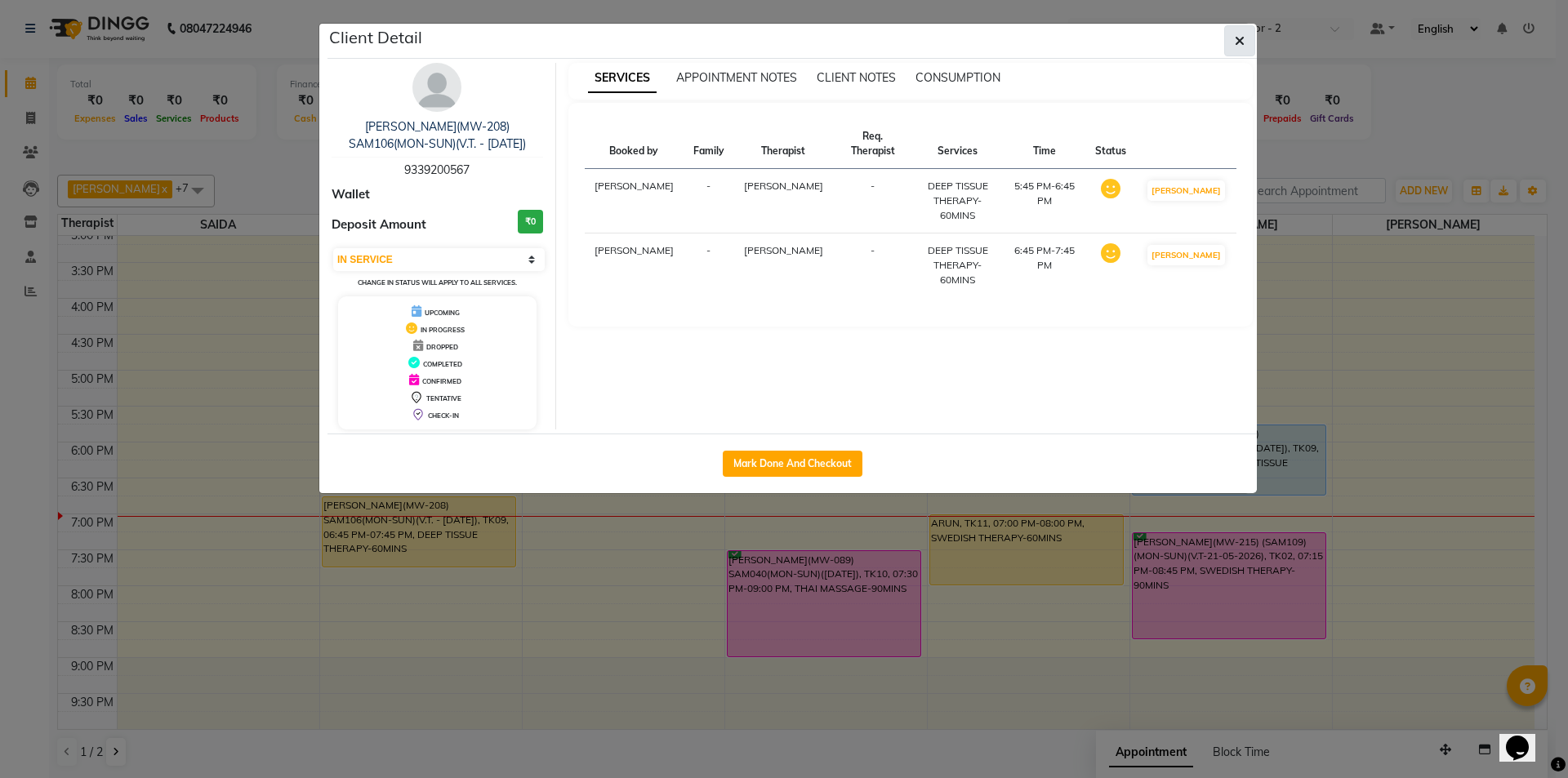
drag, startPoint x: 1461, startPoint y: 384, endPoint x: 1241, endPoint y: 40, distance: 408.3
click at [1241, 40] on icon "button" at bounding box center [1240, 41] width 10 height 13
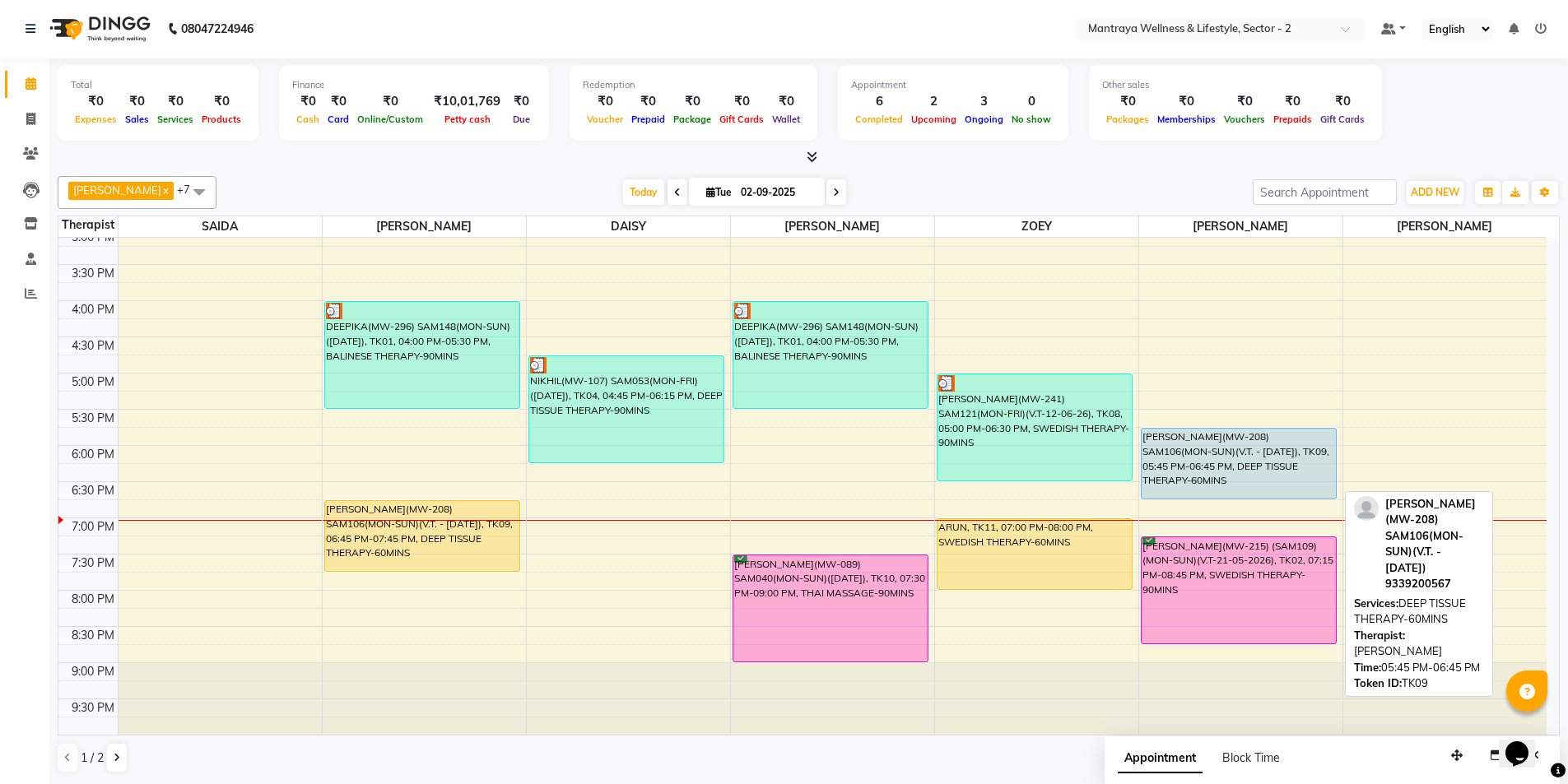
click at [1298, 455] on div "[PERSON_NAME](MW-208) SAM106(MON-SUN)(V.T. - [DATE]), TK09, 05:45 PM-06:45 PM, …" at bounding box center [1238, 463] width 195 height 70
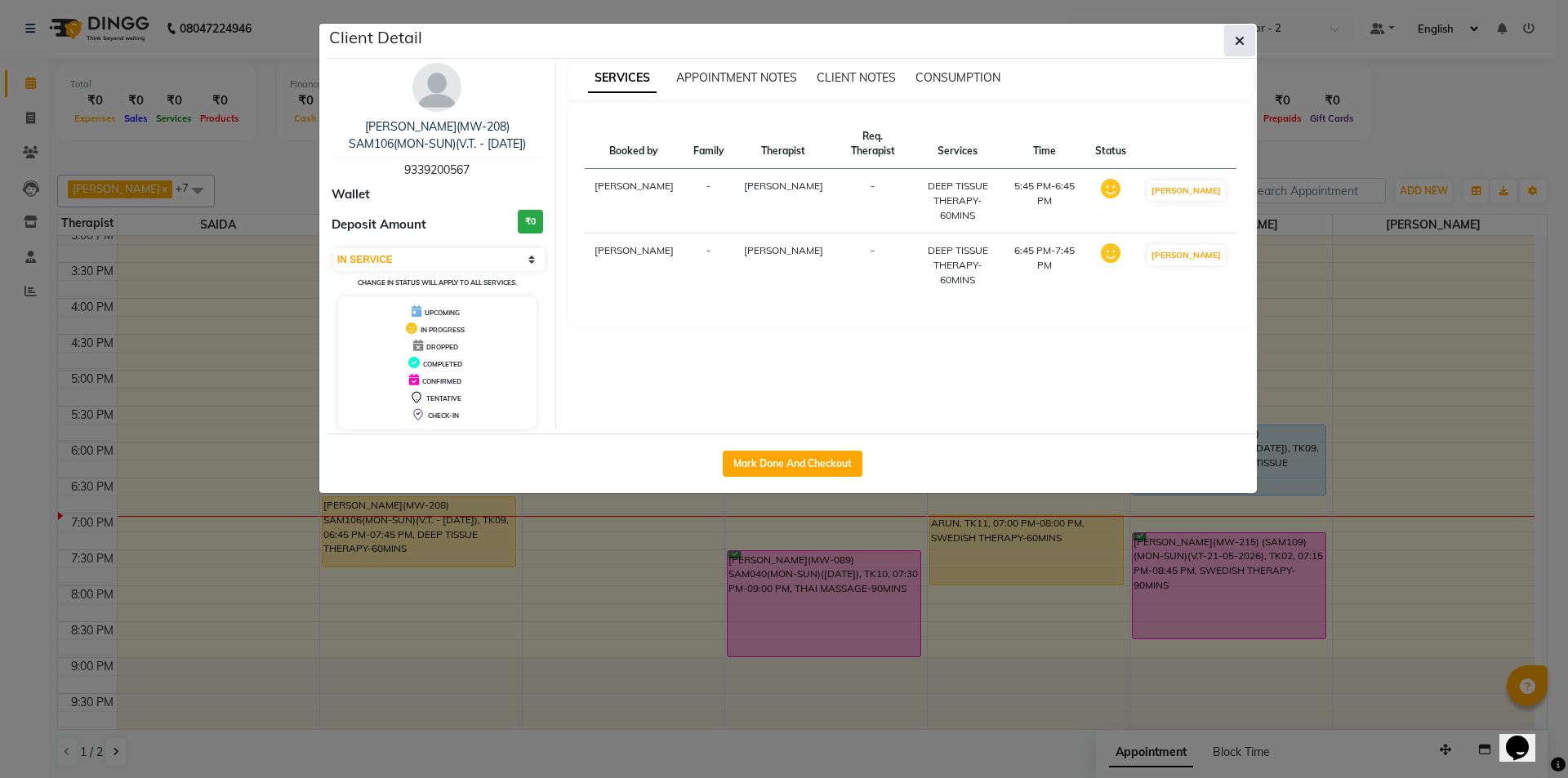
click at [1239, 36] on icon "button" at bounding box center [1240, 41] width 10 height 13
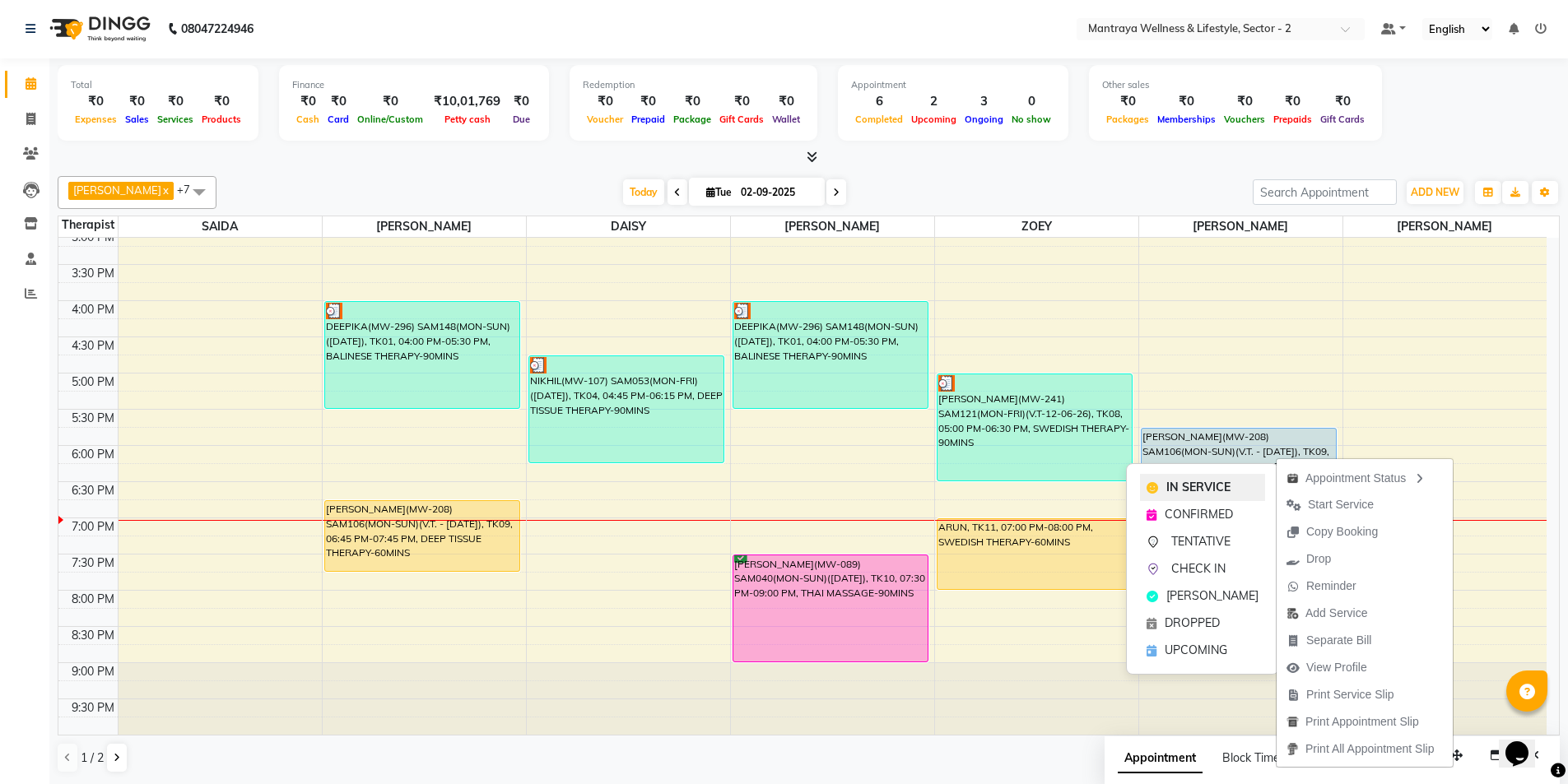
click at [1208, 485] on span "IN SERVICE" at bounding box center [1199, 487] width 64 height 17
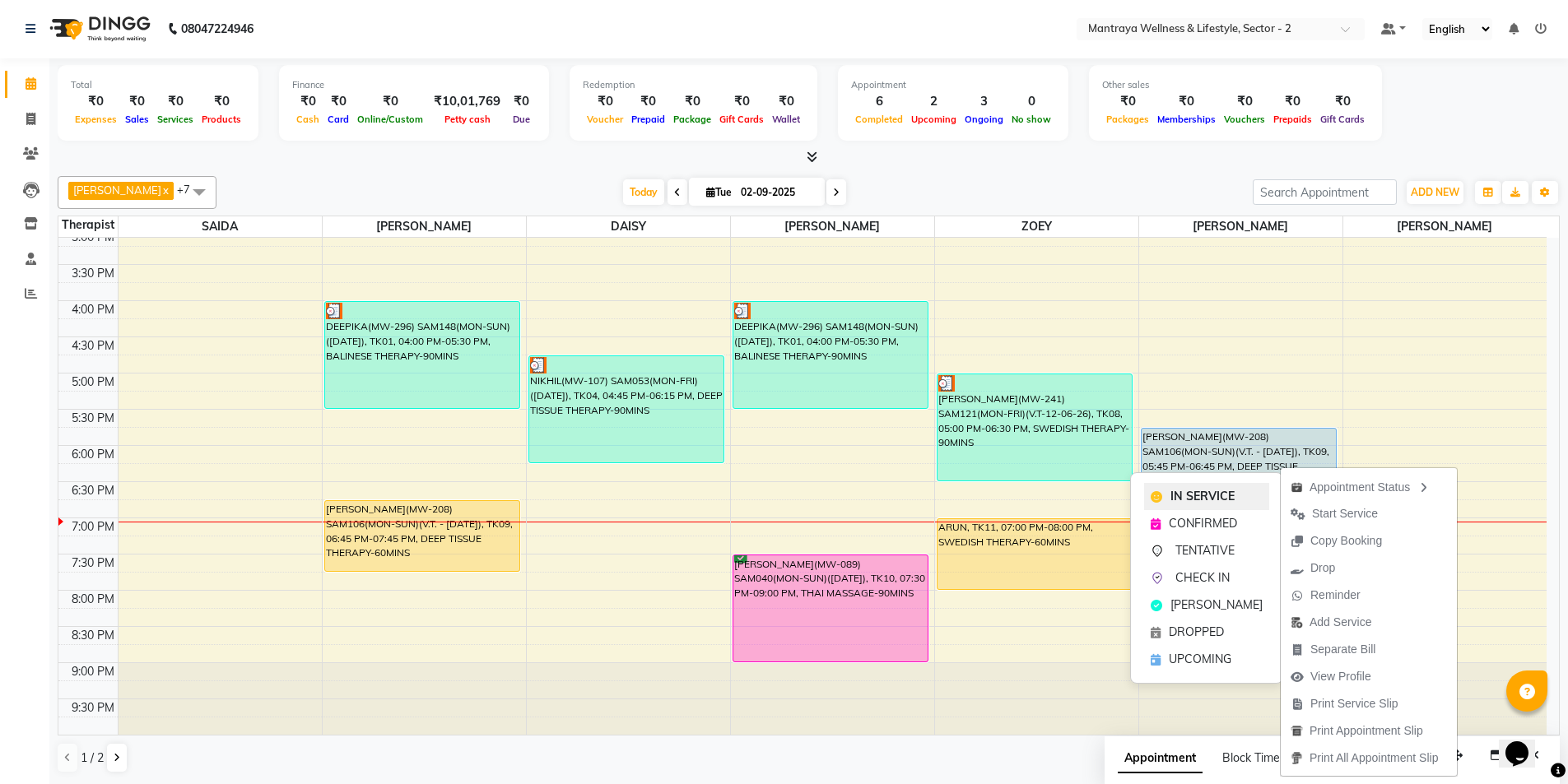
click at [1232, 499] on span "IN SERVICE" at bounding box center [1202, 496] width 64 height 17
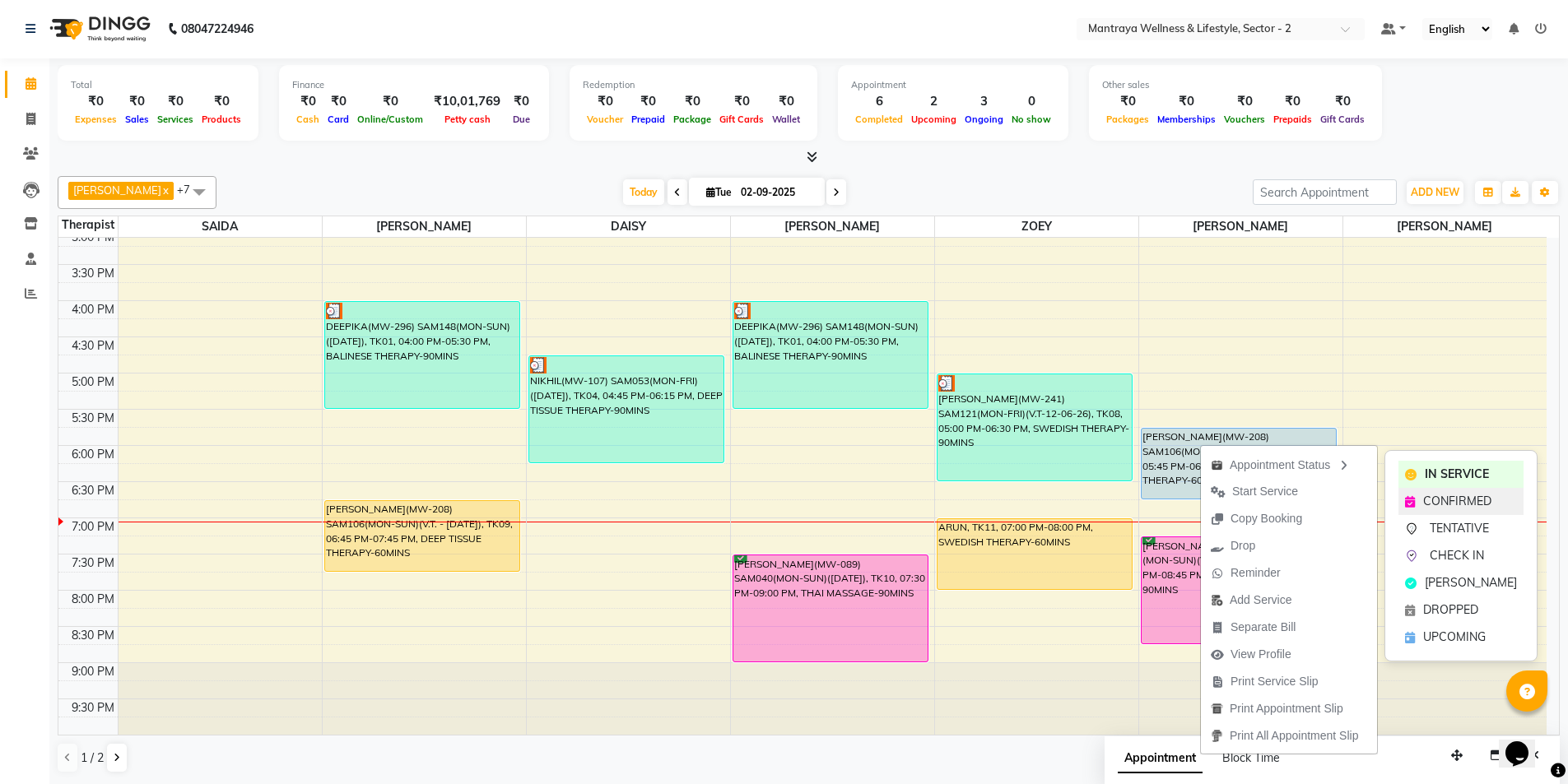
click at [1453, 497] on span "CONFIRMED" at bounding box center [1457, 502] width 68 height 17
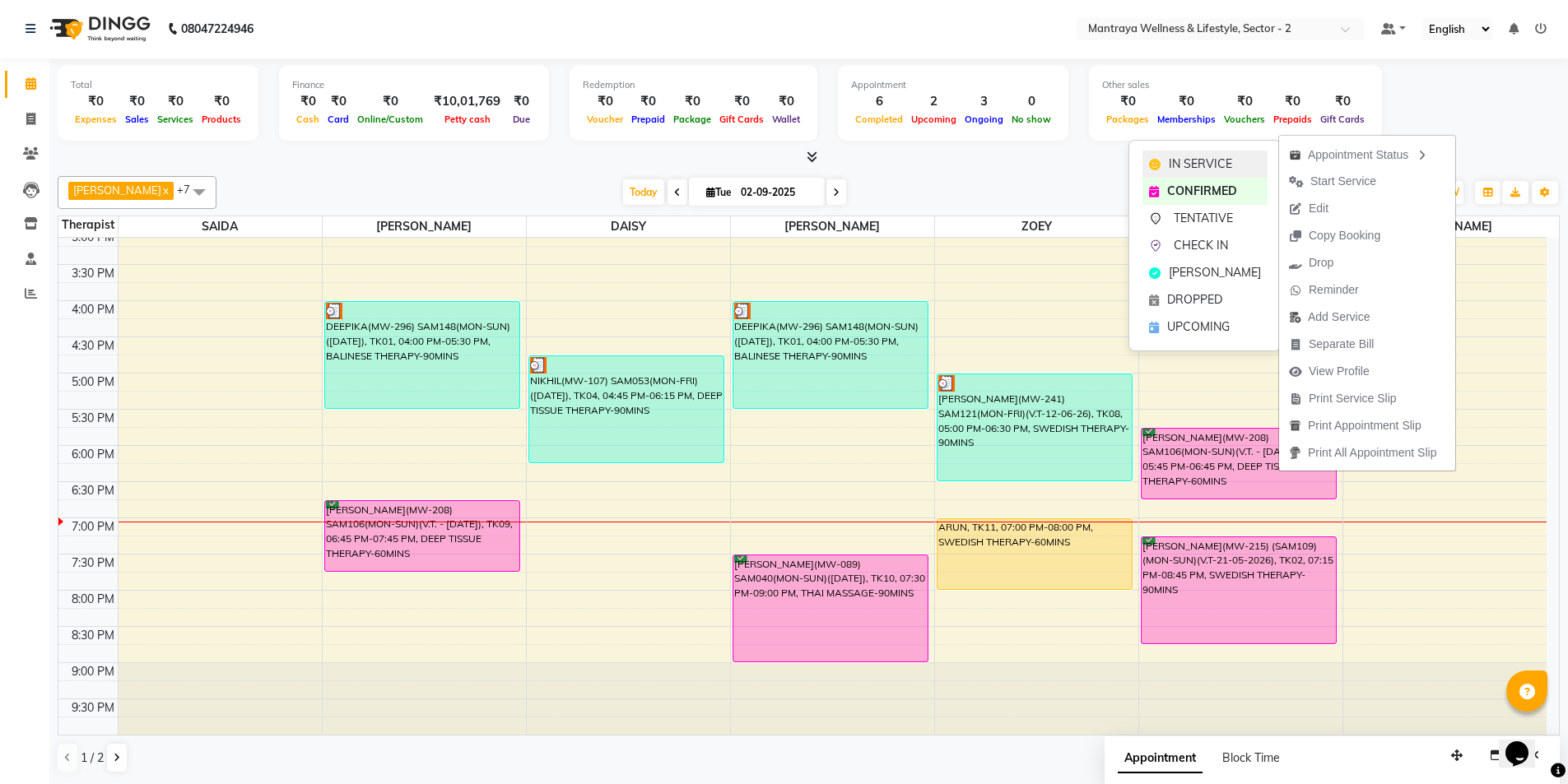
click at [1234, 162] on div "IN SERVICE" at bounding box center [1204, 164] width 125 height 27
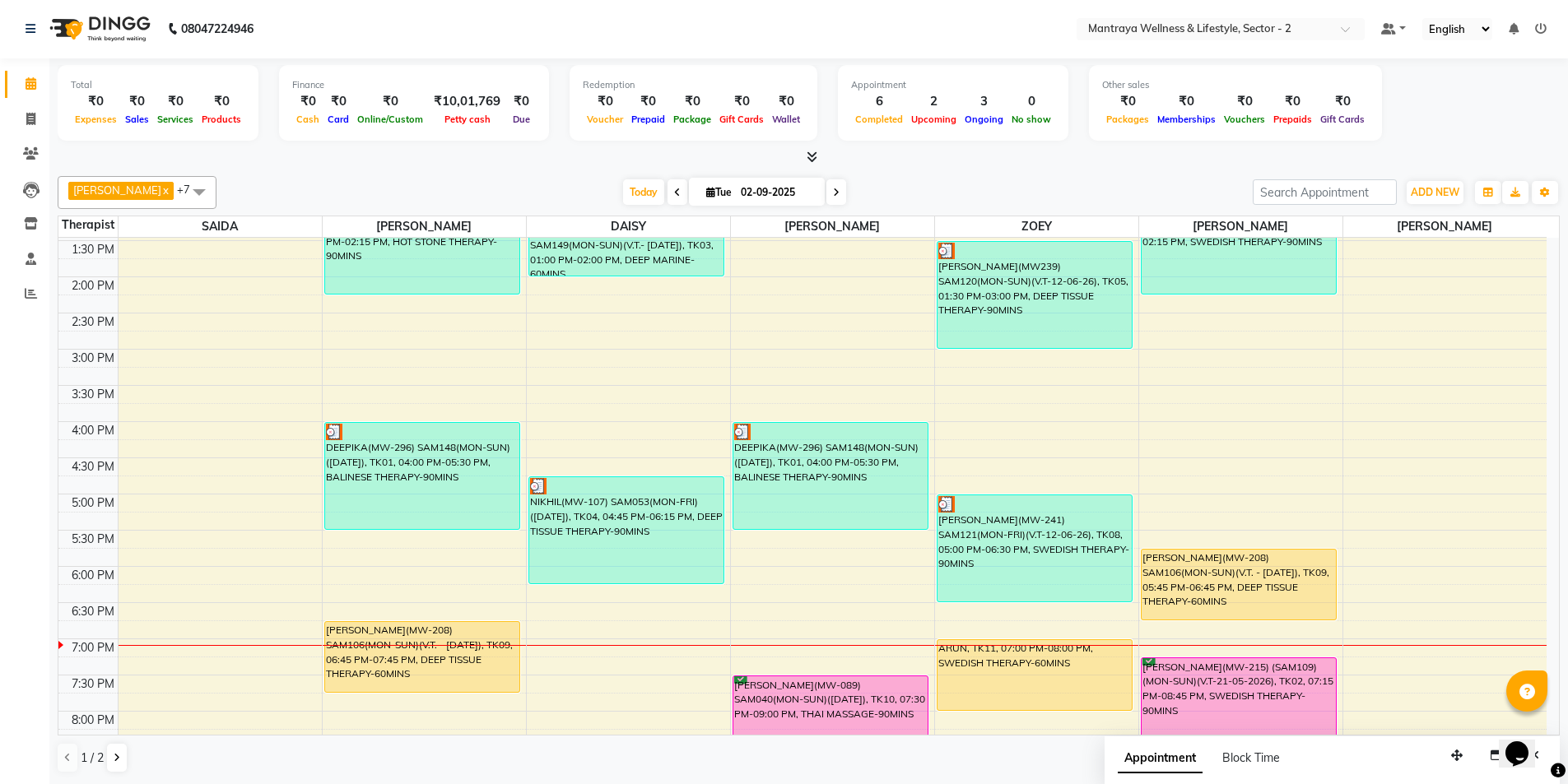
scroll to position [329, 0]
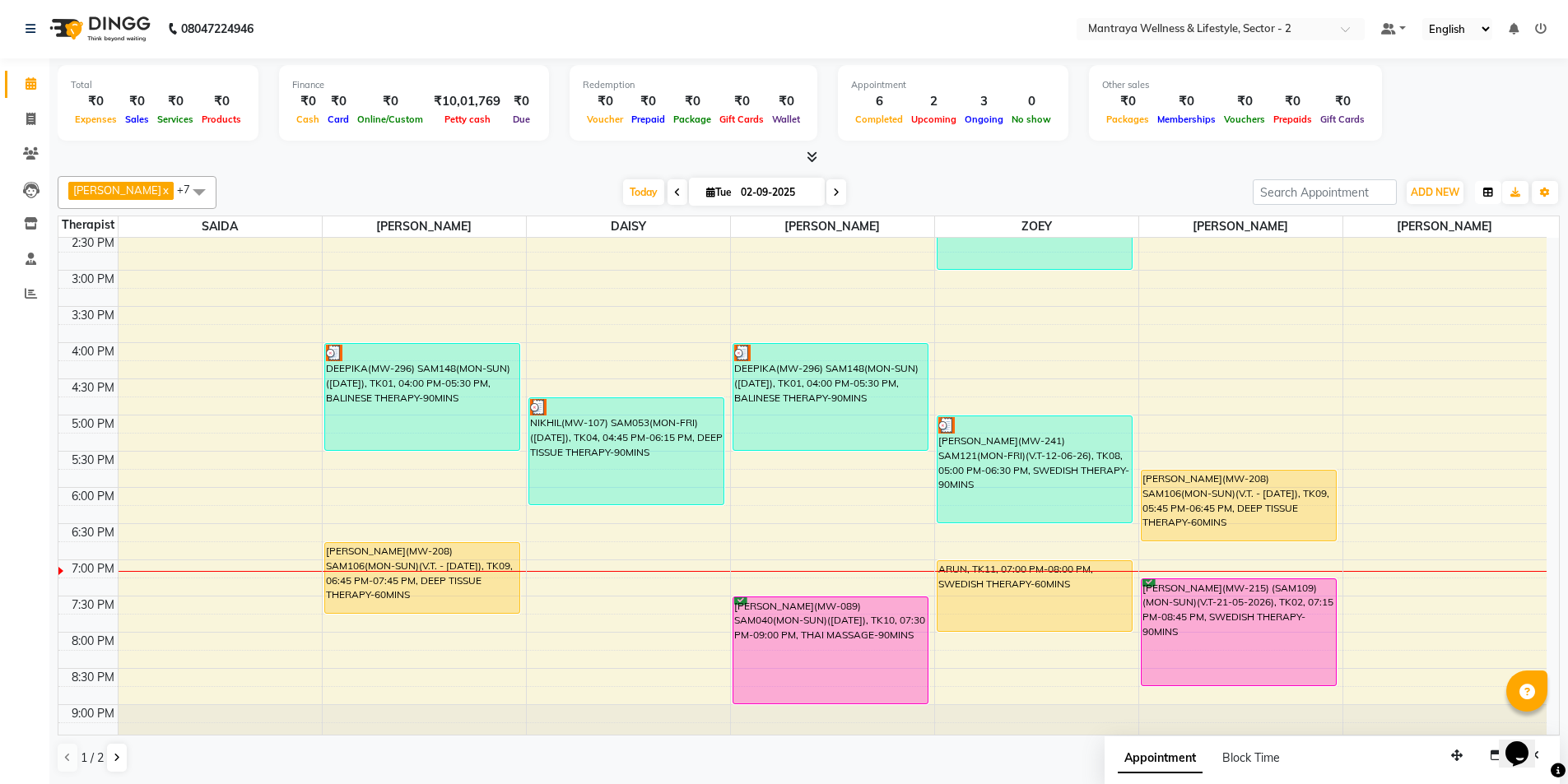
click at [1489, 189] on icon "button" at bounding box center [1488, 193] width 10 height 10
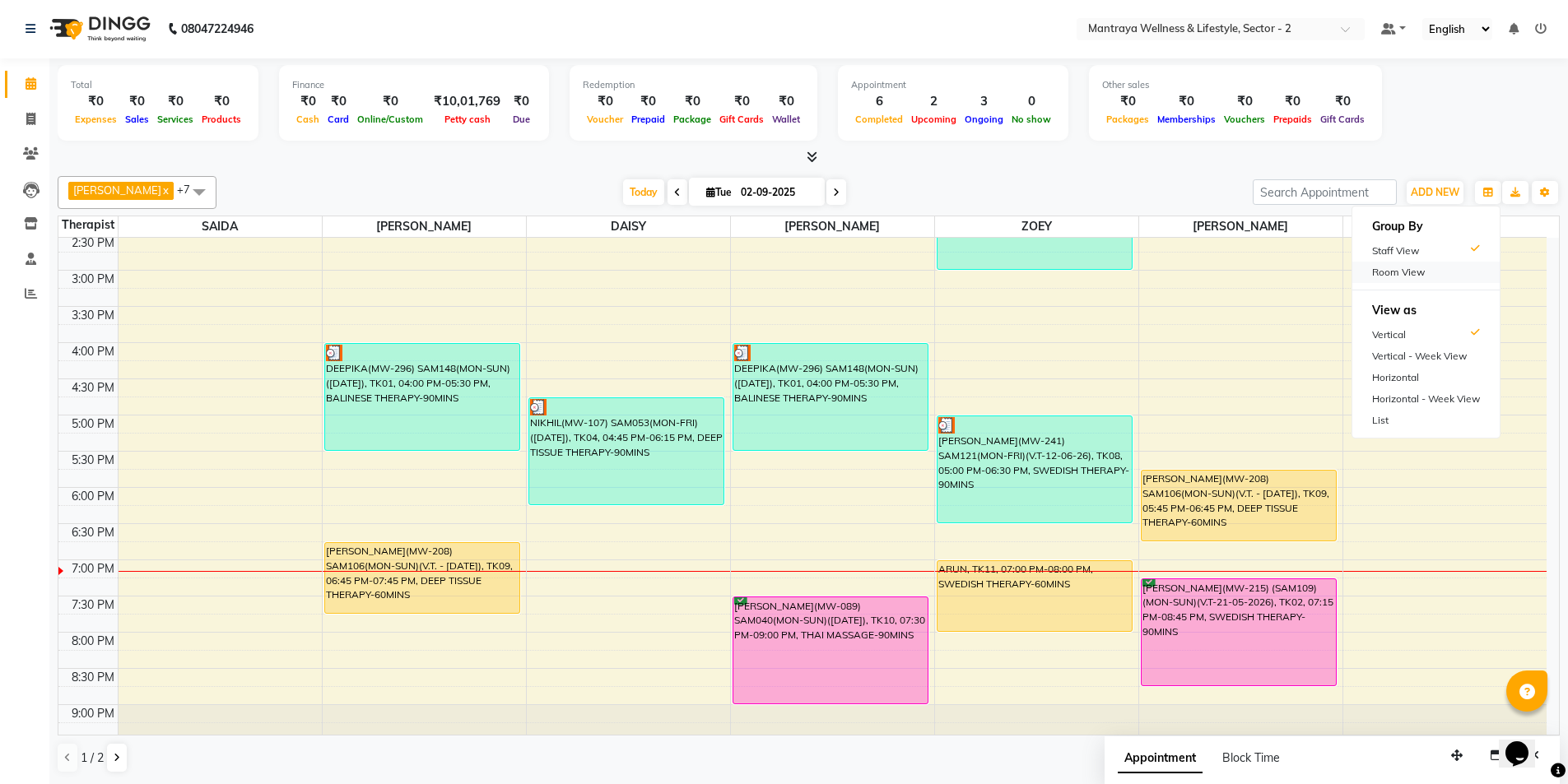
click at [1394, 273] on div "Room View" at bounding box center [1426, 272] width 147 height 21
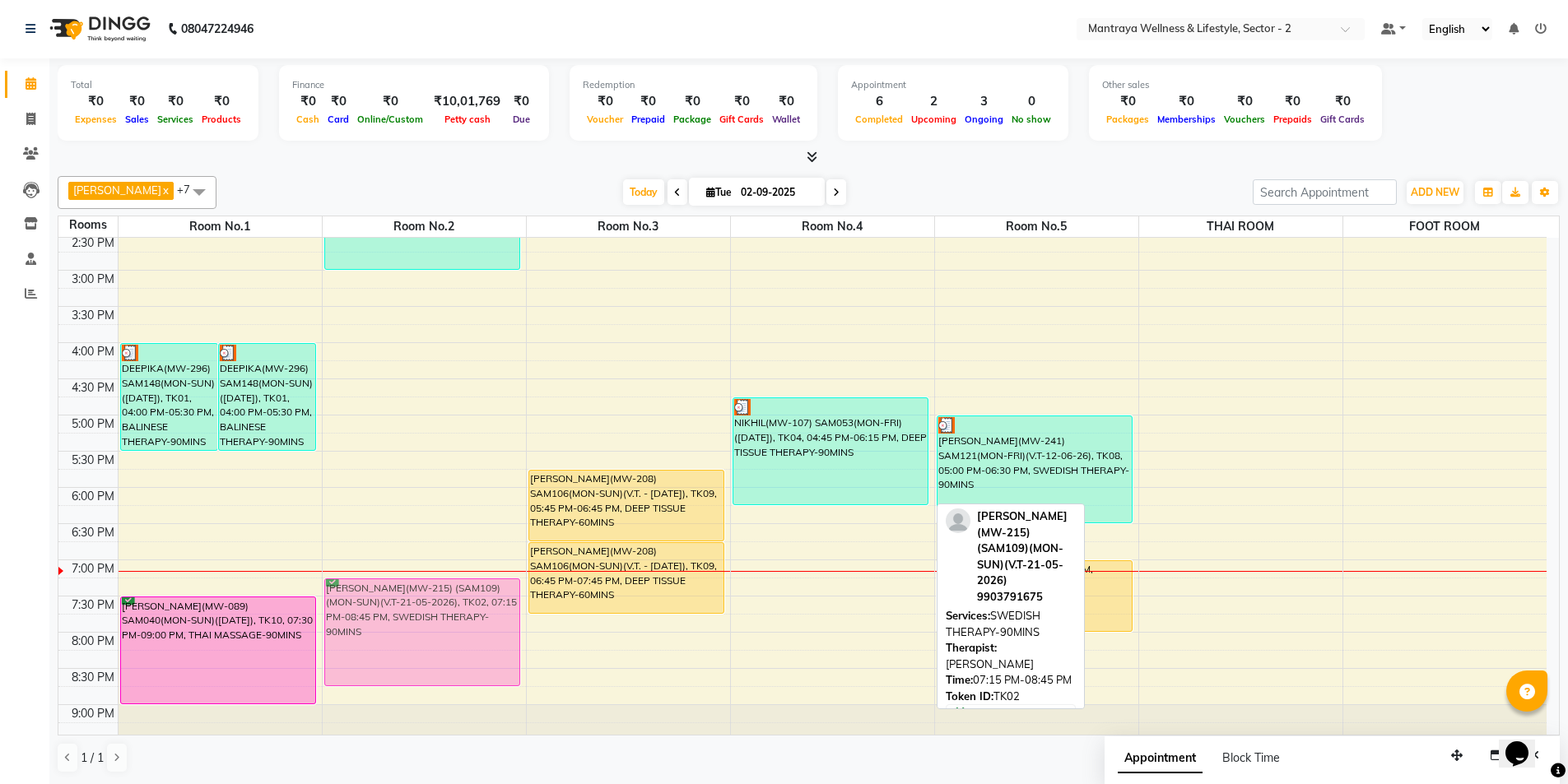
drag, startPoint x: 772, startPoint y: 651, endPoint x: 404, endPoint y: 650, distance: 368.0
click at [402, 650] on tr "DEEPIKA(MW-296) SAM148(MON-SUN)([DATE]), TK01, 04:00 PM-05:30 PM, BALINESE THER…" at bounding box center [802, 343] width 1488 height 868
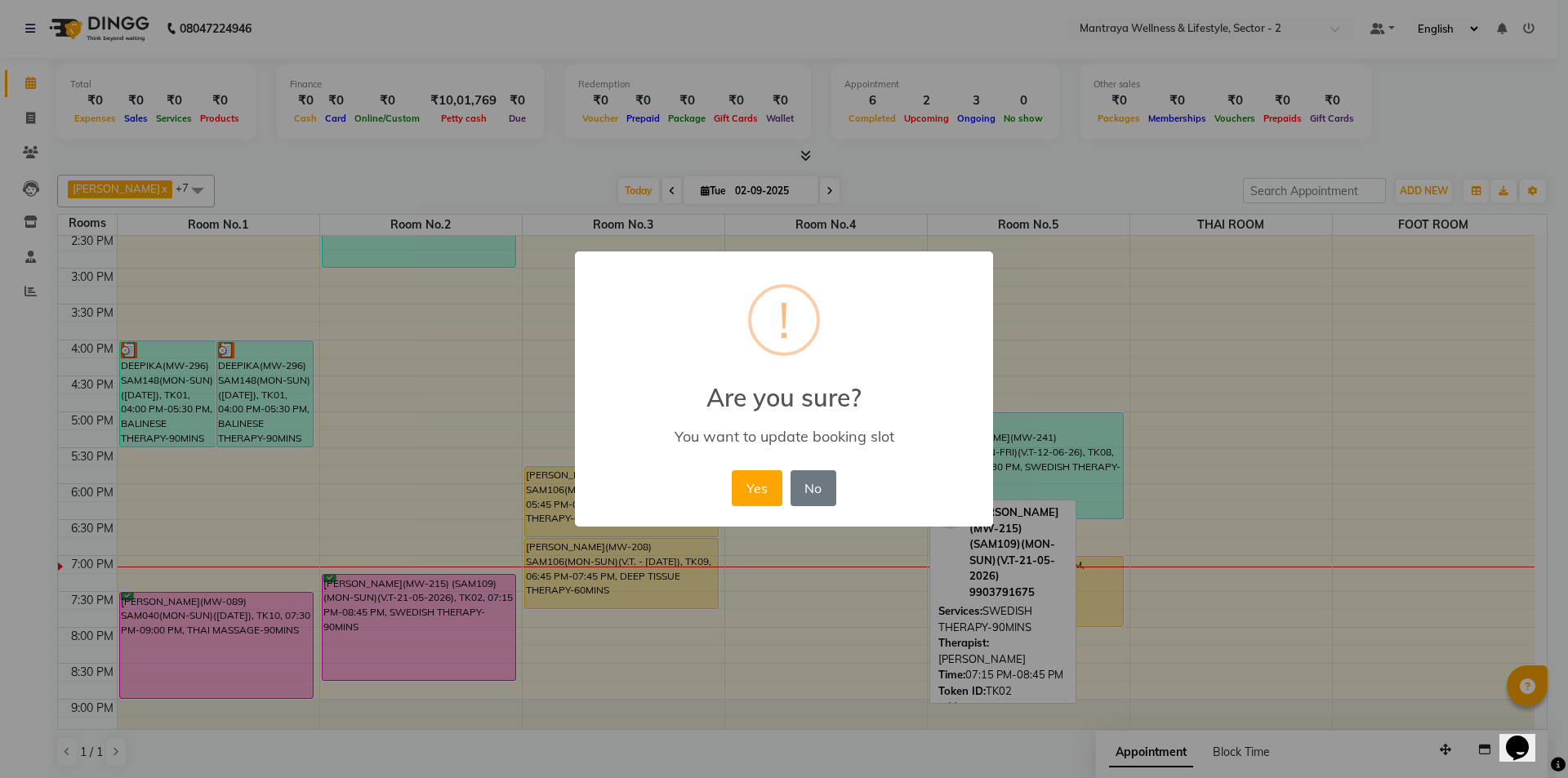
drag, startPoint x: 745, startPoint y: 484, endPoint x: 726, endPoint y: 482, distance: 19.1
click at [746, 484] on button "Yes" at bounding box center [757, 488] width 50 height 36
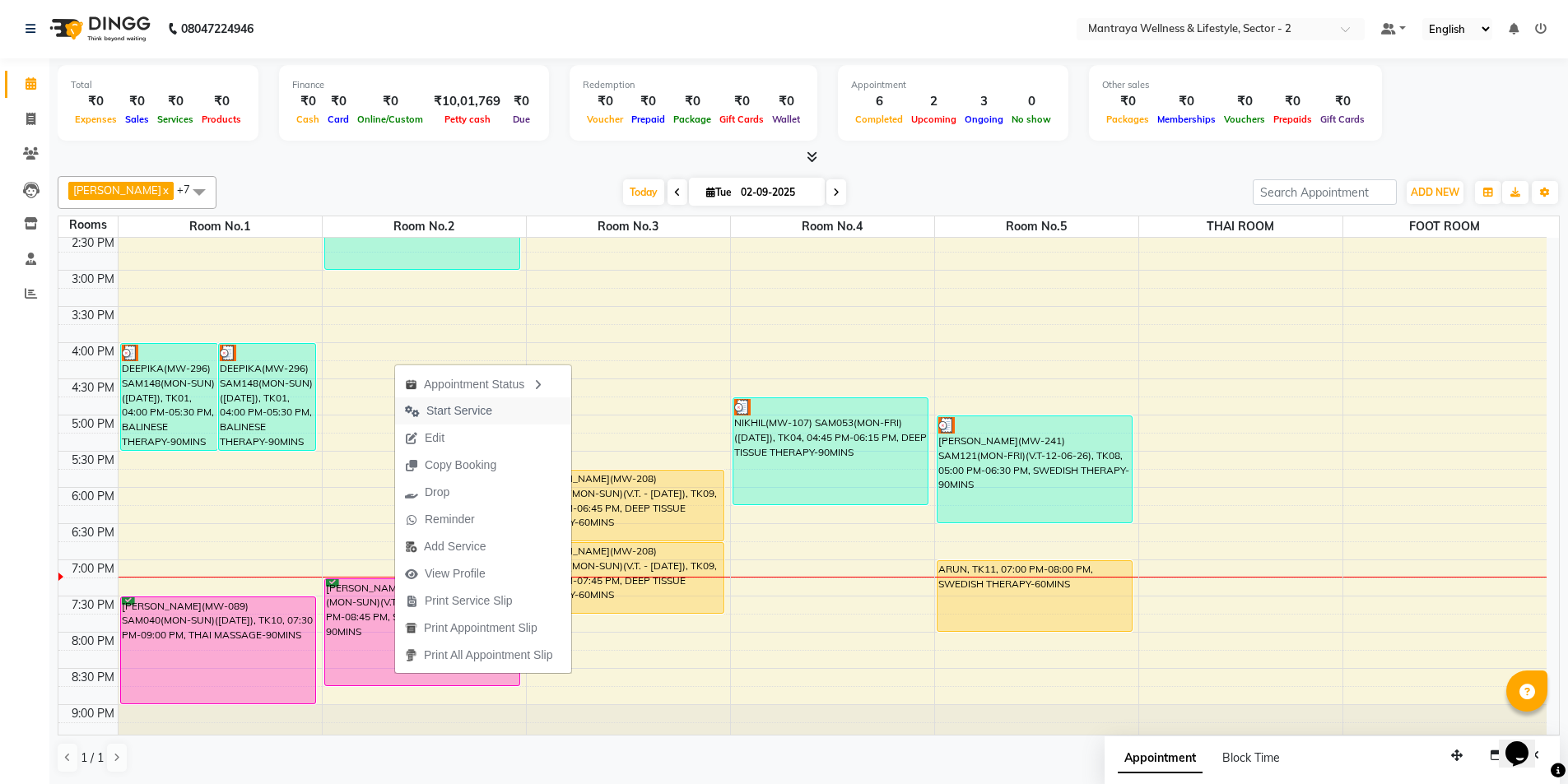
click at [450, 402] on span "Start Service" at bounding box center [460, 411] width 66 height 17
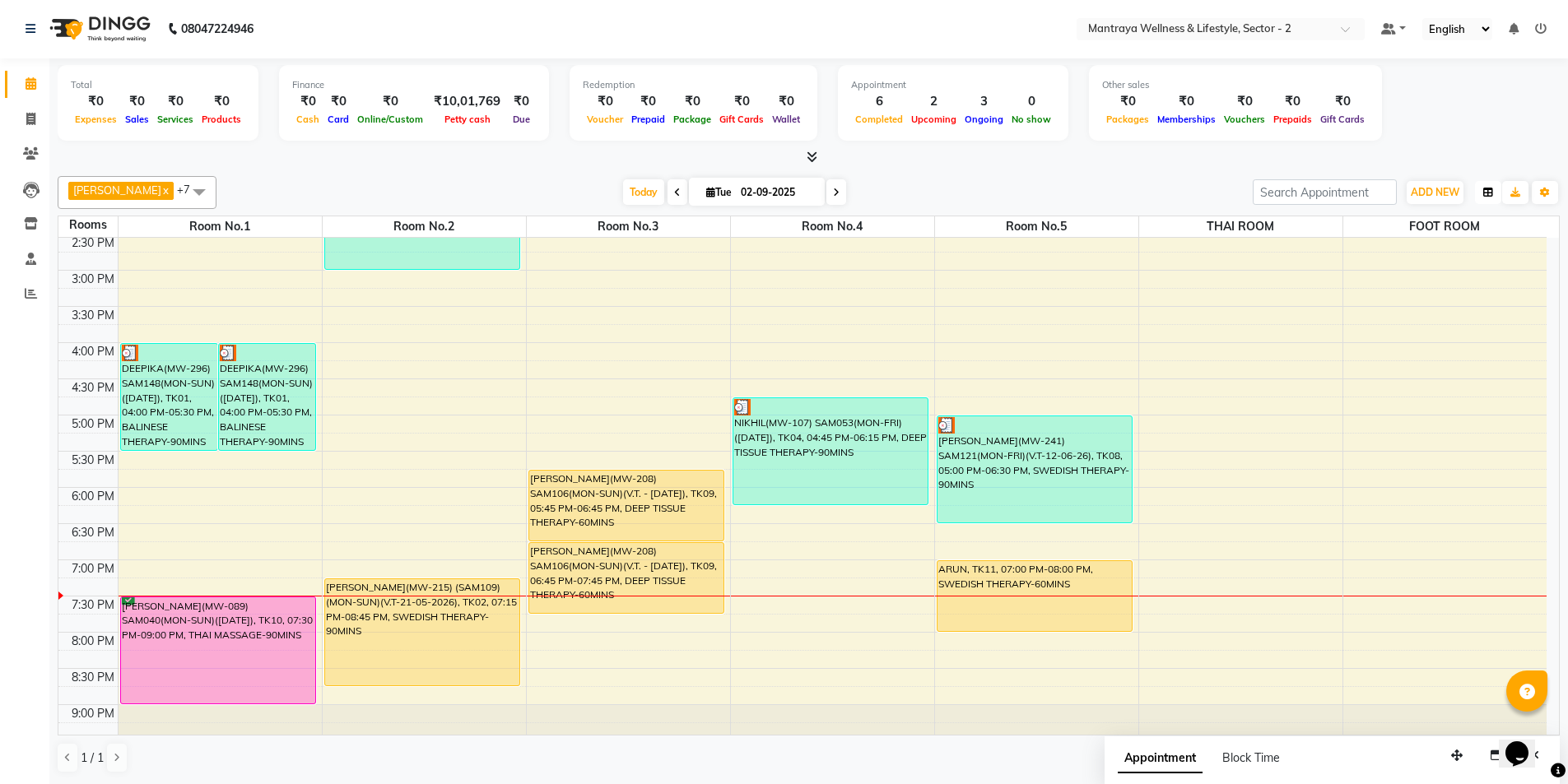
click at [1490, 192] on icon "button" at bounding box center [1488, 193] width 10 height 10
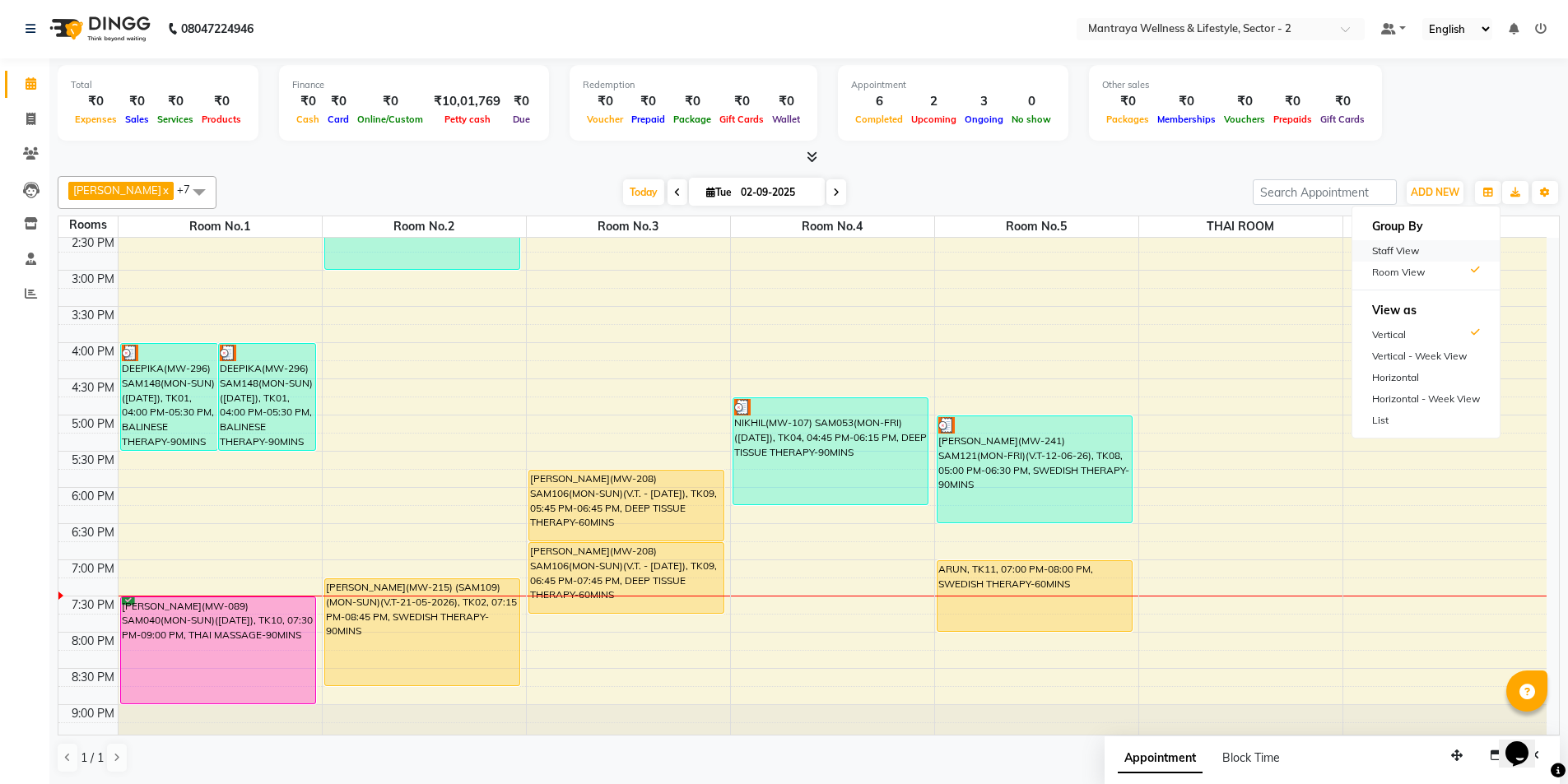
click at [1410, 246] on div "Staff View" at bounding box center [1426, 251] width 147 height 21
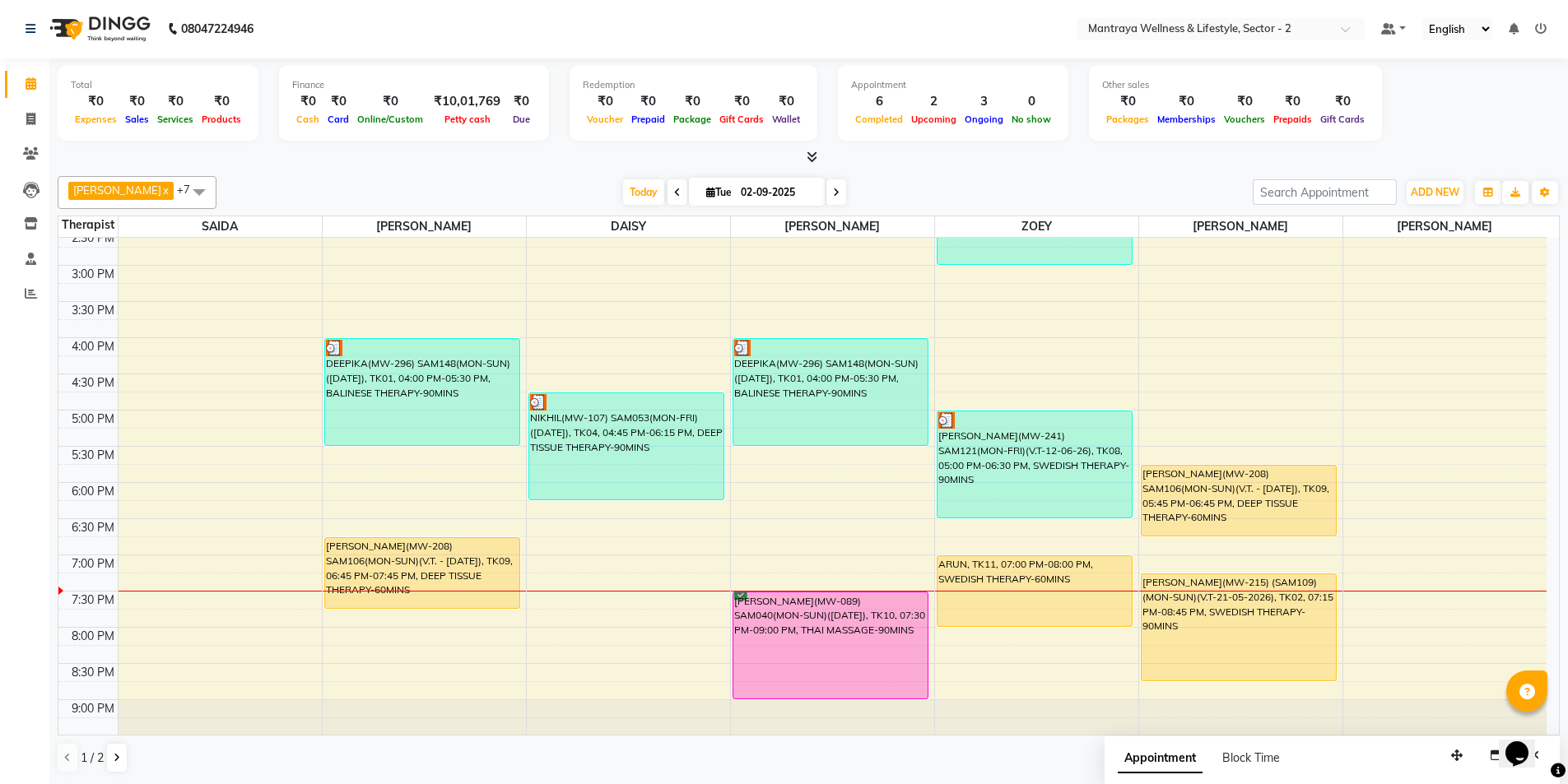
scroll to position [371, 0]
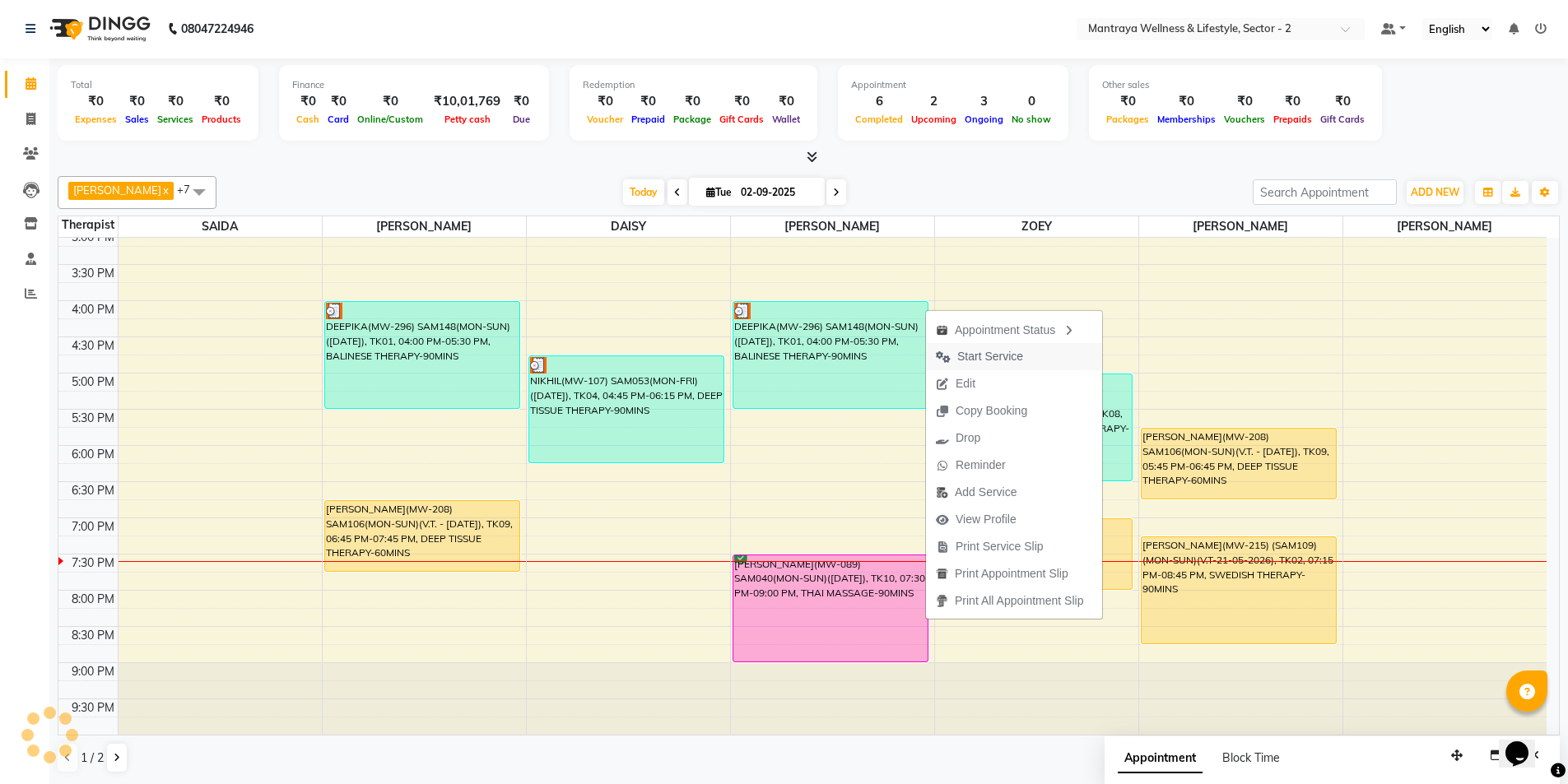
click at [1031, 359] on span "Start Service" at bounding box center [979, 357] width 107 height 27
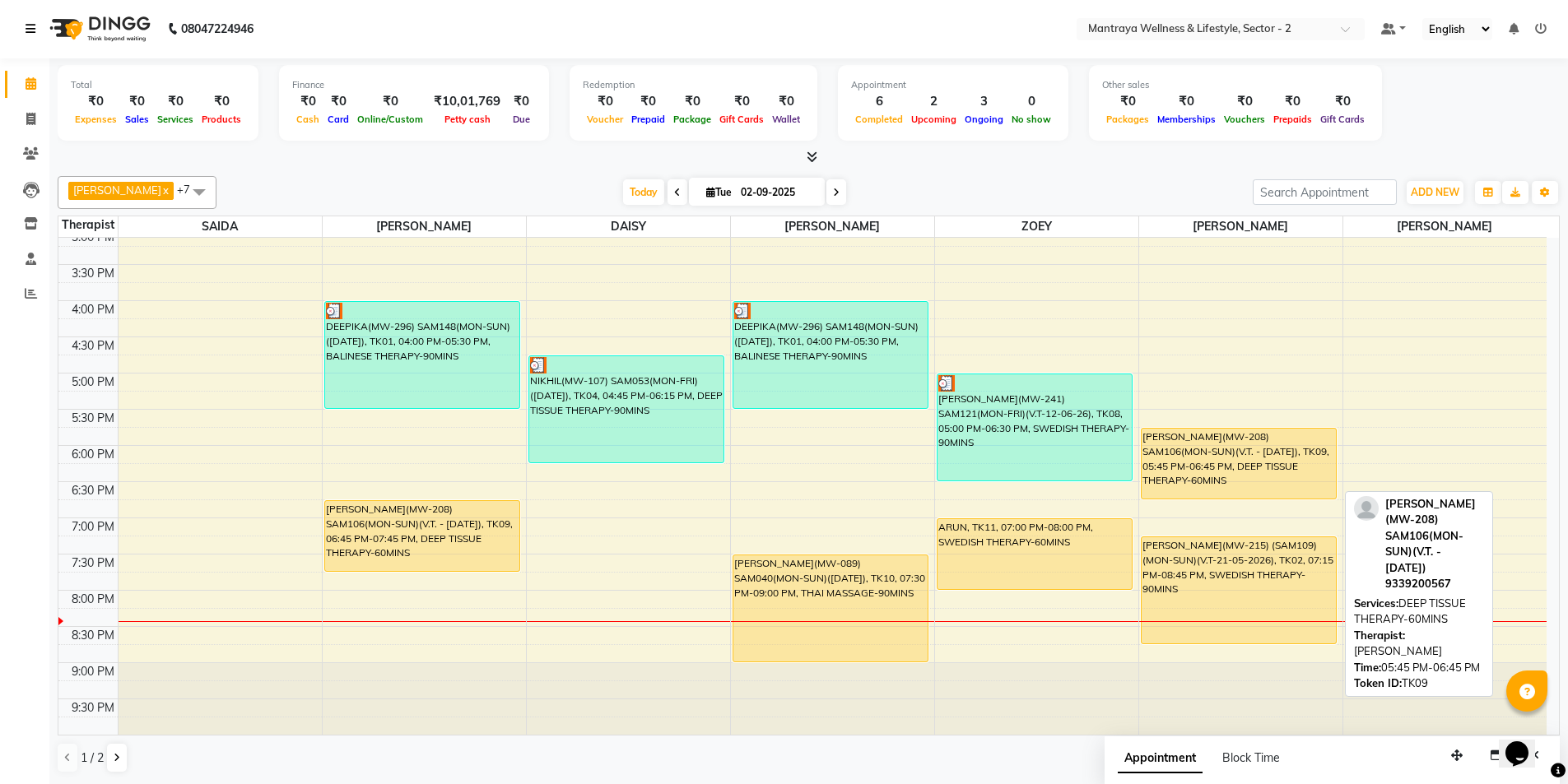
click at [1245, 440] on div "[PERSON_NAME](MW-208) SAM106(MON-SUN)(V.T. - [DATE]), TK09, 05:45 PM-06:45 PM, …" at bounding box center [1238, 463] width 195 height 70
click at [1235, 456] on div "[PERSON_NAME](MW-208) SAM106(MON-SUN)(V.T. - [DATE]), TK09, 05:45 PM-06:45 PM, …" at bounding box center [1238, 463] width 195 height 70
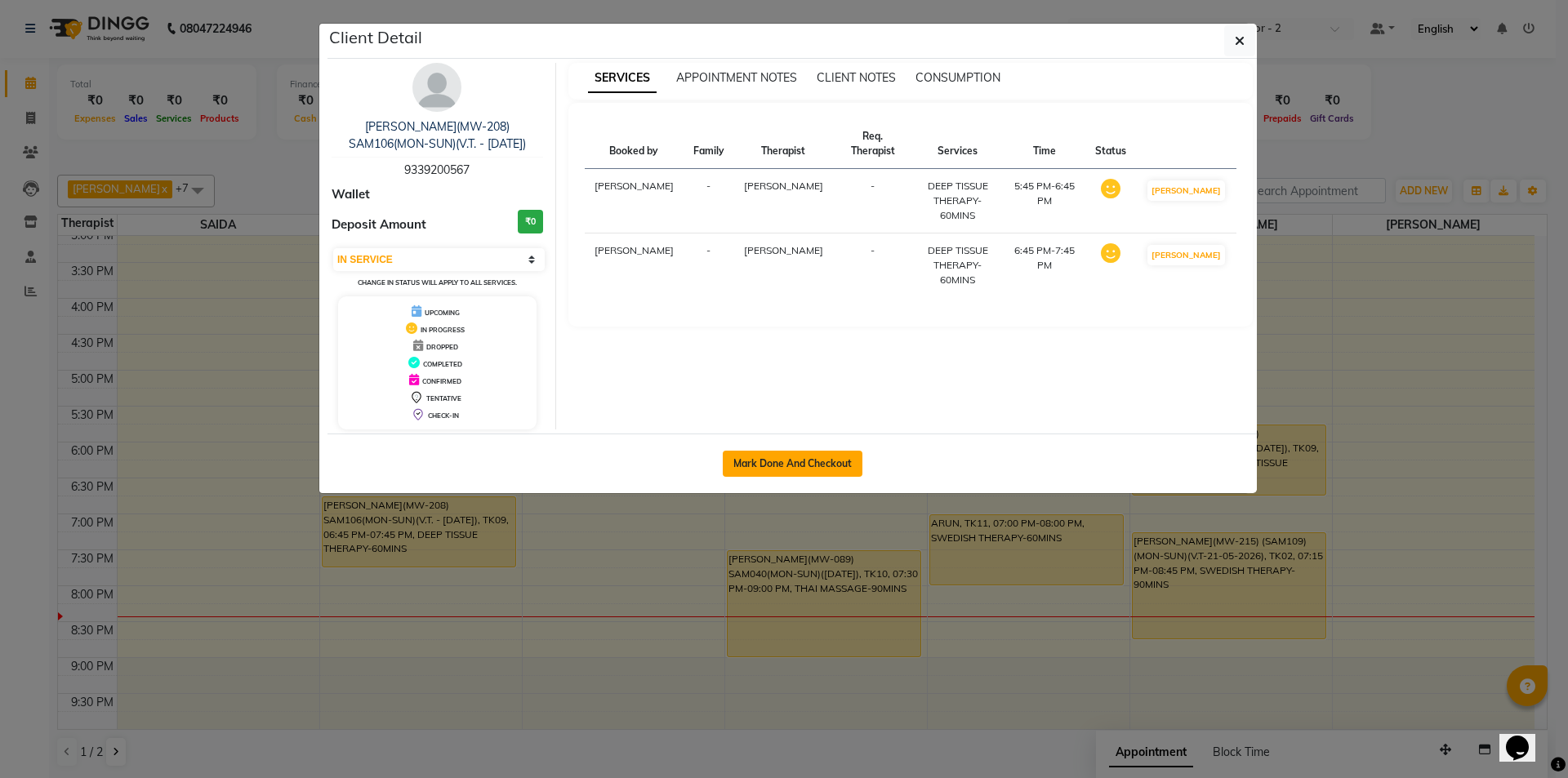
click at [811, 466] on button "Mark Done And Checkout" at bounding box center [792, 464] width 139 height 26
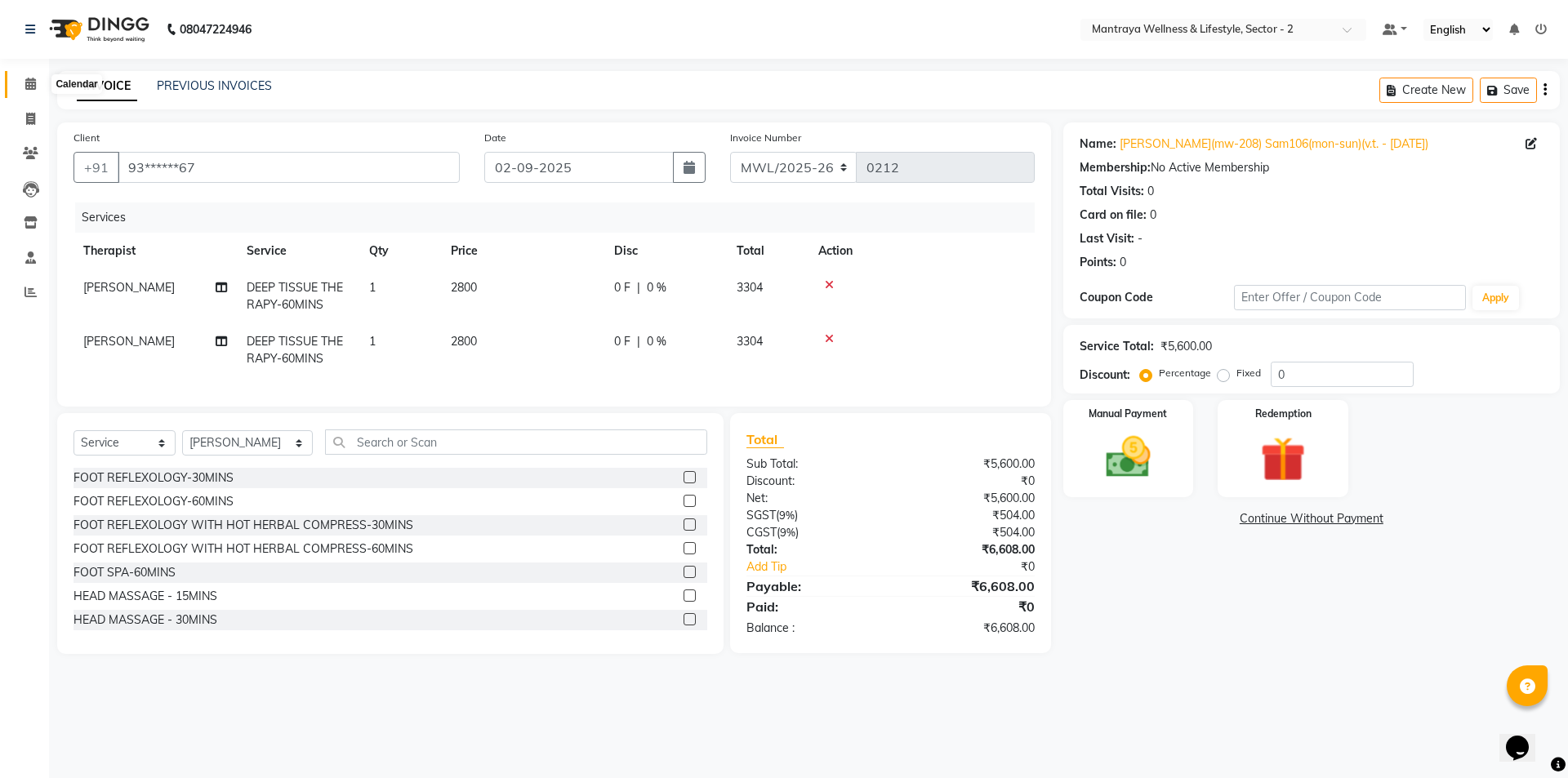
click at [29, 82] on icon at bounding box center [30, 84] width 11 height 13
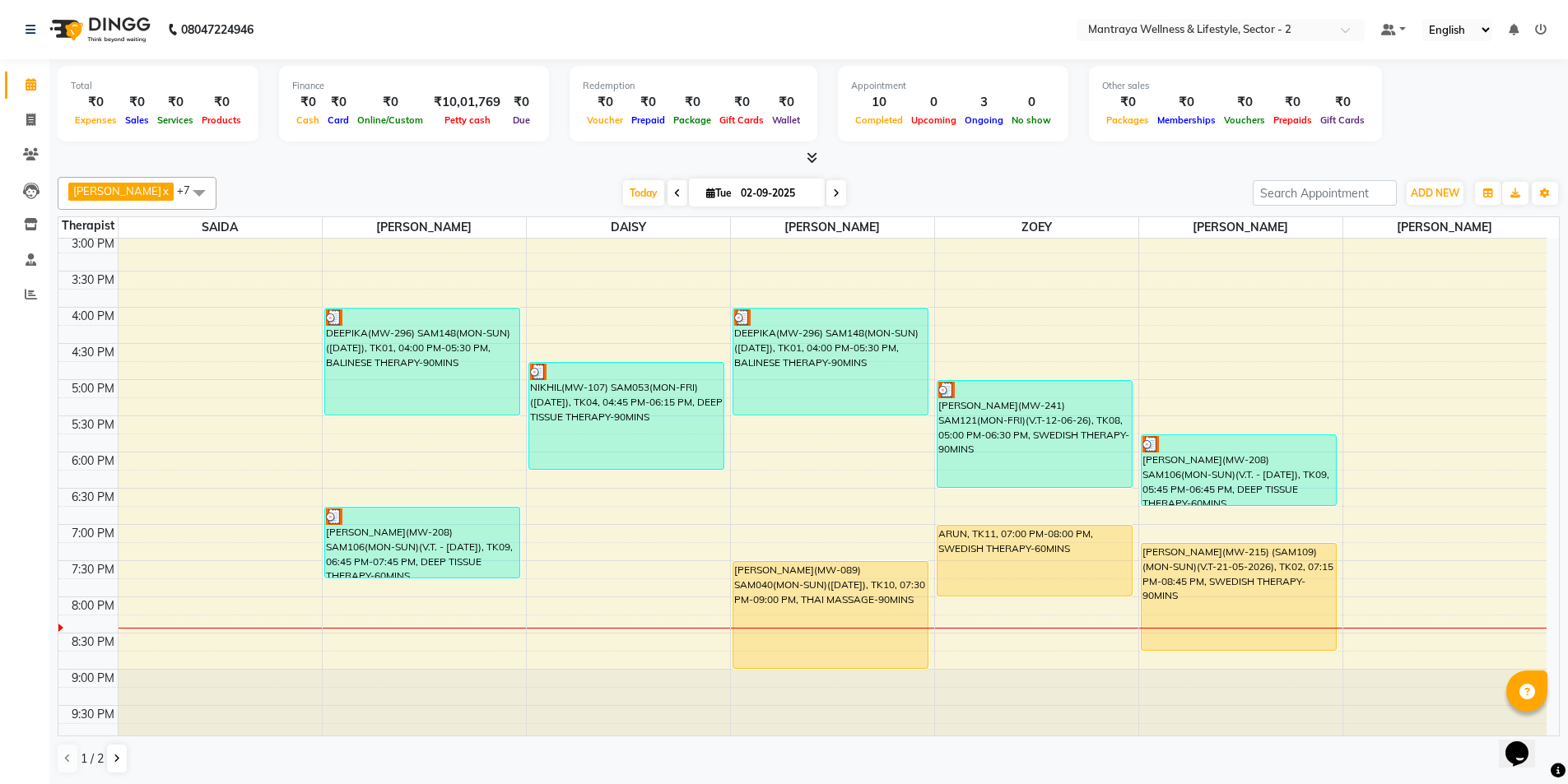
scroll to position [371, 0]
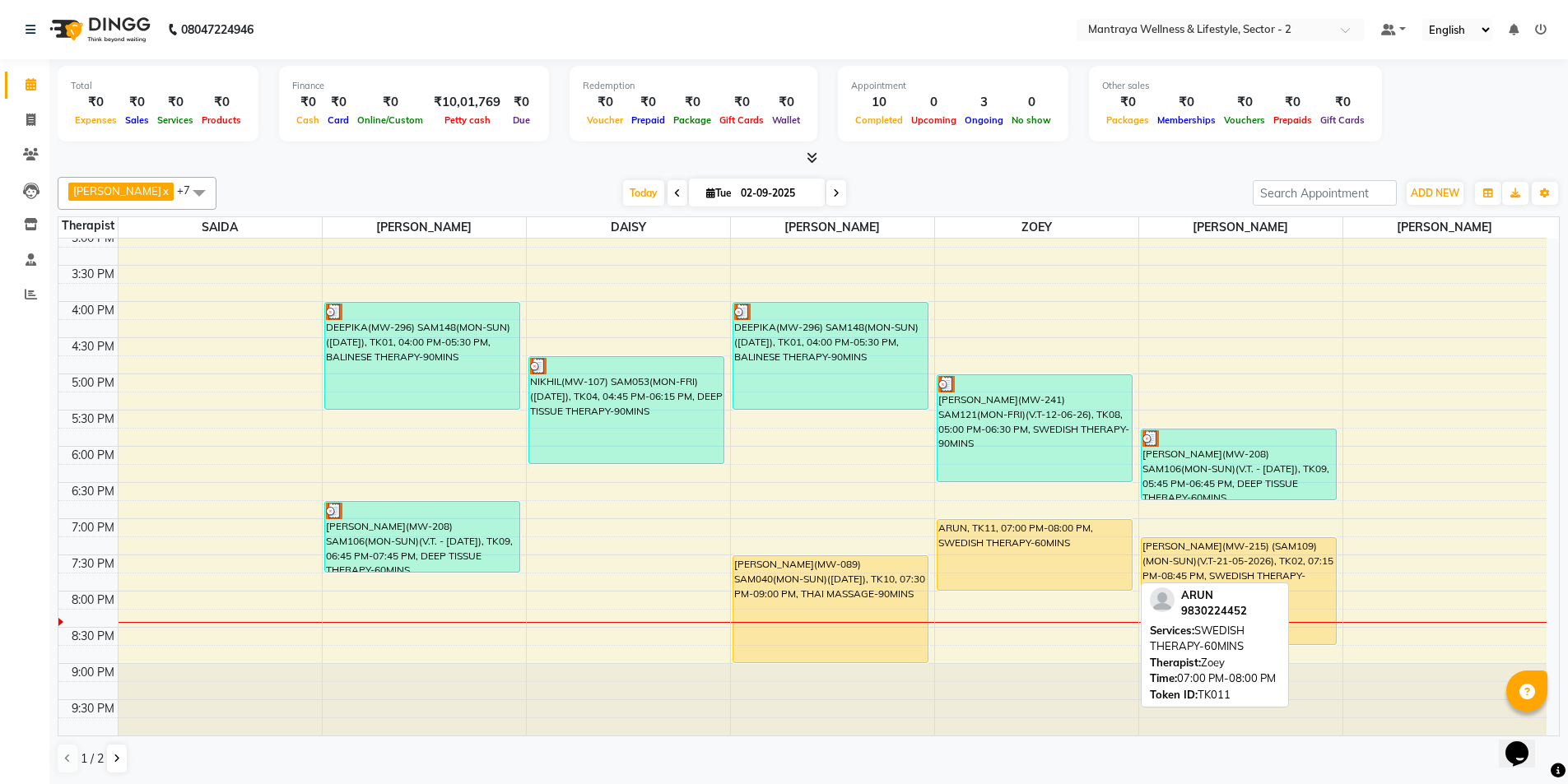
click at [1076, 564] on div "ARUN, TK11, 07:00 PM-08:00 PM, SWEDISH THERAPY-60MINS" at bounding box center [1035, 555] width 195 height 70
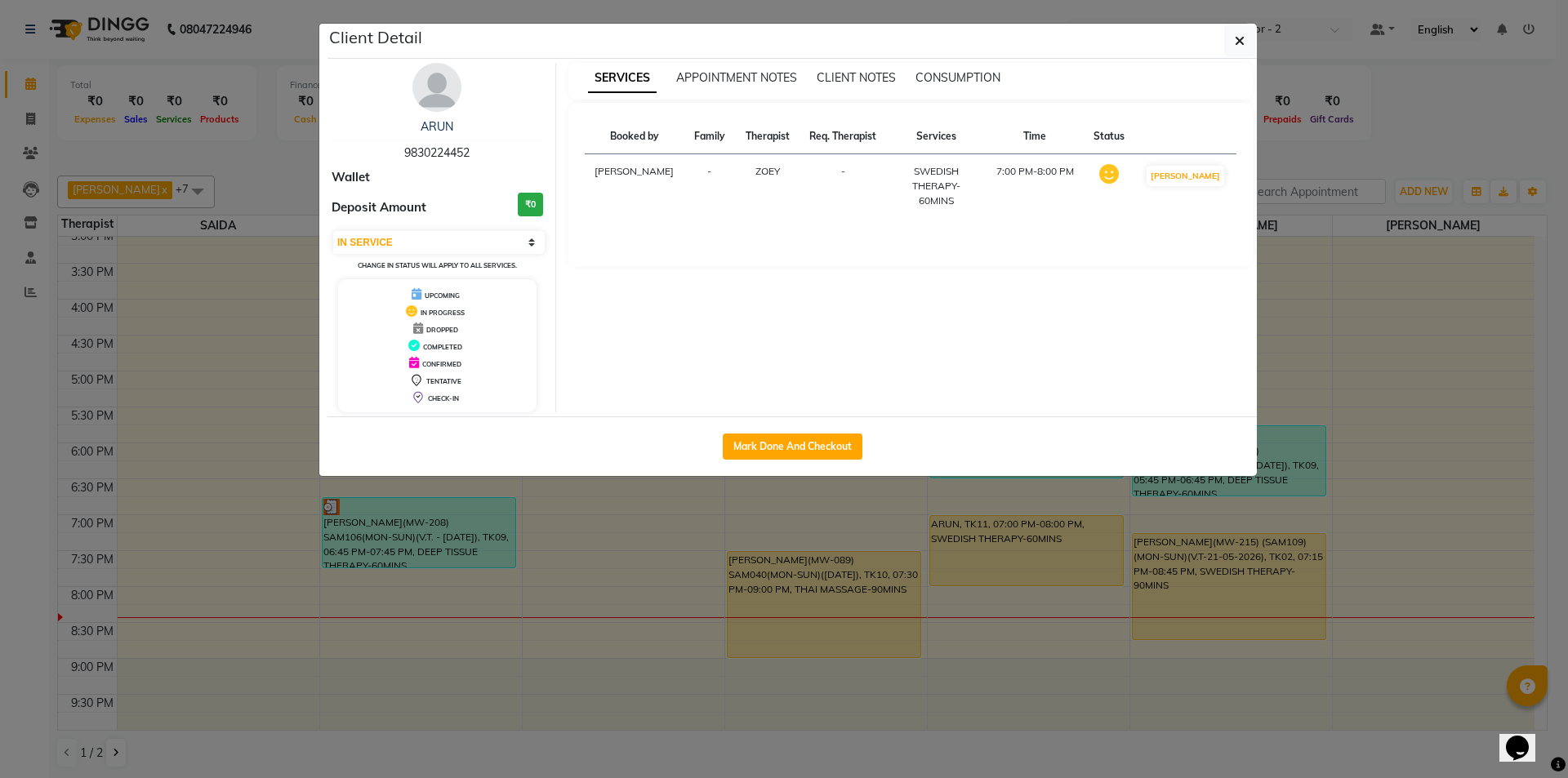
drag, startPoint x: 788, startPoint y: 455, endPoint x: 875, endPoint y: 481, distance: 90.8
click at [789, 455] on button "Mark Done And Checkout" at bounding box center [792, 446] width 139 height 26
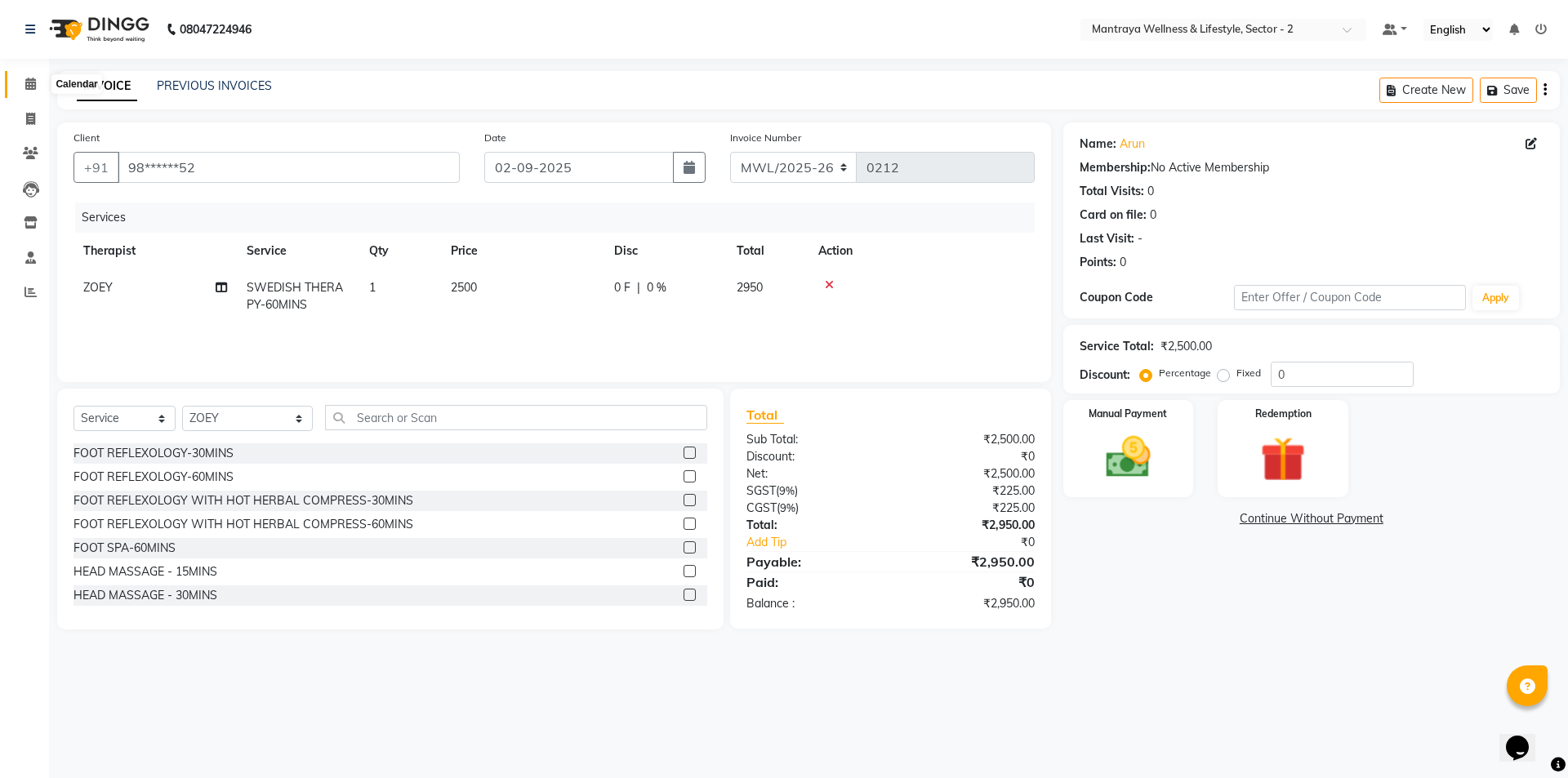
click at [24, 86] on span at bounding box center [31, 85] width 29 height 19
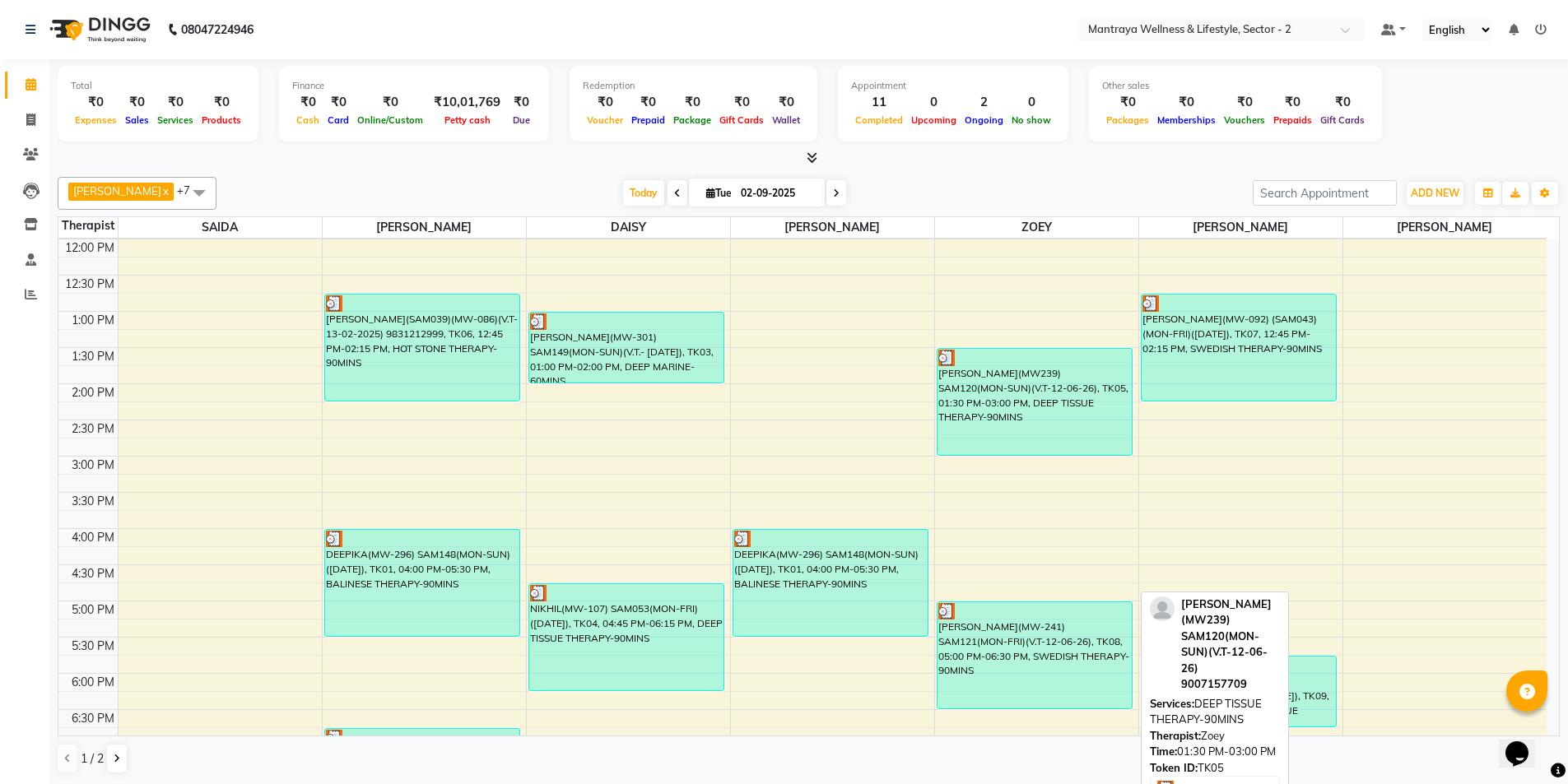
scroll to position [329, 0]
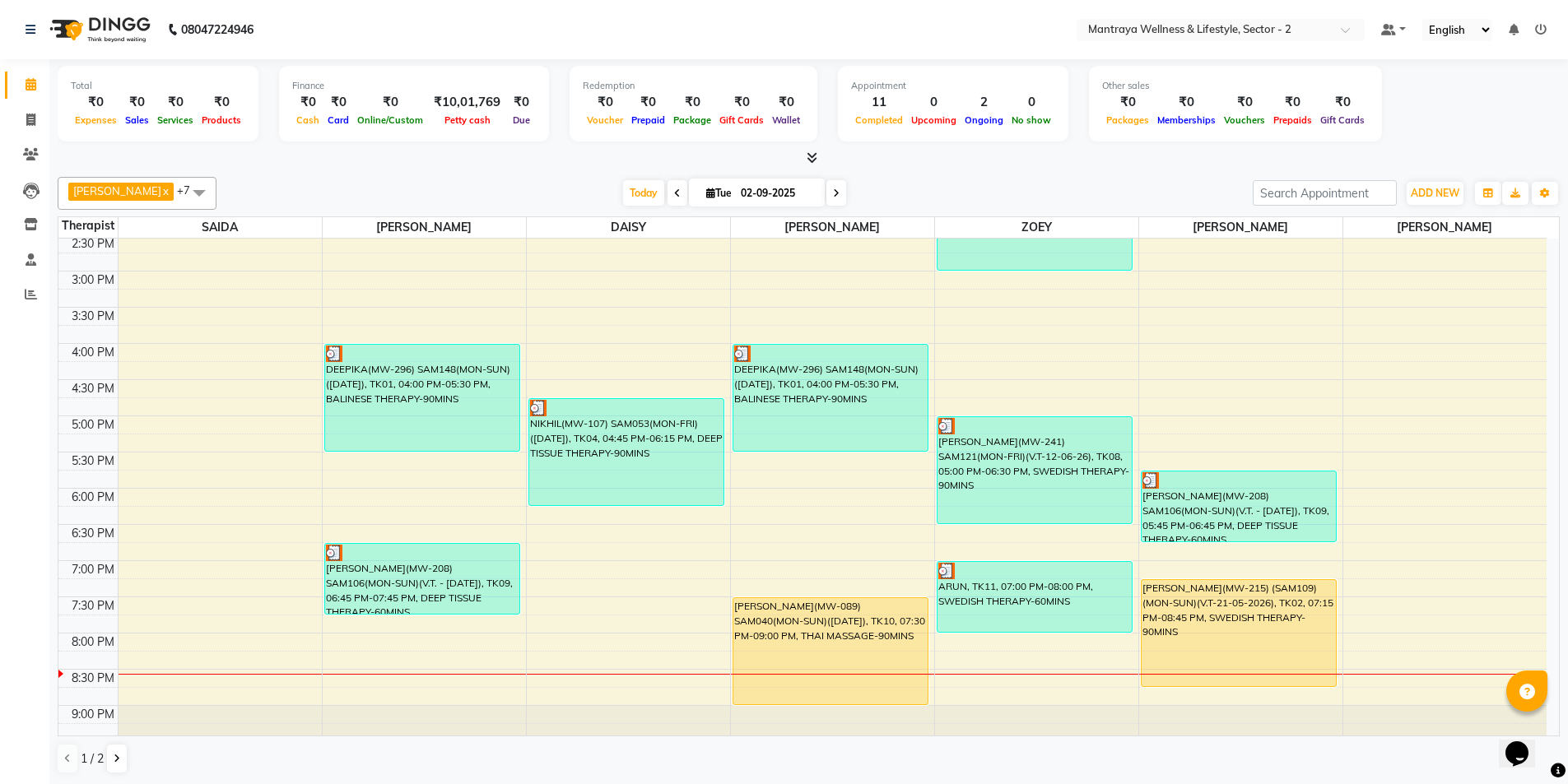
click at [237, 182] on div "[PERSON_NAME] x [PERSON_NAME] x [PERSON_NAME] x [PERSON_NAME] MANAGER x ZOEY x …" at bounding box center [808, 194] width 1502 height 33
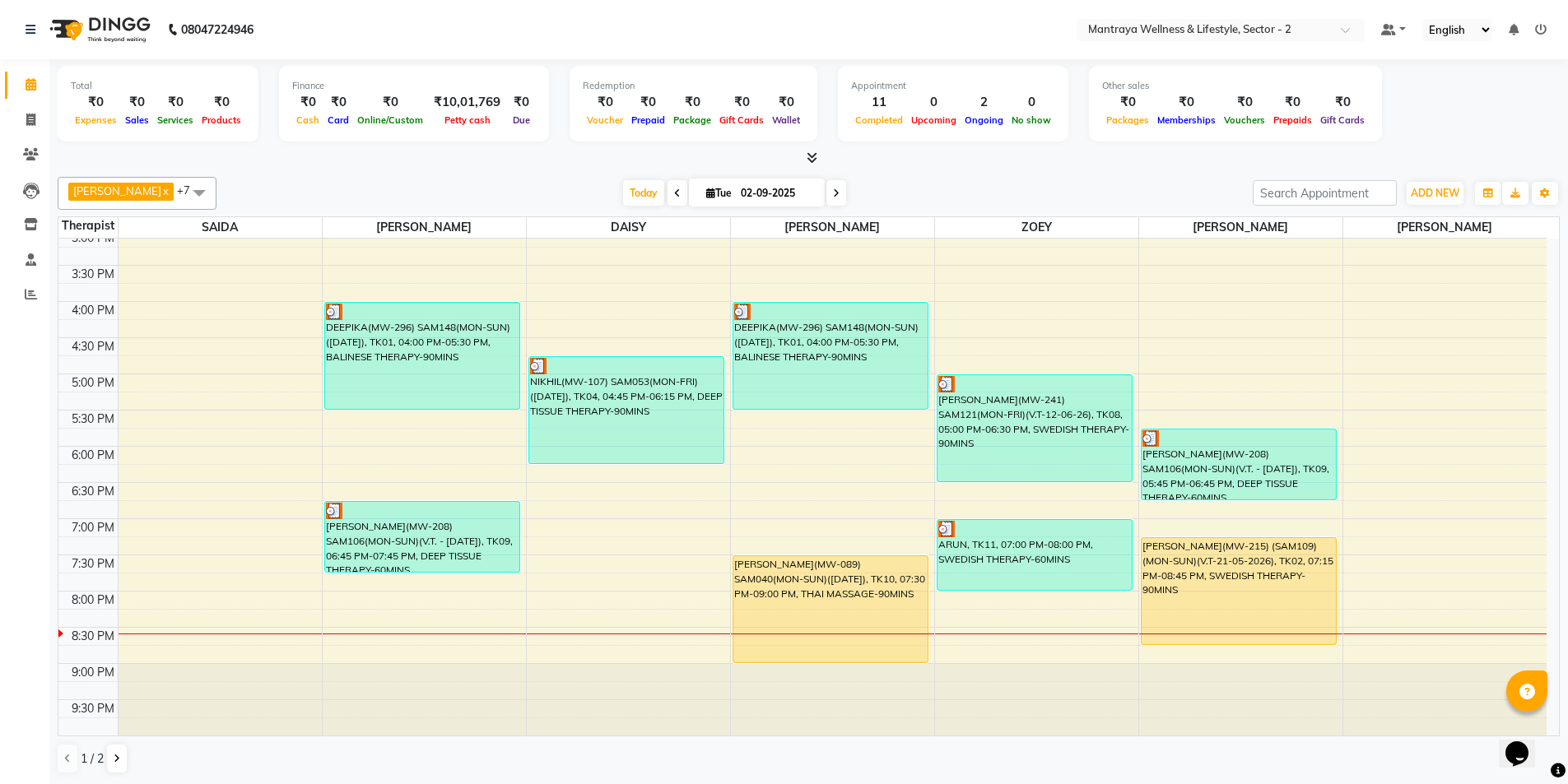
scroll to position [1, 0]
